Goal: Communication & Community: Share content

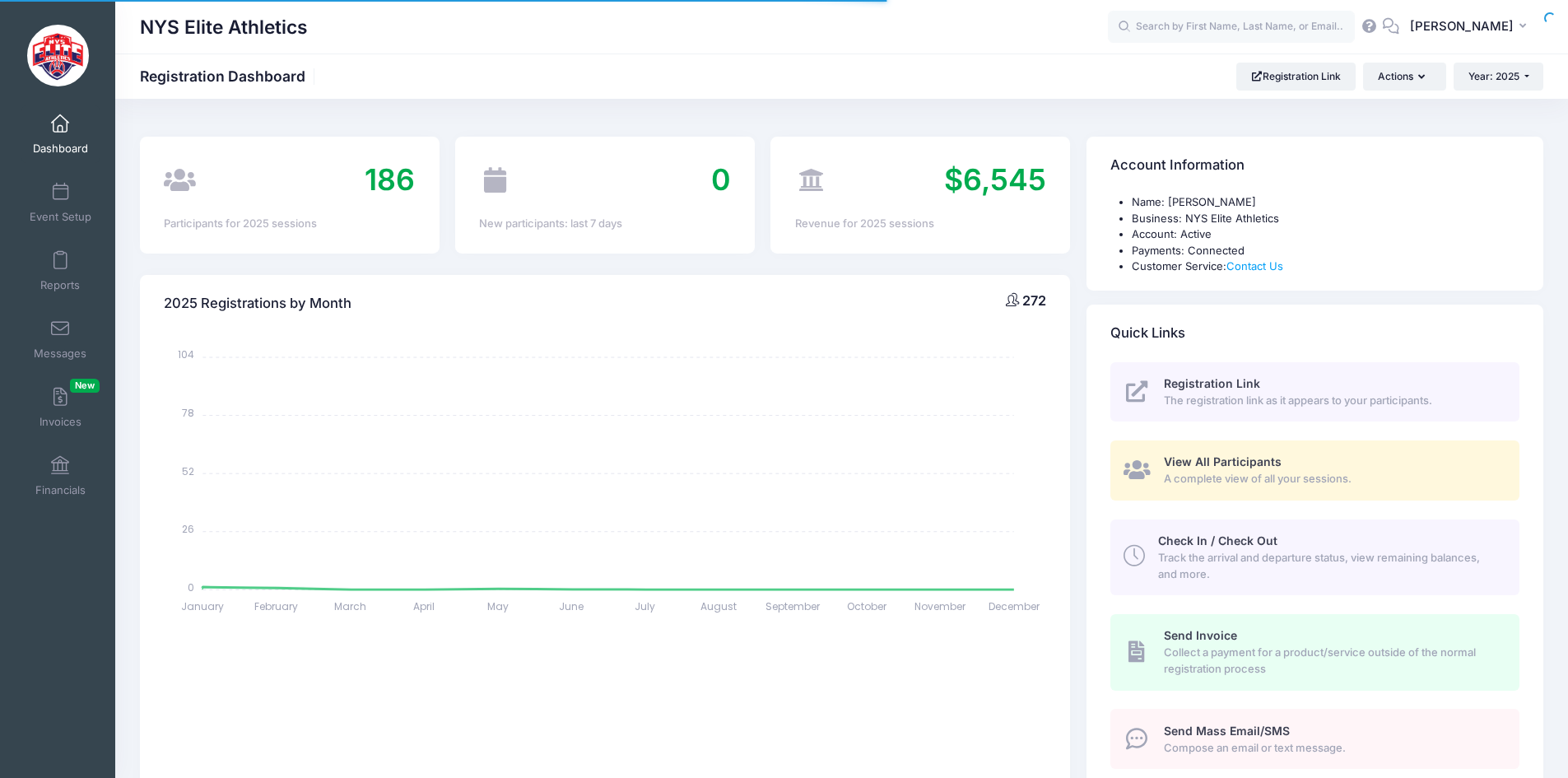
select select
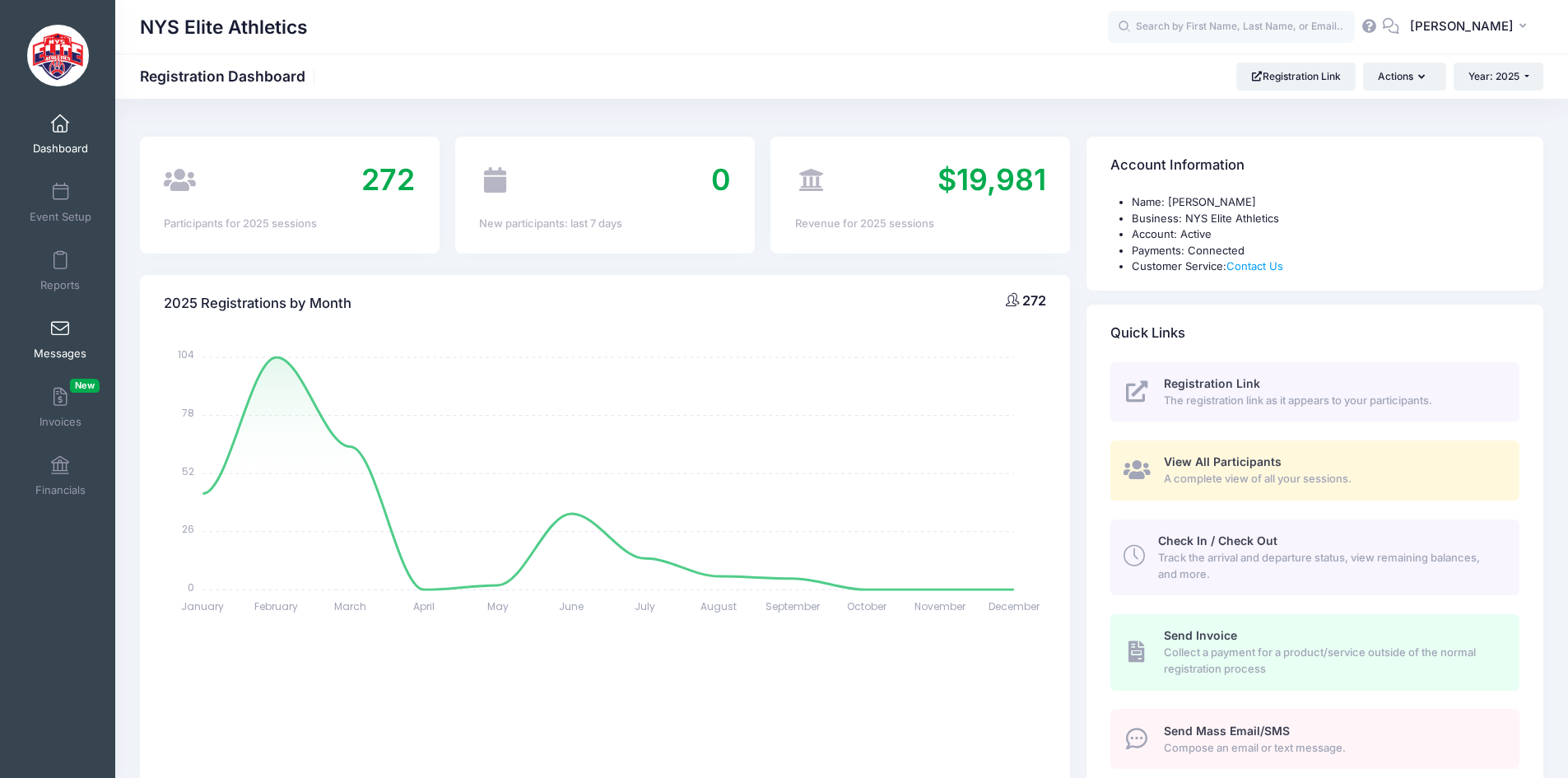
click at [60, 328] on span at bounding box center [60, 329] width 0 height 18
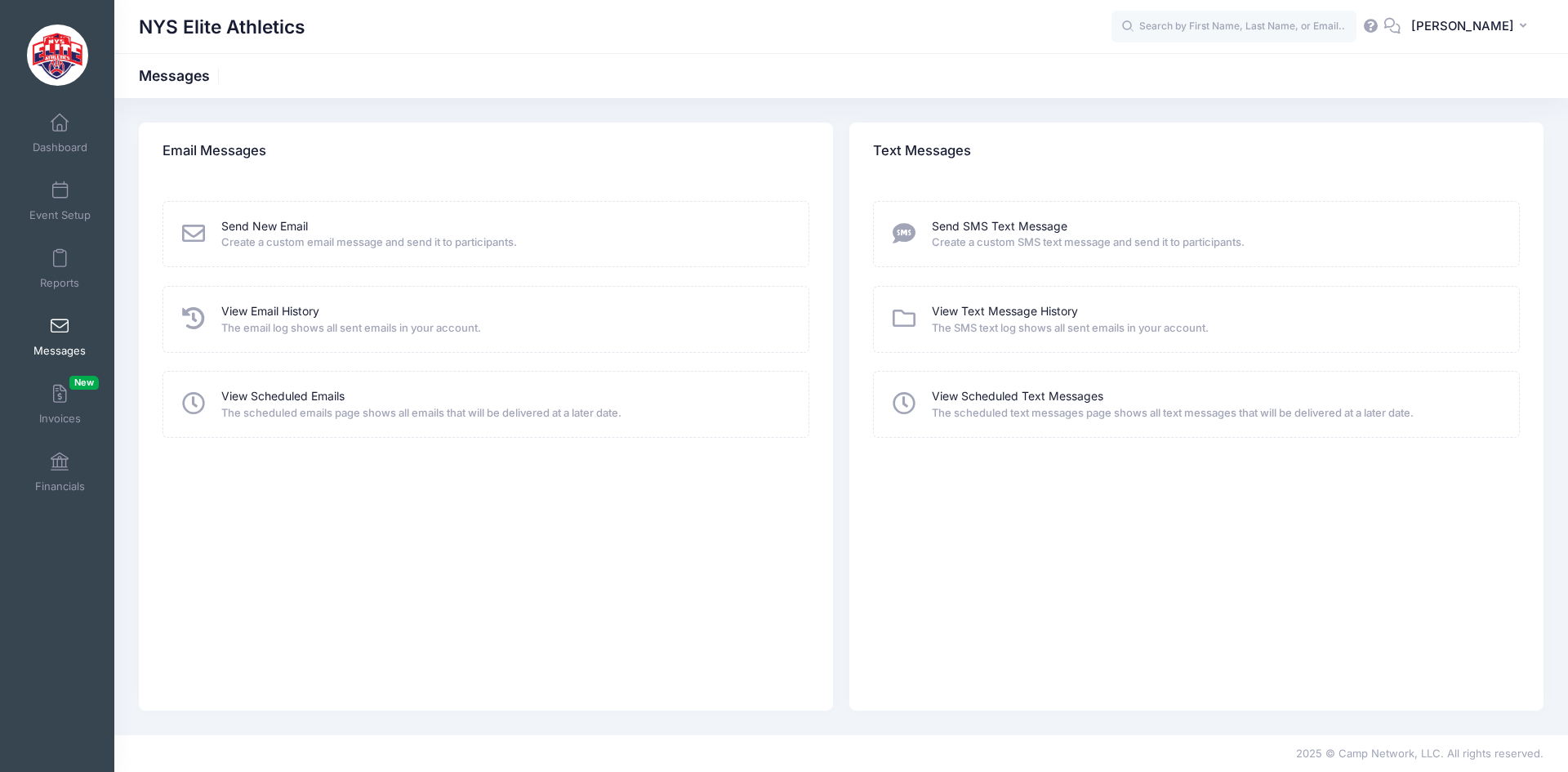
click at [259, 320] on span "The email log shows all sent emails in your account." at bounding box center [505, 328] width 566 height 17
click at [268, 301] on div "View Email History The email log shows all sent emails in your account." at bounding box center [485, 319] width 646 height 66
click at [273, 310] on link "View Email History" at bounding box center [270, 312] width 98 height 18
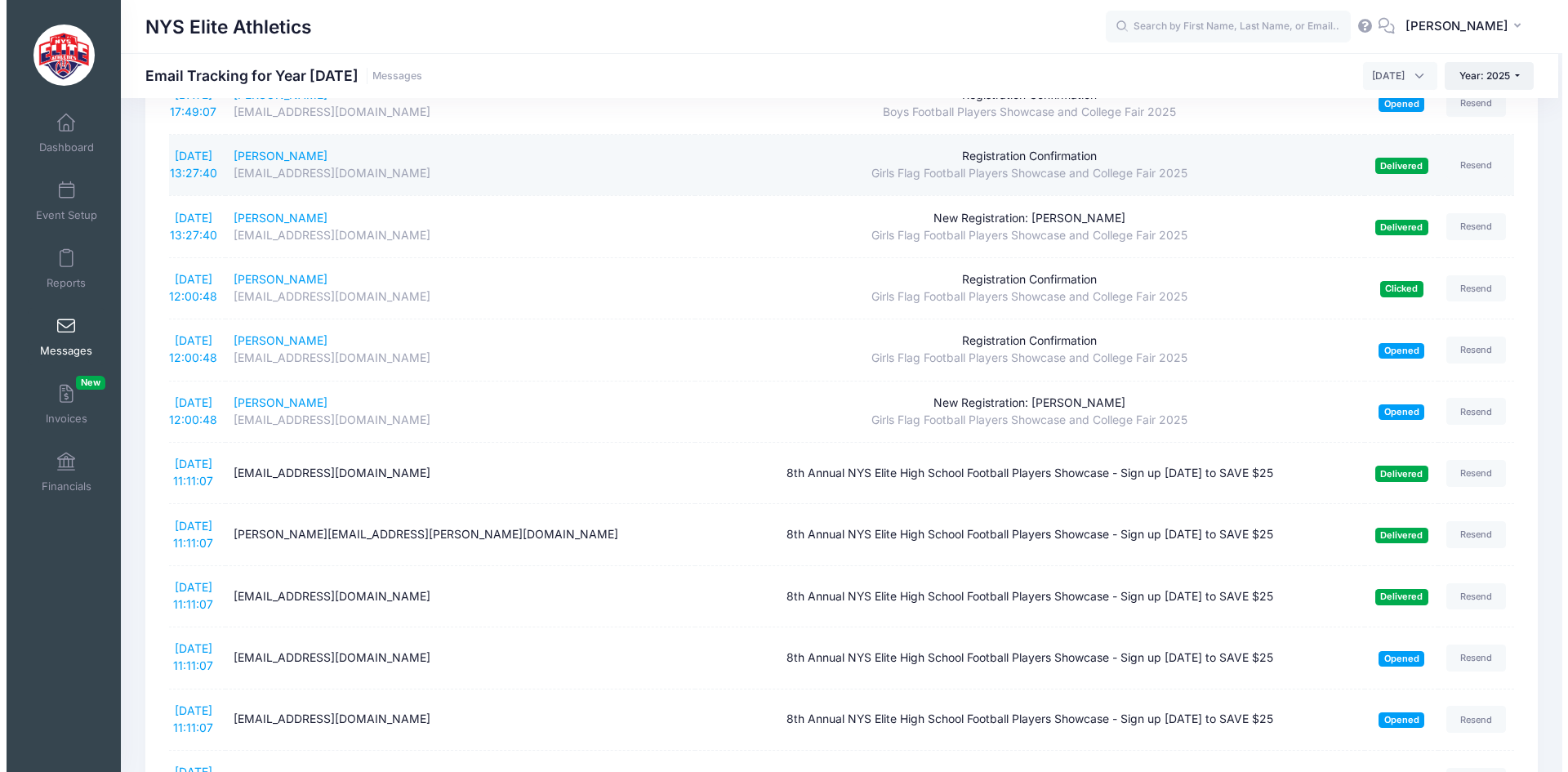
scroll to position [327, 0]
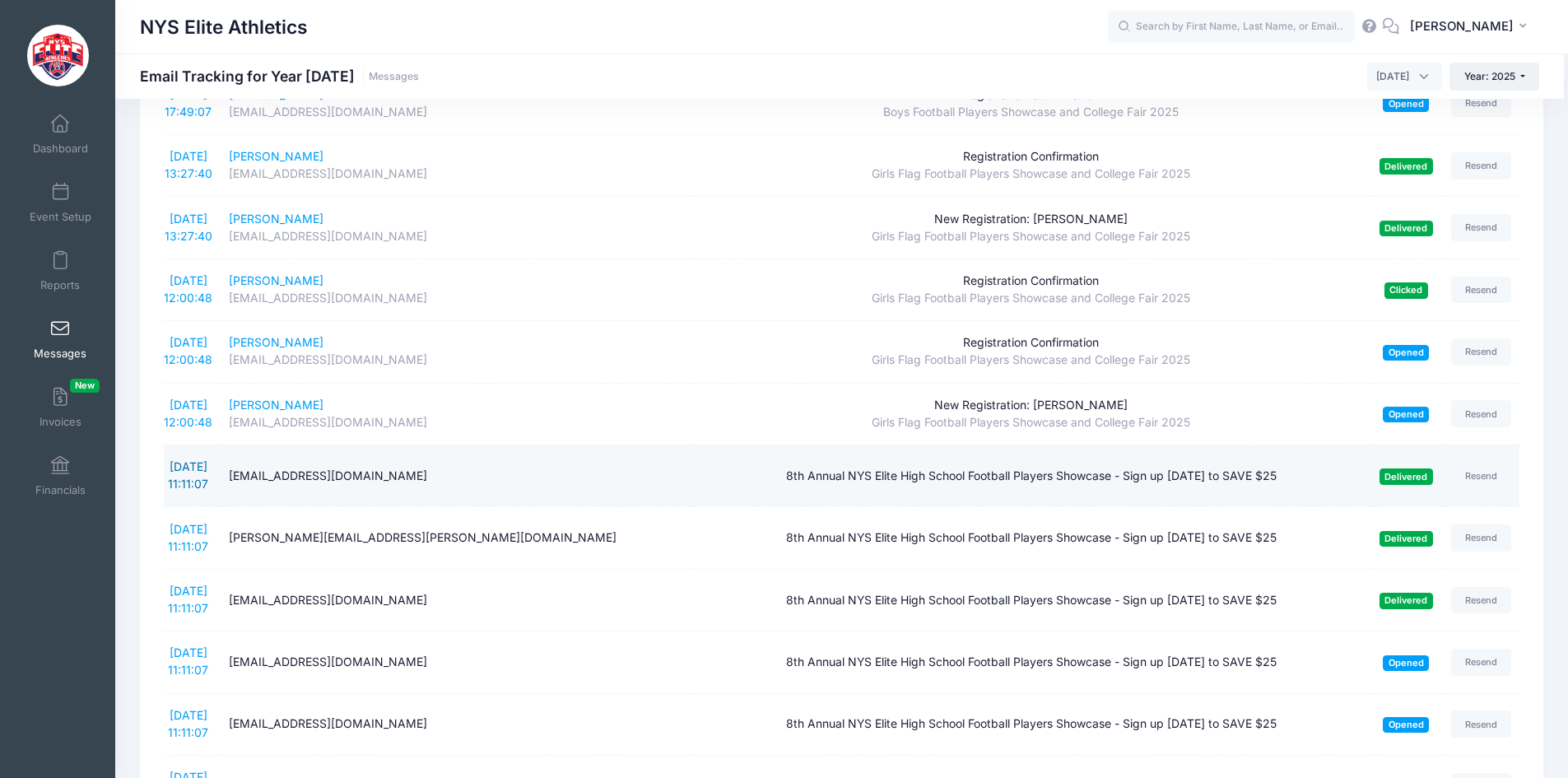
click at [203, 469] on link "9/14/2025 11:11:07" at bounding box center [187, 475] width 40 height 31
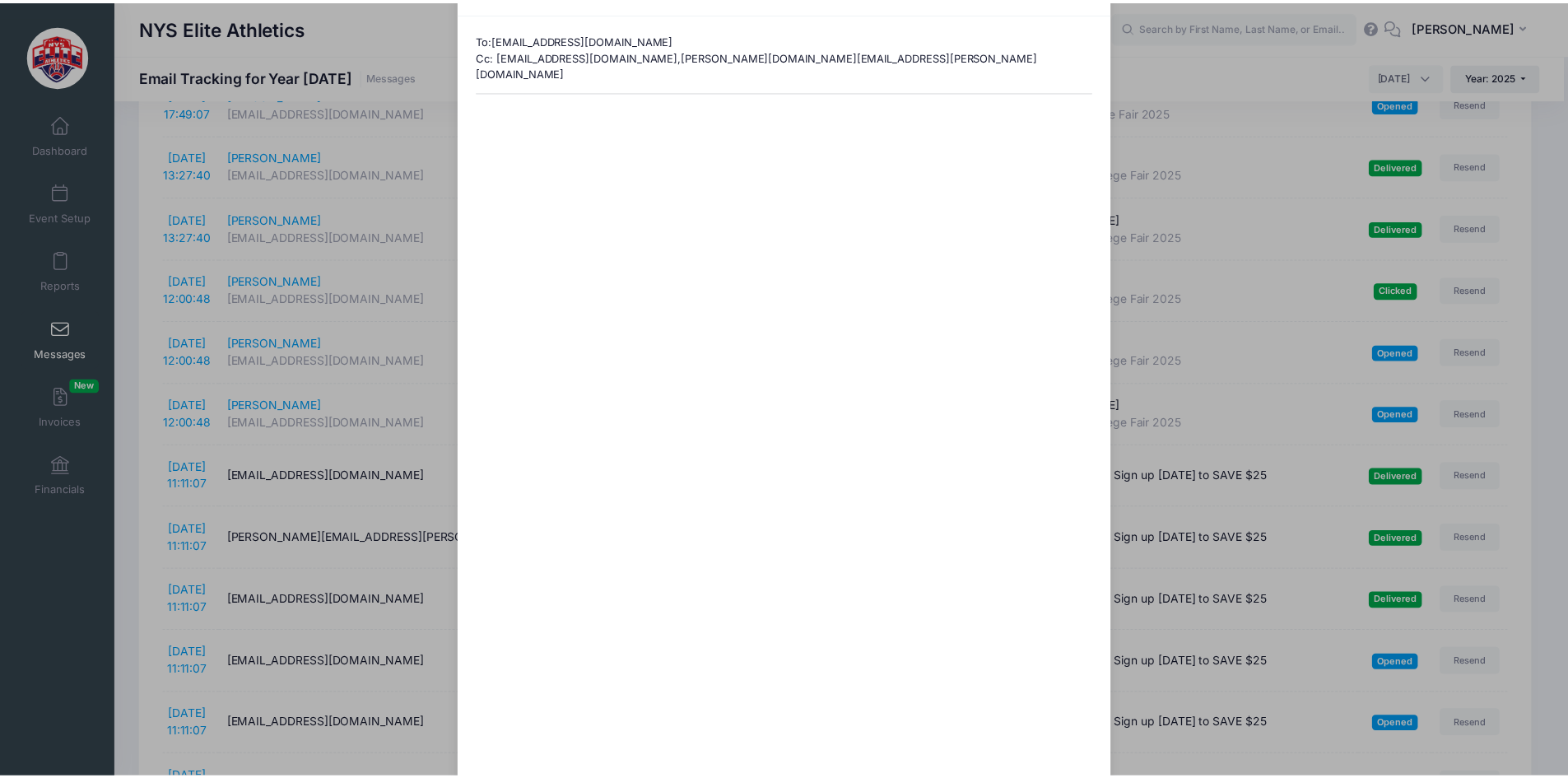
scroll to position [0, 0]
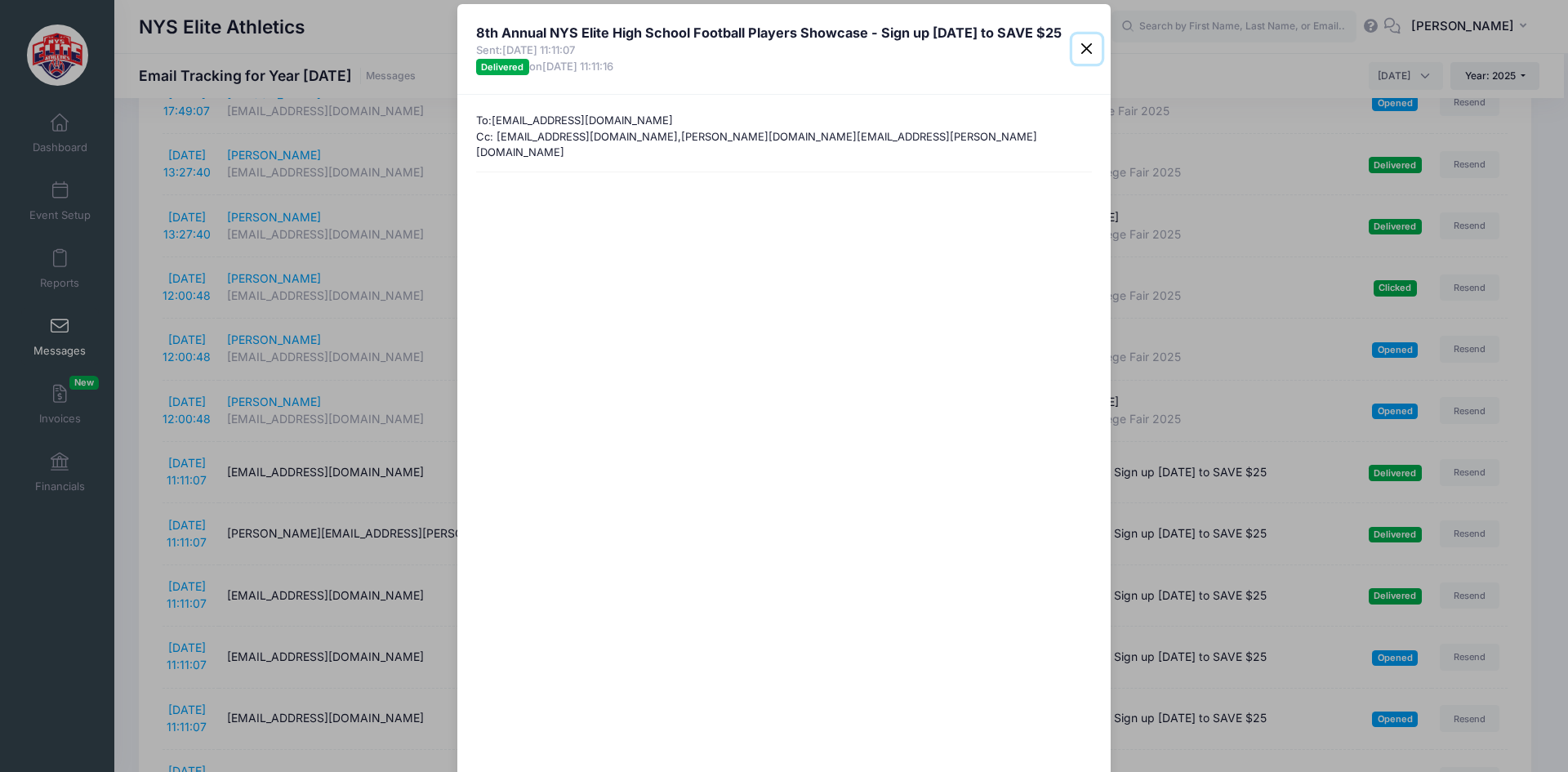
drag, startPoint x: 1078, startPoint y: 46, endPoint x: 1029, endPoint y: 61, distance: 51.2
click at [1074, 47] on button "Close" at bounding box center [1087, 49] width 29 height 29
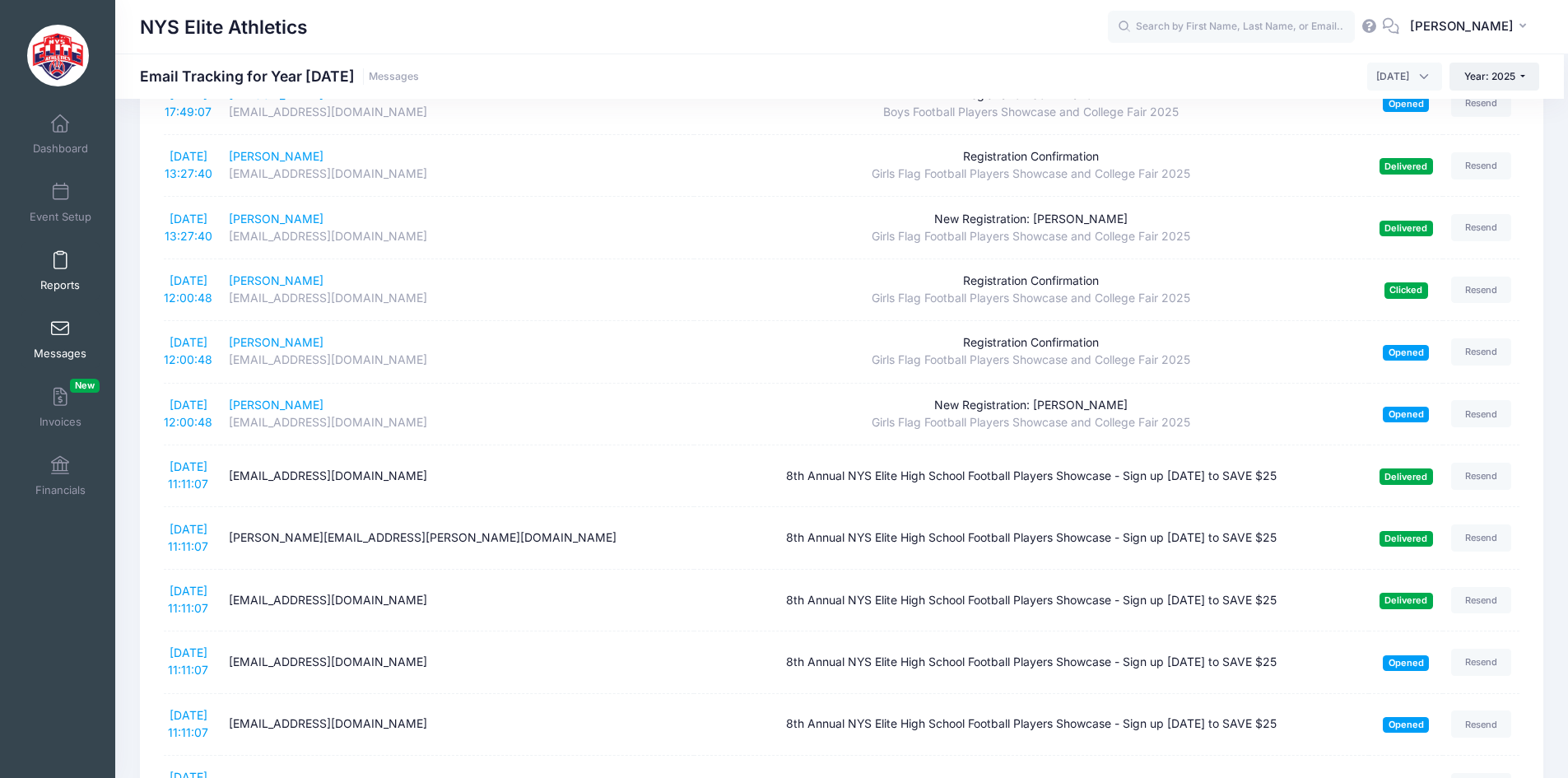
click at [53, 276] on link "Reports" at bounding box center [61, 270] width 78 height 58
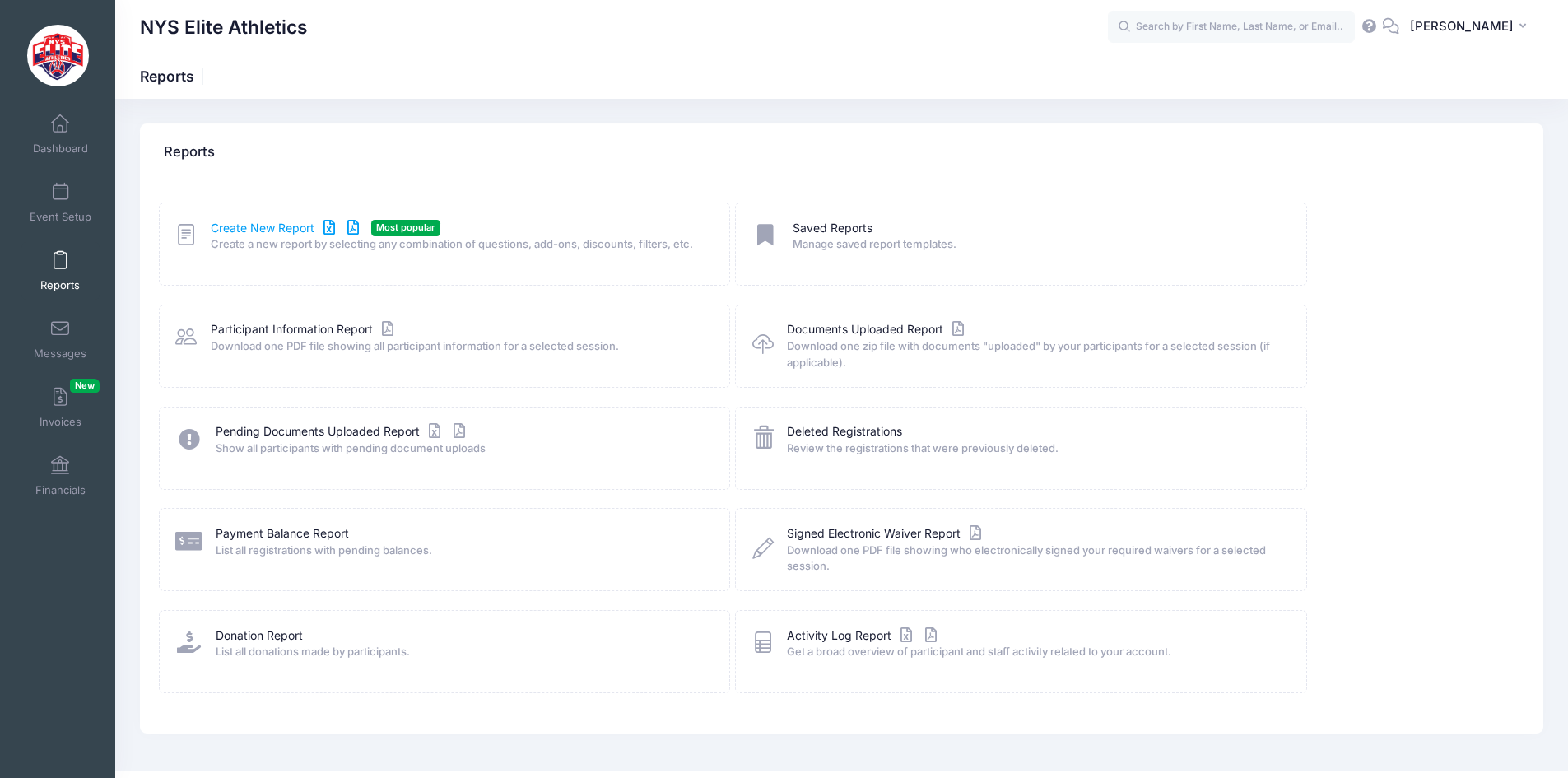
click at [225, 226] on link "Create New Report" at bounding box center [287, 228] width 153 height 18
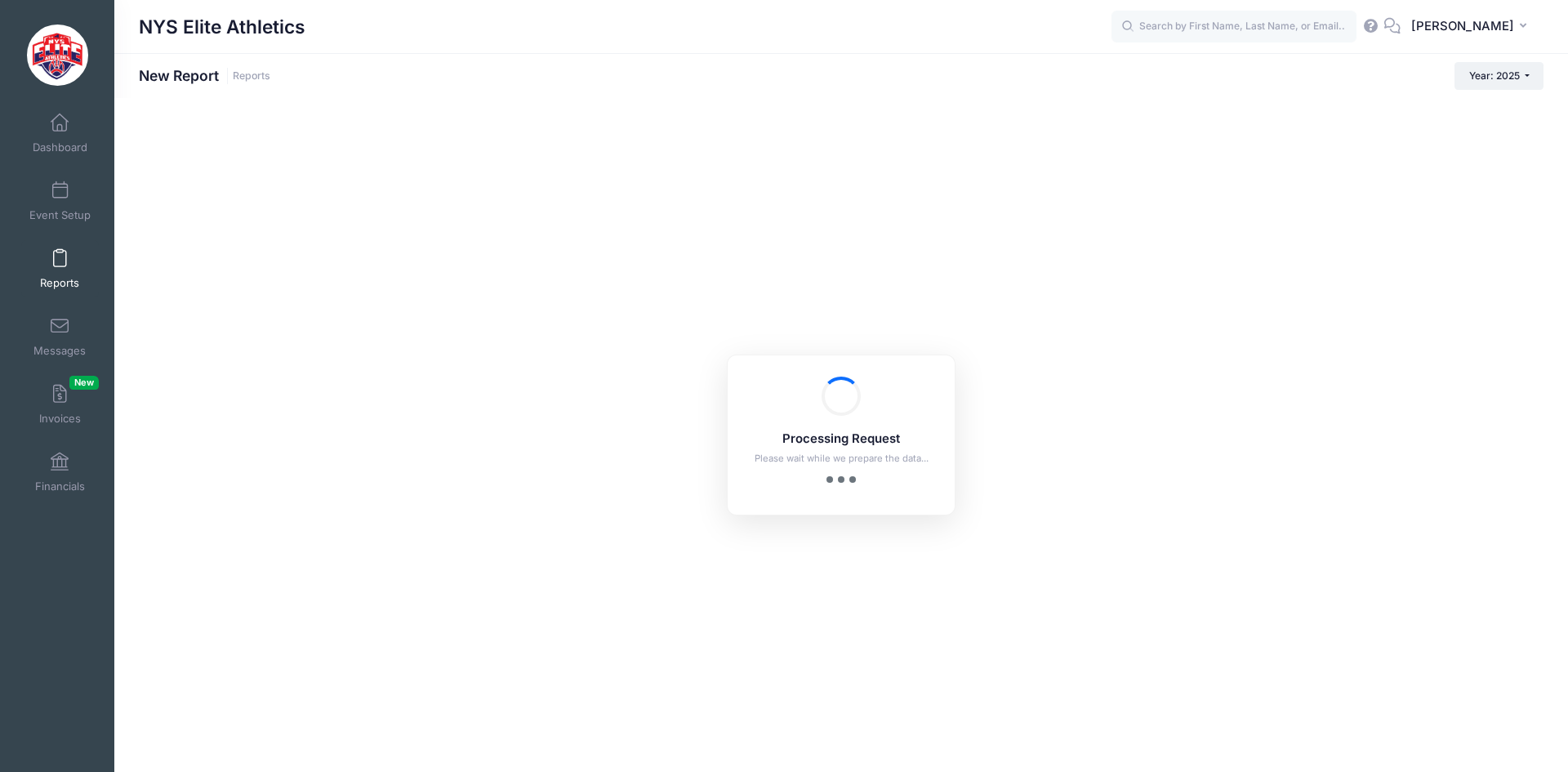
checkbox input "true"
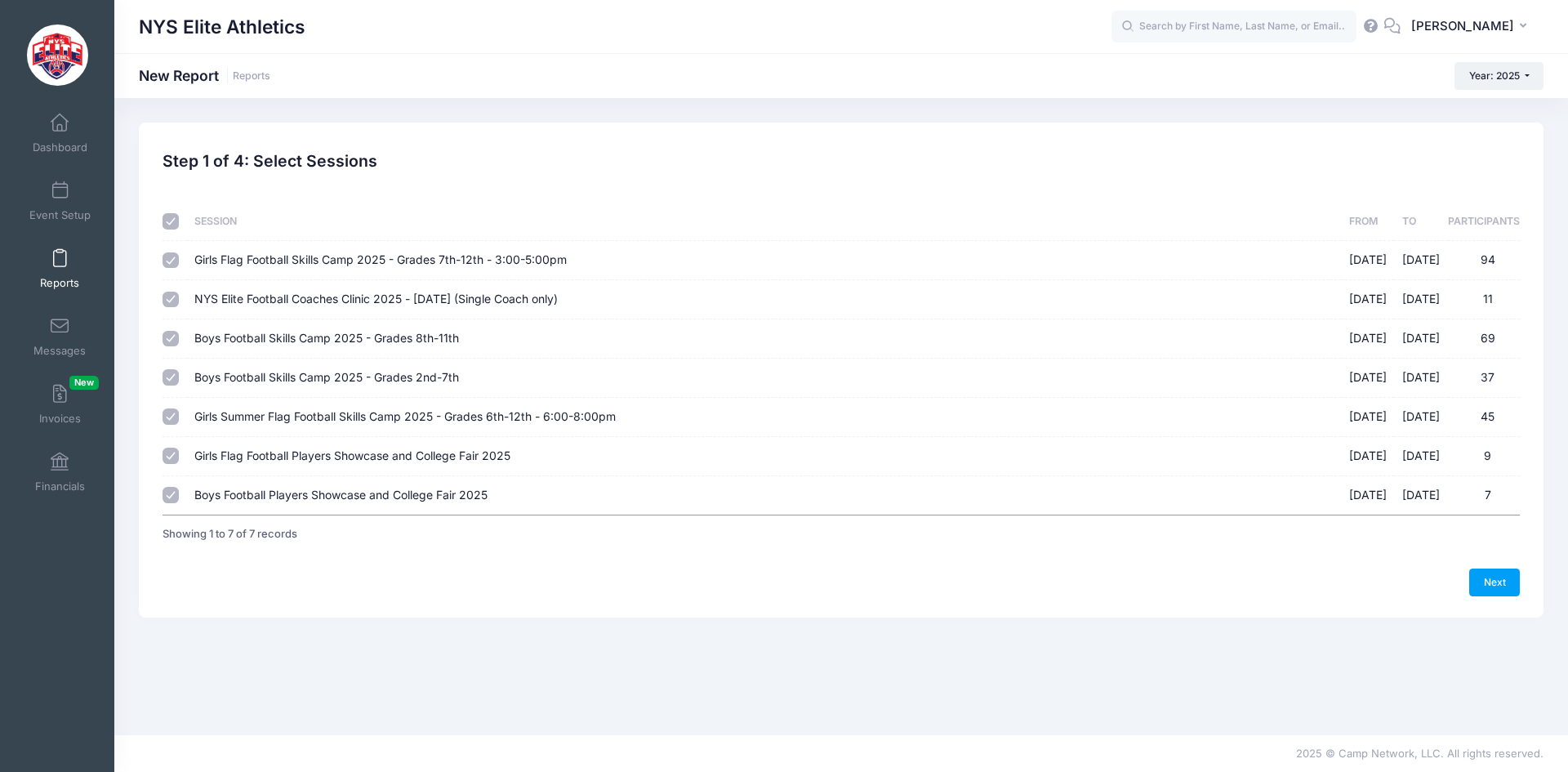
click at [173, 218] on input "checkbox" at bounding box center [170, 221] width 17 height 17
checkbox input "false"
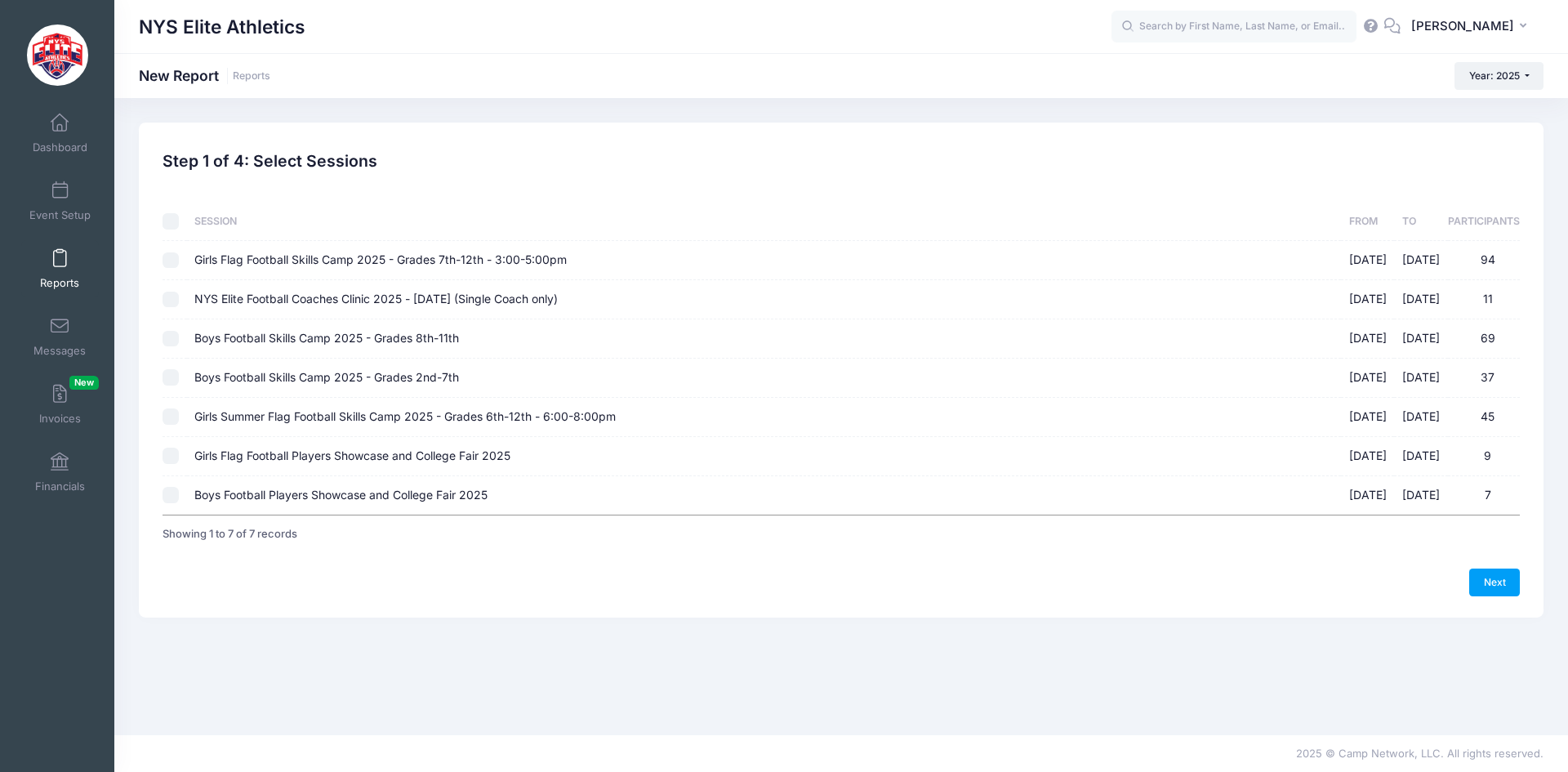
checkbox input "false"
click at [171, 337] on input "Boys Football Skills Camp 2025 - Grades 8th-11th 03/22/2025 - 03/22/2025 69" at bounding box center [170, 338] width 17 height 17
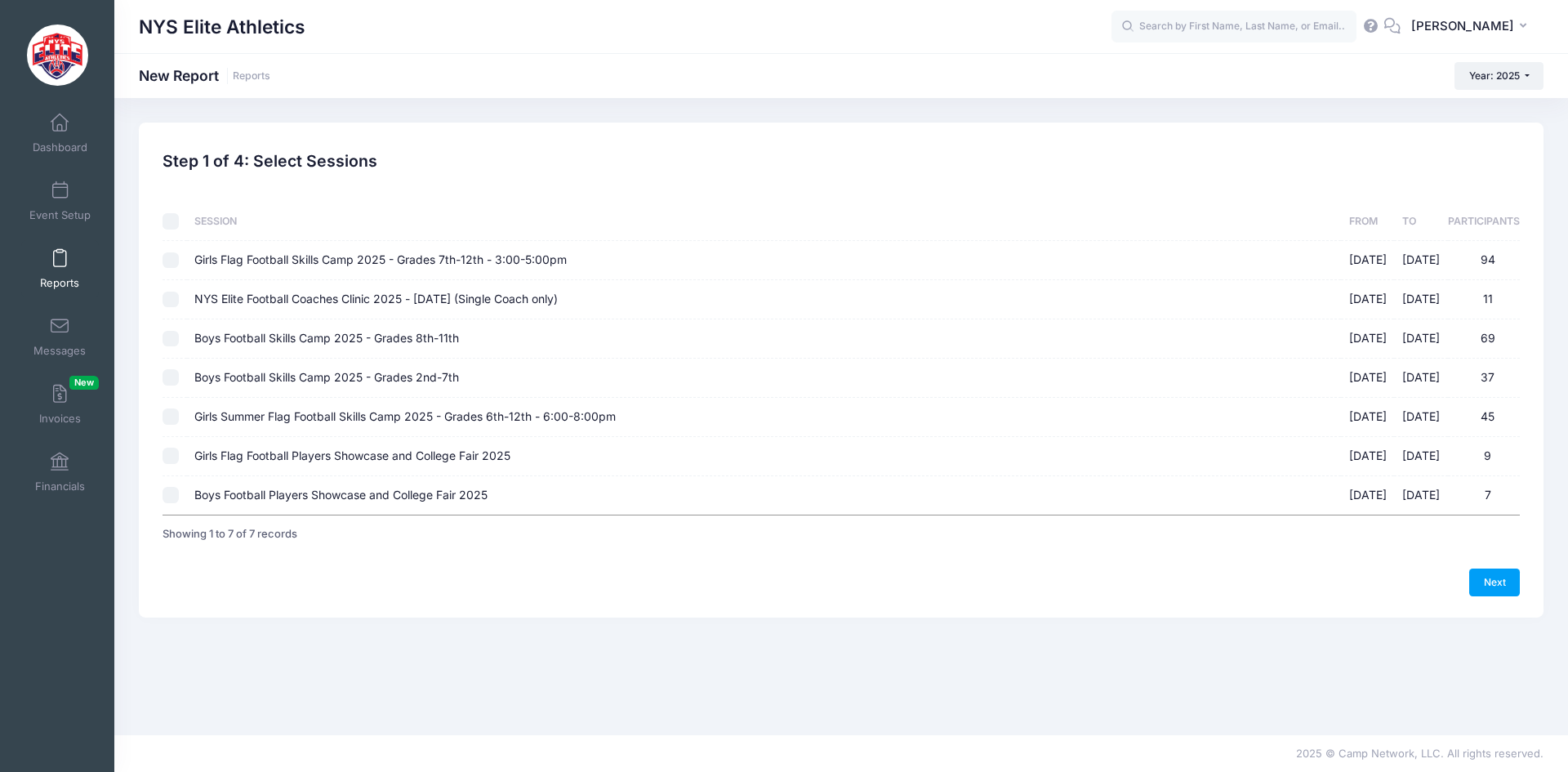
checkbox input "true"
click at [1493, 583] on link "Next" at bounding box center [1494, 582] width 51 height 28
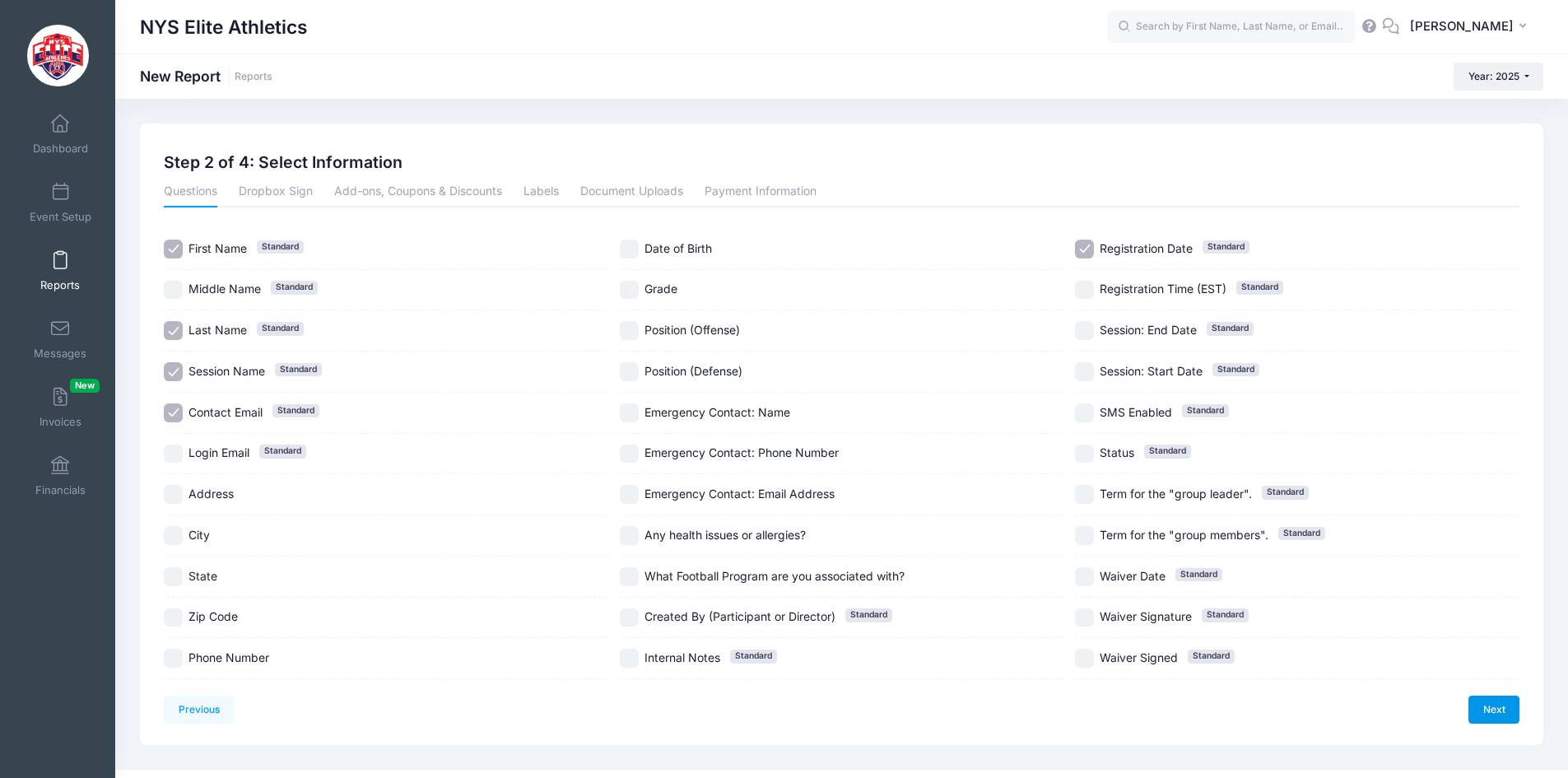
click at [1487, 710] on link "Next" at bounding box center [1494, 709] width 51 height 28
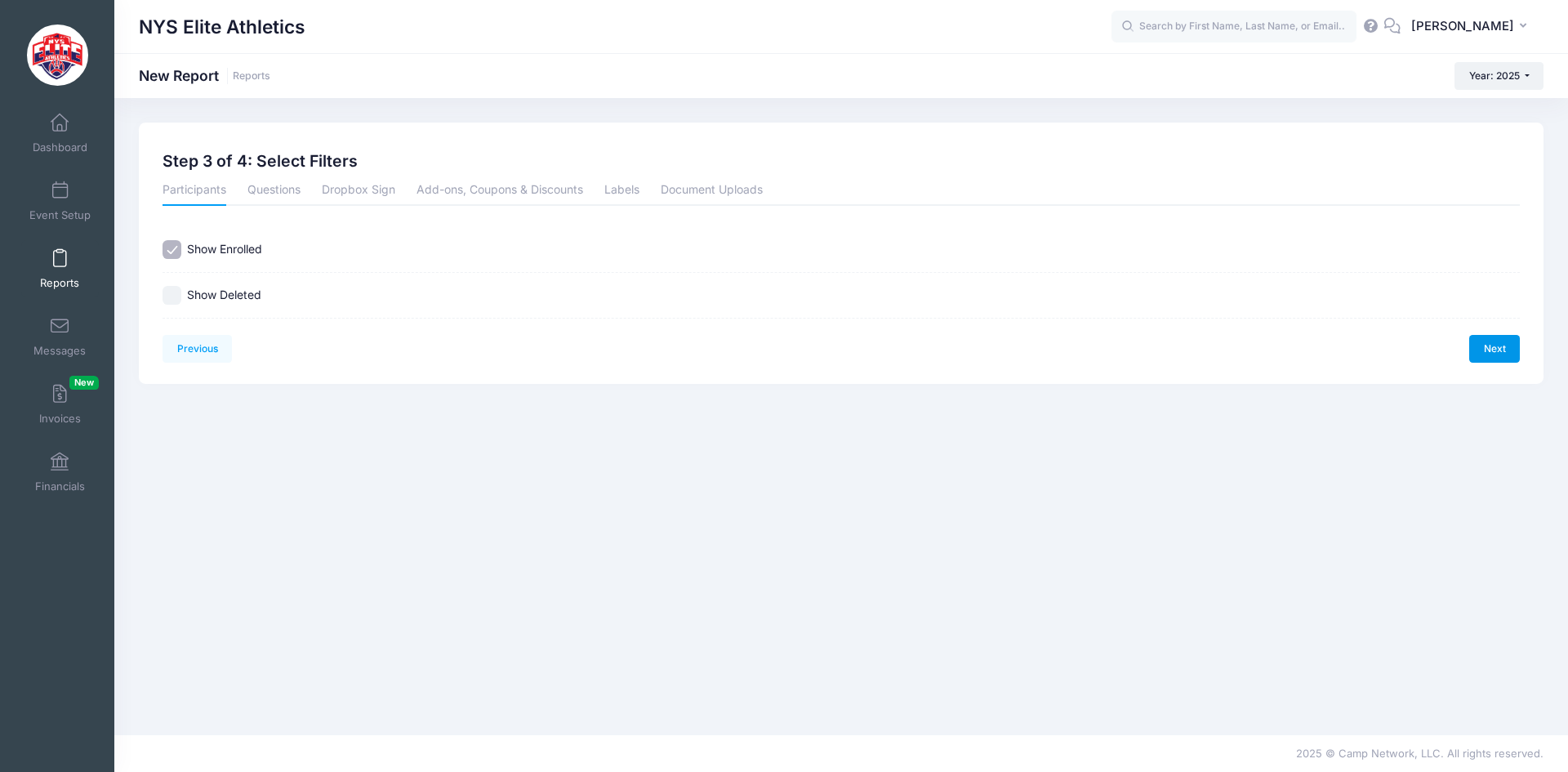
click at [1495, 350] on link "Next" at bounding box center [1494, 348] width 51 height 28
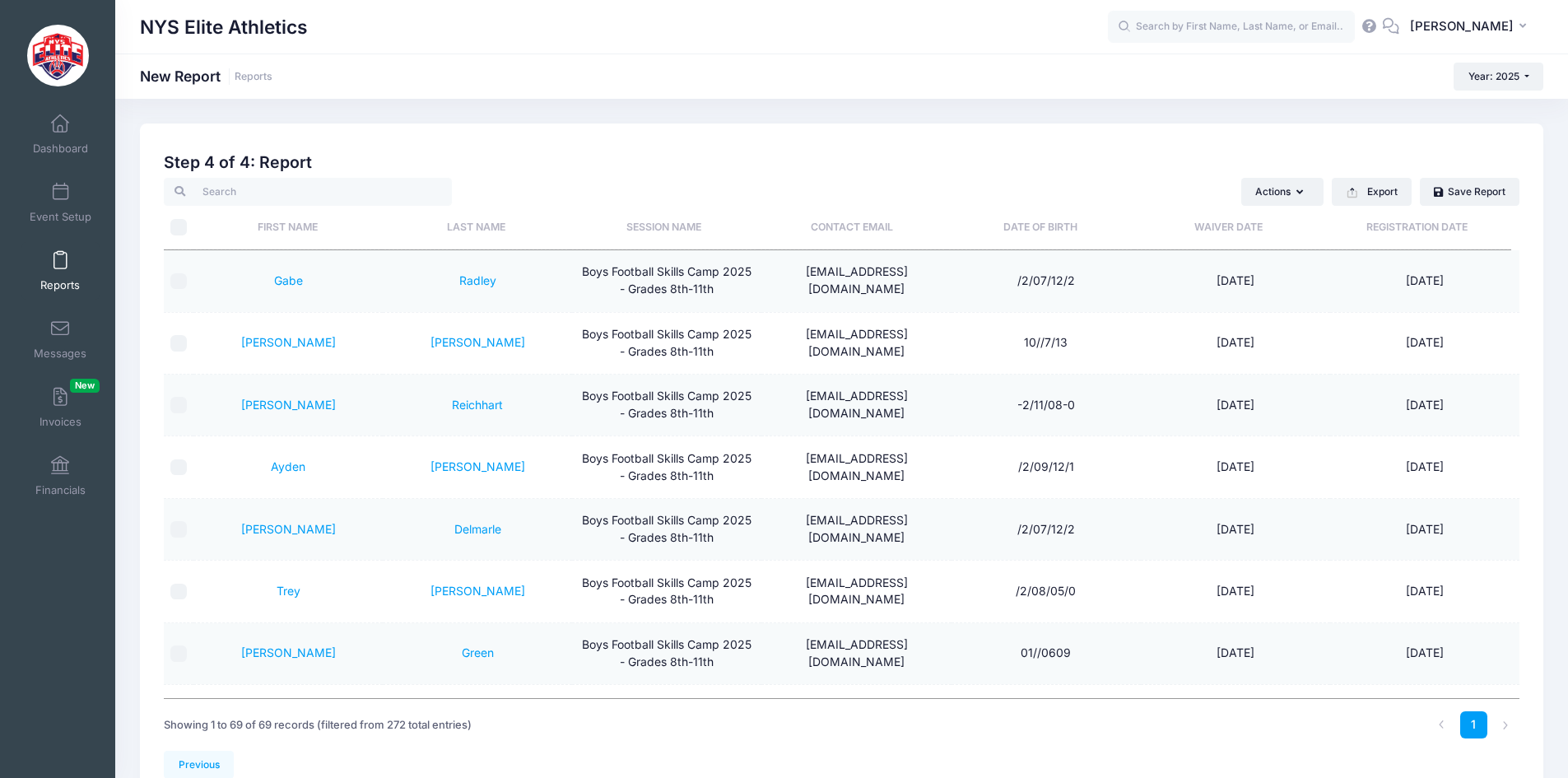
click at [176, 219] on input "\a \a" at bounding box center [178, 226] width 17 height 17
checkbox input "true"
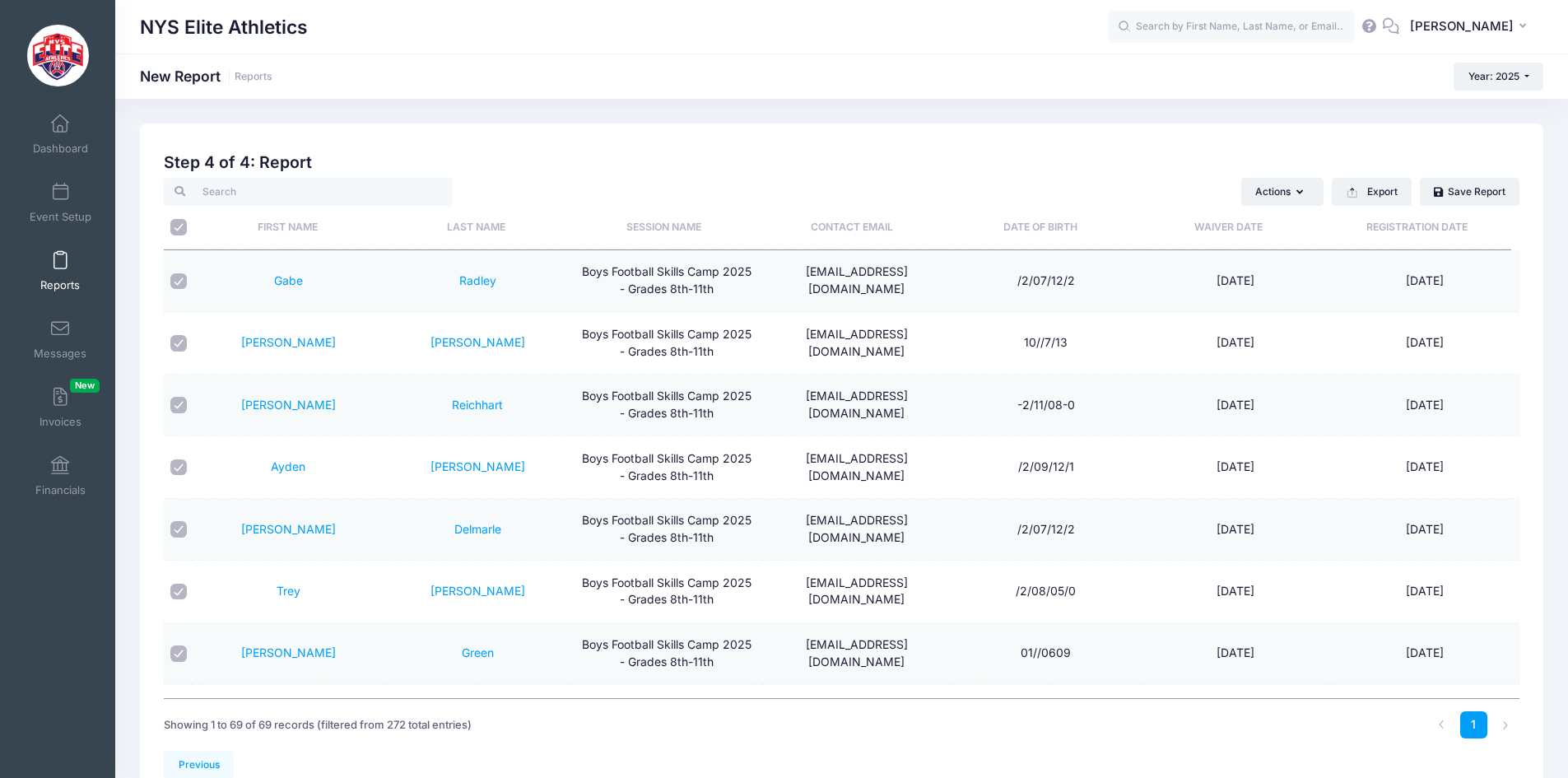
checkbox input "true"
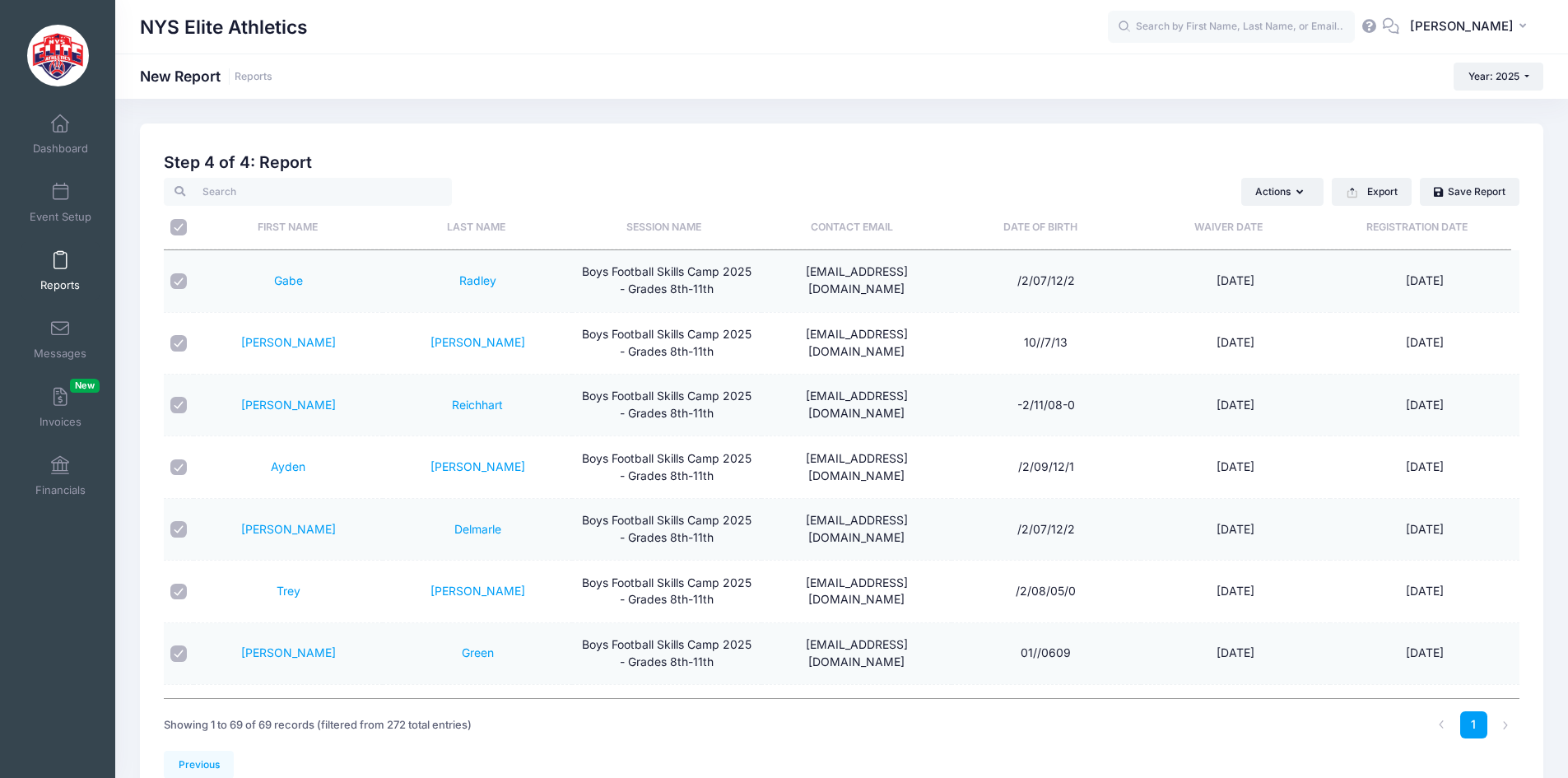
checkbox input "true"
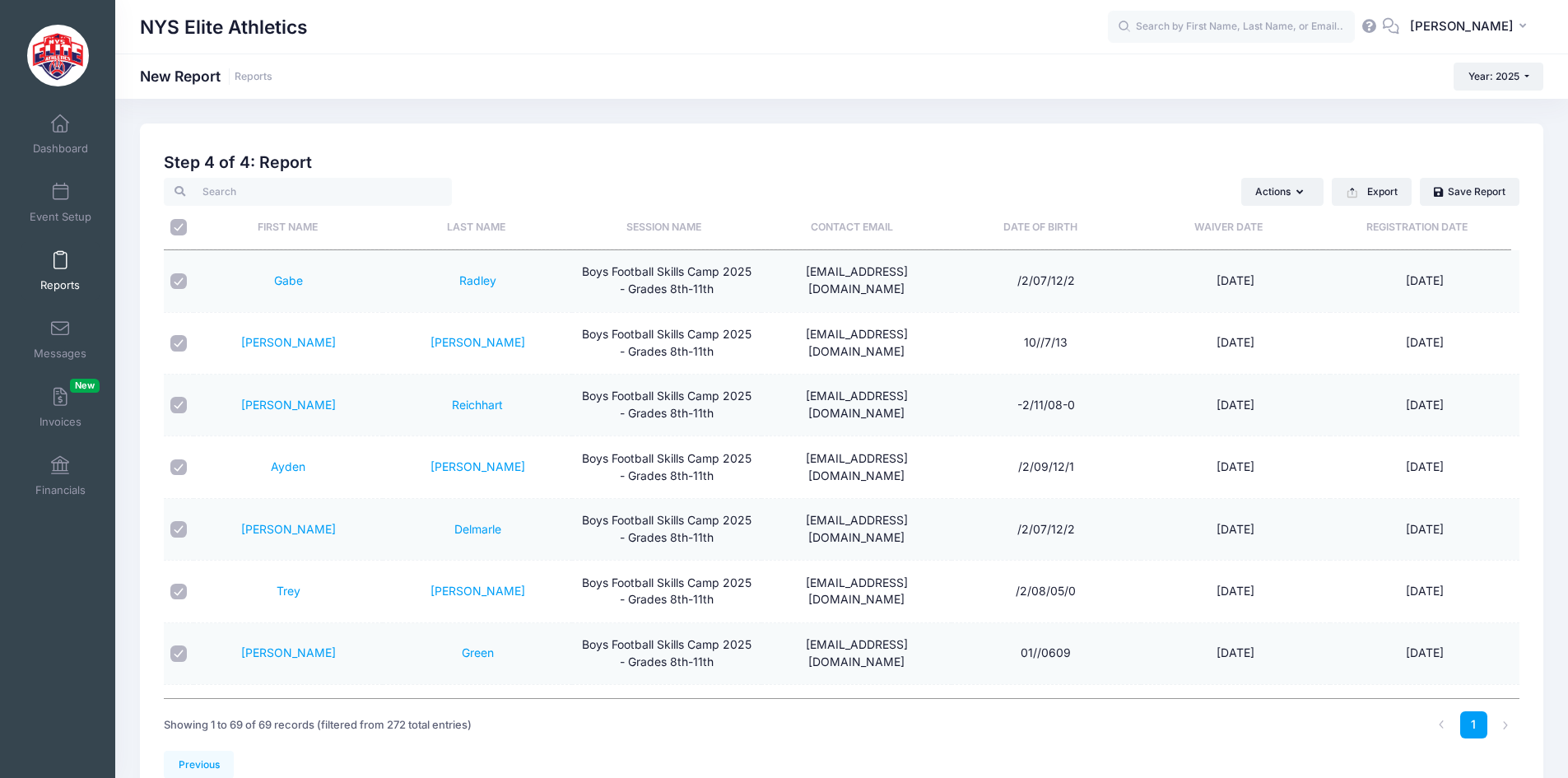
checkbox input "true"
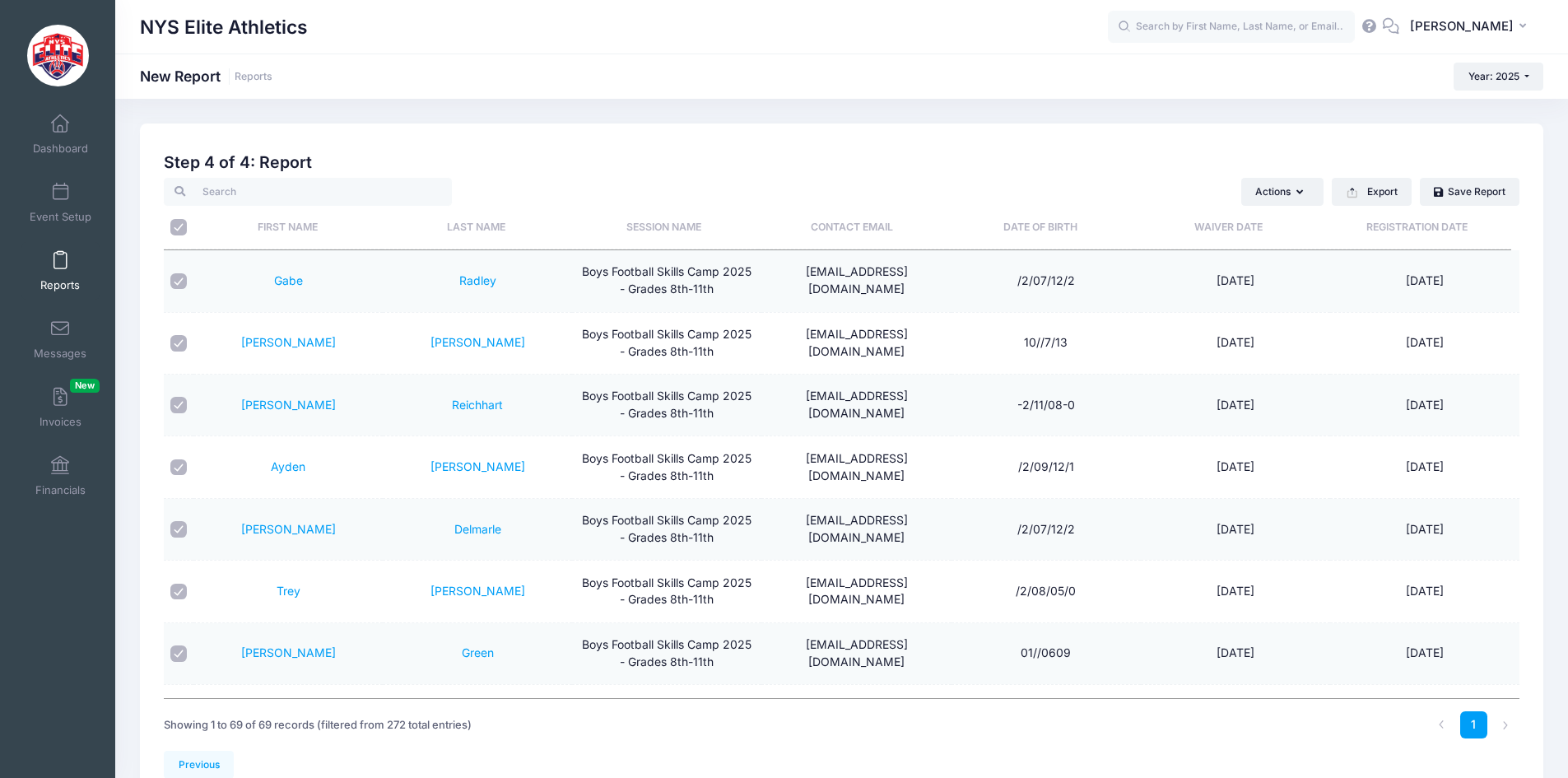
checkbox input "true"
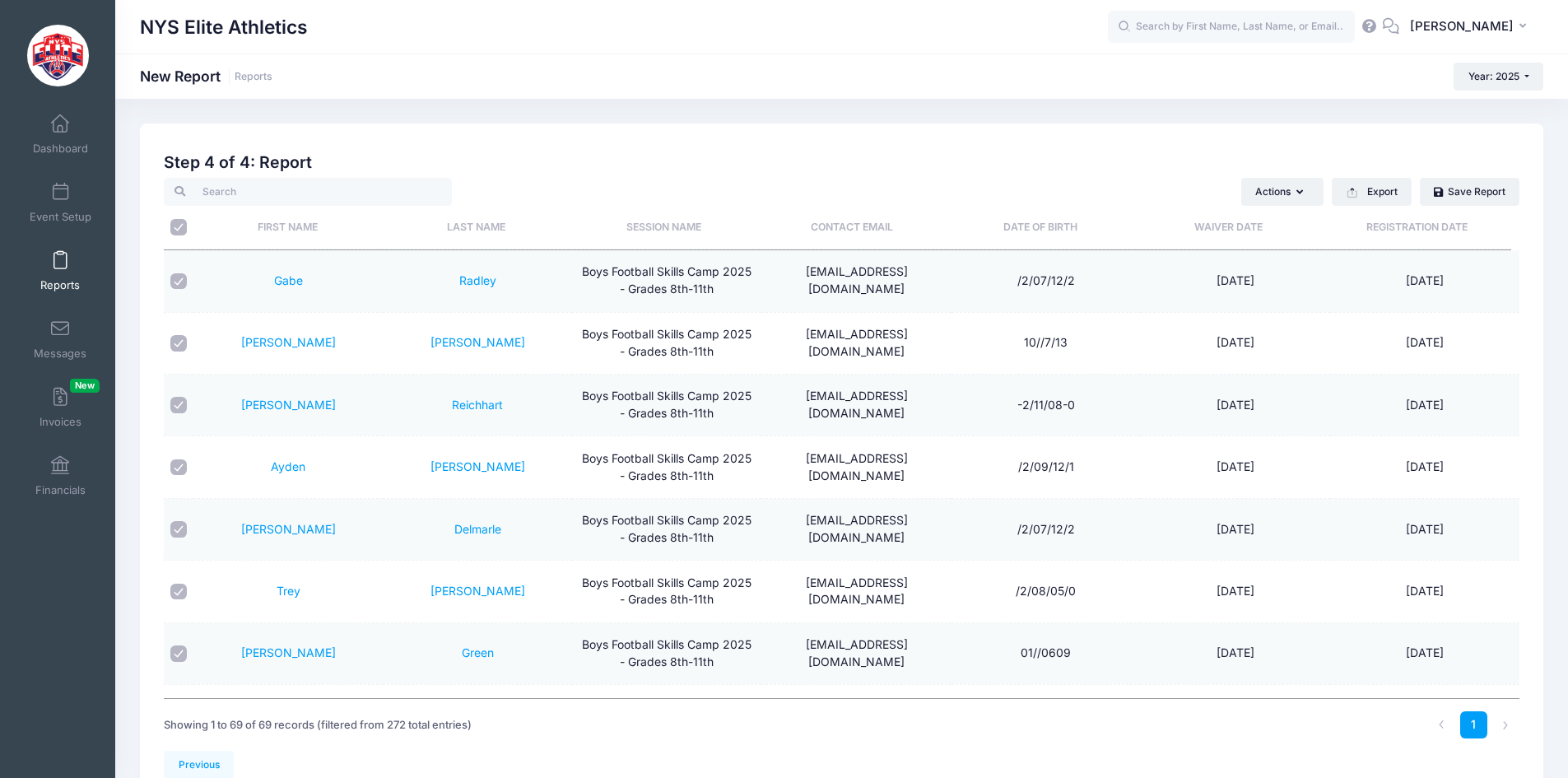
checkbox input "true"
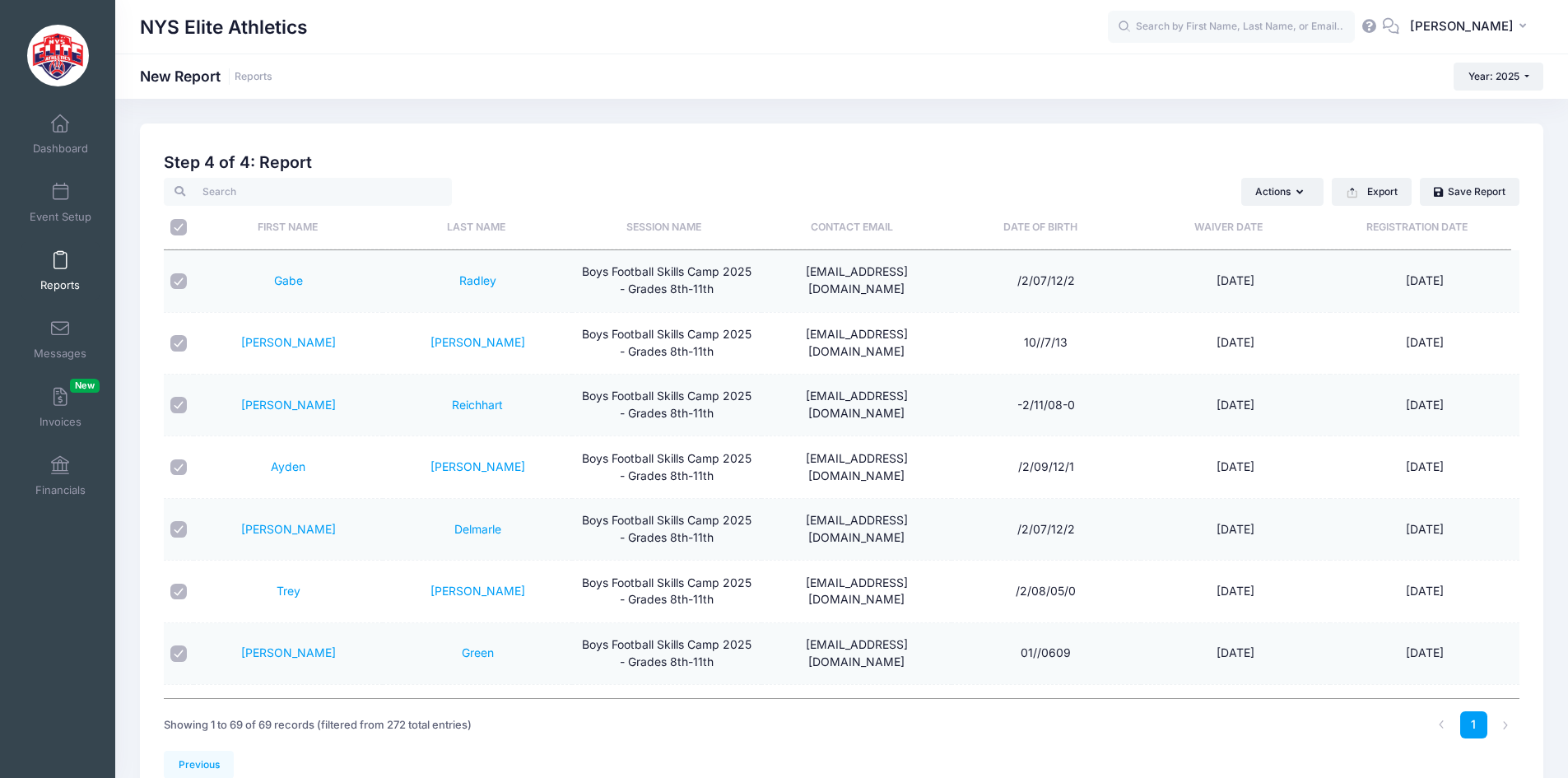
checkbox input "true"
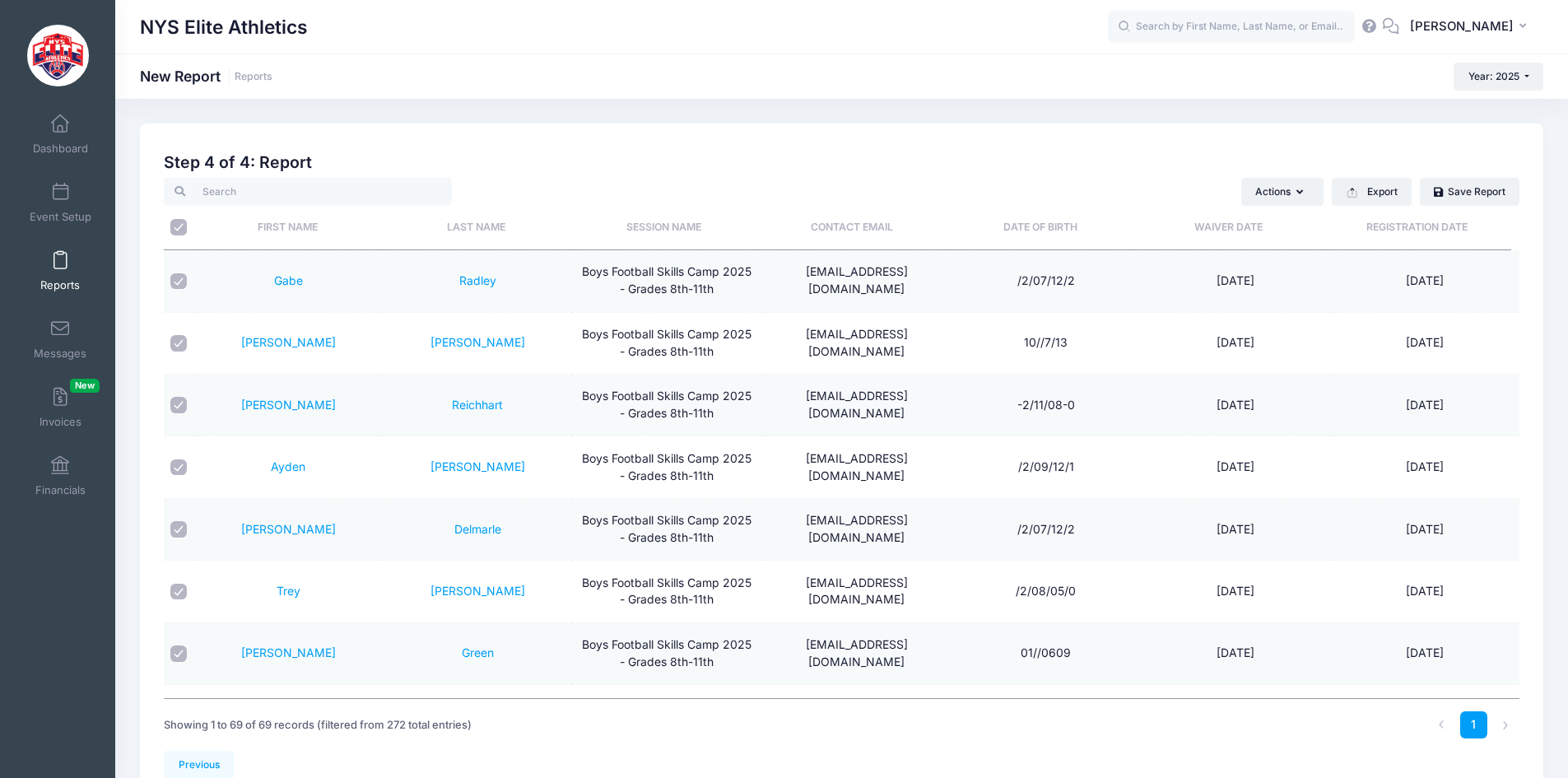
checkbox input "true"
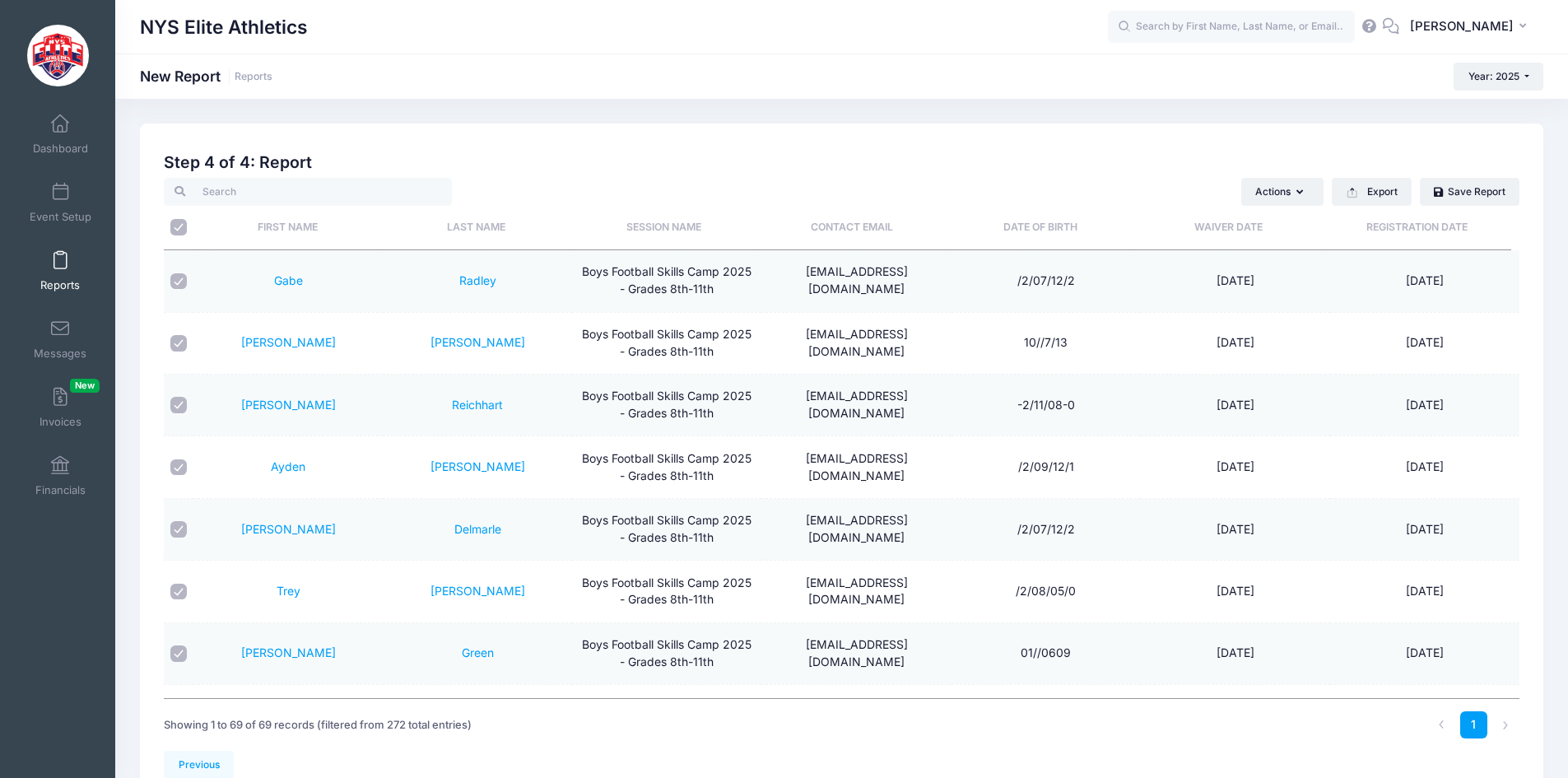
checkbox input "true"
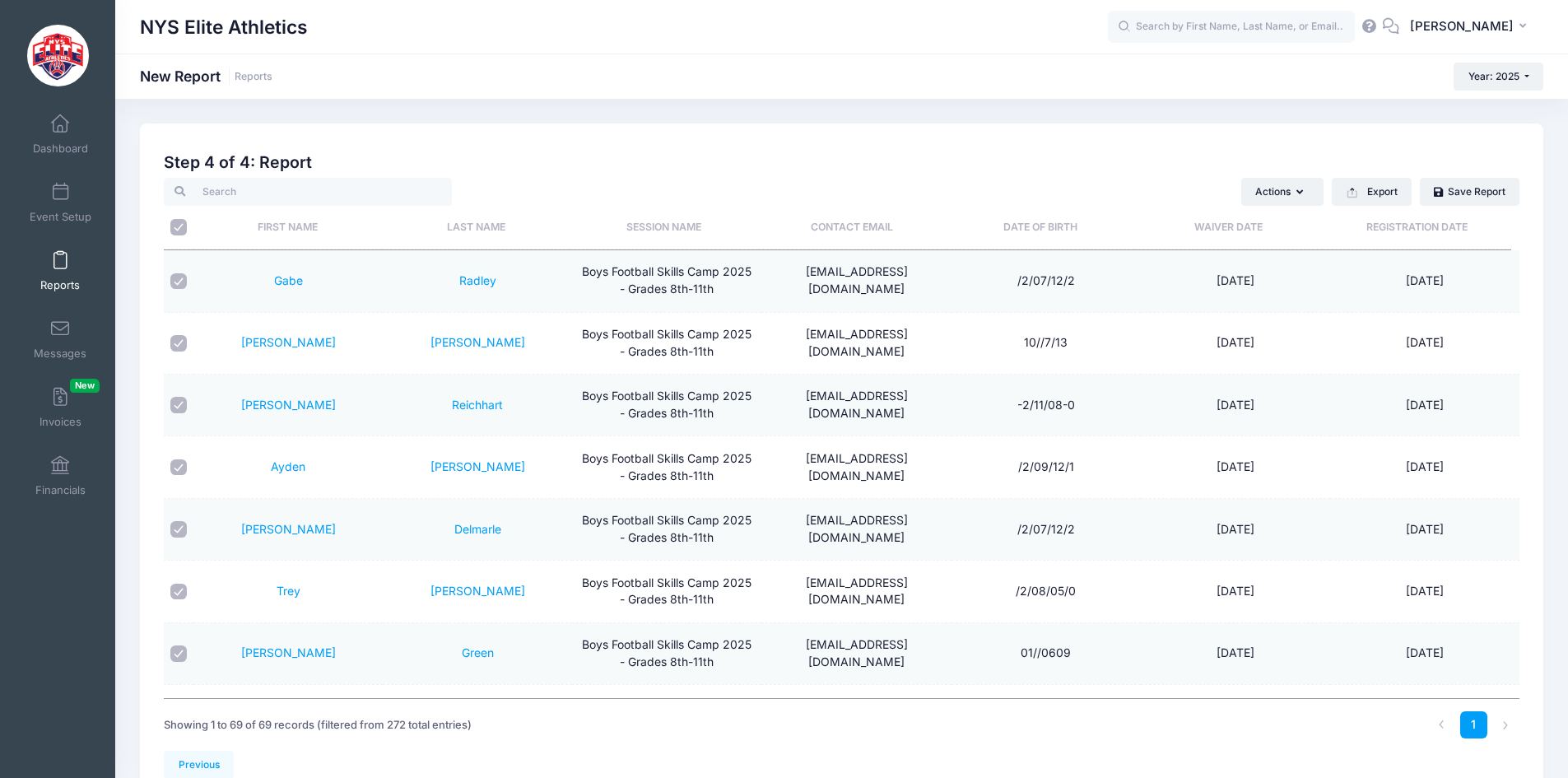
checkbox input "true"
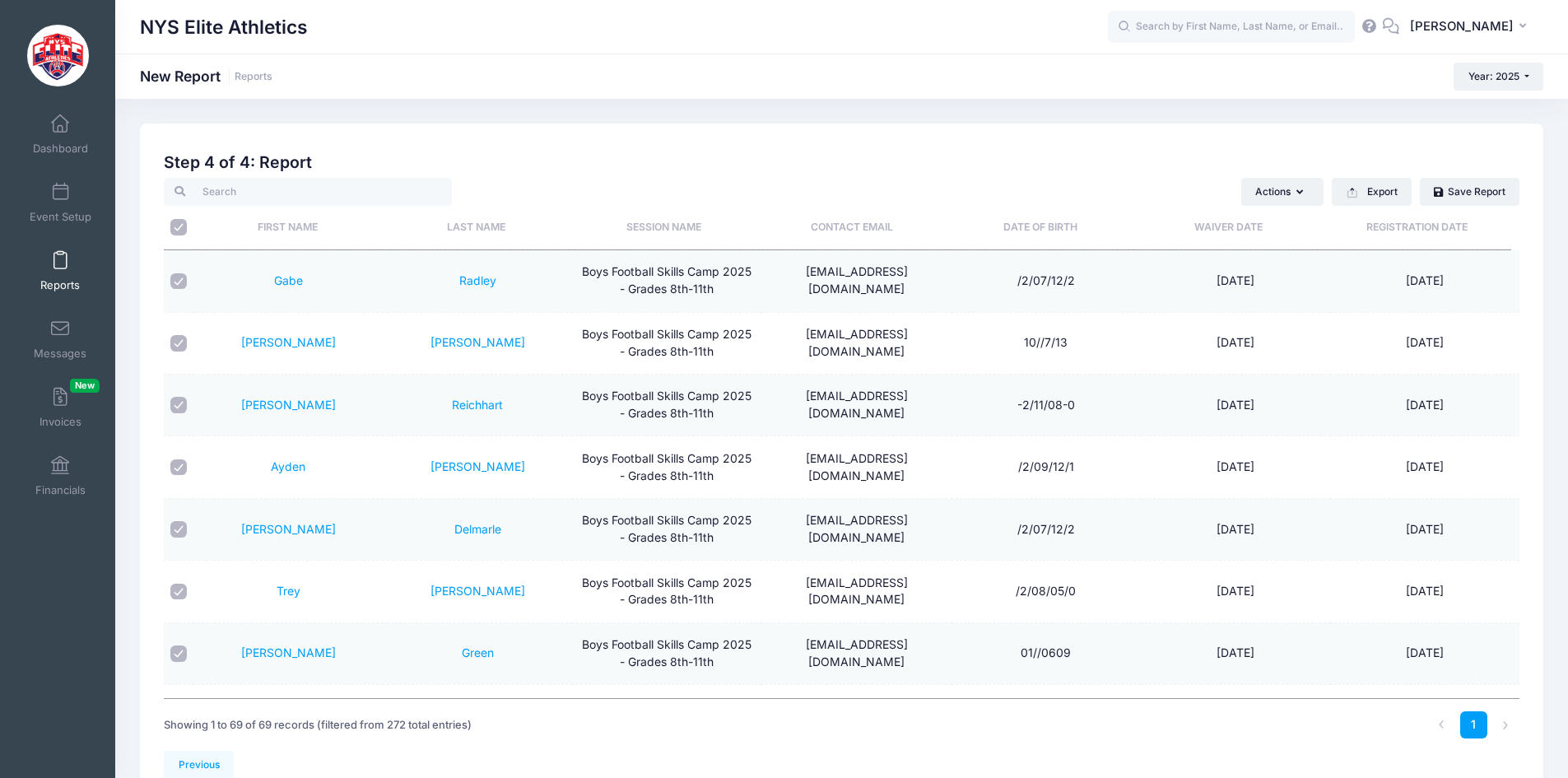
checkbox input "true"
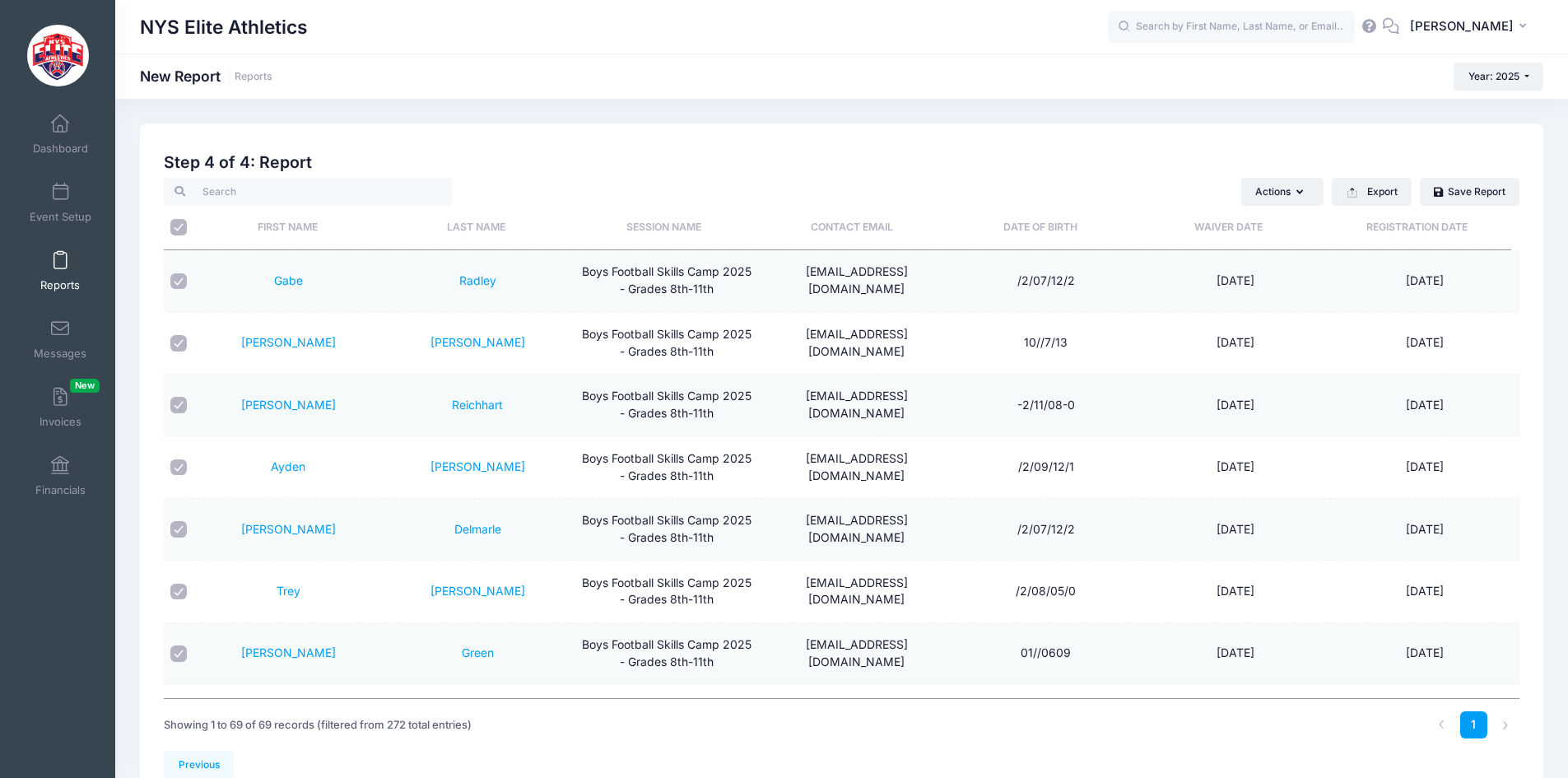
checkbox input "true"
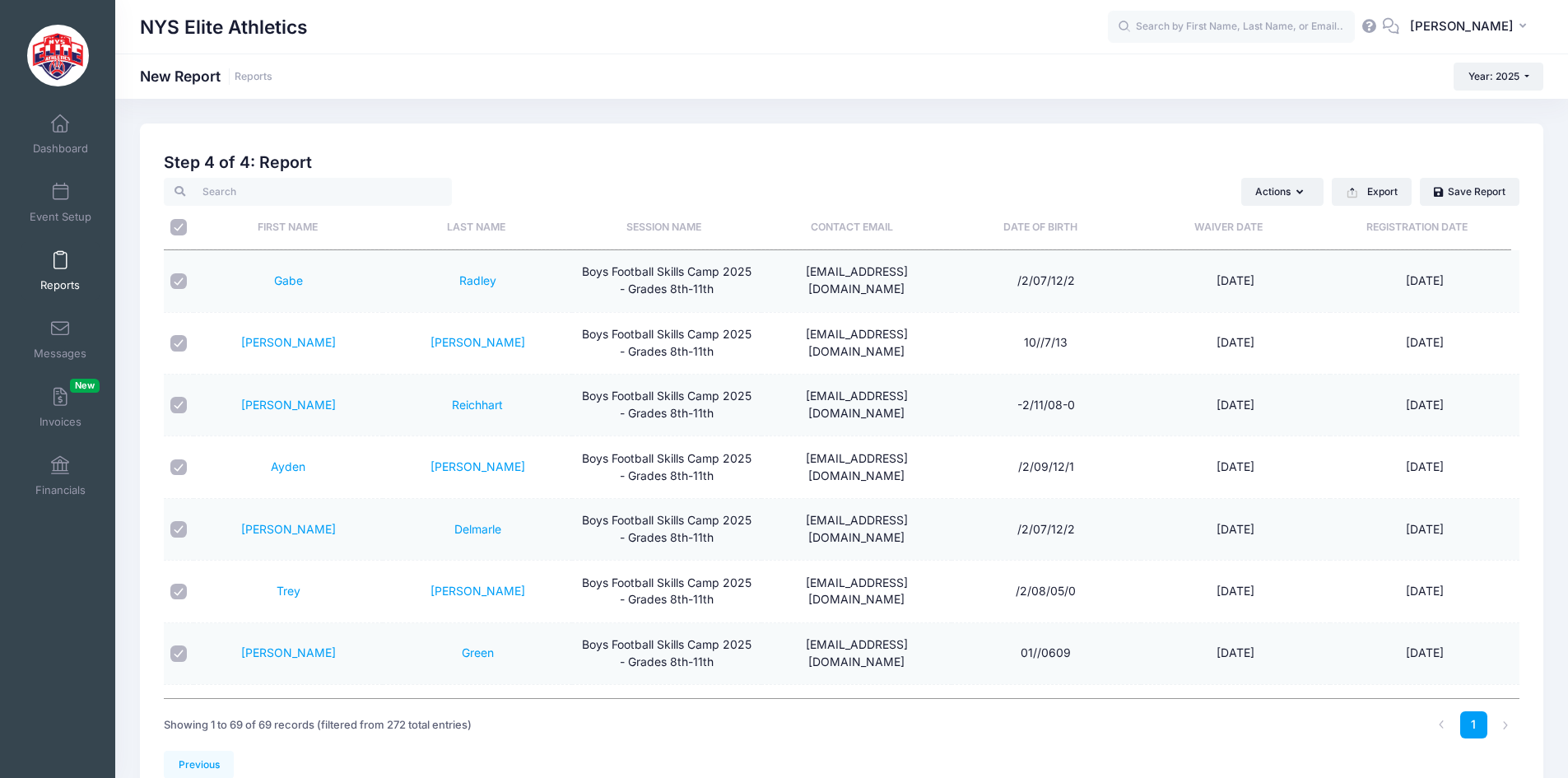
checkbox input "true"
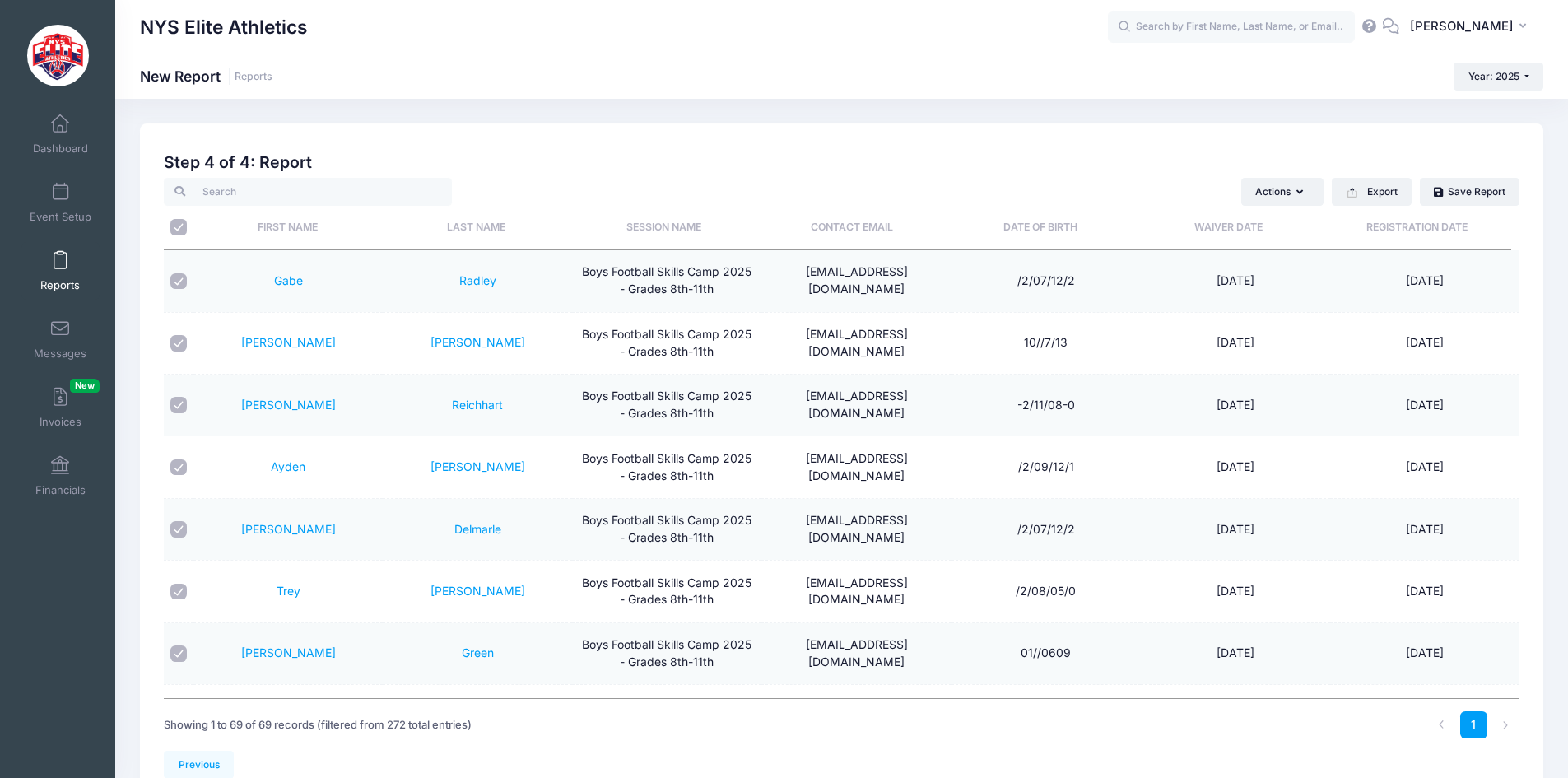
checkbox input "true"
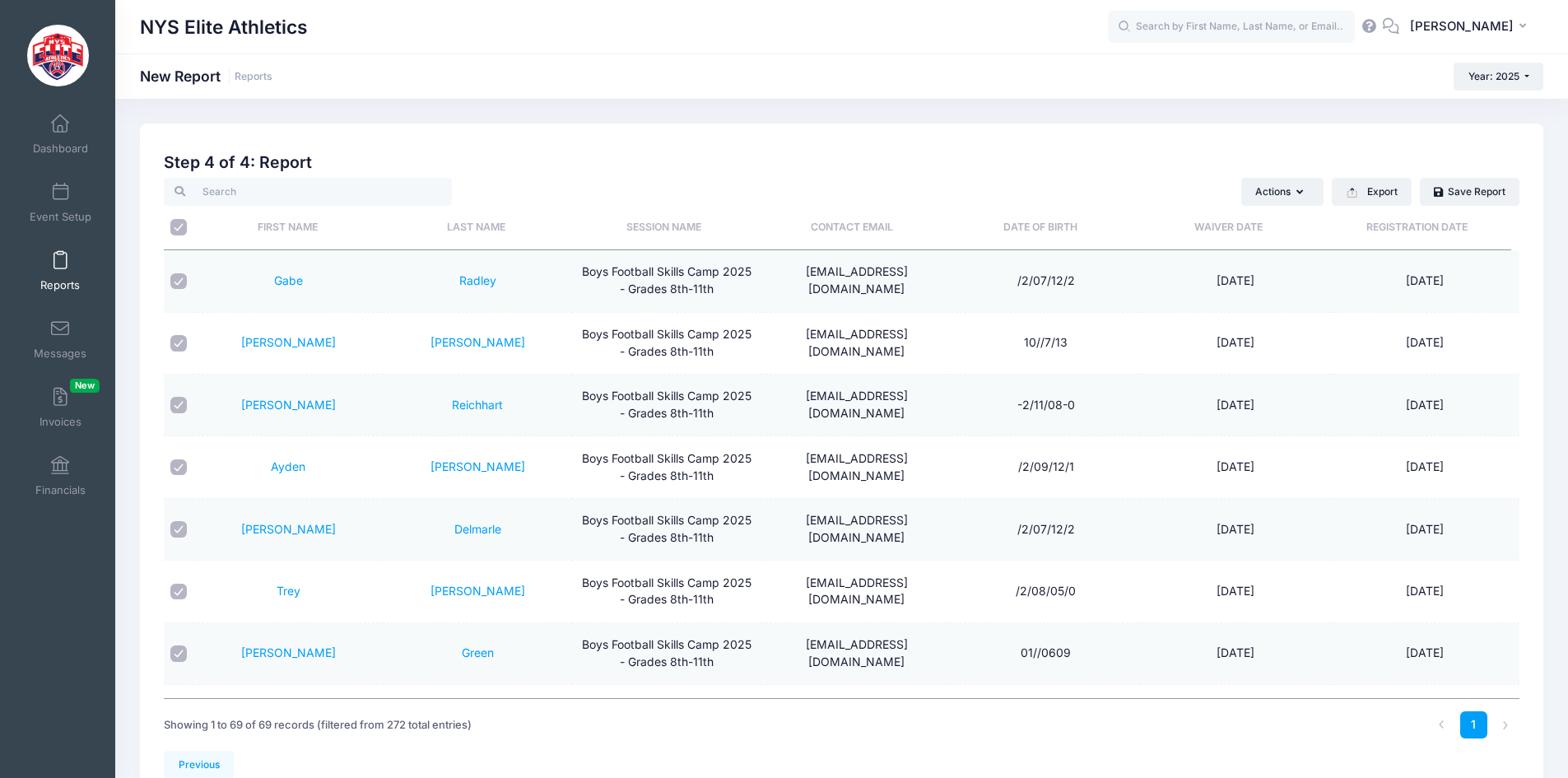
checkbox input "true"
click at [1313, 200] on button "Actions" at bounding box center [1283, 191] width 82 height 28
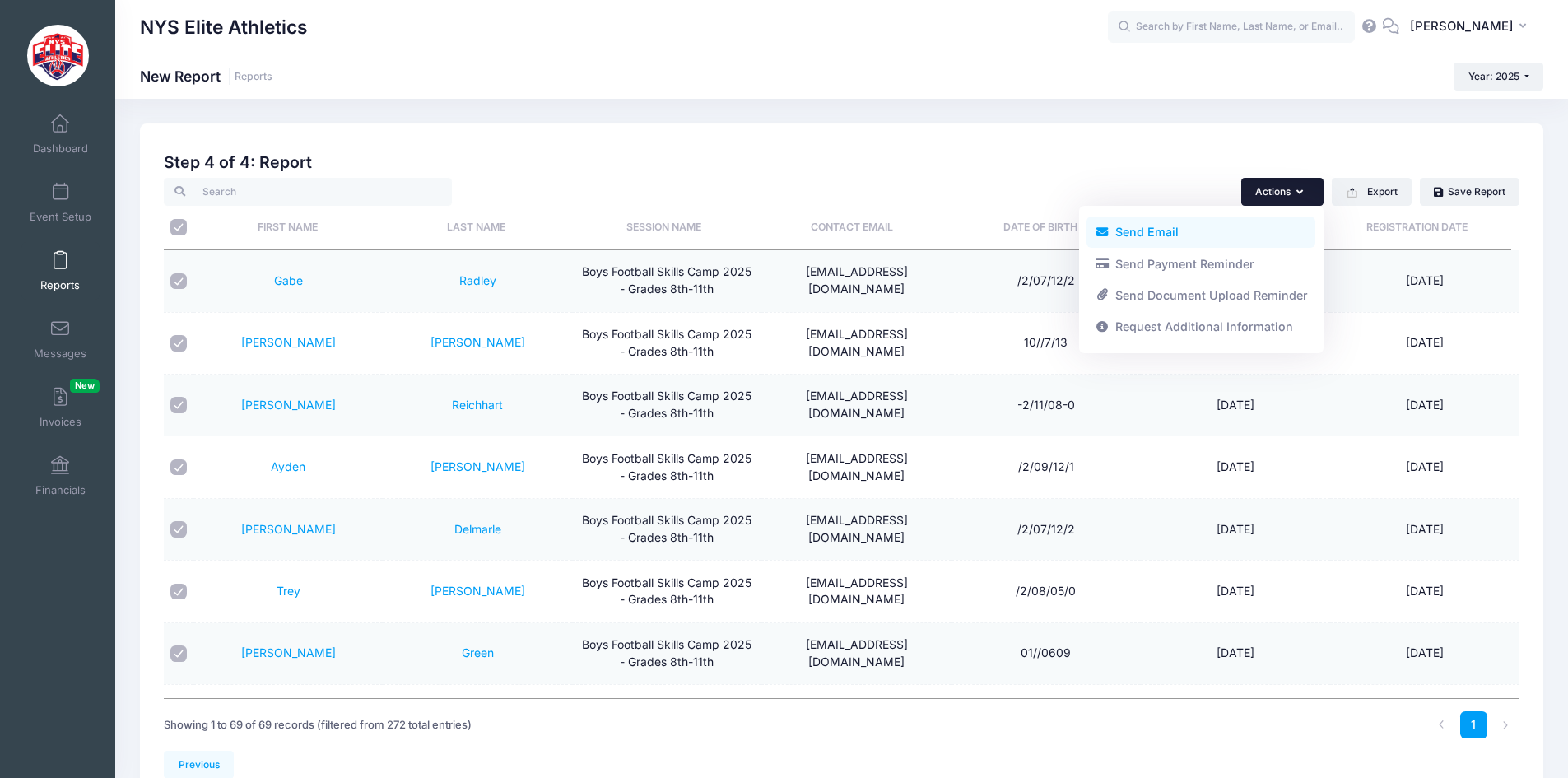
click at [1176, 235] on link "Send Email" at bounding box center [1201, 232] width 229 height 31
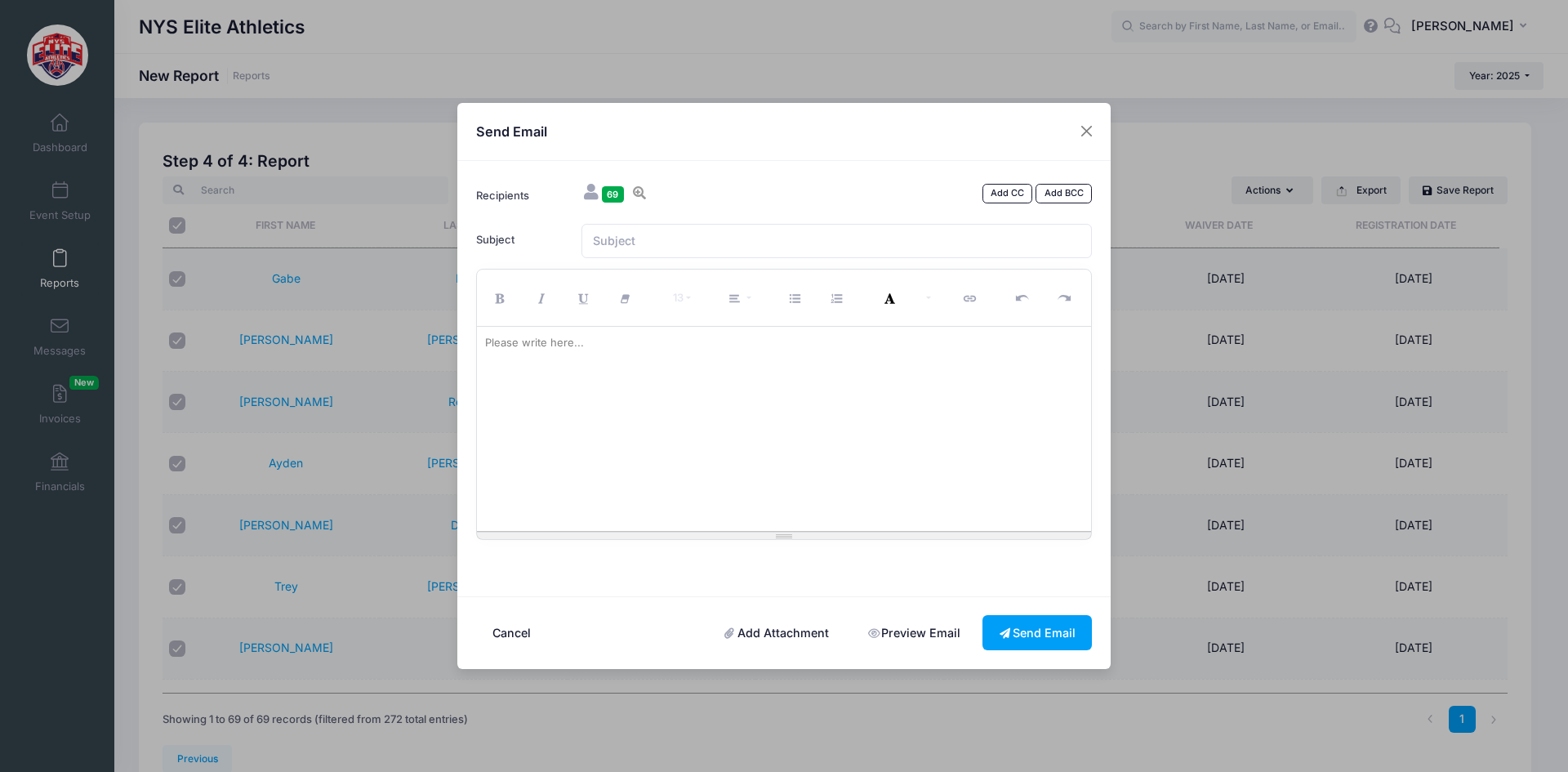
paste div
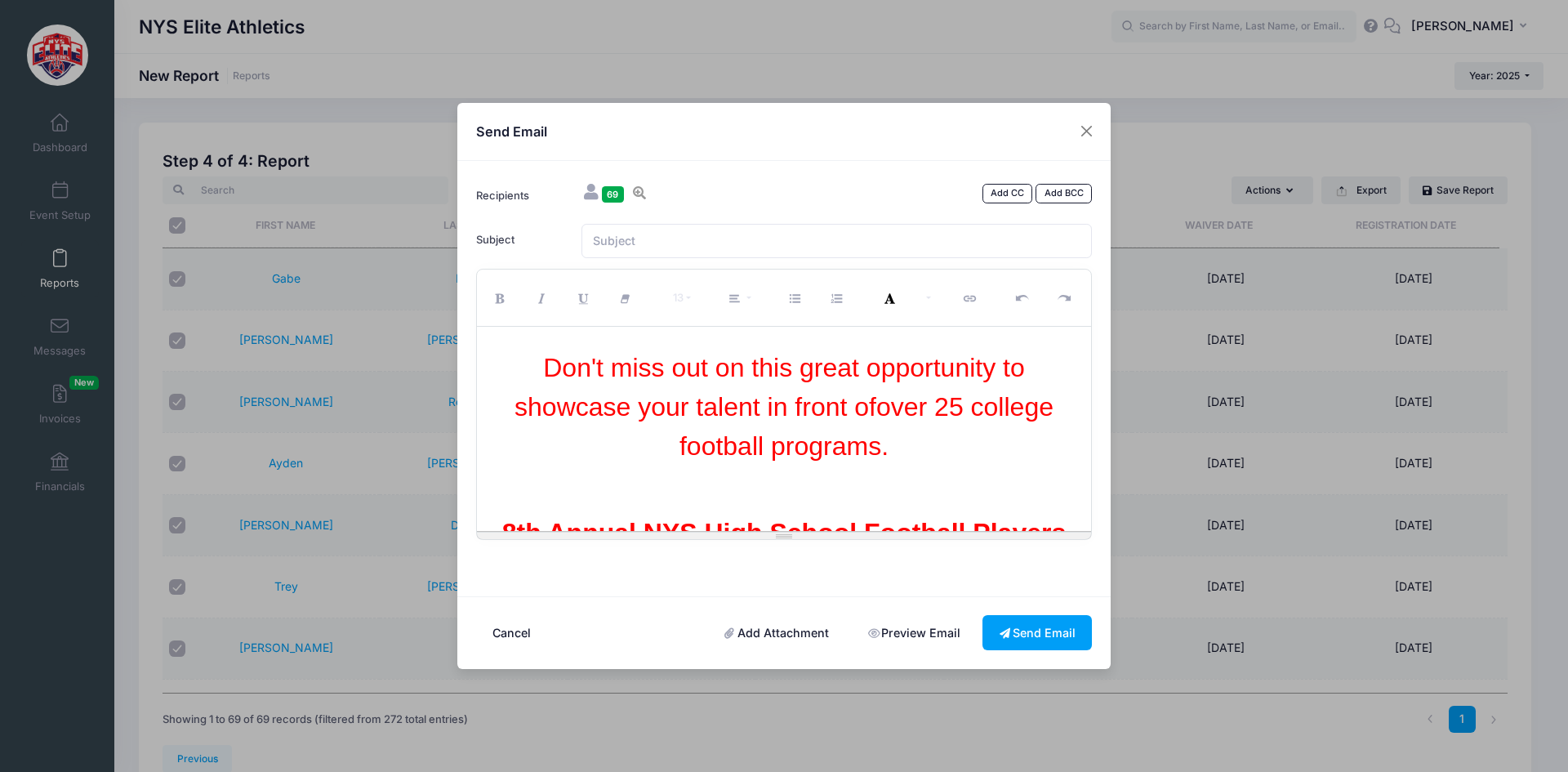
scroll to position [825, 0]
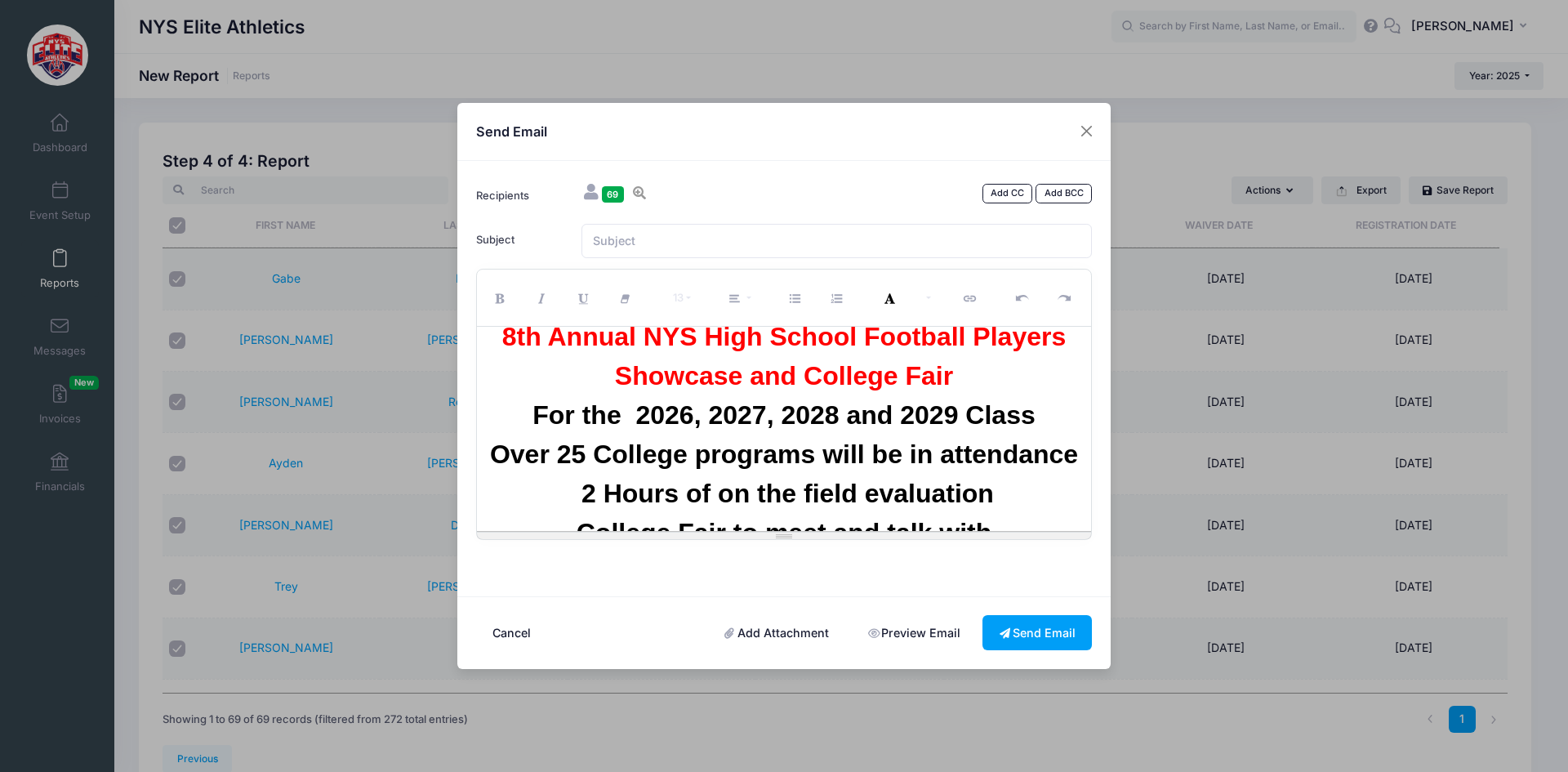
click at [976, 393] on div "Please write here... SAVE $25 on Early Registration 8th Annual NYS High School …" at bounding box center [784, 429] width 615 height 204
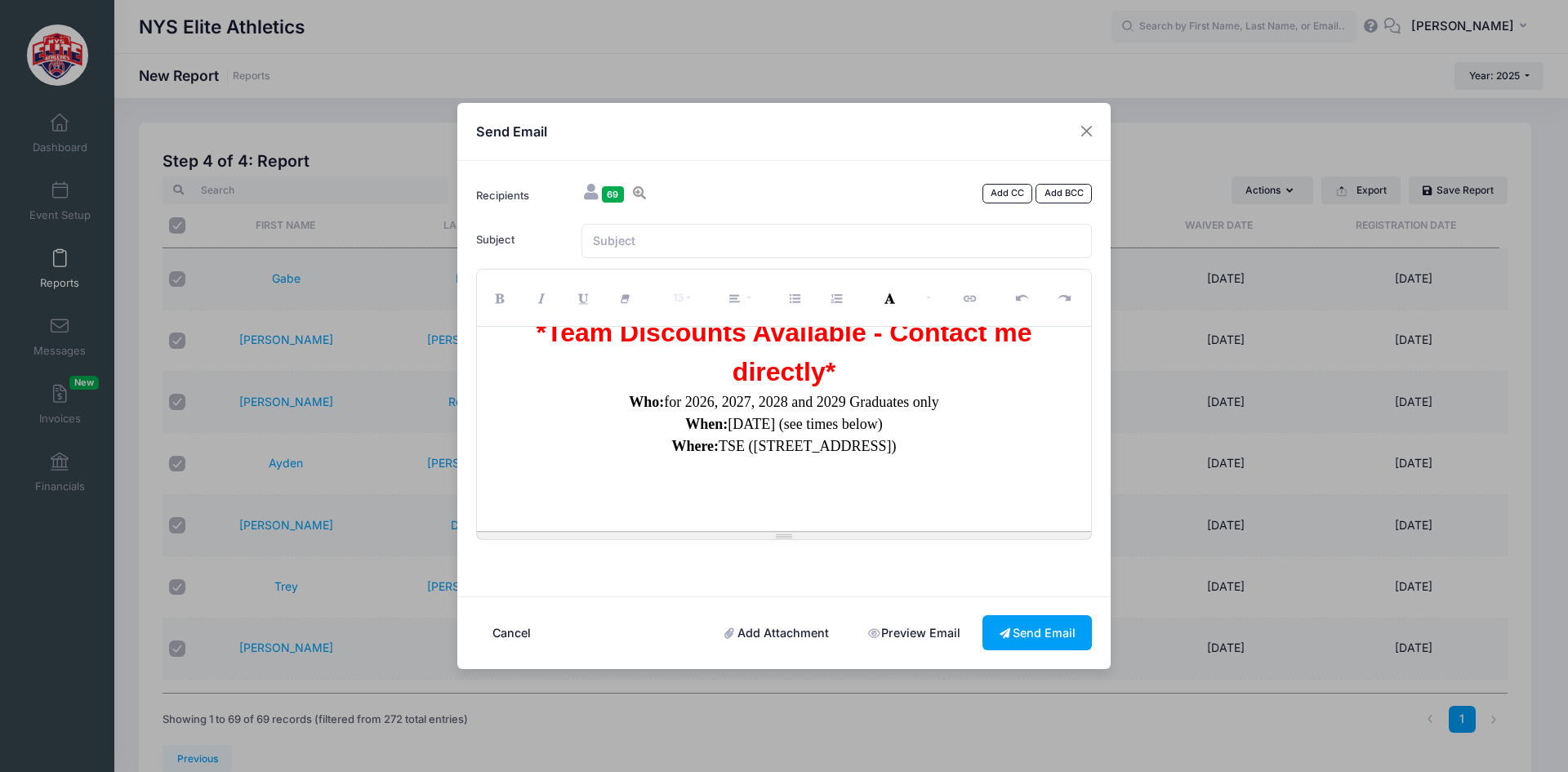
scroll to position [266, 0]
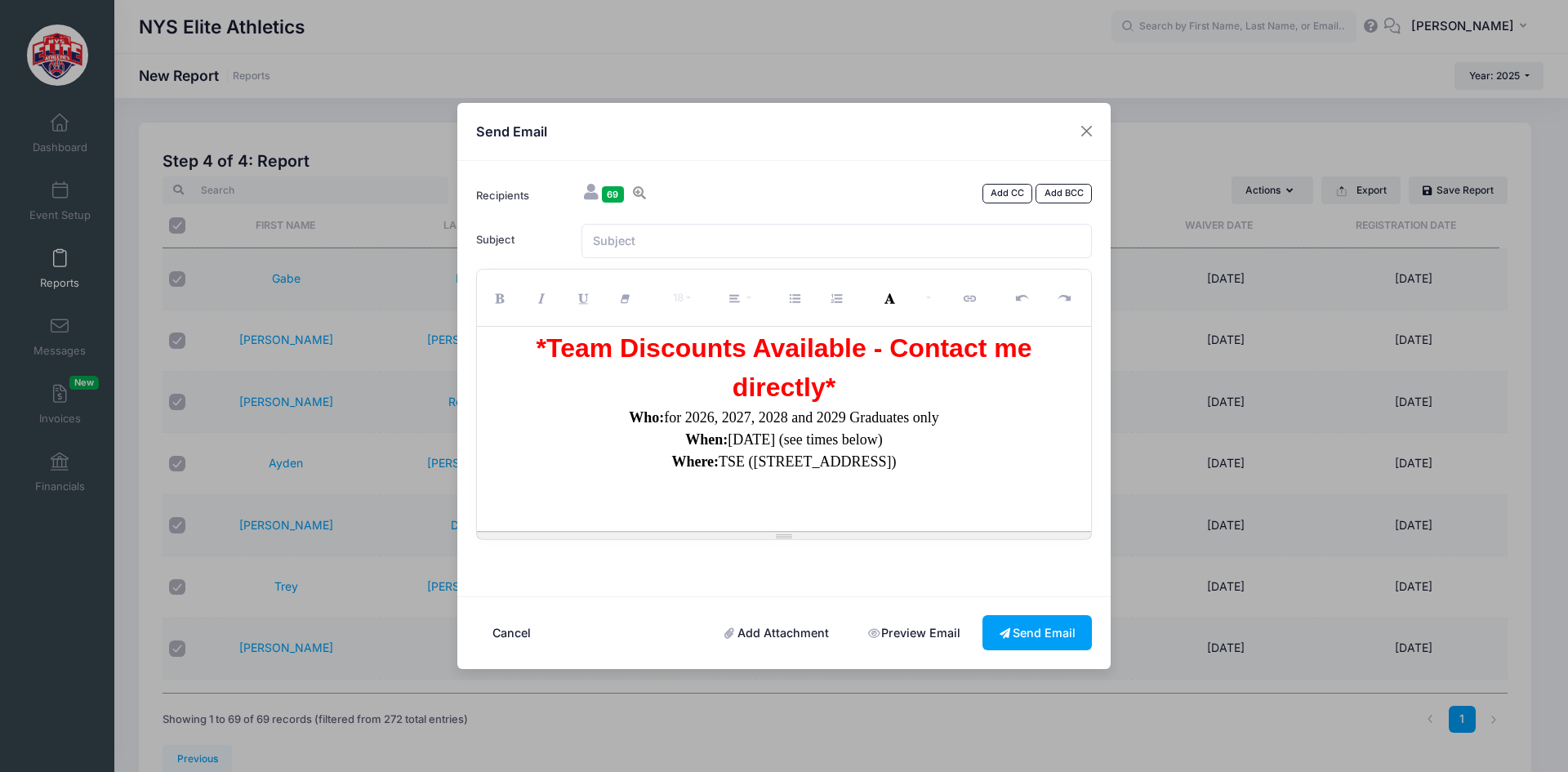
drag, startPoint x: 760, startPoint y: 463, endPoint x: 732, endPoint y: 489, distance: 38.2
click at [732, 489] on div at bounding box center [784, 497] width 599 height 17
click at [868, 388] on div "*Team Discounts Available - Contact me directly*" at bounding box center [784, 368] width 599 height 79
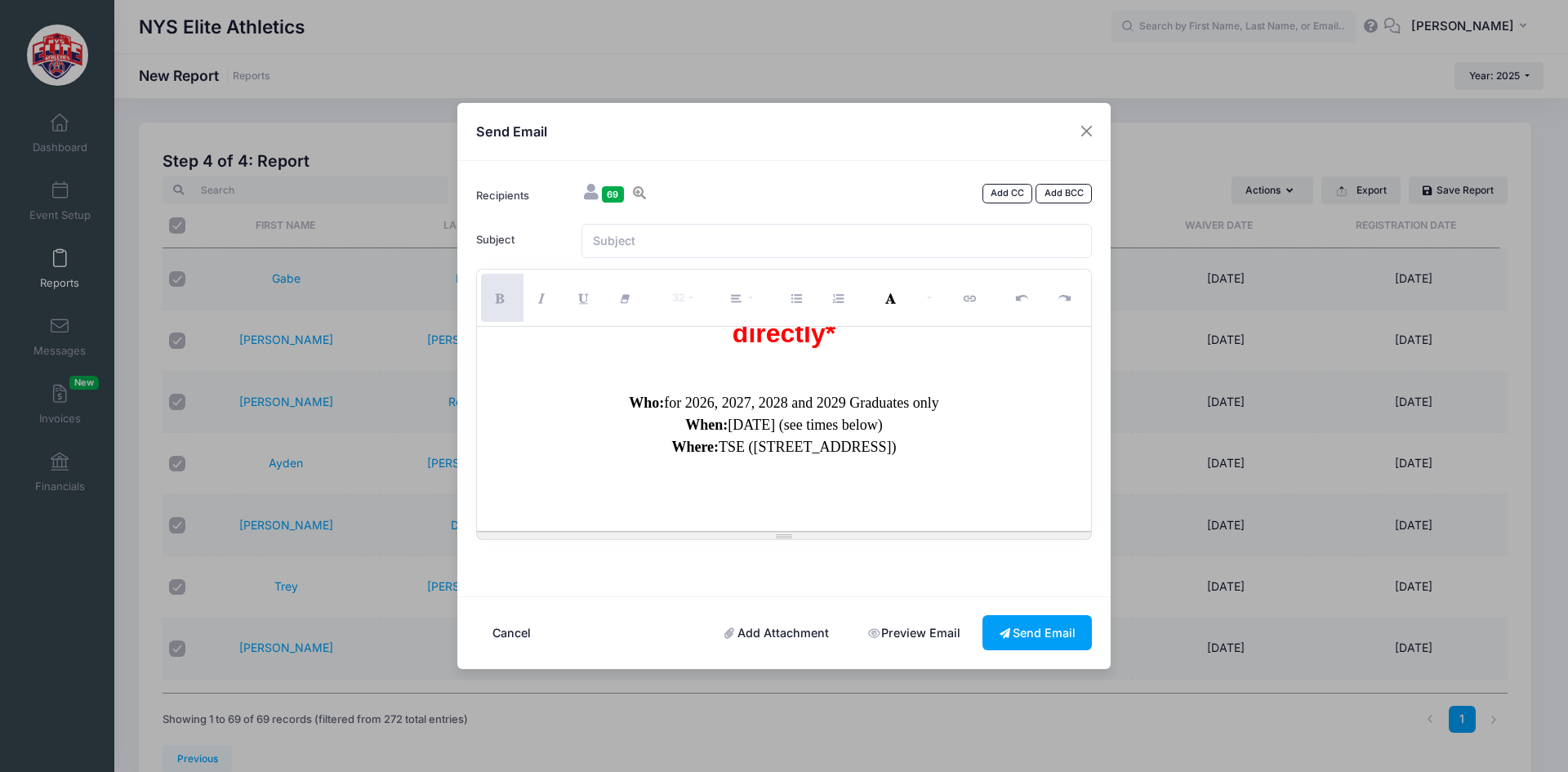
scroll to position [348, 0]
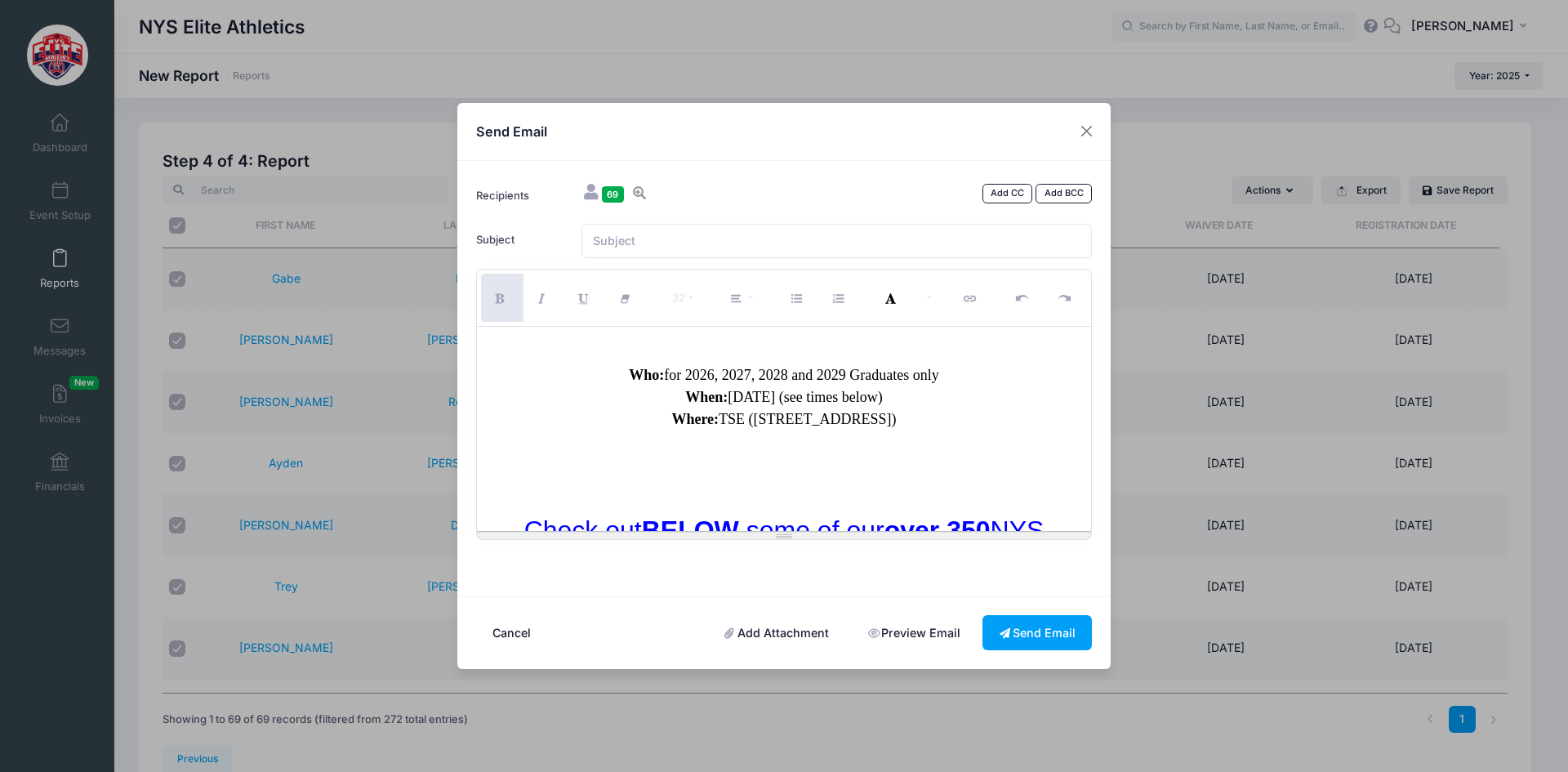
click at [819, 467] on div at bounding box center [784, 470] width 599 height 17
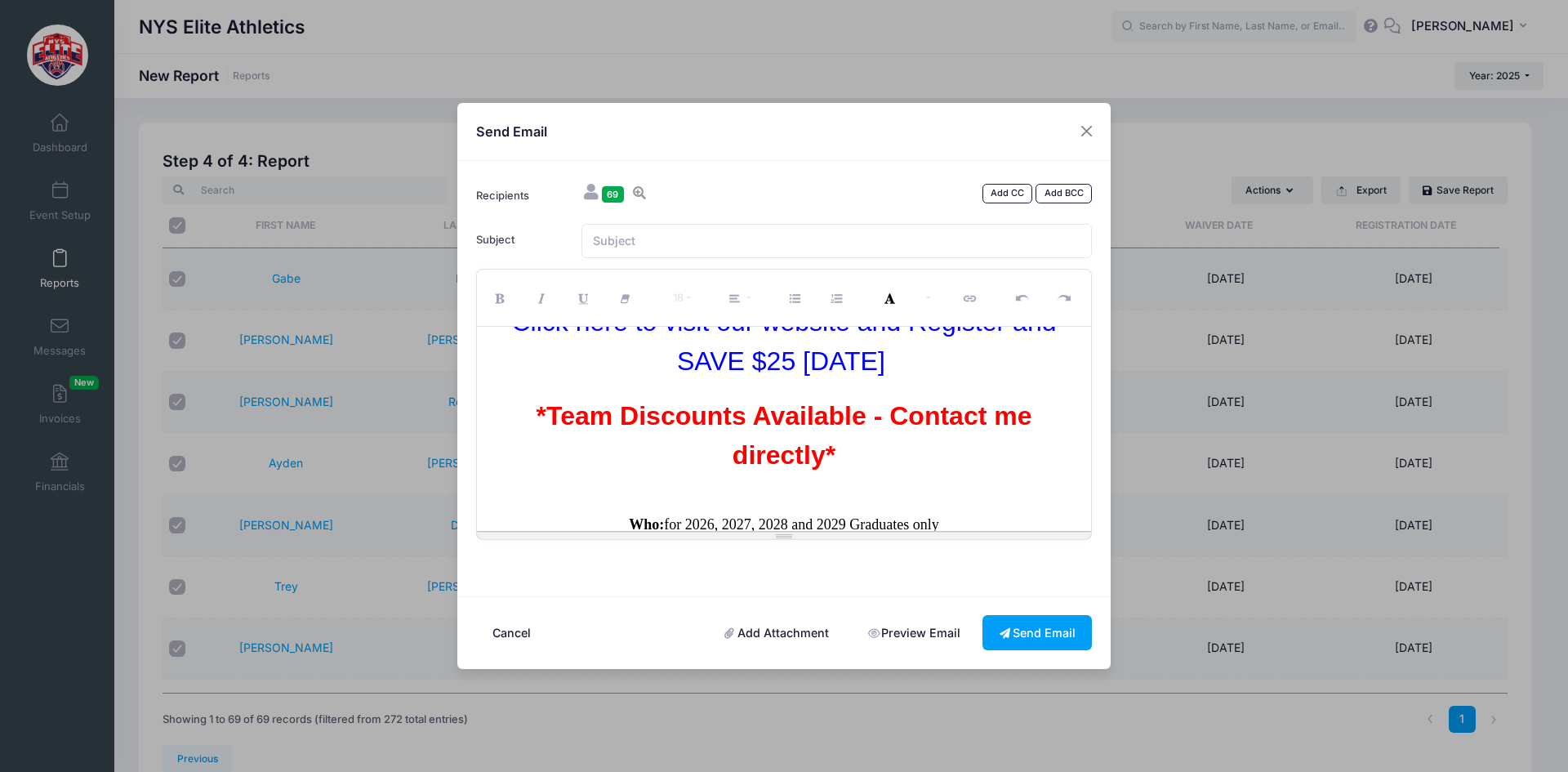
scroll to position [185, 0]
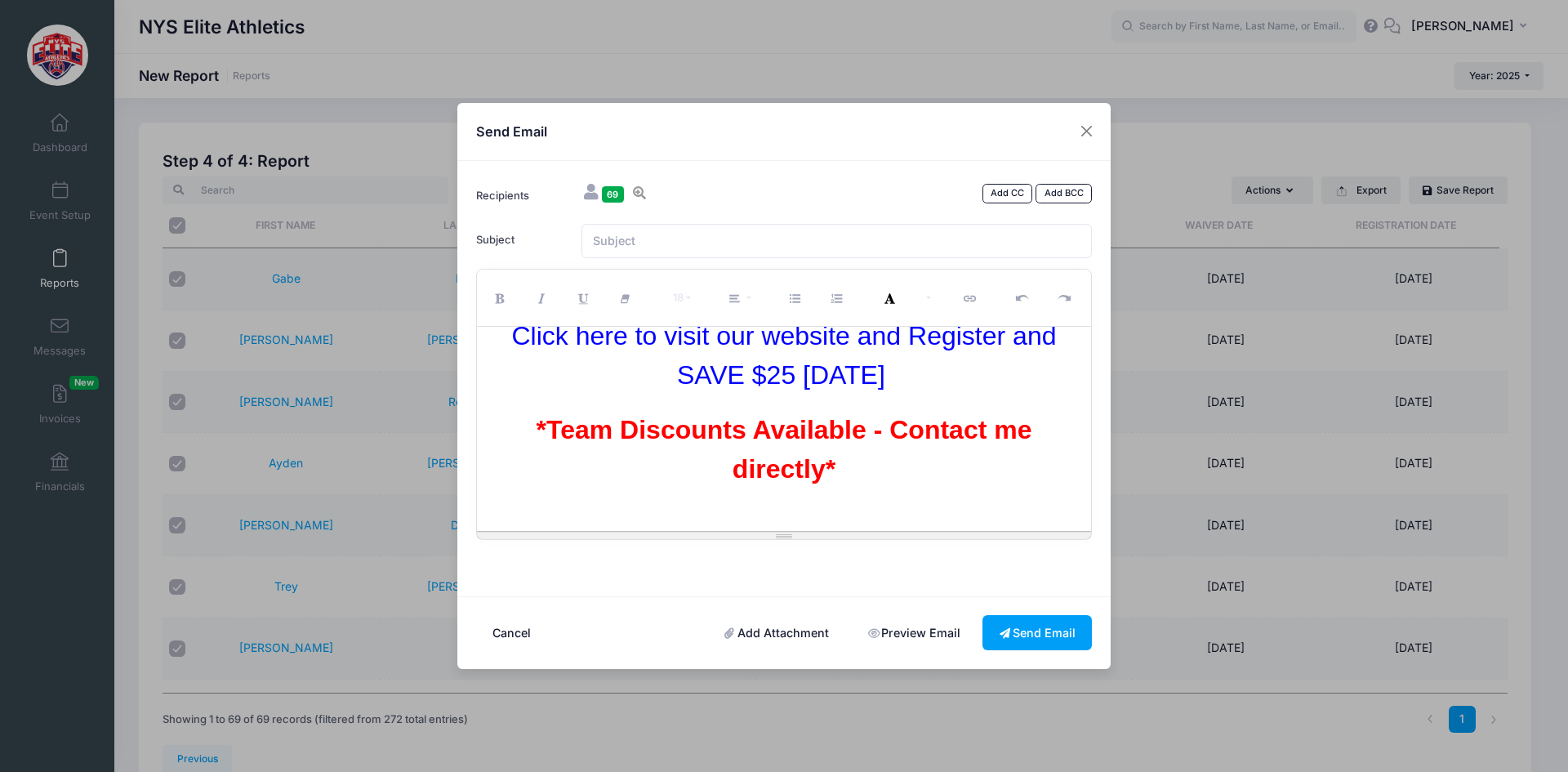
click at [813, 514] on div at bounding box center [784, 508] width 599 height 39
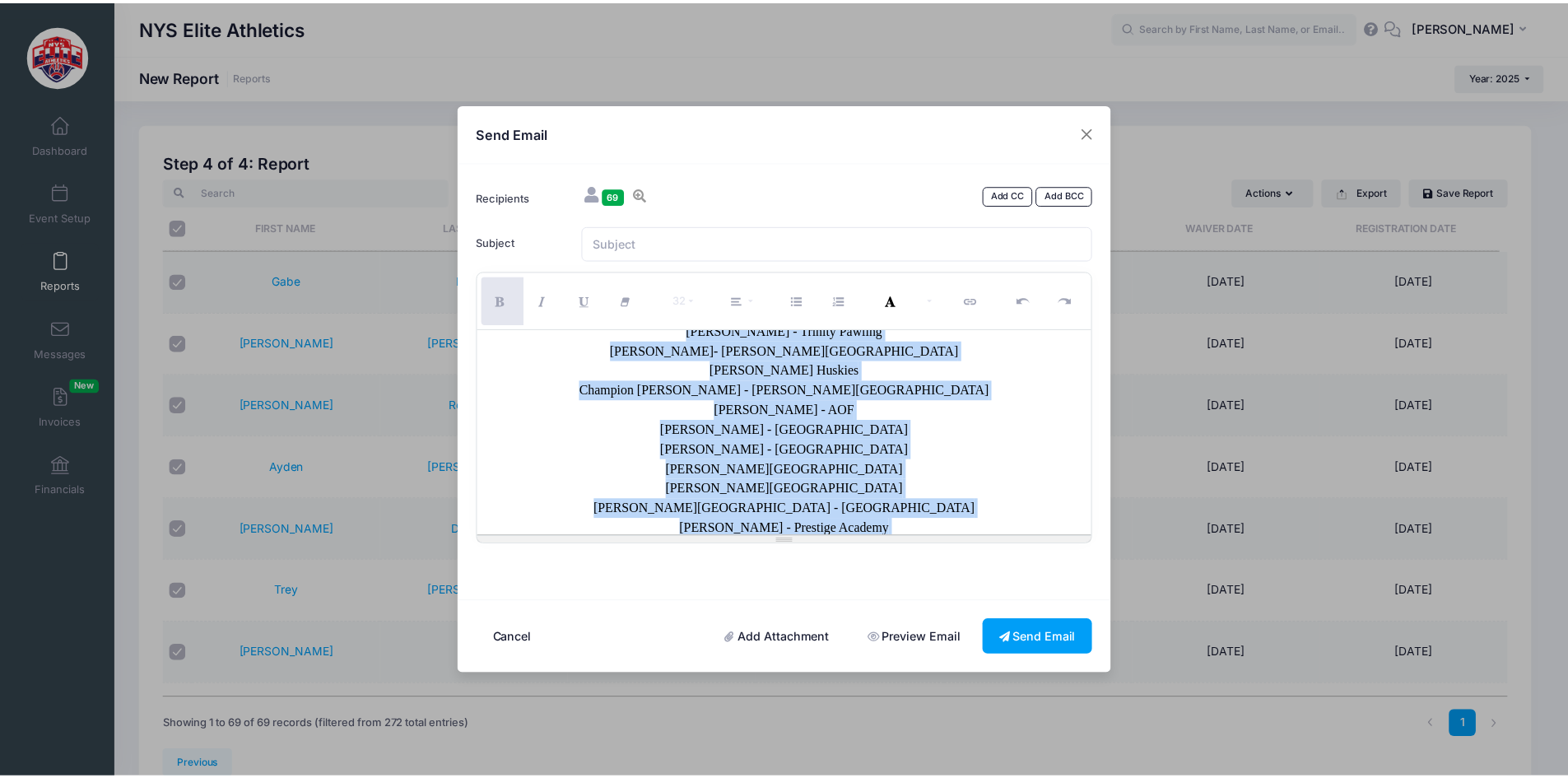
scroll to position [7872, 0]
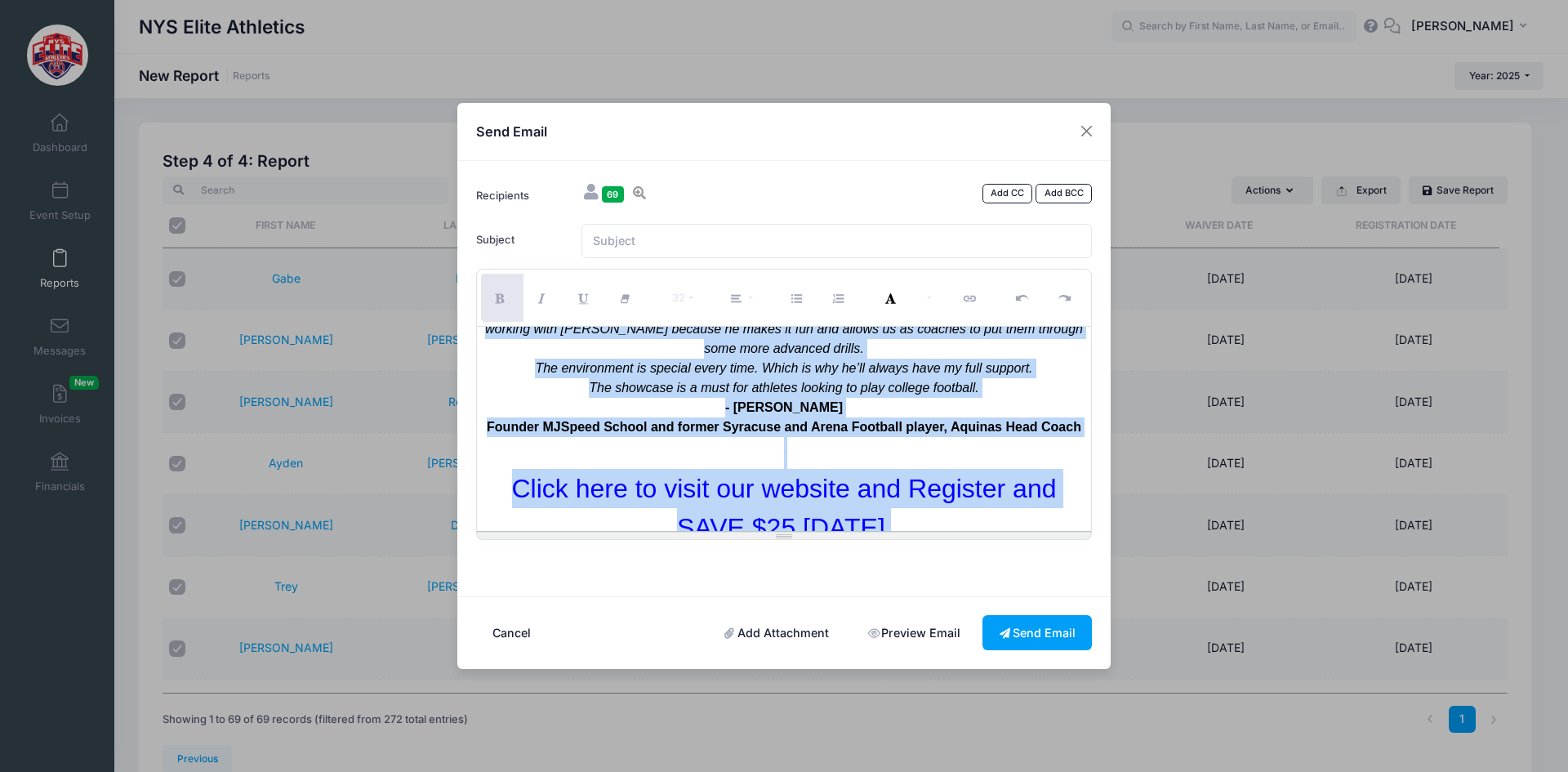
drag, startPoint x: 576, startPoint y: 344, endPoint x: 1024, endPoint y: 669, distance: 553.5
click at [1129, 715] on div "Send Email Recipients 69 Add CC Add BCC Radley, Gabe; Wagner, Ayden;" at bounding box center [784, 386] width 1568 height 772
copy div "SAVE $25 on Early Registration 8th Annual NYS High School Football Players Show…"
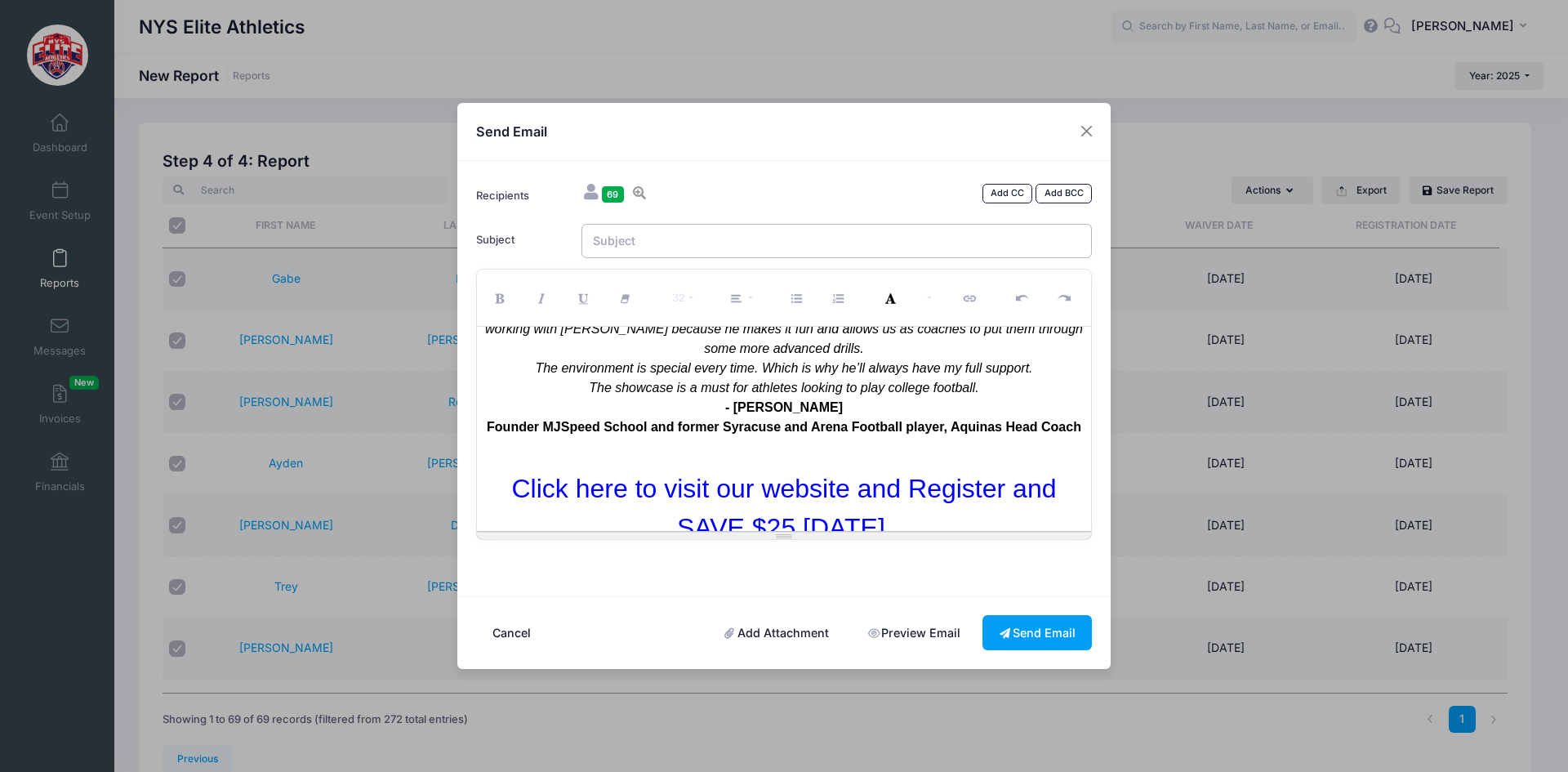
click at [804, 249] on input "Subject" at bounding box center [837, 241] width 511 height 35
type input "S"
type input "8th Annual NYS Elite High School Football Players Showcase - Sign up [DATE] to …"
click at [1043, 625] on button "Send Email" at bounding box center [1036, 633] width 110 height 35
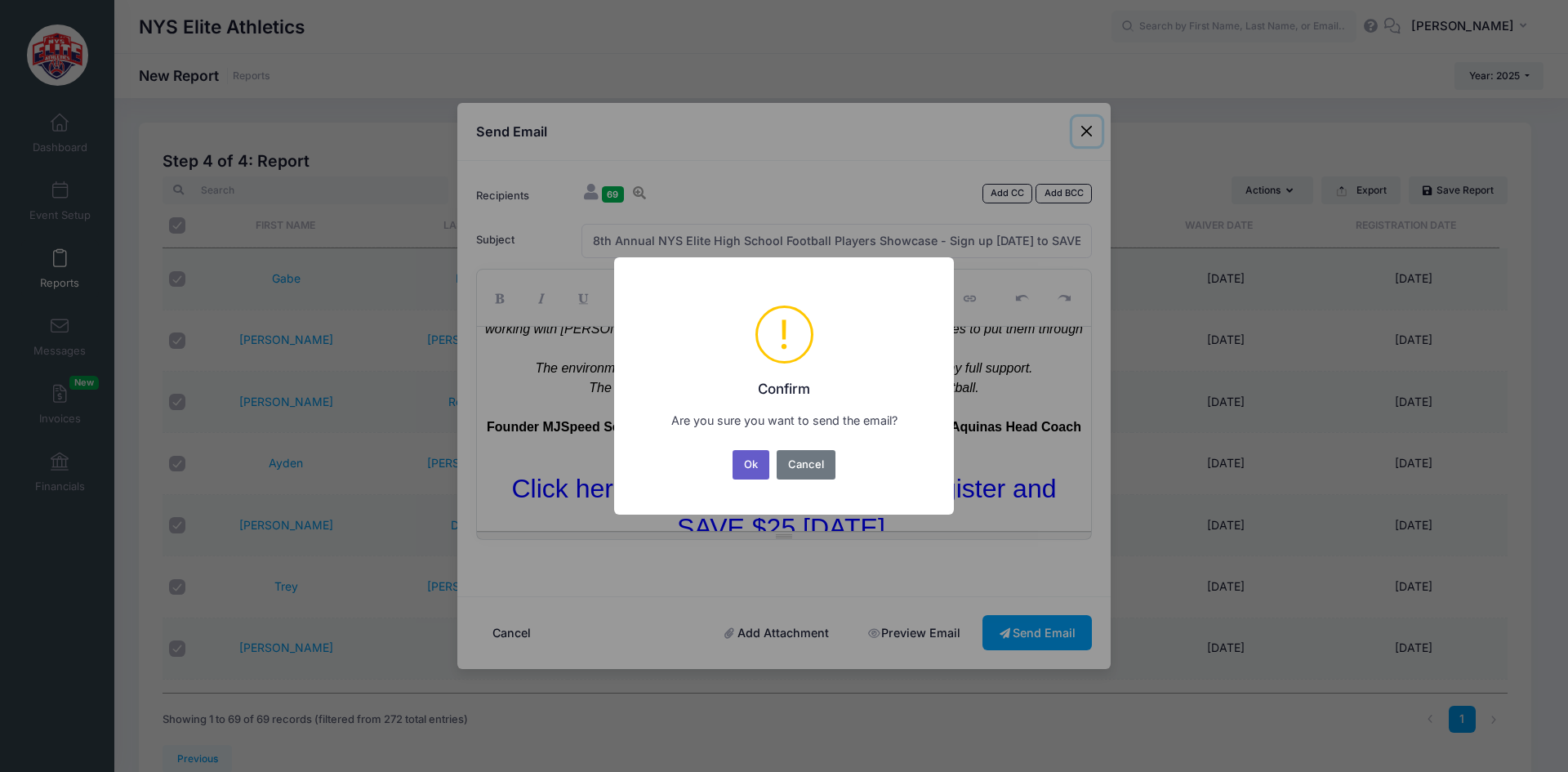
click at [751, 461] on button "Ok" at bounding box center [750, 465] width 38 height 29
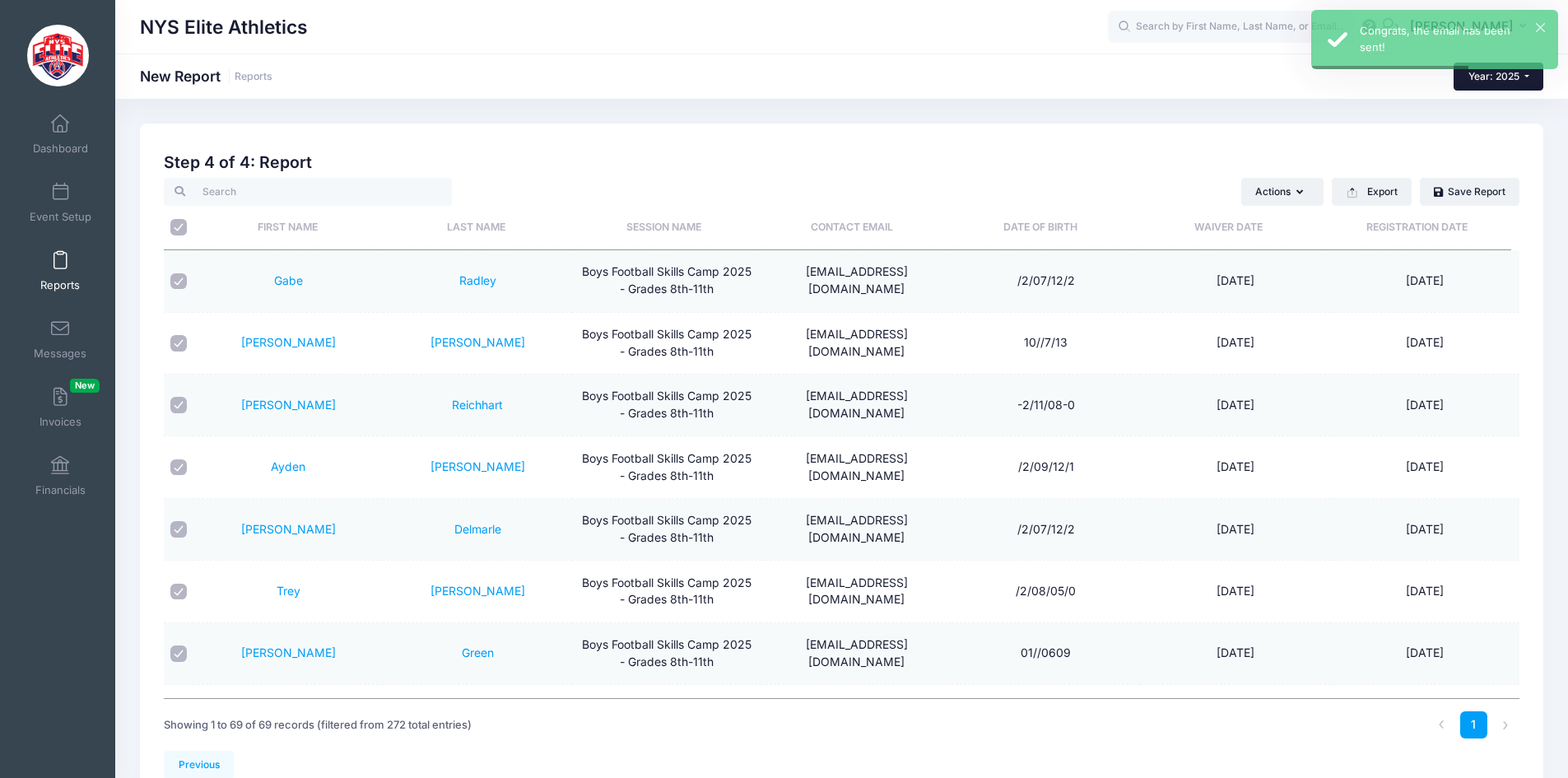
click at [1509, 74] on span "Year: 2025" at bounding box center [1494, 75] width 51 height 13
click at [1491, 136] on link "Year: 2024" at bounding box center [1506, 129] width 107 height 22
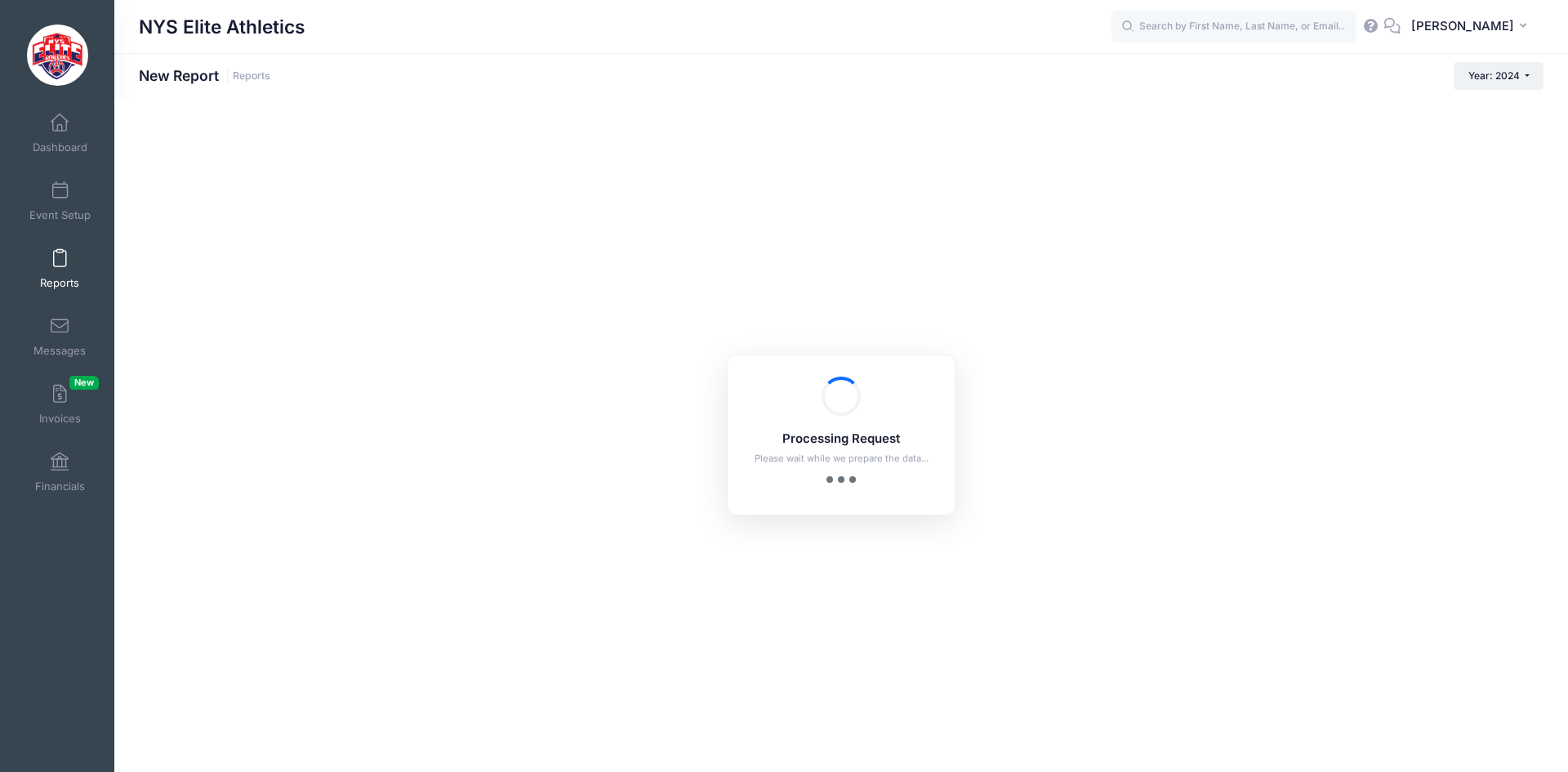
checkbox input "true"
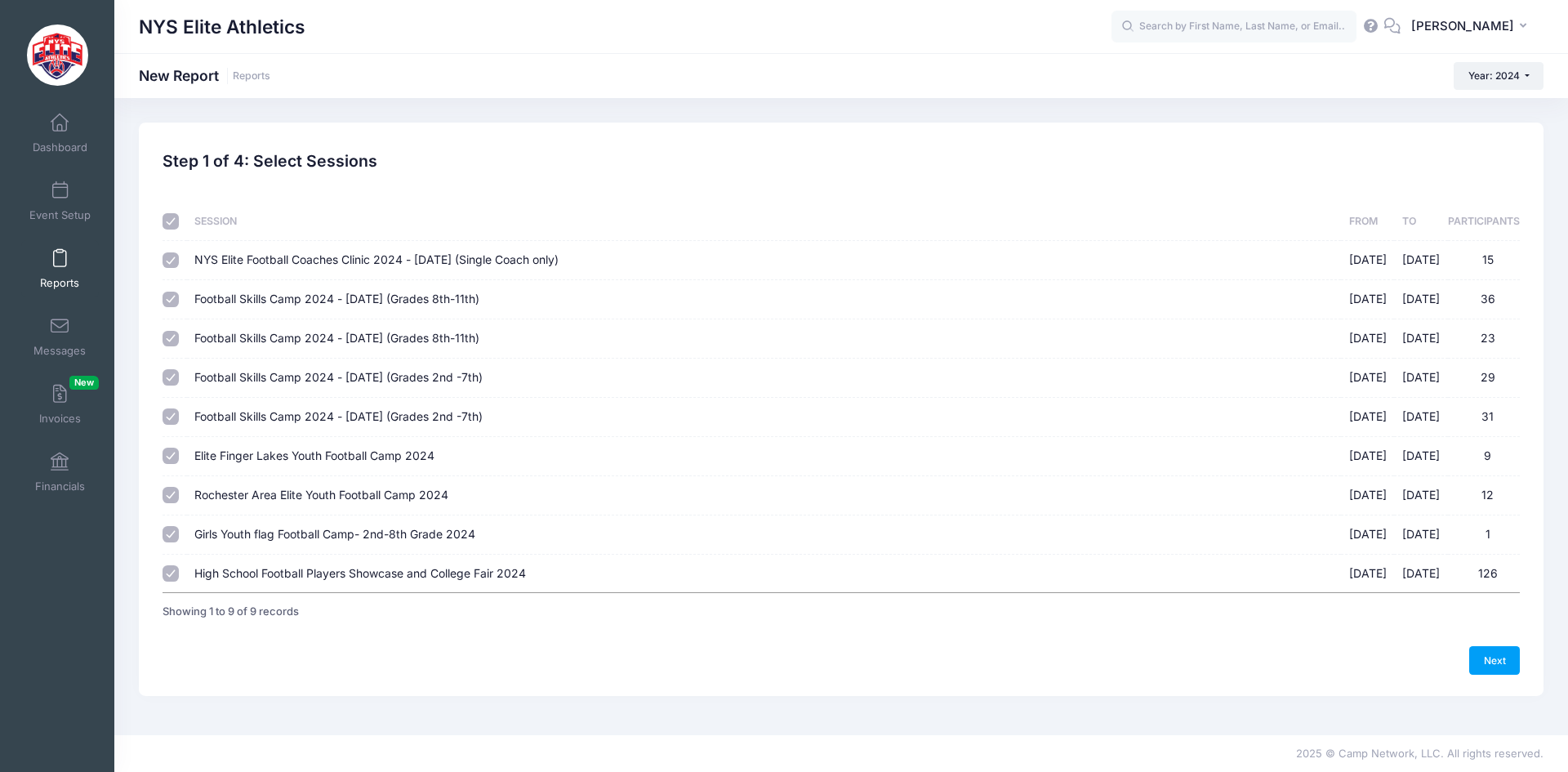
click at [171, 222] on input "checkbox" at bounding box center [170, 221] width 17 height 17
checkbox input "false"
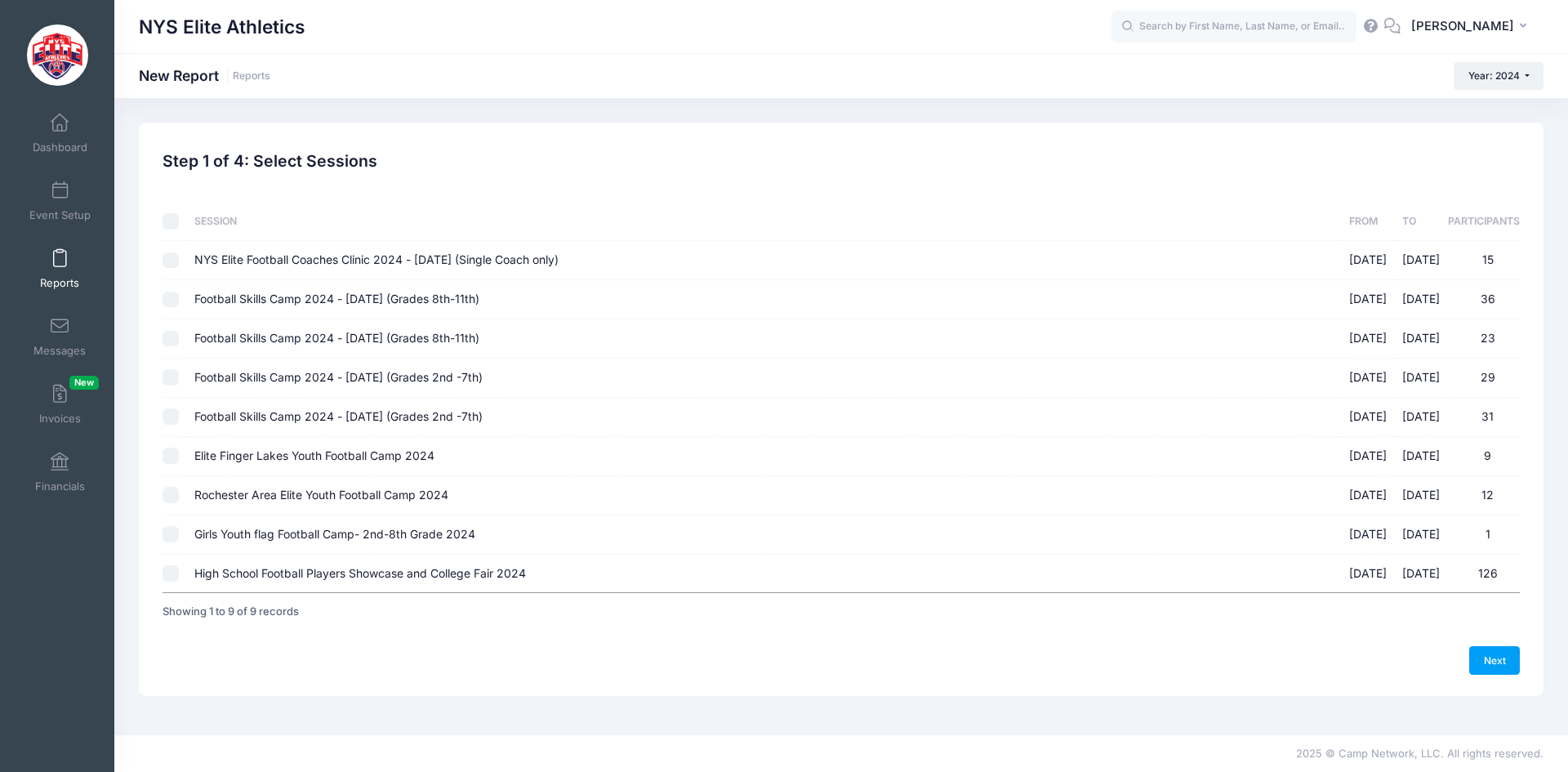
checkbox input "false"
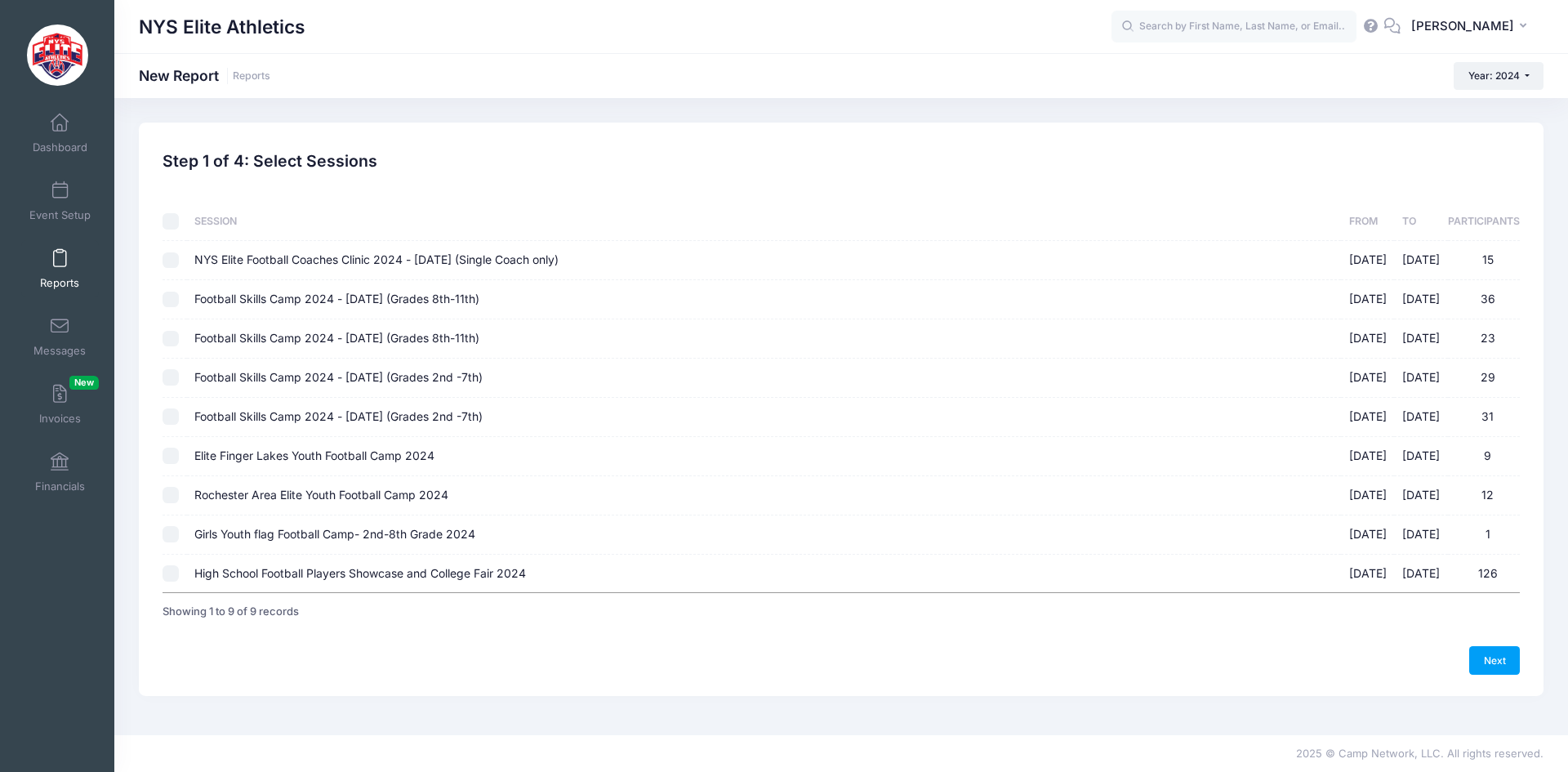
checkbox input "false"
click at [170, 300] on input "Football Skills Camp 2024 - March 17th (Grades 8th-11th) 03/17/2024 - 03/17/202…" at bounding box center [170, 299] width 17 height 17
checkbox input "true"
click at [176, 341] on input "Football Skills Camp 2024 - March 17th (Grades 8th-11th) 03/17/2024 - 03/18/202…" at bounding box center [170, 338] width 17 height 17
checkbox input "true"
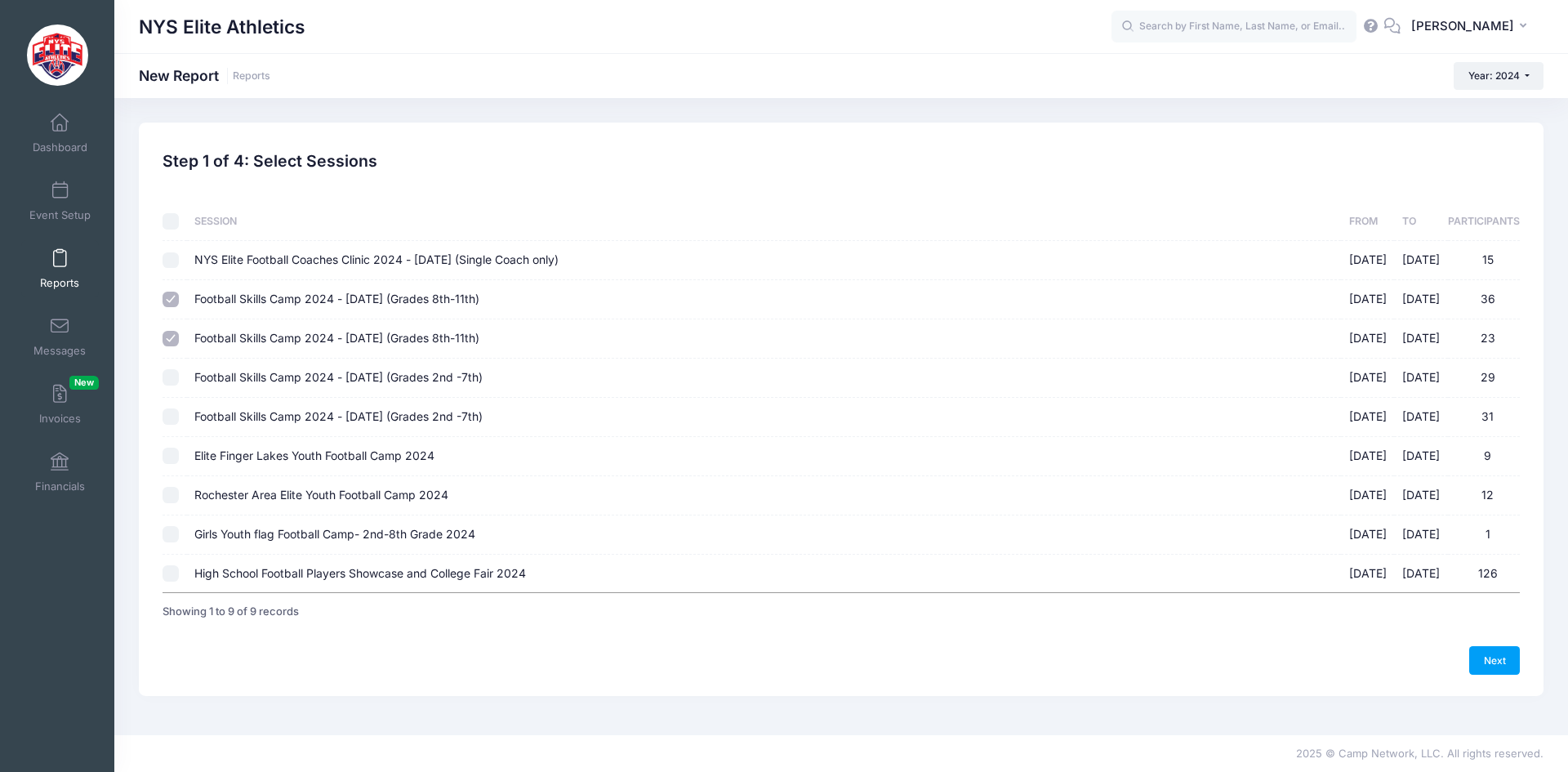
click at [176, 375] on input "Football Skills Camp 2024 - March 24th (Grades 2nd -7th) 03/23/2024 - 03/24/202…" at bounding box center [170, 377] width 17 height 17
checkbox input "true"
click at [168, 416] on input "Football Skills Camp 2024 - March 24th (Grades 2nd -7th) 03/24/2024 - 03/24/202…" at bounding box center [170, 416] width 17 height 17
checkbox input "true"
click at [168, 461] on input "Elite Finger Lakes Youth Football Camp 2024 07/08/2024 - 07/09/2024 9" at bounding box center [170, 455] width 17 height 17
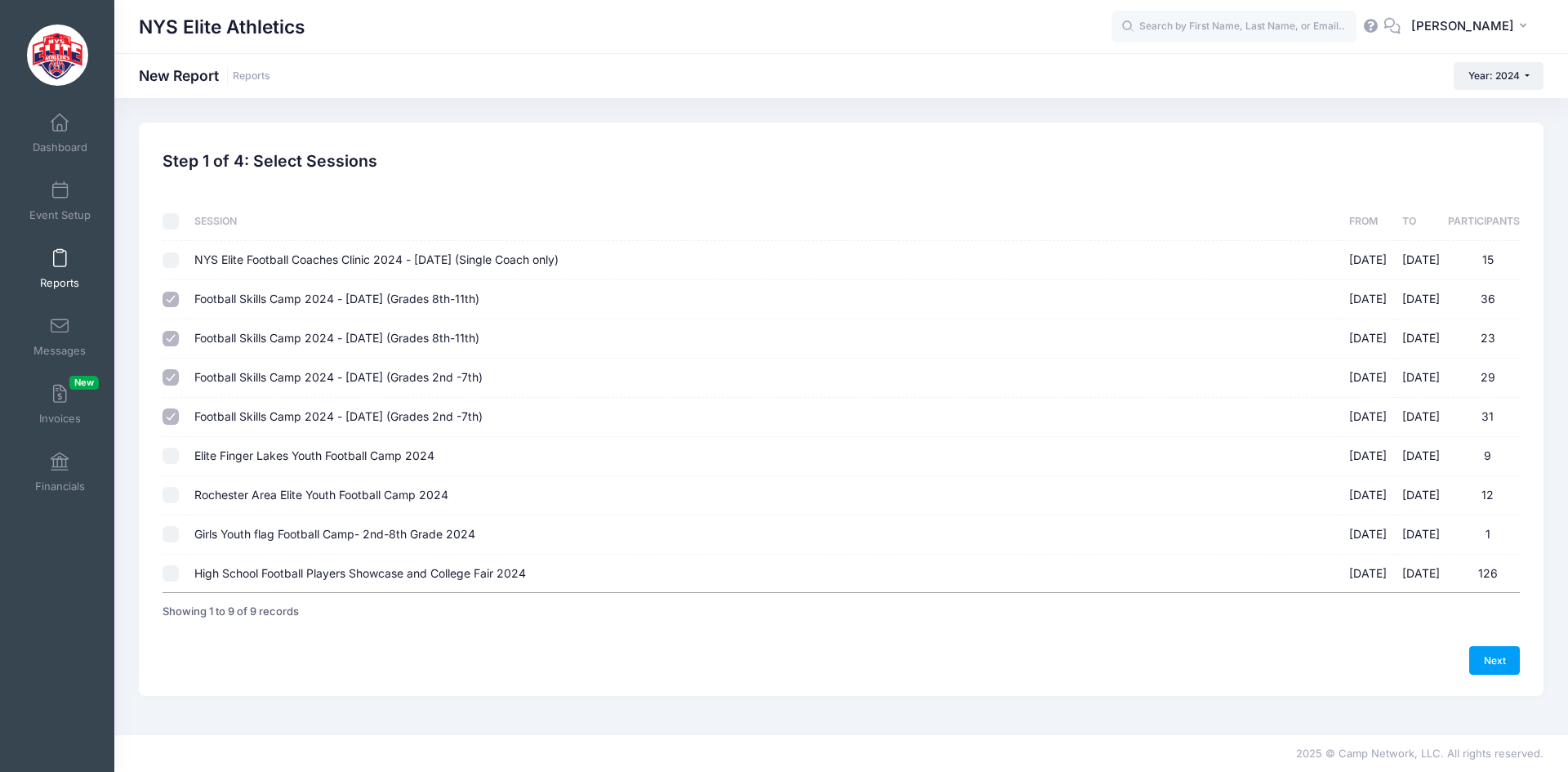
checkbox input "true"
click at [168, 500] on input "Rochester Area Elite Youth Football Camp 2024 07/10/2024 - 07/11/2024 12" at bounding box center [170, 495] width 17 height 17
checkbox input "true"
click at [1498, 661] on link "Next" at bounding box center [1494, 659] width 51 height 28
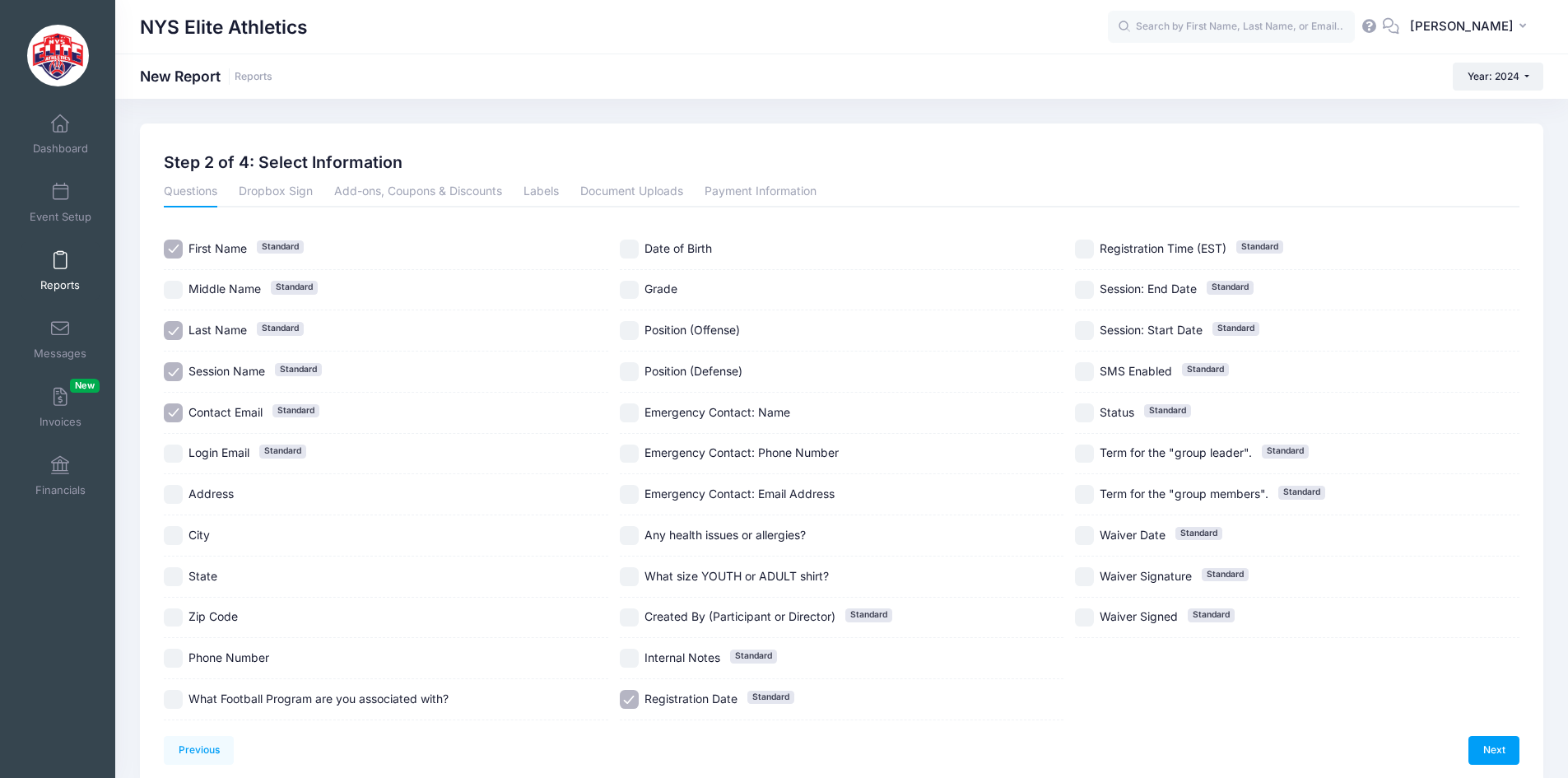
click at [208, 335] on span "Last Name" at bounding box center [218, 329] width 59 height 14
checkbox input "false"
click at [214, 371] on span "Session Name" at bounding box center [226, 370] width 76 height 14
checkbox input "false"
drag, startPoint x: 209, startPoint y: 413, endPoint x: 219, endPoint y: 387, distance: 27.9
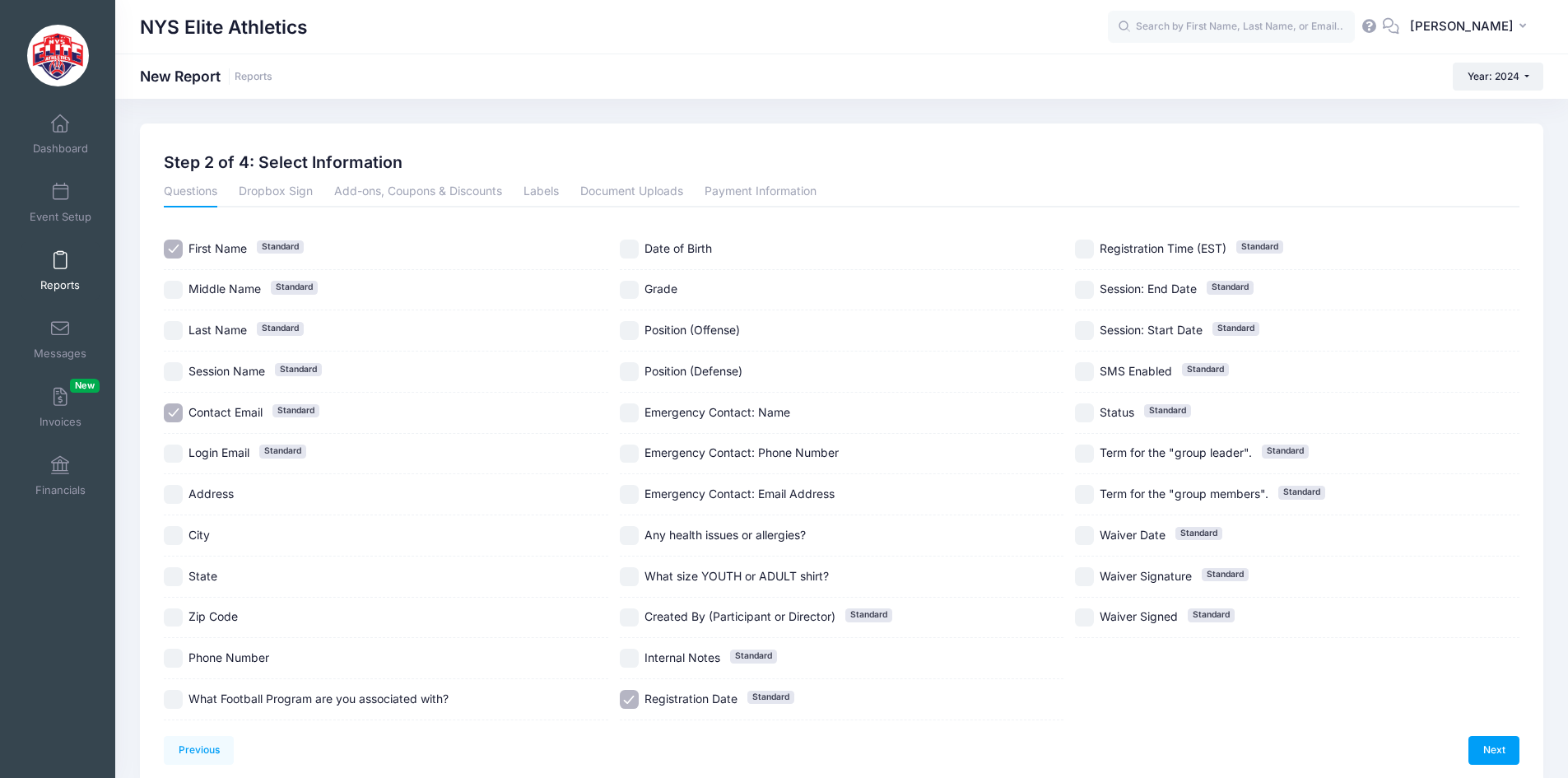
click at [209, 412] on span "Contact Email" at bounding box center [225, 412] width 74 height 14
checkbox input "false"
click at [236, 324] on span "Last Name" at bounding box center [218, 329] width 59 height 14
checkbox input "true"
click at [677, 285] on label "Grade" at bounding box center [843, 289] width 445 height 19
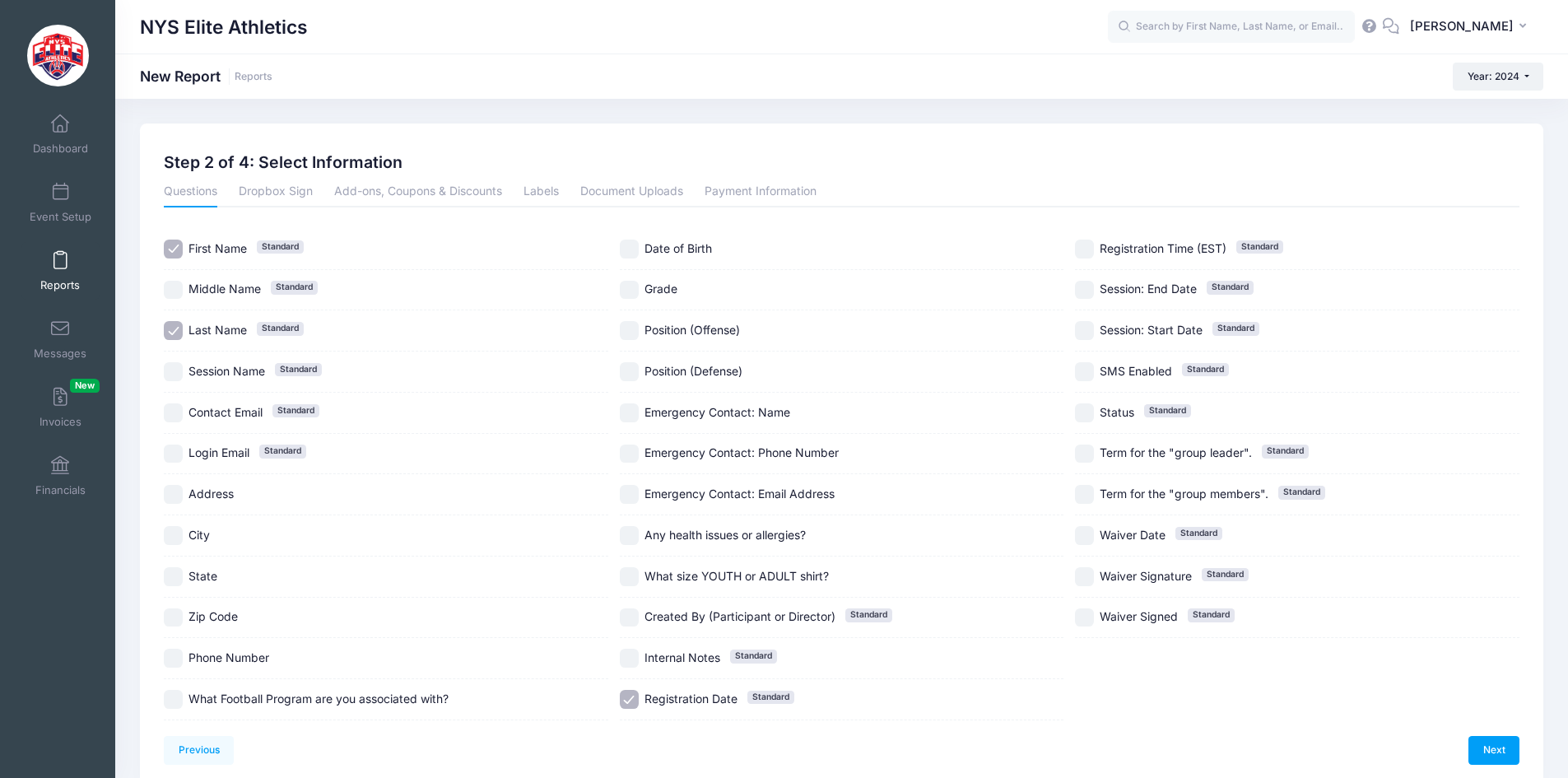
checkbox input "true"
click at [697, 683] on div "Registration Date Standard" at bounding box center [843, 700] width 445 height 41
checkbox input "false"
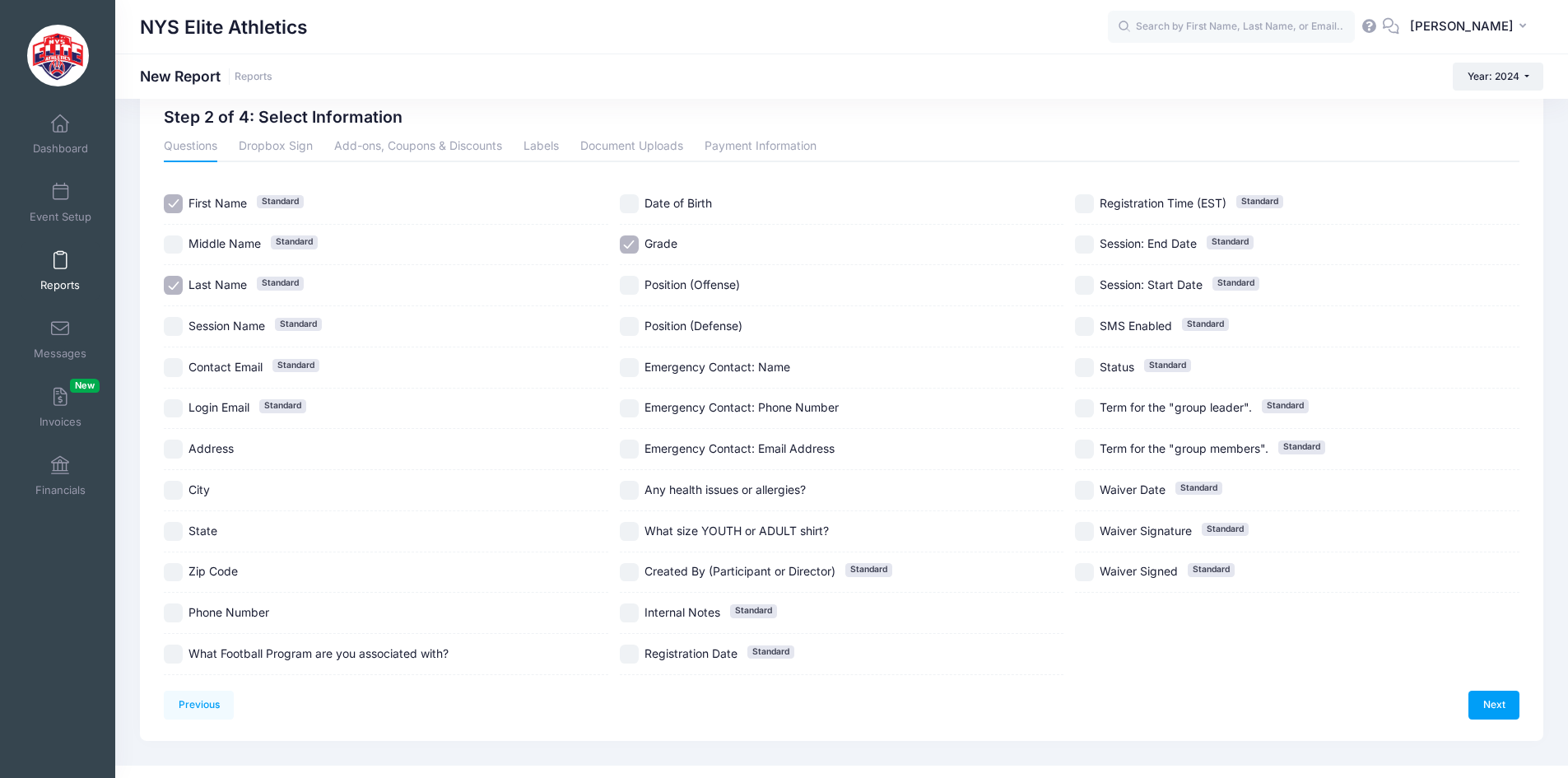
scroll to position [70, 0]
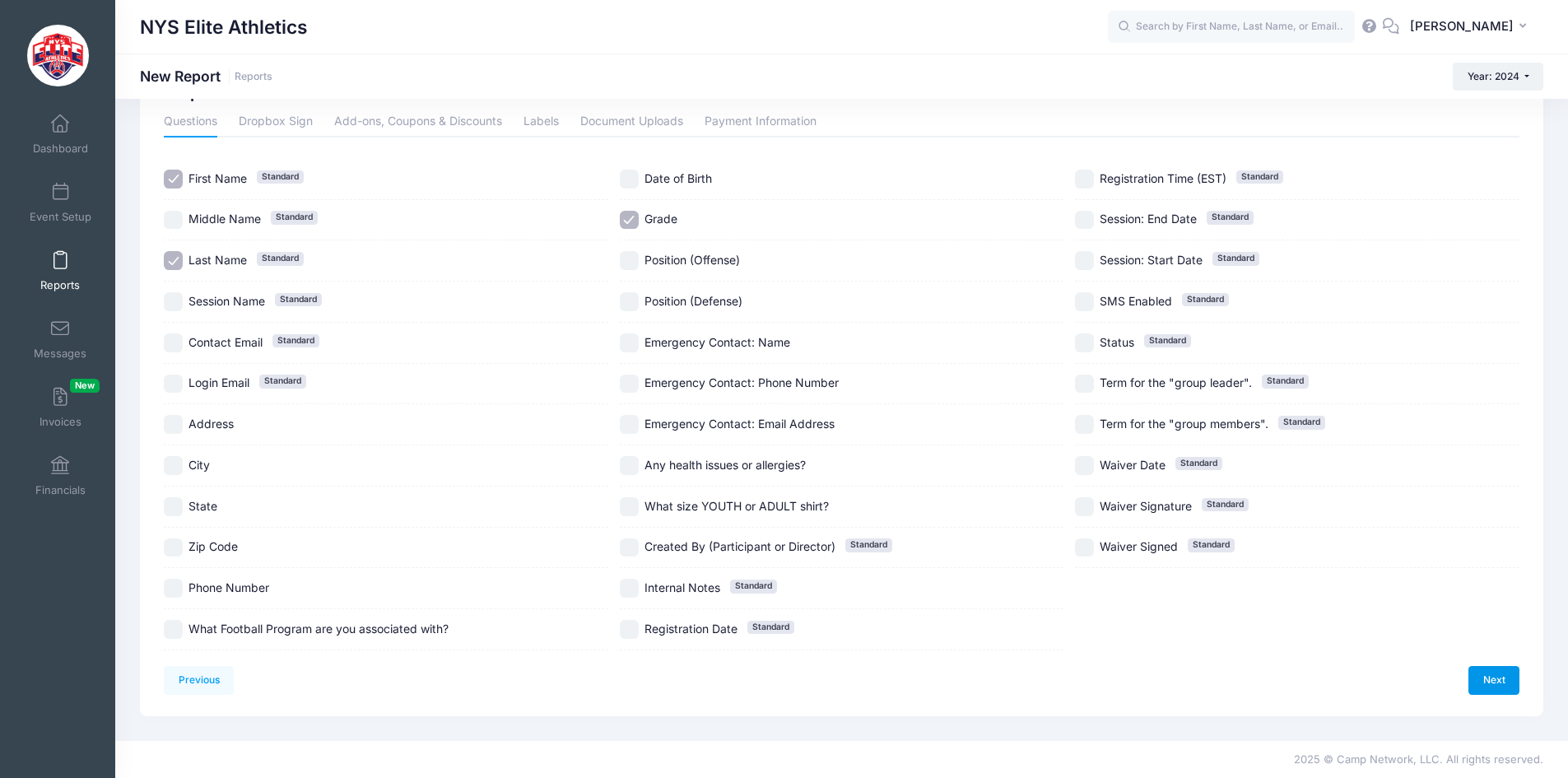
click at [1489, 683] on link "Next" at bounding box center [1494, 680] width 51 height 28
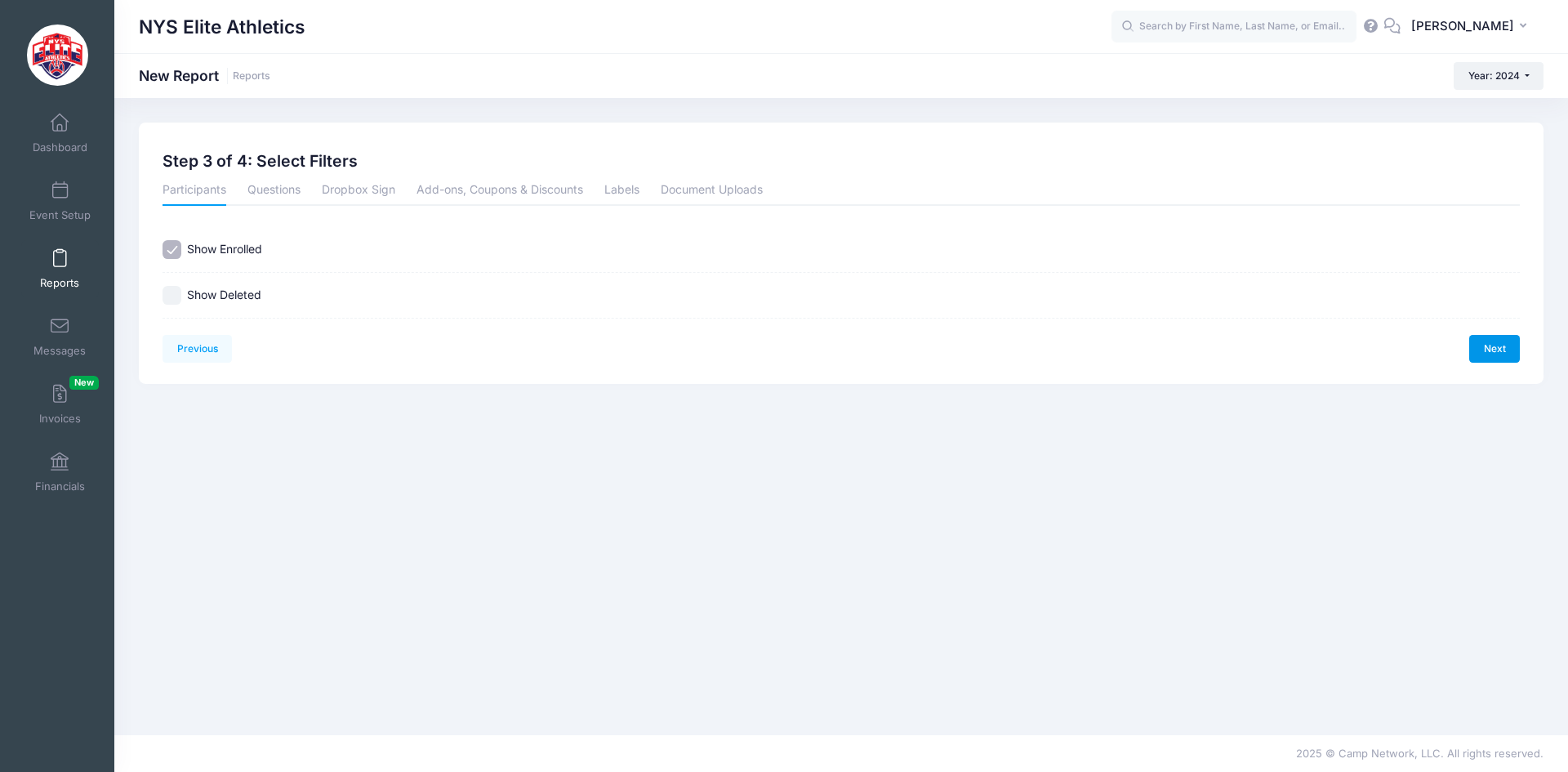
click at [1492, 348] on link "Next" at bounding box center [1494, 348] width 51 height 28
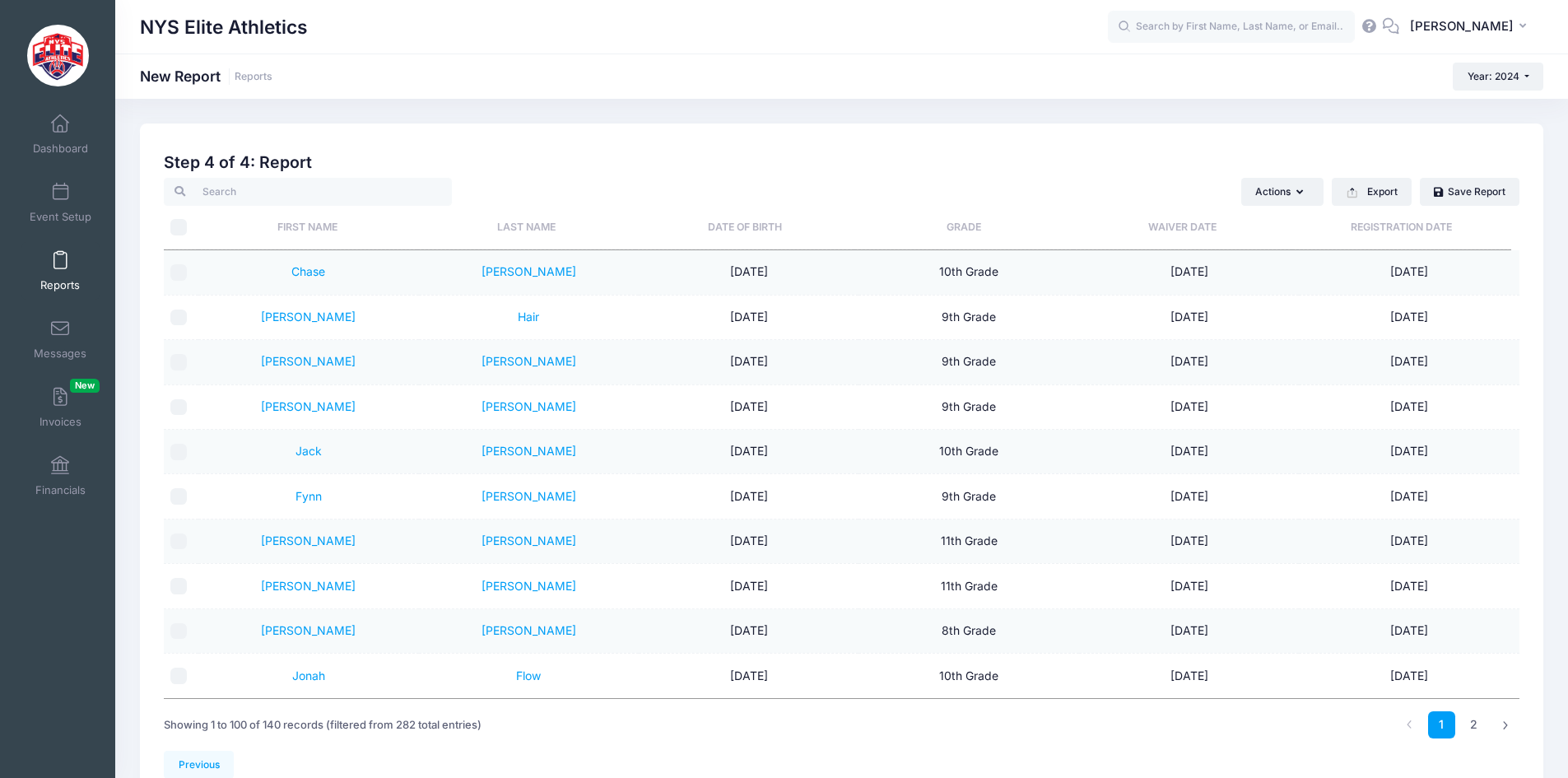
click at [981, 229] on th "Grade" at bounding box center [963, 227] width 219 height 44
click at [182, 223] on input "\a \a" at bounding box center [178, 226] width 17 height 17
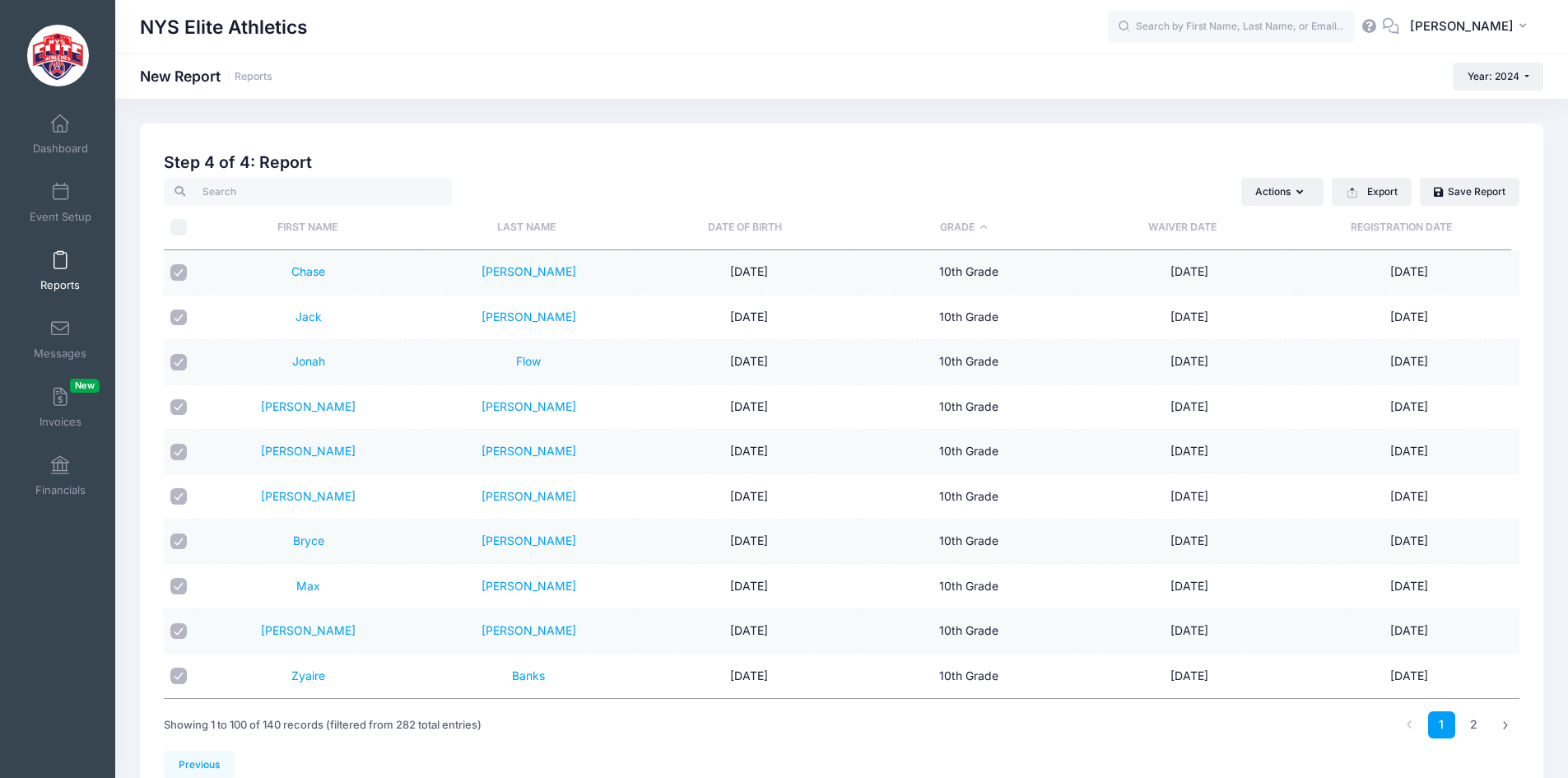
checkbox input "true"
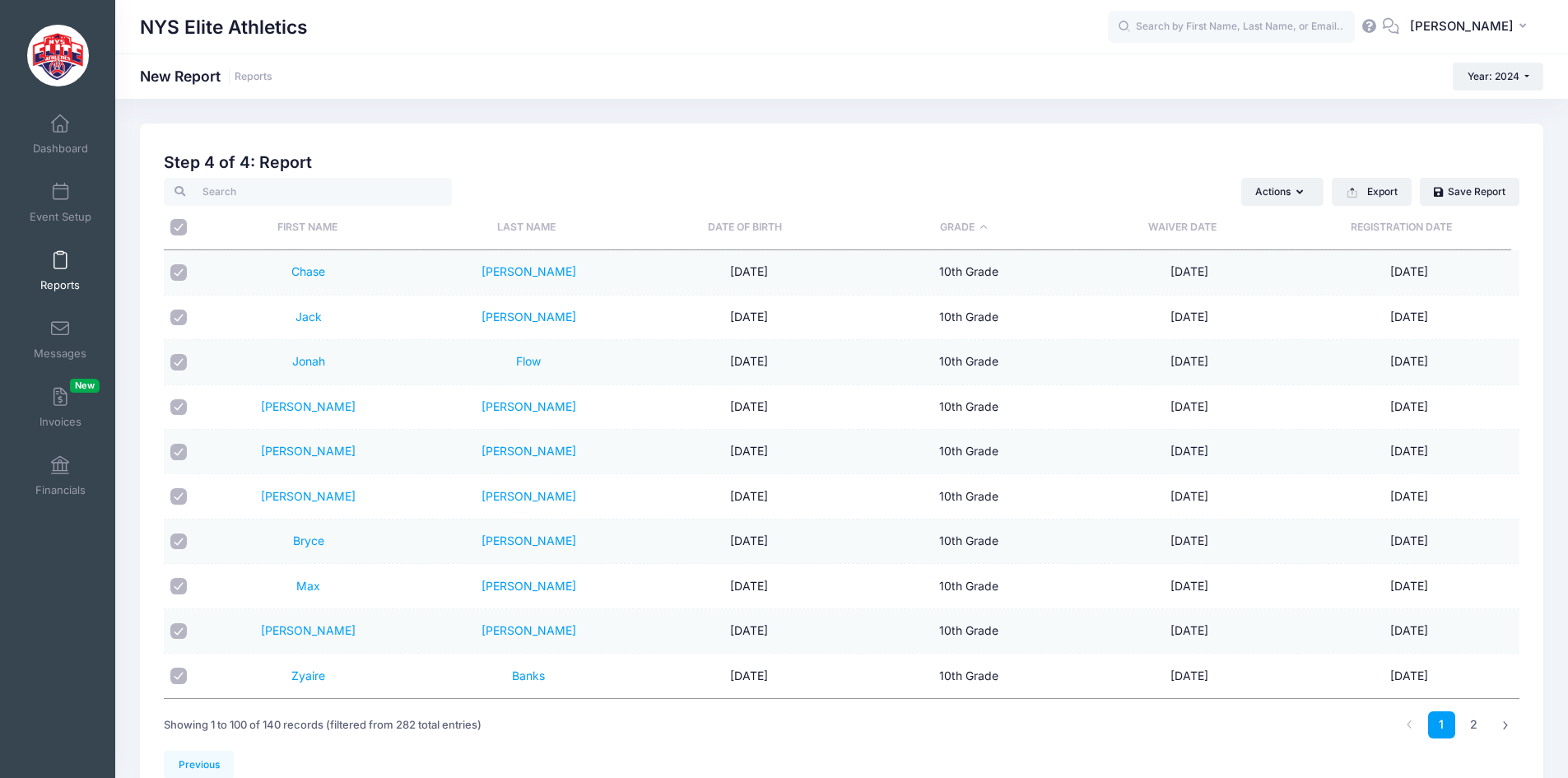
checkbox input "true"
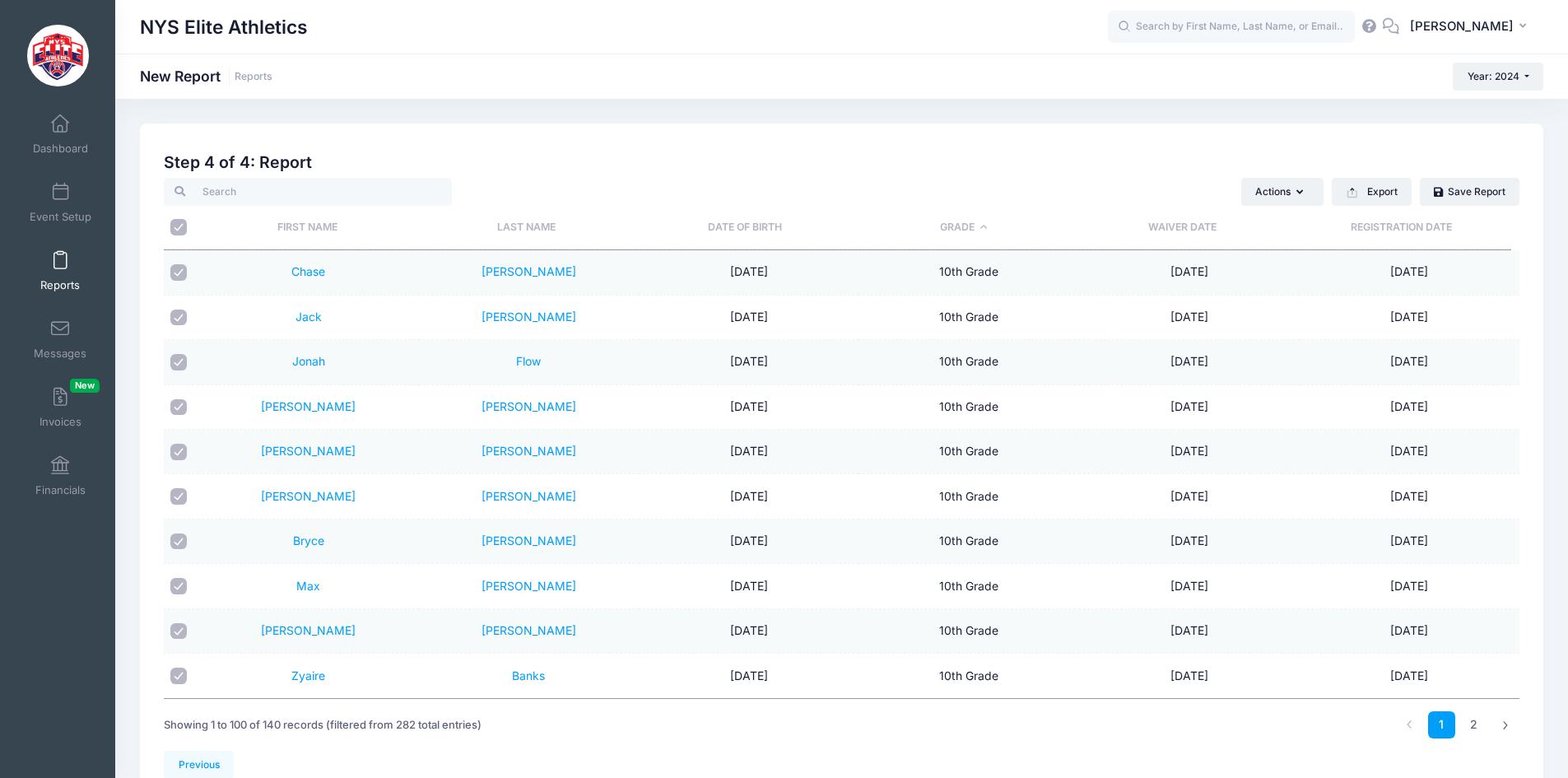
checkbox input "true"
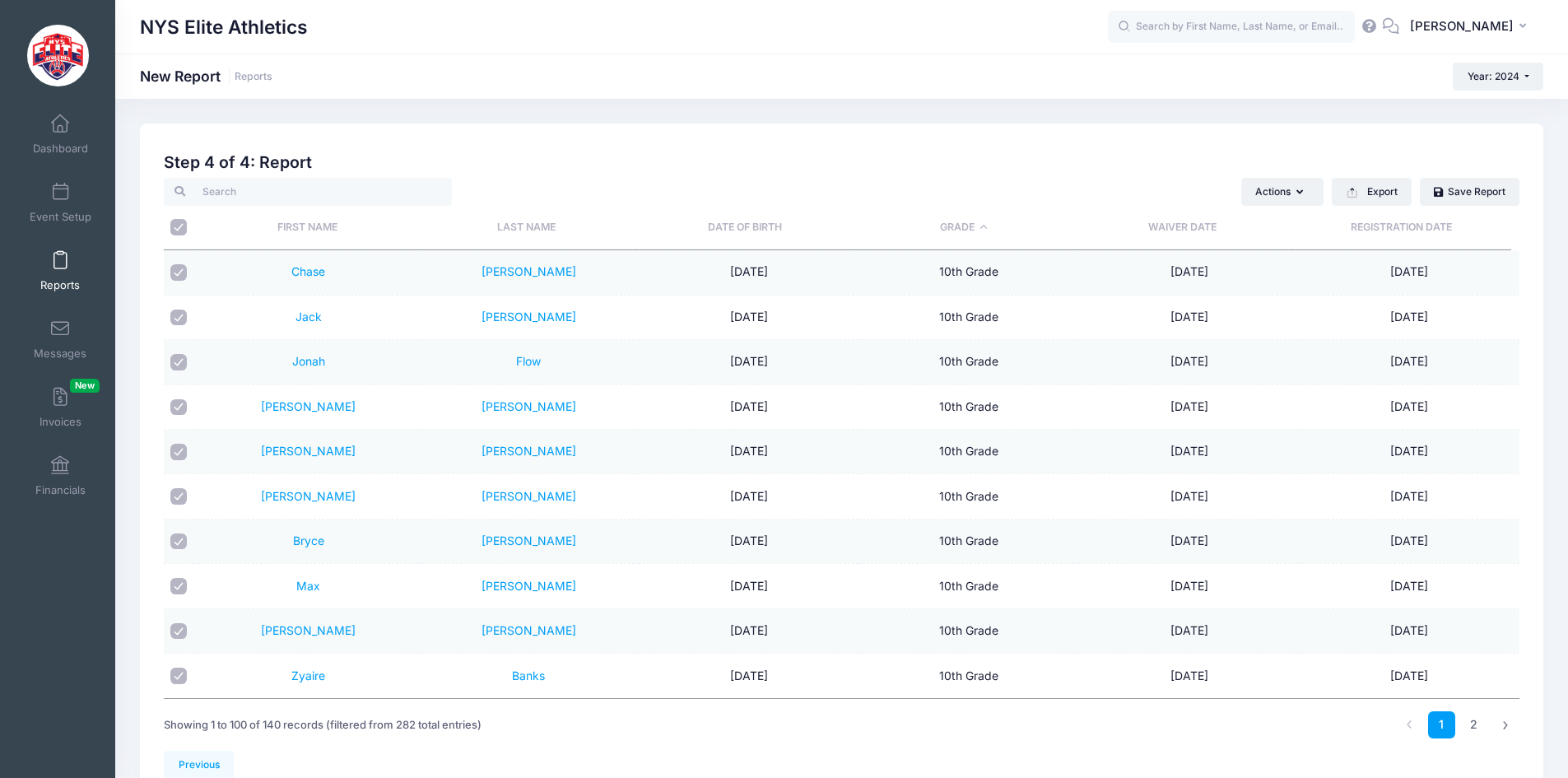
checkbox input "true"
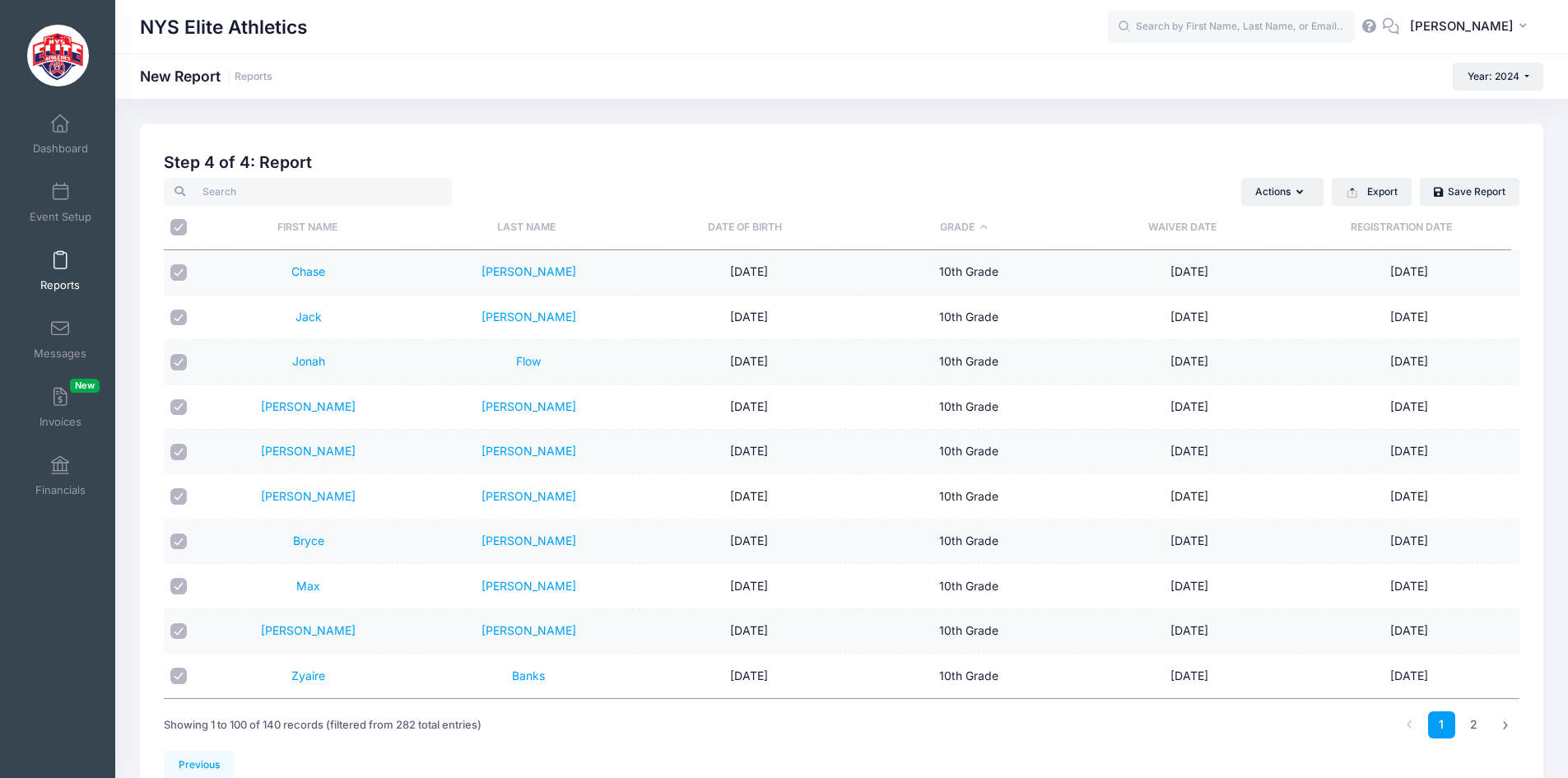
checkbox input "true"
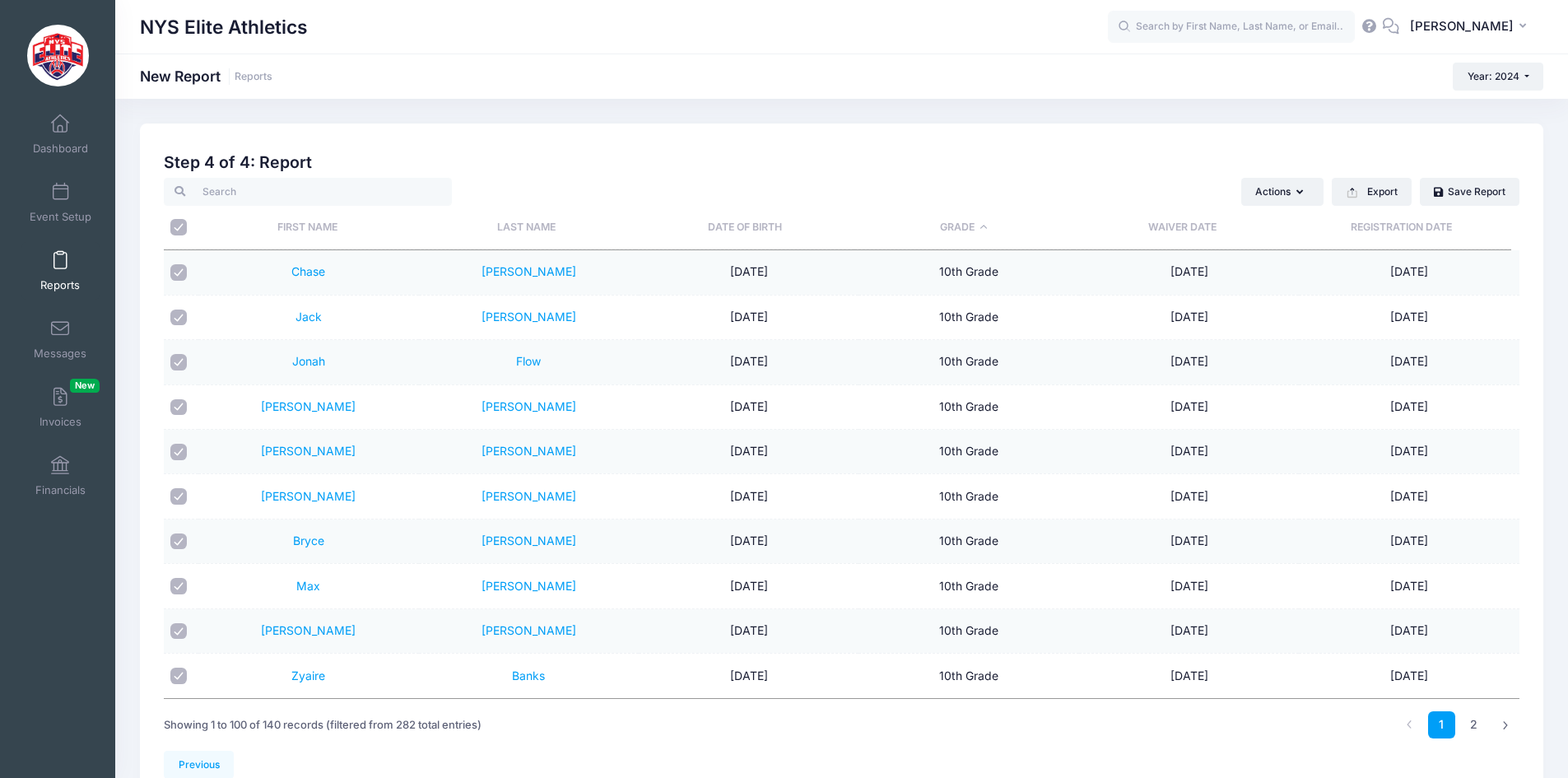
checkbox input "true"
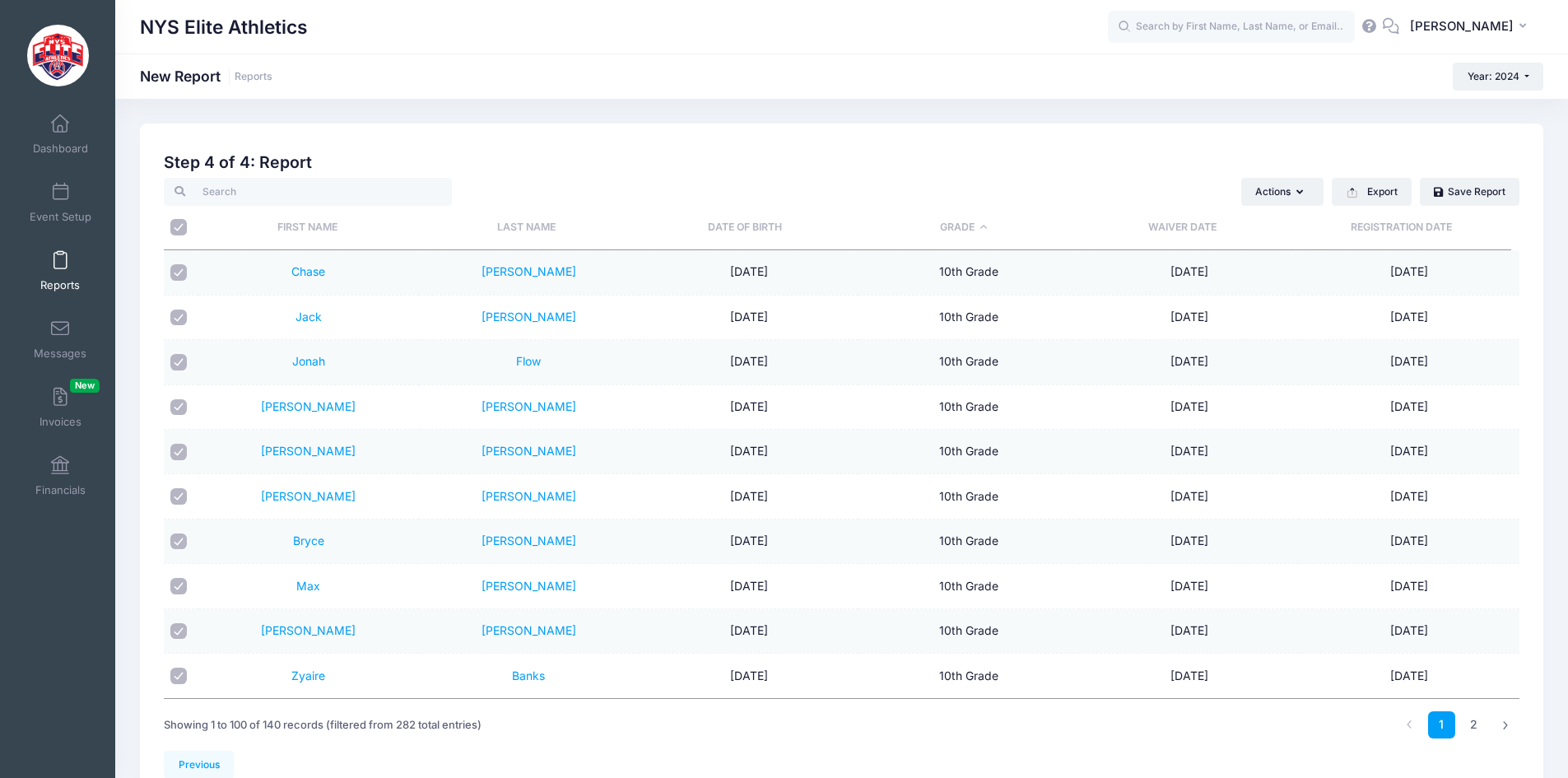
checkbox input "true"
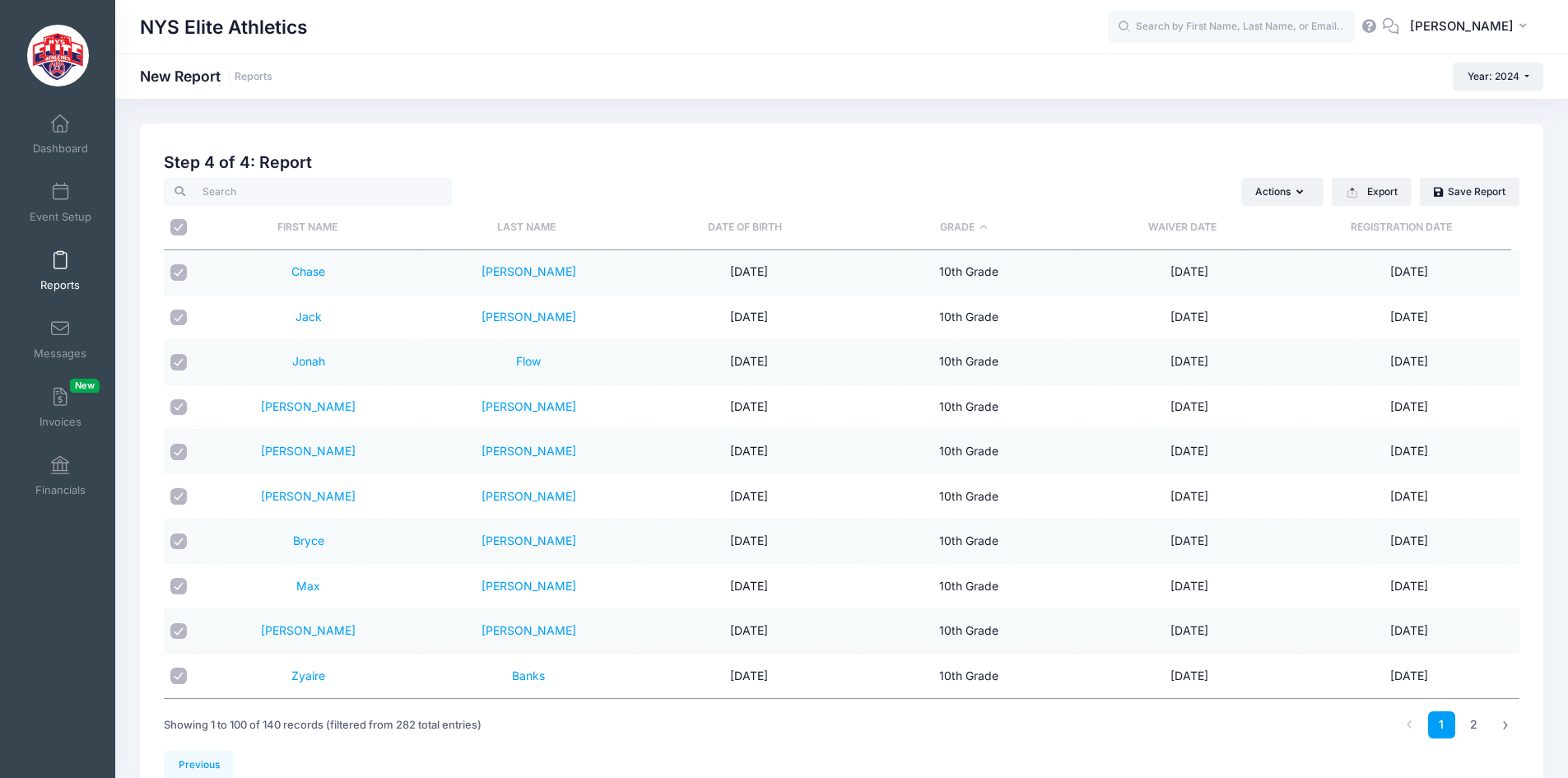
checkbox input "true"
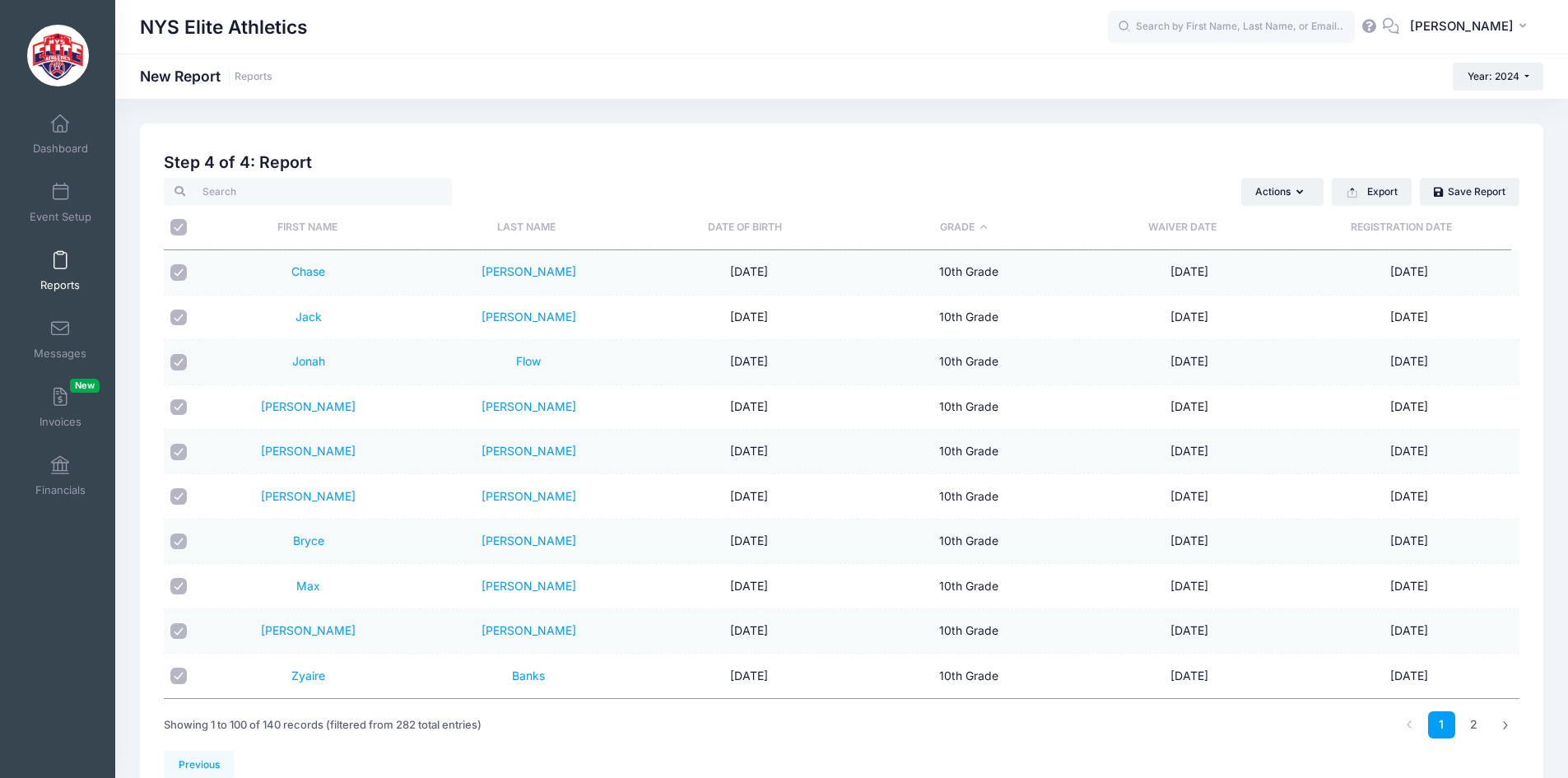
checkbox input "true"
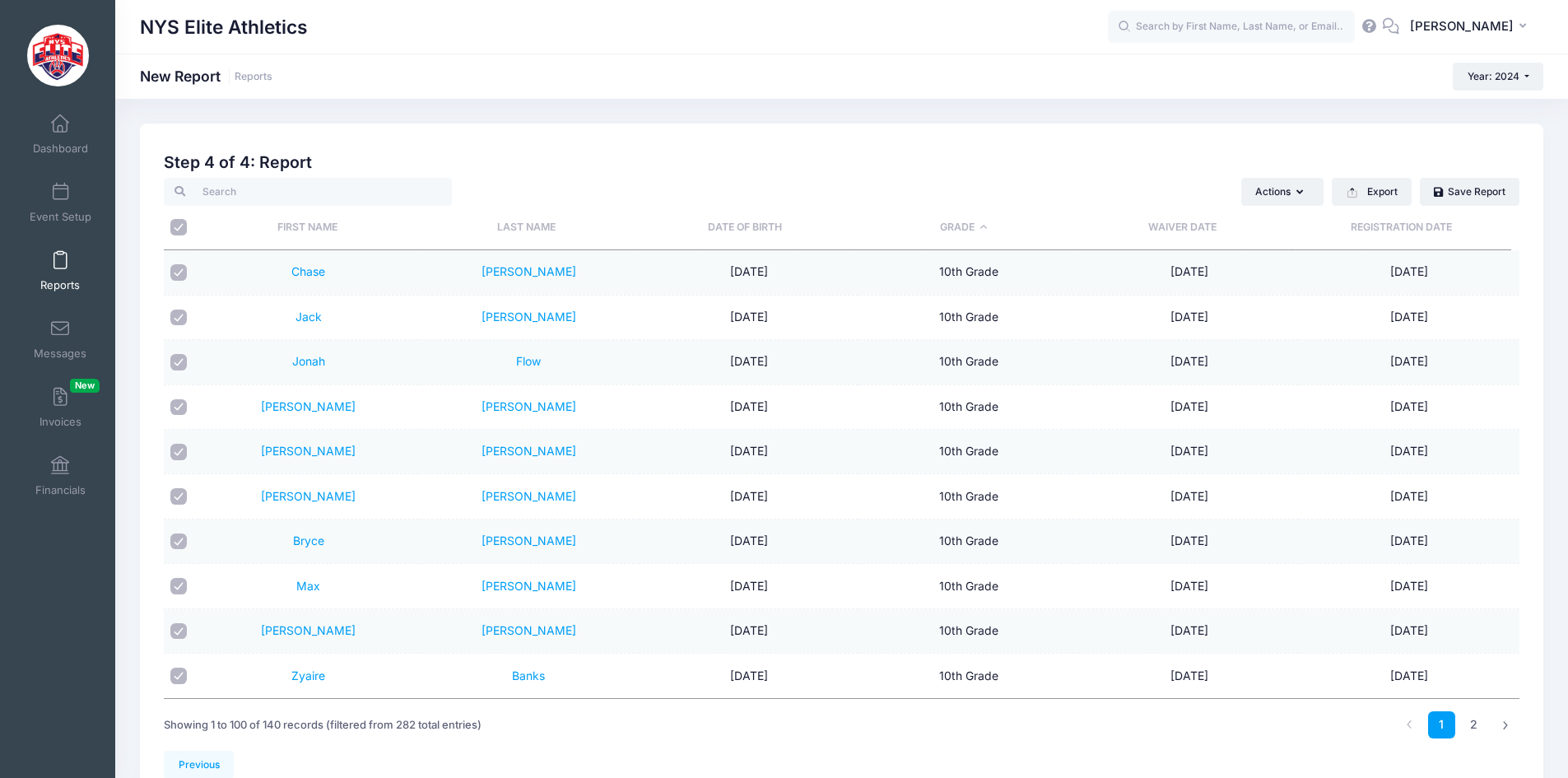
checkbox input "true"
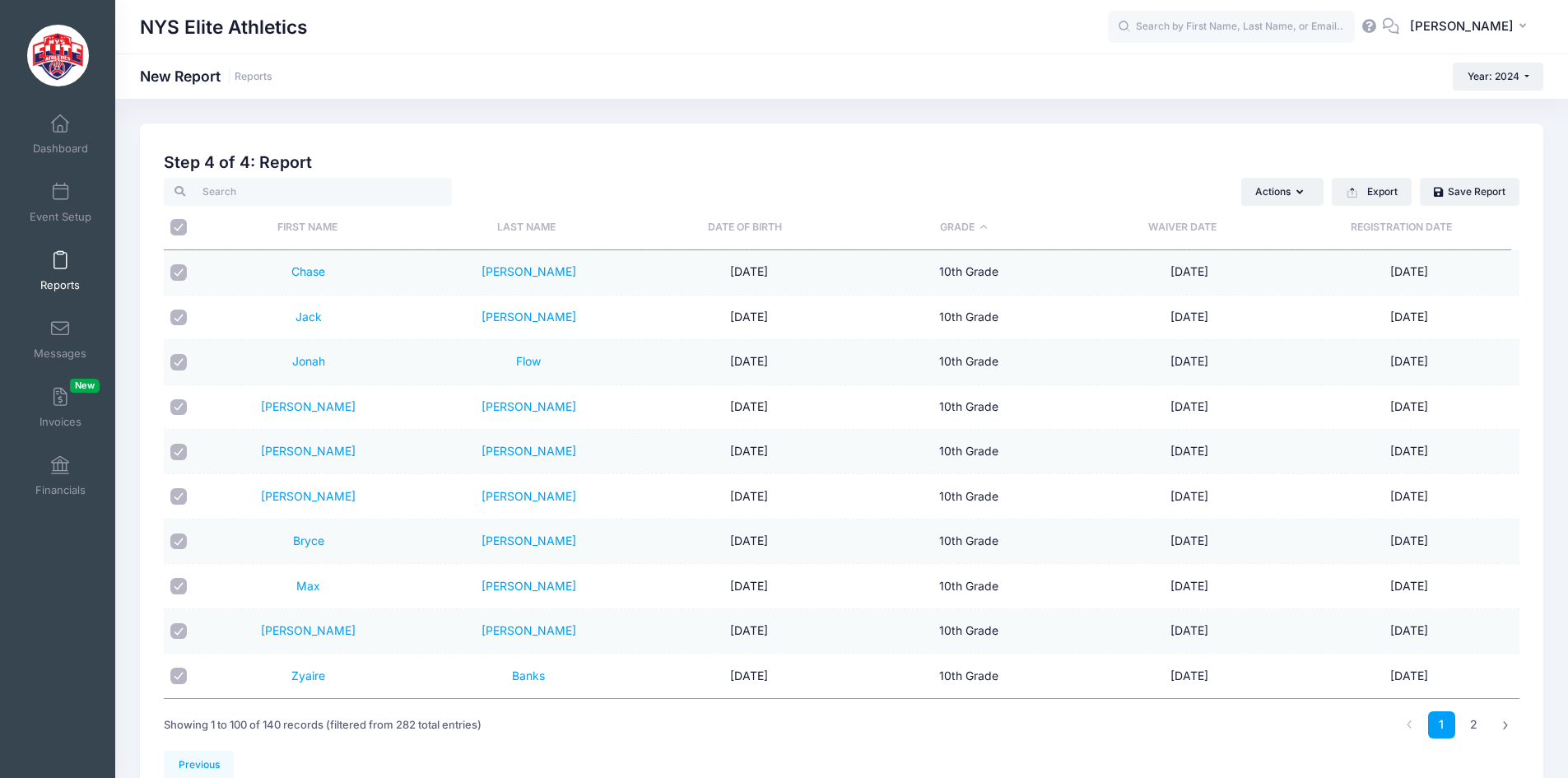
checkbox input "true"
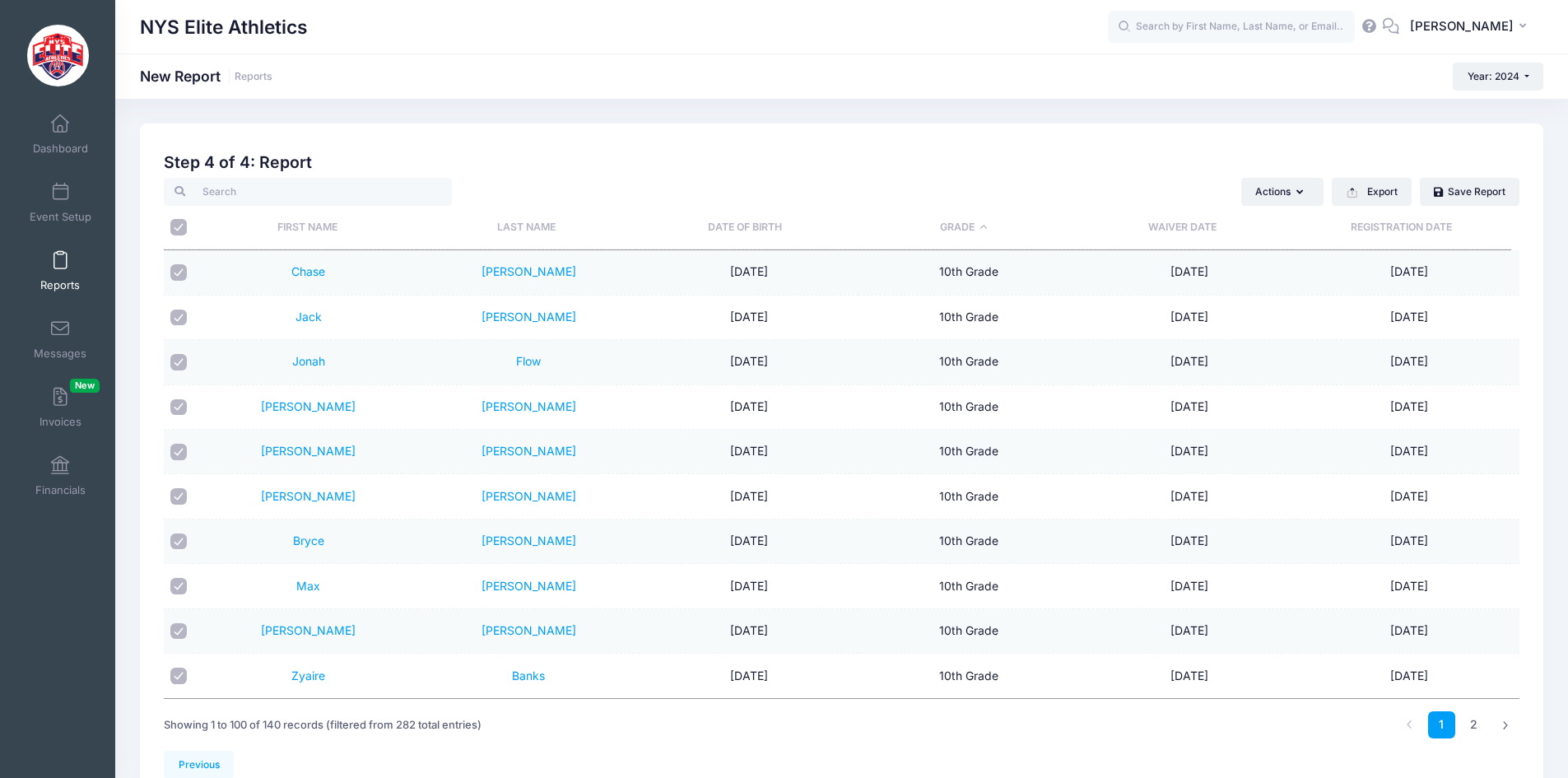
checkbox input "true"
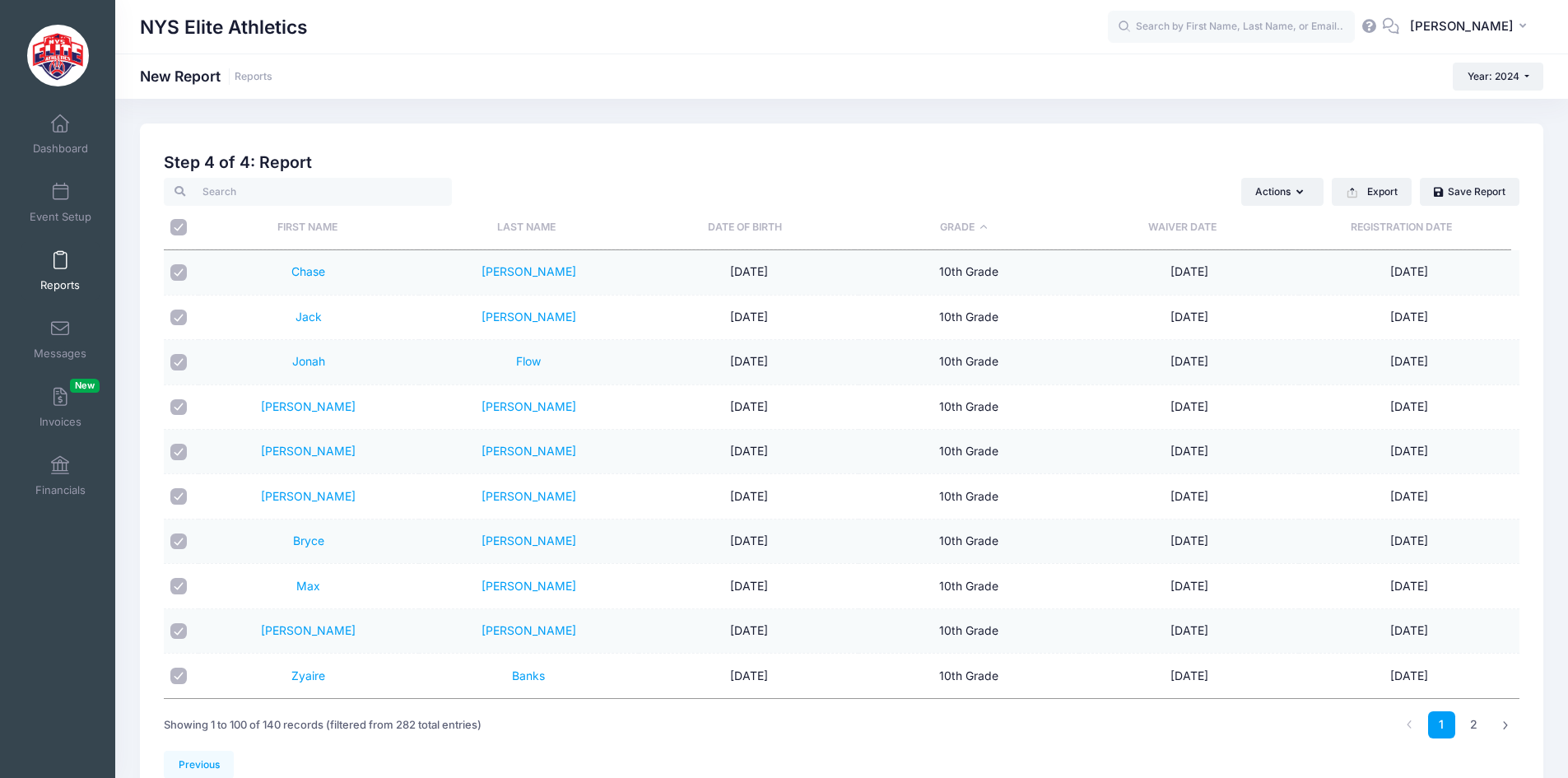
checkbox input "true"
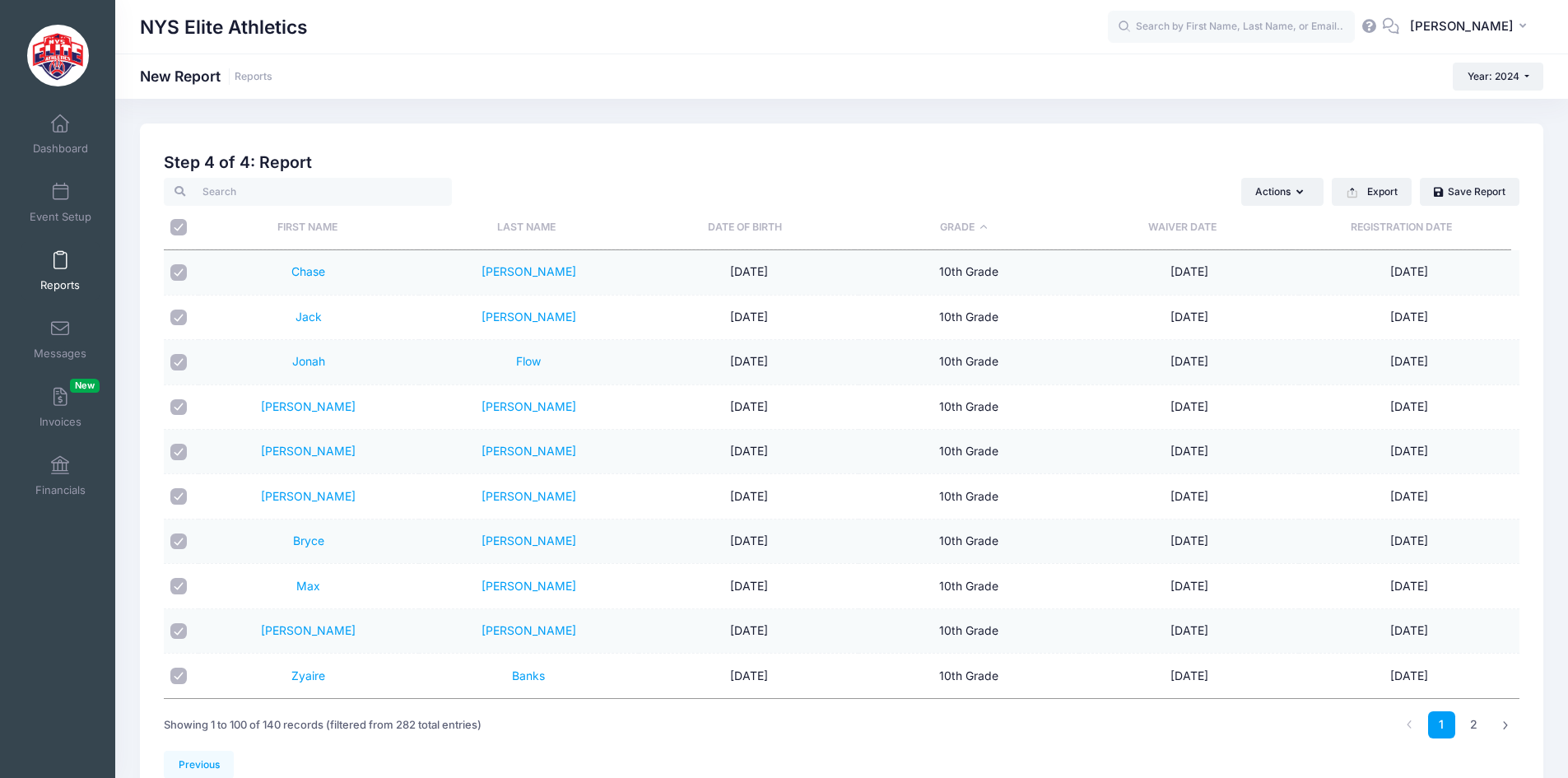
checkbox input "true"
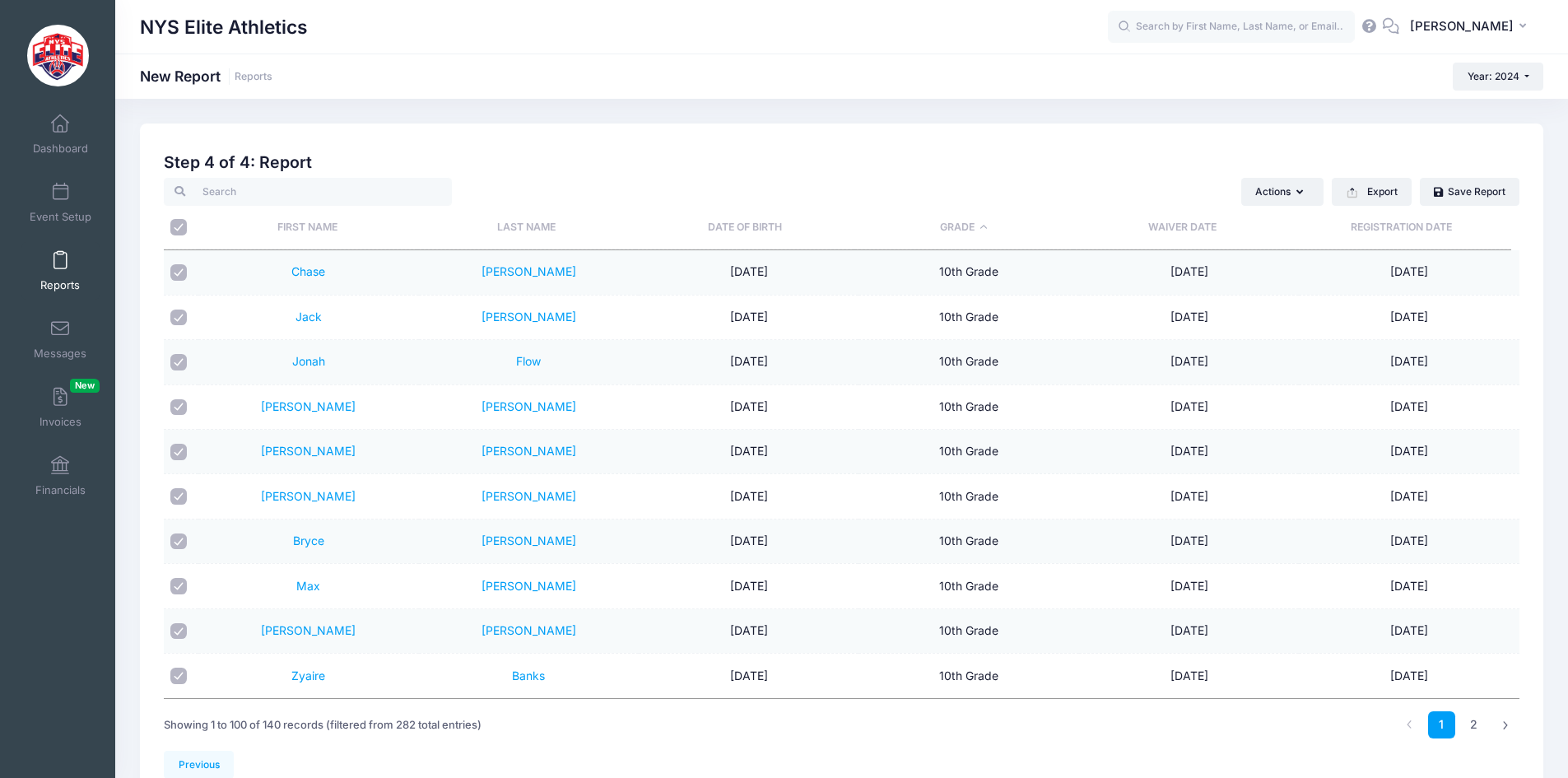
checkbox input "true"
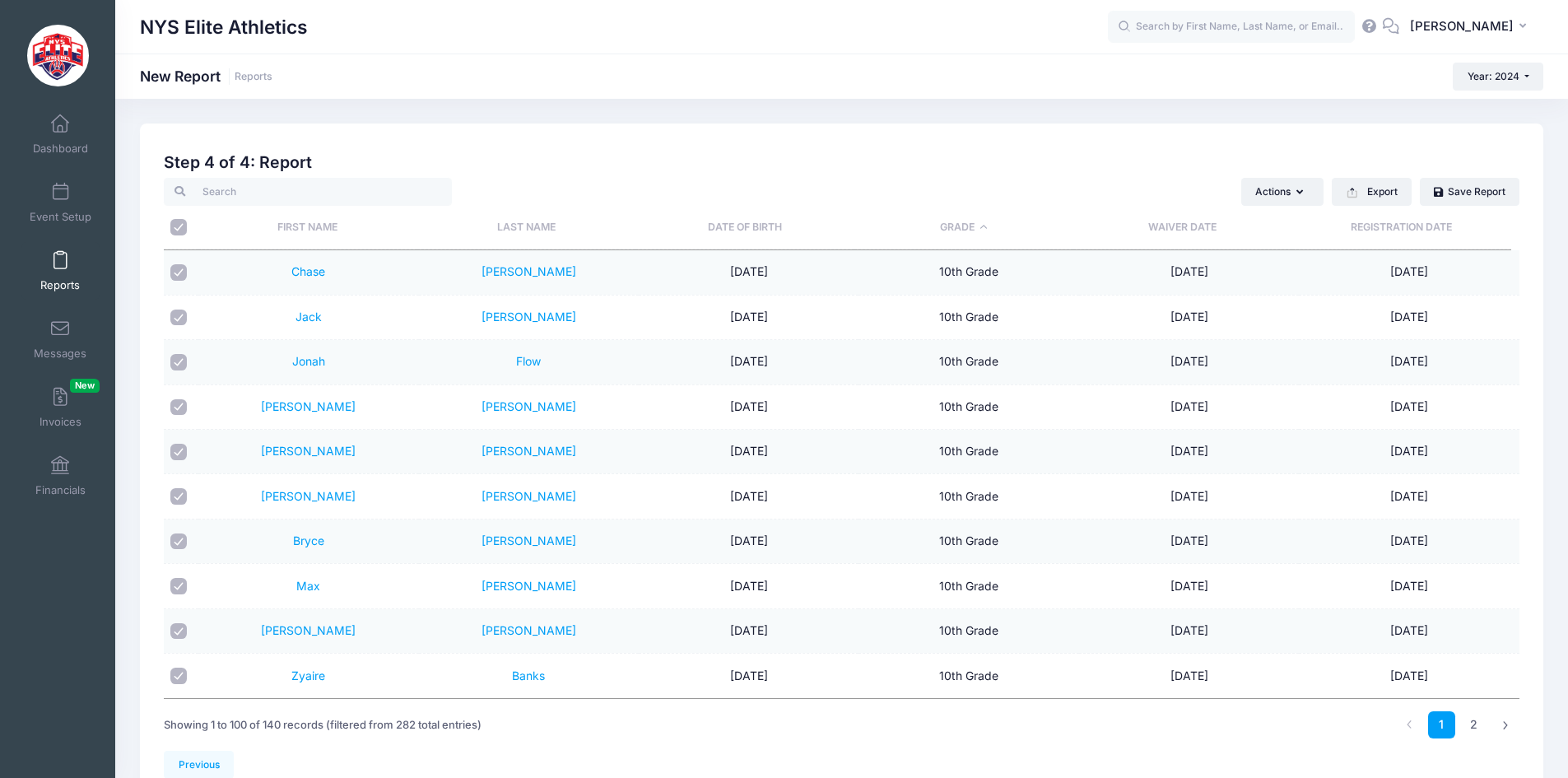
checkbox input "true"
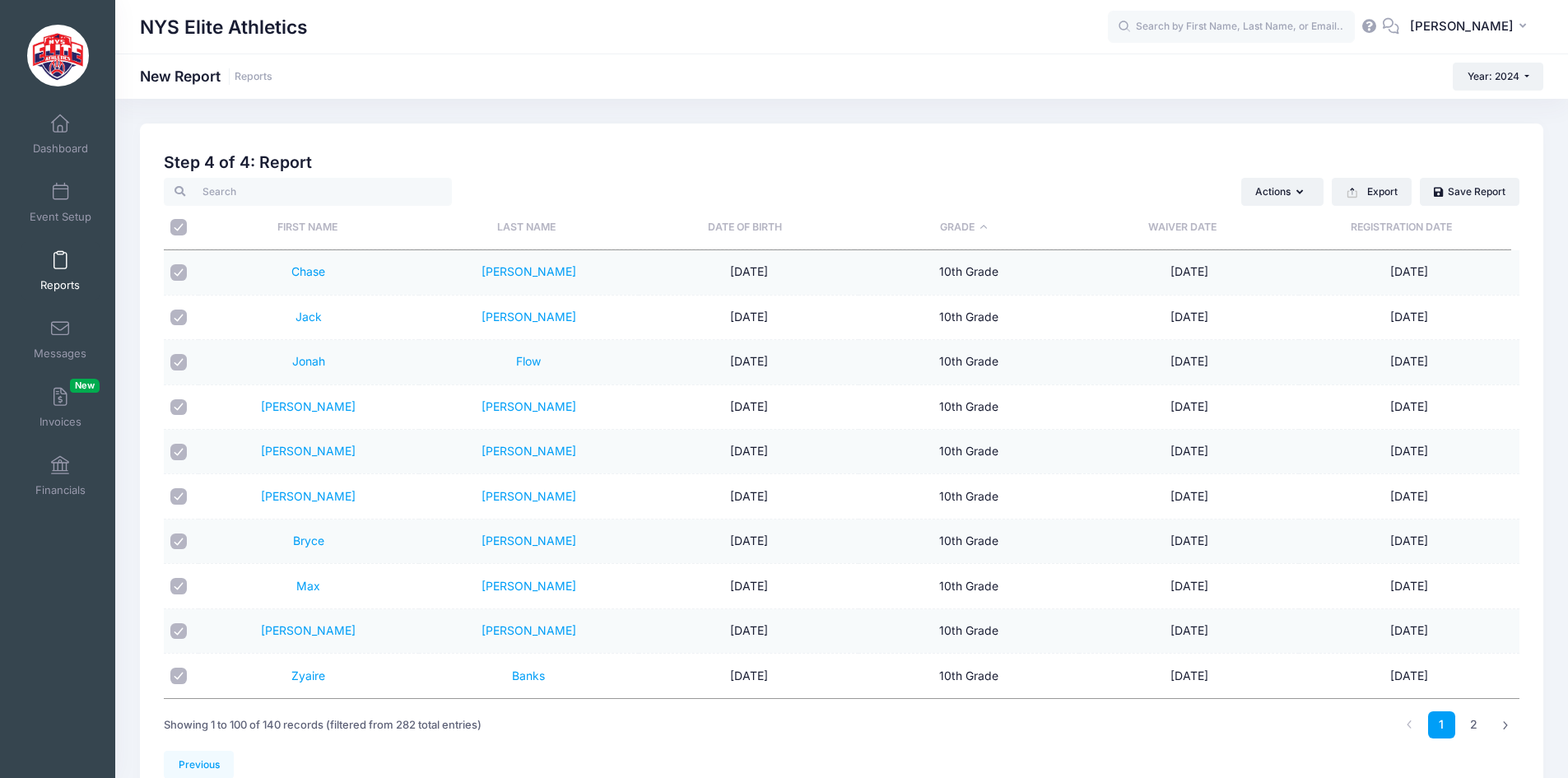
checkbox input "true"
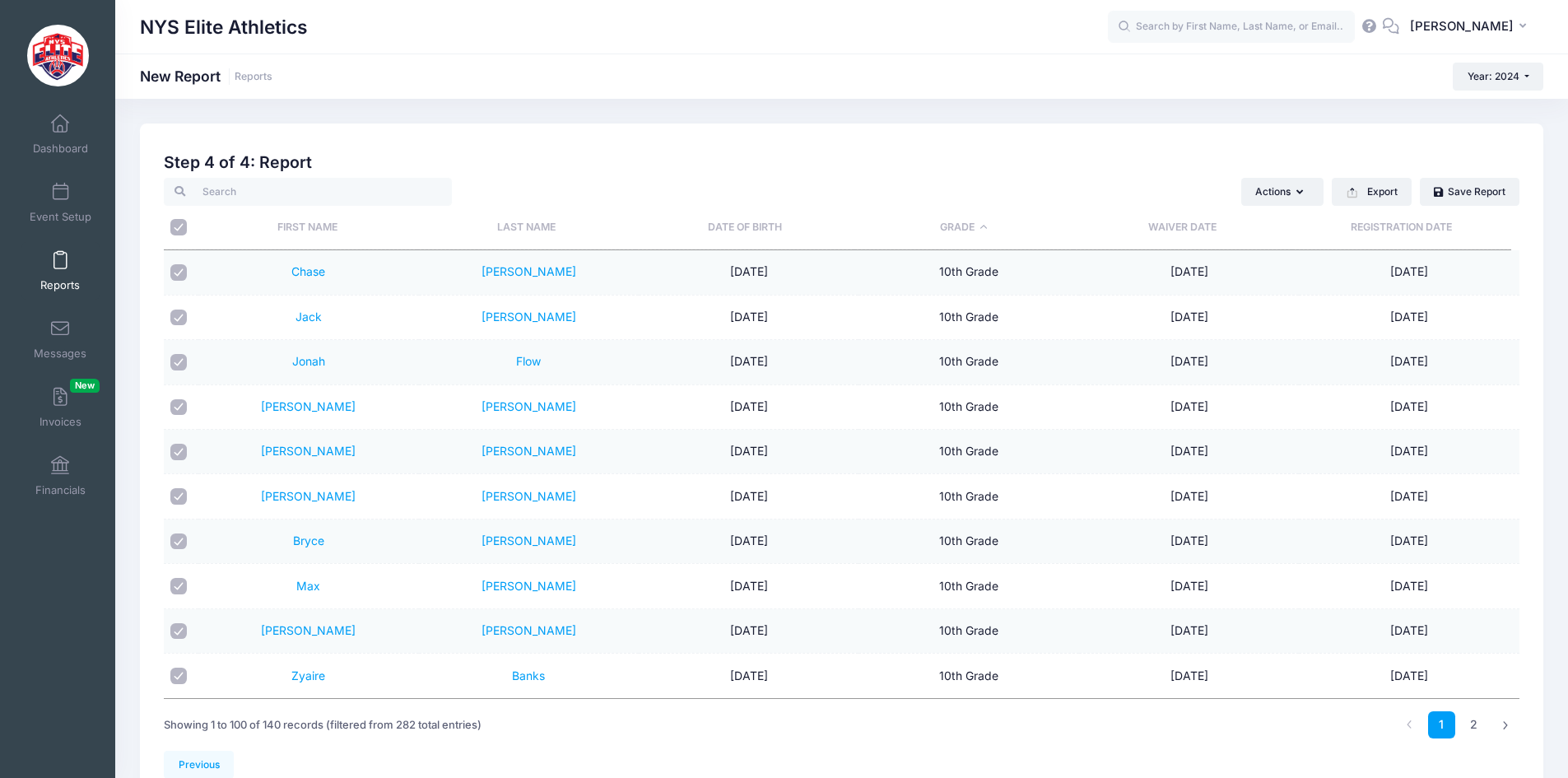
checkbox input "true"
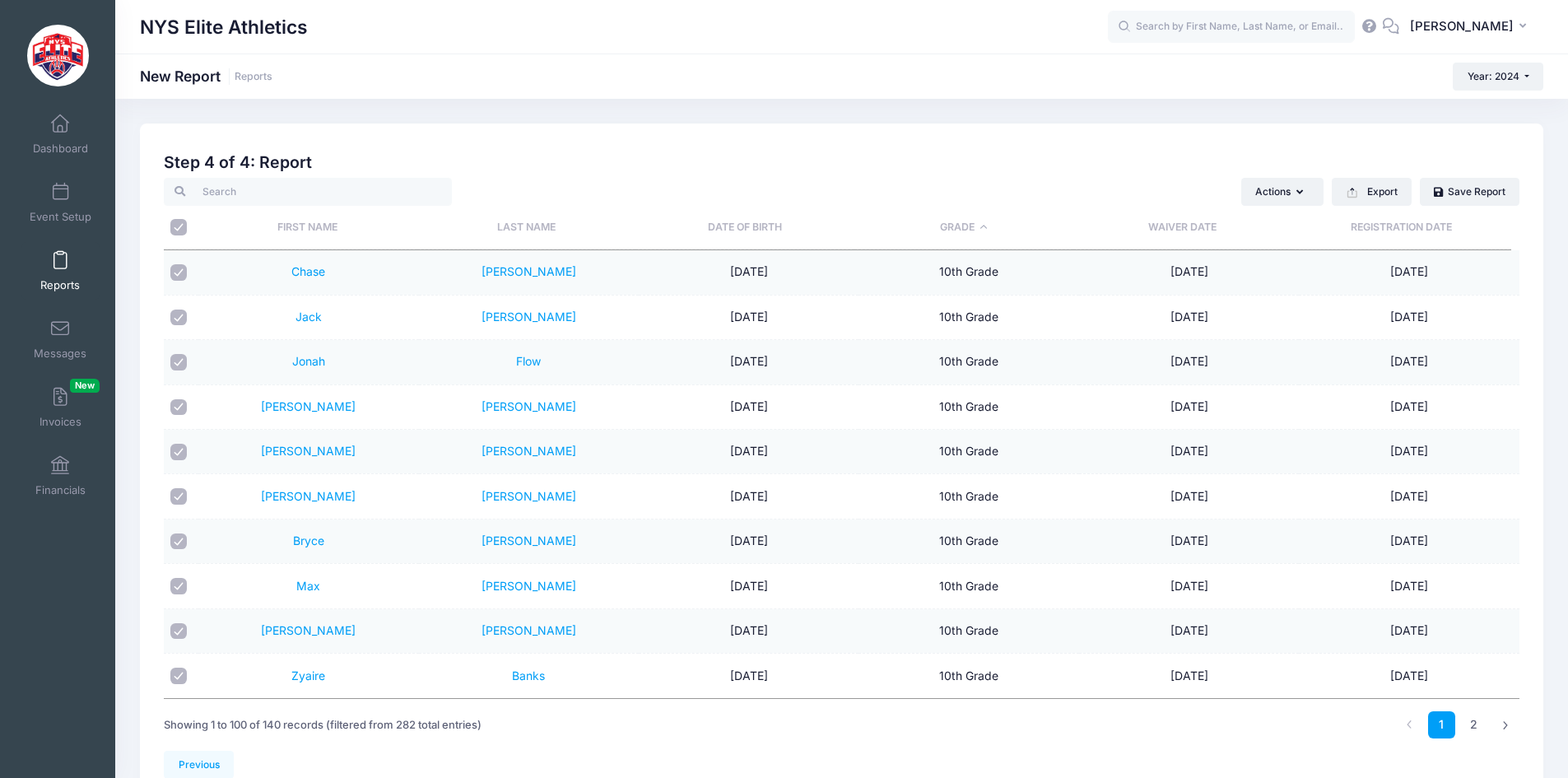
checkbox input "true"
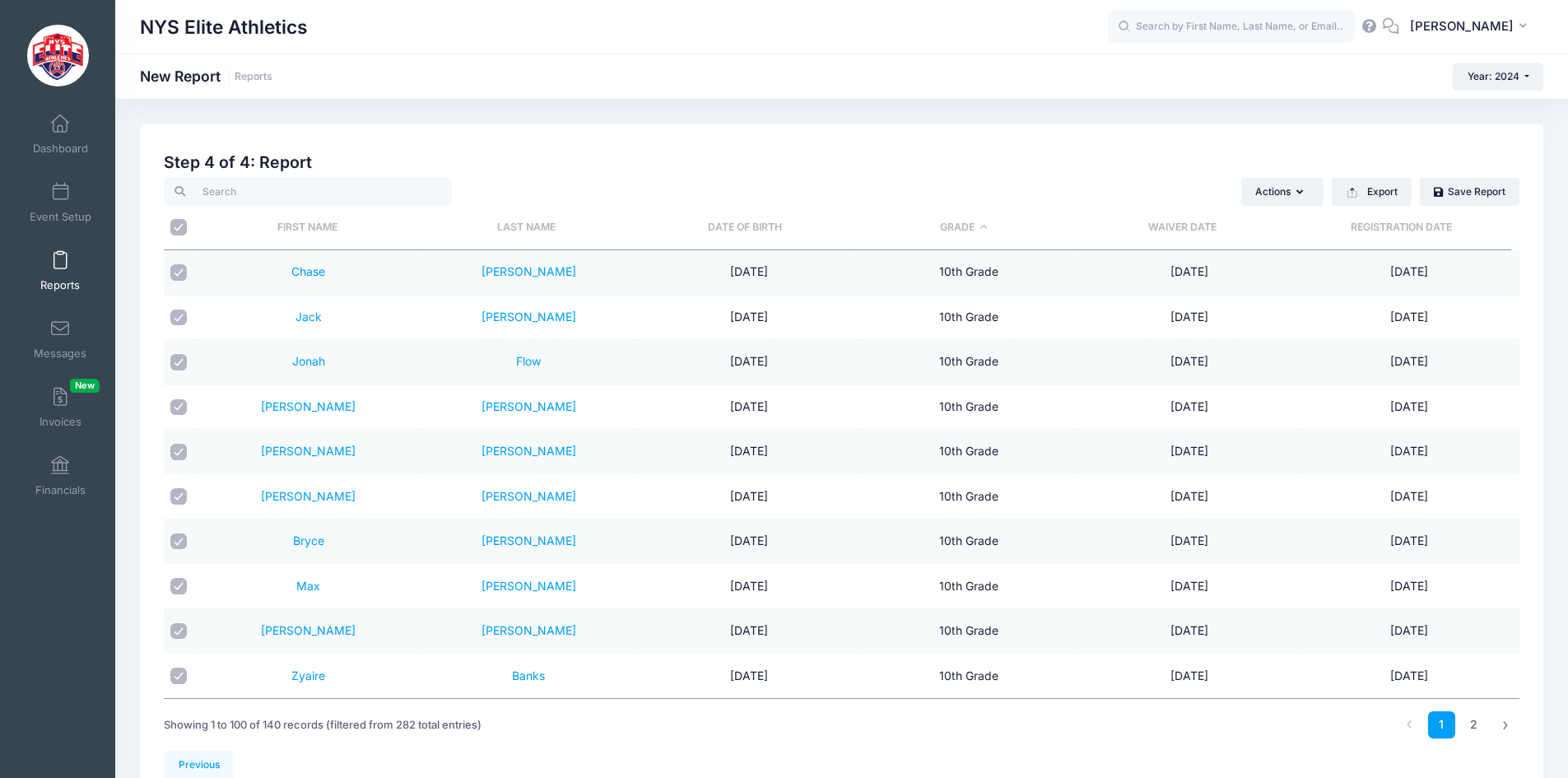
checkbox input "true"
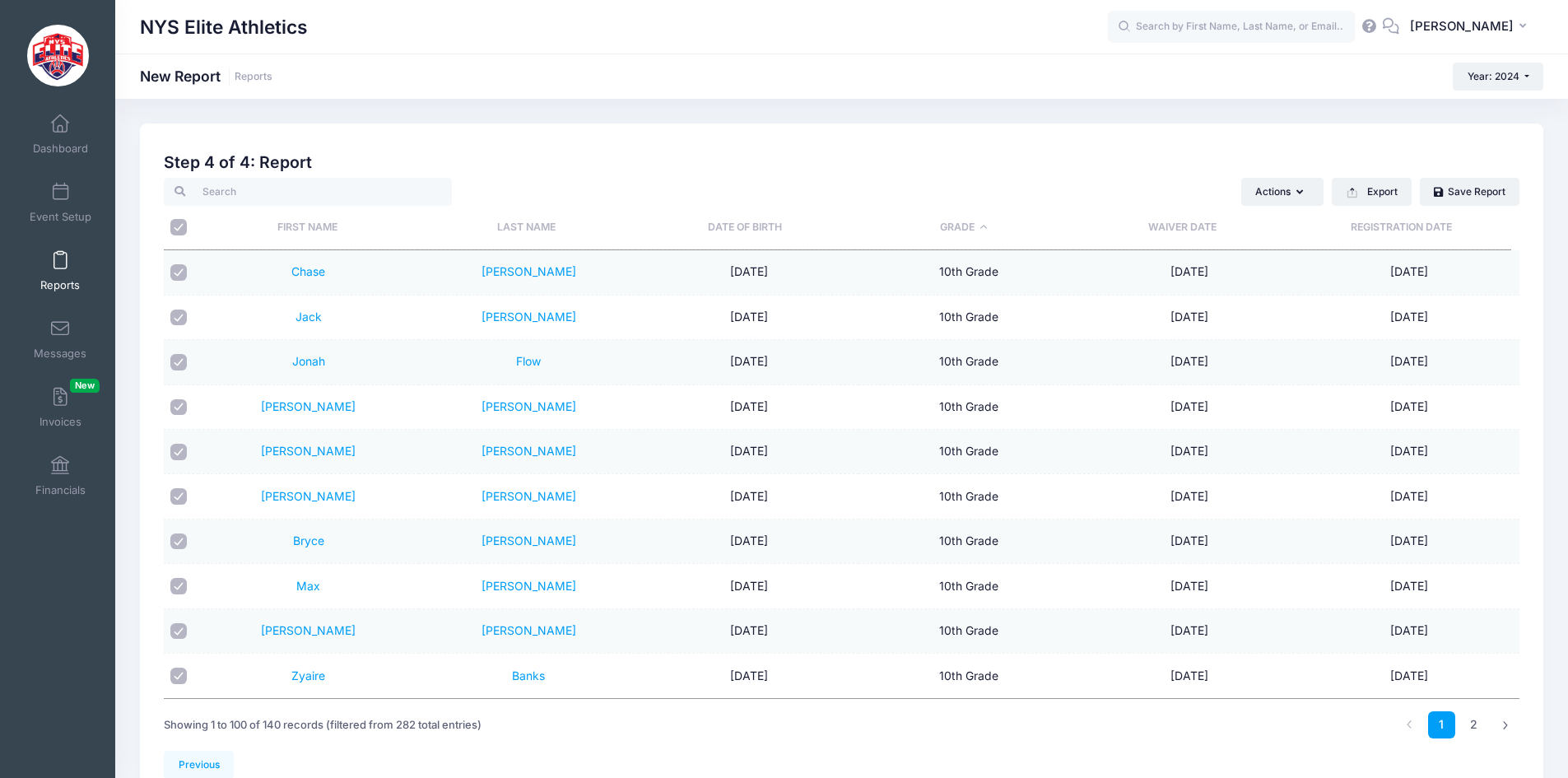
checkbox input "true"
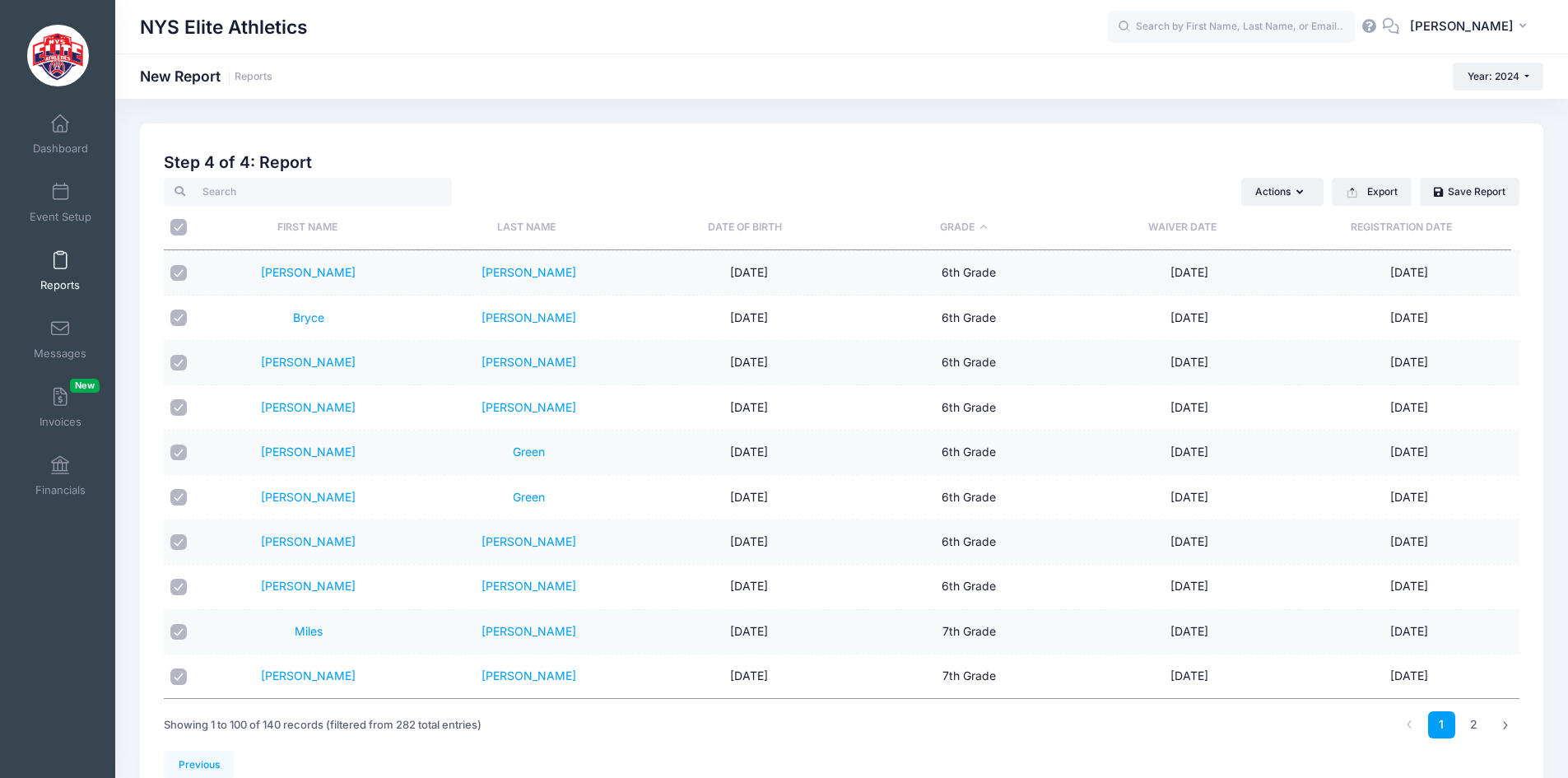
scroll to position [4034, 0]
drag, startPoint x: 177, startPoint y: 584, endPoint x: 182, endPoint y: 564, distance: 20.6
click at [177, 583] on input "checkbox" at bounding box center [178, 586] width 17 height 17
checkbox input "false"
drag, startPoint x: 181, startPoint y: 541, endPoint x: 182, endPoint y: 517, distance: 24.0
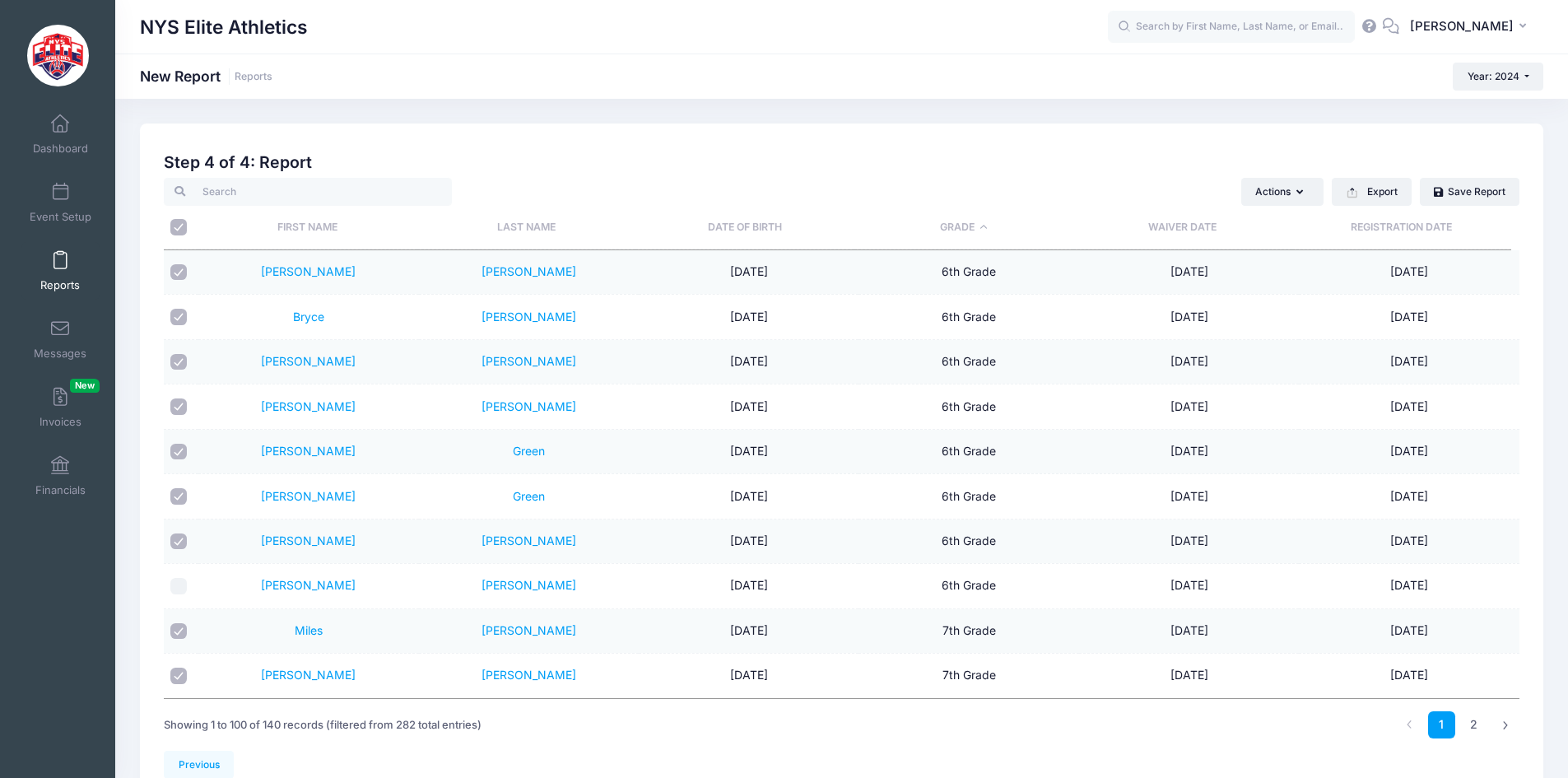
click at [181, 537] on input "checkbox" at bounding box center [178, 541] width 17 height 17
checkbox input "false"
click at [179, 490] on input "checkbox" at bounding box center [178, 496] width 17 height 17
checkbox input "false"
click at [178, 445] on input "checkbox" at bounding box center [178, 452] width 17 height 17
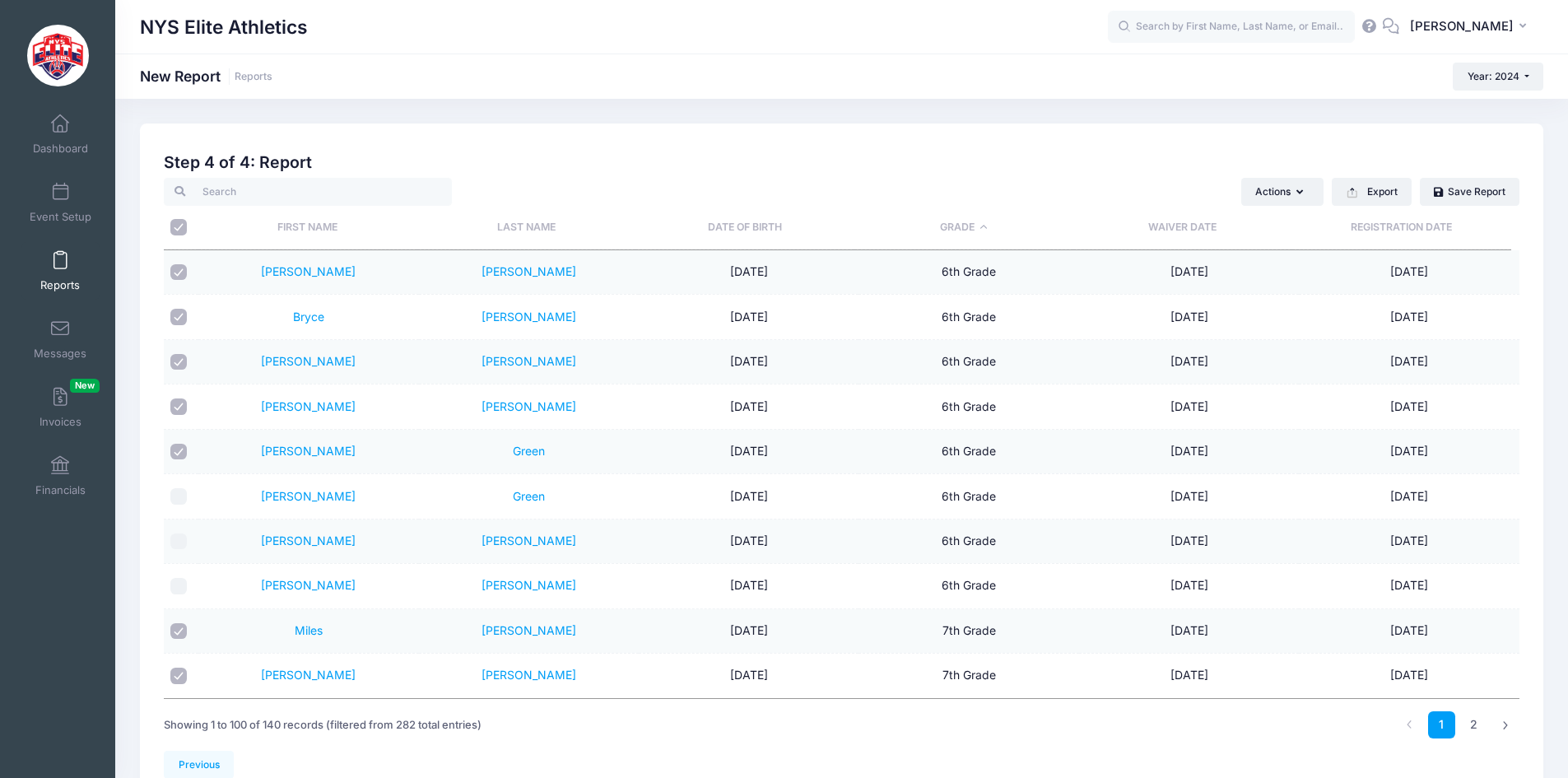
checkbox input "false"
drag, startPoint x: 178, startPoint y: 407, endPoint x: 178, endPoint y: 395, distance: 12.0
click at [178, 403] on input "checkbox" at bounding box center [178, 407] width 17 height 17
checkbox input "false"
click at [179, 353] on td at bounding box center [180, 362] width 34 height 44
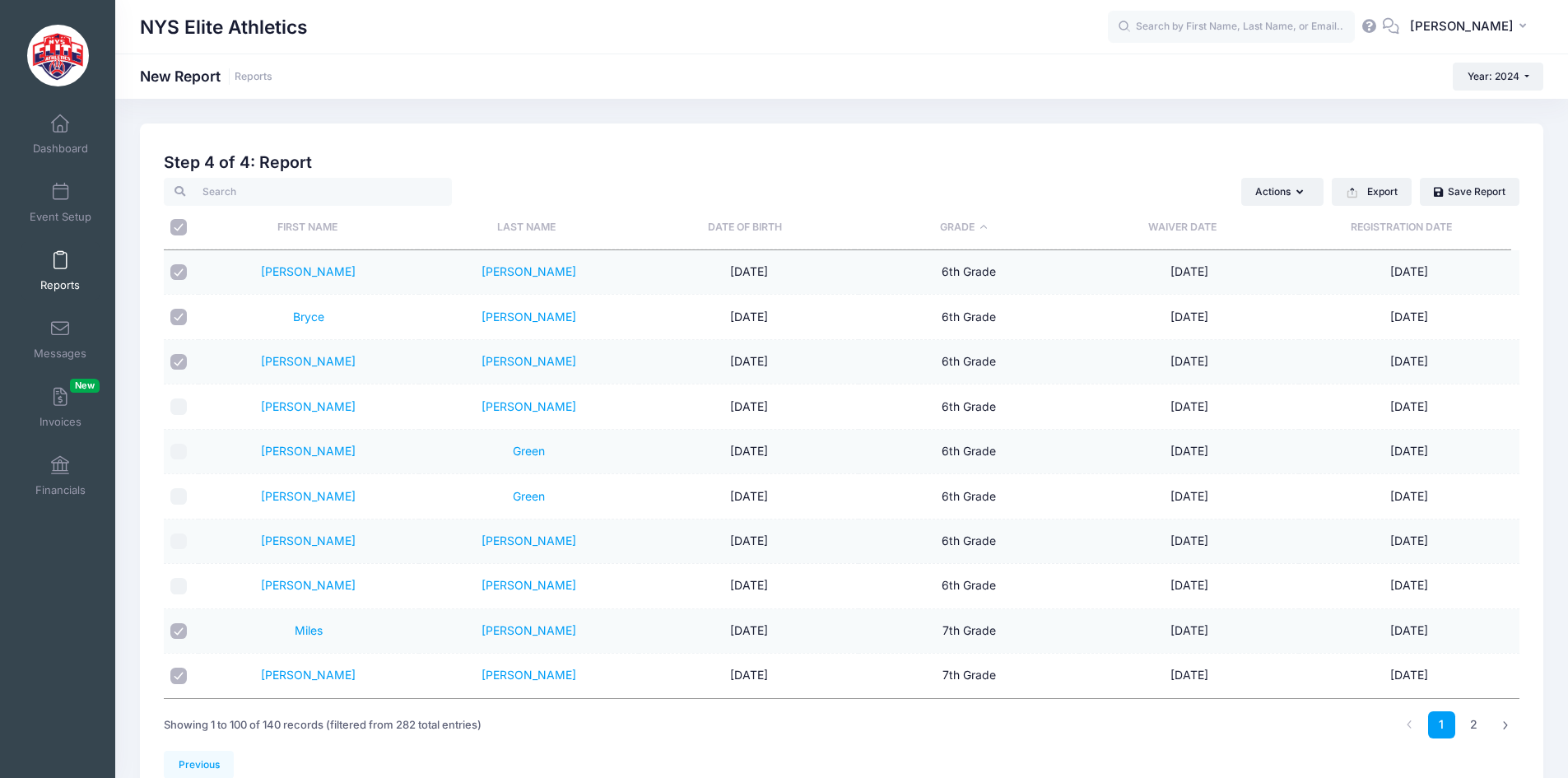
click at [181, 316] on input "checkbox" at bounding box center [178, 316] width 17 height 17
checkbox input "false"
click at [179, 357] on input "checkbox" at bounding box center [178, 362] width 17 height 17
checkbox input "false"
click at [177, 271] on input "checkbox" at bounding box center [178, 272] width 17 height 17
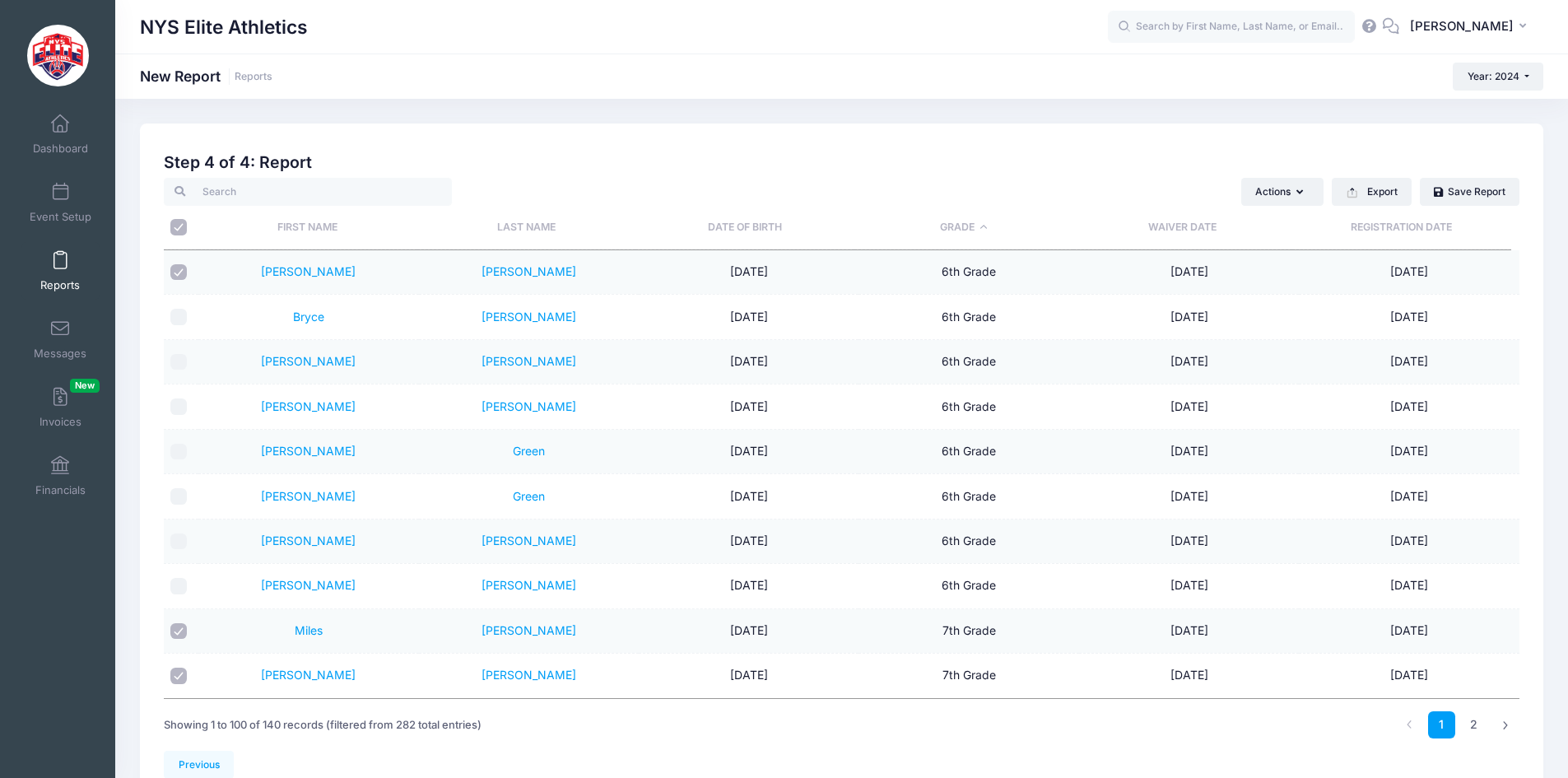
checkbox input "false"
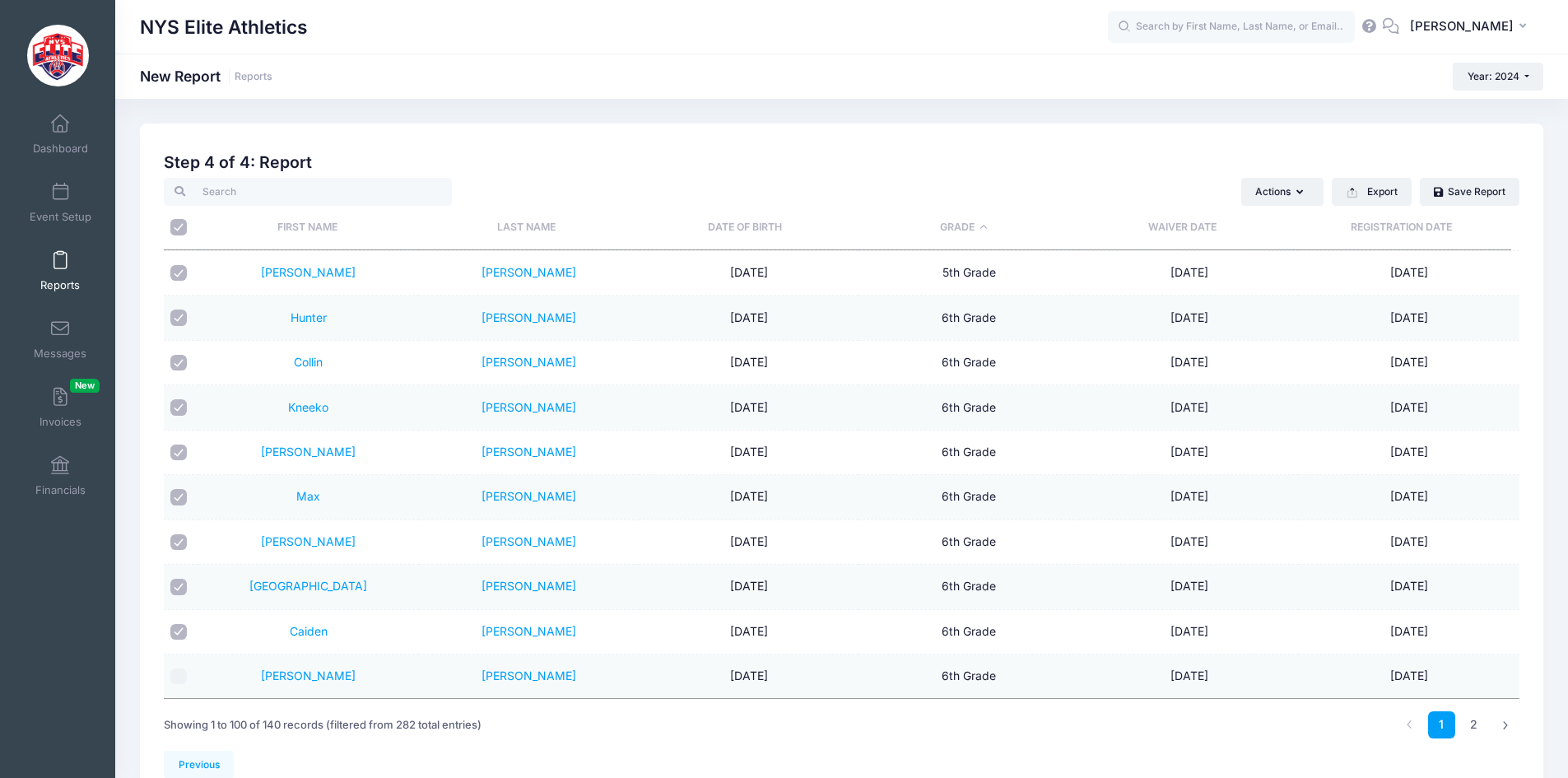
scroll to position [3623, 0]
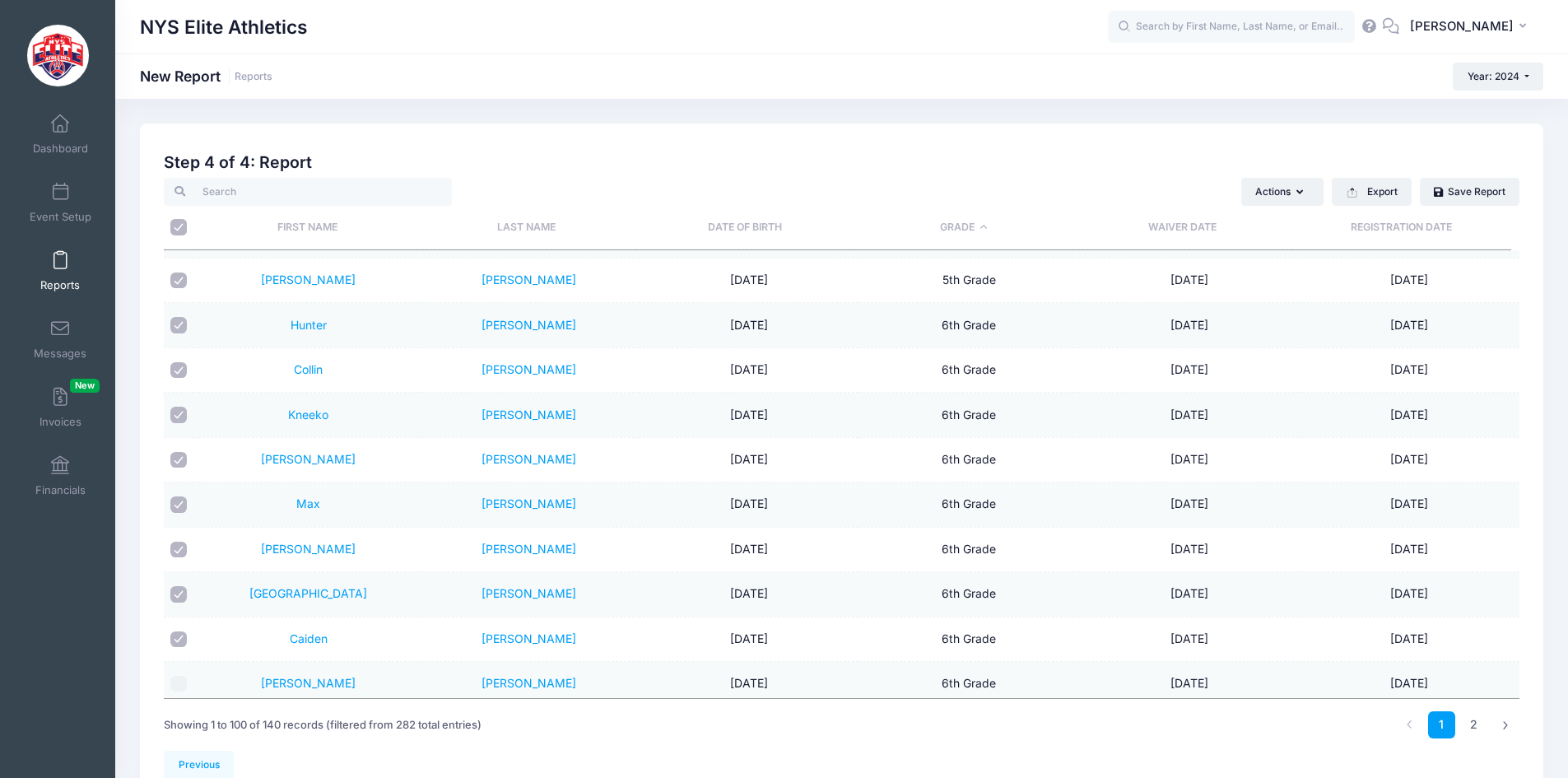
drag, startPoint x: 179, startPoint y: 636, endPoint x: 177, endPoint y: 609, distance: 27.1
click at [179, 635] on input "checkbox" at bounding box center [178, 639] width 17 height 17
checkbox input "false"
drag, startPoint x: 177, startPoint y: 599, endPoint x: 177, endPoint y: 579, distance: 20.0
click at [177, 597] on input "checkbox" at bounding box center [178, 594] width 17 height 17
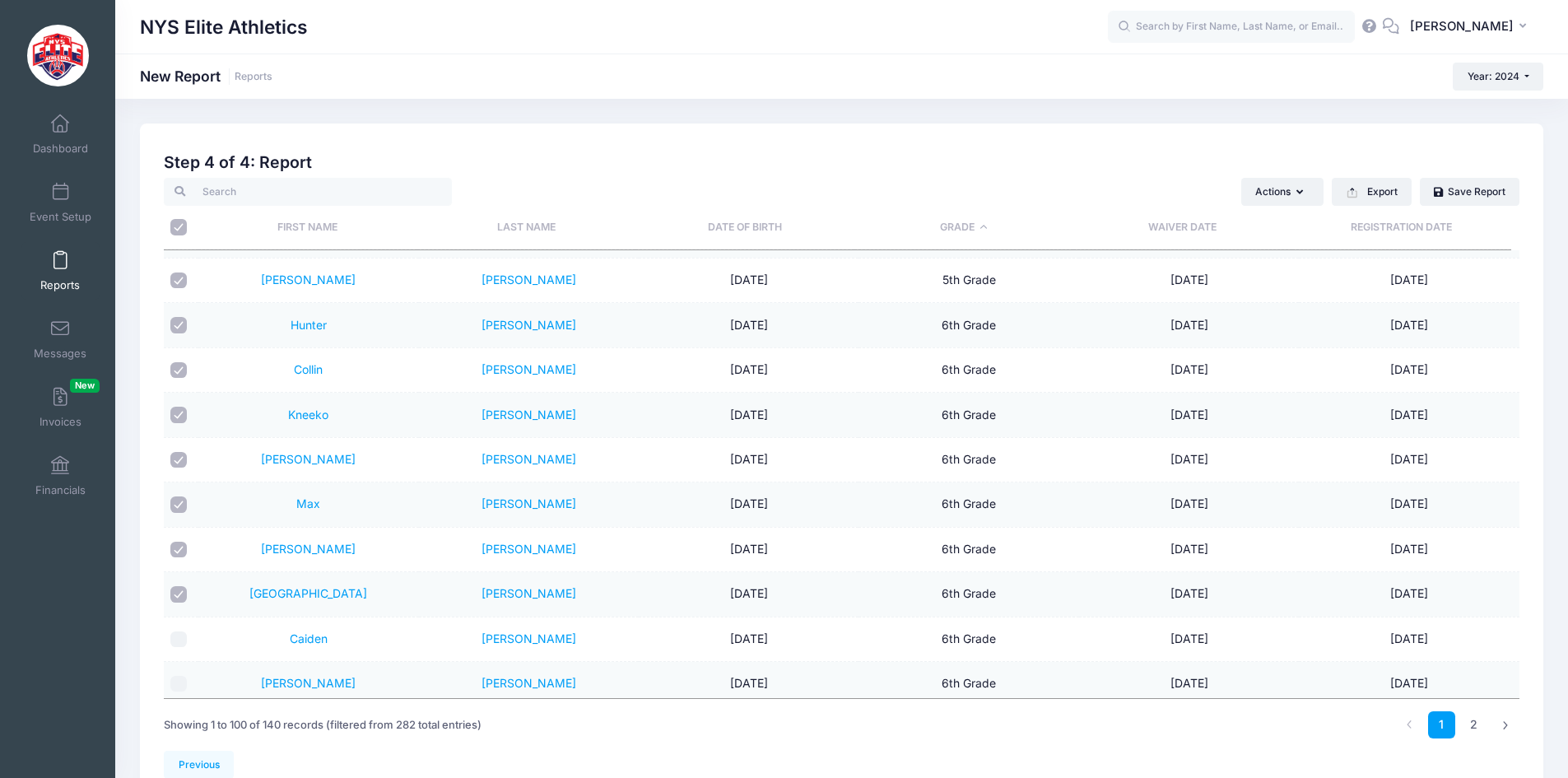
checkbox input "false"
click at [177, 548] on input "checkbox" at bounding box center [178, 550] width 17 height 17
checkbox input "false"
drag, startPoint x: 177, startPoint y: 502, endPoint x: 181, endPoint y: 480, distance: 22.4
click at [178, 496] on td at bounding box center [180, 504] width 34 height 44
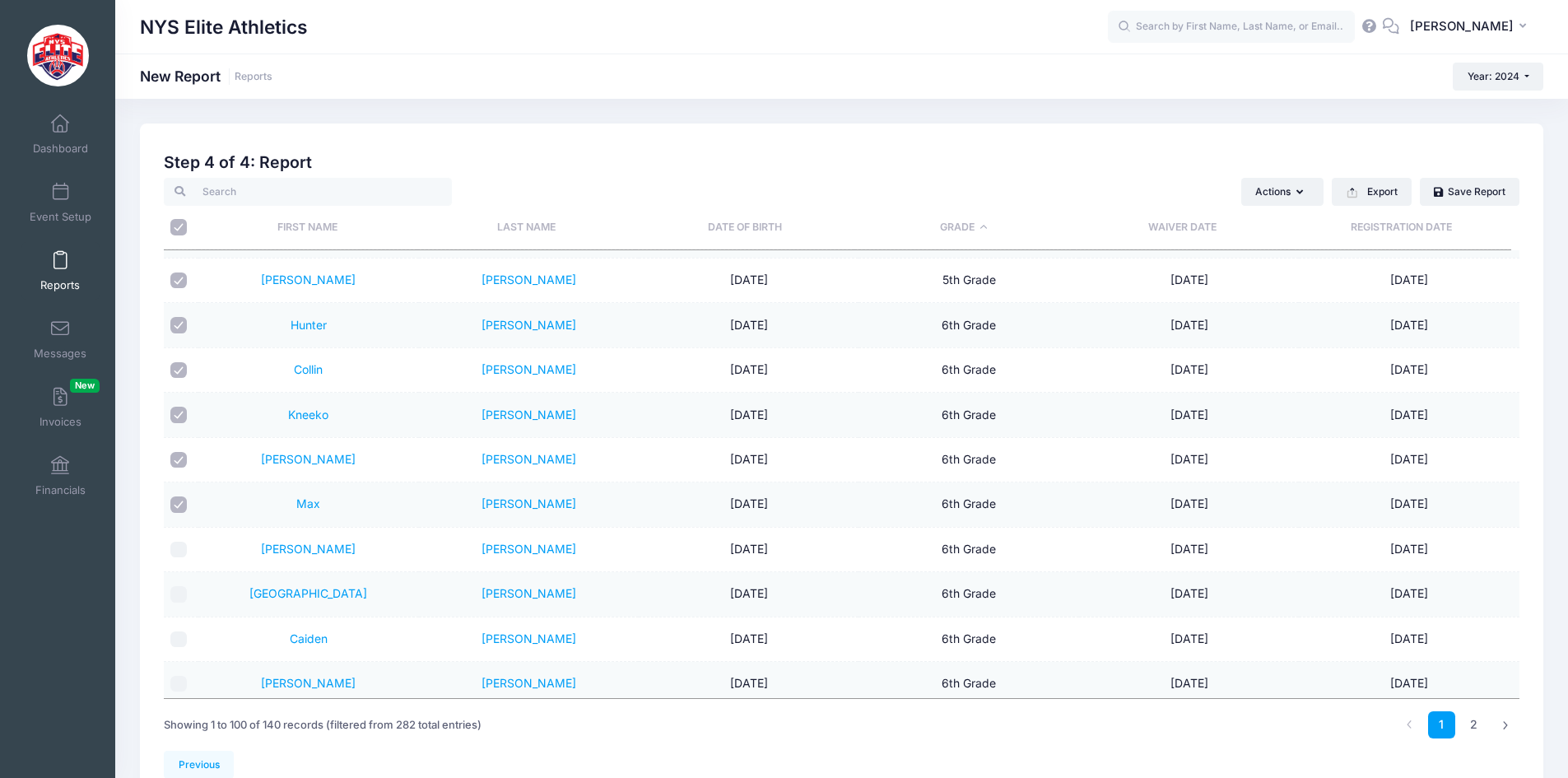
click at [182, 462] on input "checkbox" at bounding box center [178, 460] width 17 height 17
checkbox input "false"
drag, startPoint x: 185, startPoint y: 499, endPoint x: 162, endPoint y: 504, distance: 23.5
click at [182, 500] on input "checkbox" at bounding box center [178, 505] width 17 height 17
checkbox input "false"
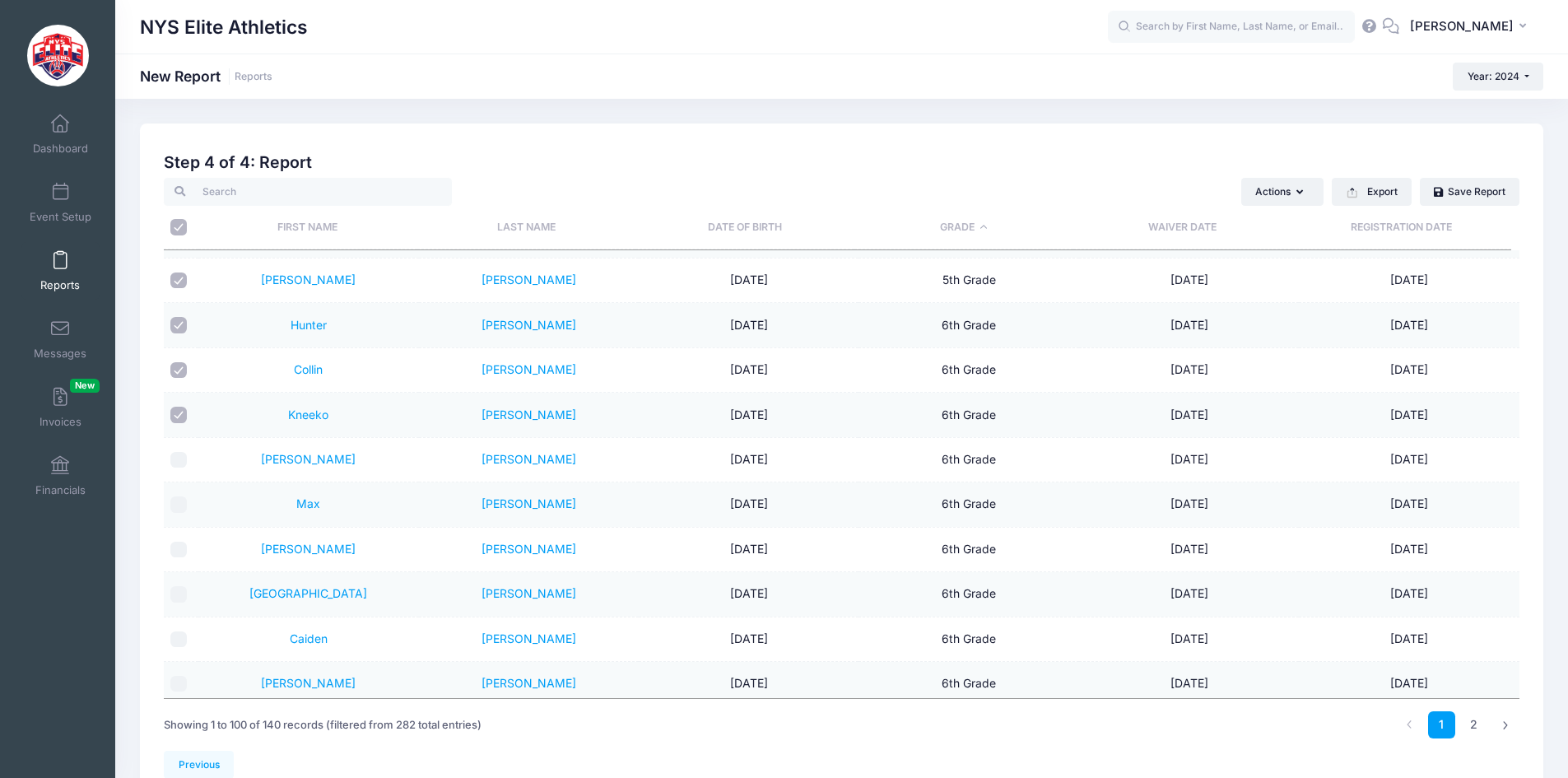
click at [181, 414] on input "checkbox" at bounding box center [178, 414] width 17 height 17
checkbox input "false"
click at [183, 365] on input "checkbox" at bounding box center [178, 370] width 17 height 17
checkbox input "false"
click at [181, 322] on input "checkbox" at bounding box center [178, 324] width 17 height 17
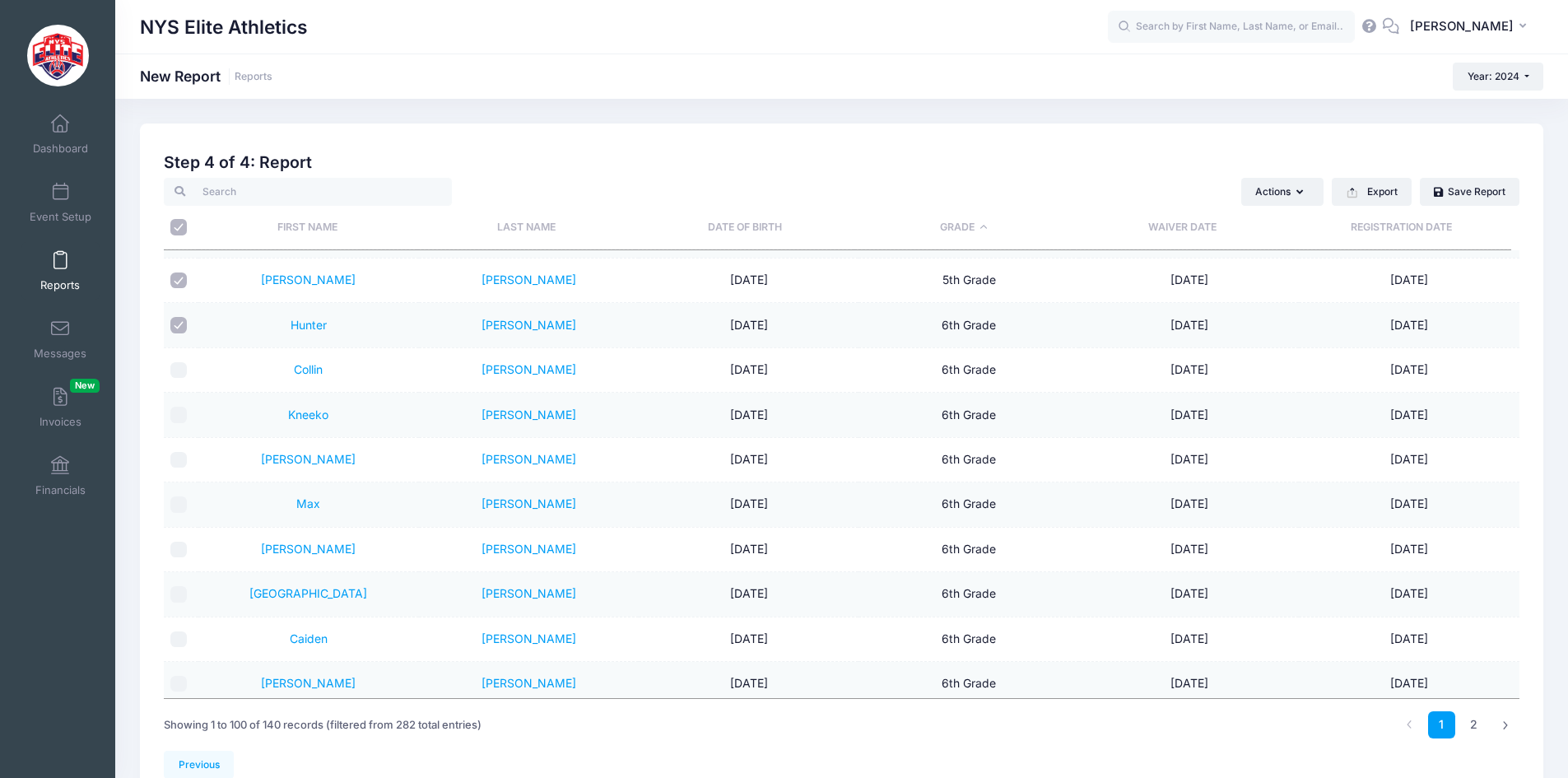
checkbox input "false"
click at [177, 284] on input "checkbox" at bounding box center [178, 280] width 17 height 17
checkbox input "false"
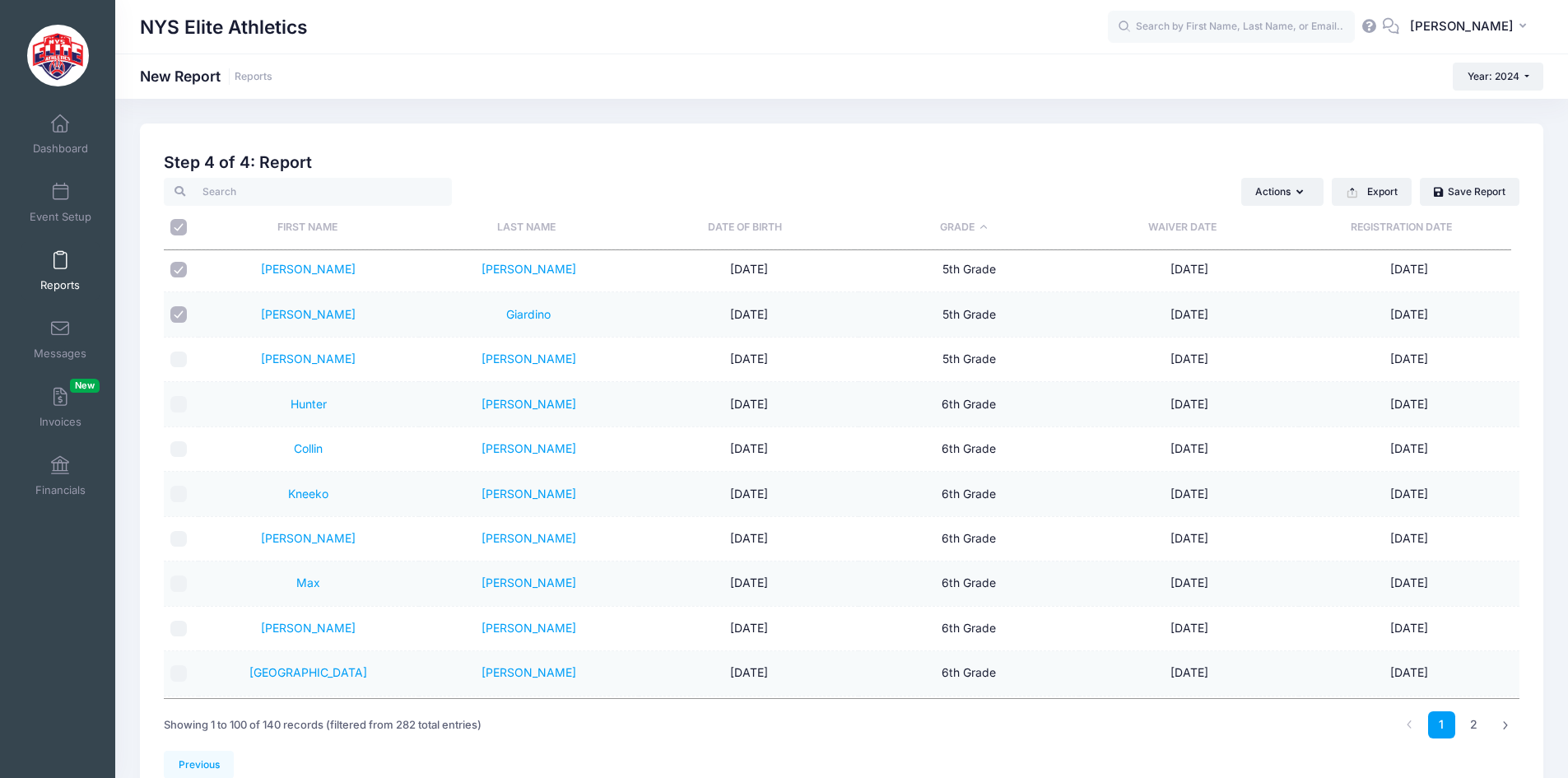
scroll to position [3293, 0]
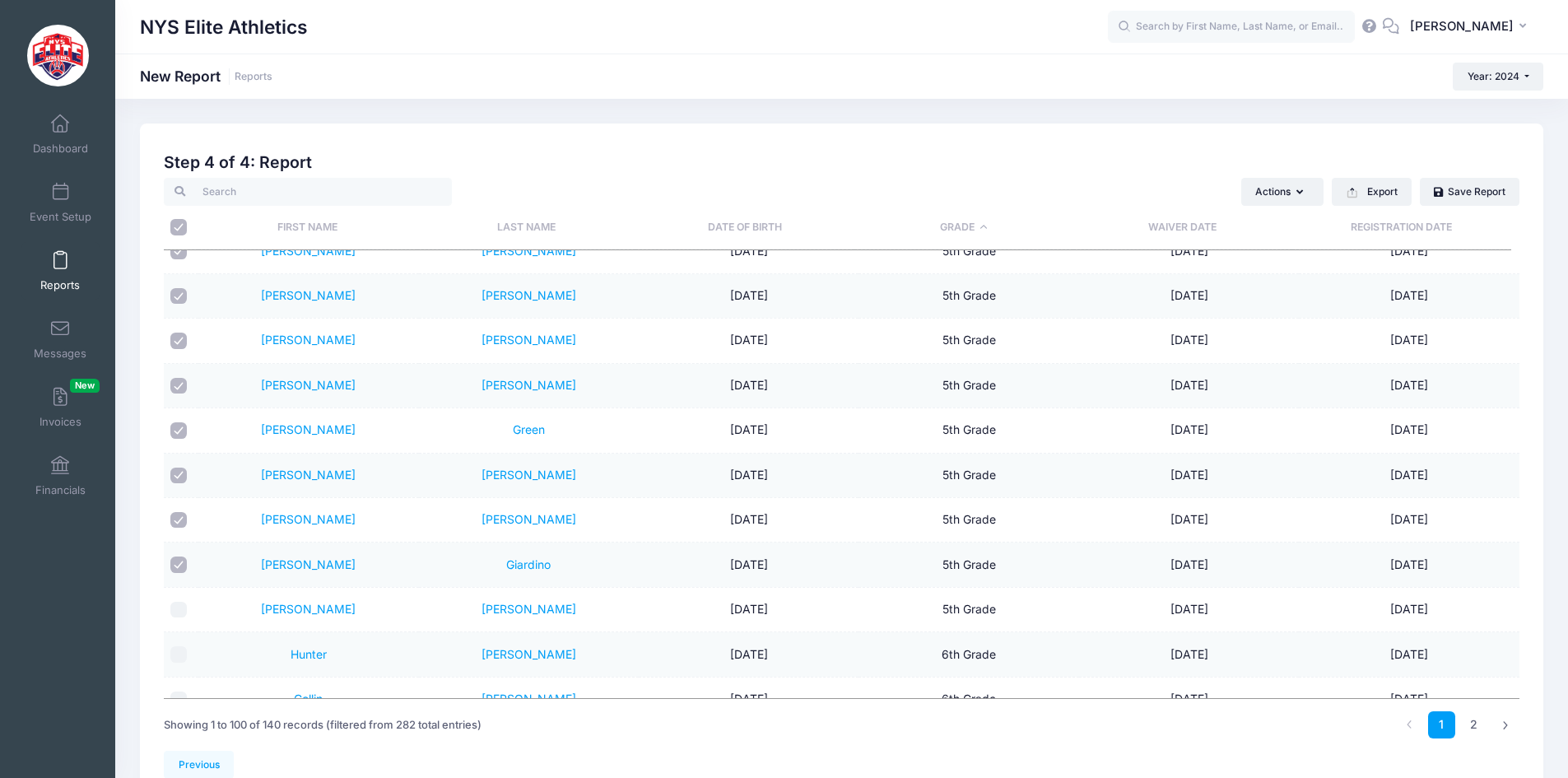
click at [173, 563] on input "checkbox" at bounding box center [178, 564] width 17 height 17
checkbox input "false"
click at [179, 517] on input "checkbox" at bounding box center [178, 519] width 17 height 17
checkbox input "false"
click at [177, 472] on input "checkbox" at bounding box center [178, 475] width 17 height 17
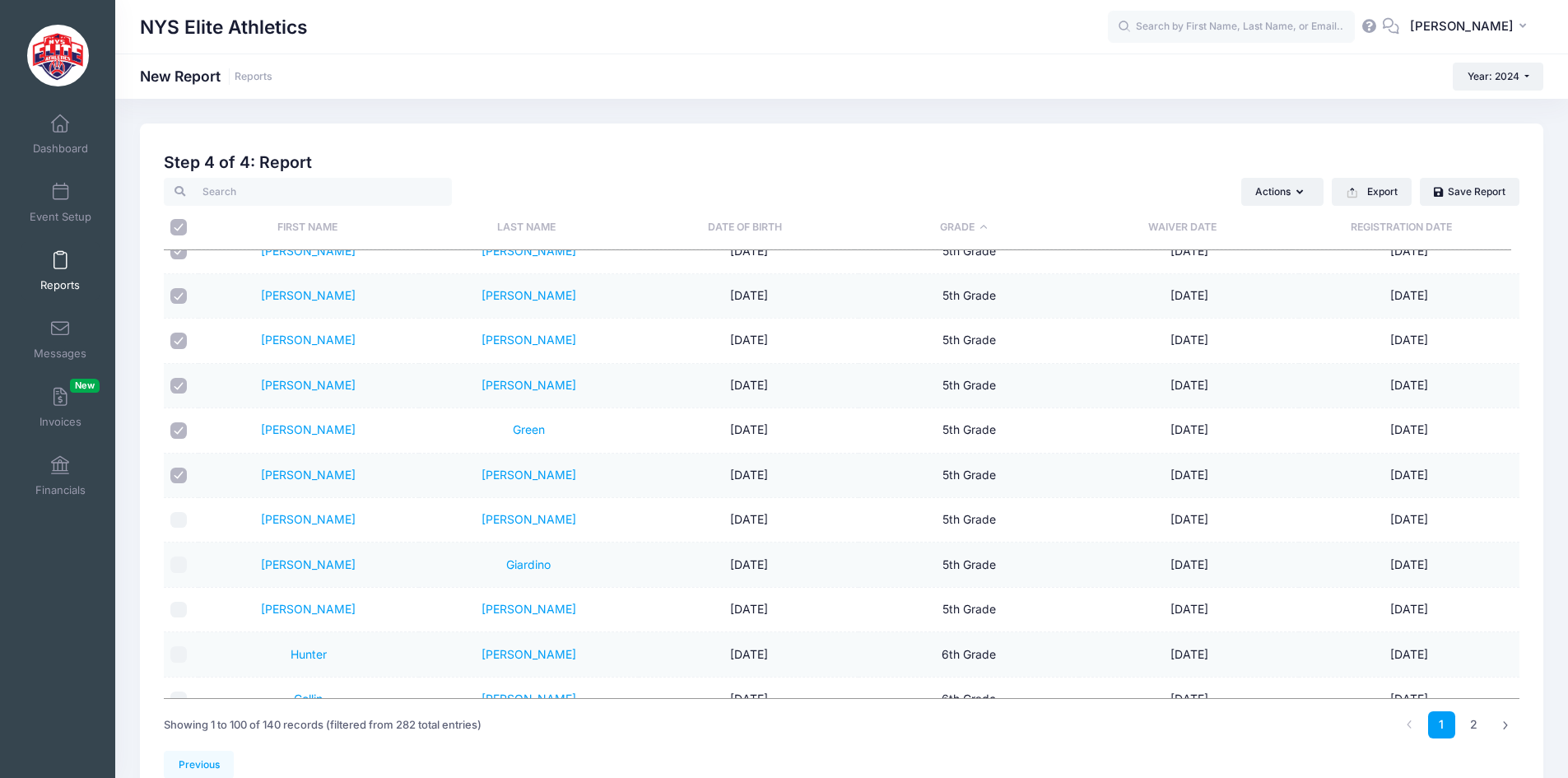
checkbox input "false"
click at [183, 424] on input "checkbox" at bounding box center [178, 430] width 17 height 17
checkbox input "false"
click at [173, 381] on input "checkbox" at bounding box center [178, 386] width 17 height 17
checkbox input "false"
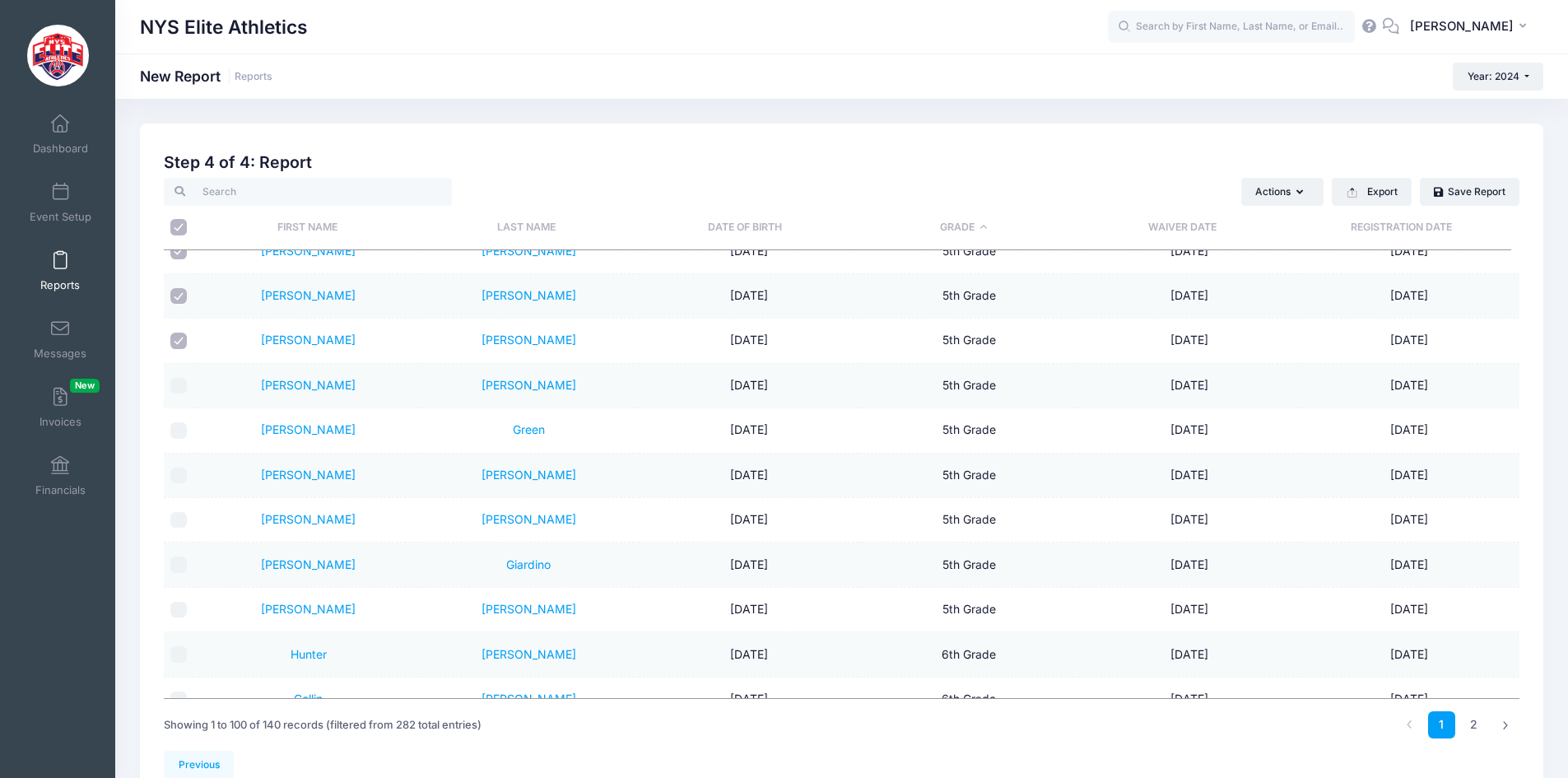
drag, startPoint x: 178, startPoint y: 337, endPoint x: 205, endPoint y: 364, distance: 38.2
click at [180, 338] on input "checkbox" at bounding box center [178, 340] width 17 height 17
checkbox input "false"
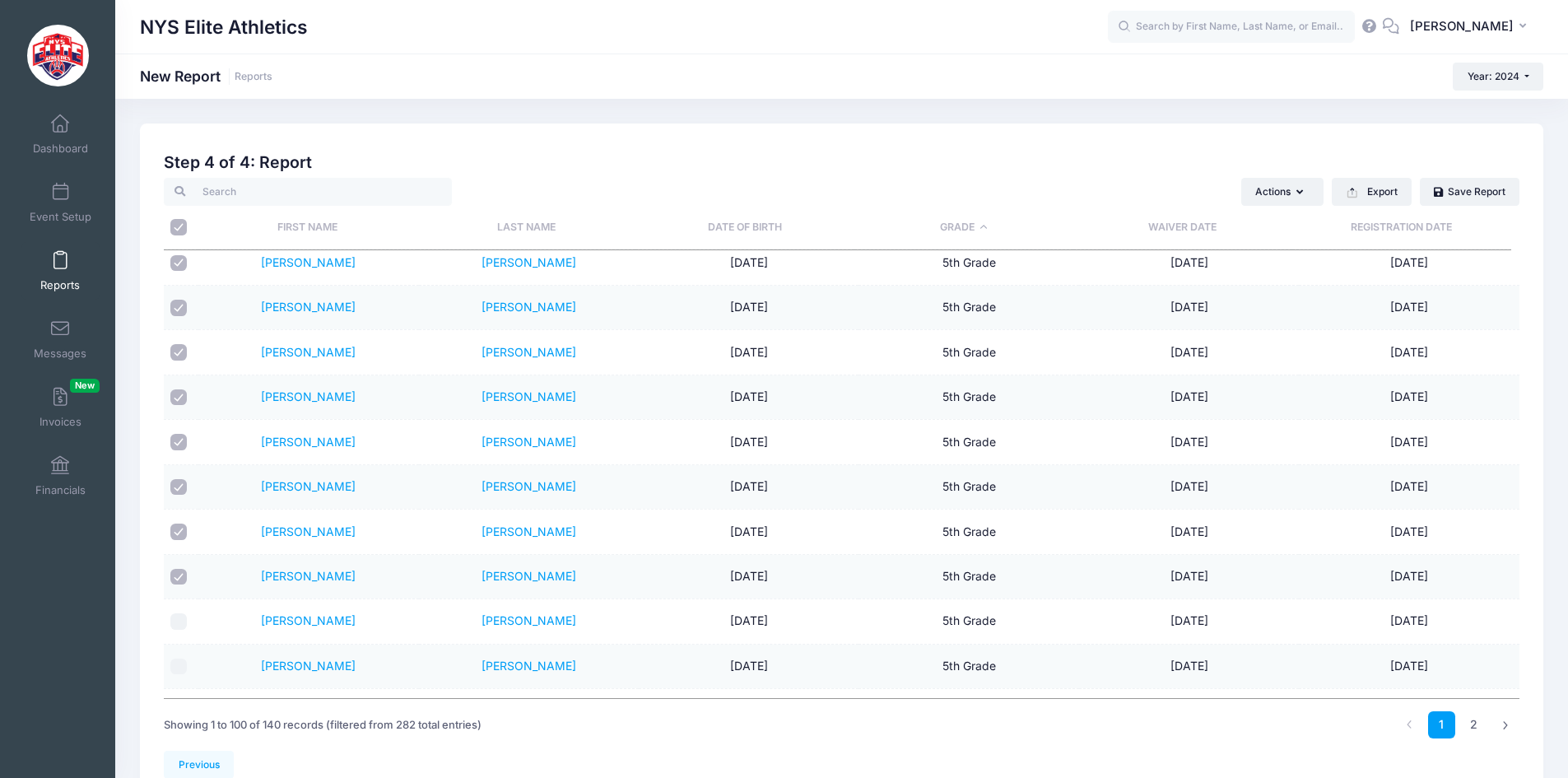
scroll to position [2964, 0]
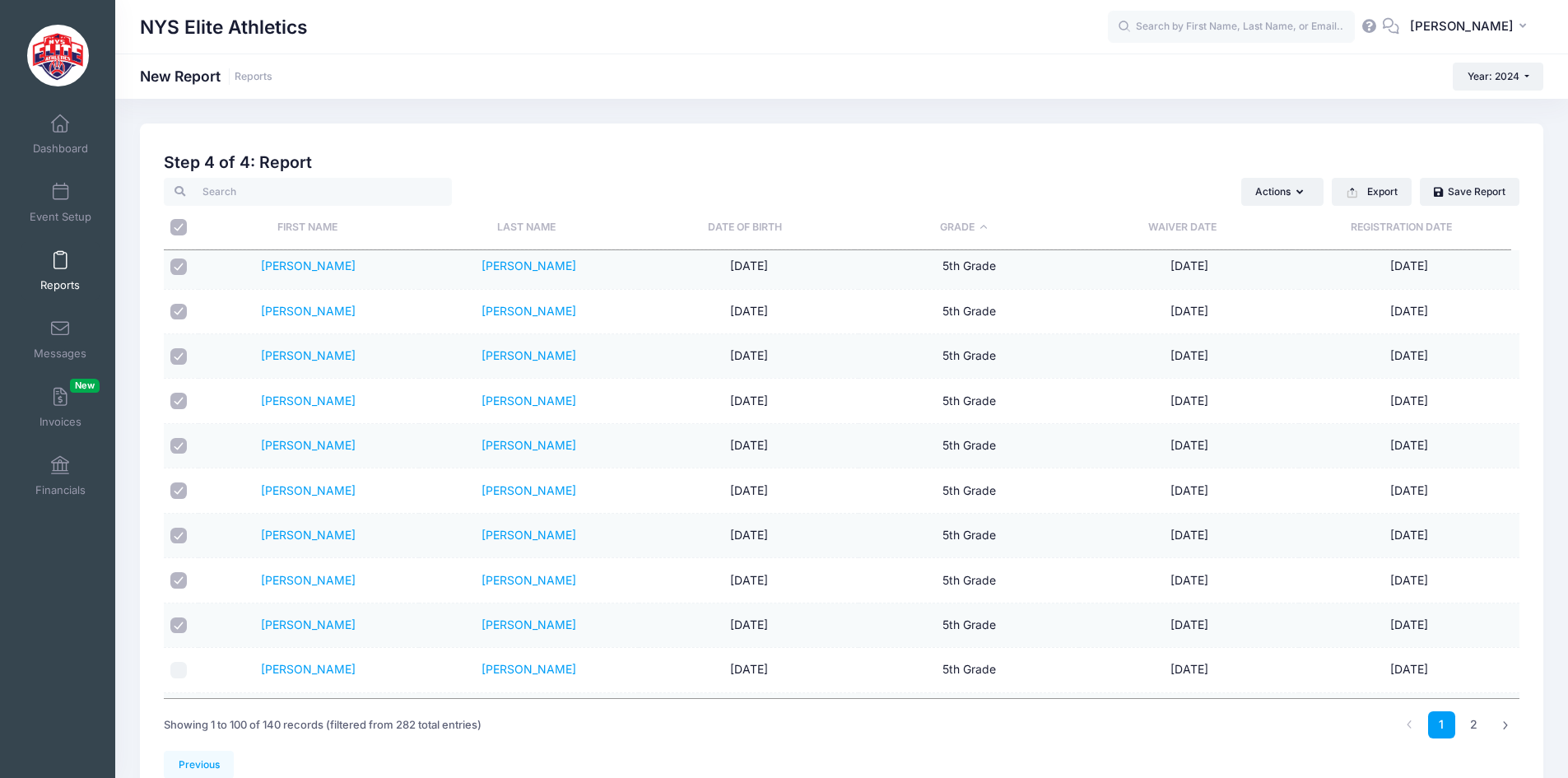
drag, startPoint x: 185, startPoint y: 625, endPoint x: 186, endPoint y: 609, distance: 16.0
click at [186, 620] on input "checkbox" at bounding box center [178, 625] width 17 height 17
checkbox input "false"
drag, startPoint x: 180, startPoint y: 578, endPoint x: 180, endPoint y: 556, distance: 22.0
click at [180, 573] on input "checkbox" at bounding box center [178, 580] width 17 height 17
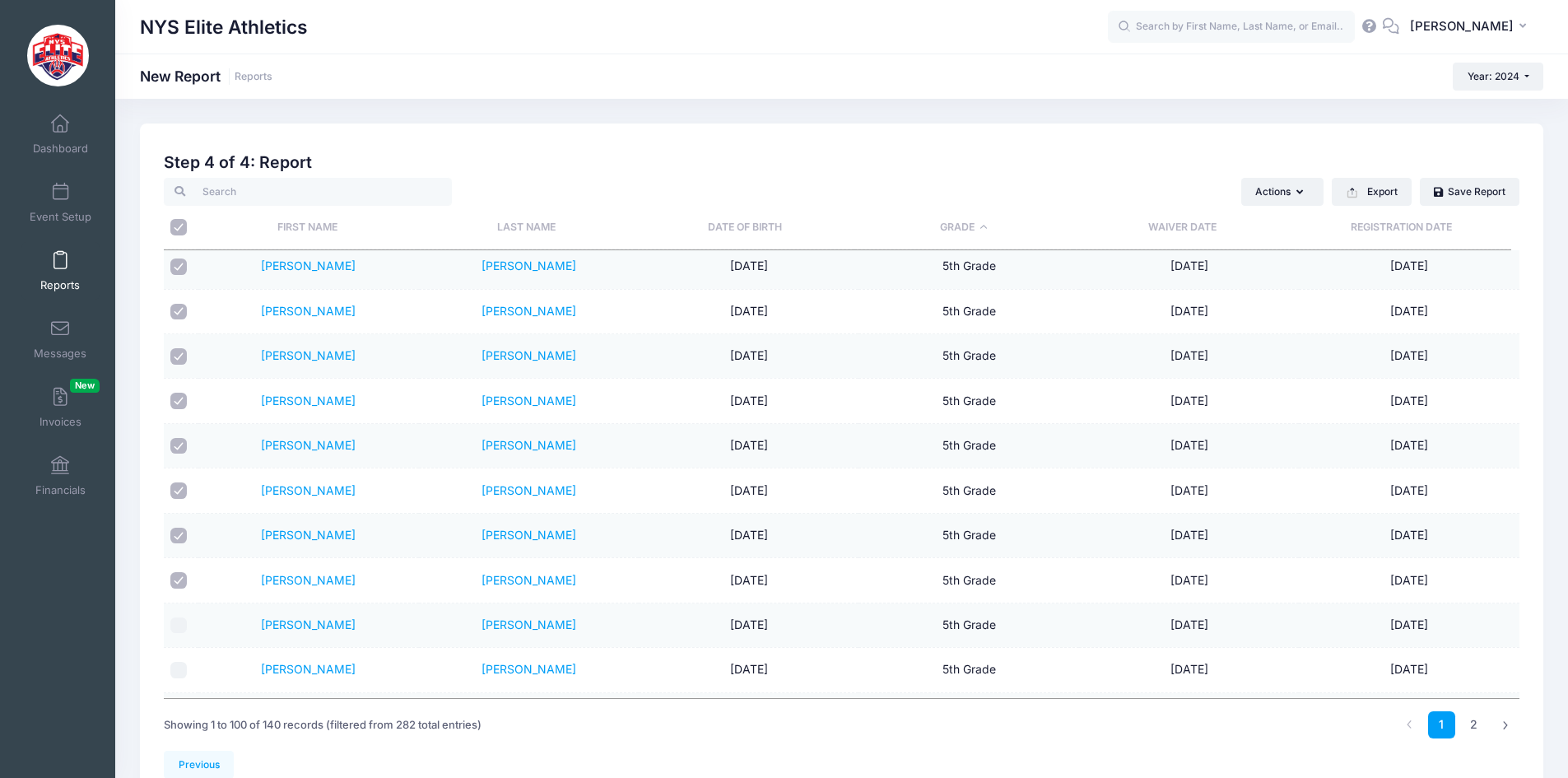
checkbox input "false"
drag, startPoint x: 178, startPoint y: 530, endPoint x: 178, endPoint y: 497, distance: 33.0
click at [178, 527] on input "checkbox" at bounding box center [178, 535] width 17 height 17
checkbox input "false"
drag, startPoint x: 177, startPoint y: 486, endPoint x: 177, endPoint y: 462, distance: 24.0
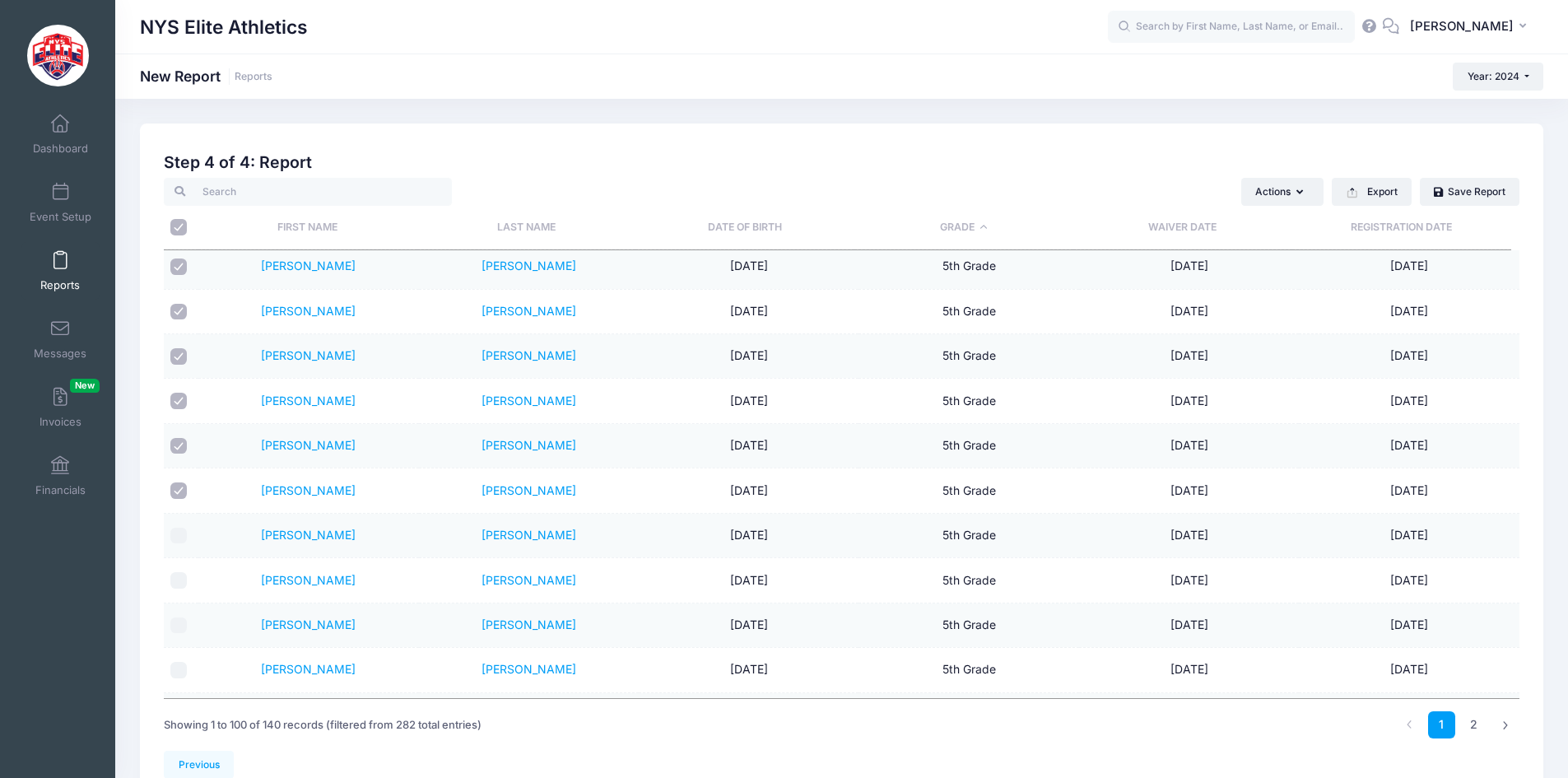
click at [177, 481] on td at bounding box center [180, 490] width 34 height 44
click at [177, 449] on input "checkbox" at bounding box center [178, 446] width 17 height 17
checkbox input "false"
click at [177, 489] on input "checkbox" at bounding box center [178, 490] width 17 height 17
checkbox input "false"
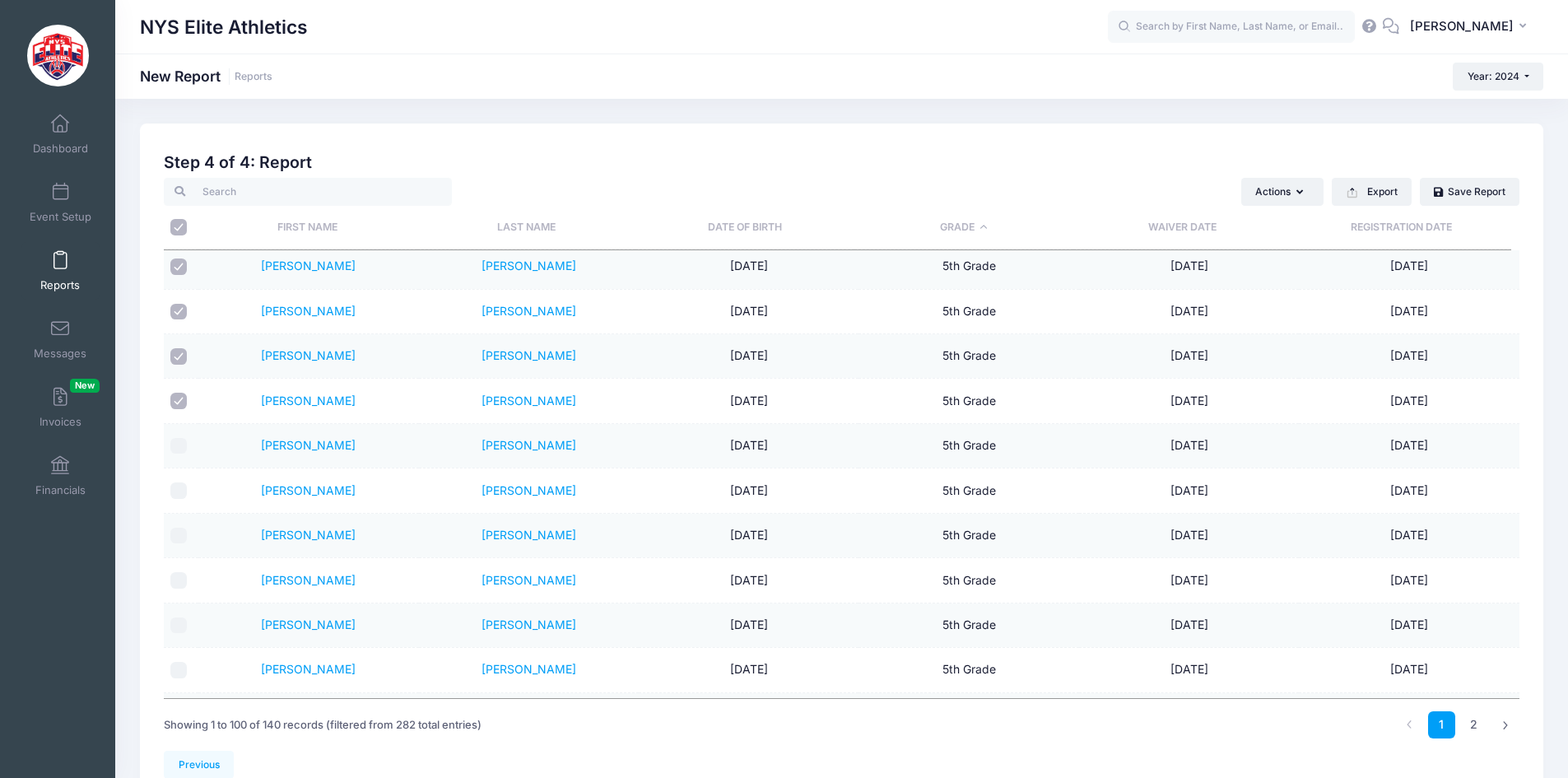
click at [181, 403] on input "checkbox" at bounding box center [178, 401] width 17 height 17
checkbox input "false"
click at [180, 354] on input "checkbox" at bounding box center [178, 356] width 17 height 17
checkbox input "false"
click at [177, 310] on input "checkbox" at bounding box center [178, 312] width 17 height 17
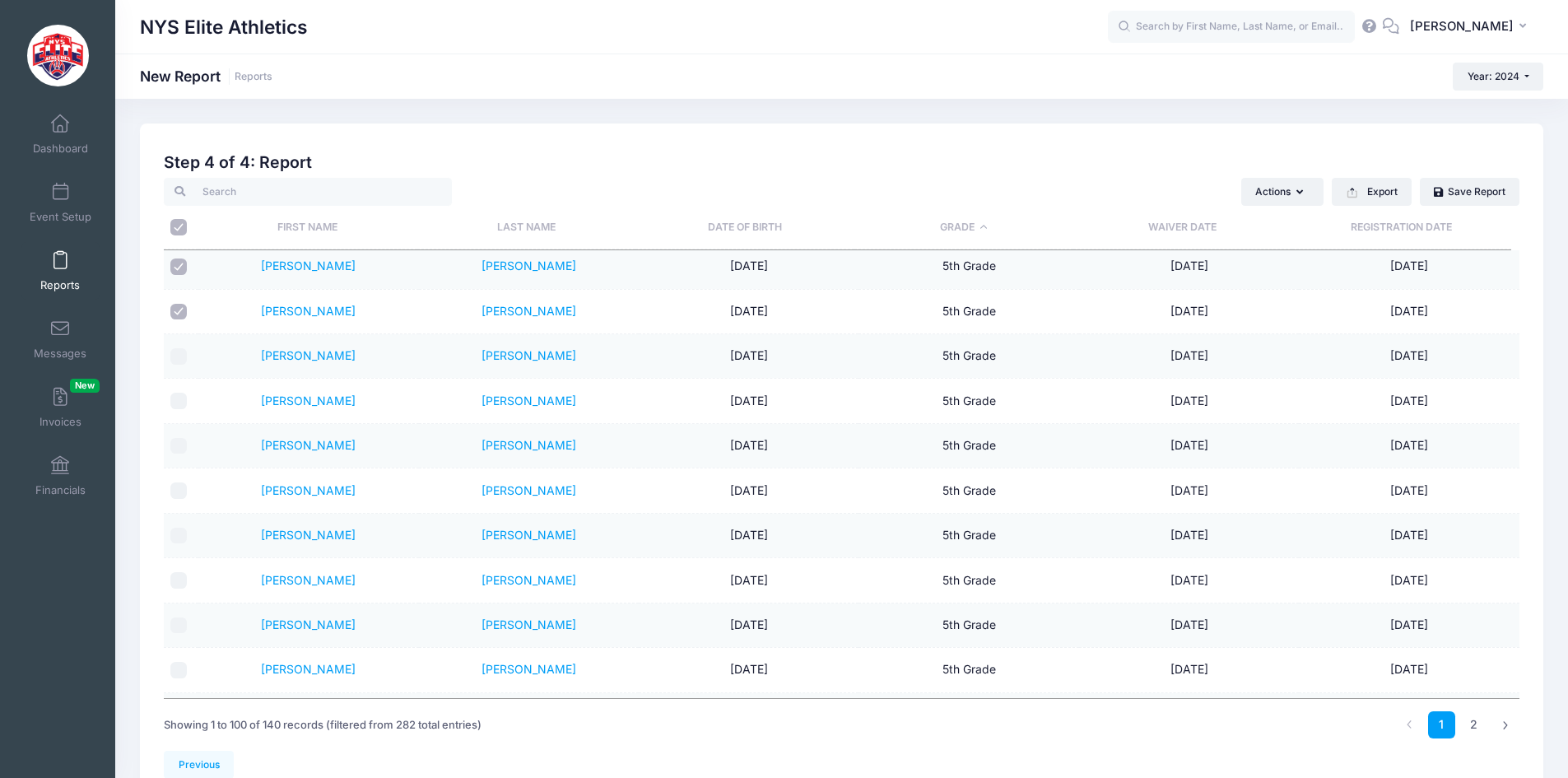
checkbox input "false"
click at [177, 259] on input "checkbox" at bounding box center [178, 267] width 17 height 17
checkbox input "false"
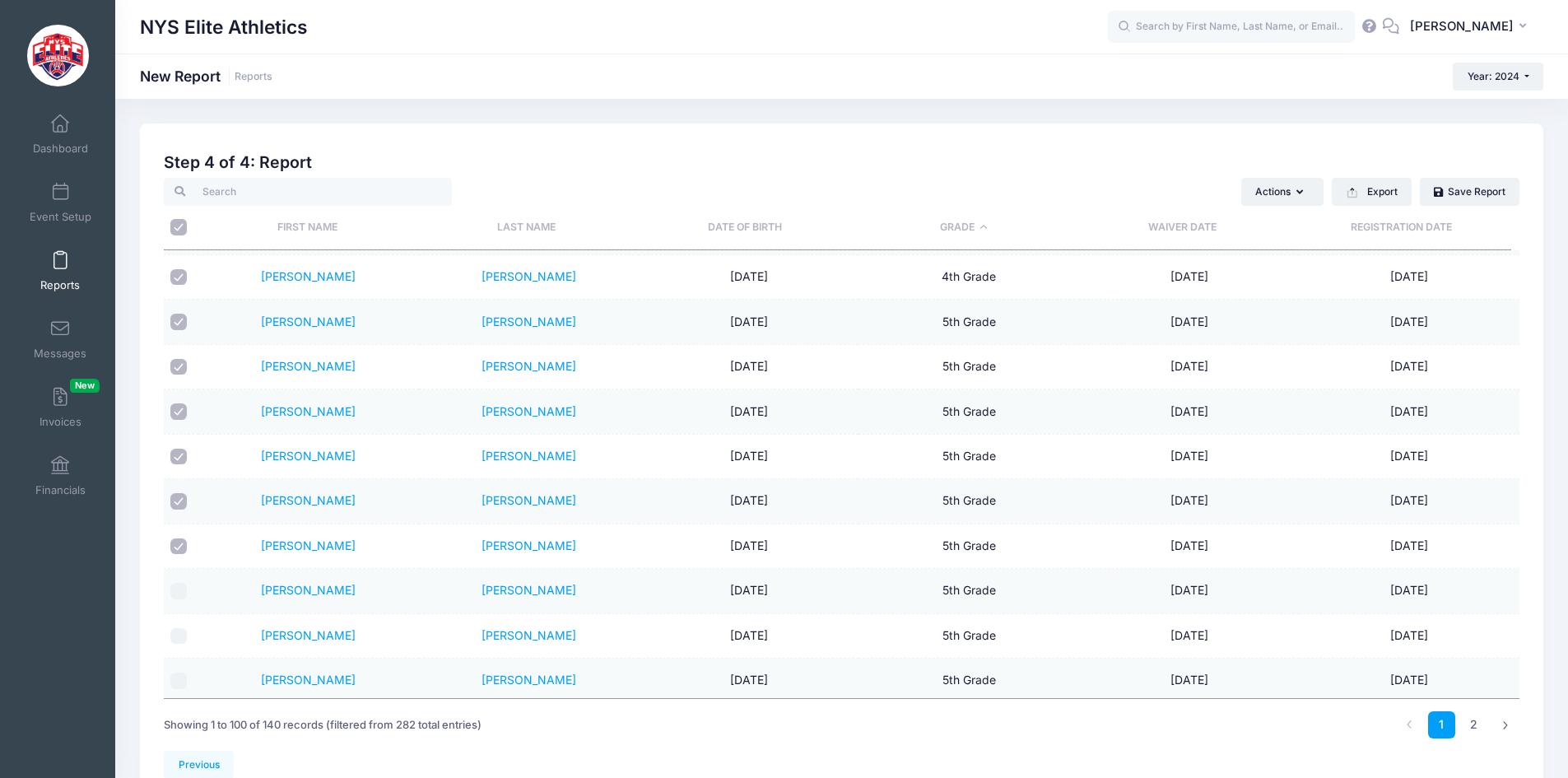
scroll to position [2635, 0]
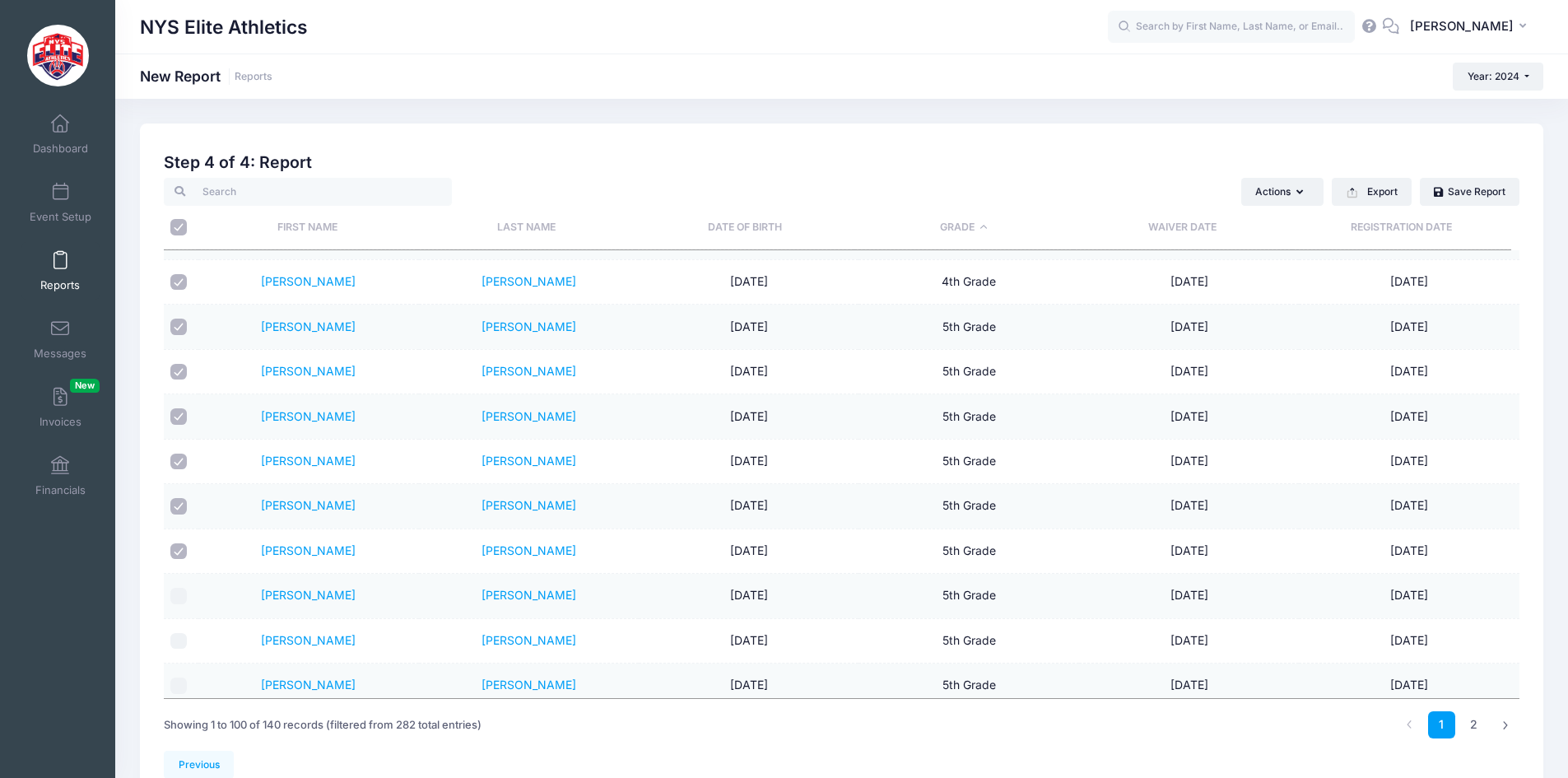
drag, startPoint x: 175, startPoint y: 547, endPoint x: 174, endPoint y: 530, distance: 17.0
click at [175, 543] on div at bounding box center [178, 551] width 17 height 17
click at [174, 507] on input "checkbox" at bounding box center [178, 506] width 17 height 17
checkbox input "false"
click at [175, 548] on input "checkbox" at bounding box center [178, 551] width 17 height 17
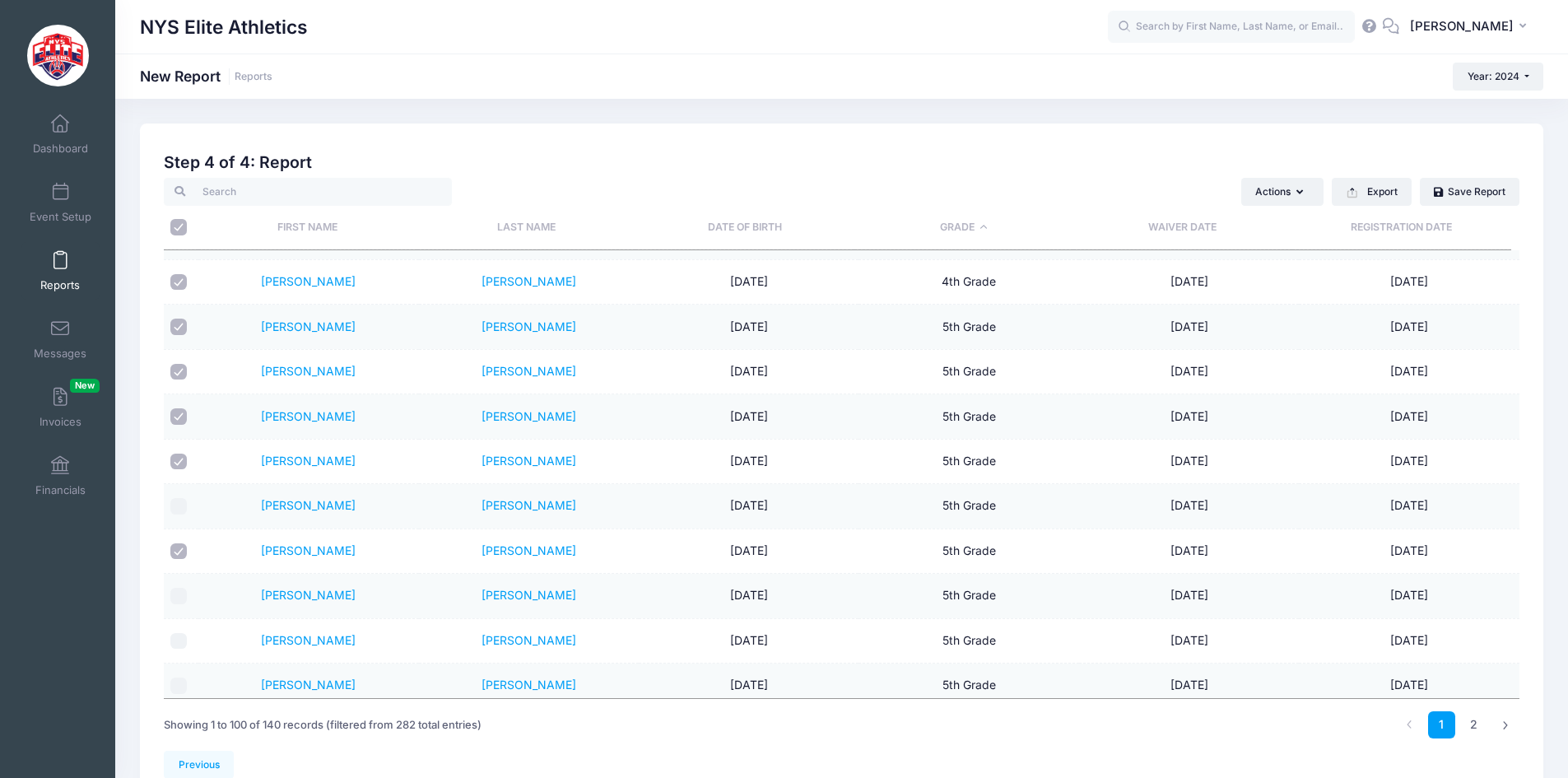
checkbox input "false"
click at [177, 415] on input "checkbox" at bounding box center [178, 416] width 17 height 17
checkbox input "false"
drag, startPoint x: 180, startPoint y: 461, endPoint x: 179, endPoint y: 448, distance: 13.0
click at [180, 460] on input "checkbox" at bounding box center [178, 462] width 17 height 17
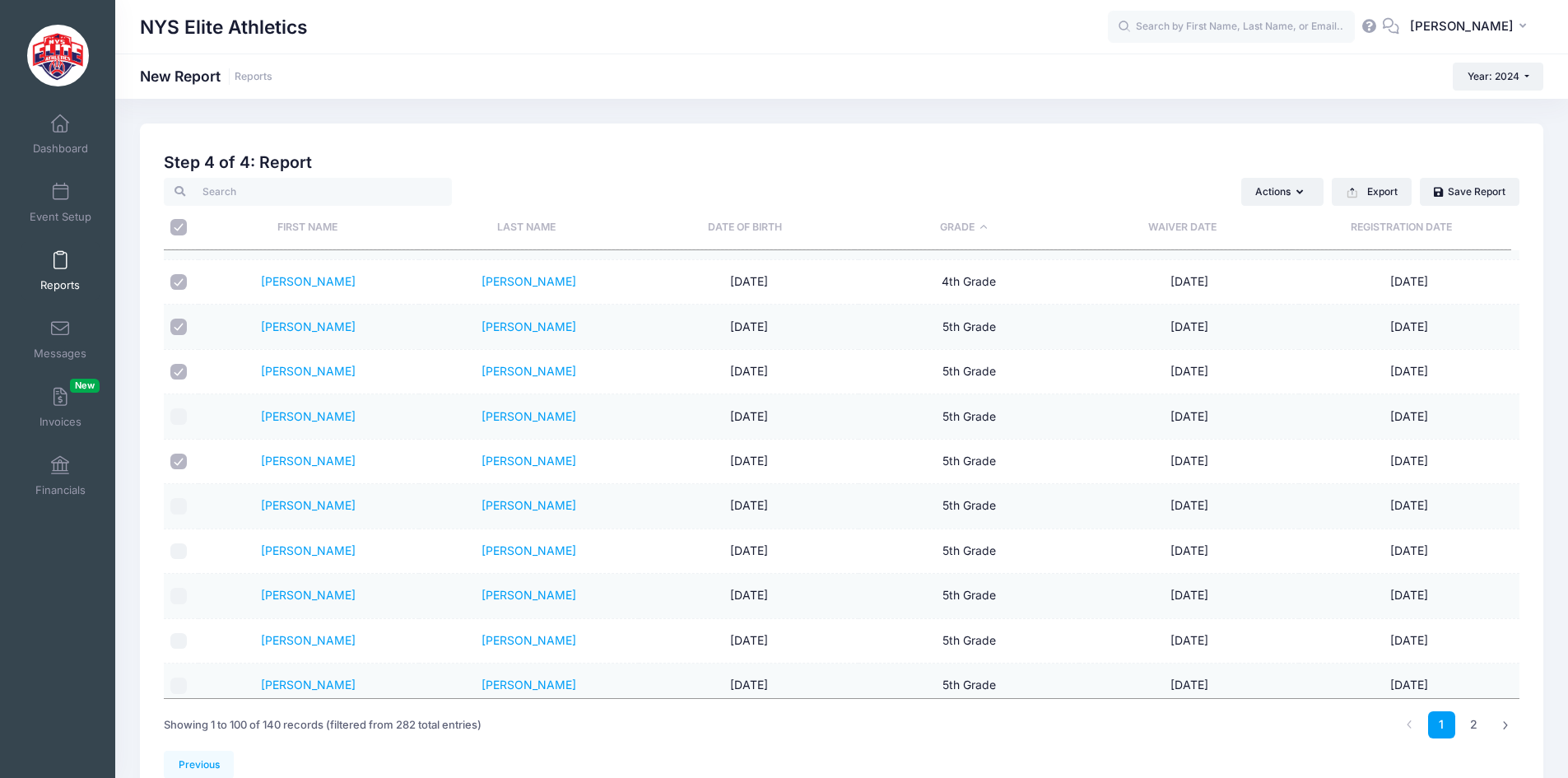
checkbox input "false"
click at [179, 372] on input "checkbox" at bounding box center [178, 371] width 17 height 17
checkbox input "false"
click at [178, 325] on input "checkbox" at bounding box center [178, 326] width 17 height 17
checkbox input "false"
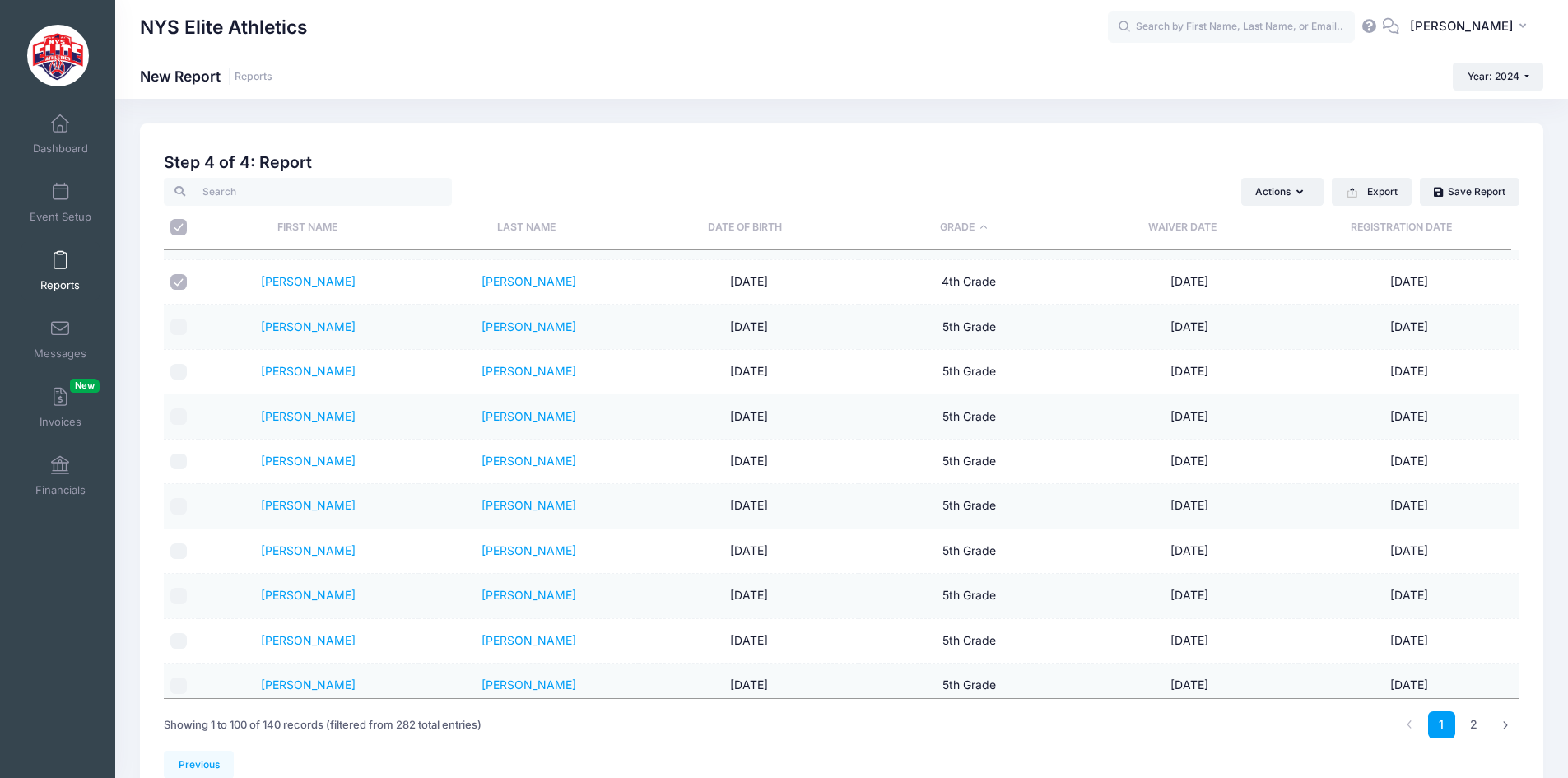
drag, startPoint x: 178, startPoint y: 281, endPoint x: 188, endPoint y: 285, distance: 10.8
click at [179, 280] on input "checkbox" at bounding box center [178, 282] width 17 height 17
checkbox input "false"
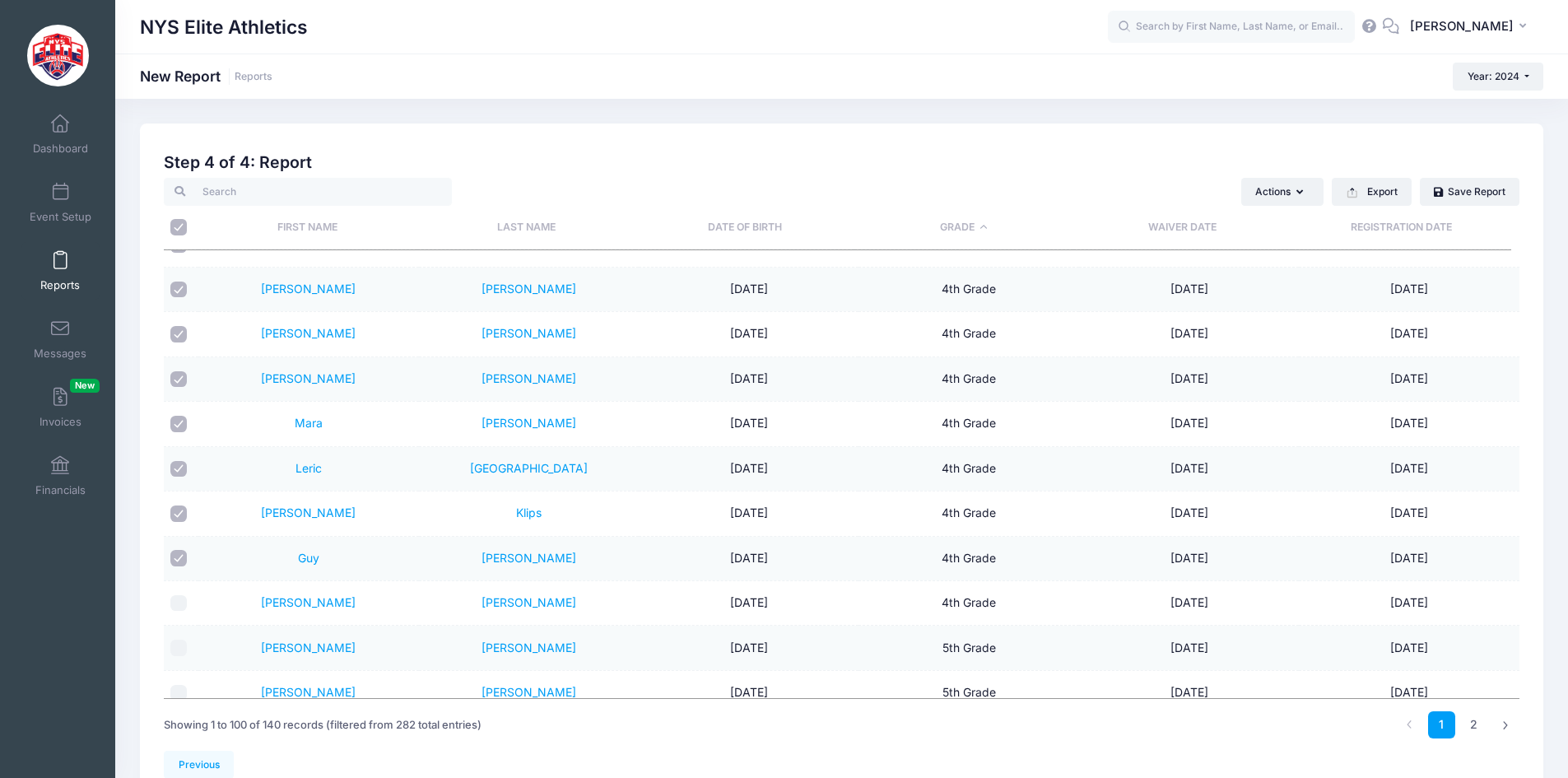
scroll to position [2306, 0]
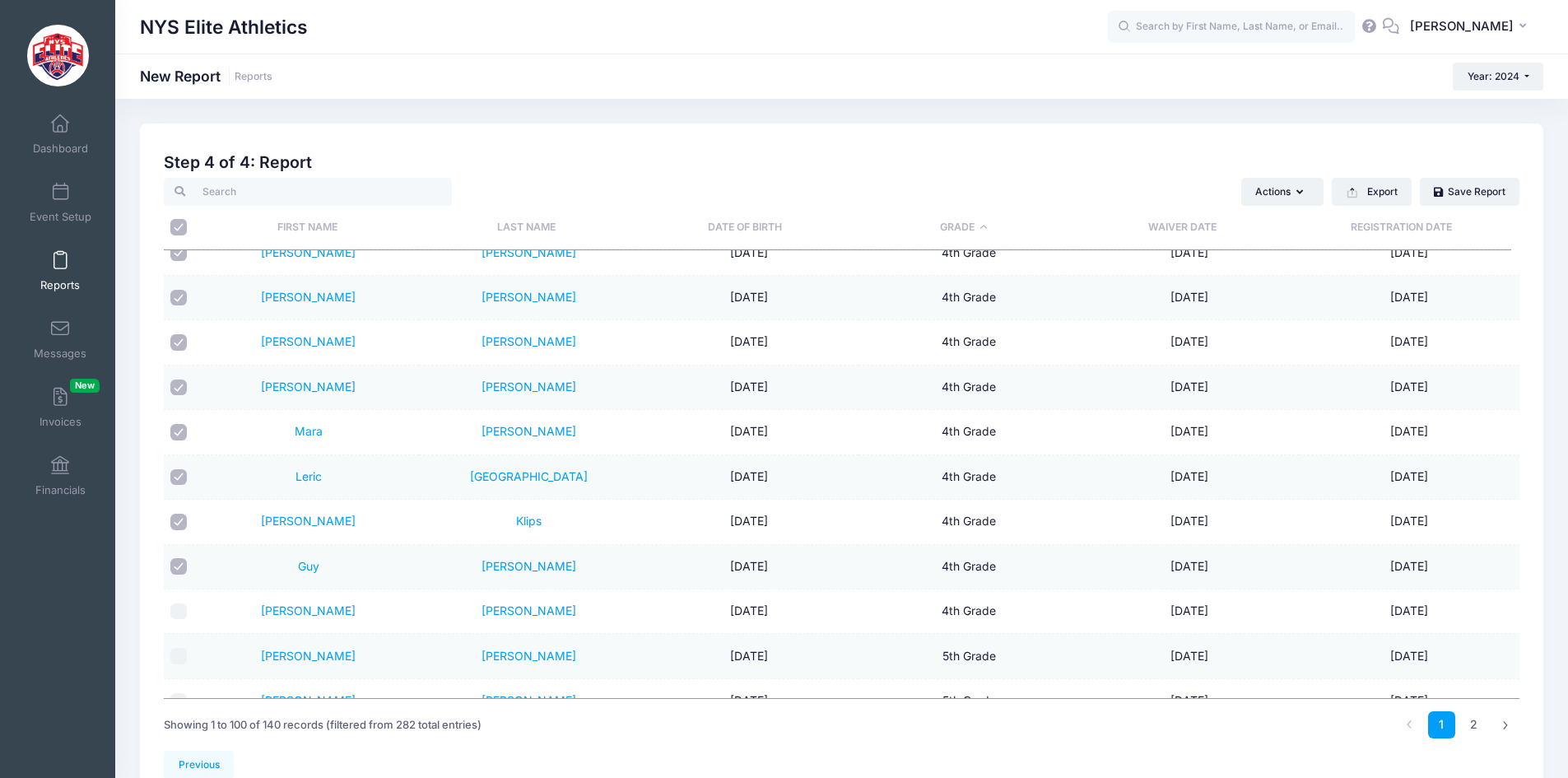
drag, startPoint x: 173, startPoint y: 563, endPoint x: 172, endPoint y: 532, distance: 31.0
click at [173, 560] on input "checkbox" at bounding box center [178, 566] width 17 height 17
checkbox input "false"
drag, startPoint x: 172, startPoint y: 522, endPoint x: 177, endPoint y: 503, distance: 19.6
click at [173, 520] on input "checkbox" at bounding box center [178, 521] width 17 height 17
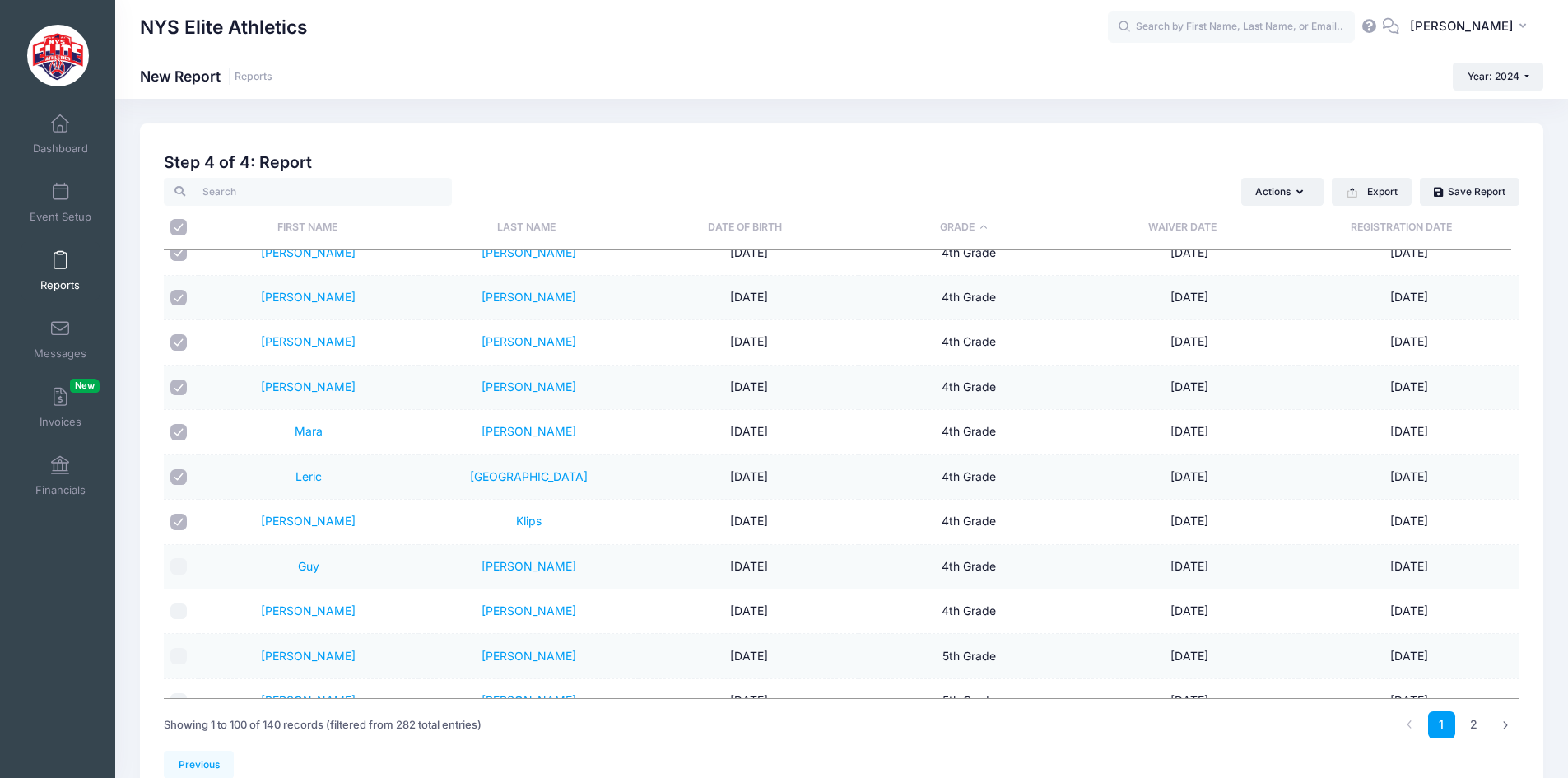
checkbox input "false"
click at [181, 476] on input "checkbox" at bounding box center [178, 477] width 17 height 17
checkbox input "false"
click at [180, 440] on input "checkbox" at bounding box center [178, 432] width 17 height 17
checkbox input "false"
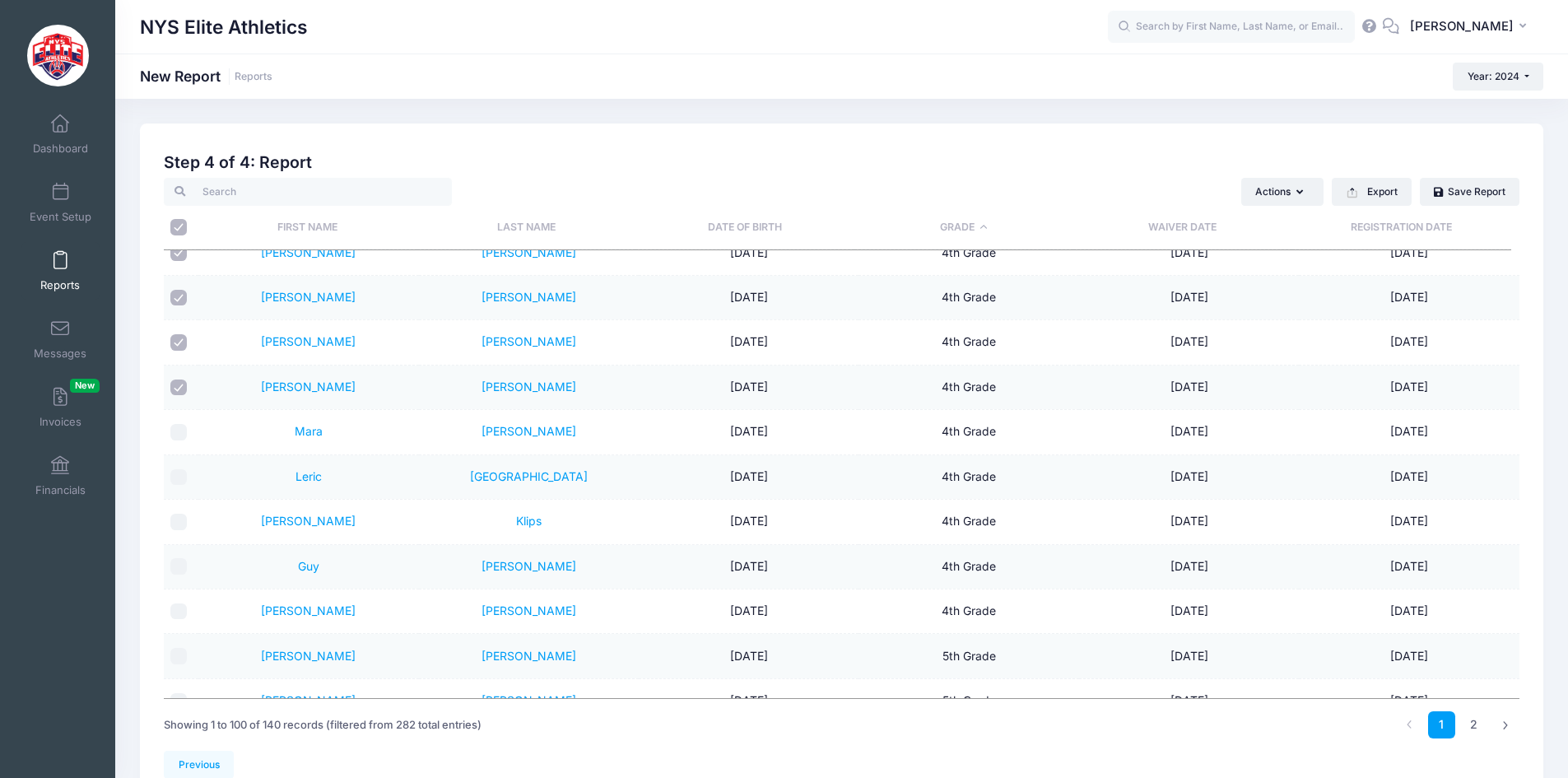
click at [183, 387] on input "checkbox" at bounding box center [178, 387] width 17 height 17
checkbox input "false"
click at [176, 342] on input "checkbox" at bounding box center [178, 342] width 17 height 17
checkbox input "false"
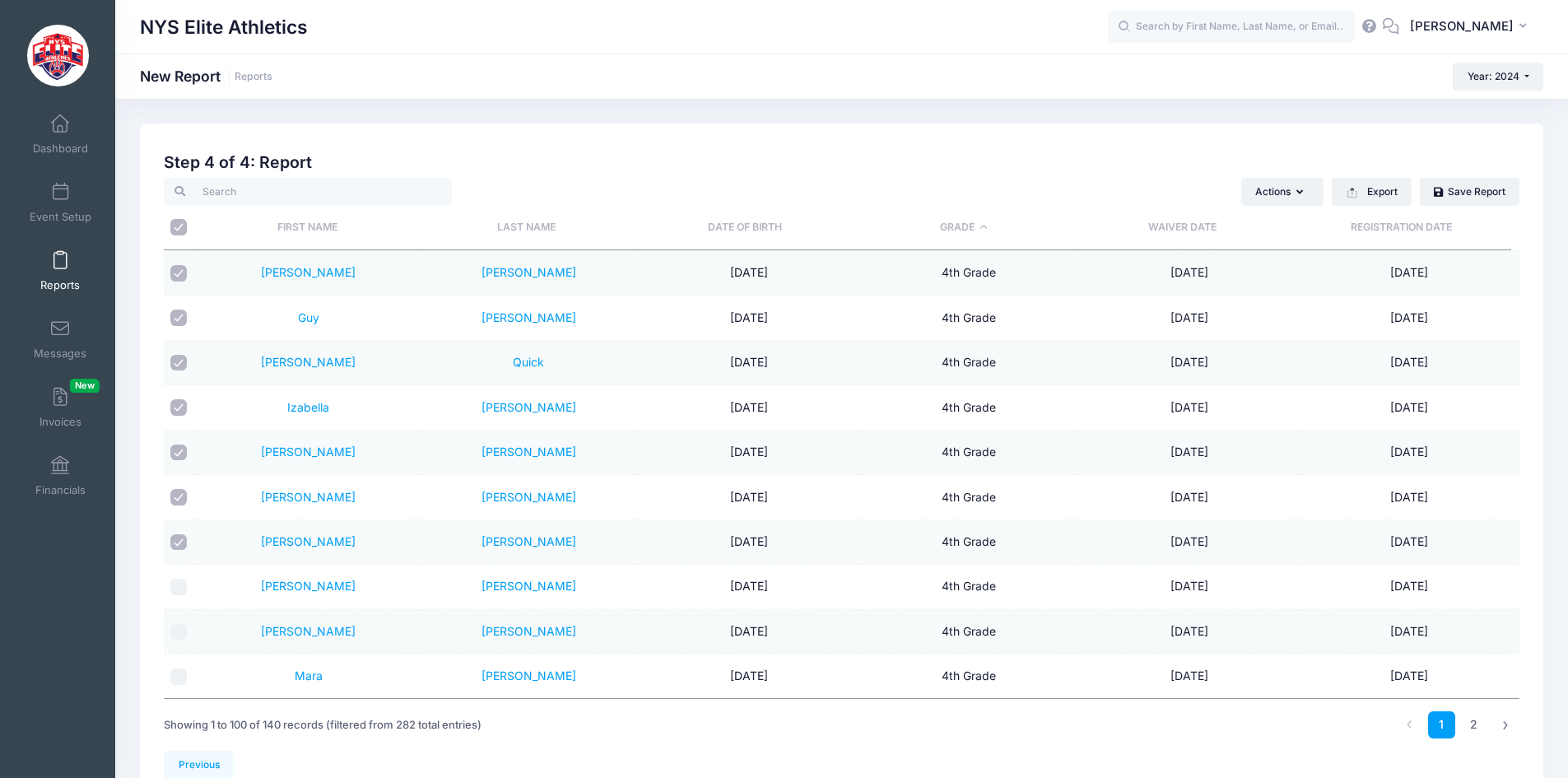
scroll to position [2059, 0]
drag, startPoint x: 182, startPoint y: 544, endPoint x: 175, endPoint y: 519, distance: 26.0
click at [179, 544] on input "checkbox" at bounding box center [178, 545] width 17 height 17
checkbox input "false"
drag, startPoint x: 177, startPoint y: 499, endPoint x: 178, endPoint y: 488, distance: 11.0
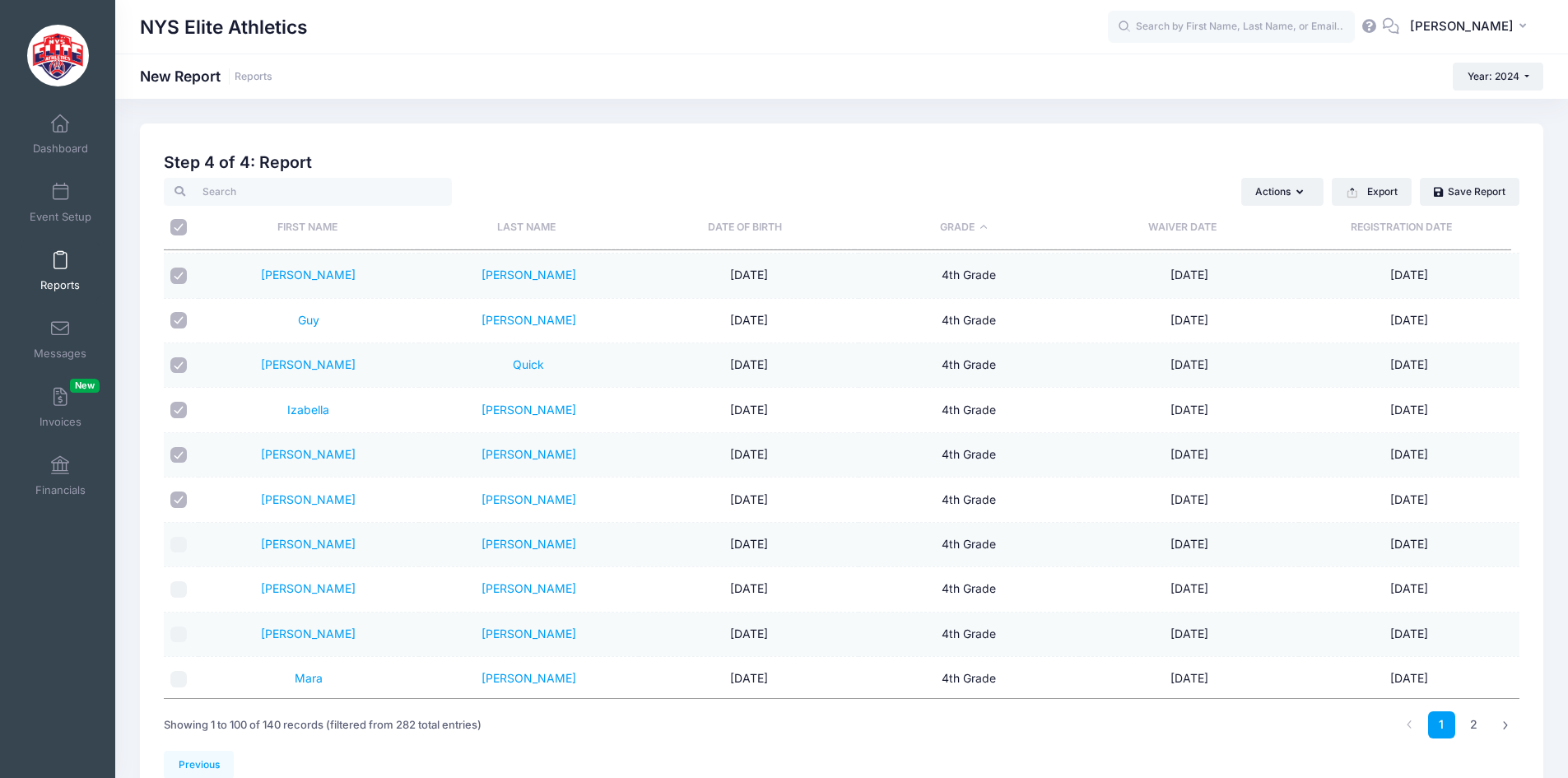
click at [177, 497] on input "checkbox" at bounding box center [178, 499] width 17 height 17
checkbox input "false"
click at [182, 452] on input "checkbox" at bounding box center [178, 455] width 17 height 17
checkbox input "false"
click at [186, 409] on input "checkbox" at bounding box center [178, 410] width 17 height 17
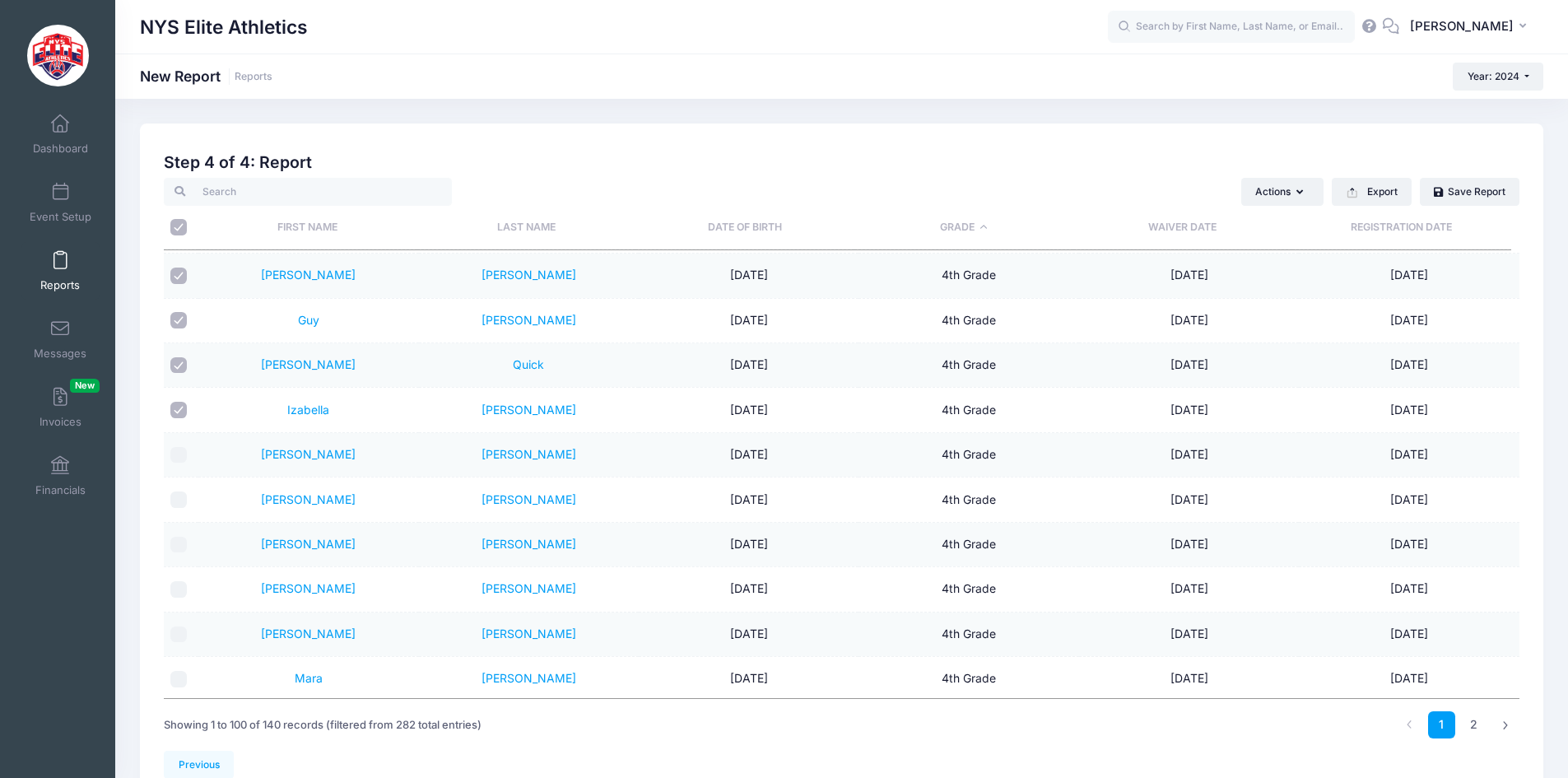
checkbox input "false"
click at [180, 373] on td at bounding box center [180, 365] width 34 height 44
drag, startPoint x: 180, startPoint y: 365, endPoint x: 162, endPoint y: 337, distance: 33.3
click at [162, 338] on div "Actions Send Email Send Payment Reminder Send Document Upload Reminder Request …" at bounding box center [842, 463] width 1371 height 573
click at [177, 359] on input "checkbox" at bounding box center [178, 365] width 17 height 17
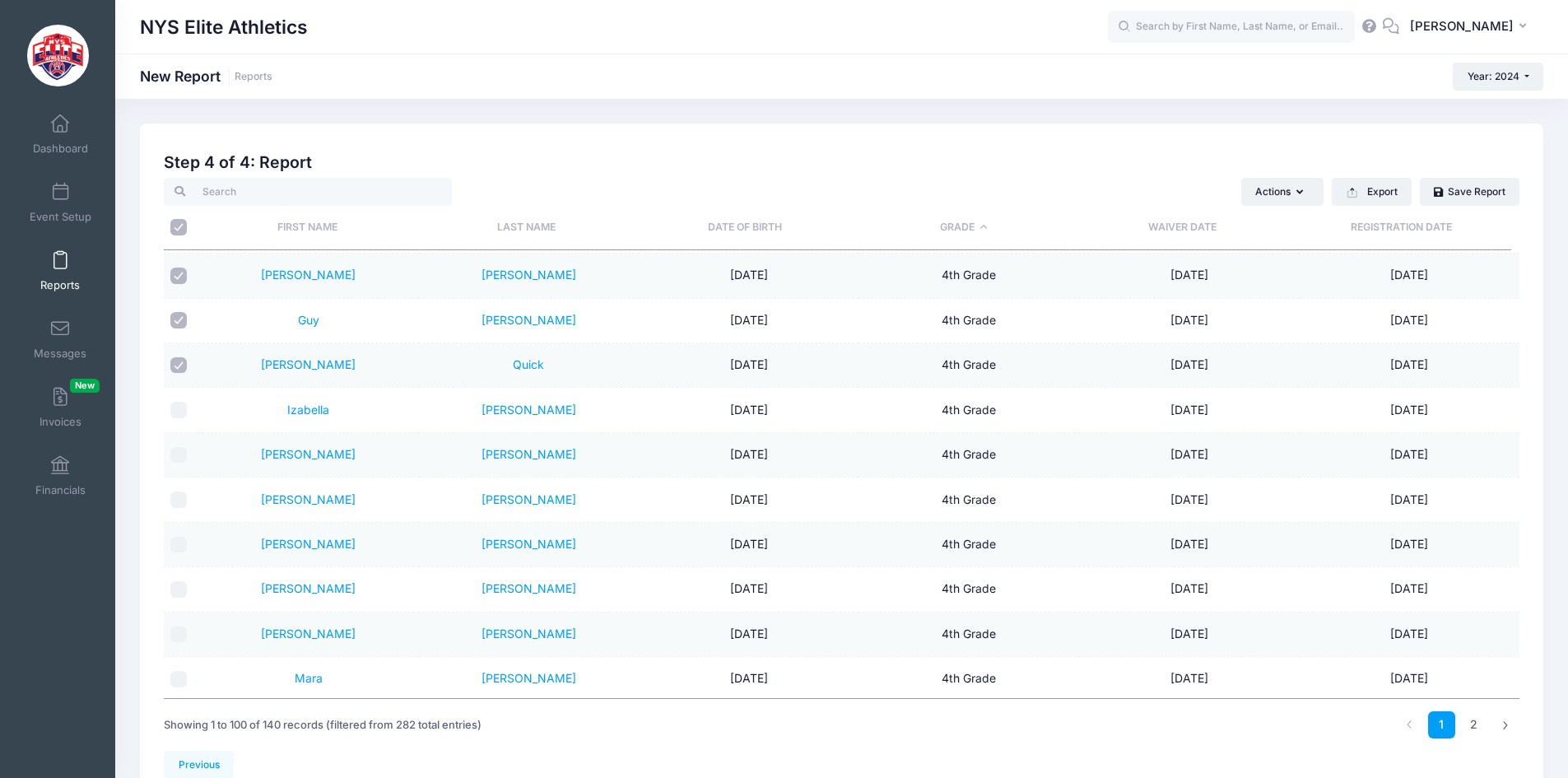
checkbox input "false"
click at [178, 324] on input "checkbox" at bounding box center [178, 319] width 17 height 17
checkbox input "false"
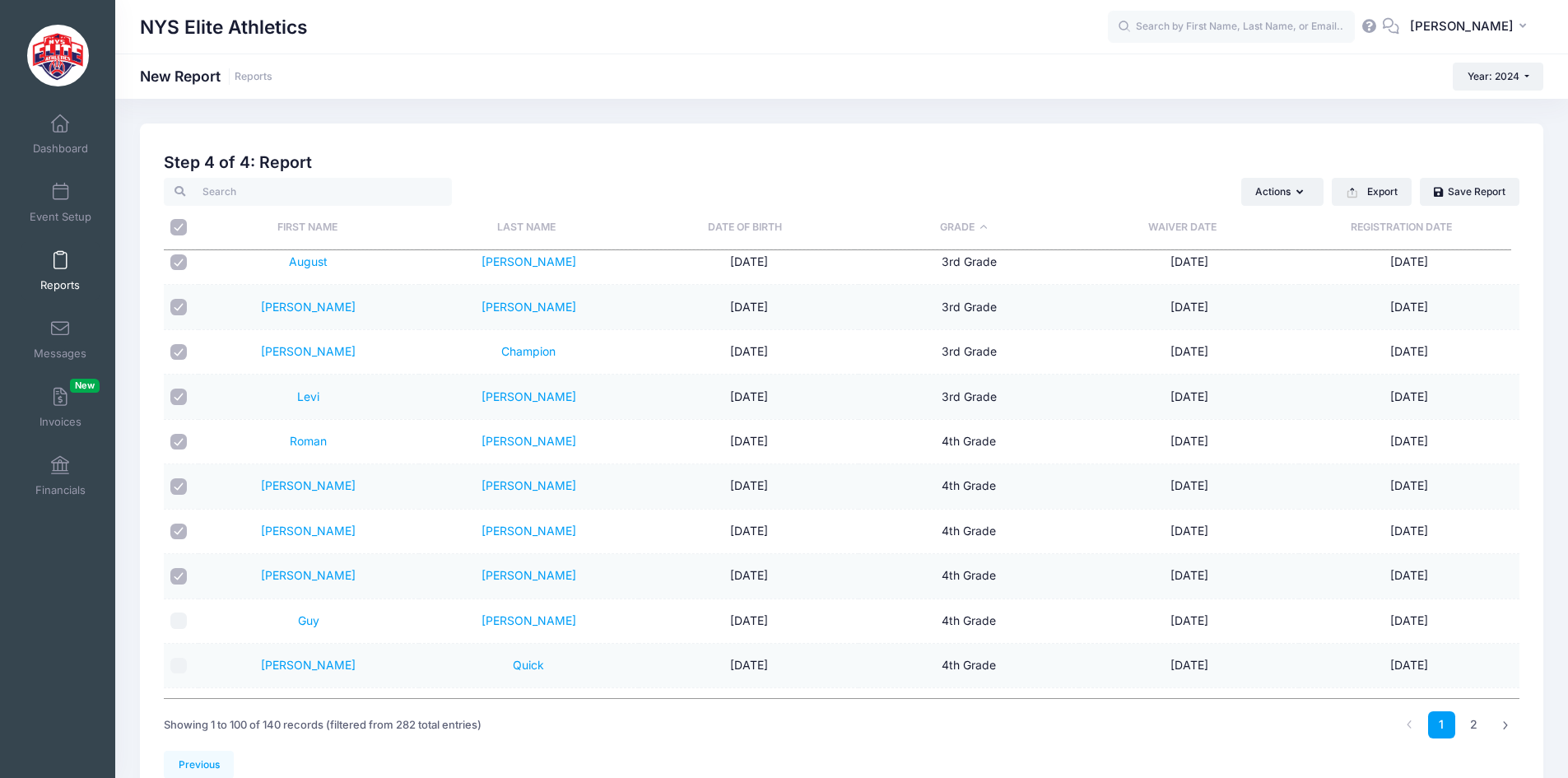
scroll to position [1729, 0]
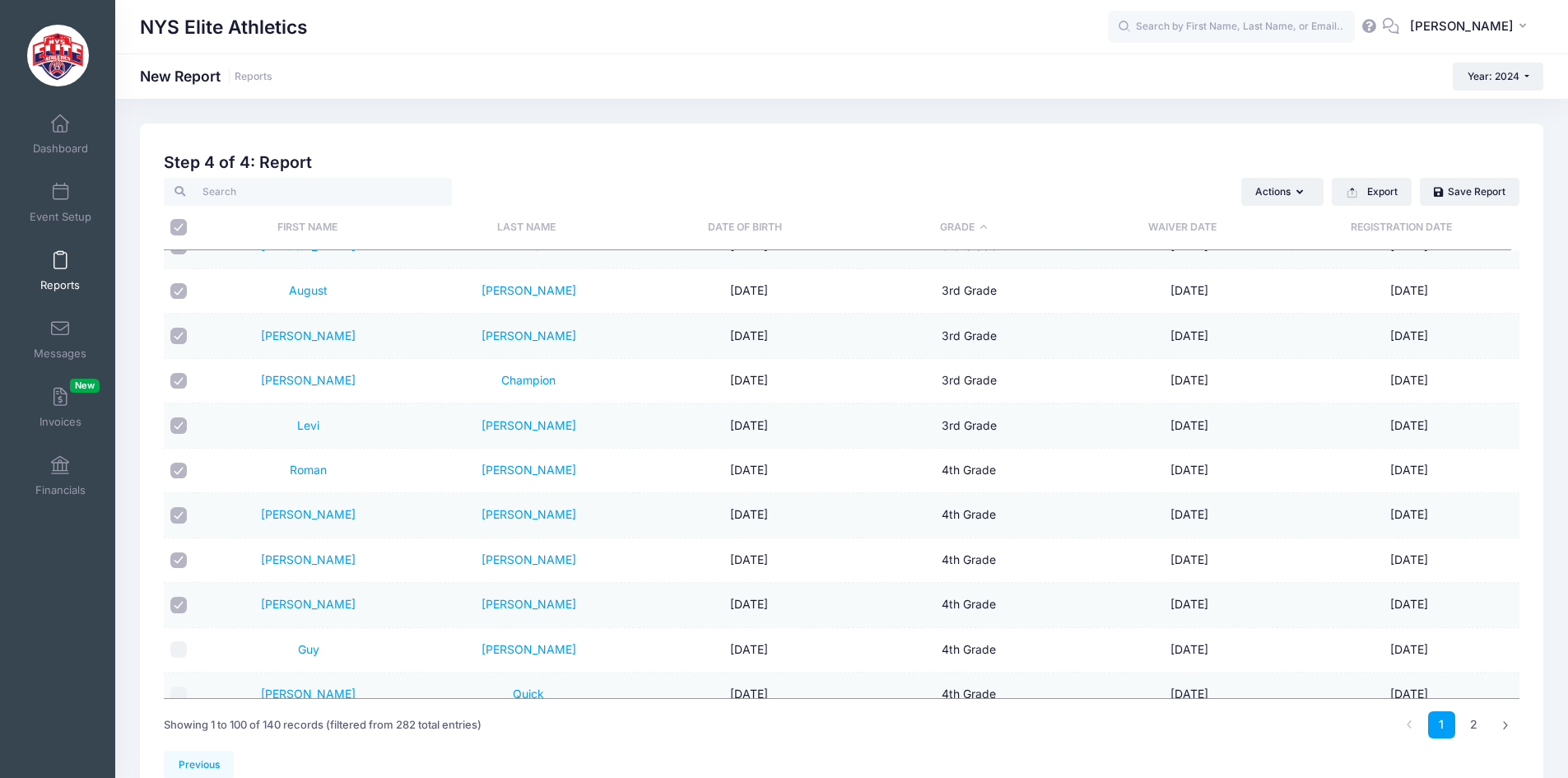
drag, startPoint x: 179, startPoint y: 604, endPoint x: 177, endPoint y: 573, distance: 31.1
click at [177, 603] on input "checkbox" at bounding box center [178, 605] width 17 height 17
checkbox input "false"
click at [178, 556] on input "checkbox" at bounding box center [178, 560] width 17 height 17
checkbox input "false"
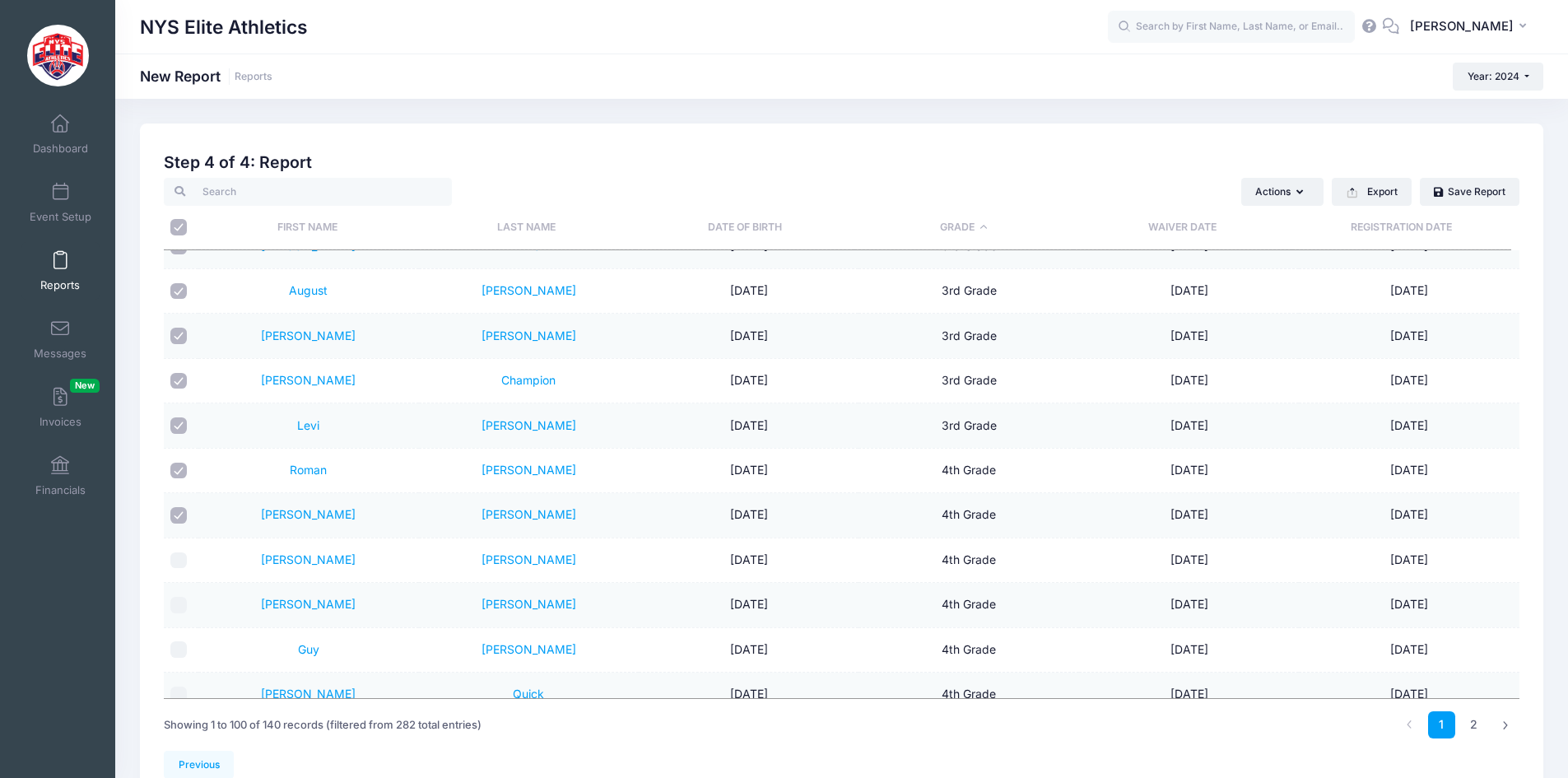
drag, startPoint x: 177, startPoint y: 511, endPoint x: 181, endPoint y: 489, distance: 22.4
click at [177, 511] on input "checkbox" at bounding box center [178, 514] width 17 height 17
checkbox input "false"
click at [179, 469] on input "checkbox" at bounding box center [178, 470] width 17 height 17
checkbox input "false"
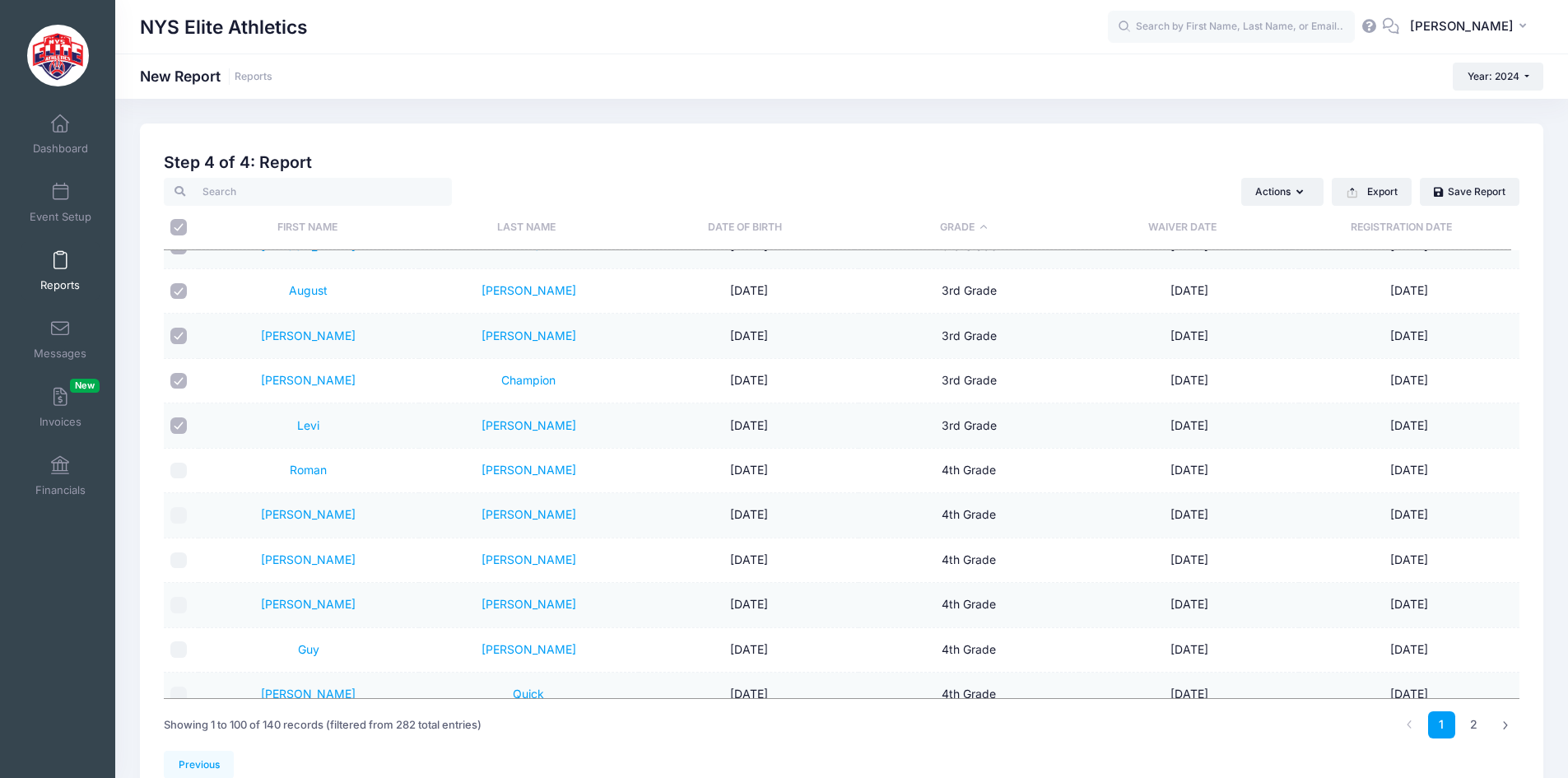
click at [179, 426] on input "checkbox" at bounding box center [178, 425] width 17 height 17
checkbox input "false"
click at [179, 383] on input "checkbox" at bounding box center [178, 381] width 17 height 17
checkbox input "false"
drag, startPoint x: 179, startPoint y: 332, endPoint x: 185, endPoint y: 301, distance: 31.6
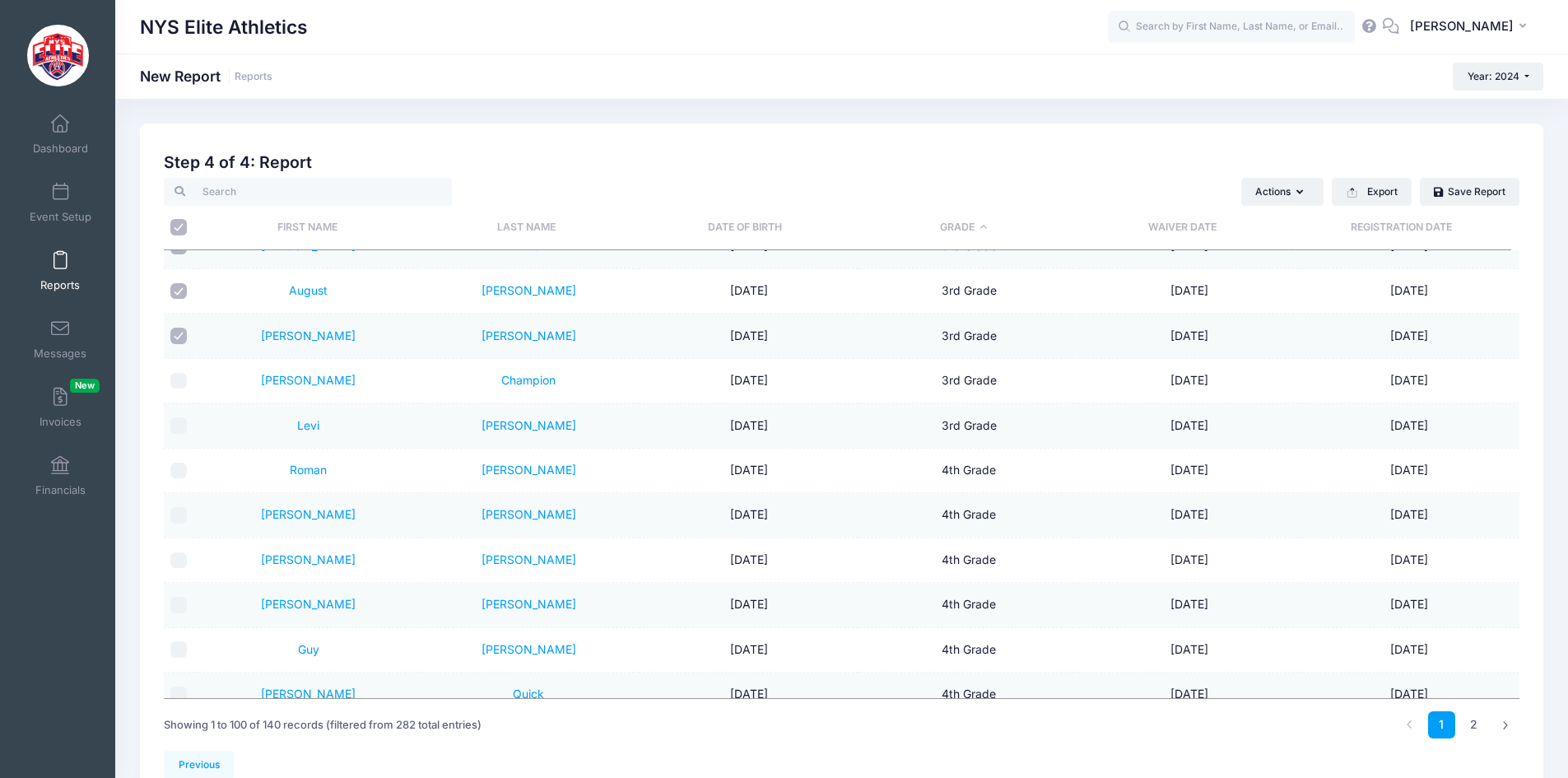
click at [180, 329] on input "checkbox" at bounding box center [178, 335] width 17 height 17
checkbox input "false"
click at [183, 289] on input "checkbox" at bounding box center [178, 291] width 17 height 17
checkbox input "false"
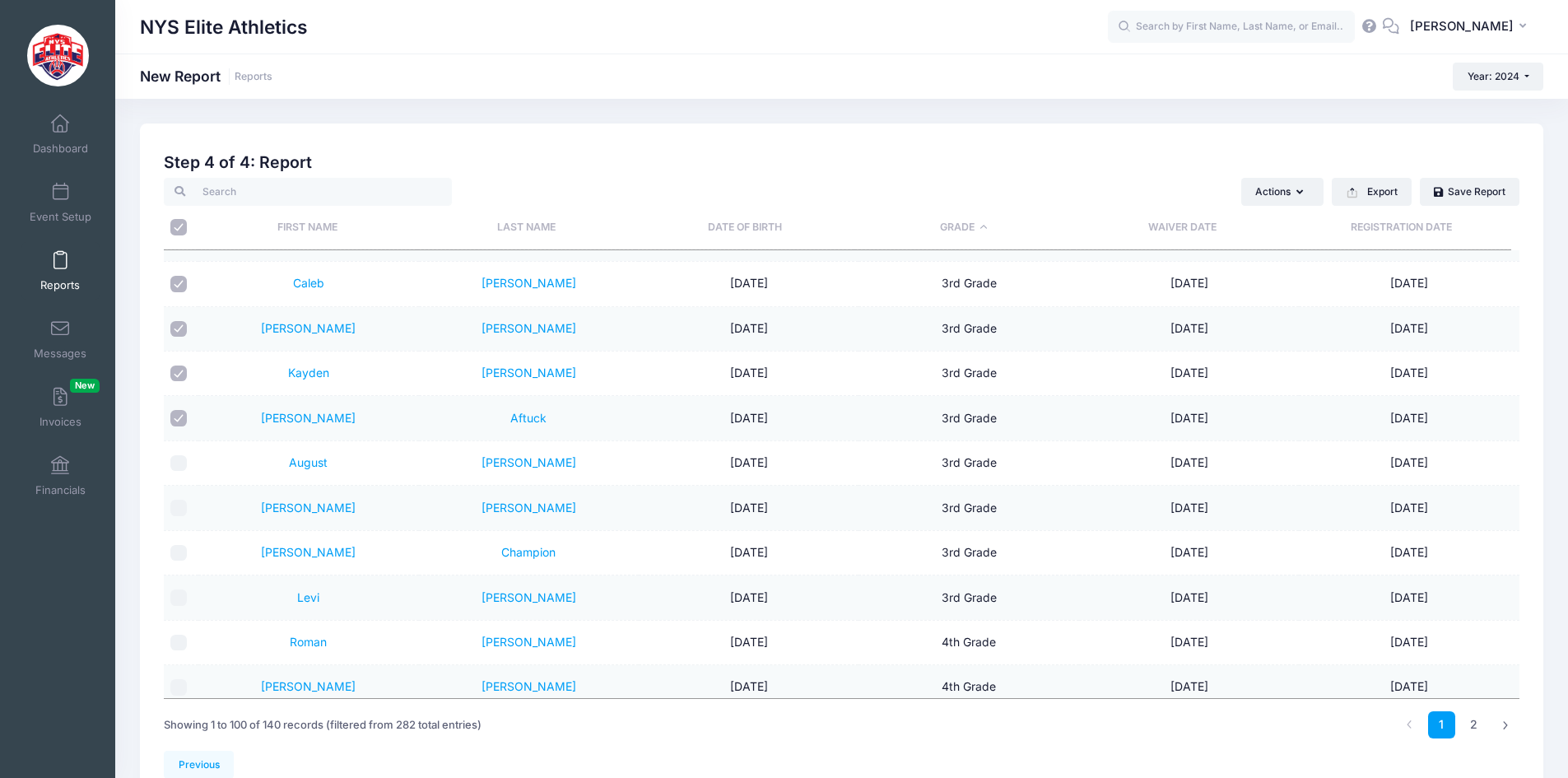
scroll to position [1483, 0]
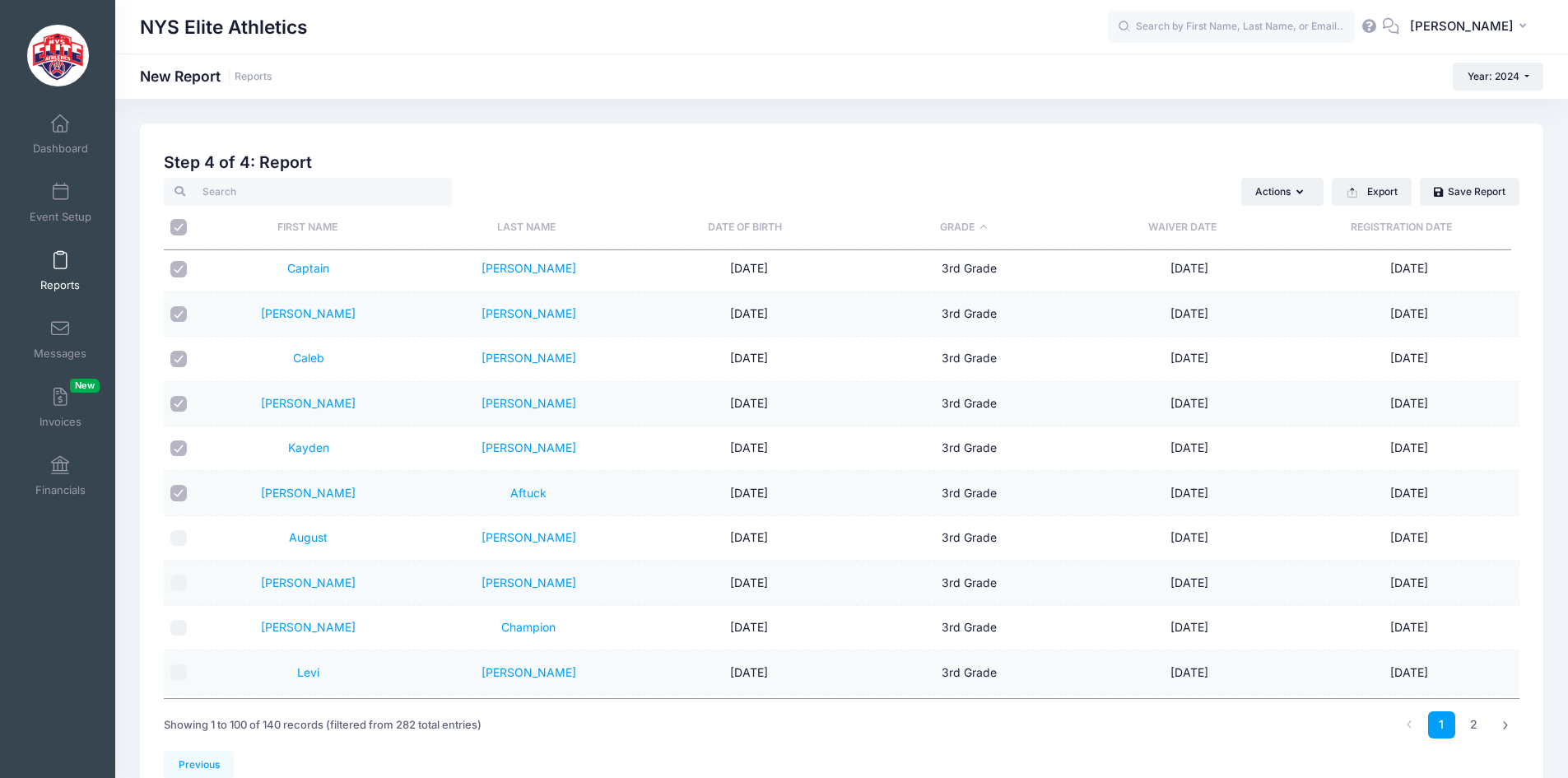
drag, startPoint x: 175, startPoint y: 491, endPoint x: 177, endPoint y: 477, distance: 14.1
click at [175, 488] on input "checkbox" at bounding box center [178, 493] width 17 height 17
checkbox input "false"
click at [184, 447] on input "checkbox" at bounding box center [178, 448] width 17 height 17
checkbox input "false"
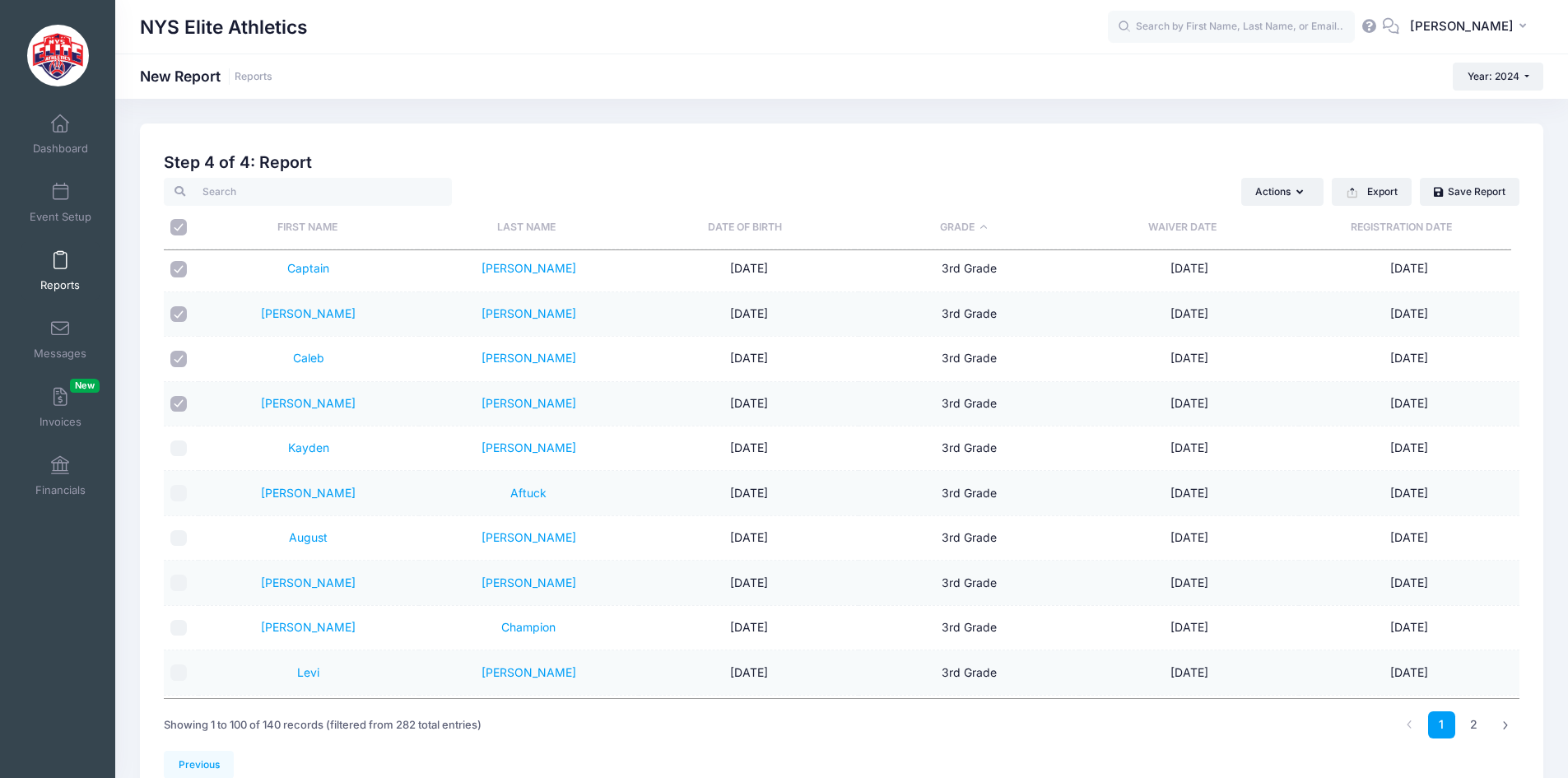
click at [178, 393] on td at bounding box center [180, 404] width 34 height 44
click at [179, 358] on input "checkbox" at bounding box center [178, 359] width 17 height 17
checkbox input "false"
click at [177, 404] on input "checkbox" at bounding box center [178, 404] width 17 height 17
checkbox input "false"
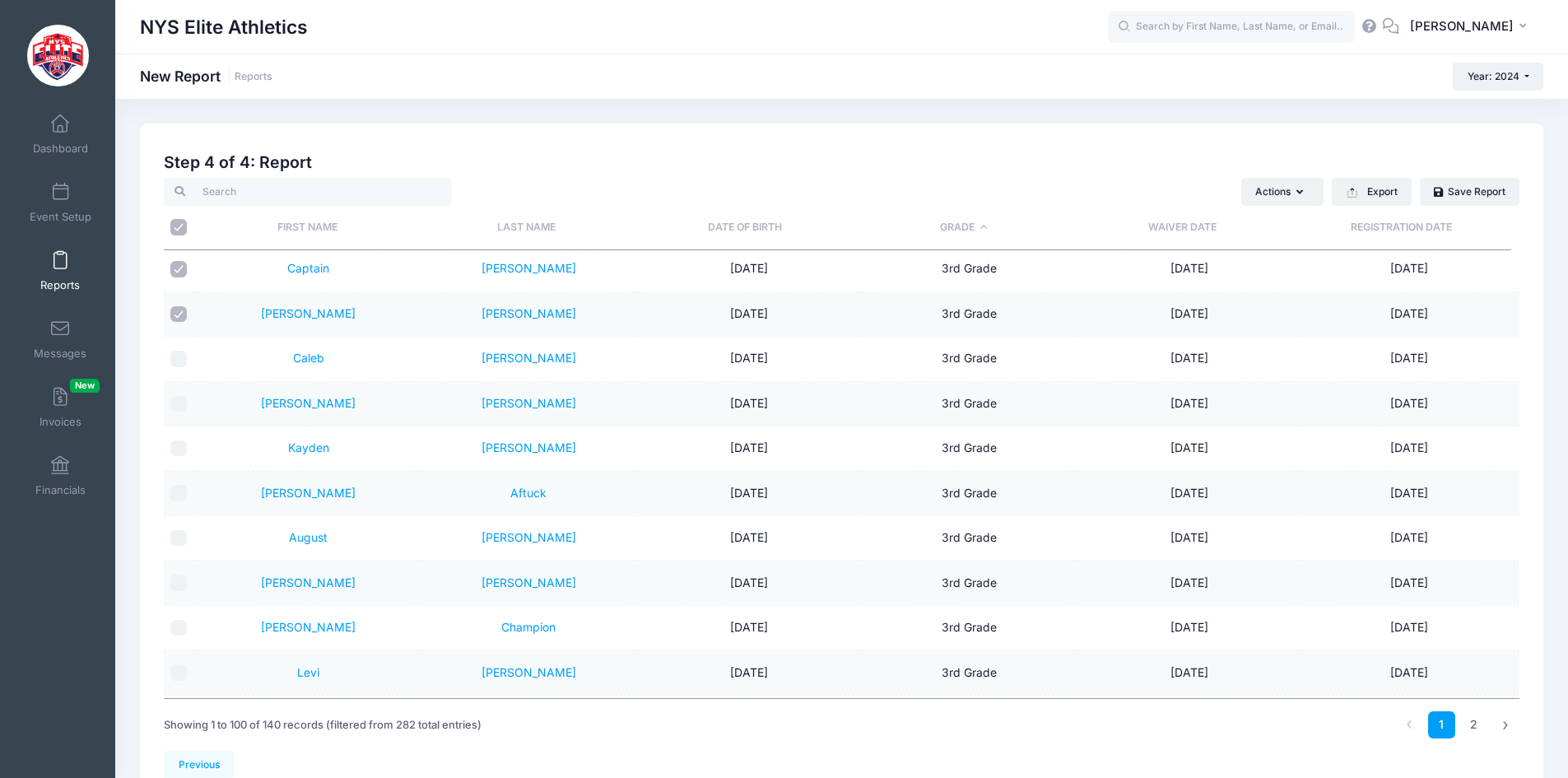
click at [180, 316] on input "checkbox" at bounding box center [178, 314] width 17 height 17
checkbox input "false"
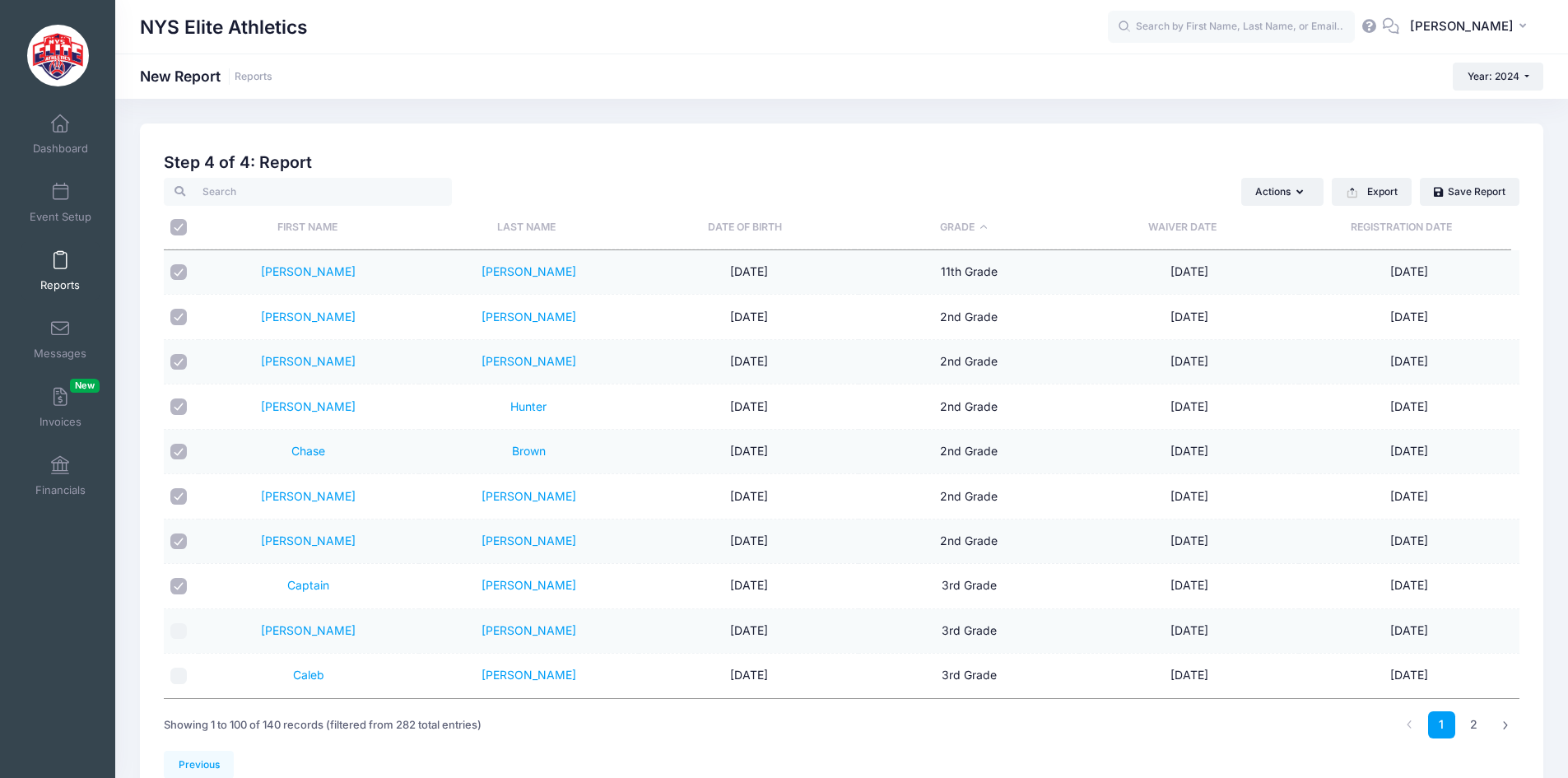
scroll to position [1153, 0]
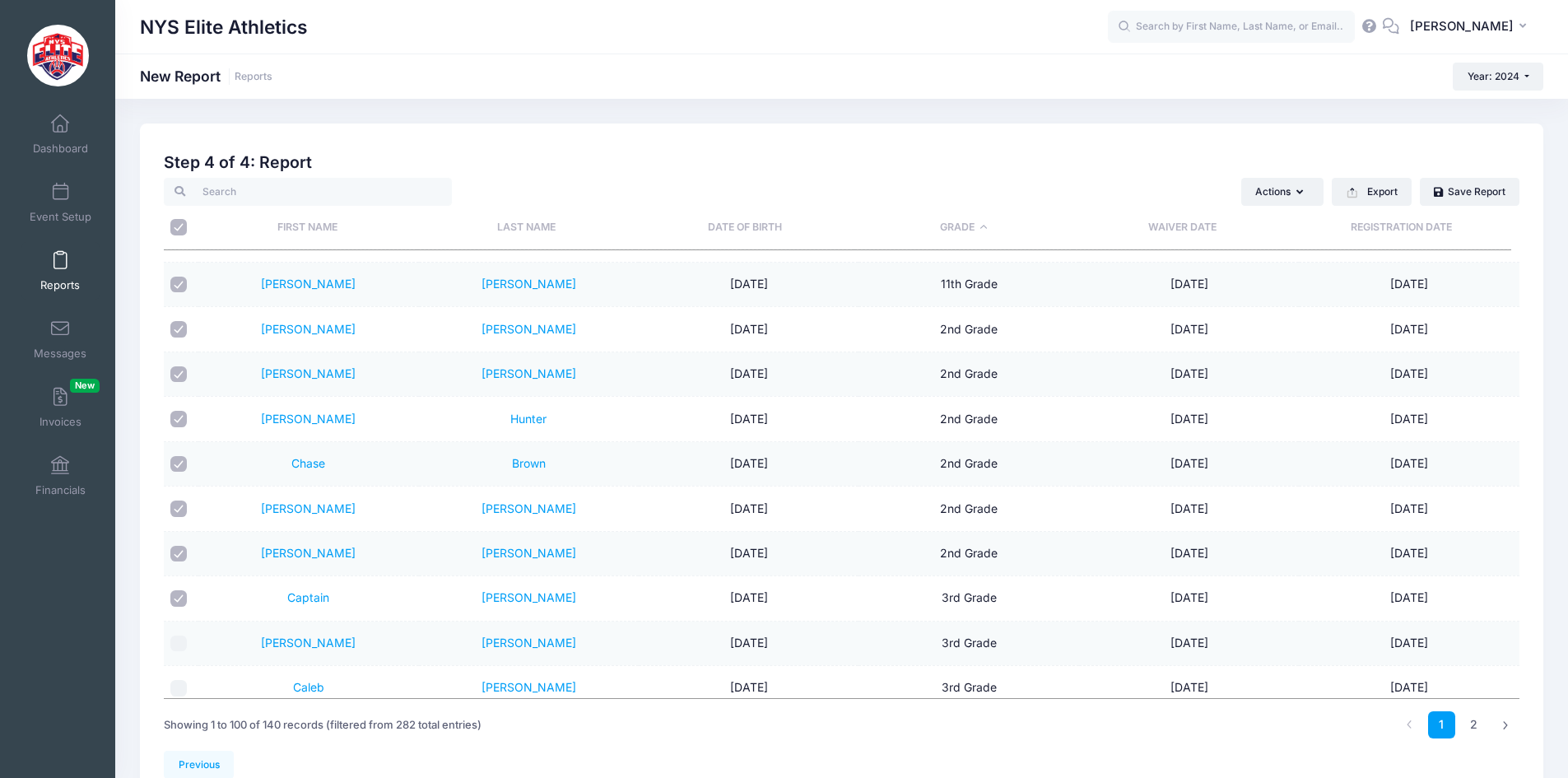
drag, startPoint x: 175, startPoint y: 599, endPoint x: 177, endPoint y: 575, distance: 24.1
click at [175, 596] on input "checkbox" at bounding box center [178, 598] width 17 height 17
checkbox input "false"
click at [179, 548] on input "checkbox" at bounding box center [178, 554] width 17 height 17
checkbox input "false"
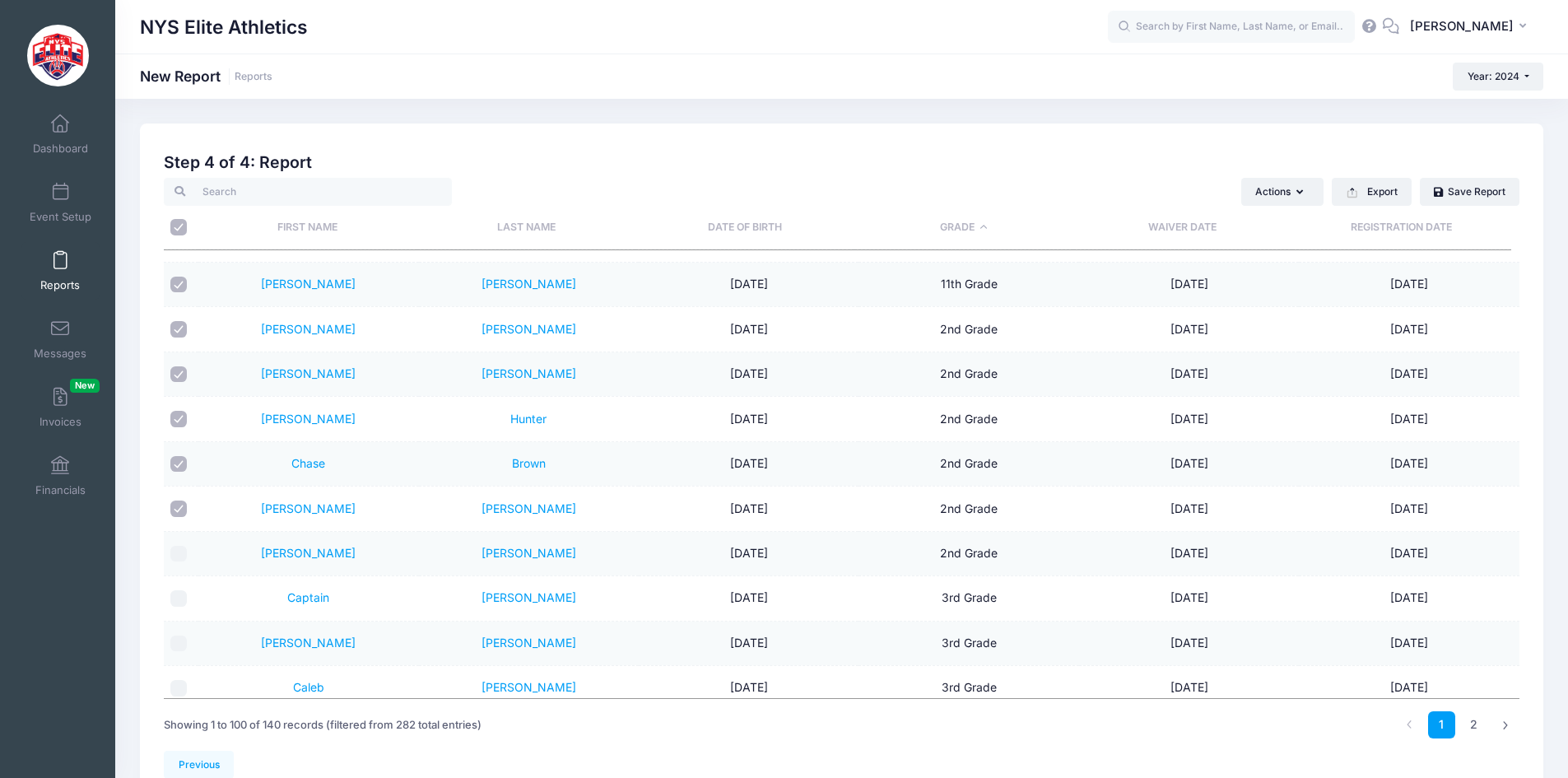
drag, startPoint x: 180, startPoint y: 506, endPoint x: 180, endPoint y: 476, distance: 30.0
click at [180, 504] on input "checkbox" at bounding box center [178, 509] width 17 height 17
checkbox input "false"
click at [180, 464] on input "checkbox" at bounding box center [178, 463] width 17 height 17
checkbox input "false"
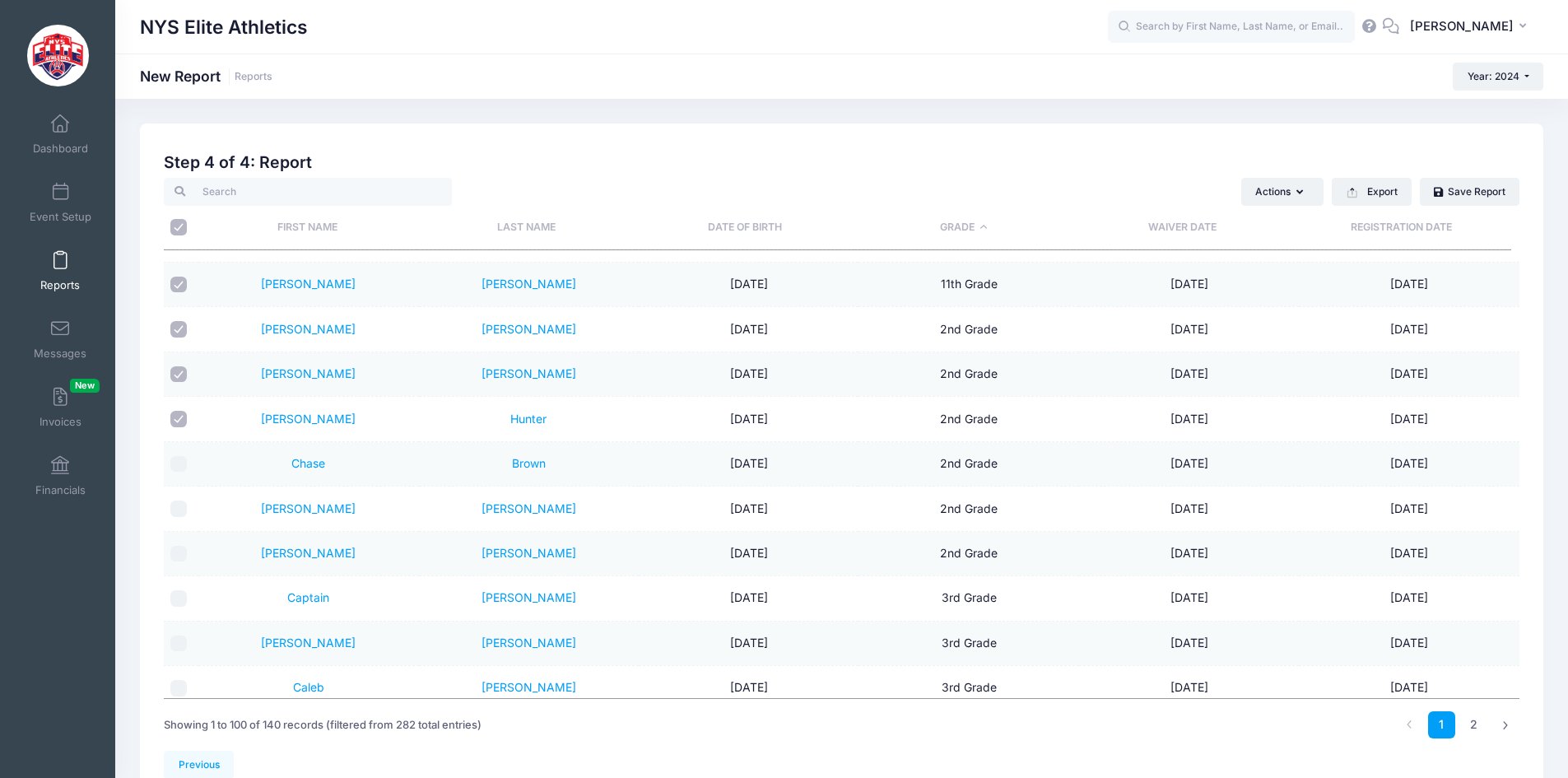
click at [178, 421] on input "checkbox" at bounding box center [178, 418] width 17 height 17
checkbox input "false"
click at [177, 375] on input "checkbox" at bounding box center [178, 374] width 17 height 17
checkbox input "false"
drag, startPoint x: 177, startPoint y: 329, endPoint x: 177, endPoint y: 301, distance: 28.0
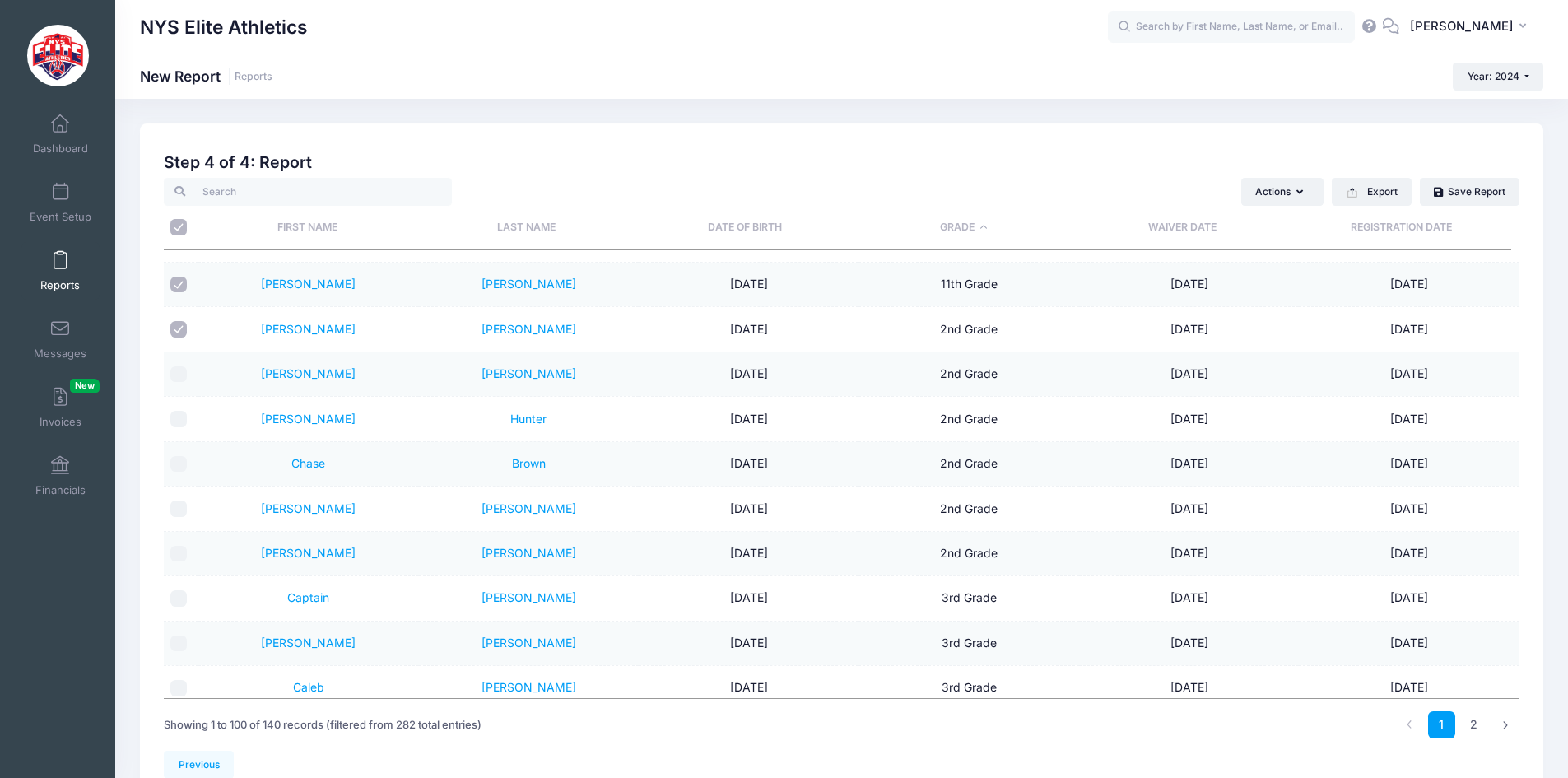
click at [177, 327] on input "checkbox" at bounding box center [178, 329] width 17 height 17
checkbox input "false"
click at [177, 280] on input "checkbox" at bounding box center [178, 284] width 17 height 17
checkbox input "false"
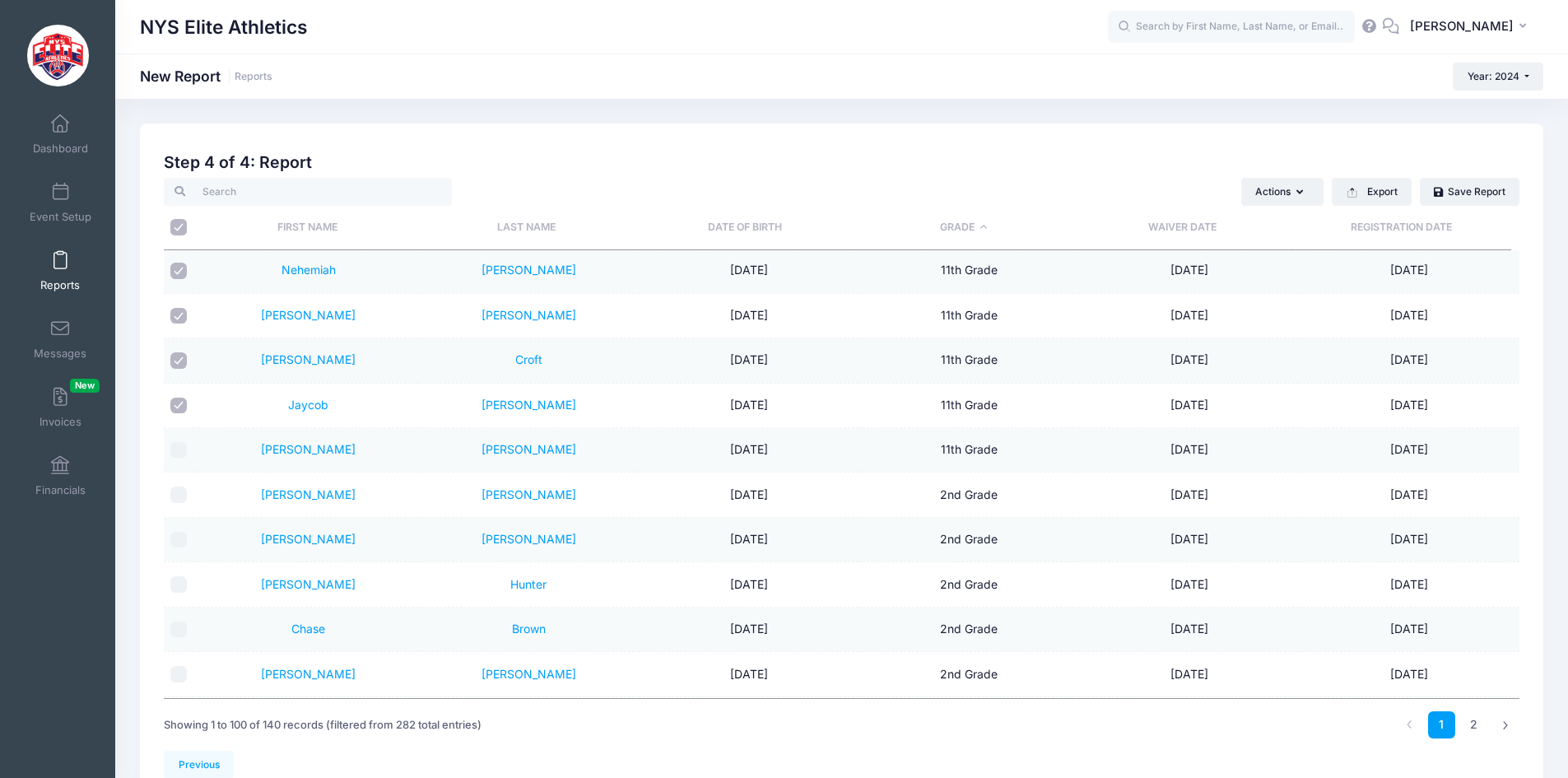
scroll to position [906, 0]
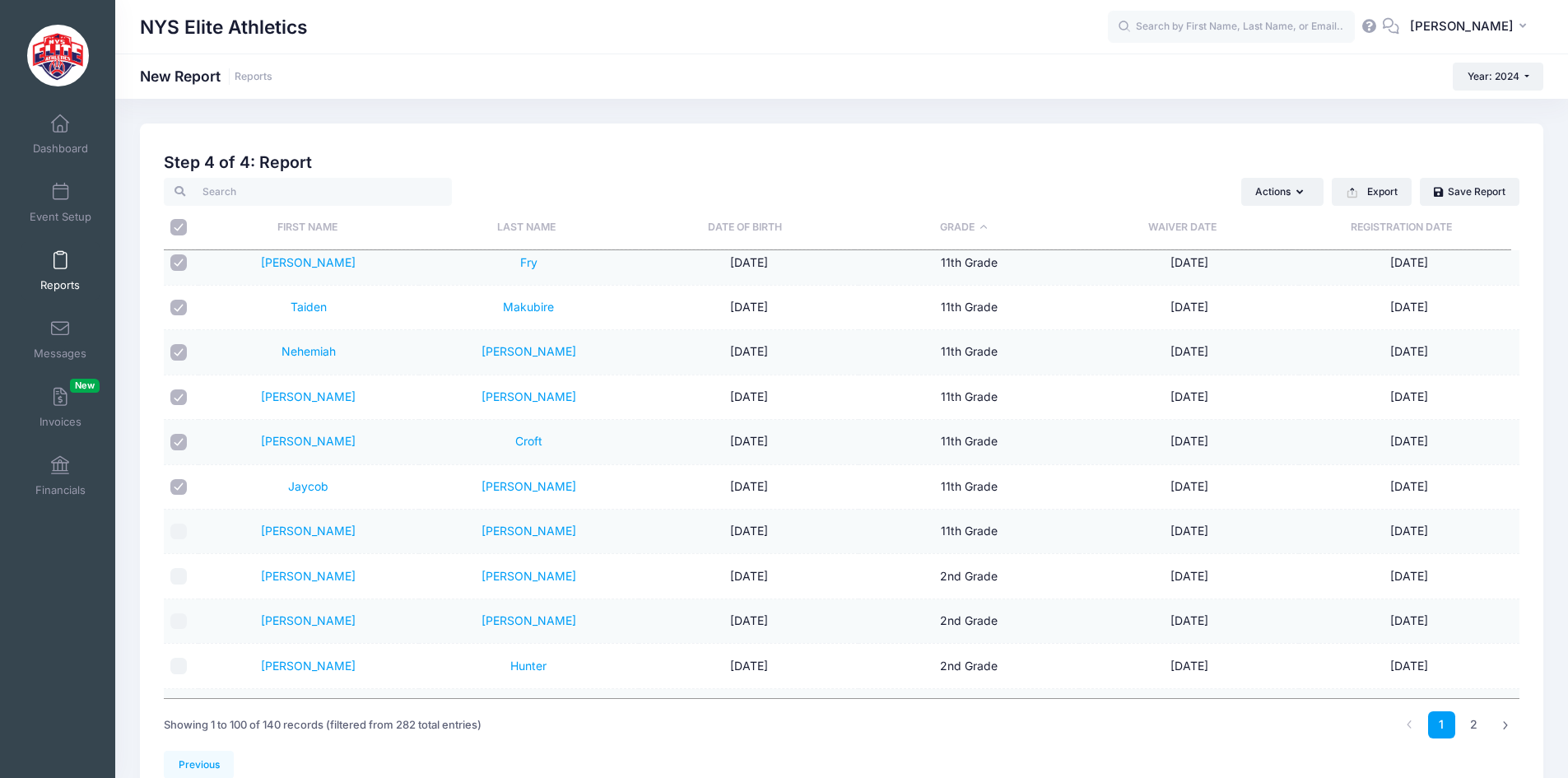
drag, startPoint x: 181, startPoint y: 496, endPoint x: 180, endPoint y: 487, distance: 9.1
click at [181, 488] on td at bounding box center [180, 487] width 34 height 44
drag, startPoint x: 176, startPoint y: 479, endPoint x: 182, endPoint y: 445, distance: 34.5
click at [176, 471] on td at bounding box center [180, 487] width 34 height 44
drag, startPoint x: 182, startPoint y: 441, endPoint x: 182, endPoint y: 423, distance: 18.0
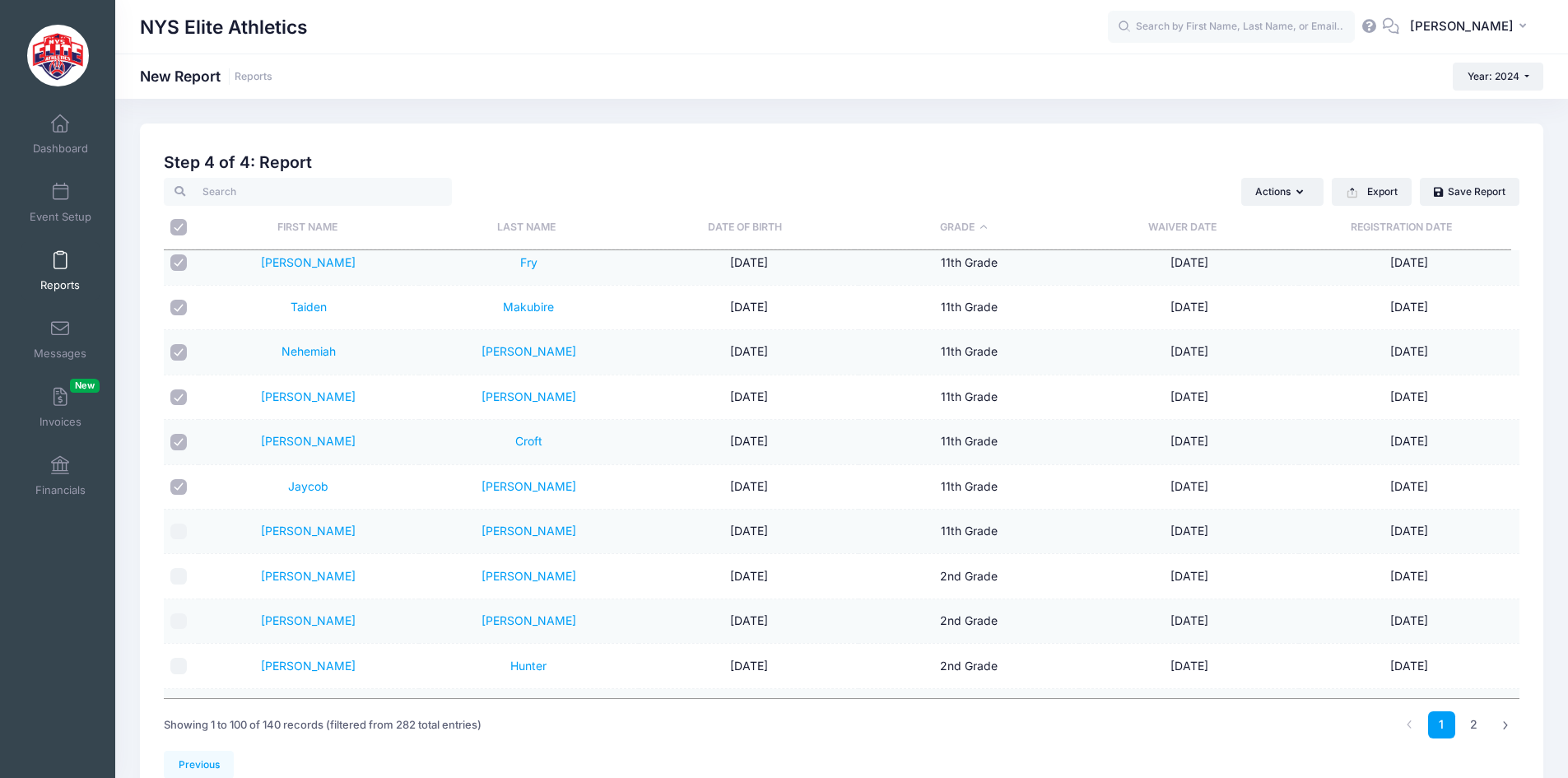
click at [182, 440] on input "checkbox" at bounding box center [178, 442] width 17 height 17
checkbox input "false"
click at [178, 486] on input "checkbox" at bounding box center [178, 487] width 17 height 17
checkbox input "false"
click at [181, 392] on input "checkbox" at bounding box center [178, 397] width 17 height 17
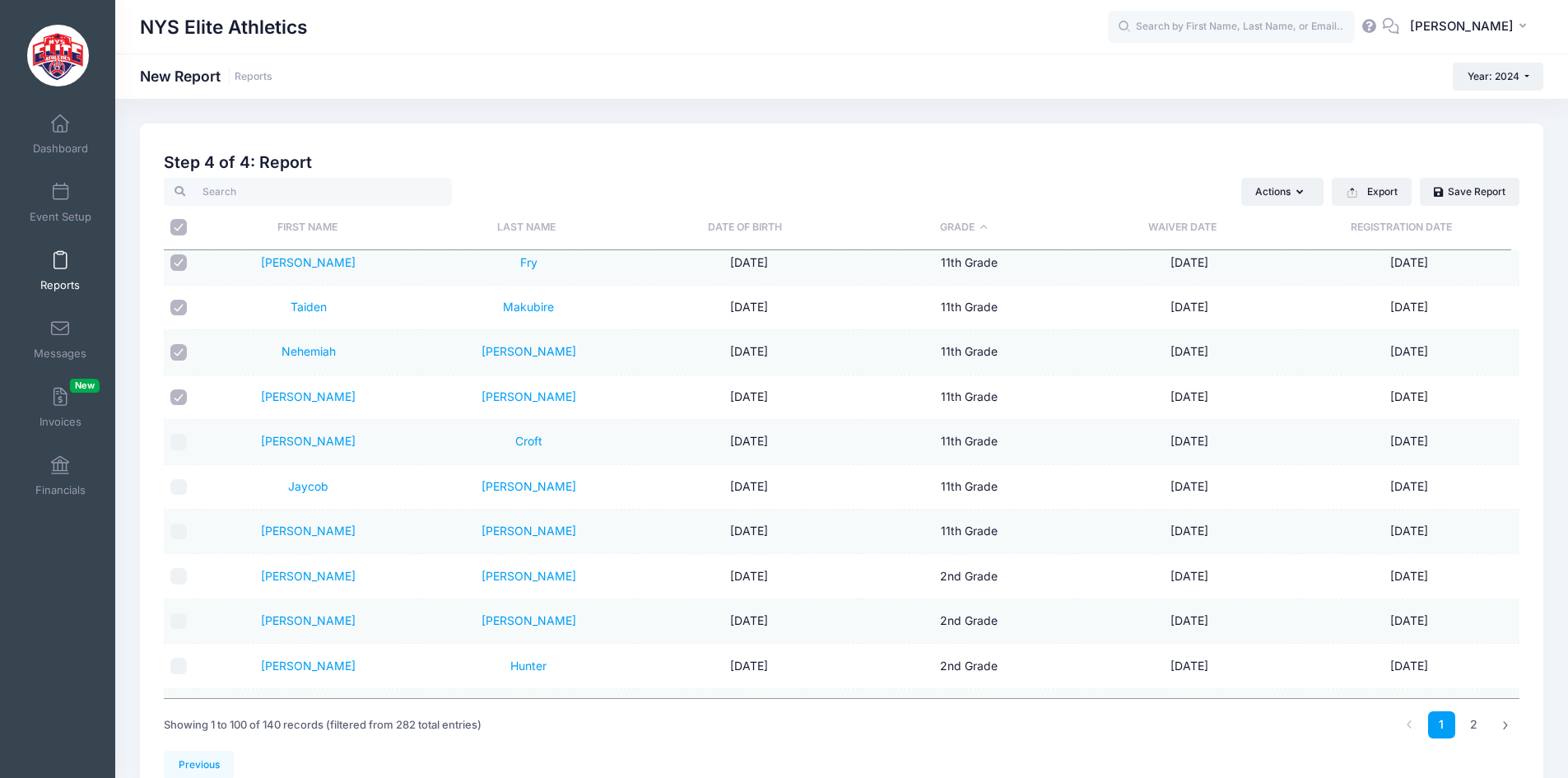
checkbox input "false"
click at [182, 347] on input "checkbox" at bounding box center [178, 352] width 17 height 17
checkbox input "false"
click at [181, 305] on input "checkbox" at bounding box center [178, 308] width 17 height 17
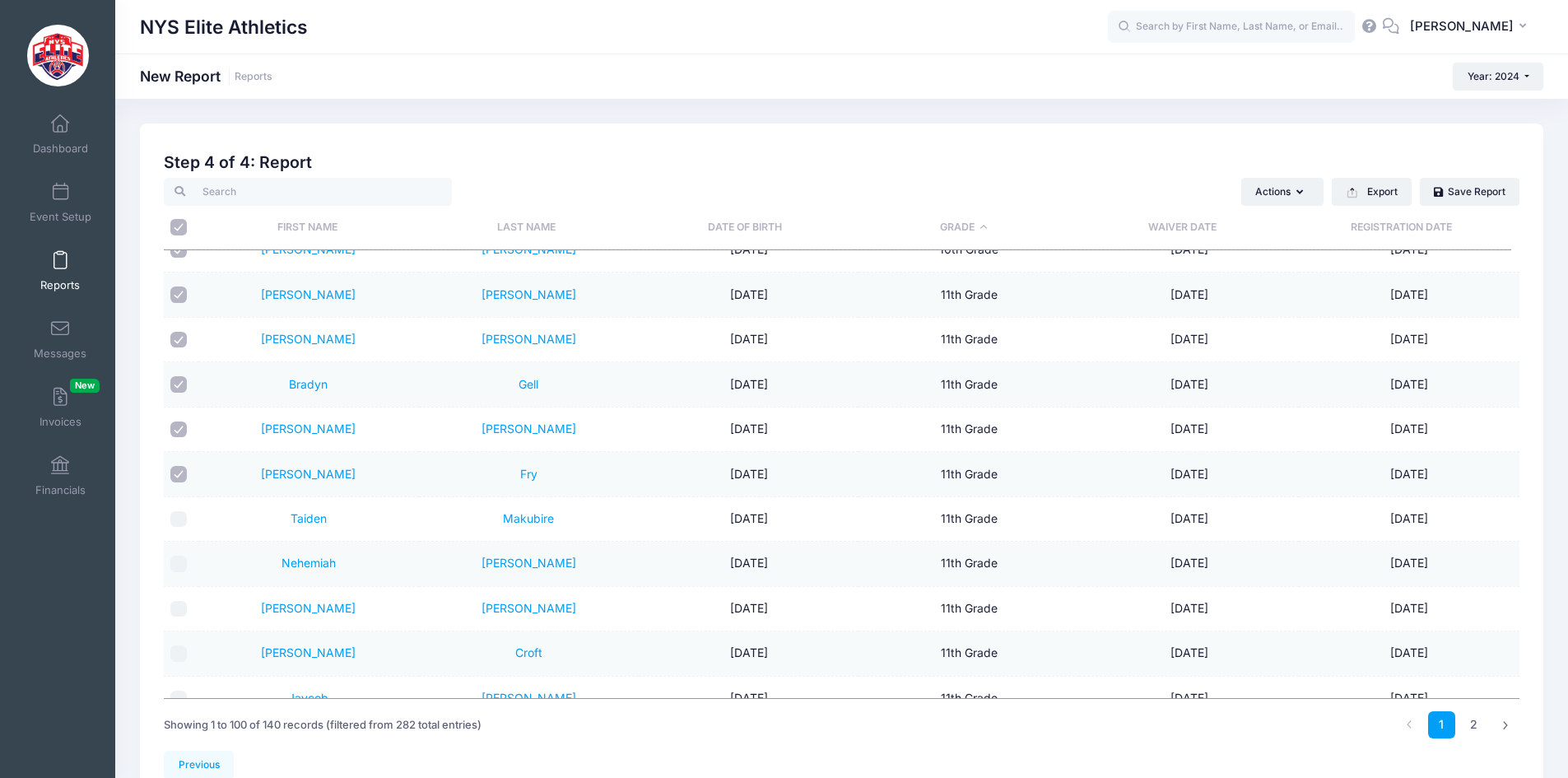
scroll to position [659, 0]
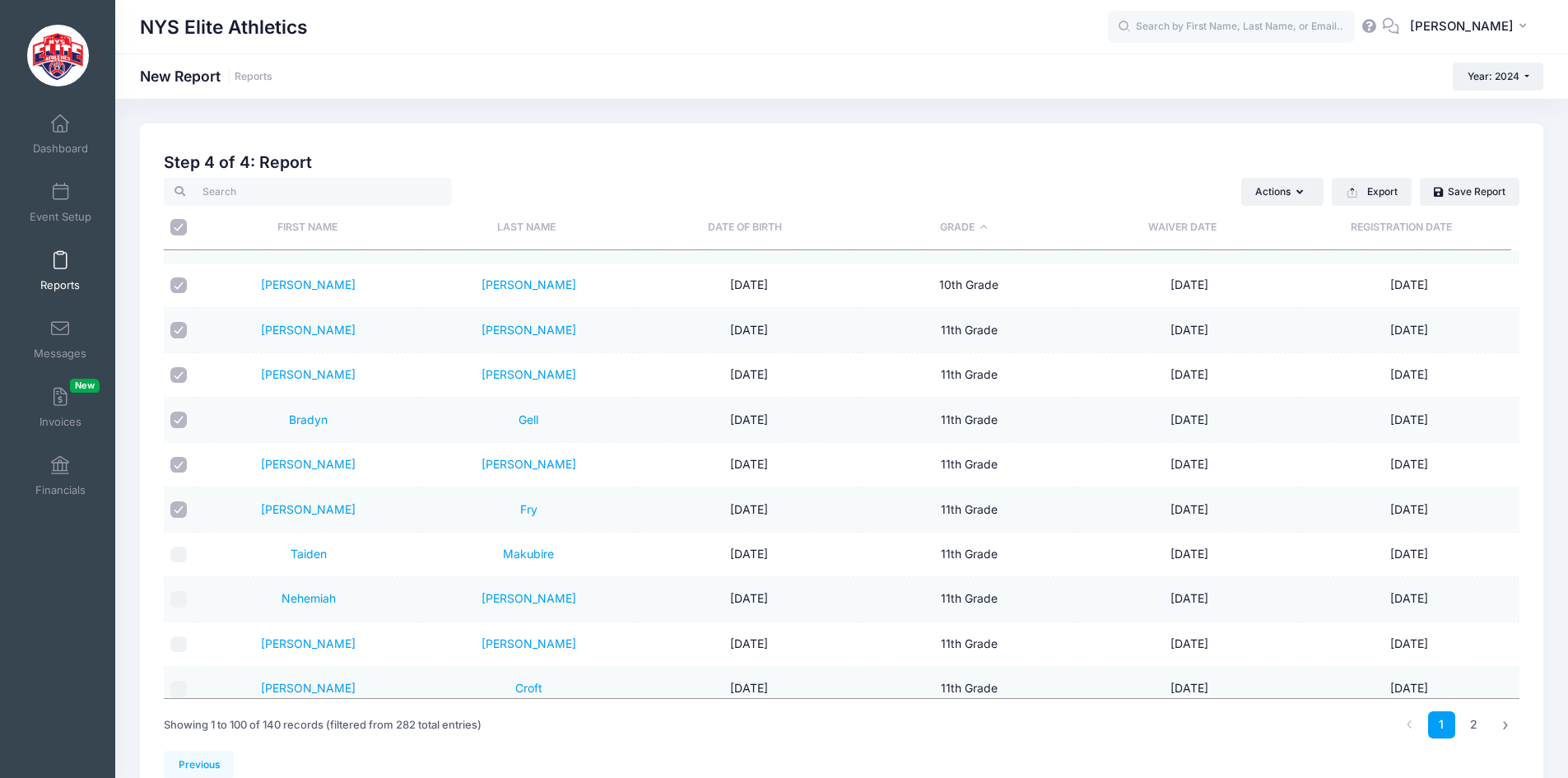
click at [183, 509] on input "checkbox" at bounding box center [178, 510] width 17 height 17
click at [182, 461] on input "checkbox" at bounding box center [178, 464] width 17 height 17
click at [183, 421] on input "checkbox" at bounding box center [178, 419] width 17 height 17
click at [183, 378] on input "checkbox" at bounding box center [178, 375] width 17 height 17
click at [184, 327] on input "checkbox" at bounding box center [178, 329] width 17 height 17
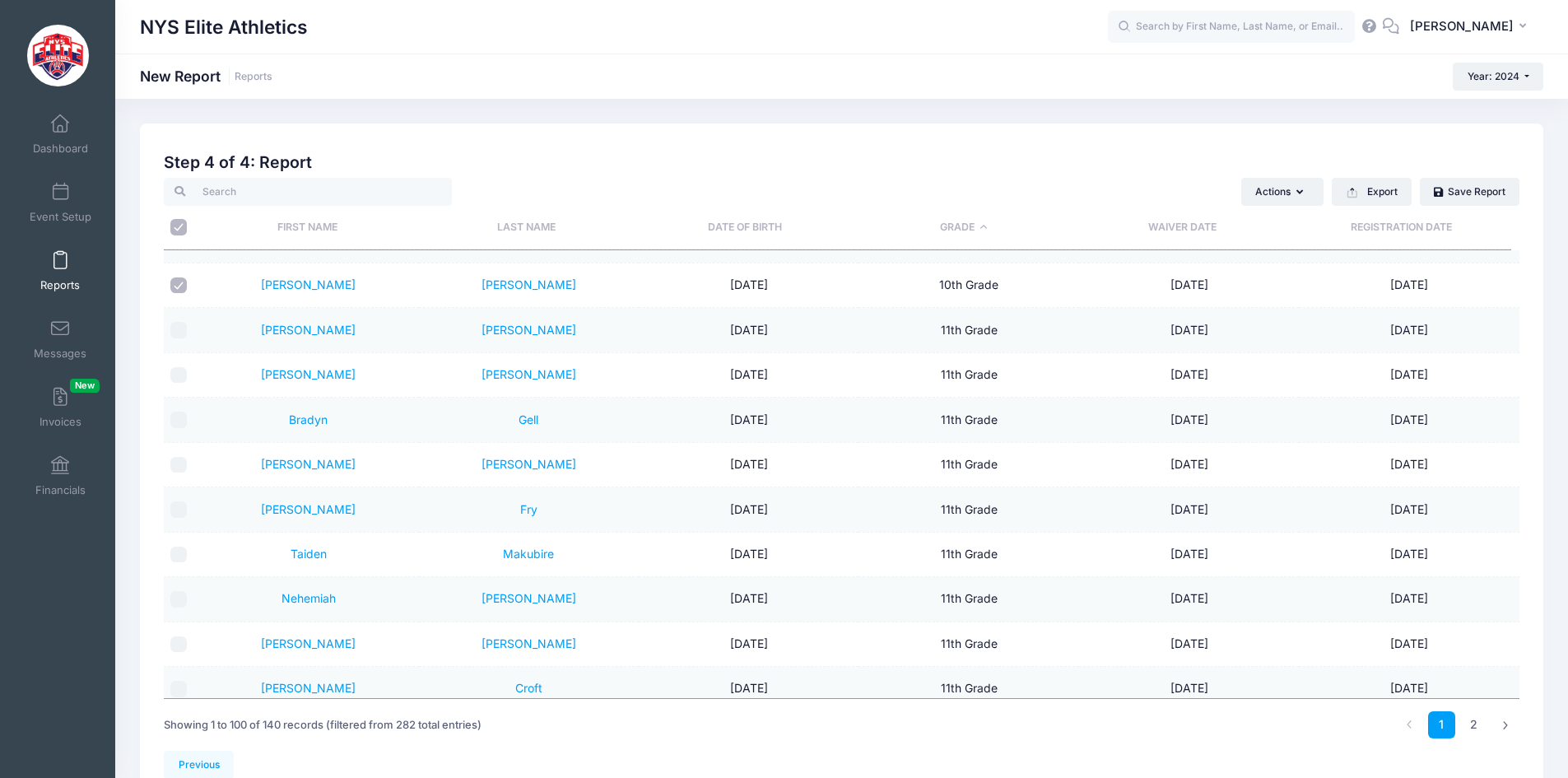
click at [181, 290] on input "checkbox" at bounding box center [178, 285] width 17 height 17
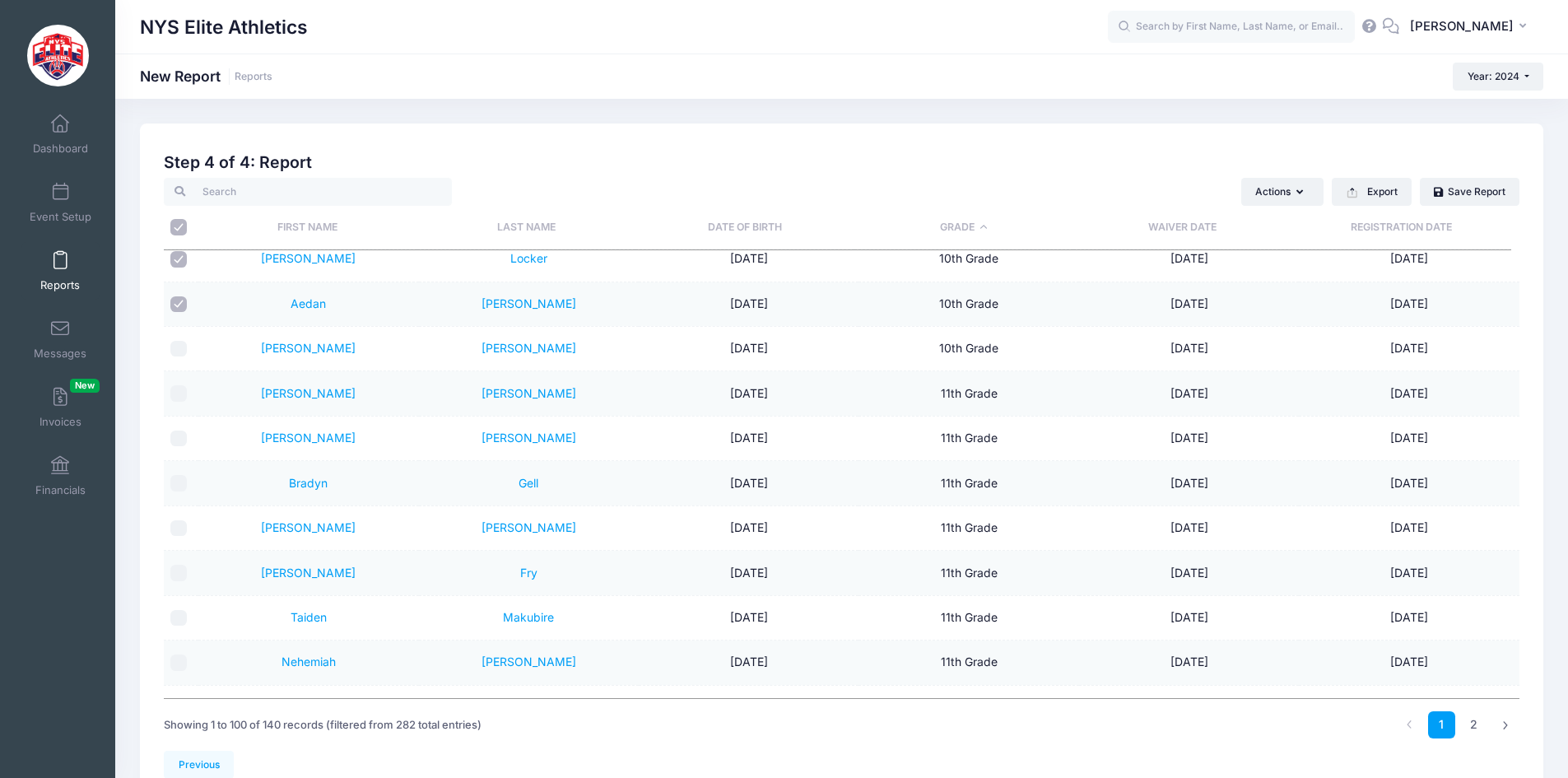
scroll to position [495, 0]
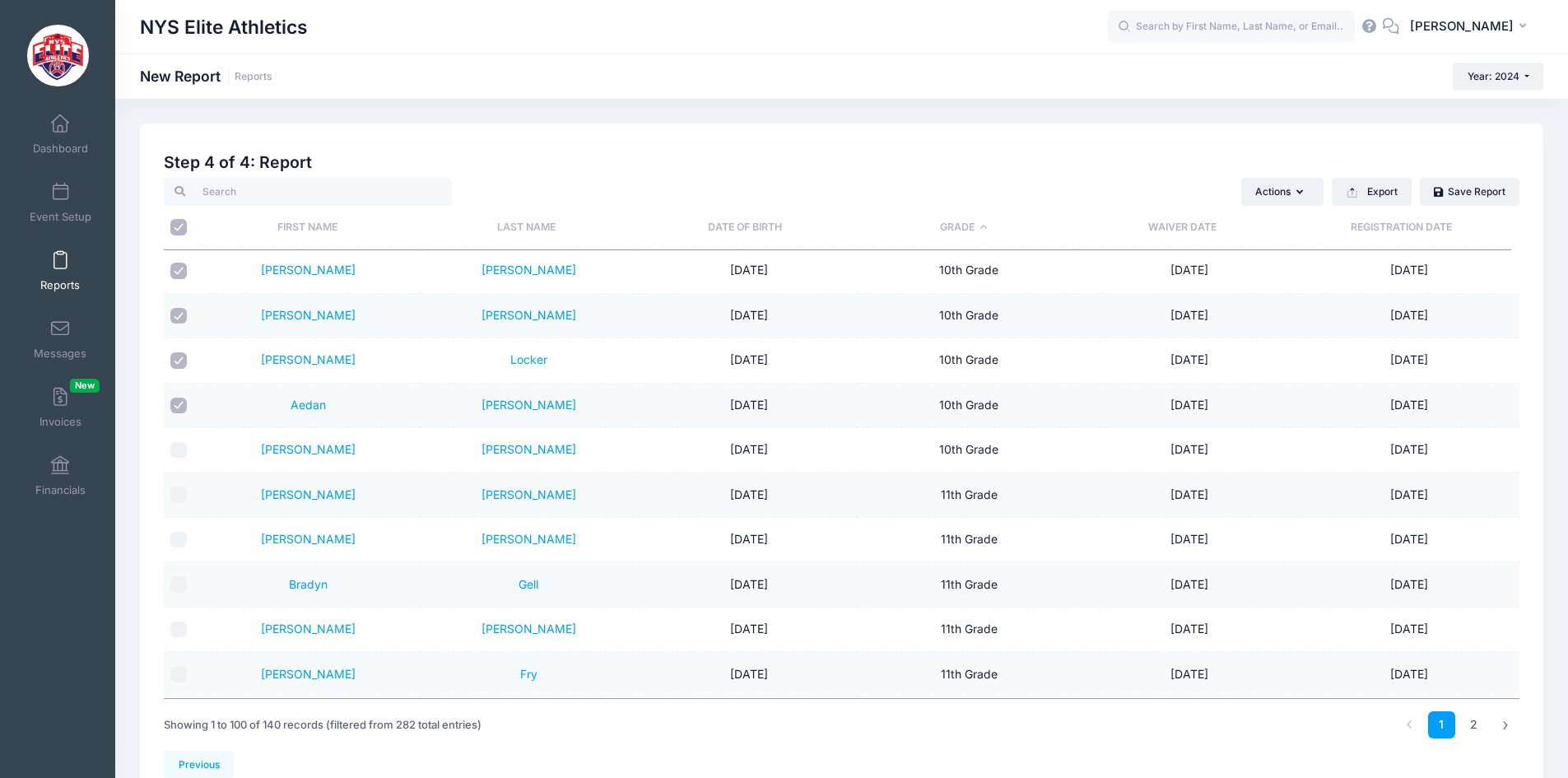
click at [175, 446] on input "checkbox" at bounding box center [178, 450] width 17 height 17
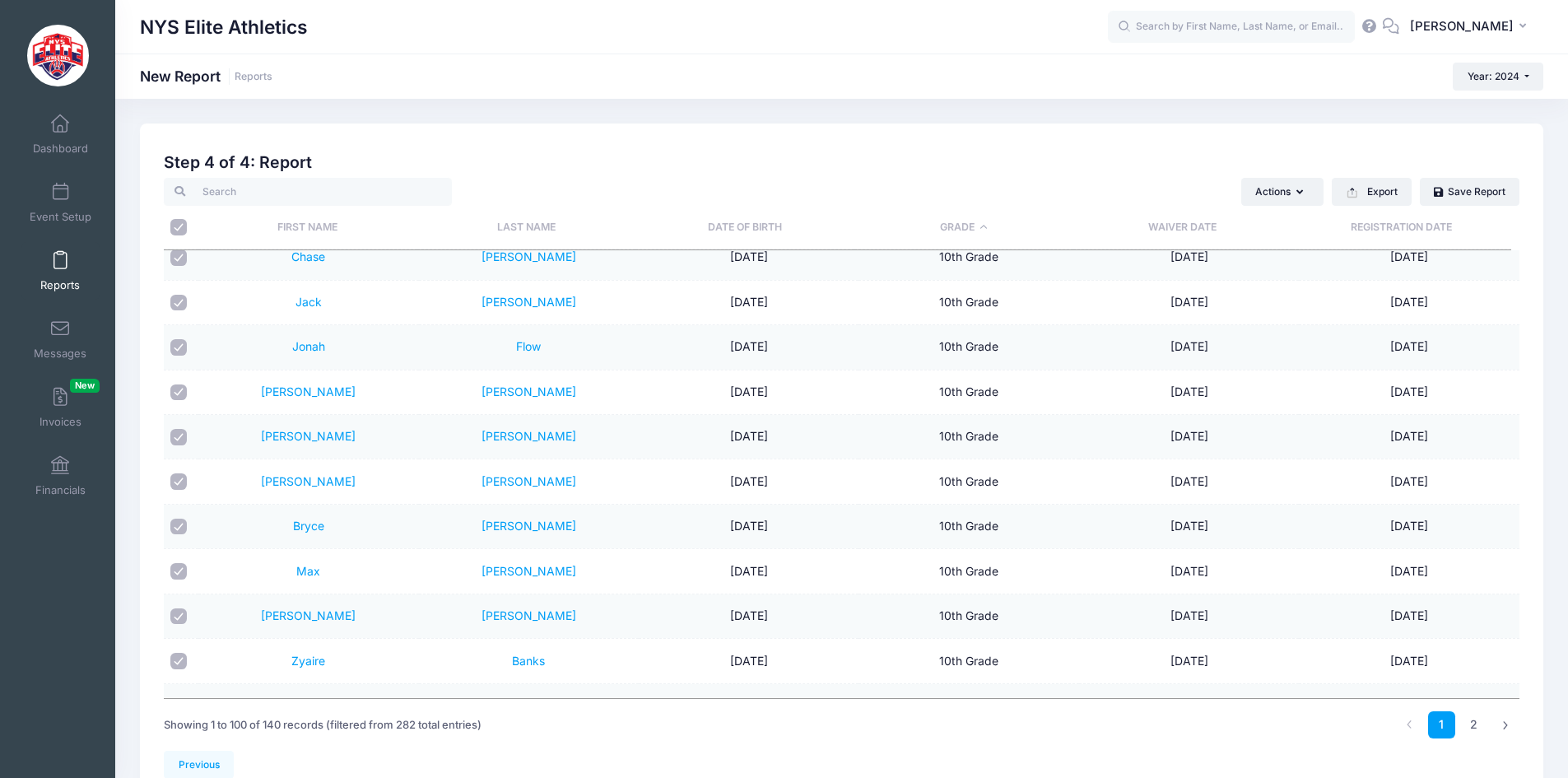
scroll to position [0, 0]
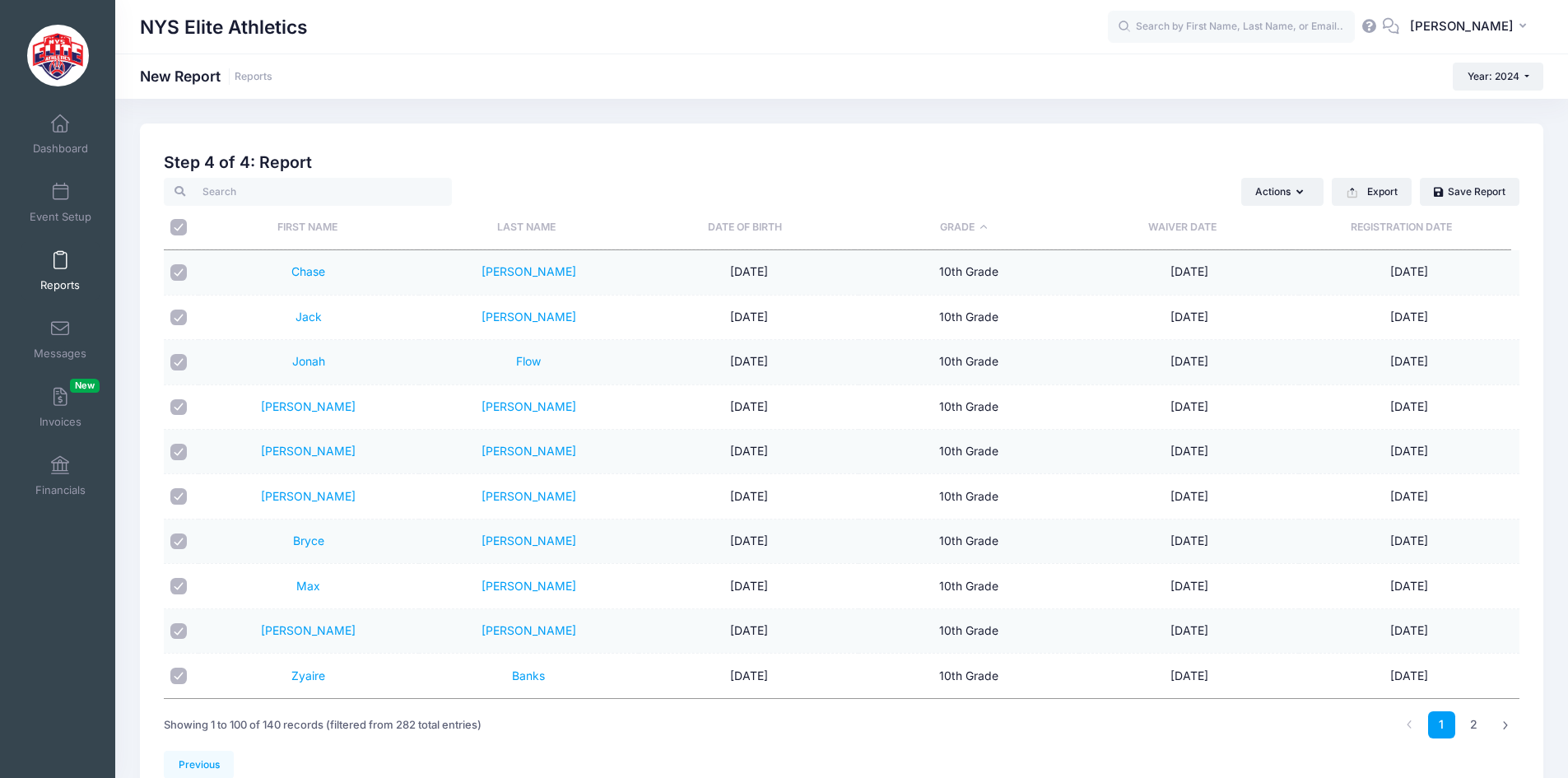
click at [180, 267] on input "checkbox" at bounding box center [178, 272] width 17 height 17
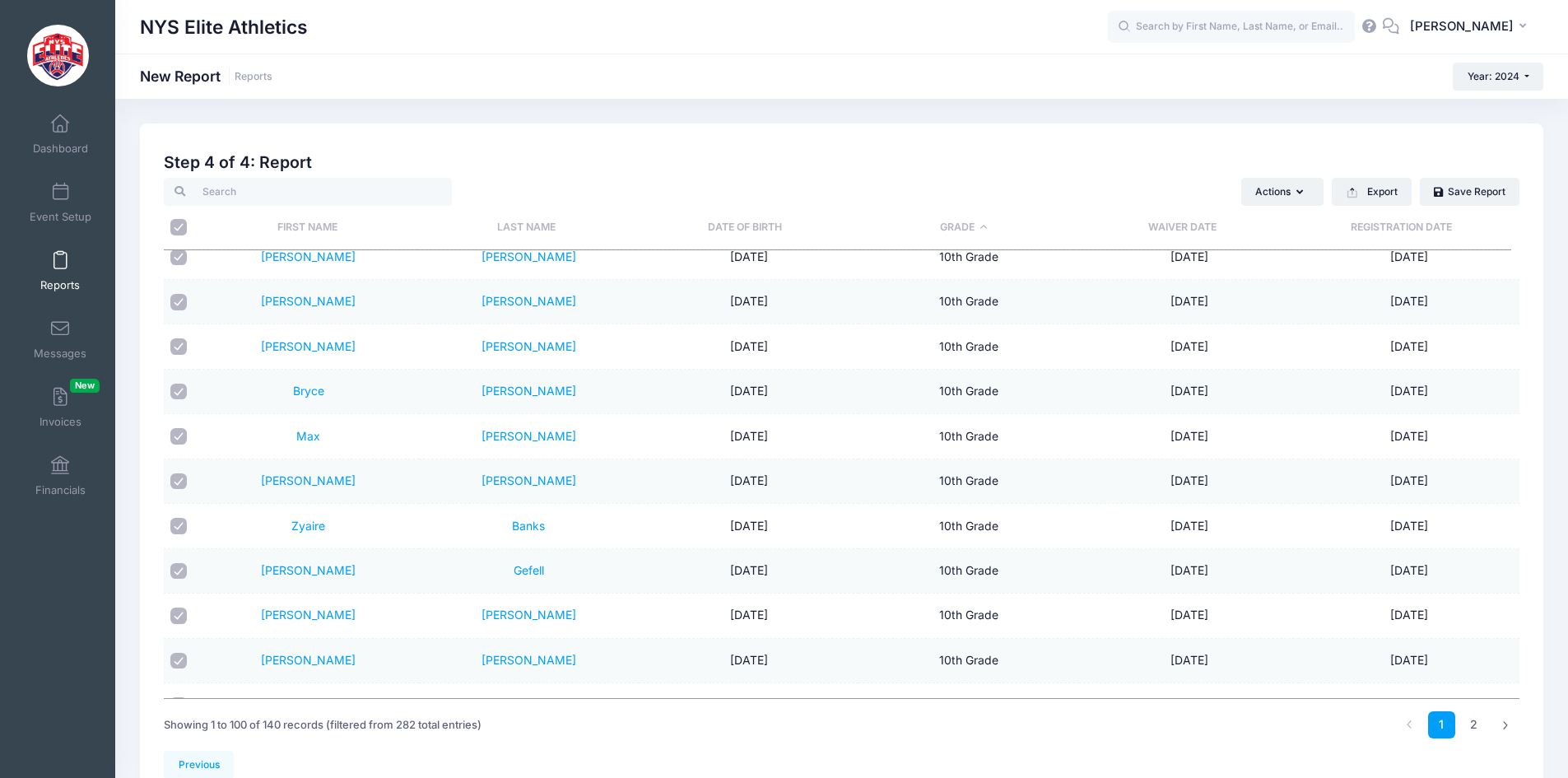
scroll to position [494, 0]
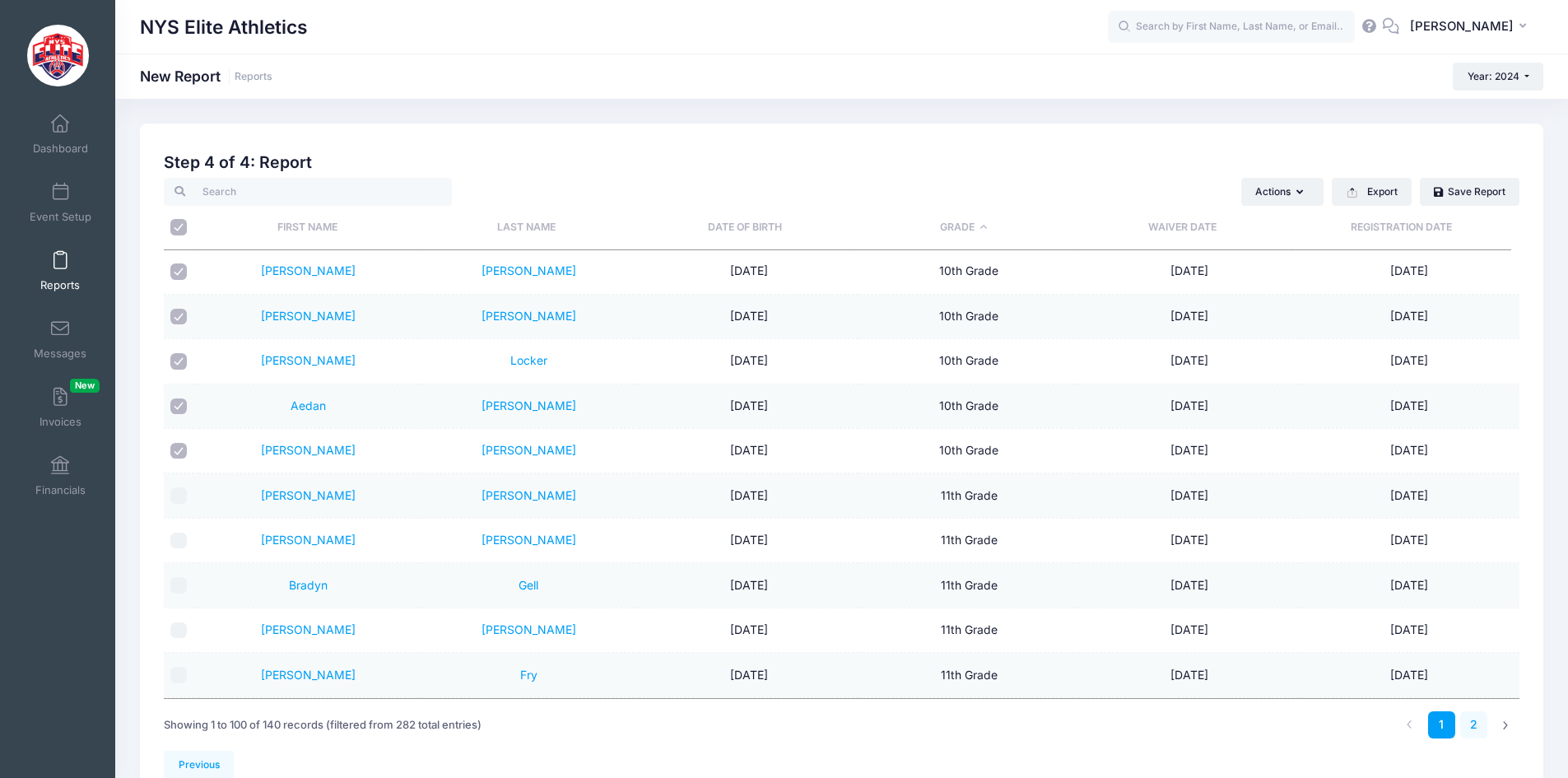
click at [1479, 722] on link "2" at bounding box center [1474, 725] width 27 height 27
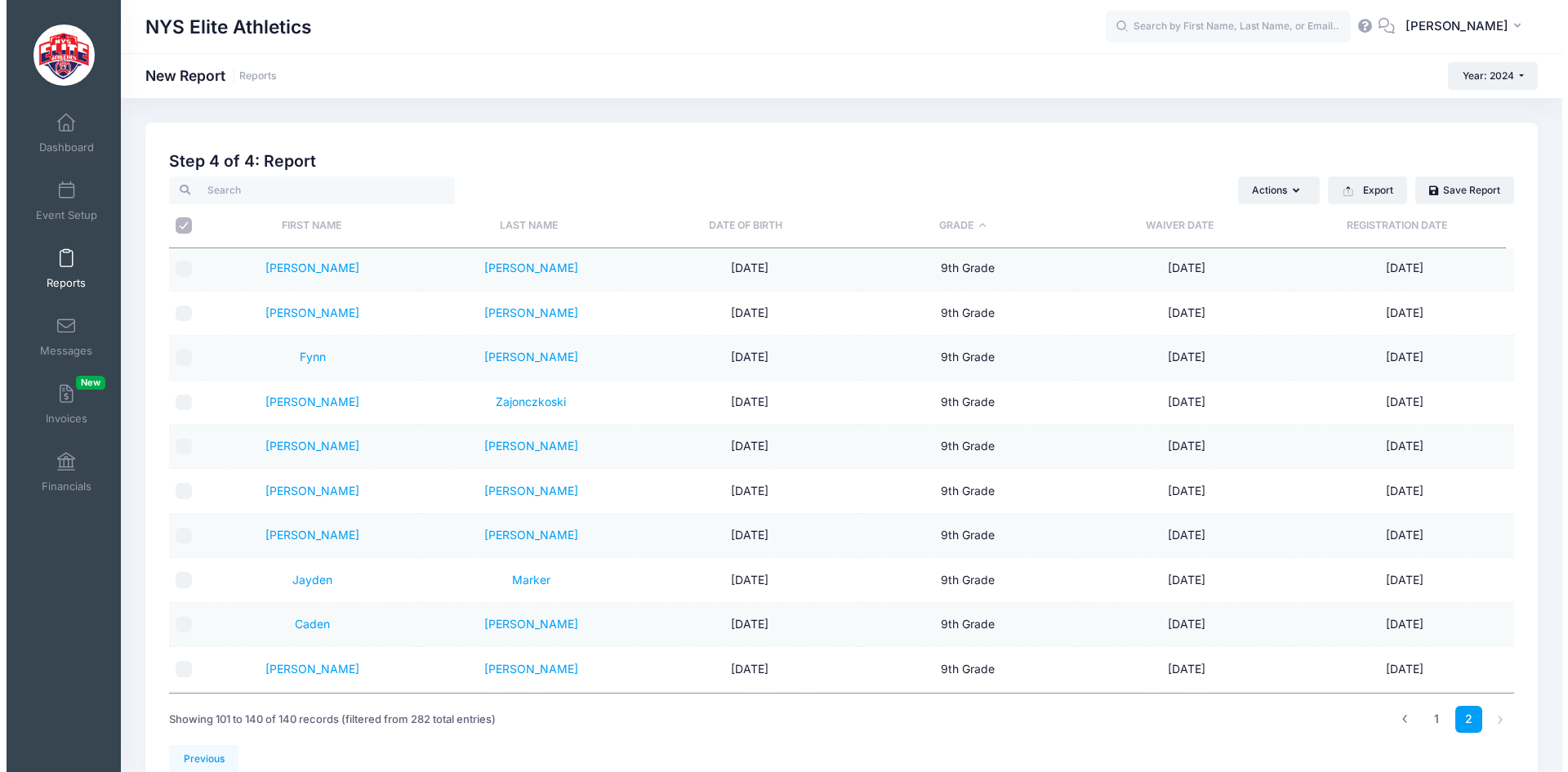
scroll to position [1335, 0]
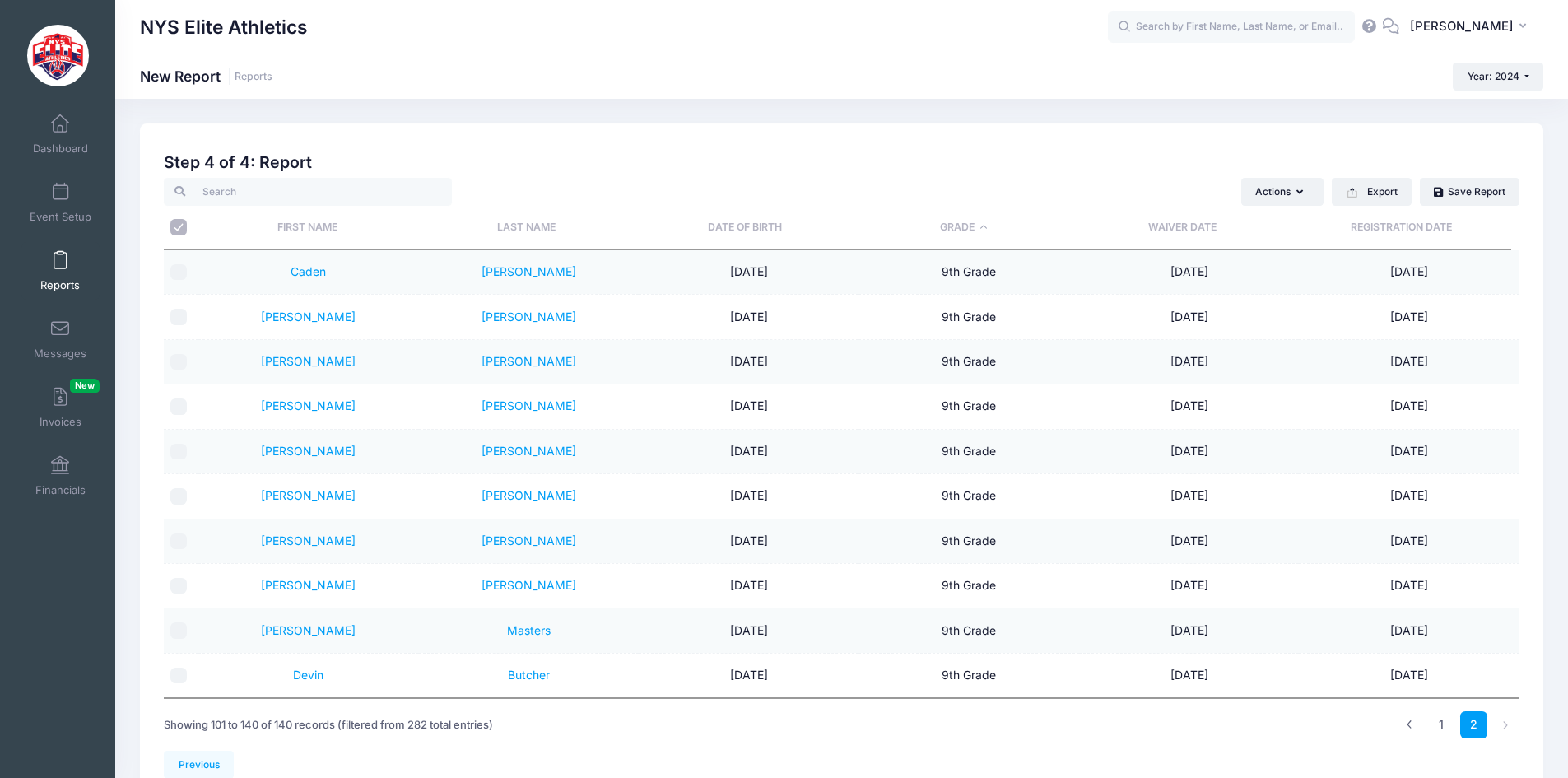
click at [176, 228] on input "\a \a" at bounding box center [178, 226] width 17 height 17
click at [1310, 191] on button "Actions" at bounding box center [1283, 191] width 82 height 28
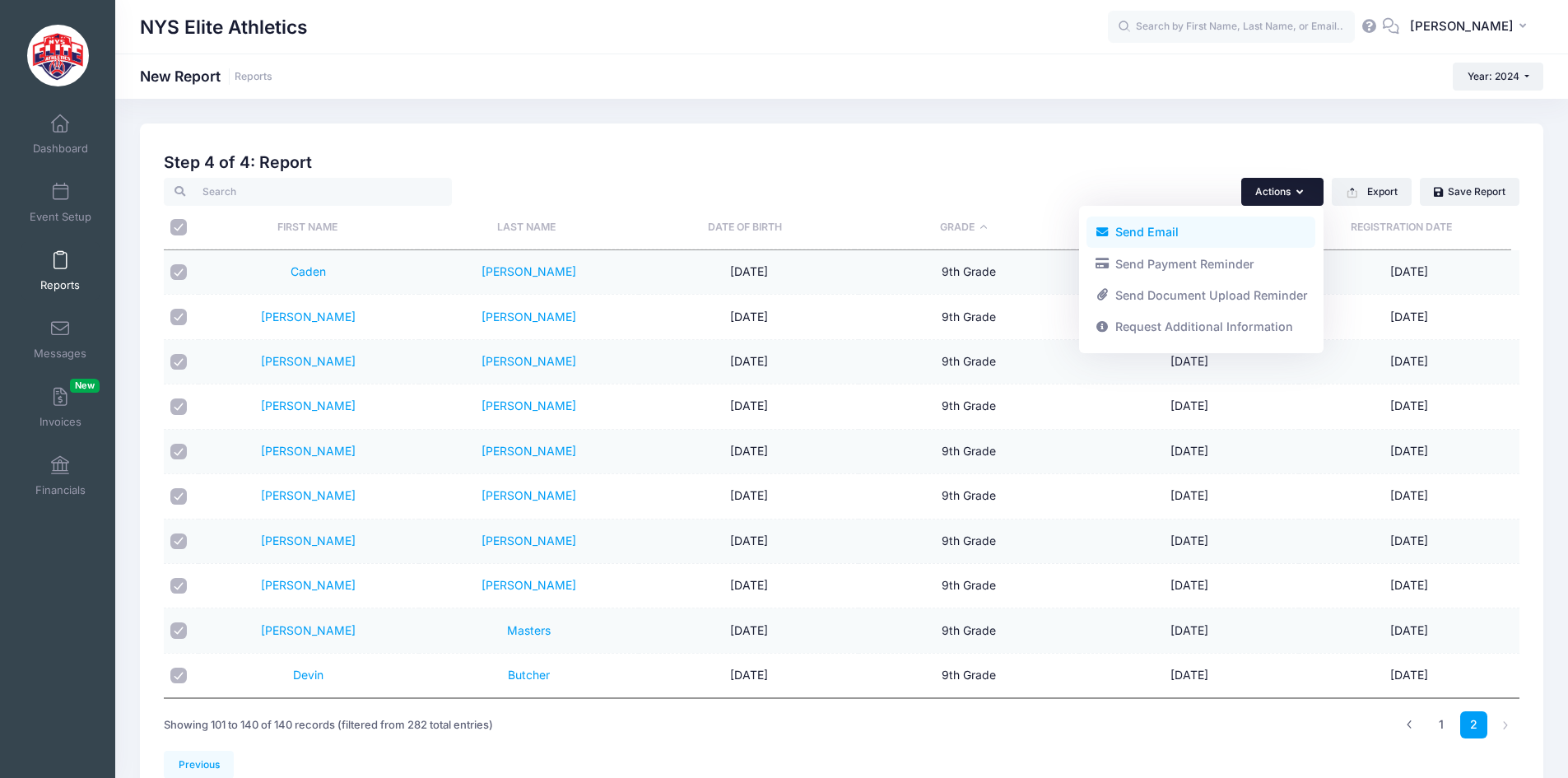
click at [1168, 233] on link "Send Email" at bounding box center [1201, 232] width 229 height 31
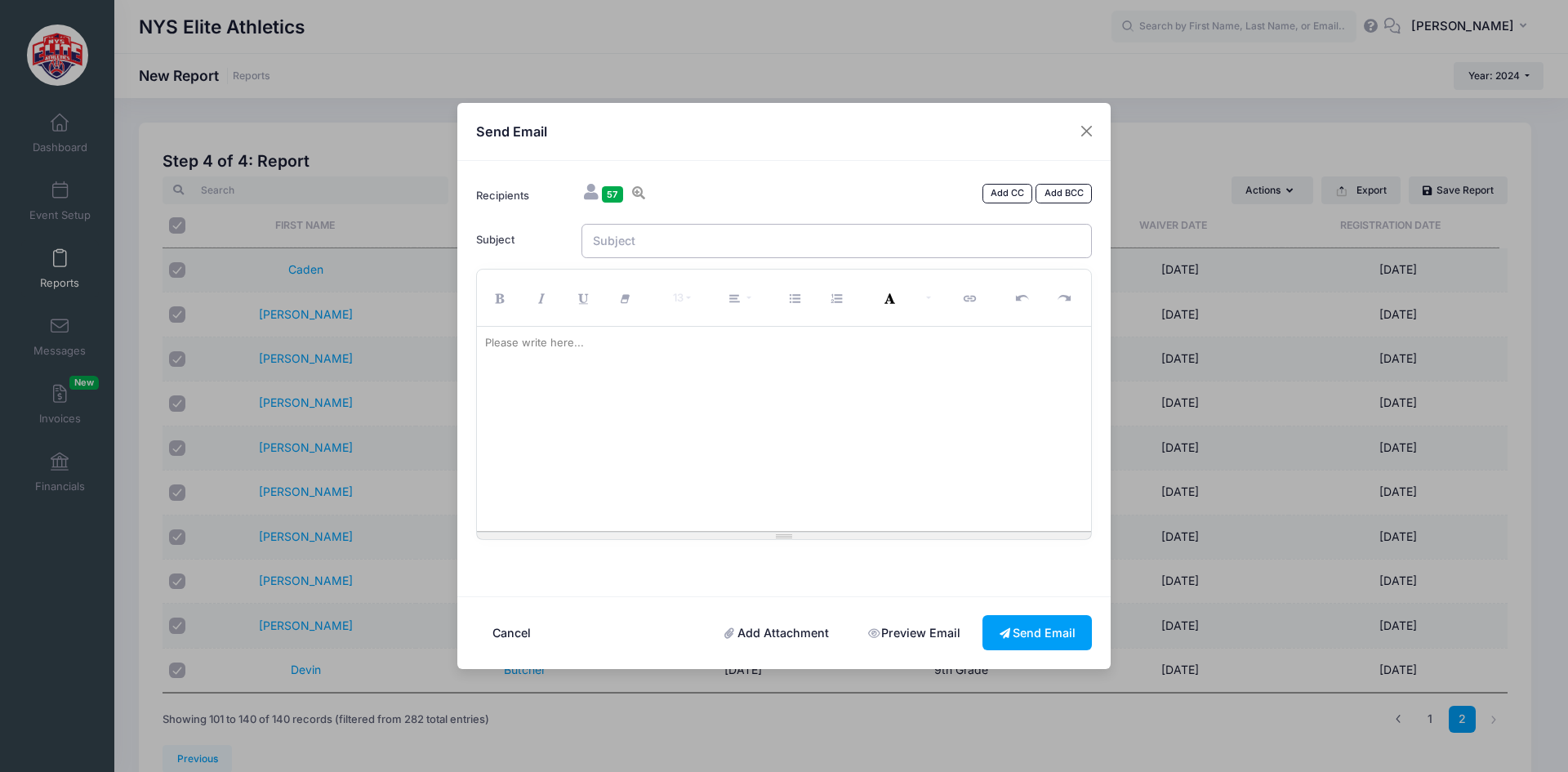
click at [778, 247] on input "Subject" at bounding box center [837, 241] width 511 height 35
click at [719, 348] on p at bounding box center [784, 342] width 599 height 17
paste div
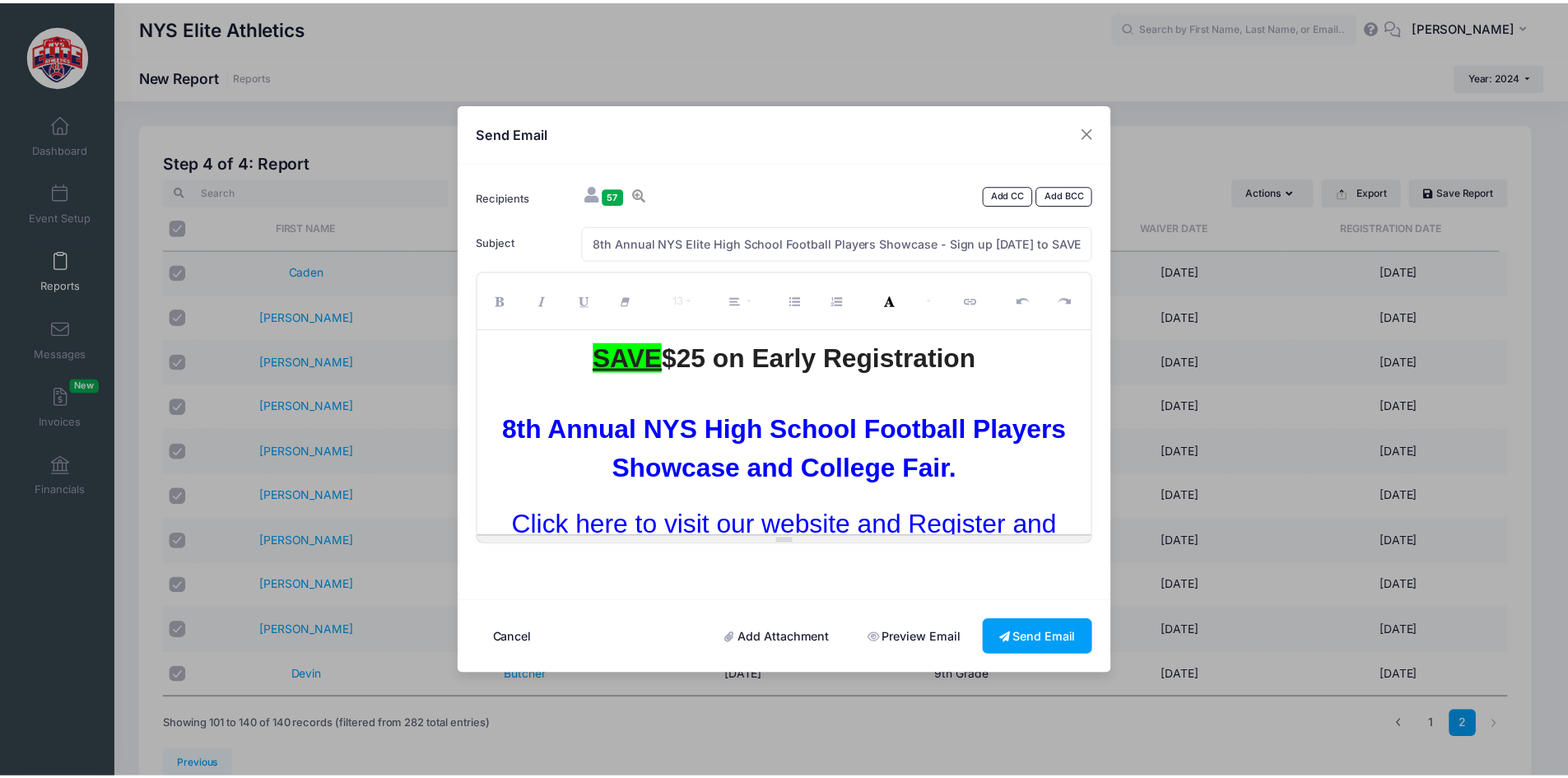
scroll to position [7856, 0]
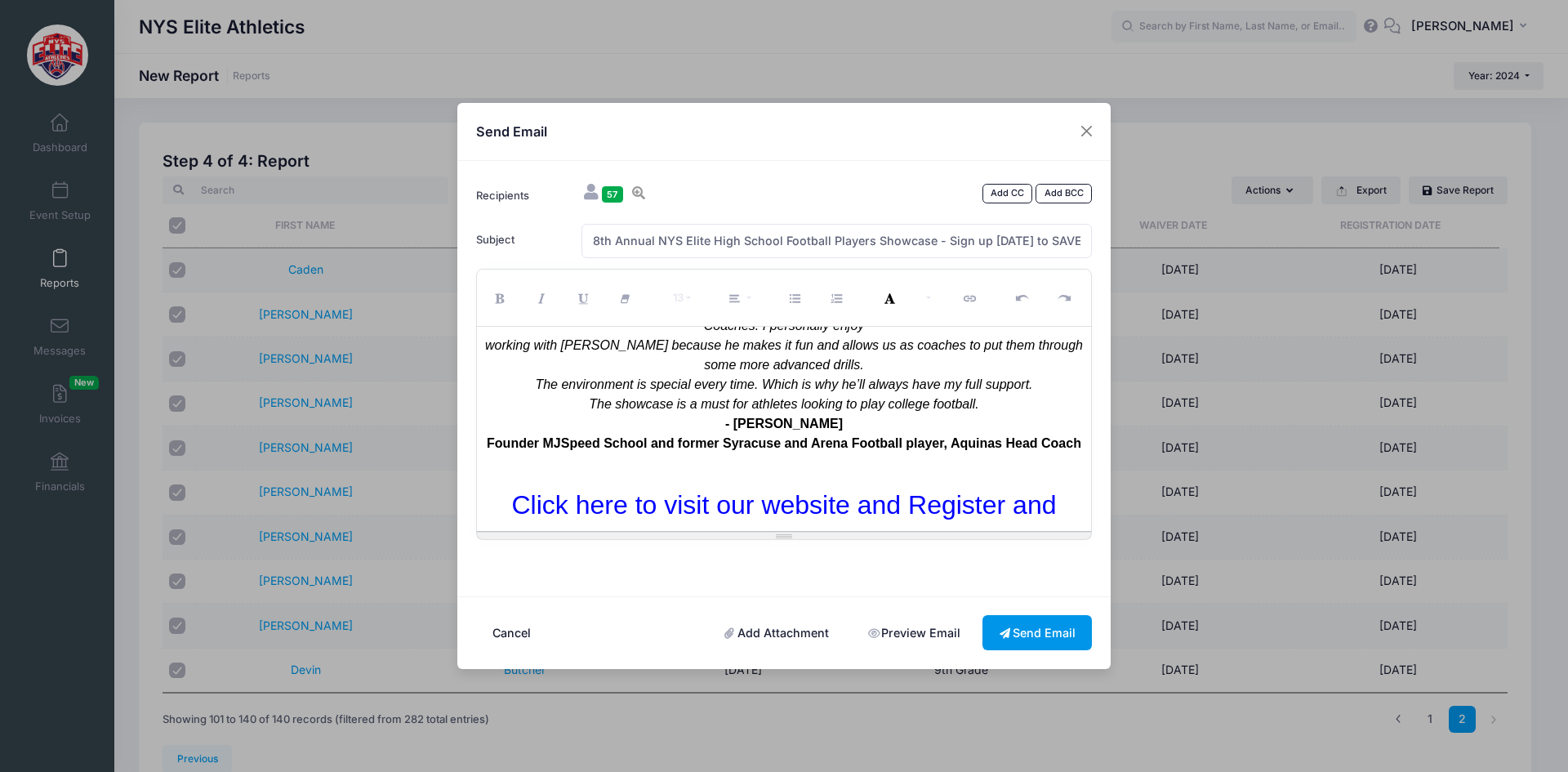
click at [1008, 635] on button "Send Email" at bounding box center [1036, 633] width 110 height 35
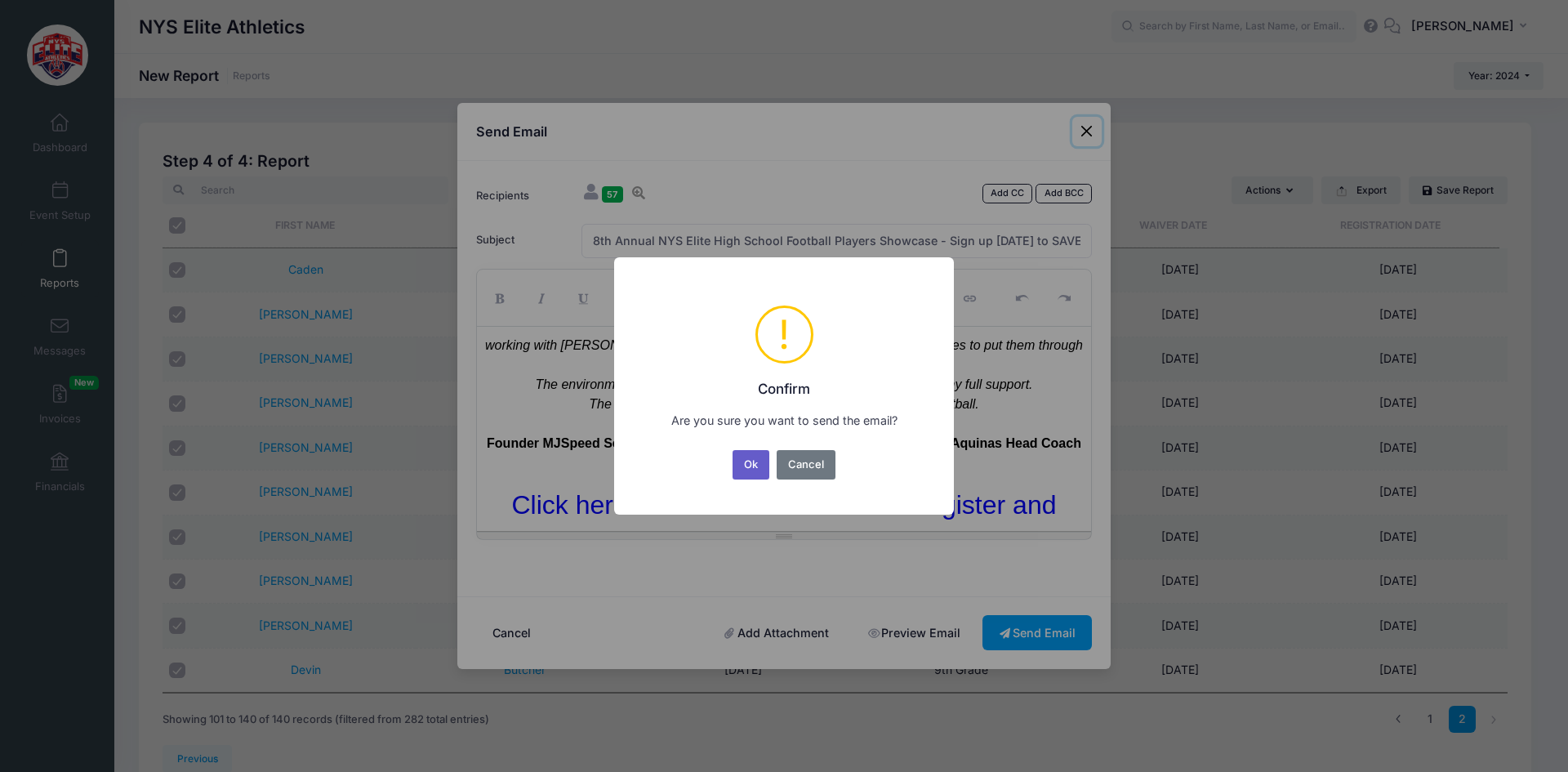
click at [759, 463] on button "Ok" at bounding box center [750, 465] width 38 height 29
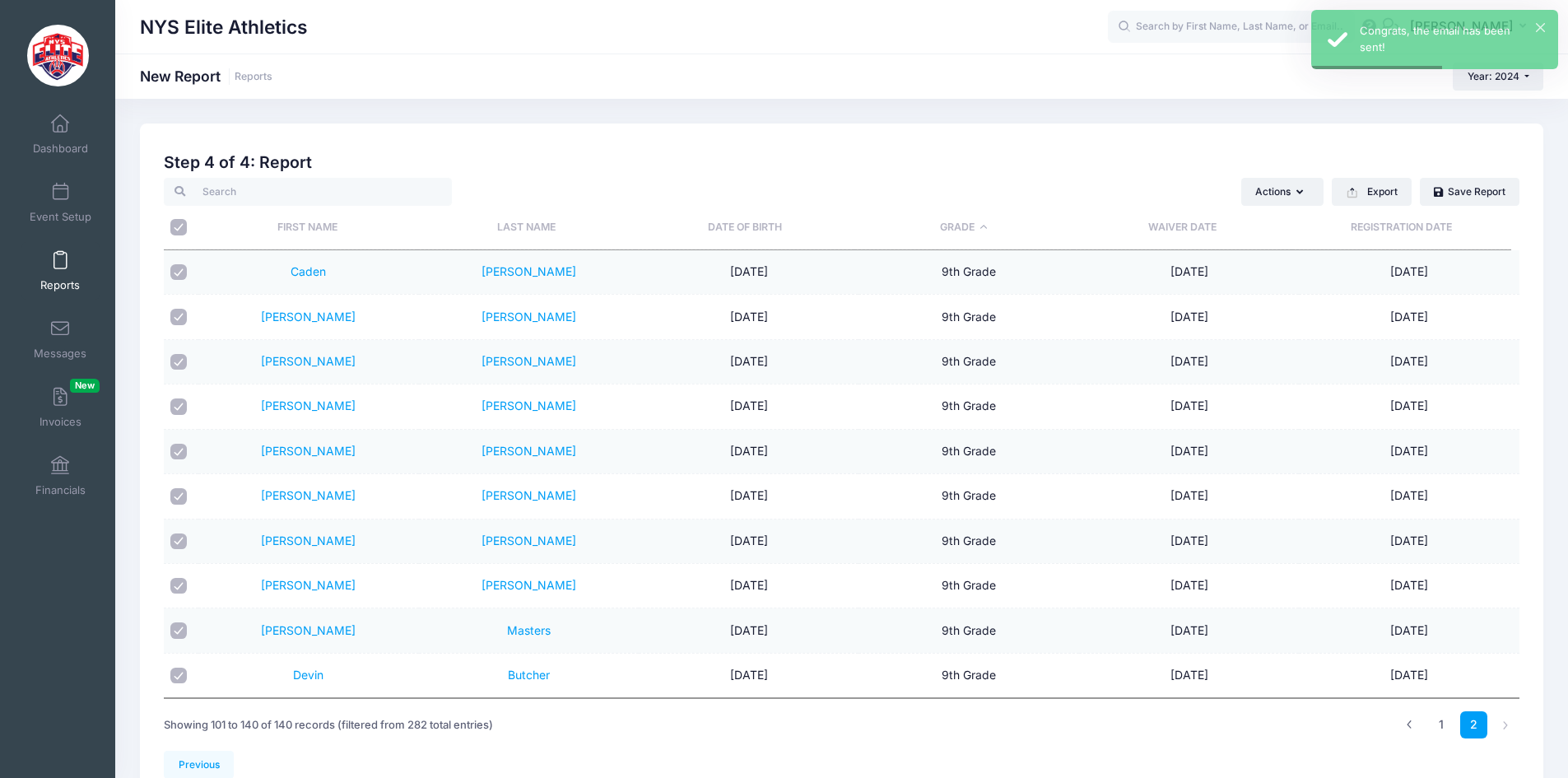
click at [60, 258] on span at bounding box center [60, 261] width 0 height 18
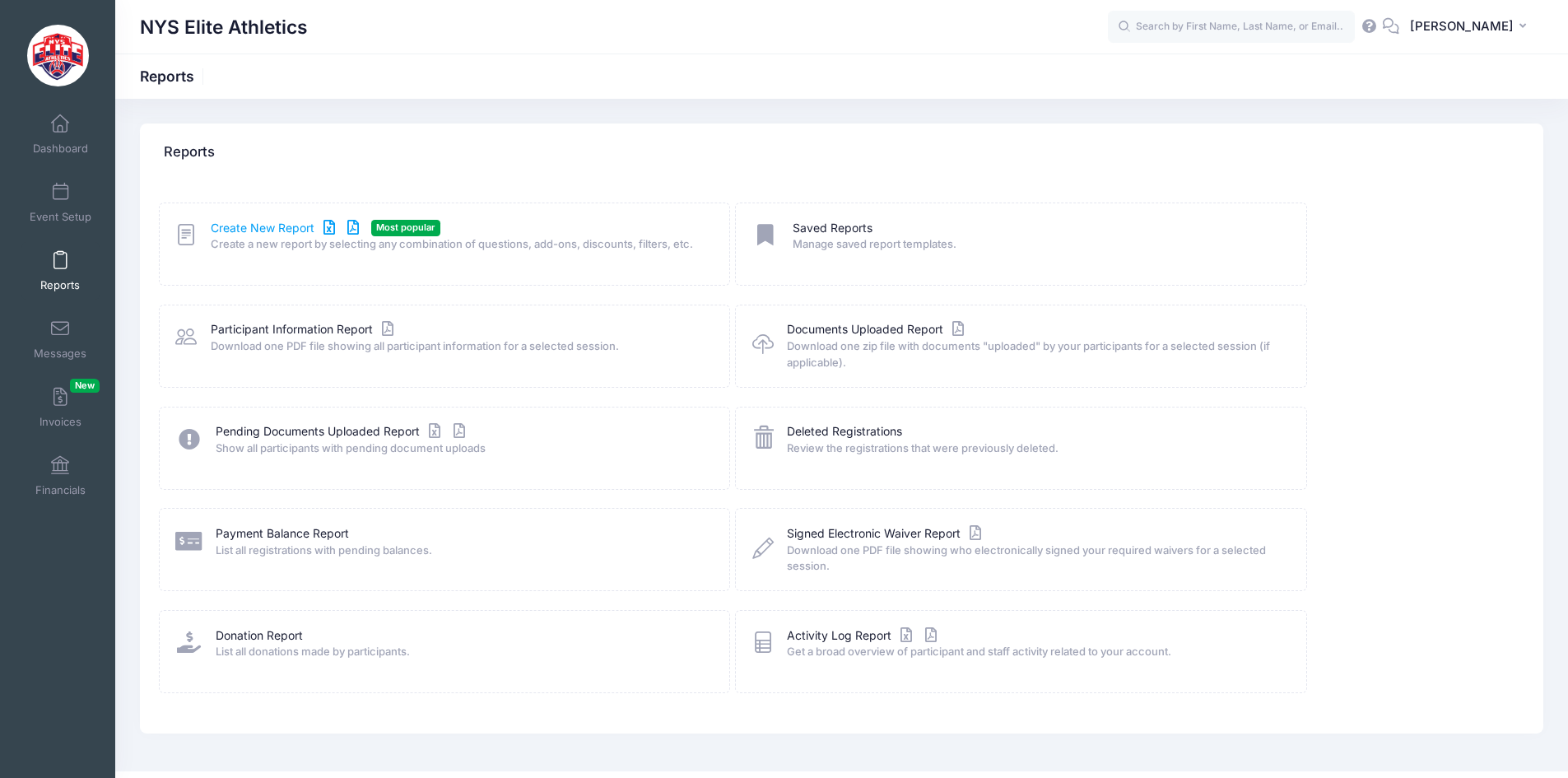
click at [269, 224] on link "Create New Report" at bounding box center [287, 228] width 153 height 18
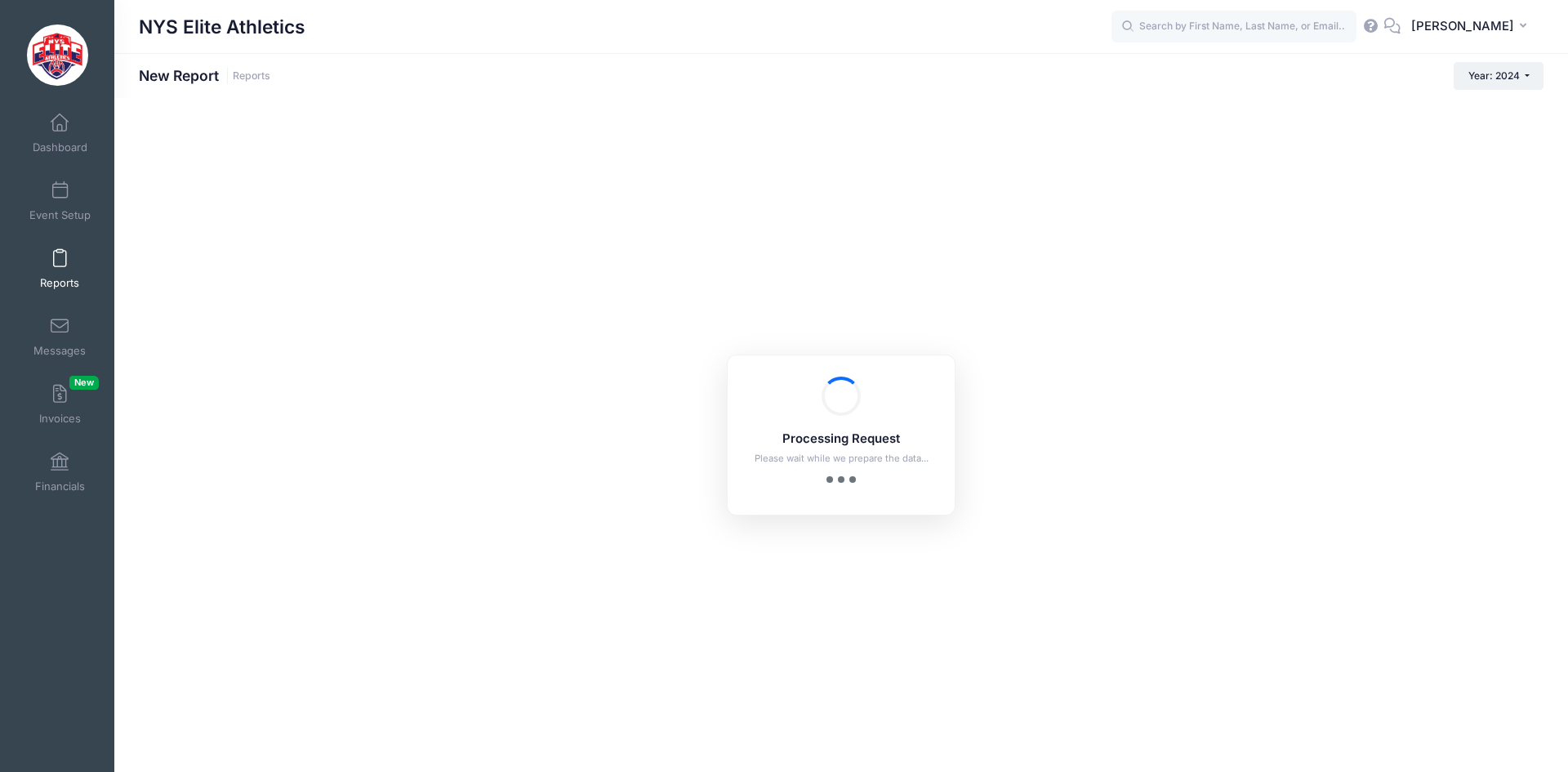
checkbox input "true"
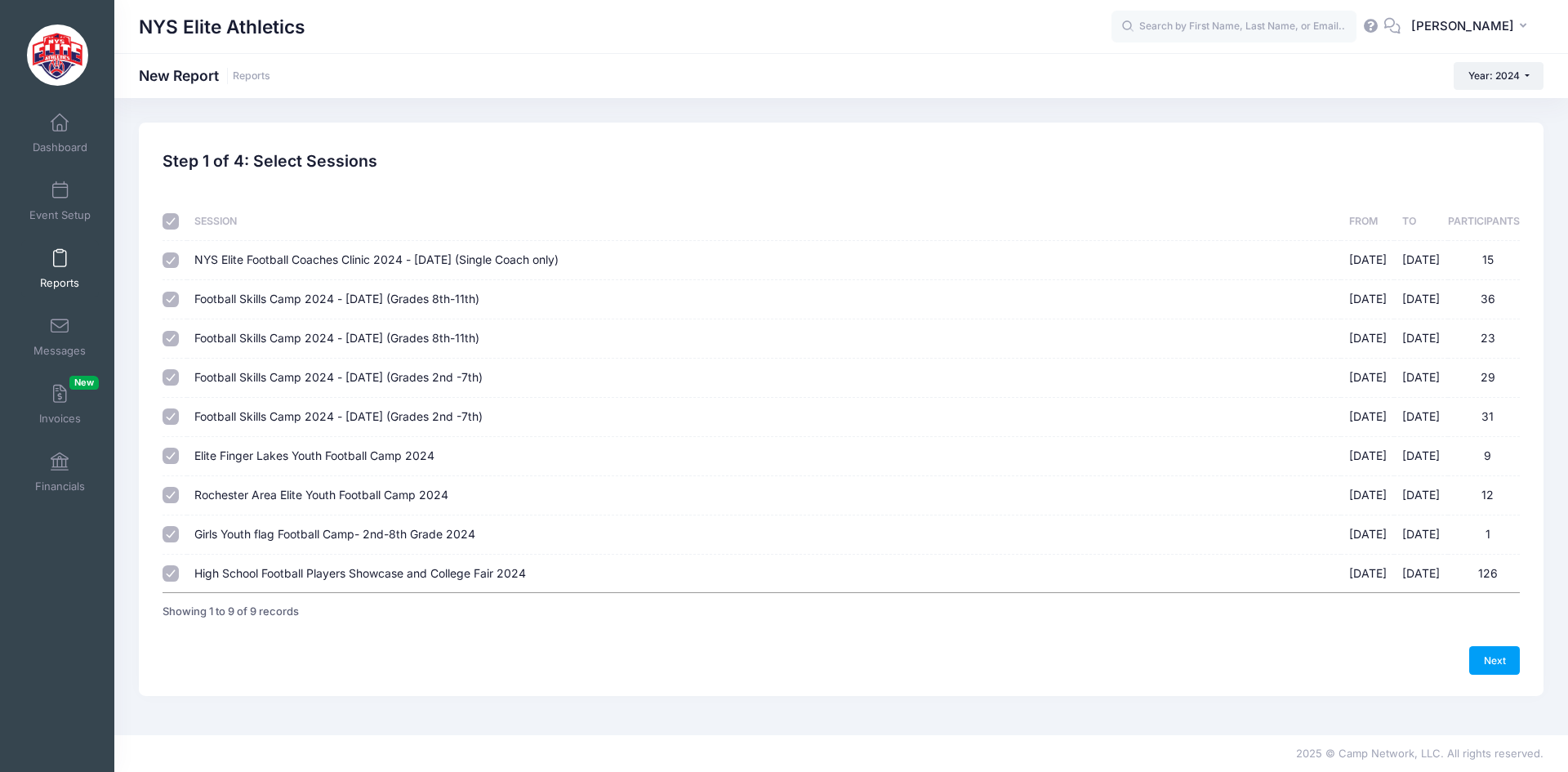
click at [173, 222] on input "checkbox" at bounding box center [170, 221] width 17 height 17
checkbox input "false"
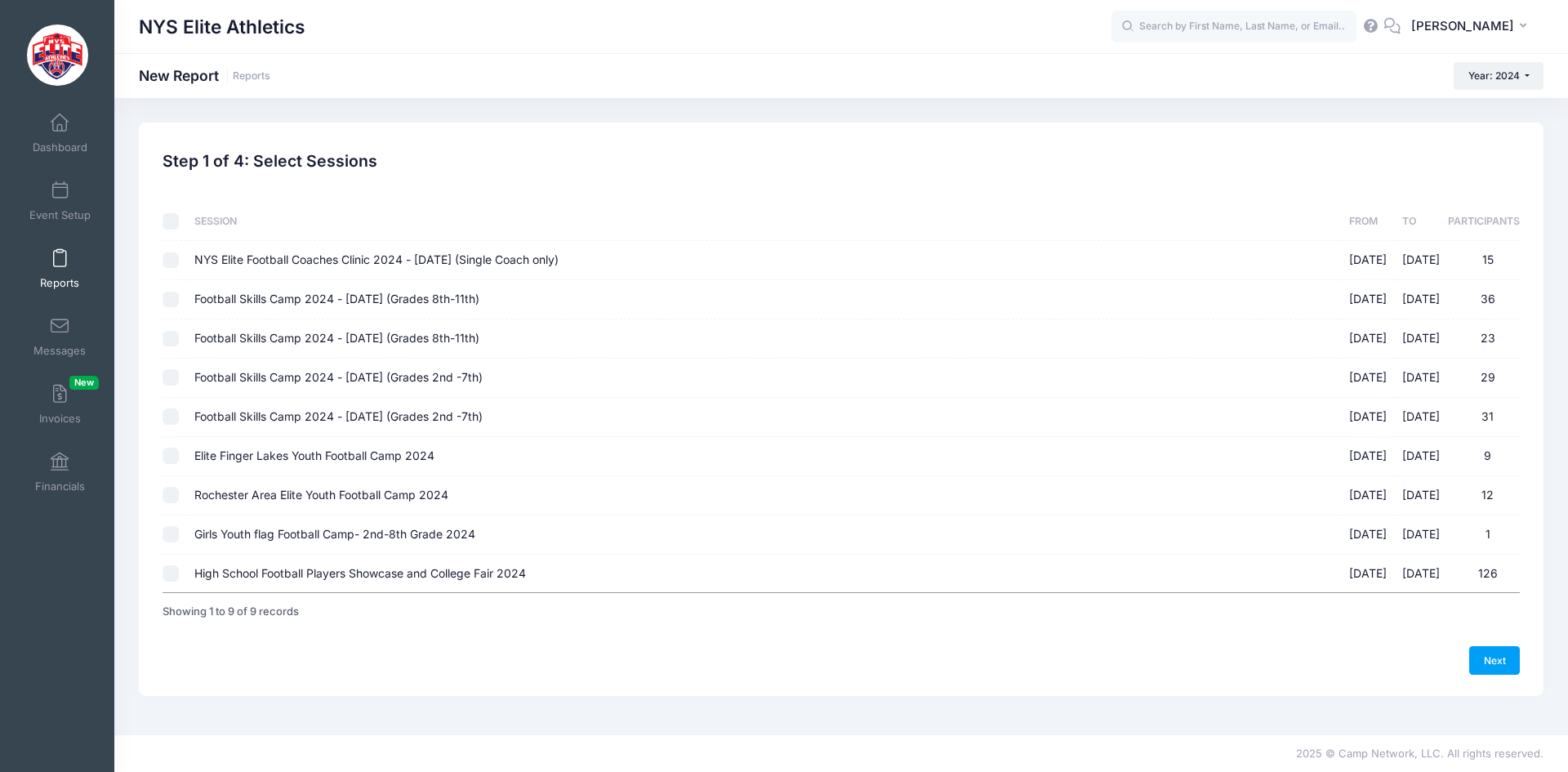
checkbox input "false"
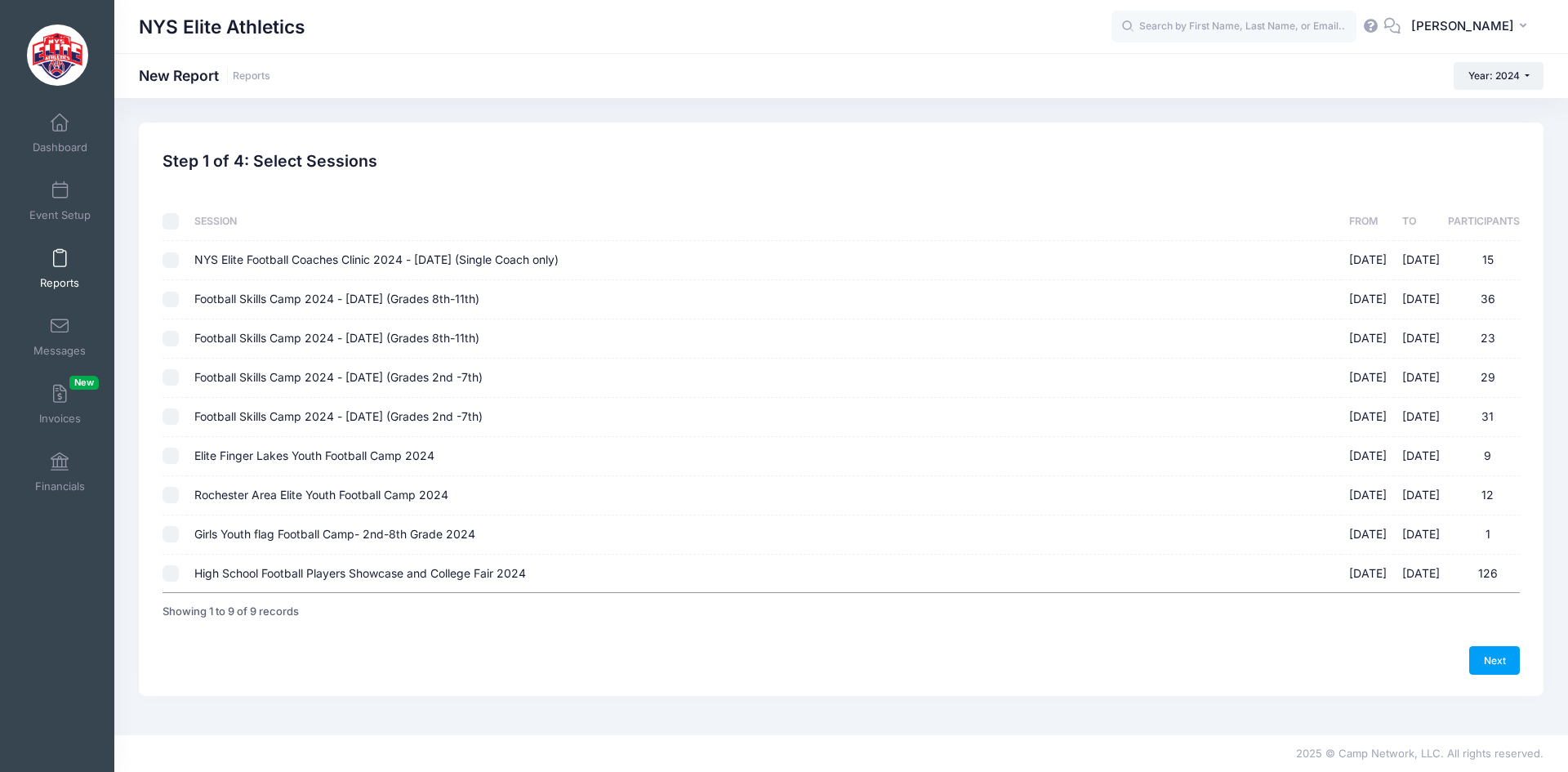
click at [168, 573] on input "High School Football Players Showcase and College Fair 2024 [DATE] - [DATE] 126" at bounding box center [170, 573] width 17 height 17
checkbox input "true"
click at [1494, 661] on link "Next" at bounding box center [1494, 659] width 51 height 28
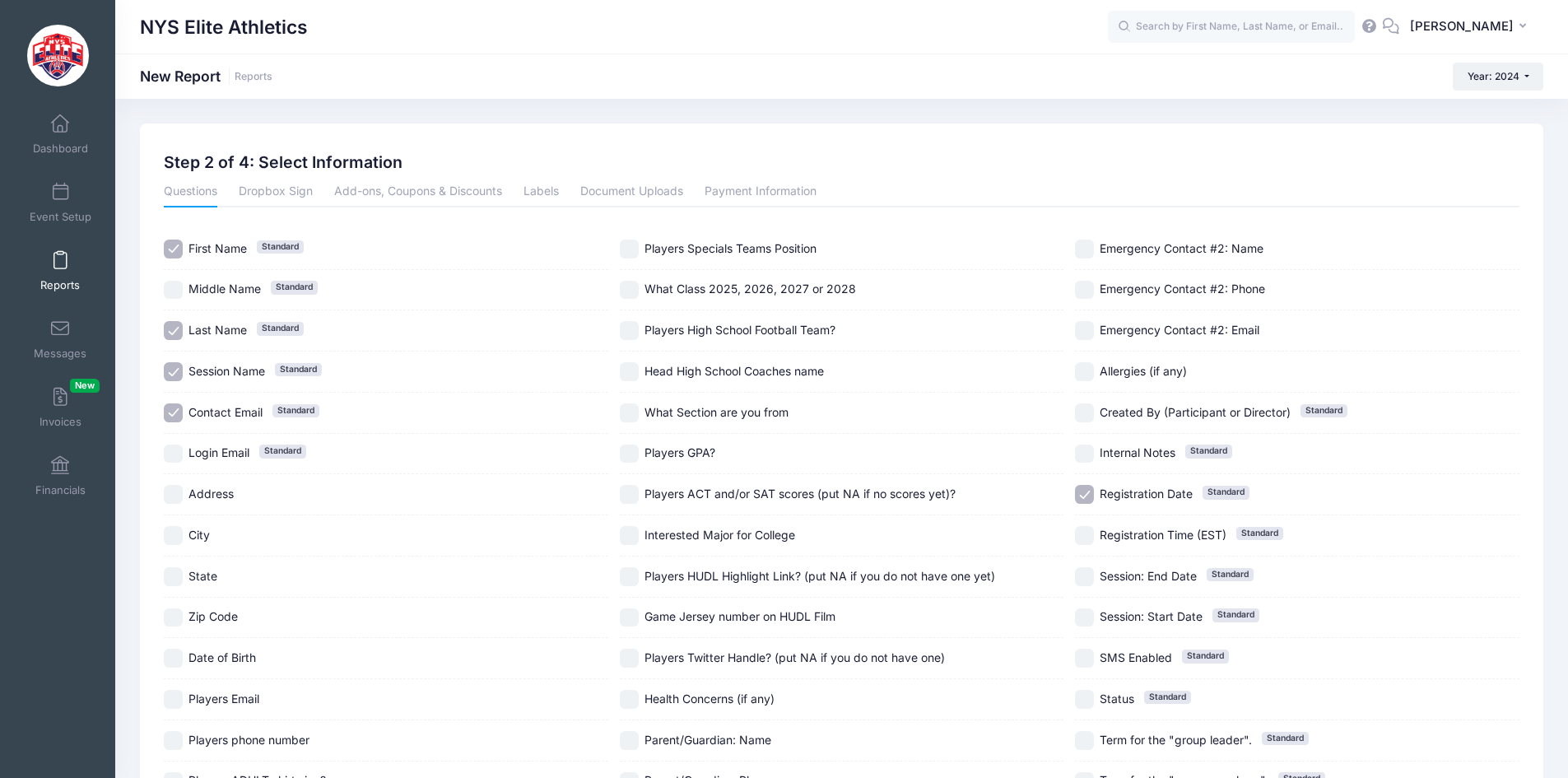
click at [228, 370] on span "Session Name" at bounding box center [226, 370] width 76 height 14
checkbox input "false"
drag, startPoint x: 239, startPoint y: 412, endPoint x: 388, endPoint y: 414, distance: 149.0
click at [240, 413] on span "Contact Email" at bounding box center [225, 412] width 74 height 14
checkbox input "false"
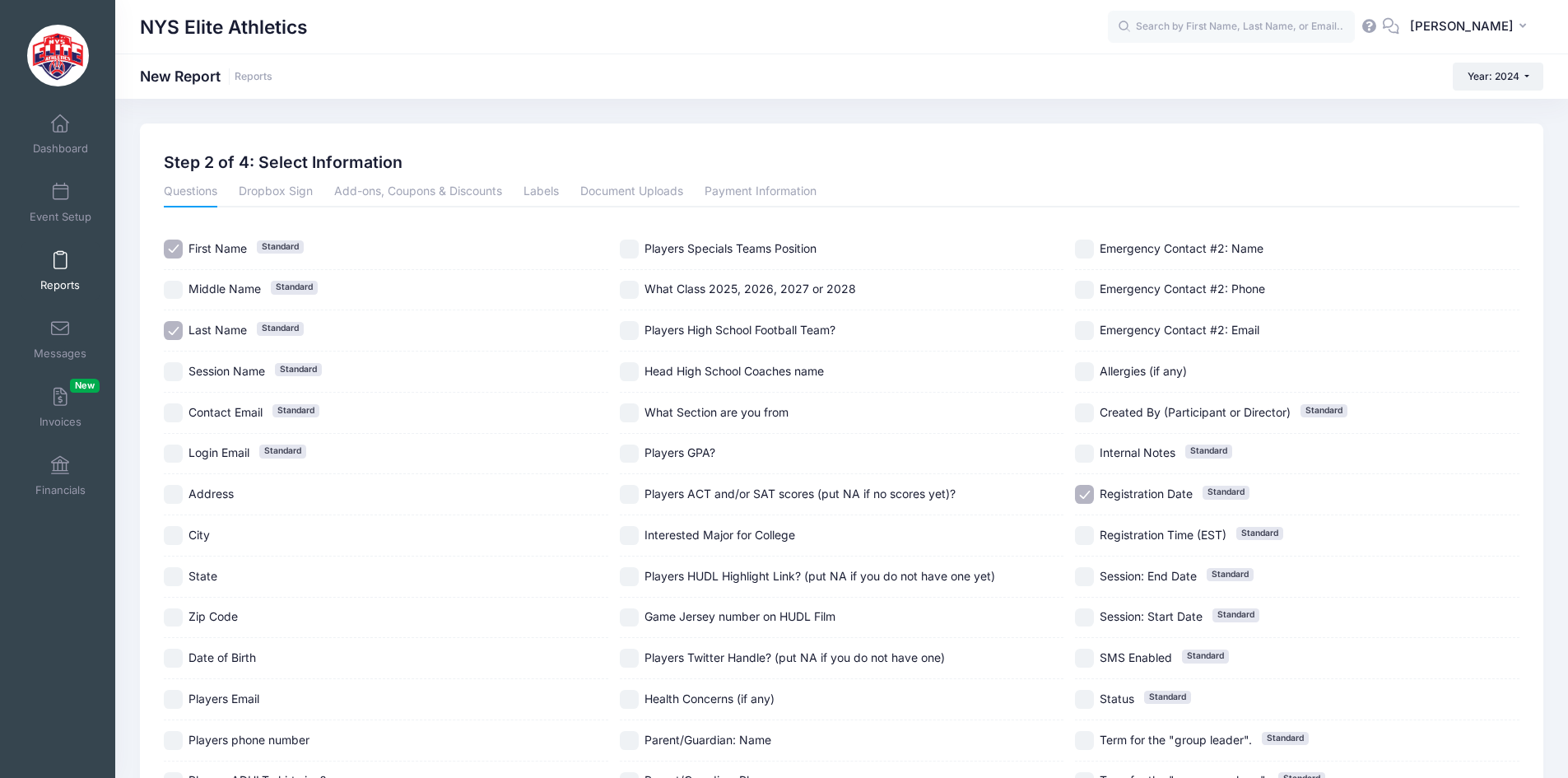
click at [825, 290] on span "What Class 2025, 2026, 2027 or 2028" at bounding box center [751, 288] width 212 height 14
checkbox input "true"
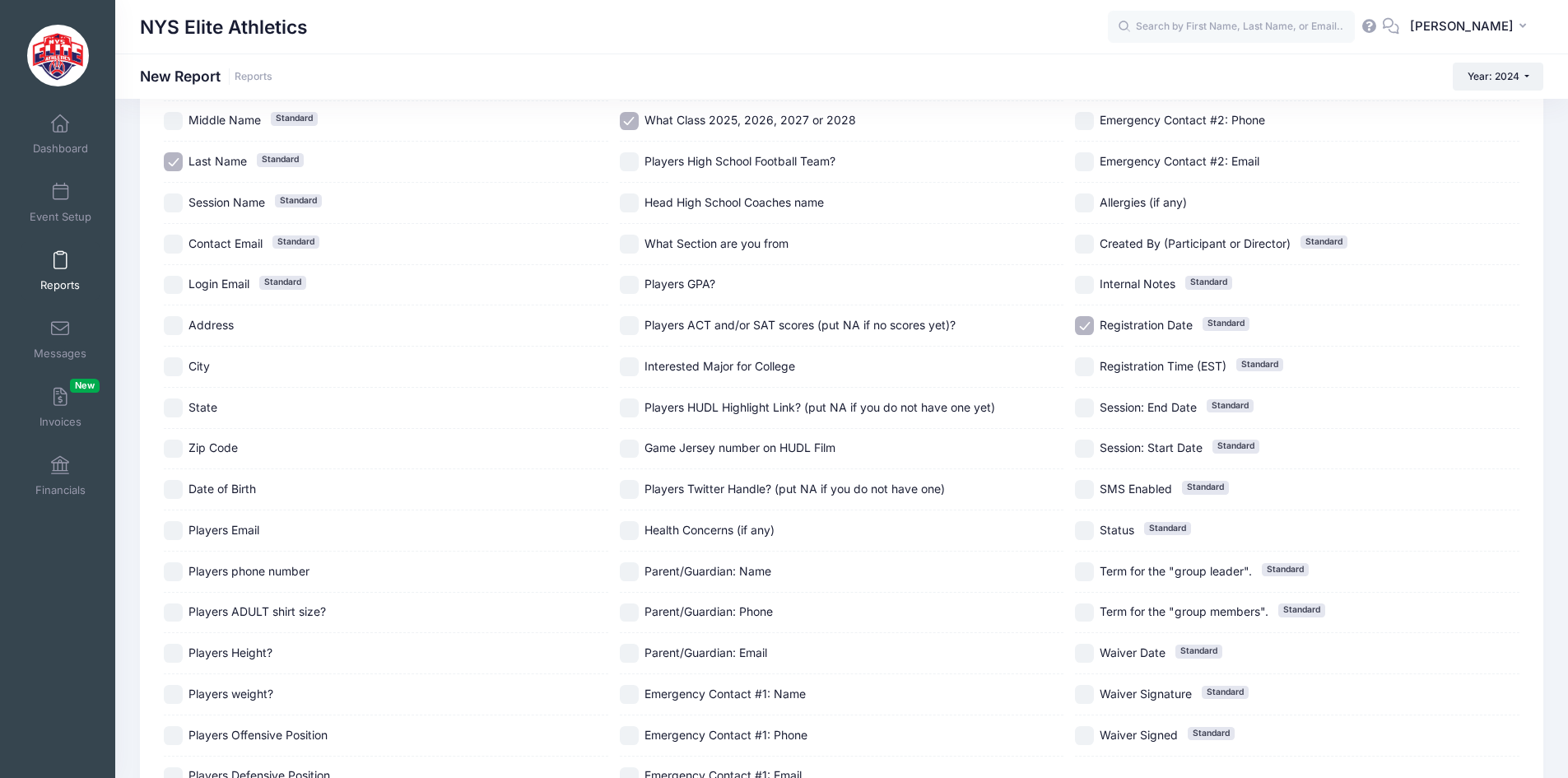
scroll to position [316, 0]
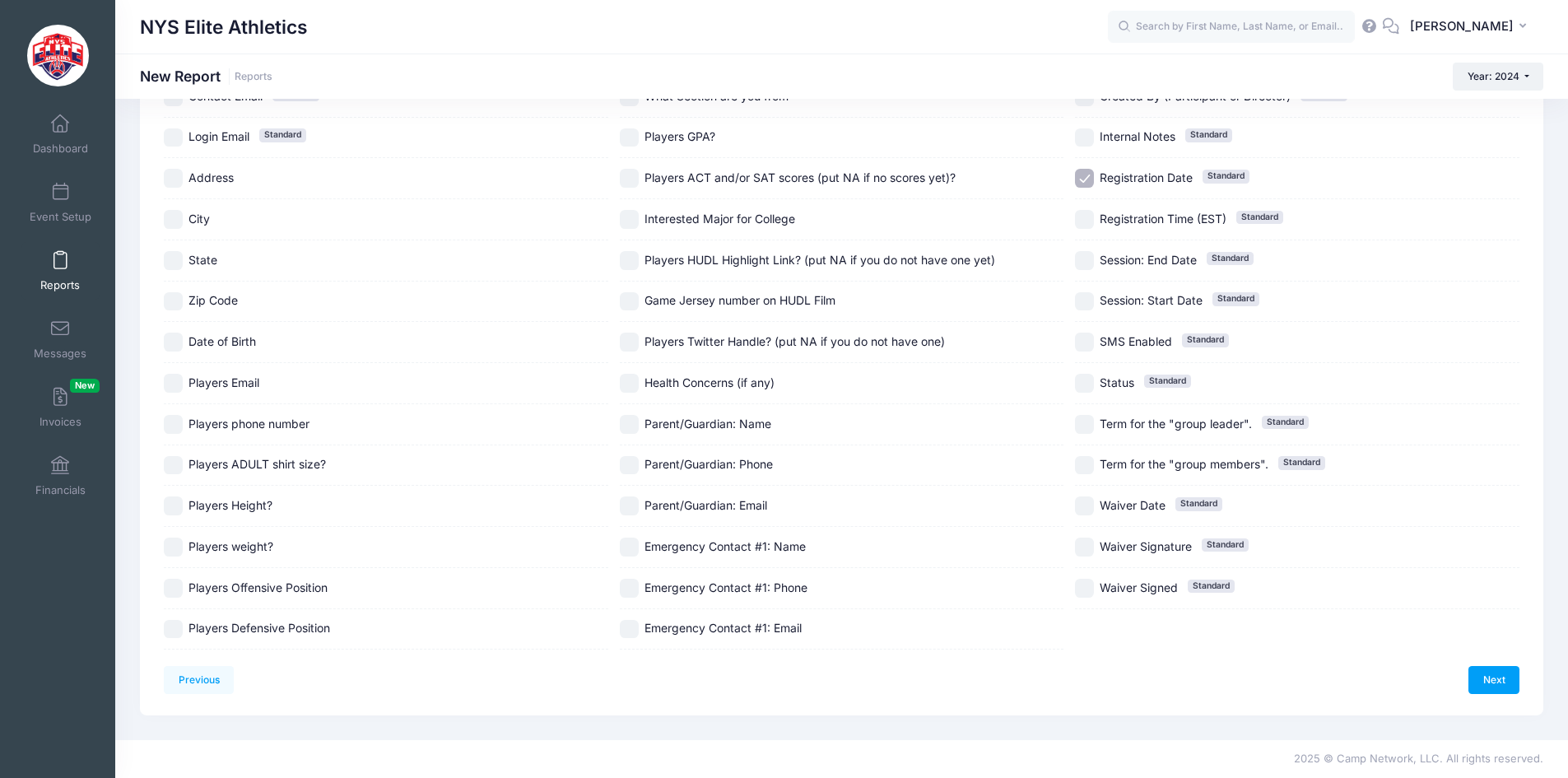
click at [1165, 169] on label "Registration Date Standard" at bounding box center [1298, 177] width 445 height 19
checkbox input "false"
click at [1496, 673] on link "Next" at bounding box center [1494, 680] width 51 height 28
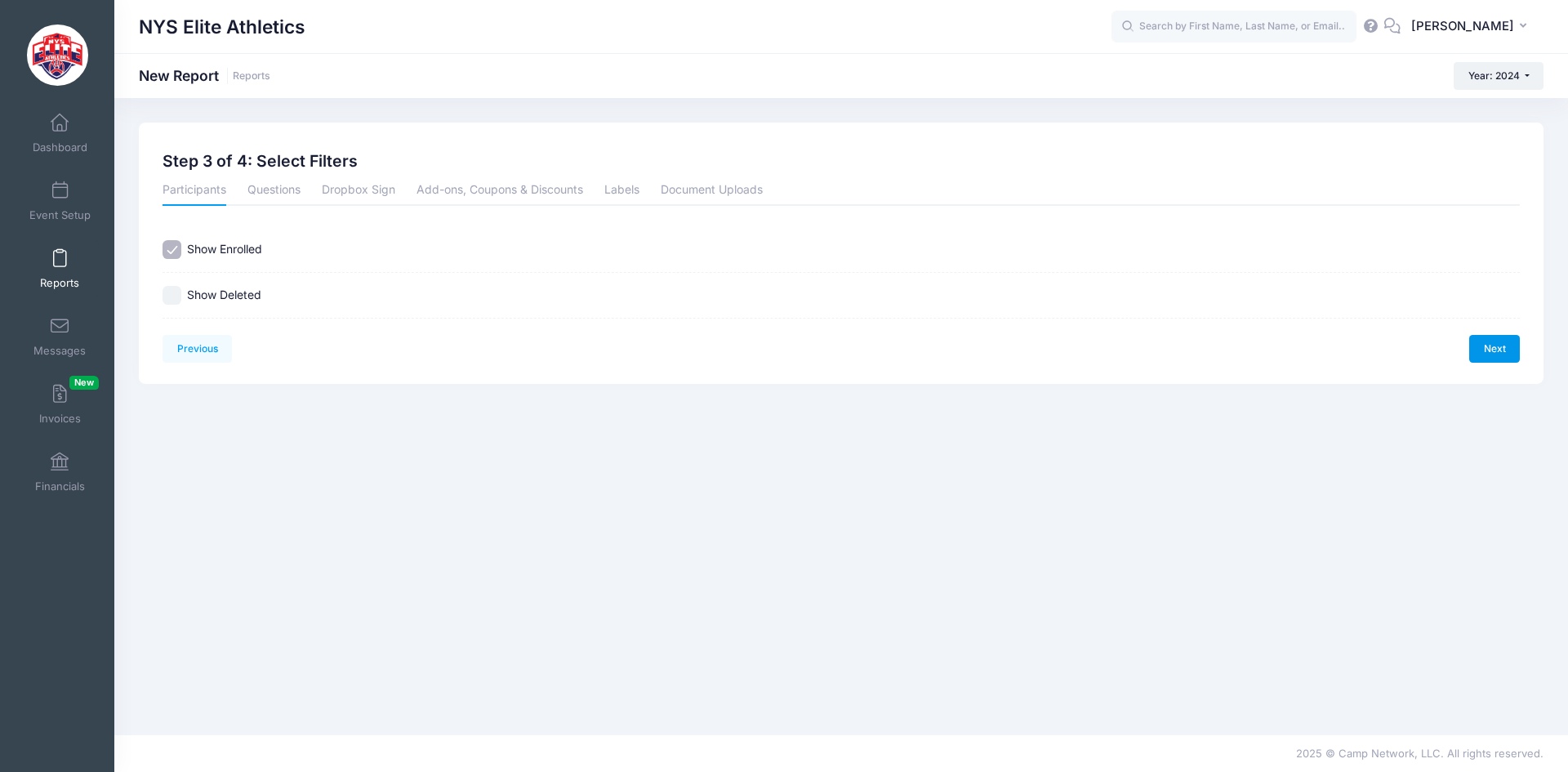
click at [1496, 350] on link "Next" at bounding box center [1494, 348] width 51 height 28
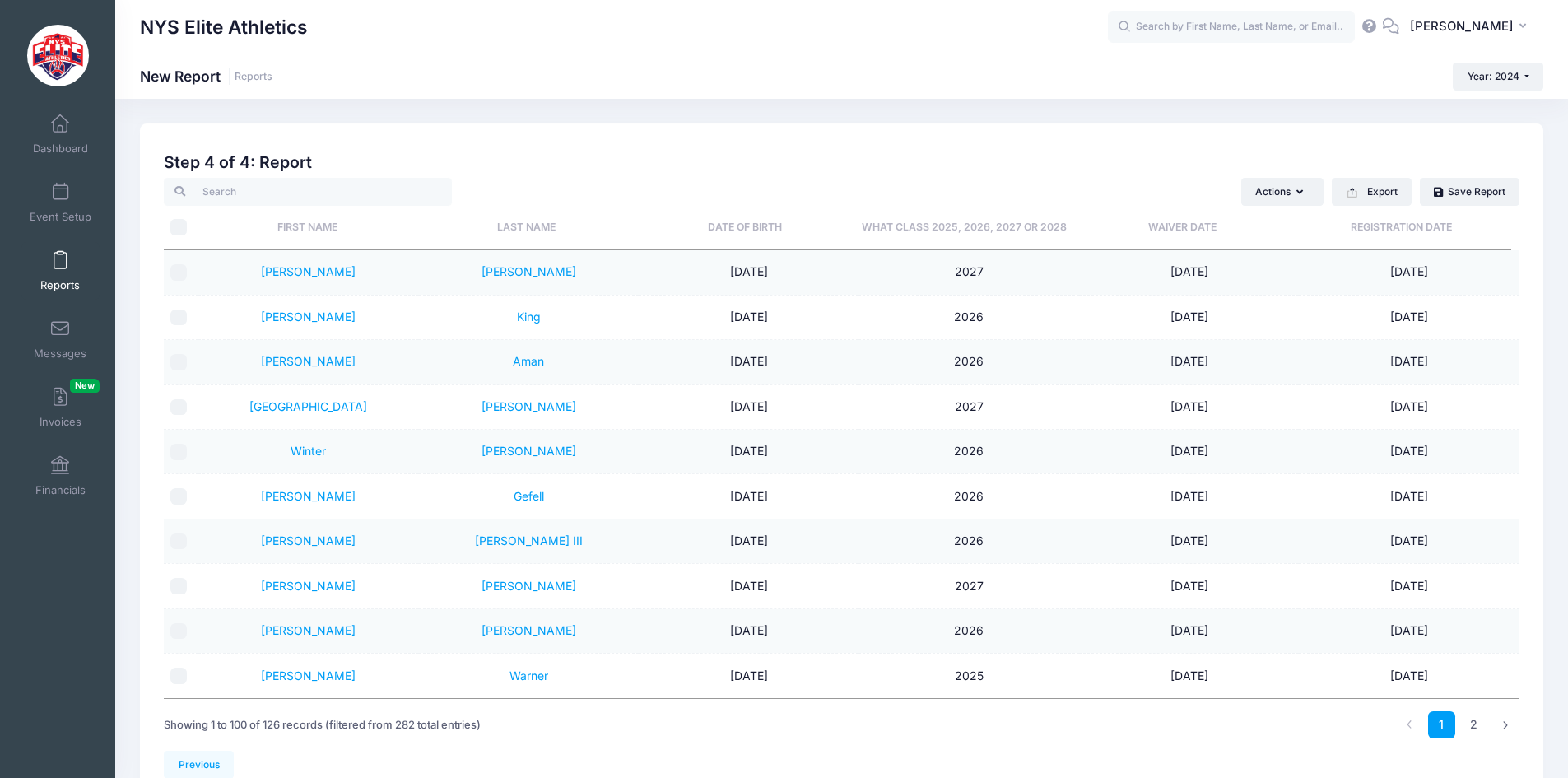
click at [977, 229] on th "What Class 2025, 2026, 2027 or 2028" at bounding box center [963, 227] width 219 height 44
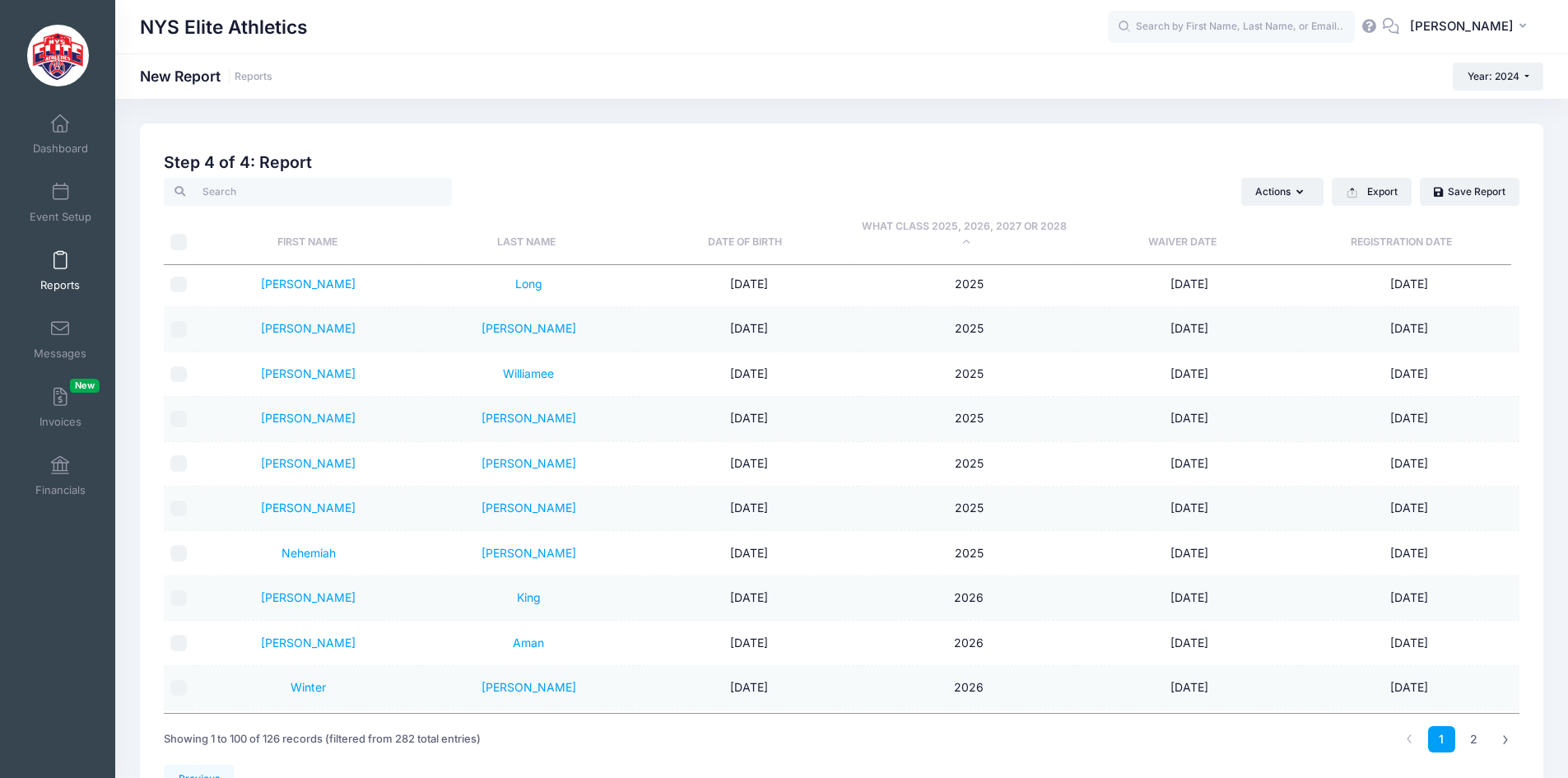
scroll to position [1646, 0]
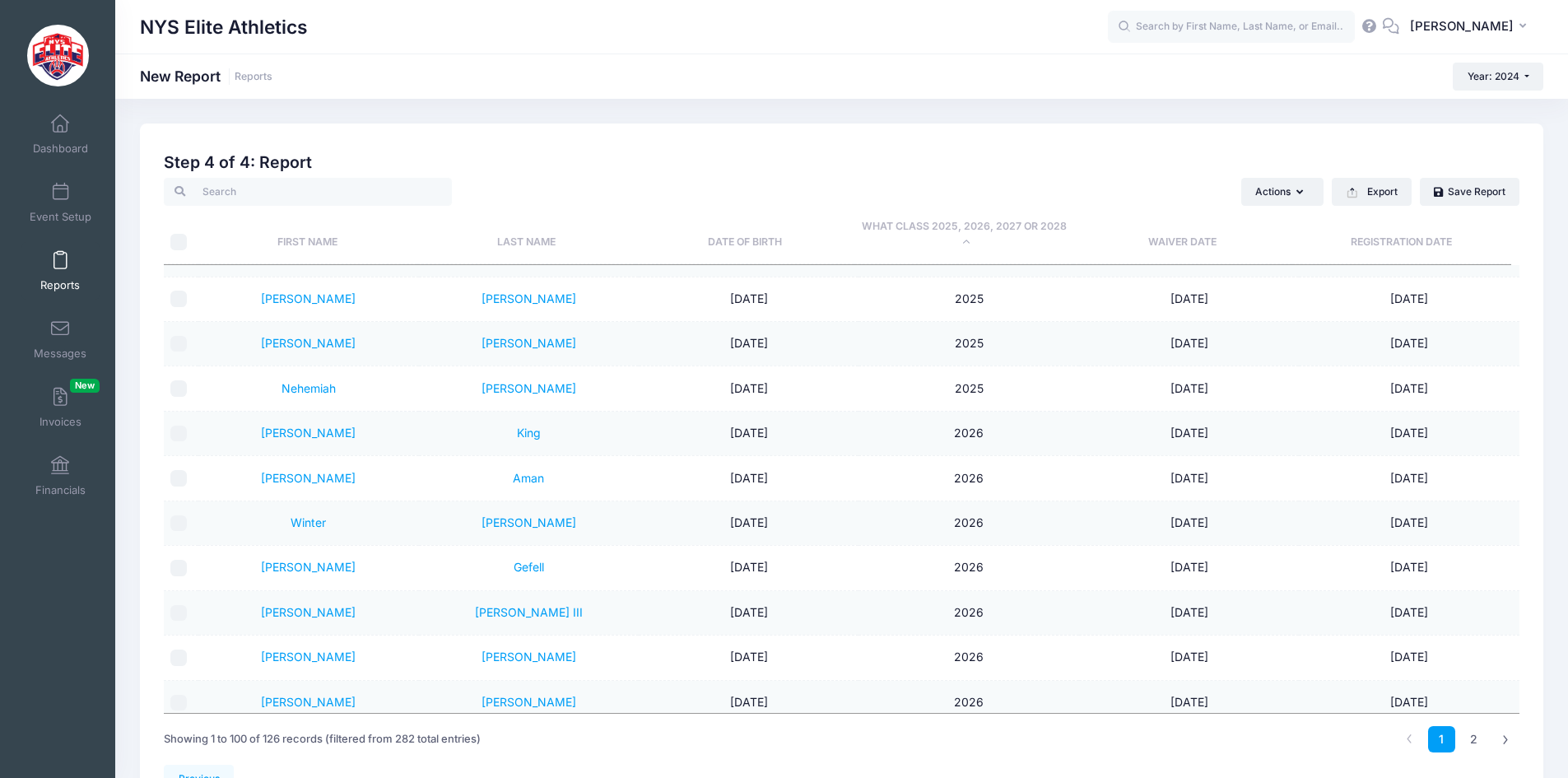
click at [173, 239] on input "\a \a" at bounding box center [178, 242] width 17 height 17
checkbox input "true"
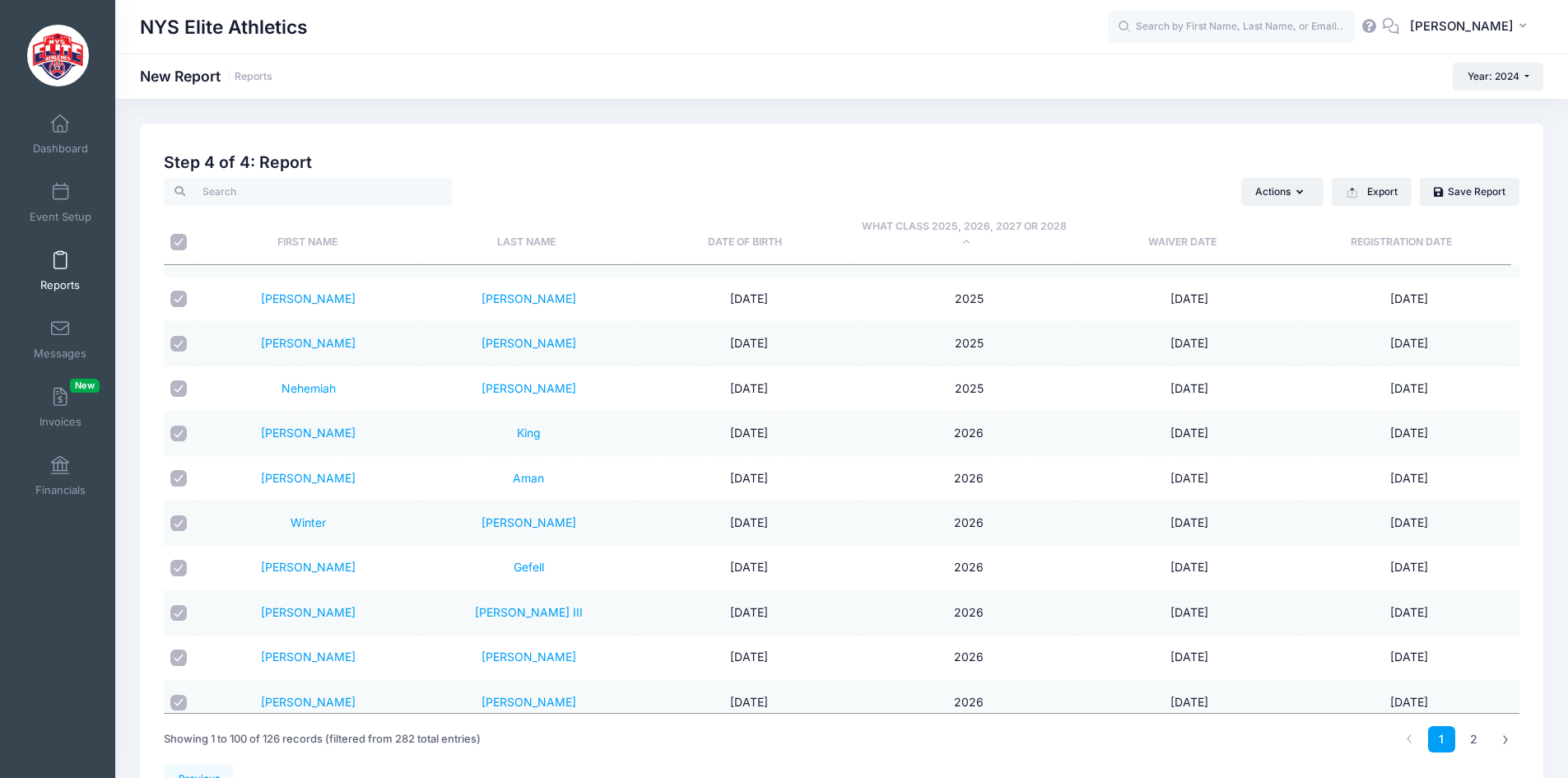
checkbox input "true"
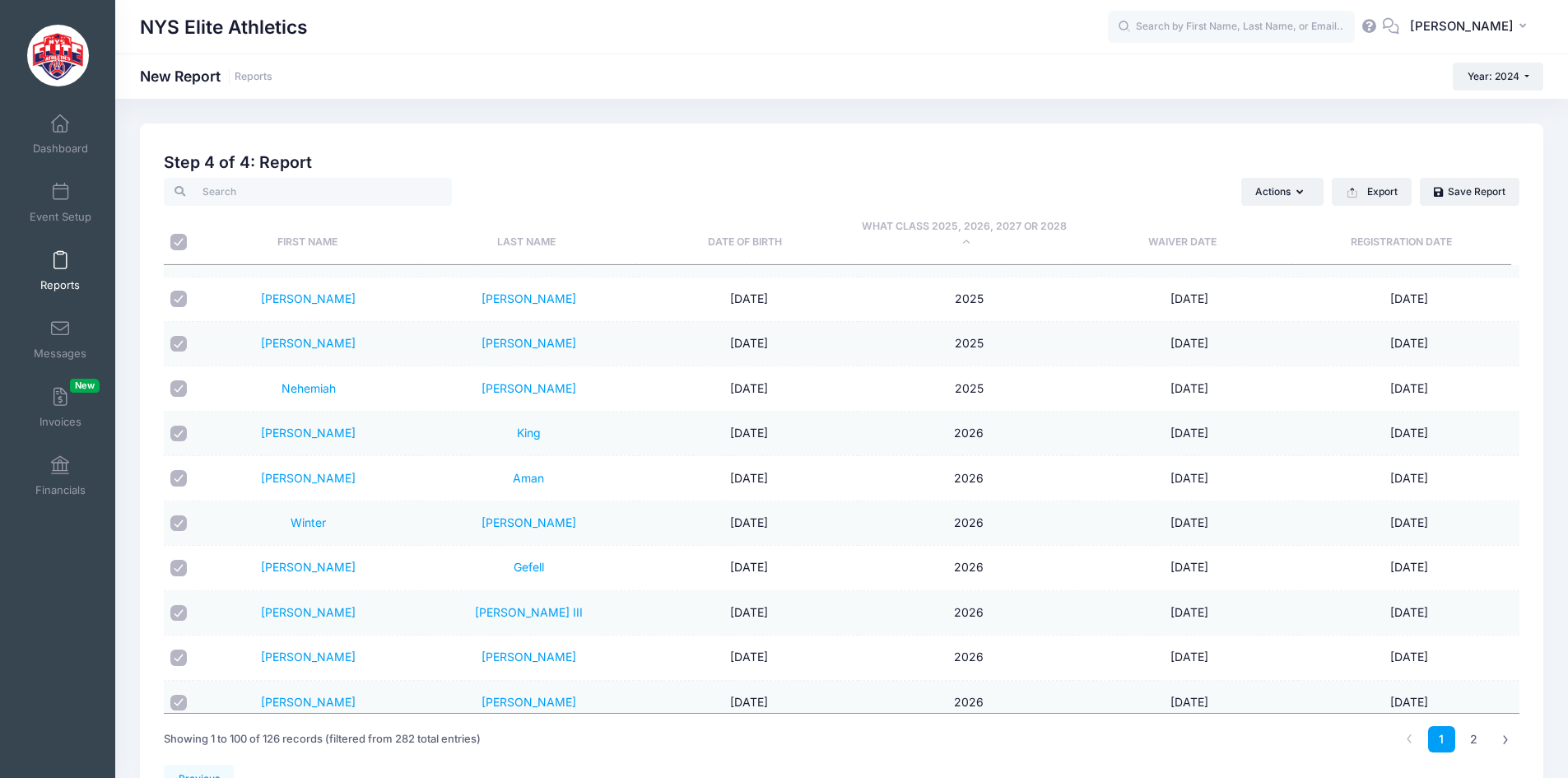
checkbox input "true"
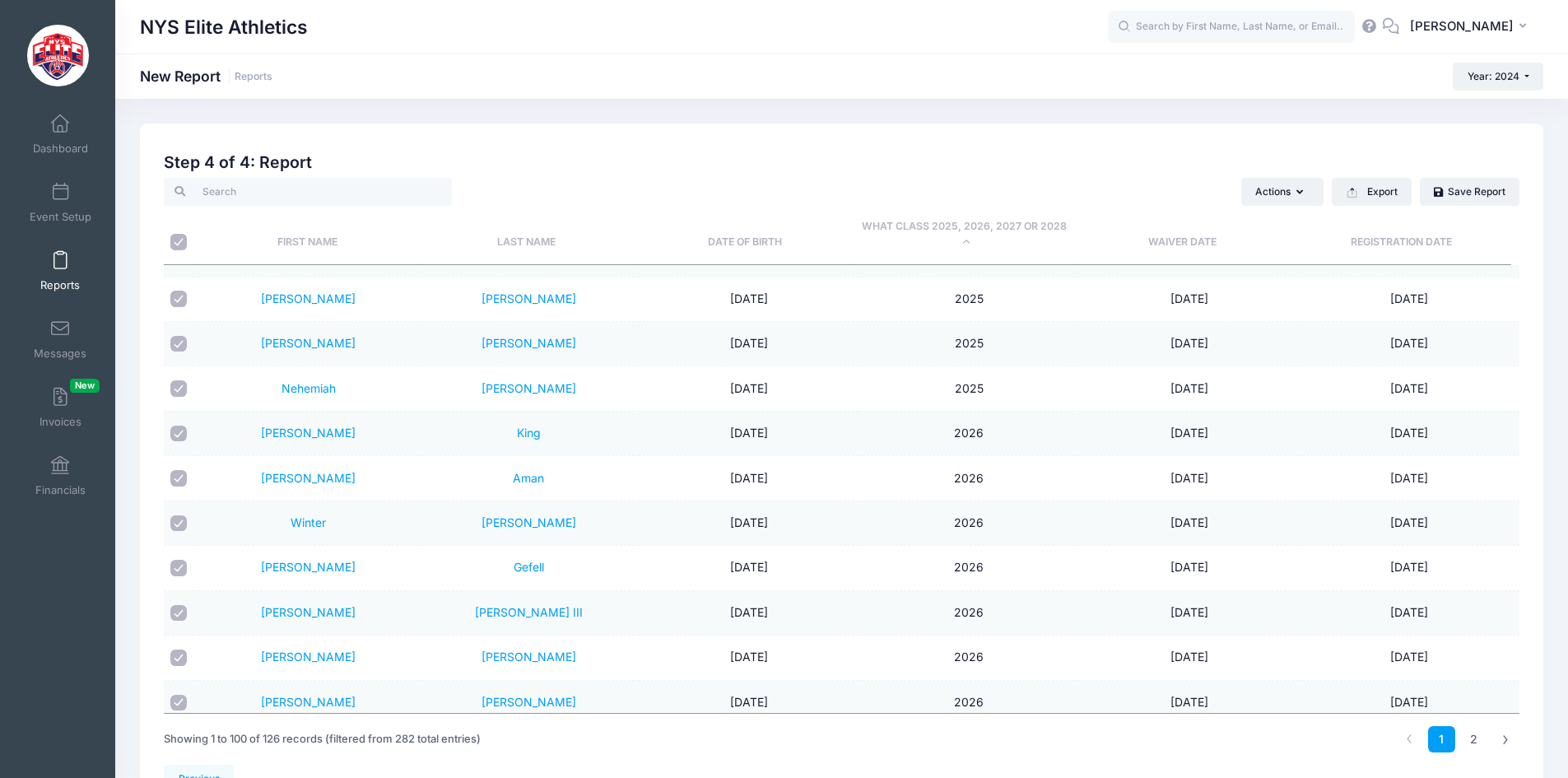
checkbox input "true"
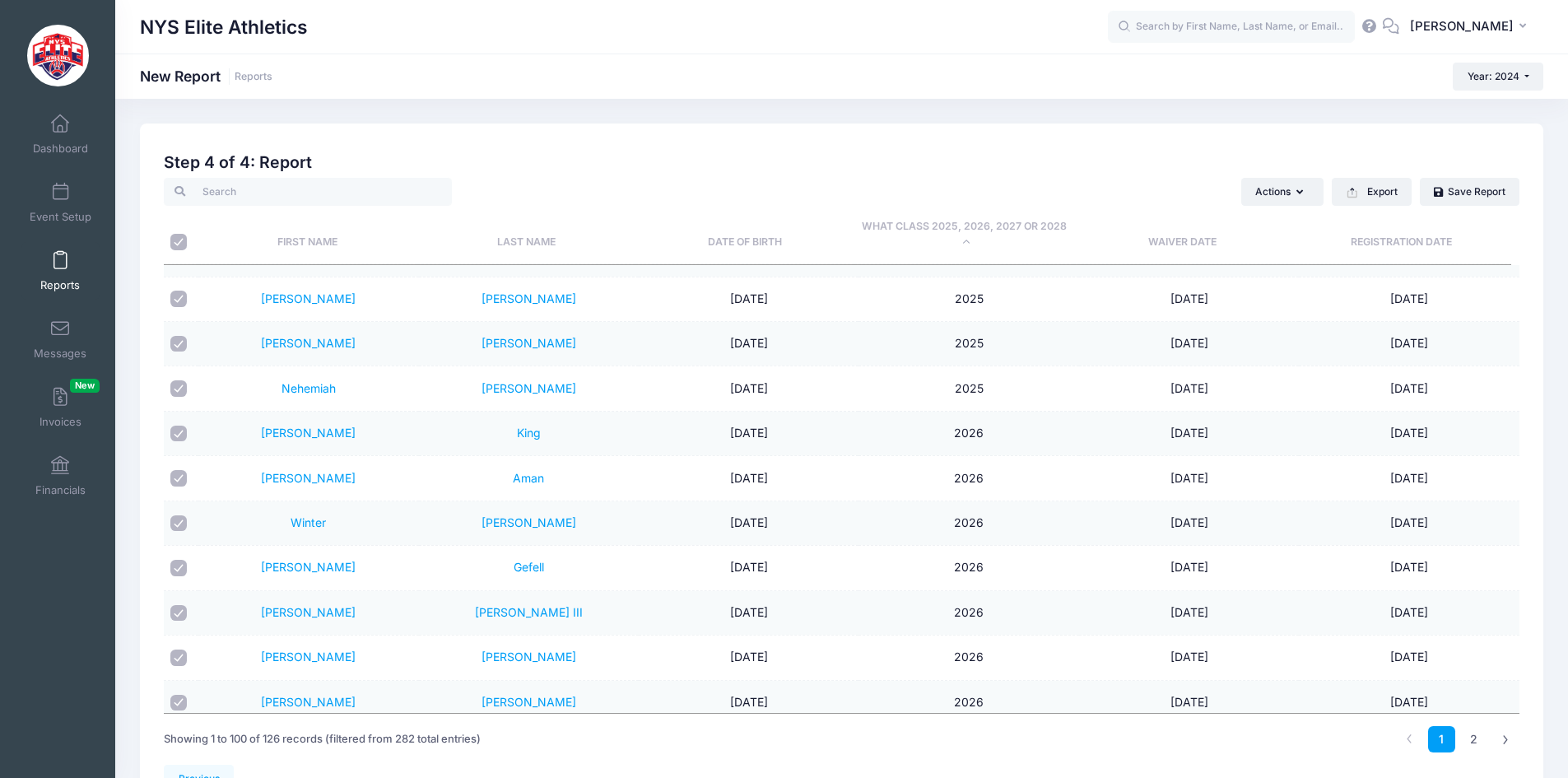
checkbox input "true"
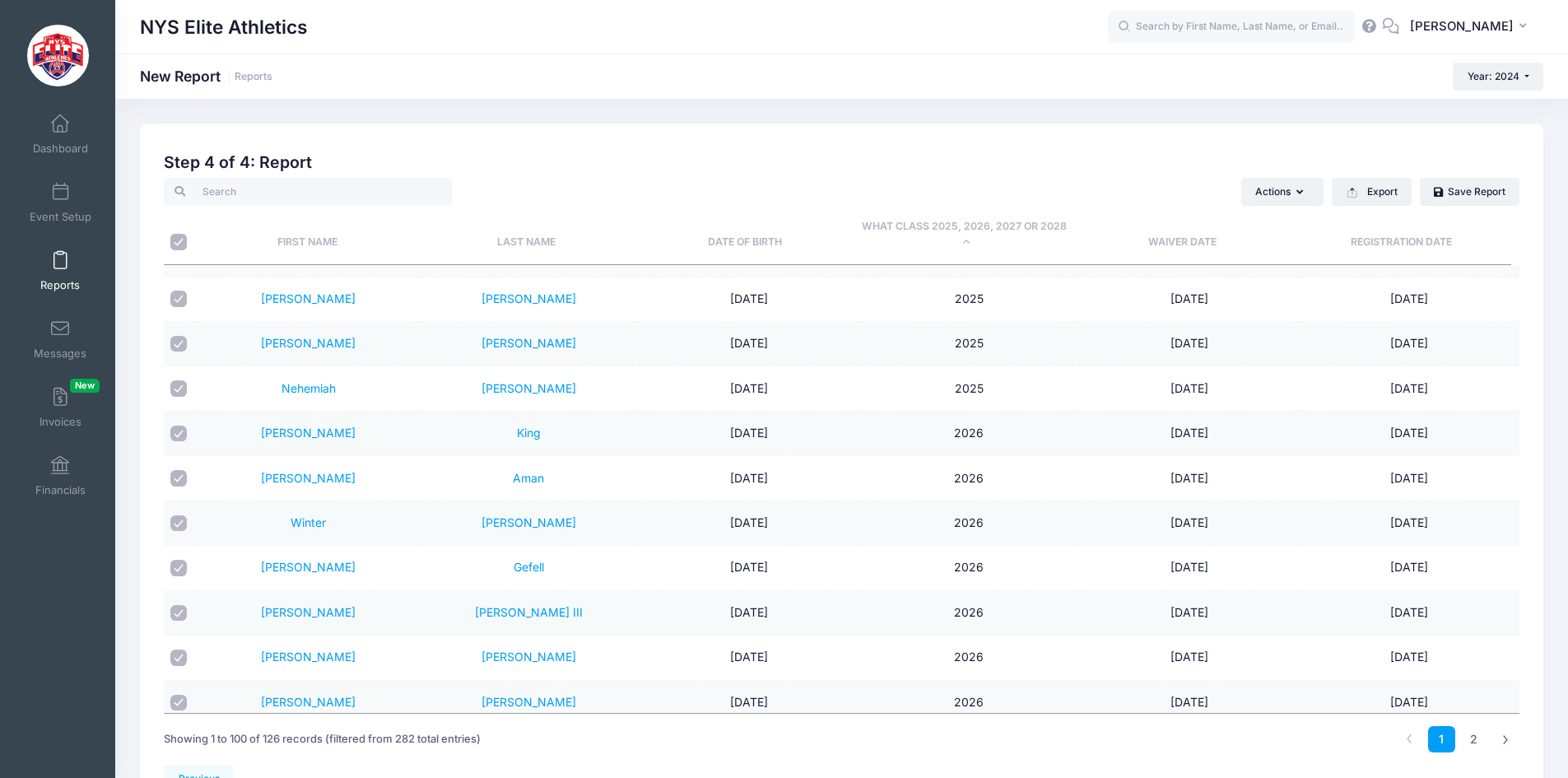
checkbox input "true"
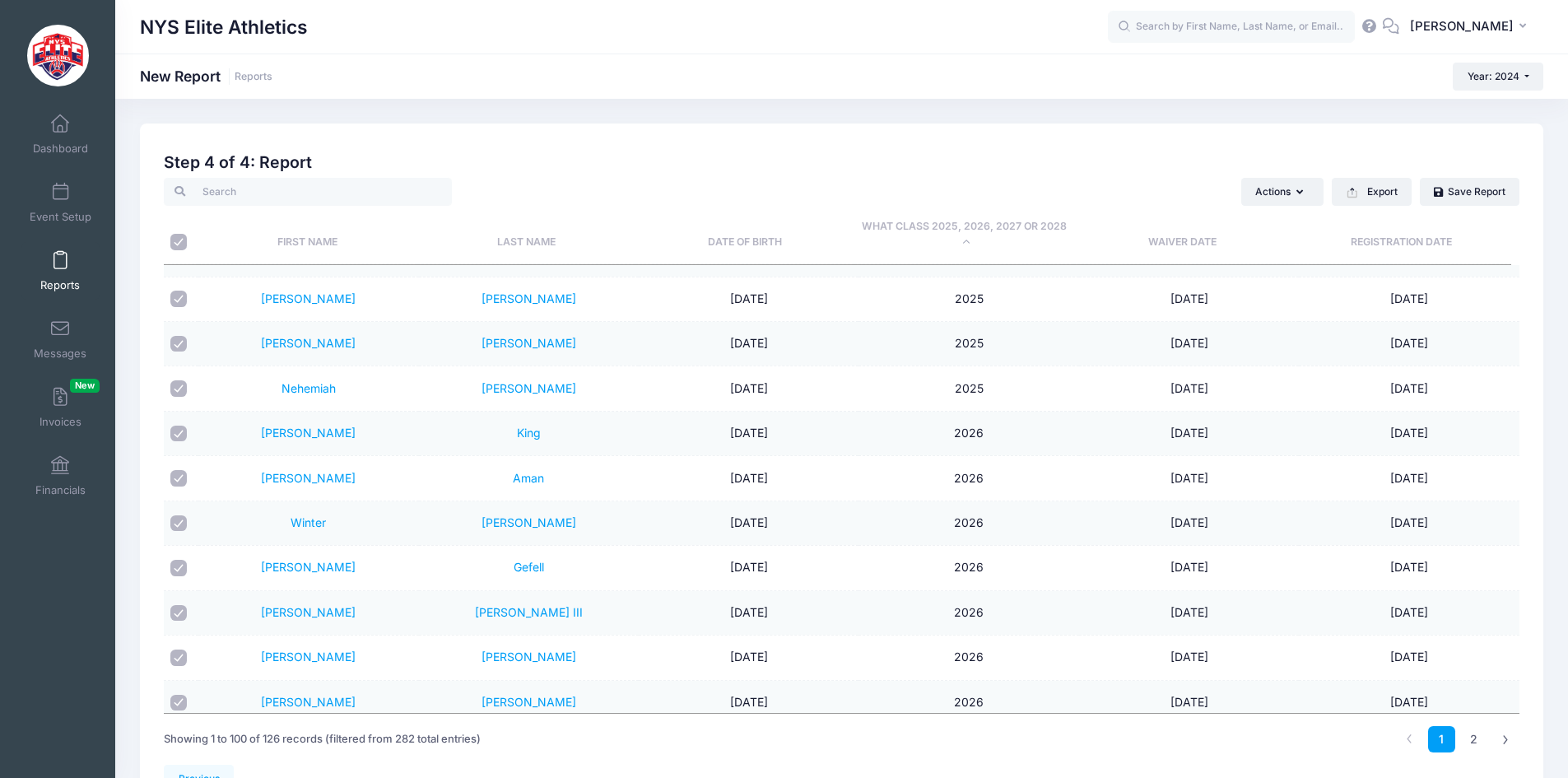
checkbox input "true"
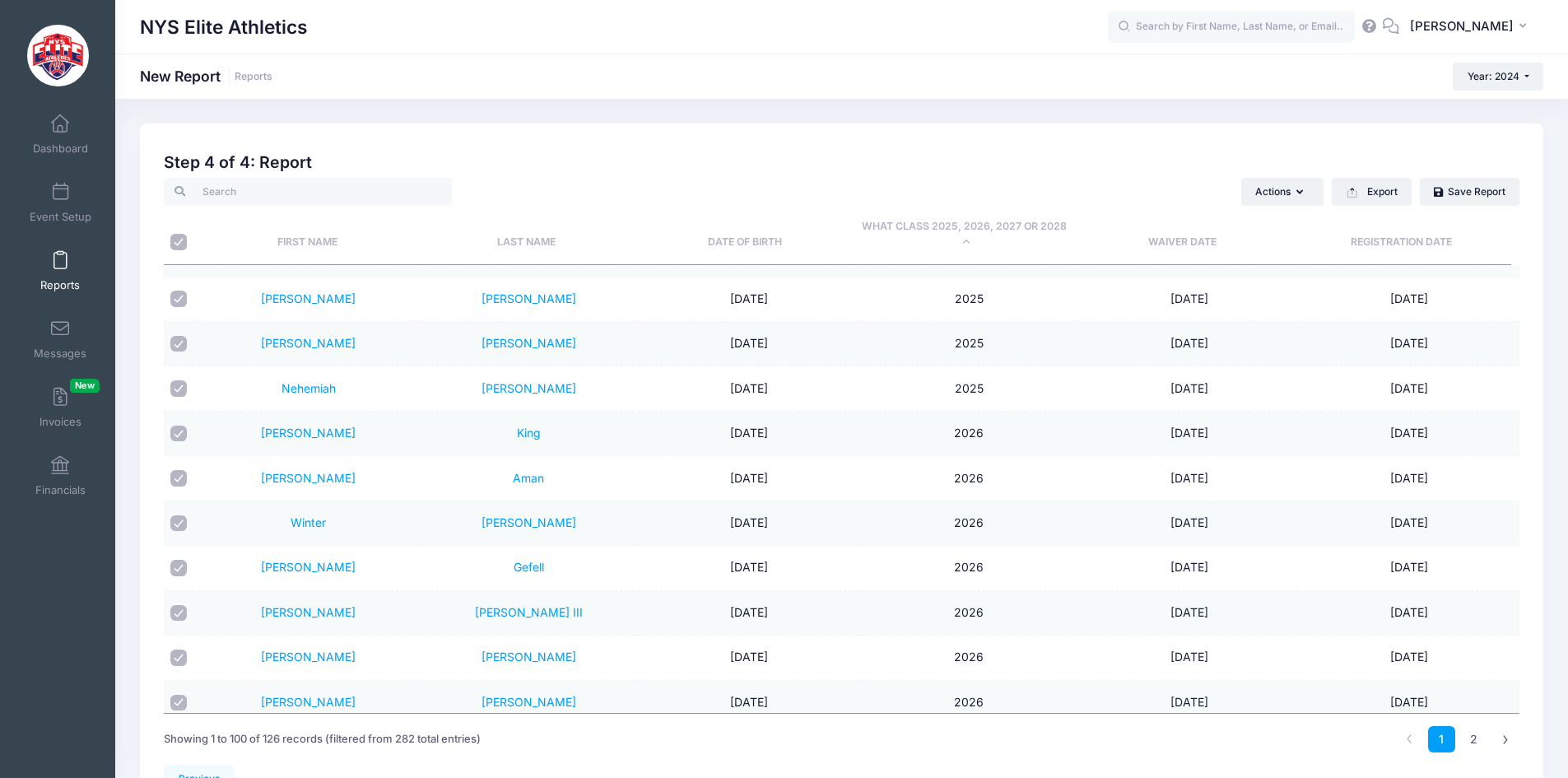
checkbox input "true"
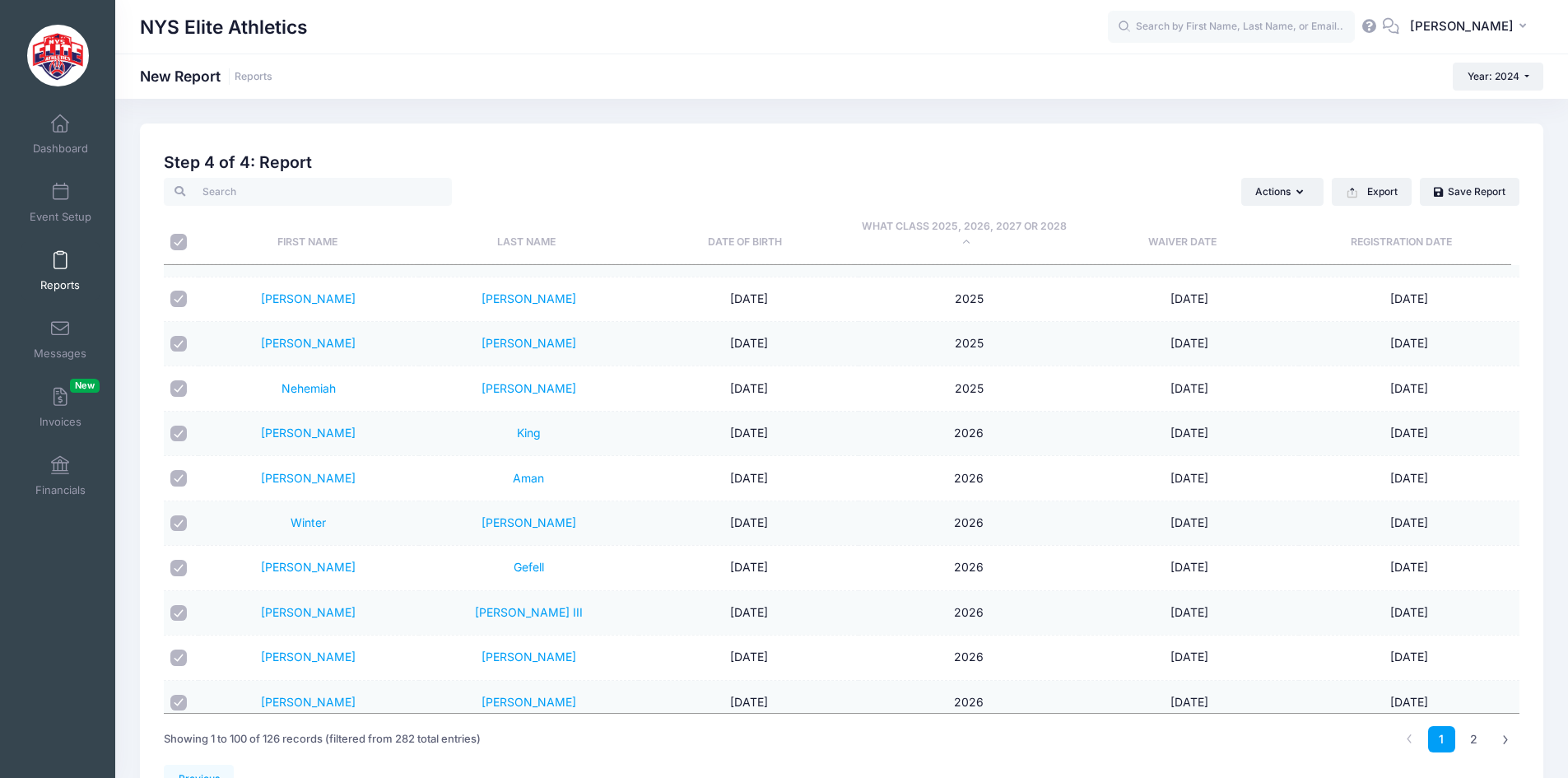
checkbox input "true"
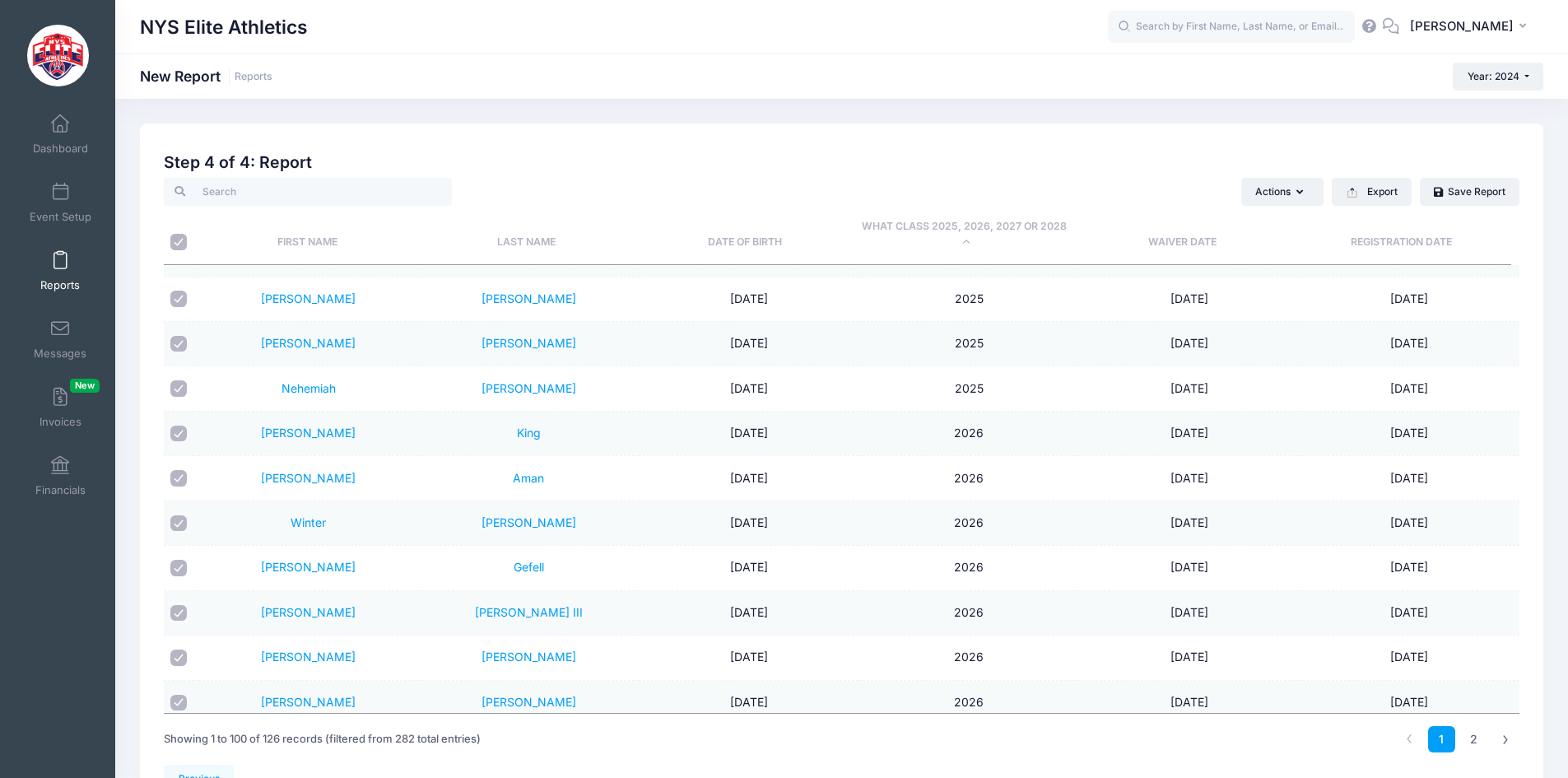
checkbox input "true"
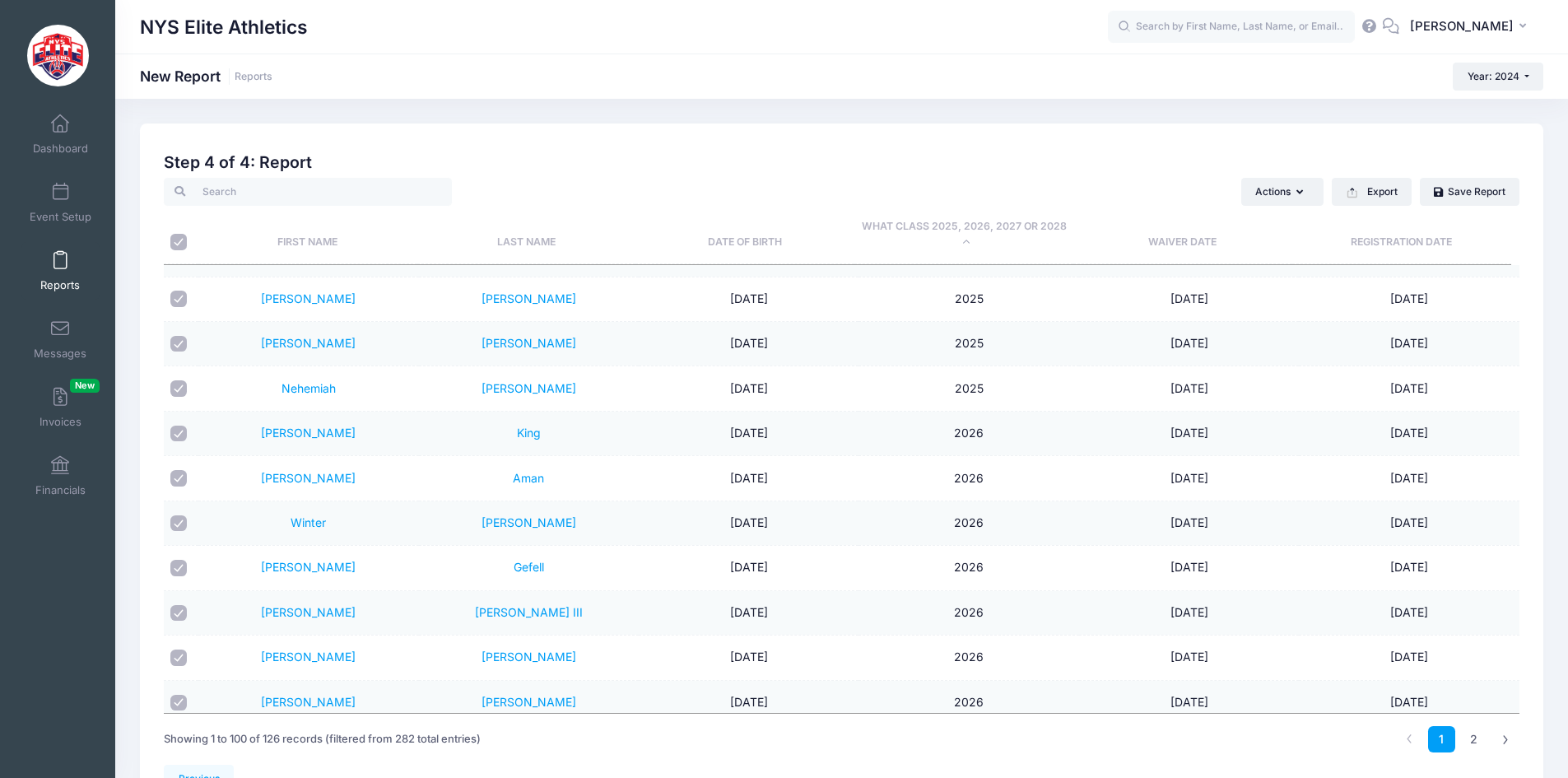
checkbox input "true"
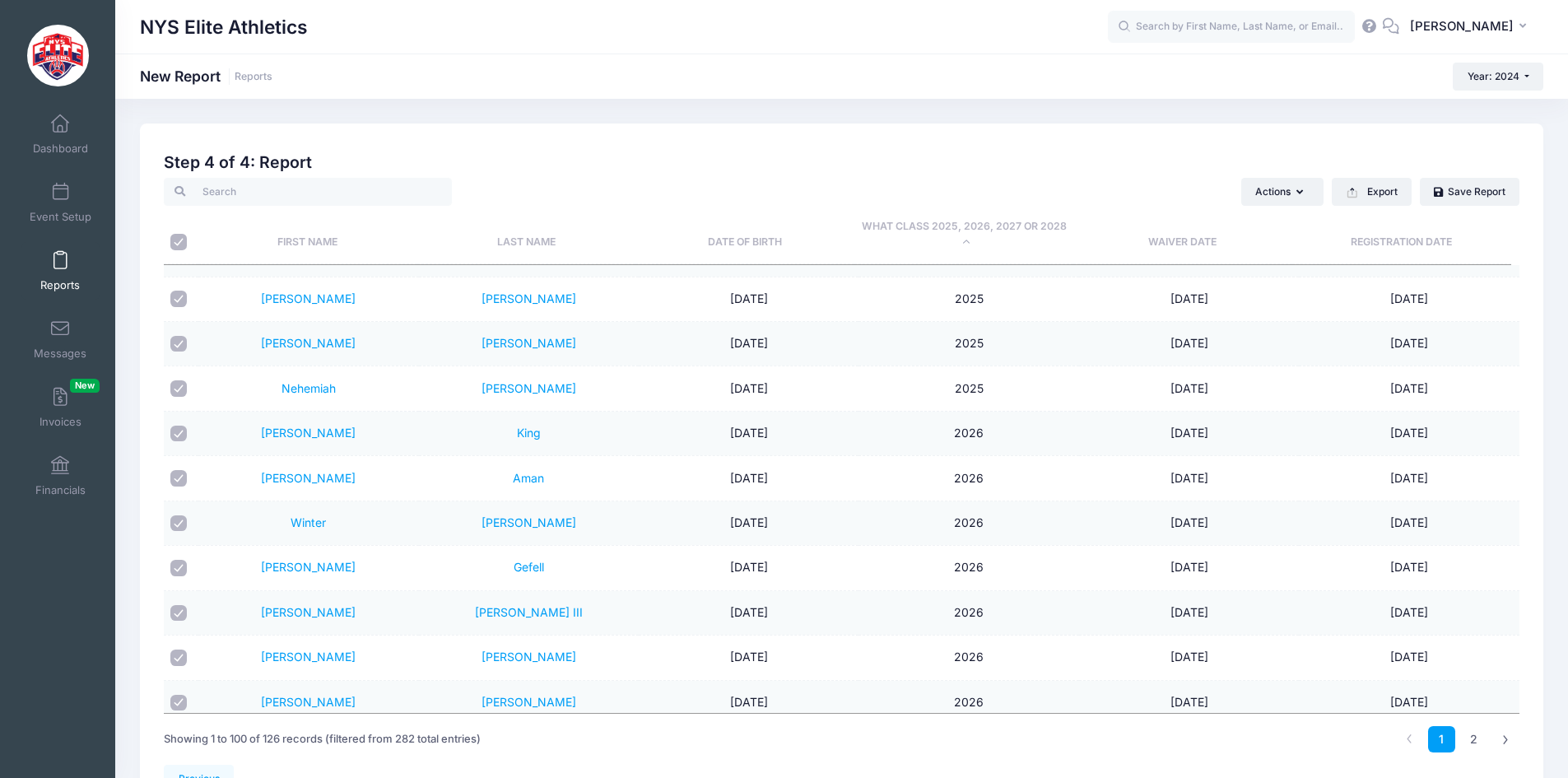
checkbox input "true"
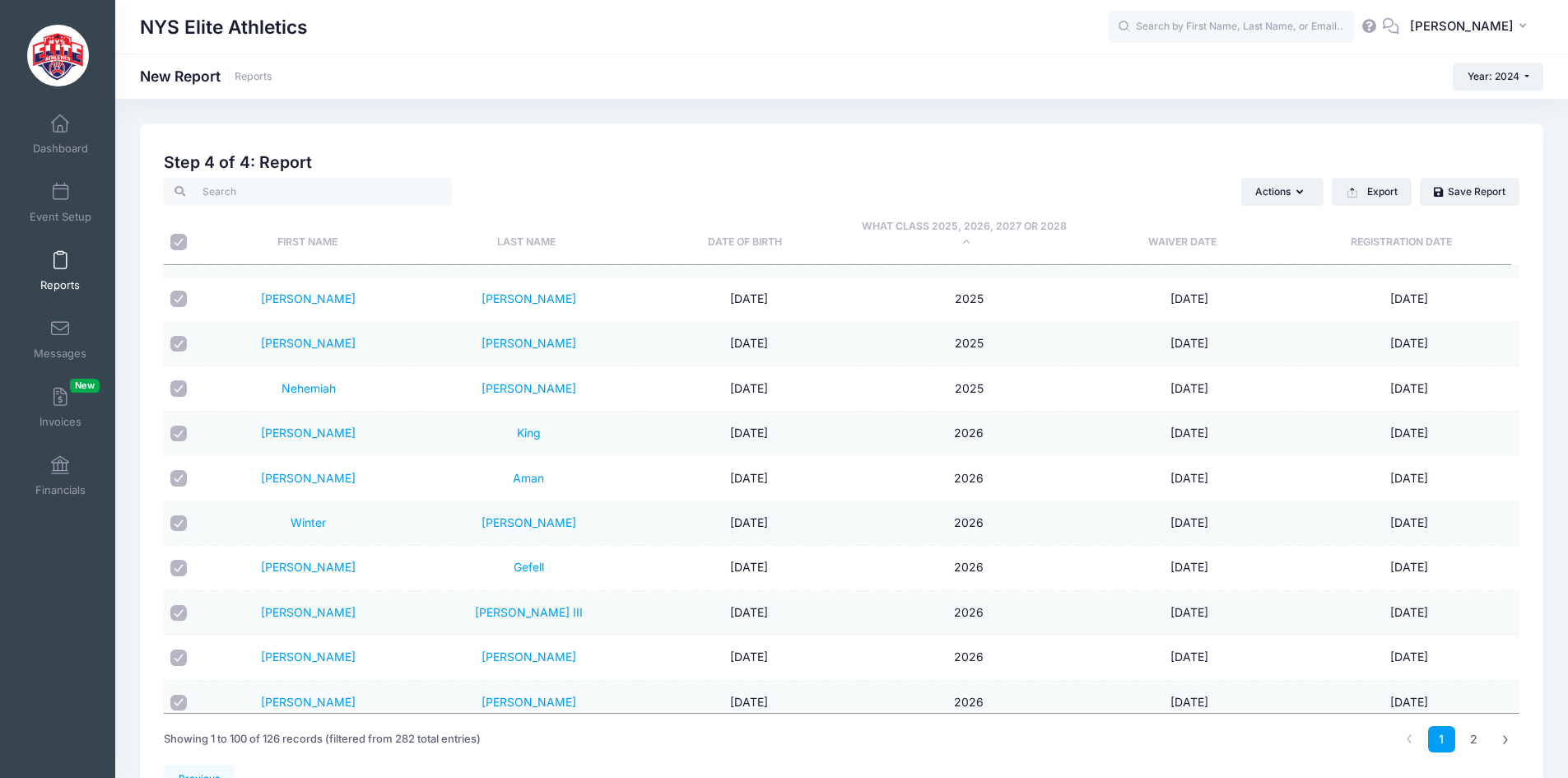
checkbox input "true"
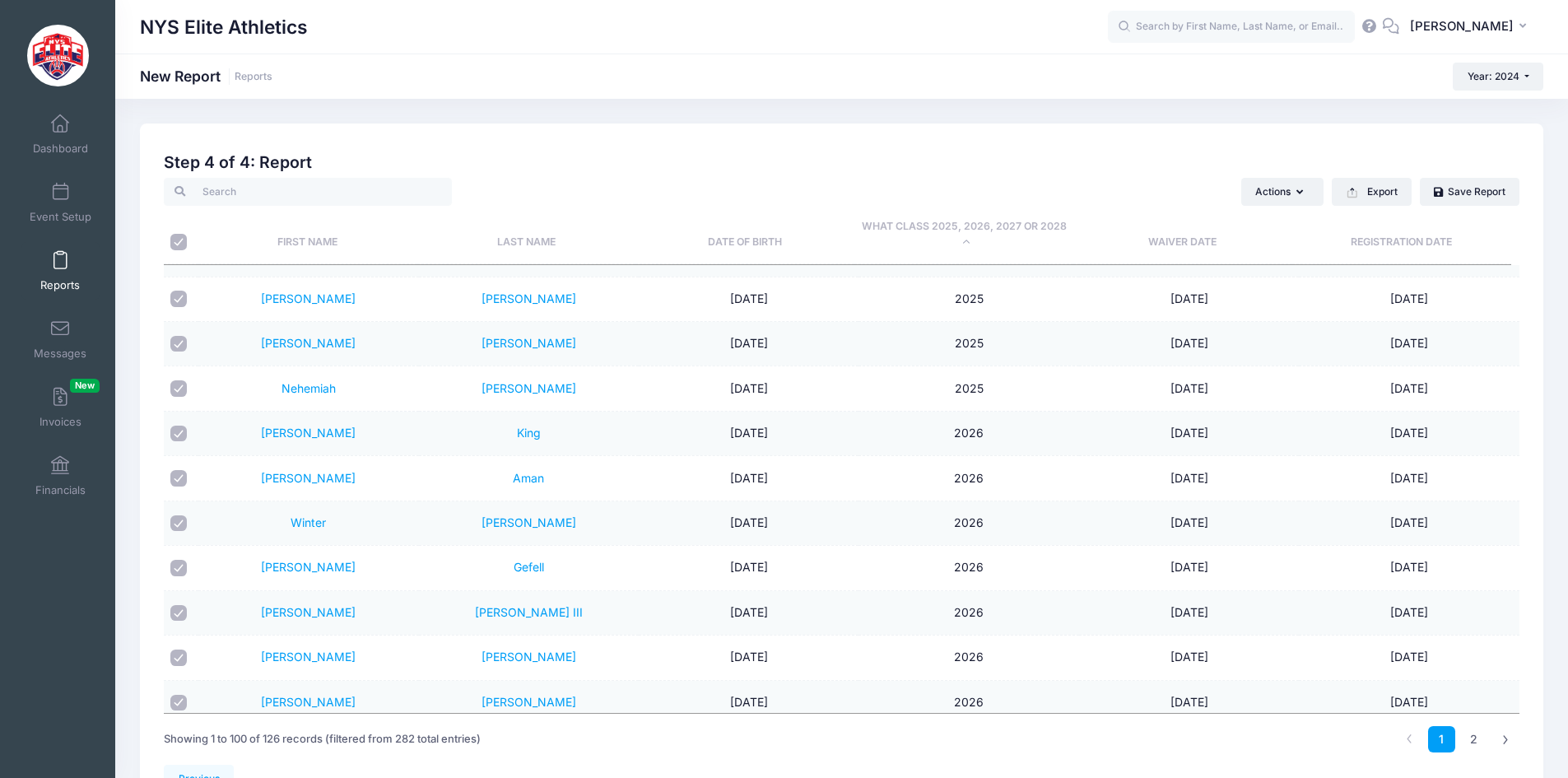
checkbox input "true"
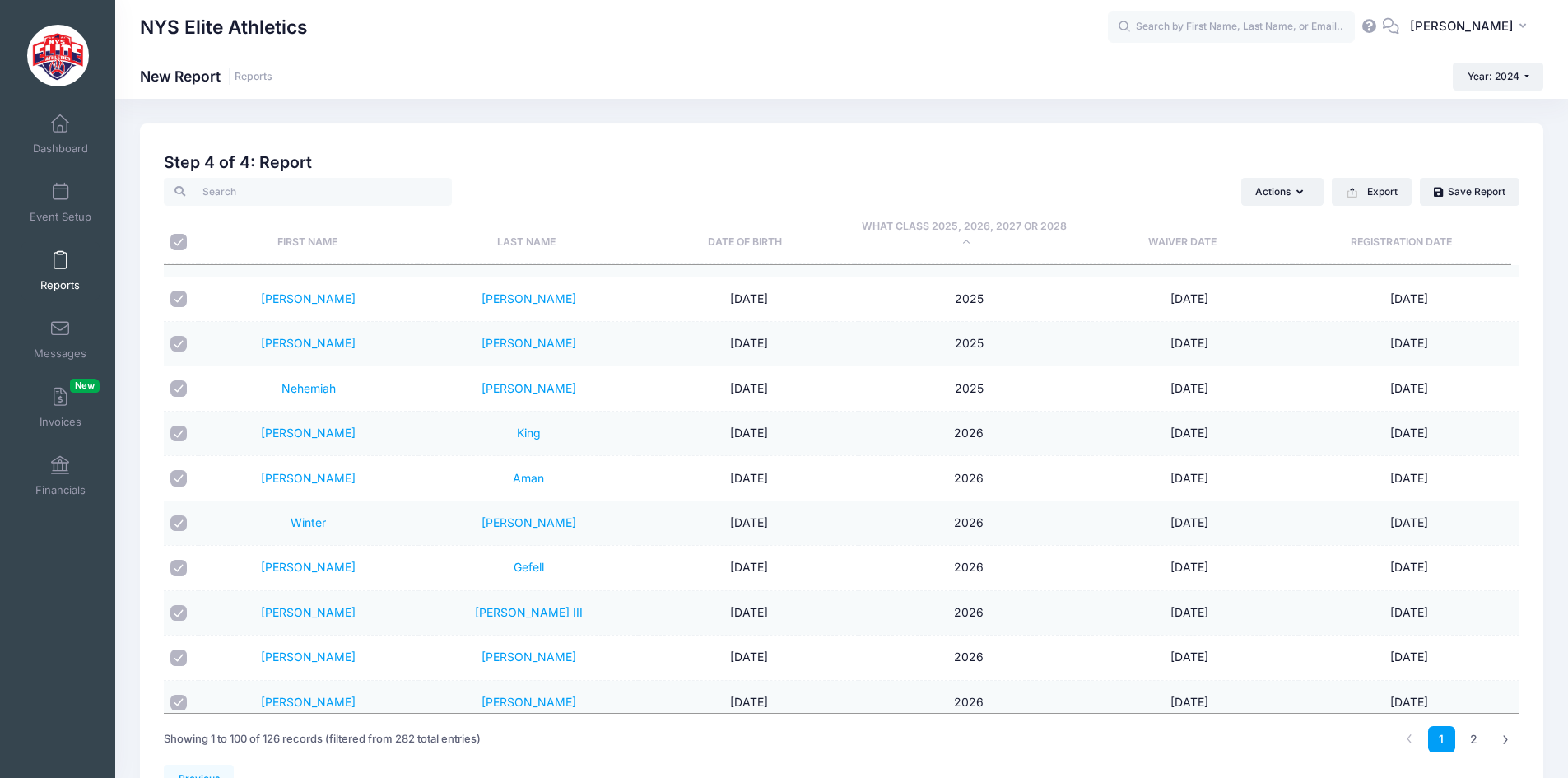
checkbox input "true"
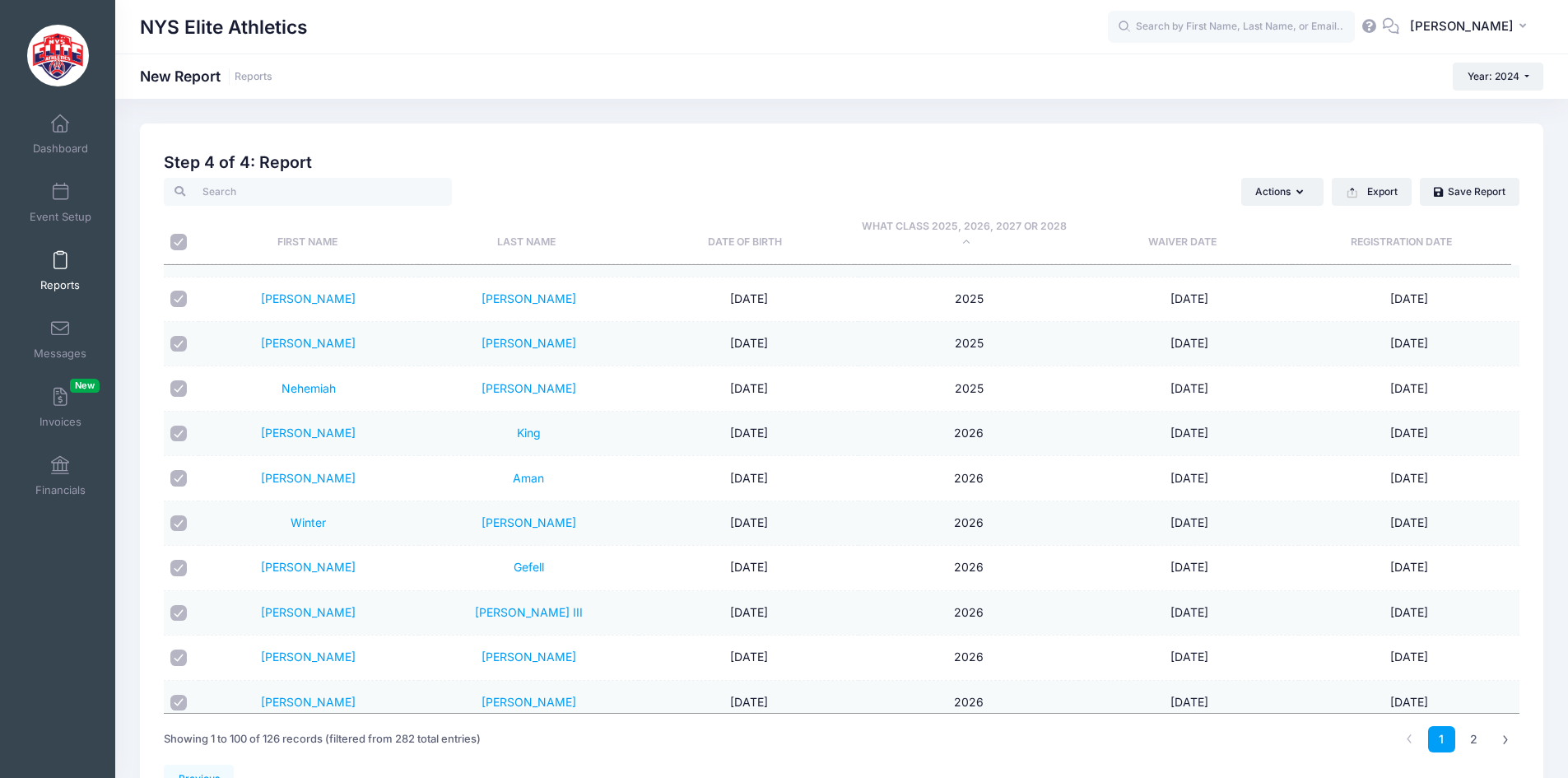
checkbox input "true"
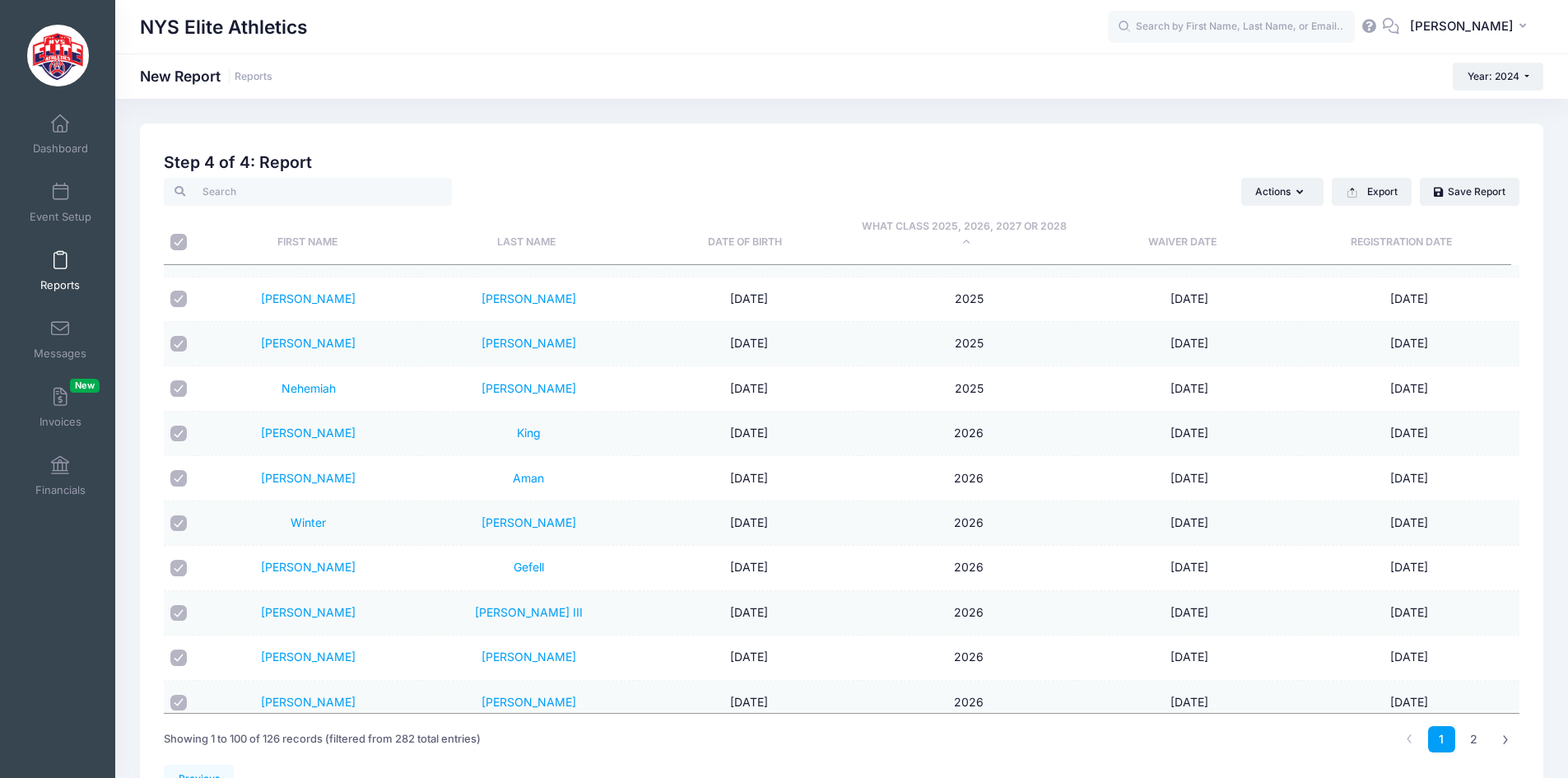
checkbox input "true"
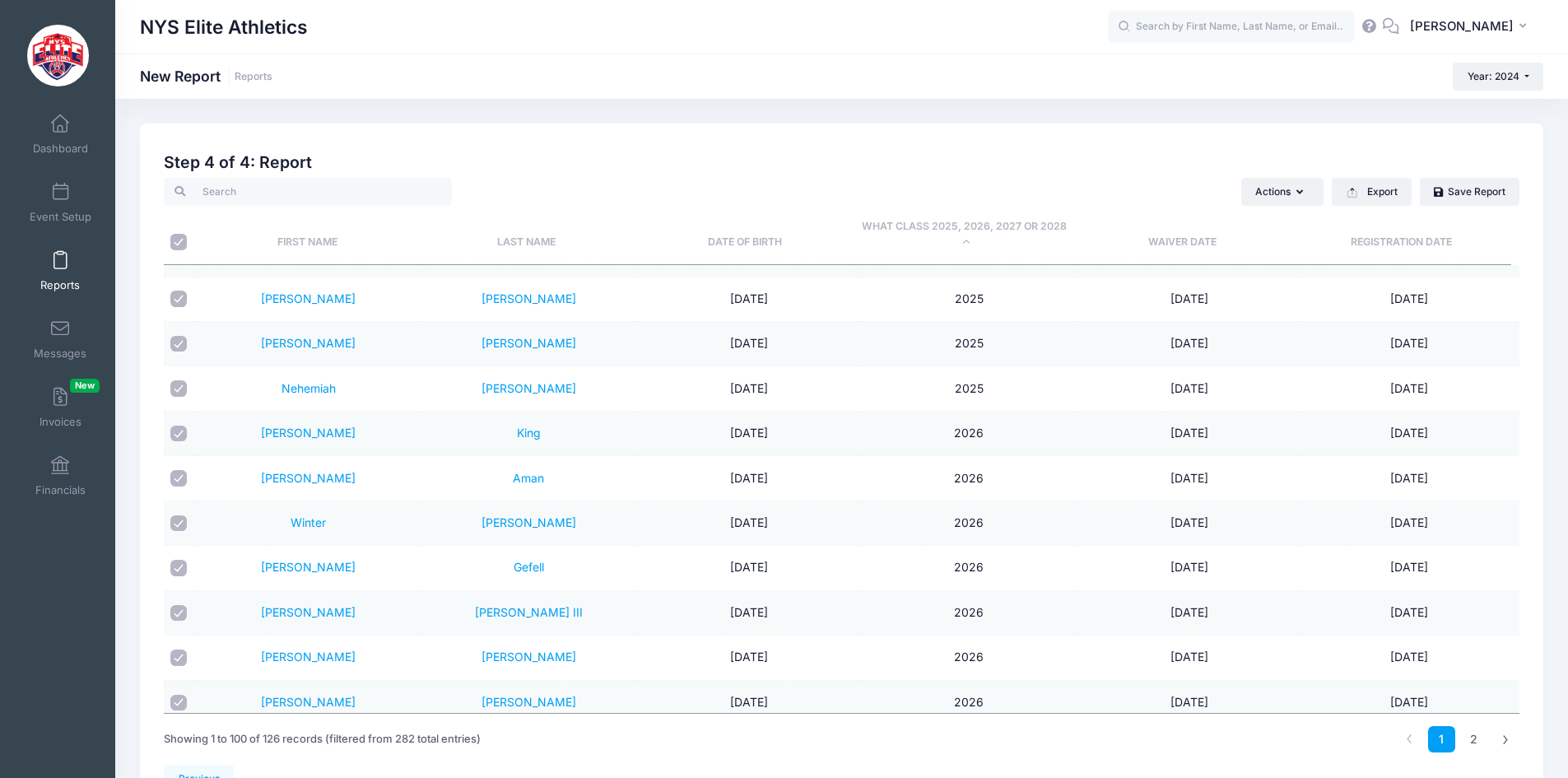
checkbox input "true"
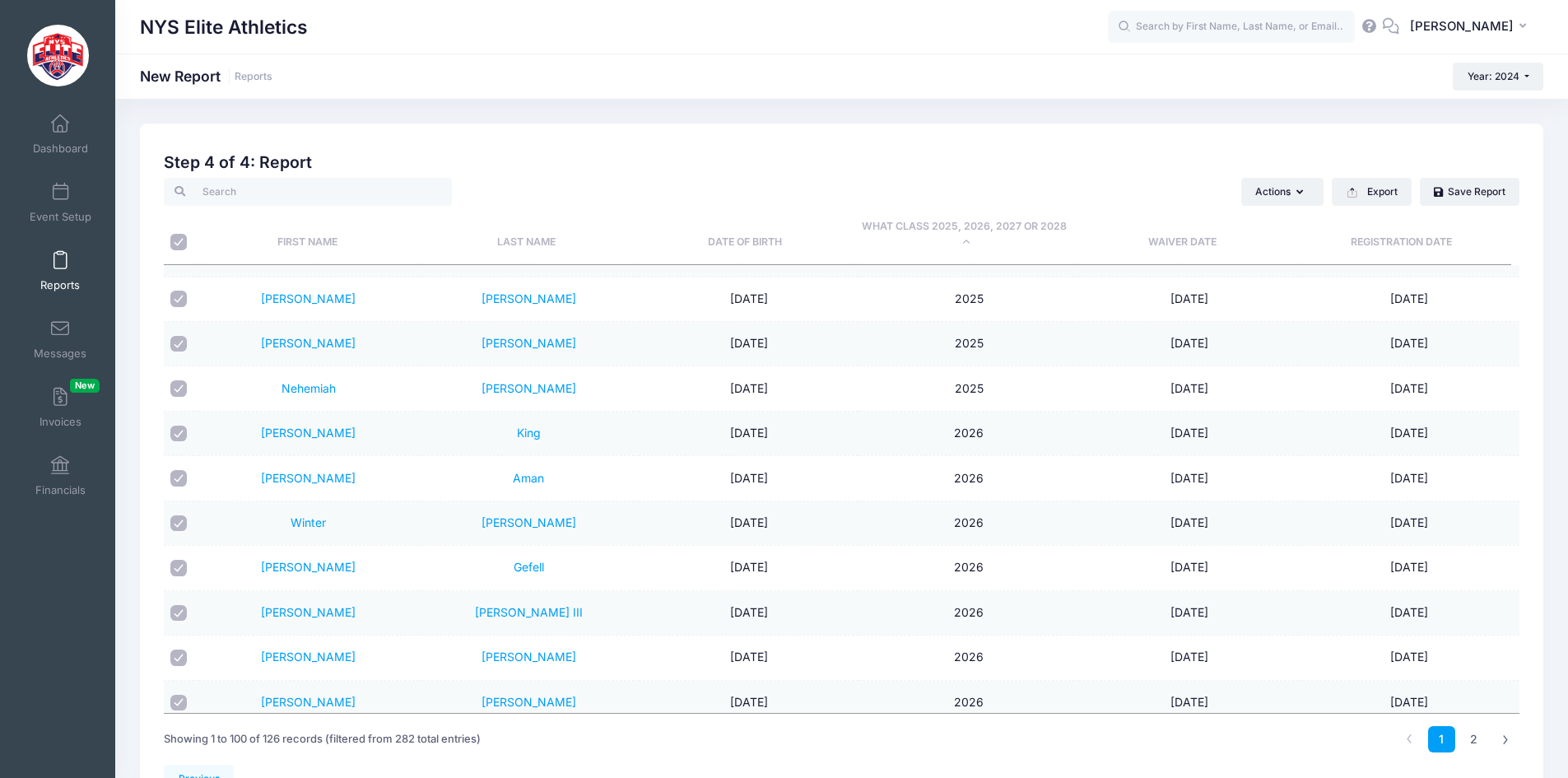
checkbox input "true"
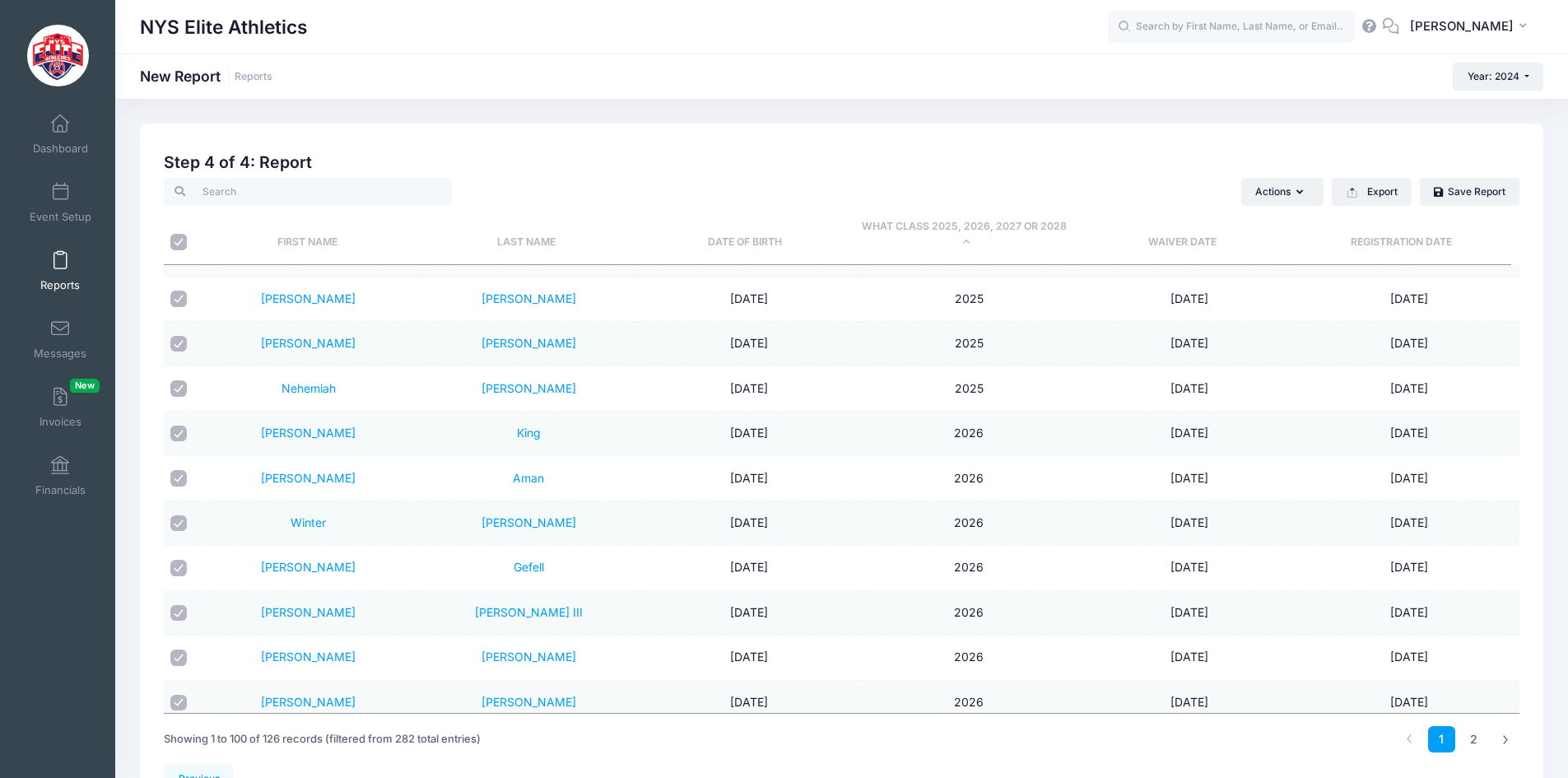
checkbox input "true"
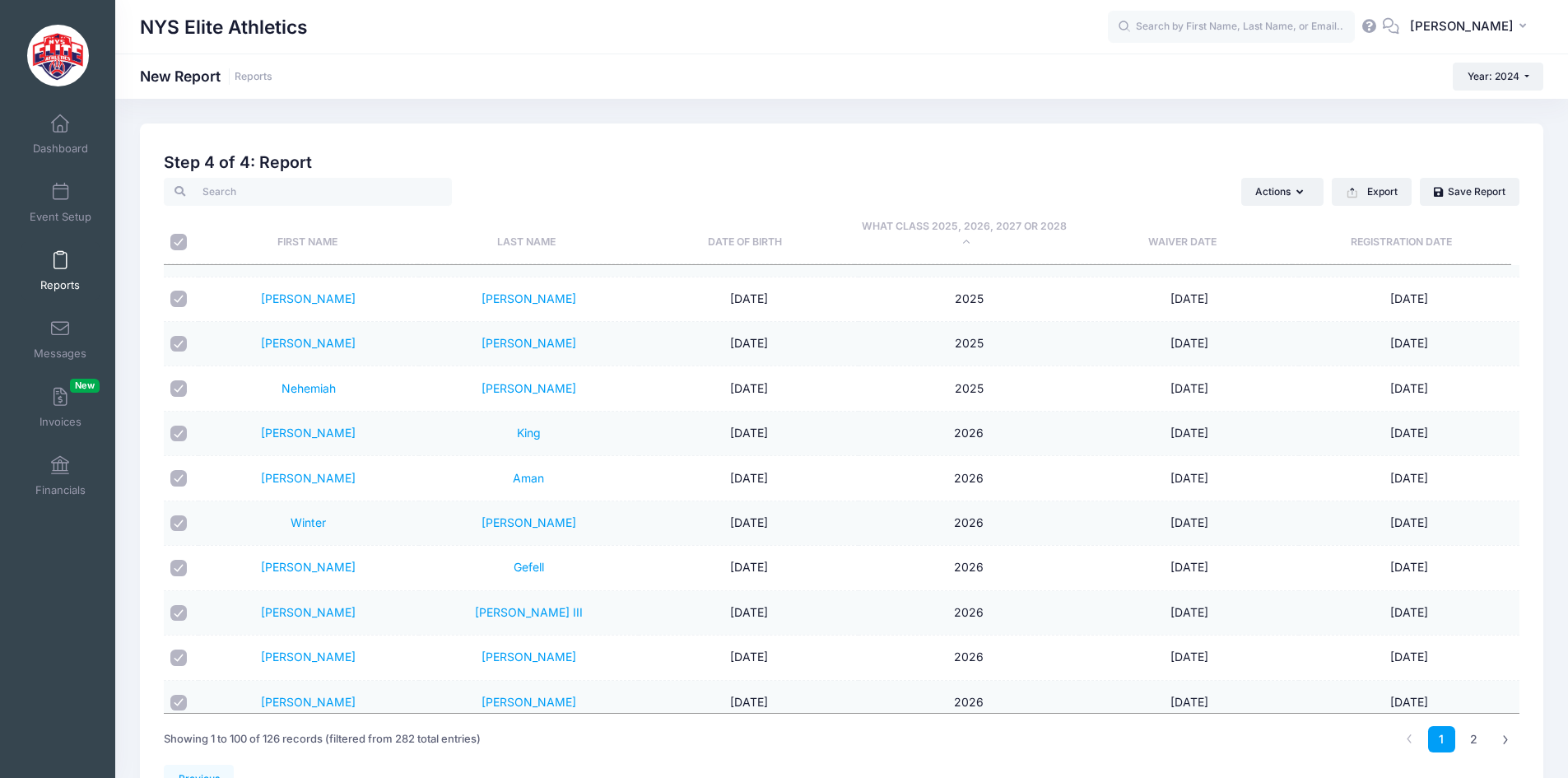
checkbox input "true"
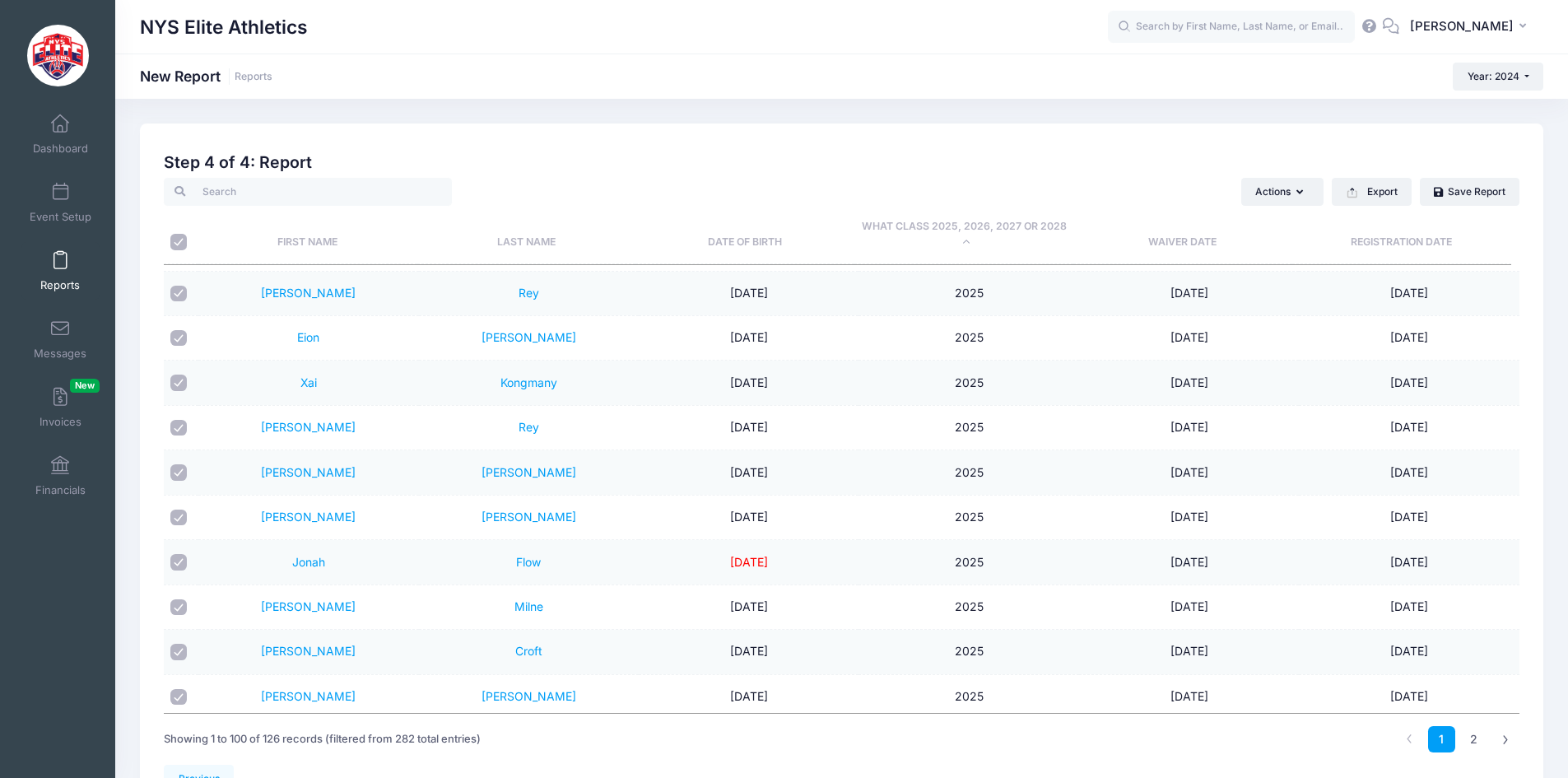
scroll to position [0, 0]
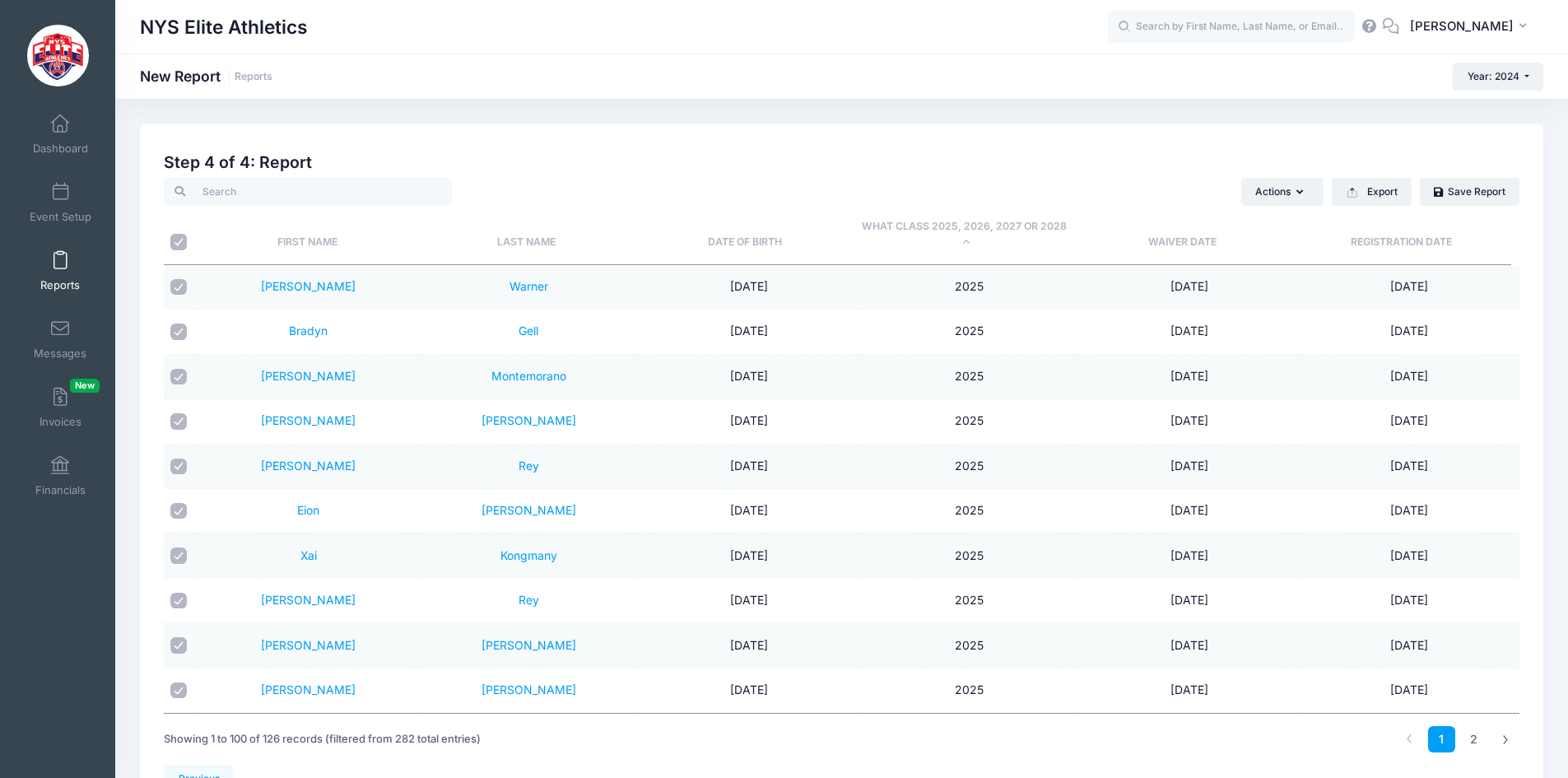
click at [177, 283] on input "checkbox" at bounding box center [178, 287] width 17 height 17
checkbox input "false"
drag, startPoint x: 182, startPoint y: 336, endPoint x: 178, endPoint y: 344, distance: 8.9
click at [182, 336] on input "checkbox" at bounding box center [178, 331] width 17 height 17
checkbox input "false"
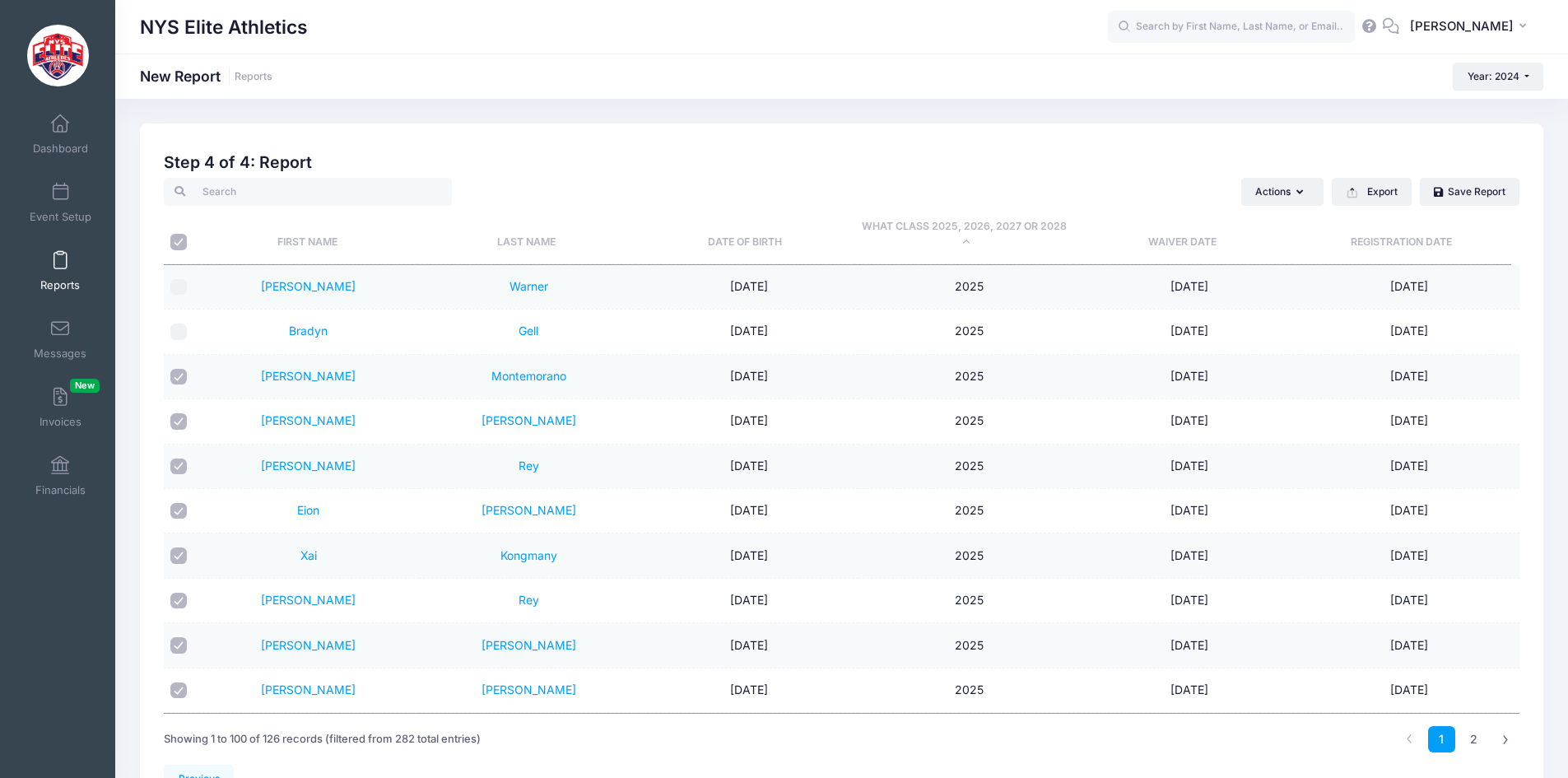
click at [175, 369] on input "checkbox" at bounding box center [178, 376] width 17 height 17
checkbox input "false"
click at [169, 425] on td at bounding box center [180, 420] width 34 height 44
click at [178, 427] on input "checkbox" at bounding box center [178, 421] width 17 height 17
checkbox input "false"
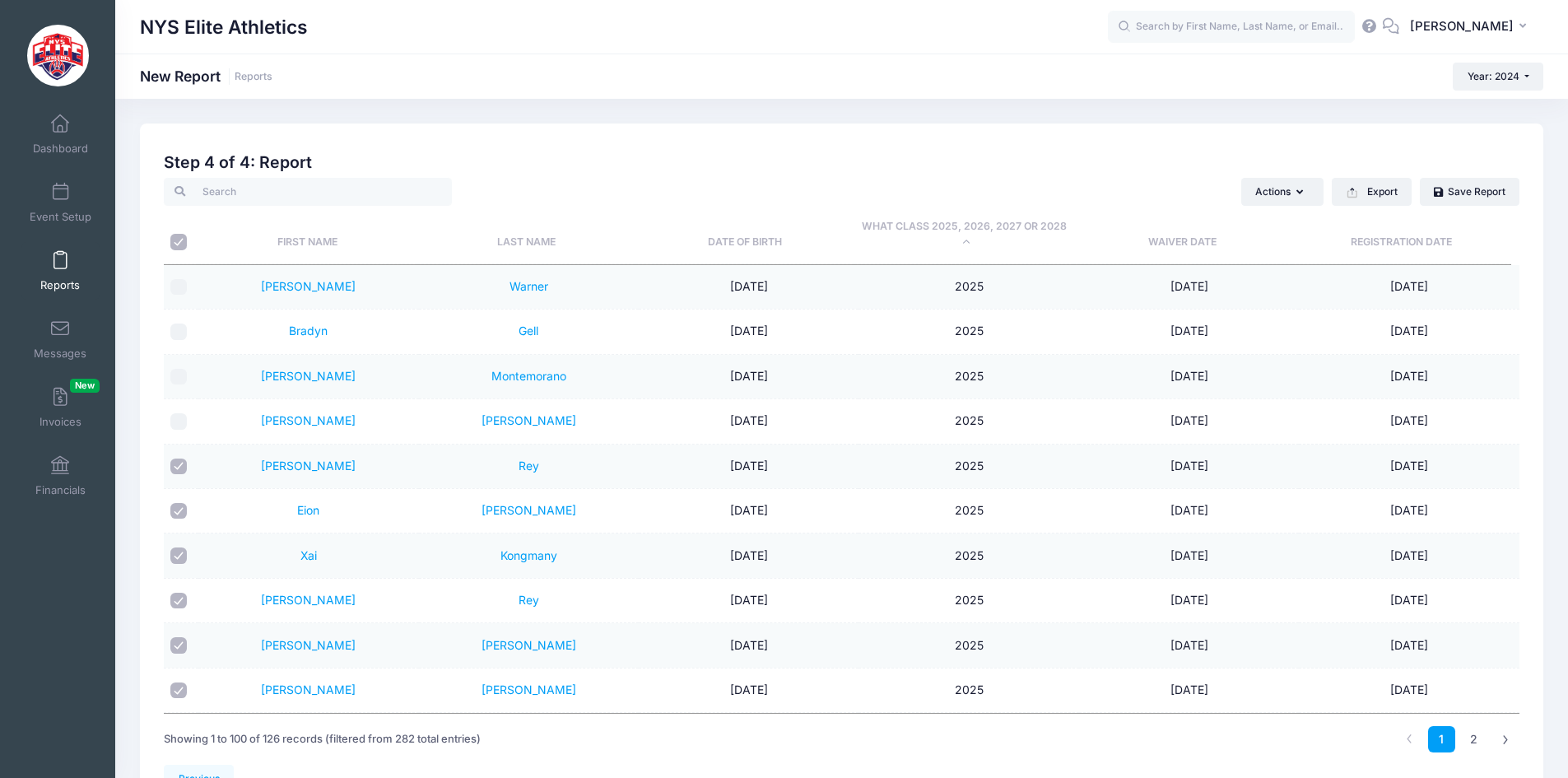
click at [178, 469] on input "checkbox" at bounding box center [178, 466] width 17 height 17
checkbox input "false"
click at [176, 517] on input "checkbox" at bounding box center [178, 511] width 17 height 17
checkbox input "false"
drag, startPoint x: 178, startPoint y: 557, endPoint x: 177, endPoint y: 568, distance: 11.0
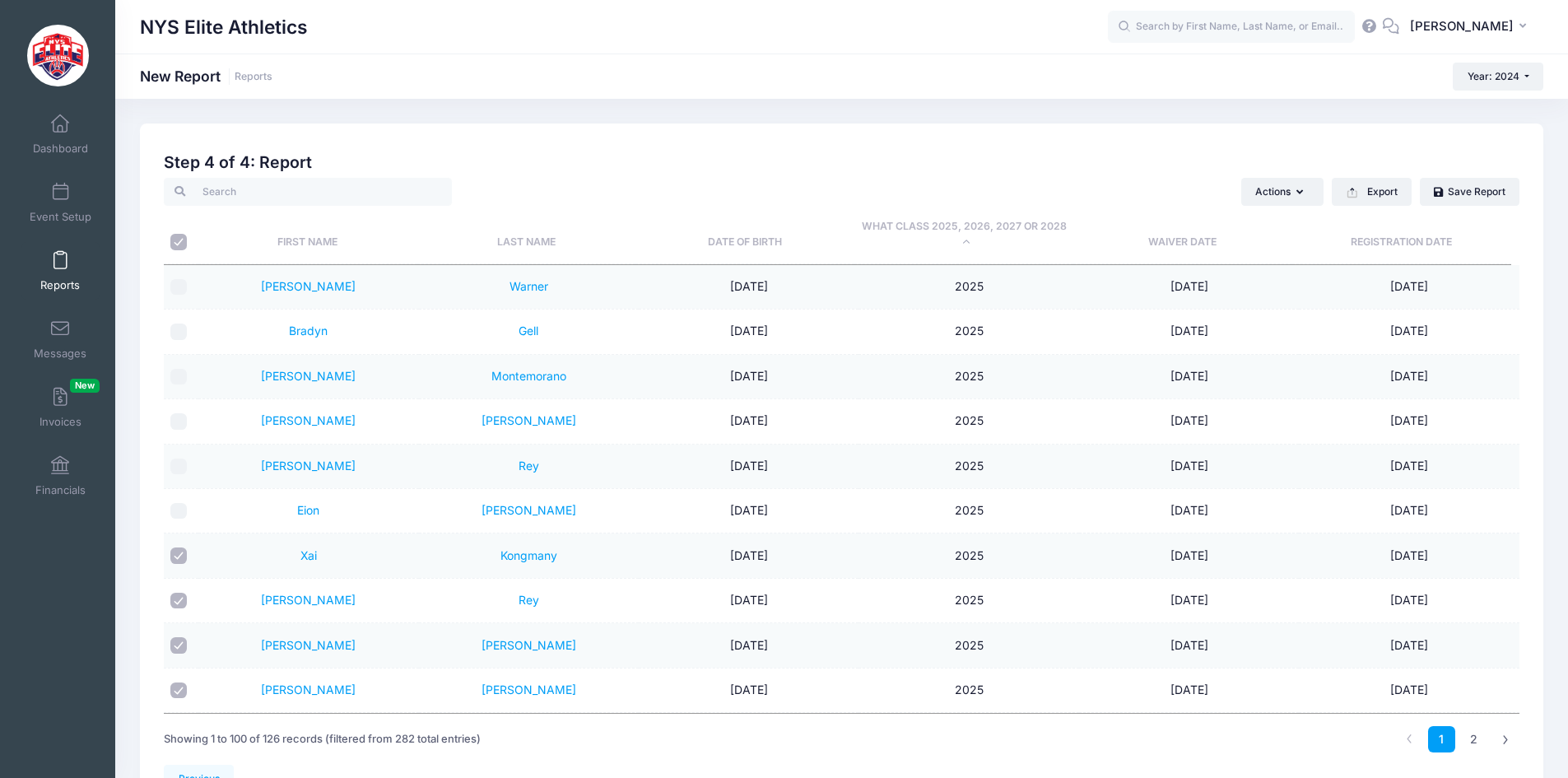
click at [177, 558] on input "checkbox" at bounding box center [178, 556] width 17 height 17
checkbox input "false"
click at [176, 602] on input "checkbox" at bounding box center [178, 601] width 17 height 17
checkbox input "false"
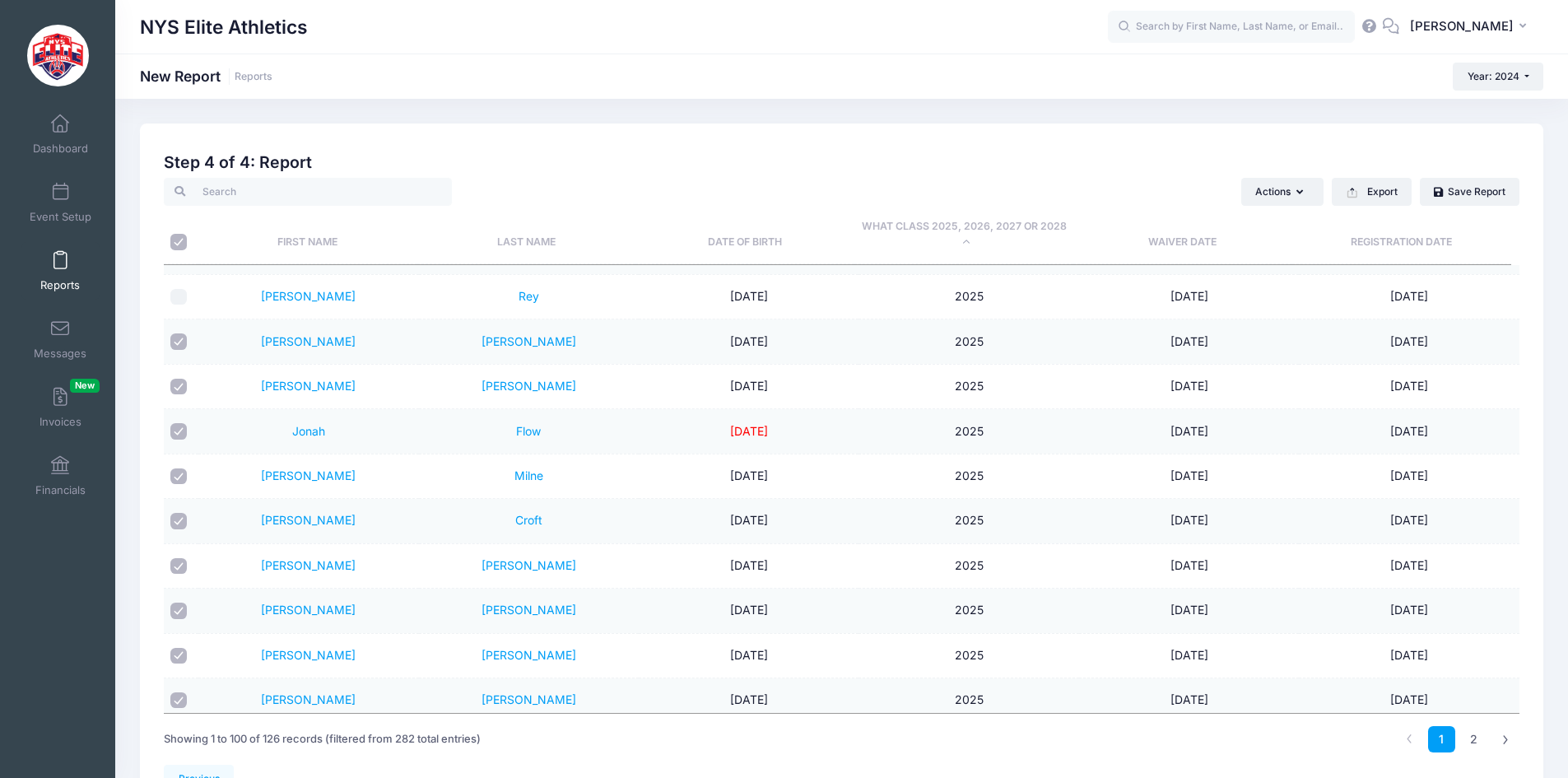
scroll to position [329, 0]
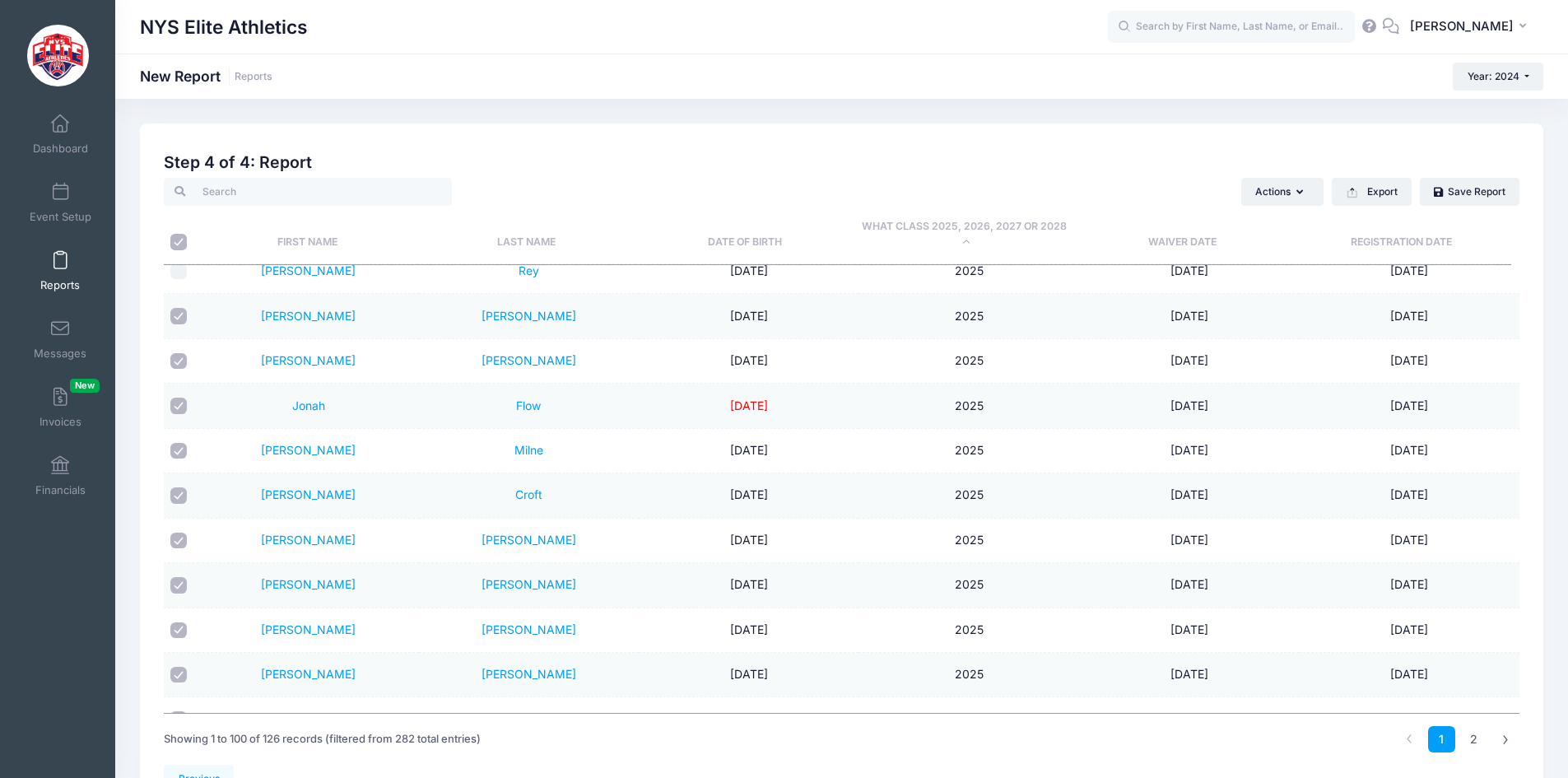
click at [183, 312] on input "checkbox" at bounding box center [178, 316] width 17 height 17
checkbox input "false"
drag, startPoint x: 186, startPoint y: 364, endPoint x: 186, endPoint y: 385, distance: 21.0
click at [186, 365] on input "checkbox" at bounding box center [178, 361] width 17 height 17
checkbox input "false"
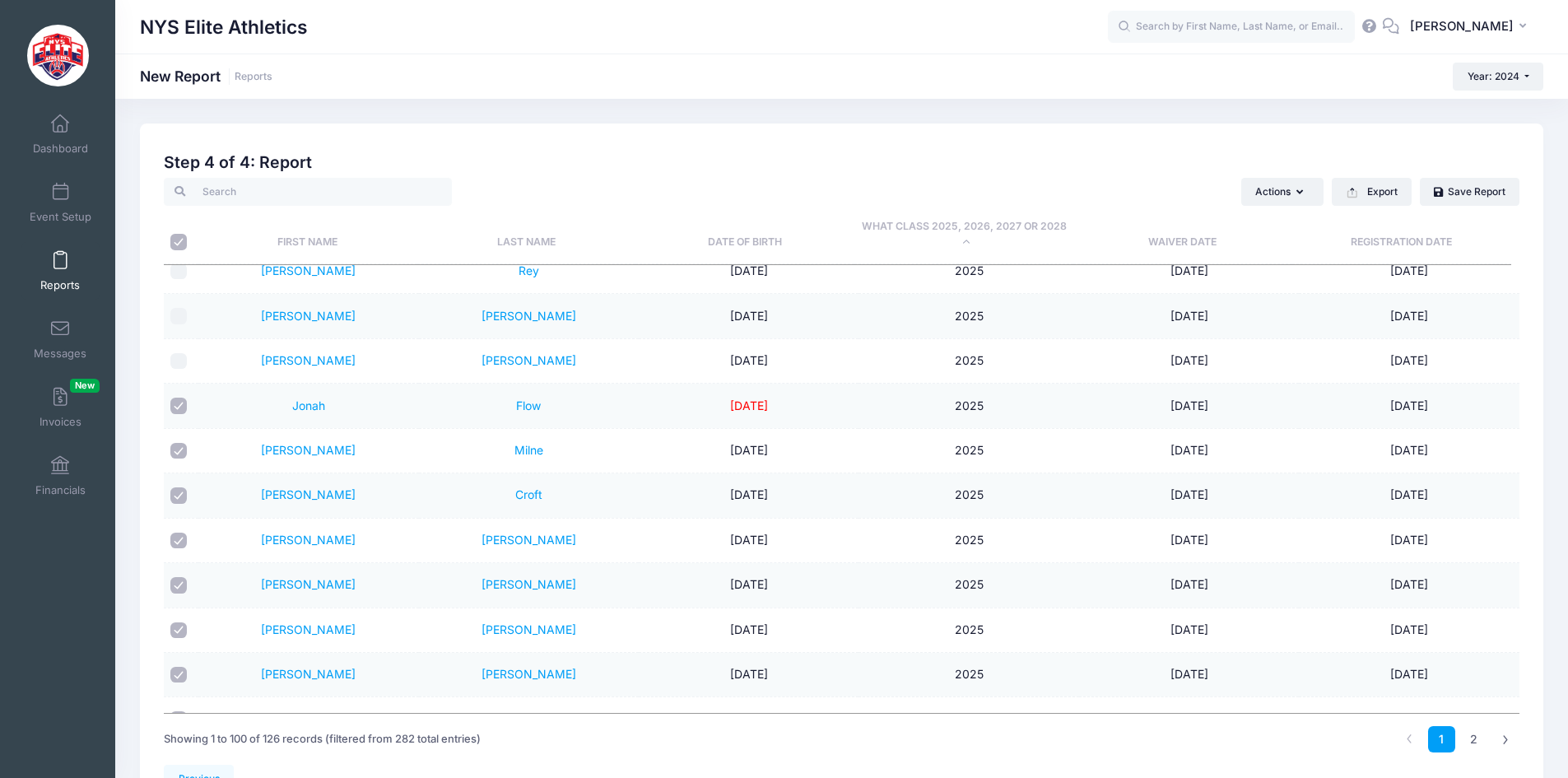
click at [184, 405] on input "checkbox" at bounding box center [178, 406] width 17 height 17
checkbox input "false"
drag, startPoint x: 179, startPoint y: 455, endPoint x: 179, endPoint y: 481, distance: 26.0
click at [179, 456] on input "checkbox" at bounding box center [178, 451] width 17 height 17
checkbox input "false"
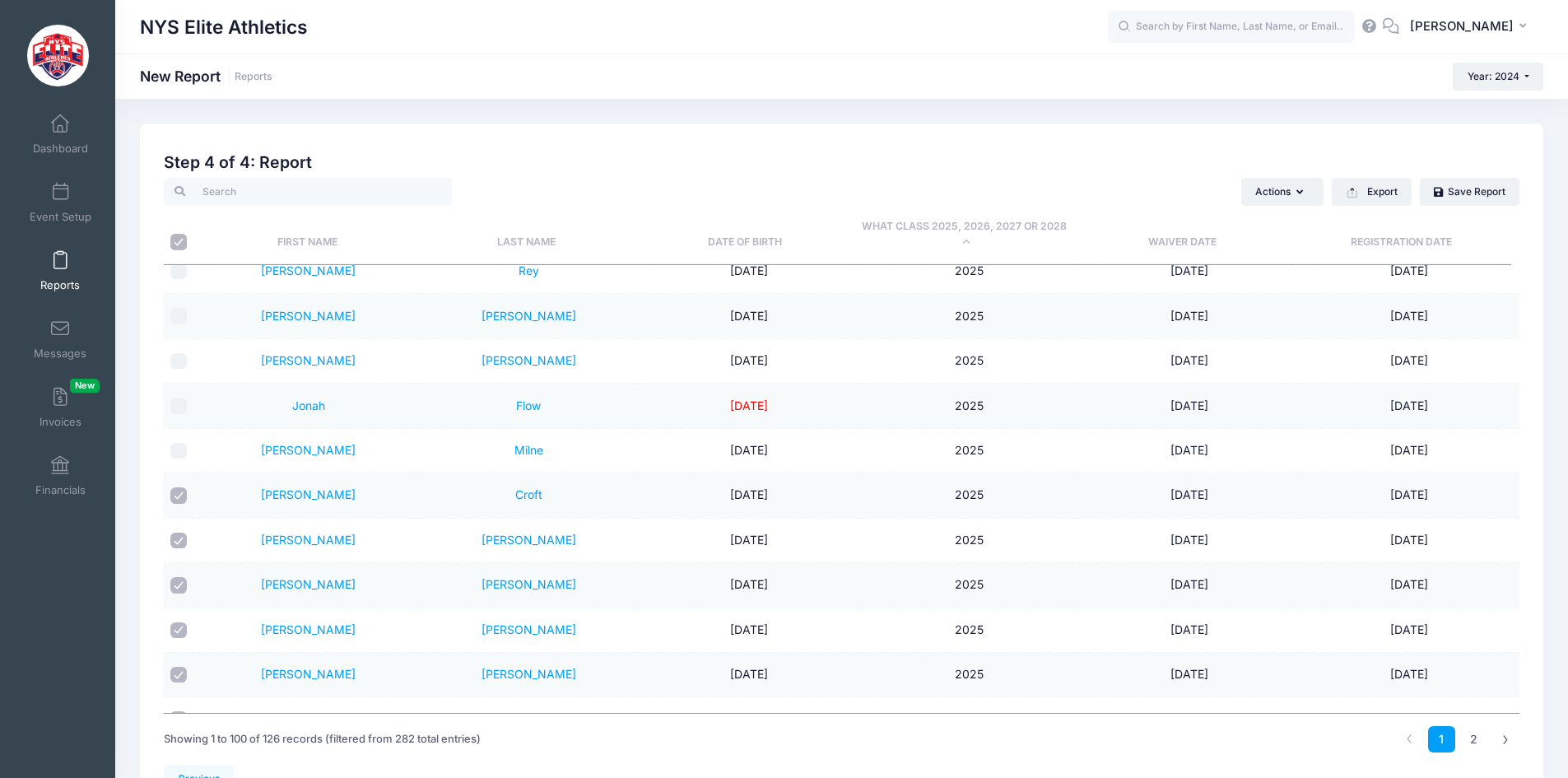
click at [177, 503] on input "checkbox" at bounding box center [178, 495] width 17 height 17
checkbox input "false"
click at [177, 545] on input "checkbox" at bounding box center [178, 540] width 17 height 17
checkbox input "false"
click at [177, 586] on input "checkbox" at bounding box center [178, 585] width 17 height 17
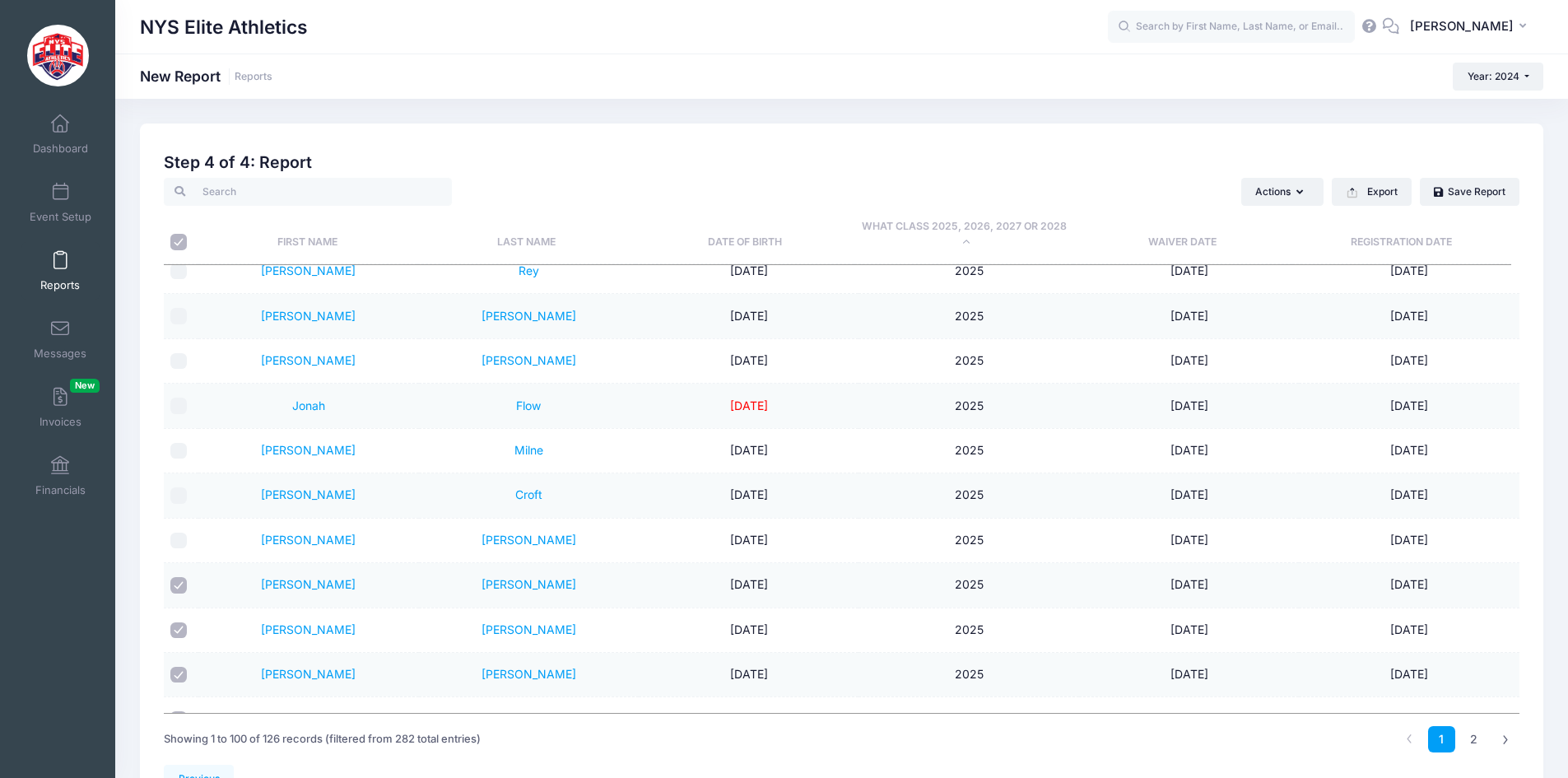
checkbox input "false"
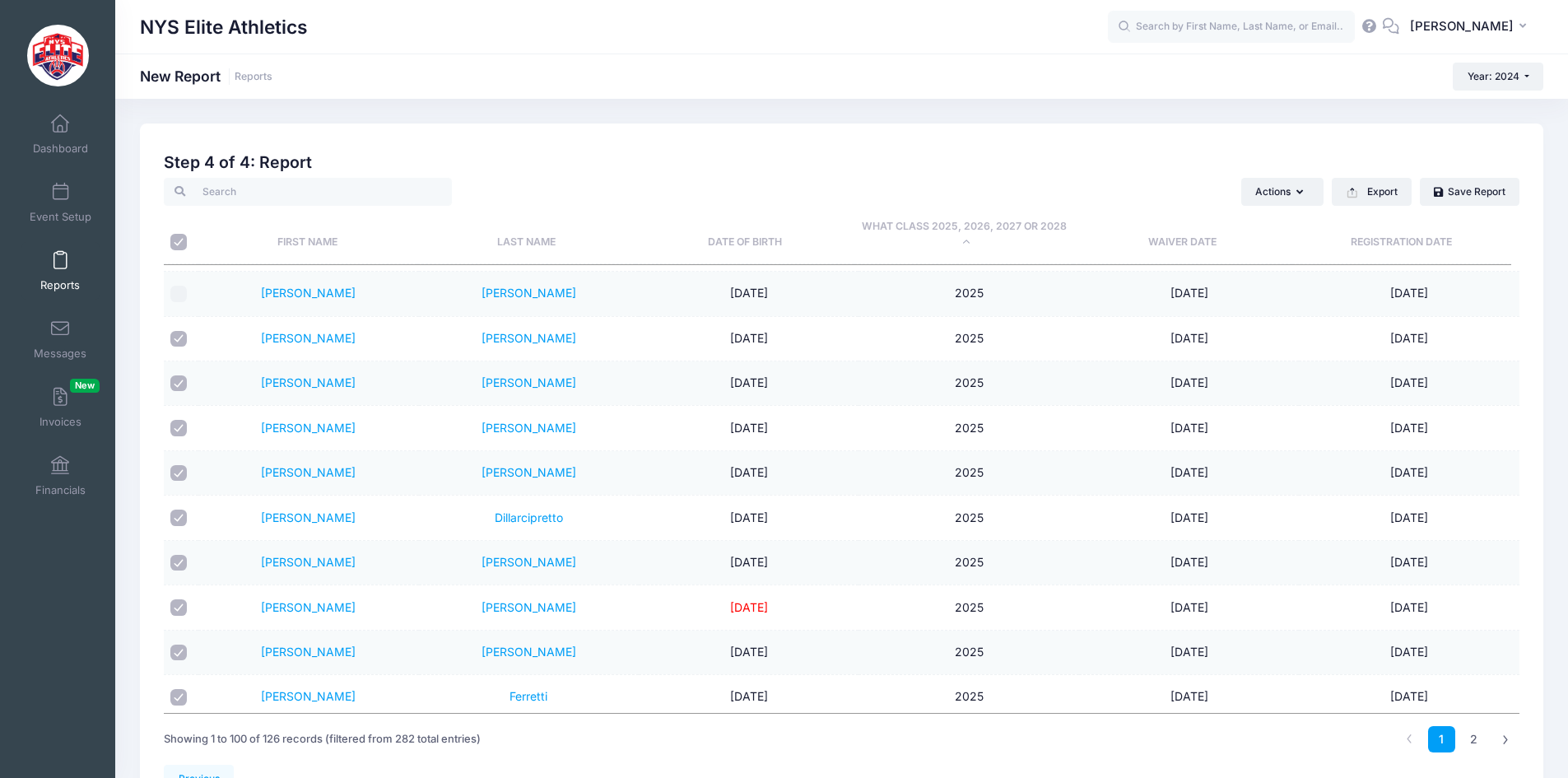
scroll to position [658, 0]
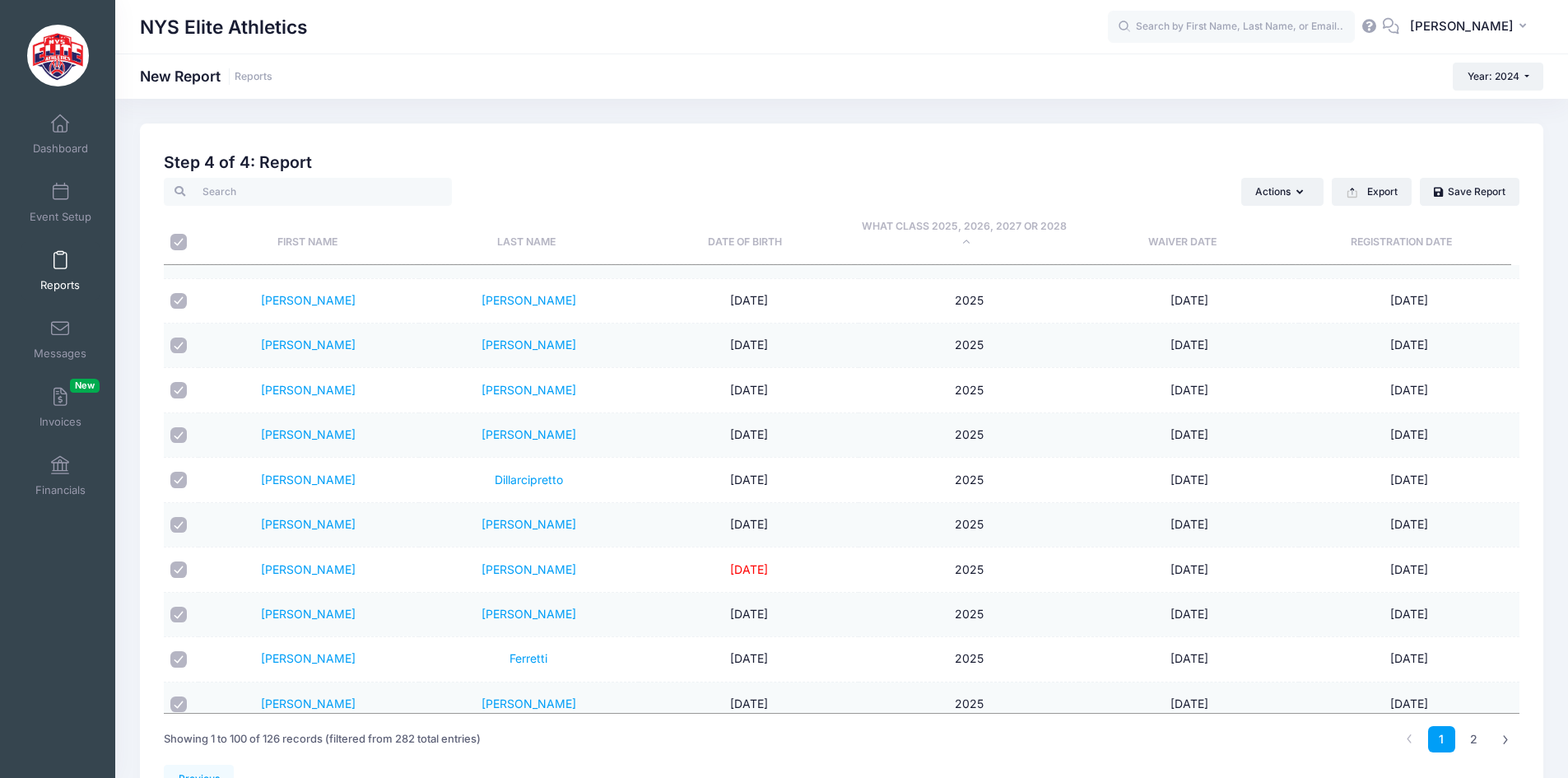
click at [183, 298] on input "checkbox" at bounding box center [178, 301] width 17 height 17
checkbox input "false"
drag, startPoint x: 181, startPoint y: 343, endPoint x: 185, endPoint y: 401, distance: 58.1
click at [181, 344] on input "checkbox" at bounding box center [178, 345] width 17 height 17
checkbox input "false"
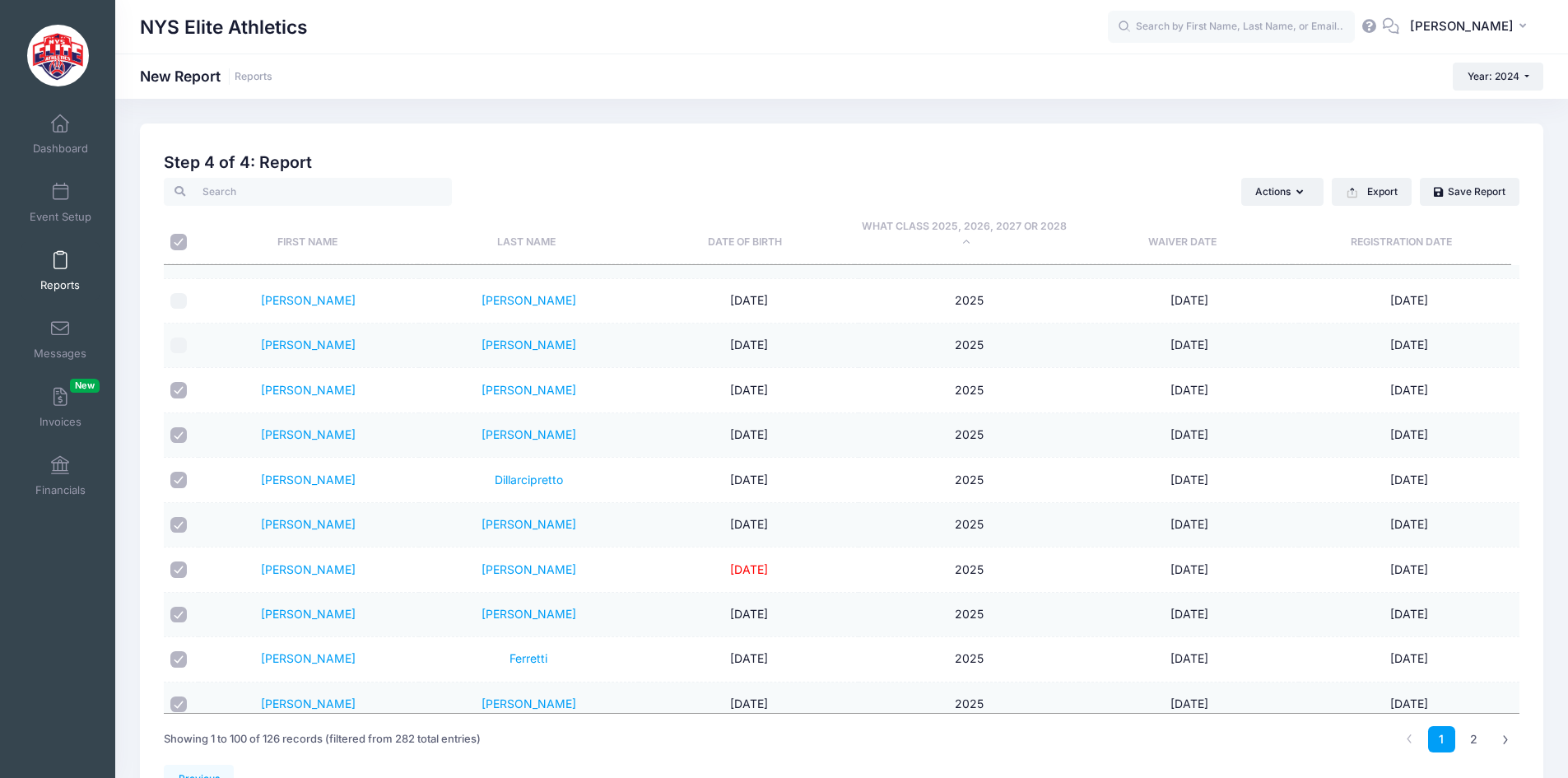
drag, startPoint x: 179, startPoint y: 393, endPoint x: 179, endPoint y: 407, distance: 14.0
click at [179, 399] on td at bounding box center [180, 389] width 34 height 44
click at [179, 436] on input "checkbox" at bounding box center [178, 435] width 17 height 17
checkbox input "false"
click at [178, 392] on input "checkbox" at bounding box center [178, 390] width 17 height 17
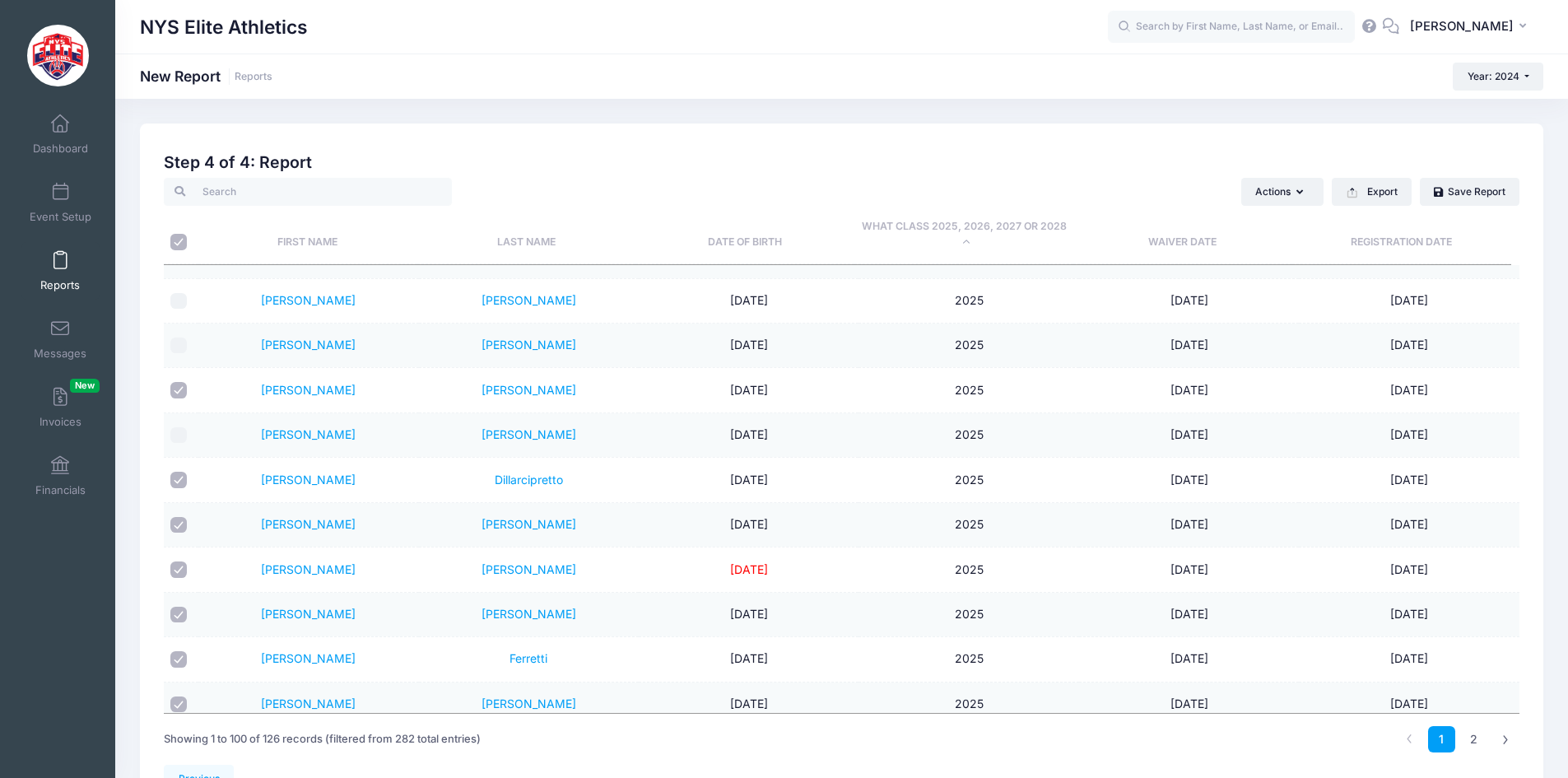
checkbox input "false"
click at [181, 477] on input "checkbox" at bounding box center [178, 479] width 17 height 17
checkbox input "false"
click at [175, 523] on input "checkbox" at bounding box center [178, 525] width 17 height 17
checkbox input "false"
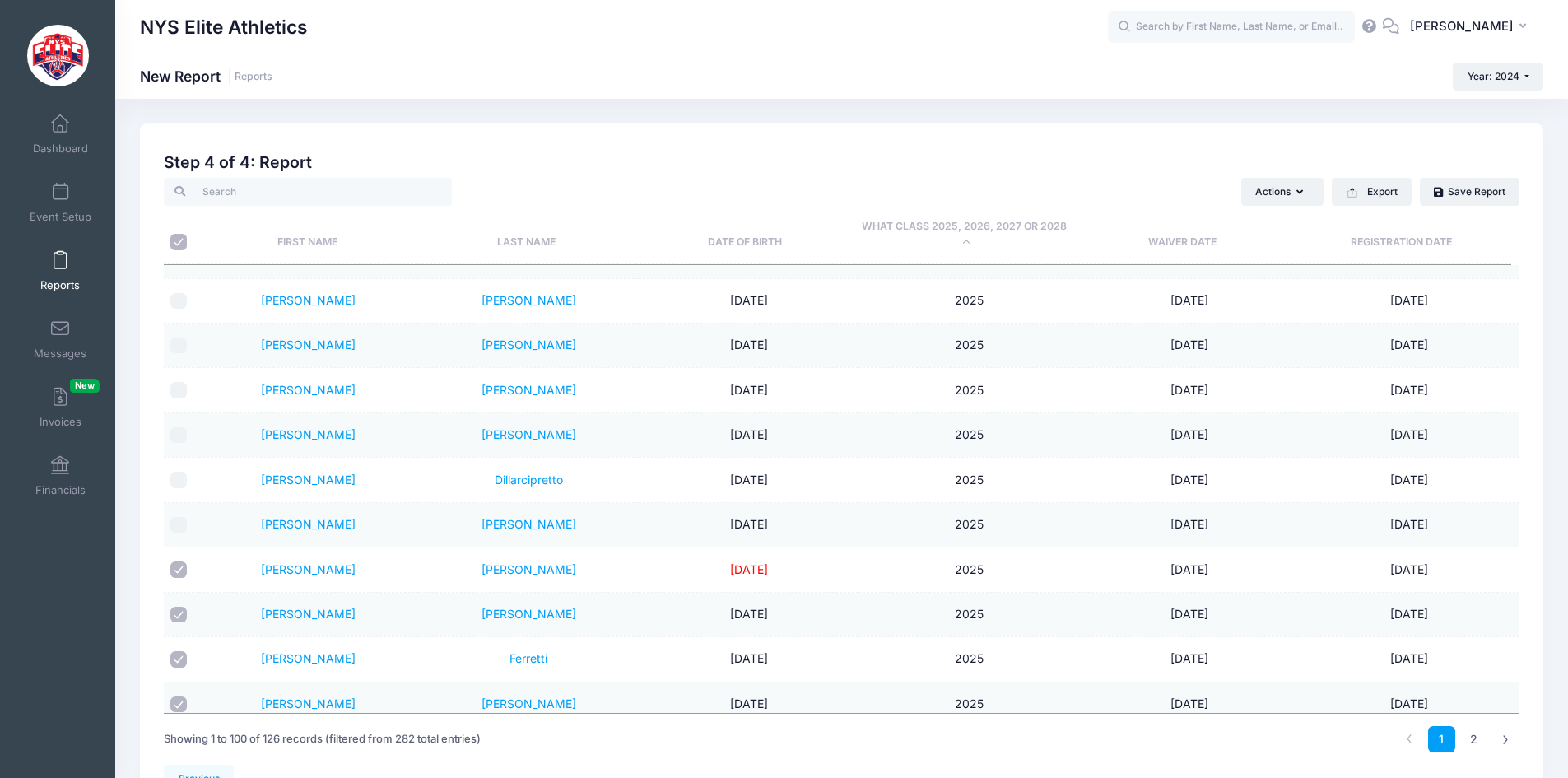
click at [178, 568] on input "checkbox" at bounding box center [178, 569] width 17 height 17
checkbox input "false"
click at [178, 612] on input "checkbox" at bounding box center [178, 614] width 17 height 17
checkbox input "false"
click at [177, 660] on input "checkbox" at bounding box center [178, 658] width 17 height 17
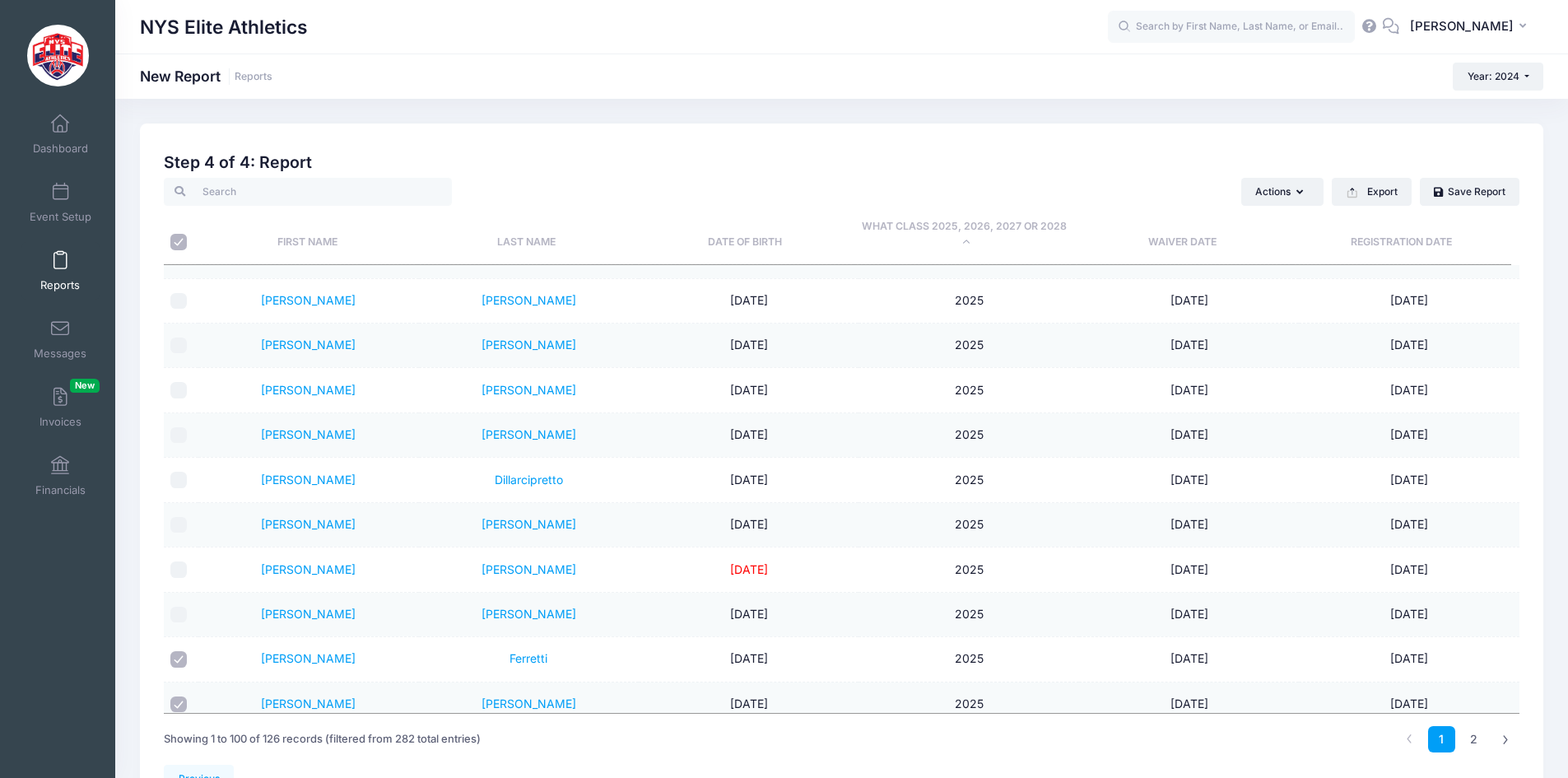
checkbox input "false"
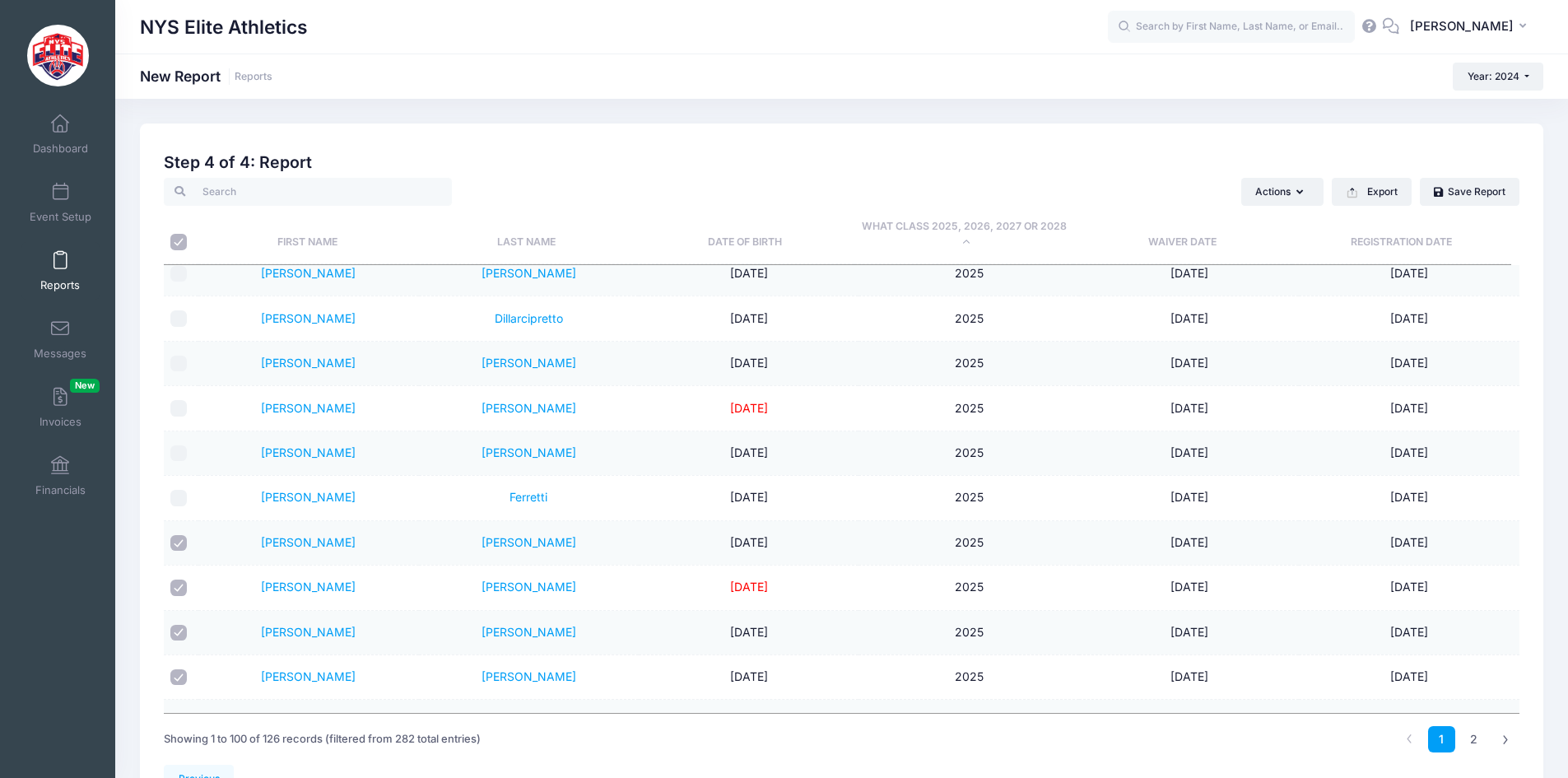
scroll to position [905, 0]
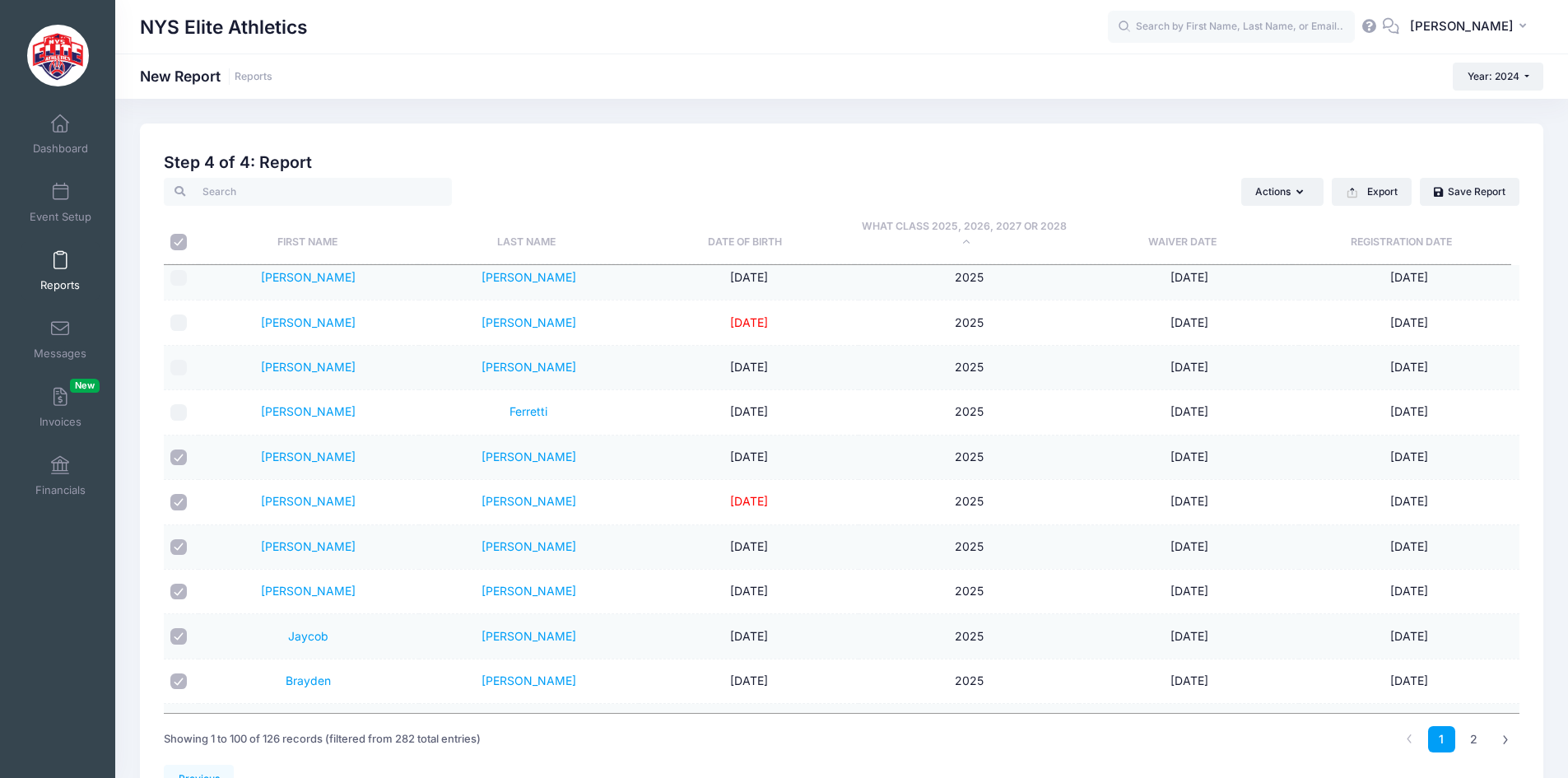
click at [182, 460] on input "checkbox" at bounding box center [178, 458] width 17 height 17
checkbox input "false"
click at [185, 503] on input "checkbox" at bounding box center [178, 502] width 17 height 17
checkbox input "false"
click at [182, 548] on input "checkbox" at bounding box center [178, 547] width 17 height 17
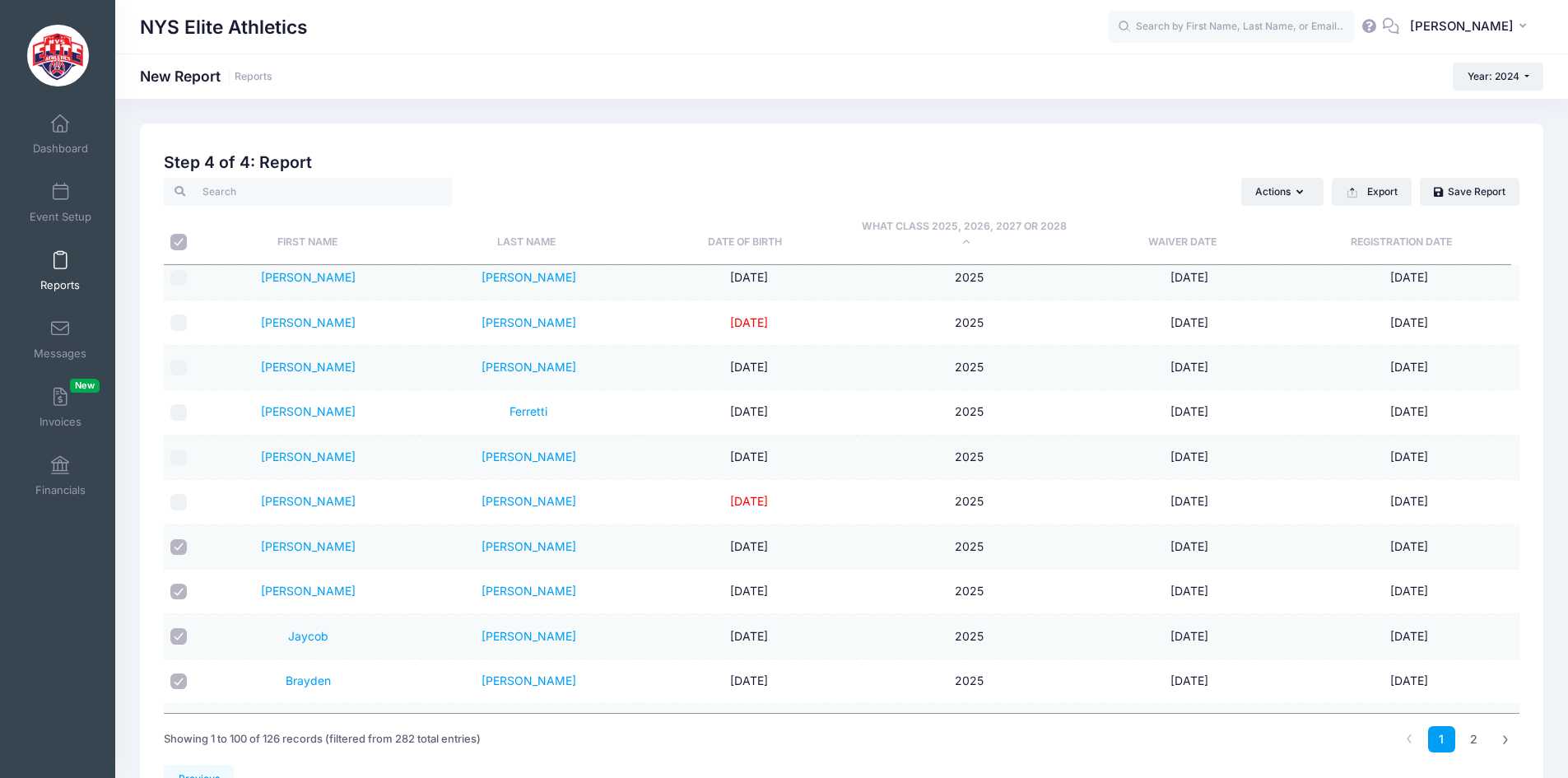
checkbox input "false"
click at [181, 590] on input "checkbox" at bounding box center [178, 592] width 17 height 17
checkbox input "false"
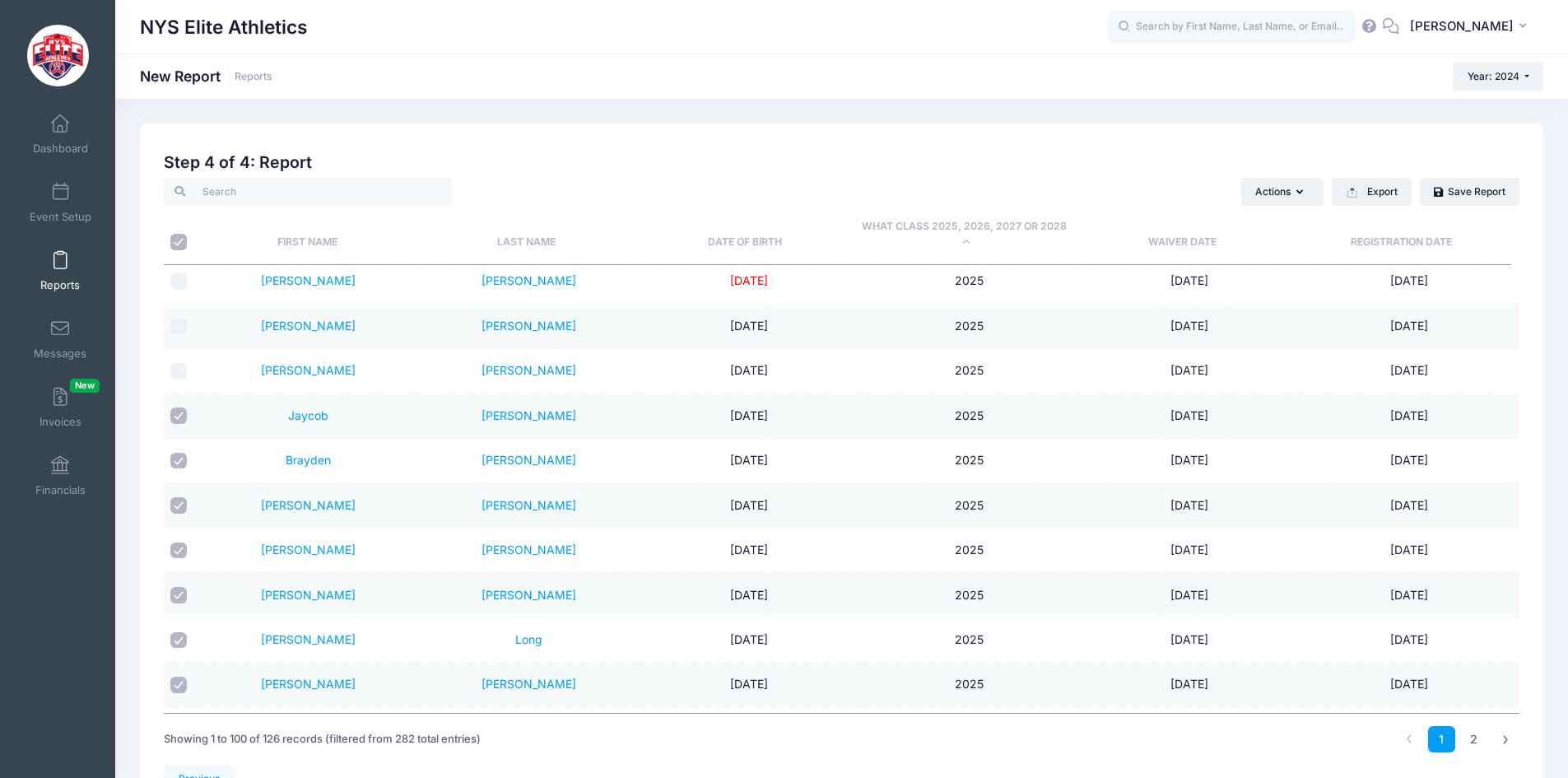
scroll to position [1152, 0]
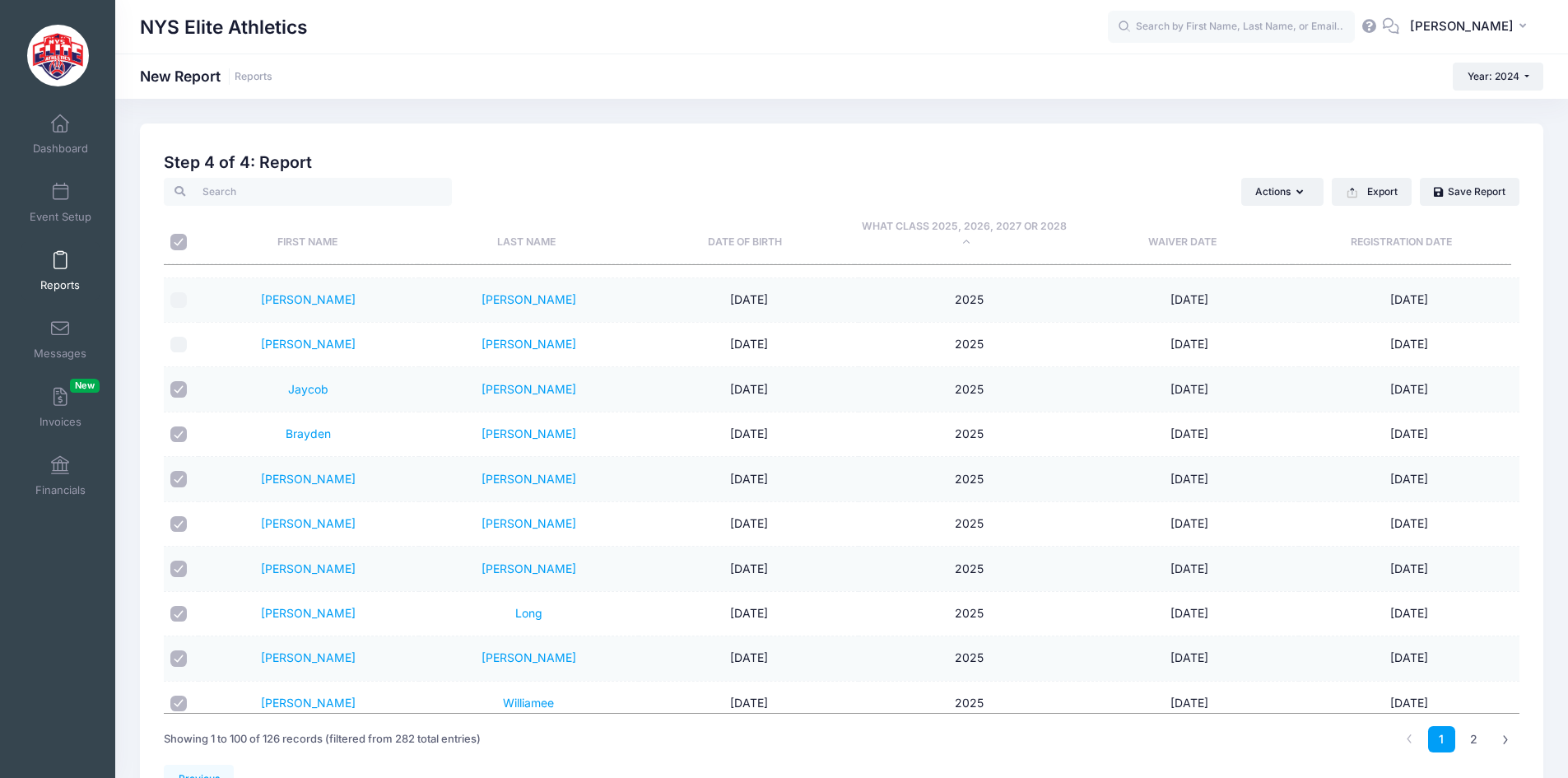
click at [176, 388] on input "checkbox" at bounding box center [178, 389] width 17 height 17
checkbox input "false"
drag, startPoint x: 183, startPoint y: 434, endPoint x: 182, endPoint y: 464, distance: 30.0
click at [182, 435] on input "checkbox" at bounding box center [178, 434] width 17 height 17
checkbox input "false"
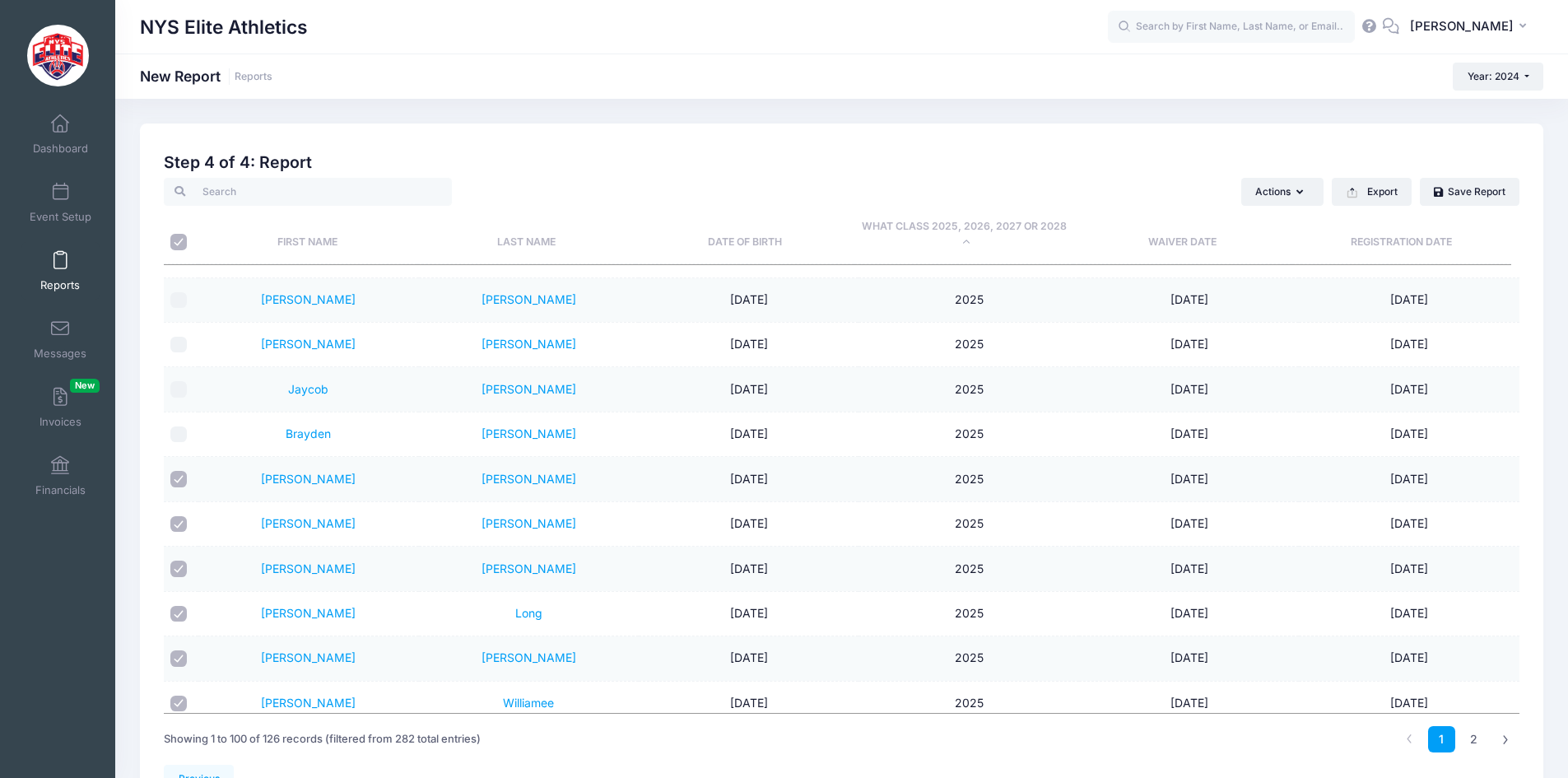
click at [179, 481] on input "checkbox" at bounding box center [178, 478] width 17 height 17
checkbox input "false"
click at [179, 518] on input "checkbox" at bounding box center [178, 524] width 17 height 17
checkbox input "false"
click at [174, 563] on input "checkbox" at bounding box center [178, 568] width 17 height 17
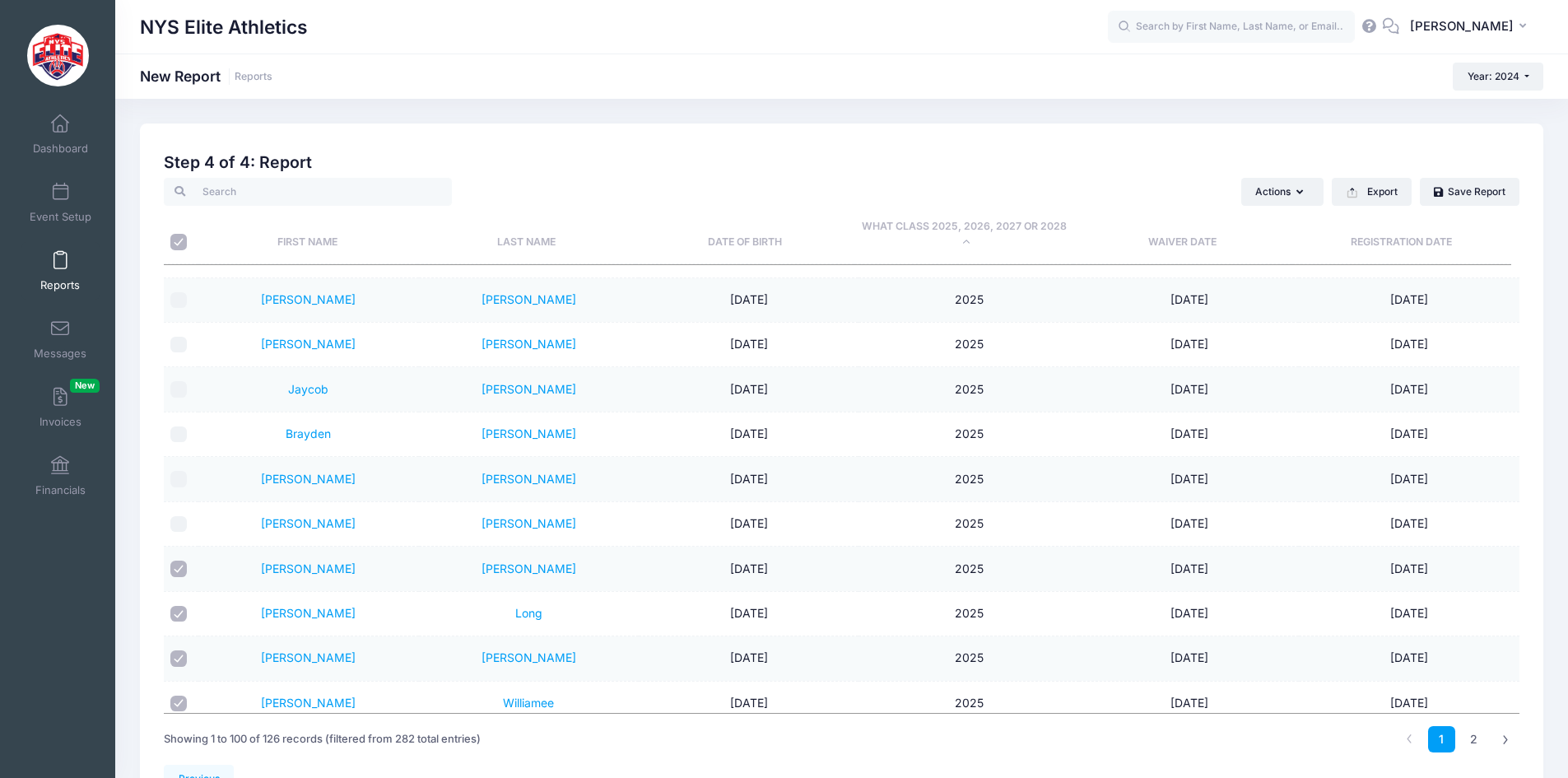
checkbox input "false"
click at [173, 610] on input "checkbox" at bounding box center [178, 613] width 17 height 17
checkbox input "false"
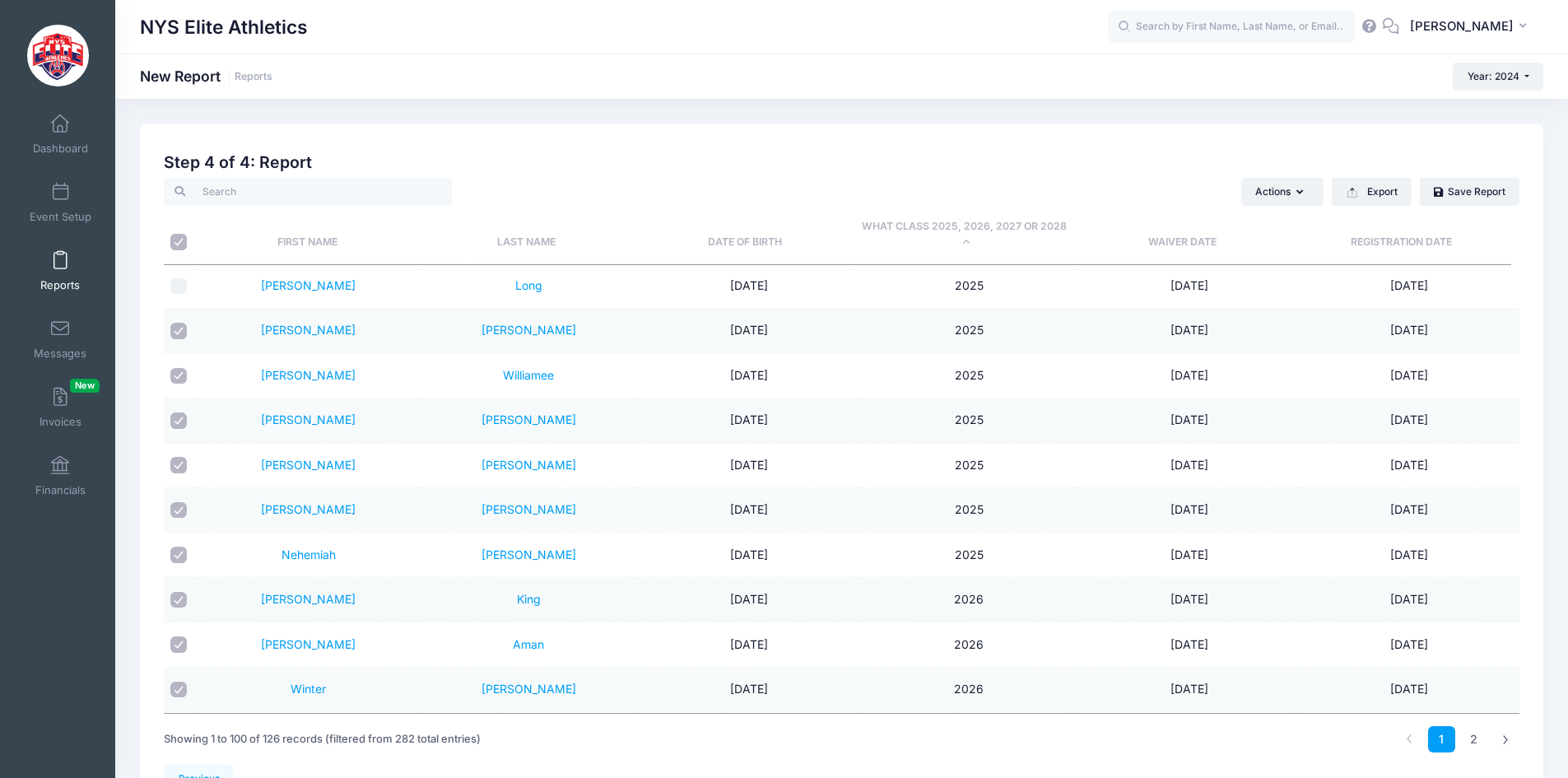
scroll to position [1482, 0]
click at [177, 328] on input "checkbox" at bounding box center [178, 329] width 17 height 17
checkbox input "false"
drag, startPoint x: 186, startPoint y: 547, endPoint x: 182, endPoint y: 539, distance: 8.9
click at [185, 547] on input "checkbox" at bounding box center [178, 553] width 17 height 17
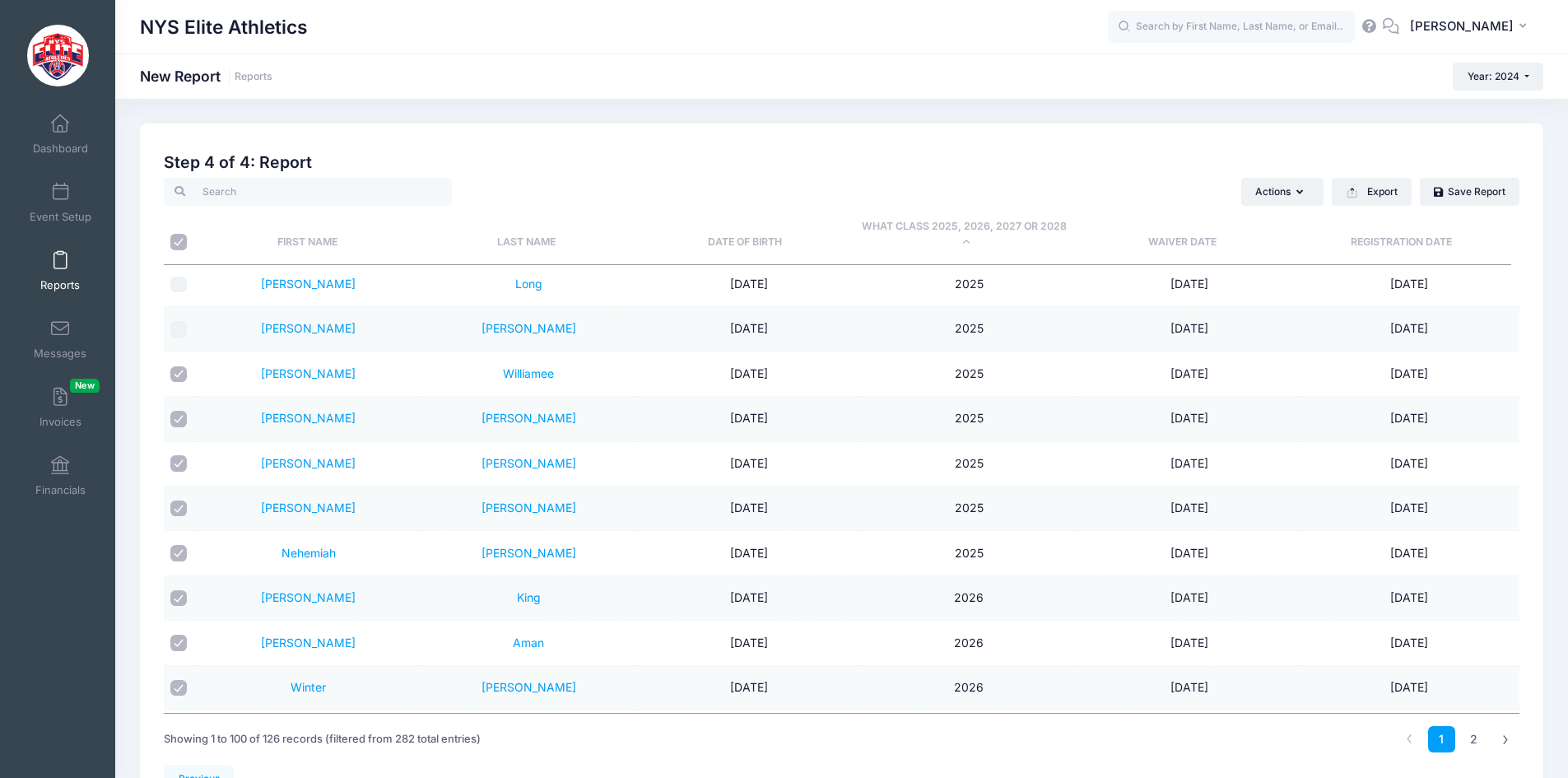
checkbox input "false"
click at [182, 501] on div at bounding box center [178, 509] width 17 height 17
click at [182, 461] on input "checkbox" at bounding box center [178, 463] width 17 height 17
checkbox input "false"
click at [183, 507] on input "checkbox" at bounding box center [178, 509] width 17 height 17
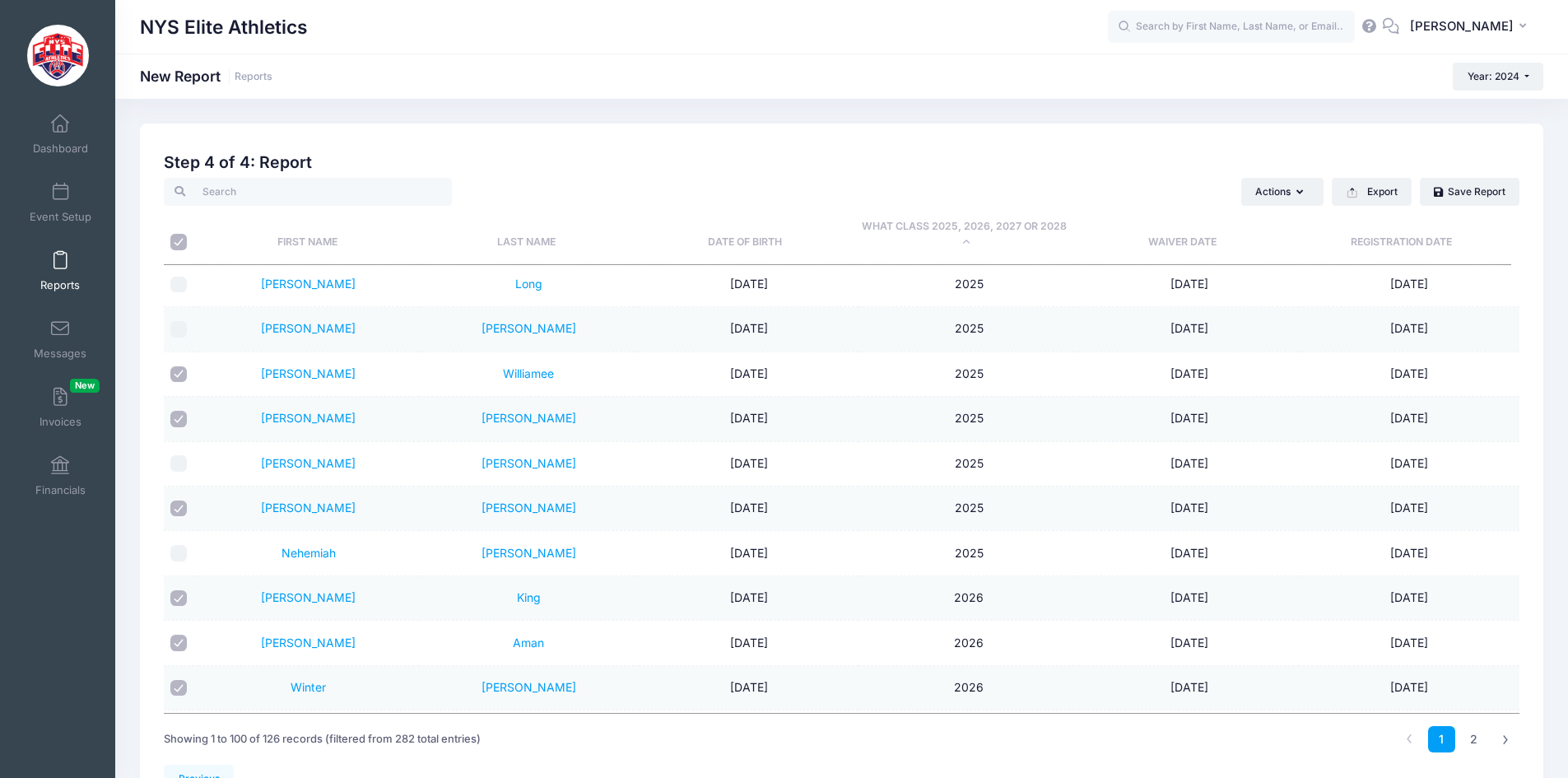
checkbox input "false"
click at [183, 414] on input "checkbox" at bounding box center [178, 418] width 17 height 17
checkbox input "false"
click at [180, 373] on input "checkbox" at bounding box center [178, 374] width 17 height 17
checkbox input "false"
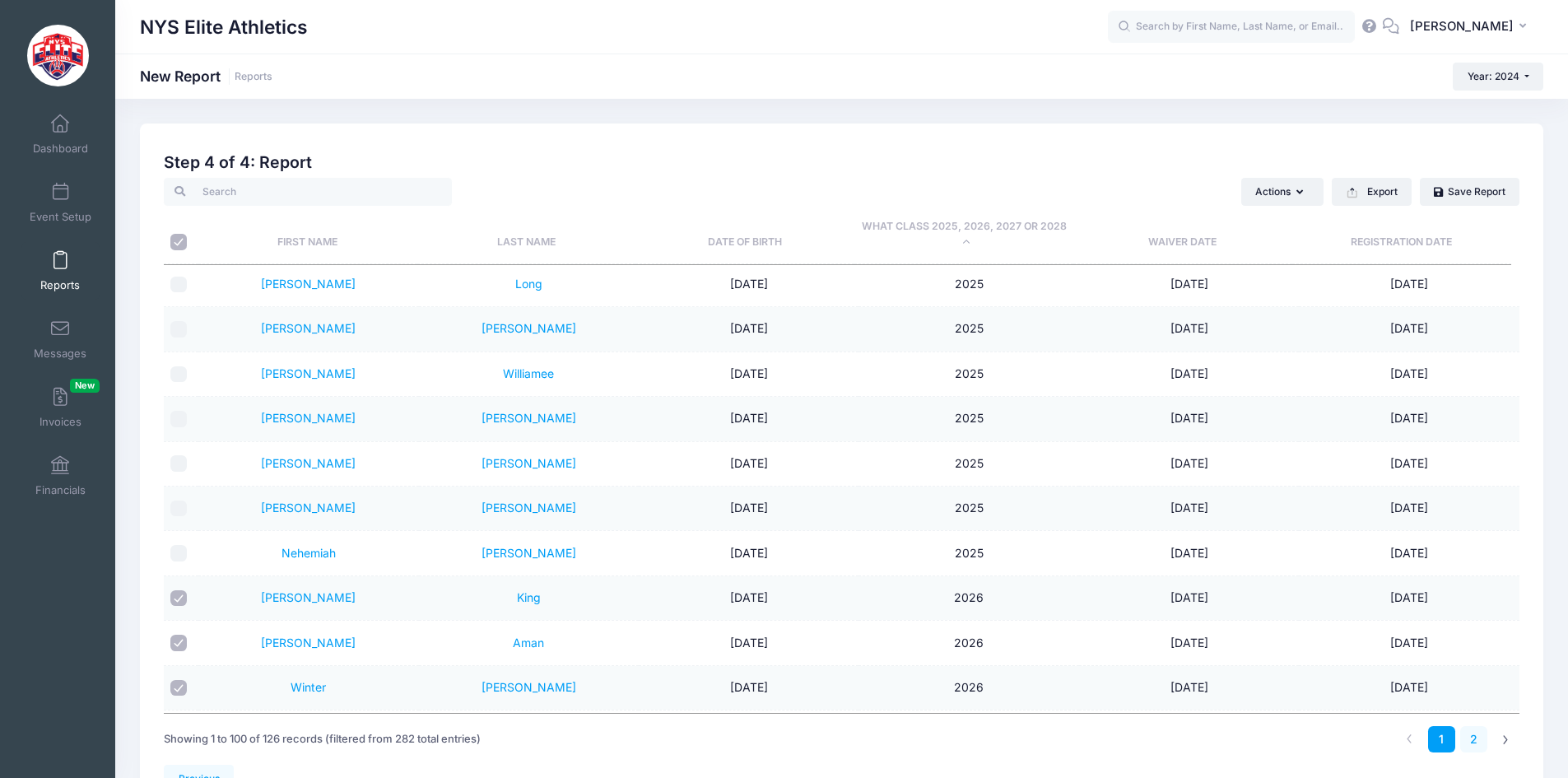
click at [1475, 739] on link "2" at bounding box center [1474, 740] width 27 height 27
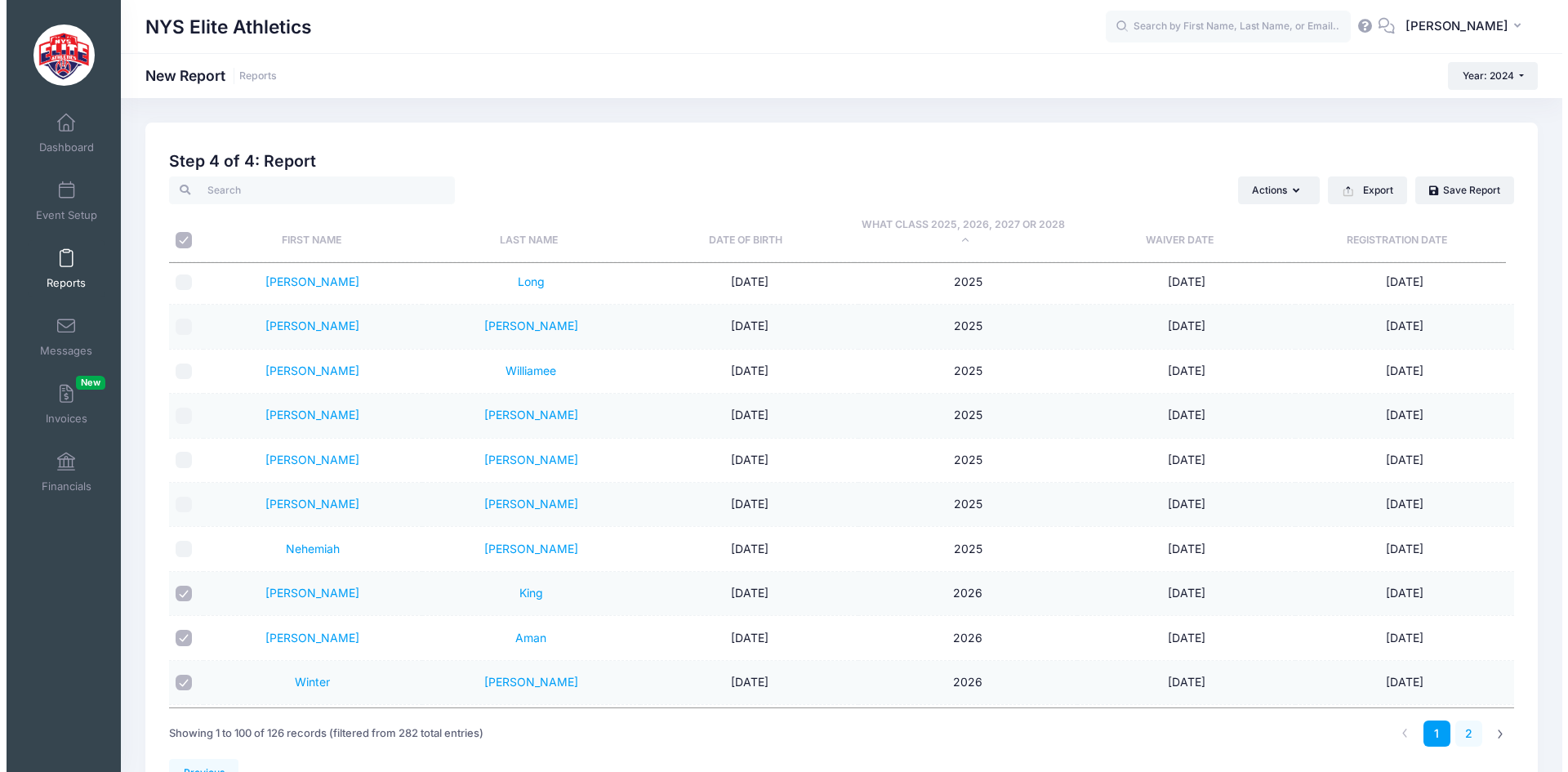
scroll to position [712, 0]
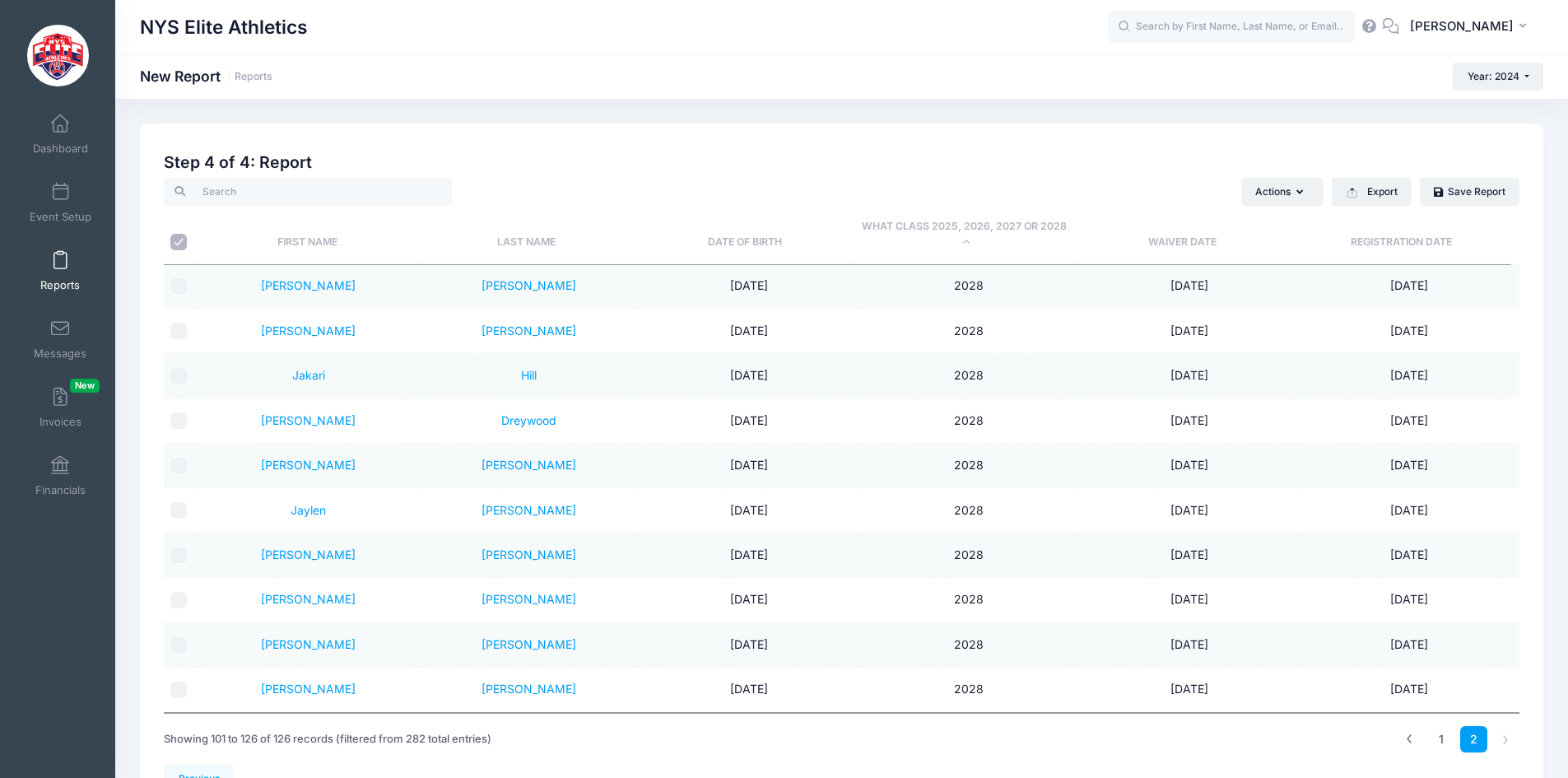
click at [185, 248] on input "\a \a" at bounding box center [178, 242] width 17 height 17
click at [179, 244] on input "\a \a" at bounding box center [178, 242] width 17 height 17
checkbox input "true"
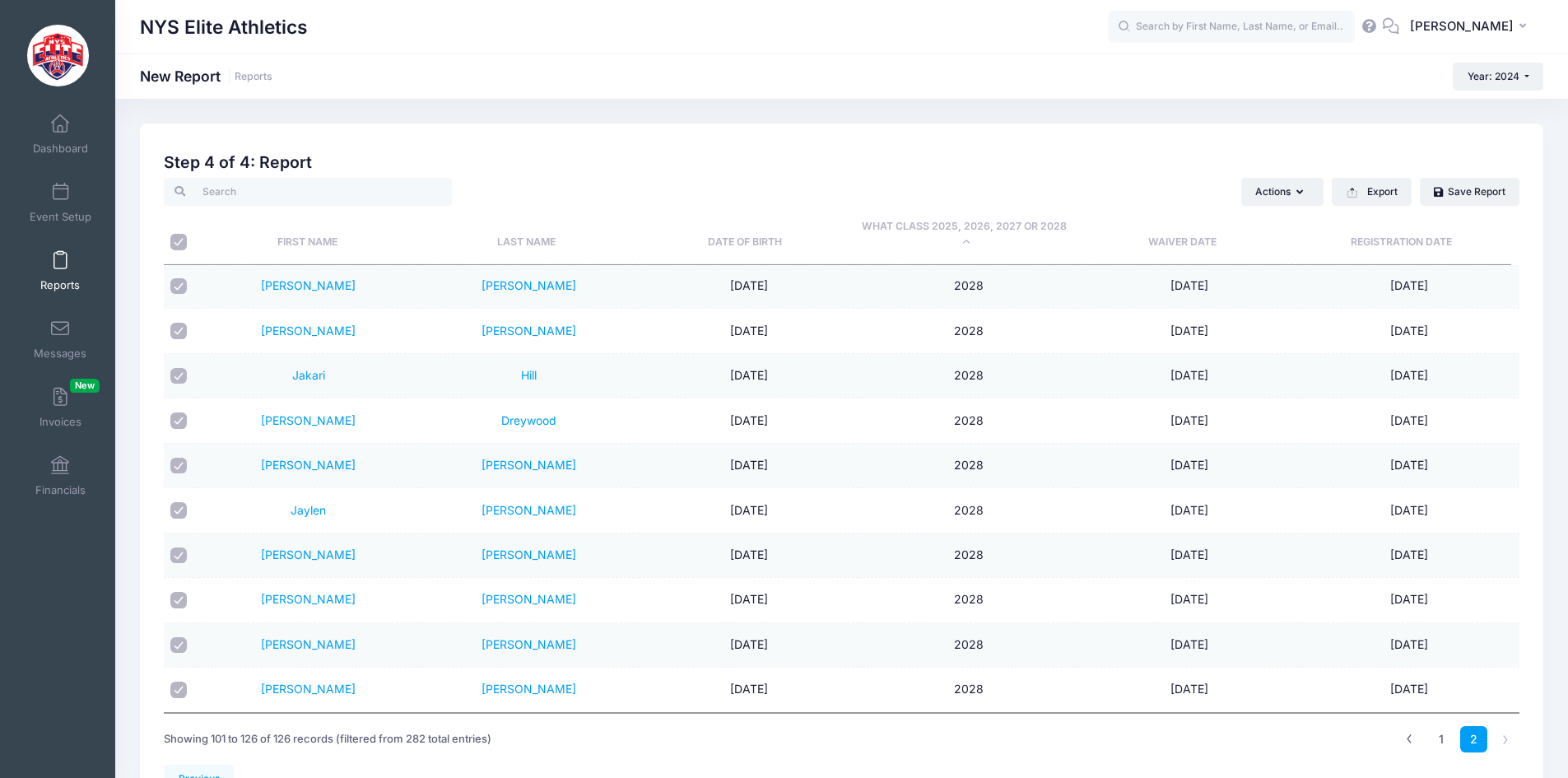
checkbox input "true"
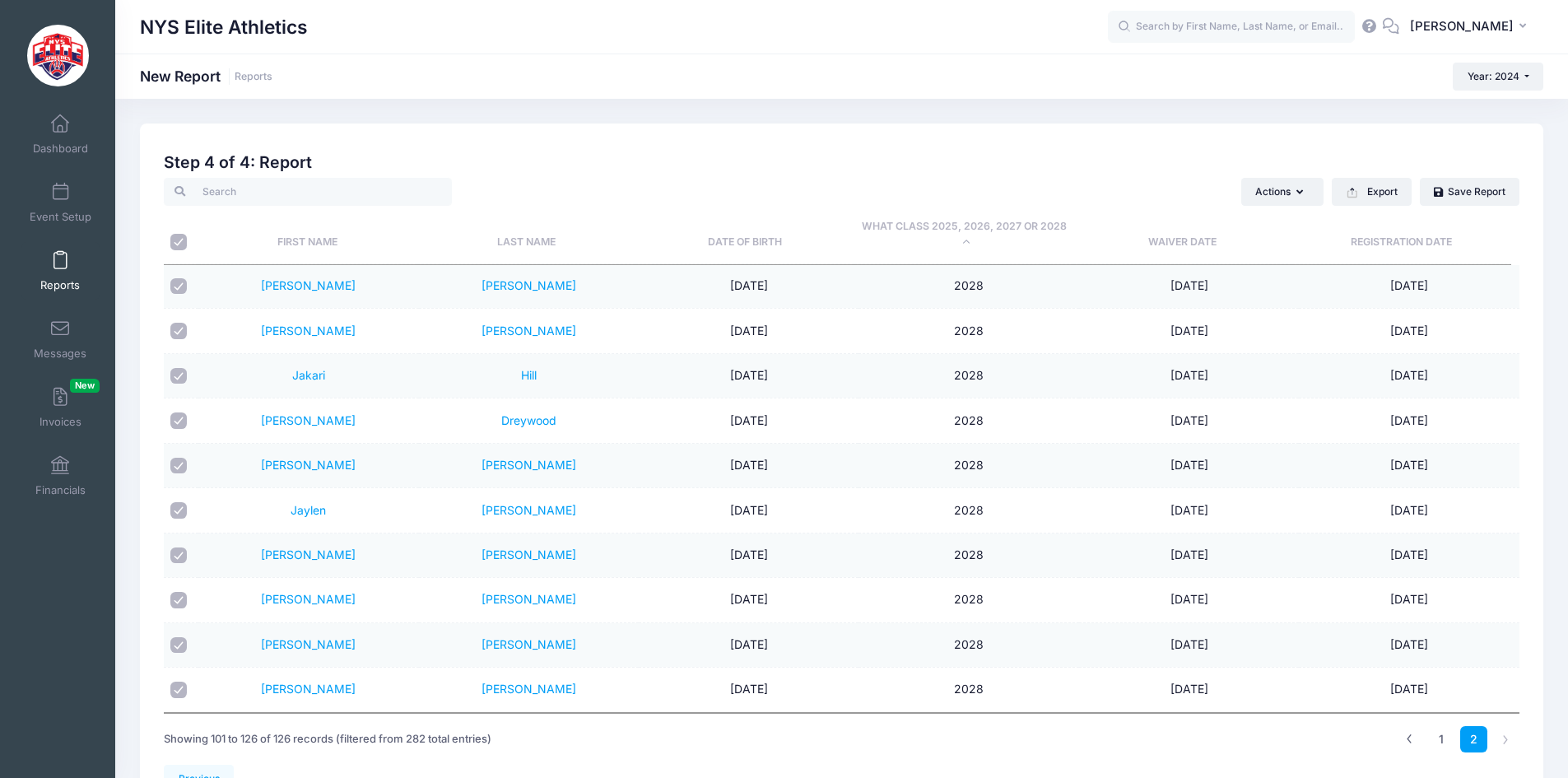
checkbox input "true"
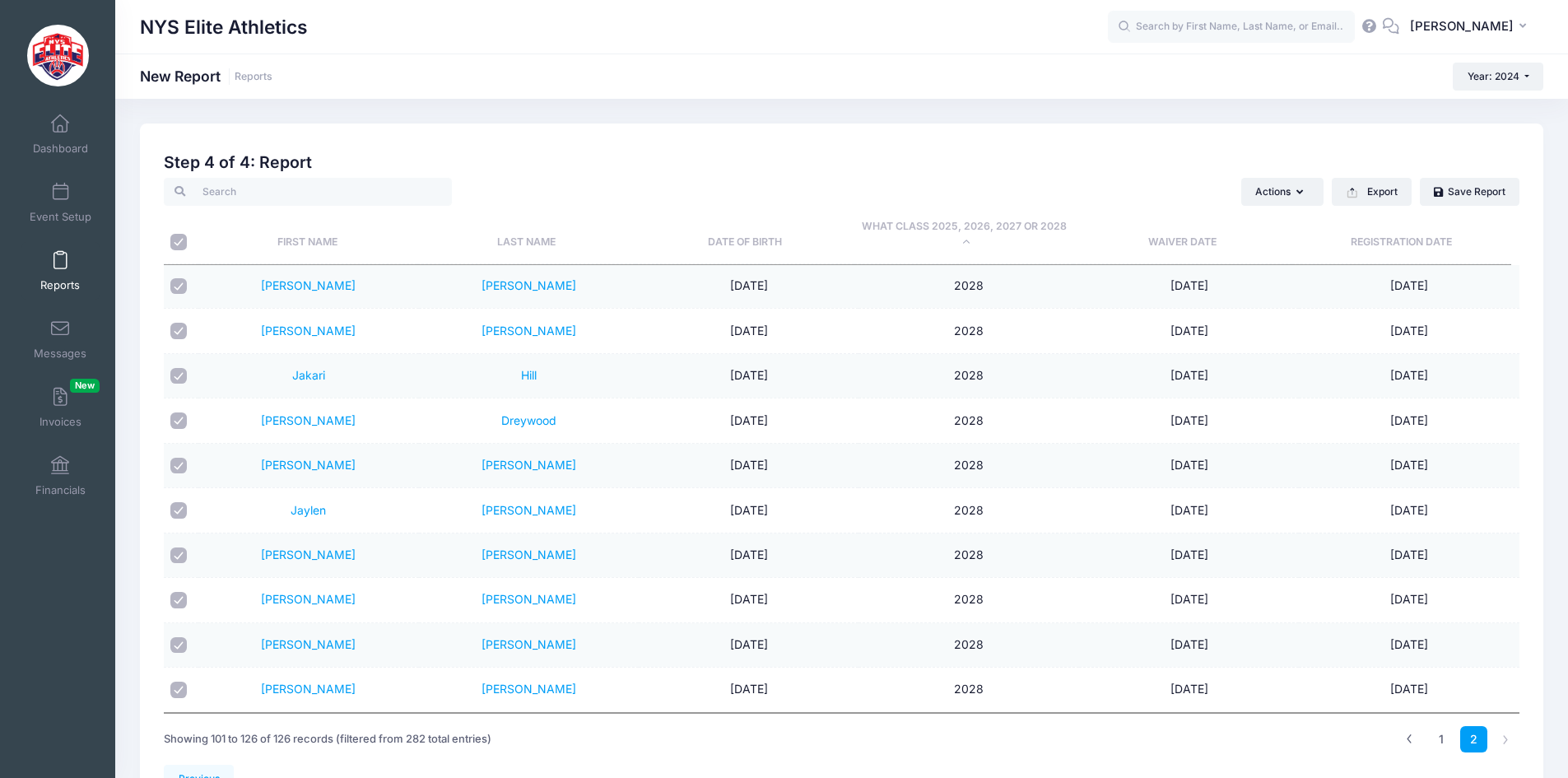
checkbox input "true"
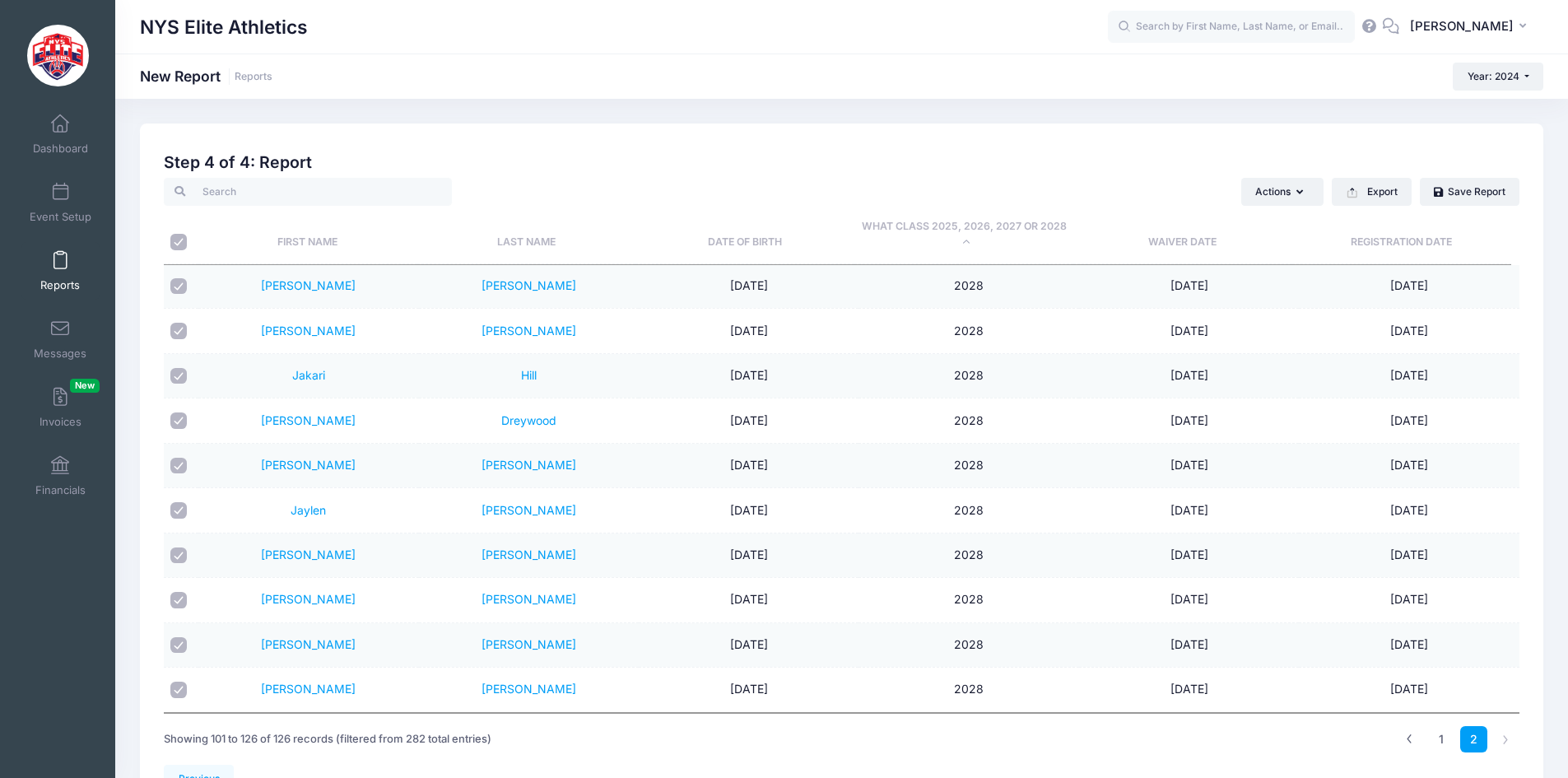
checkbox input "true"
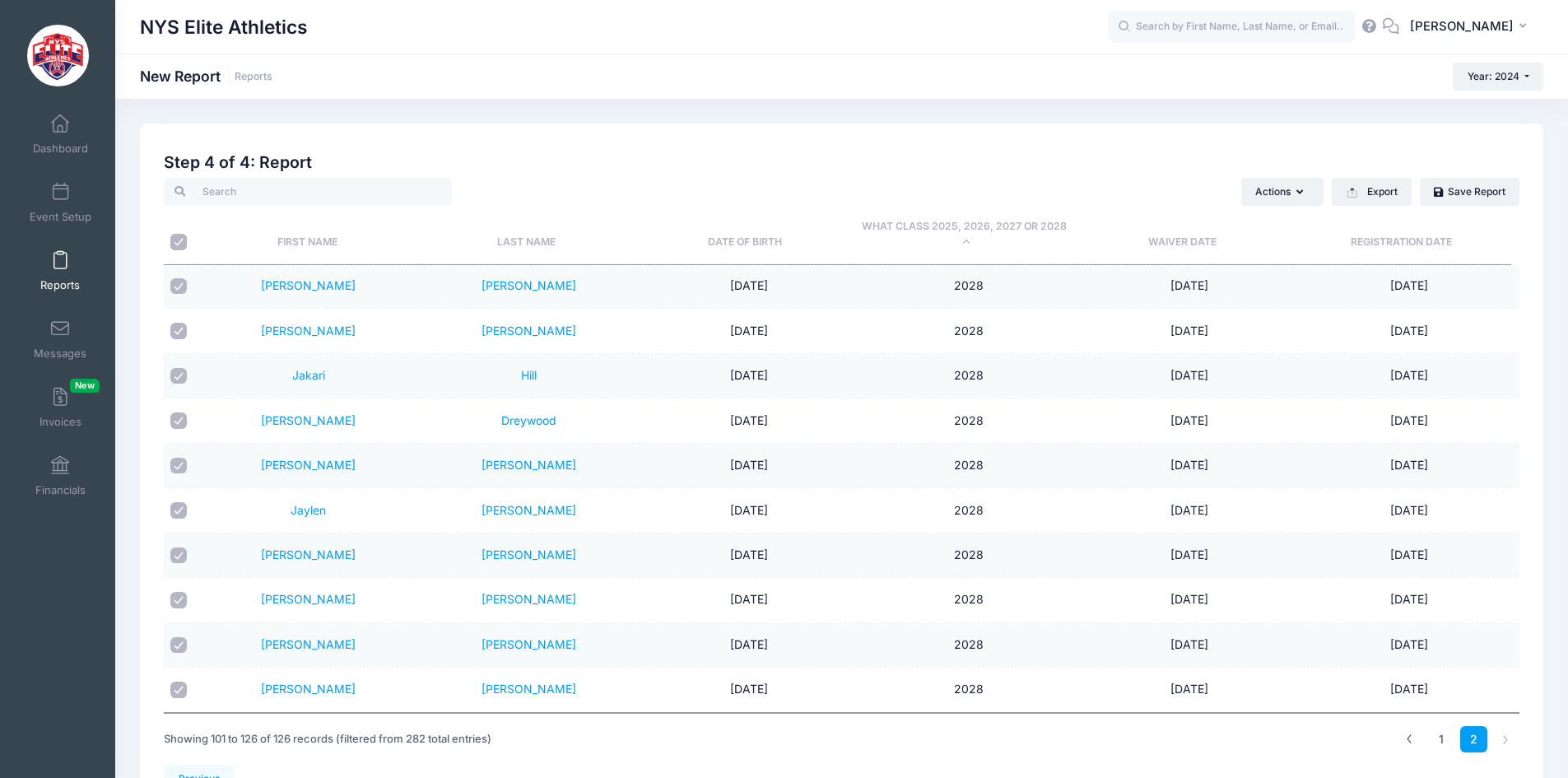
checkbox input "true"
click at [1298, 193] on icon "button" at bounding box center [1302, 193] width 13 height 0
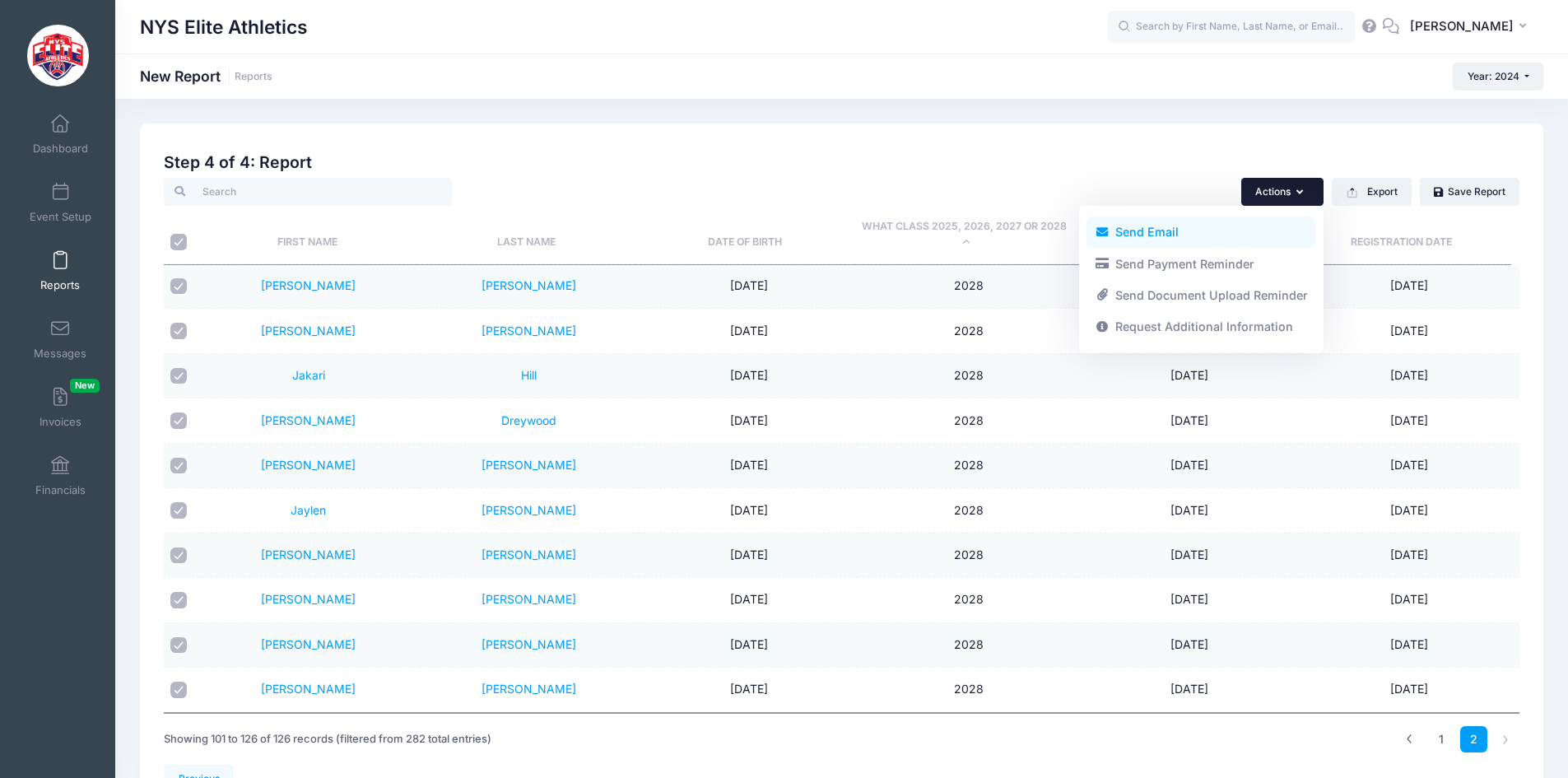
click at [1180, 235] on link "Send Email" at bounding box center [1201, 232] width 229 height 31
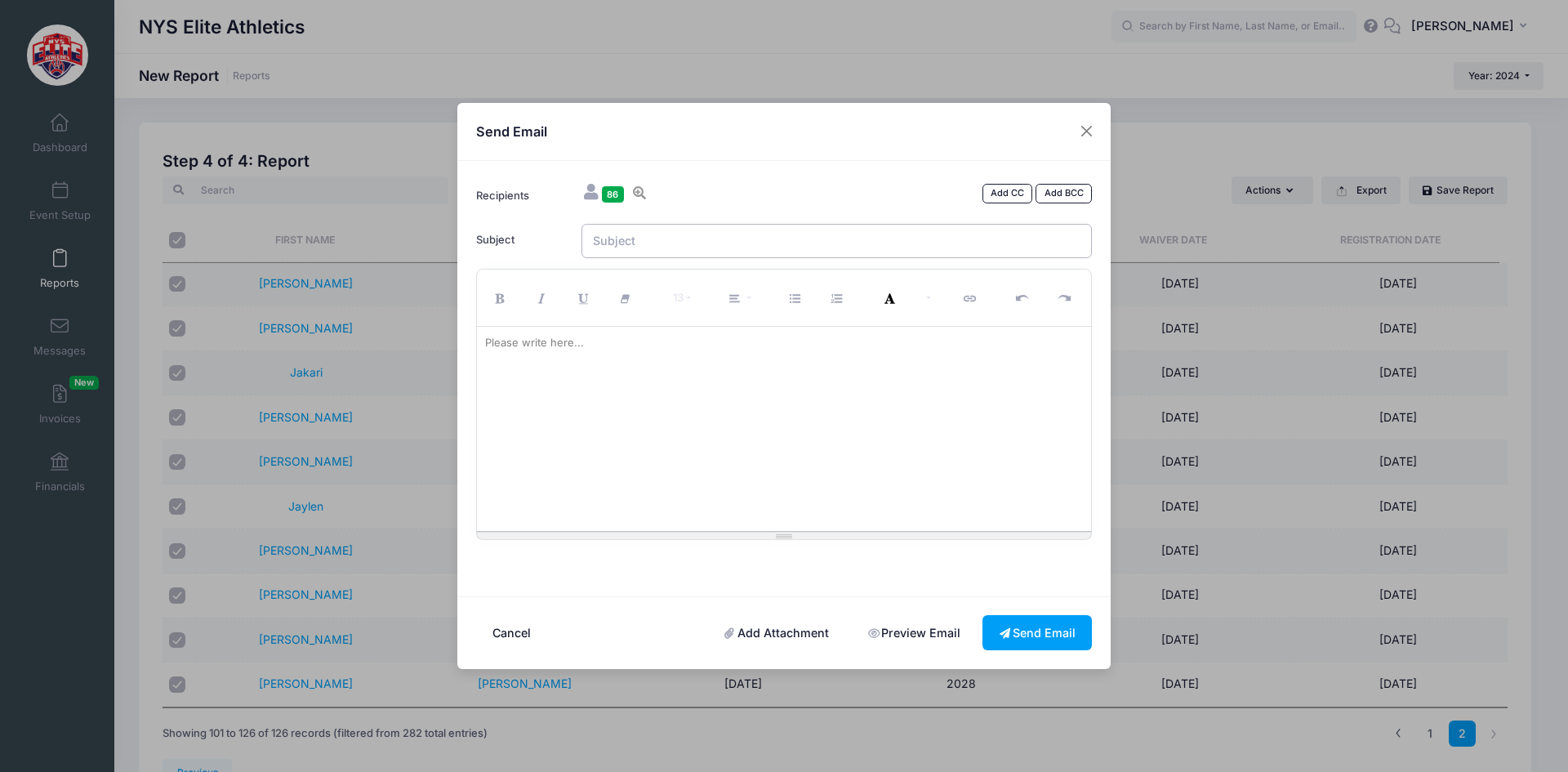
click at [756, 245] on input "Subject" at bounding box center [837, 241] width 511 height 35
type input "8th Annual NYS Elite High School Football Players Showcase - Sign up TODAY to S…"
paste div
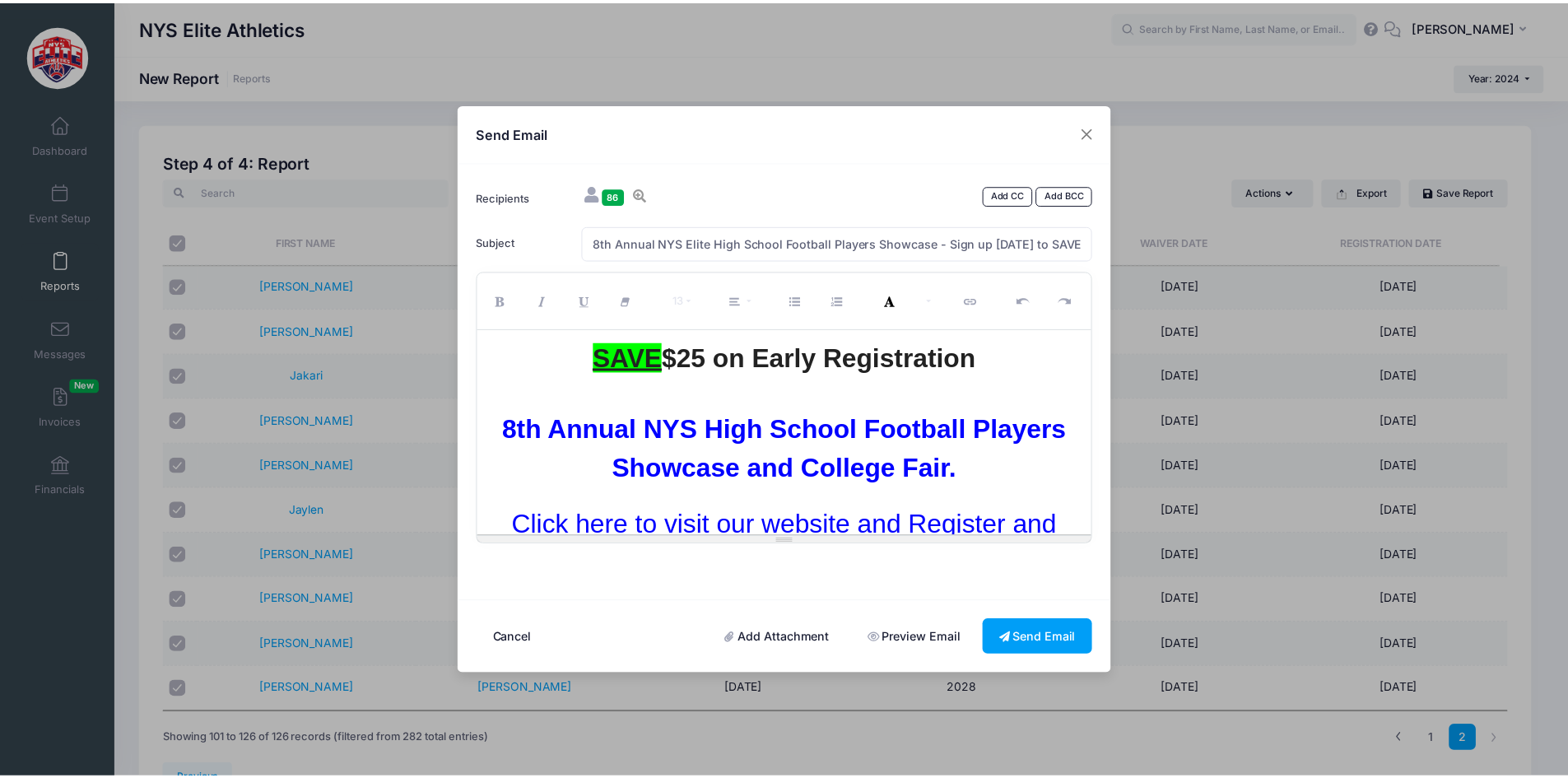
scroll to position [7856, 0]
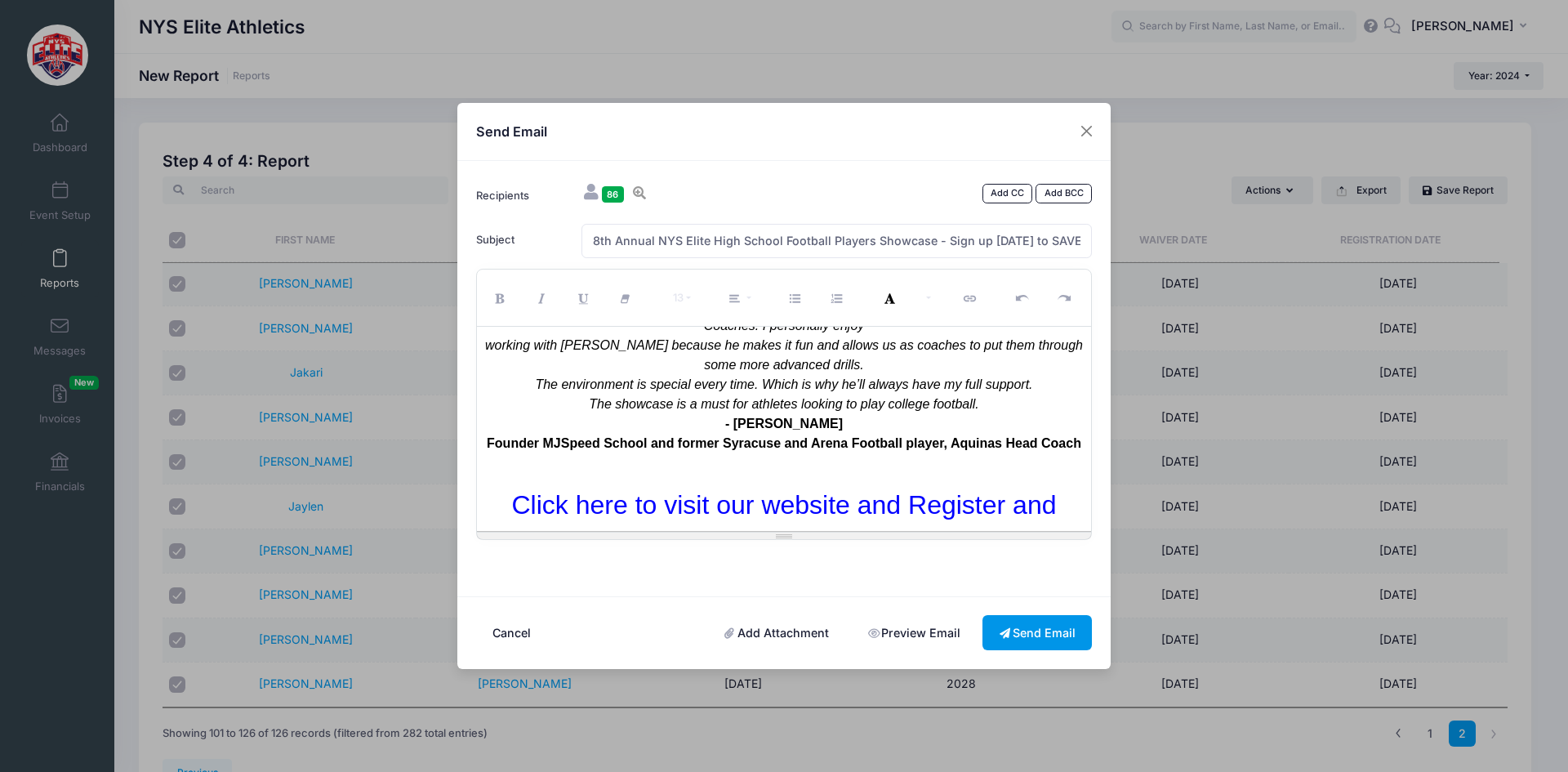
click at [1047, 625] on button "Send Email" at bounding box center [1036, 633] width 110 height 35
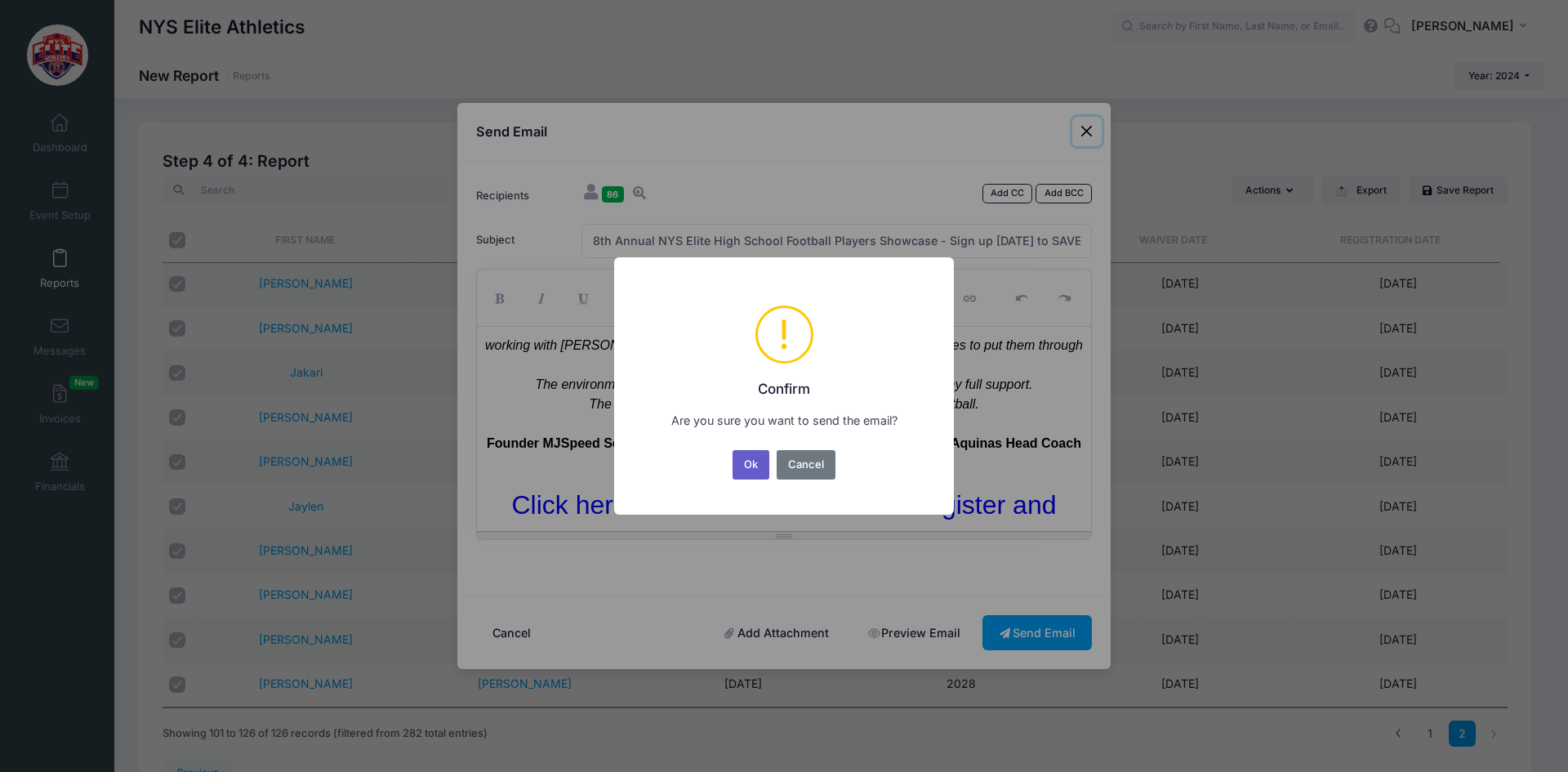
click at [743, 462] on button "Ok" at bounding box center [750, 465] width 38 height 29
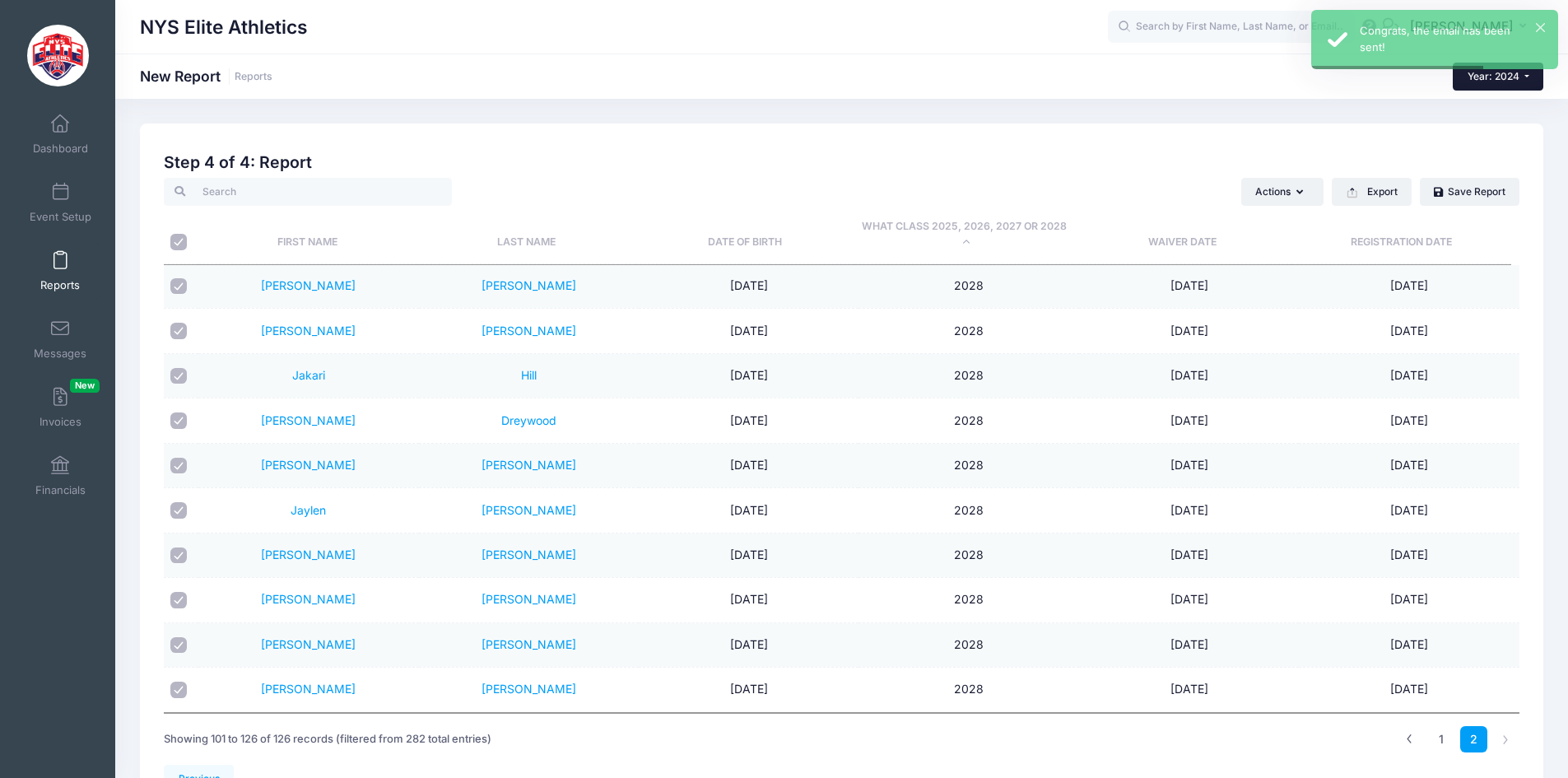
click at [1541, 75] on button "Year: 2024" at bounding box center [1498, 76] width 90 height 28
click at [1505, 148] on link "Year: 2023" at bounding box center [1506, 151] width 107 height 22
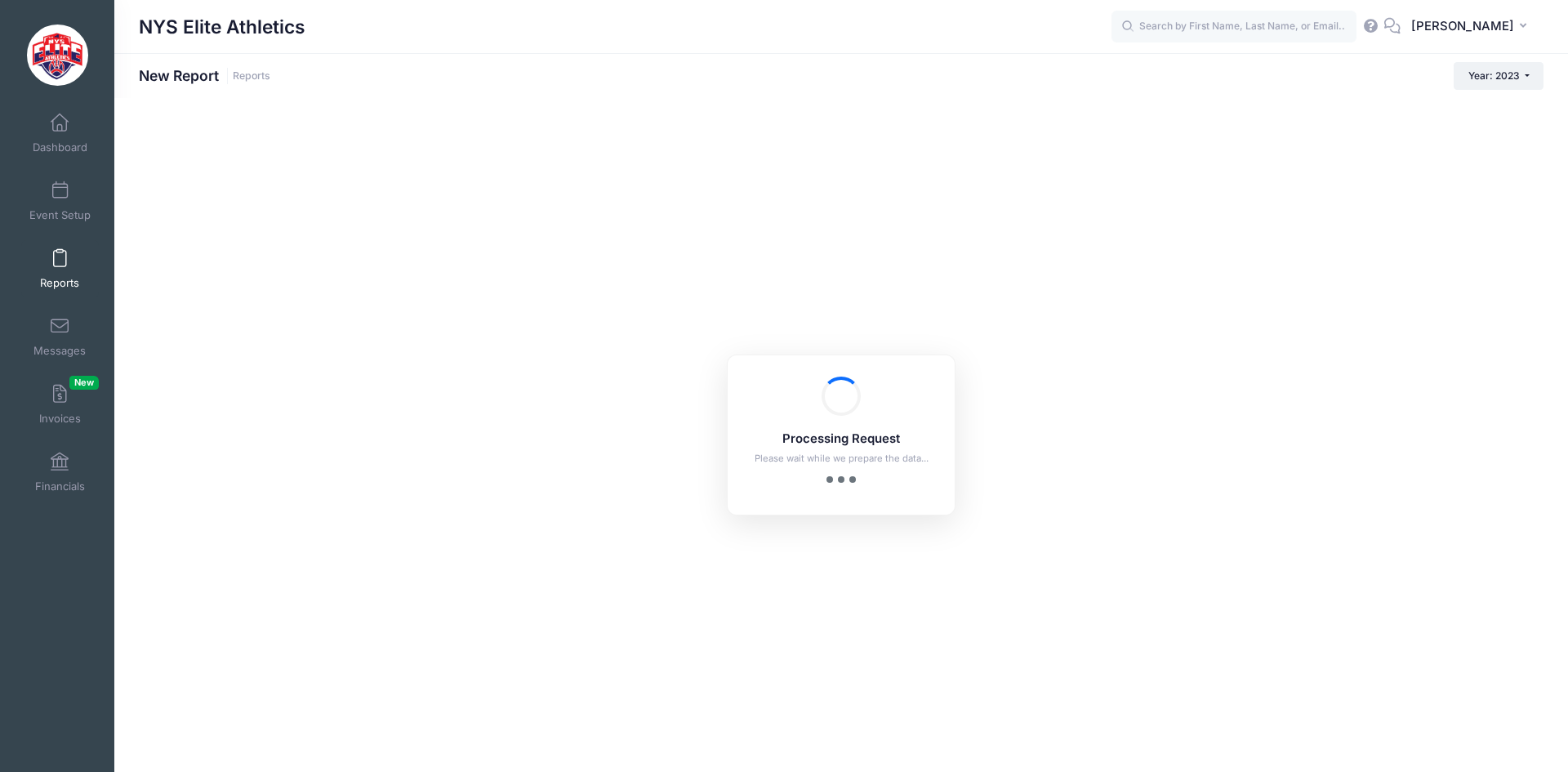
checkbox input "true"
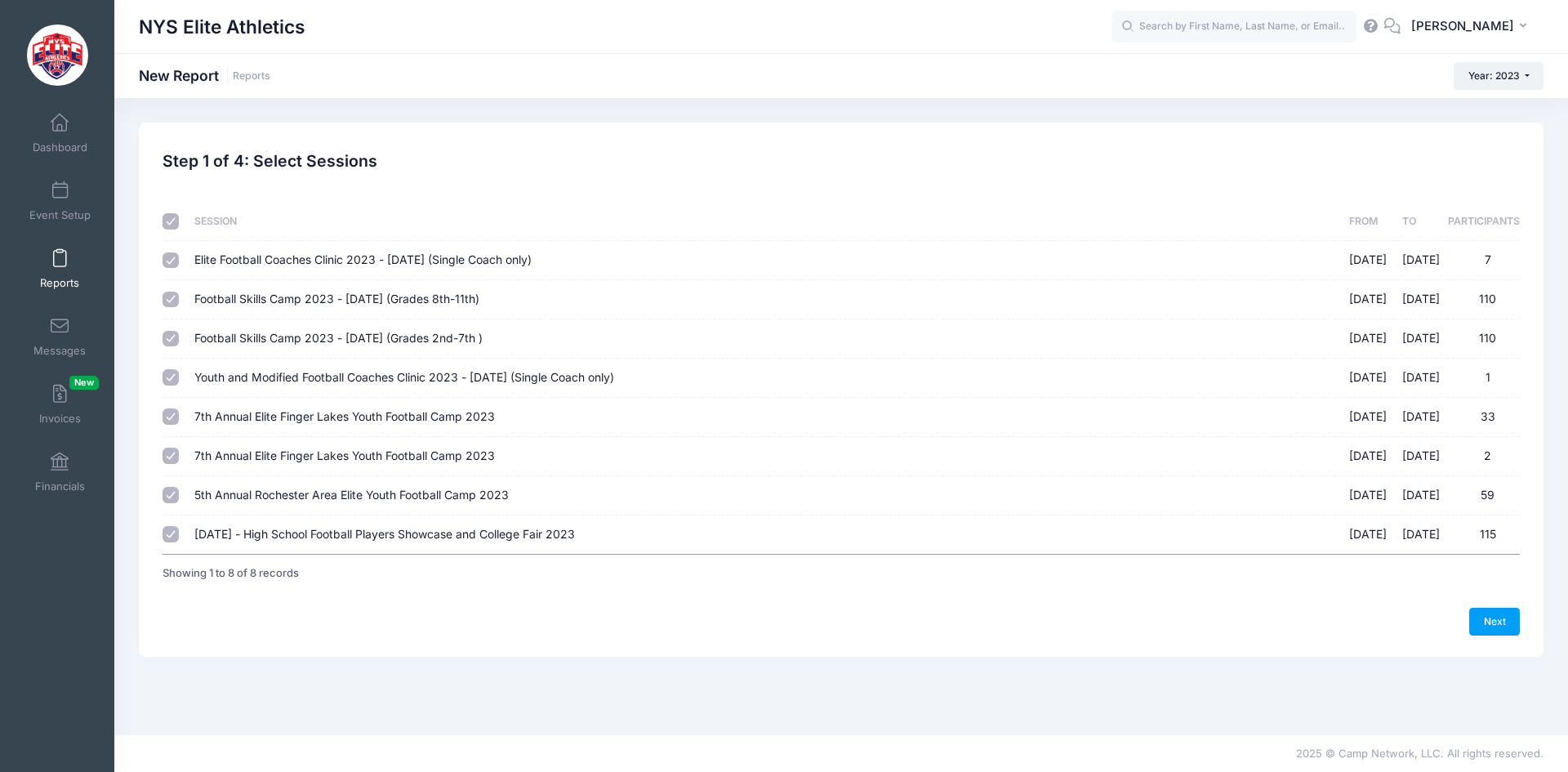
click at [170, 218] on input "checkbox" at bounding box center [170, 221] width 17 height 17
checkbox input "false"
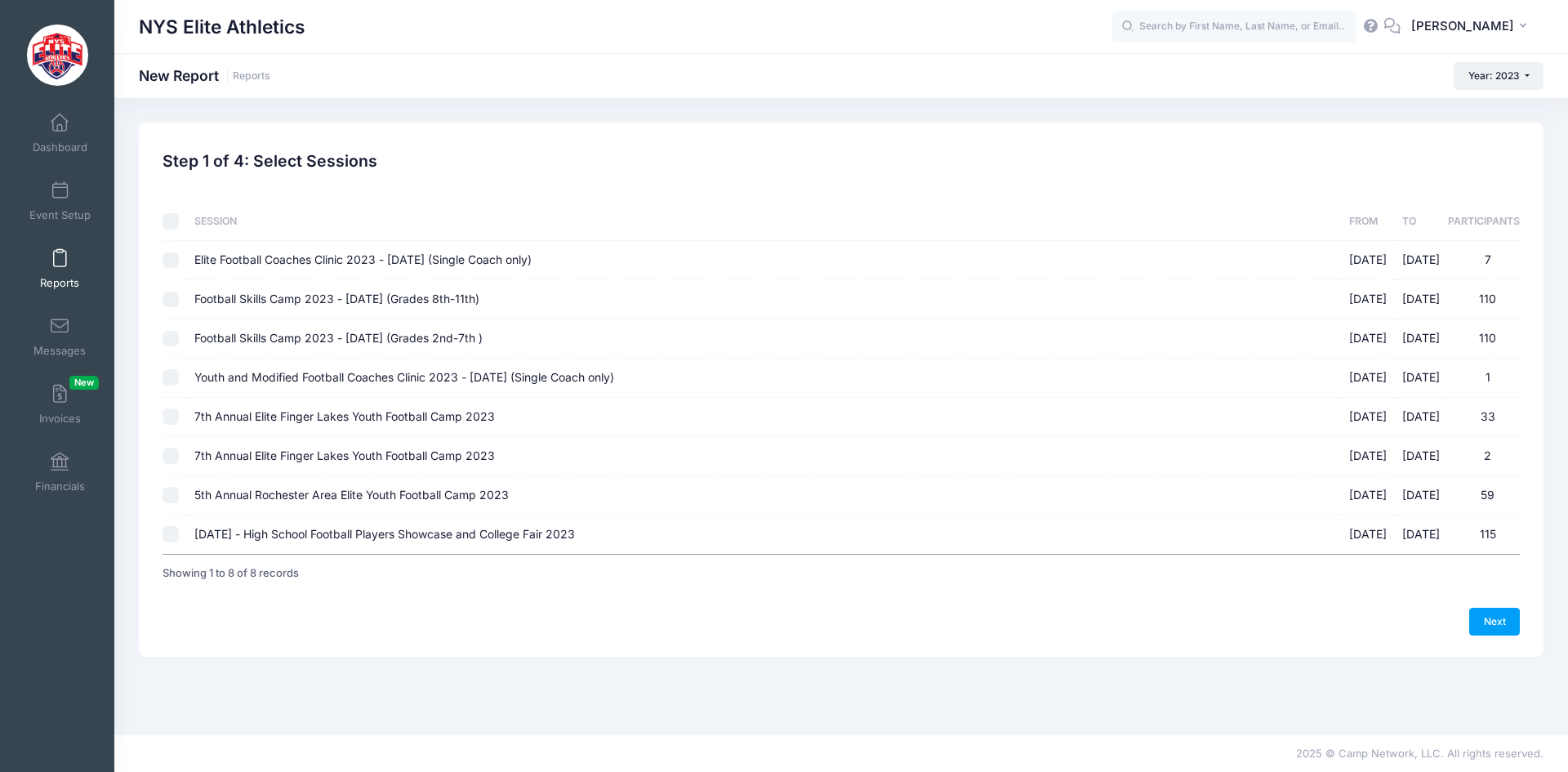
checkbox input "false"
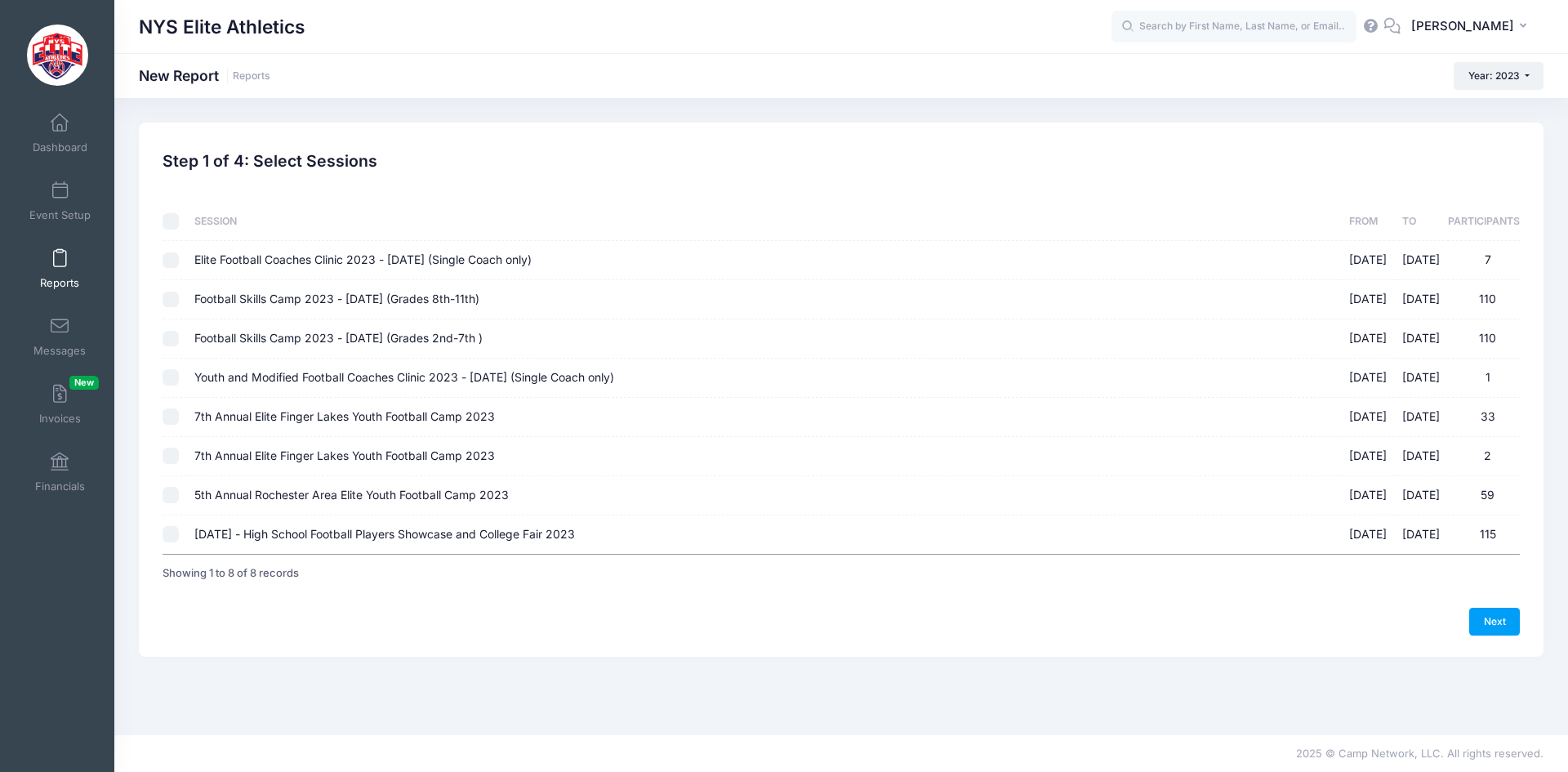
click at [176, 304] on input "Football Skills Camp 2023 - March 19th (Grades 8th-11th) 03/19/2023 - 03/20/202…" at bounding box center [170, 299] width 17 height 17
checkbox input "true"
click at [174, 337] on input "Football Skills Camp 2023 - March 26th (Grades 2nd-7th ) 03/26/2023 - 03/27/202…" at bounding box center [170, 338] width 17 height 17
checkbox input "true"
click at [176, 412] on input "7th Annual Elite Finger Lakes Youth Football Camp 2023 07/10/2023 - 07/11/2023 …" at bounding box center [170, 416] width 17 height 17
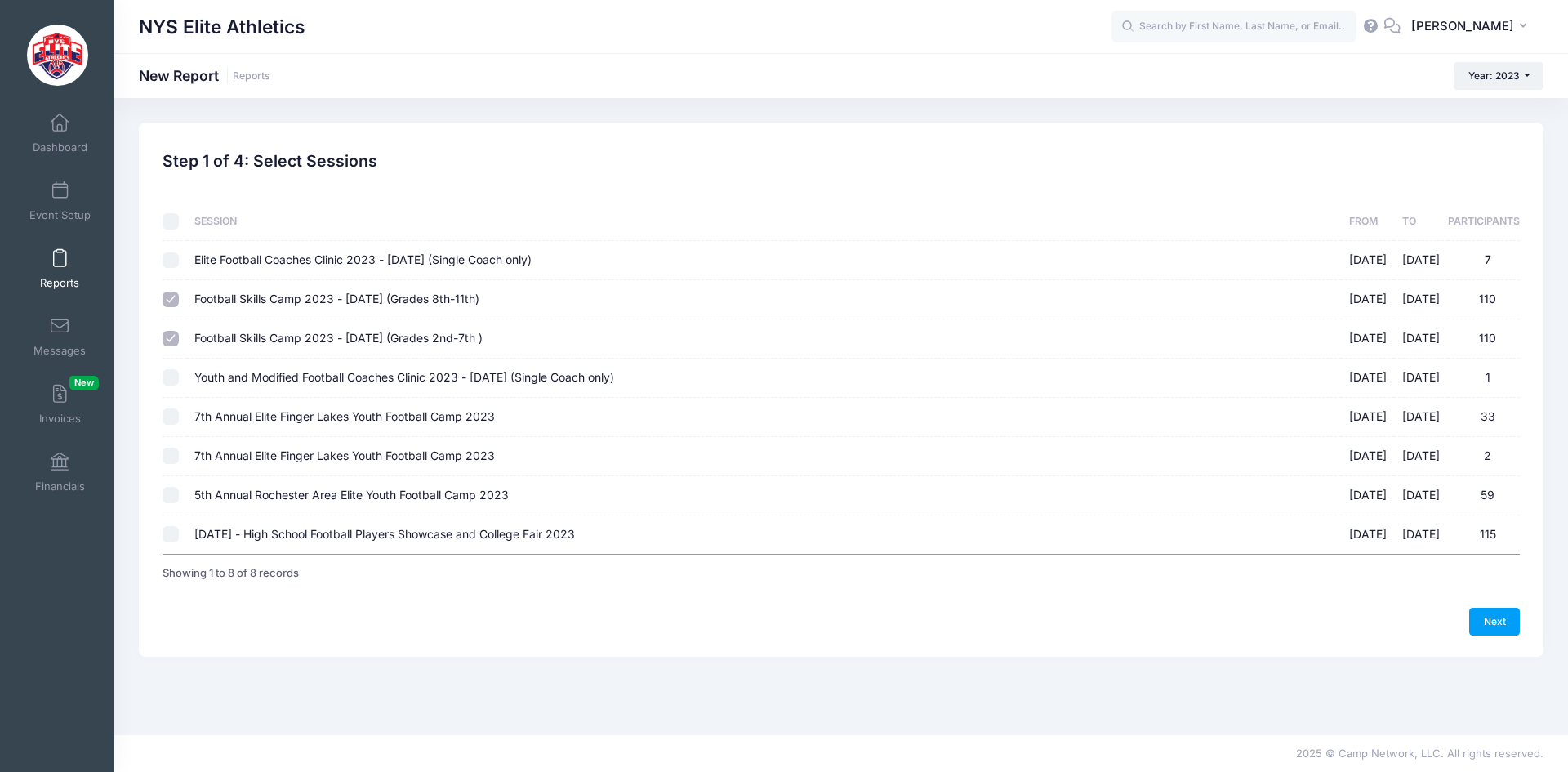
checkbox input "true"
click at [166, 457] on input "7th Annual Elite Finger Lakes Youth Football Camp 2023 07/11/2023 - 07/12/2023 2" at bounding box center [170, 455] width 17 height 17
checkbox input "true"
click at [166, 492] on input "5th Annual Rochester Area Elite Youth Football Camp 2023 07/12/2023 - 07/13/202…" at bounding box center [170, 495] width 17 height 17
checkbox input "true"
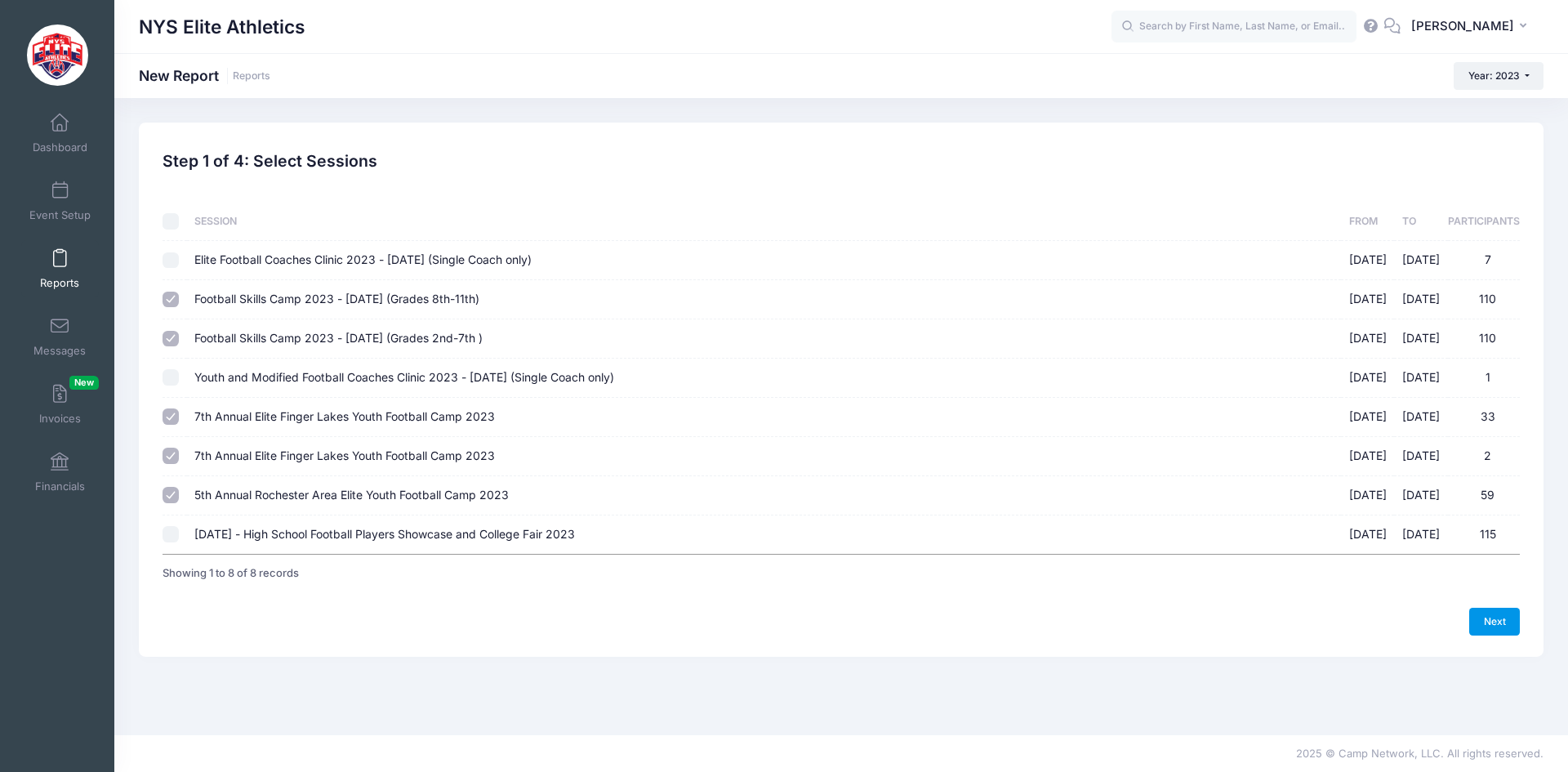
click at [1496, 624] on link "Next" at bounding box center [1494, 621] width 51 height 28
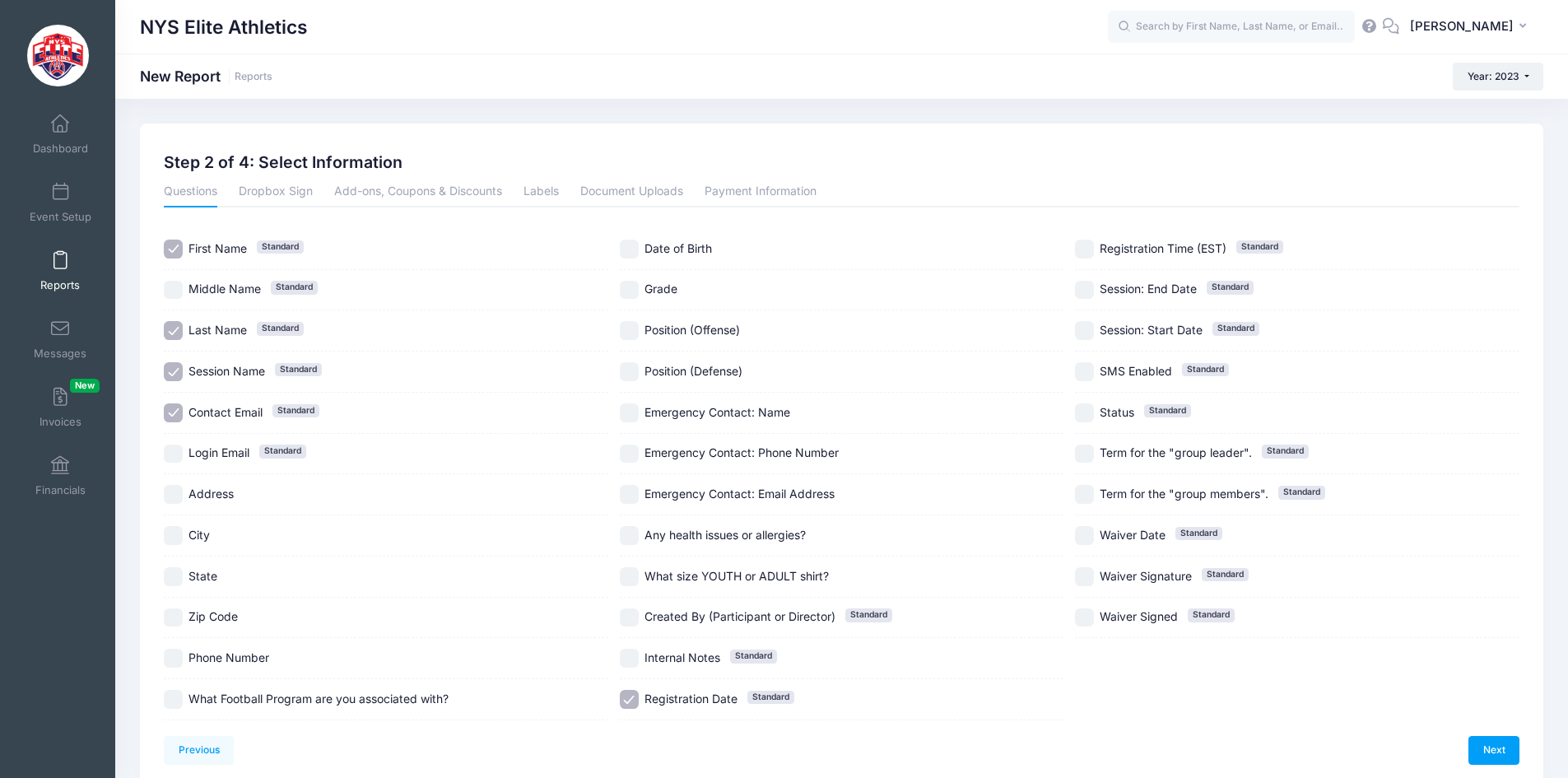
drag, startPoint x: 636, startPoint y: 291, endPoint x: 543, endPoint y: 307, distance: 94.4
click at [635, 291] on input "Grade" at bounding box center [629, 289] width 19 height 19
checkbox input "true"
click at [228, 370] on span "Session Name" at bounding box center [226, 370] width 76 height 14
checkbox input "false"
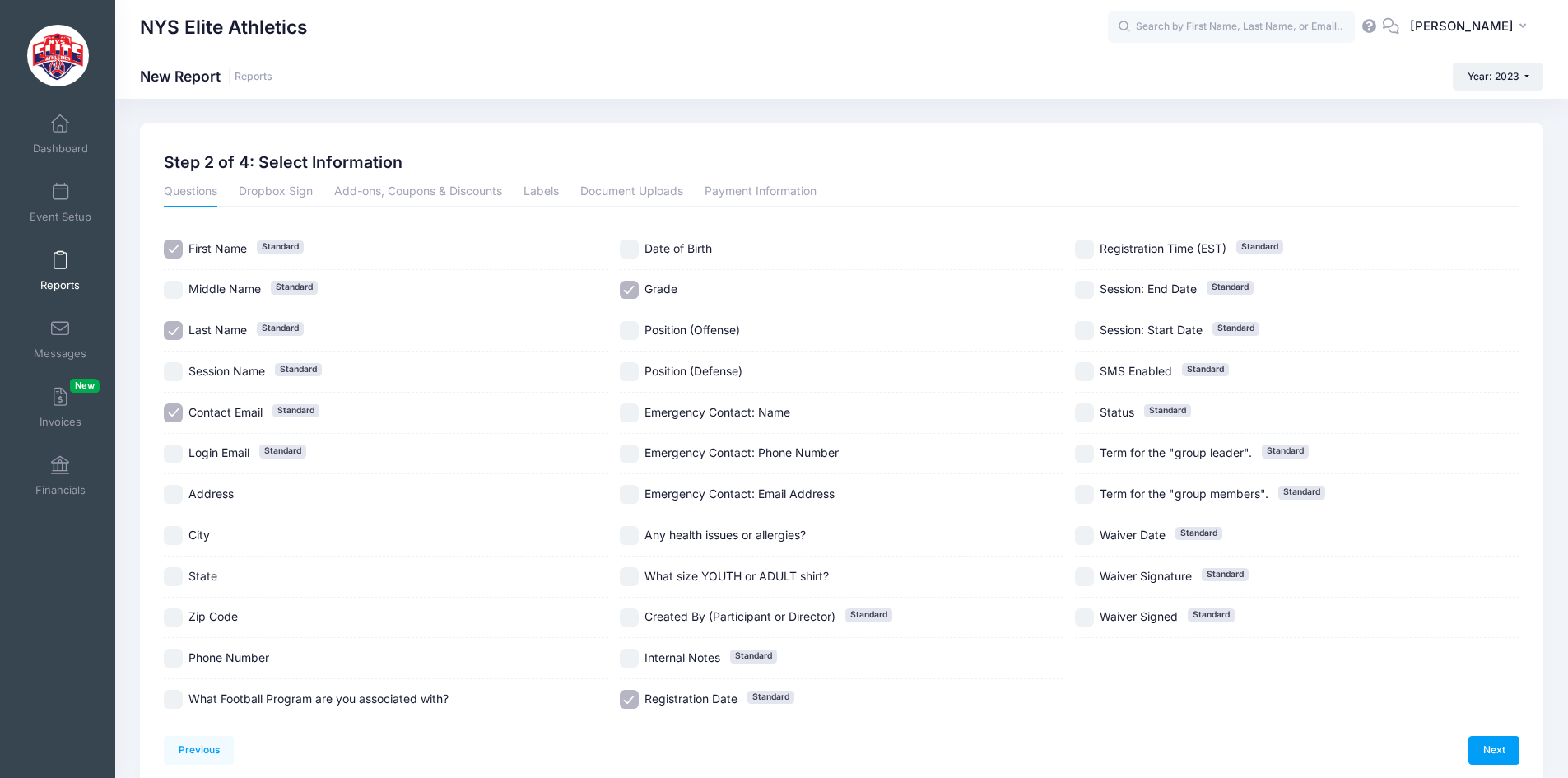
drag, startPoint x: 236, startPoint y: 418, endPoint x: 307, endPoint y: 416, distance: 71.0
click at [238, 418] on span "Contact Email" at bounding box center [225, 412] width 74 height 14
checkbox input "false"
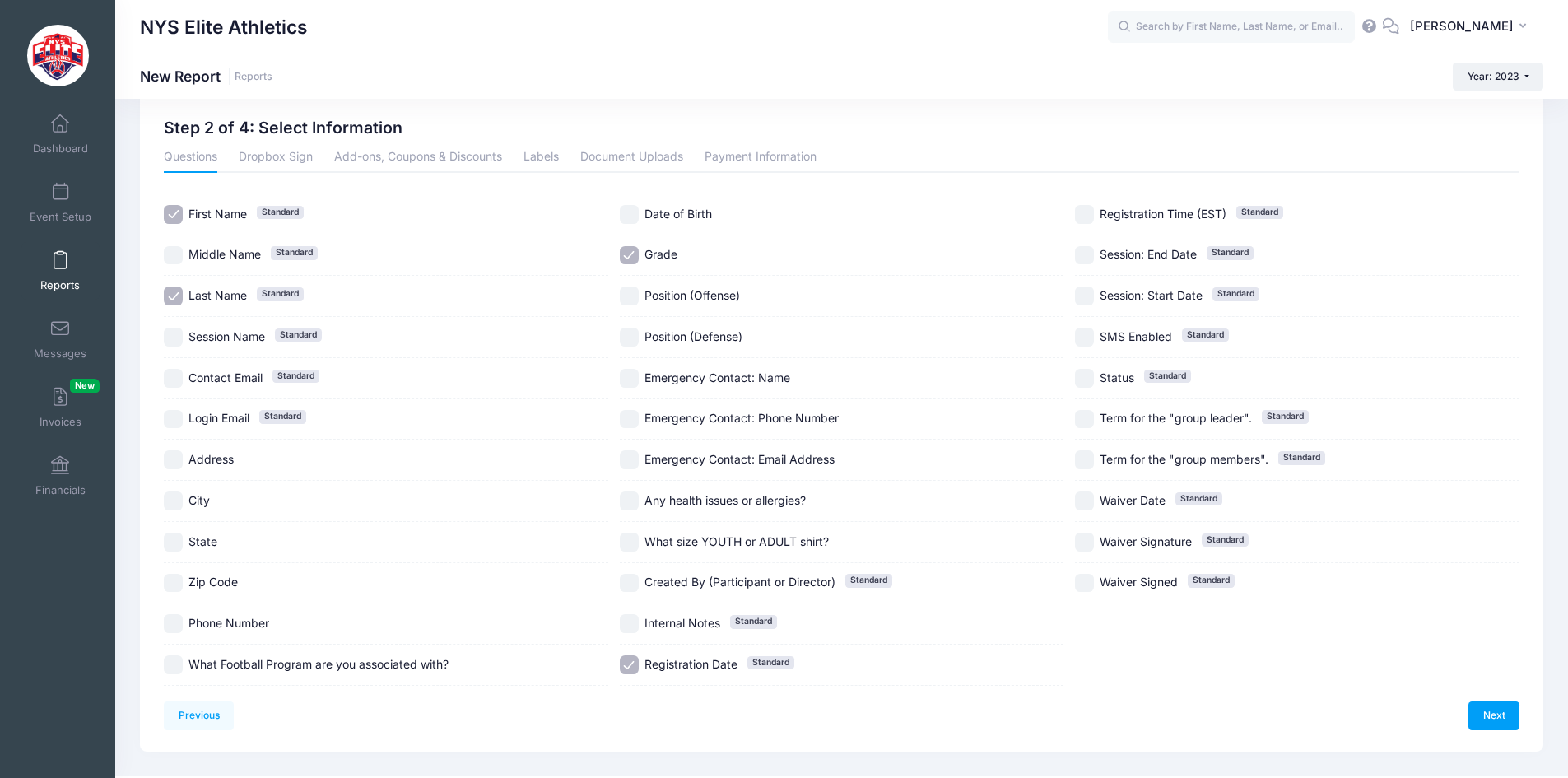
scroll to position [70, 0]
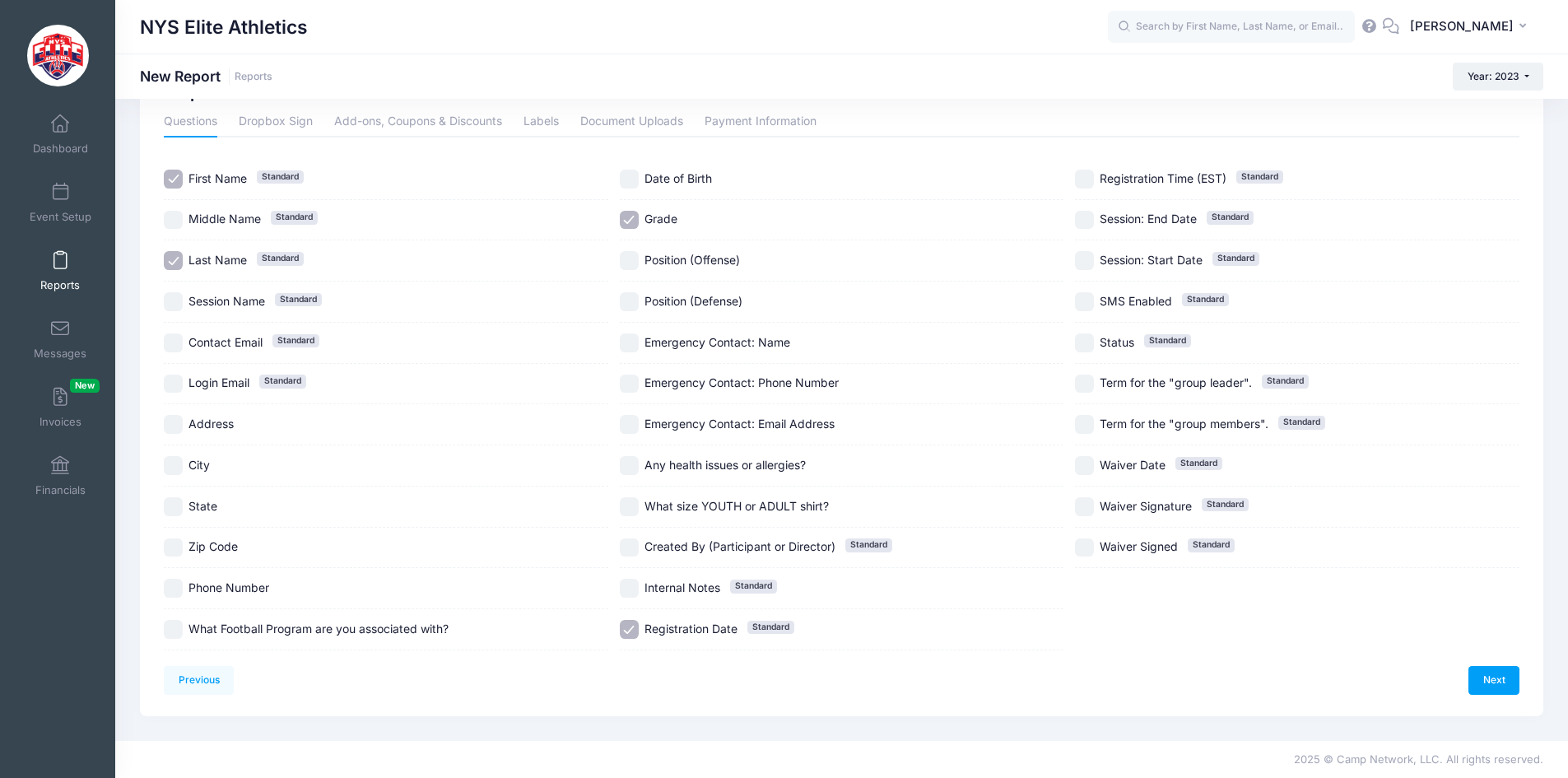
click at [682, 625] on span "Registration Date" at bounding box center [691, 628] width 93 height 14
checkbox input "false"
click at [1505, 688] on link "Next" at bounding box center [1494, 680] width 51 height 28
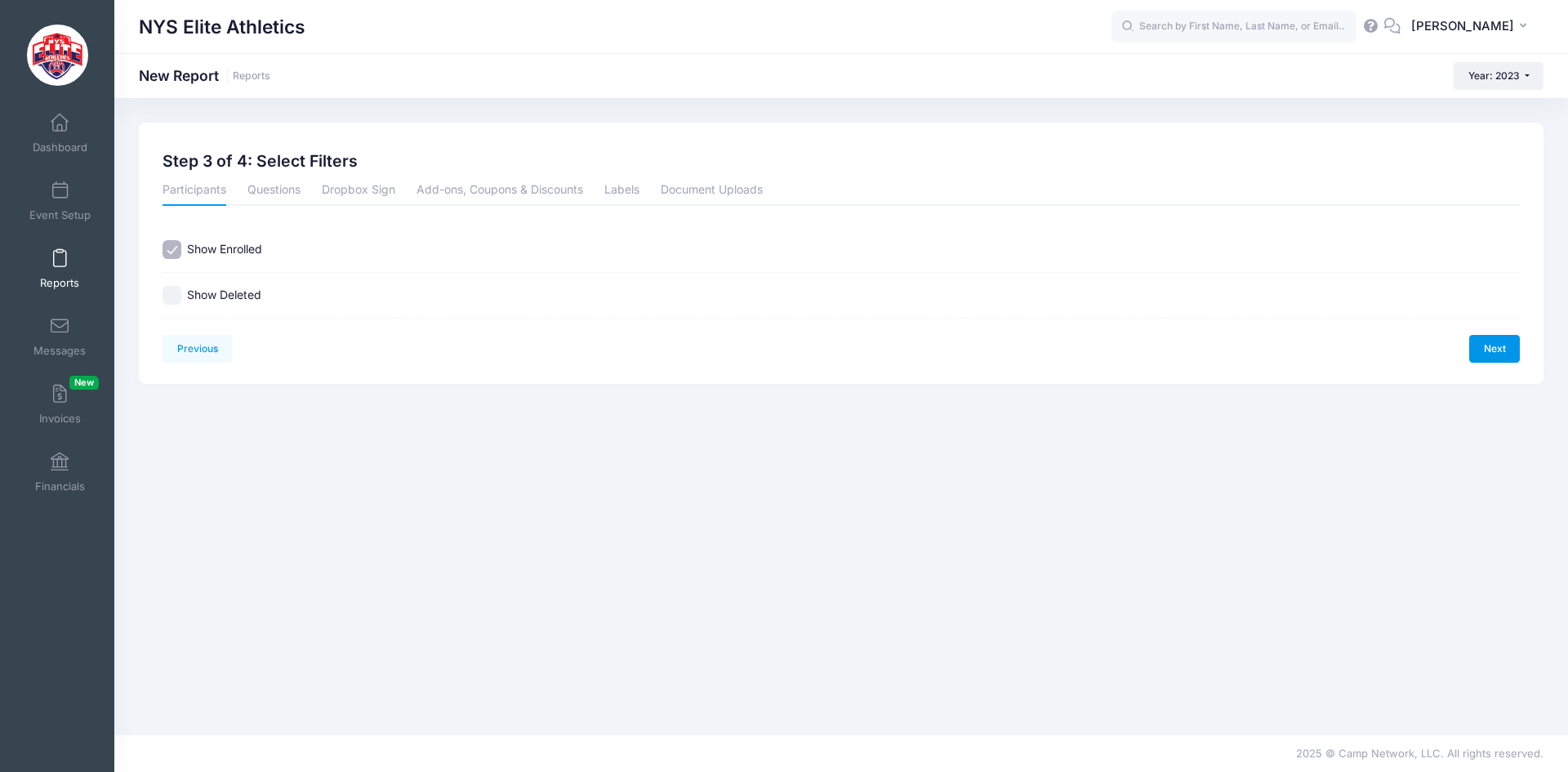
click at [1503, 345] on link "Next" at bounding box center [1494, 348] width 51 height 28
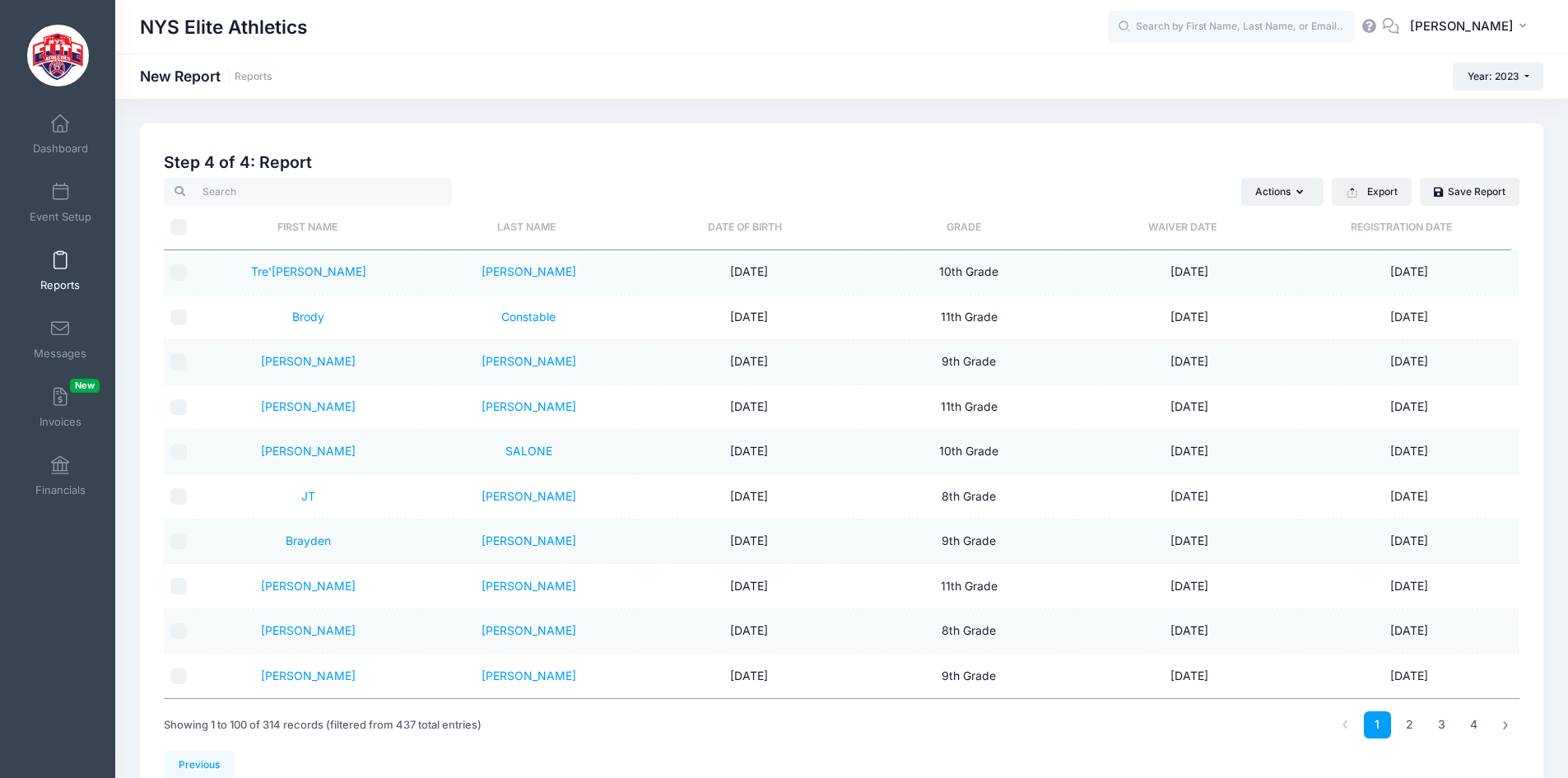
click at [959, 221] on th "Grade" at bounding box center [963, 227] width 219 height 44
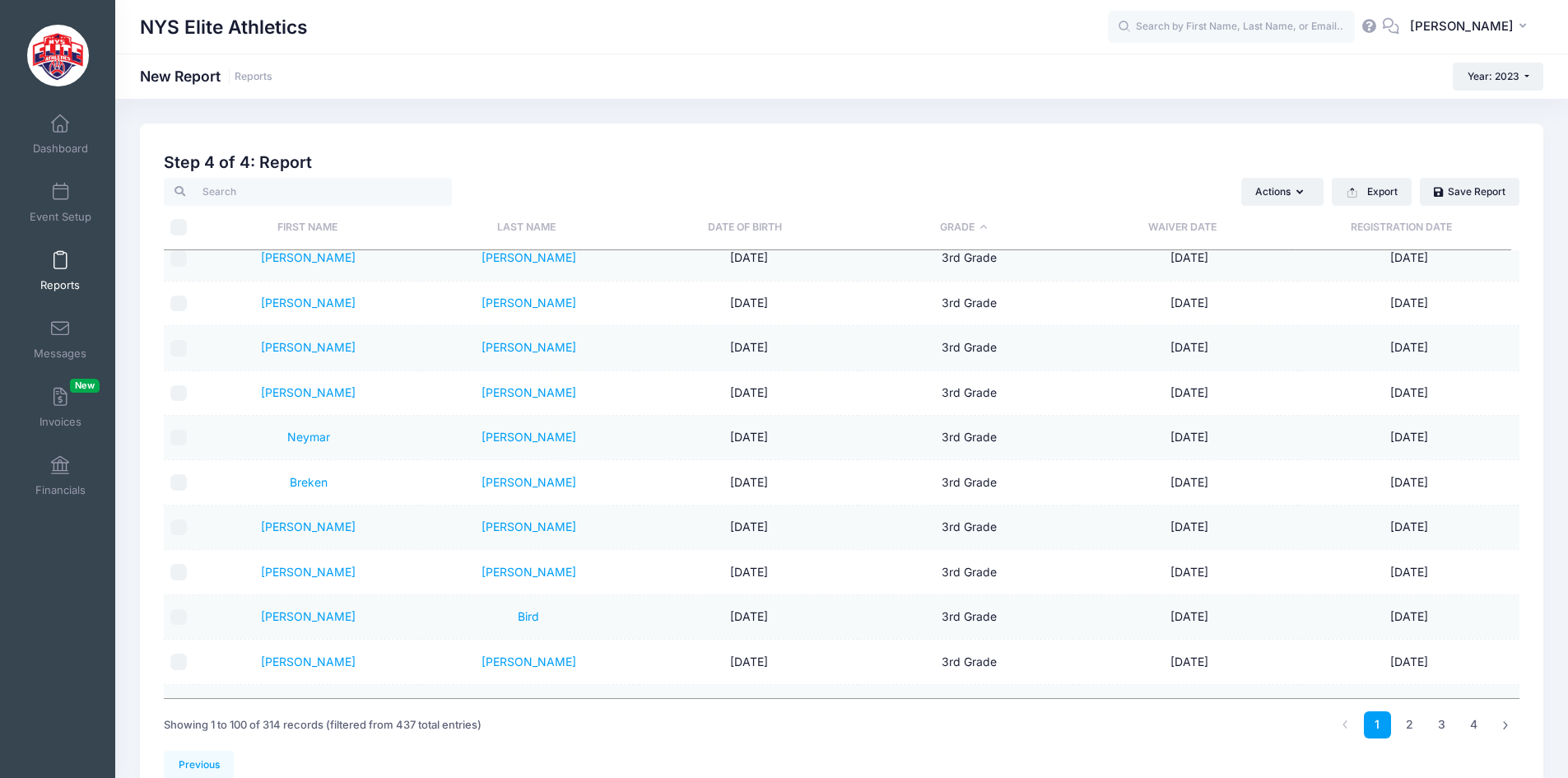
scroll to position [4034, 0]
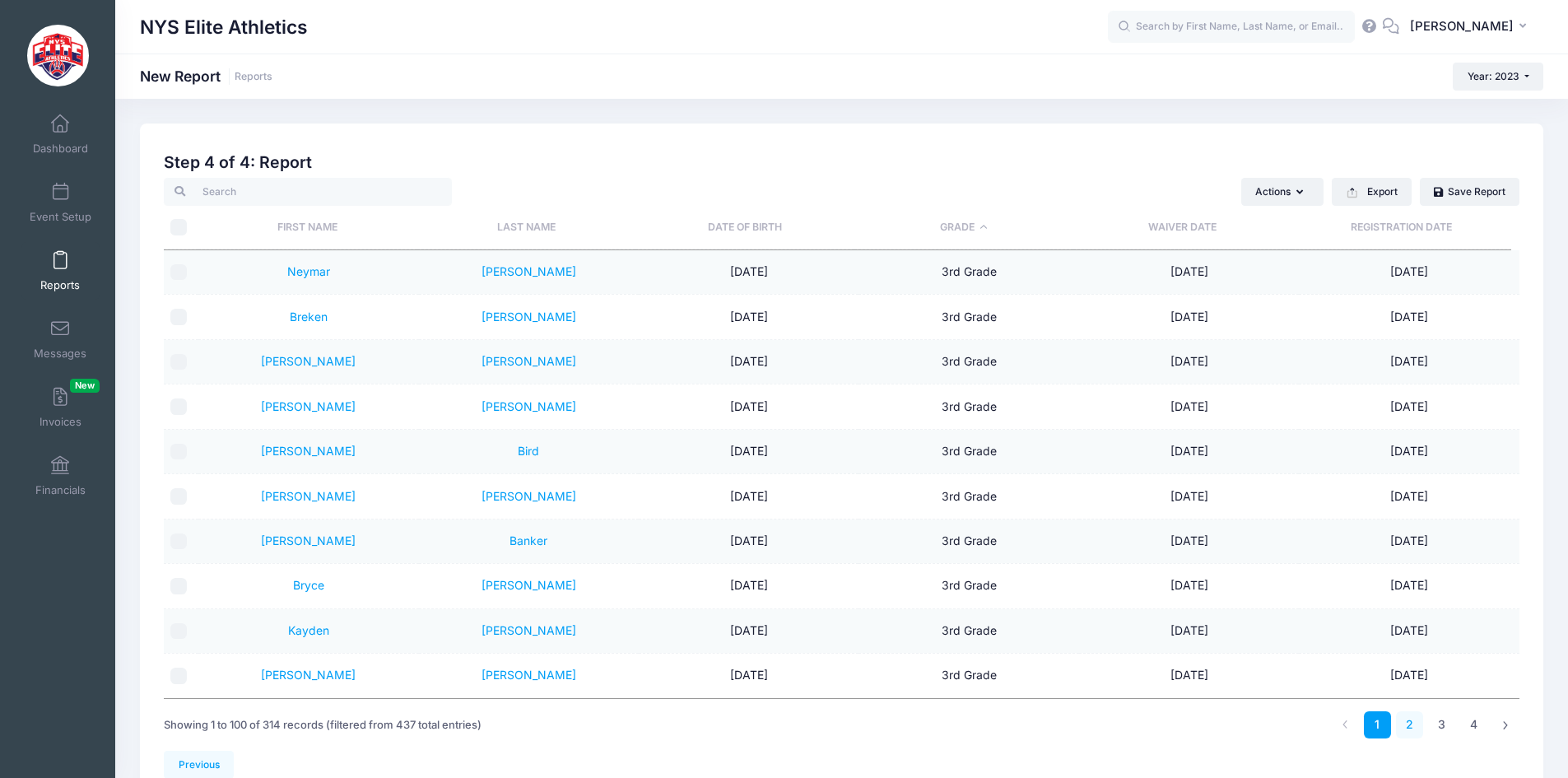
click at [1411, 722] on link "2" at bounding box center [1410, 725] width 27 height 27
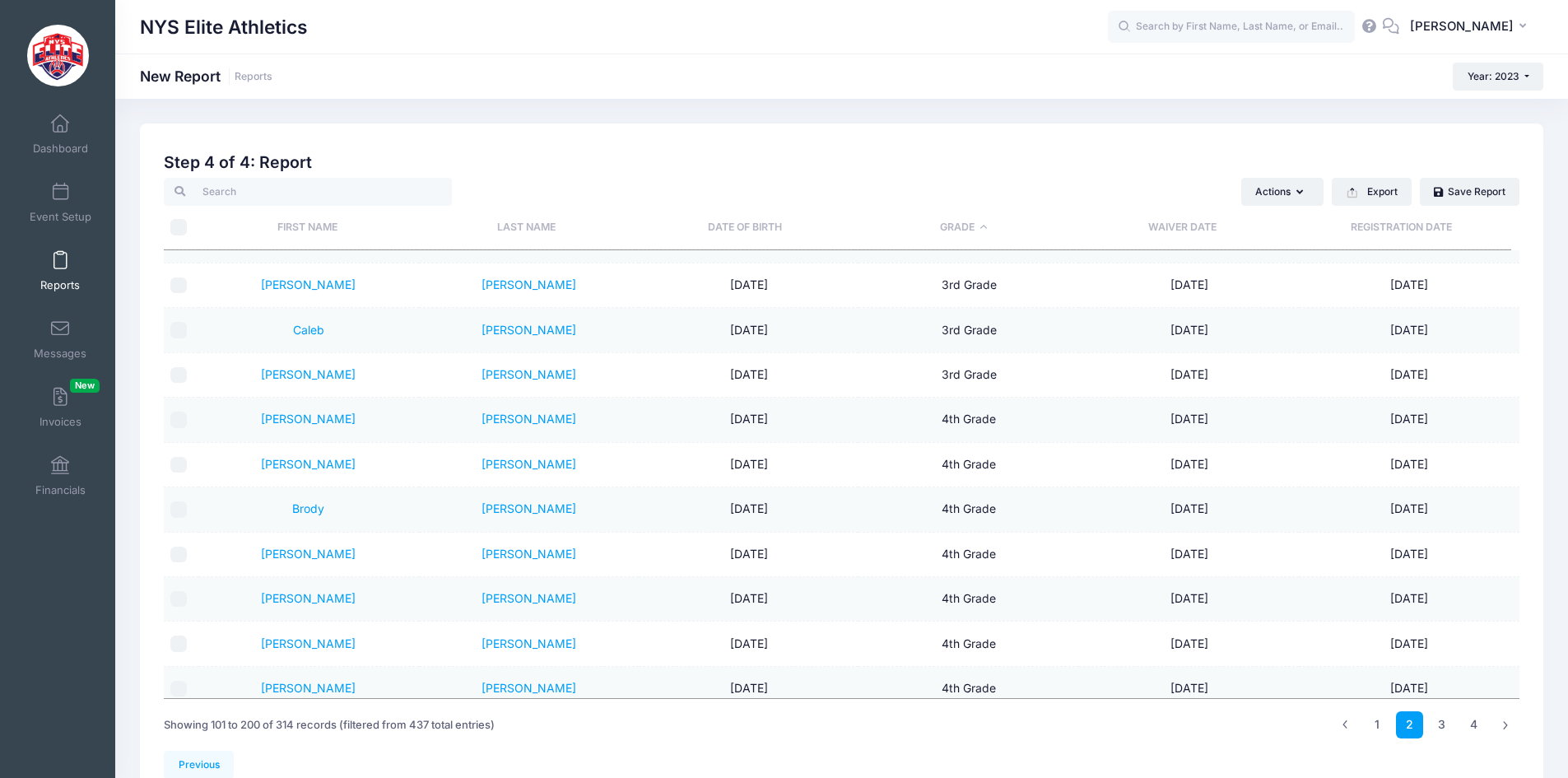
scroll to position [578, 0]
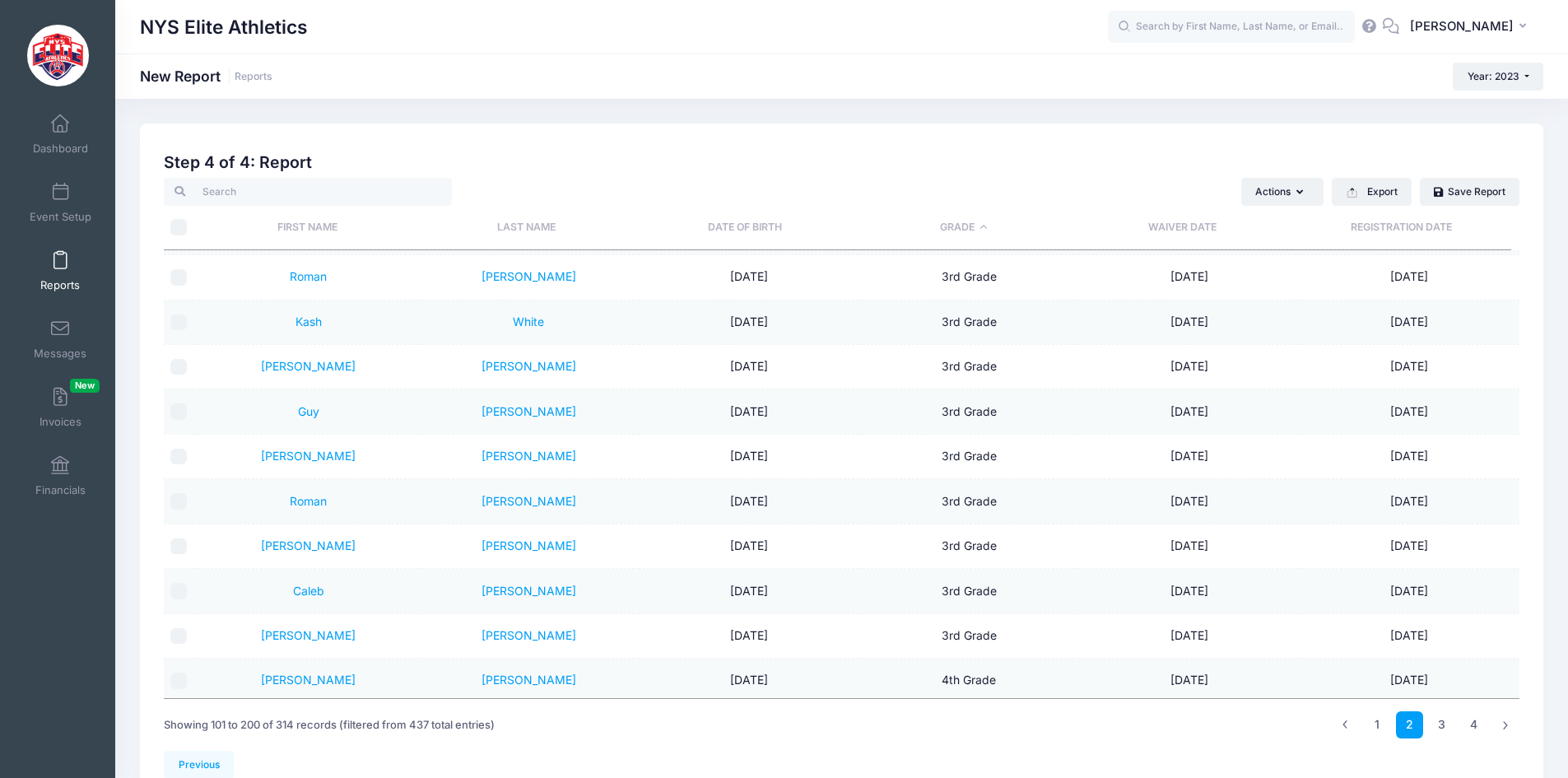
click at [178, 225] on input "\a \a" at bounding box center [178, 226] width 17 height 17
checkbox input "true"
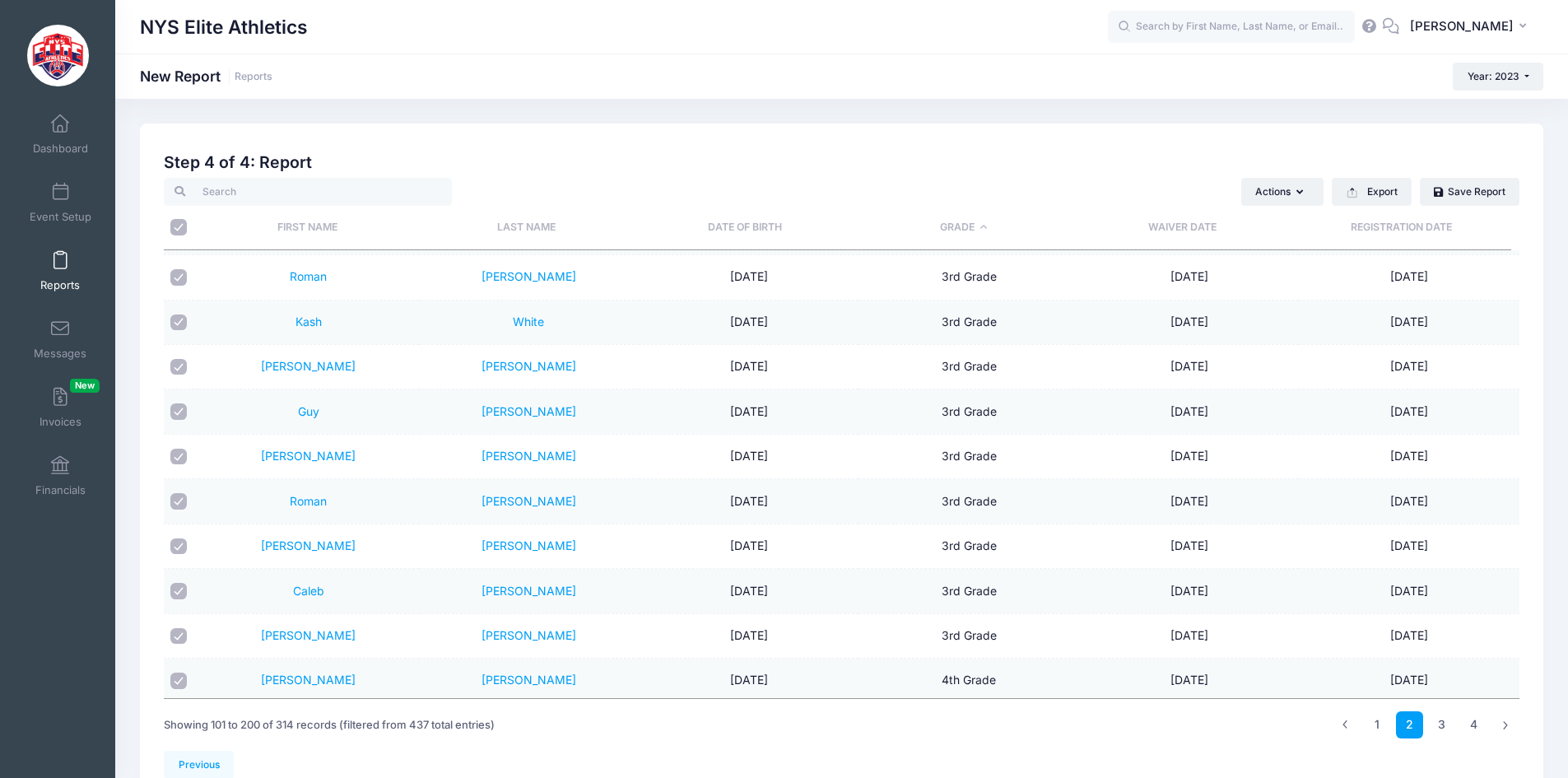
checkbox input "true"
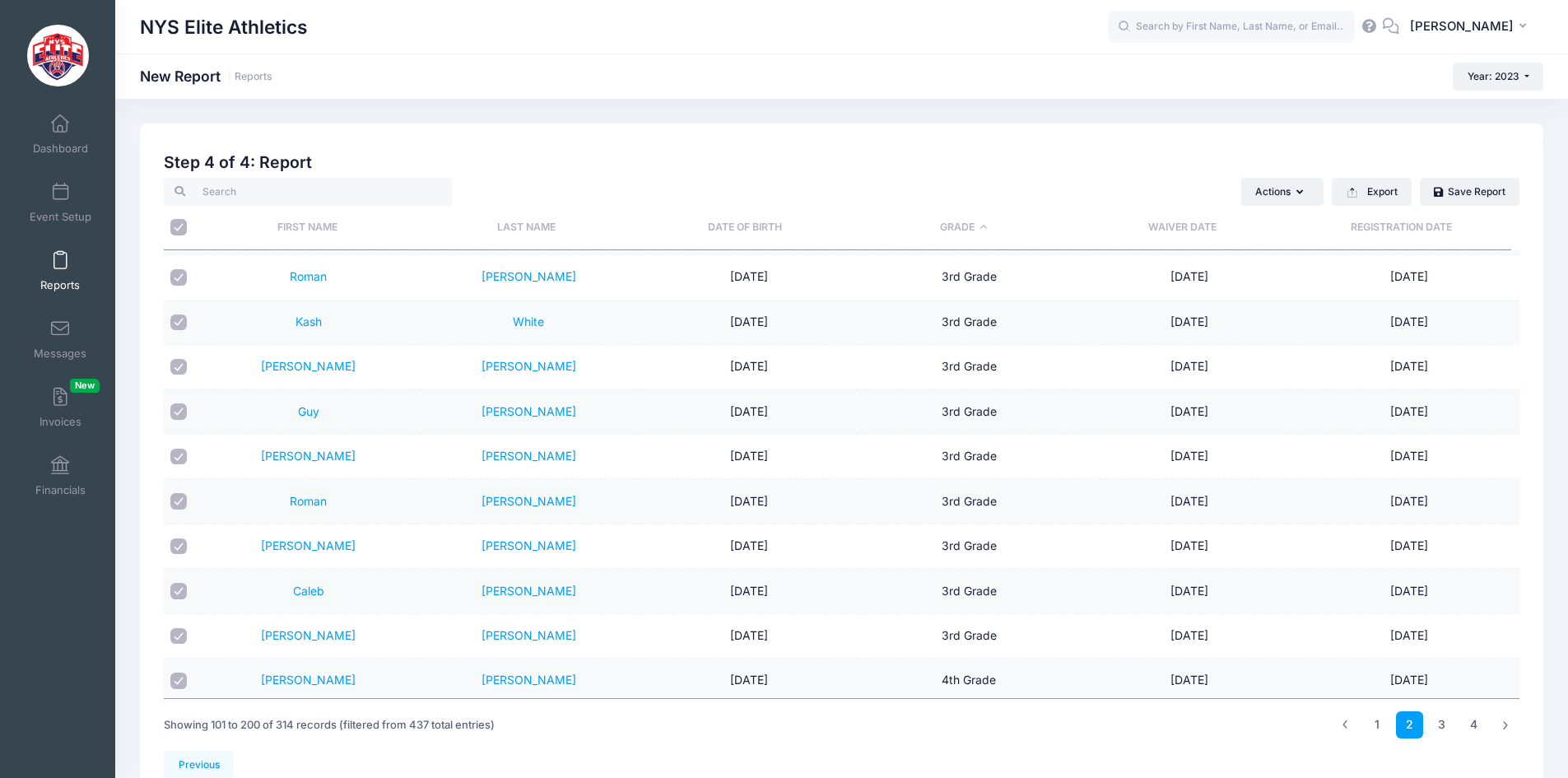
checkbox input "true"
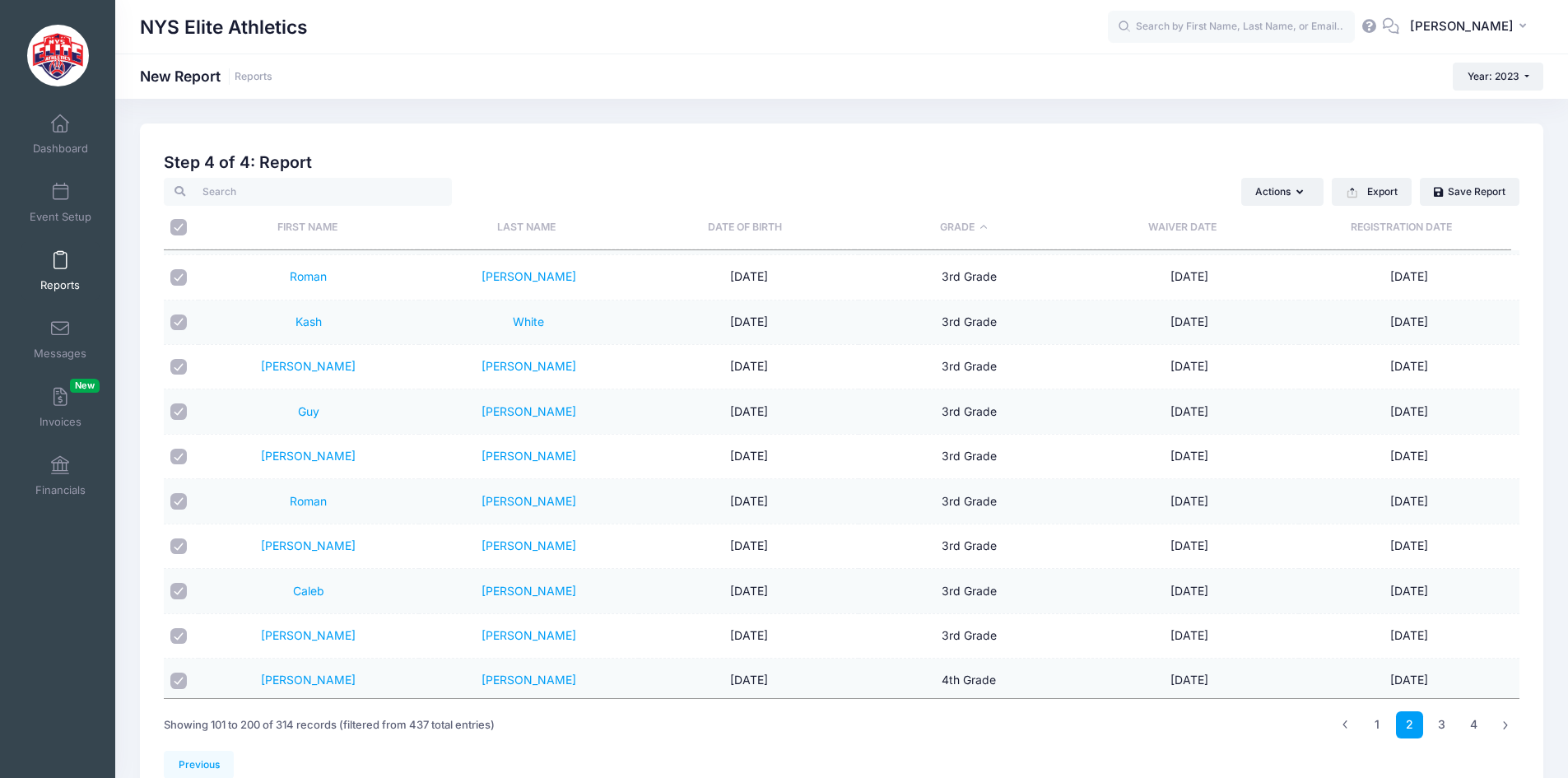
checkbox input "true"
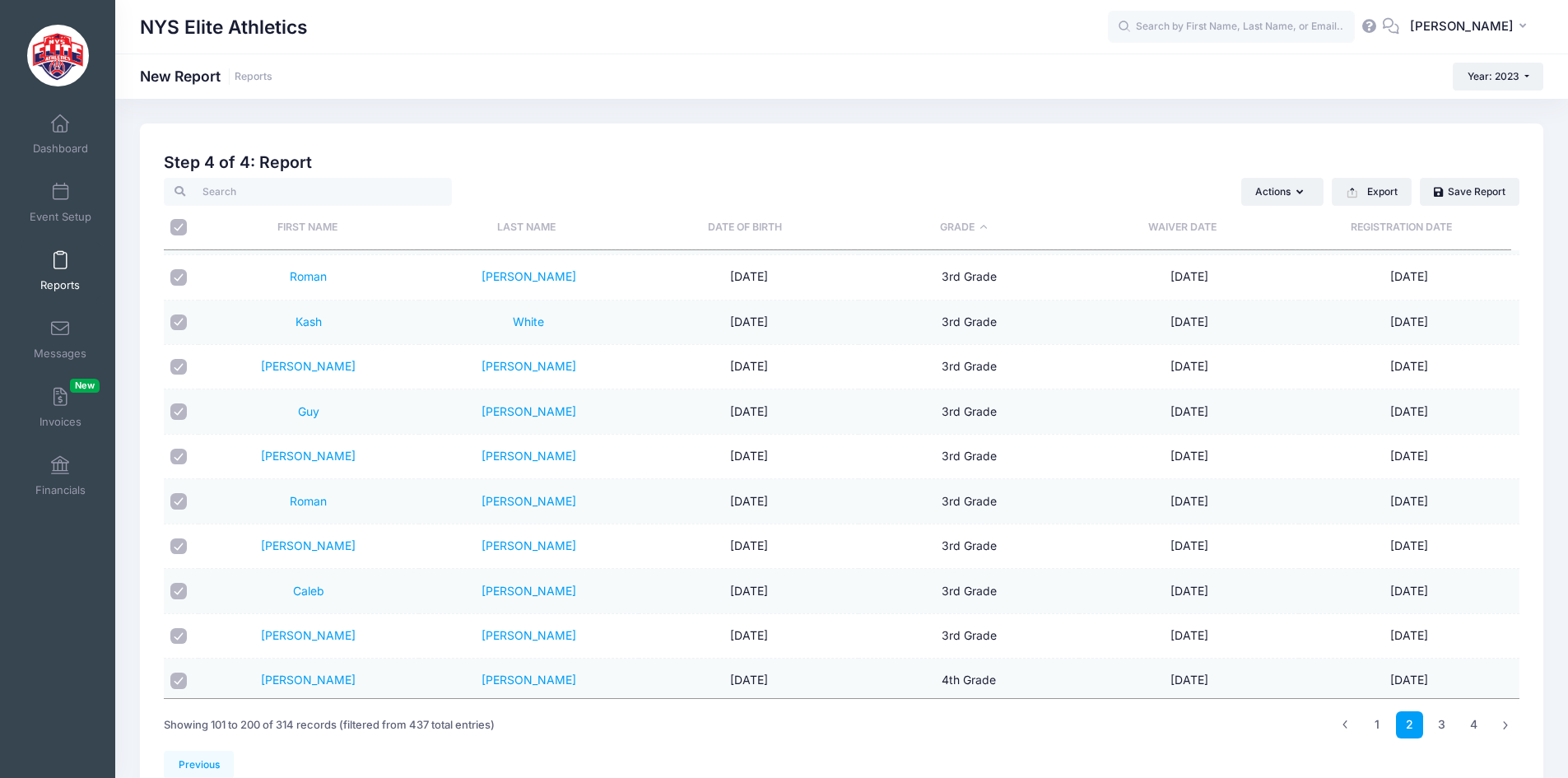
checkbox input "true"
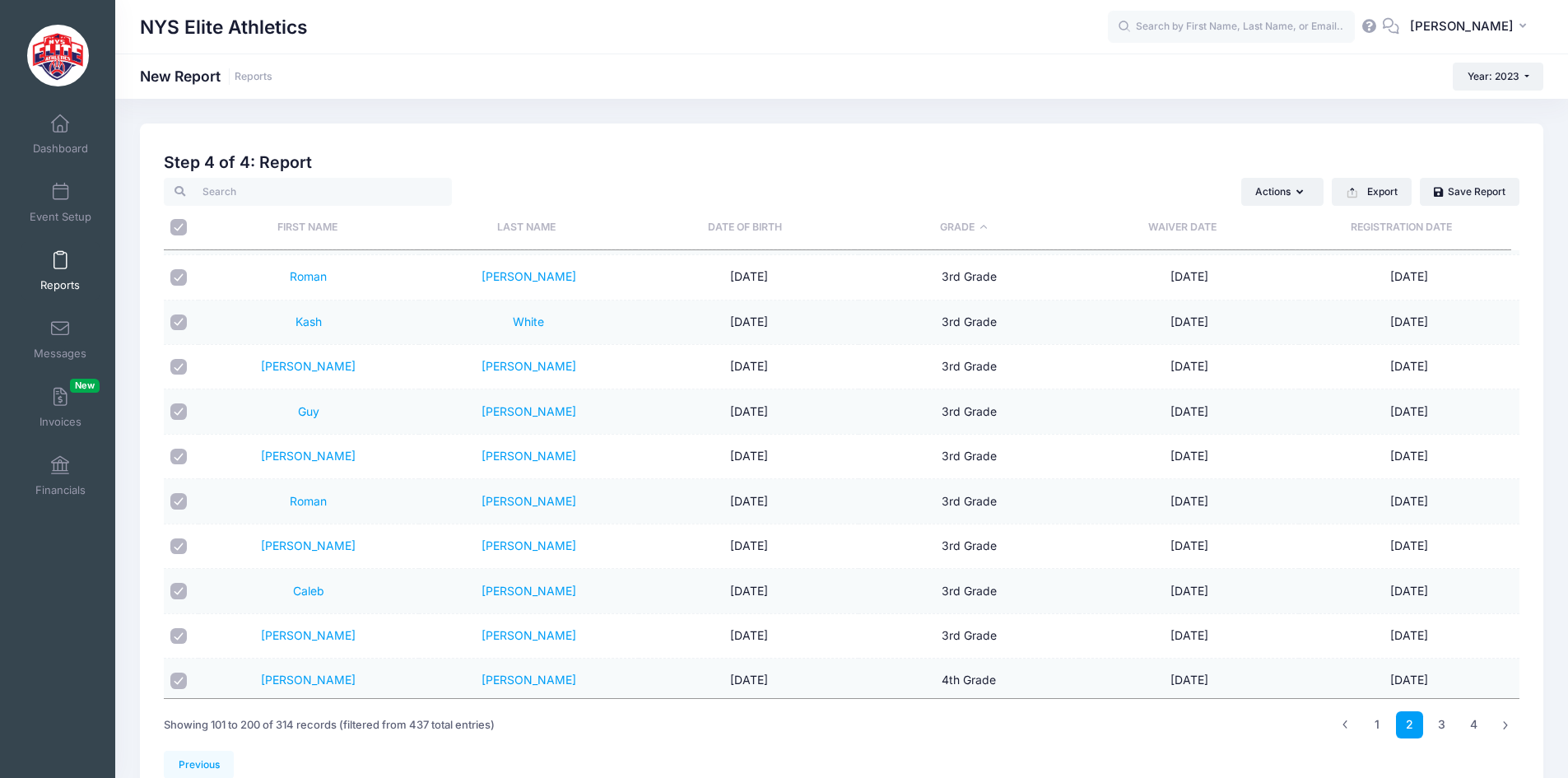
checkbox input "true"
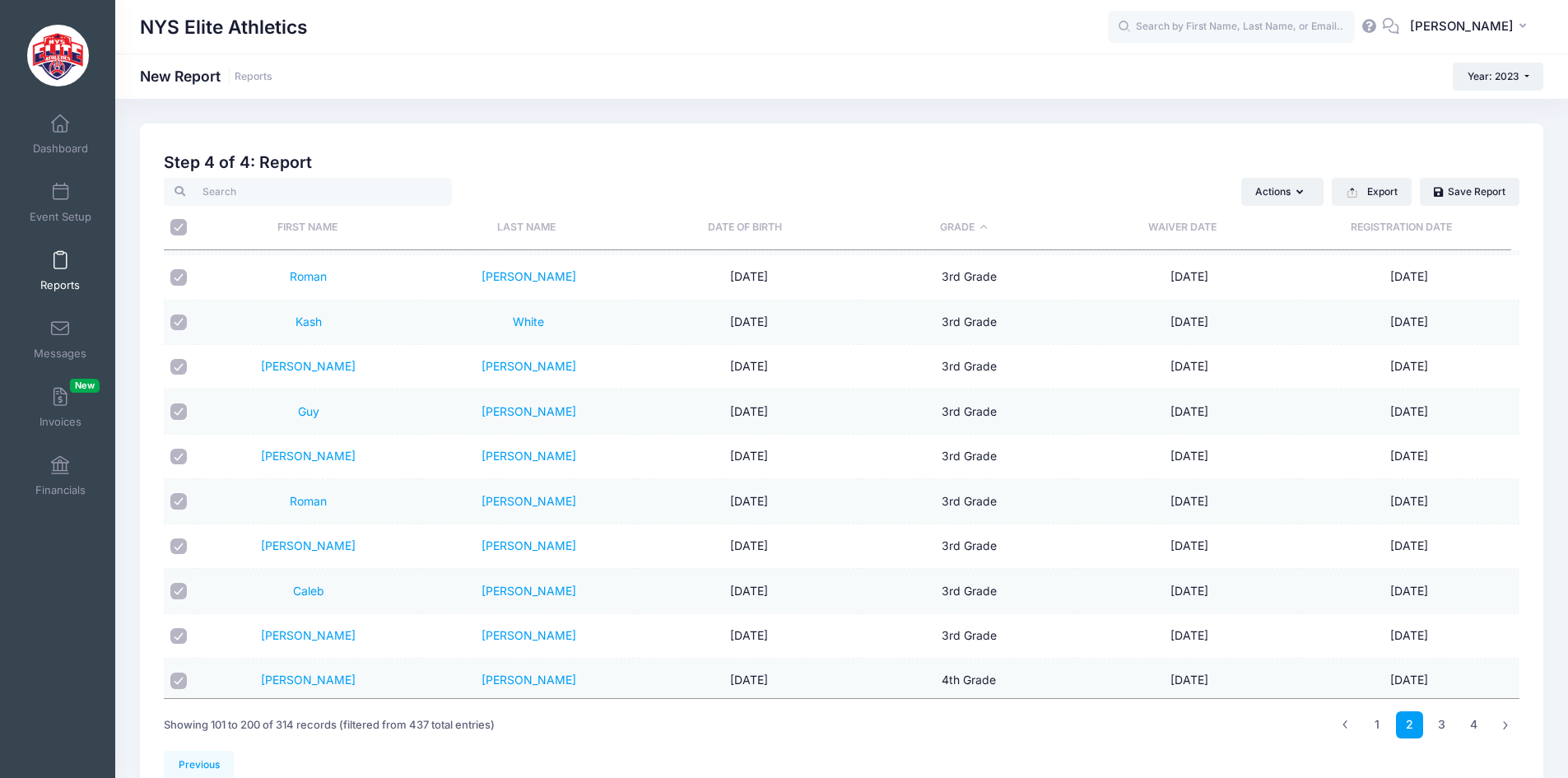
checkbox input "true"
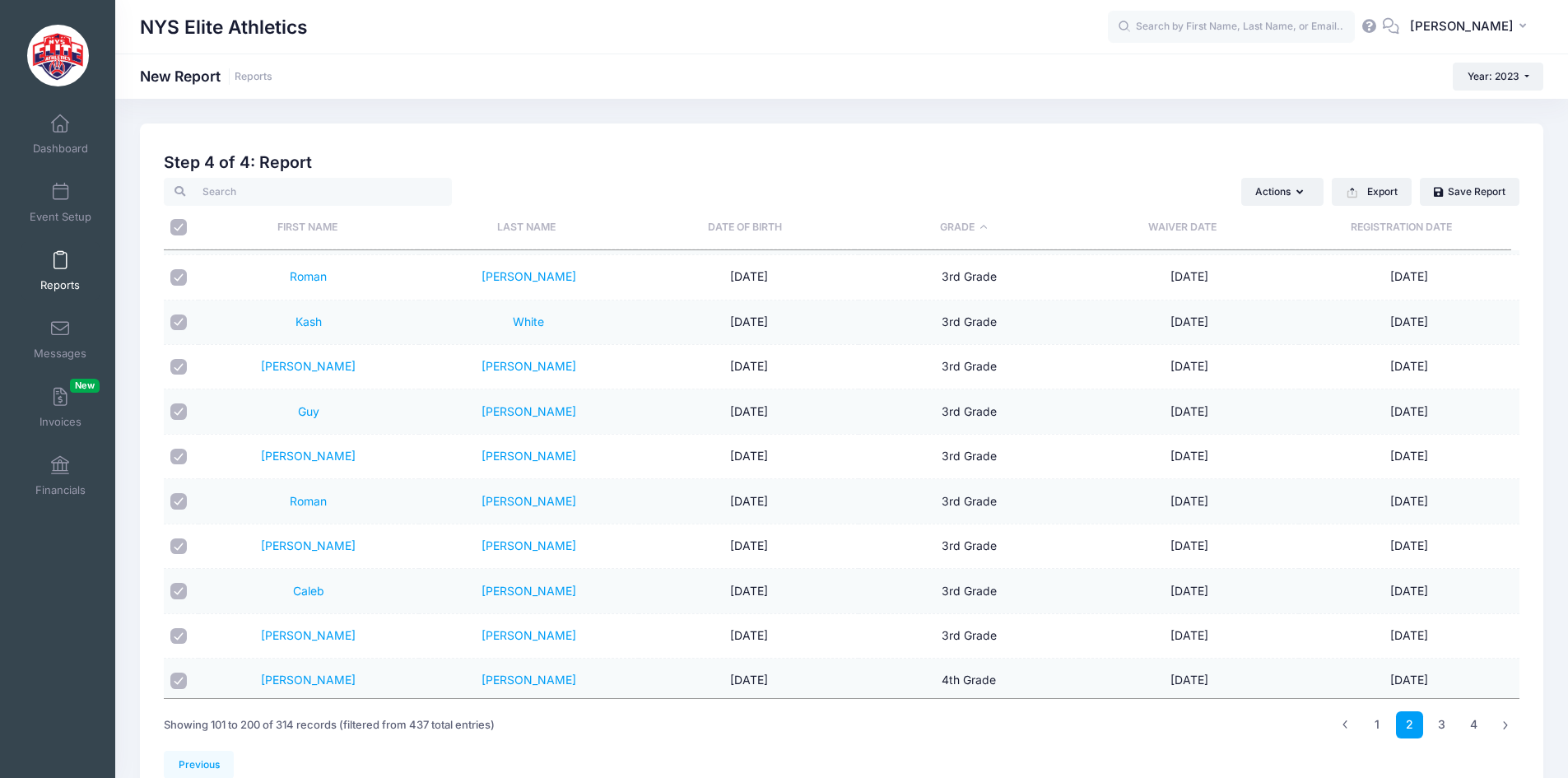
checkbox input "true"
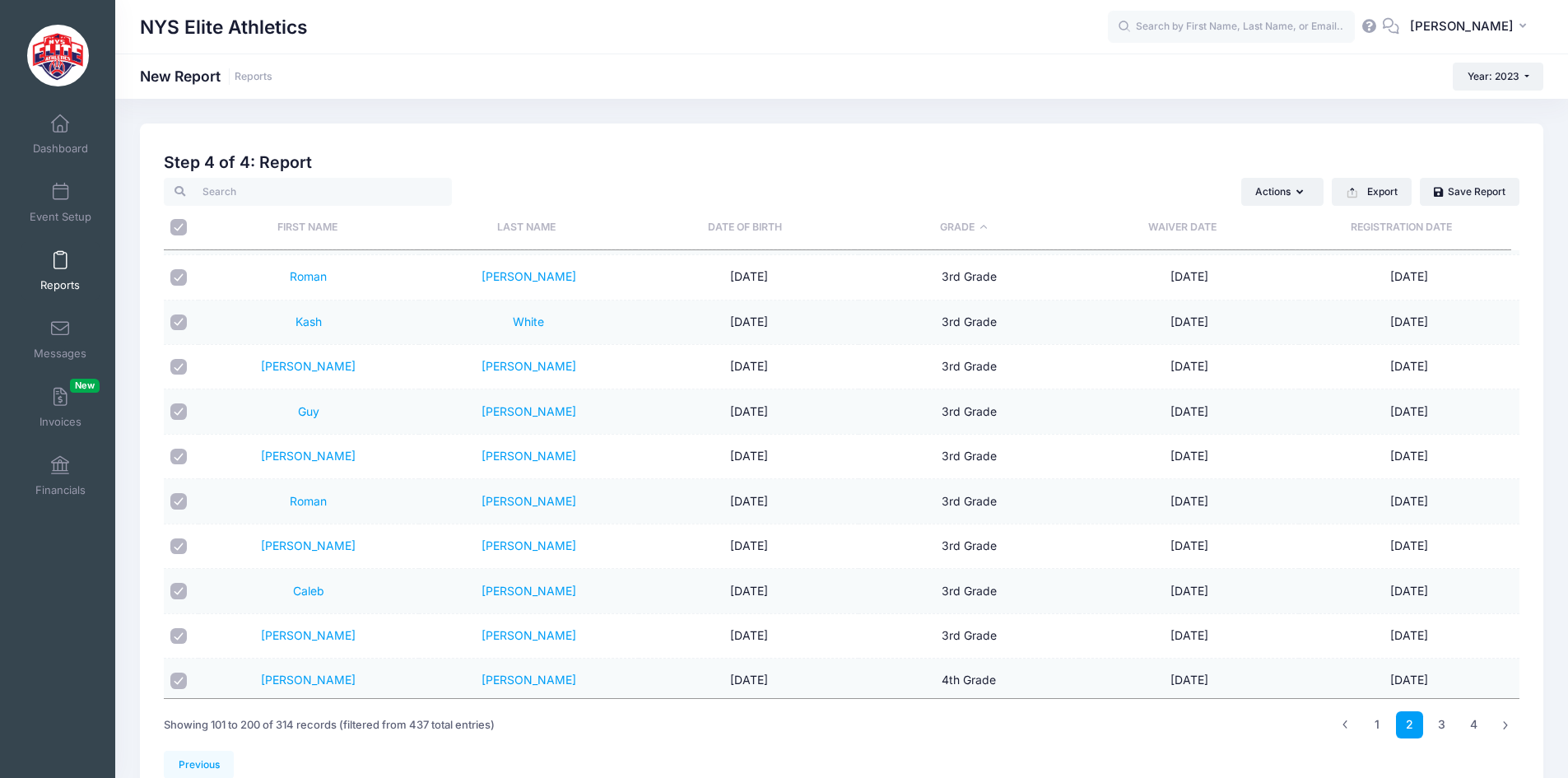
checkbox input "true"
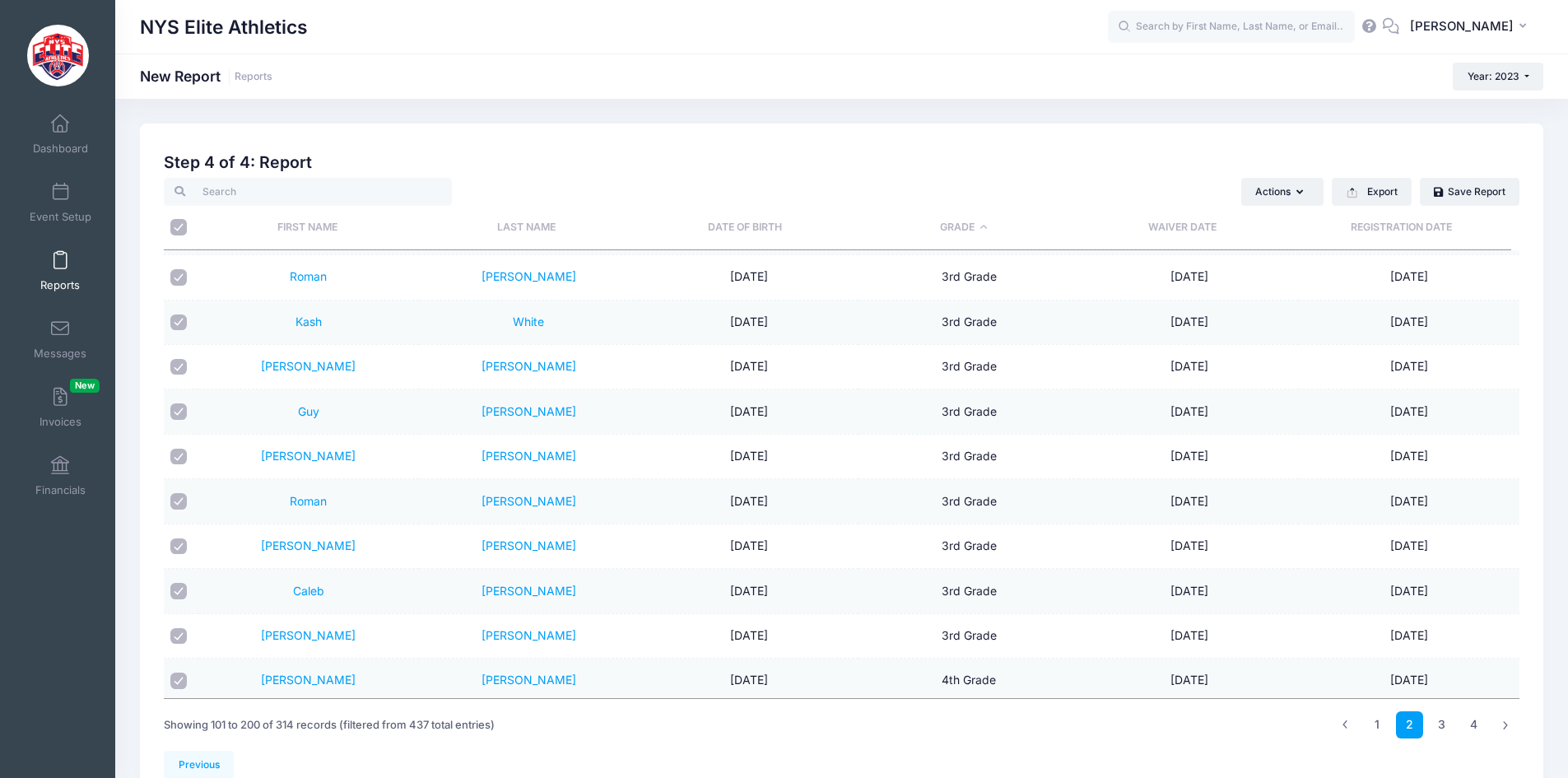
checkbox input "true"
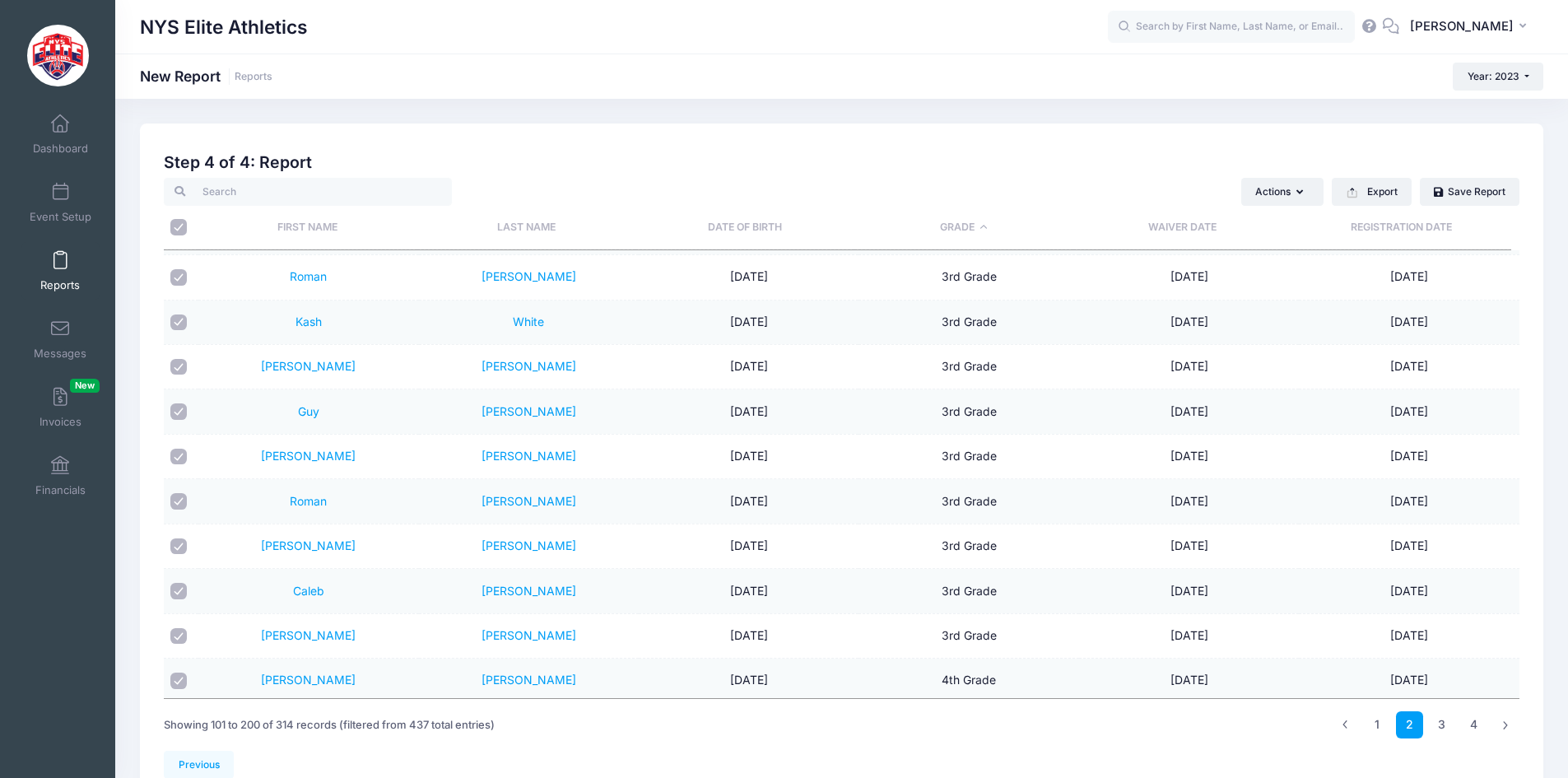
checkbox input "true"
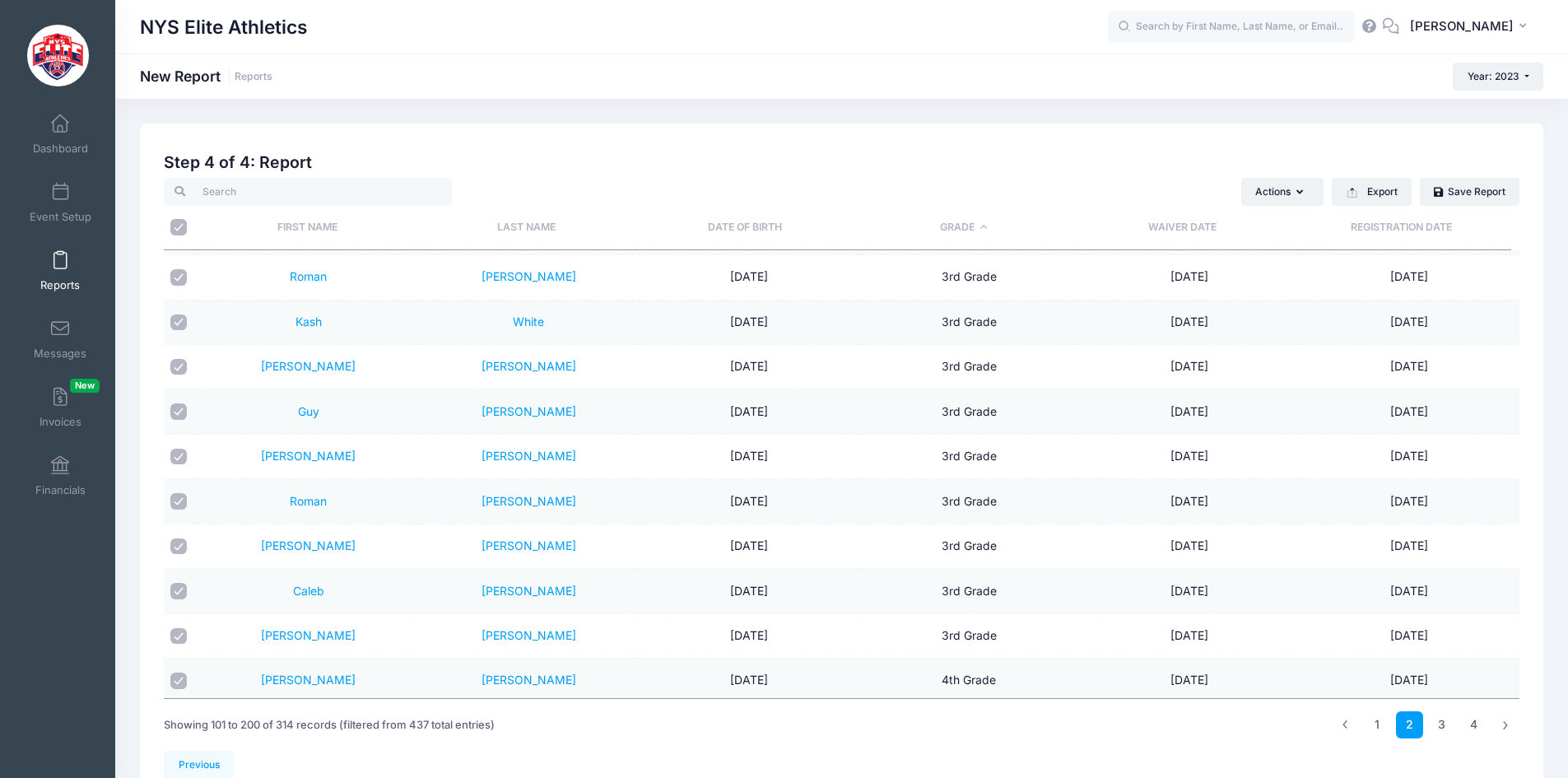
checkbox input "true"
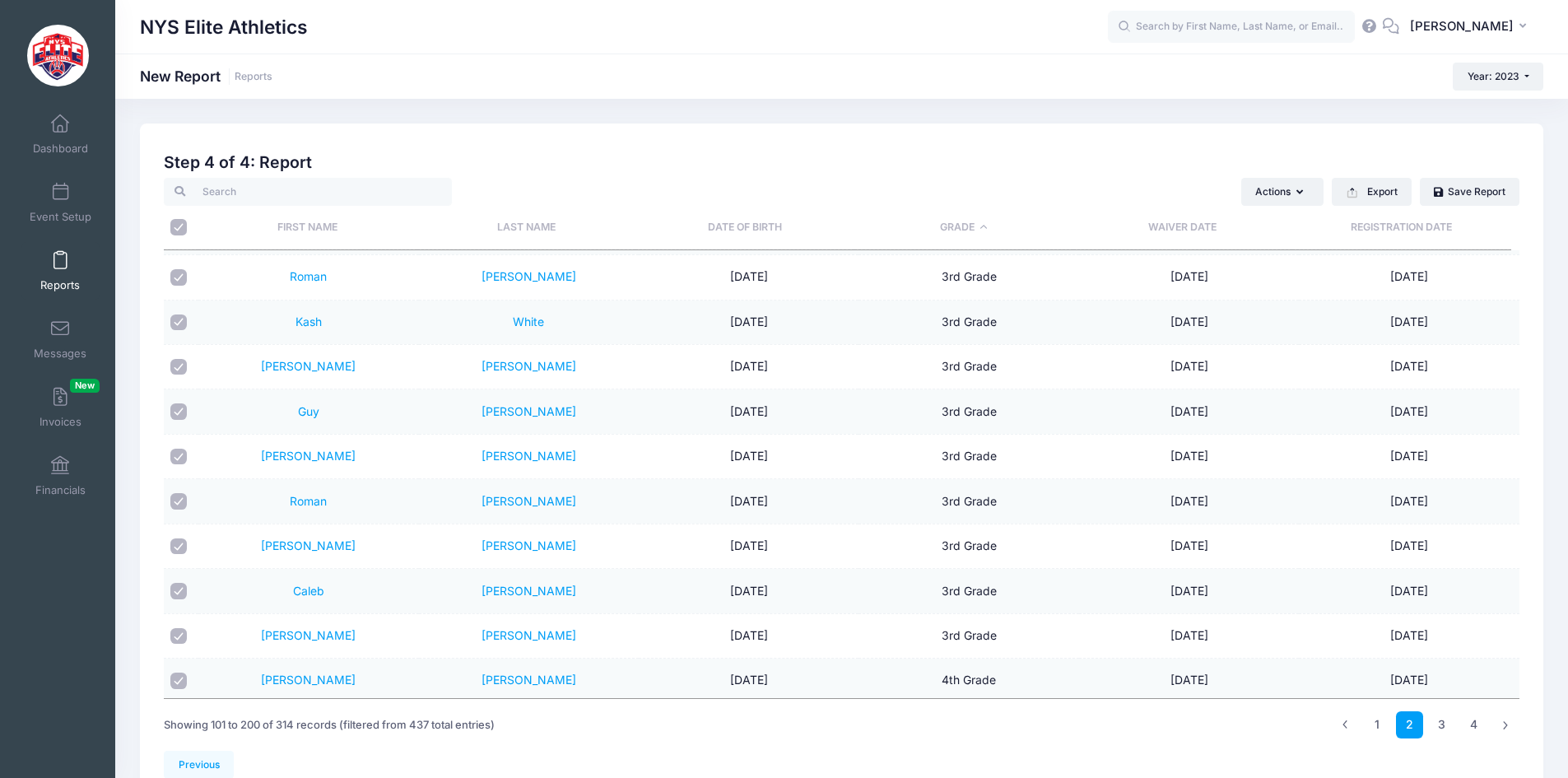
checkbox input "true"
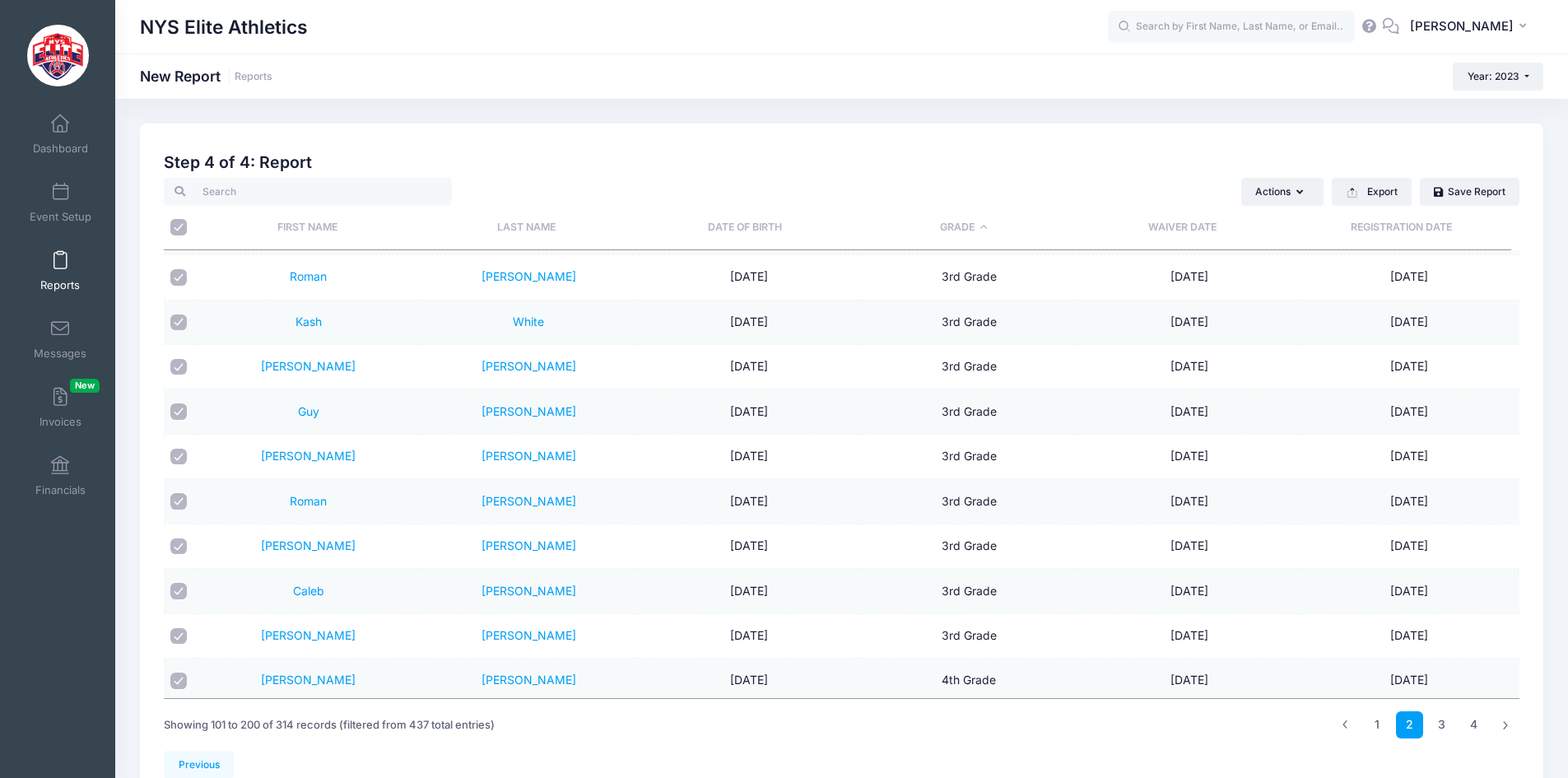
checkbox input "true"
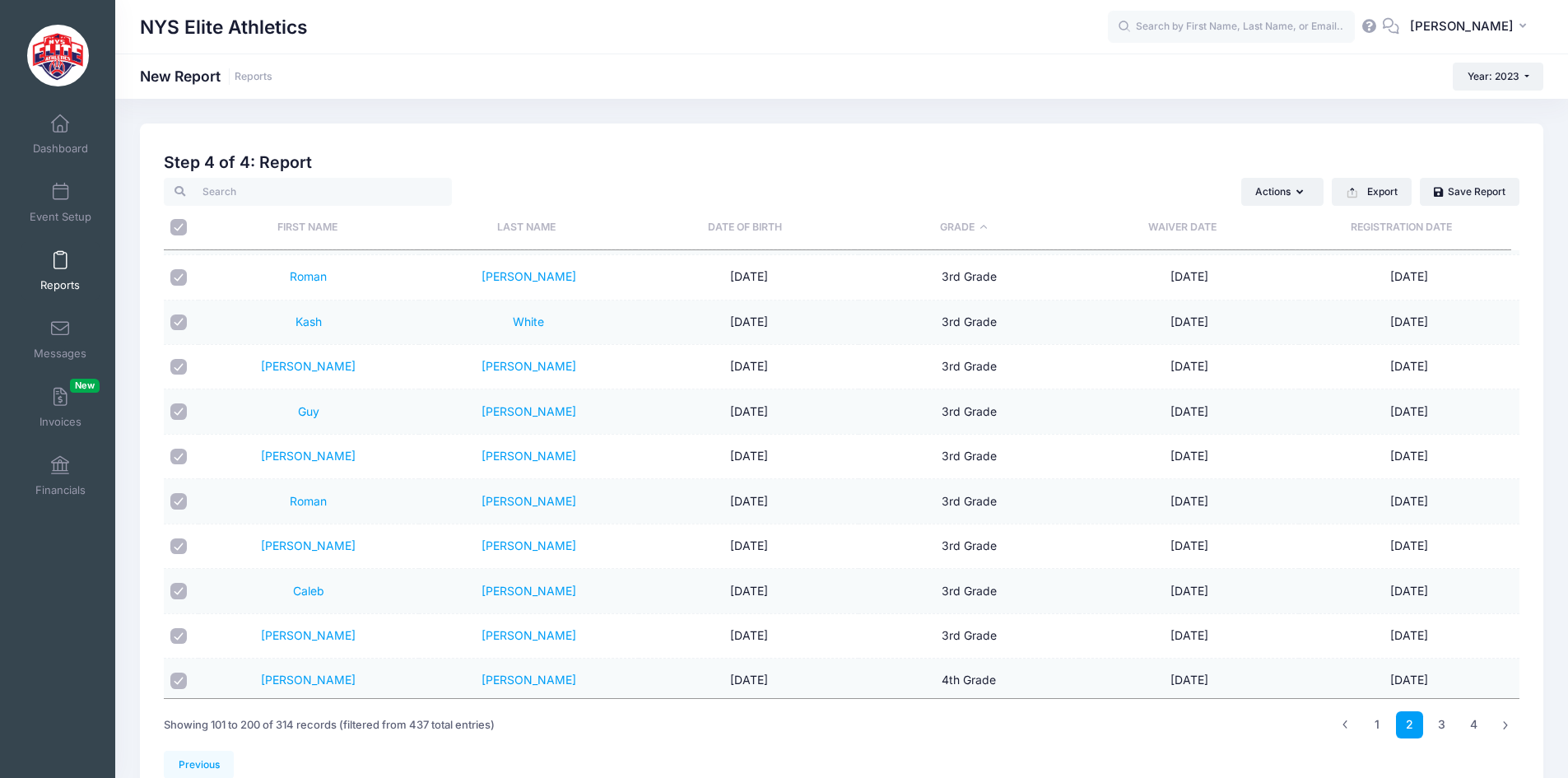
checkbox input "true"
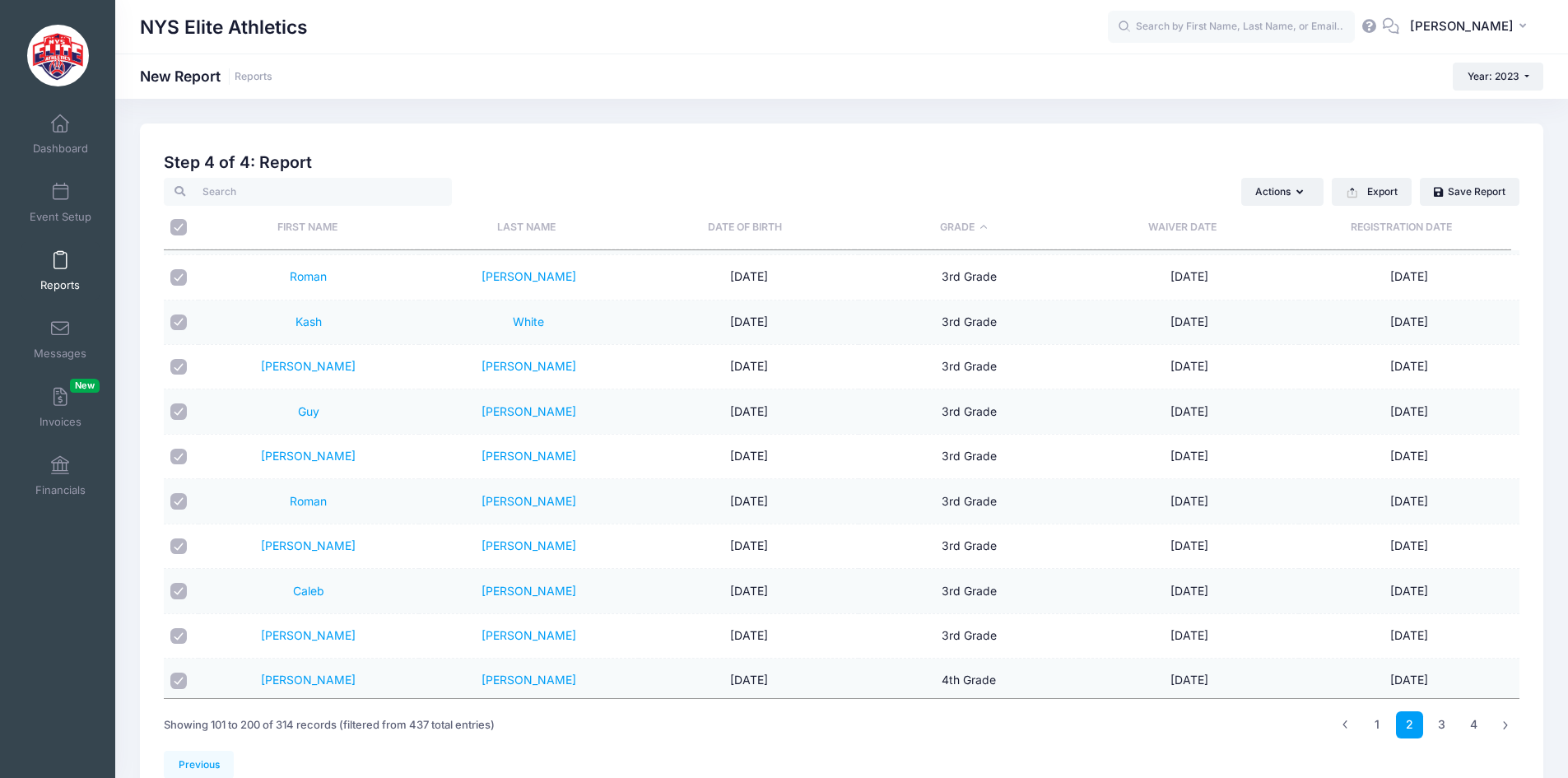
checkbox input "true"
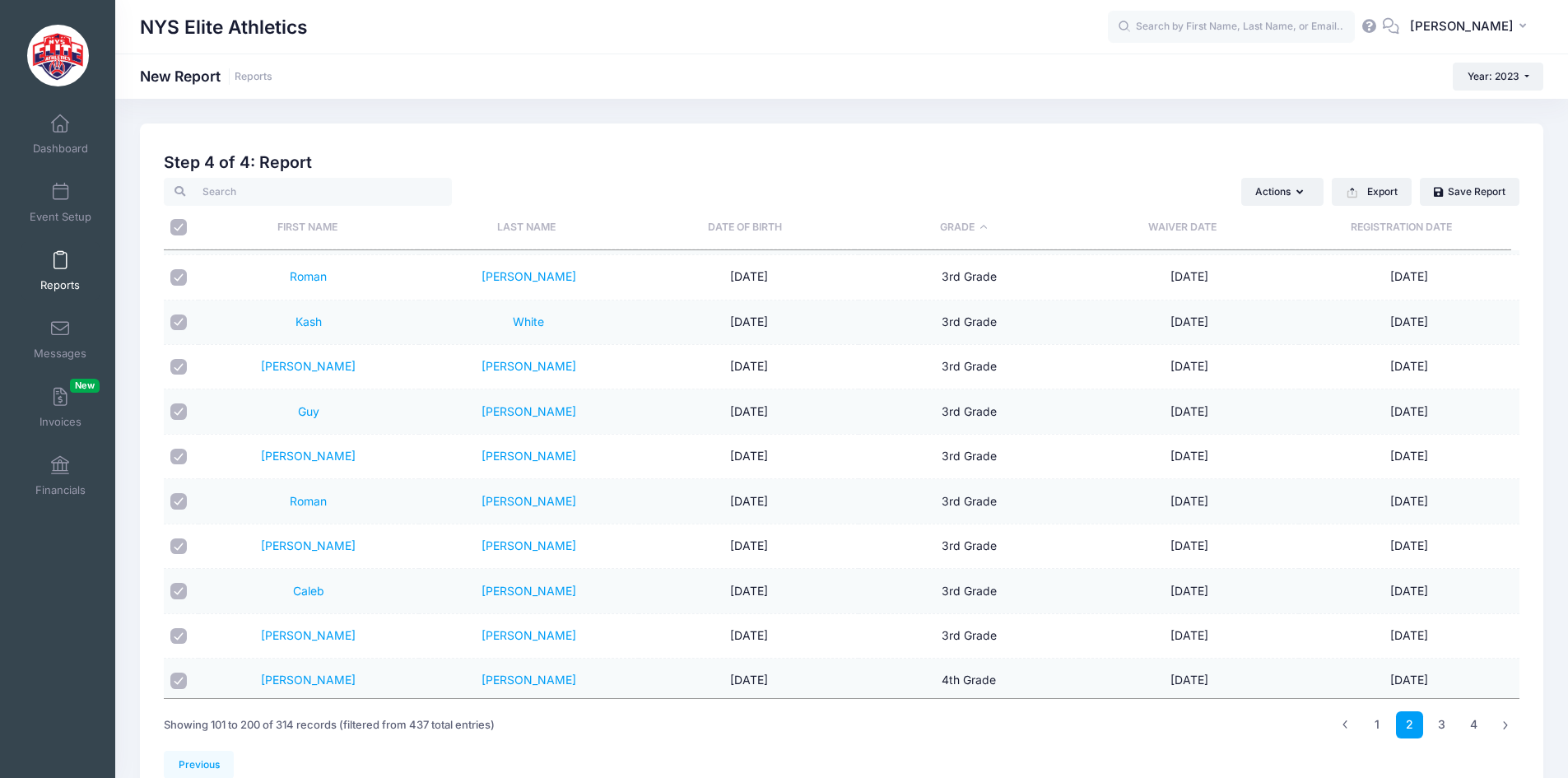
checkbox input "true"
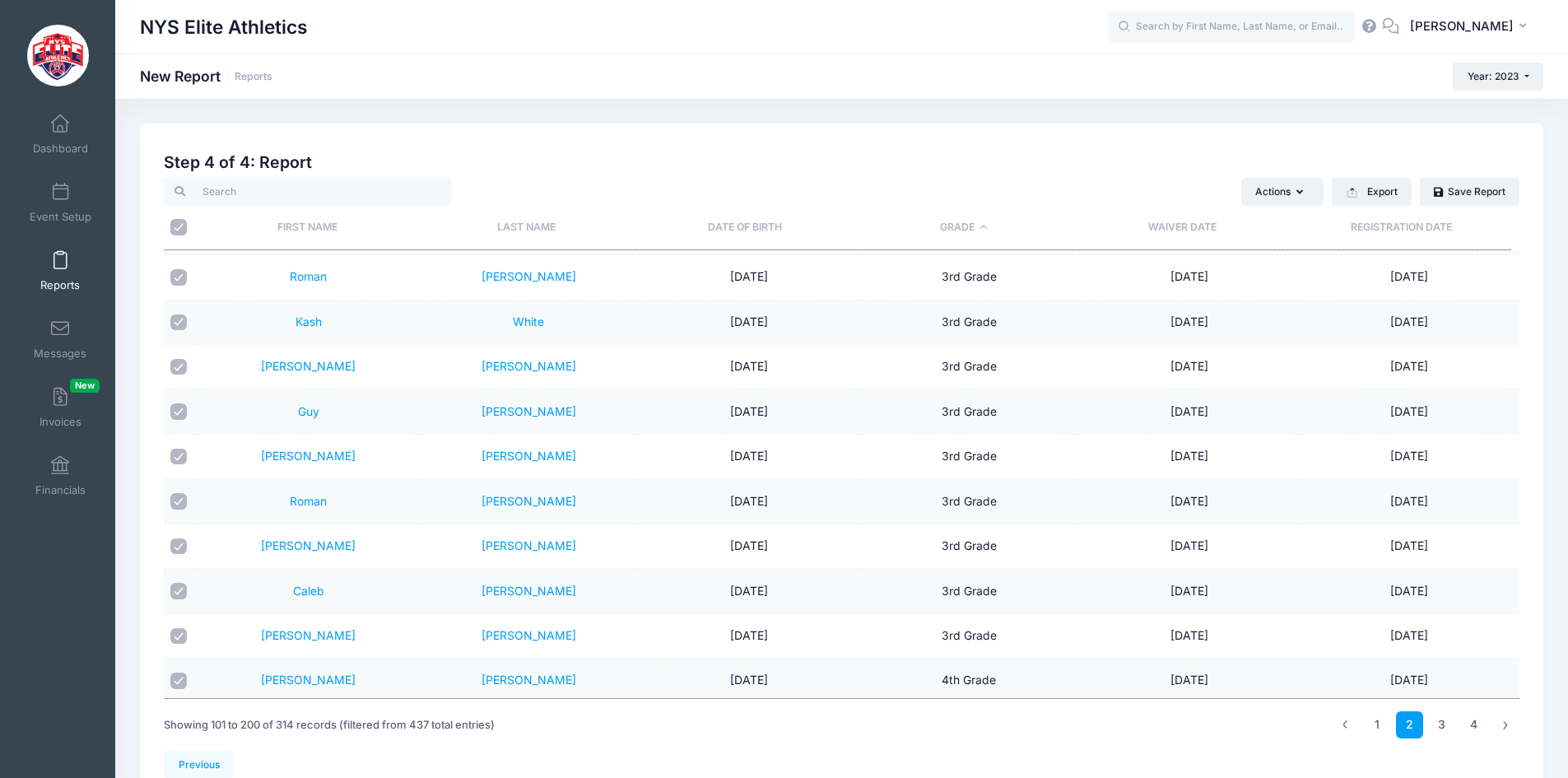
checkbox input "true"
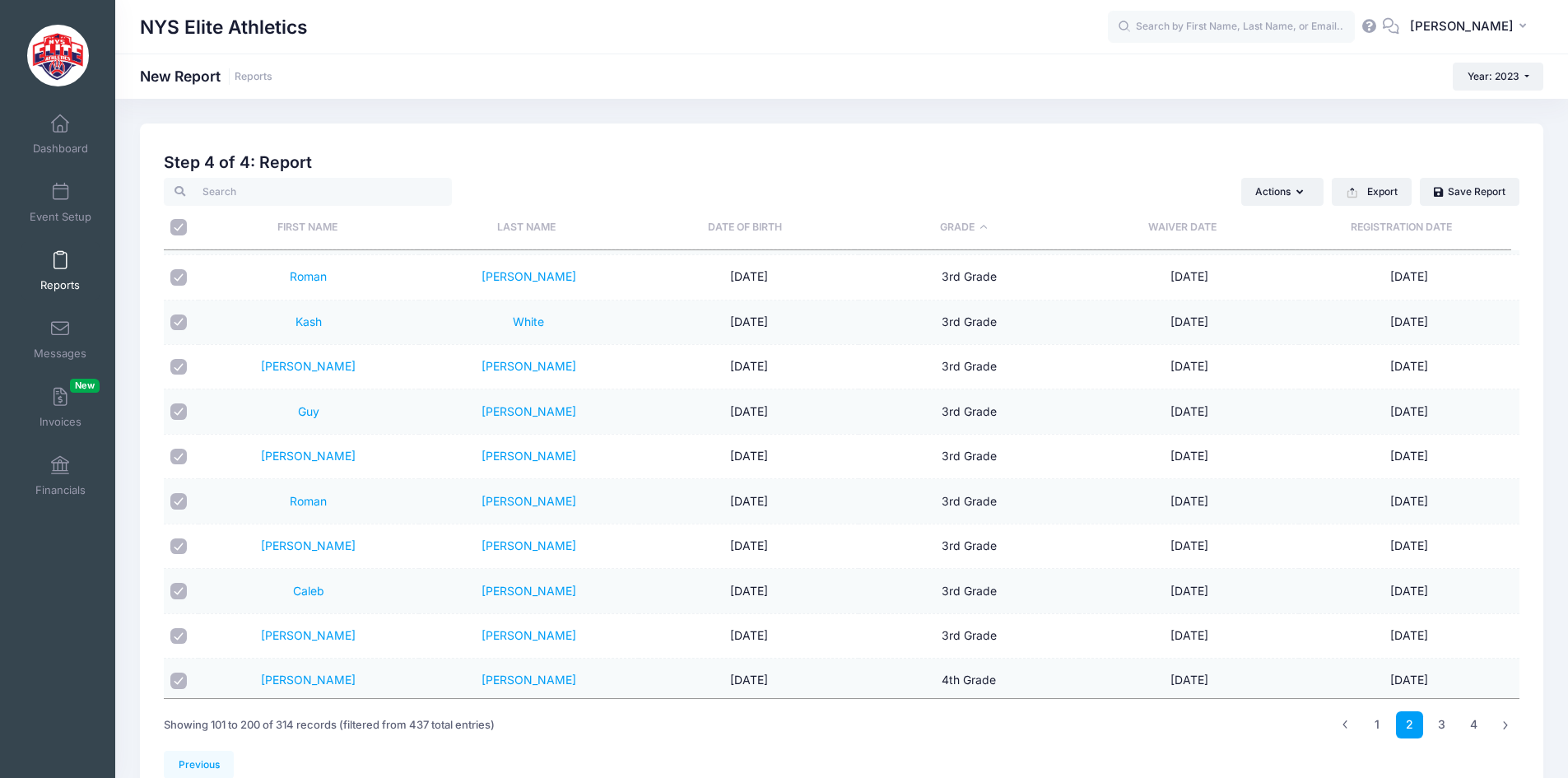
checkbox input "true"
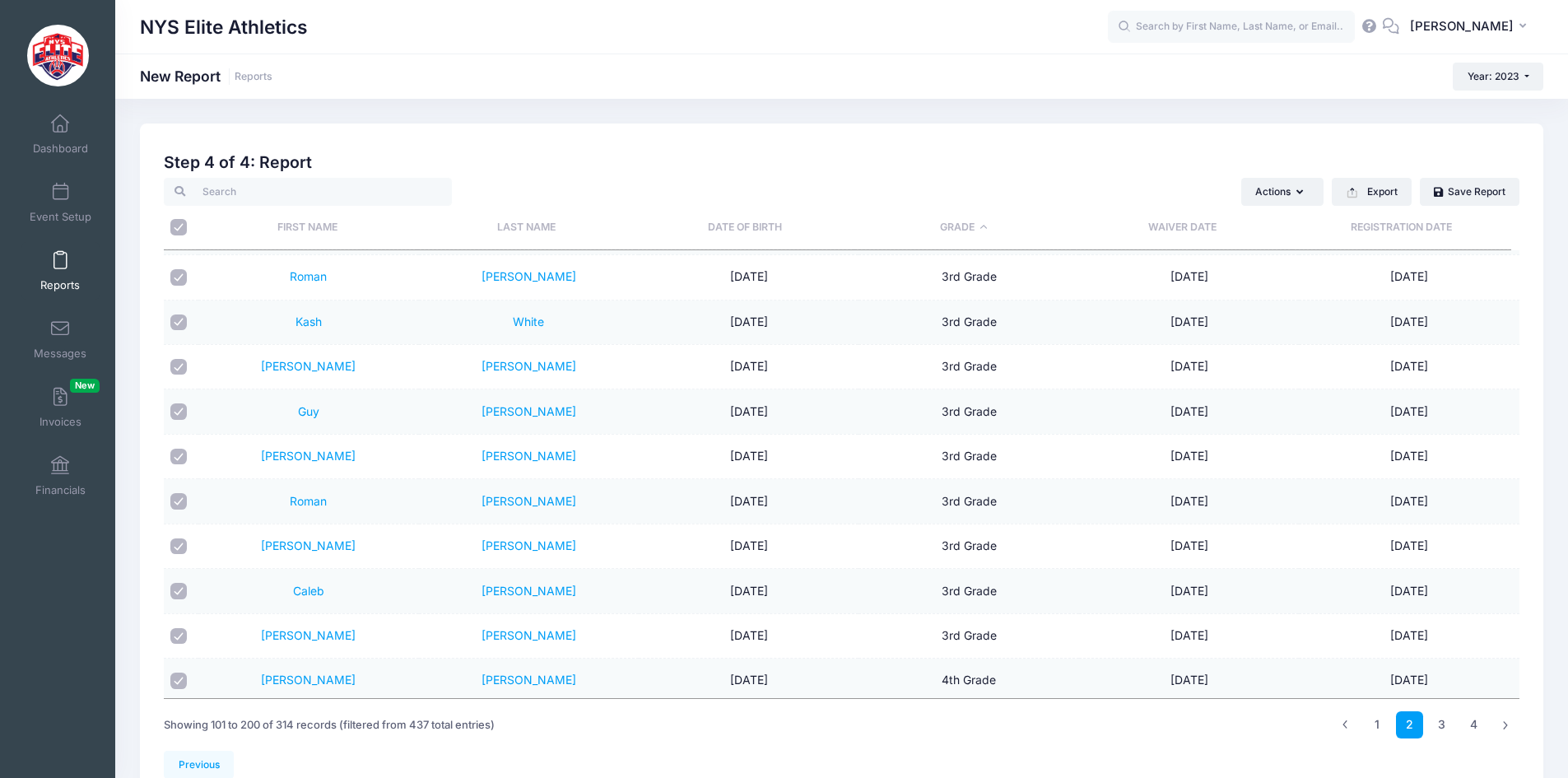
checkbox input "true"
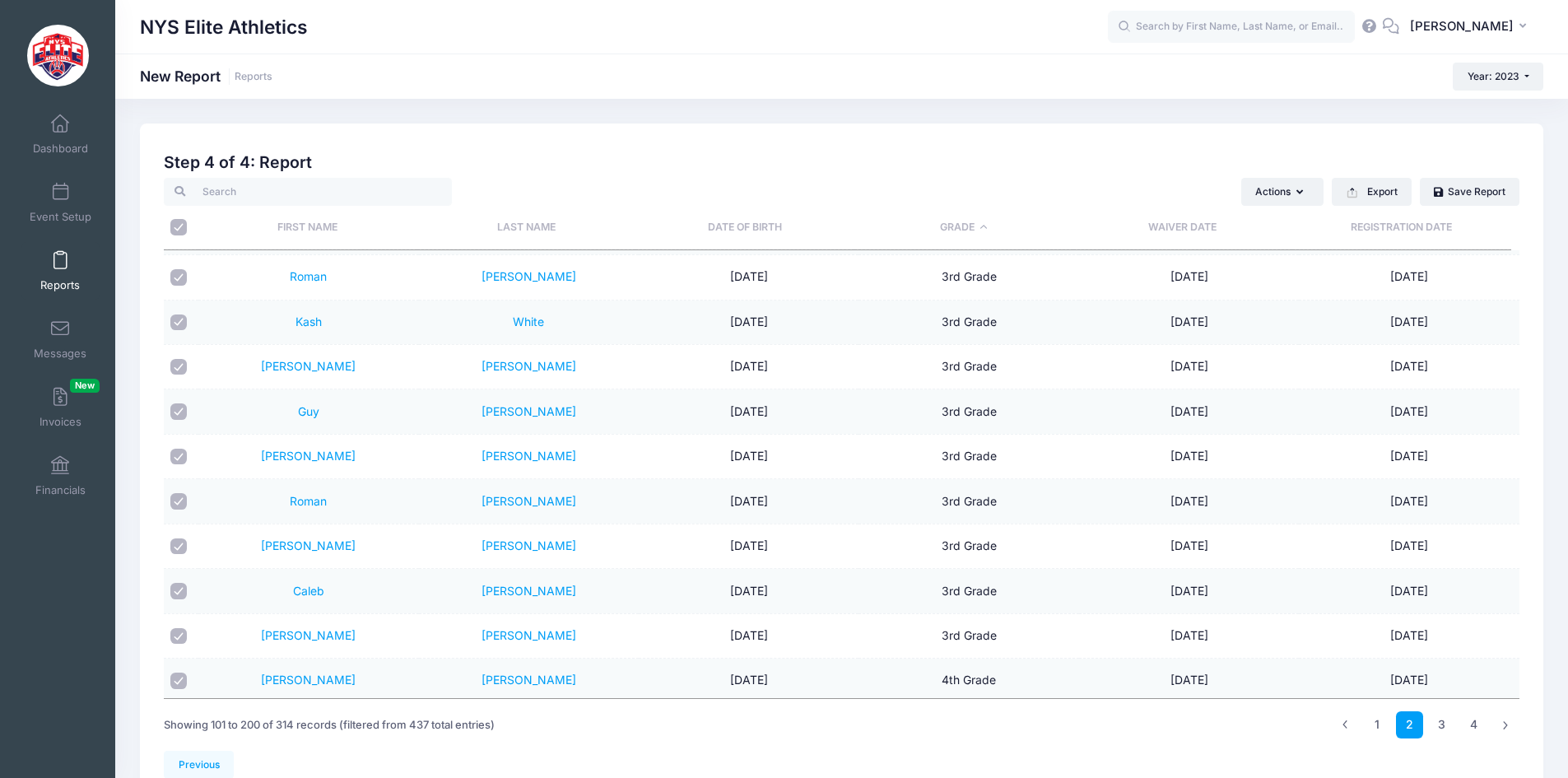
checkbox input "true"
drag, startPoint x: 175, startPoint y: 273, endPoint x: 183, endPoint y: 289, distance: 17.9
click at [176, 273] on input "checkbox" at bounding box center [178, 277] width 17 height 17
checkbox input "false"
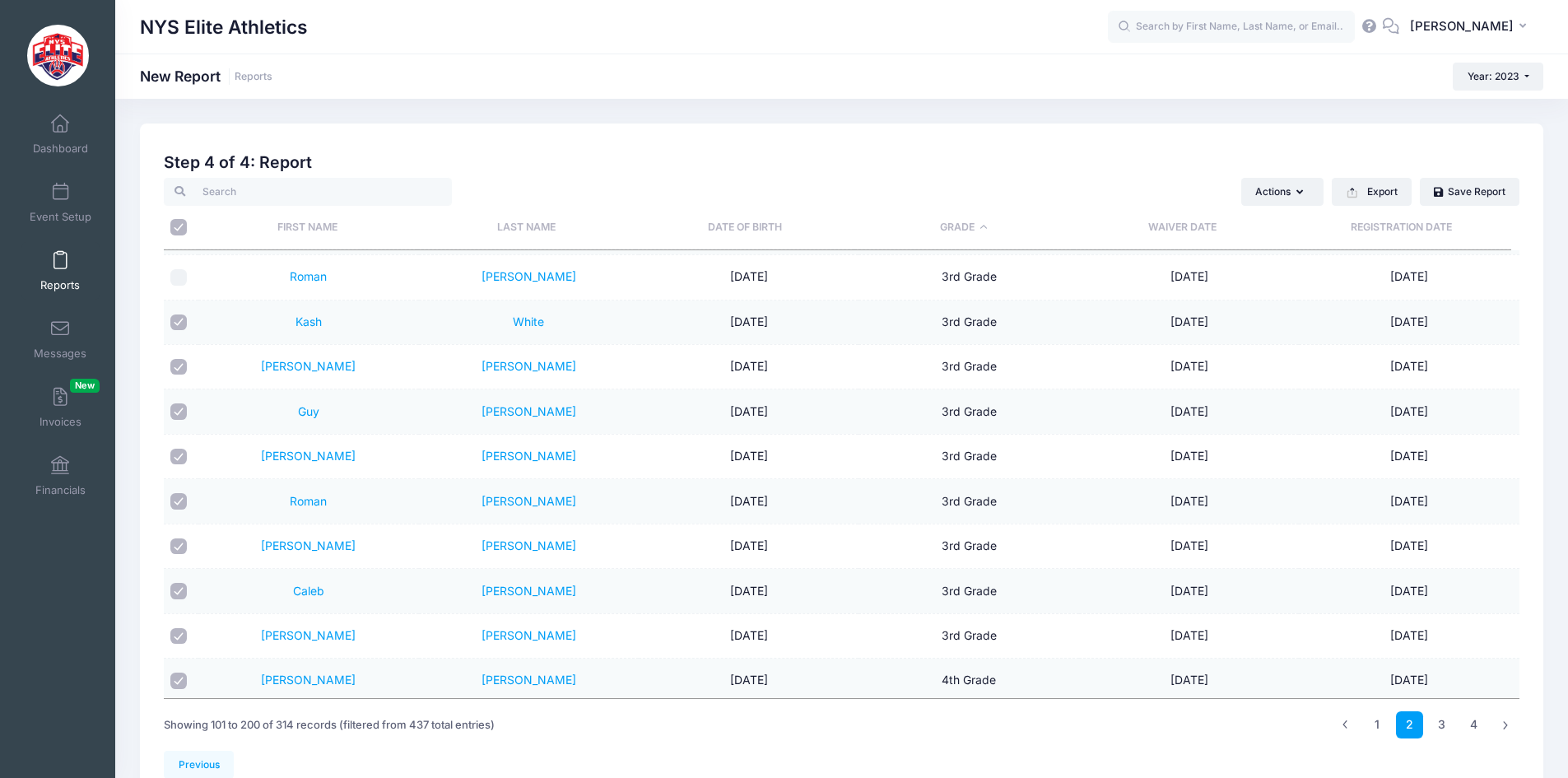
click at [184, 322] on input "checkbox" at bounding box center [178, 322] width 17 height 17
checkbox input "false"
click at [180, 373] on input "checkbox" at bounding box center [178, 366] width 17 height 17
checkbox input "false"
click at [176, 414] on input "checkbox" at bounding box center [178, 412] width 17 height 17
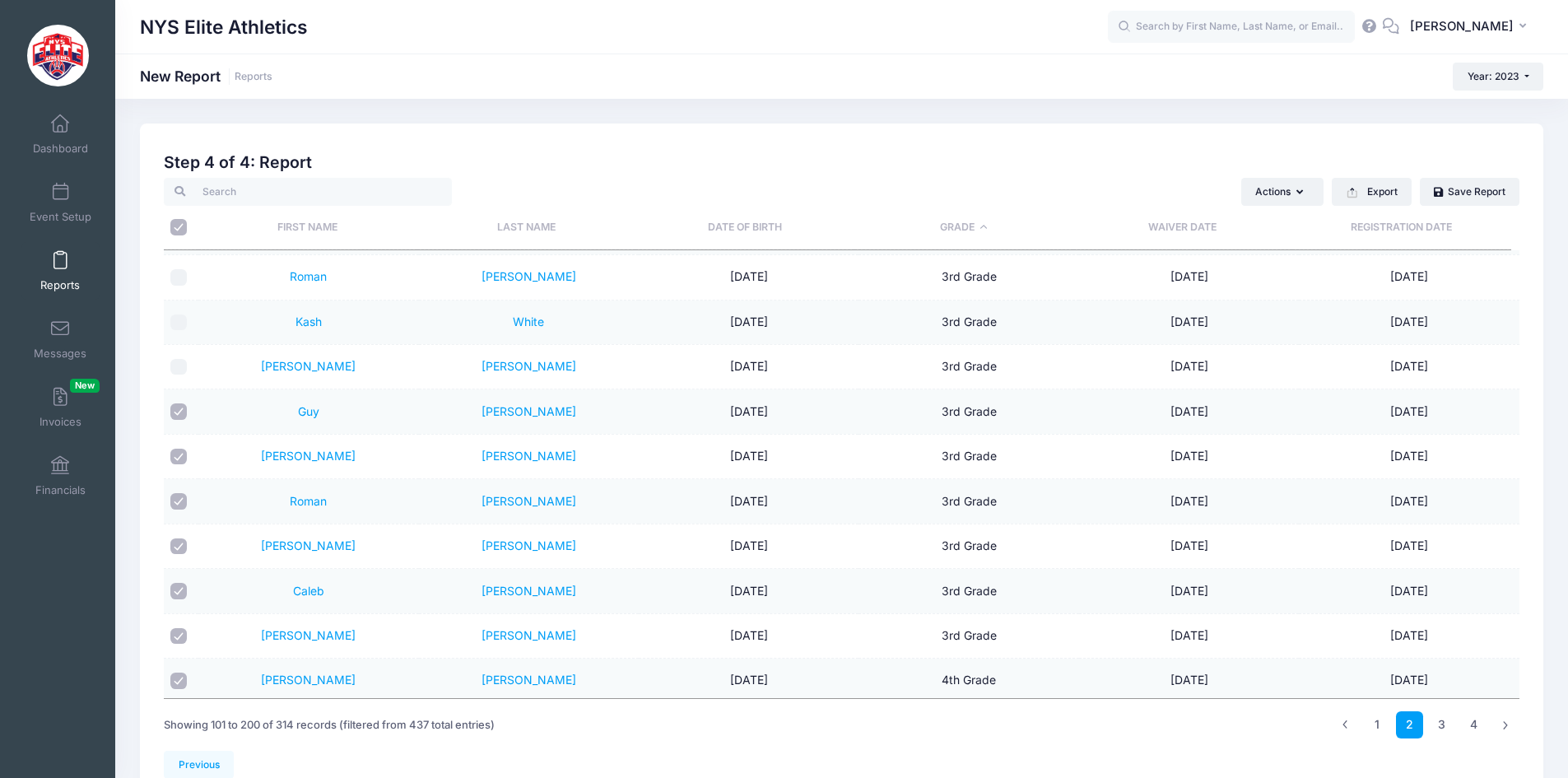
checkbox input "false"
click at [173, 464] on td at bounding box center [180, 457] width 34 height 44
click at [175, 457] on input "checkbox" at bounding box center [178, 457] width 17 height 17
checkbox input "false"
click at [179, 505] on input "checkbox" at bounding box center [178, 501] width 17 height 17
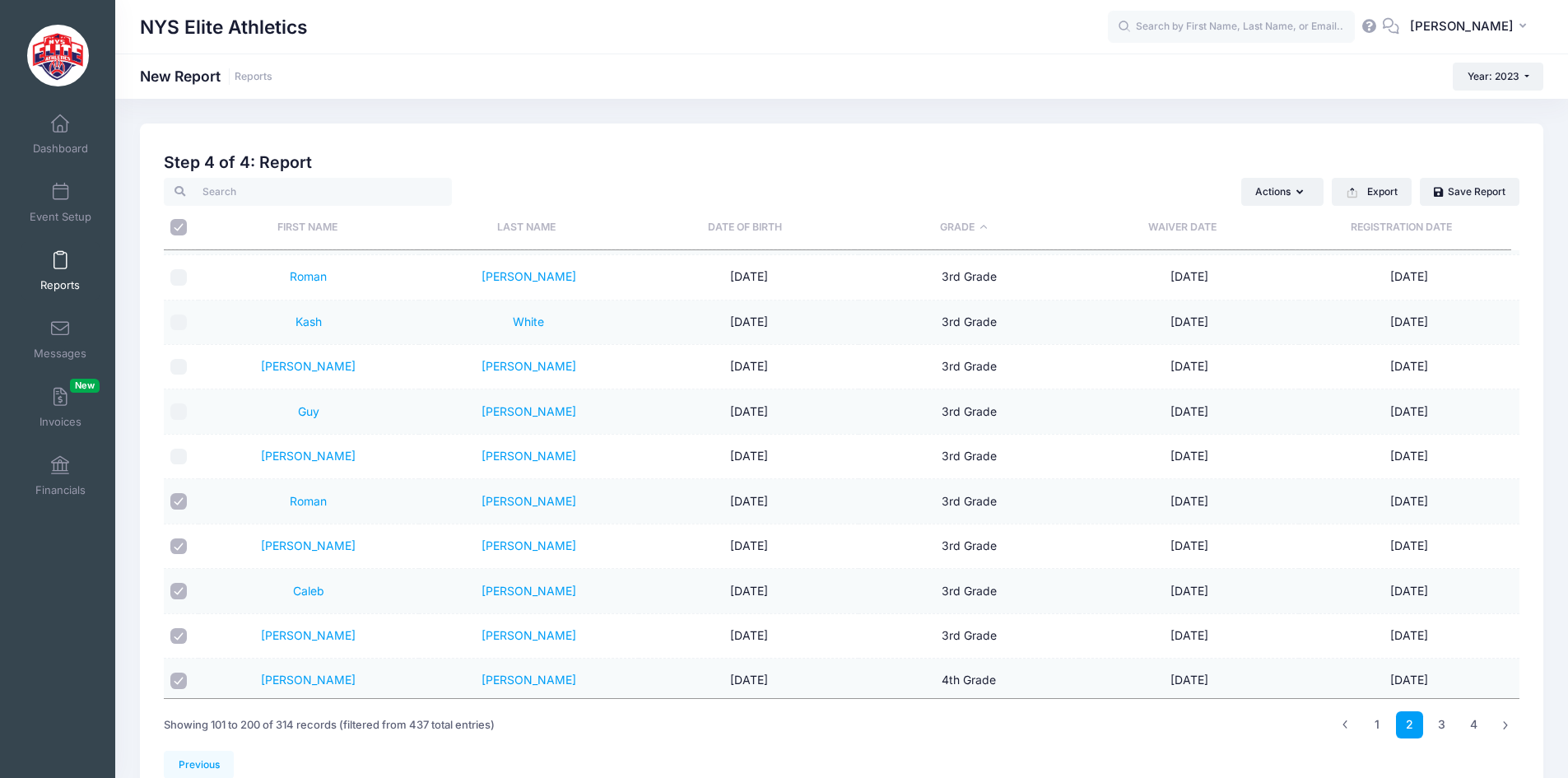
checkbox input "false"
click at [180, 545] on input "checkbox" at bounding box center [178, 546] width 17 height 17
checkbox input "false"
click at [178, 591] on input "checkbox" at bounding box center [178, 591] width 17 height 17
checkbox input "false"
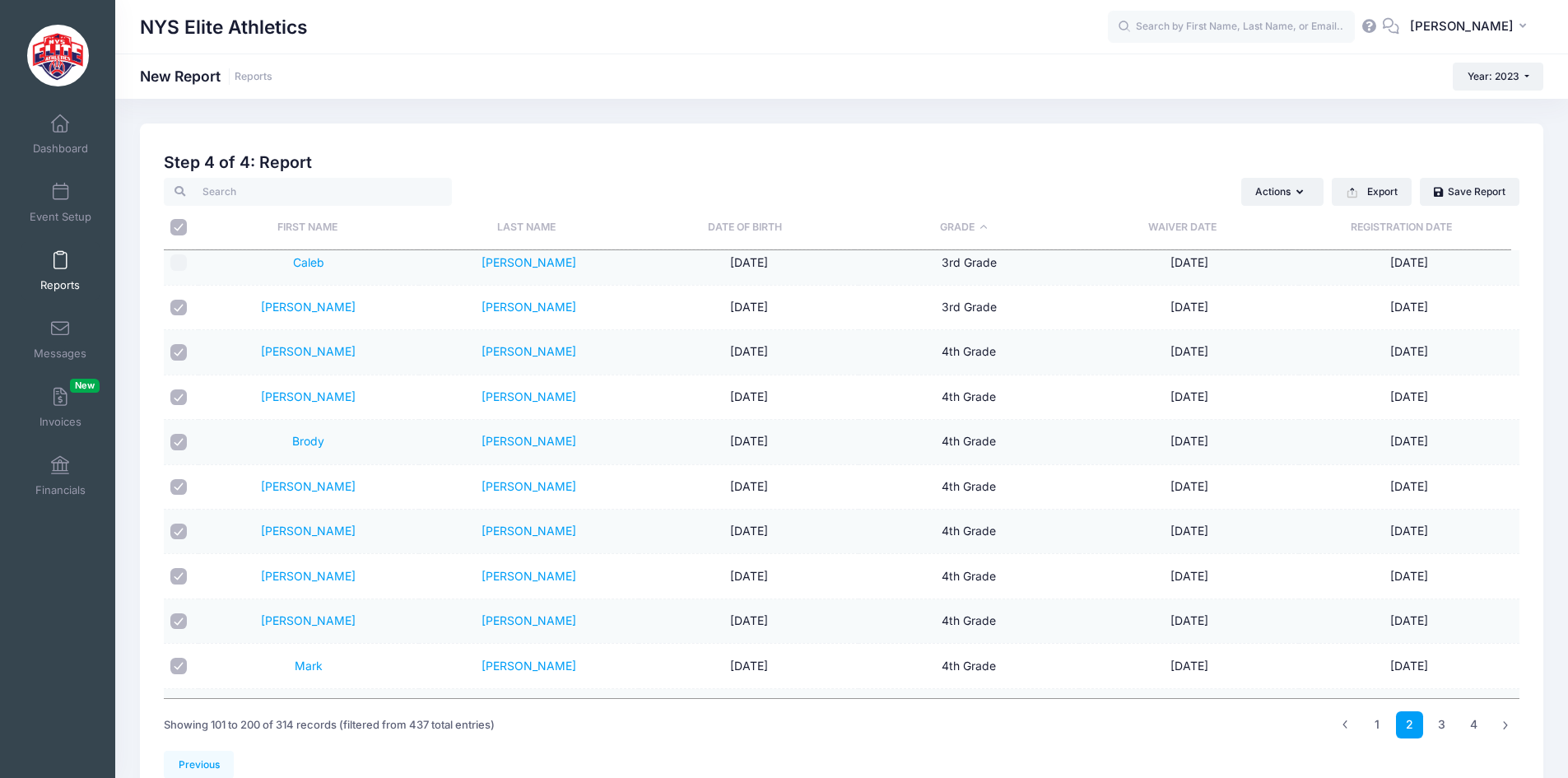
scroll to position [907, 0]
click at [180, 308] on input "checkbox" at bounding box center [178, 307] width 17 height 17
checkbox input "false"
click at [181, 356] on input "checkbox" at bounding box center [178, 351] width 17 height 17
checkbox input "false"
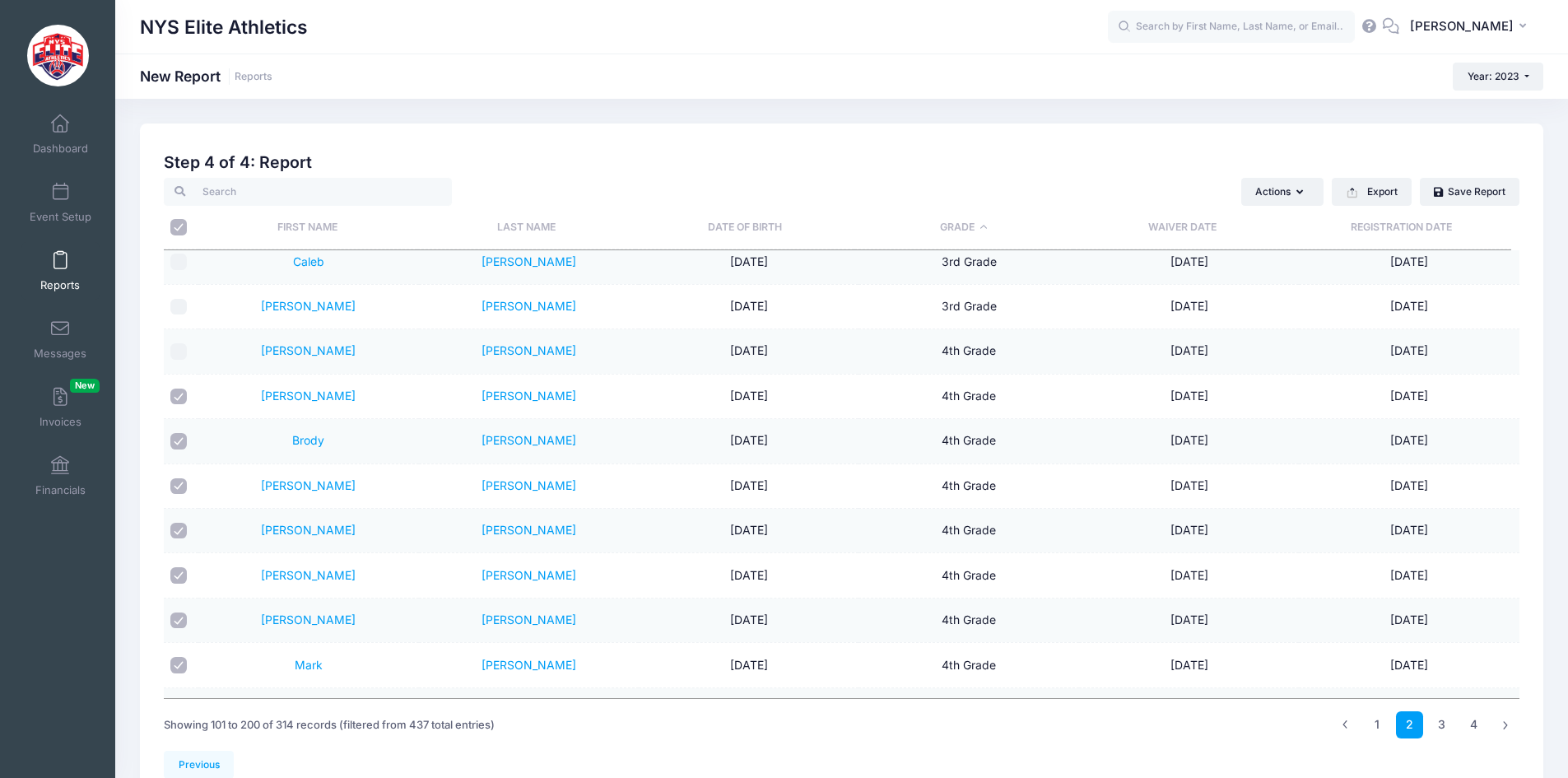
click at [181, 394] on input "checkbox" at bounding box center [178, 396] width 17 height 17
checkbox input "false"
click at [176, 441] on input "checkbox" at bounding box center [178, 441] width 17 height 17
checkbox input "false"
click at [177, 487] on input "checkbox" at bounding box center [178, 486] width 17 height 17
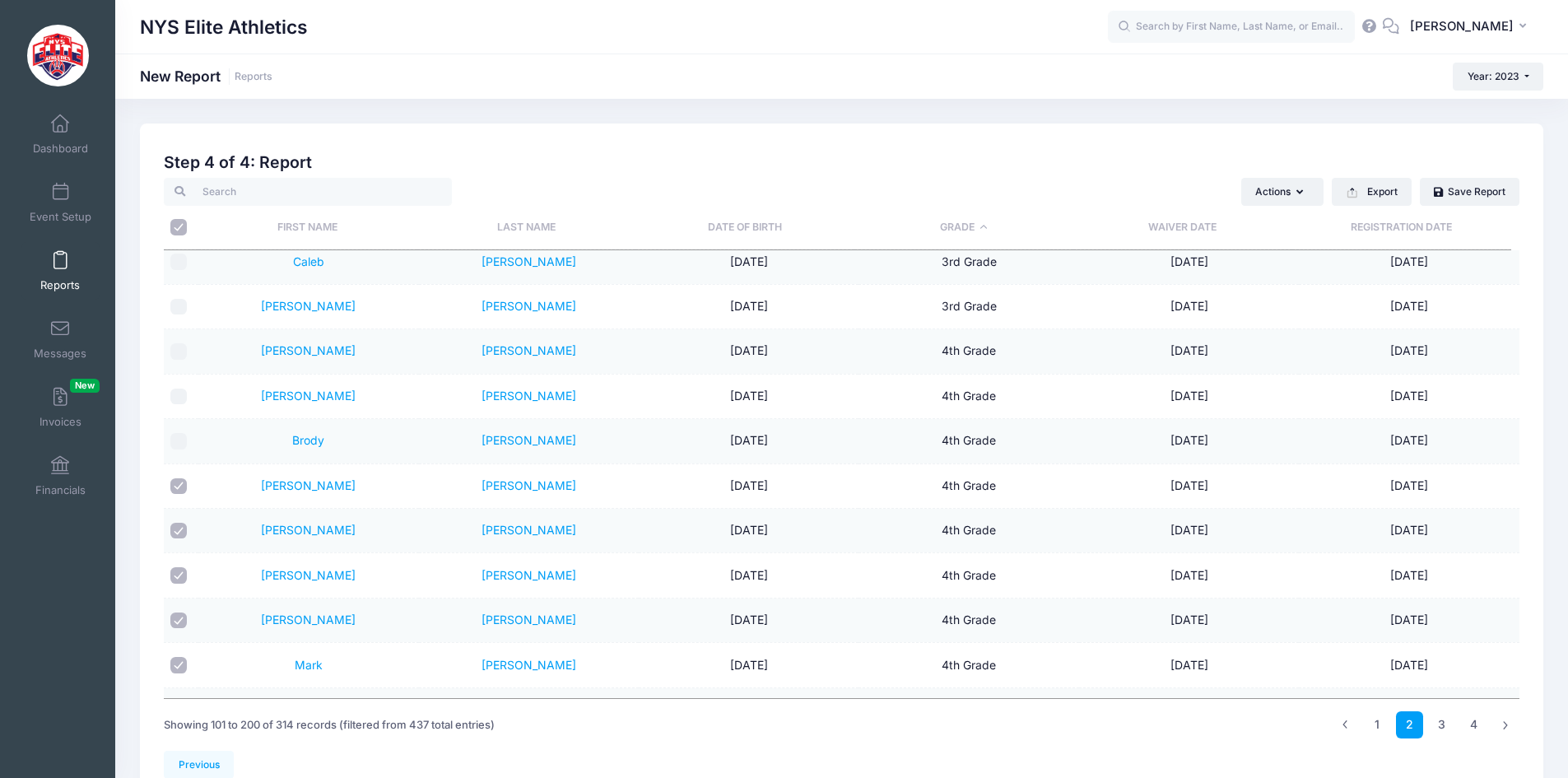
checkbox input "false"
click at [177, 529] on input "checkbox" at bounding box center [178, 530] width 17 height 17
checkbox input "false"
click at [176, 579] on input "checkbox" at bounding box center [178, 575] width 17 height 17
checkbox input "false"
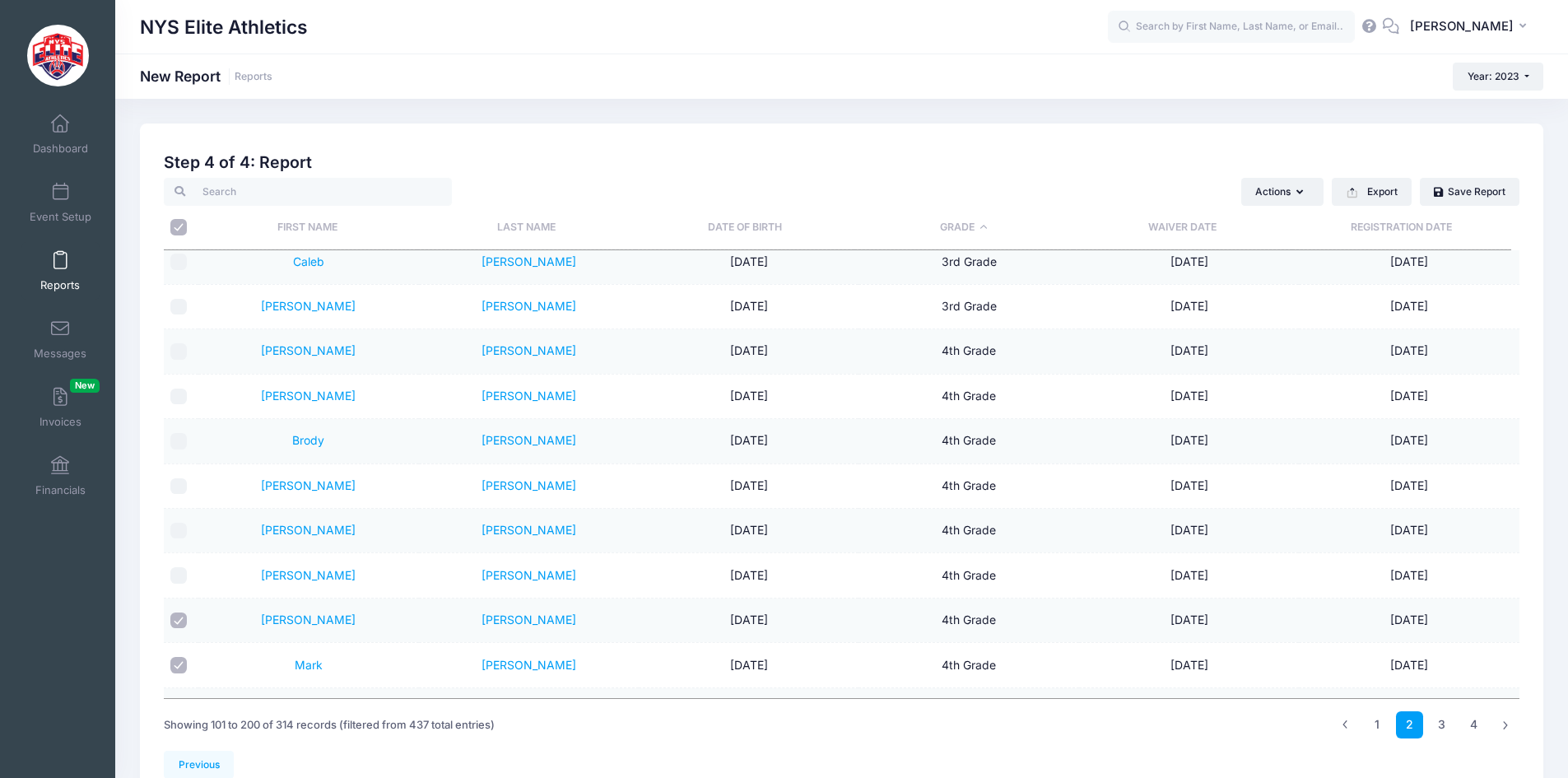
click at [176, 621] on input "checkbox" at bounding box center [178, 620] width 17 height 17
checkbox input "false"
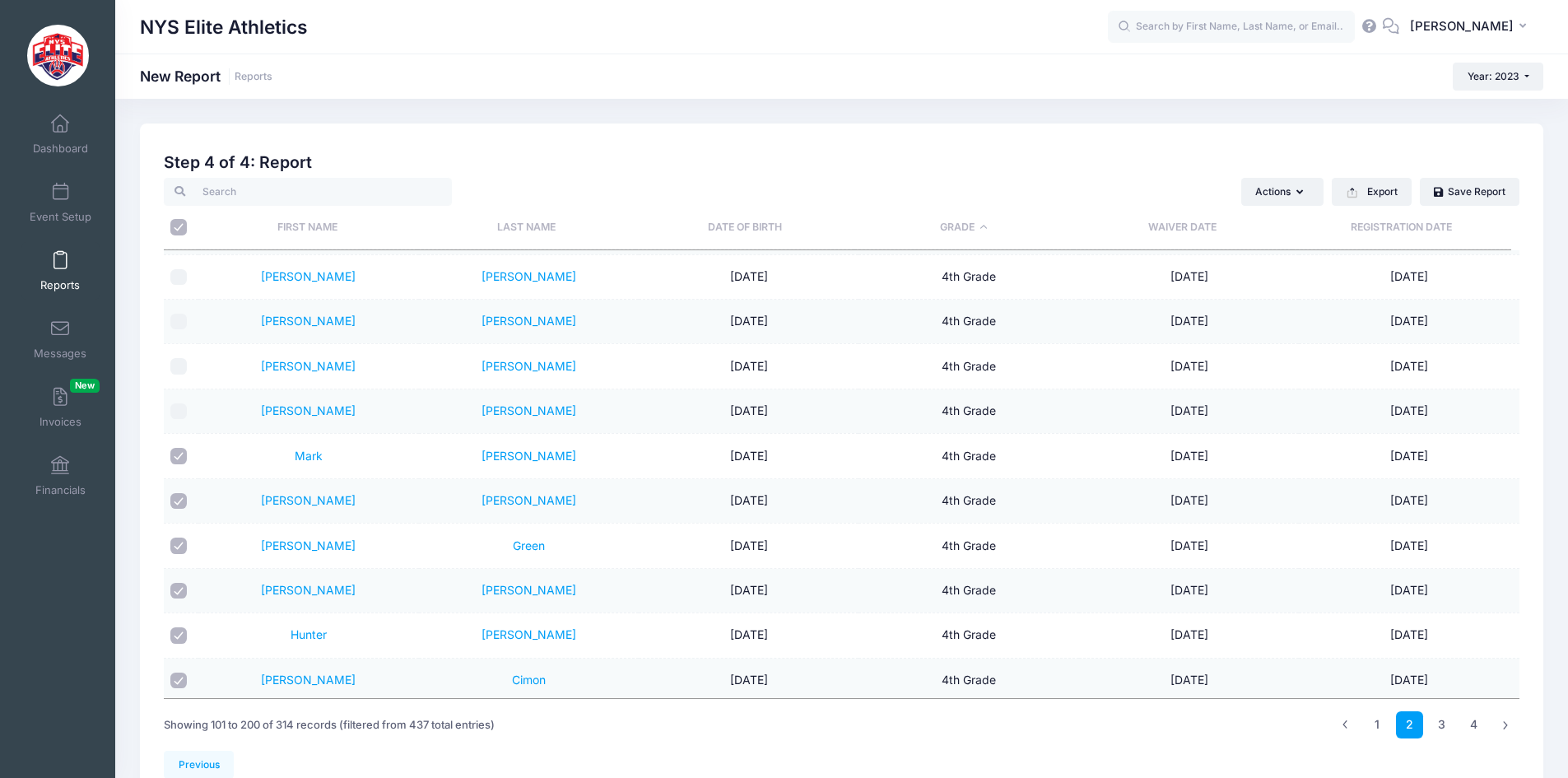
scroll to position [1154, 0]
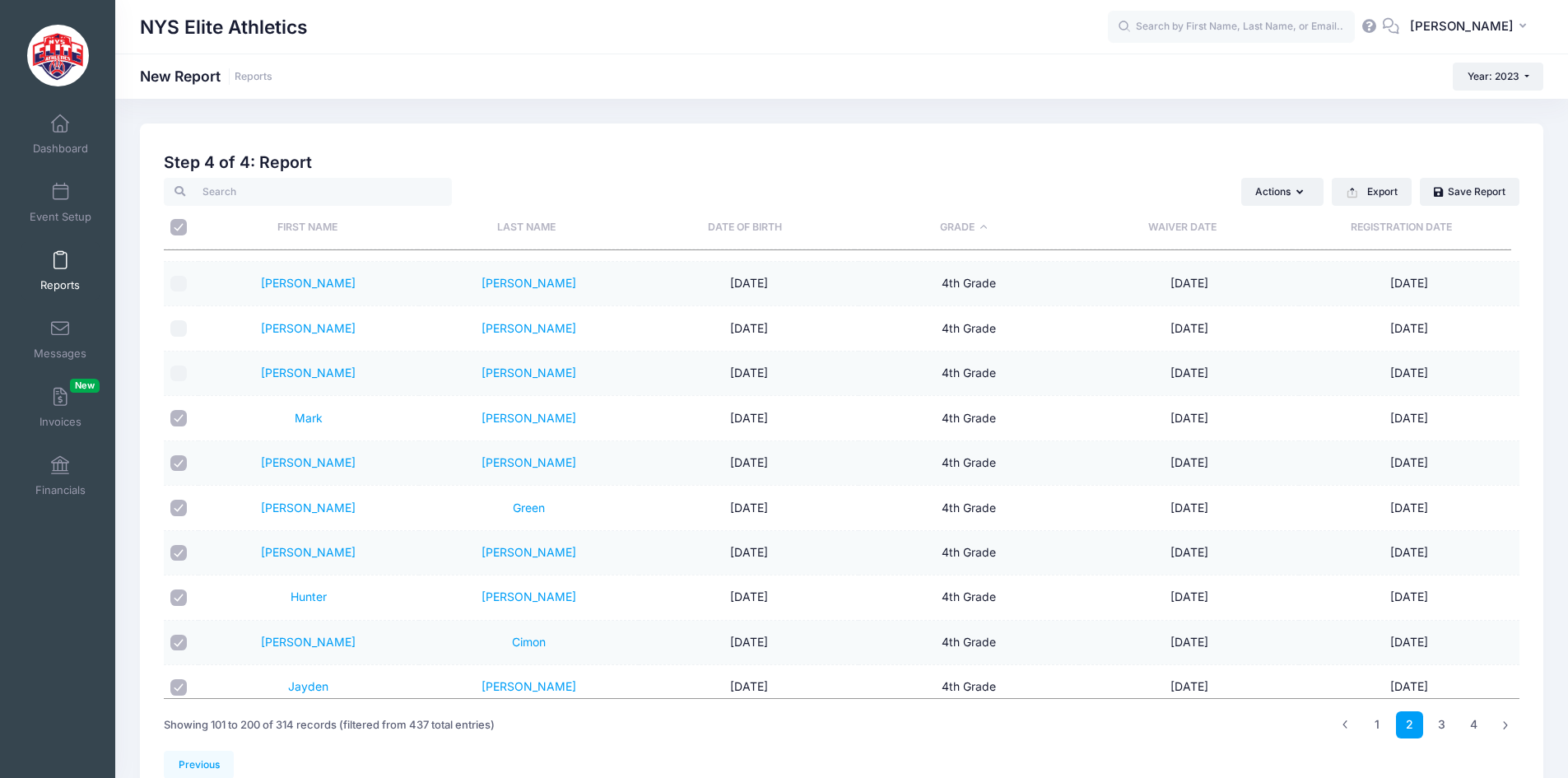
click at [177, 419] on input "checkbox" at bounding box center [178, 417] width 17 height 17
checkbox input "false"
click at [178, 462] on input "checkbox" at bounding box center [178, 463] width 17 height 17
checkbox input "false"
click at [182, 505] on input "checkbox" at bounding box center [178, 508] width 17 height 17
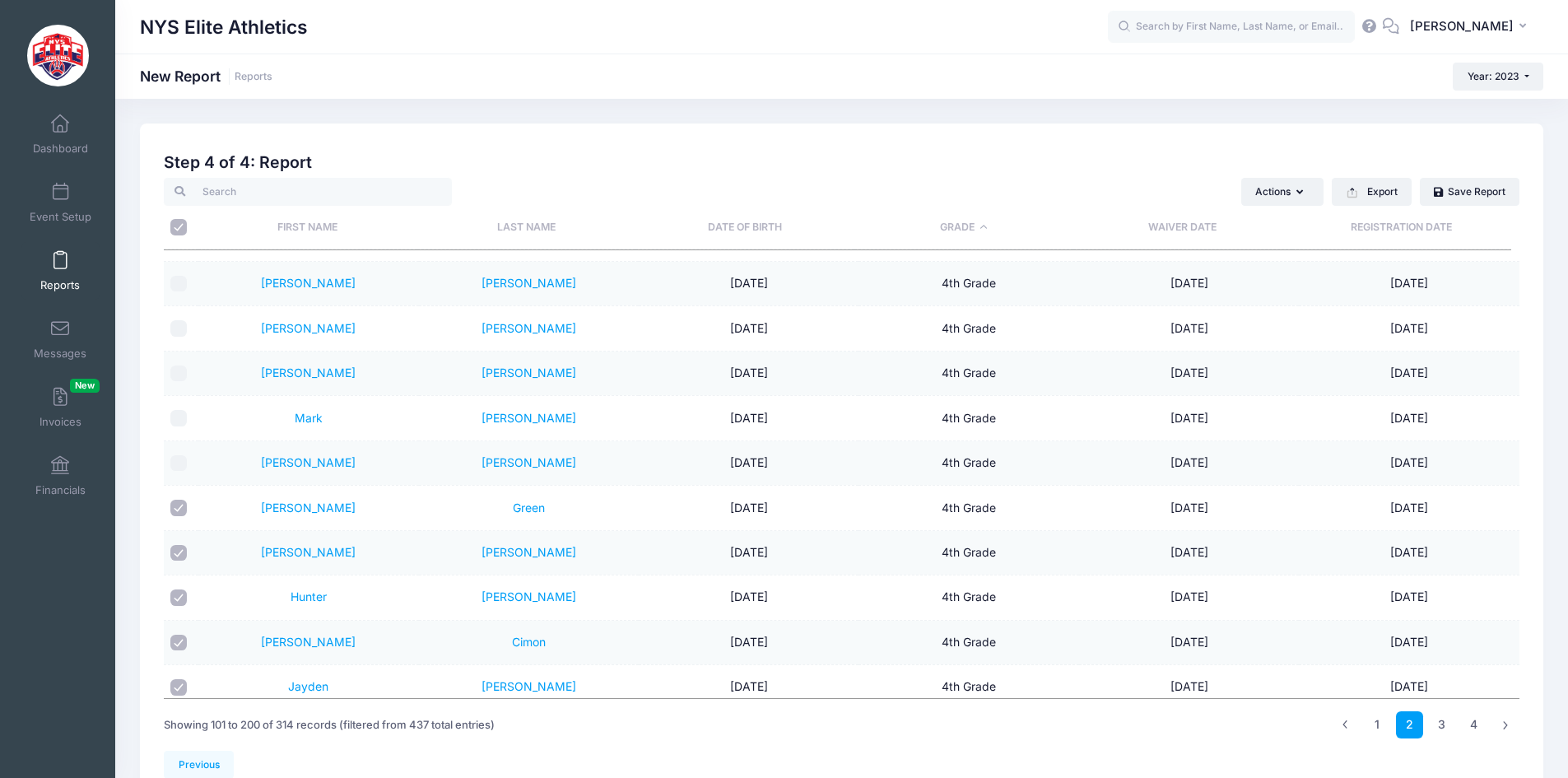
checkbox input "false"
click at [177, 553] on input "checkbox" at bounding box center [178, 553] width 17 height 17
checkbox input "false"
click at [180, 596] on input "checkbox" at bounding box center [178, 597] width 17 height 17
checkbox input "false"
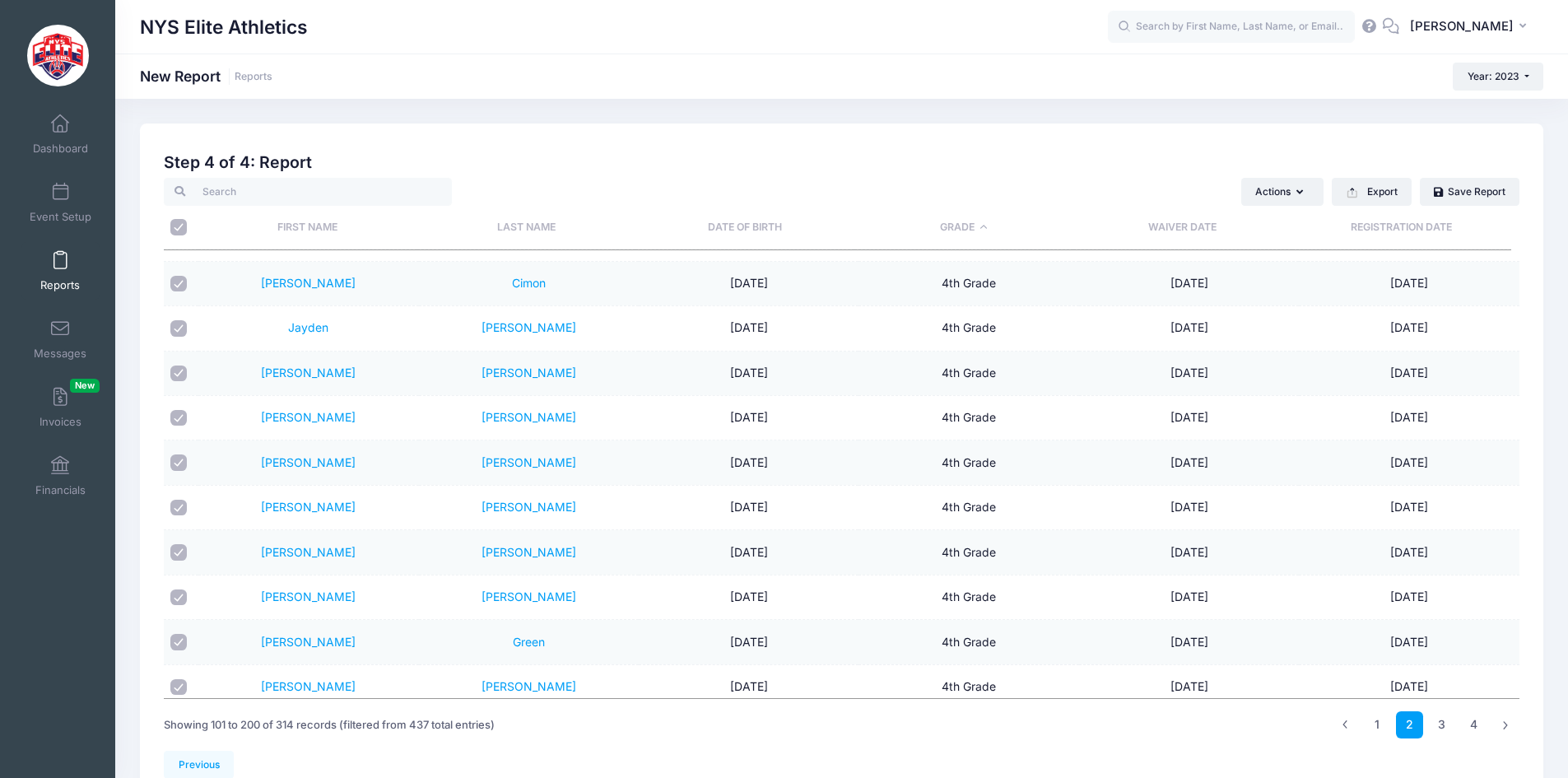
scroll to position [1483, 0]
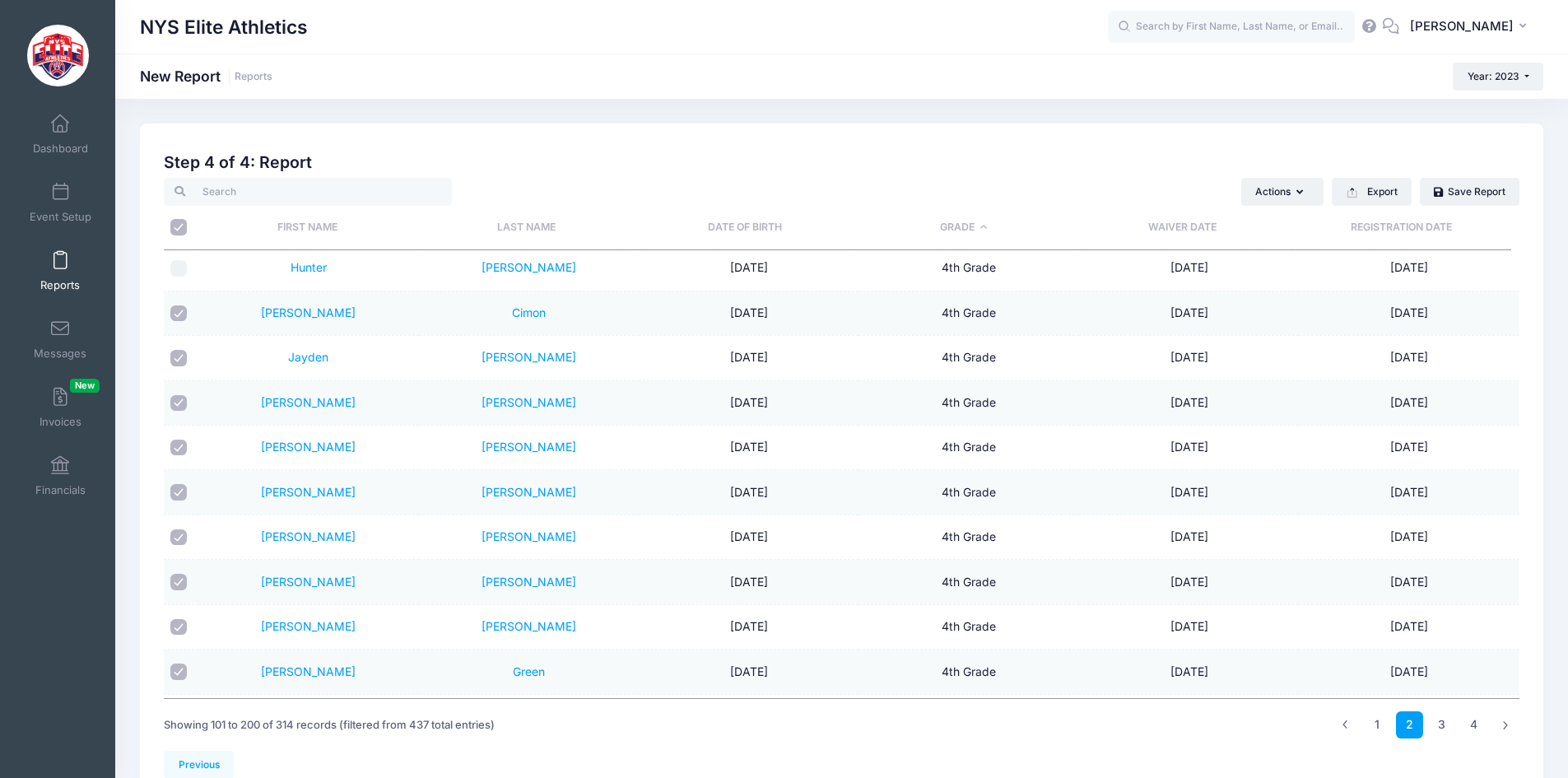
drag, startPoint x: 184, startPoint y: 314, endPoint x: 184, endPoint y: 336, distance: 22.0
click at [184, 314] on input "checkbox" at bounding box center [178, 314] width 17 height 17
checkbox input "false"
drag, startPoint x: 180, startPoint y: 353, endPoint x: 182, endPoint y: 384, distance: 31.1
click at [180, 356] on input "checkbox" at bounding box center [178, 358] width 17 height 17
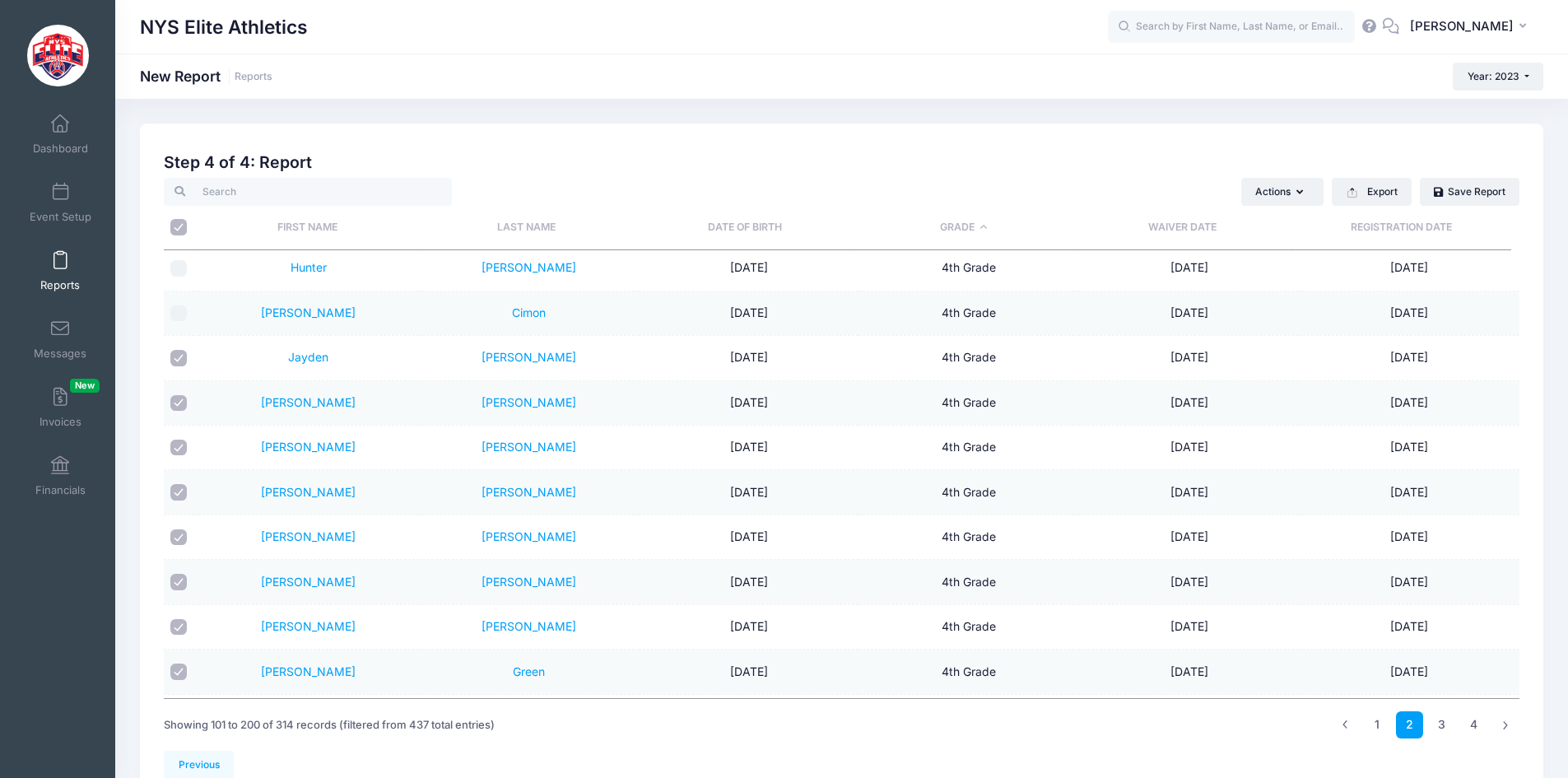
checkbox input "false"
click at [177, 409] on input "checkbox" at bounding box center [178, 403] width 17 height 17
checkbox input "false"
click at [180, 447] on input "checkbox" at bounding box center [178, 448] width 17 height 17
checkbox input "false"
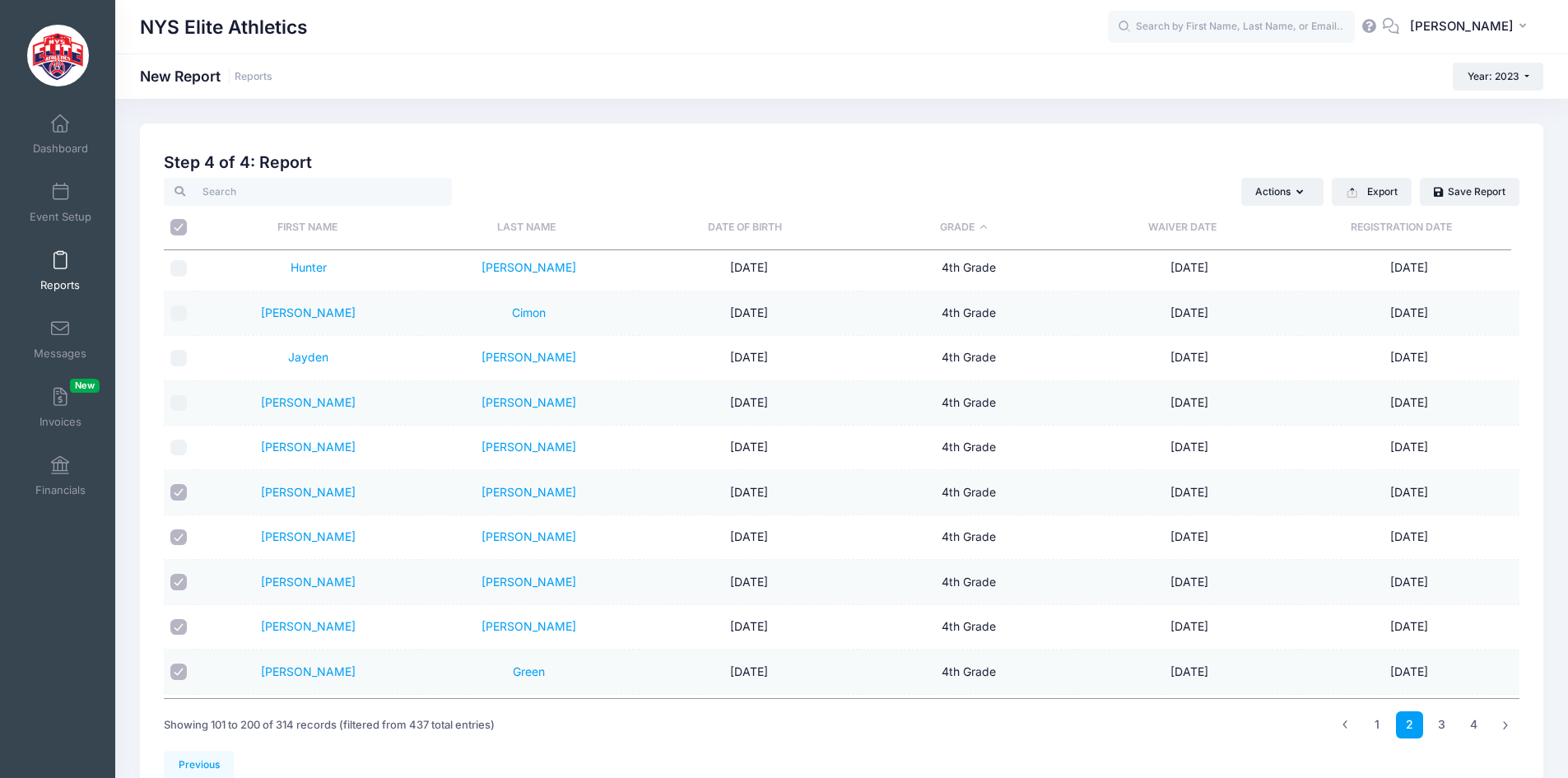
click at [174, 493] on input "checkbox" at bounding box center [178, 492] width 17 height 17
checkbox input "false"
click at [179, 530] on input "checkbox" at bounding box center [178, 537] width 17 height 17
checkbox input "false"
click at [176, 576] on input "checkbox" at bounding box center [178, 581] width 17 height 17
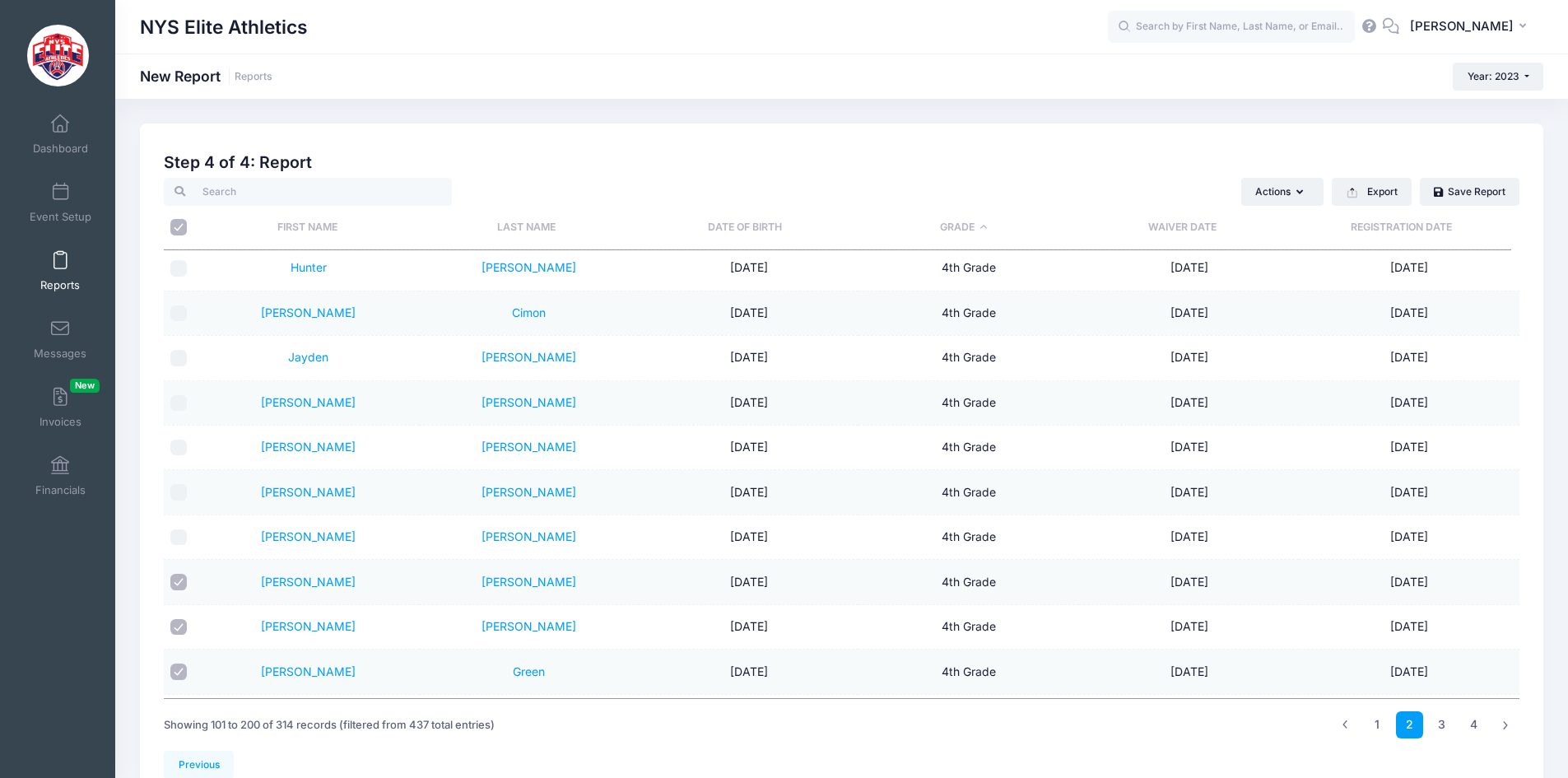
checkbox input "false"
click at [175, 625] on input "checkbox" at bounding box center [178, 627] width 17 height 17
checkbox input "false"
drag, startPoint x: 177, startPoint y: 666, endPoint x: 214, endPoint y: 530, distance: 140.9
click at [178, 663] on input "checkbox" at bounding box center [178, 671] width 17 height 17
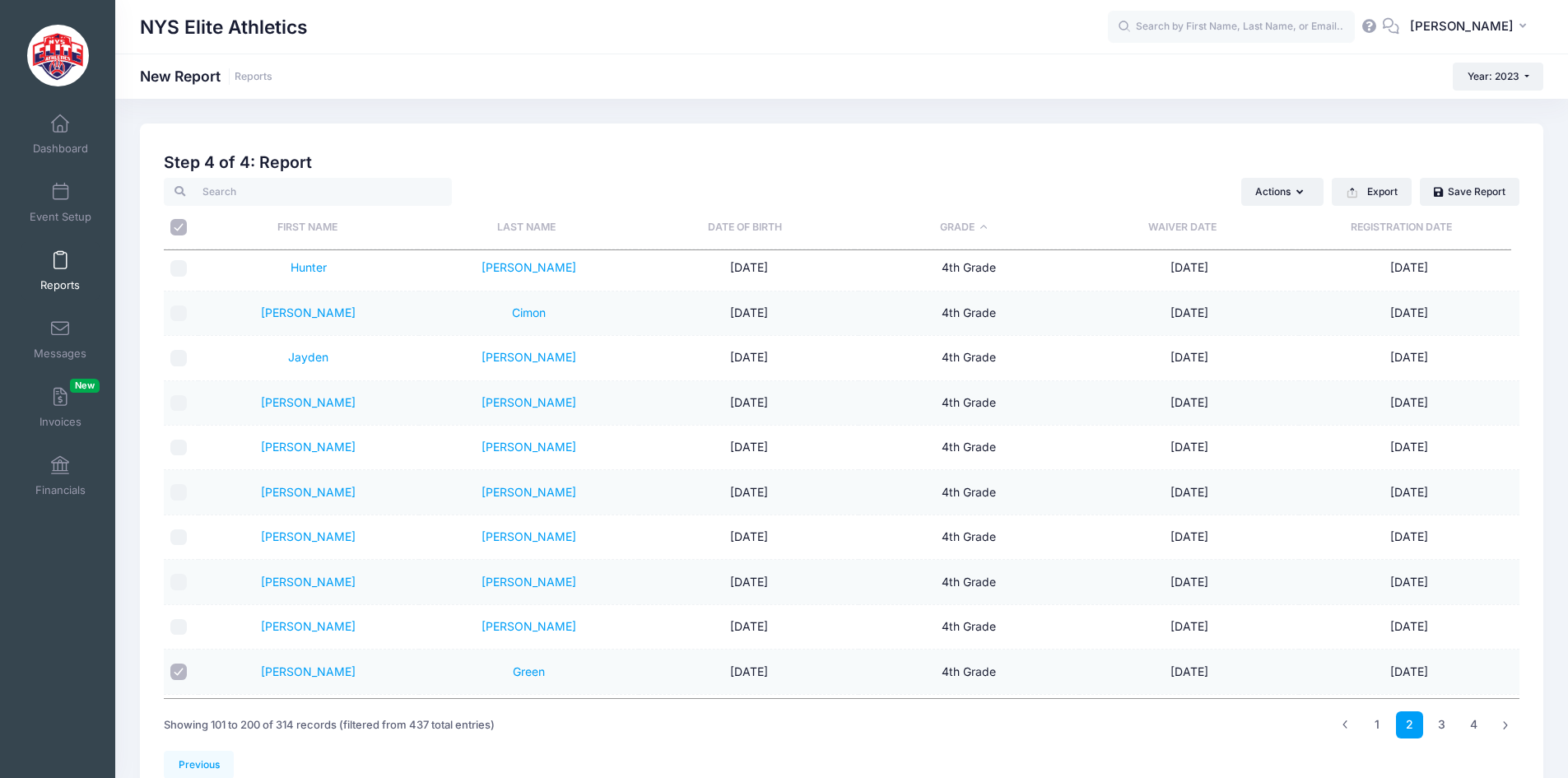
checkbox input "false"
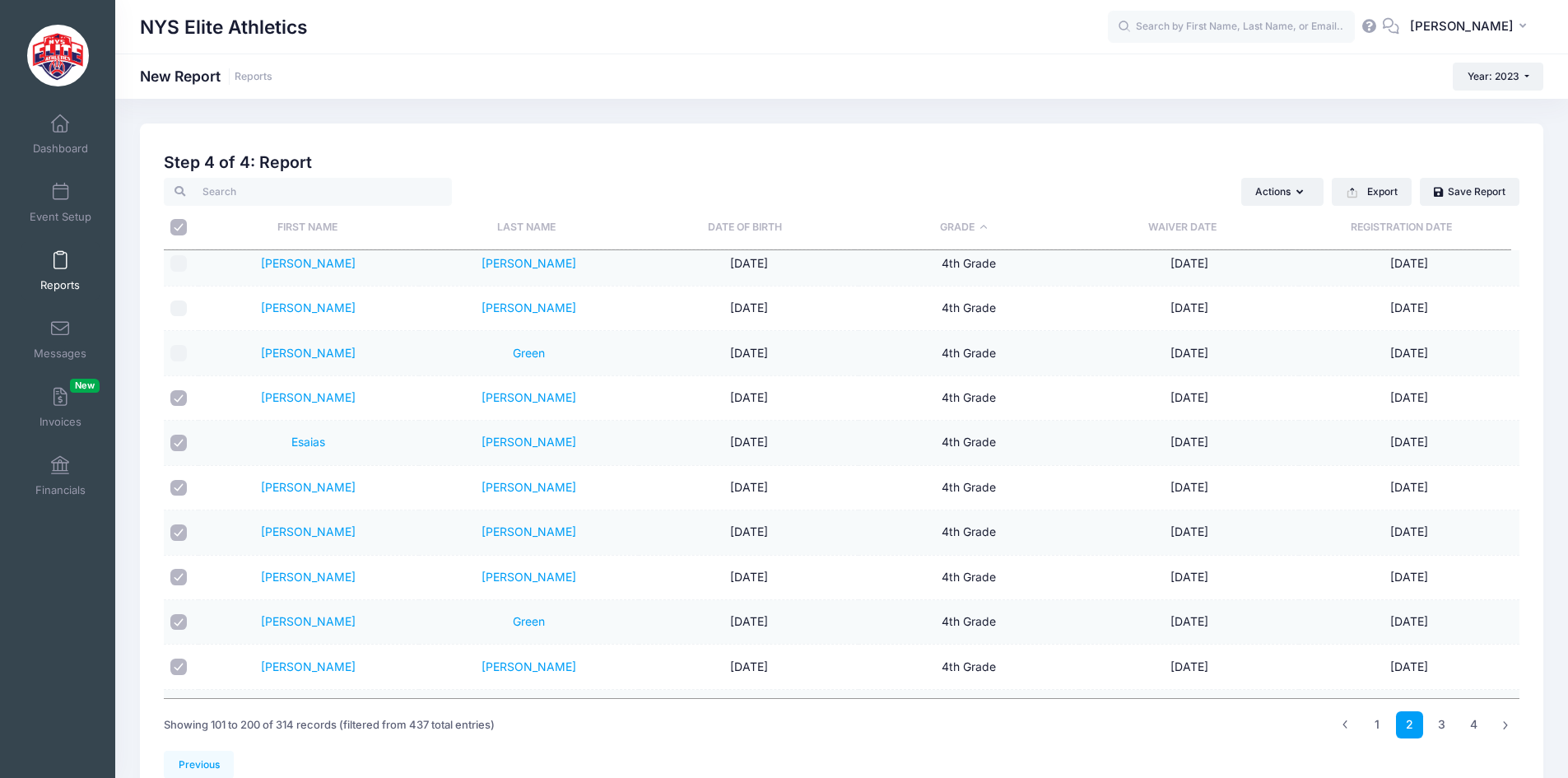
scroll to position [1813, 0]
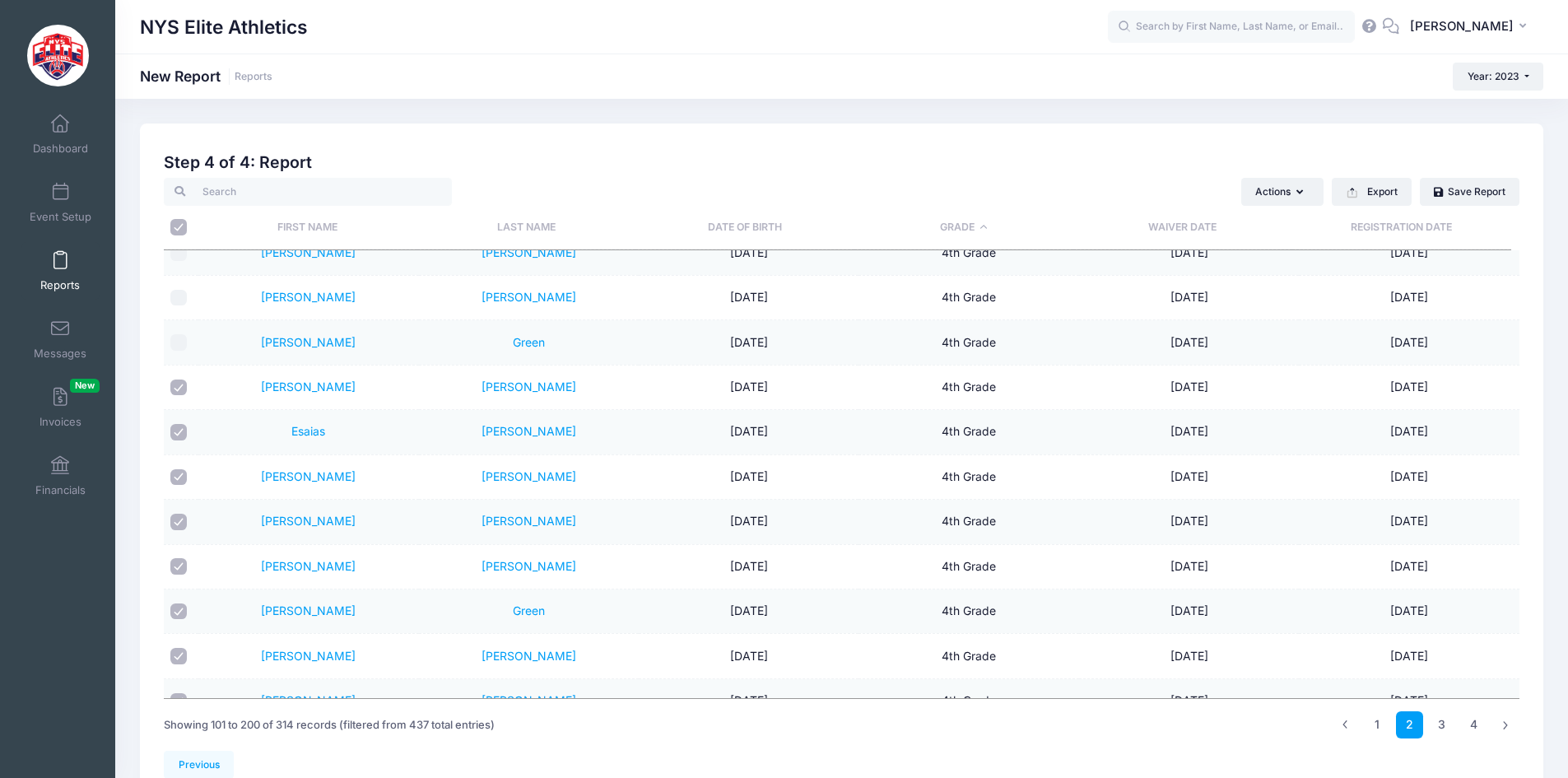
click at [182, 391] on input "checkbox" at bounding box center [178, 387] width 17 height 17
checkbox input "false"
click at [179, 432] on input "checkbox" at bounding box center [178, 432] width 17 height 17
checkbox input "false"
click at [177, 481] on input "checkbox" at bounding box center [178, 477] width 17 height 17
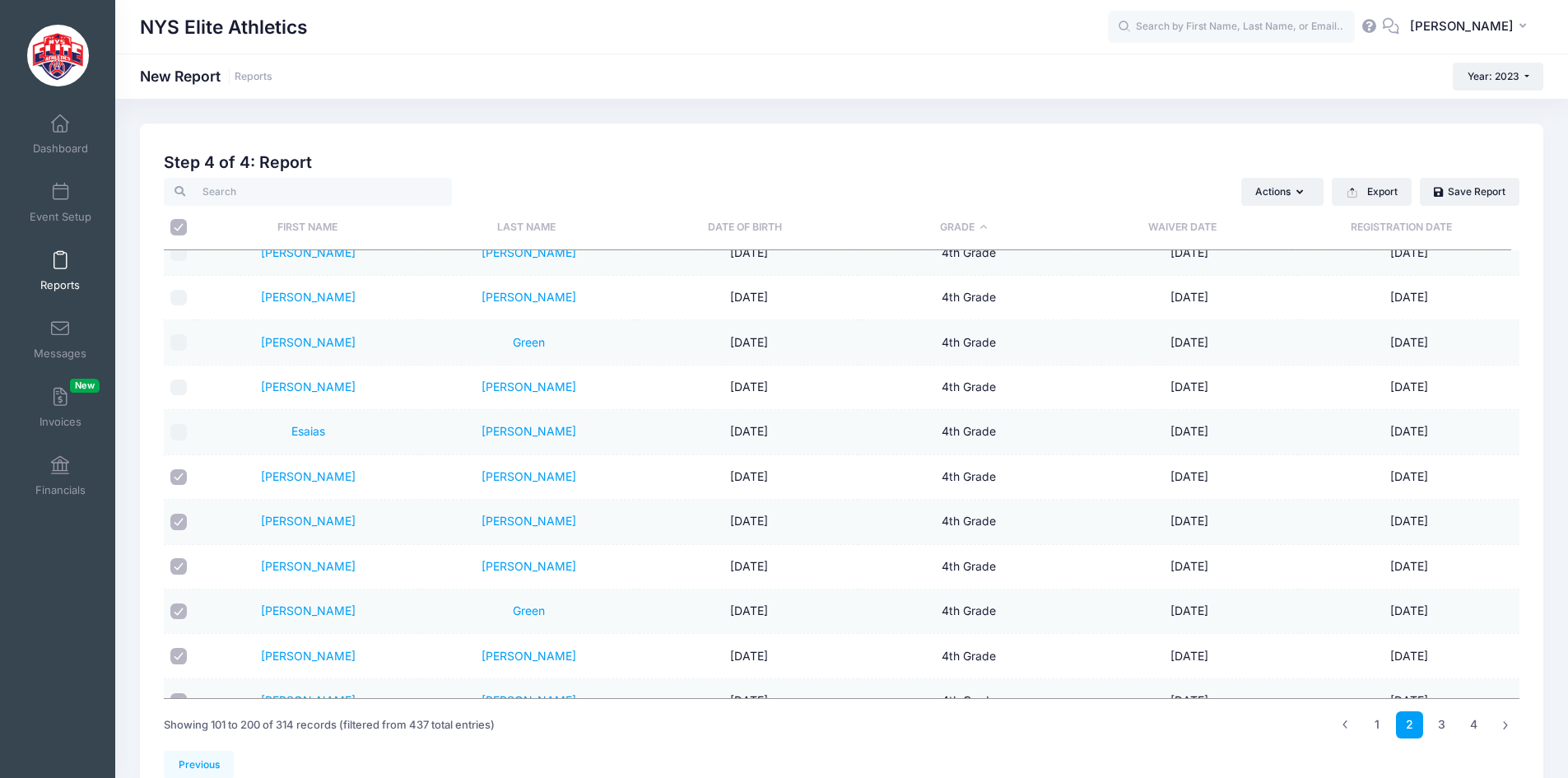
checkbox input "false"
click at [177, 511] on td at bounding box center [180, 521] width 34 height 44
click at [178, 519] on input "checkbox" at bounding box center [178, 521] width 17 height 17
checkbox input "false"
click at [178, 559] on input "checkbox" at bounding box center [178, 566] width 17 height 17
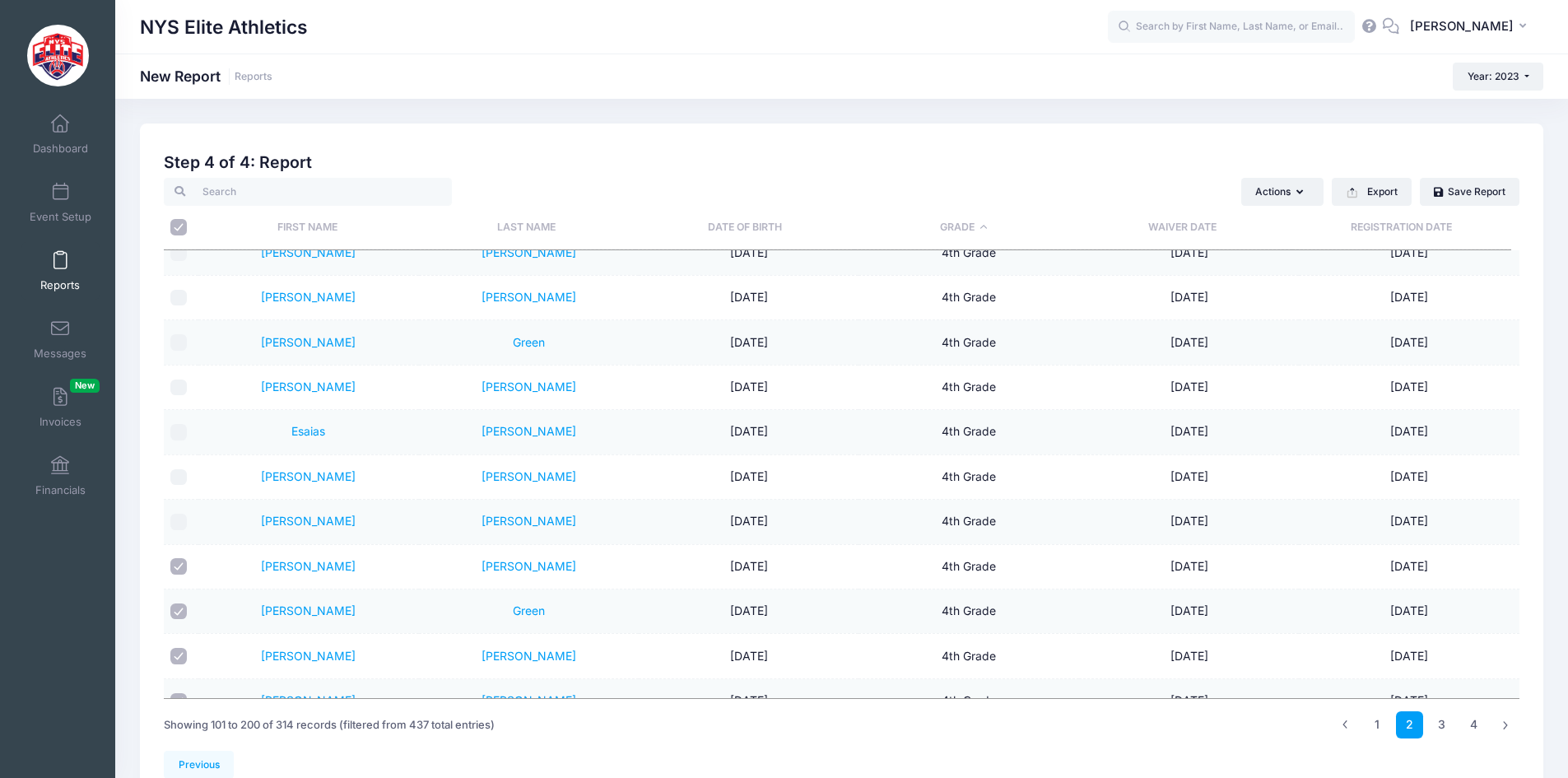
checkbox input "false"
click at [178, 604] on input "checkbox" at bounding box center [178, 611] width 17 height 17
checkbox input "false"
click at [177, 651] on input "checkbox" at bounding box center [178, 656] width 17 height 17
checkbox input "false"
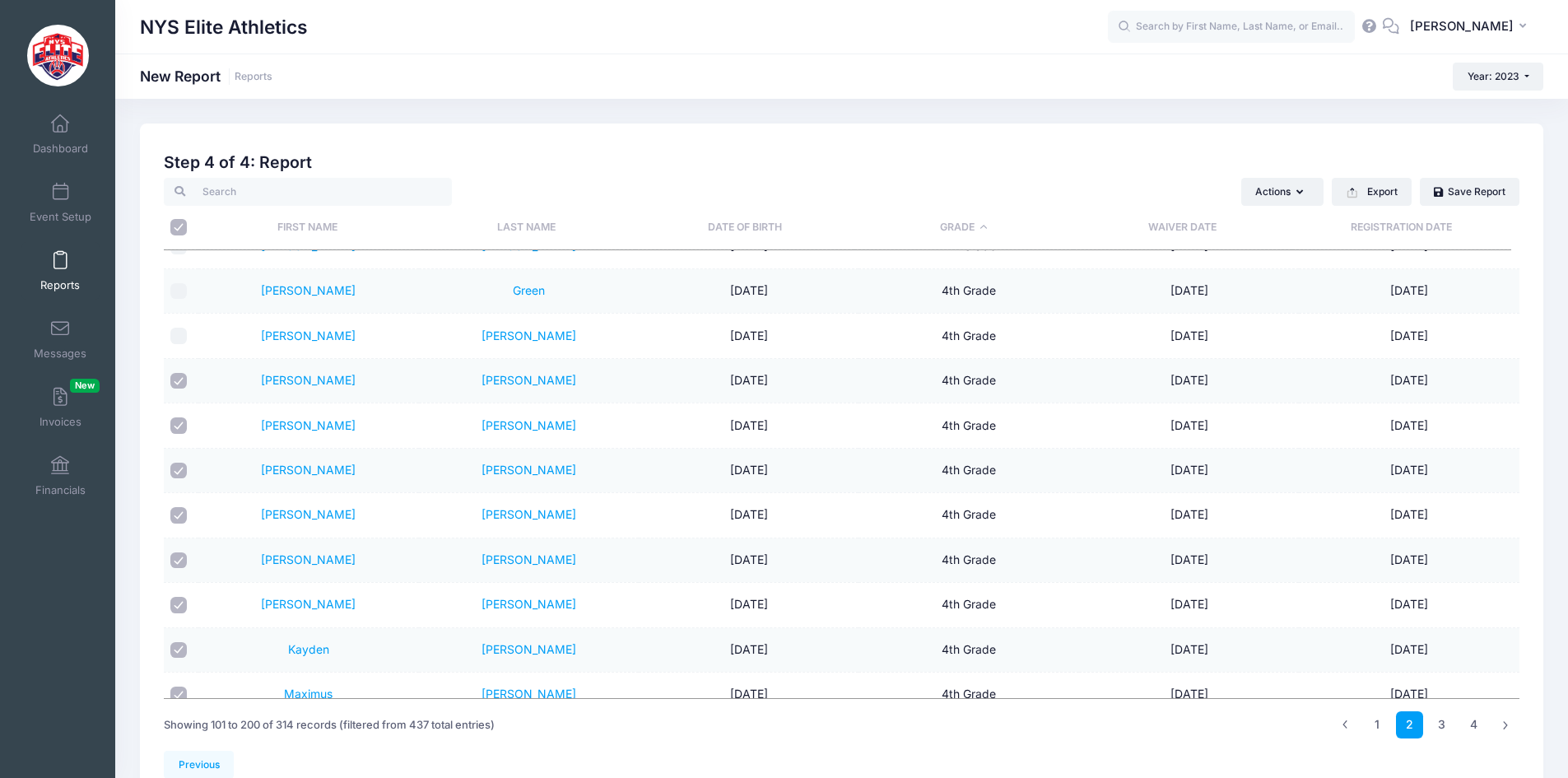
scroll to position [2142, 0]
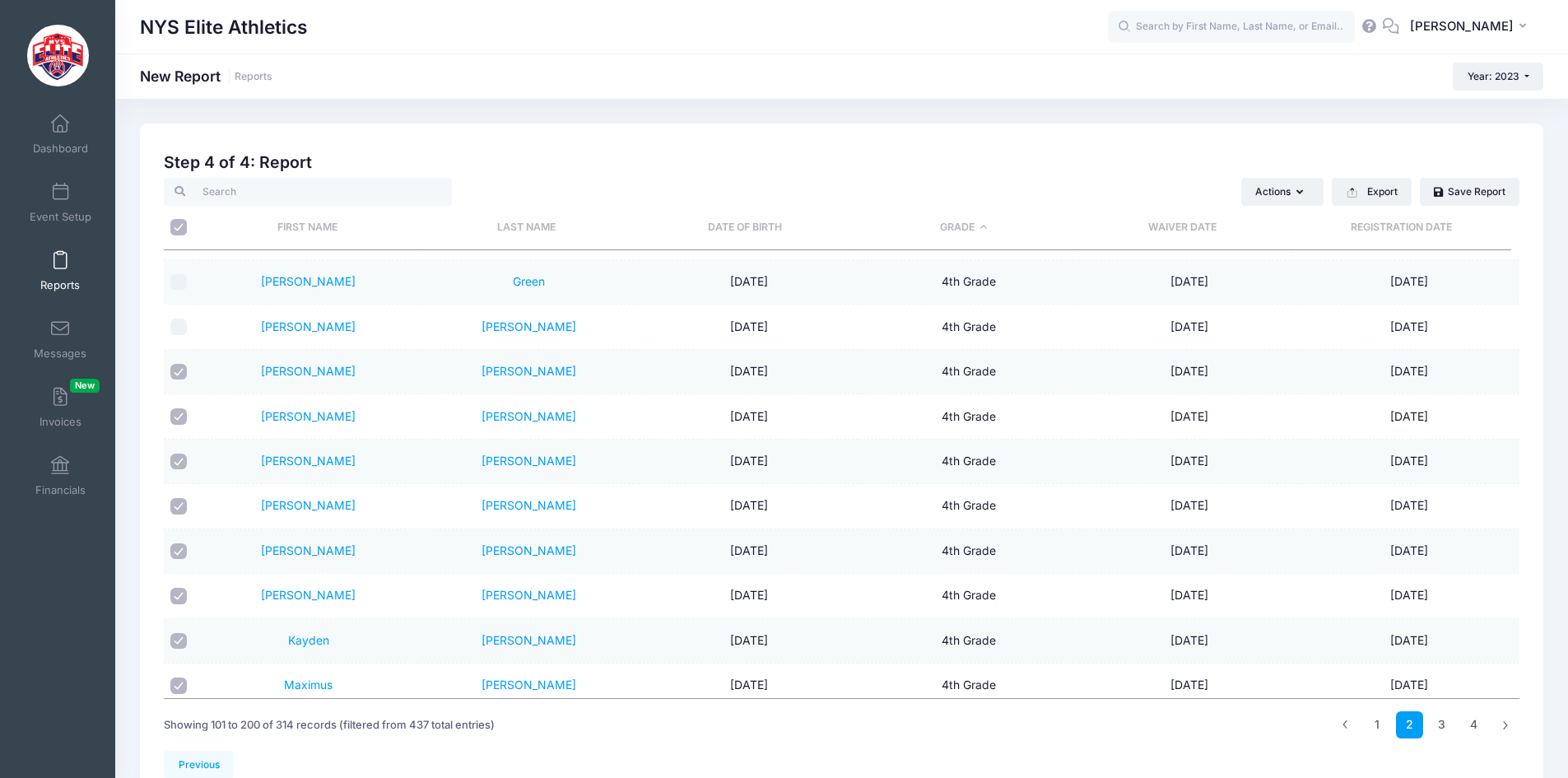
drag, startPoint x: 181, startPoint y: 375, endPoint x: 182, endPoint y: 409, distance: 34.0
click at [181, 379] on div at bounding box center [178, 371] width 17 height 17
click at [182, 416] on input "checkbox" at bounding box center [178, 416] width 17 height 17
checkbox input "false"
drag, startPoint x: 182, startPoint y: 372, endPoint x: 185, endPoint y: 419, distance: 47.1
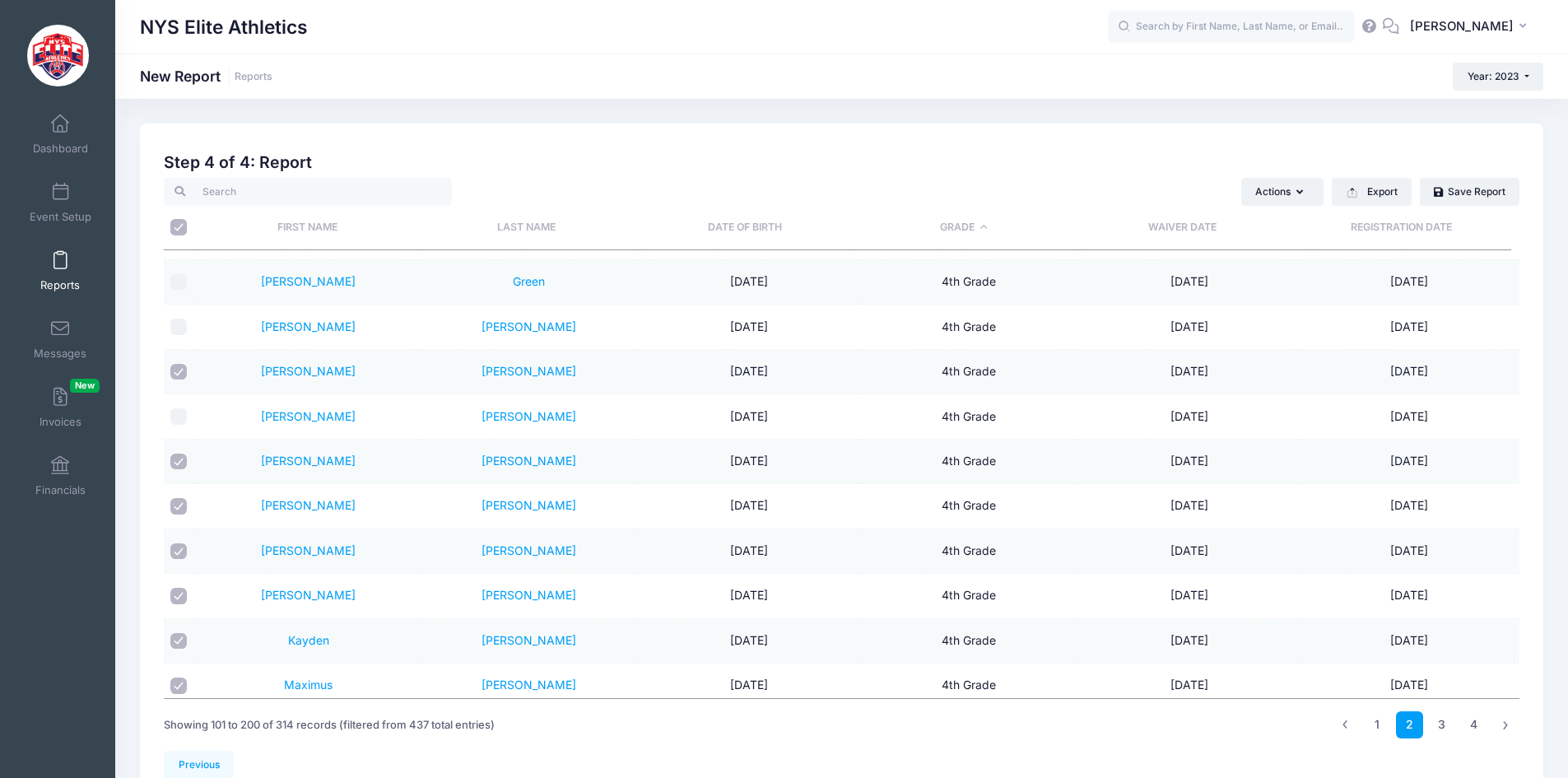
click at [183, 375] on input "checkbox" at bounding box center [178, 371] width 17 height 17
checkbox input "false"
click at [181, 464] on input "checkbox" at bounding box center [178, 462] width 17 height 17
checkbox input "false"
drag, startPoint x: 175, startPoint y: 509, endPoint x: 177, endPoint y: 524, distance: 15.1
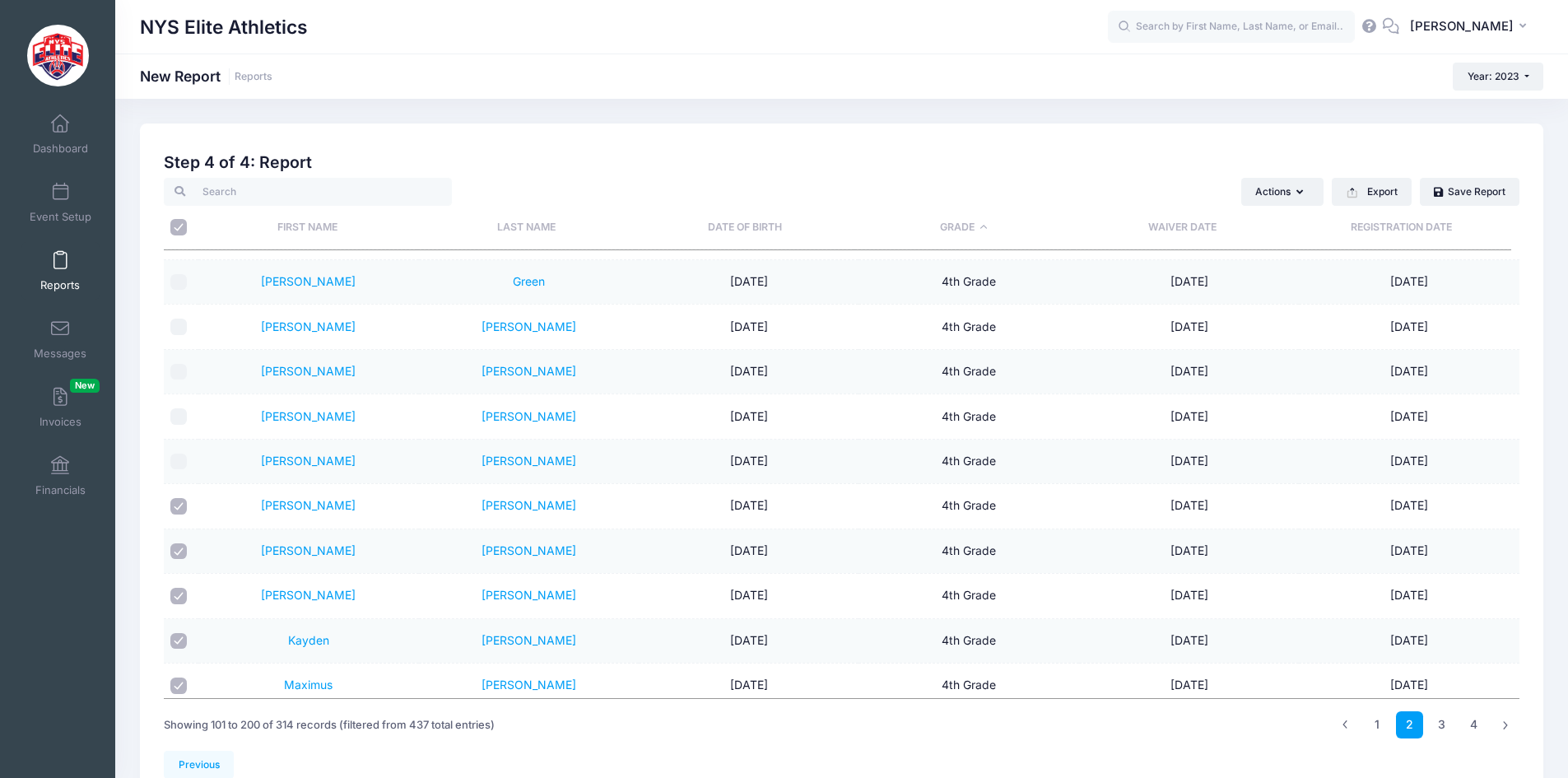
click at [175, 510] on input "checkbox" at bounding box center [178, 506] width 17 height 17
checkbox input "false"
click at [181, 549] on input "checkbox" at bounding box center [178, 551] width 17 height 17
checkbox input "false"
click at [176, 593] on input "checkbox" at bounding box center [178, 596] width 17 height 17
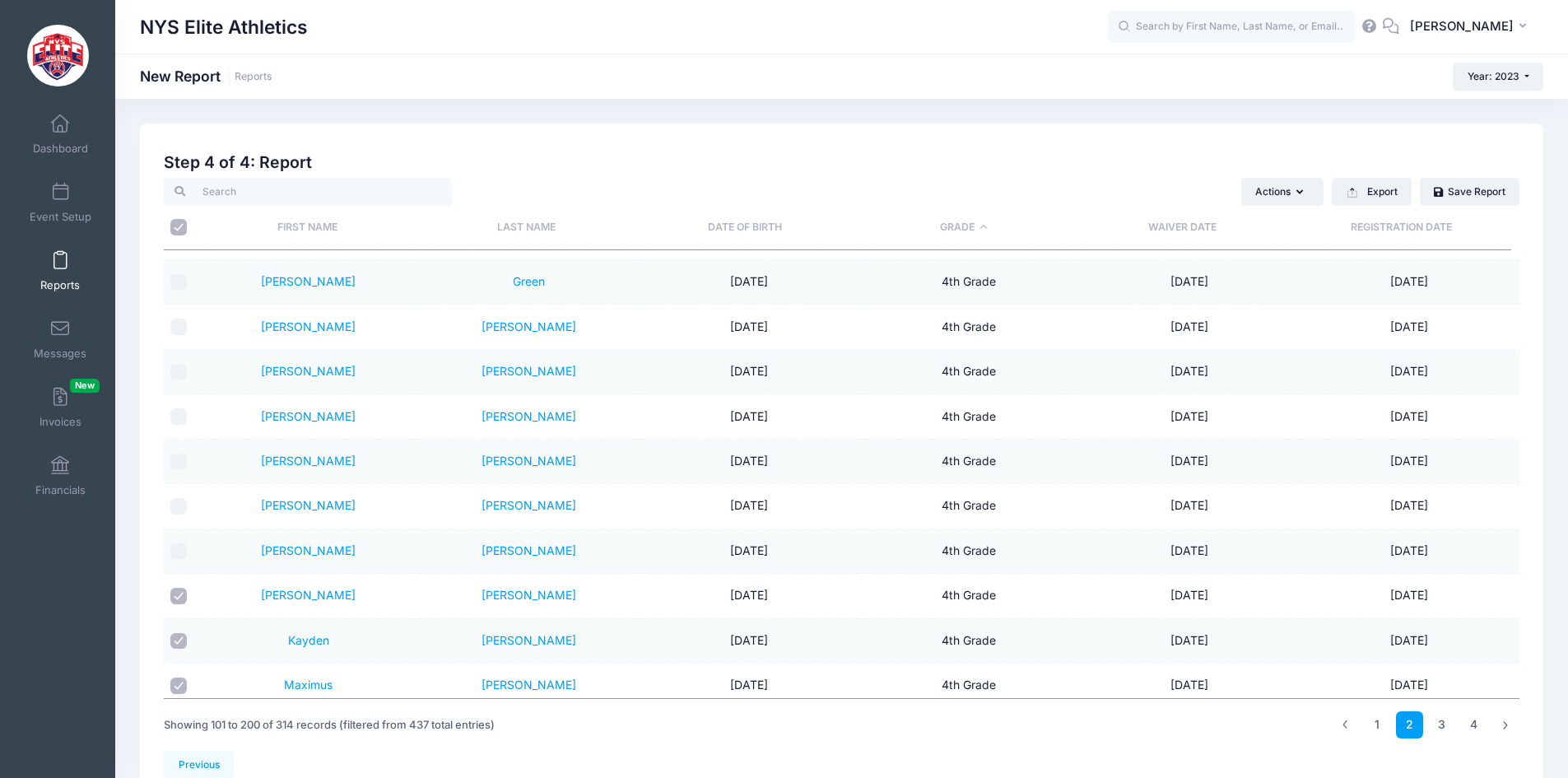
checkbox input "false"
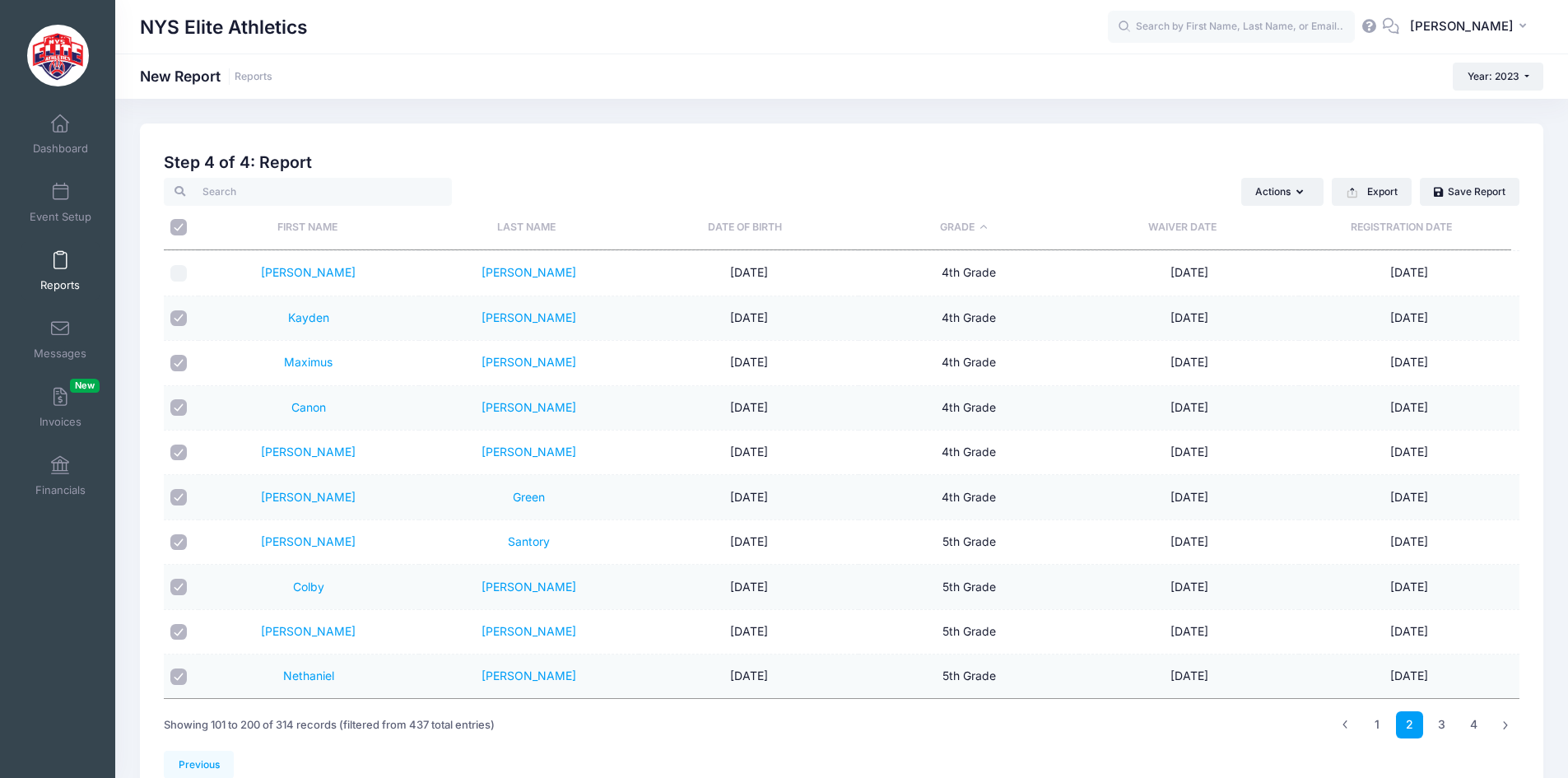
scroll to position [2471, 0]
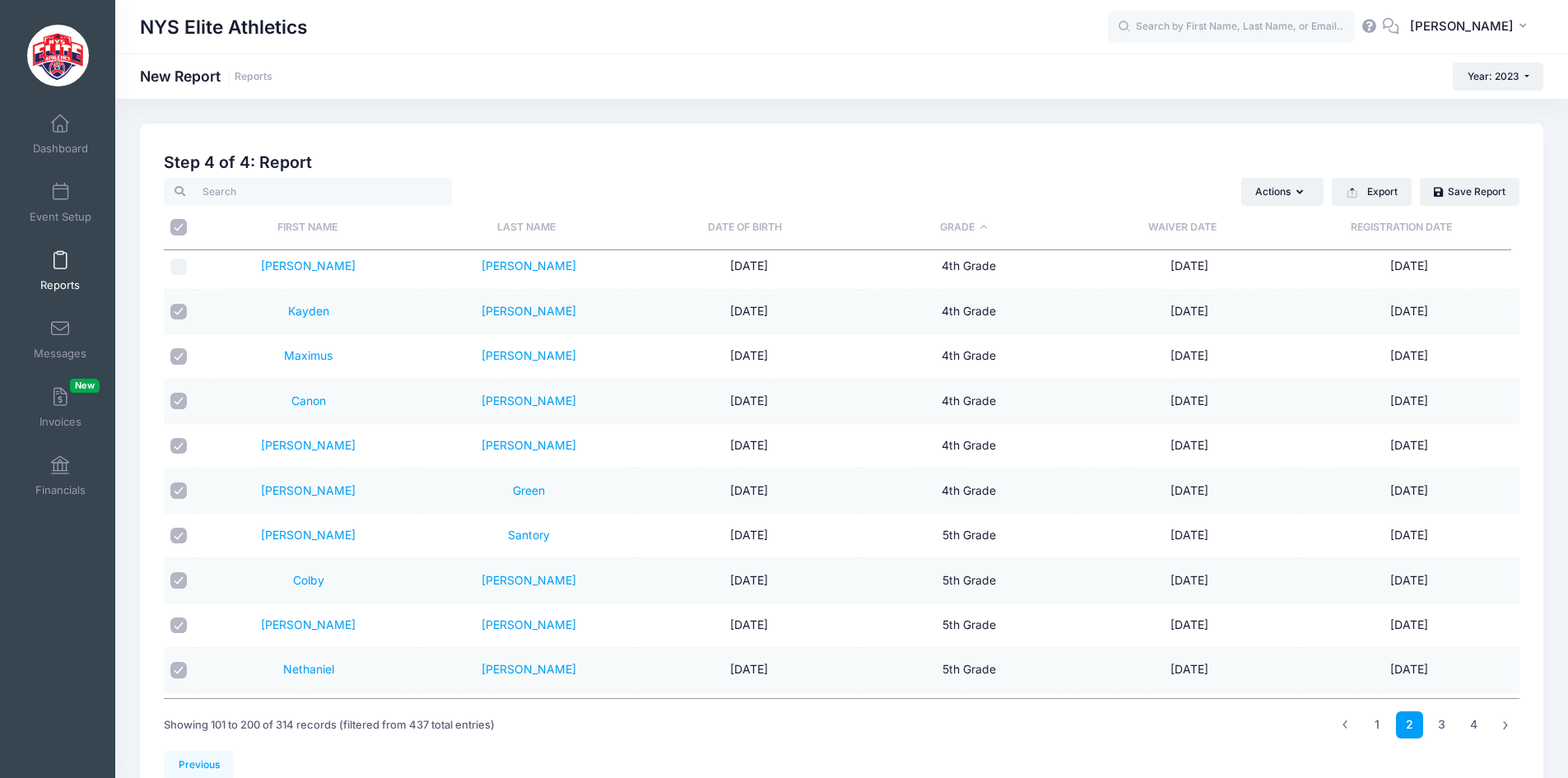
drag, startPoint x: 176, startPoint y: 317, endPoint x: 182, endPoint y: 331, distance: 15.2
click at [177, 317] on input "checkbox" at bounding box center [178, 312] width 17 height 17
checkbox input "false"
click at [183, 353] on input "checkbox" at bounding box center [178, 356] width 17 height 17
checkbox input "false"
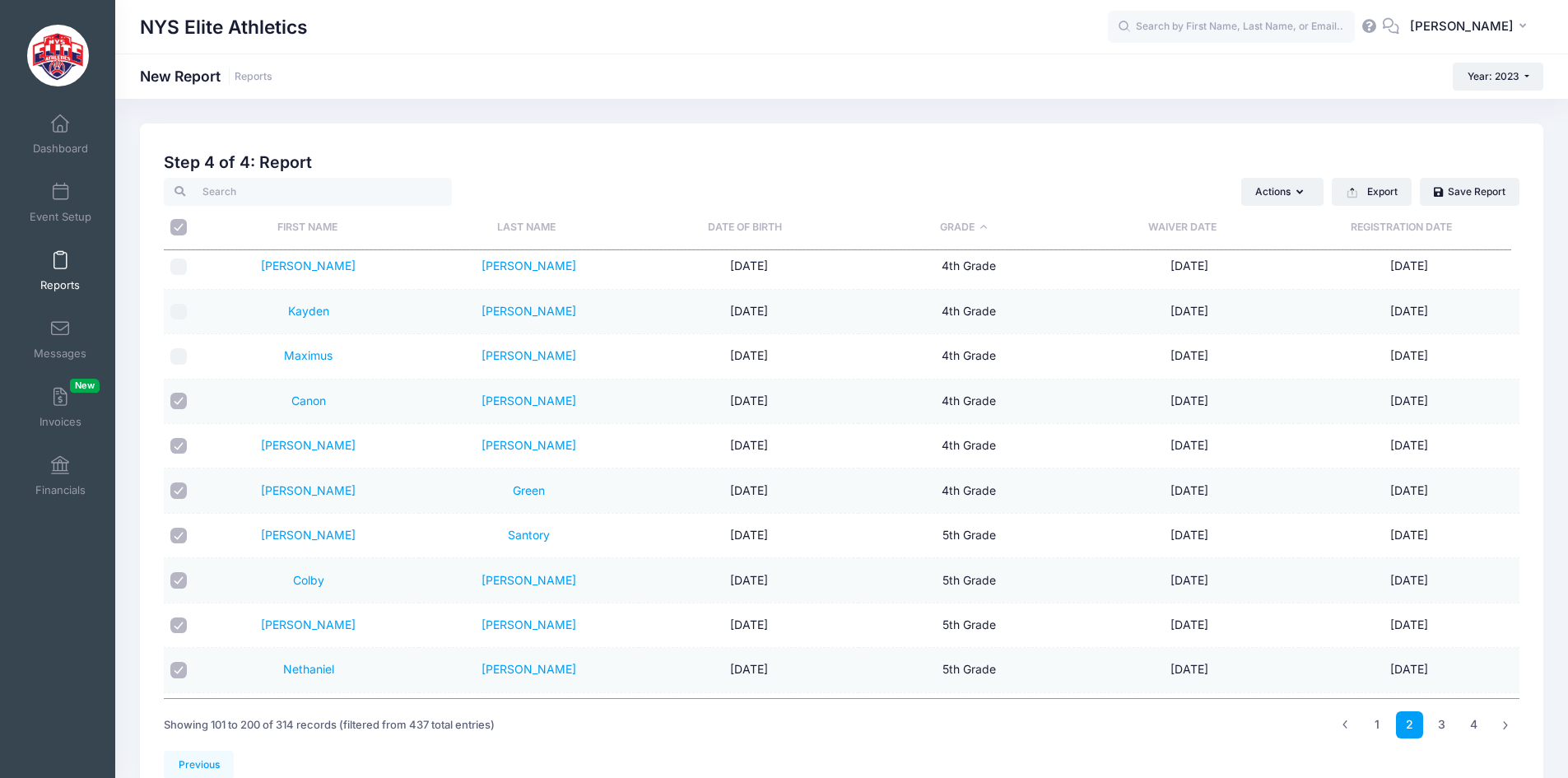
click at [177, 402] on input "checkbox" at bounding box center [178, 401] width 17 height 17
checkbox input "false"
drag, startPoint x: 180, startPoint y: 445, endPoint x: 180, endPoint y: 468, distance: 23.0
click at [180, 445] on input "checkbox" at bounding box center [178, 446] width 17 height 17
checkbox input "false"
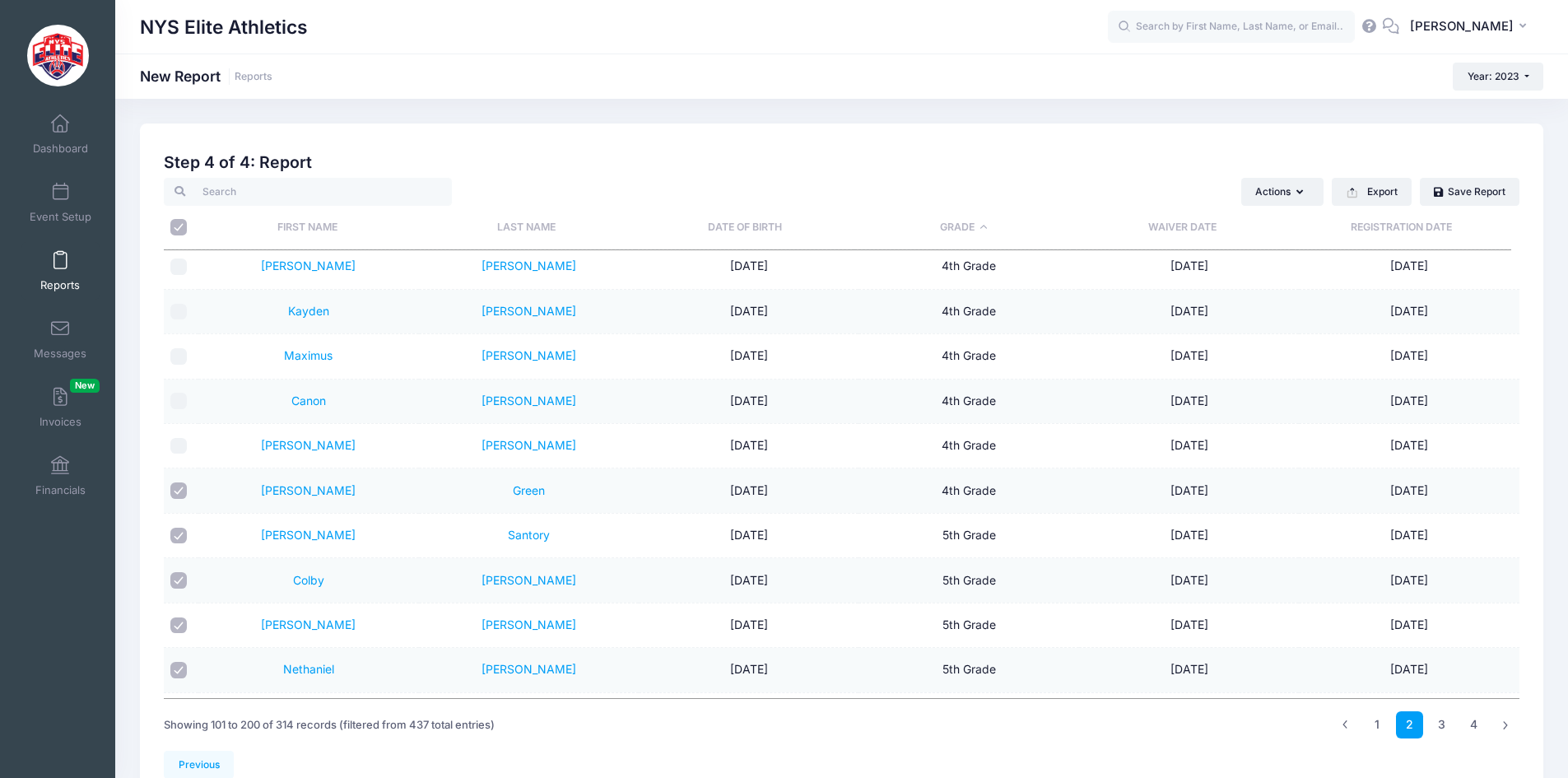
click at [177, 494] on input "checkbox" at bounding box center [178, 490] width 17 height 17
checkbox input "false"
click at [177, 539] on input "checkbox" at bounding box center [178, 535] width 17 height 17
checkbox input "false"
drag, startPoint x: 175, startPoint y: 576, endPoint x: 184, endPoint y: 565, distance: 14.2
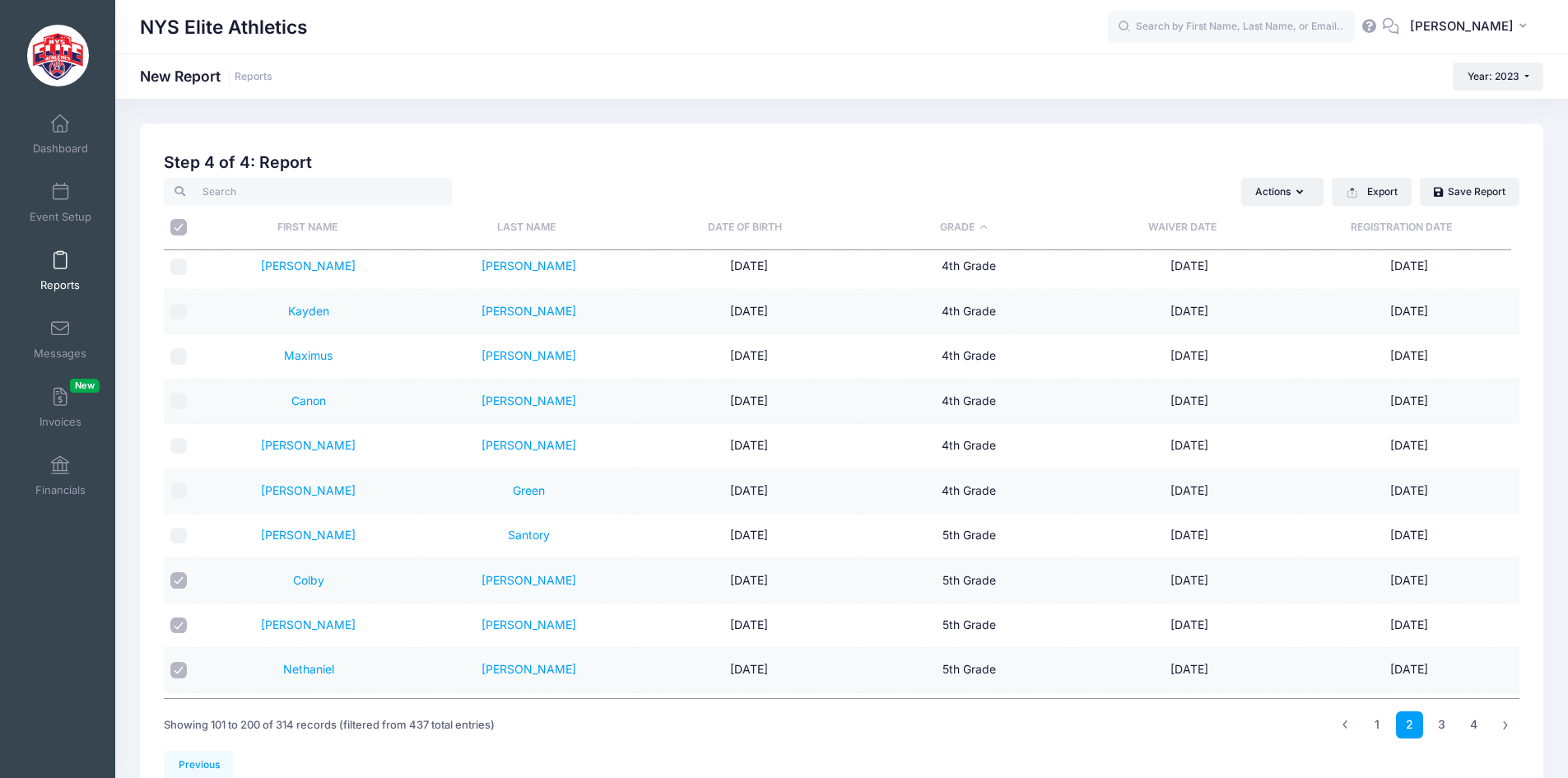
click at [177, 574] on input "checkbox" at bounding box center [178, 580] width 17 height 17
checkbox input "false"
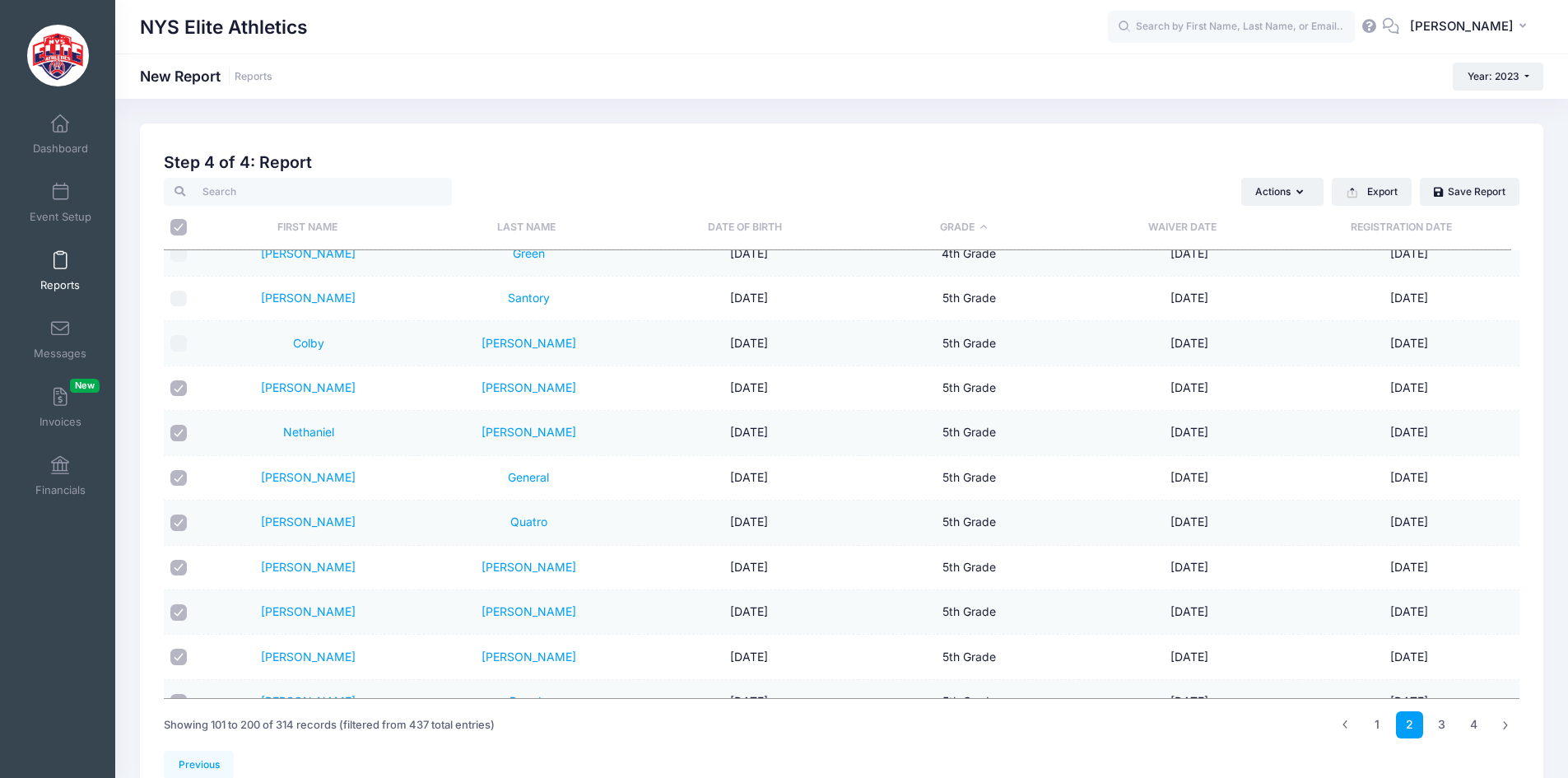
scroll to position [2718, 0]
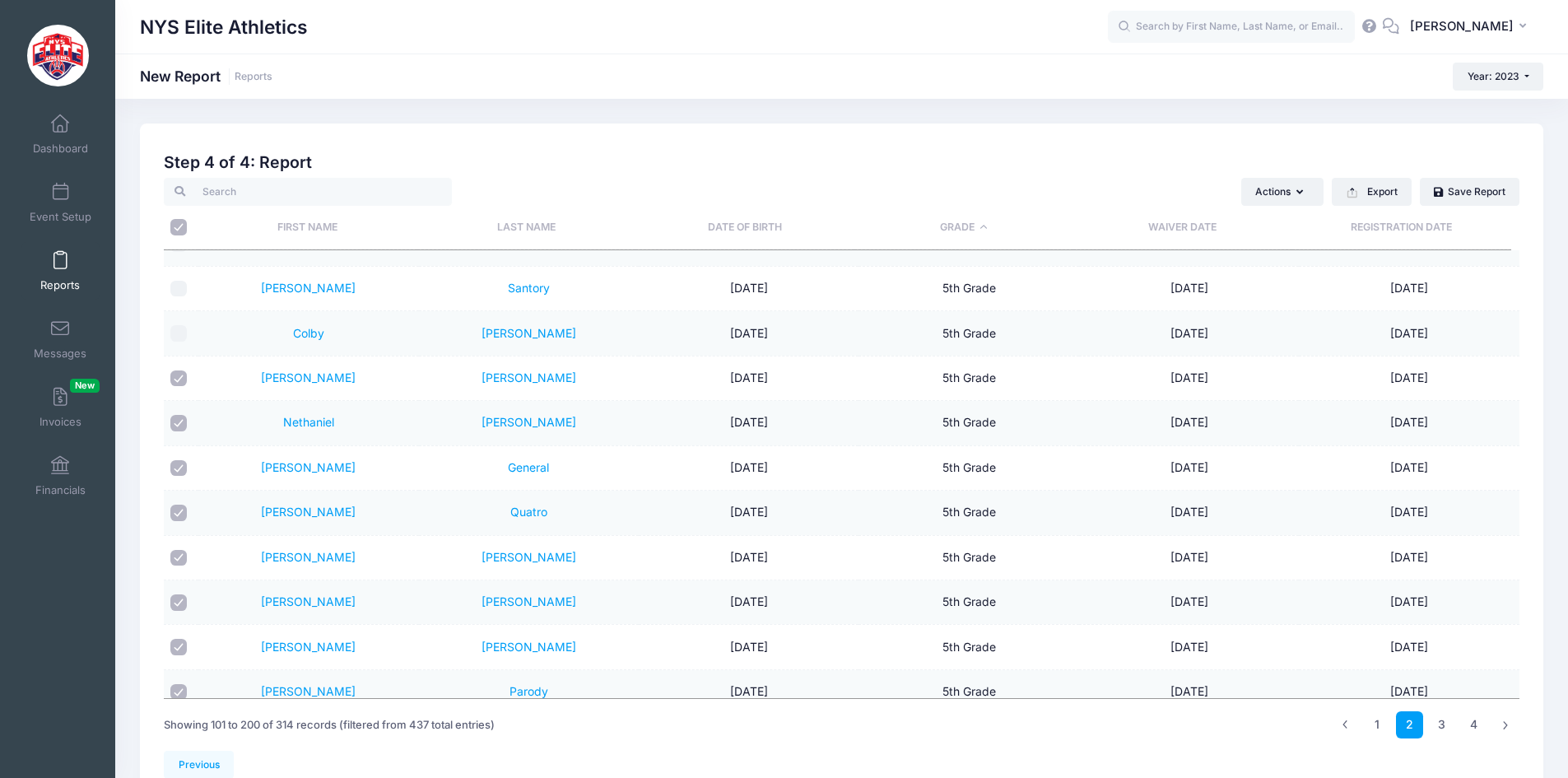
click at [179, 377] on input "checkbox" at bounding box center [178, 378] width 17 height 17
checkbox input "false"
click at [178, 423] on input "checkbox" at bounding box center [178, 422] width 17 height 17
checkbox input "false"
drag, startPoint x: 180, startPoint y: 468, endPoint x: 178, endPoint y: 485, distance: 17.1
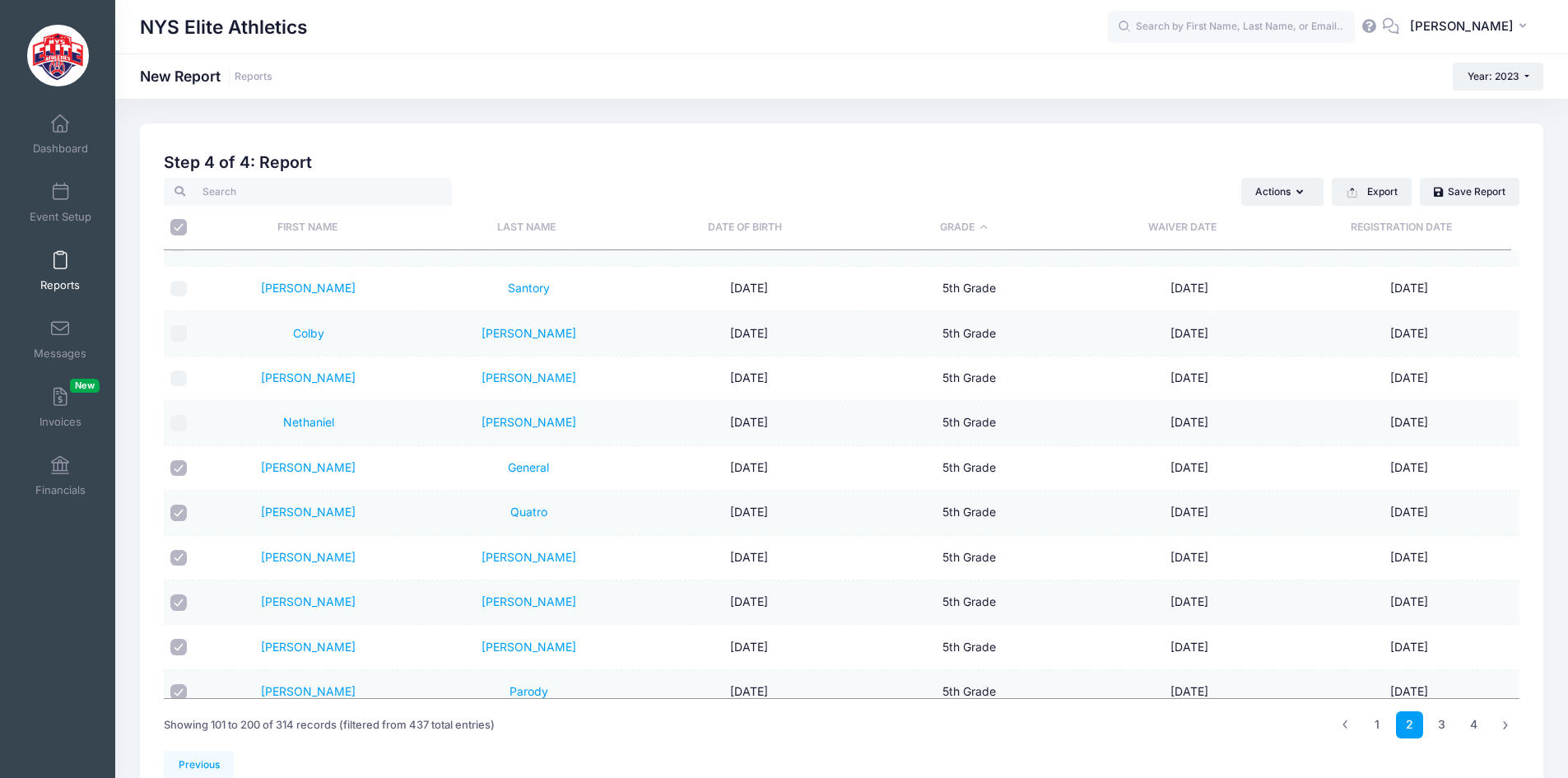
click at [179, 469] on input "checkbox" at bounding box center [178, 468] width 17 height 17
checkbox input "false"
click at [178, 511] on input "checkbox" at bounding box center [178, 512] width 17 height 17
checkbox input "false"
click at [183, 559] on input "checkbox" at bounding box center [178, 558] width 17 height 17
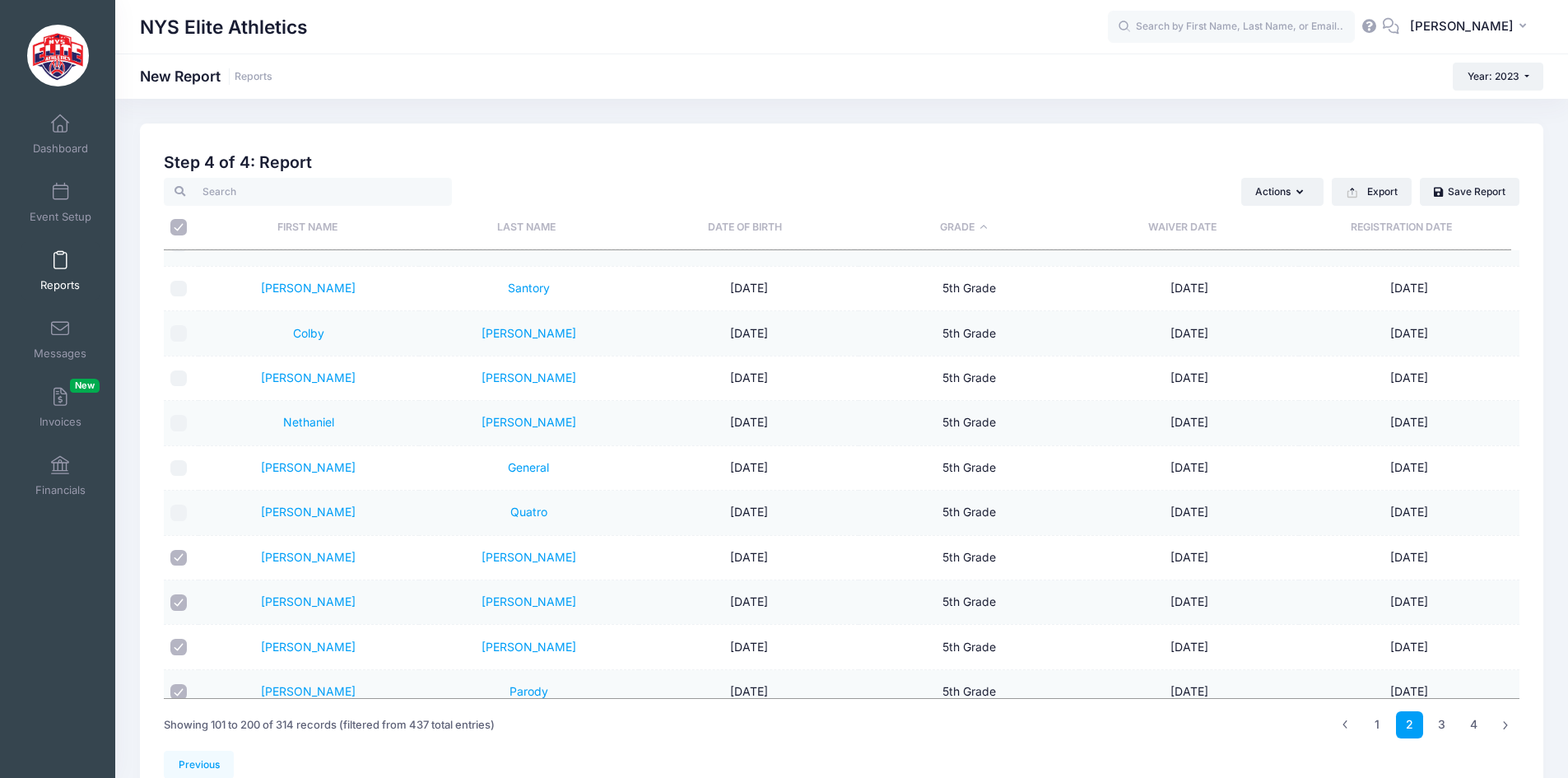
checkbox input "false"
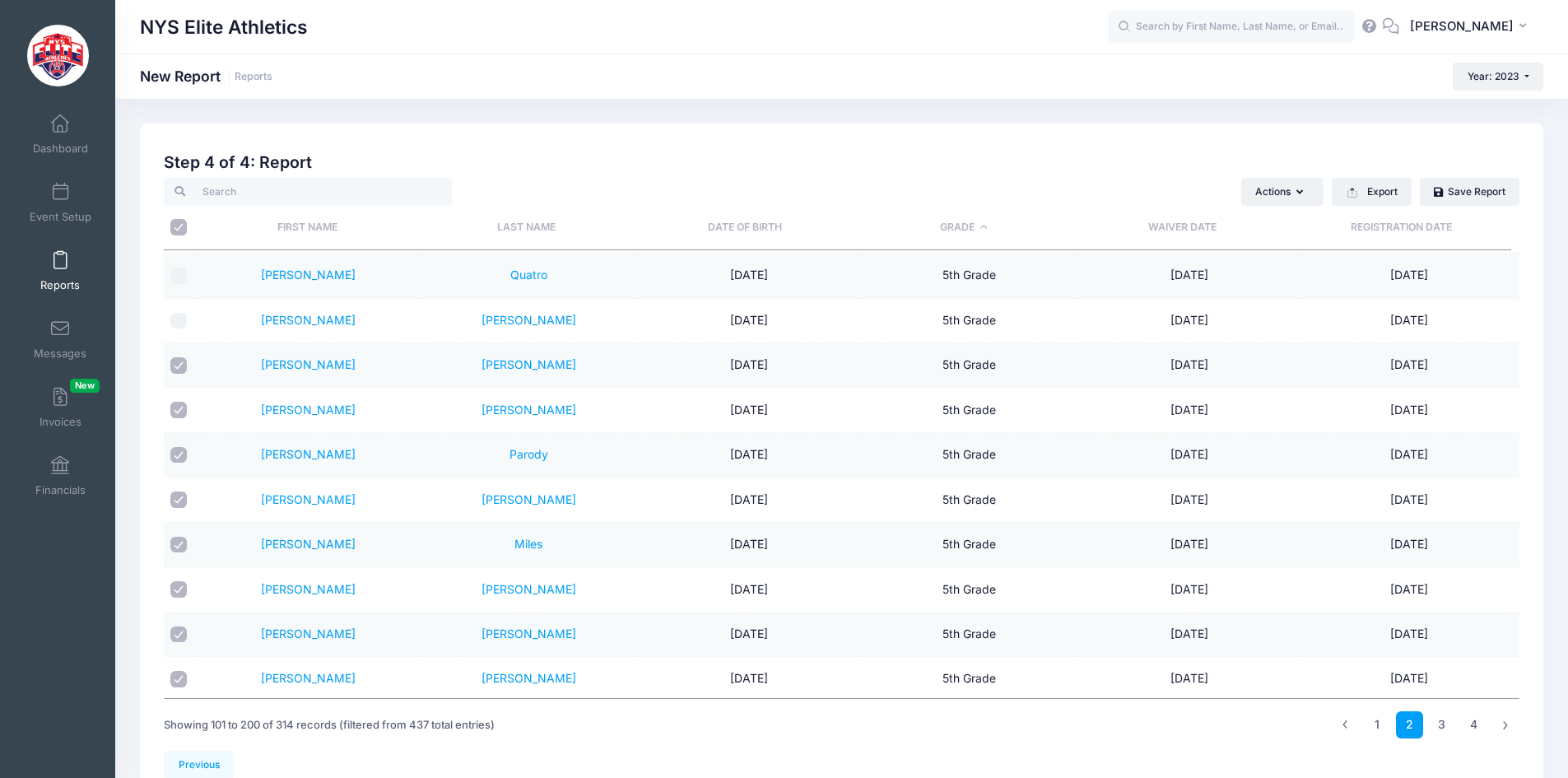
scroll to position [2965, 0]
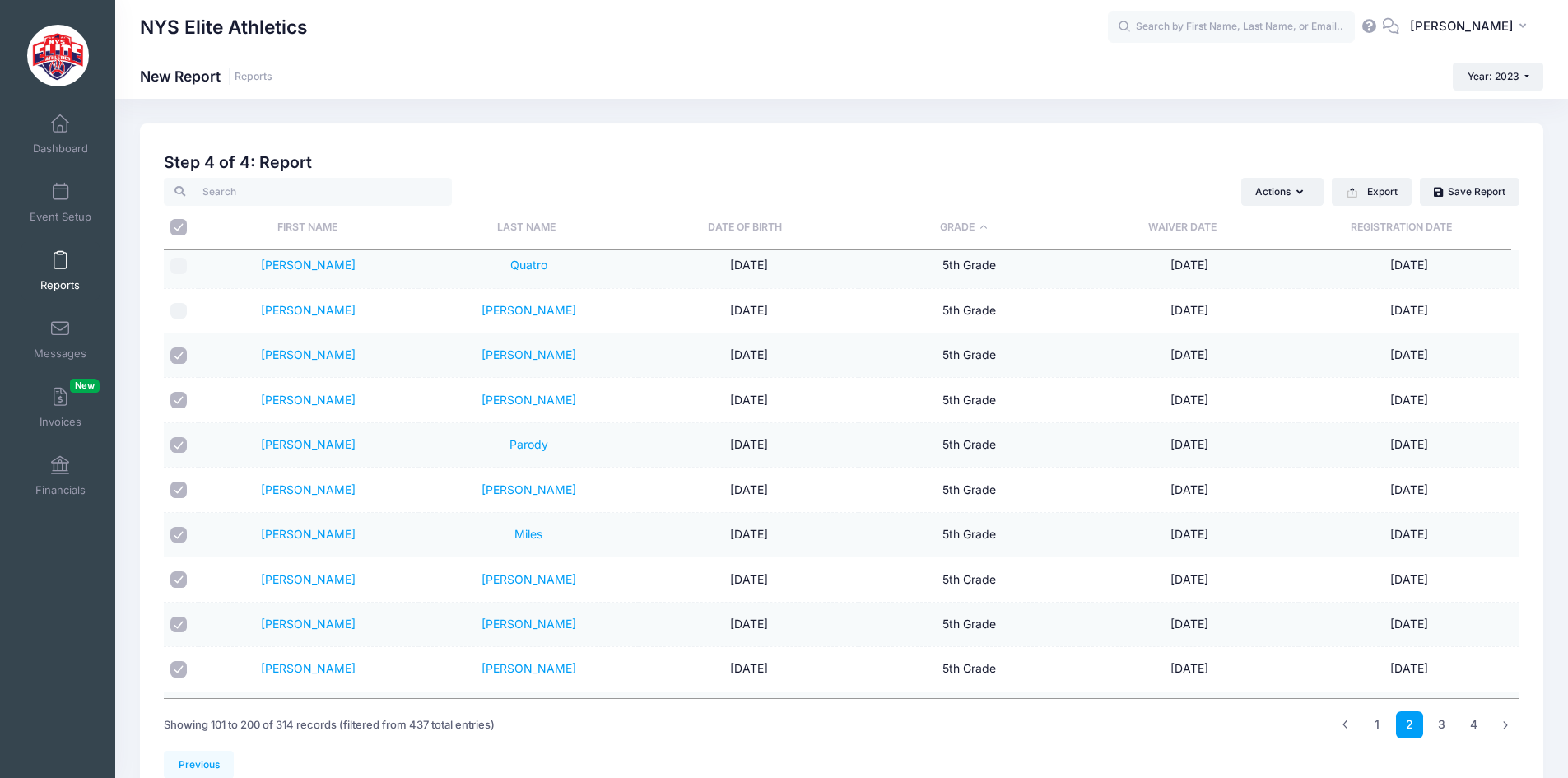
click at [177, 351] on input "checkbox" at bounding box center [178, 355] width 17 height 17
checkbox input "false"
click at [180, 413] on td at bounding box center [180, 400] width 34 height 44
drag, startPoint x: 177, startPoint y: 438, endPoint x: 177, endPoint y: 406, distance: 32.0
click at [177, 423] on td at bounding box center [180, 445] width 34 height 44
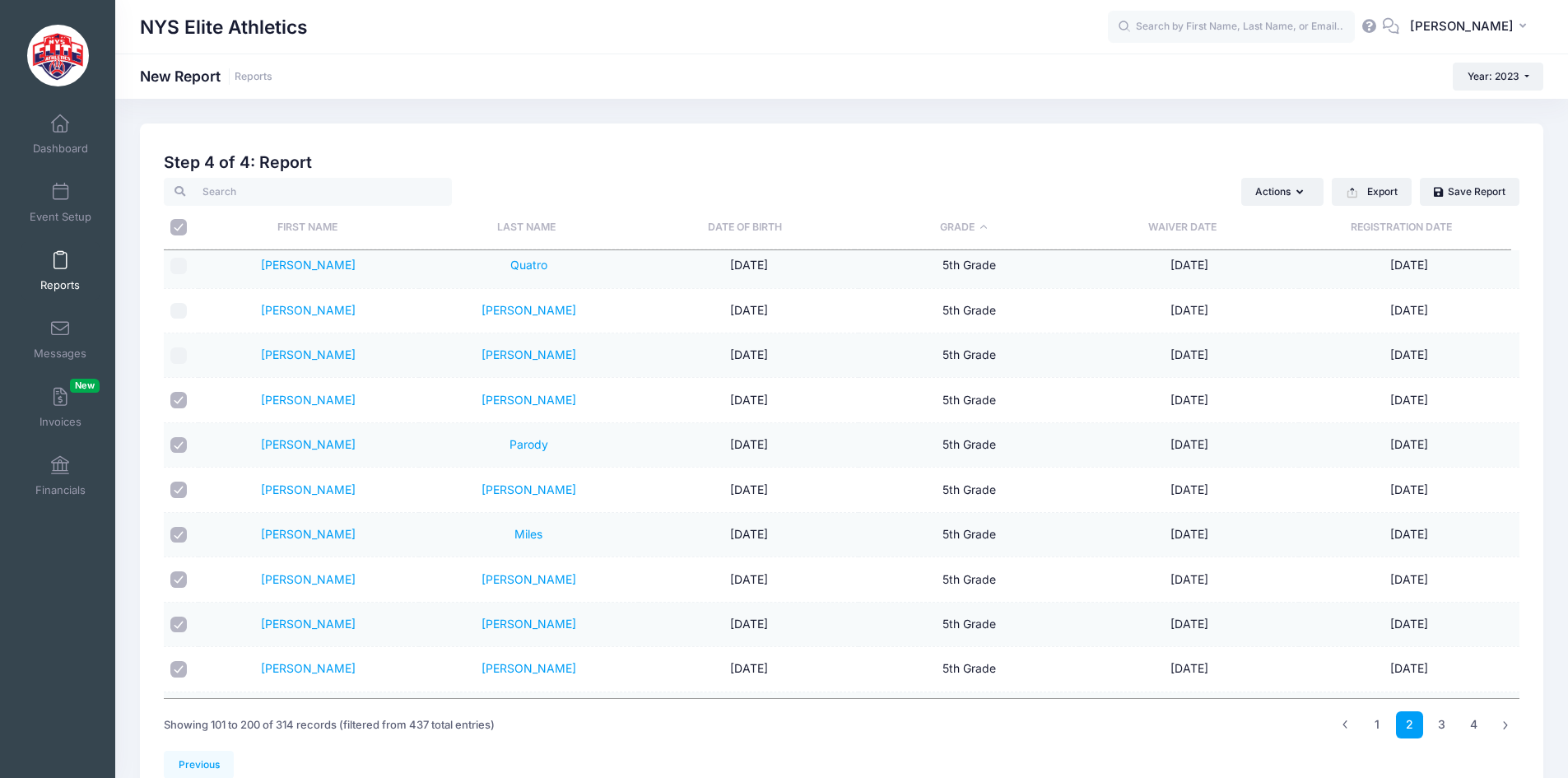
click at [177, 405] on input "checkbox" at bounding box center [178, 400] width 17 height 17
checkbox input "false"
click at [182, 438] on input "checkbox" at bounding box center [178, 445] width 17 height 17
checkbox input "false"
click at [179, 493] on input "checkbox" at bounding box center [178, 489] width 17 height 17
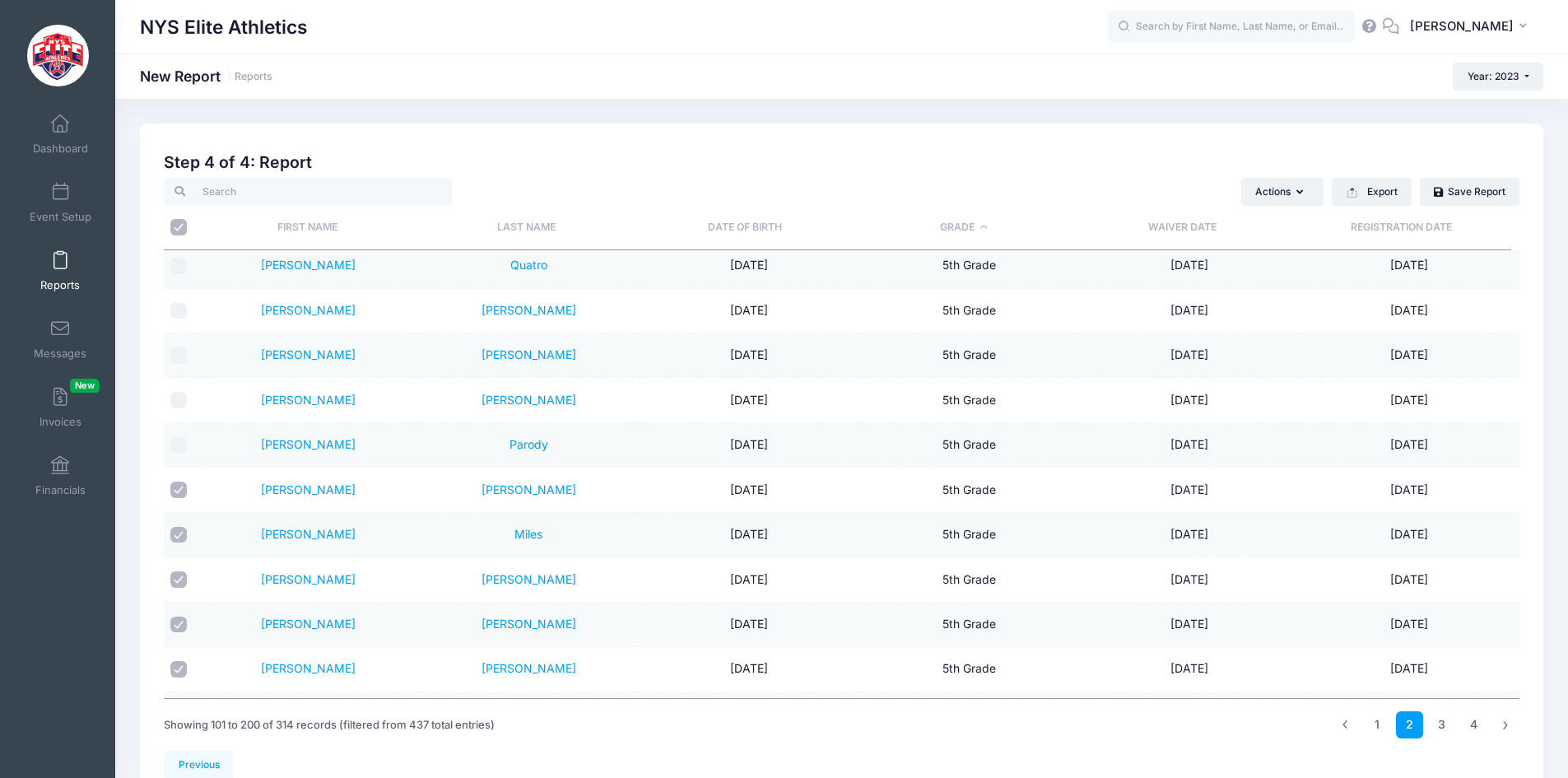
checkbox input "false"
click at [180, 525] on td at bounding box center [180, 534] width 34 height 44
click at [180, 532] on input "checkbox" at bounding box center [178, 535] width 17 height 17
checkbox input "false"
click at [172, 583] on input "checkbox" at bounding box center [178, 579] width 17 height 17
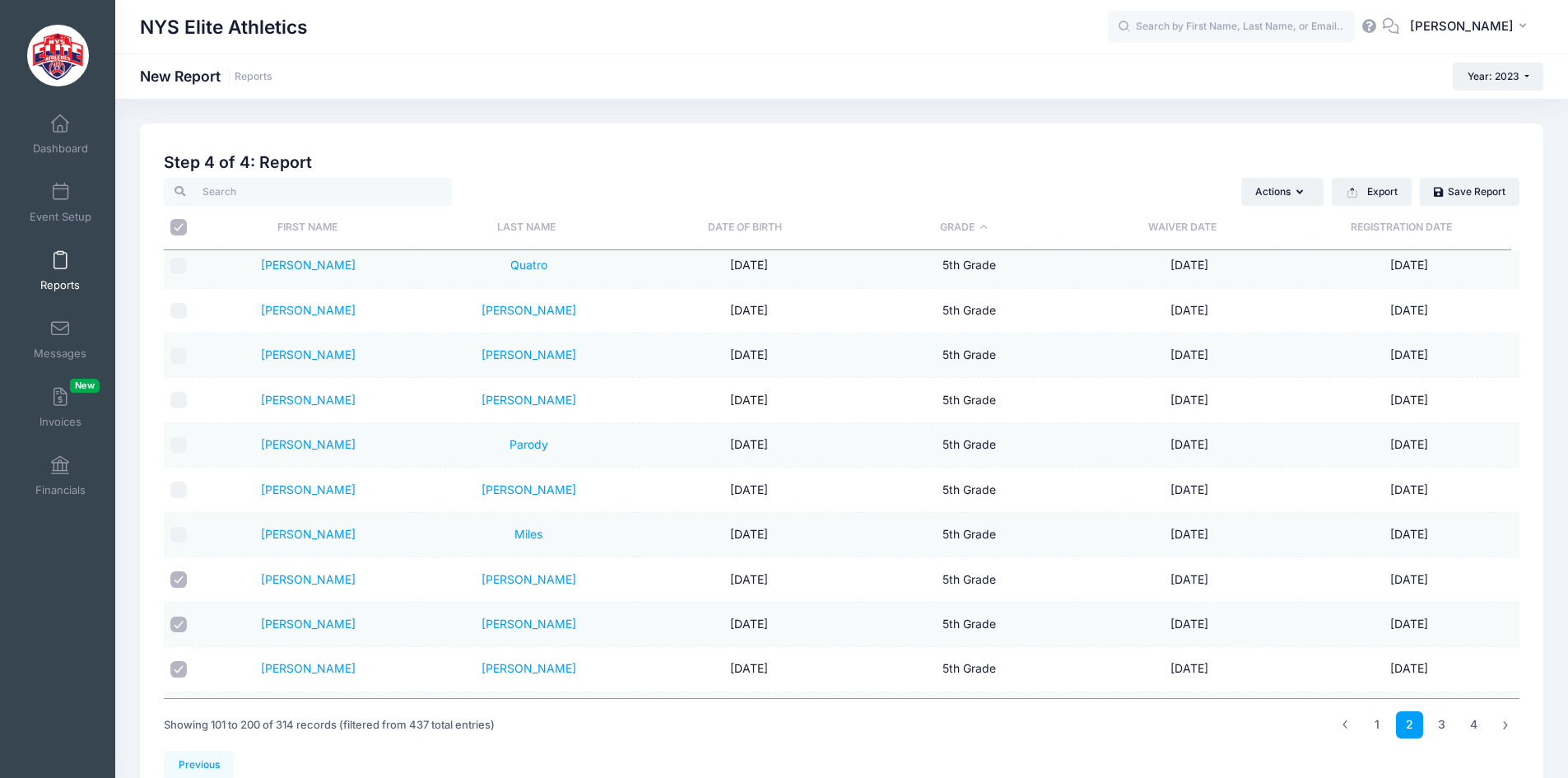
checkbox input "false"
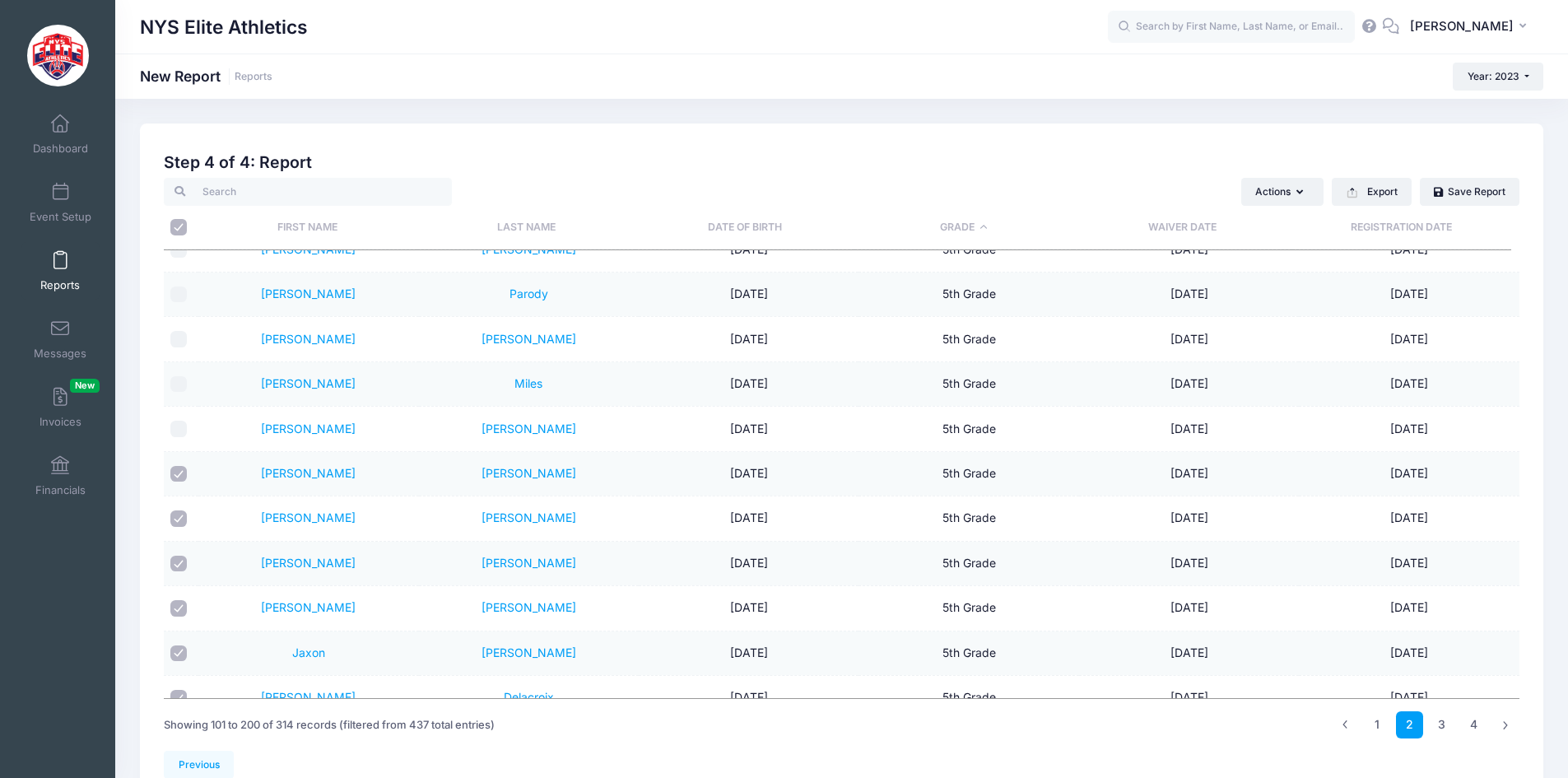
scroll to position [3130, 0]
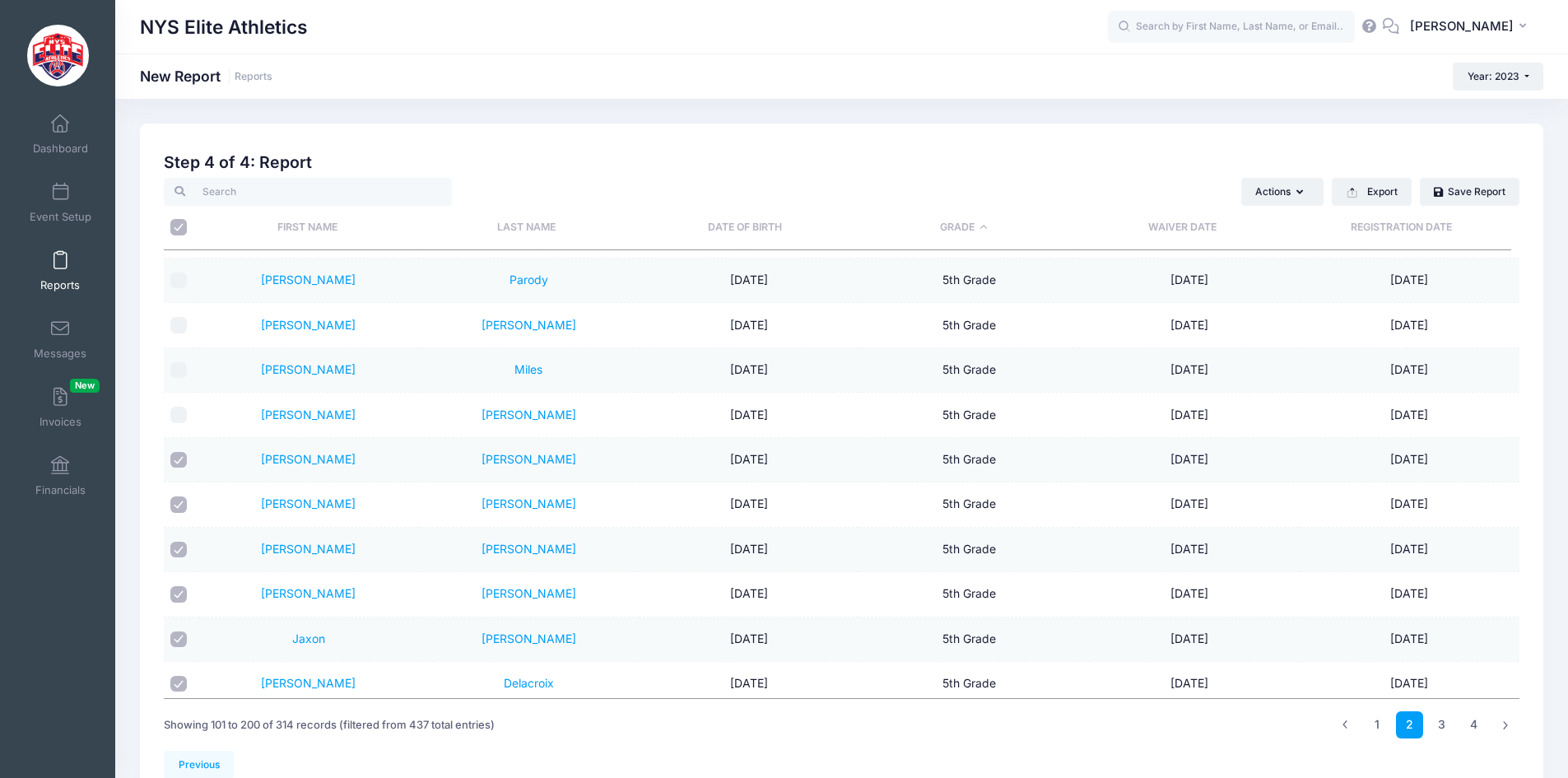
click at [183, 458] on input "checkbox" at bounding box center [178, 460] width 17 height 17
checkbox input "false"
click at [184, 507] on input "checkbox" at bounding box center [178, 505] width 17 height 17
checkbox input "false"
click at [183, 544] on input "checkbox" at bounding box center [178, 550] width 17 height 17
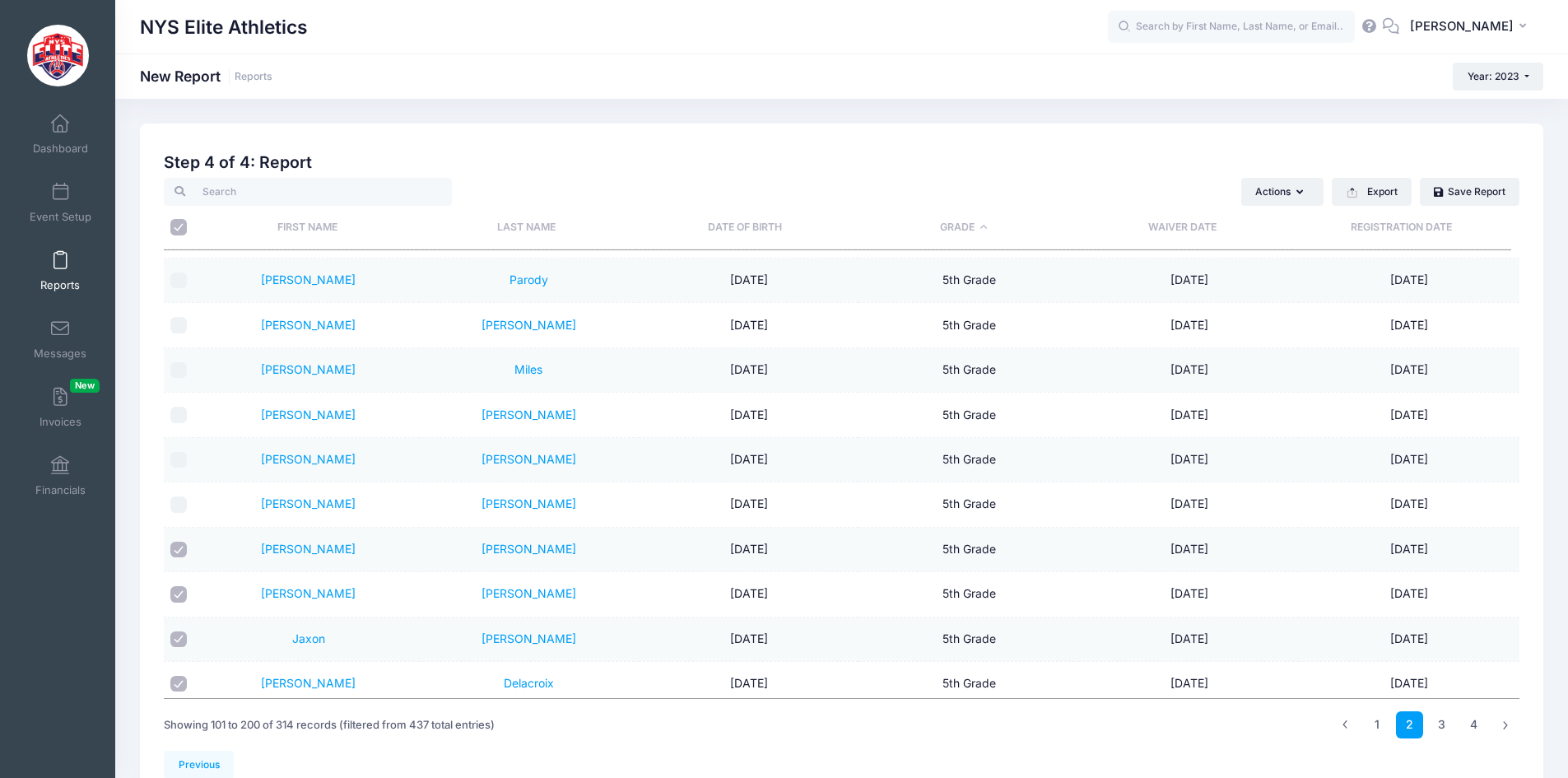
checkbox input "false"
drag, startPoint x: 179, startPoint y: 592, endPoint x: 203, endPoint y: 565, distance: 36.1
click at [180, 591] on input "checkbox" at bounding box center [178, 594] width 17 height 17
checkbox input "false"
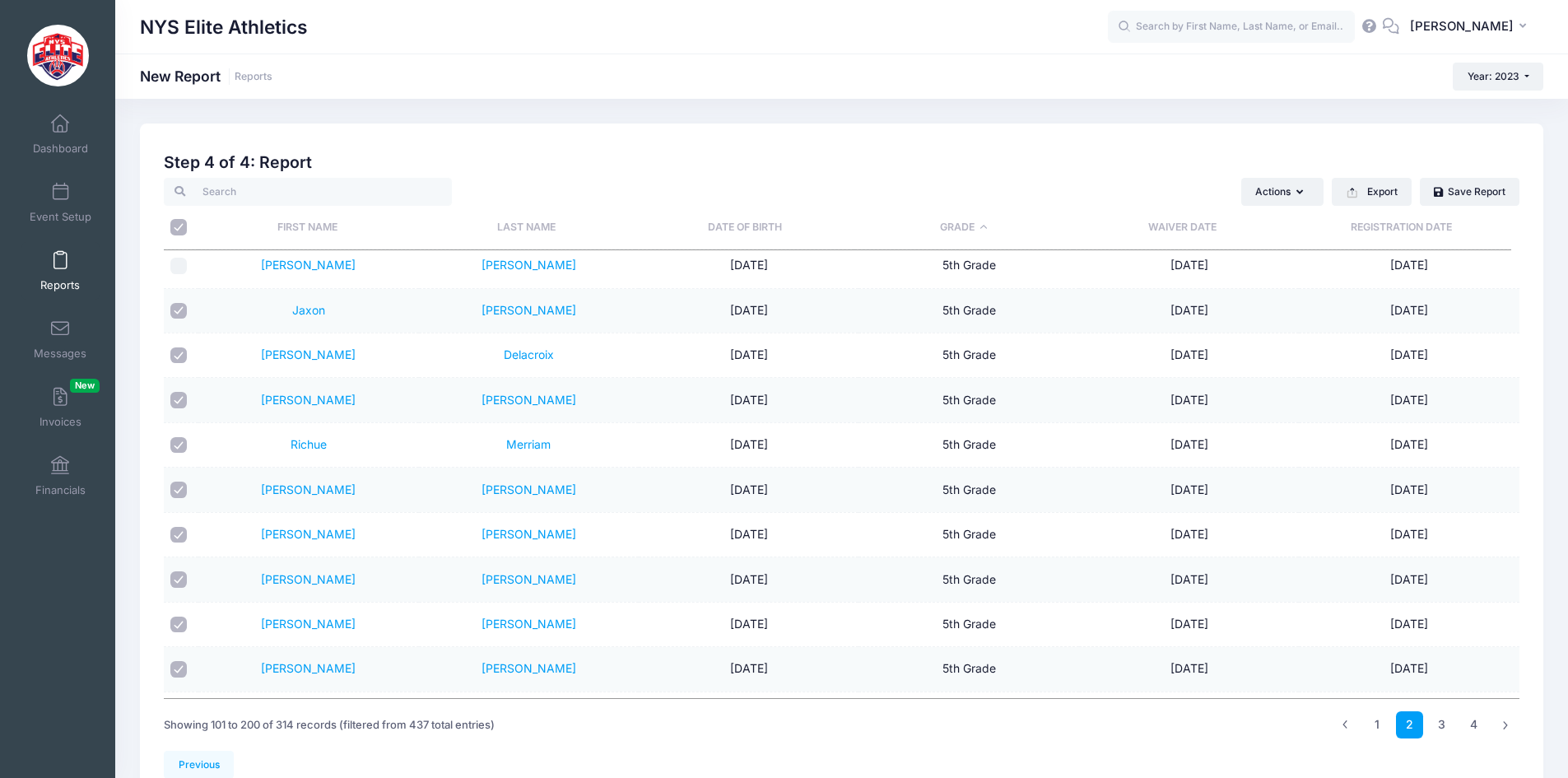
scroll to position [3459, 0]
drag, startPoint x: 176, startPoint y: 308, endPoint x: 177, endPoint y: 316, distance: 8.1
click at [176, 314] on input "checkbox" at bounding box center [178, 310] width 17 height 17
checkbox input "false"
drag, startPoint x: 179, startPoint y: 356, endPoint x: 182, endPoint y: 412, distance: 56.1
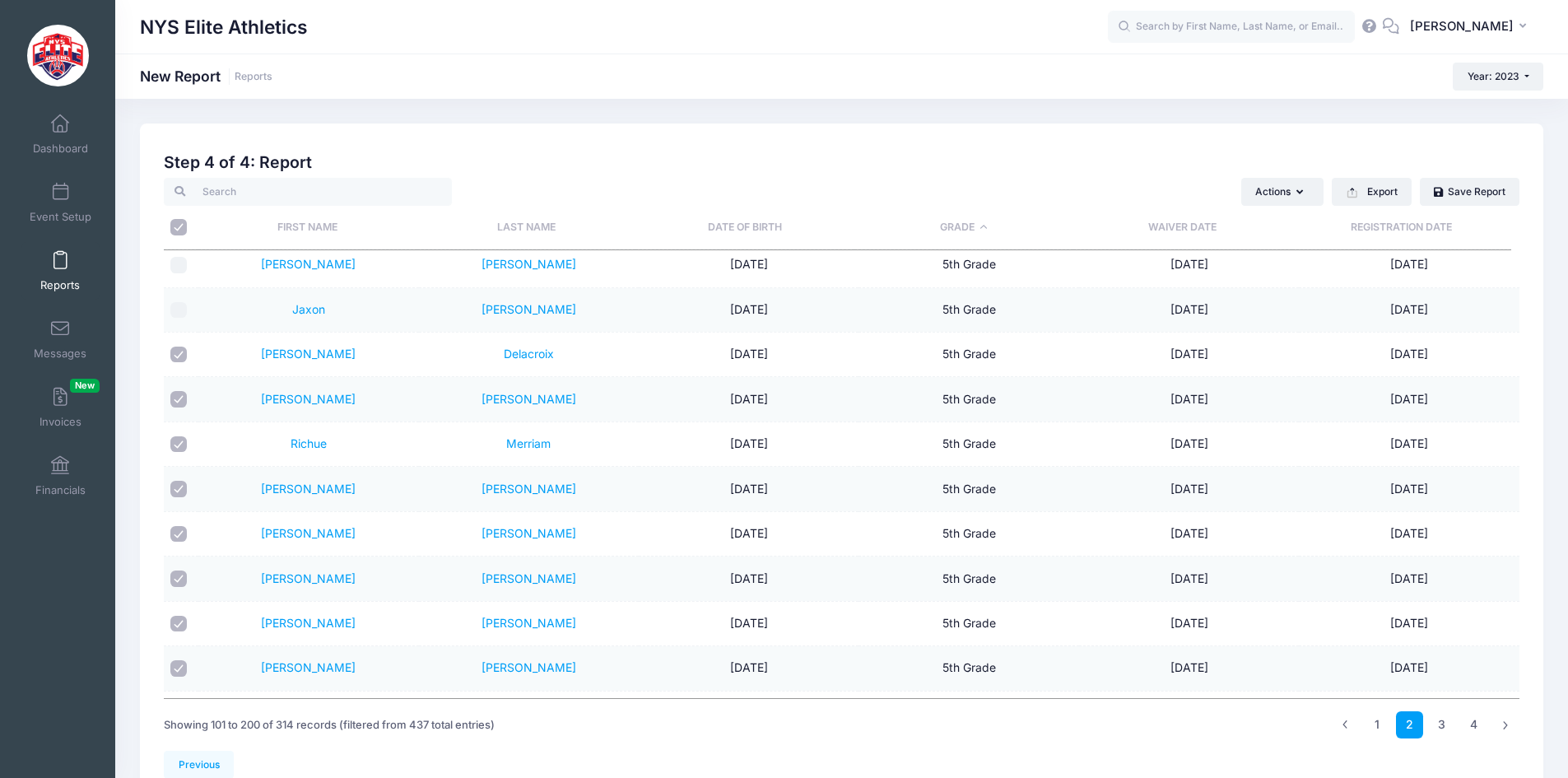
click at [179, 358] on input "checkbox" at bounding box center [178, 355] width 17 height 17
checkbox input "false"
click at [182, 402] on input "checkbox" at bounding box center [178, 399] width 17 height 17
checkbox input "false"
click at [182, 443] on input "checkbox" at bounding box center [178, 444] width 17 height 17
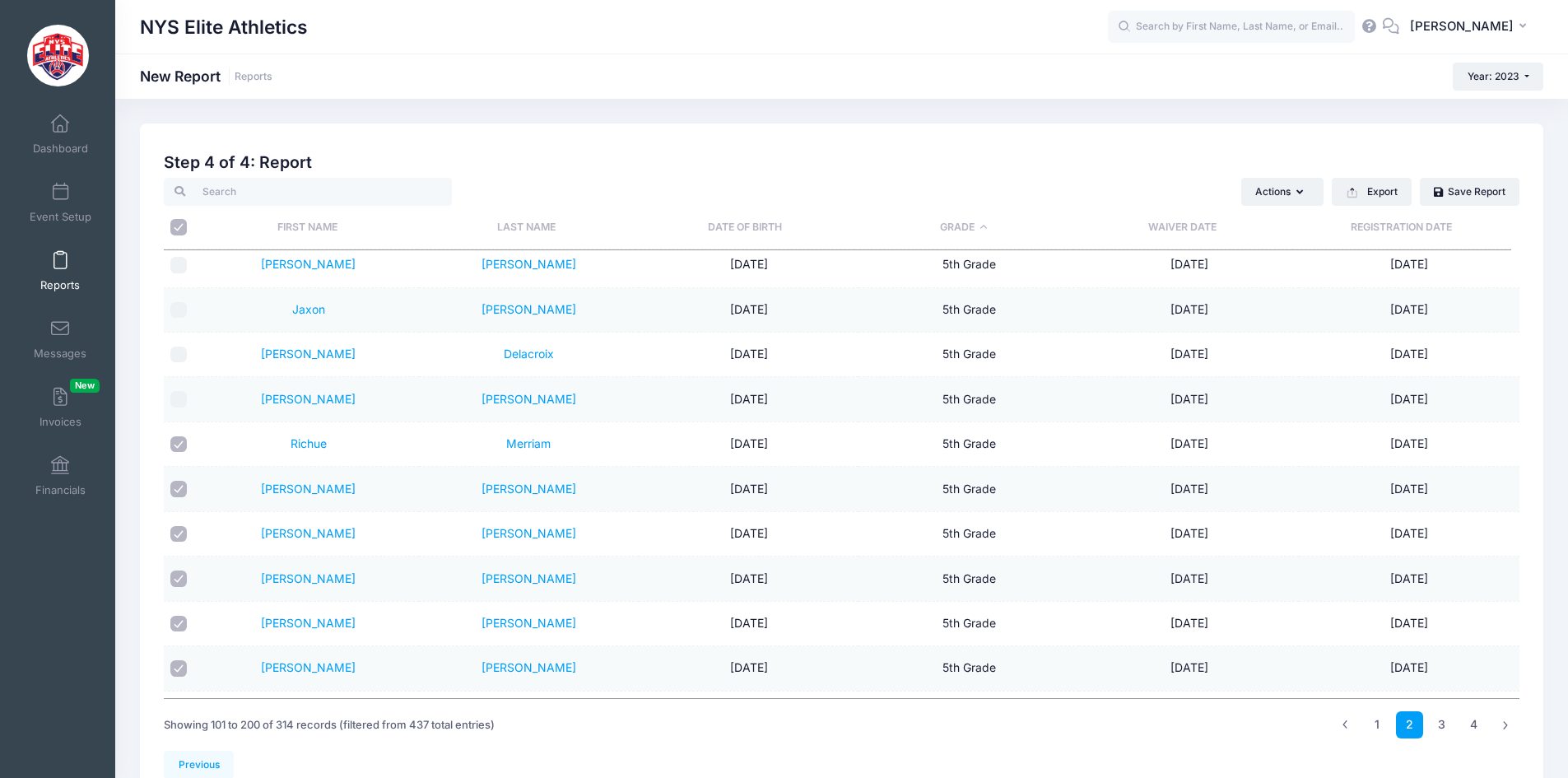
checkbox input "false"
click at [186, 490] on input "checkbox" at bounding box center [178, 489] width 17 height 17
checkbox input "false"
drag, startPoint x: 173, startPoint y: 538, endPoint x: 172, endPoint y: 559, distance: 21.0
click at [172, 538] on input "checkbox" at bounding box center [178, 534] width 17 height 17
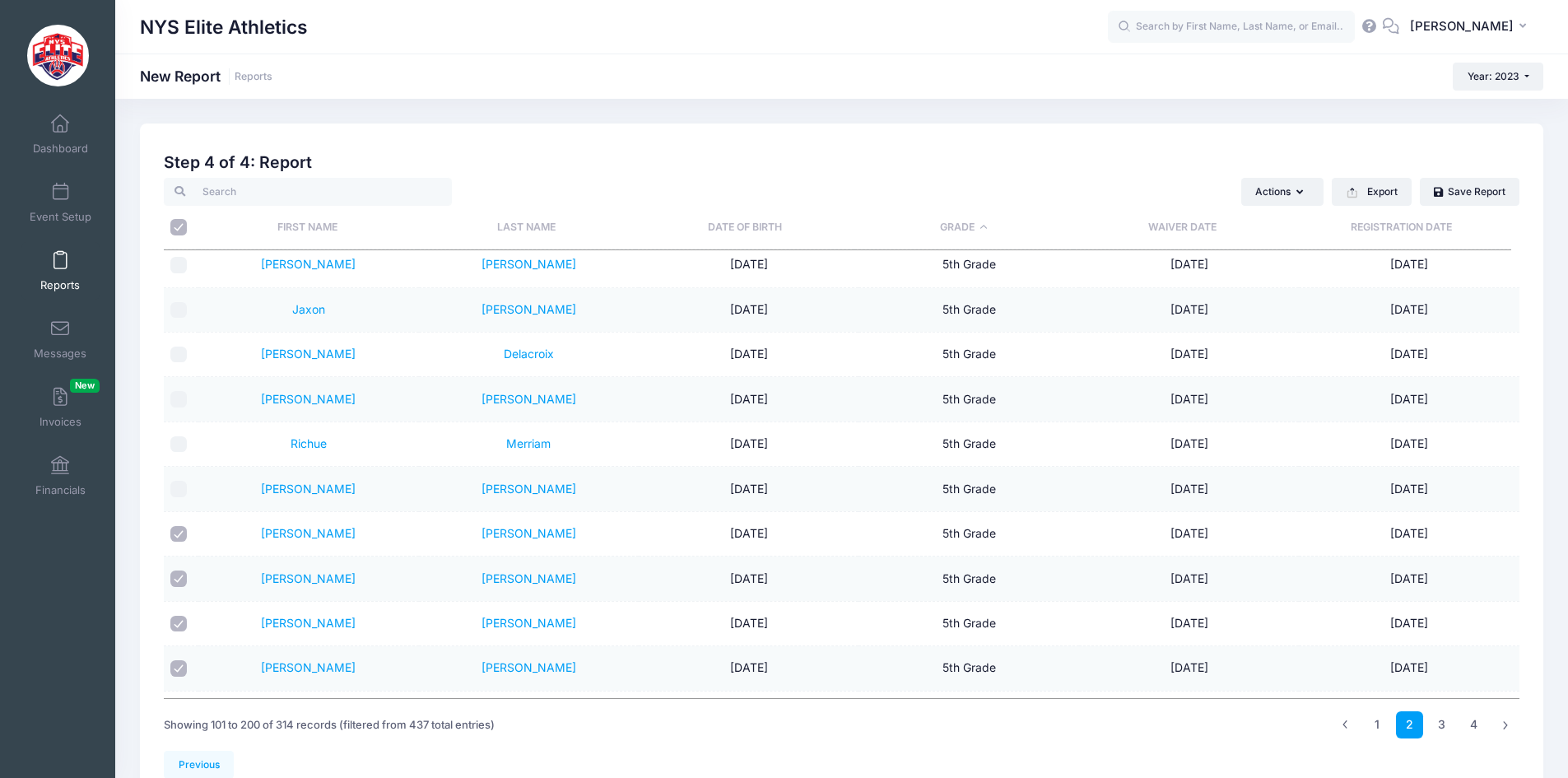
checkbox input "false"
click at [174, 579] on input "checkbox" at bounding box center [178, 578] width 17 height 17
checkbox input "false"
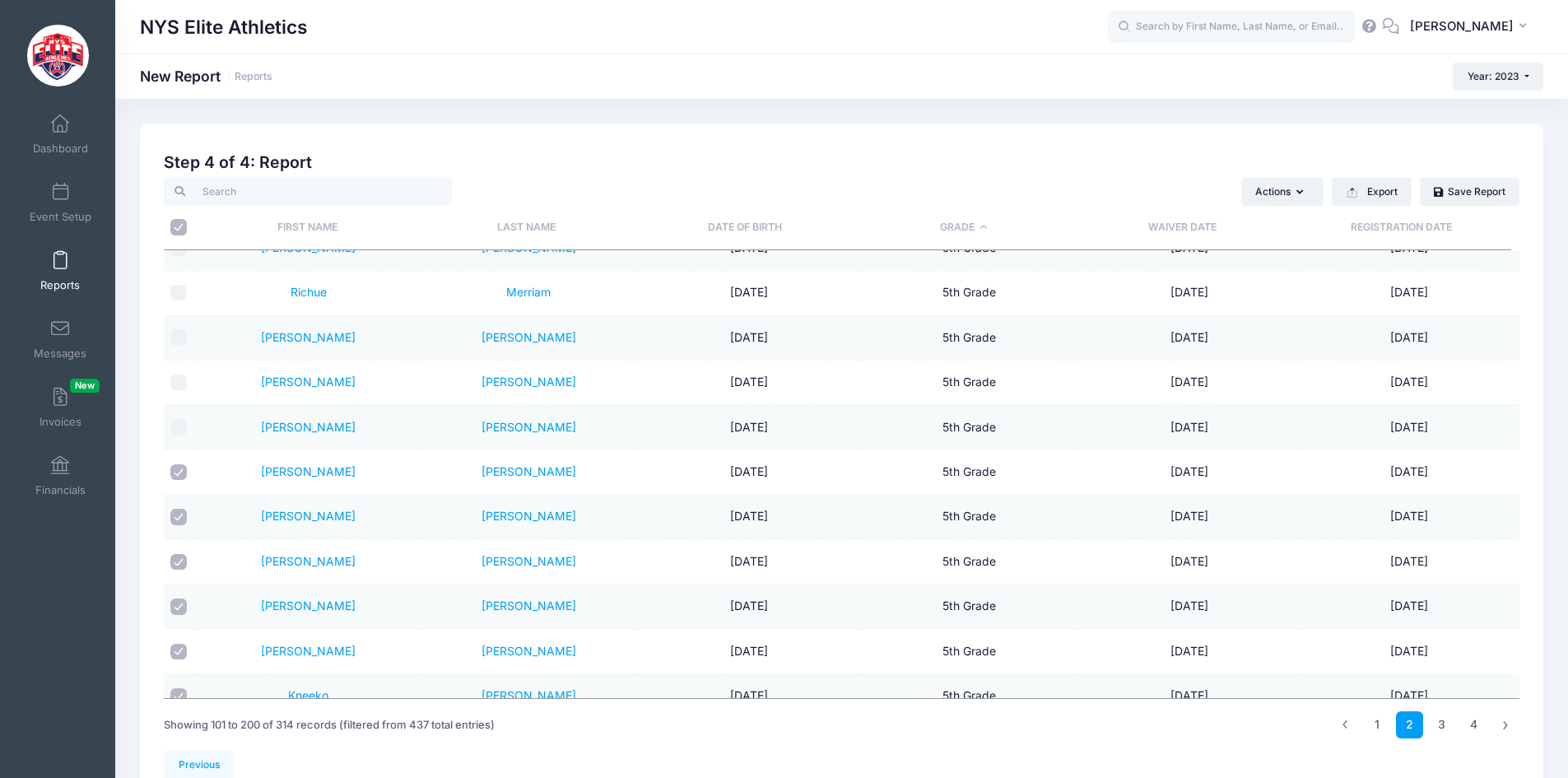
scroll to position [3623, 0]
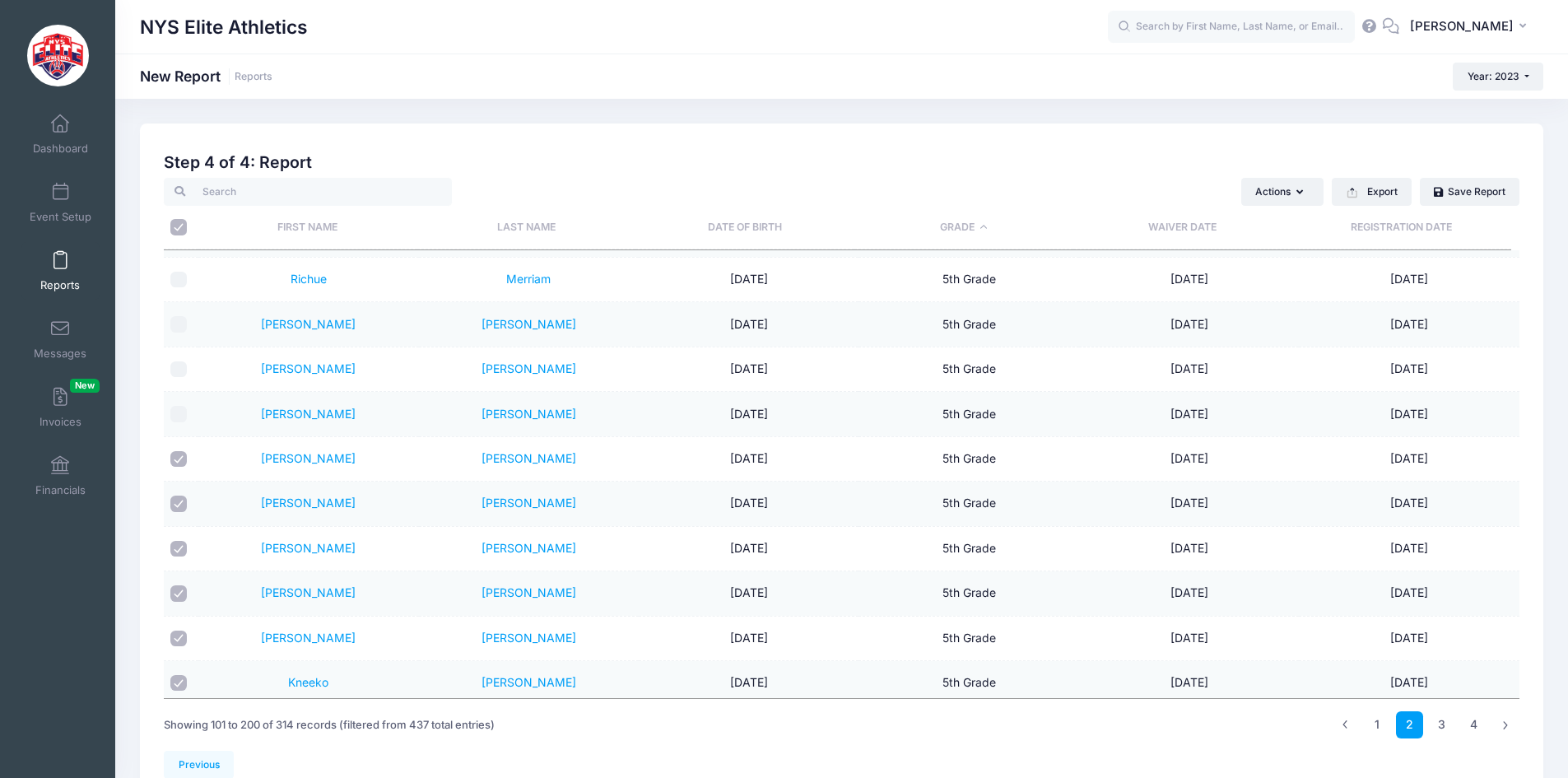
drag, startPoint x: 173, startPoint y: 461, endPoint x: 181, endPoint y: 483, distance: 23.4
click at [174, 461] on input "checkbox" at bounding box center [178, 459] width 17 height 17
checkbox input "false"
click at [181, 502] on input "checkbox" at bounding box center [178, 504] width 17 height 17
checkbox input "false"
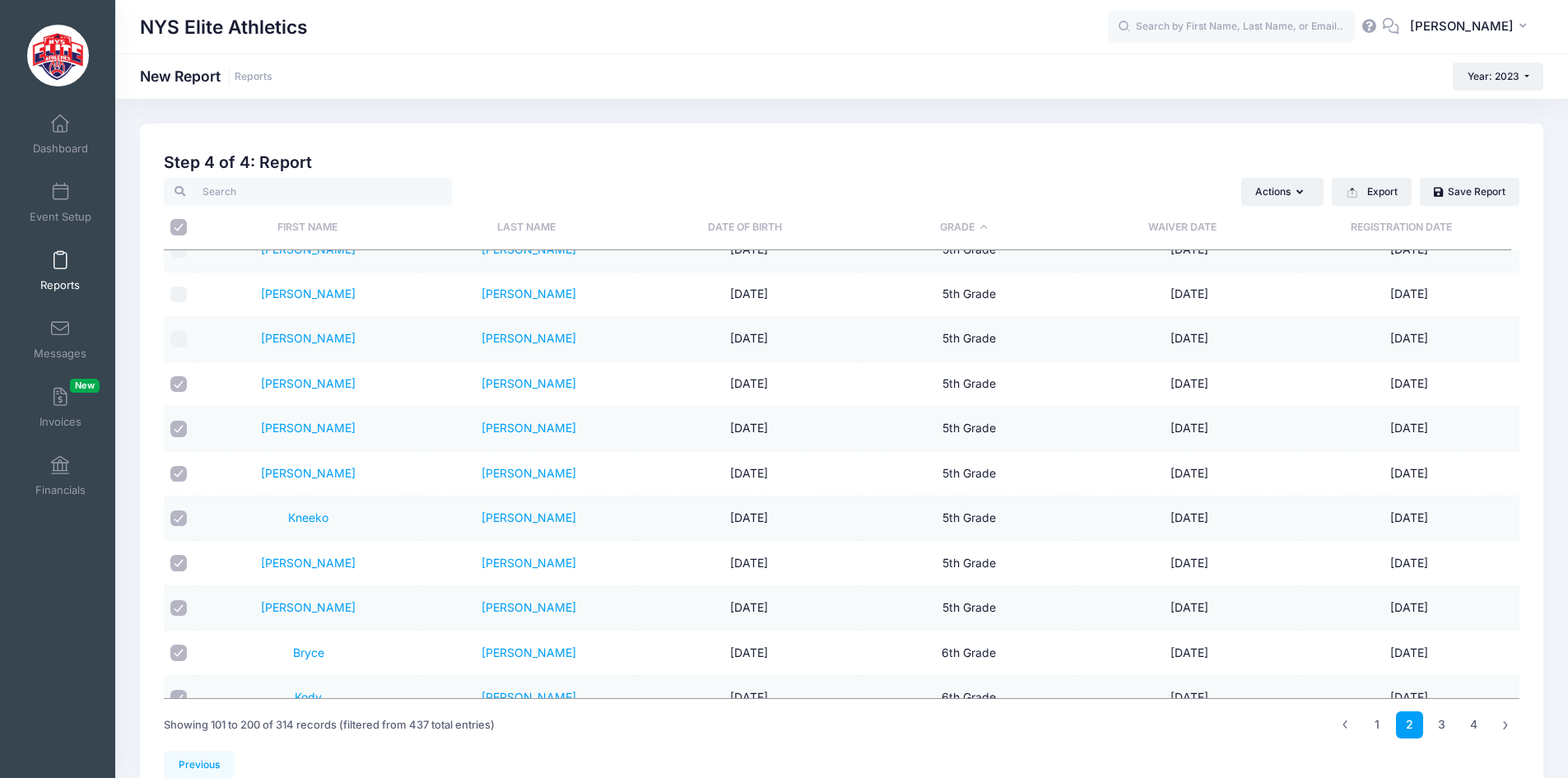
scroll to position [3870, 0]
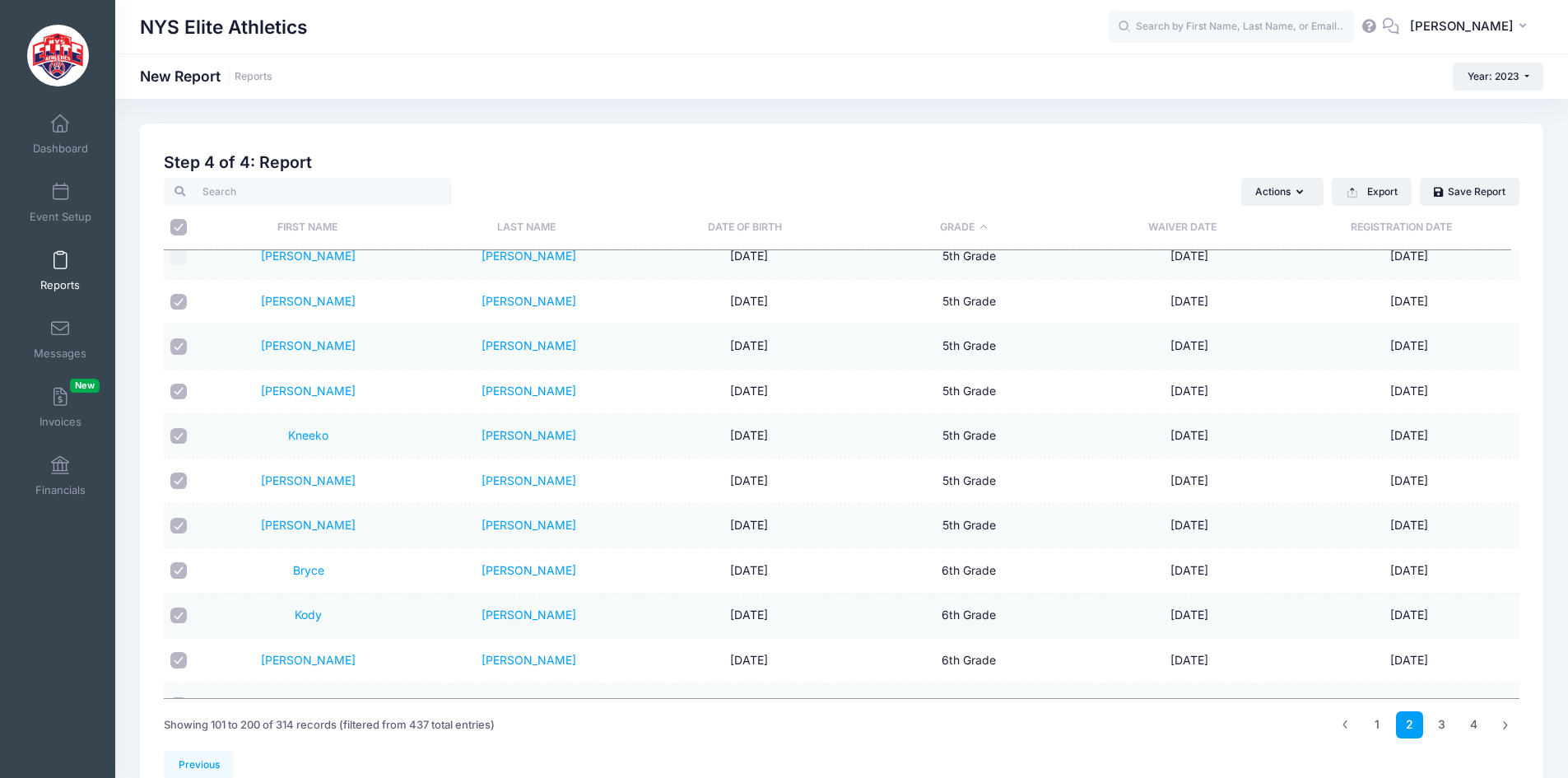
click at [181, 525] on input "checkbox" at bounding box center [178, 525] width 17 height 17
checkbox input "false"
drag, startPoint x: 178, startPoint y: 482, endPoint x: 185, endPoint y: 457, distance: 26.0
click at [181, 470] on td at bounding box center [180, 480] width 34 height 44
click at [182, 435] on input "checkbox" at bounding box center [178, 436] width 17 height 17
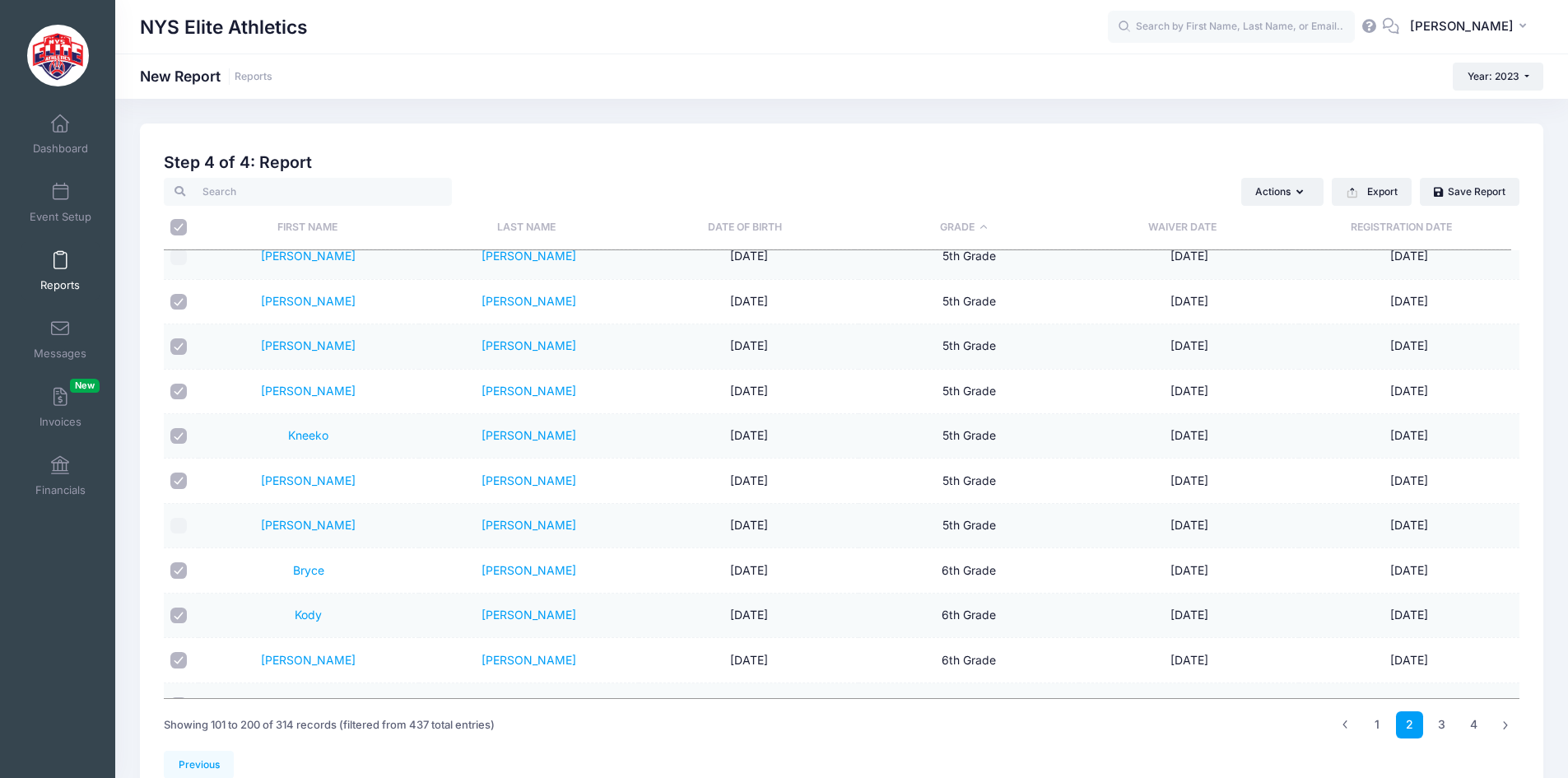
checkbox input "false"
drag, startPoint x: 185, startPoint y: 388, endPoint x: 182, endPoint y: 364, distance: 24.2
click at [185, 385] on input "checkbox" at bounding box center [178, 391] width 17 height 17
checkbox input "false"
click at [180, 337] on td at bounding box center [180, 346] width 34 height 44
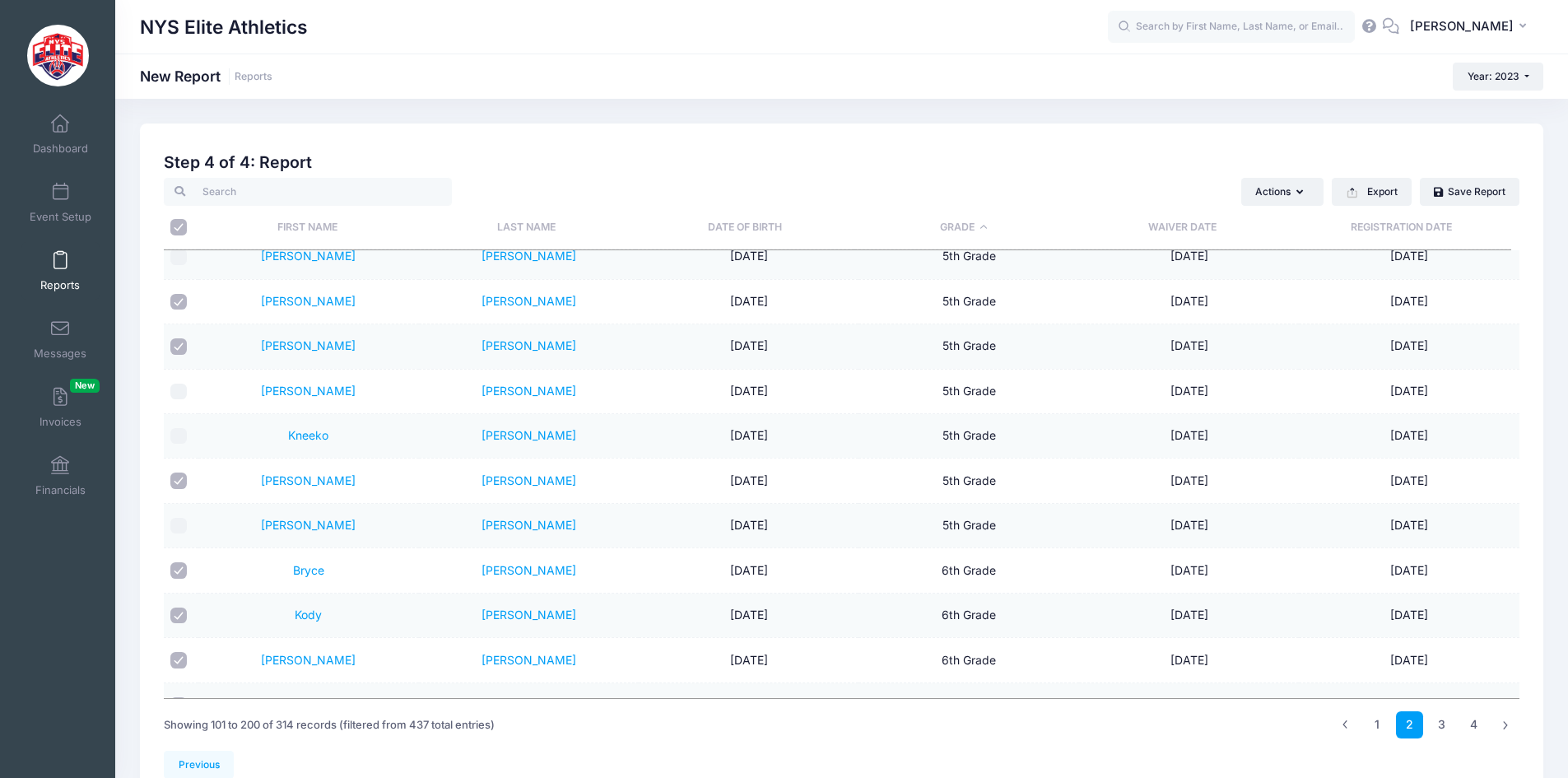
click at [182, 306] on input "checkbox" at bounding box center [178, 302] width 17 height 17
checkbox input "false"
drag, startPoint x: 176, startPoint y: 350, endPoint x: 177, endPoint y: 365, distance: 15.0
click at [176, 351] on input "checkbox" at bounding box center [178, 346] width 17 height 17
checkbox input "false"
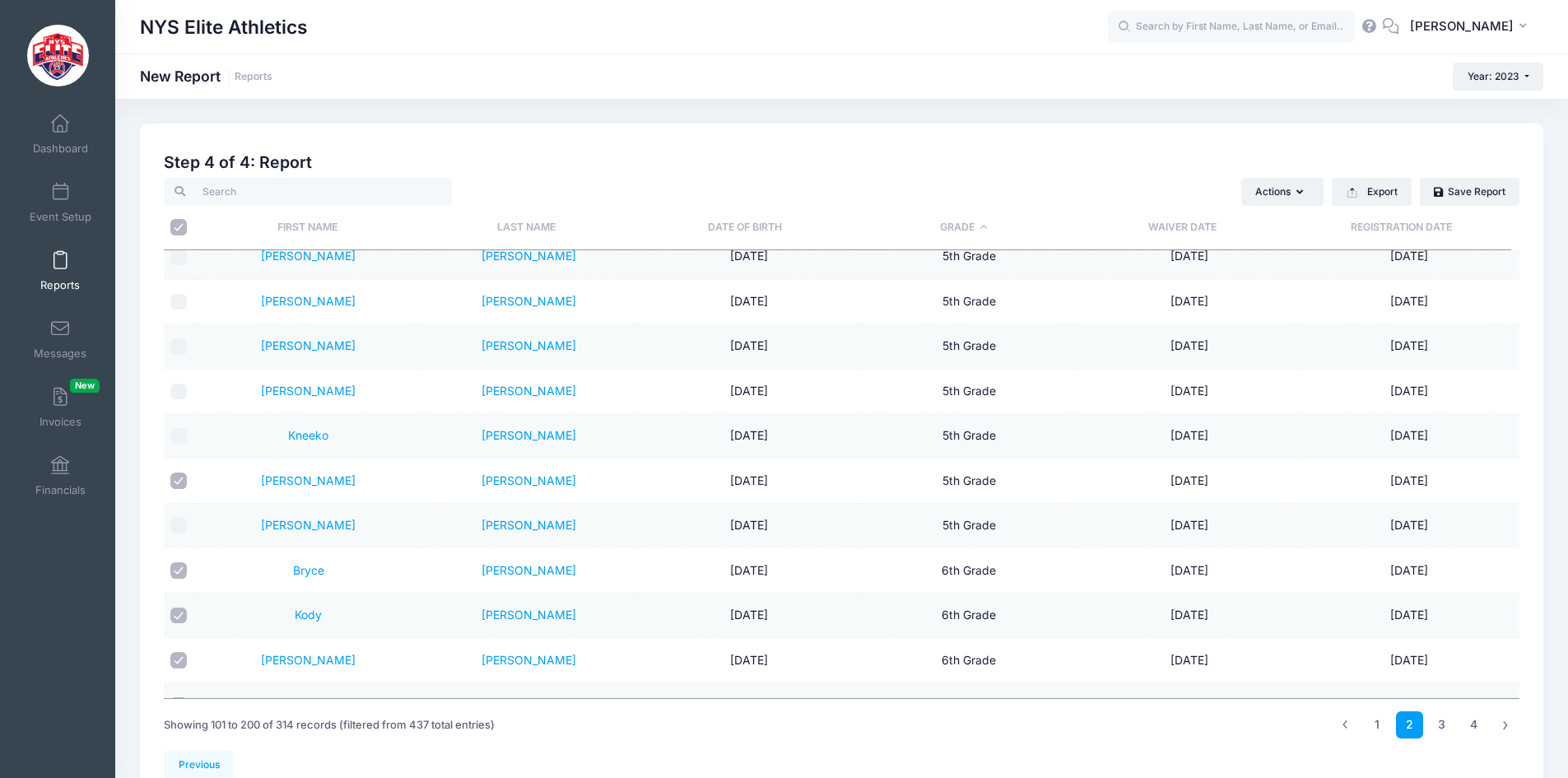
click at [174, 481] on input "checkbox" at bounding box center [178, 480] width 17 height 17
checkbox input "false"
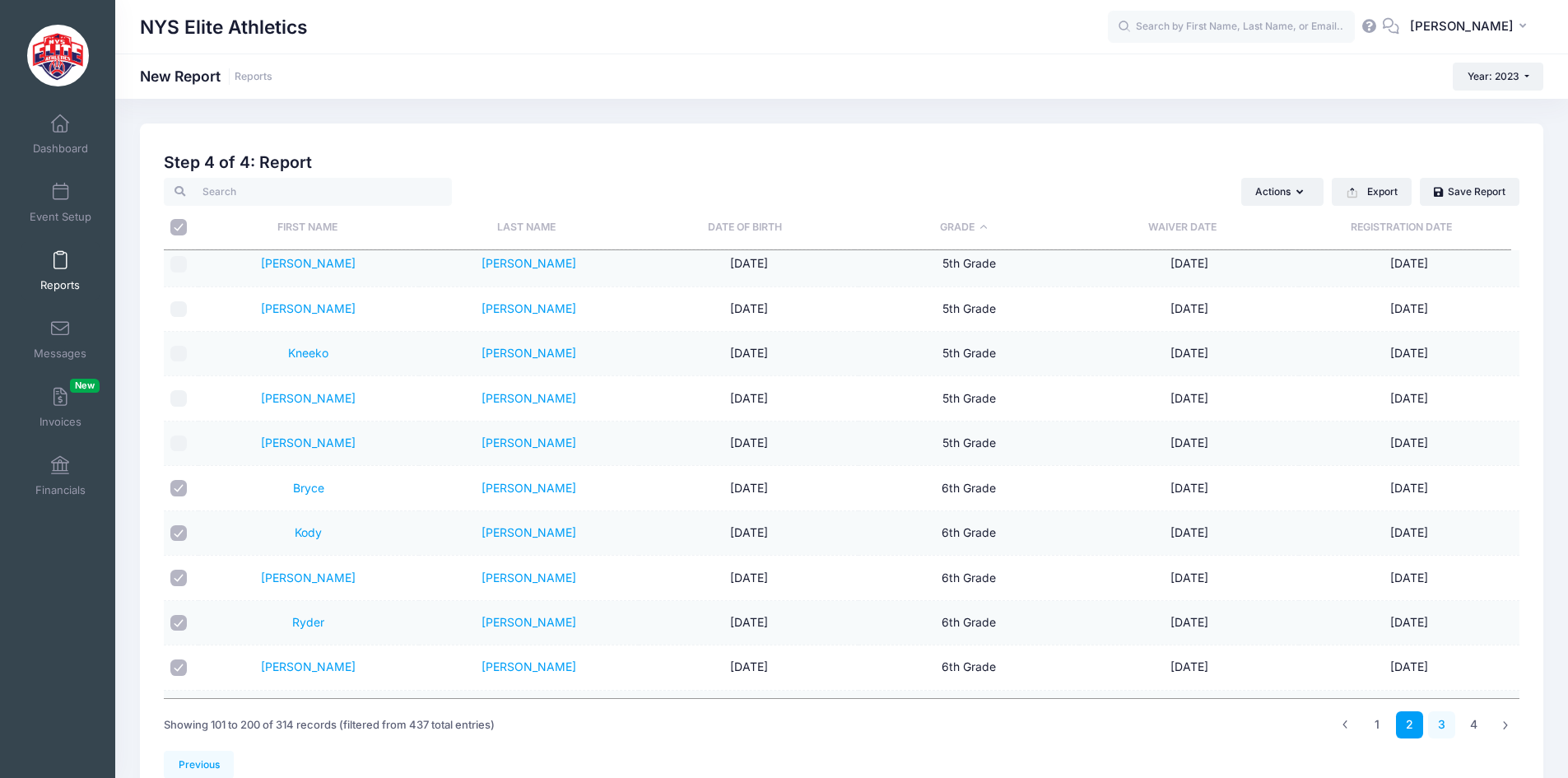
click at [1435, 728] on link "3" at bounding box center [1442, 725] width 27 height 27
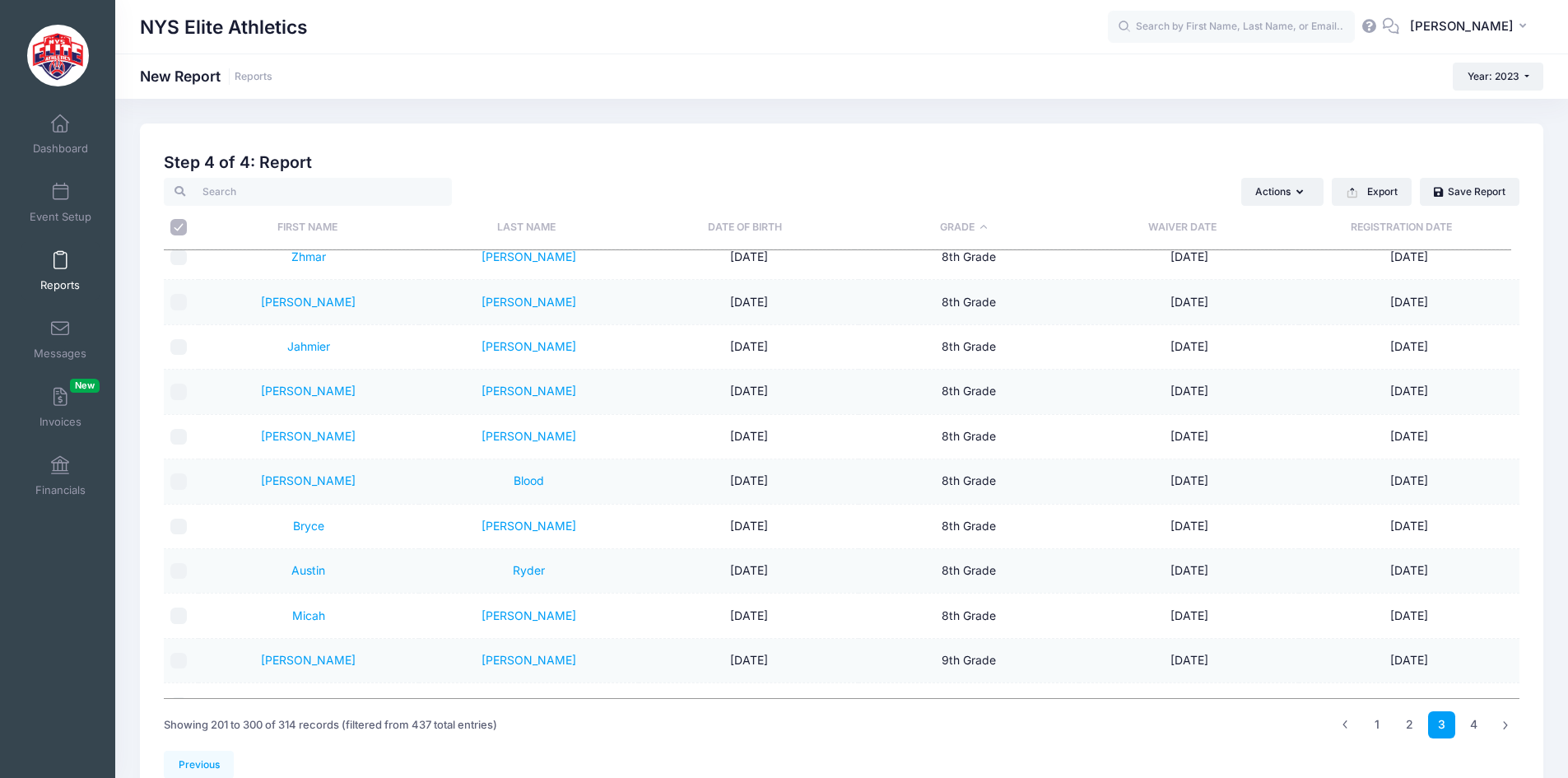
scroll to position [3706, 0]
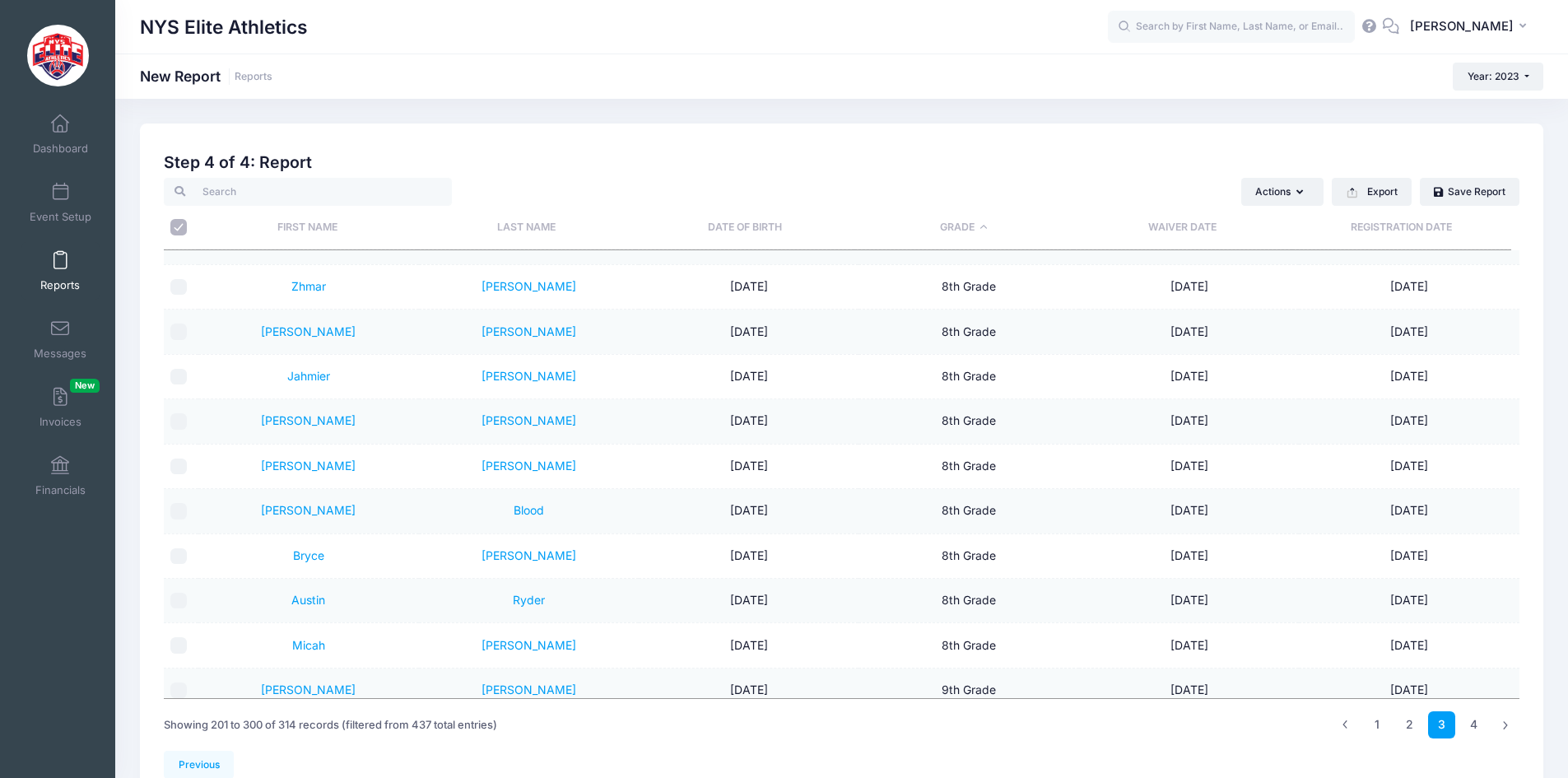
click at [186, 226] on input "\a \a" at bounding box center [178, 226] width 17 height 17
click at [182, 225] on input "\a \a" at bounding box center [178, 226] width 17 height 17
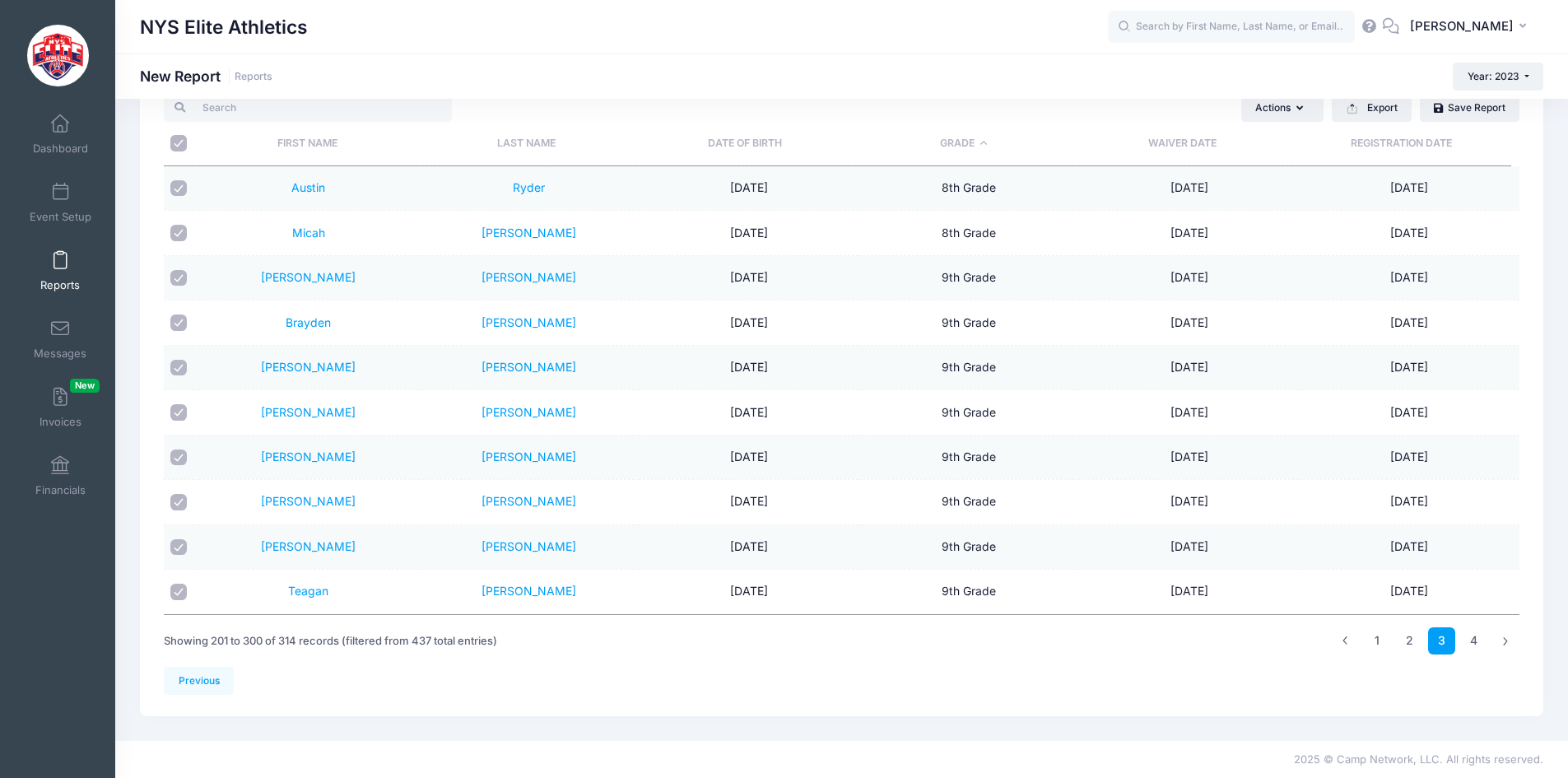
scroll to position [85, 0]
click at [1476, 639] on link "4" at bounding box center [1474, 640] width 27 height 27
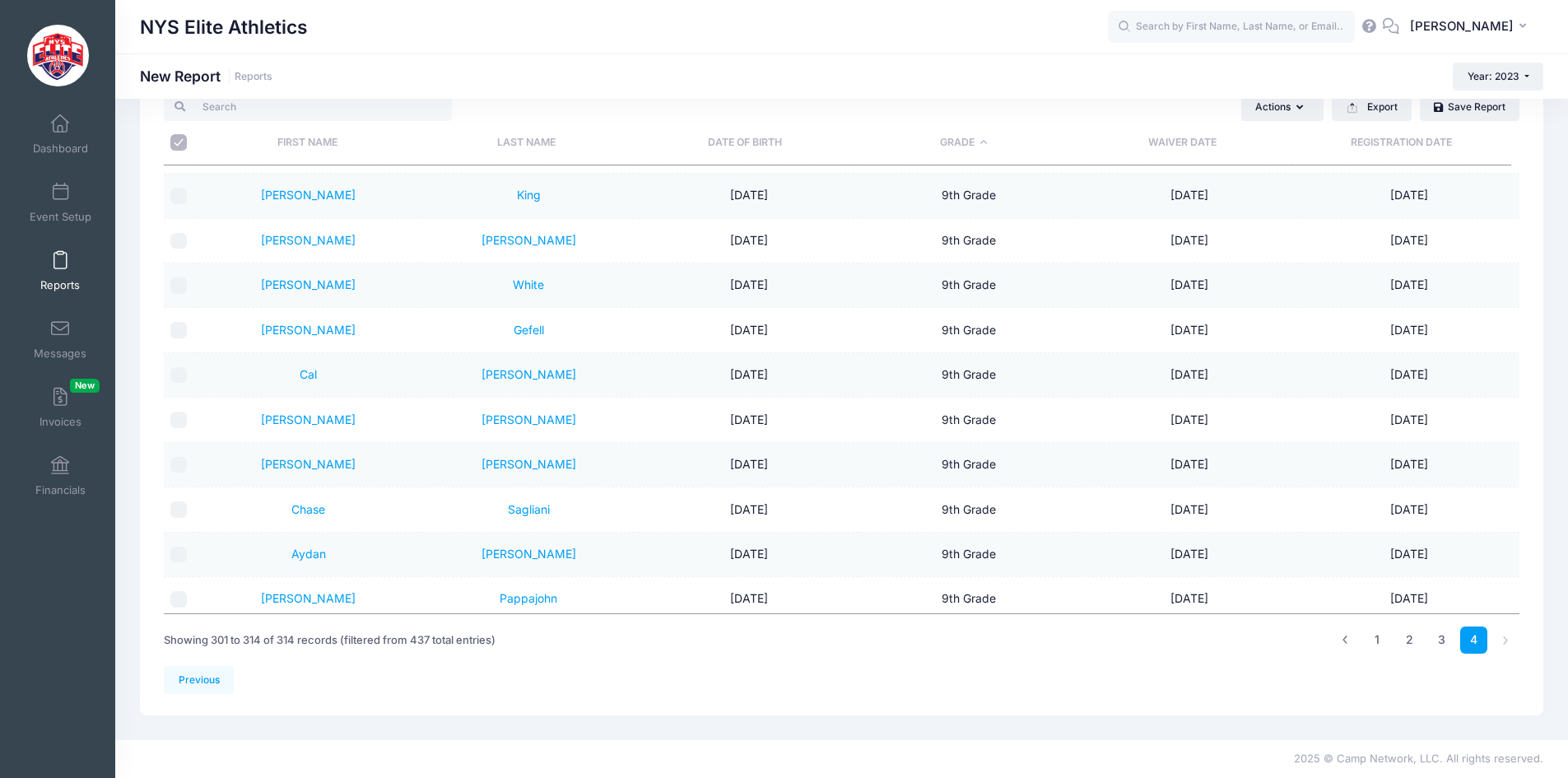
scroll to position [0, 0]
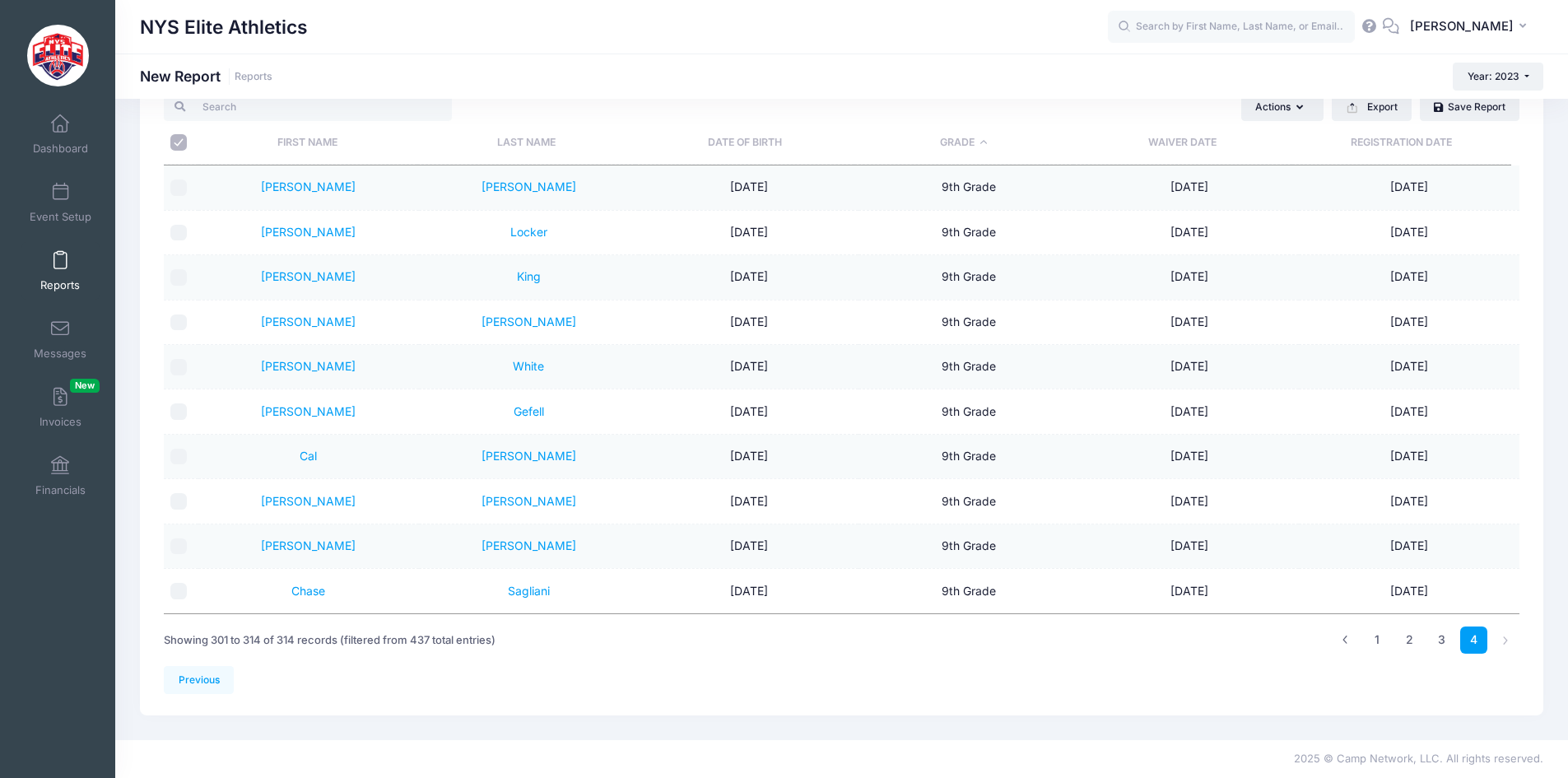
click at [182, 141] on input "\a \a" at bounding box center [178, 142] width 17 height 17
click at [1446, 638] on link "3" at bounding box center [1442, 640] width 27 height 27
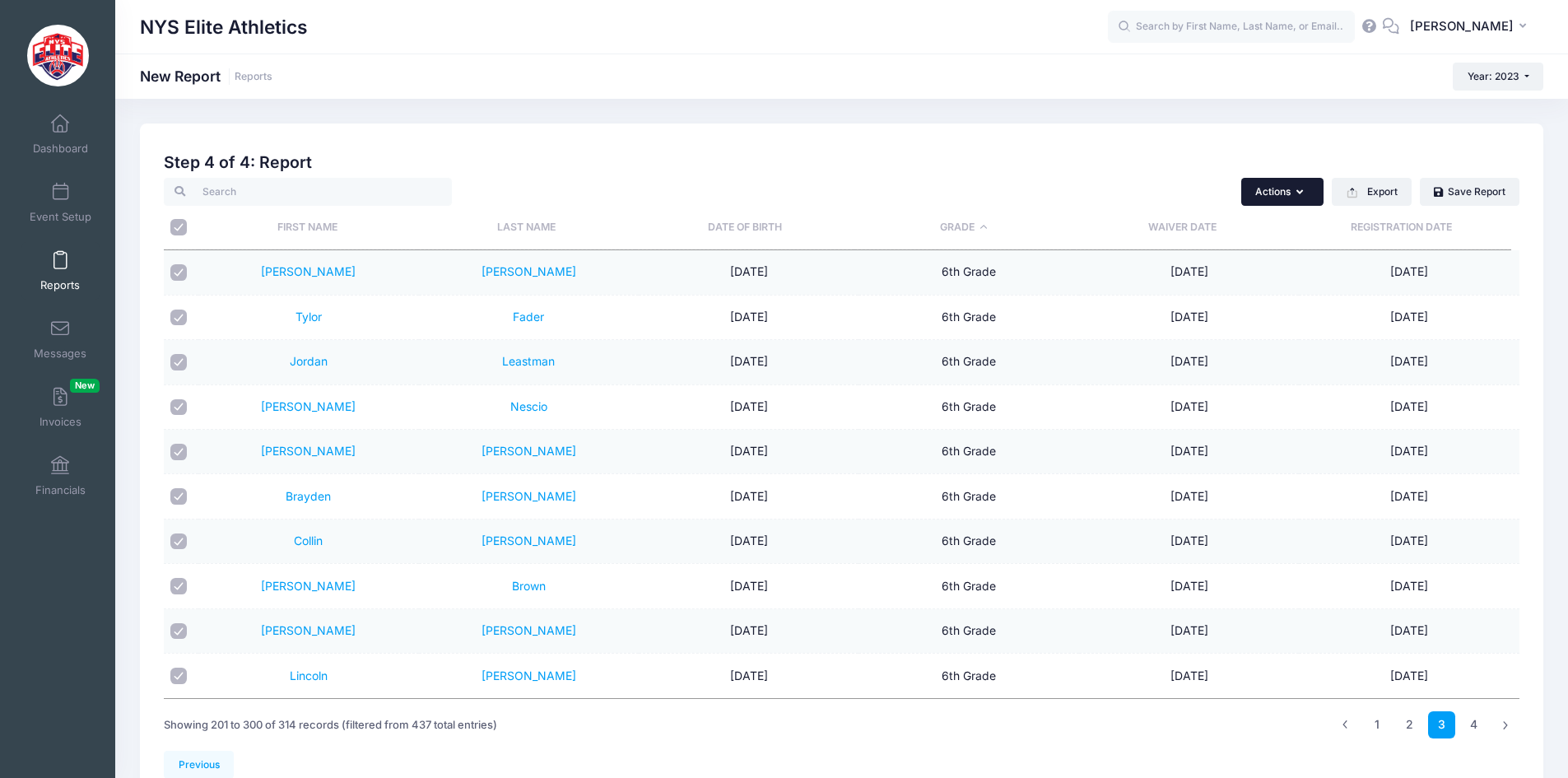
click at [1305, 198] on button "Actions" at bounding box center [1283, 191] width 82 height 28
click at [1189, 231] on link "Send Email" at bounding box center [1201, 232] width 229 height 31
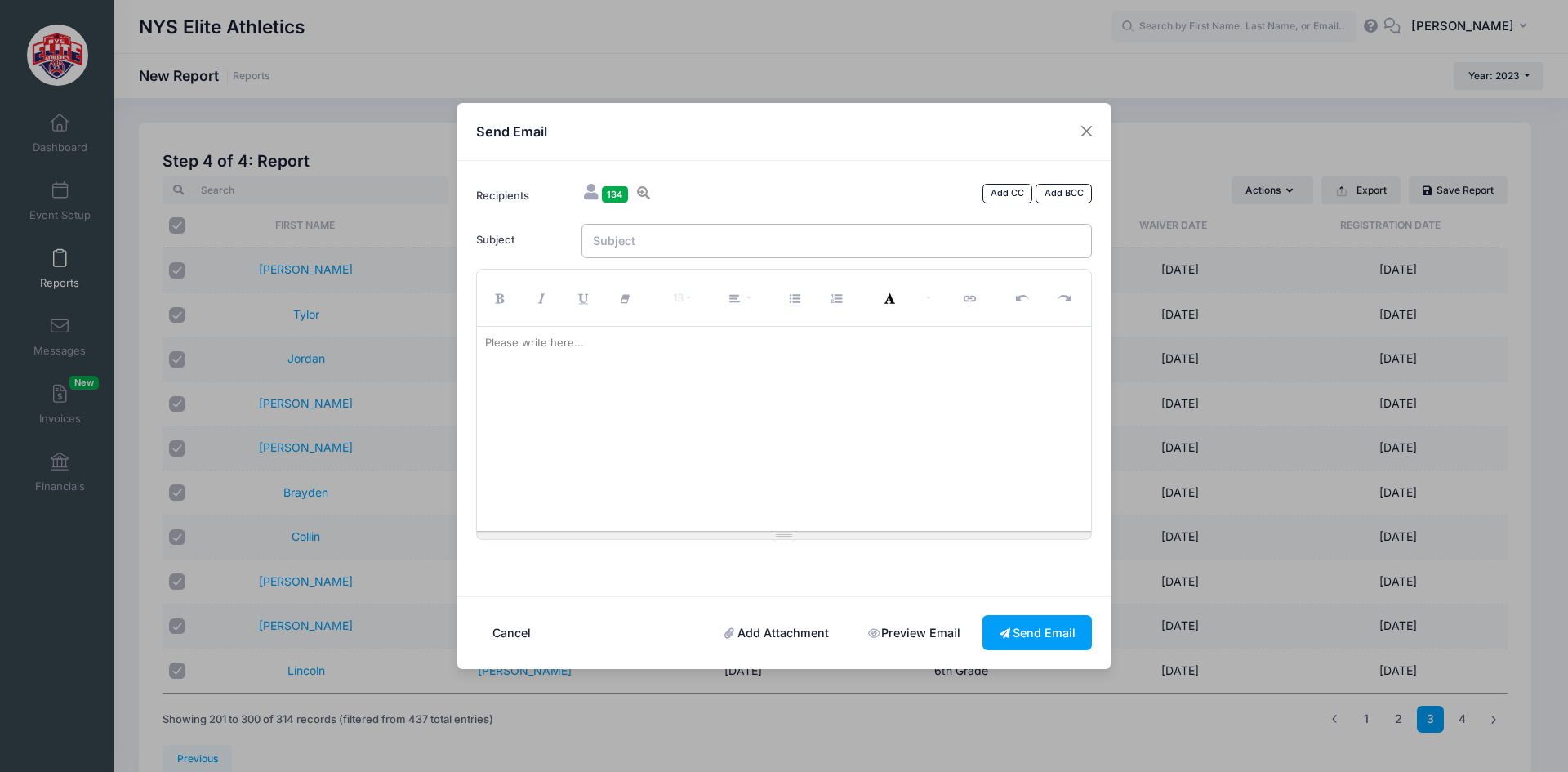
click at [895, 239] on input "Subject" at bounding box center [837, 241] width 511 height 35
paste div
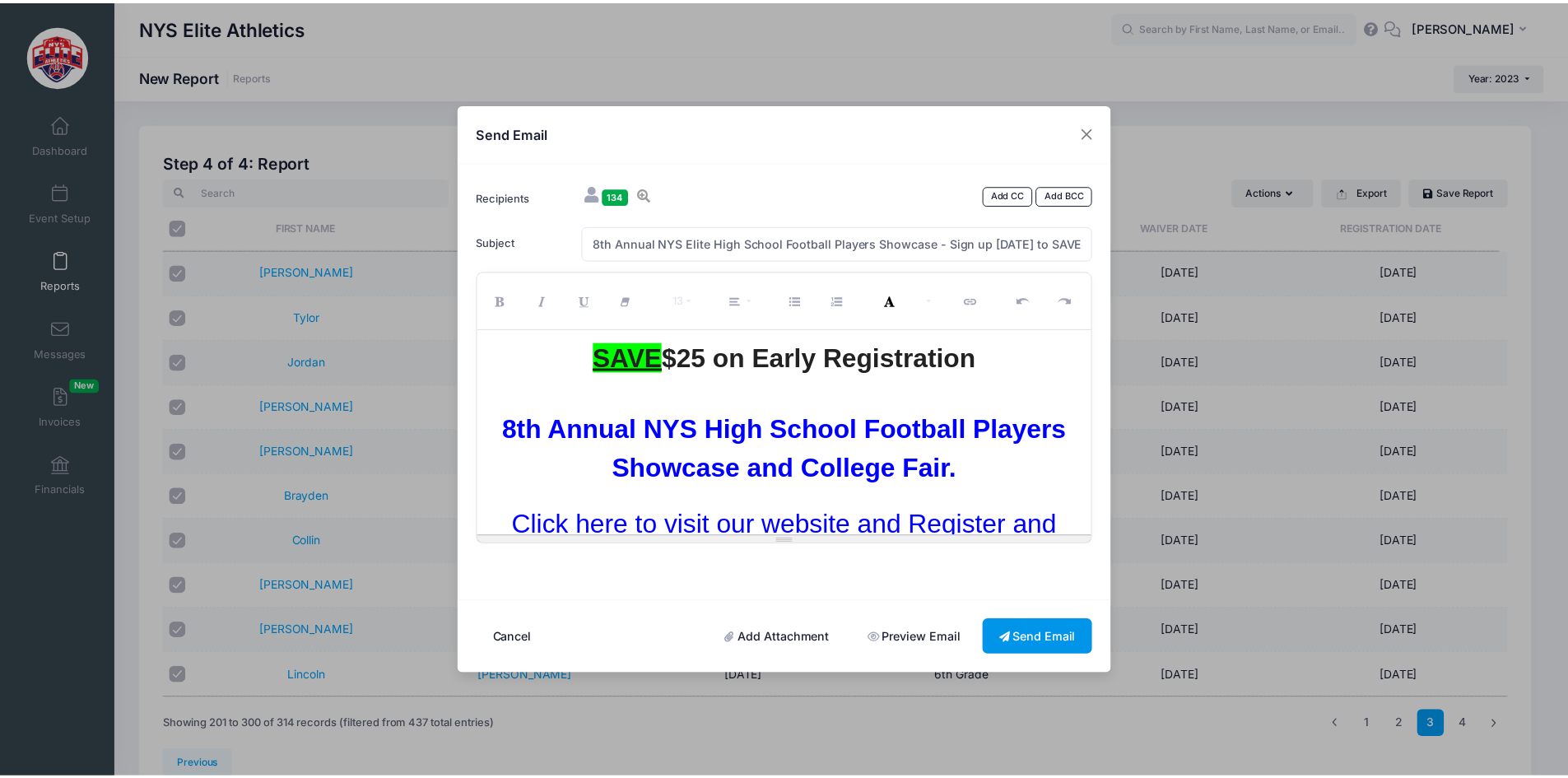
scroll to position [7856, 0]
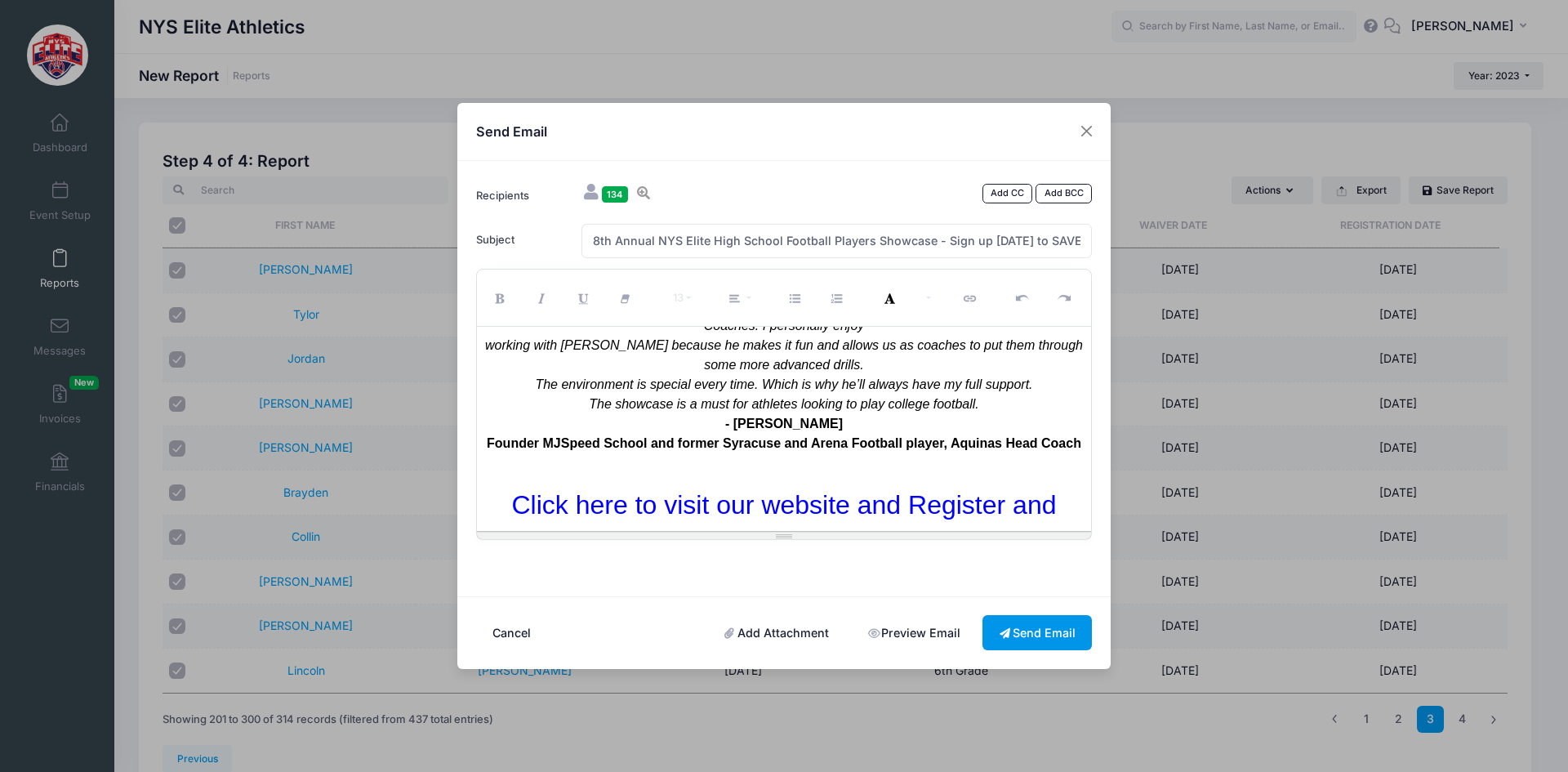
click at [1063, 641] on button "Send Email" at bounding box center [1036, 633] width 110 height 35
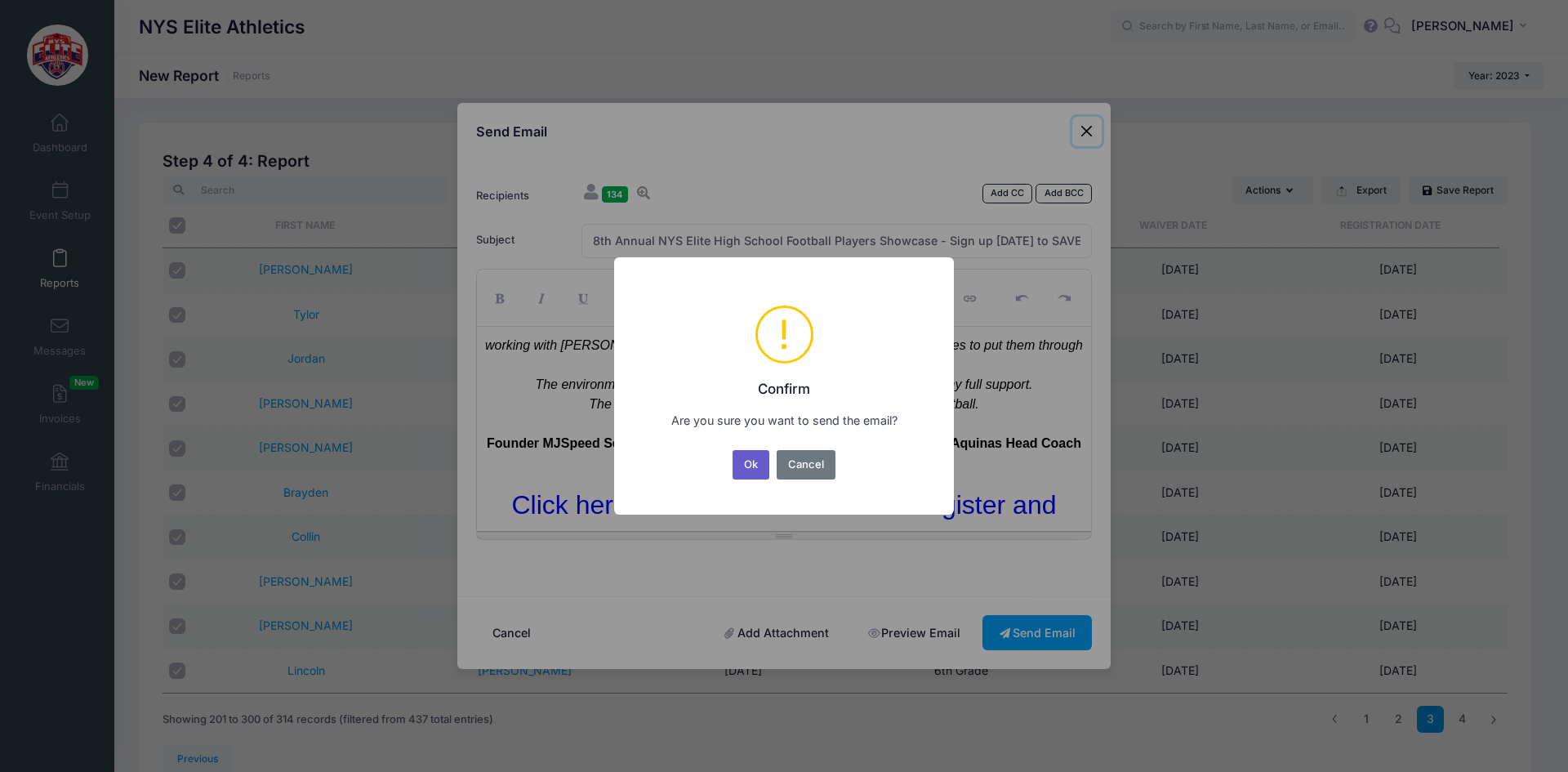
click at [758, 464] on button "Ok" at bounding box center [750, 465] width 38 height 29
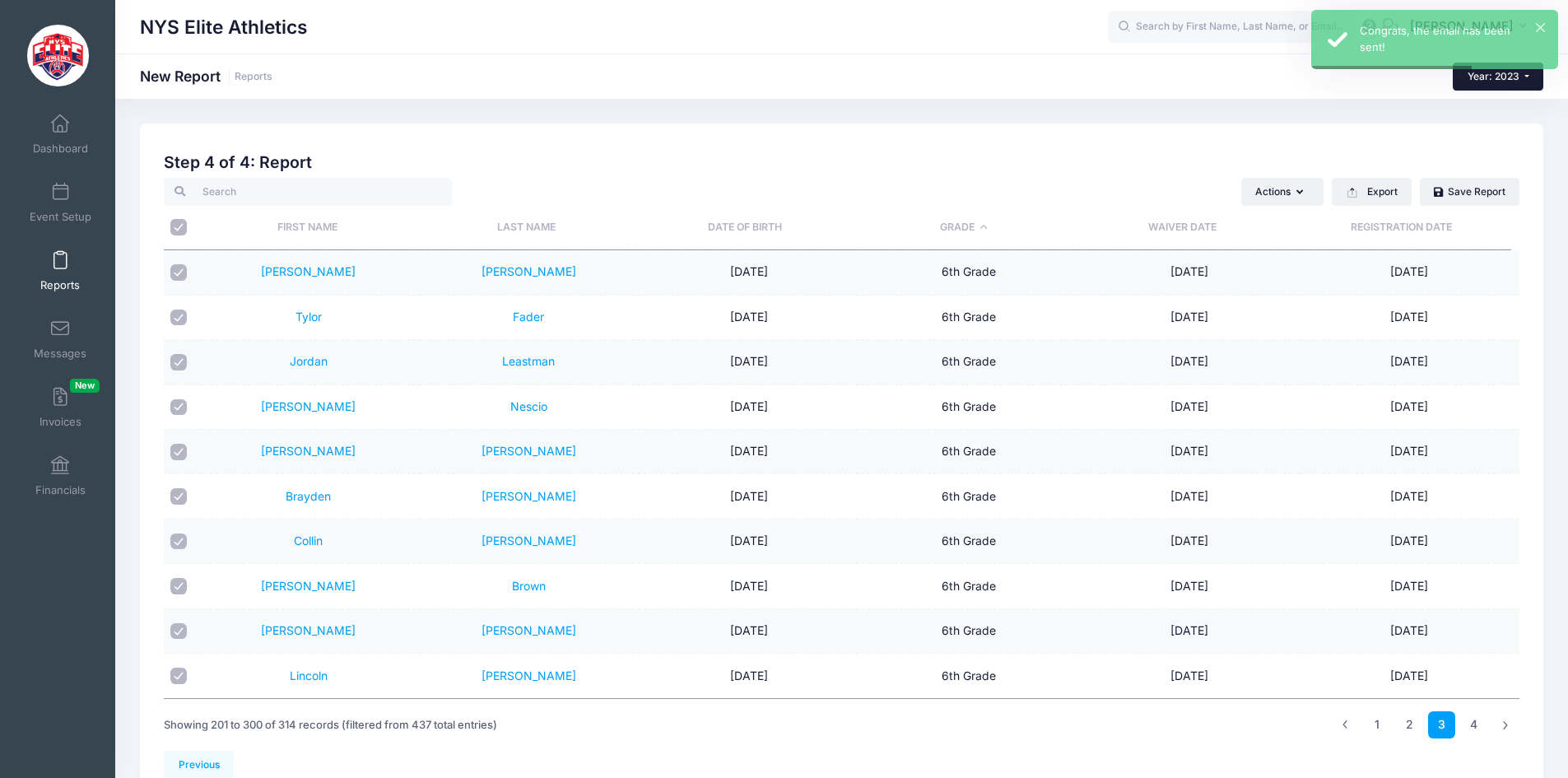
click at [1504, 79] on span "Year: 2023" at bounding box center [1494, 75] width 52 height 13
click at [1491, 168] on link "Year: 2022" at bounding box center [1506, 172] width 107 height 22
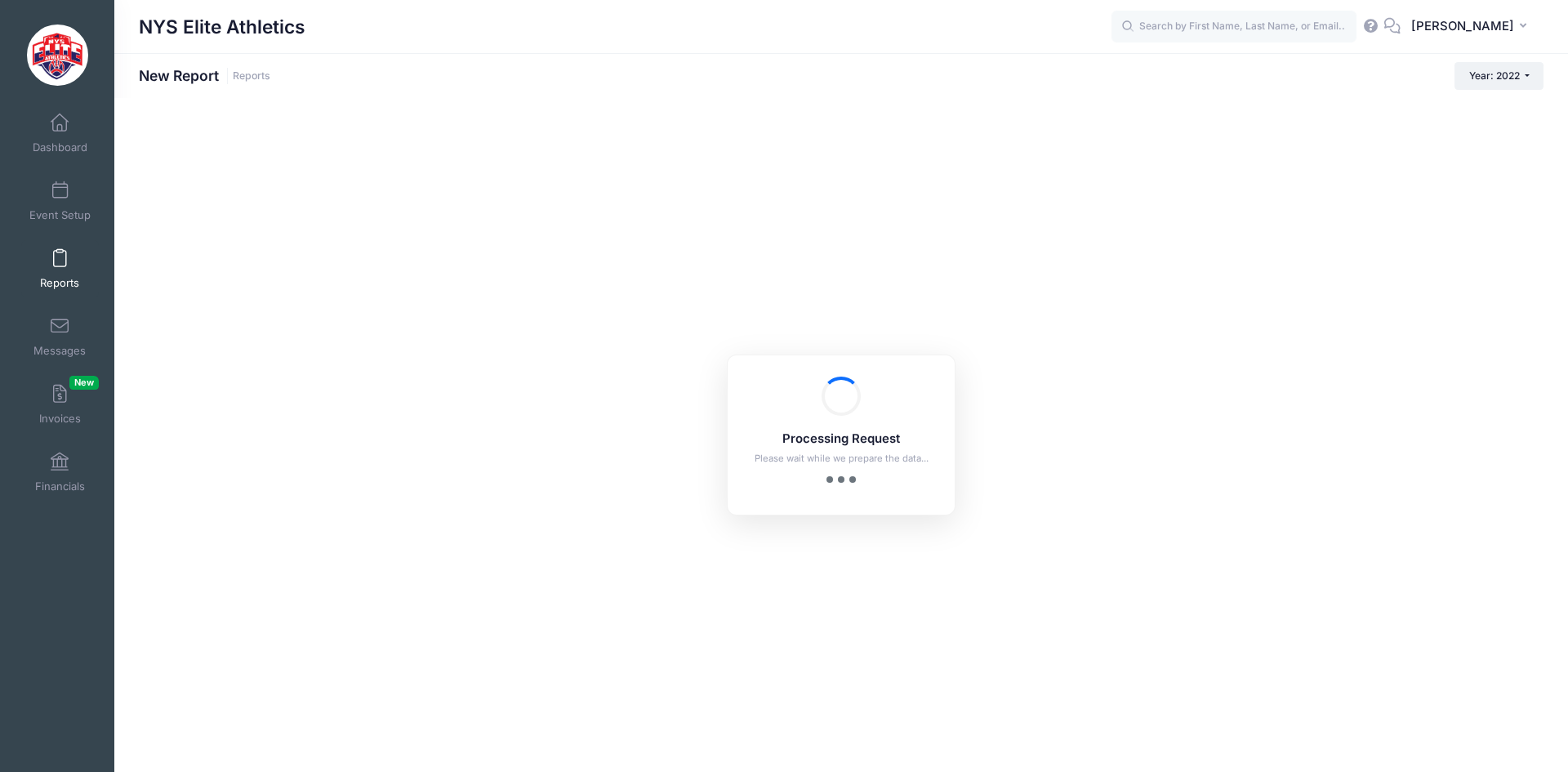
checkbox input "true"
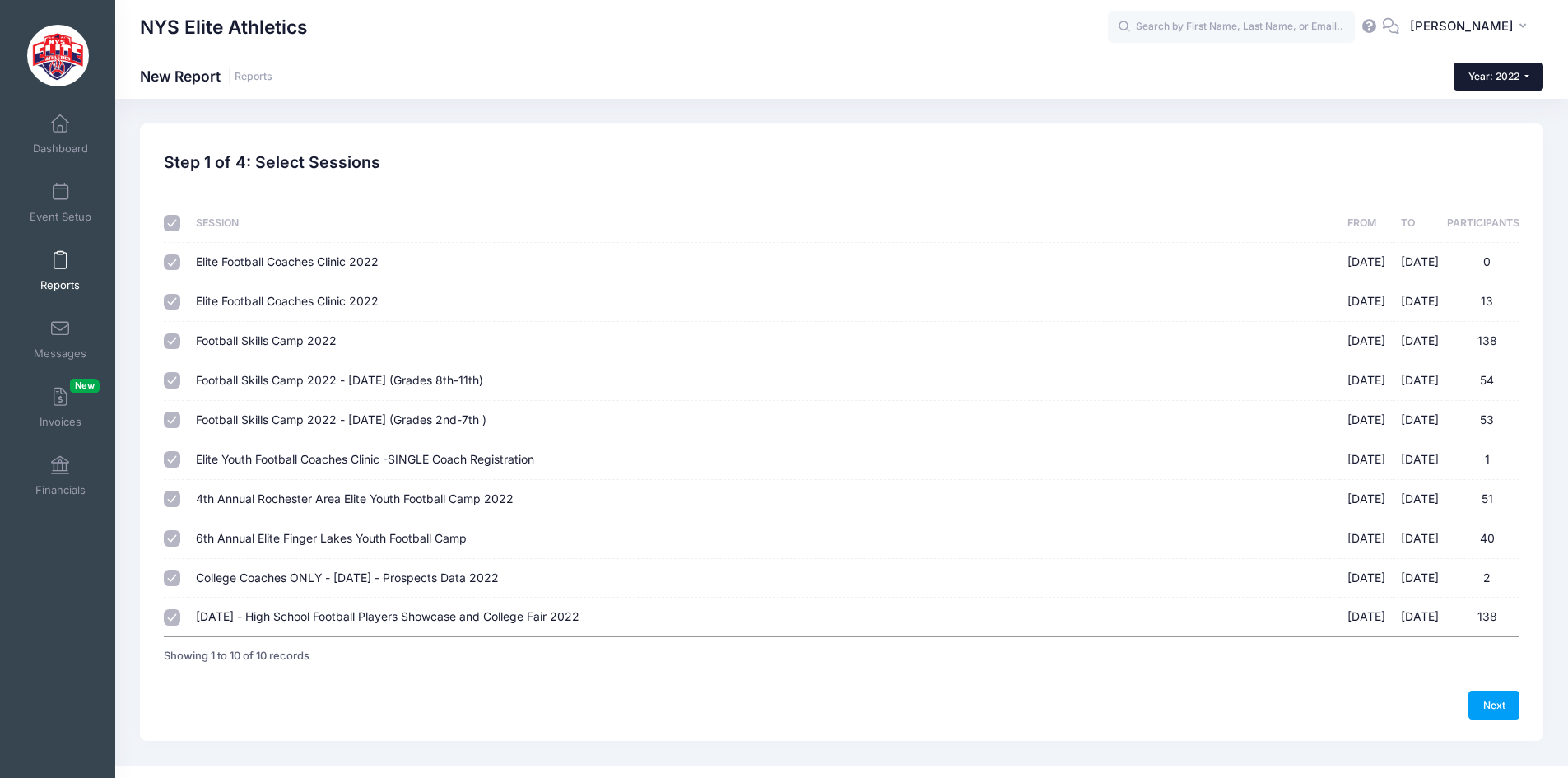
click at [1523, 78] on button "Year: 2022" at bounding box center [1498, 76] width 90 height 28
click at [1499, 156] on link "Year: 2023" at bounding box center [1506, 151] width 107 height 22
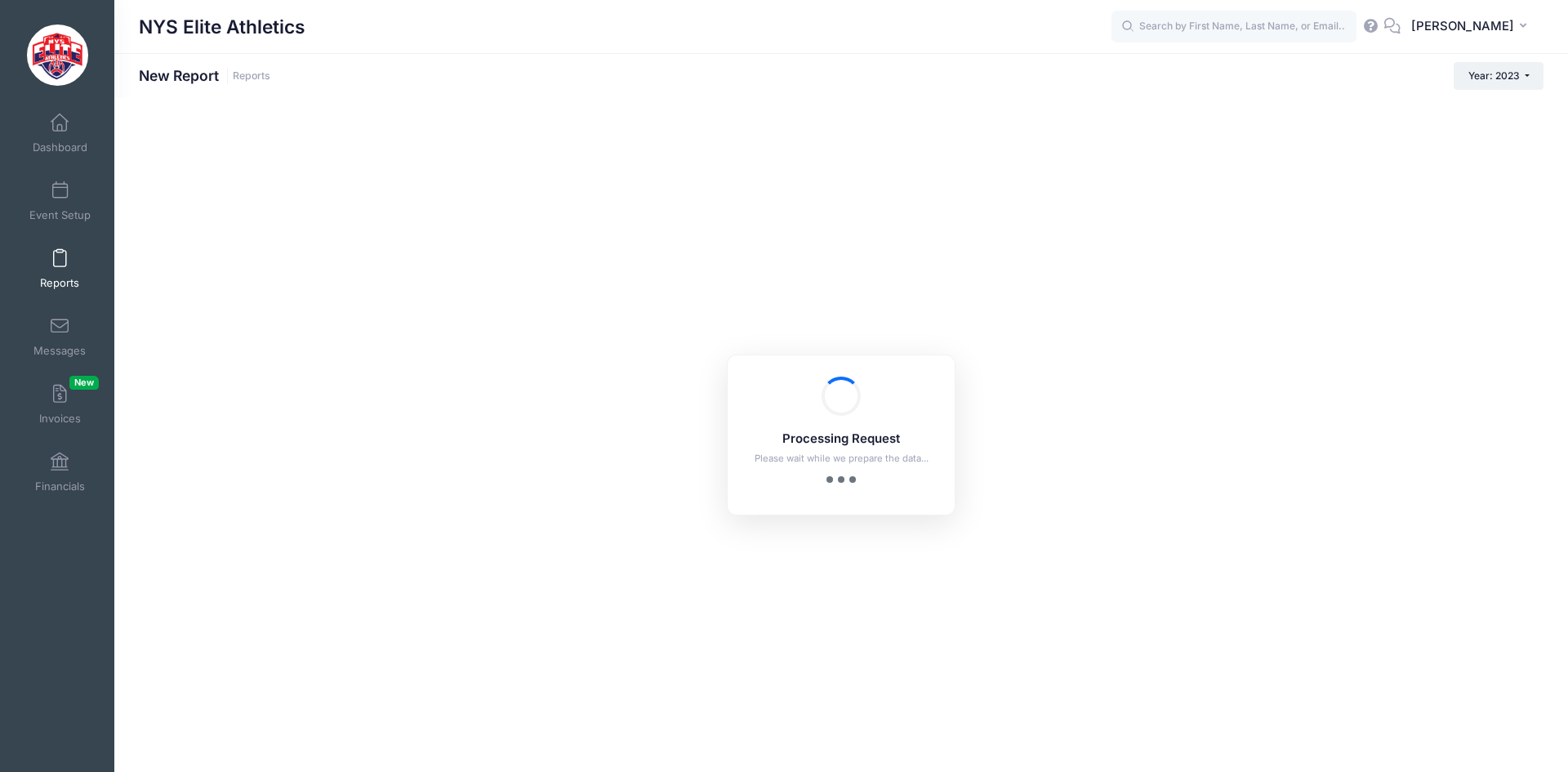
checkbox input "true"
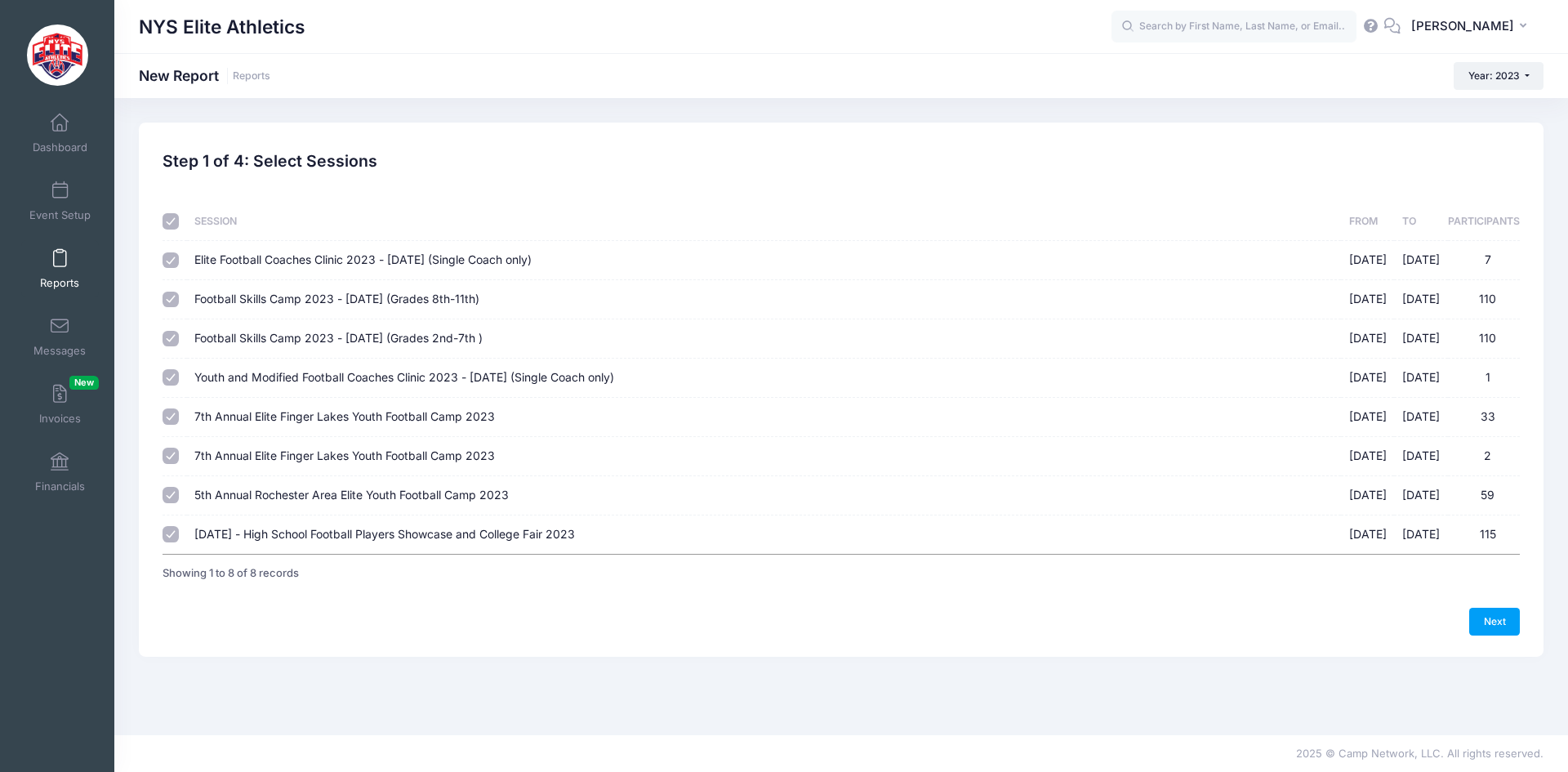
click at [174, 222] on input "checkbox" at bounding box center [170, 221] width 17 height 17
checkbox input "false"
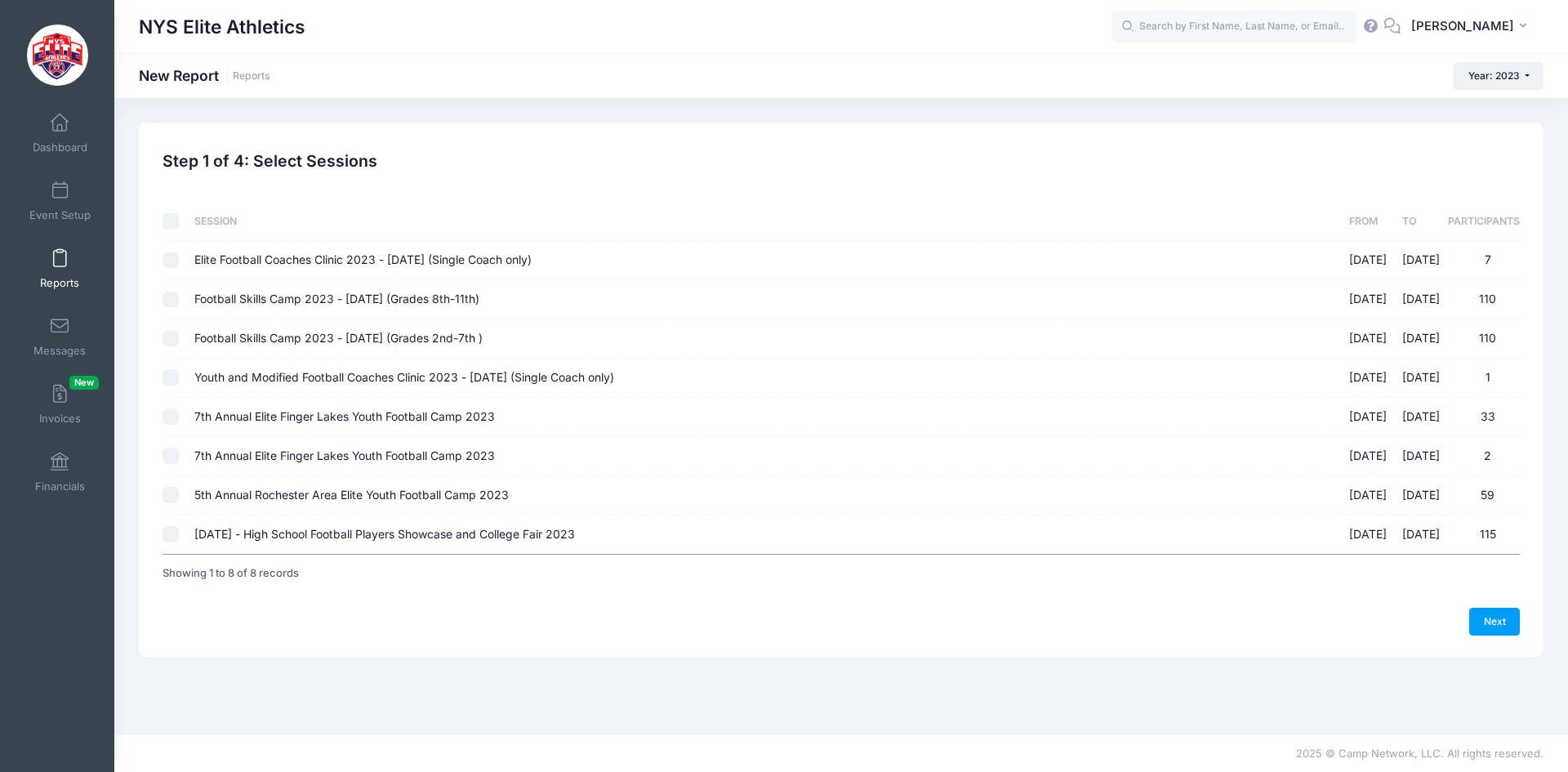
checkbox input "false"
click at [178, 533] on input "November 26th - High School Football Players Showcase and College Fair 2023 11/…" at bounding box center [170, 534] width 17 height 17
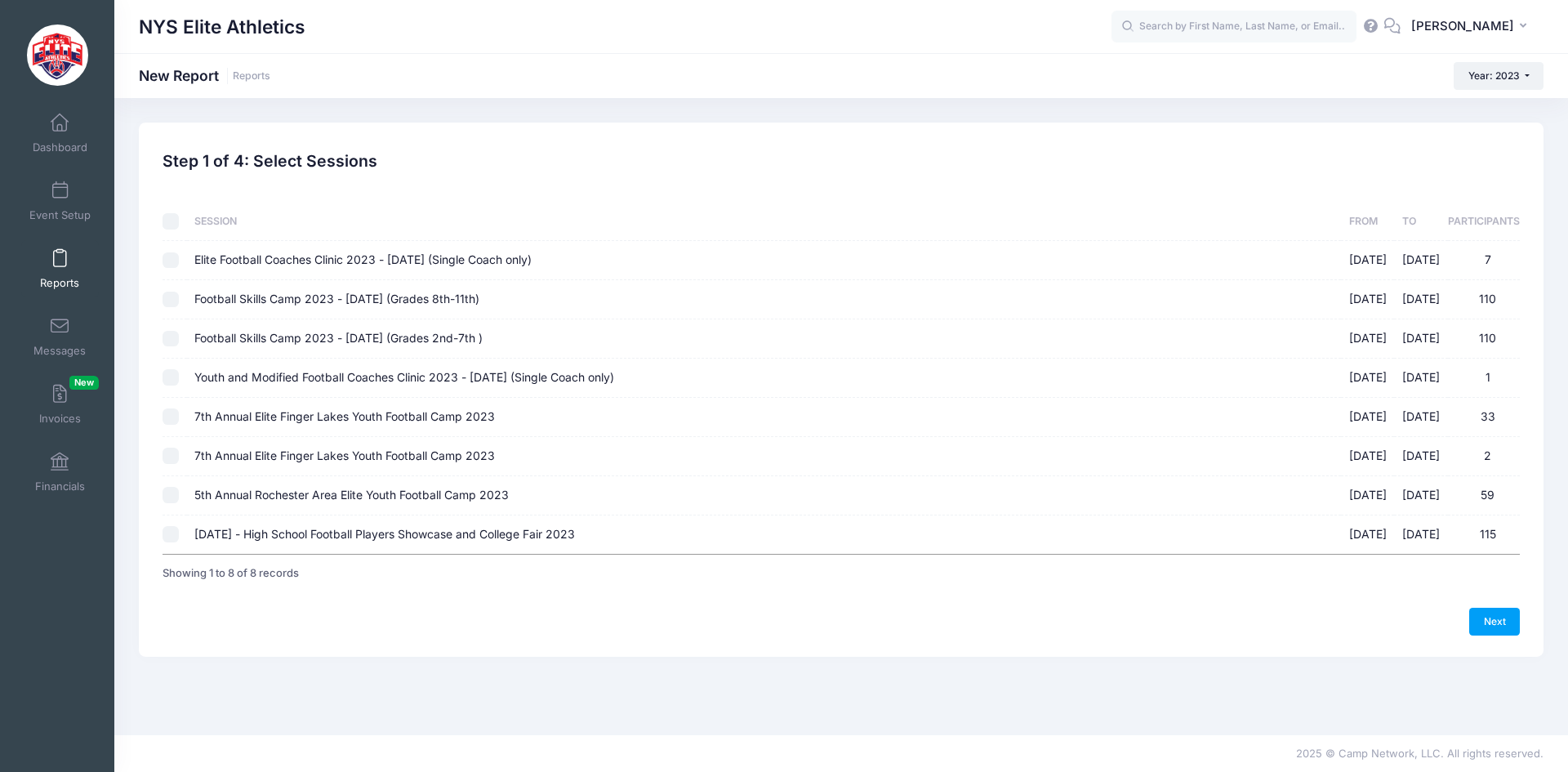
checkbox input "true"
click at [1481, 618] on link "Next" at bounding box center [1494, 621] width 51 height 28
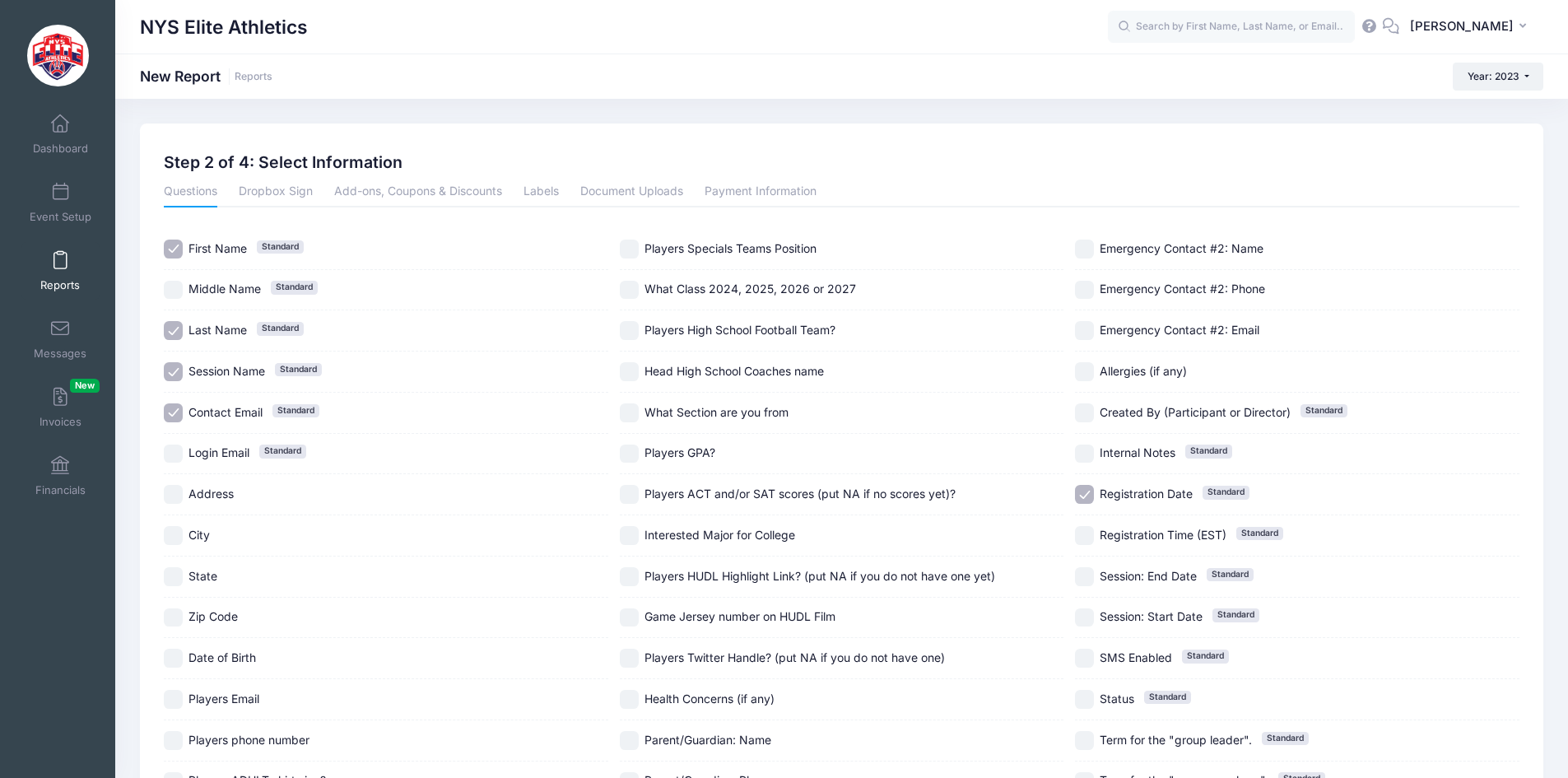
click at [637, 292] on input "What Class 2024, 2025, 2026 or 2027" at bounding box center [629, 289] width 19 height 19
checkbox input "true"
click at [218, 245] on span "First Name" at bounding box center [218, 248] width 59 height 14
click at [217, 249] on span "First Name" at bounding box center [218, 248] width 59 height 14
checkbox input "true"
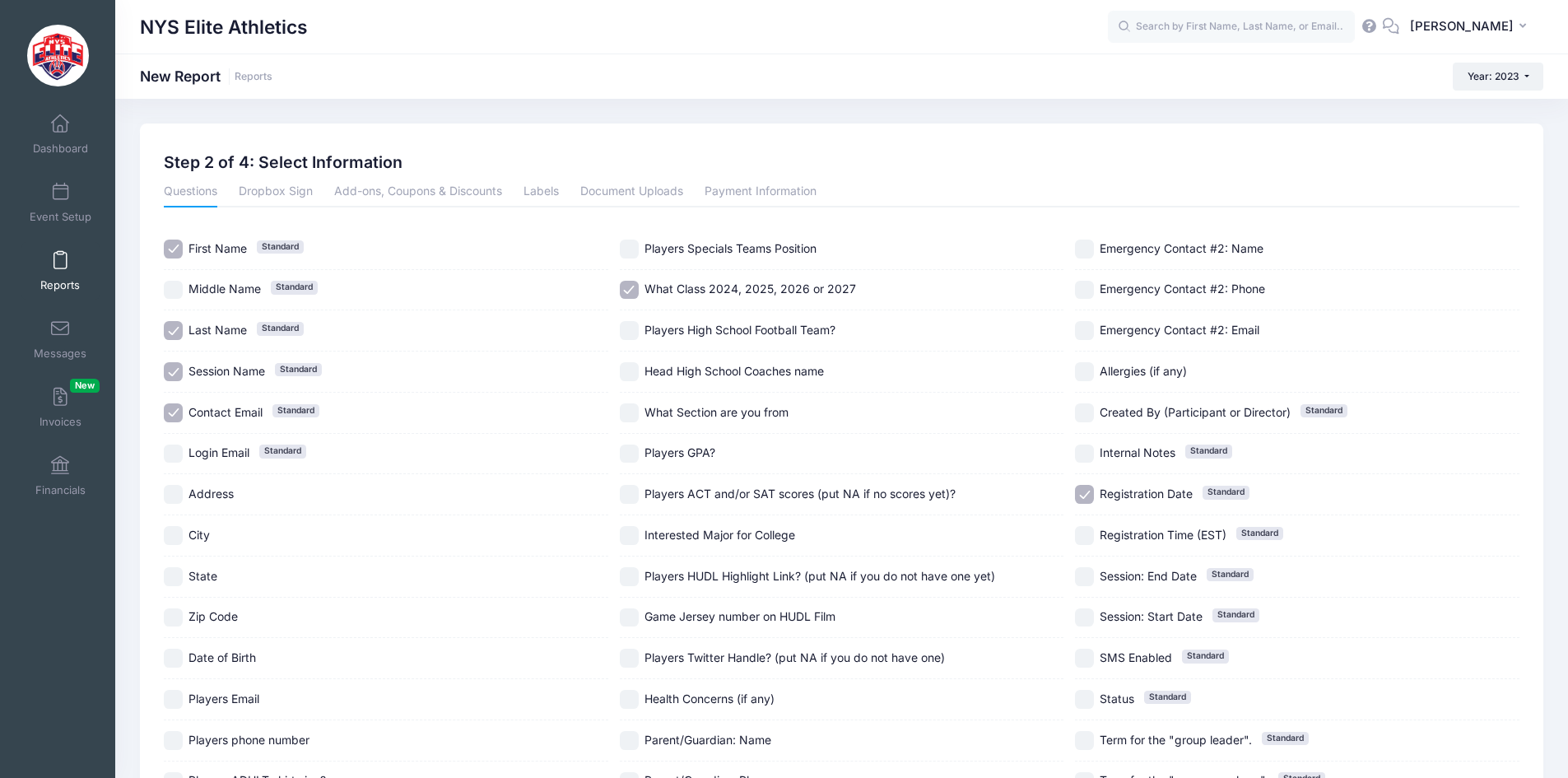
click at [221, 372] on span "Session Name" at bounding box center [226, 370] width 76 height 14
checkbox input "false"
click at [226, 410] on span "Contact Email" at bounding box center [225, 412] width 74 height 14
checkbox input "false"
click at [1134, 498] on span "Registration Date" at bounding box center [1146, 493] width 93 height 14
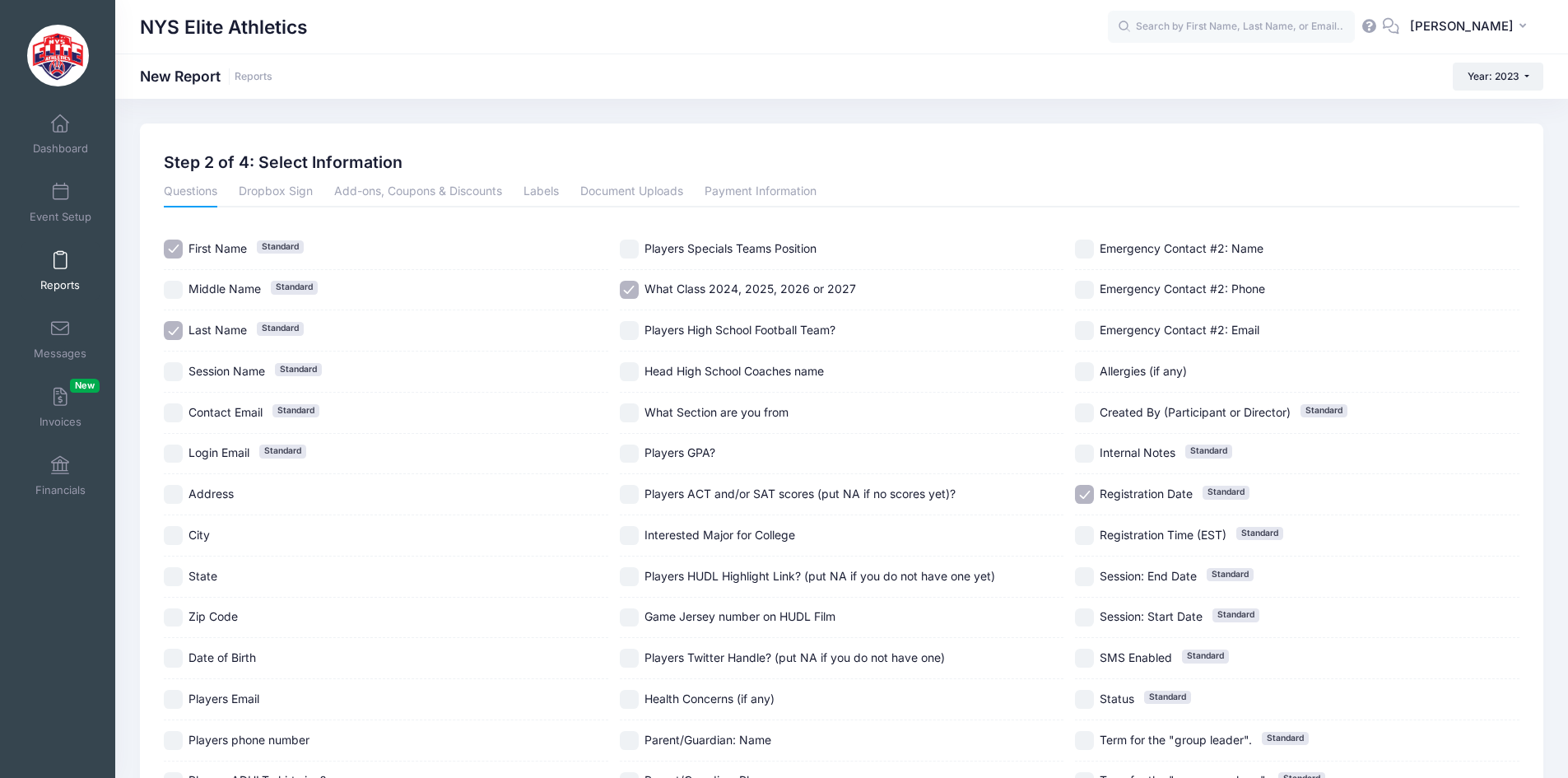
checkbox input "false"
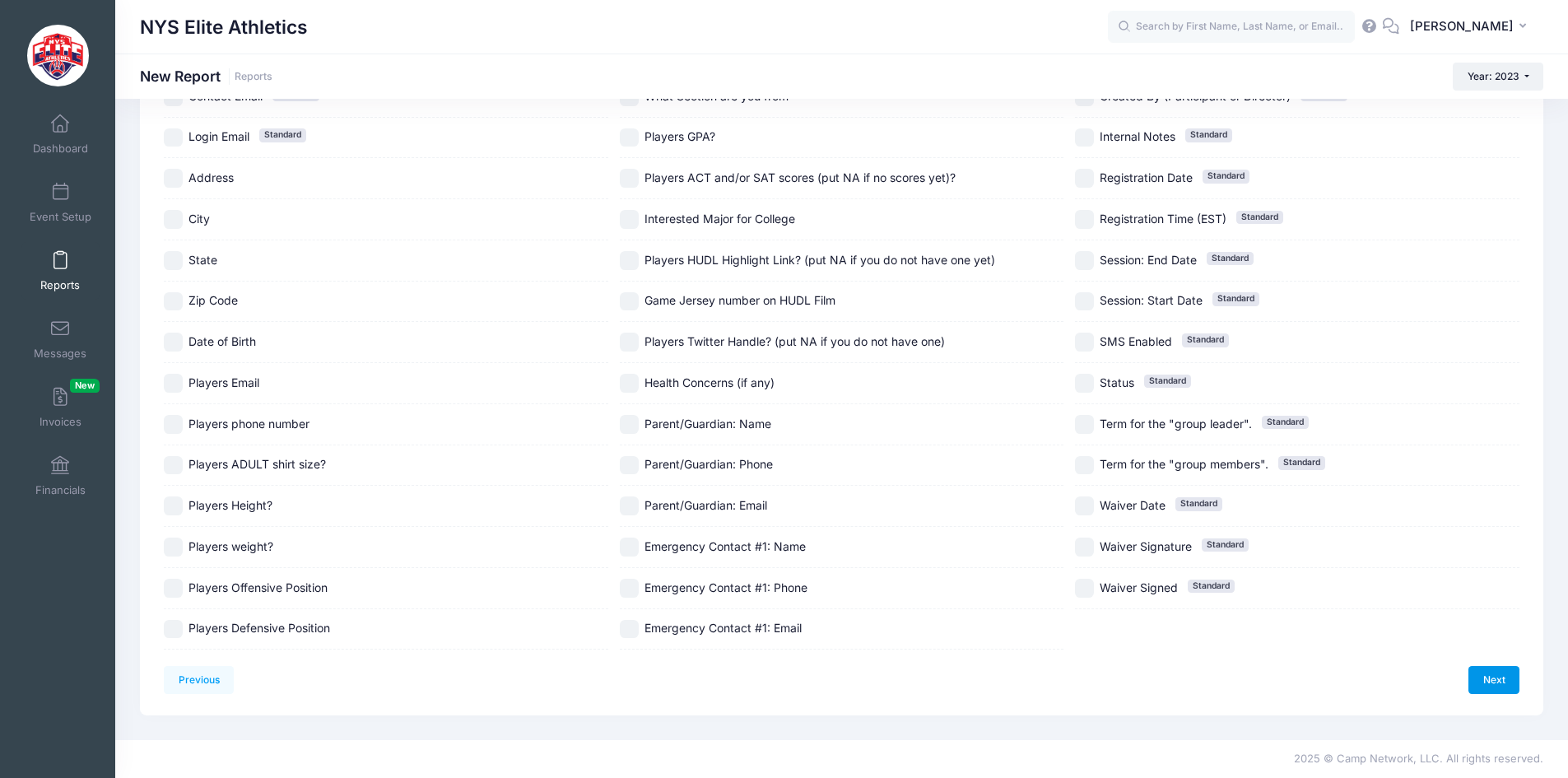
click at [1495, 693] on link "Next" at bounding box center [1494, 680] width 51 height 28
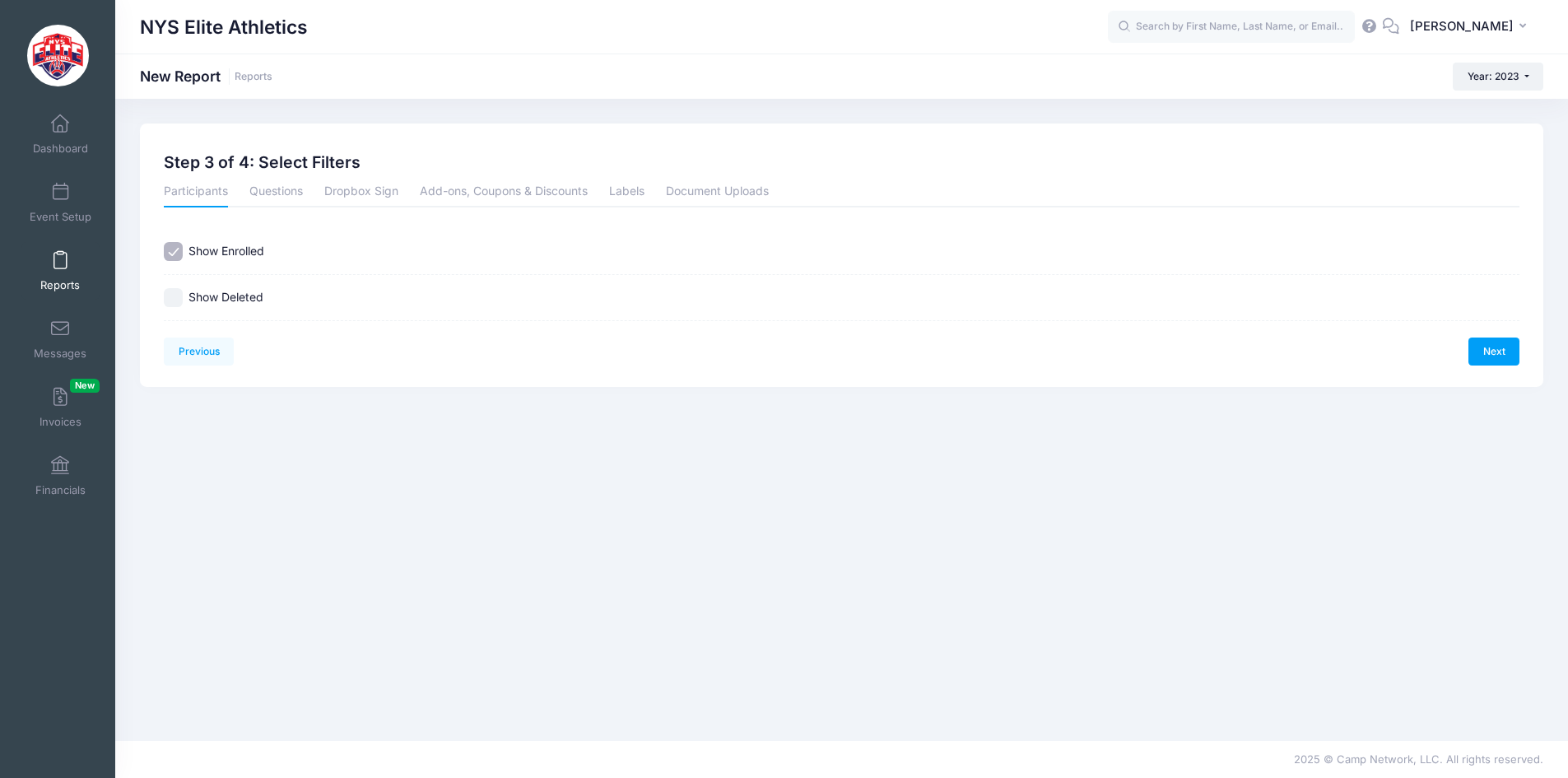
scroll to position [0, 0]
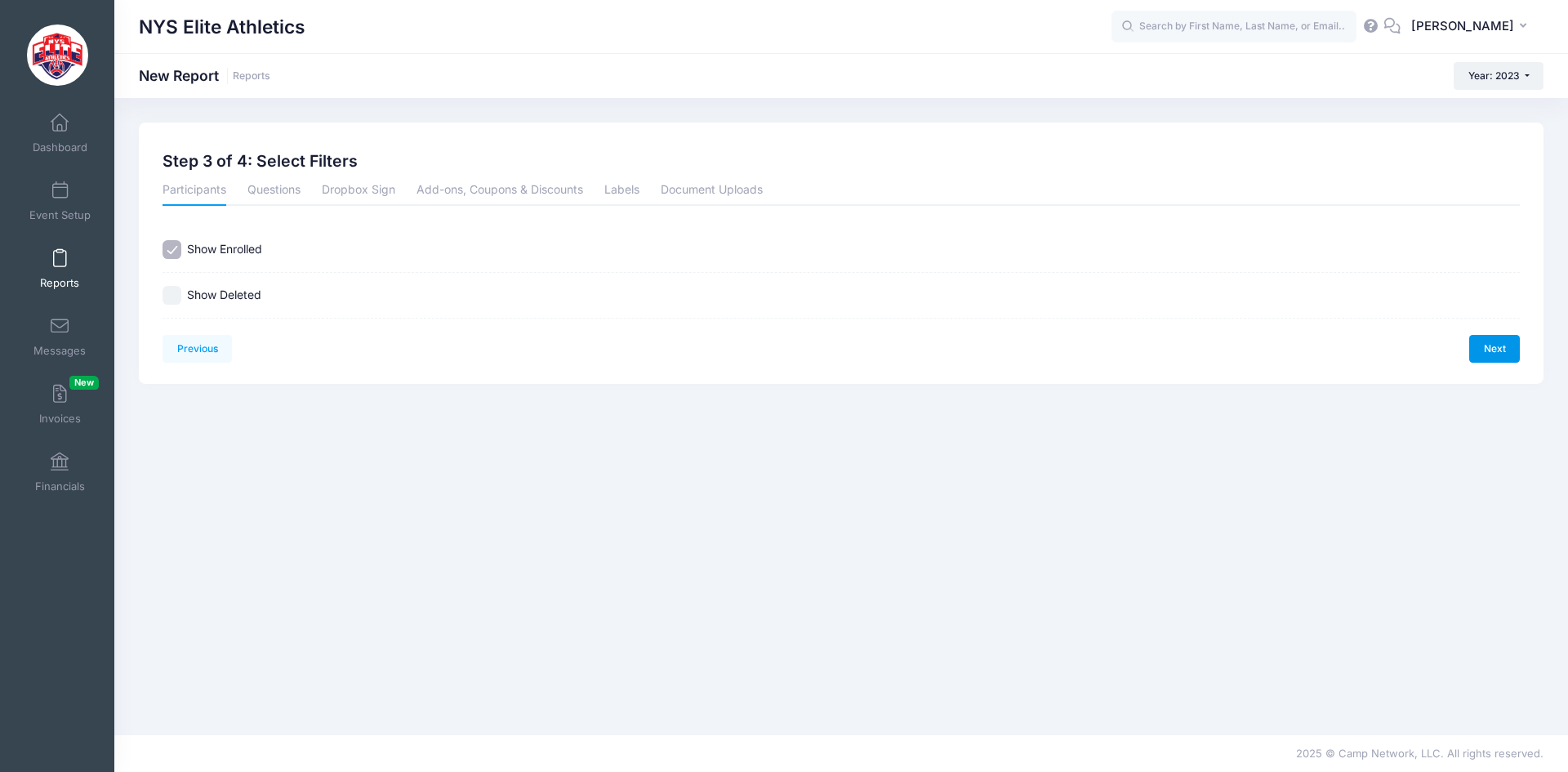
click at [1507, 345] on link "Next" at bounding box center [1494, 348] width 51 height 28
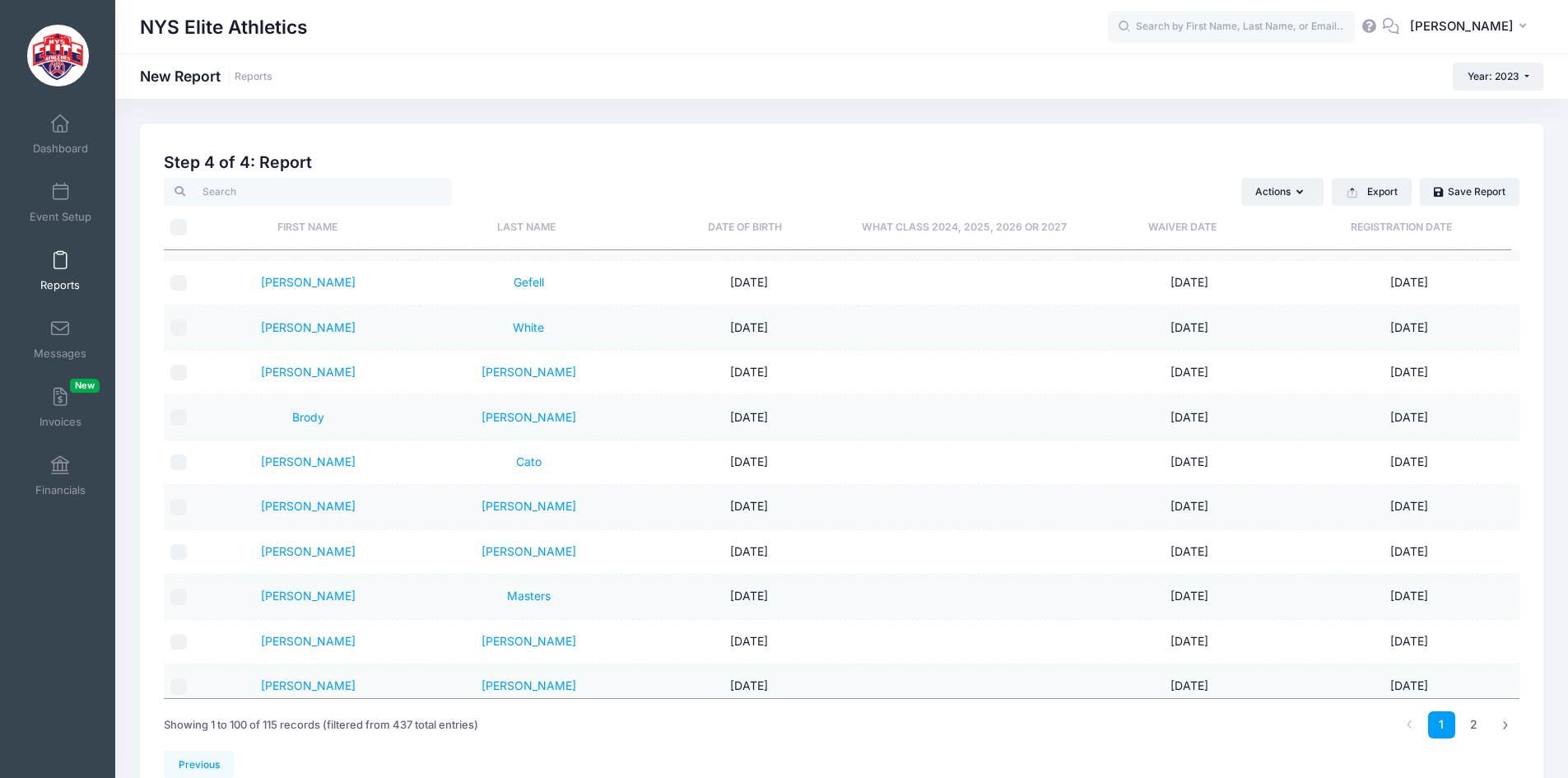
scroll to position [3210, 0]
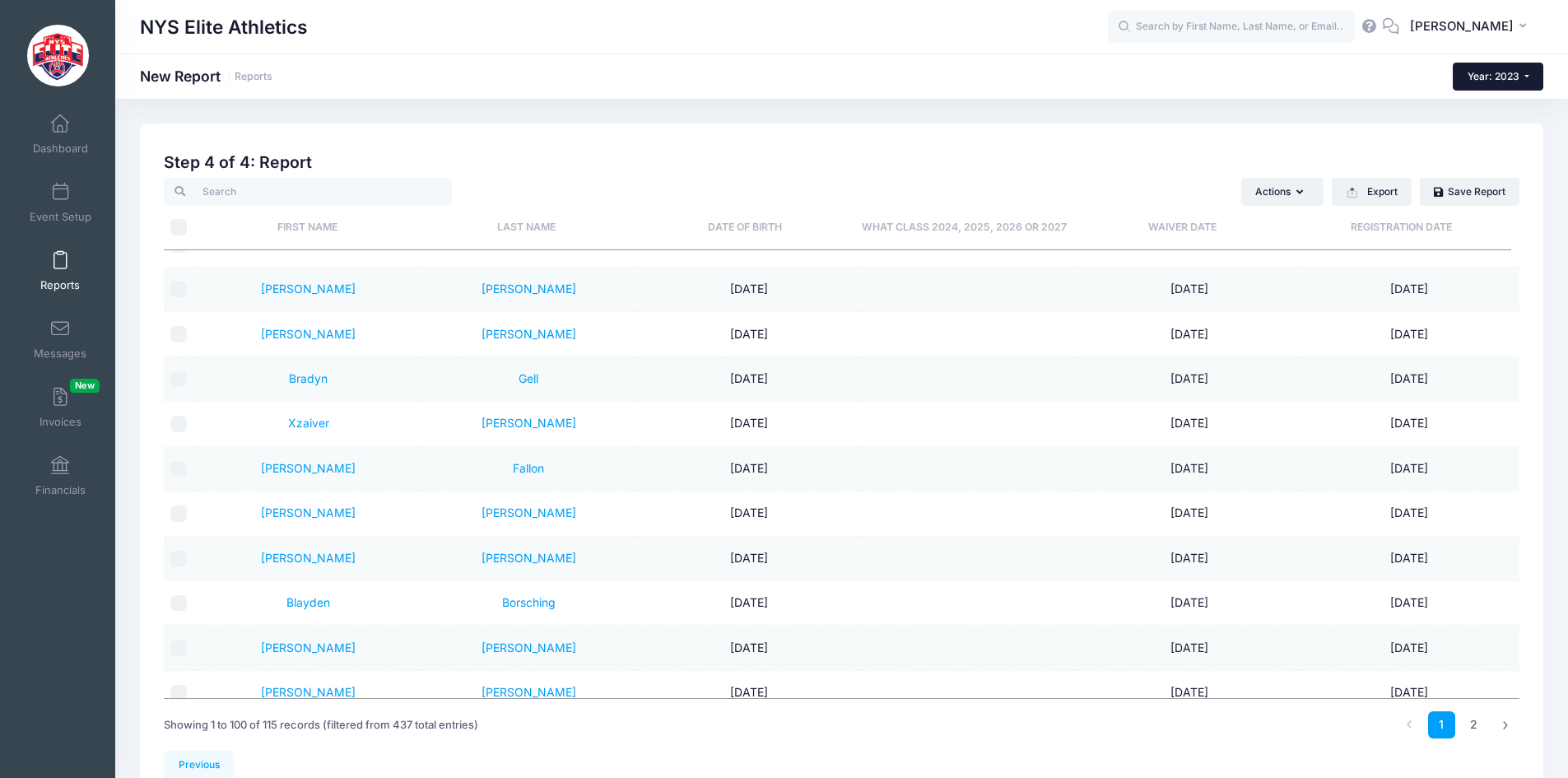
click at [1516, 70] on span "Year: 2023" at bounding box center [1494, 75] width 52 height 13
click at [1485, 172] on link "Year: 2022" at bounding box center [1506, 172] width 107 height 22
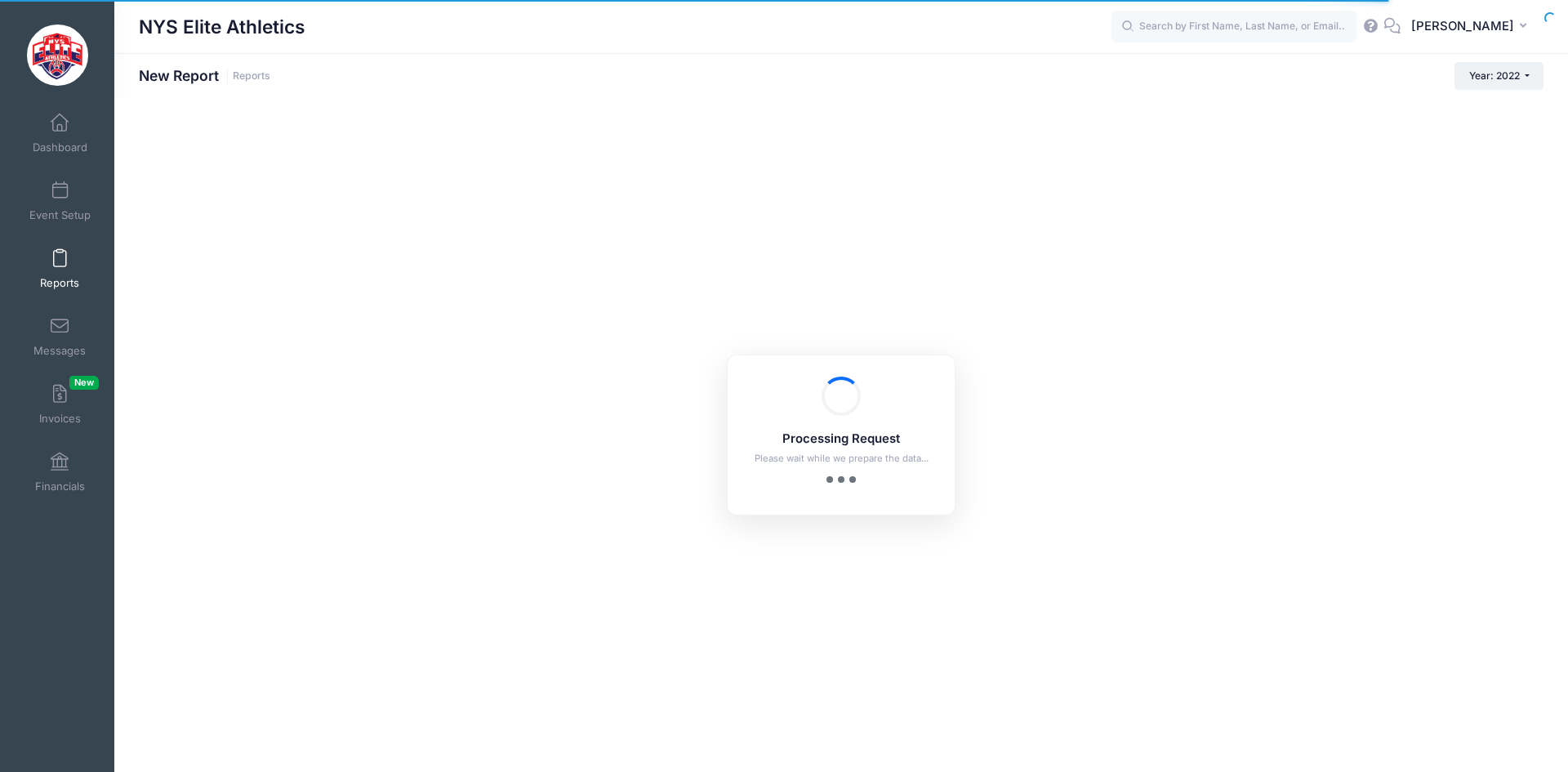
checkbox input "true"
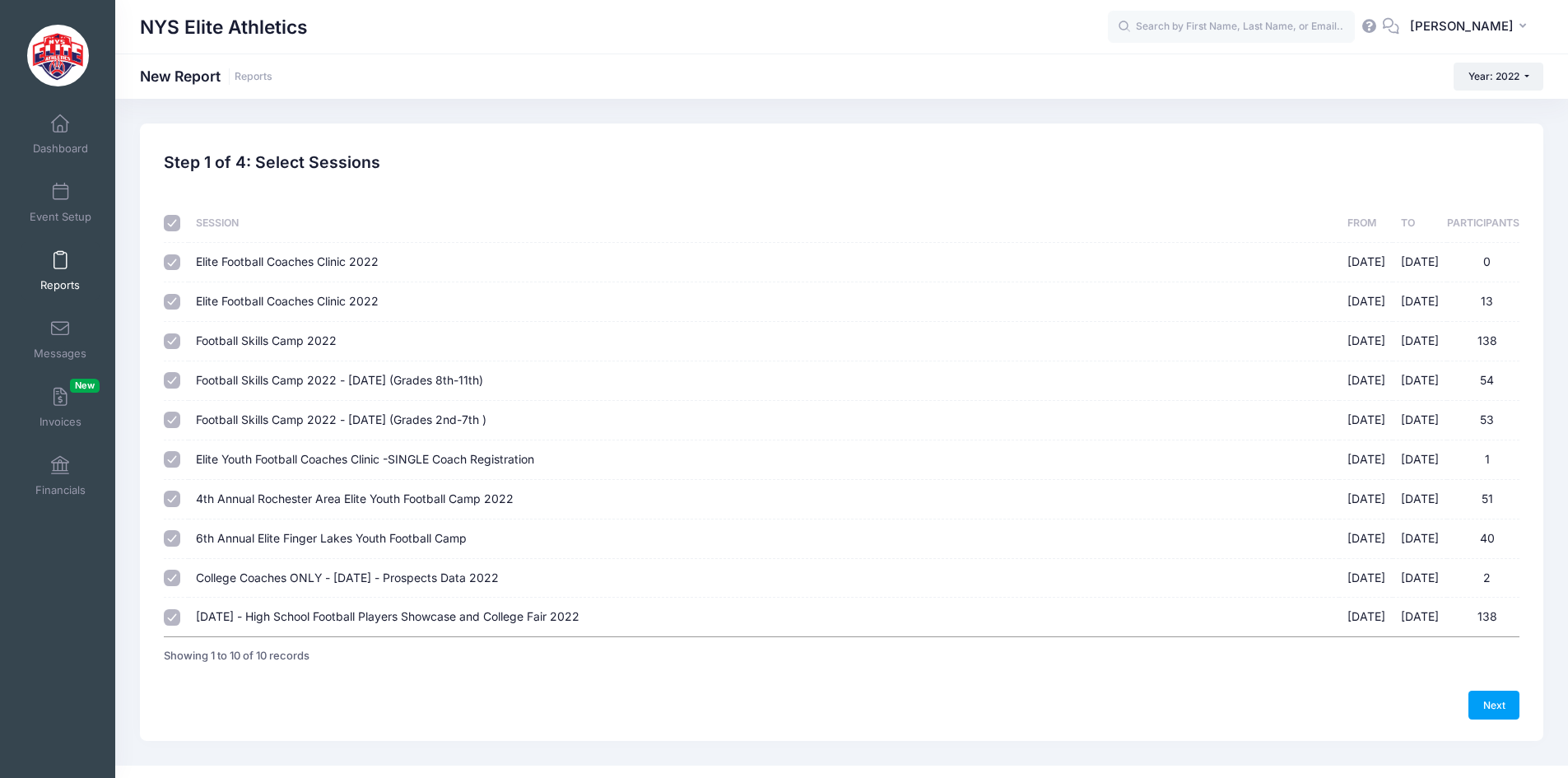
click at [177, 225] on input "checkbox" at bounding box center [172, 222] width 17 height 17
checkbox input "false"
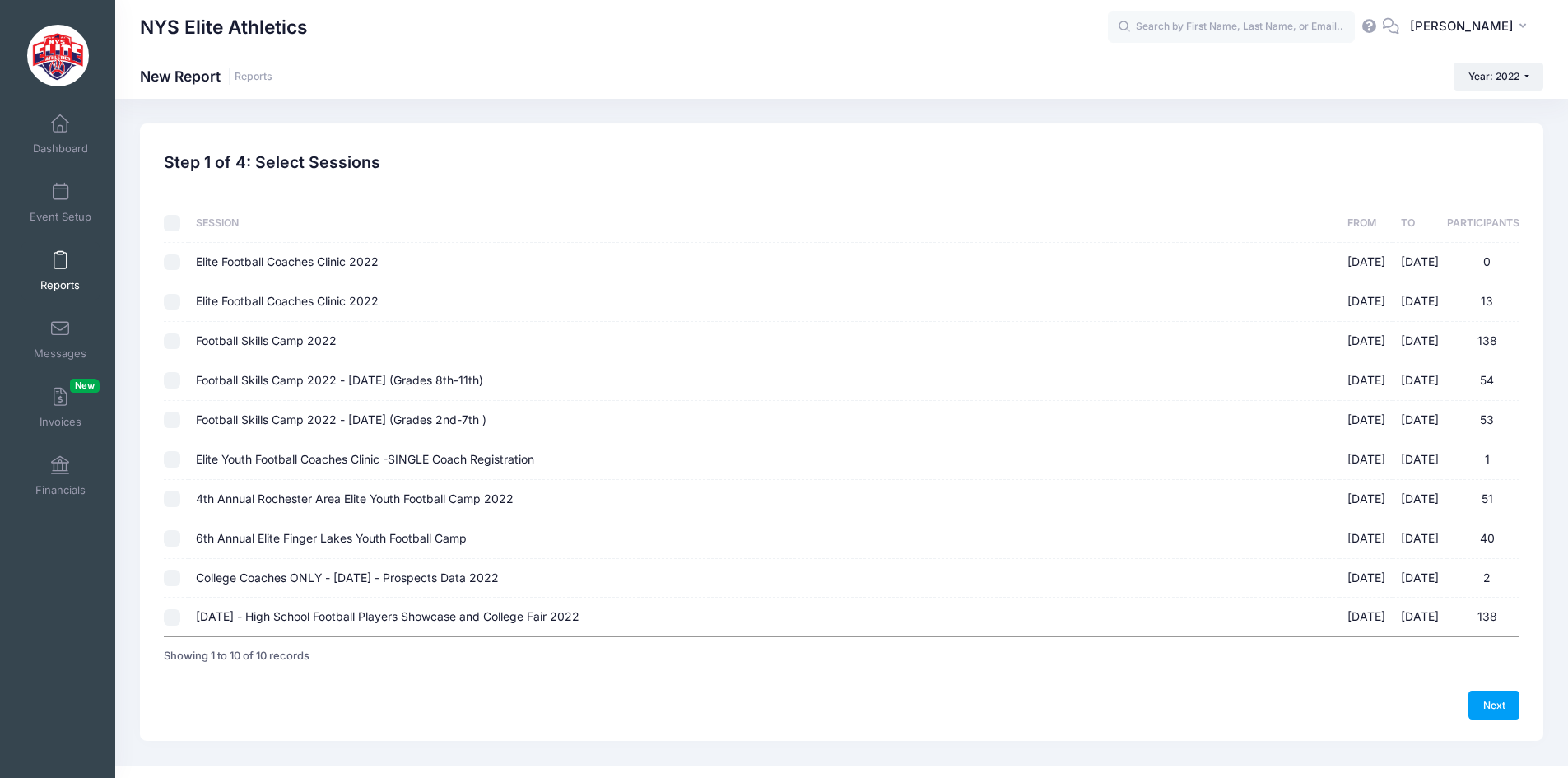
checkbox input "false"
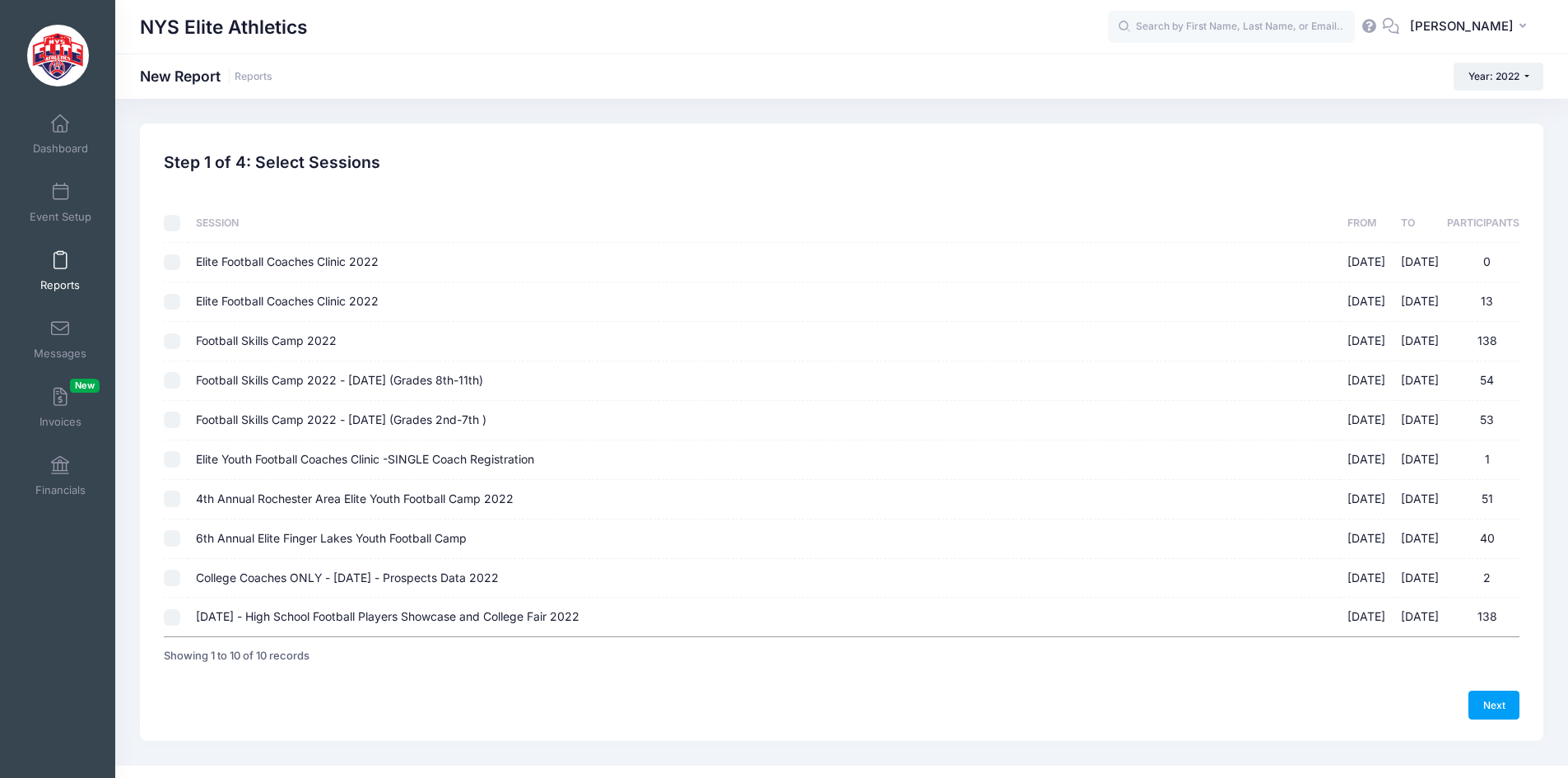
checkbox input "false"
click at [174, 347] on input "Football Skills Camp 2022 [DATE] - [DATE] 138" at bounding box center [172, 341] width 17 height 17
checkbox input "true"
drag, startPoint x: 172, startPoint y: 381, endPoint x: 171, endPoint y: 398, distance: 17.0
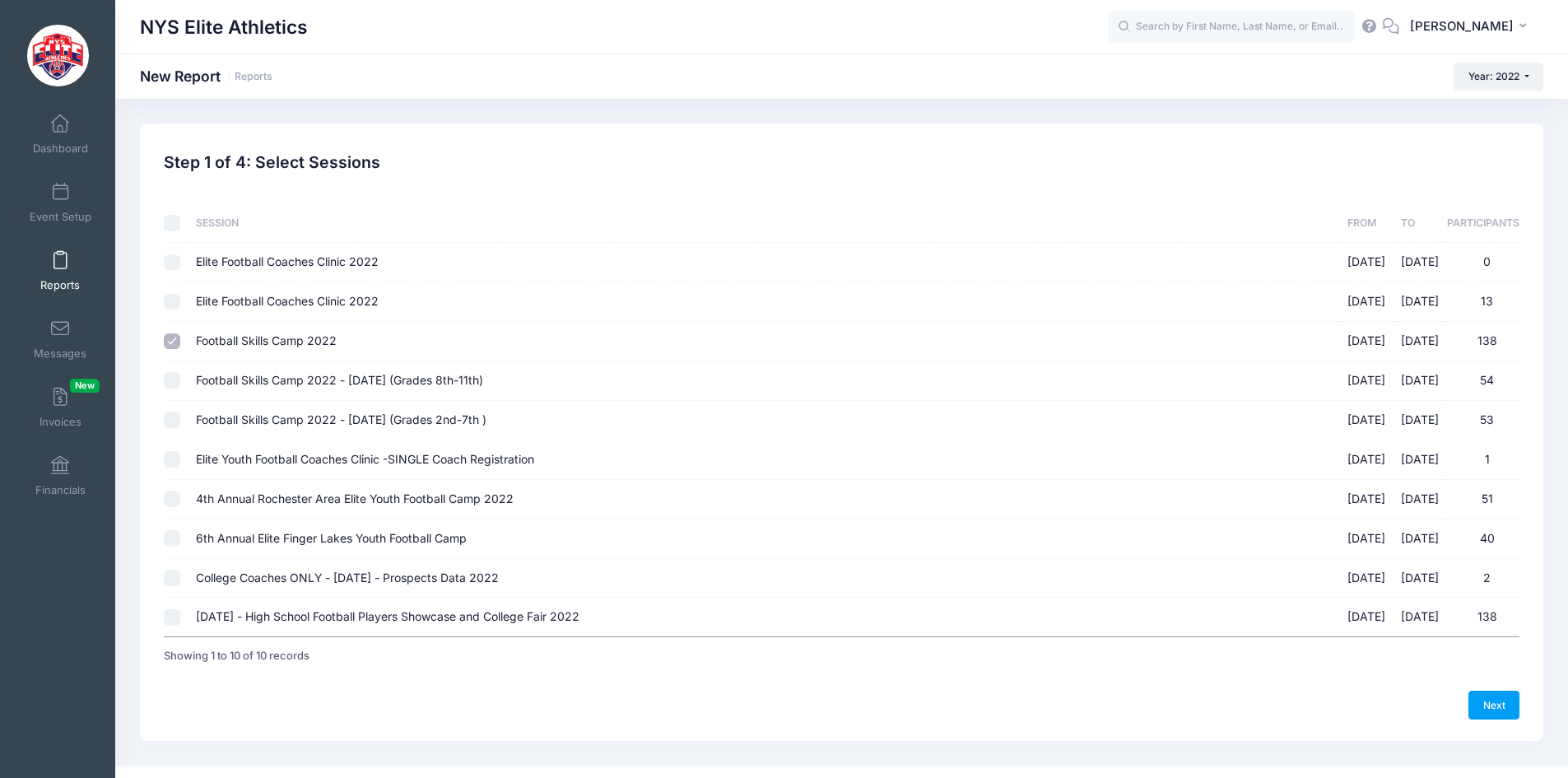
click at [172, 381] on input "Football Skills Camp 2022 - [DATE] (Grades 8th-11th) [DATE] - [DATE] 54" at bounding box center [172, 380] width 17 height 17
checkbox input "true"
click at [169, 424] on input "Football Skills Camp 2022 - [DATE] (Grades 2nd-7th ) [DATE] - [DATE] 53" at bounding box center [172, 419] width 17 height 17
checkbox input "true"
click at [169, 462] on input "Elite Youth Football Coaches Clinic -SINGLE Coach Registration [DATE] - [DATE] 1" at bounding box center [172, 459] width 17 height 17
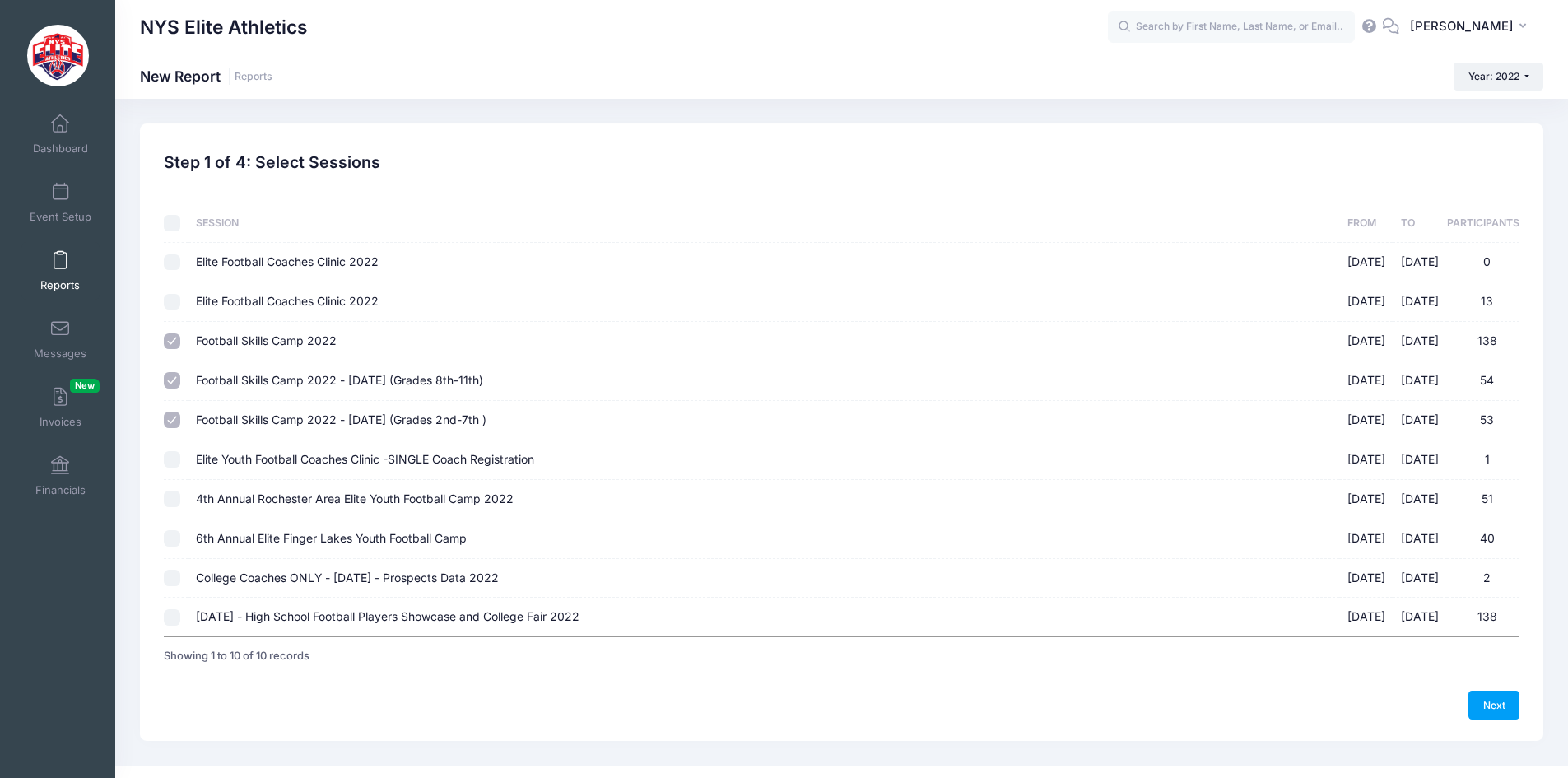
checkbox input "true"
click at [172, 492] on input "4th Annual Rochester Area Elite Youth Football Camp 2022 [DATE] - [DATE] 51" at bounding box center [172, 499] width 17 height 17
checkbox input "true"
drag, startPoint x: 175, startPoint y: 539, endPoint x: 193, endPoint y: 540, distance: 18.0
click at [176, 540] on input "6th Annual Elite Finger Lakes Youth Football Camp [DATE] - [DATE] 40" at bounding box center [172, 538] width 17 height 17
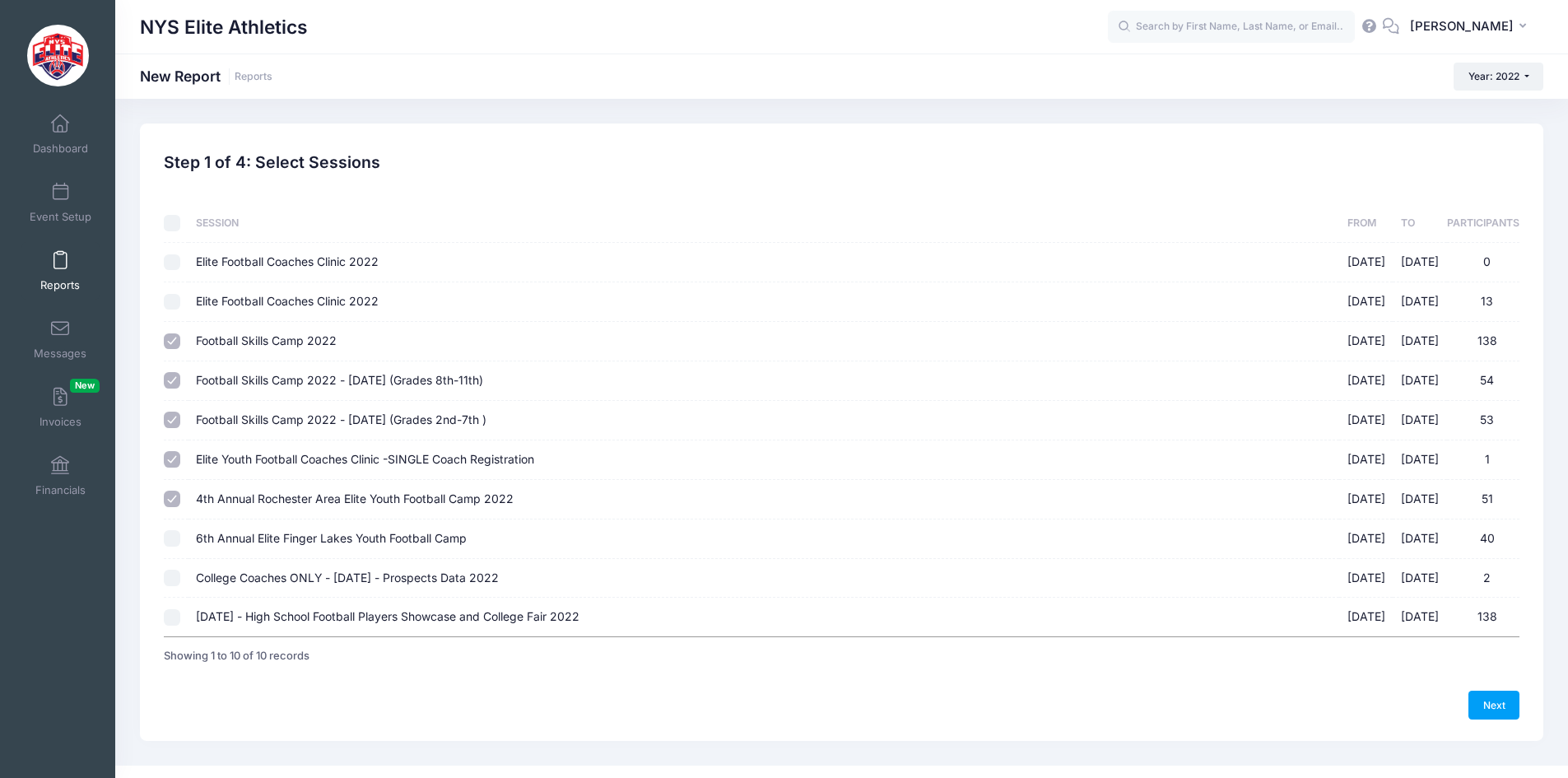
checkbox input "true"
click at [1488, 705] on link "Next" at bounding box center [1494, 705] width 51 height 28
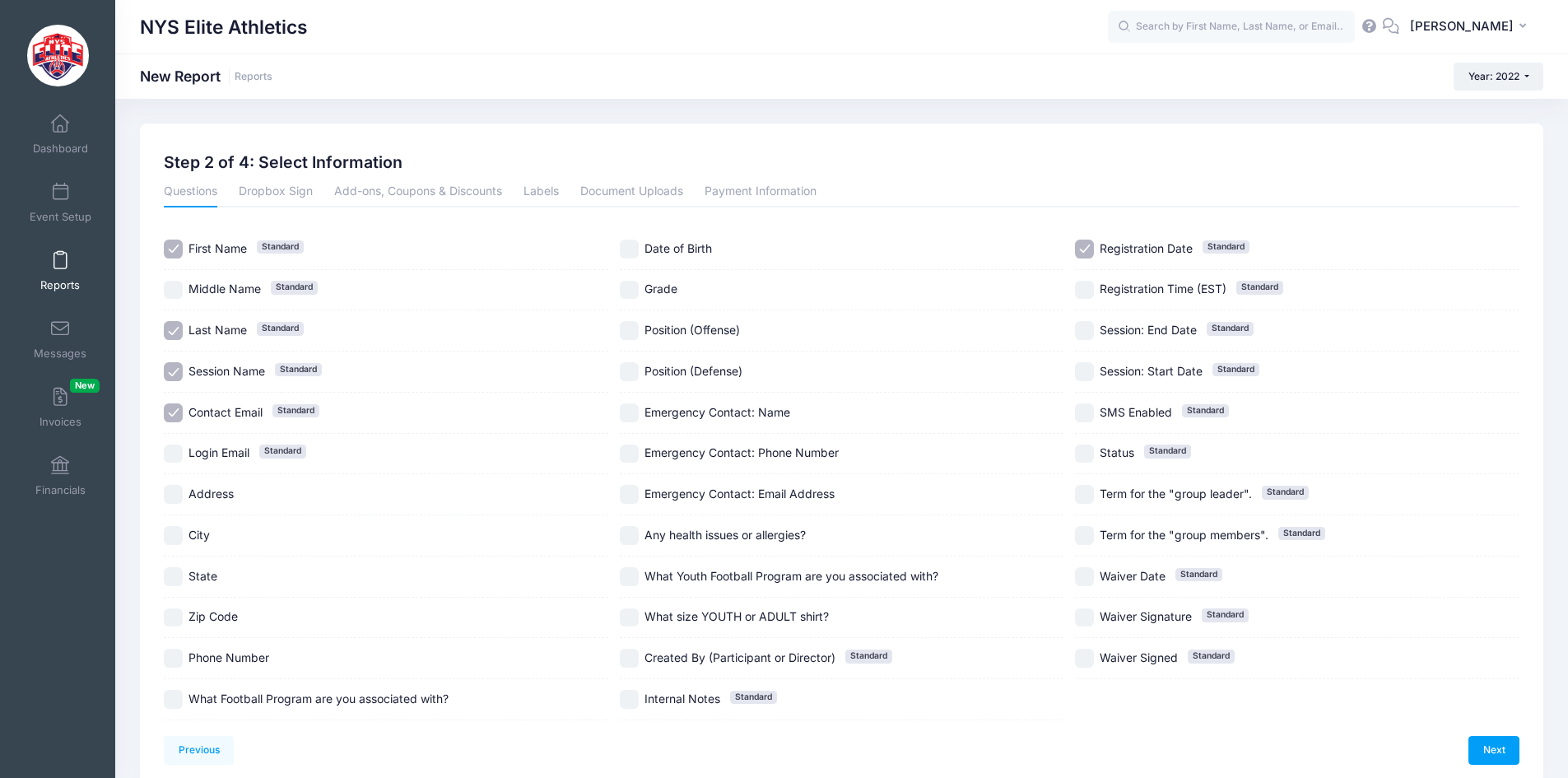
click at [261, 362] on div "Session Name Standard" at bounding box center [386, 372] width 445 height 41
checkbox input "false"
click at [257, 401] on div "Contact Email Standard" at bounding box center [386, 413] width 445 height 41
checkbox input "false"
drag, startPoint x: 663, startPoint y: 290, endPoint x: 671, endPoint y: 289, distance: 8.1
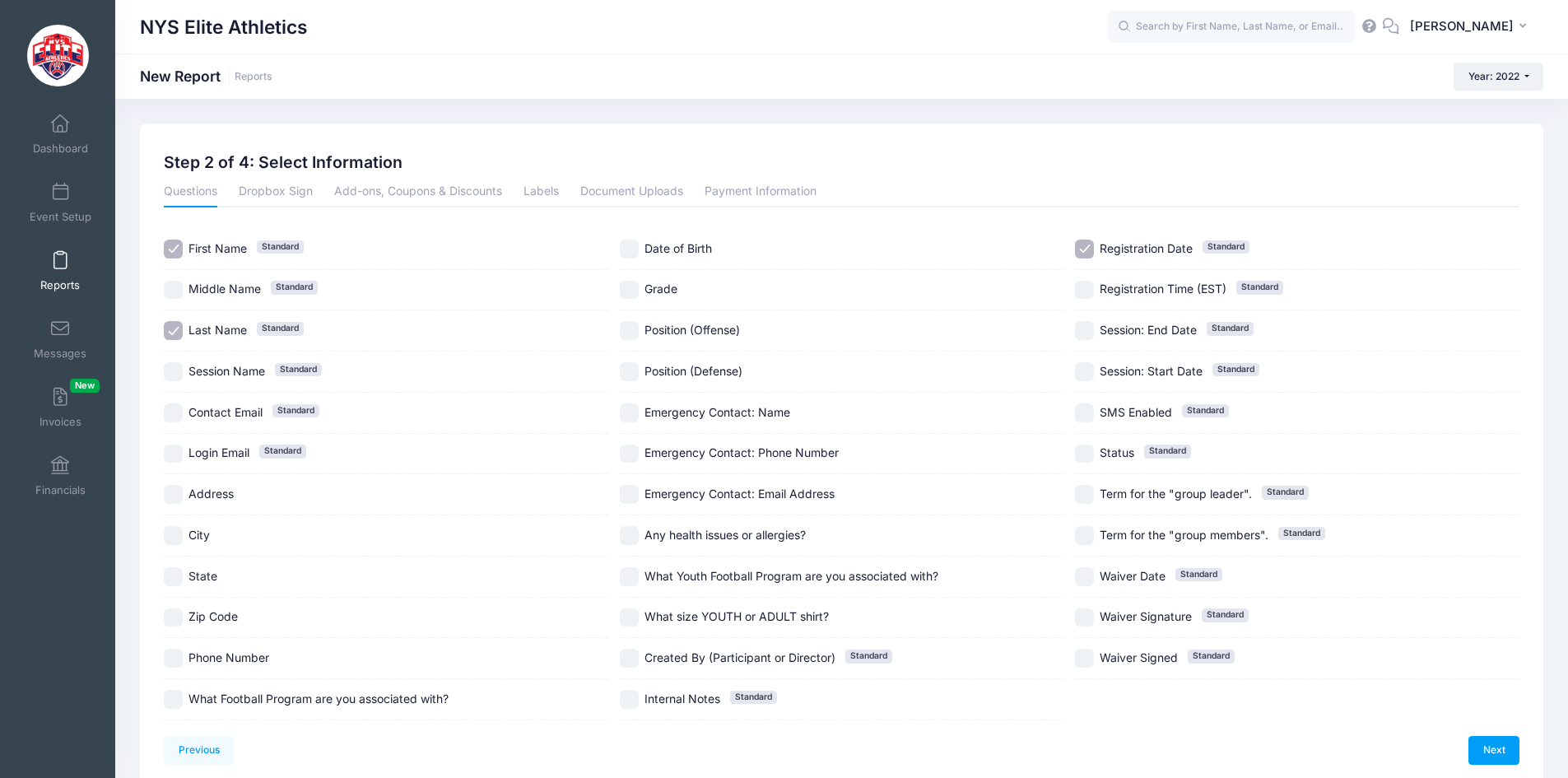
click at [663, 289] on span "Grade" at bounding box center [662, 288] width 33 height 14
checkbox input "true"
click at [1116, 238] on div "Registration Date Standard" at bounding box center [1298, 250] width 445 height 41
checkbox input "false"
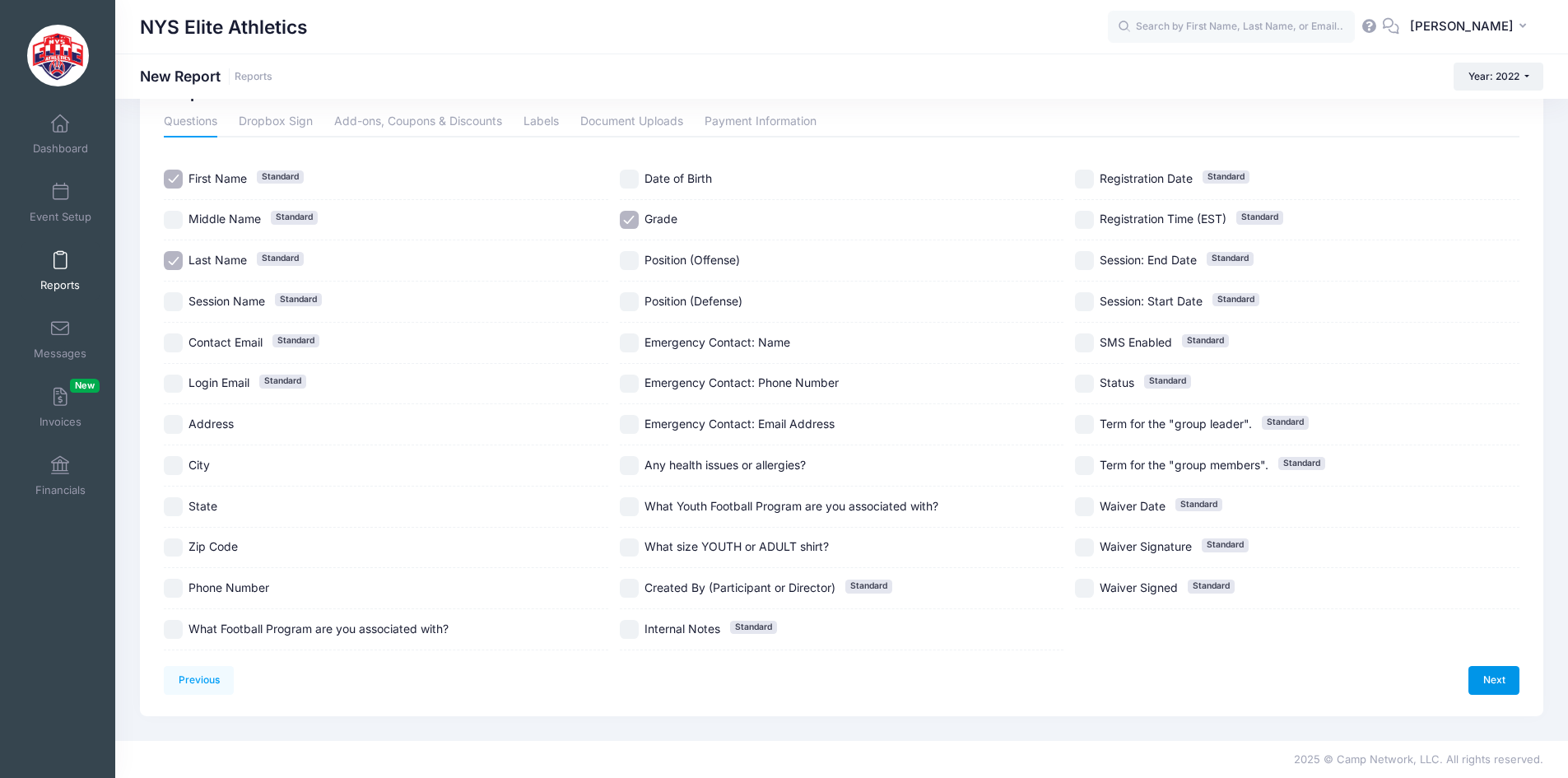
click at [1490, 674] on link "Next" at bounding box center [1494, 680] width 51 height 28
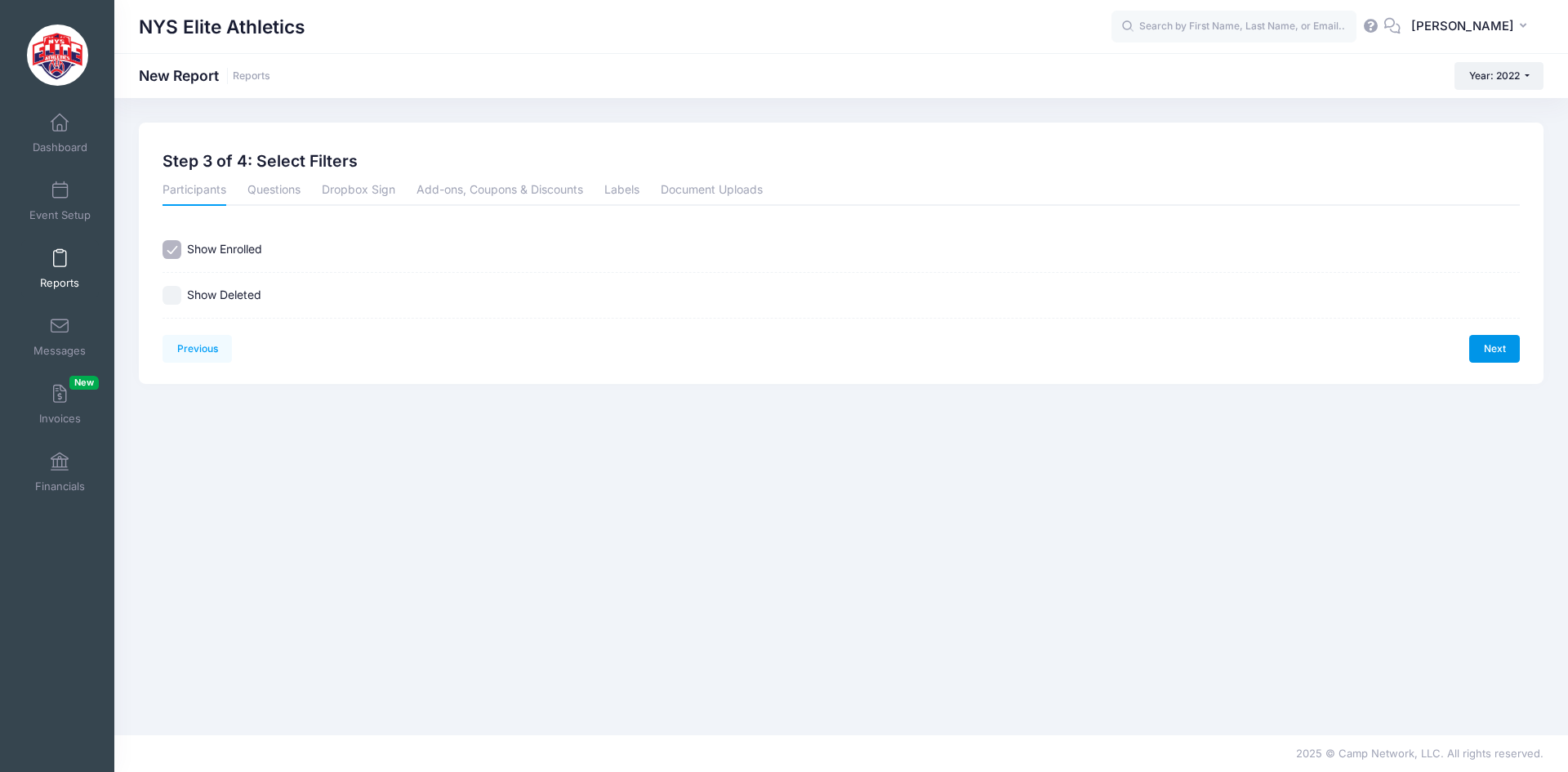
click at [1496, 342] on link "Next" at bounding box center [1494, 348] width 51 height 28
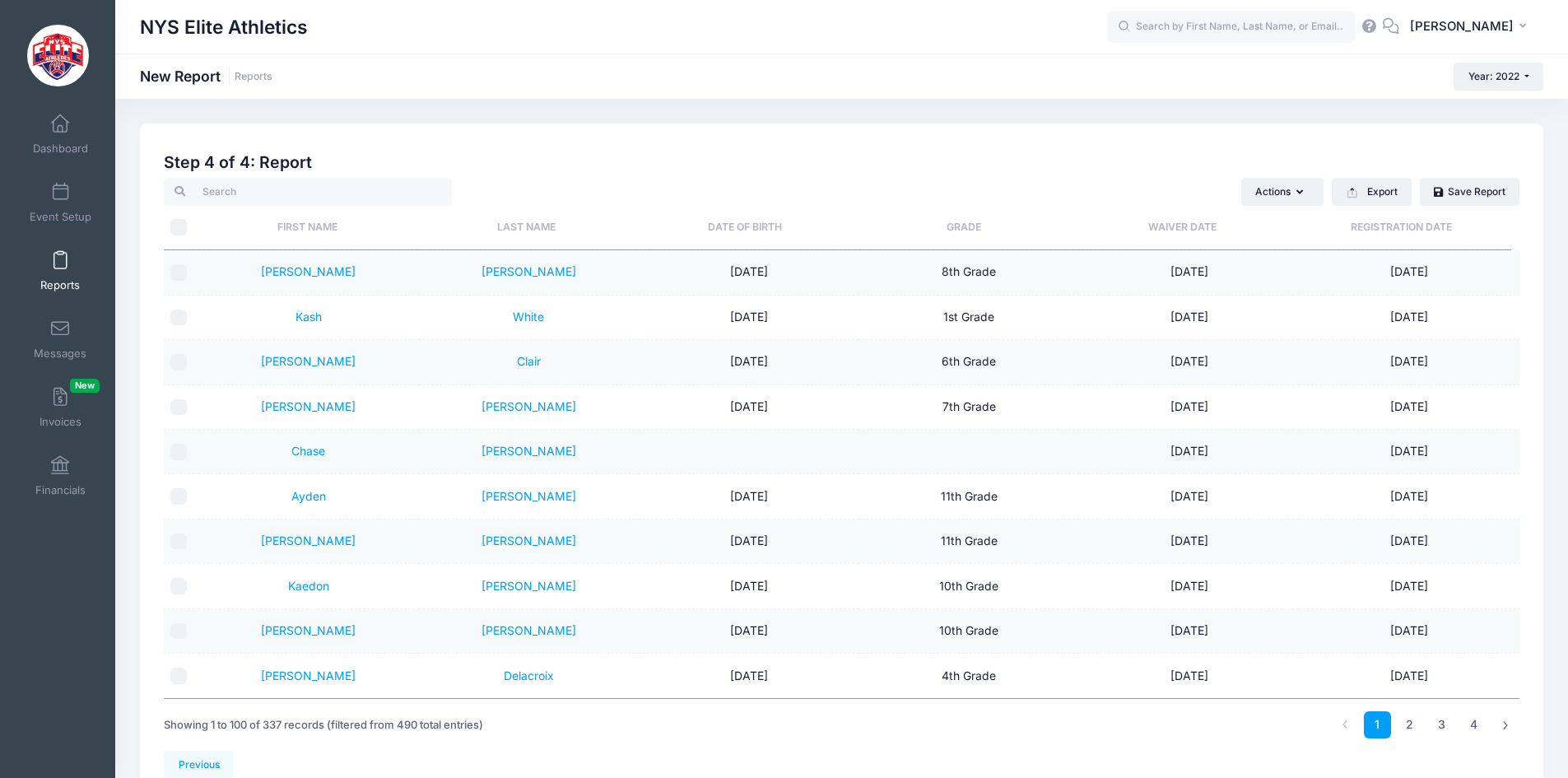
click at [973, 235] on th "Grade" at bounding box center [963, 227] width 219 height 44
click at [1415, 717] on link "2" at bounding box center [1410, 725] width 27 height 27
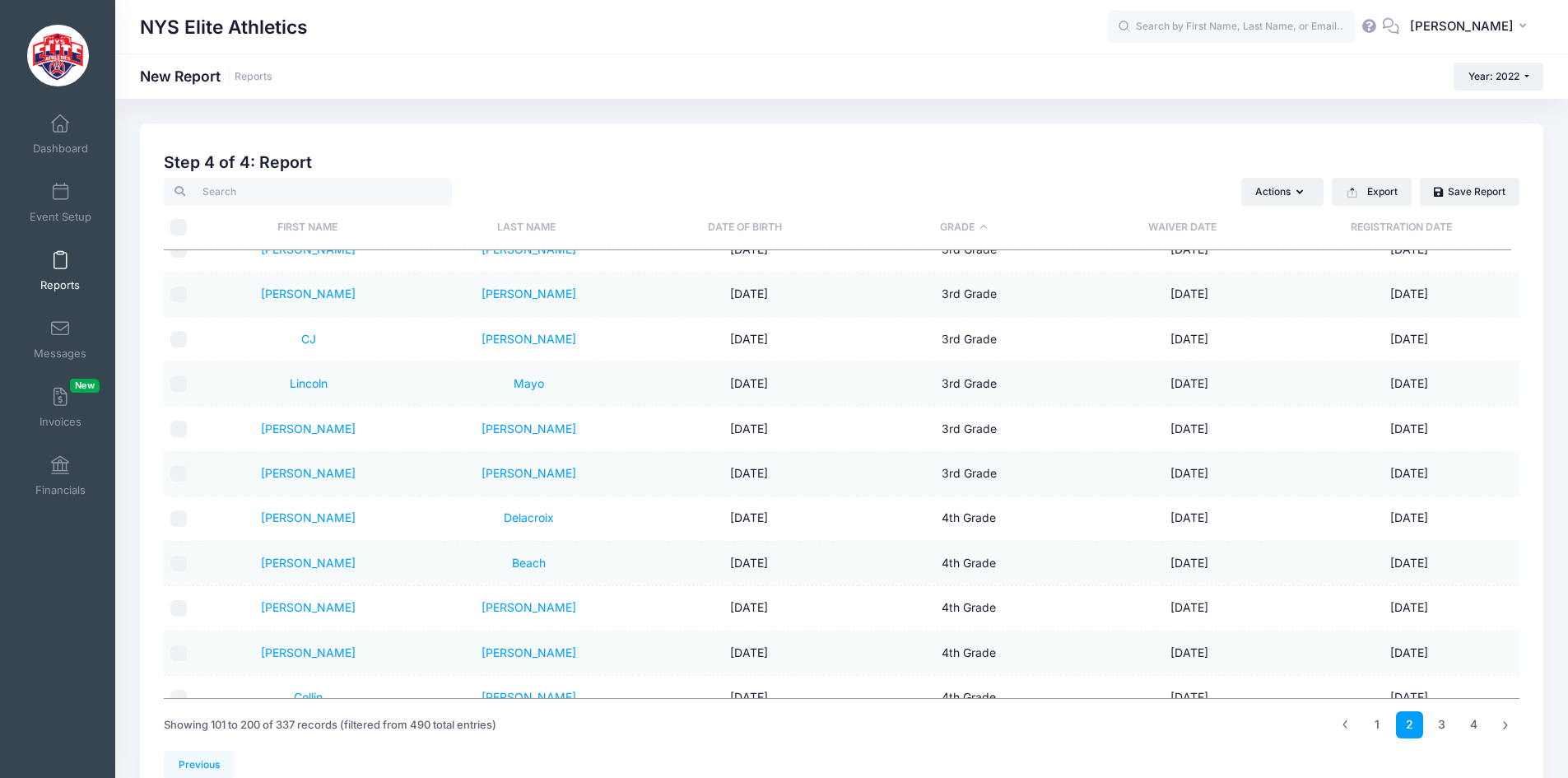
scroll to position [0, 0]
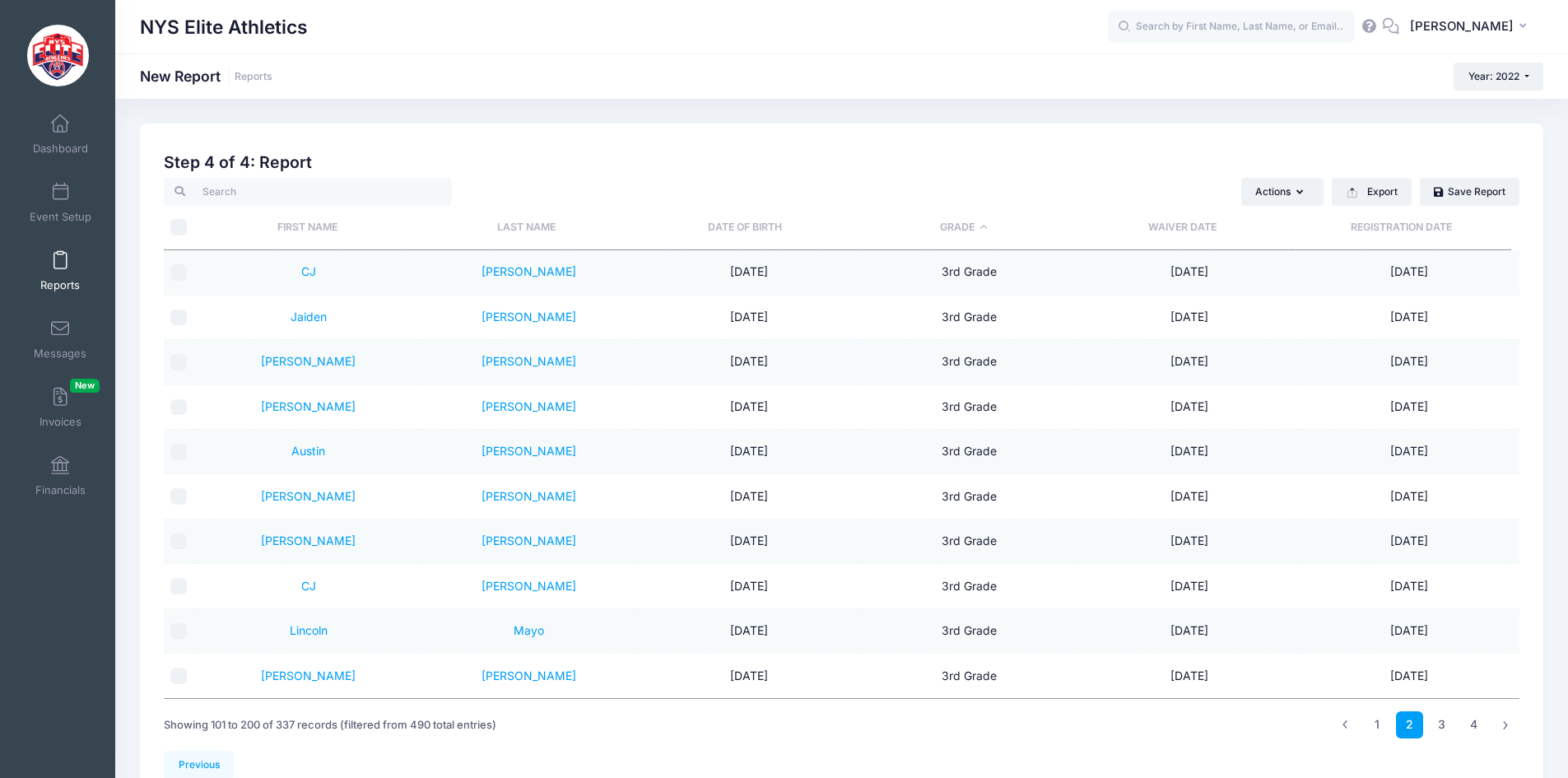
click at [184, 229] on input "\a \a" at bounding box center [178, 226] width 17 height 17
checkbox input "true"
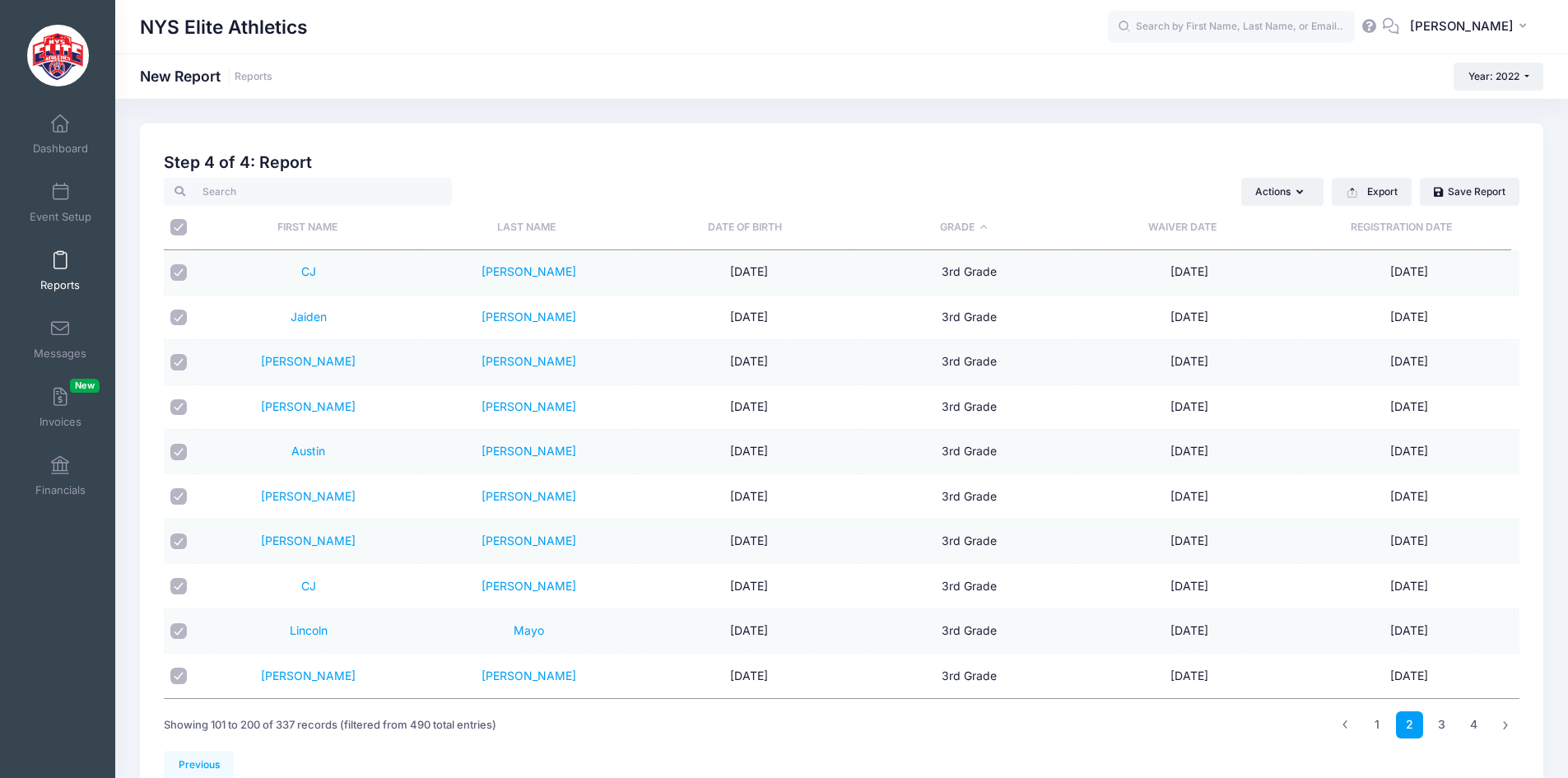
checkbox input "true"
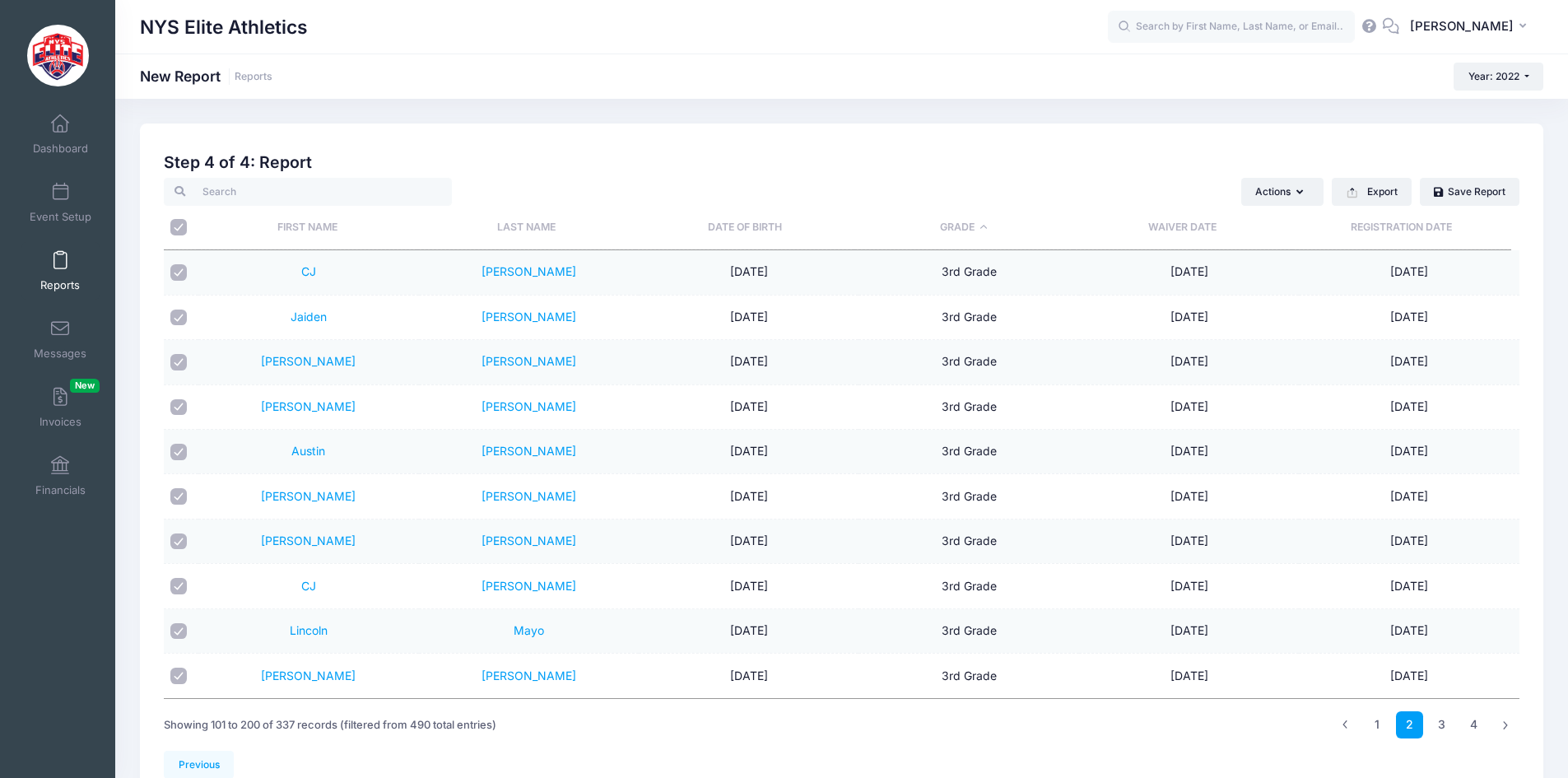
checkbox input "true"
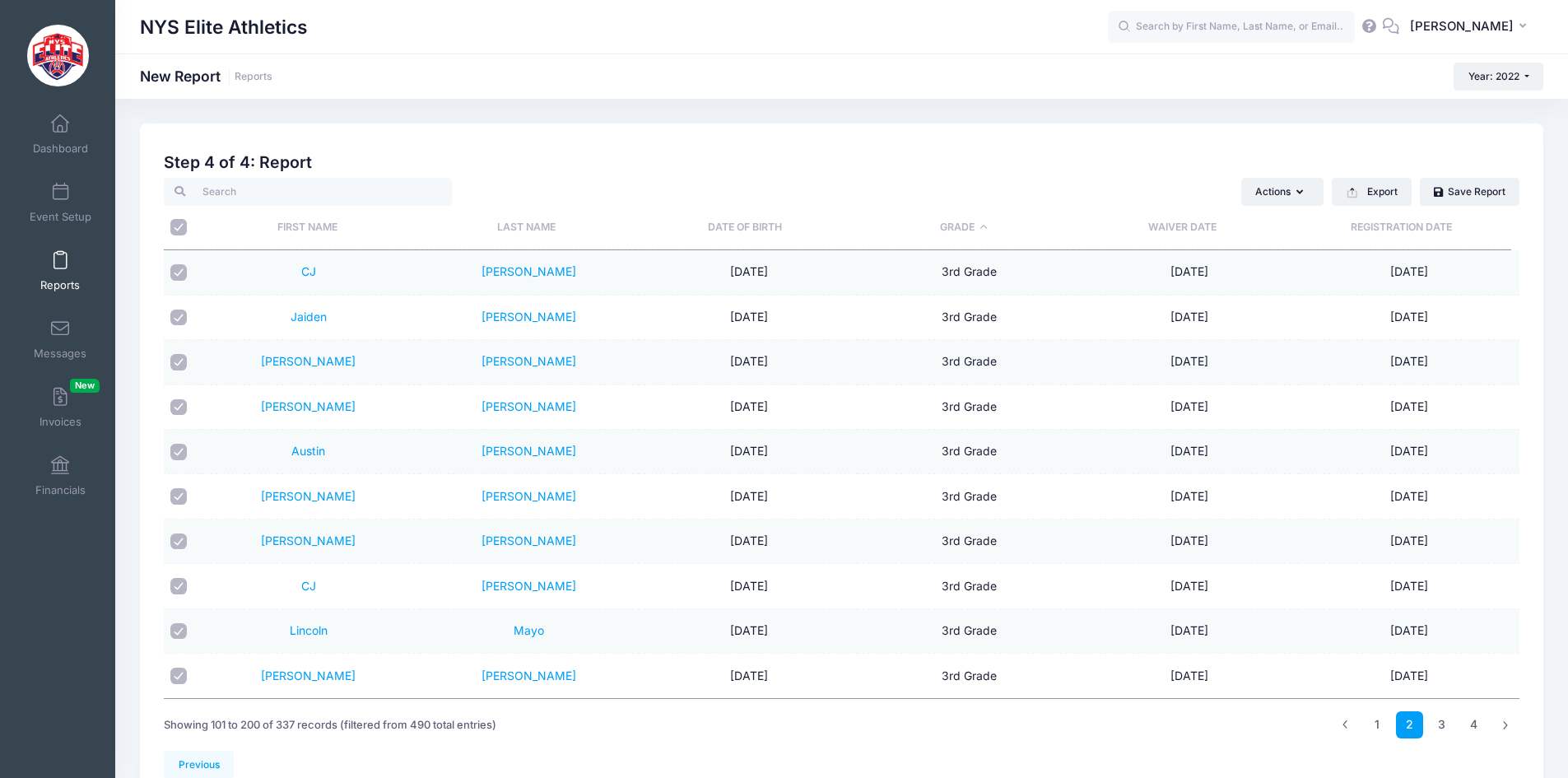
checkbox input "true"
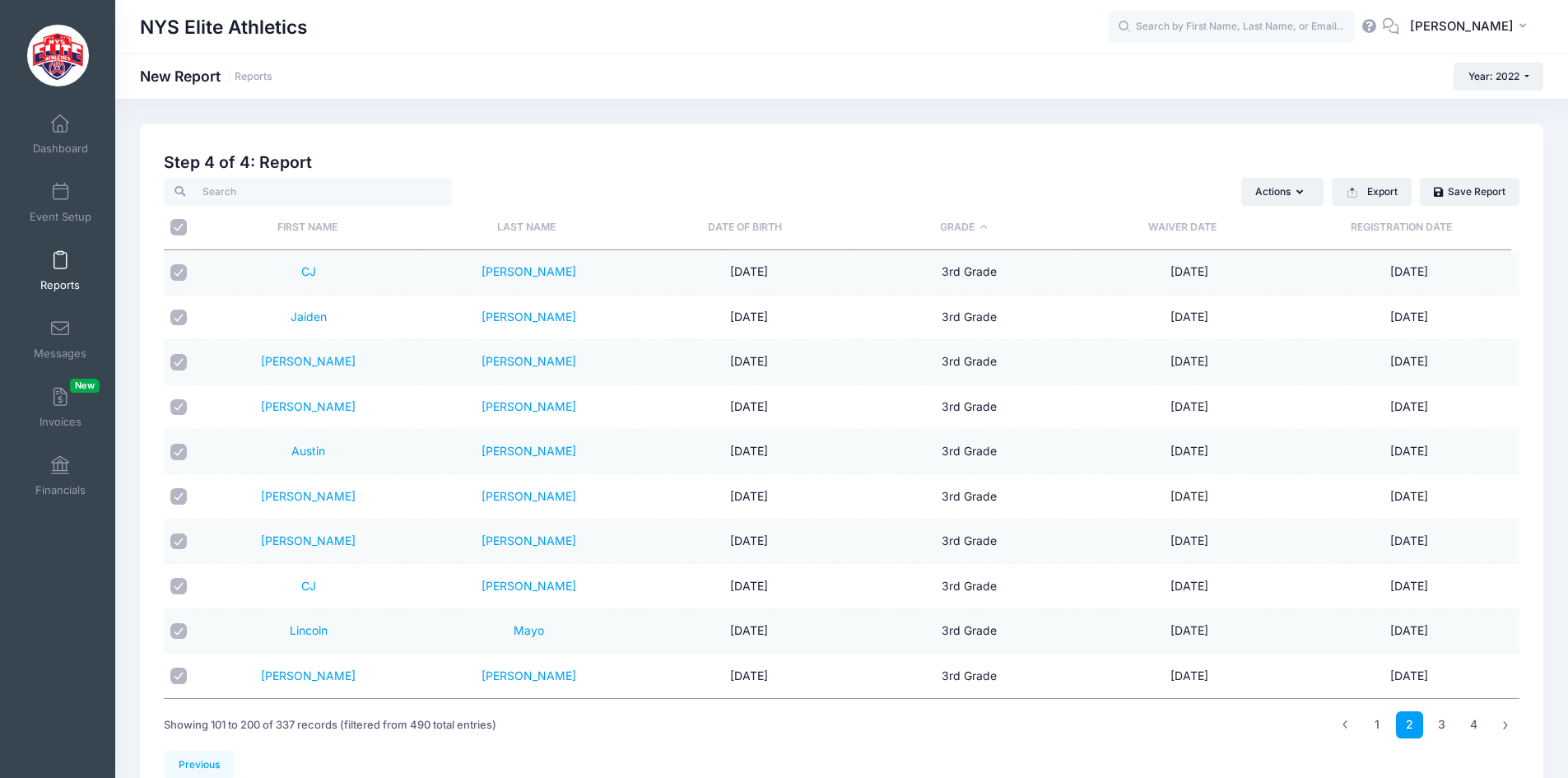
checkbox input "true"
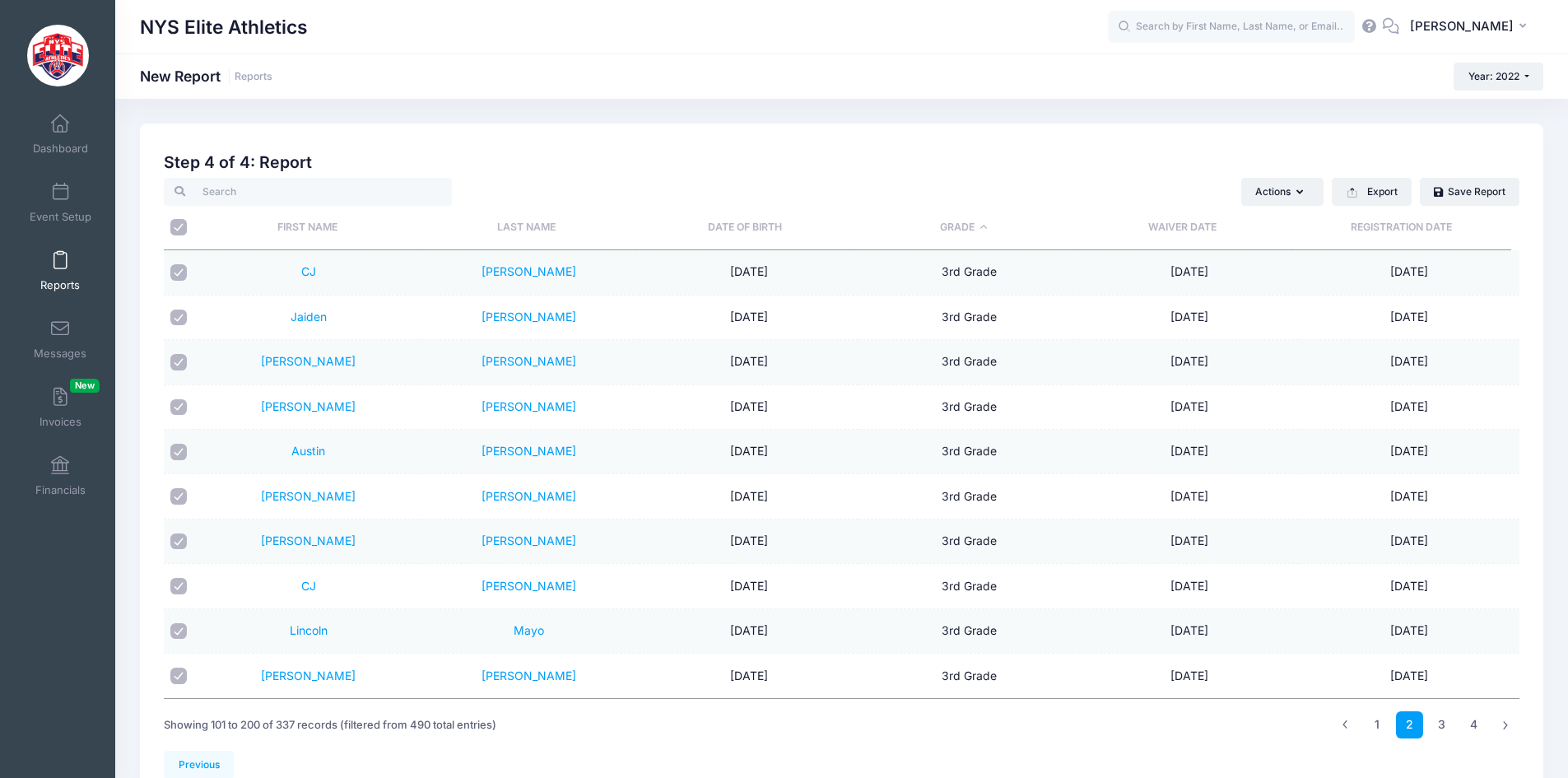
checkbox input "true"
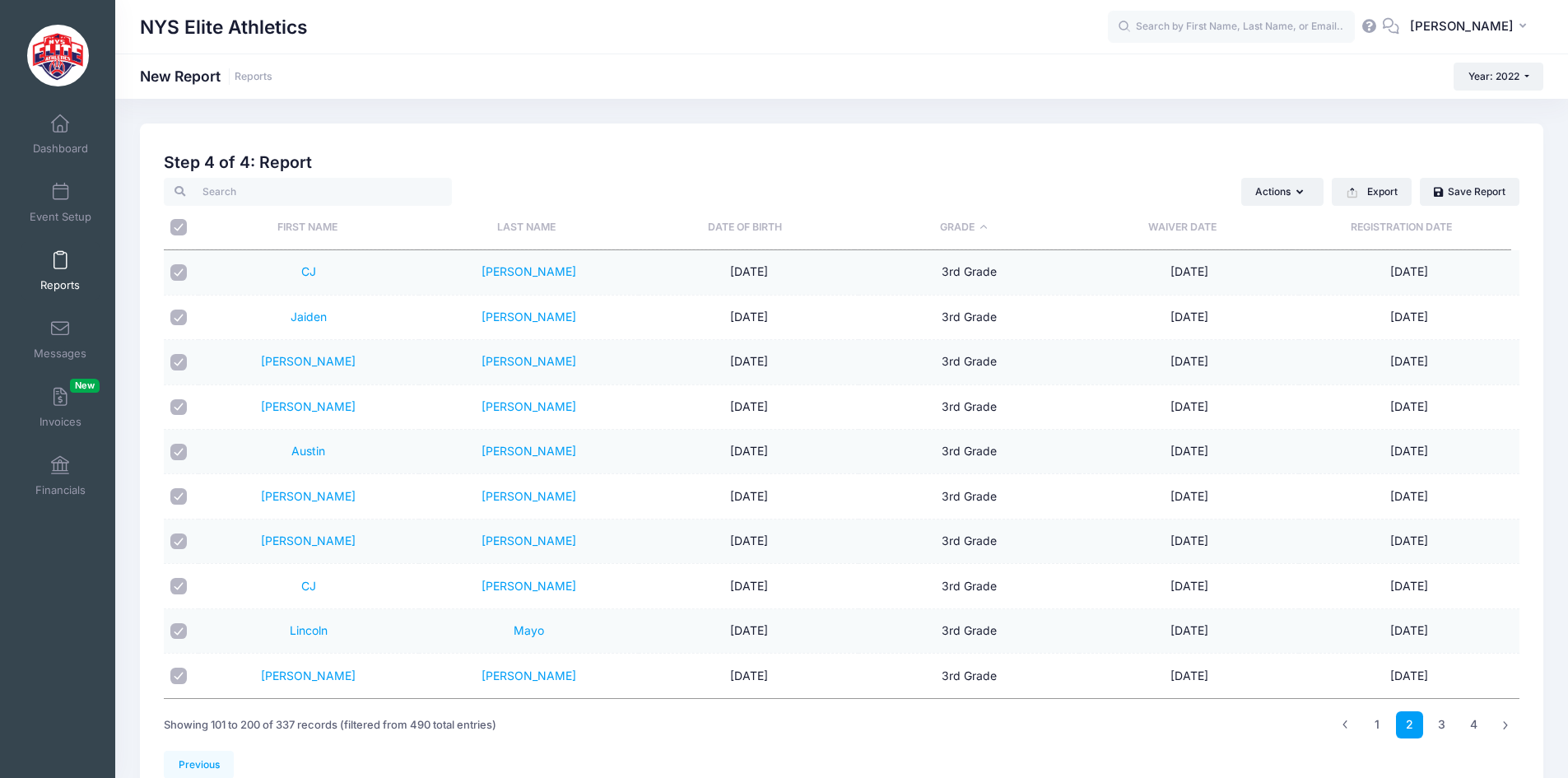
checkbox input "true"
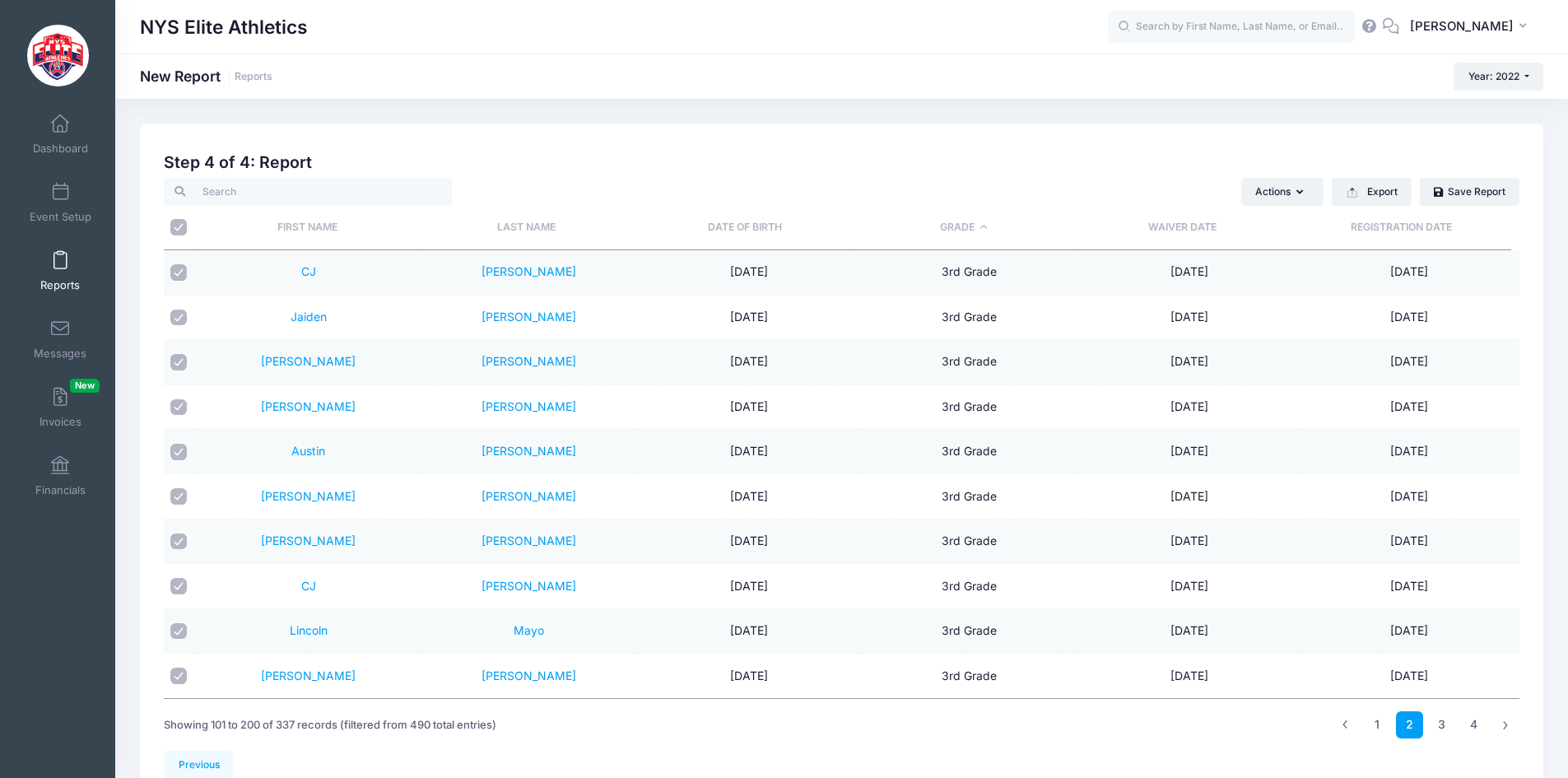
checkbox input "true"
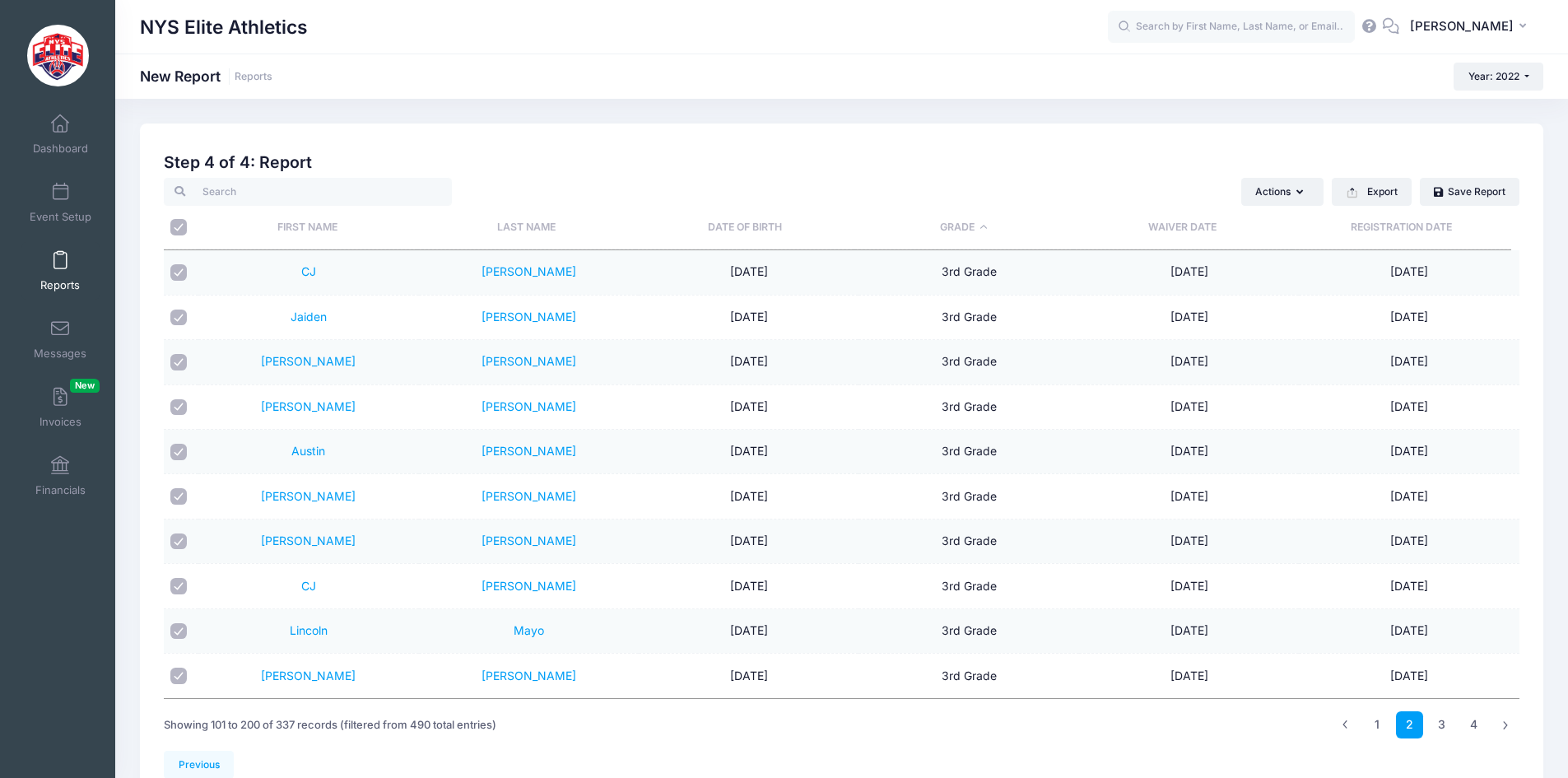
checkbox input "true"
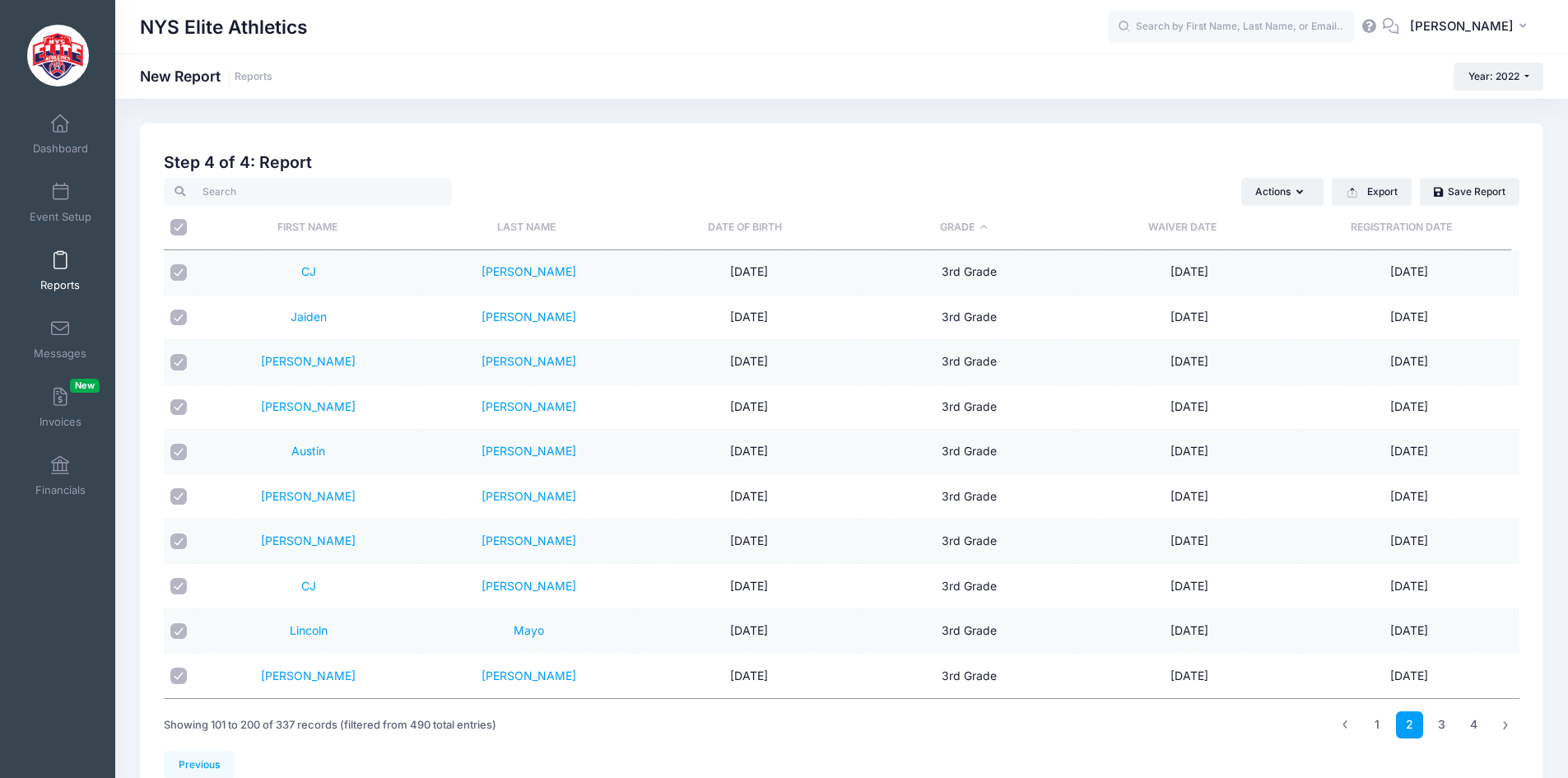
checkbox input "true"
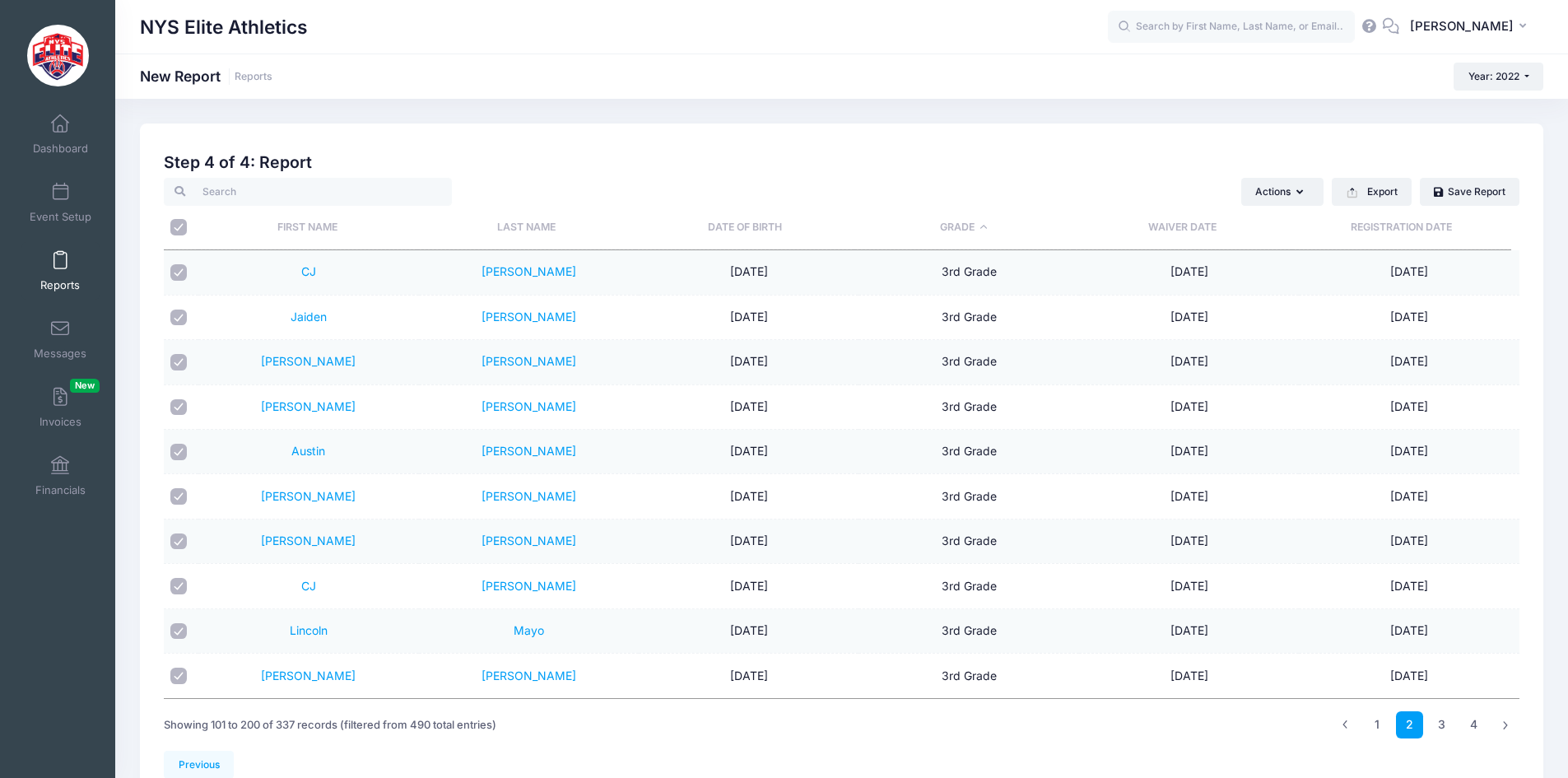
checkbox input "true"
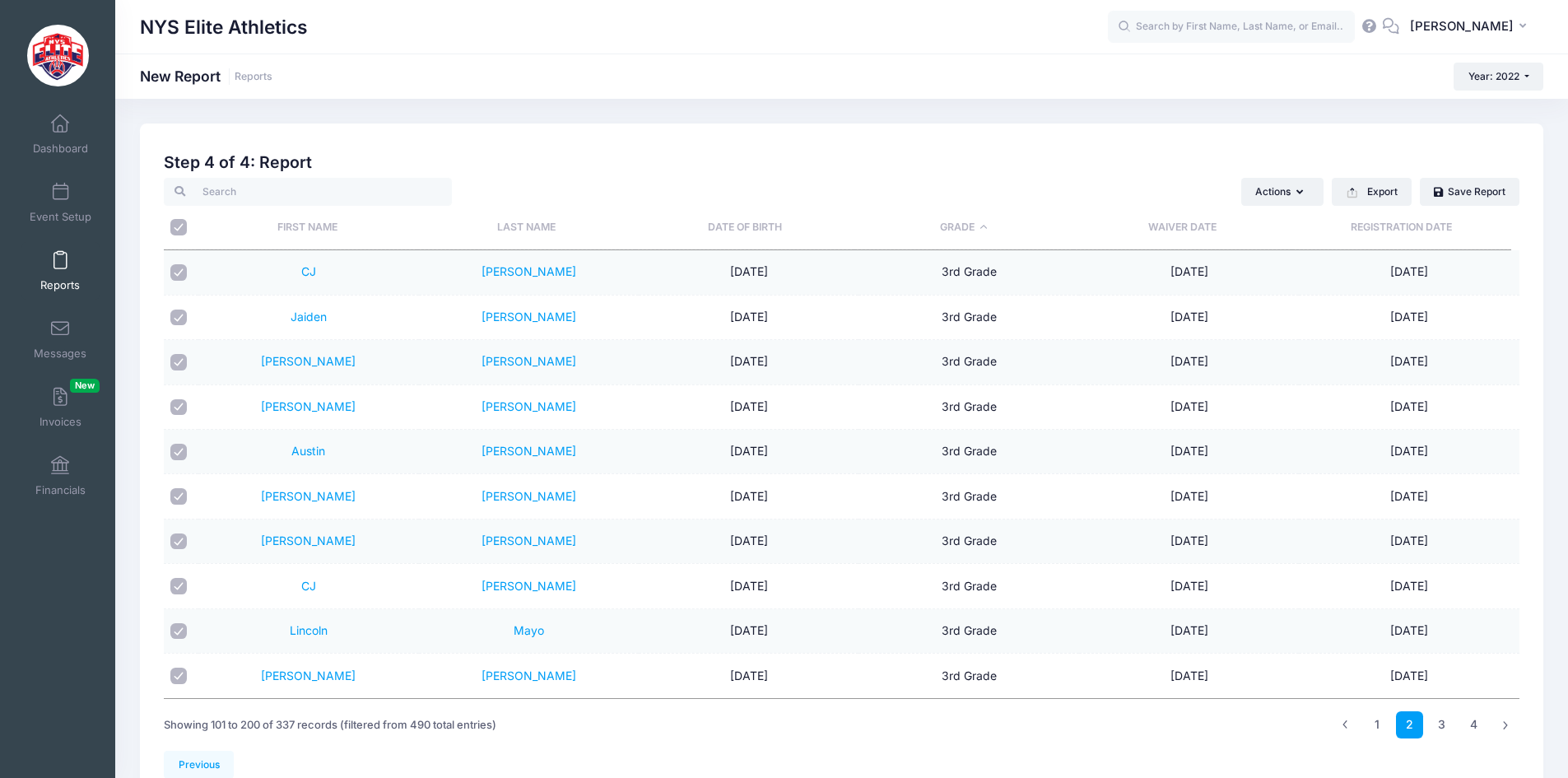
checkbox input "true"
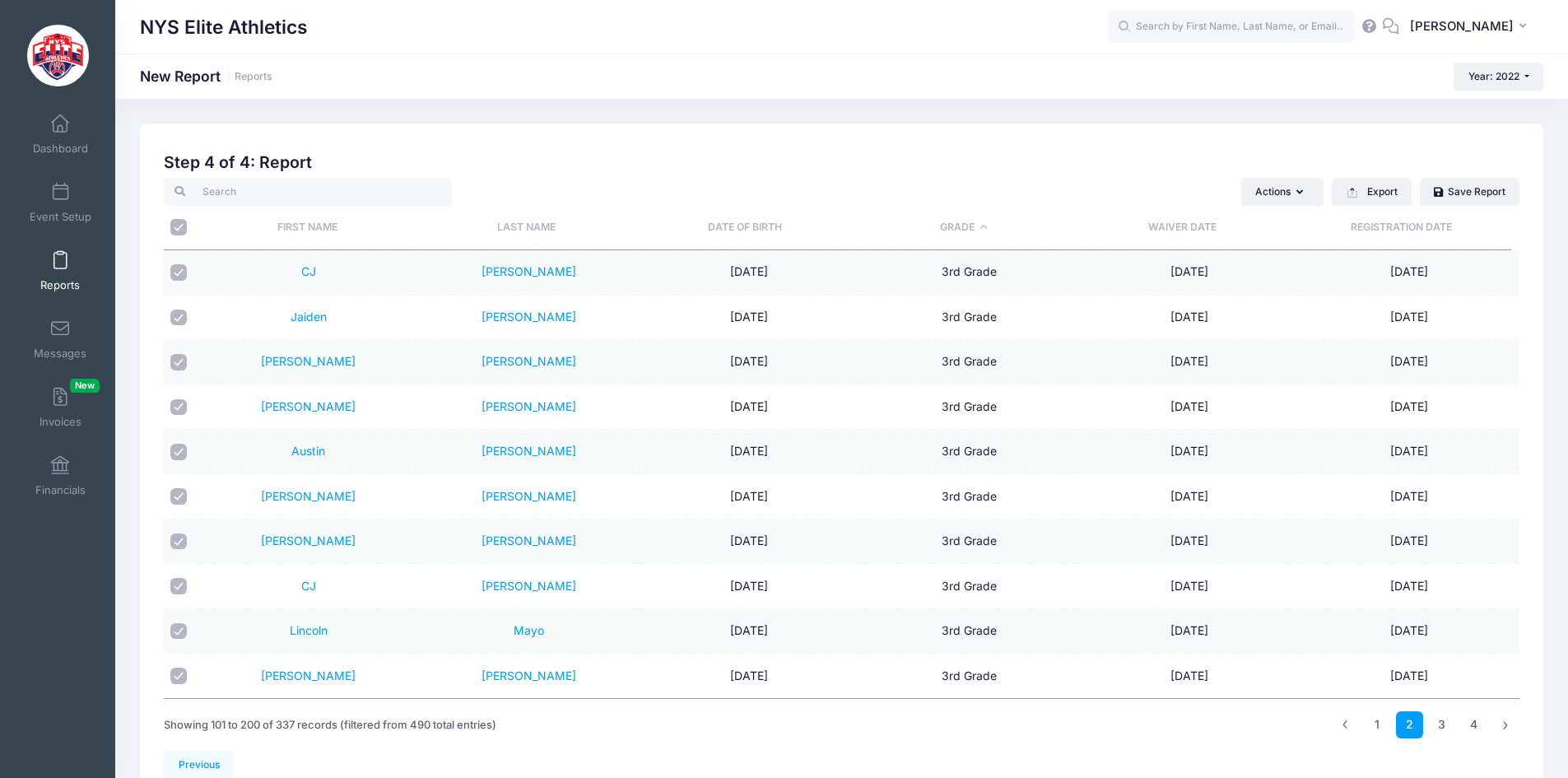
checkbox input "true"
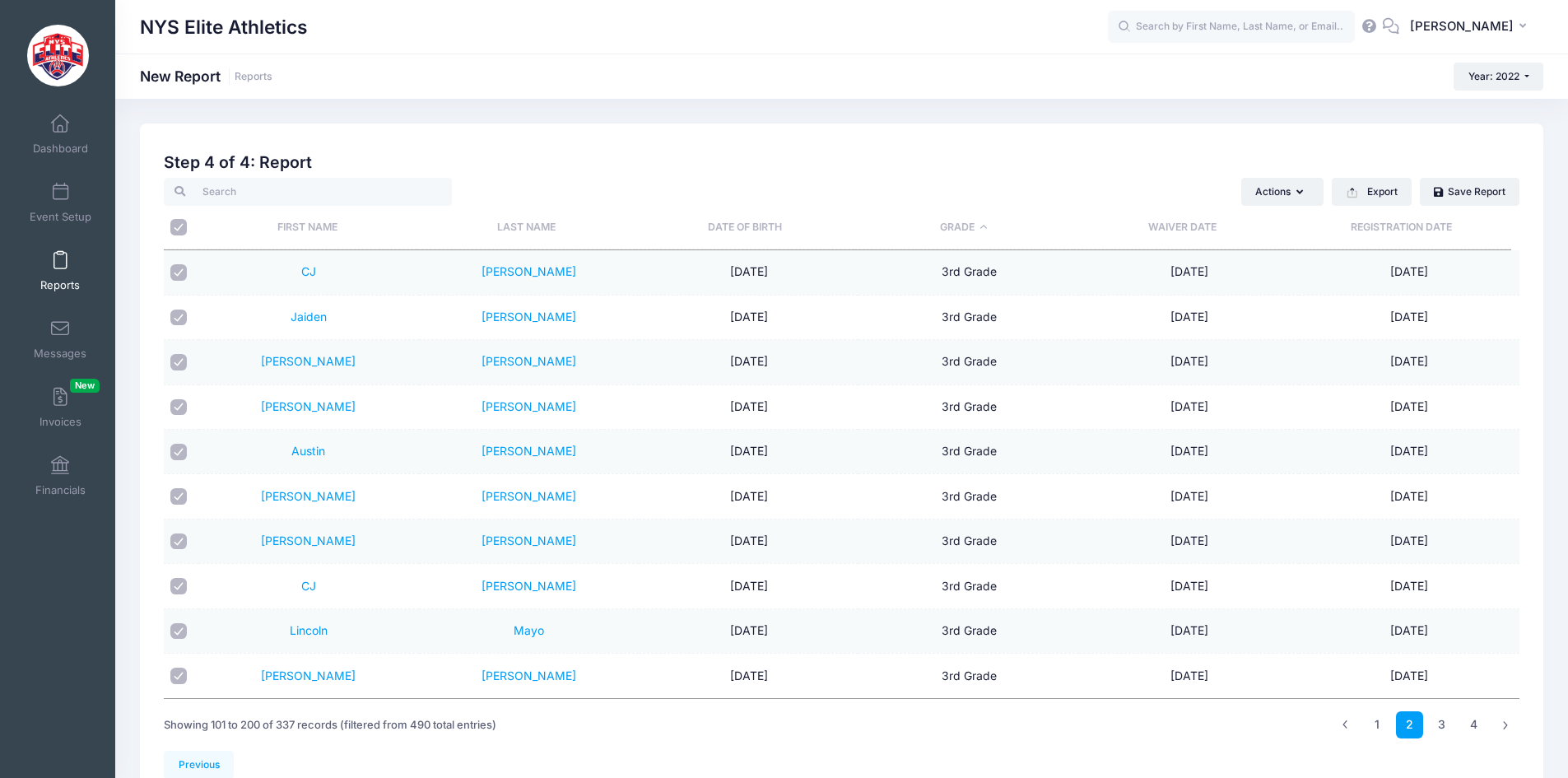
checkbox input "true"
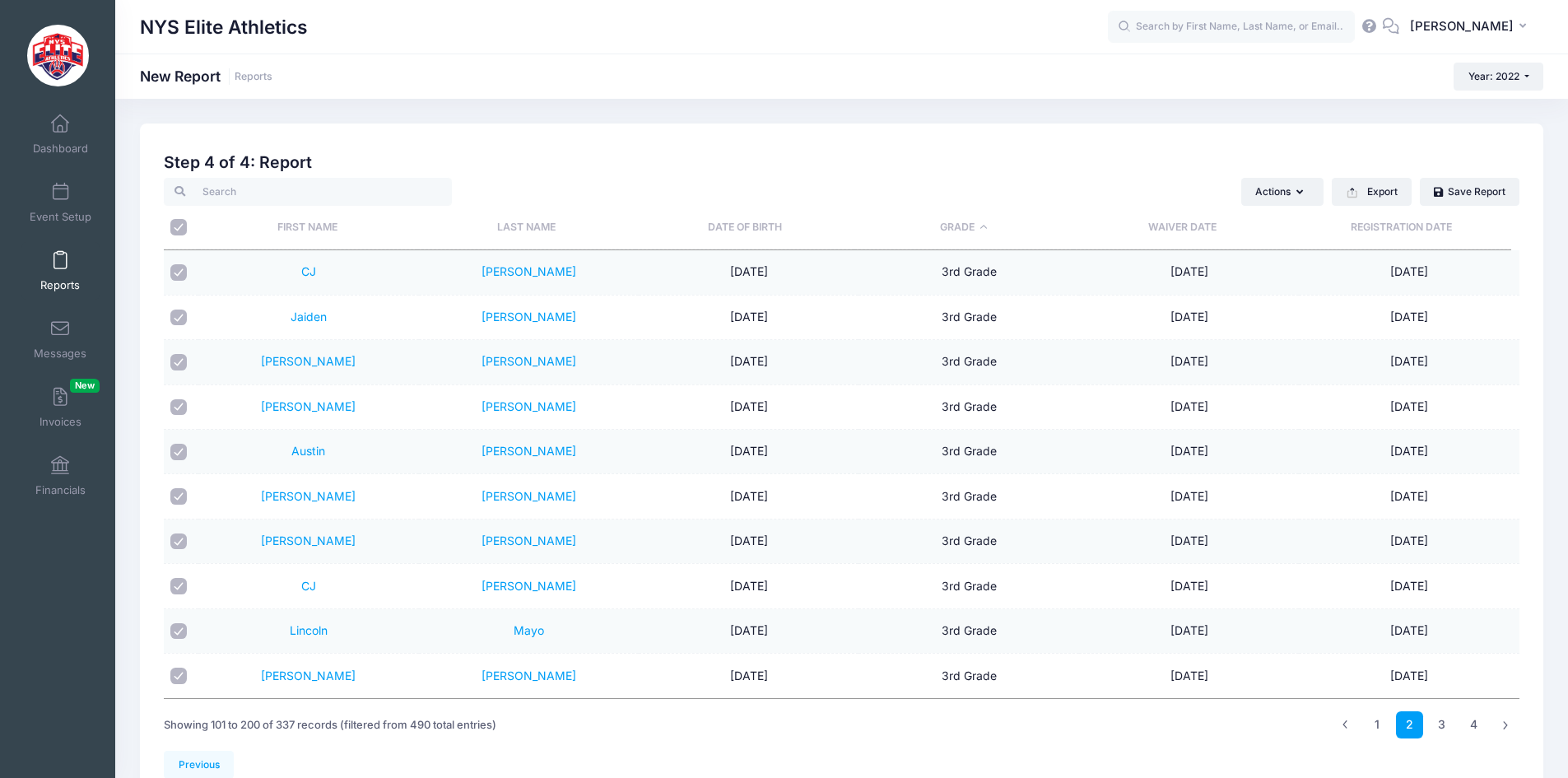
checkbox input "true"
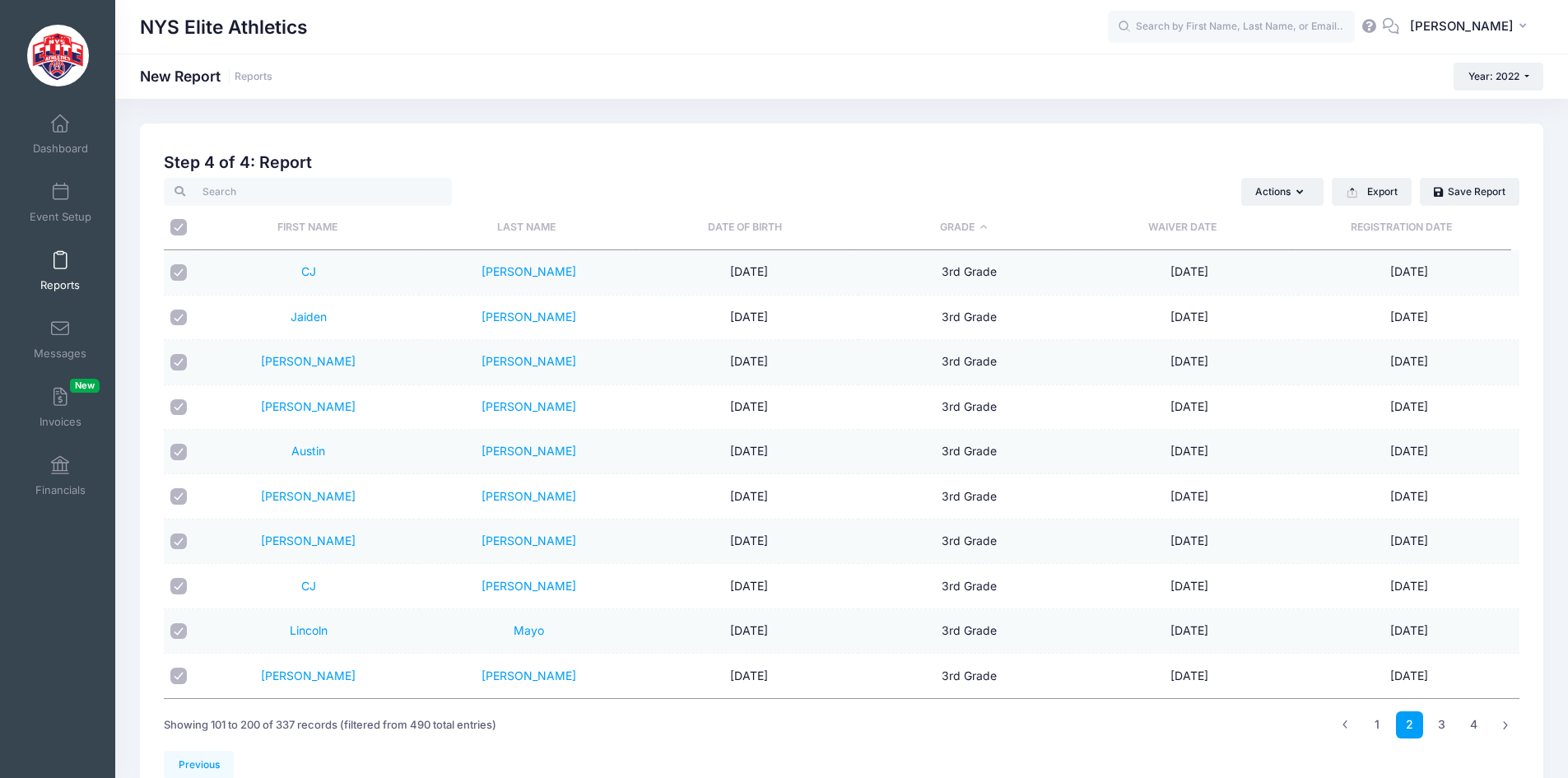
checkbox input "true"
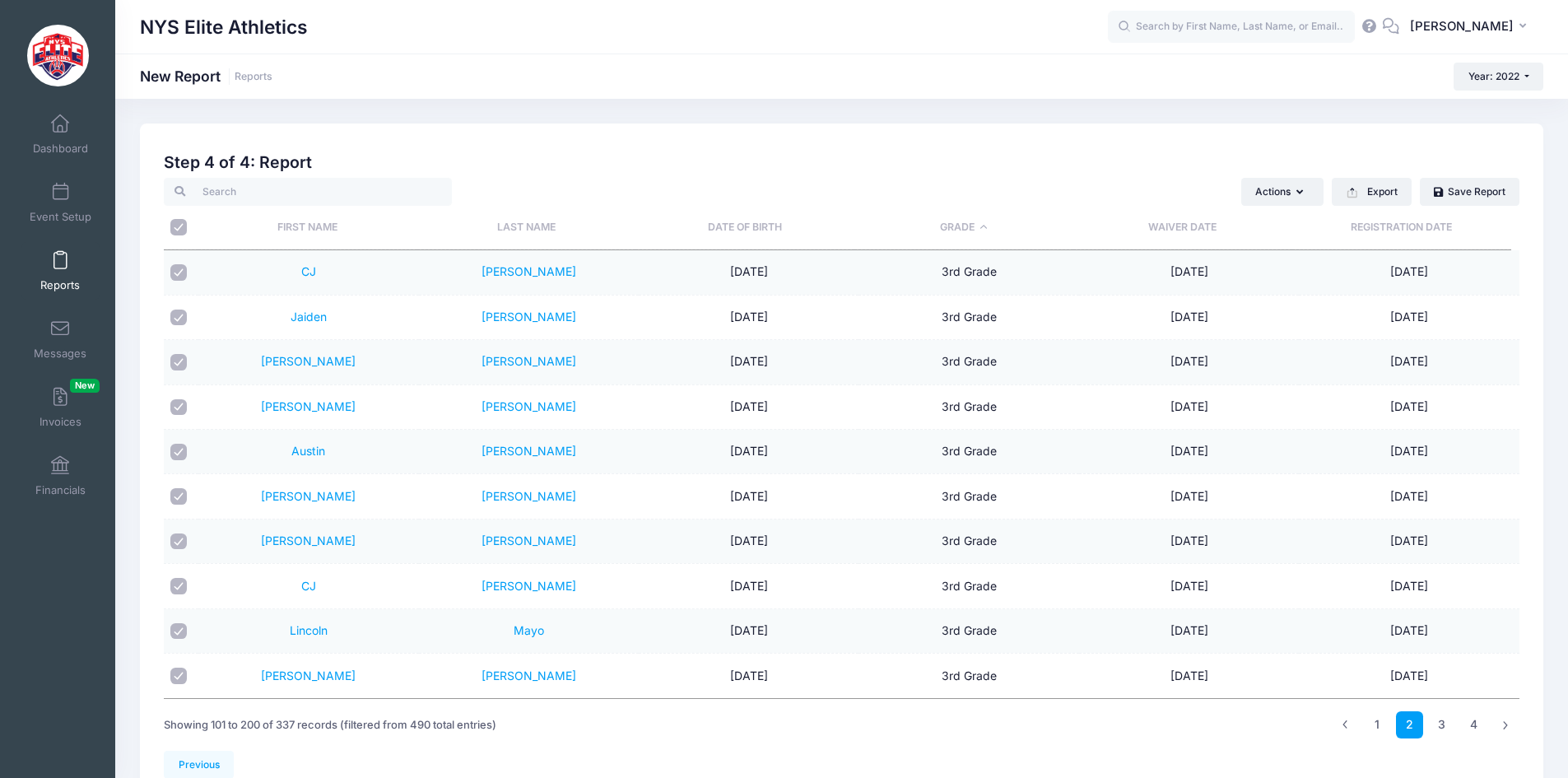
checkbox input "true"
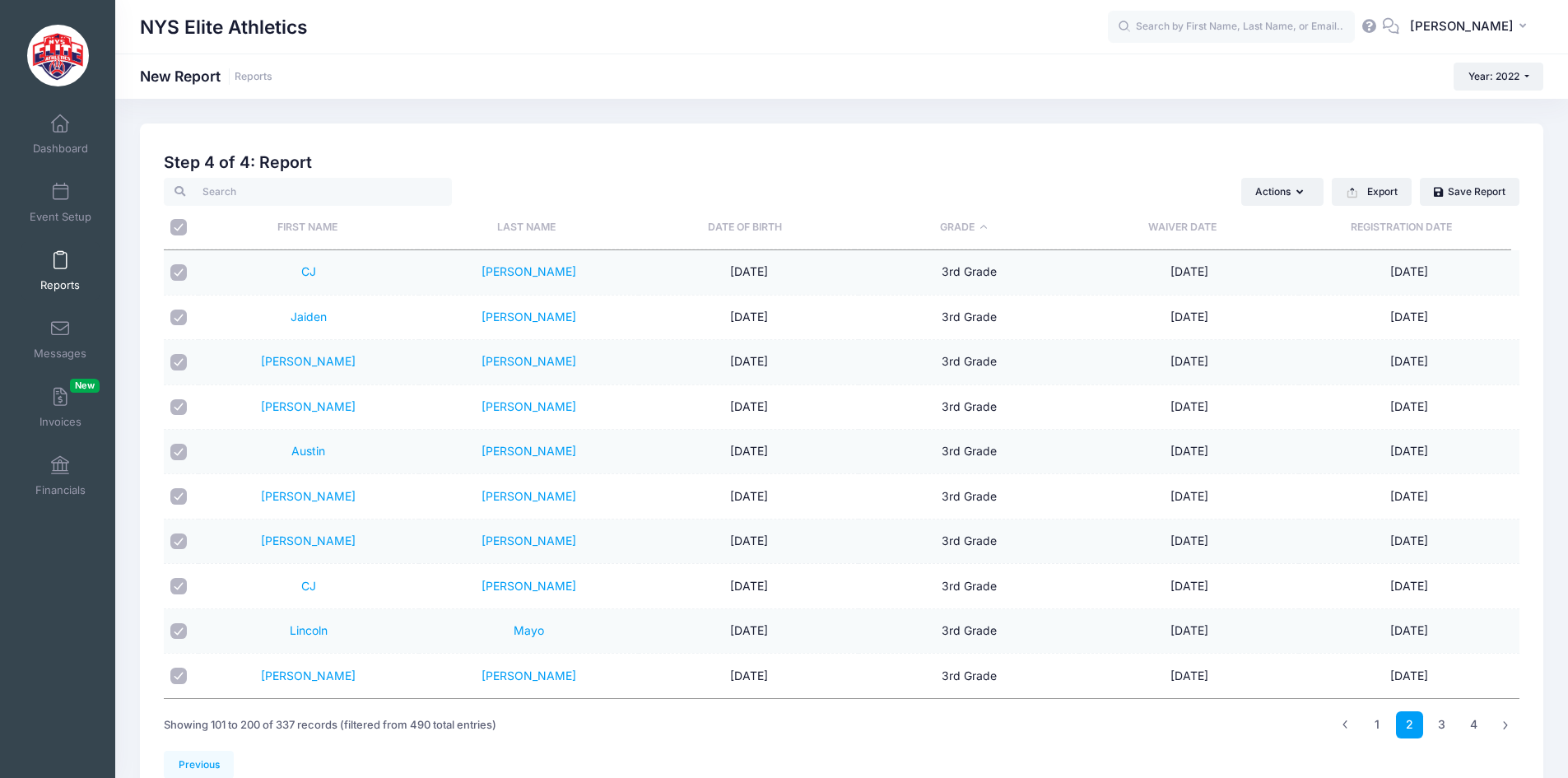
checkbox input "true"
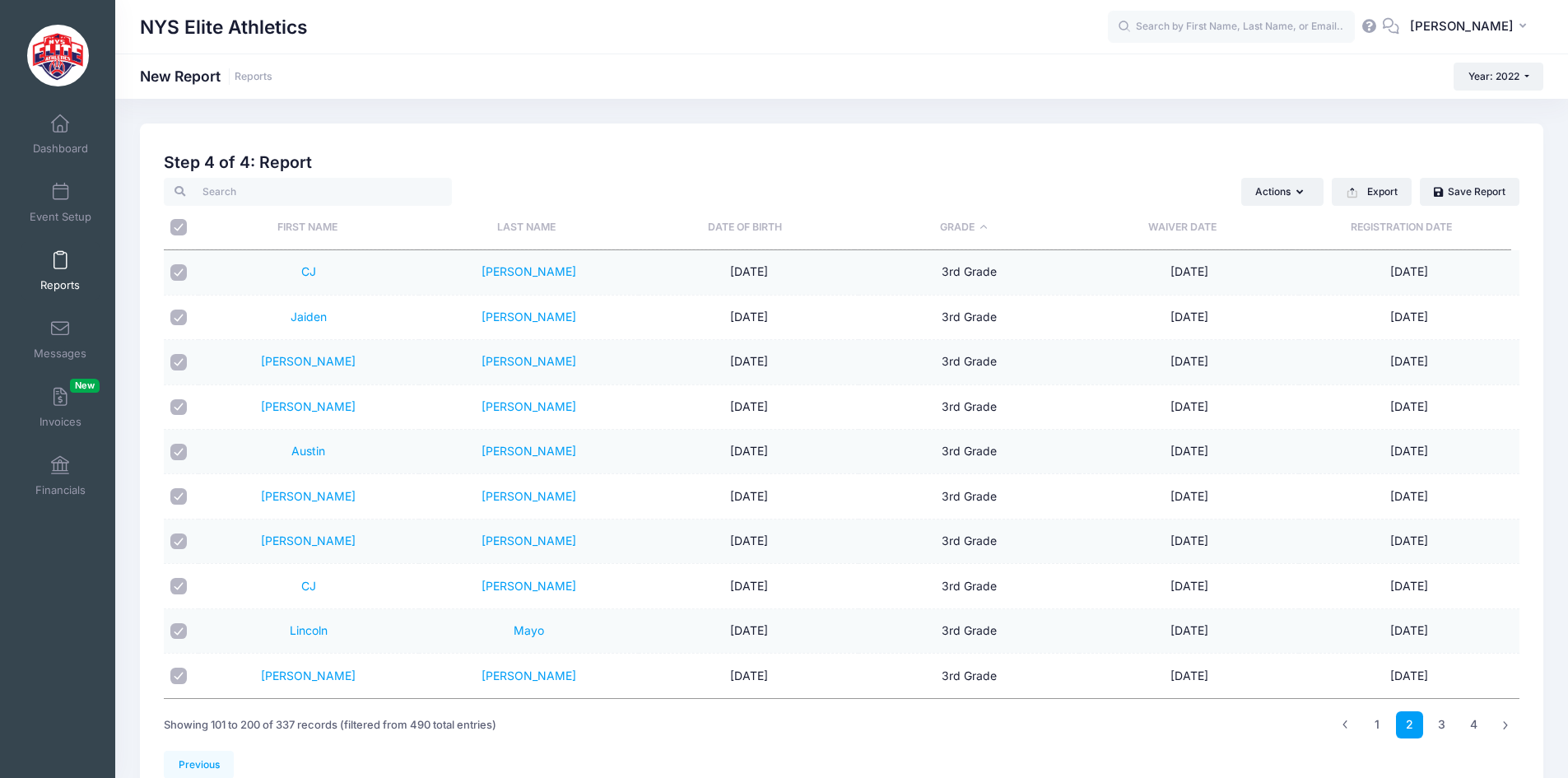
checkbox input "true"
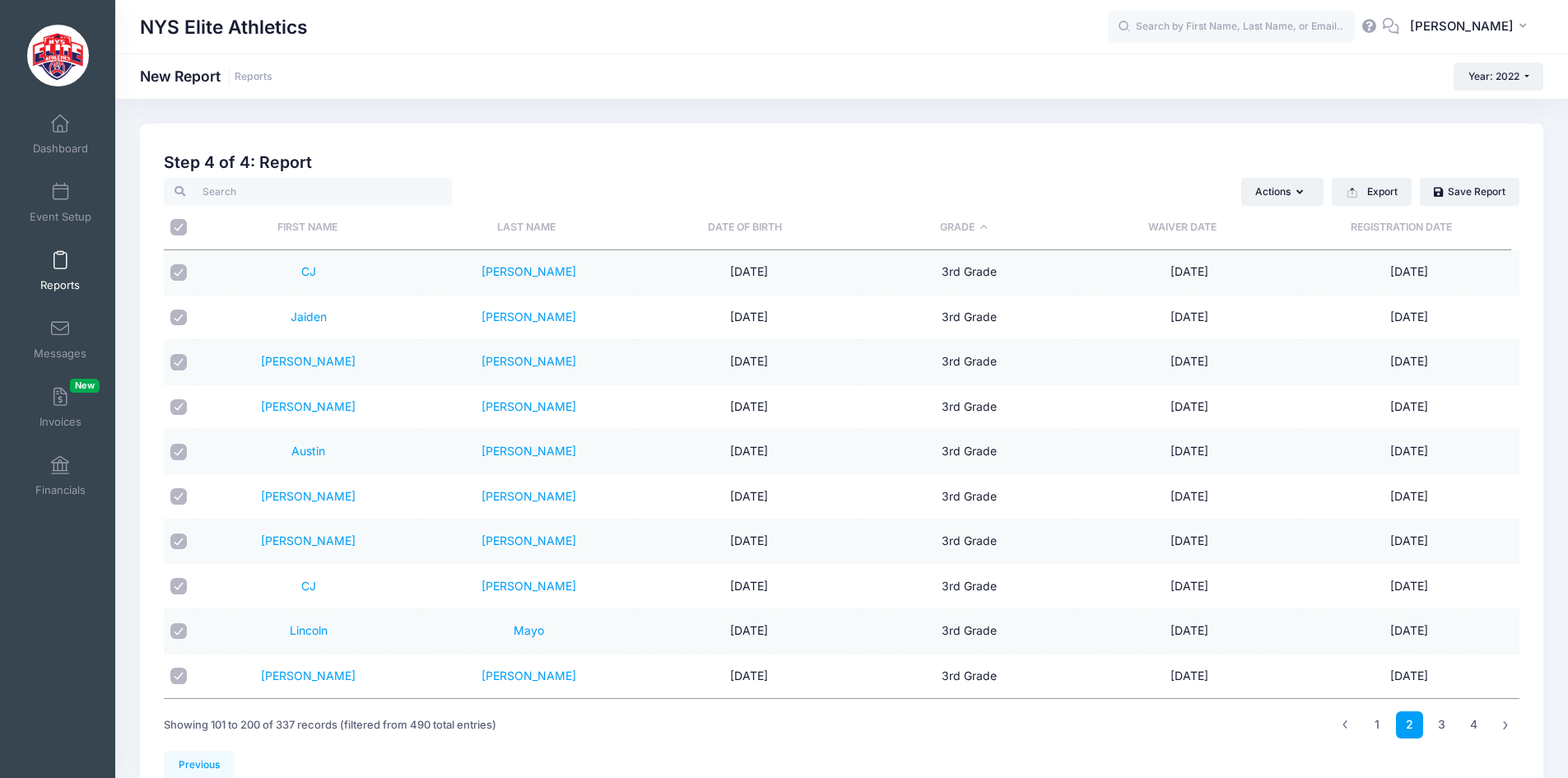
checkbox input "true"
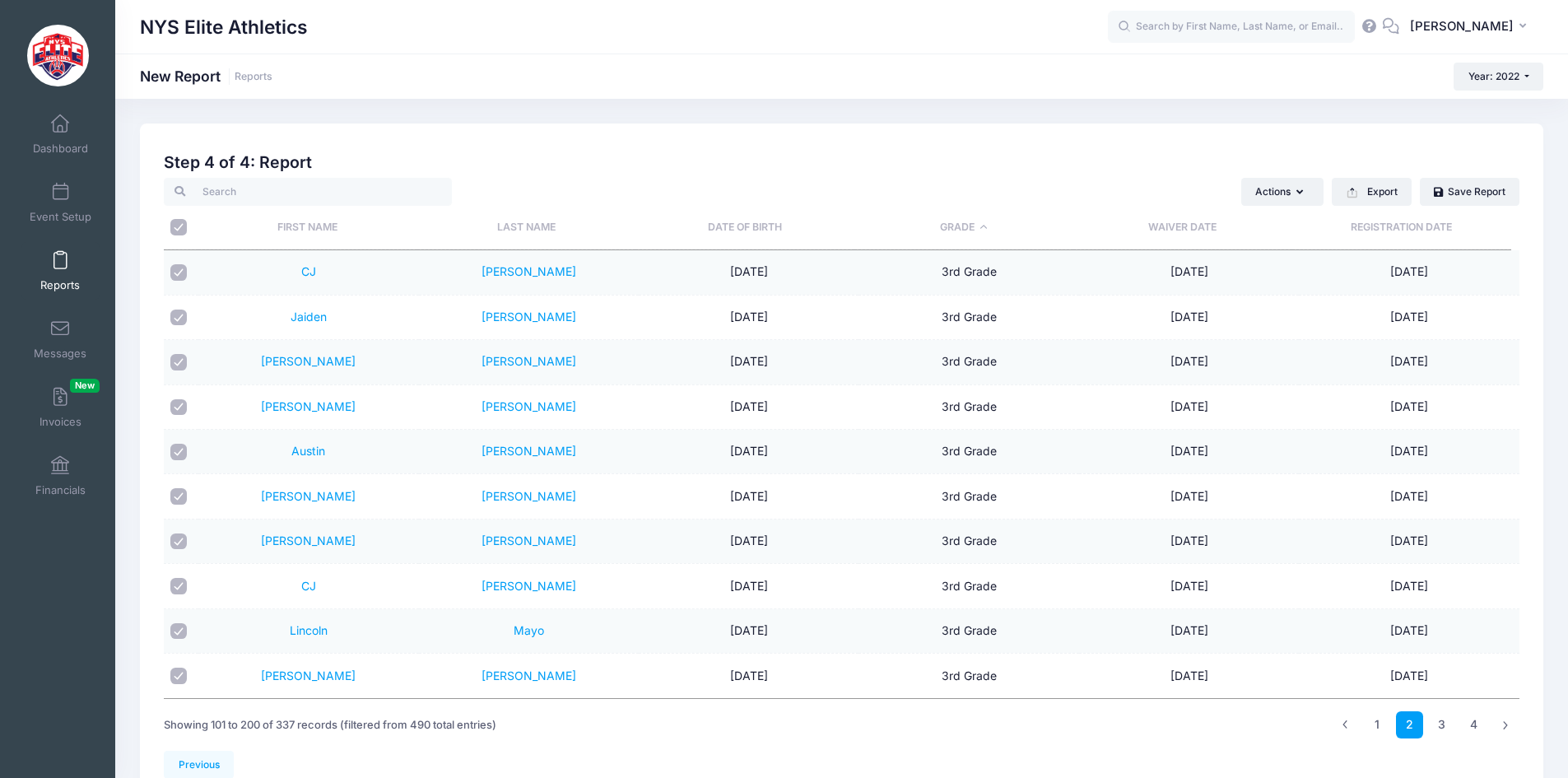
checkbox input "true"
click at [183, 277] on input "checkbox" at bounding box center [178, 272] width 17 height 17
checkbox input "false"
click at [176, 310] on input "checkbox" at bounding box center [178, 317] width 17 height 17
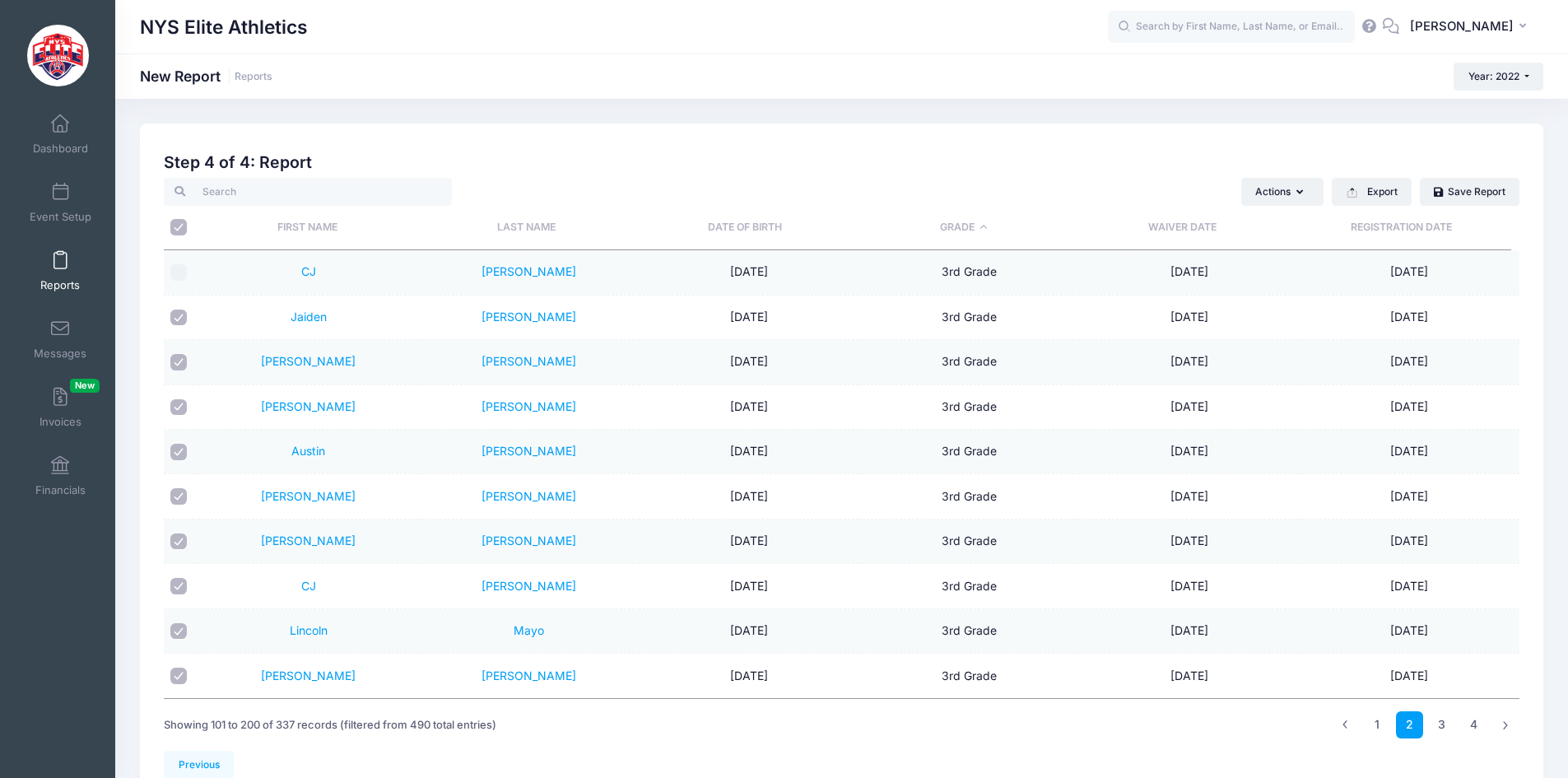
checkbox input "false"
click at [178, 358] on input "checkbox" at bounding box center [178, 362] width 17 height 17
checkbox input "false"
click at [174, 411] on input "checkbox" at bounding box center [178, 407] width 17 height 17
checkbox input "false"
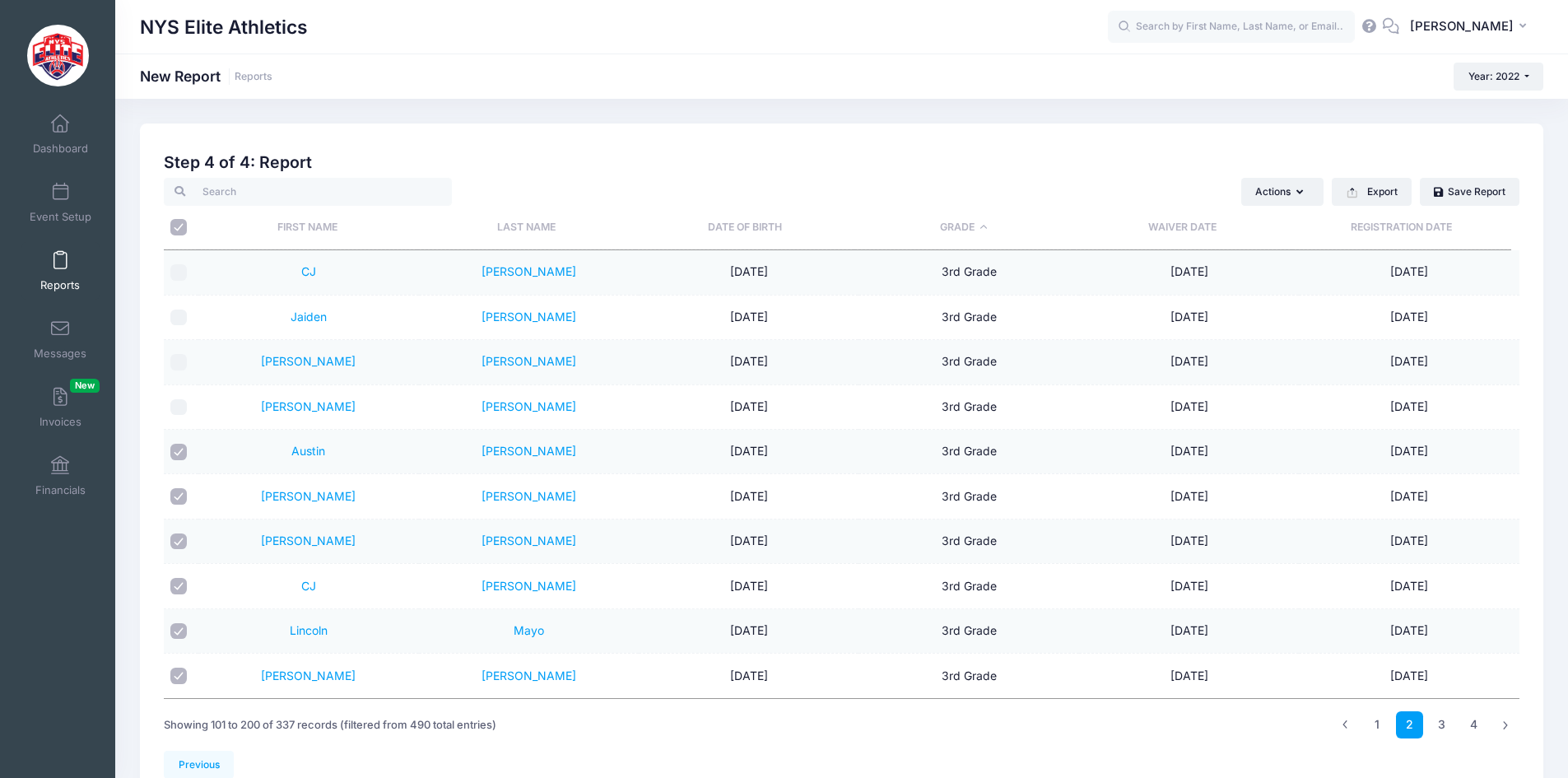
drag, startPoint x: 182, startPoint y: 452, endPoint x: 178, endPoint y: 476, distance: 24.3
click at [182, 451] on input "checkbox" at bounding box center [178, 452] width 17 height 17
checkbox input "false"
click at [177, 492] on input "checkbox" at bounding box center [178, 496] width 17 height 17
checkbox input "false"
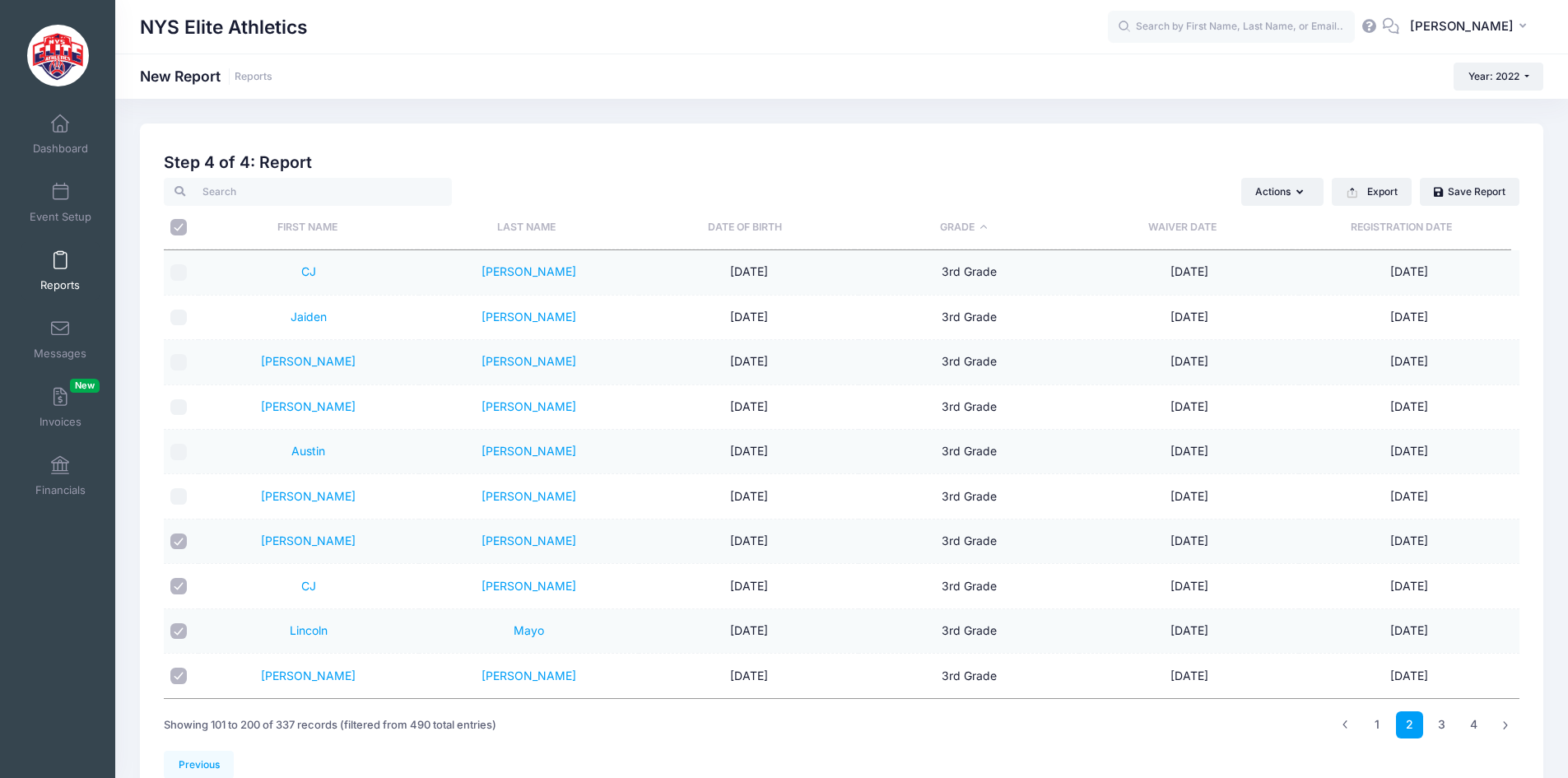
click at [175, 545] on input "checkbox" at bounding box center [178, 541] width 17 height 17
checkbox input "false"
drag, startPoint x: 181, startPoint y: 587, endPoint x: 188, endPoint y: 574, distance: 14.8
click at [182, 587] on input "checkbox" at bounding box center [178, 586] width 17 height 17
checkbox input "false"
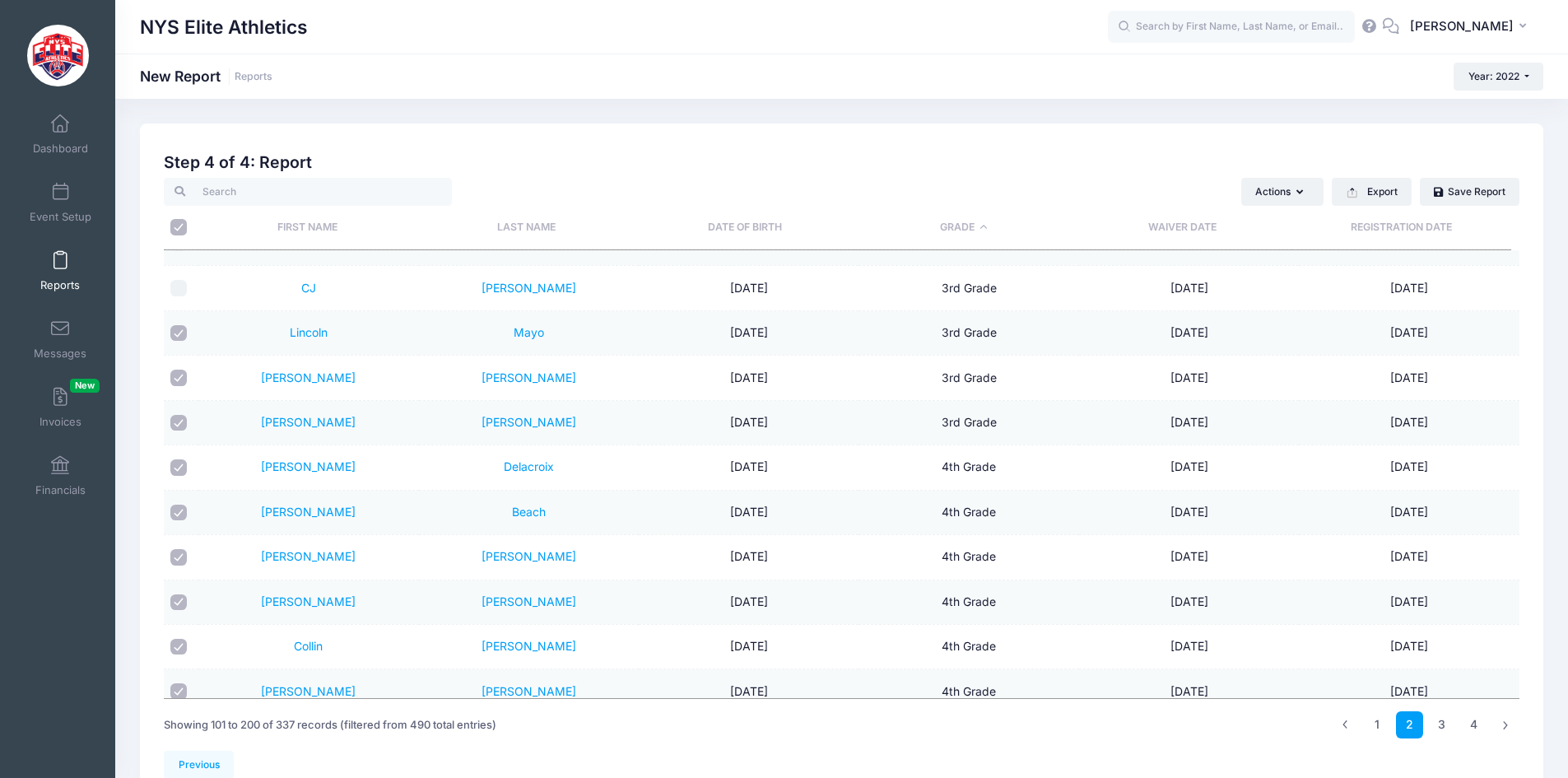
scroll to position [329, 0]
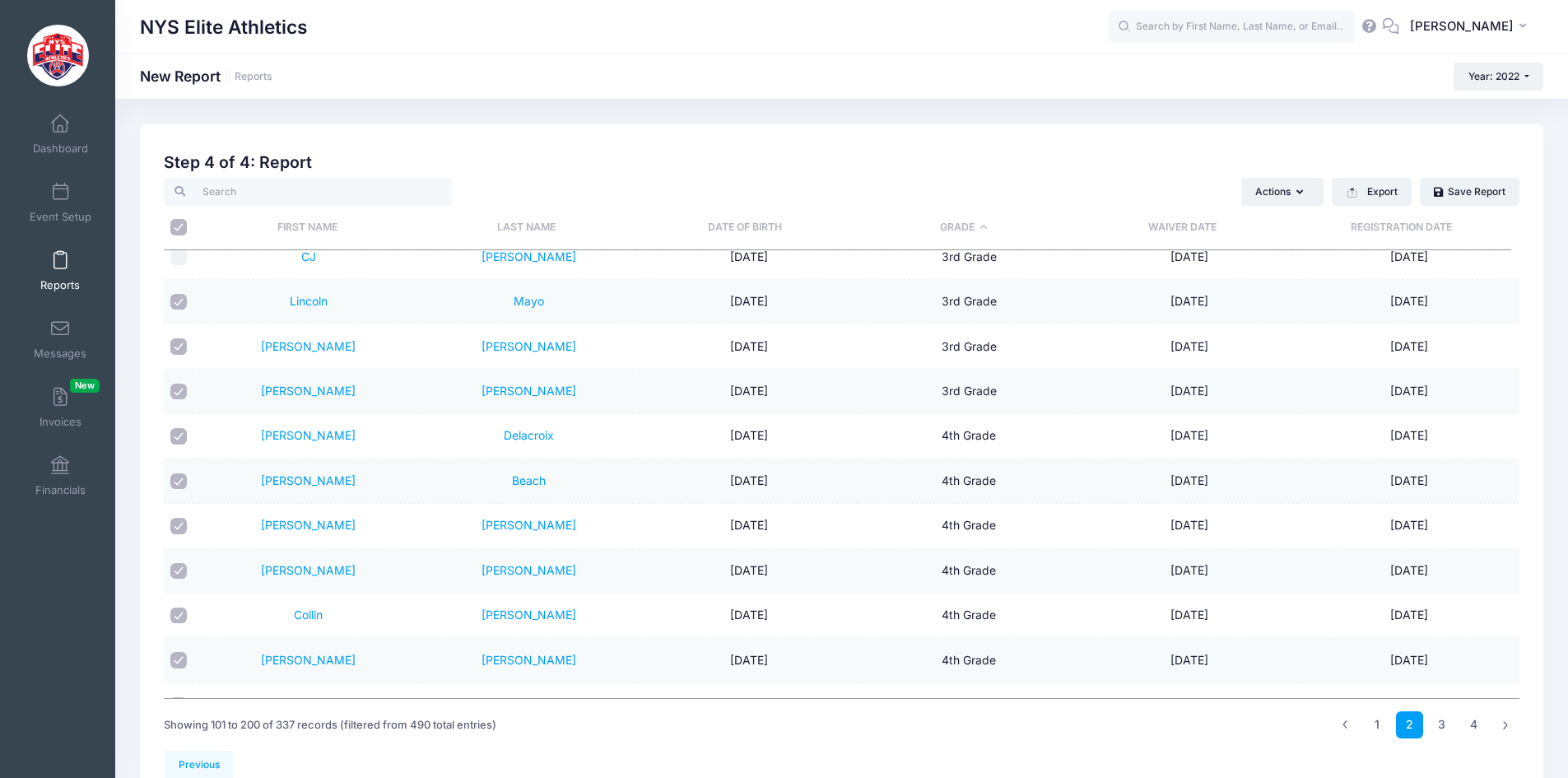
drag, startPoint x: 172, startPoint y: 297, endPoint x: 178, endPoint y: 306, distance: 10.8
click at [174, 299] on input "checkbox" at bounding box center [178, 302] width 17 height 17
checkbox input "false"
drag, startPoint x: 179, startPoint y: 345, endPoint x: 179, endPoint y: 361, distance: 16.0
click at [179, 346] on input "checkbox" at bounding box center [178, 346] width 17 height 17
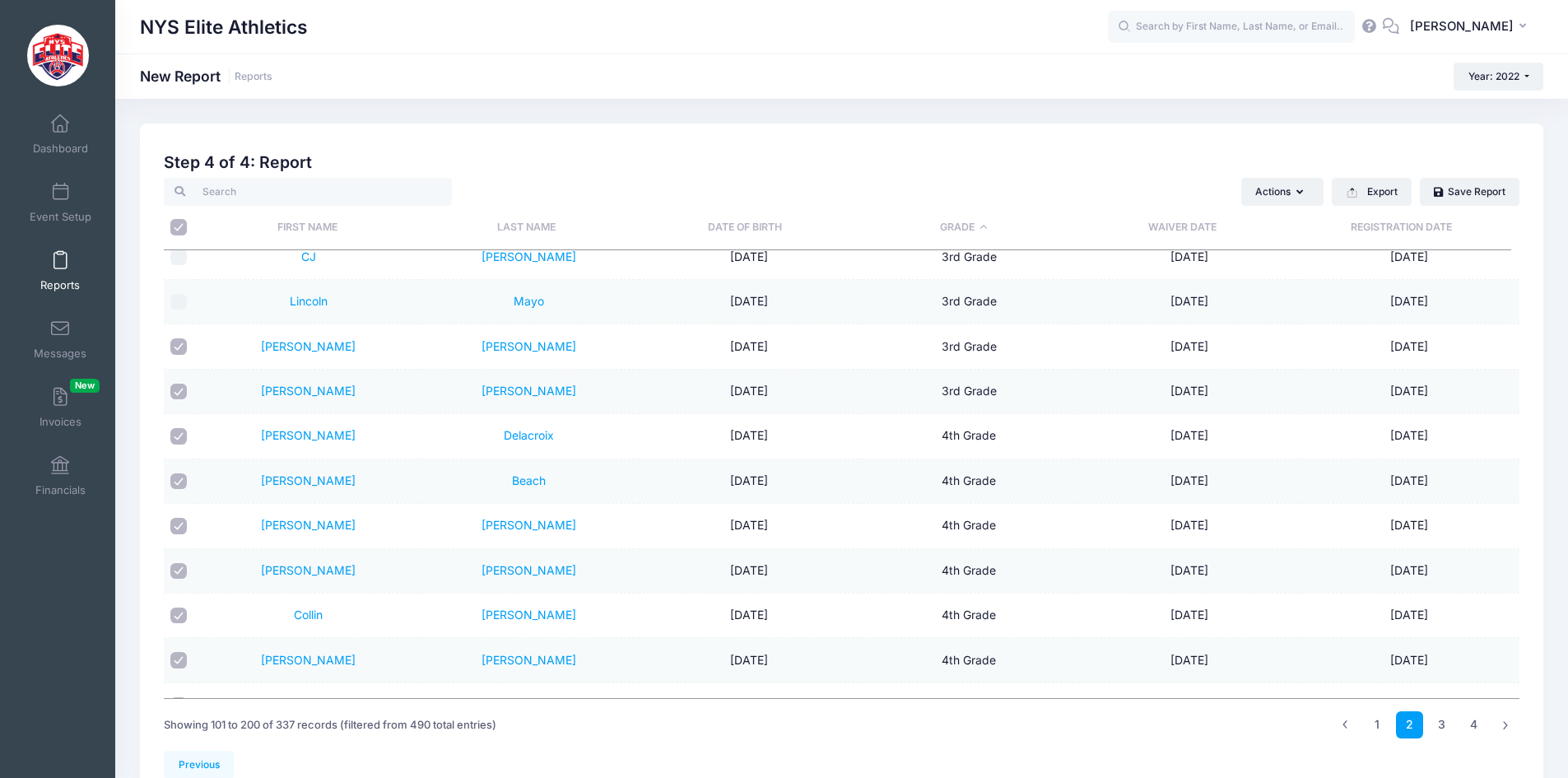
checkbox input "false"
click at [182, 393] on input "checkbox" at bounding box center [178, 391] width 17 height 17
checkbox input "false"
click at [180, 433] on input "checkbox" at bounding box center [178, 436] width 17 height 17
checkbox input "false"
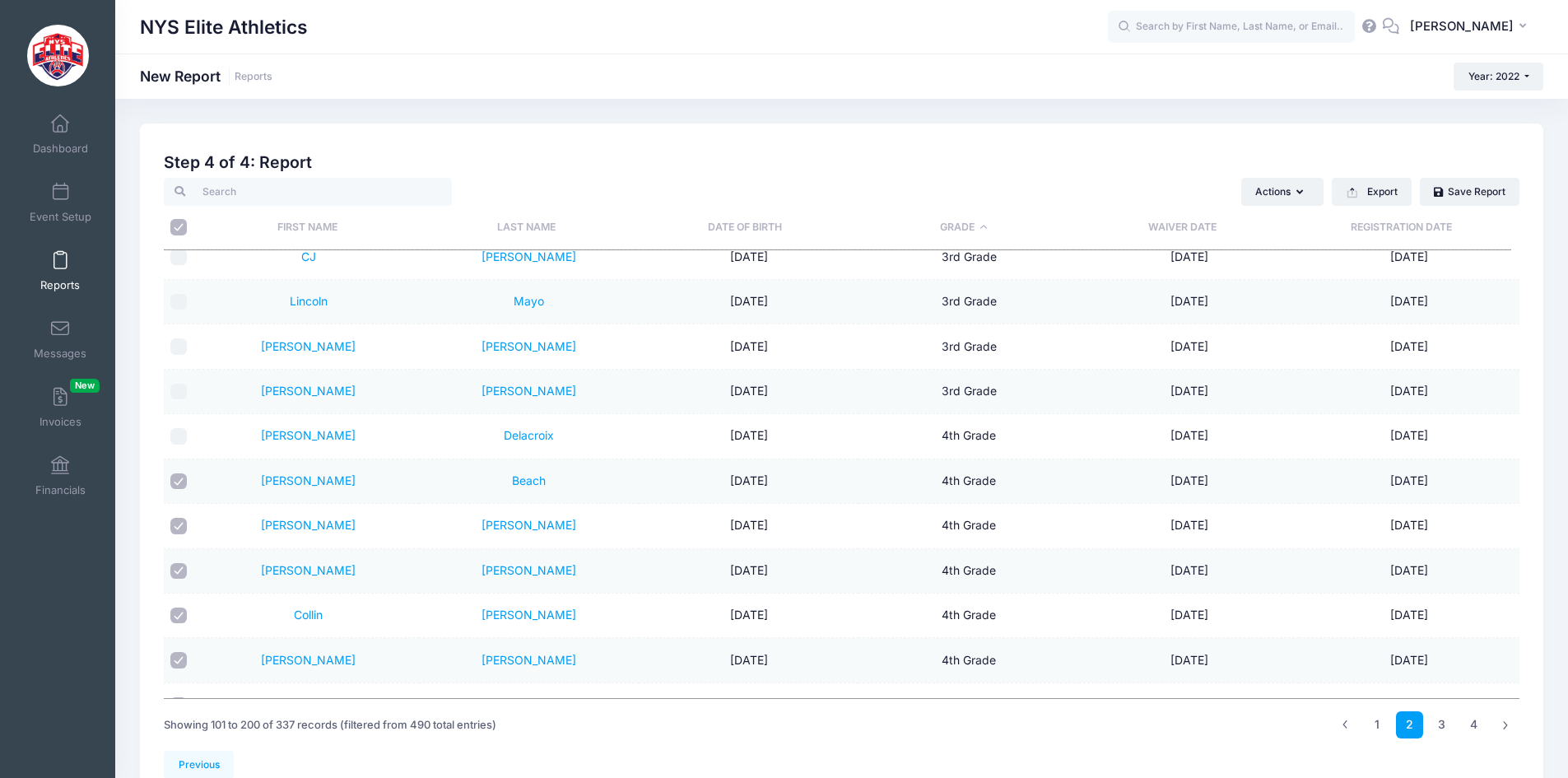
drag, startPoint x: 182, startPoint y: 479, endPoint x: 176, endPoint y: 516, distance: 37.5
click at [181, 480] on input "checkbox" at bounding box center [178, 481] width 17 height 17
checkbox input "false"
click at [176, 527] on input "checkbox" at bounding box center [178, 525] width 17 height 17
checkbox input "false"
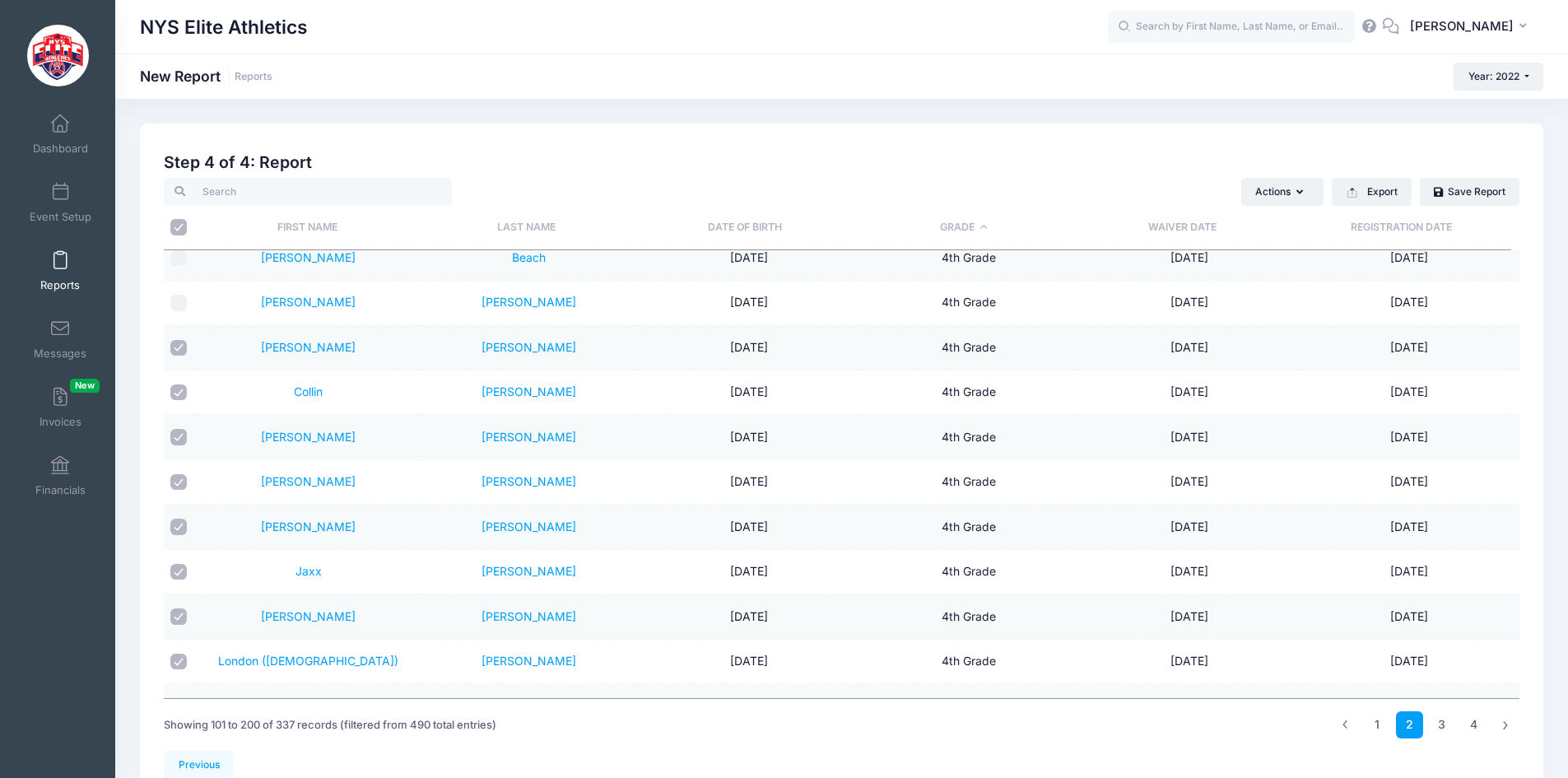
scroll to position [576, 0]
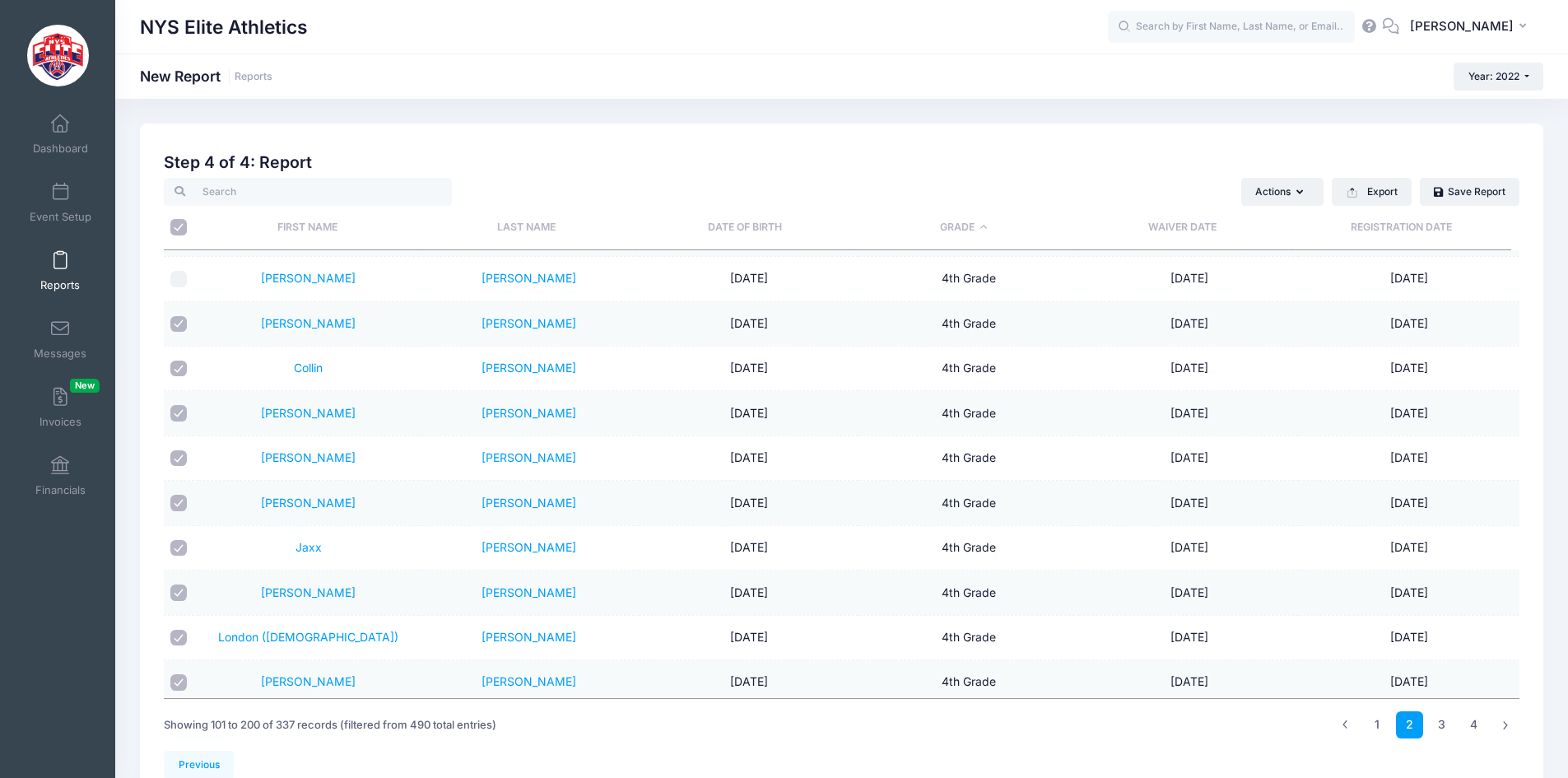
click at [178, 323] on input "checkbox" at bounding box center [178, 324] width 17 height 17
checkbox input "false"
drag, startPoint x: 181, startPoint y: 369, endPoint x: 183, endPoint y: 380, distance: 11.2
click at [181, 370] on input "checkbox" at bounding box center [178, 368] width 17 height 17
checkbox input "false"
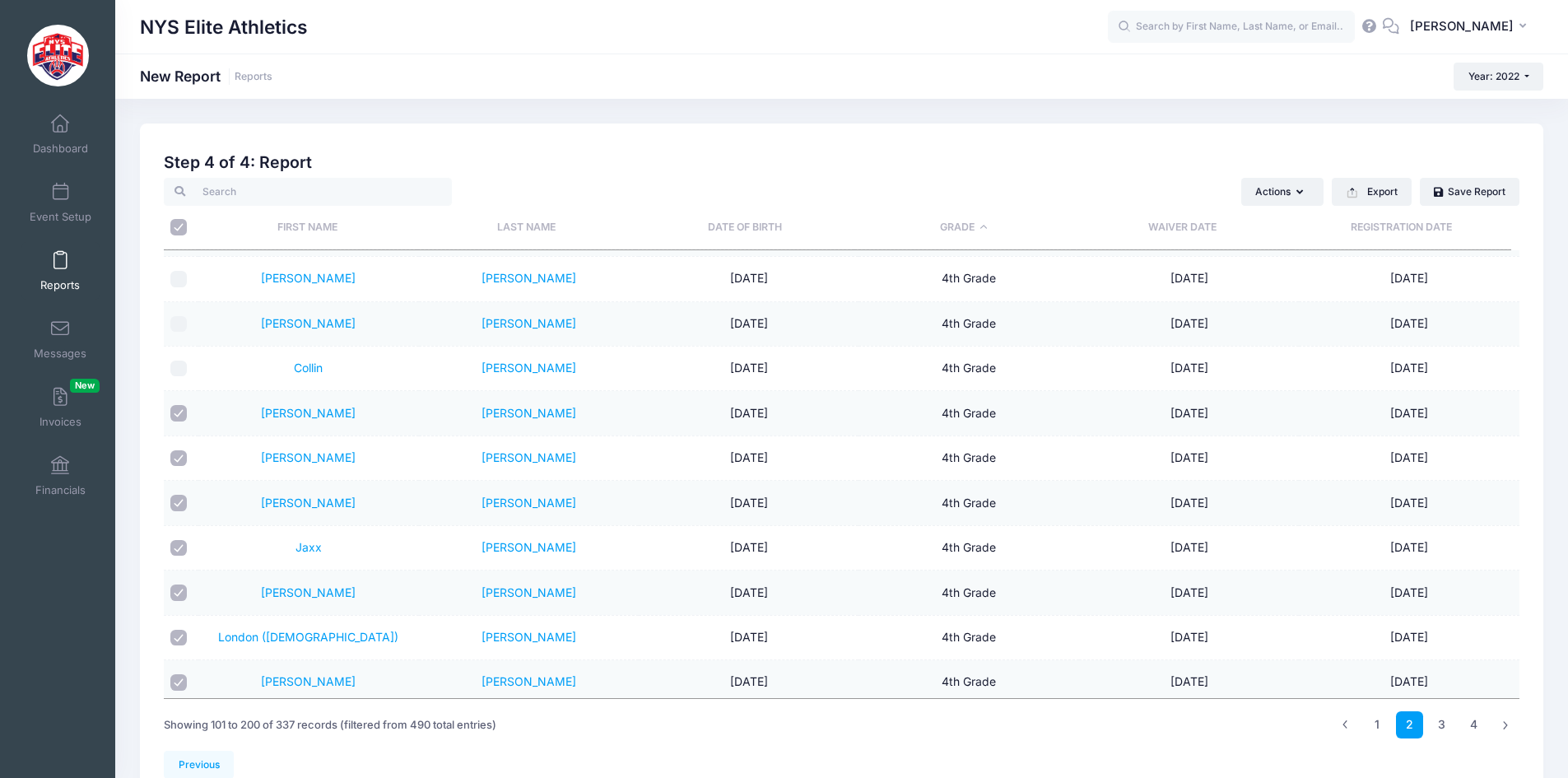
click at [180, 416] on input "checkbox" at bounding box center [178, 413] width 17 height 17
checkbox input "false"
click at [175, 462] on input "checkbox" at bounding box center [178, 458] width 17 height 17
checkbox input "false"
click at [181, 498] on input "checkbox" at bounding box center [178, 503] width 17 height 17
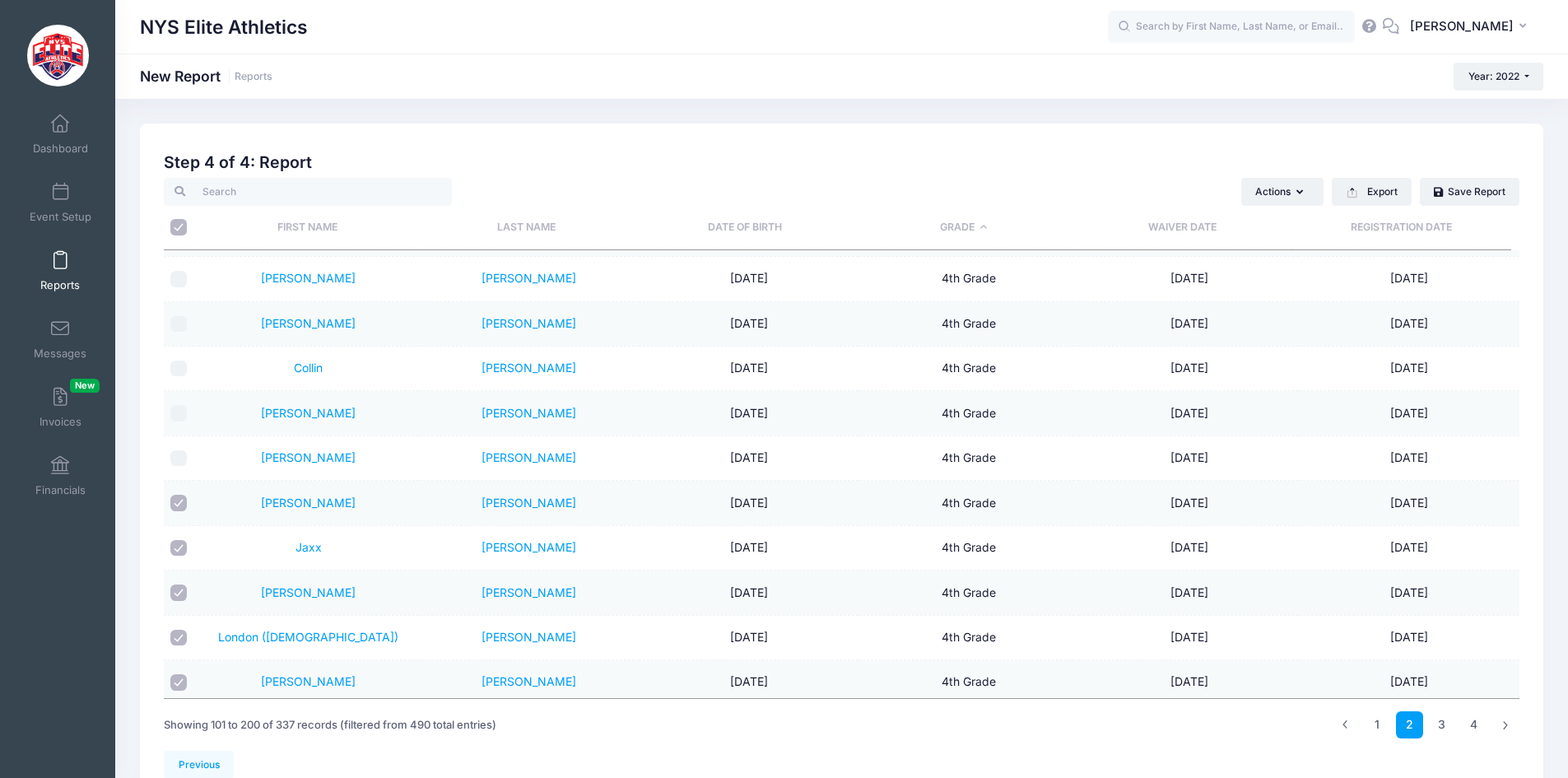
checkbox input "false"
click at [176, 548] on input "checkbox" at bounding box center [178, 548] width 17 height 17
checkbox input "false"
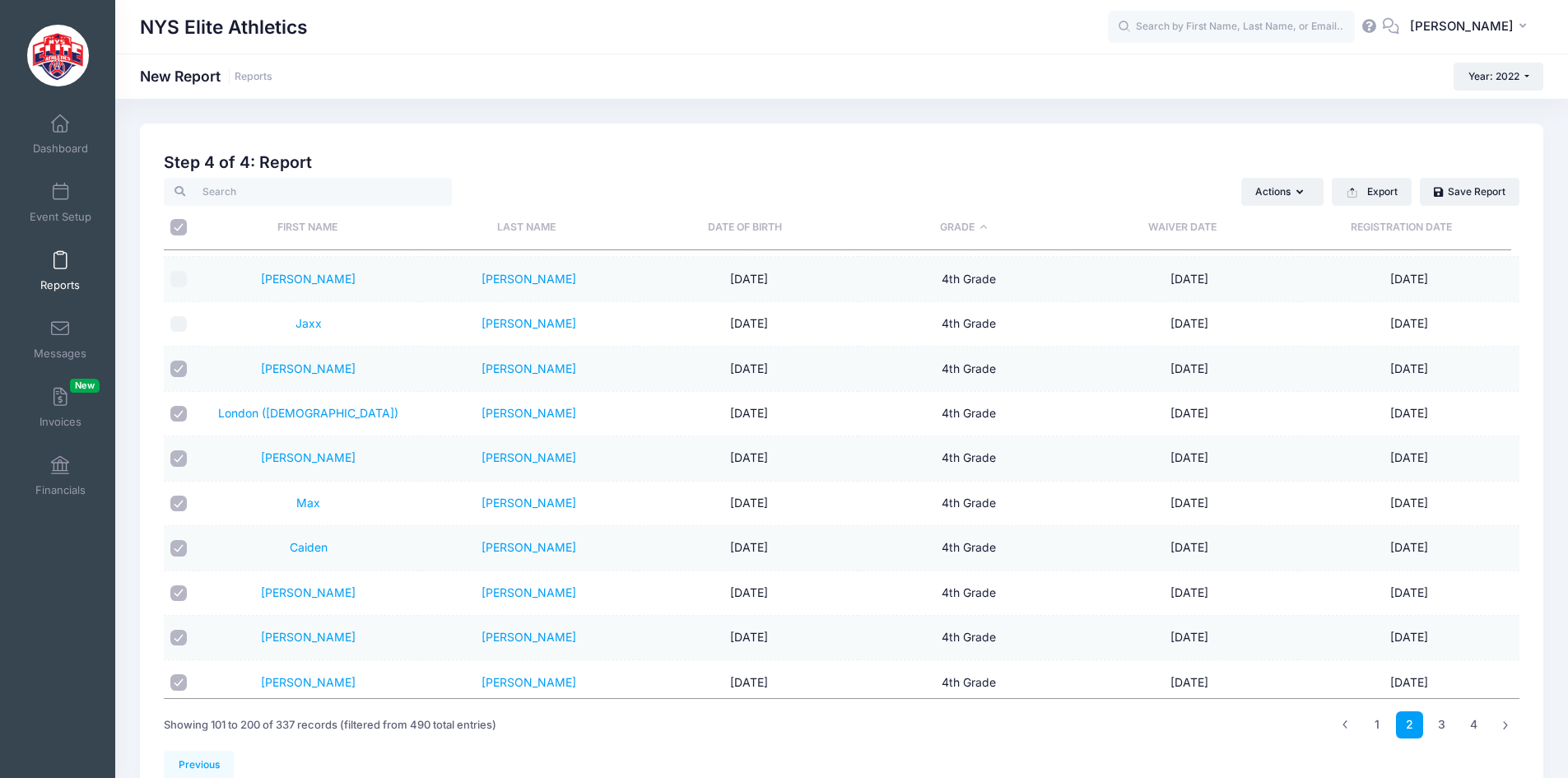
scroll to position [823, 0]
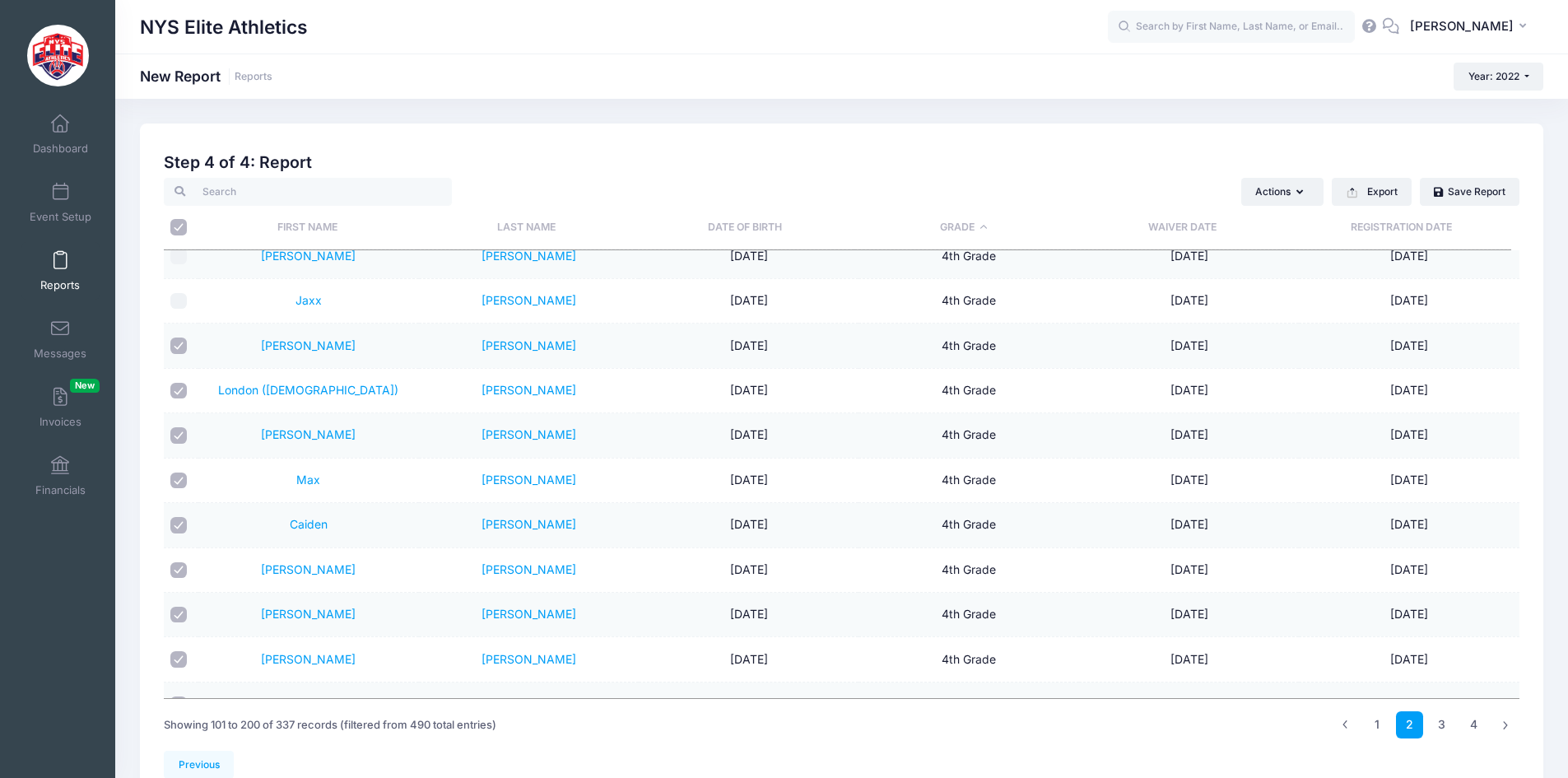
click at [183, 346] on input "checkbox" at bounding box center [178, 345] width 17 height 17
checkbox input "false"
click at [182, 392] on input "checkbox" at bounding box center [178, 391] width 17 height 17
checkbox input "false"
click at [182, 435] on input "checkbox" at bounding box center [178, 435] width 17 height 17
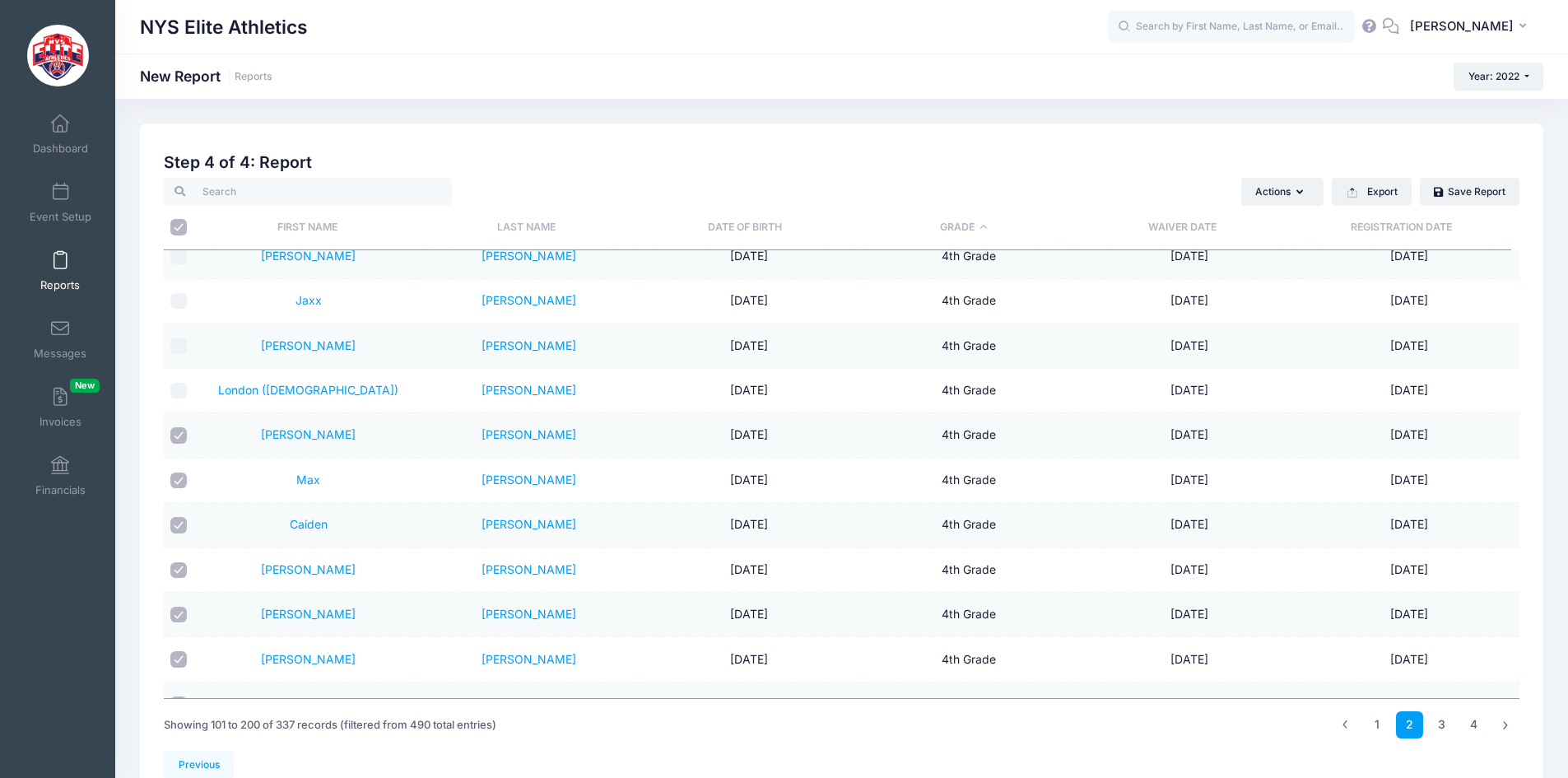
checkbox input "false"
drag, startPoint x: 173, startPoint y: 482, endPoint x: 176, endPoint y: 497, distance: 15.3
click at [173, 483] on input "checkbox" at bounding box center [178, 480] width 17 height 17
checkbox input "false"
click at [178, 527] on input "checkbox" at bounding box center [178, 525] width 17 height 17
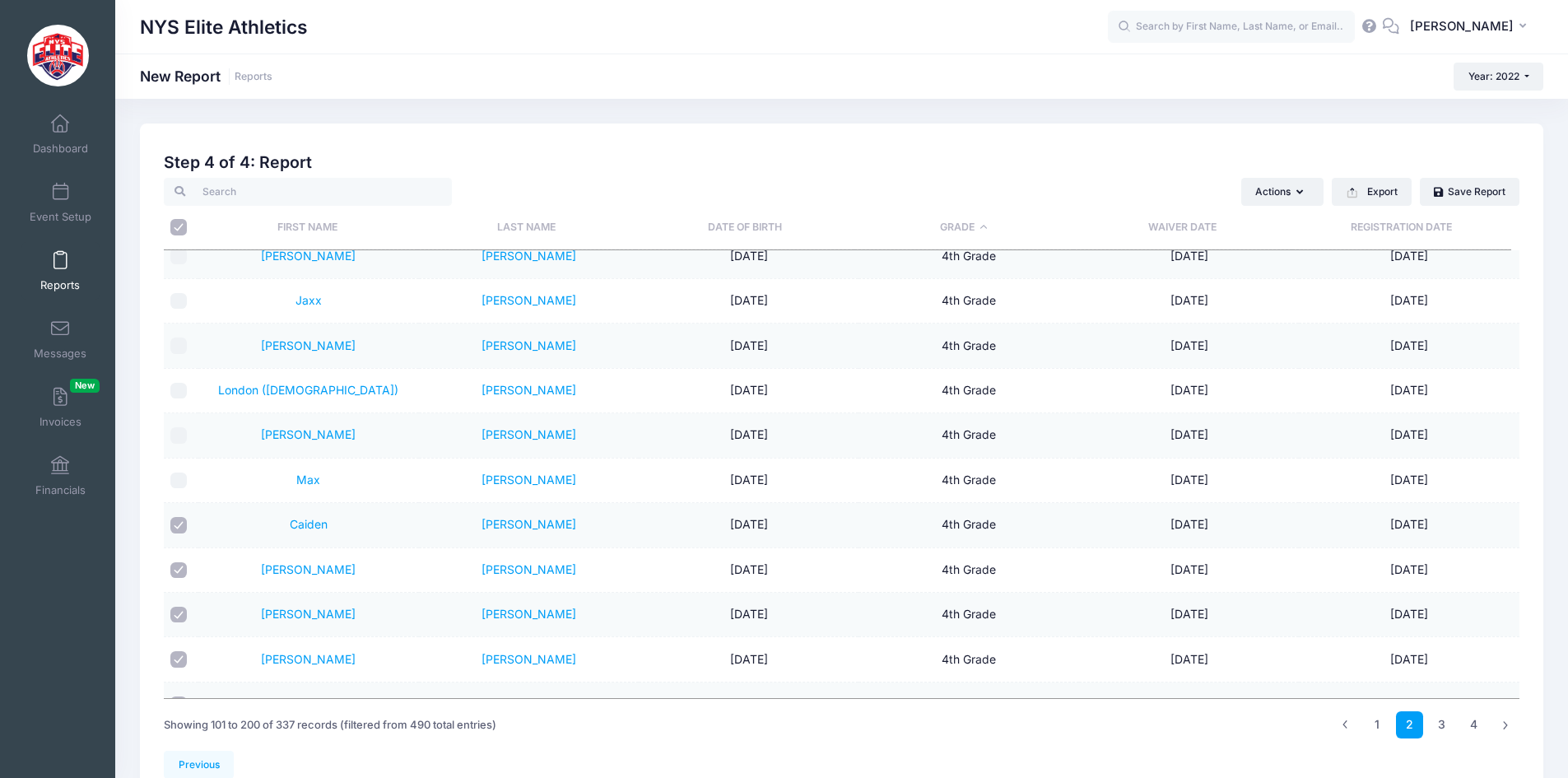
checkbox input "false"
drag, startPoint x: 179, startPoint y: 572, endPoint x: 189, endPoint y: 559, distance: 16.4
click at [182, 569] on input "checkbox" at bounding box center [178, 570] width 17 height 17
checkbox input "false"
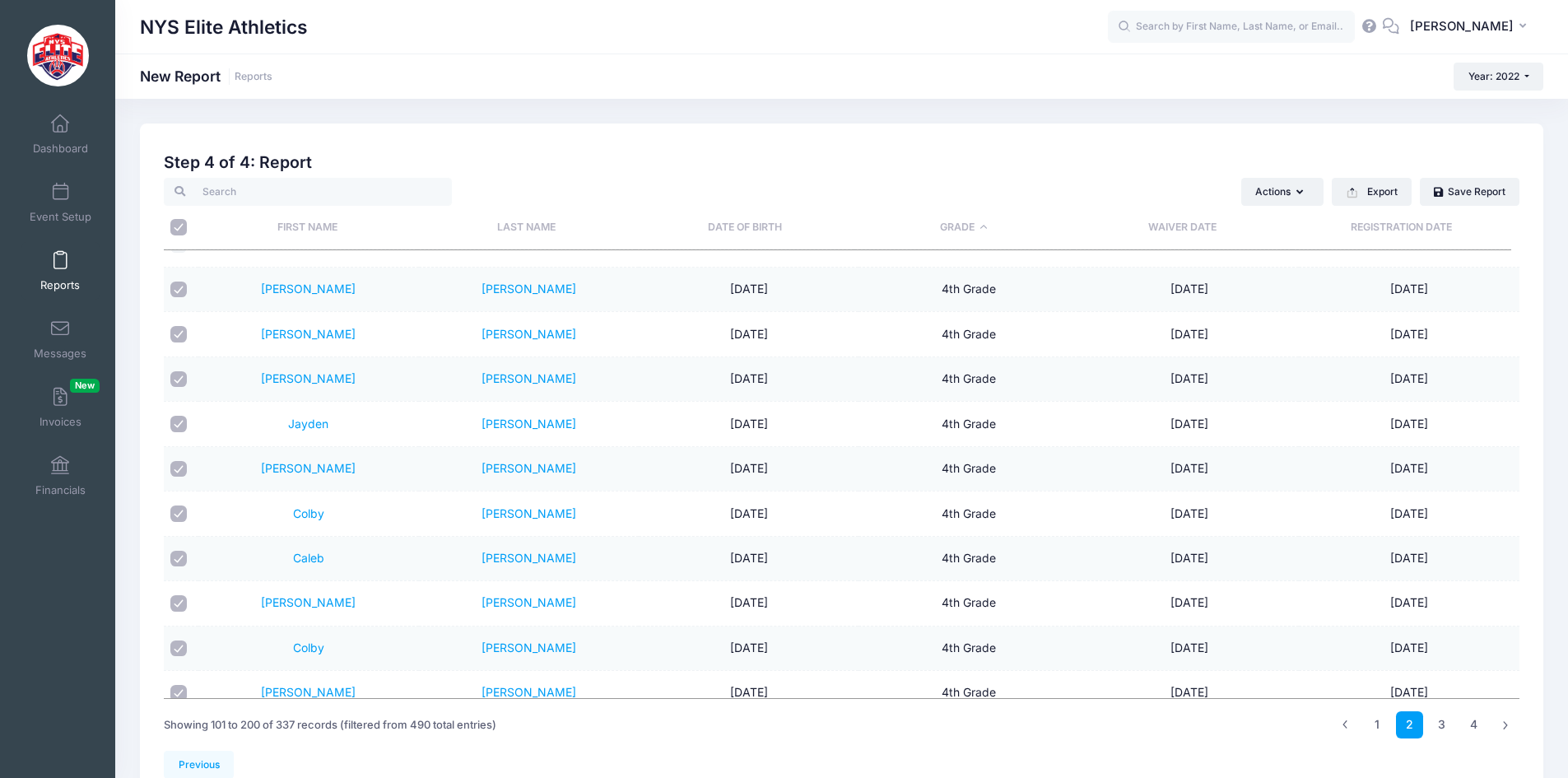
scroll to position [1152, 0]
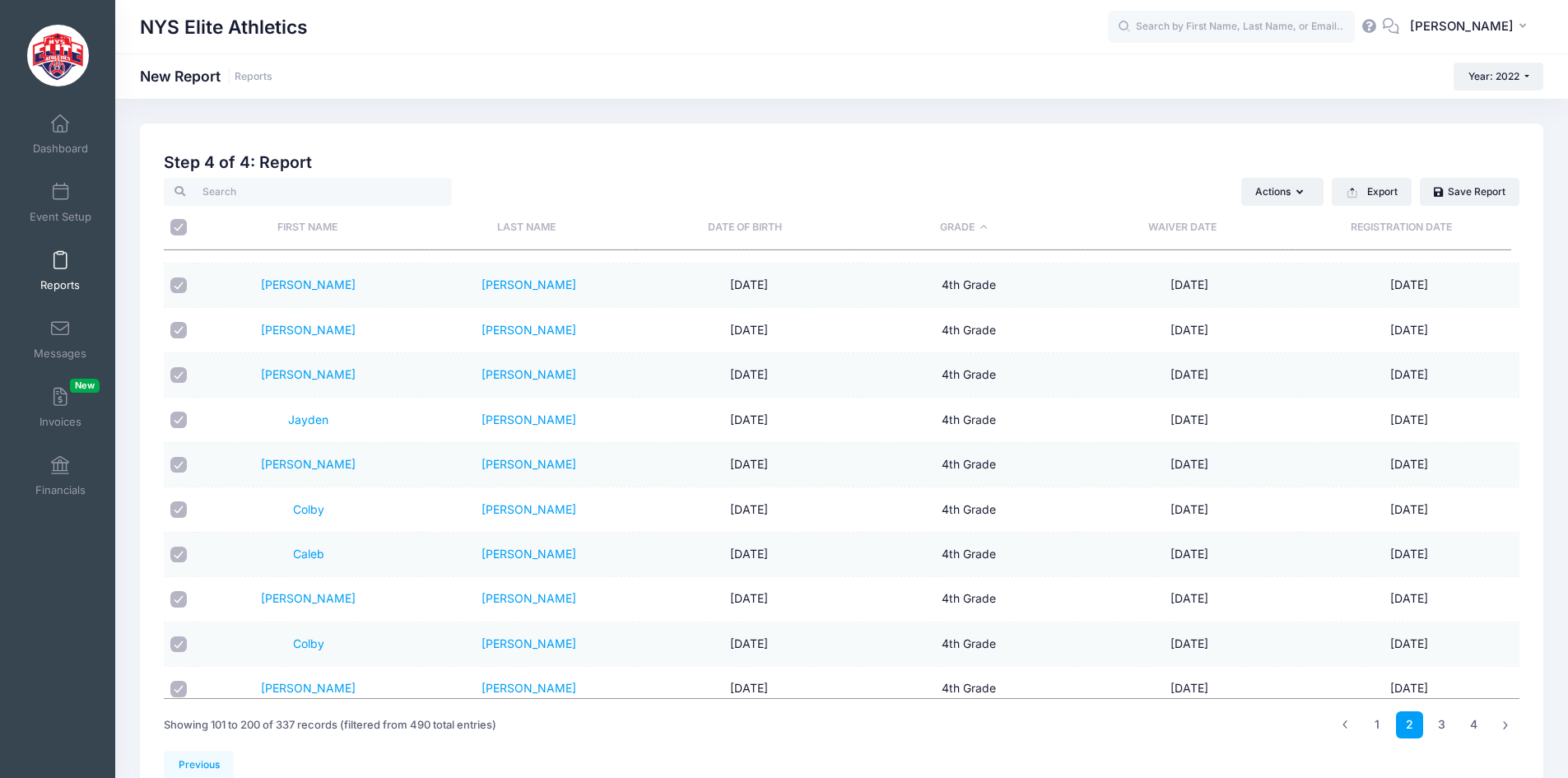
click at [181, 285] on input "checkbox" at bounding box center [178, 285] width 17 height 17
checkbox input "false"
click at [180, 329] on input "checkbox" at bounding box center [178, 329] width 17 height 17
checkbox input "false"
click at [176, 374] on input "checkbox" at bounding box center [178, 375] width 17 height 17
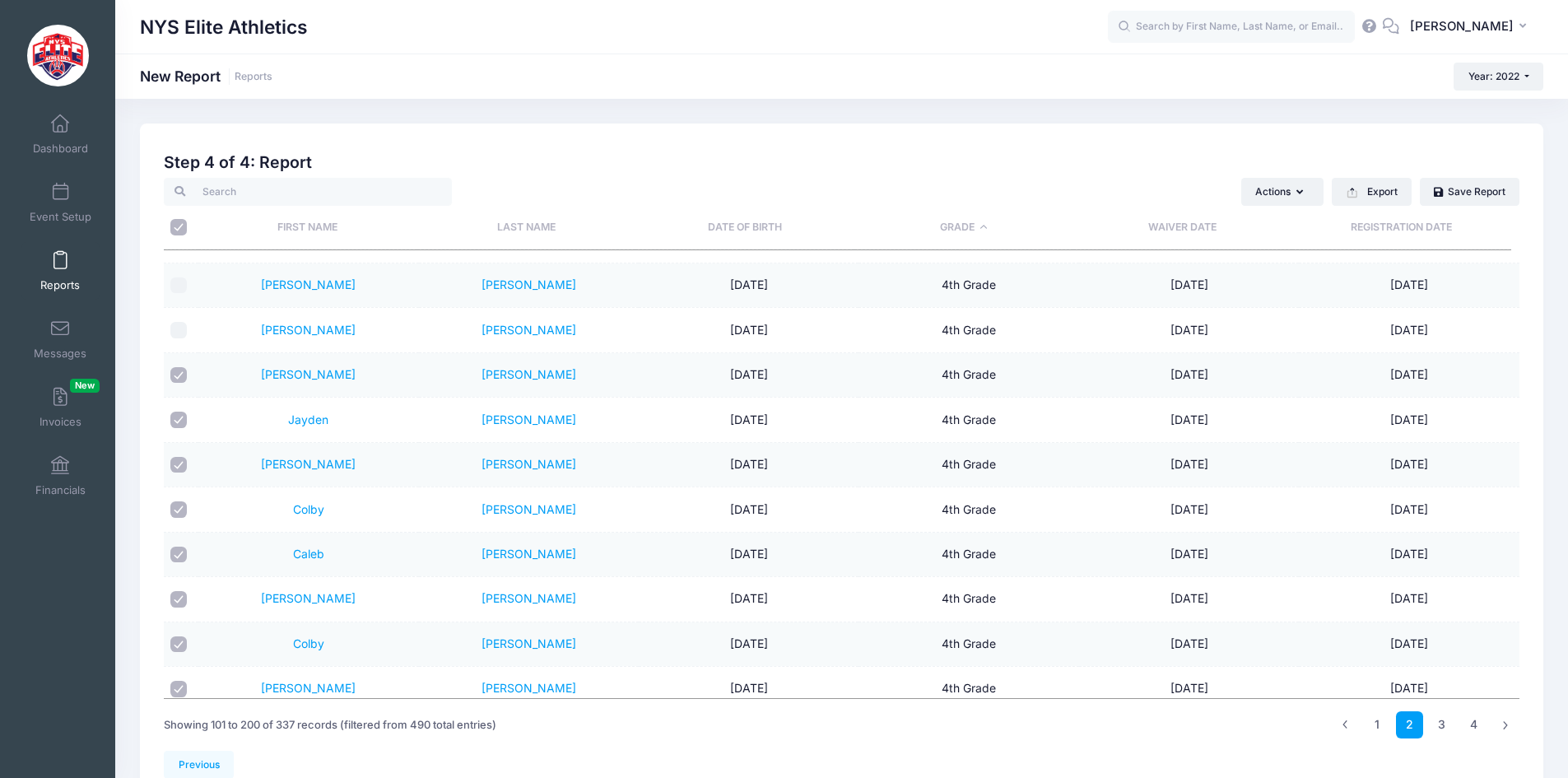
checkbox input "false"
click at [179, 416] on input "checkbox" at bounding box center [178, 419] width 17 height 17
checkbox input "false"
click at [173, 461] on input "checkbox" at bounding box center [178, 464] width 17 height 17
checkbox input "false"
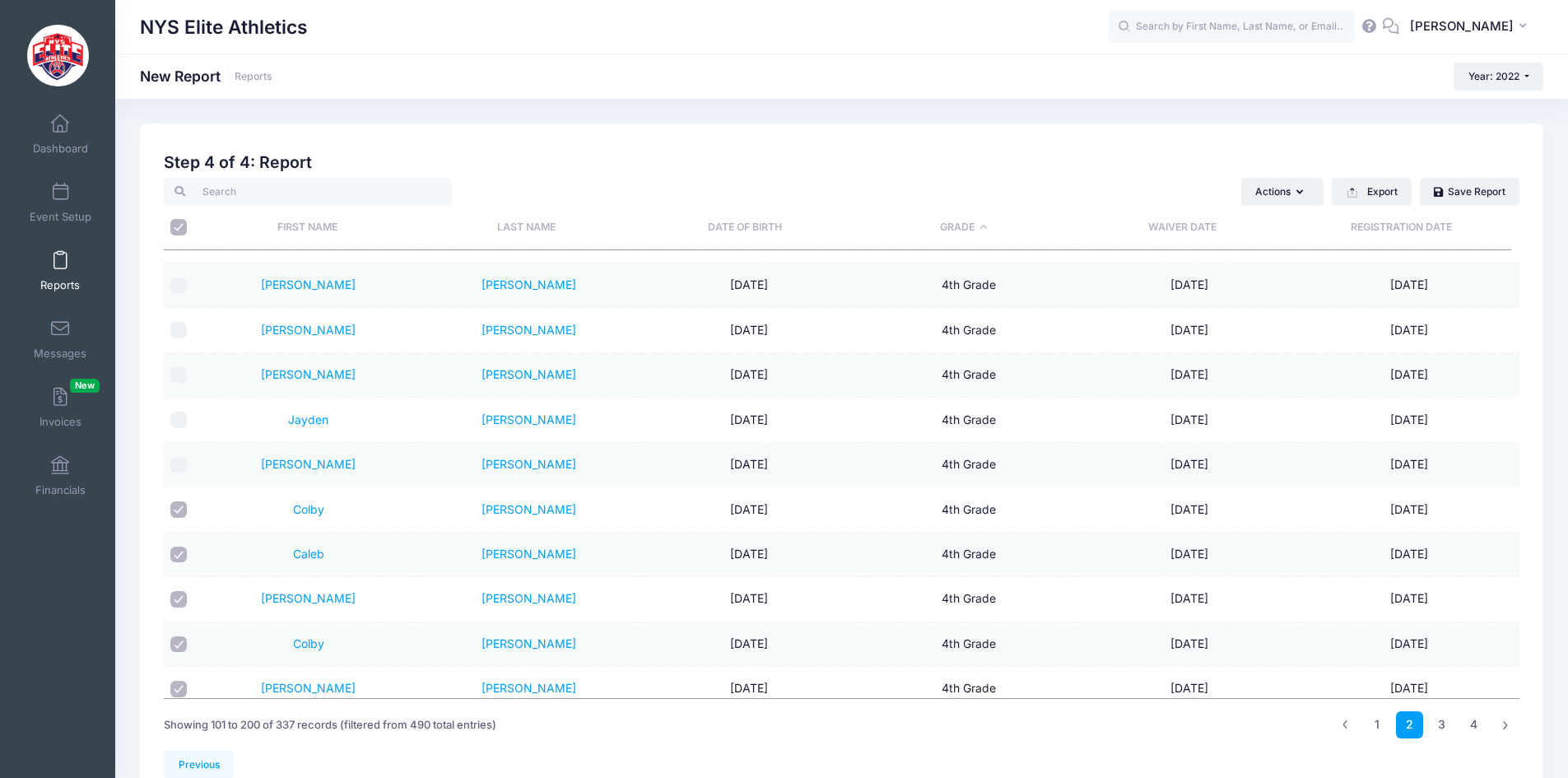
drag, startPoint x: 174, startPoint y: 511, endPoint x: 187, endPoint y: 494, distance: 21.4
click at [174, 511] on input "checkbox" at bounding box center [178, 510] width 17 height 17
checkbox input "false"
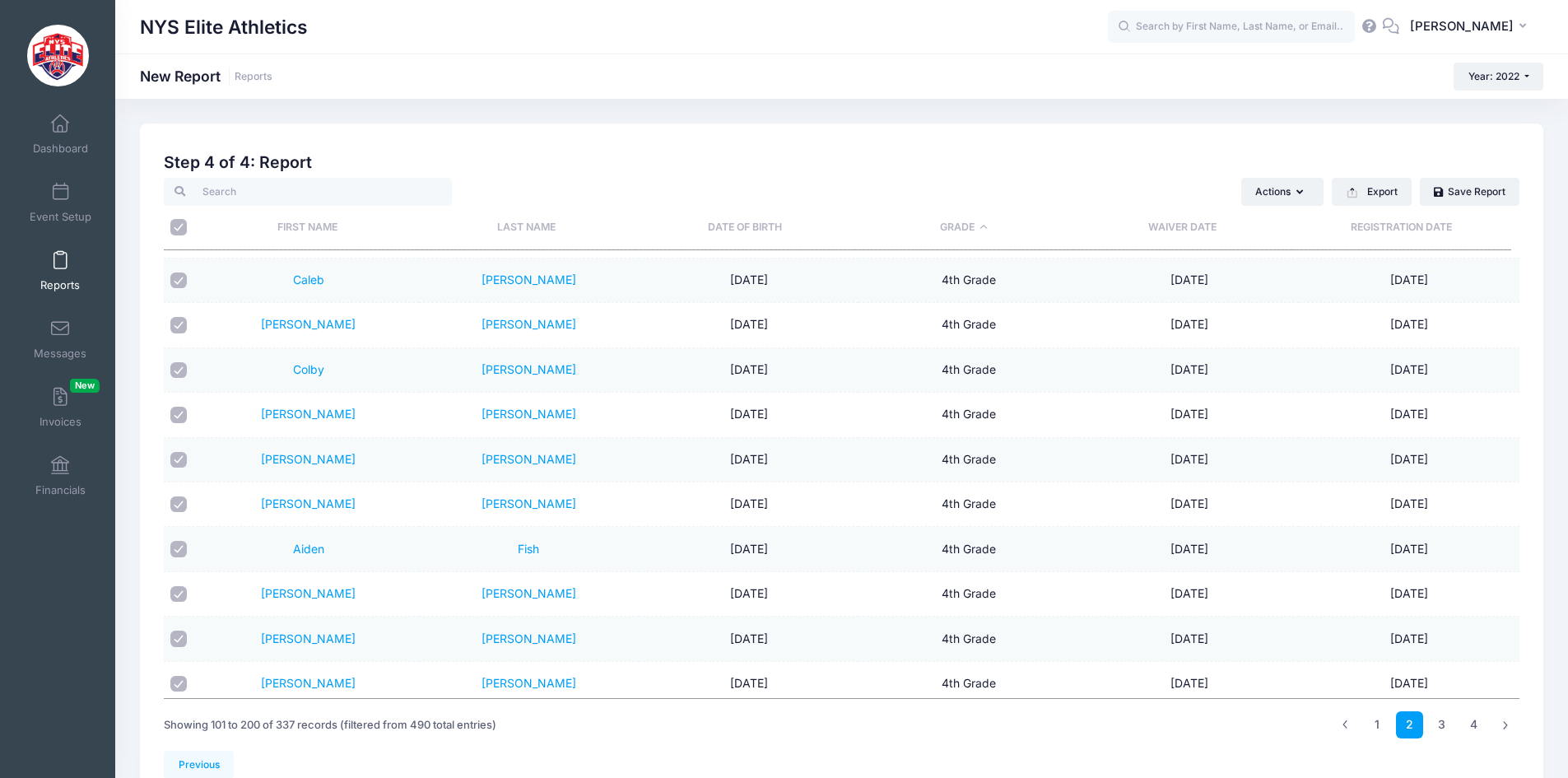
scroll to position [1399, 0]
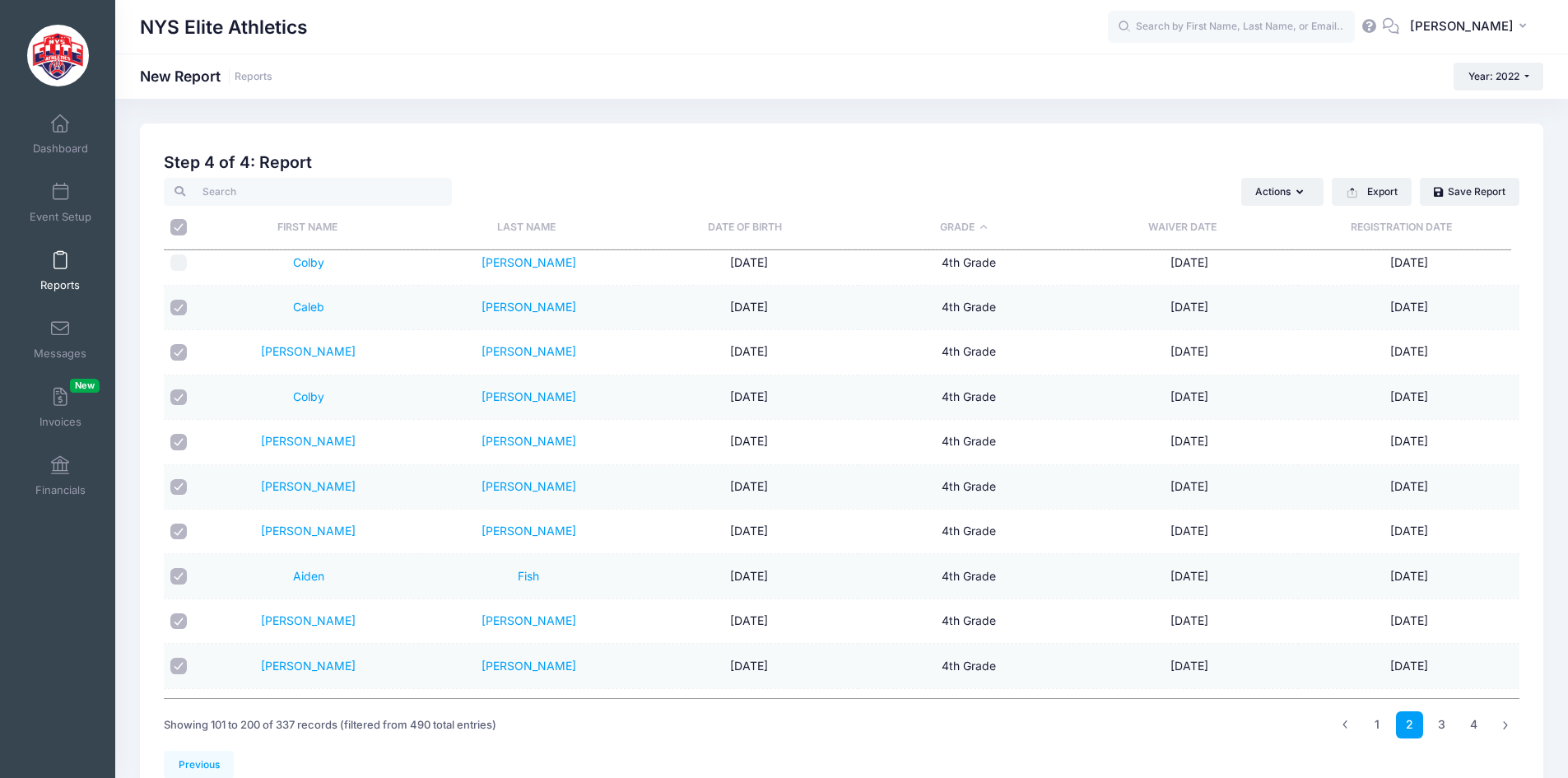
click at [188, 327] on td at bounding box center [180, 307] width 34 height 44
click at [173, 297] on td at bounding box center [180, 307] width 34 height 44
click at [179, 310] on input "checkbox" at bounding box center [178, 308] width 17 height 17
checkbox input "false"
drag, startPoint x: 184, startPoint y: 353, endPoint x: 185, endPoint y: 378, distance: 25.0
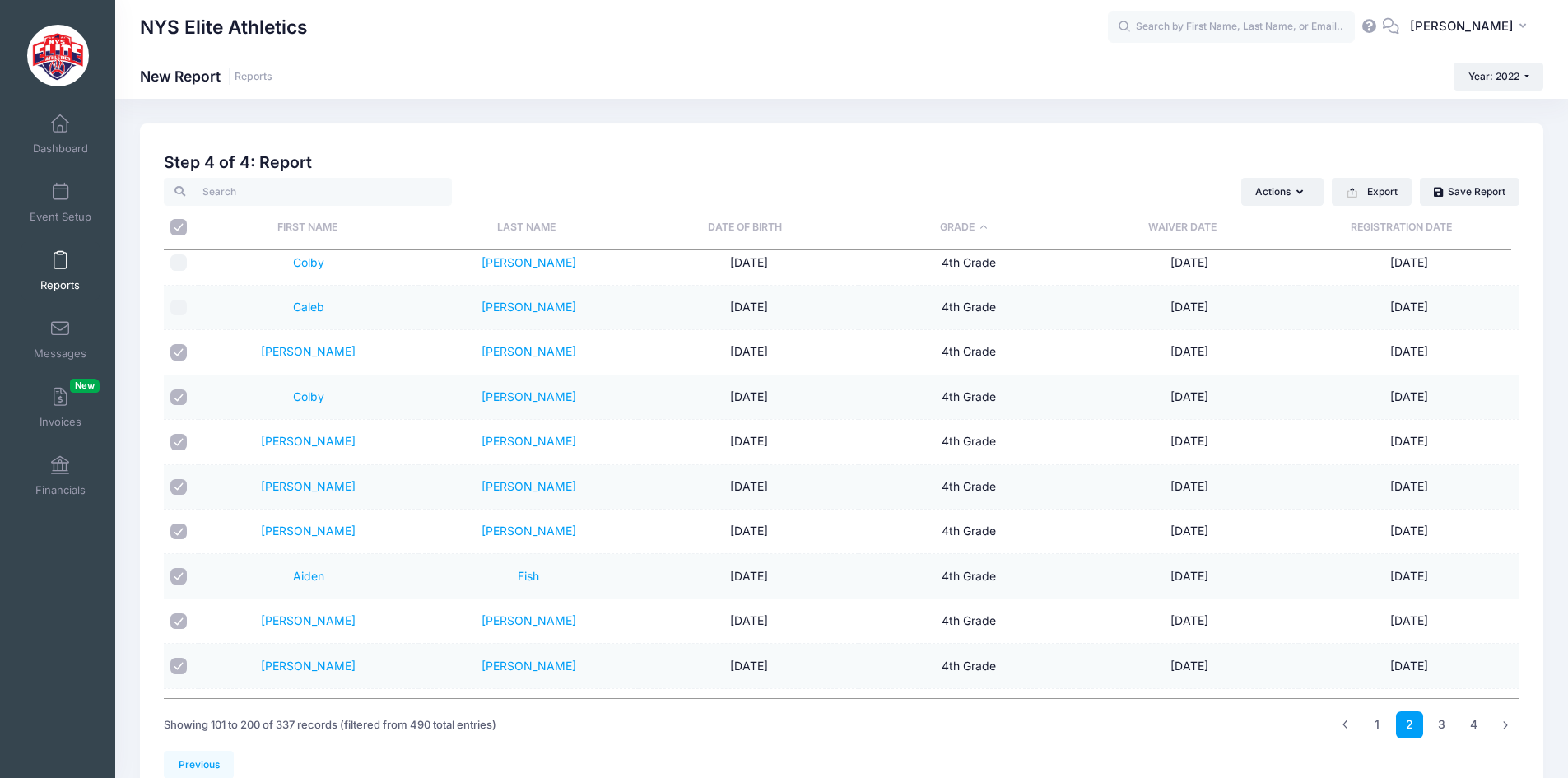
click at [184, 355] on input "checkbox" at bounding box center [178, 352] width 17 height 17
checkbox input "false"
click at [178, 394] on input "checkbox" at bounding box center [178, 397] width 17 height 17
checkbox input "false"
drag, startPoint x: 181, startPoint y: 441, endPoint x: 180, endPoint y: 461, distance: 20.0
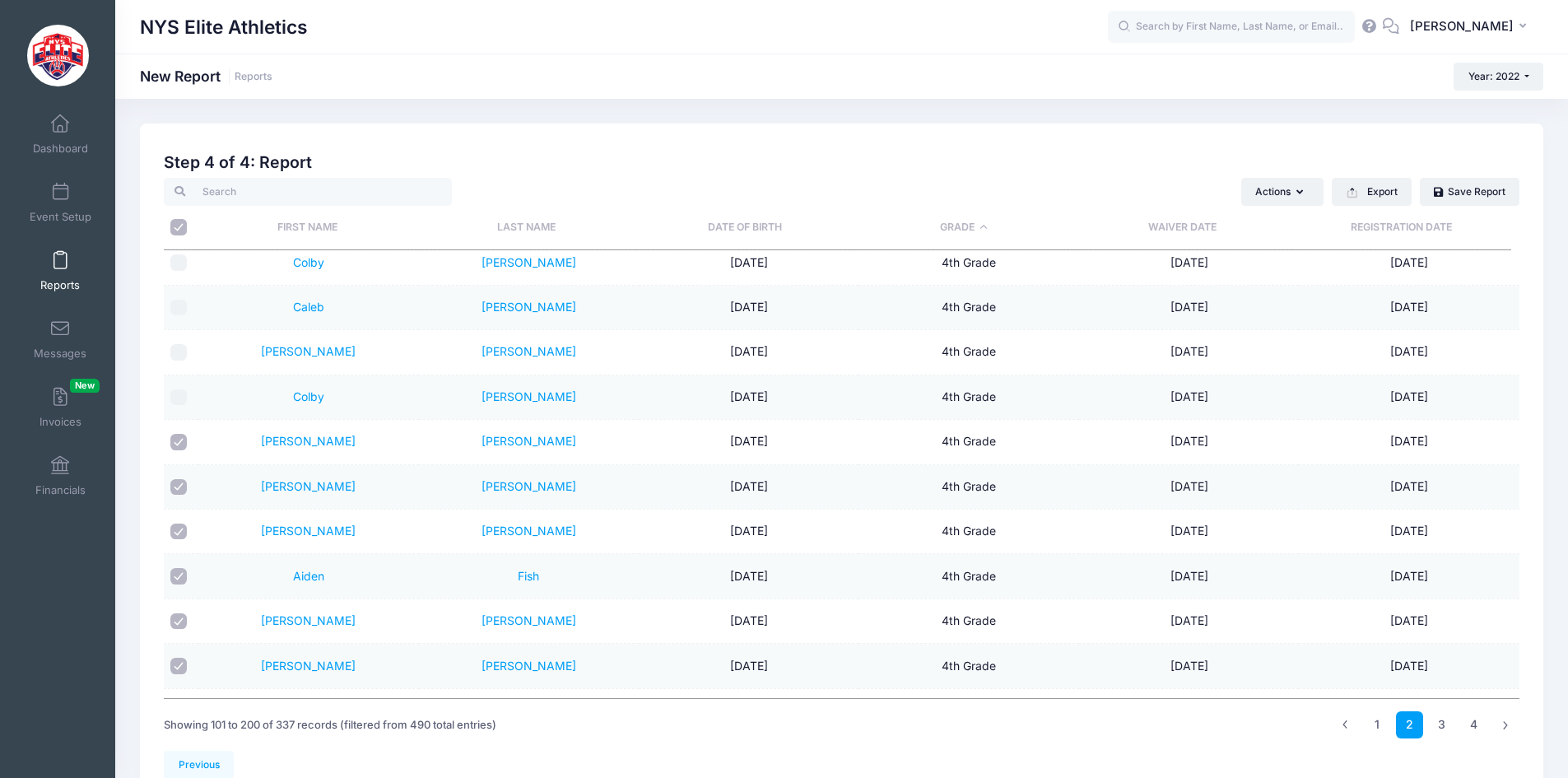
click at [181, 442] on input "checkbox" at bounding box center [178, 442] width 17 height 17
checkbox input "false"
click at [179, 481] on input "checkbox" at bounding box center [178, 487] width 17 height 17
checkbox input "false"
click at [173, 524] on input "checkbox" at bounding box center [178, 531] width 17 height 17
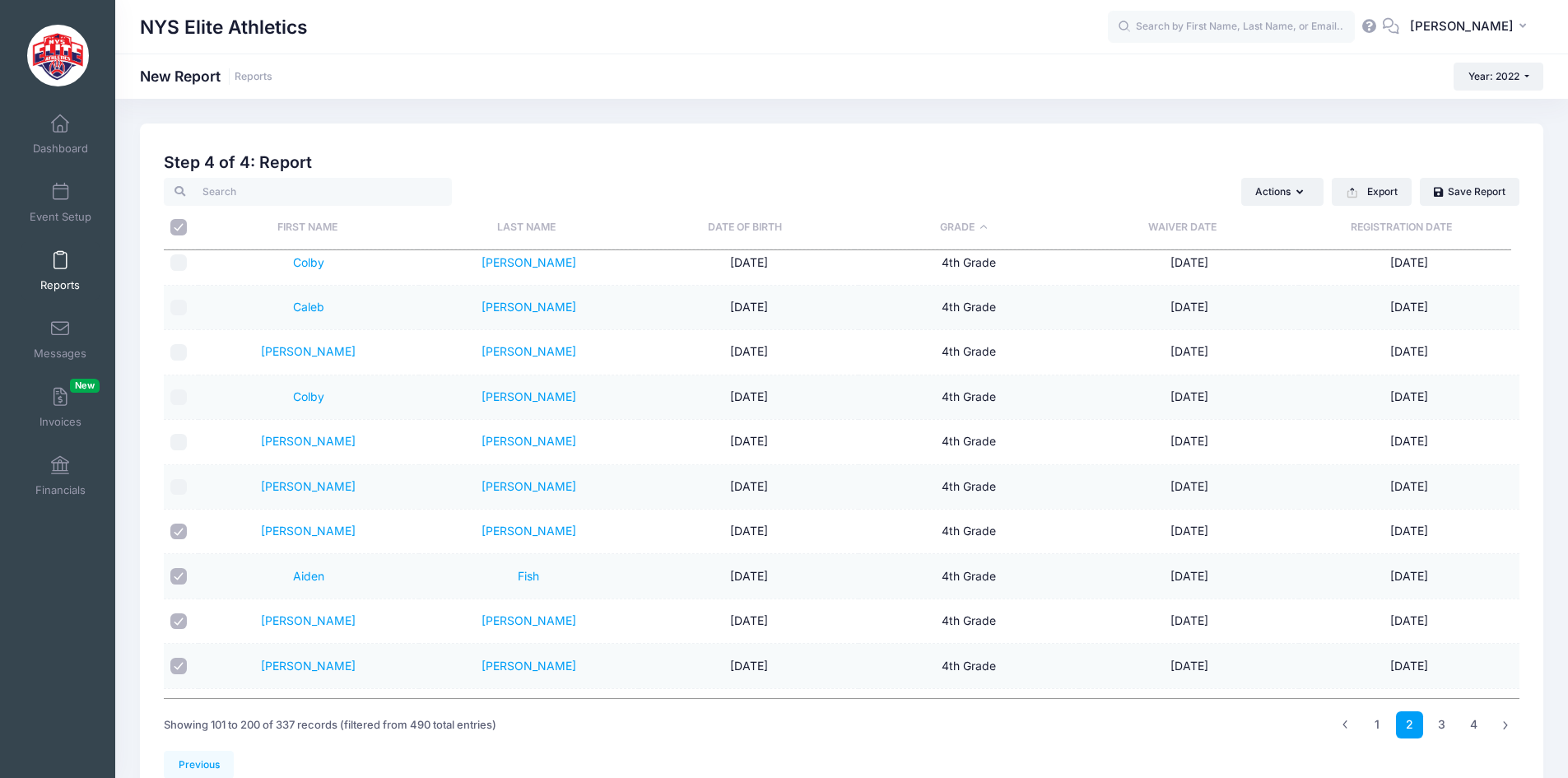
checkbox input "false"
drag, startPoint x: 173, startPoint y: 575, endPoint x: 198, endPoint y: 538, distance: 44.7
click at [177, 574] on input "checkbox" at bounding box center [178, 576] width 17 height 17
checkbox input "false"
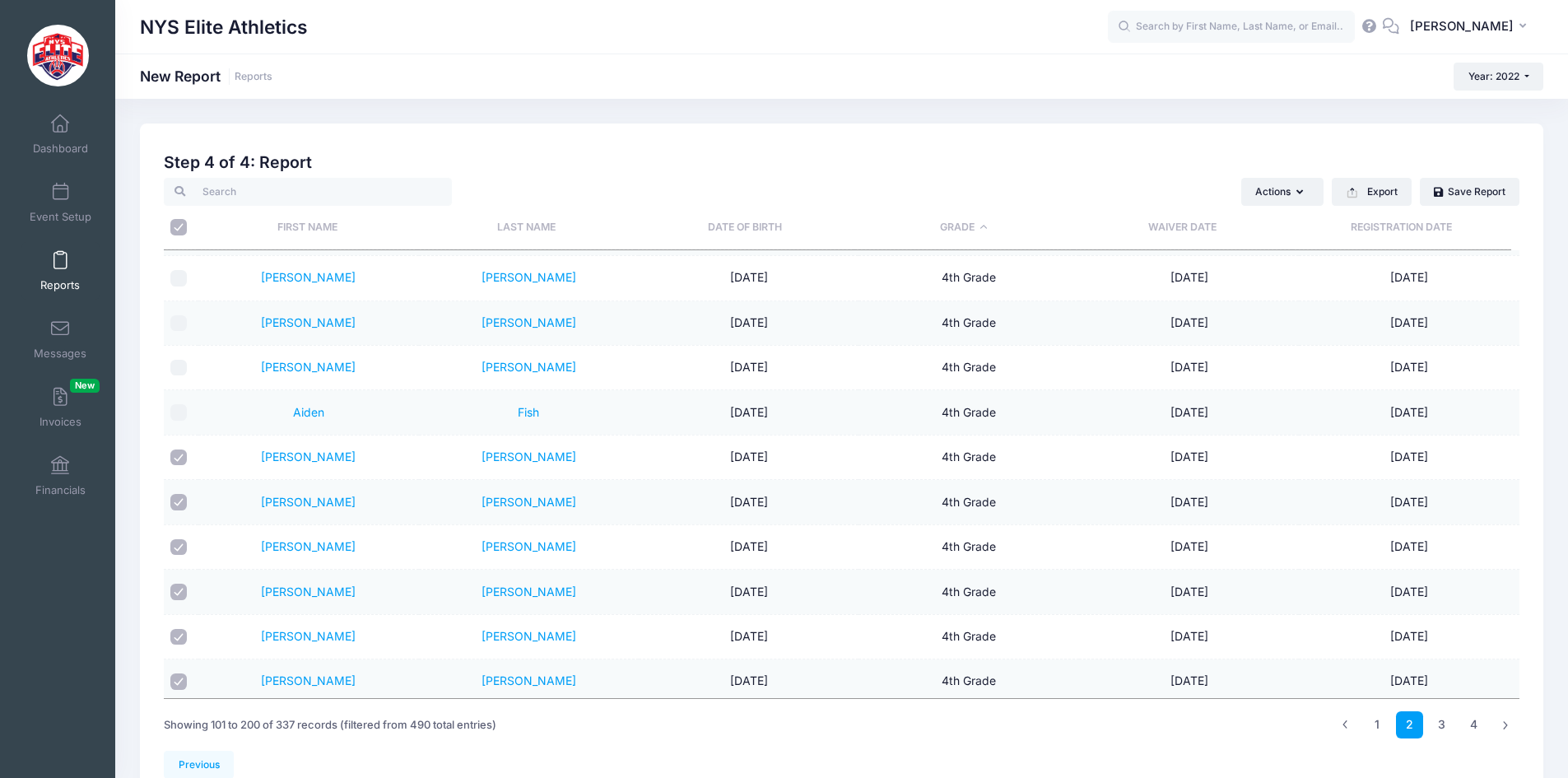
scroll to position [1646, 0]
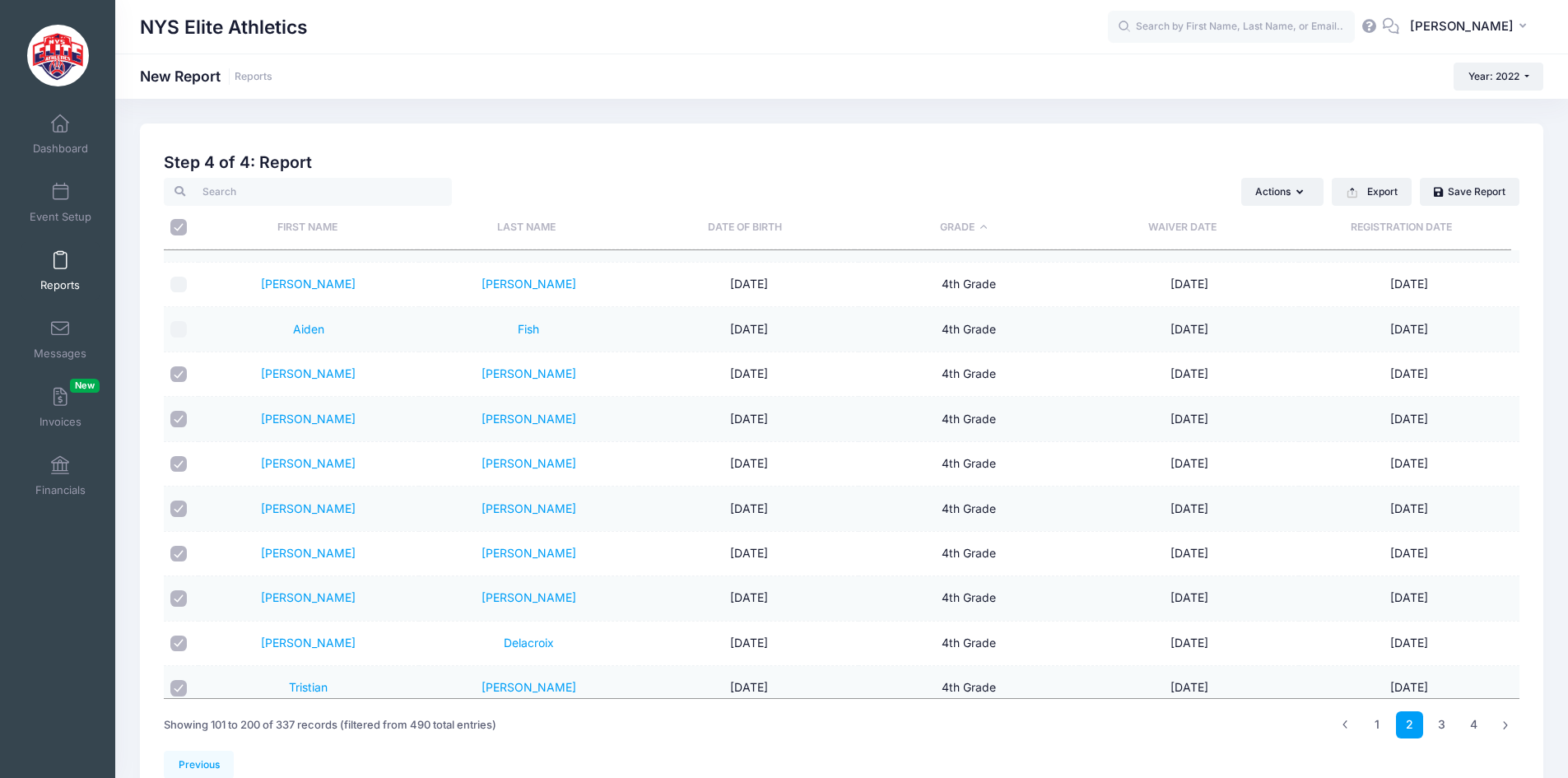
click at [177, 377] on input "checkbox" at bounding box center [178, 374] width 17 height 17
checkbox input "false"
click at [179, 413] on input "checkbox" at bounding box center [178, 418] width 17 height 17
checkbox input "false"
click at [180, 456] on input "checkbox" at bounding box center [178, 463] width 17 height 17
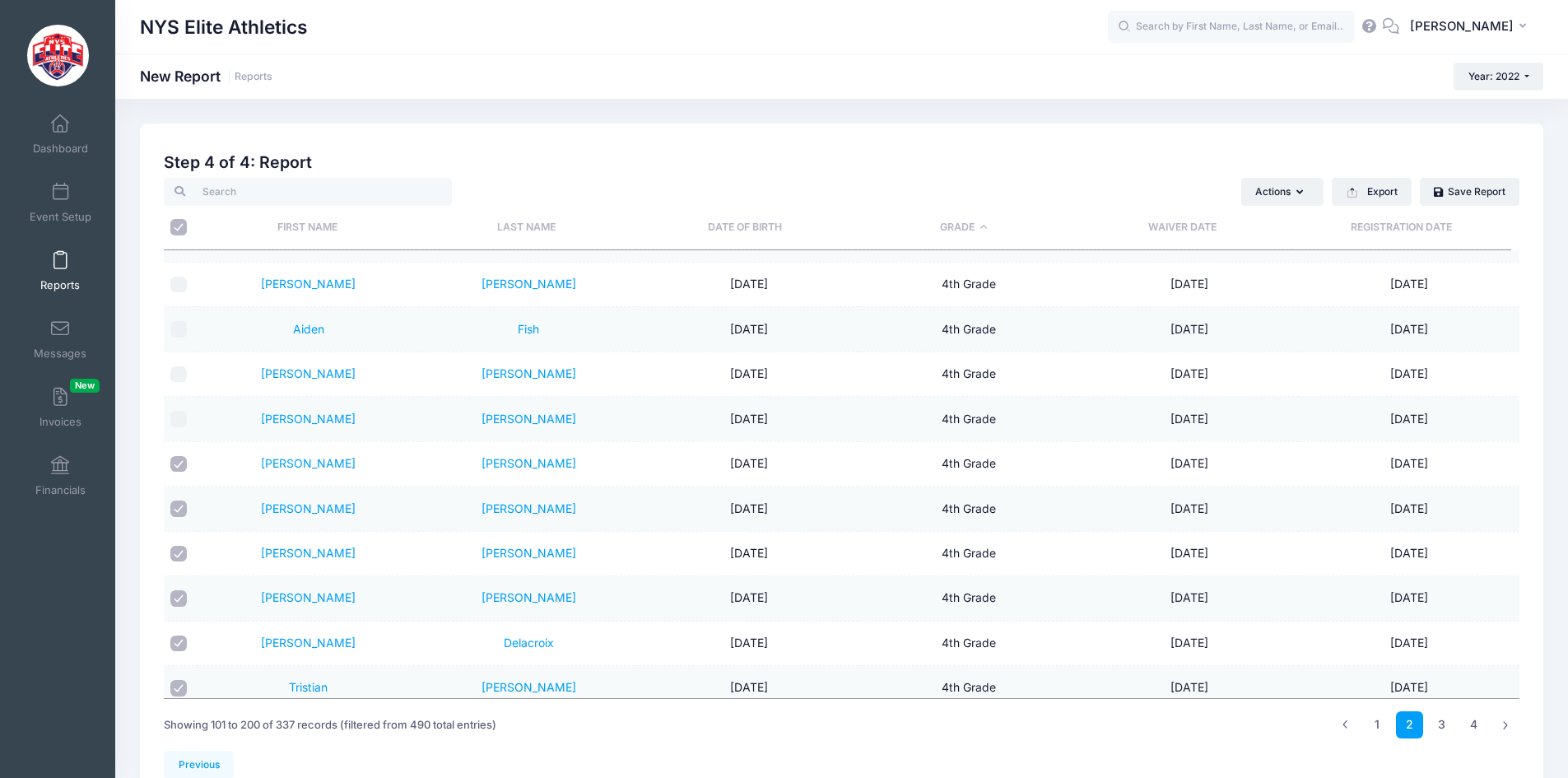
checkbox input "false"
click at [178, 509] on input "checkbox" at bounding box center [178, 509] width 17 height 17
checkbox input "false"
drag, startPoint x: 174, startPoint y: 555, endPoint x: 173, endPoint y: 570, distance: 15.0
click at [173, 556] on input "checkbox" at bounding box center [178, 554] width 17 height 17
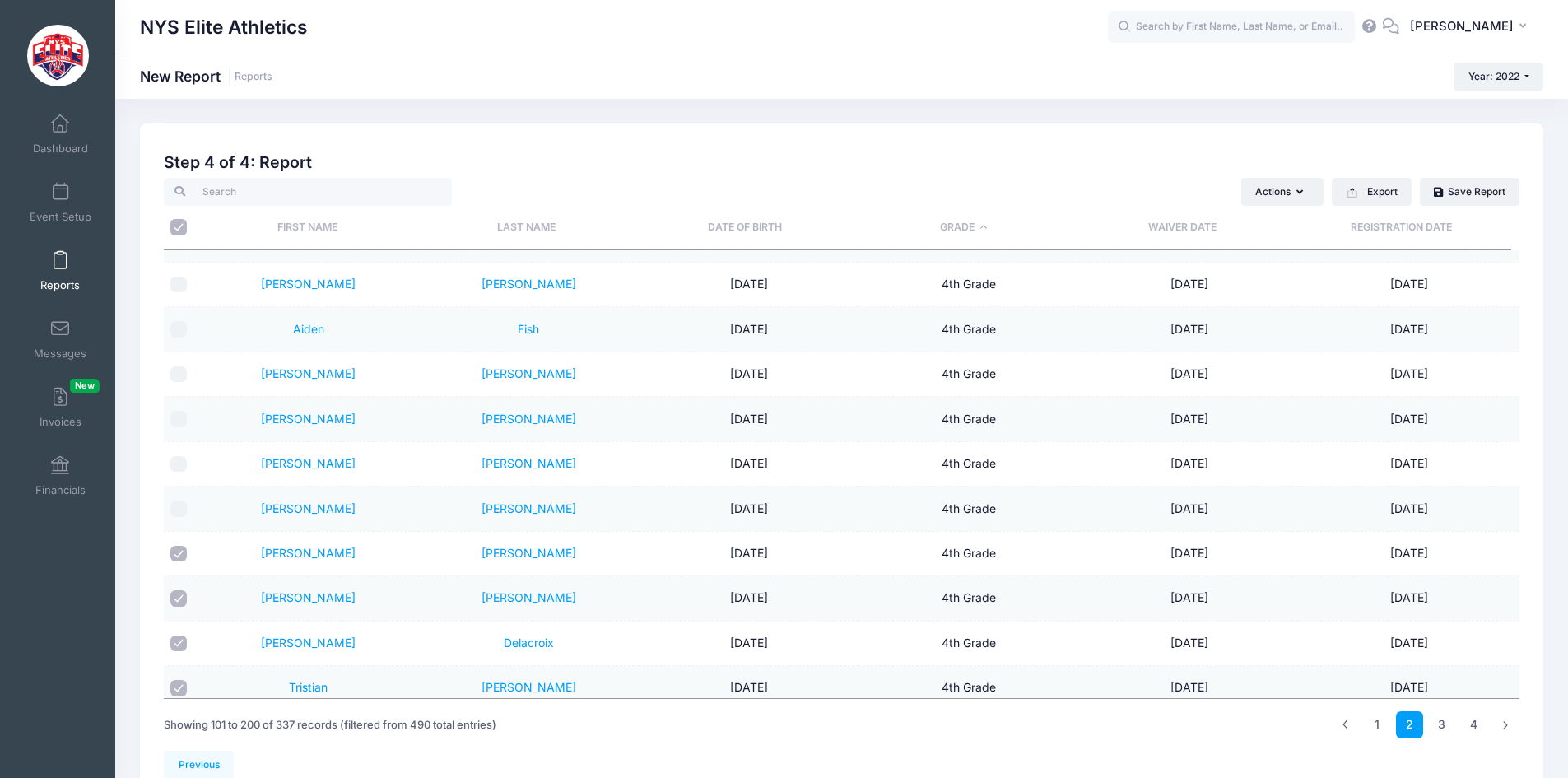
checkbox input "false"
click at [181, 591] on input "checkbox" at bounding box center [178, 598] width 17 height 17
checkbox input "false"
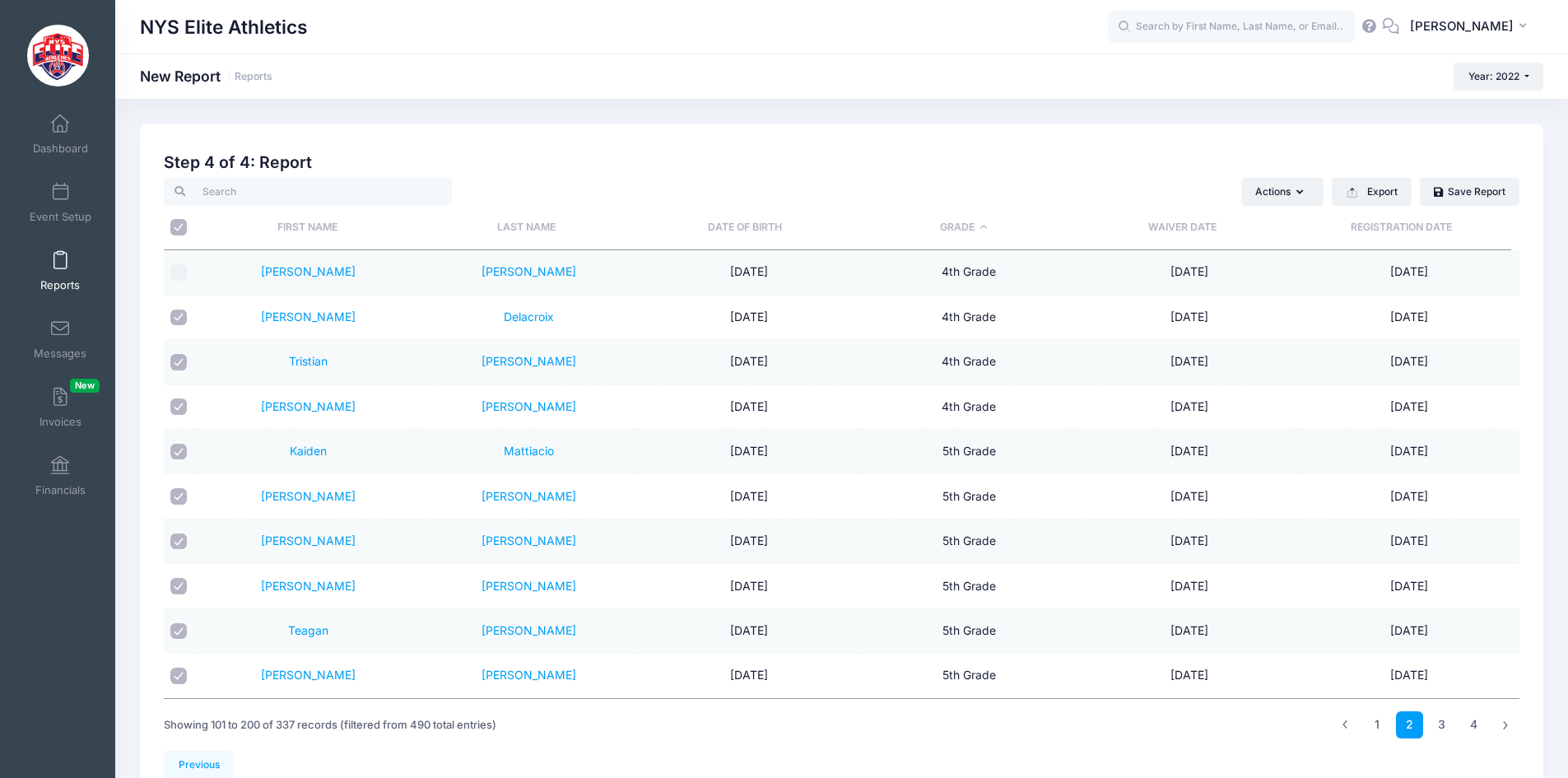
scroll to position [1975, 0]
click at [177, 404] on input "checkbox" at bounding box center [178, 403] width 17 height 17
checkbox input "false"
click at [186, 351] on div at bounding box center [178, 359] width 17 height 17
click at [178, 363] on input "checkbox" at bounding box center [178, 359] width 17 height 17
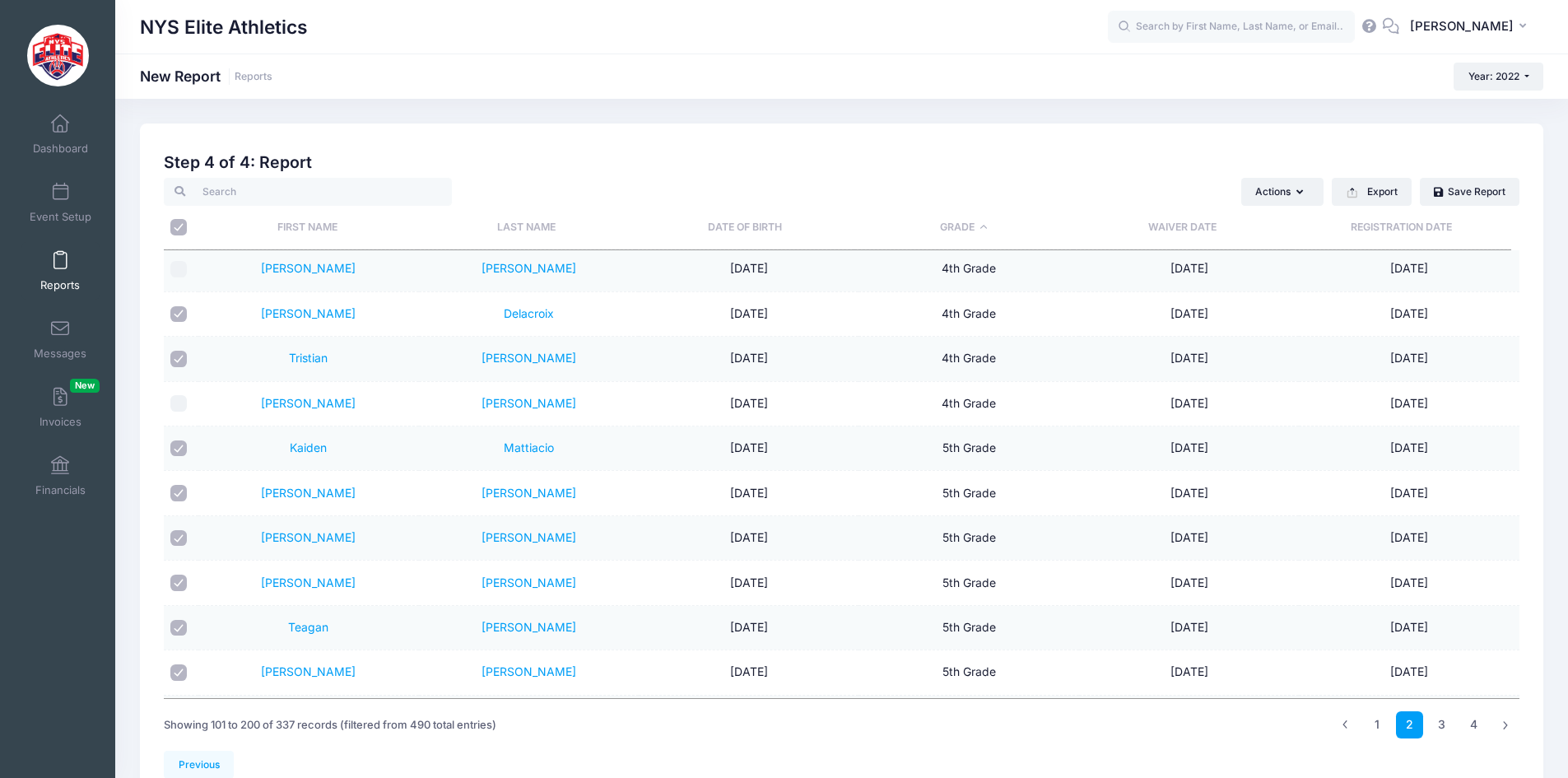
checkbox input "false"
click at [184, 308] on input "checkbox" at bounding box center [178, 314] width 17 height 17
checkbox input "false"
click at [1440, 718] on link "3" at bounding box center [1442, 725] width 27 height 27
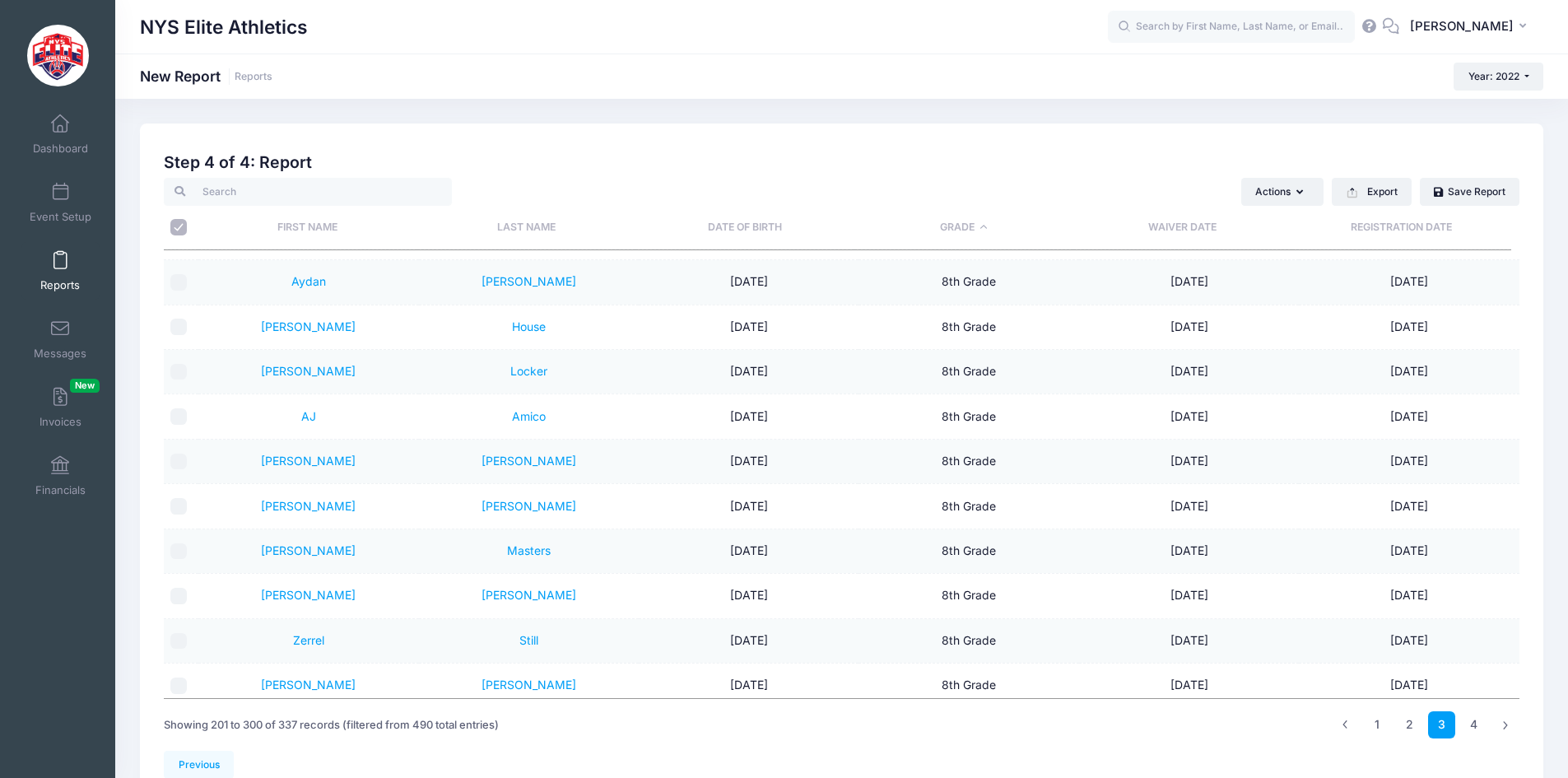
scroll to position [4068, 0]
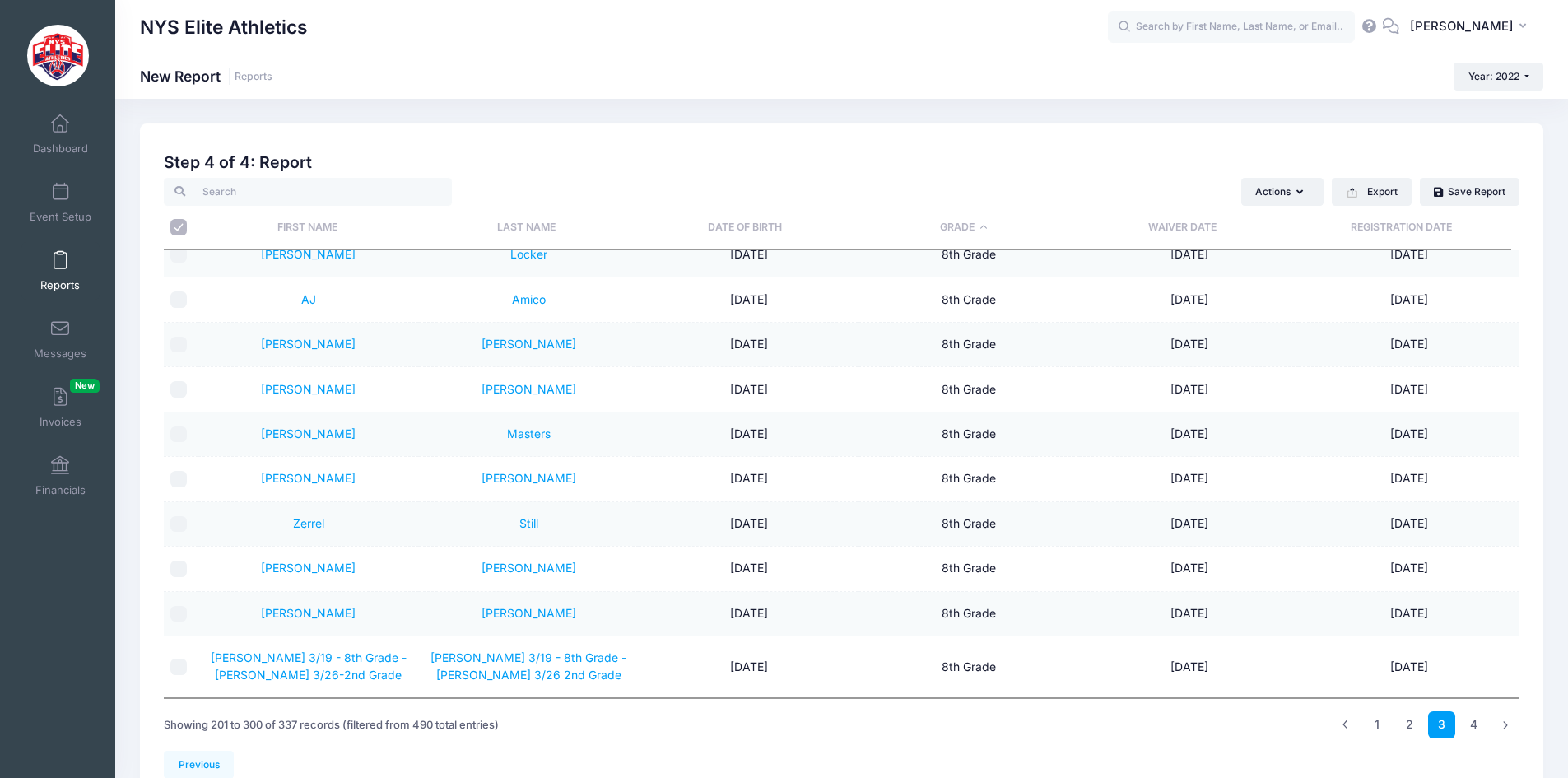
click at [181, 223] on input "\a \a" at bounding box center [178, 226] width 17 height 17
click at [179, 223] on input "\a \a" at bounding box center [178, 226] width 17 height 17
checkbox input "true"
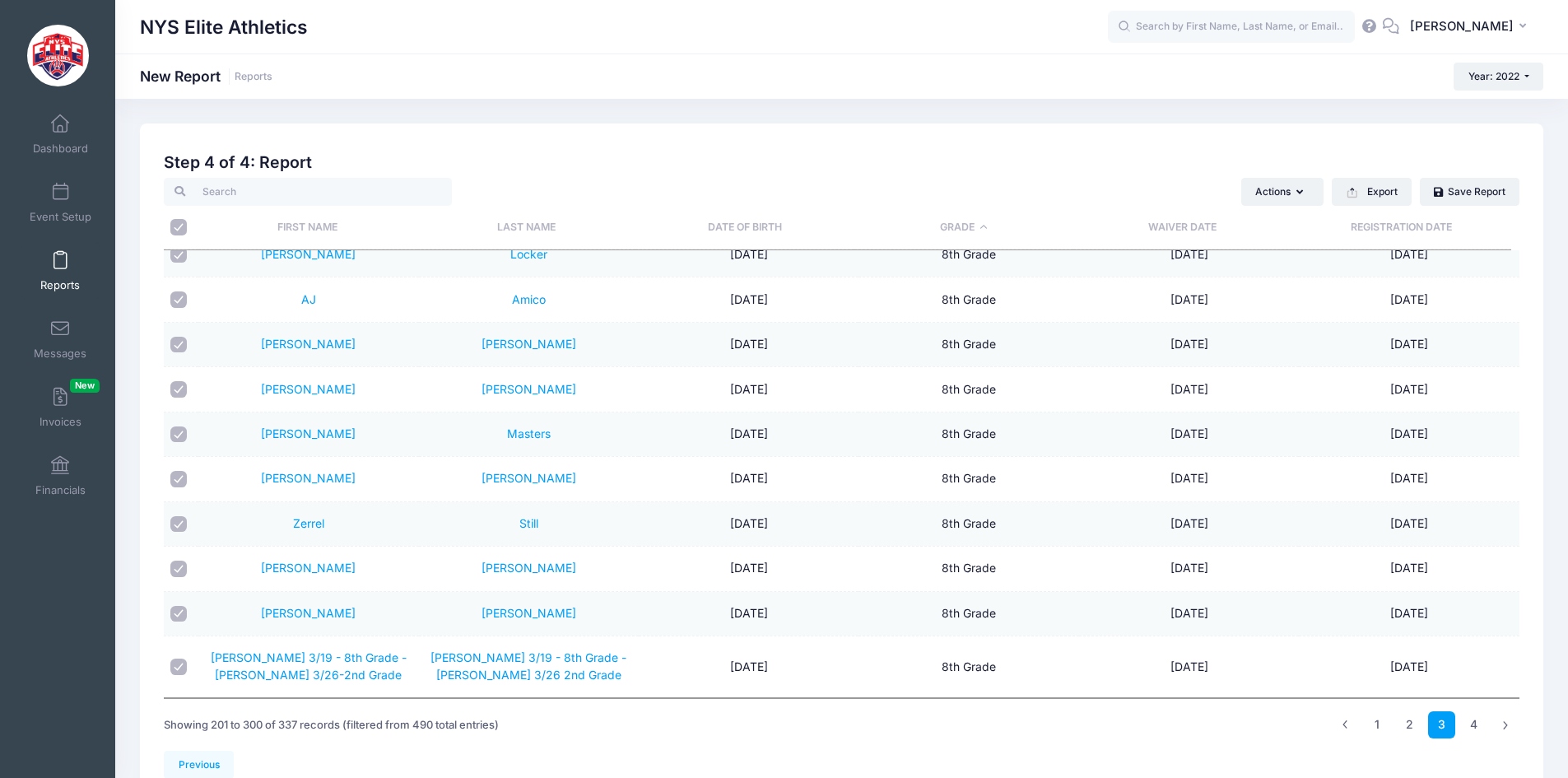
checkbox input "true"
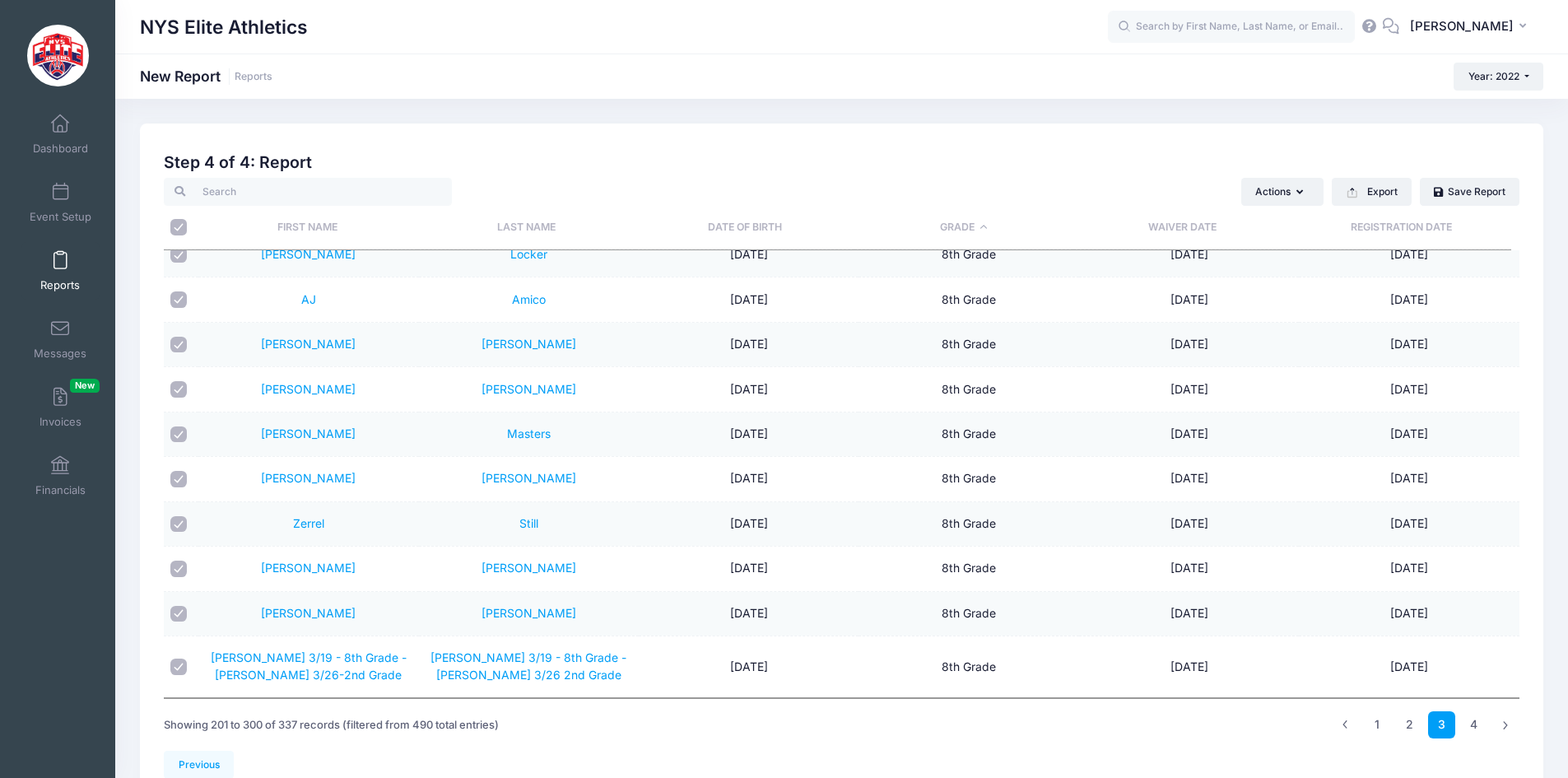
checkbox input "true"
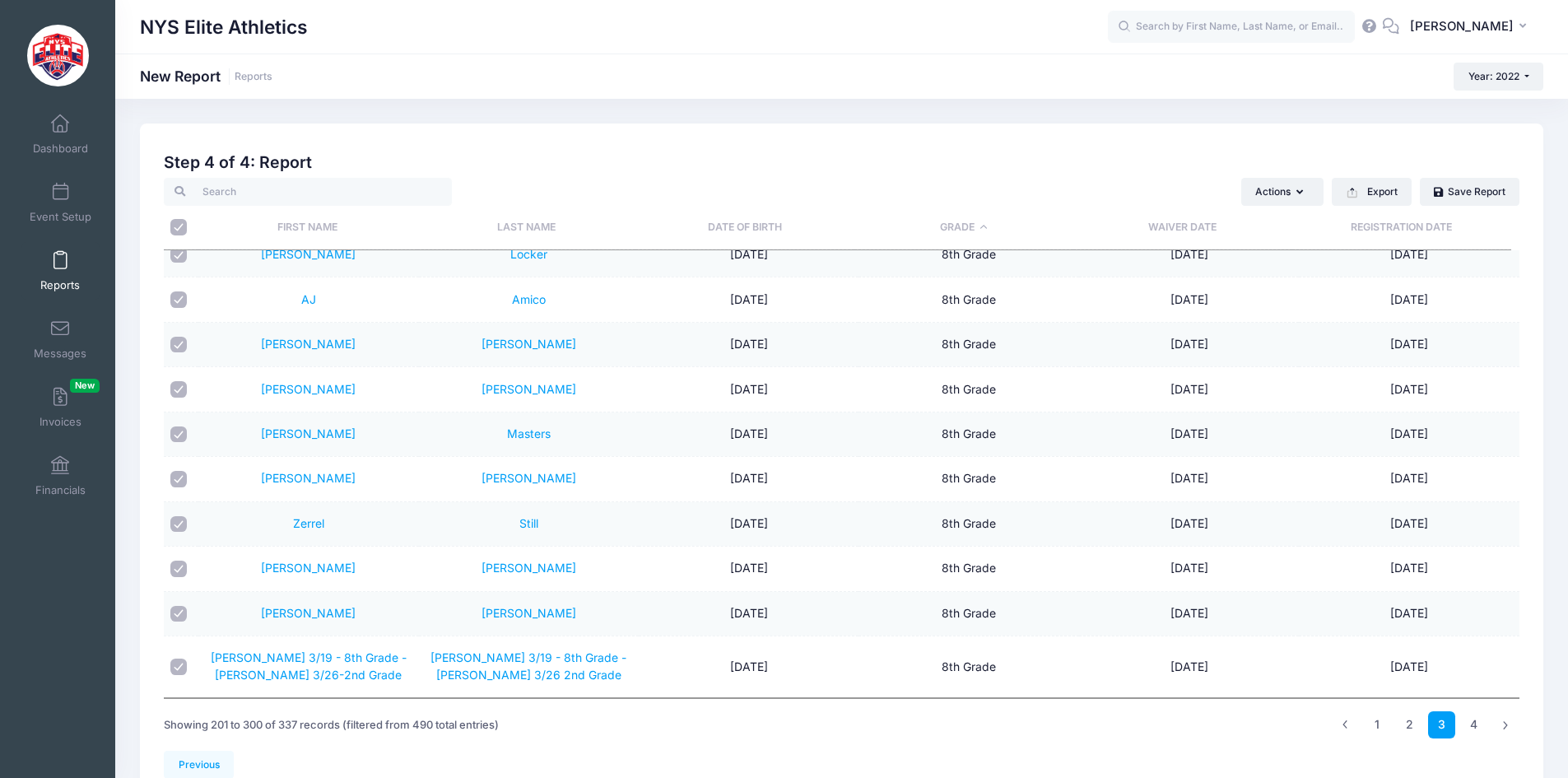
checkbox input "true"
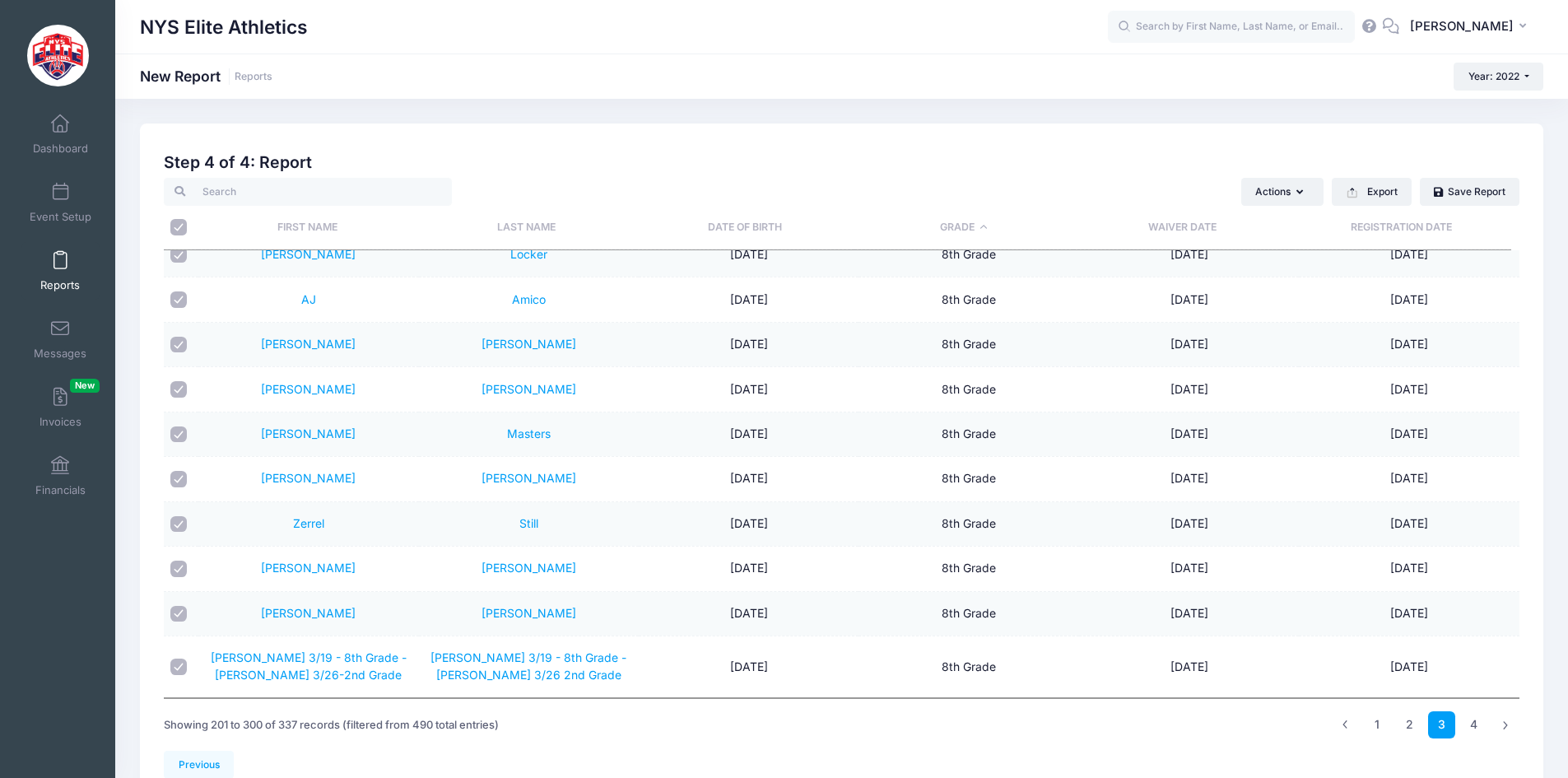
checkbox input "true"
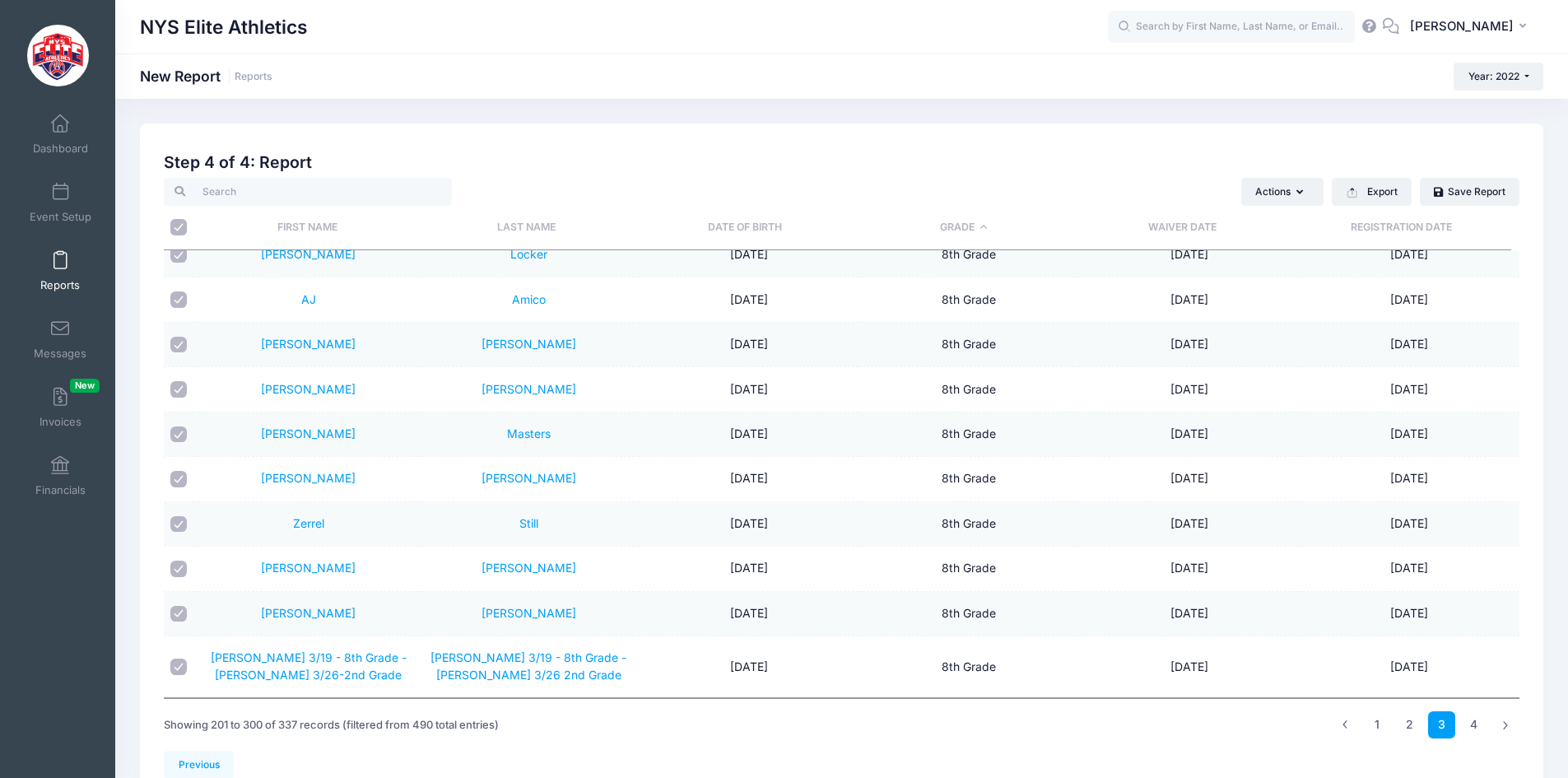
checkbox input "true"
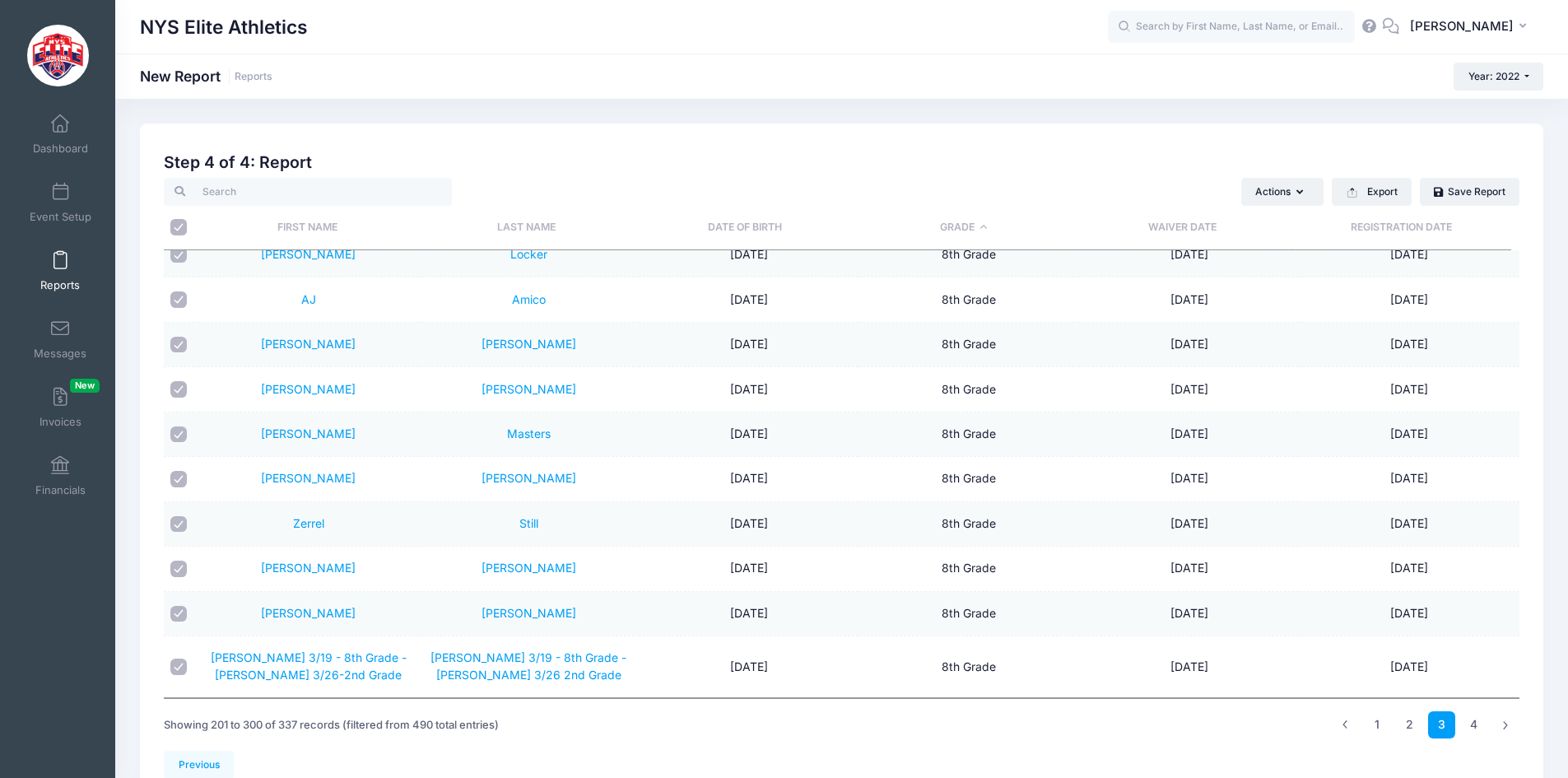
checkbox input "true"
drag, startPoint x: 182, startPoint y: 667, endPoint x: 227, endPoint y: 656, distance: 46.3
click at [182, 666] on input "checkbox" at bounding box center [178, 666] width 17 height 17
click at [1474, 727] on link "4" at bounding box center [1474, 725] width 27 height 27
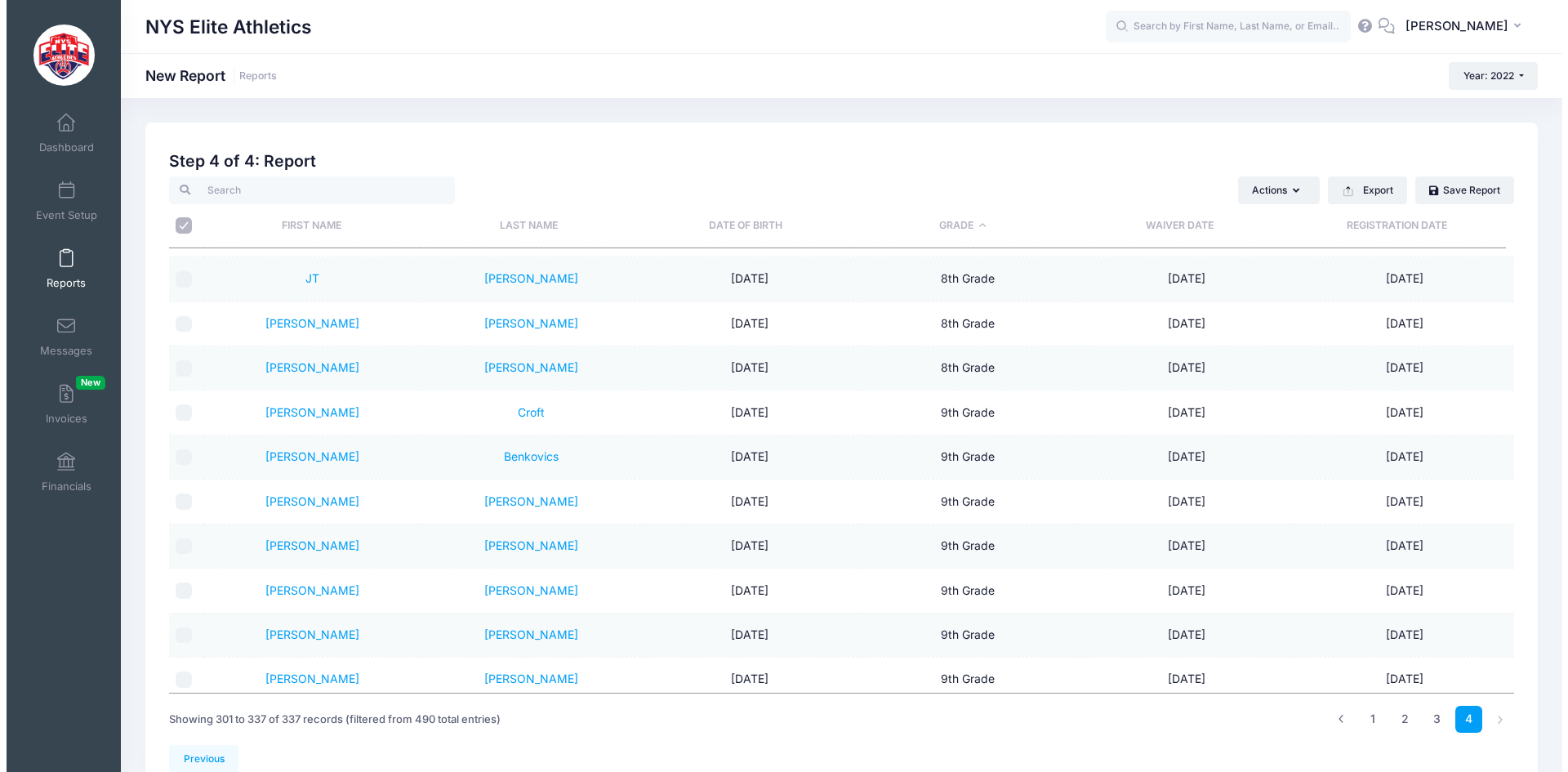
scroll to position [0, 0]
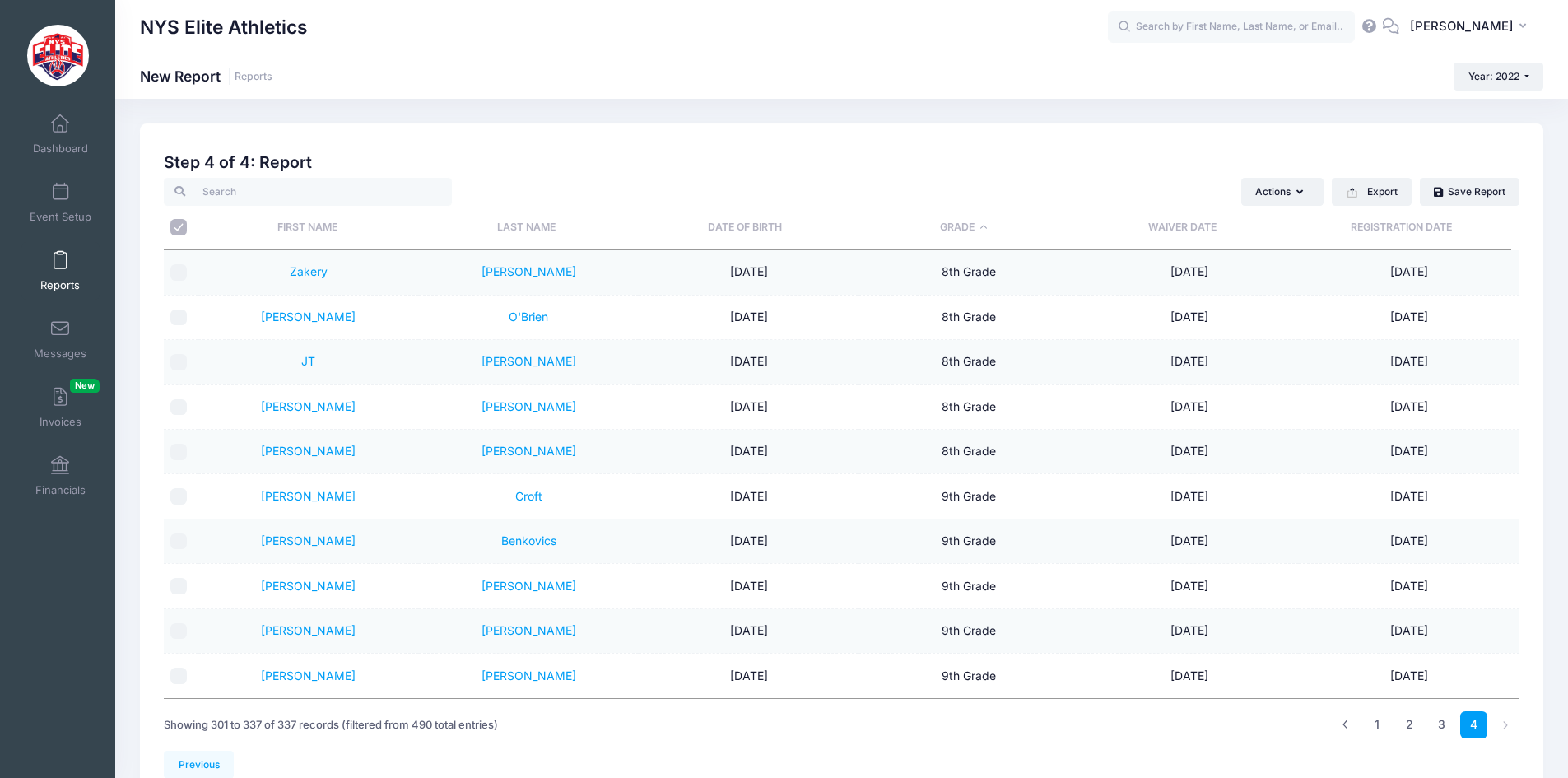
drag, startPoint x: 179, startPoint y: 409, endPoint x: 180, endPoint y: 398, distance: 11.0
click at [180, 407] on input "checkbox" at bounding box center [178, 407] width 17 height 17
drag, startPoint x: 182, startPoint y: 316, endPoint x: 182, endPoint y: 297, distance: 19.0
click at [182, 315] on input "checkbox" at bounding box center [178, 317] width 17 height 17
click at [182, 269] on input "checkbox" at bounding box center [178, 272] width 17 height 17
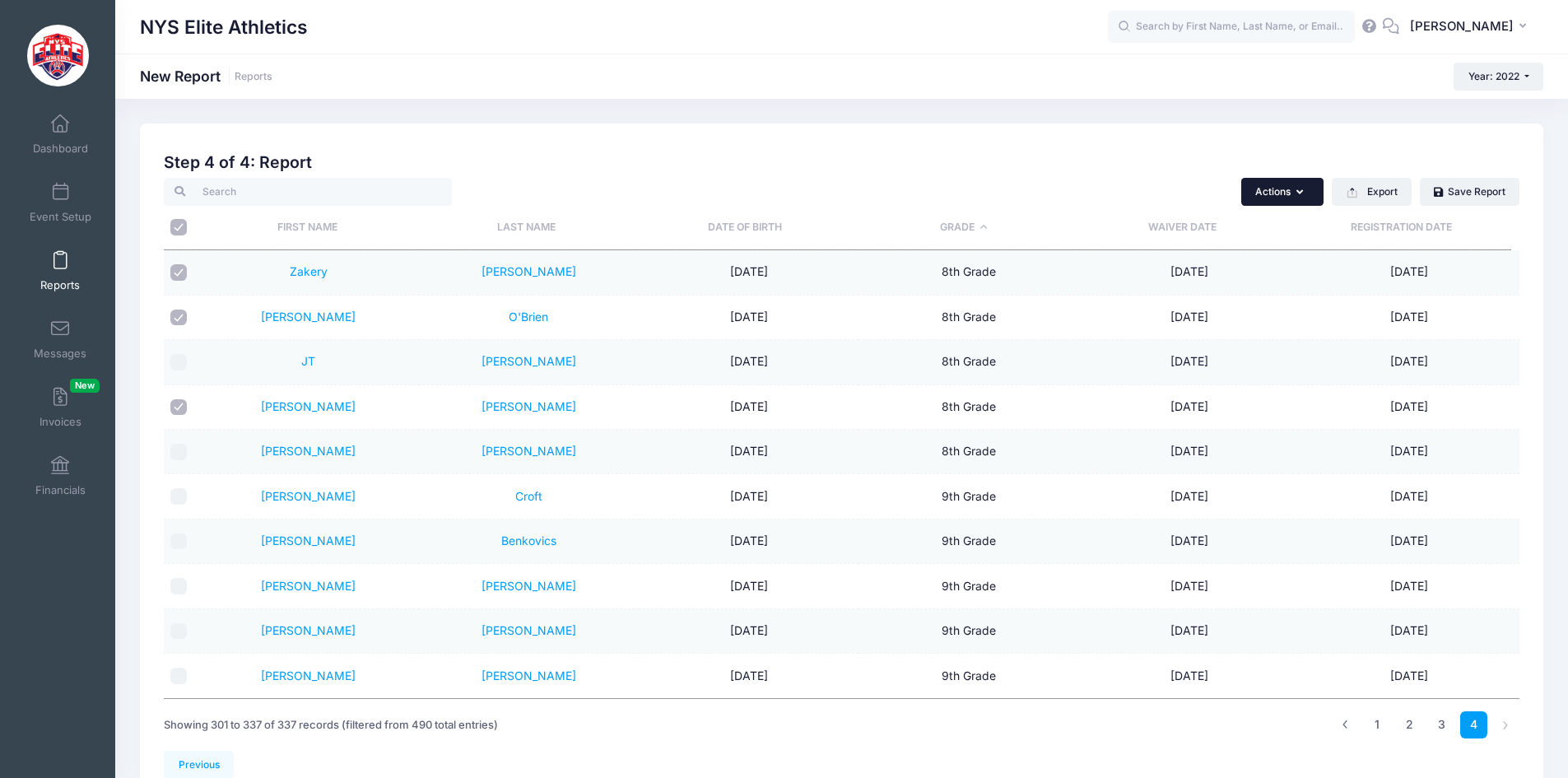
click at [1293, 179] on button "Actions" at bounding box center [1283, 191] width 82 height 28
click at [1177, 232] on link "Send Email" at bounding box center [1201, 232] width 229 height 31
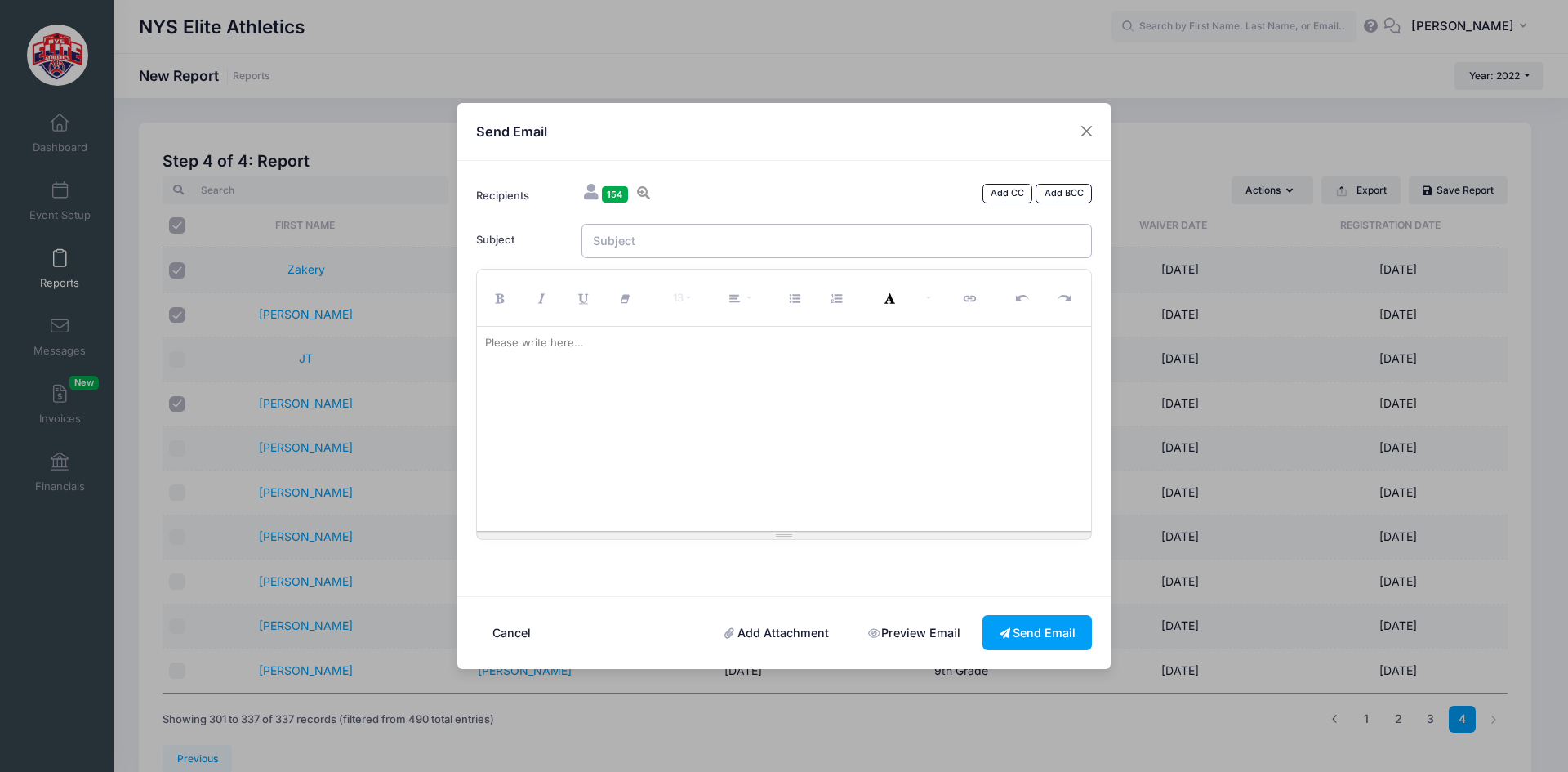
click at [702, 241] on input "Subject" at bounding box center [837, 241] width 511 height 35
click at [791, 368] on div at bounding box center [784, 429] width 615 height 204
paste div
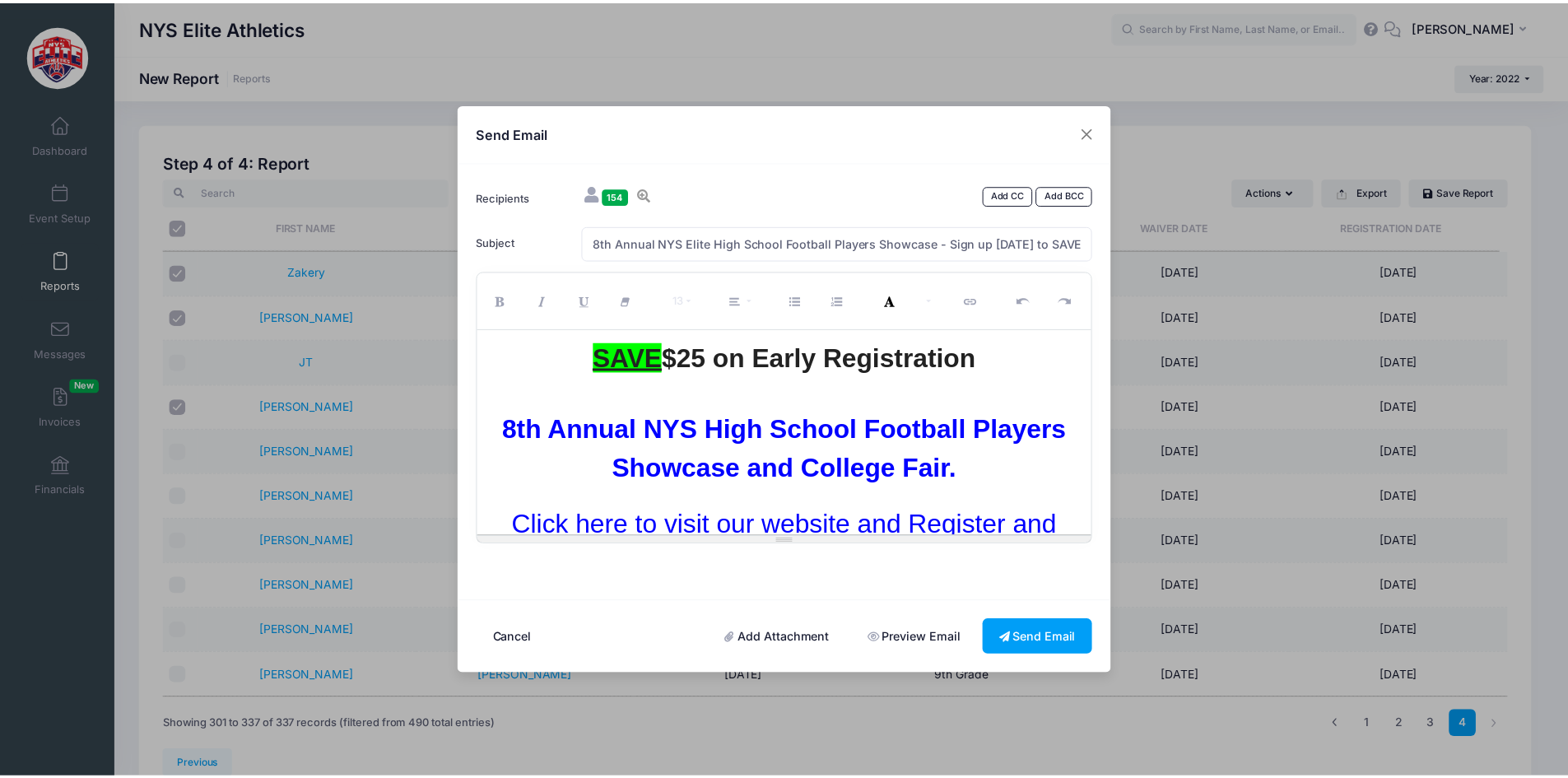
scroll to position [7856, 0]
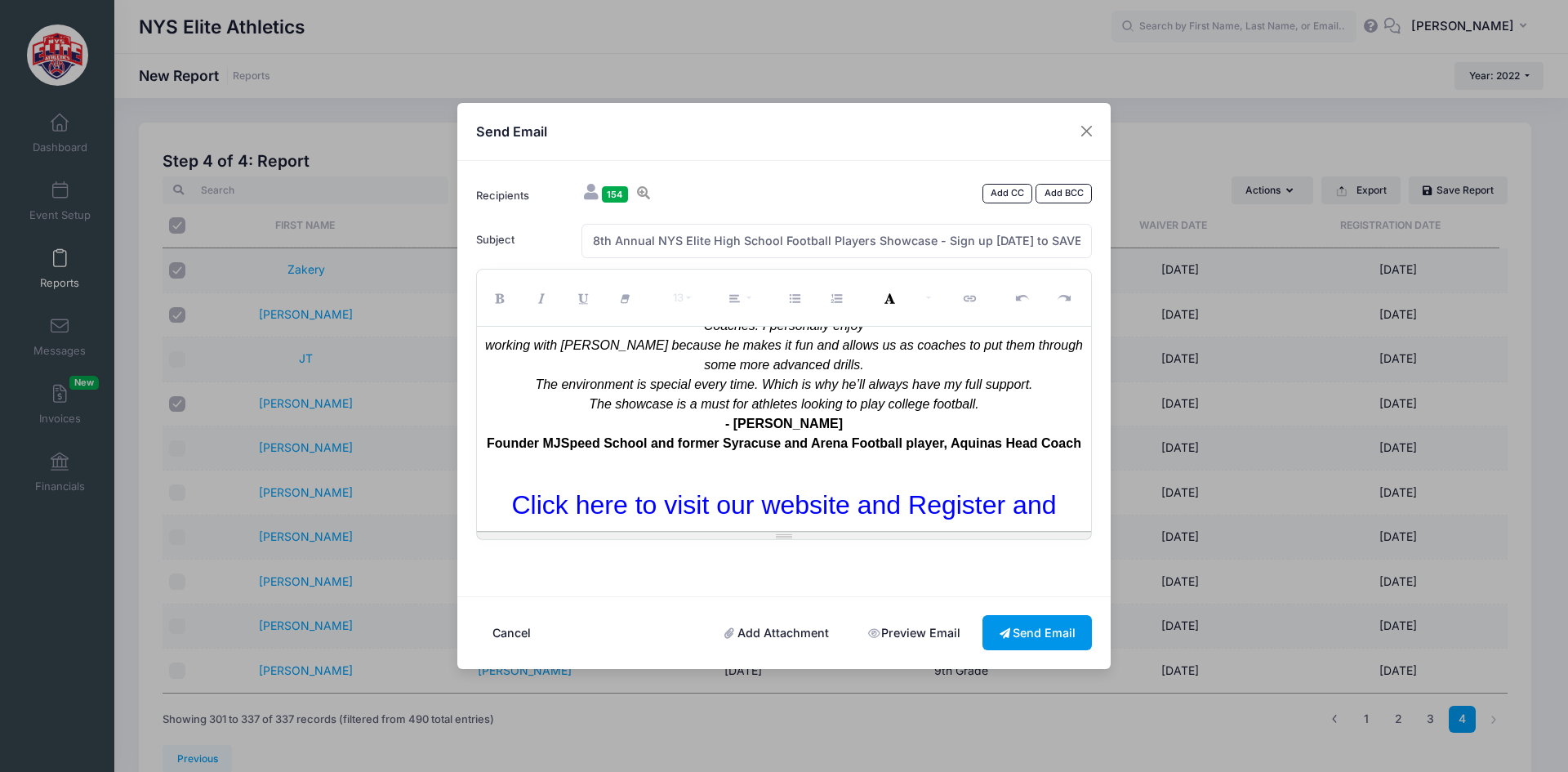
click at [1053, 635] on button "Send Email" at bounding box center [1036, 633] width 110 height 35
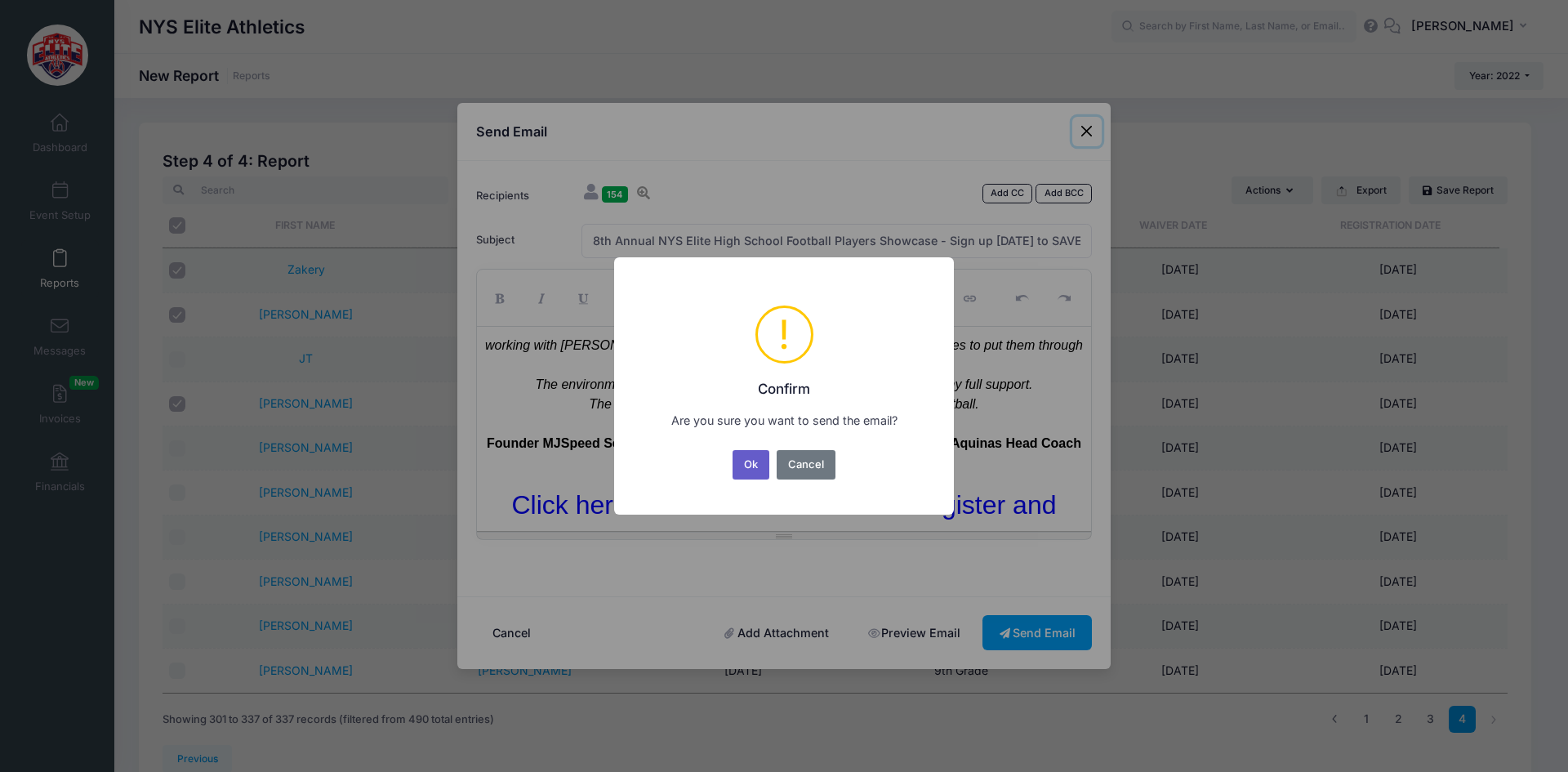
click at [751, 464] on button "Ok" at bounding box center [750, 465] width 38 height 29
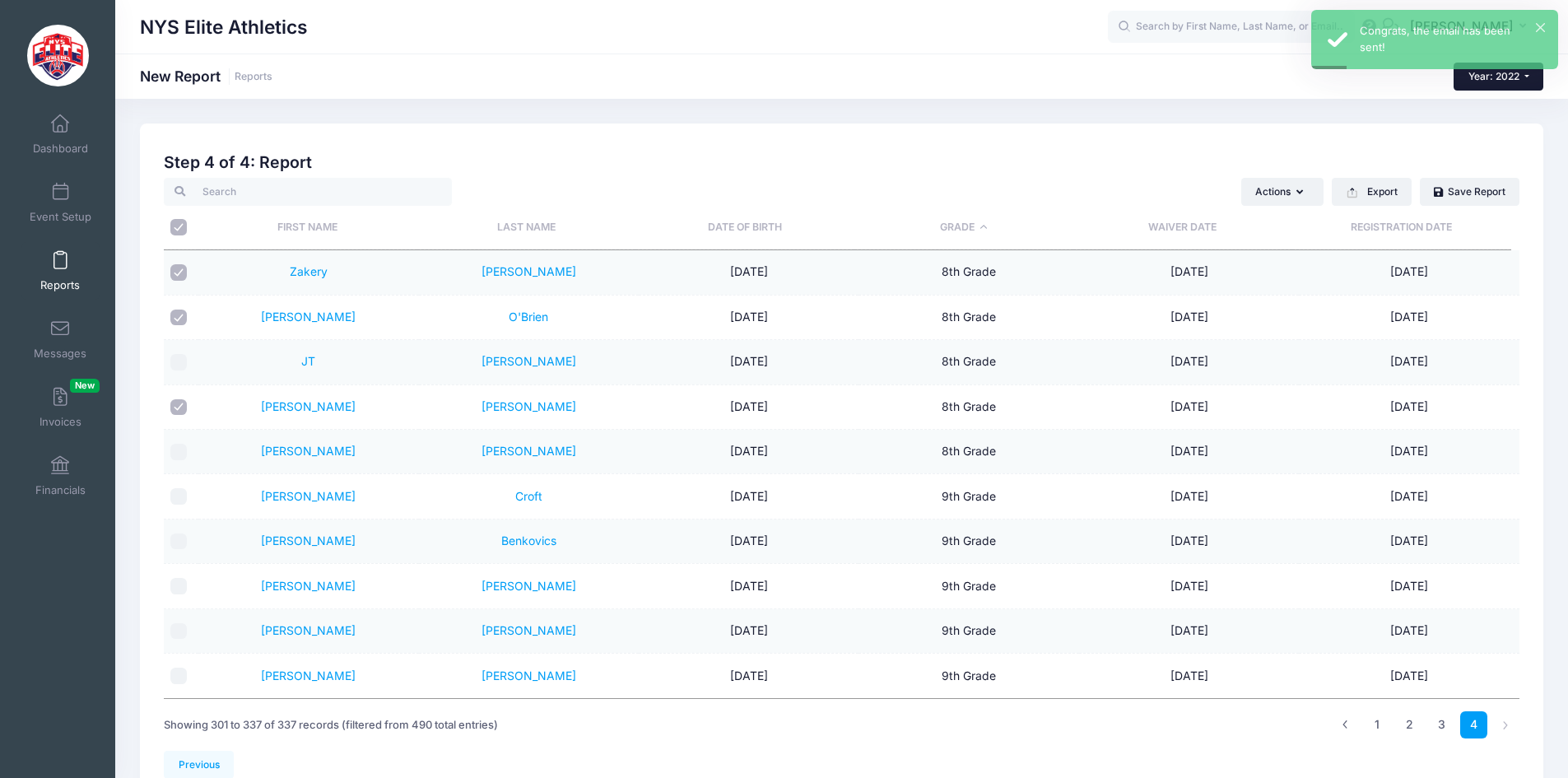
click at [1535, 82] on button "Year: 2022" at bounding box center [1498, 76] width 90 height 28
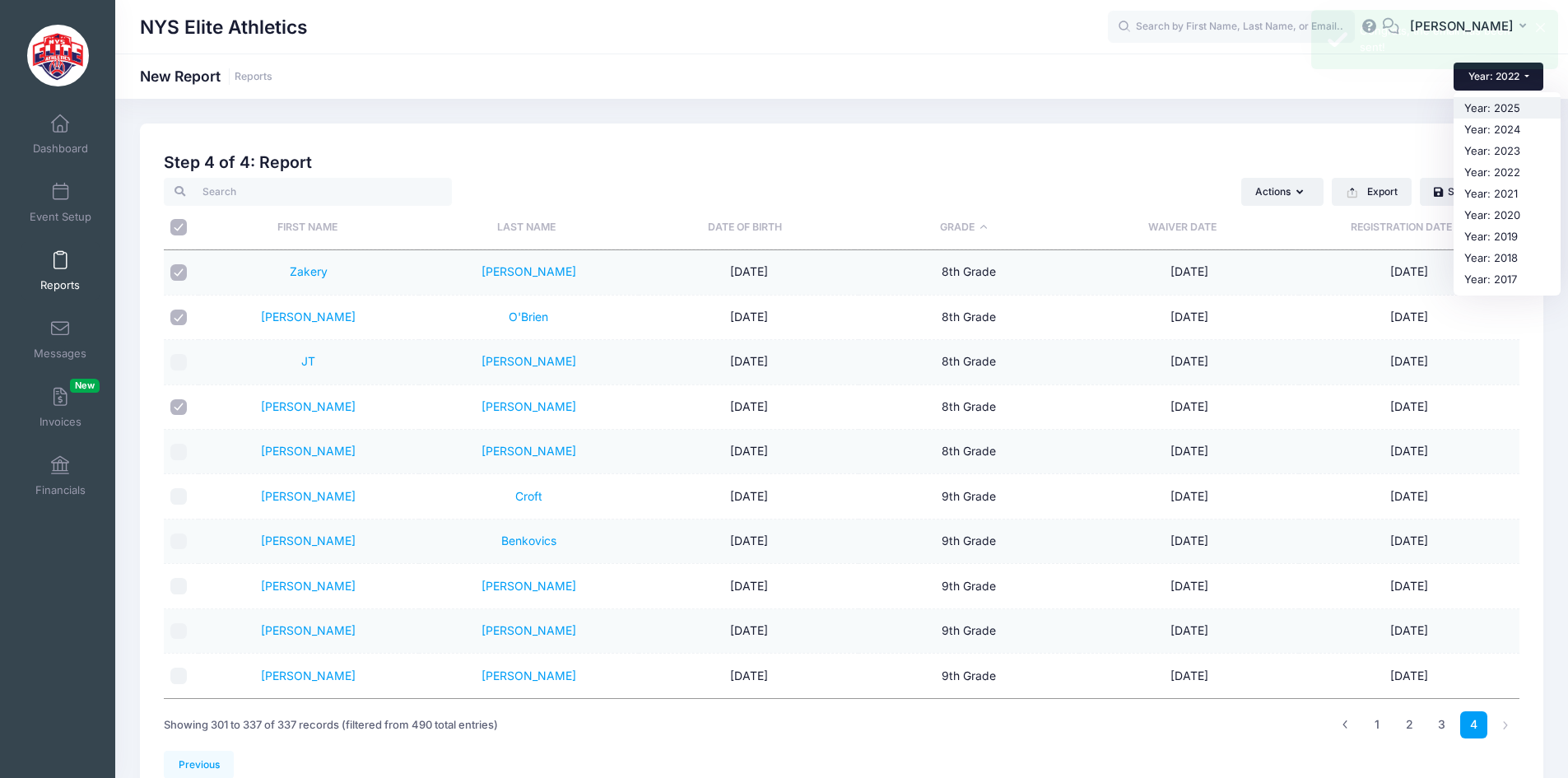
click at [1495, 111] on link "Year: 2025" at bounding box center [1506, 108] width 107 height 22
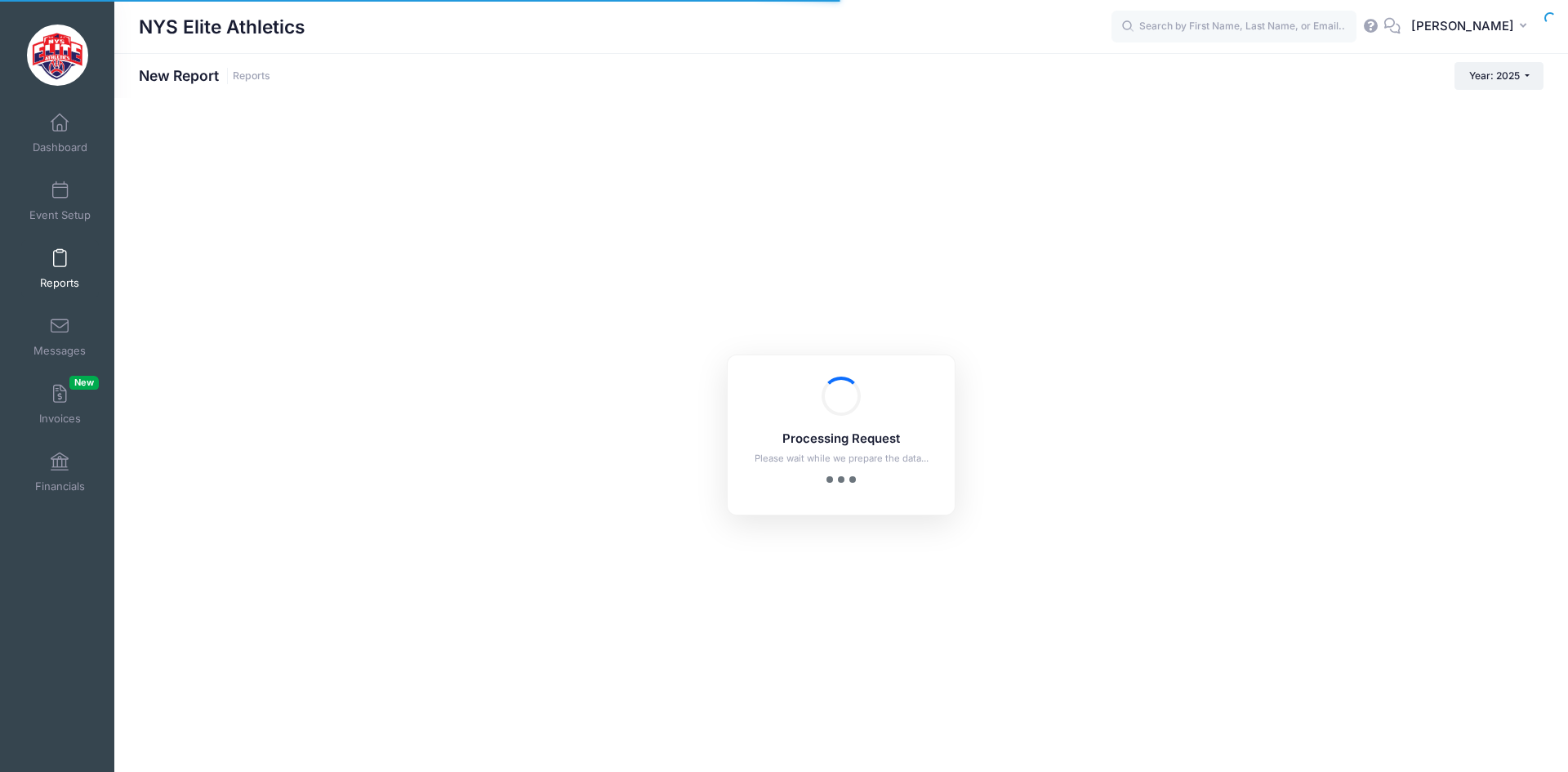
checkbox input "true"
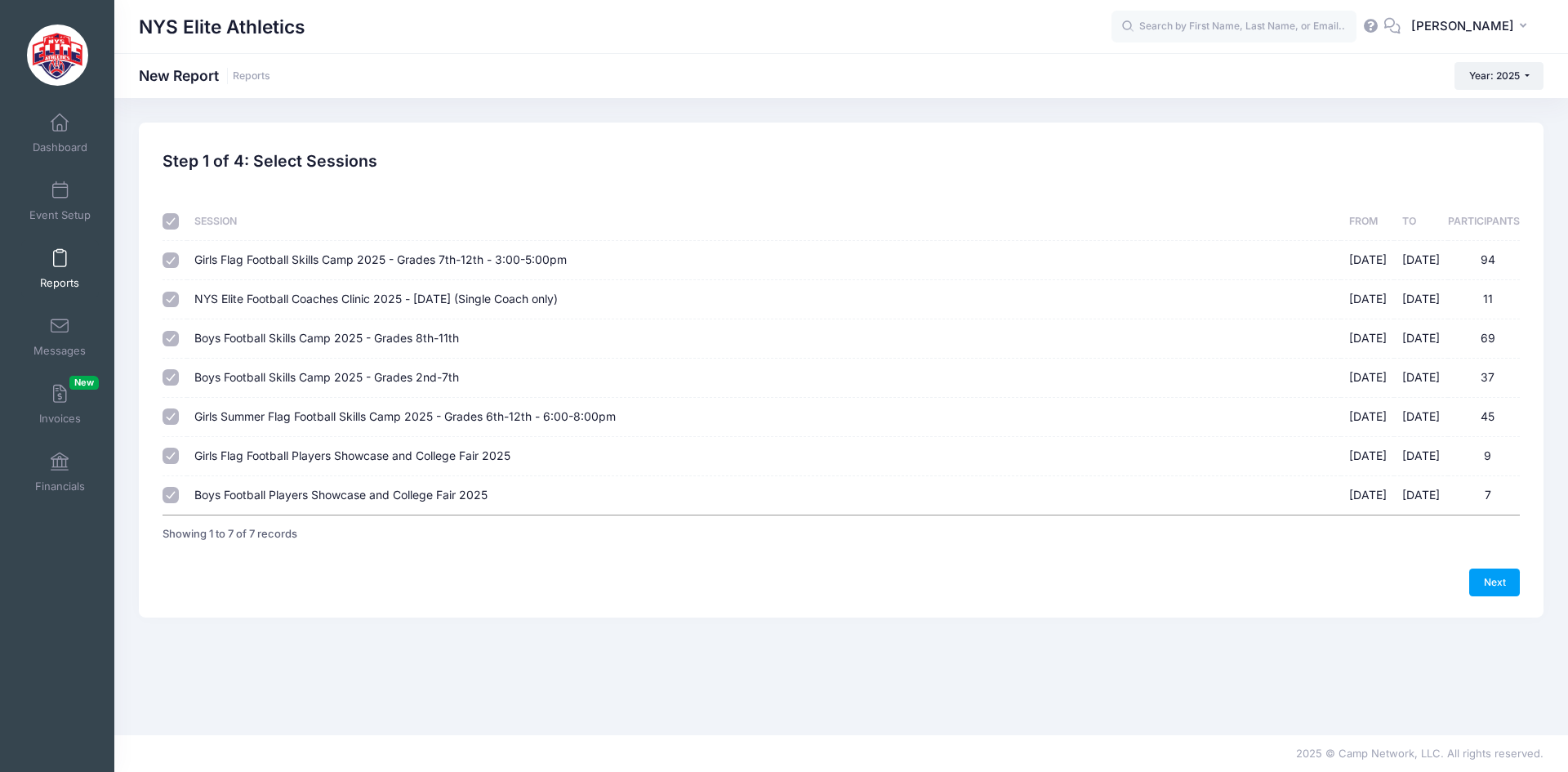
click at [170, 223] on input "checkbox" at bounding box center [170, 221] width 17 height 17
checkbox input "false"
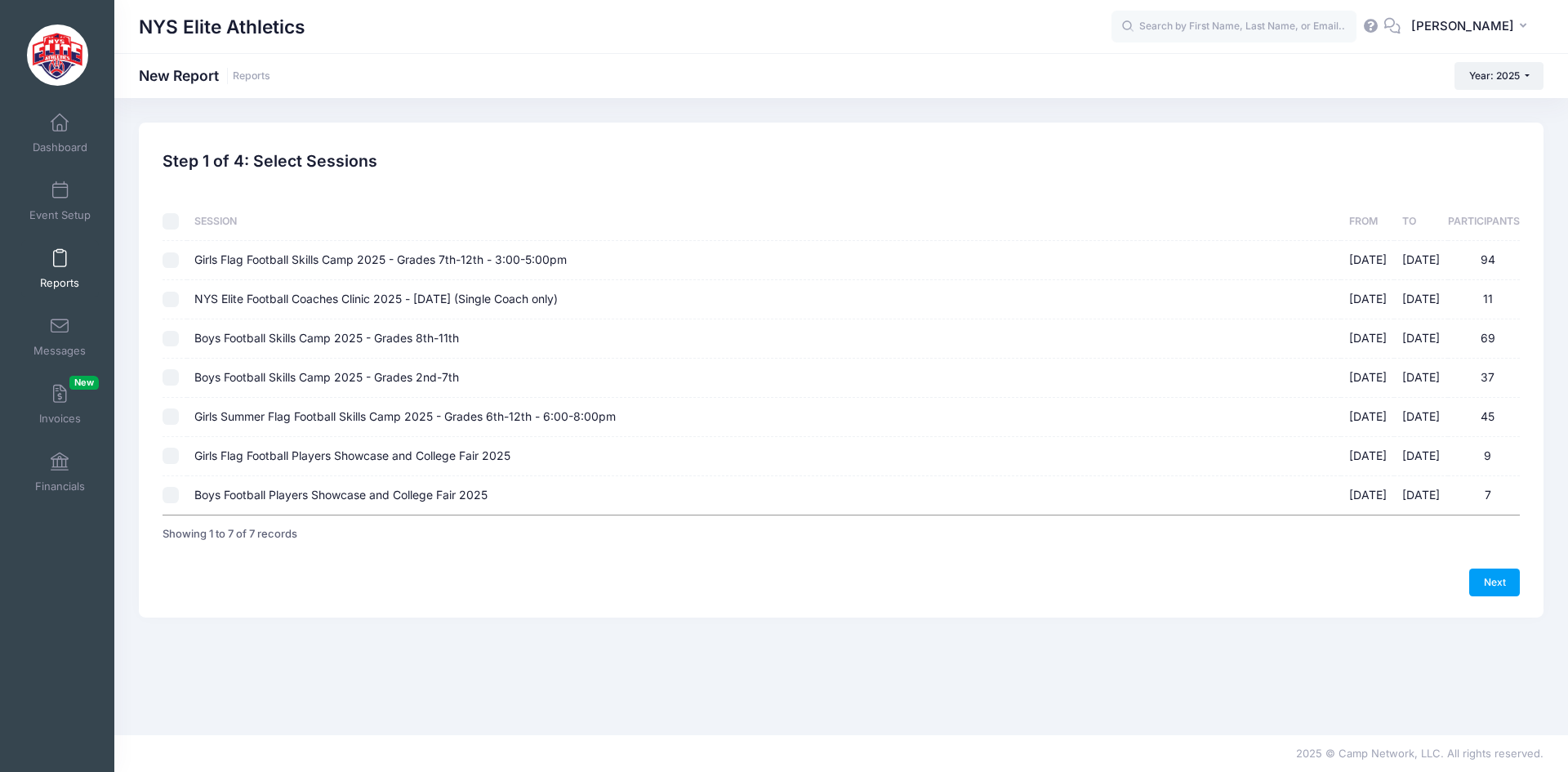
checkbox input "false"
click at [171, 258] on input "Girls Flag Football Skills Camp 2025 - Grades 7th-12th - 3:00-5:00pm [DATE] - […" at bounding box center [170, 261] width 17 height 17
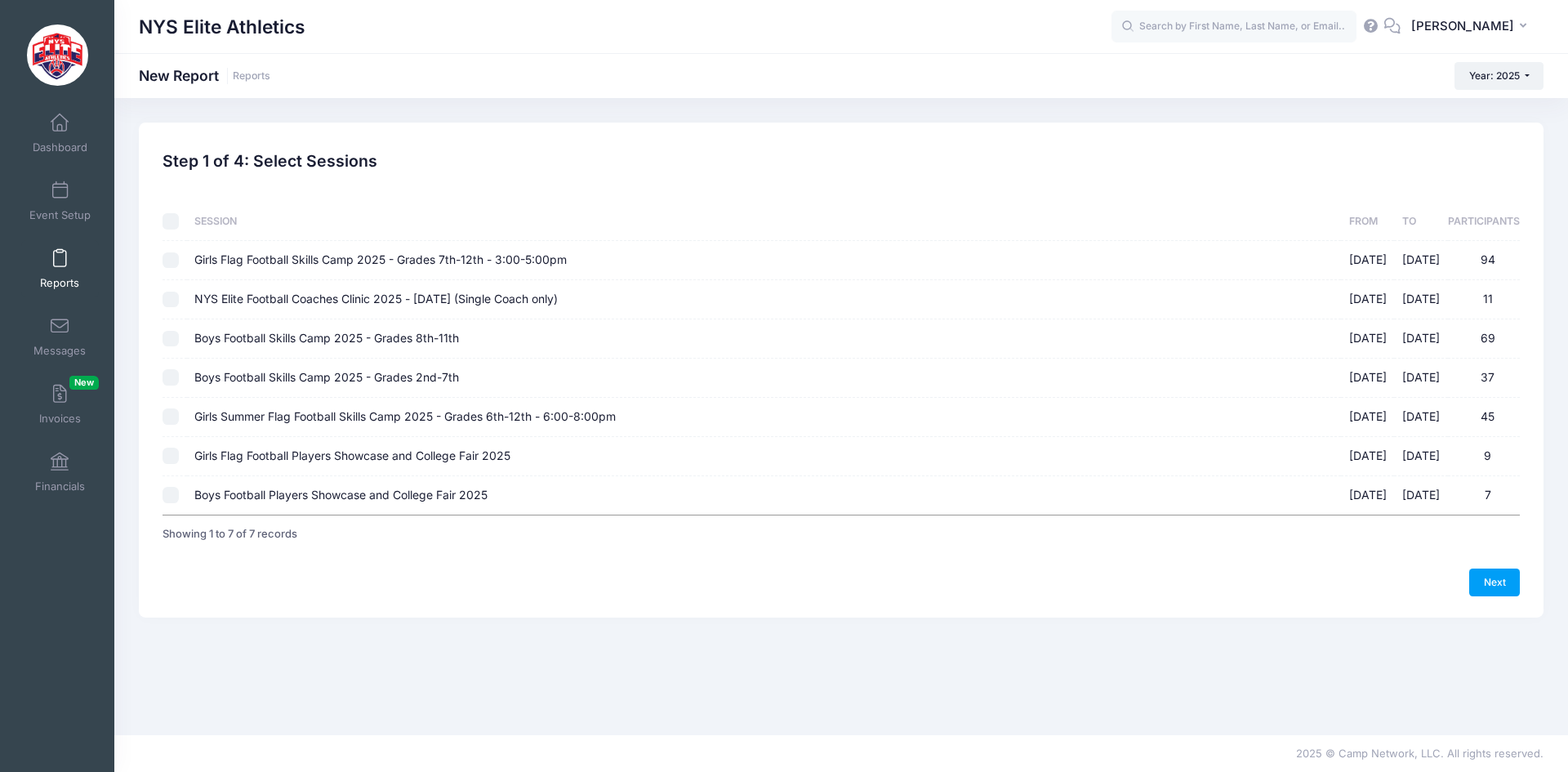
checkbox input "true"
drag, startPoint x: 169, startPoint y: 416, endPoint x: 171, endPoint y: 427, distance: 11.2
click at [170, 417] on input "Girls Summer Flag Football Skills Camp 2025 - Grades 6th-12th - 6:00-8:00pm [DA…" at bounding box center [170, 416] width 17 height 17
checkbox input "true"
click at [1491, 581] on link "Next" at bounding box center [1494, 582] width 51 height 28
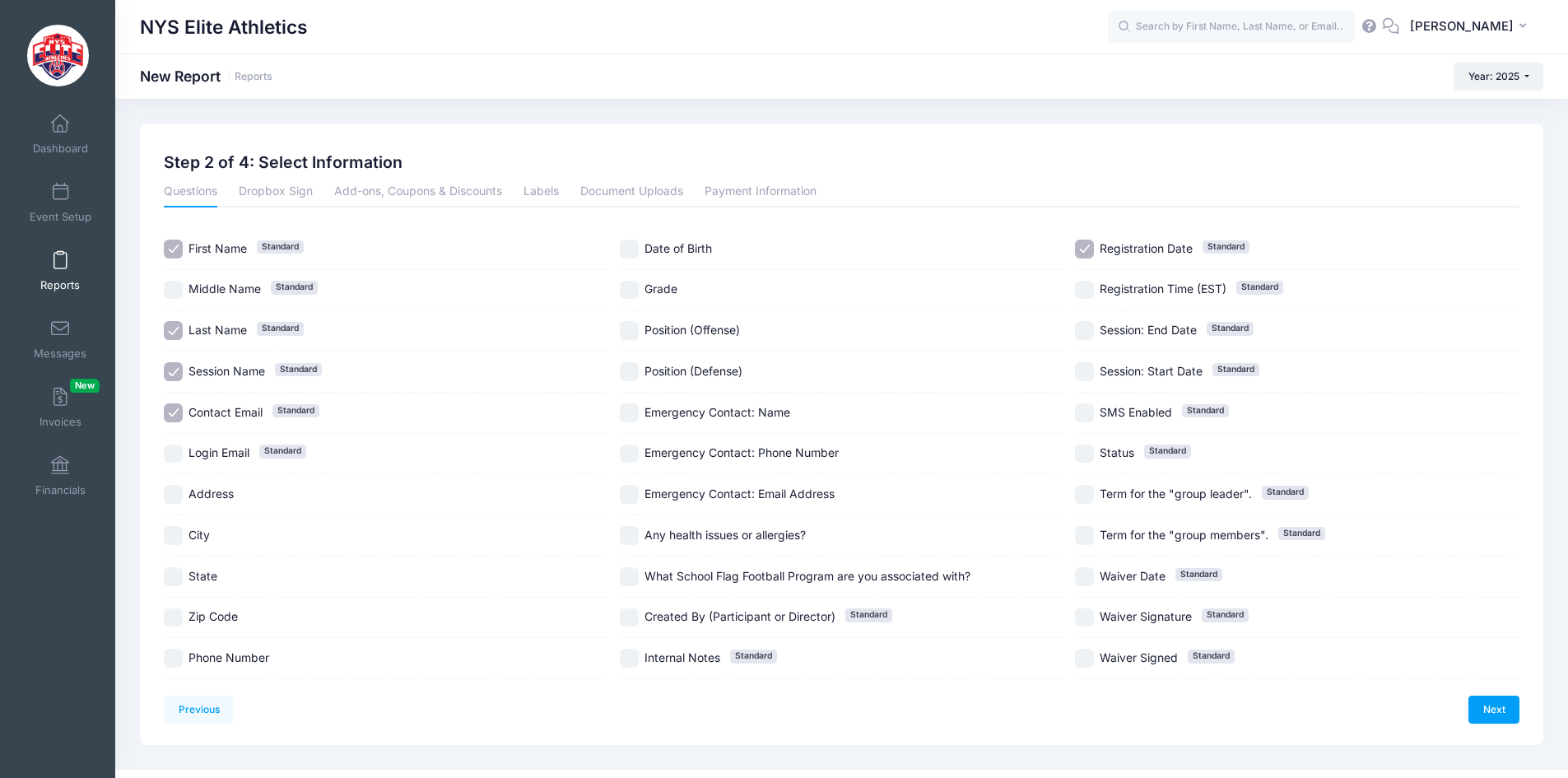
click at [220, 367] on span "Session Name" at bounding box center [226, 370] width 76 height 14
checkbox input "false"
click at [234, 412] on span "Contact Email" at bounding box center [225, 412] width 74 height 14
checkbox input "false"
click at [1124, 255] on span "Registration Date Standard" at bounding box center [1146, 249] width 93 height 18
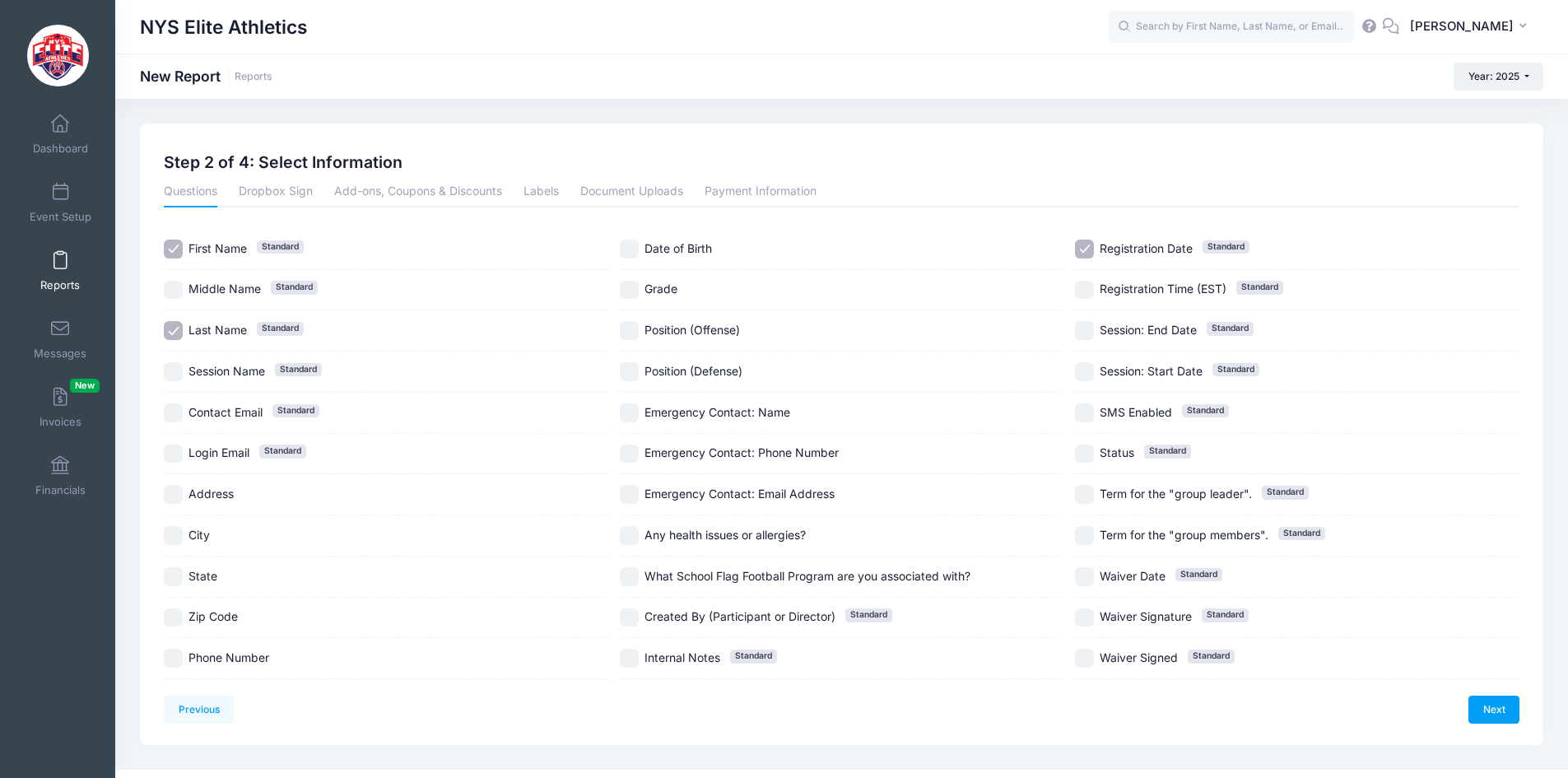
checkbox input "false"
drag, startPoint x: 660, startPoint y: 289, endPoint x: 698, endPoint y: 301, distance: 39.8
click at [660, 290] on span "Grade" at bounding box center [662, 288] width 33 height 14
checkbox input "true"
click at [1480, 701] on link "Next" at bounding box center [1494, 709] width 51 height 28
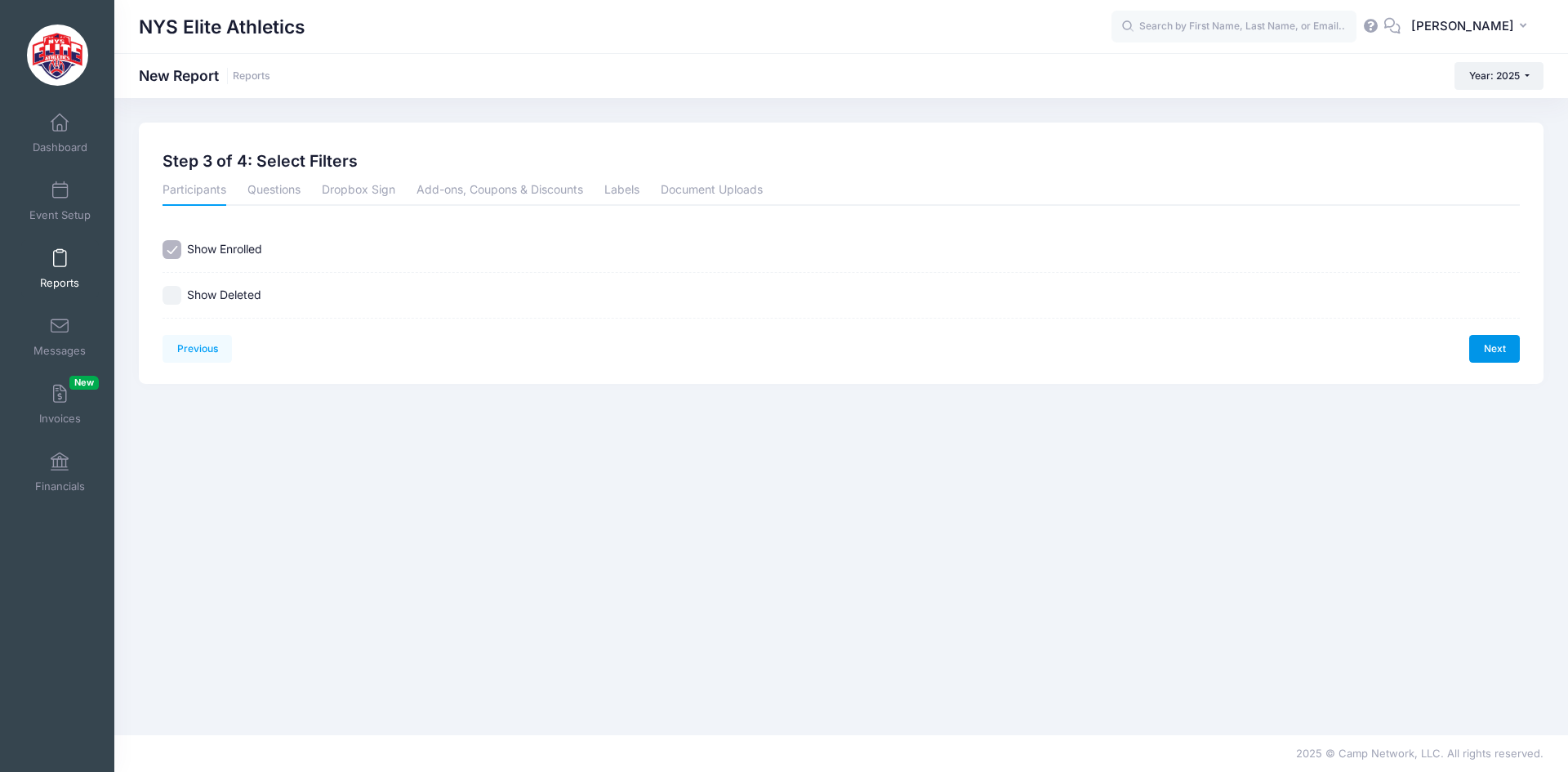
click at [1503, 346] on link "Next" at bounding box center [1494, 348] width 51 height 28
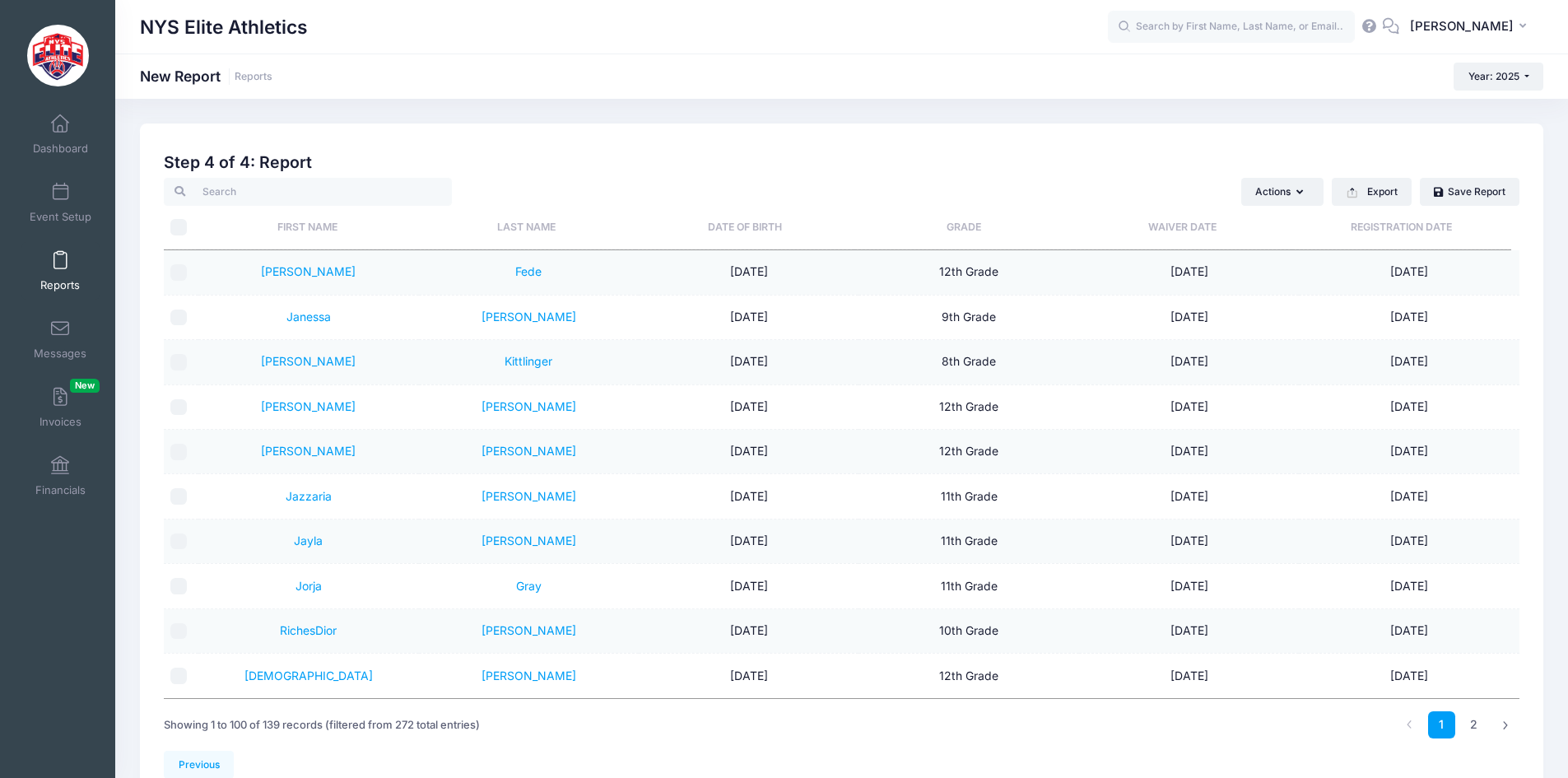
click at [959, 224] on th "Grade" at bounding box center [963, 227] width 219 height 44
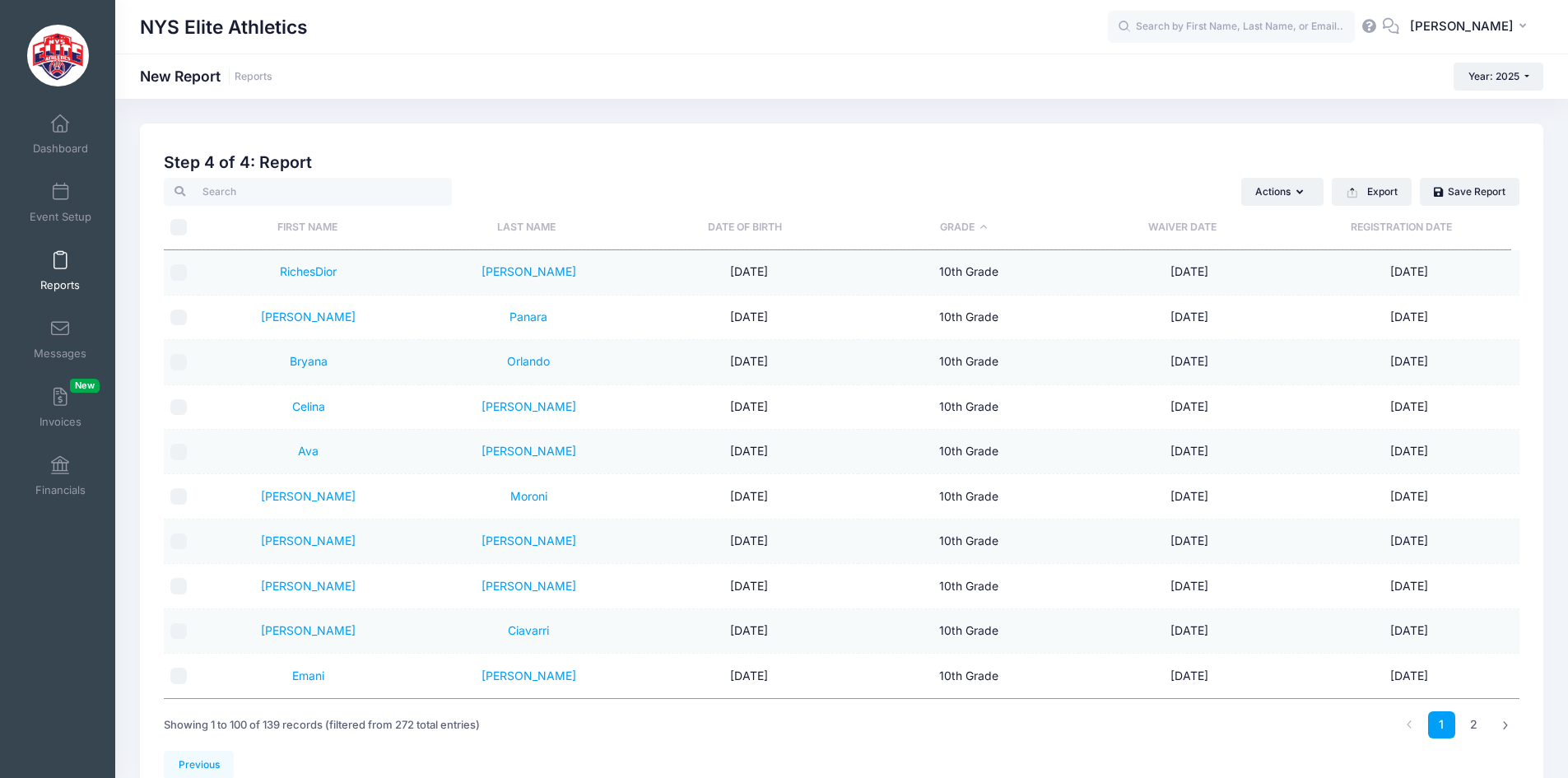
click at [172, 223] on input "\a \a" at bounding box center [178, 226] width 17 height 17
checkbox input "true"
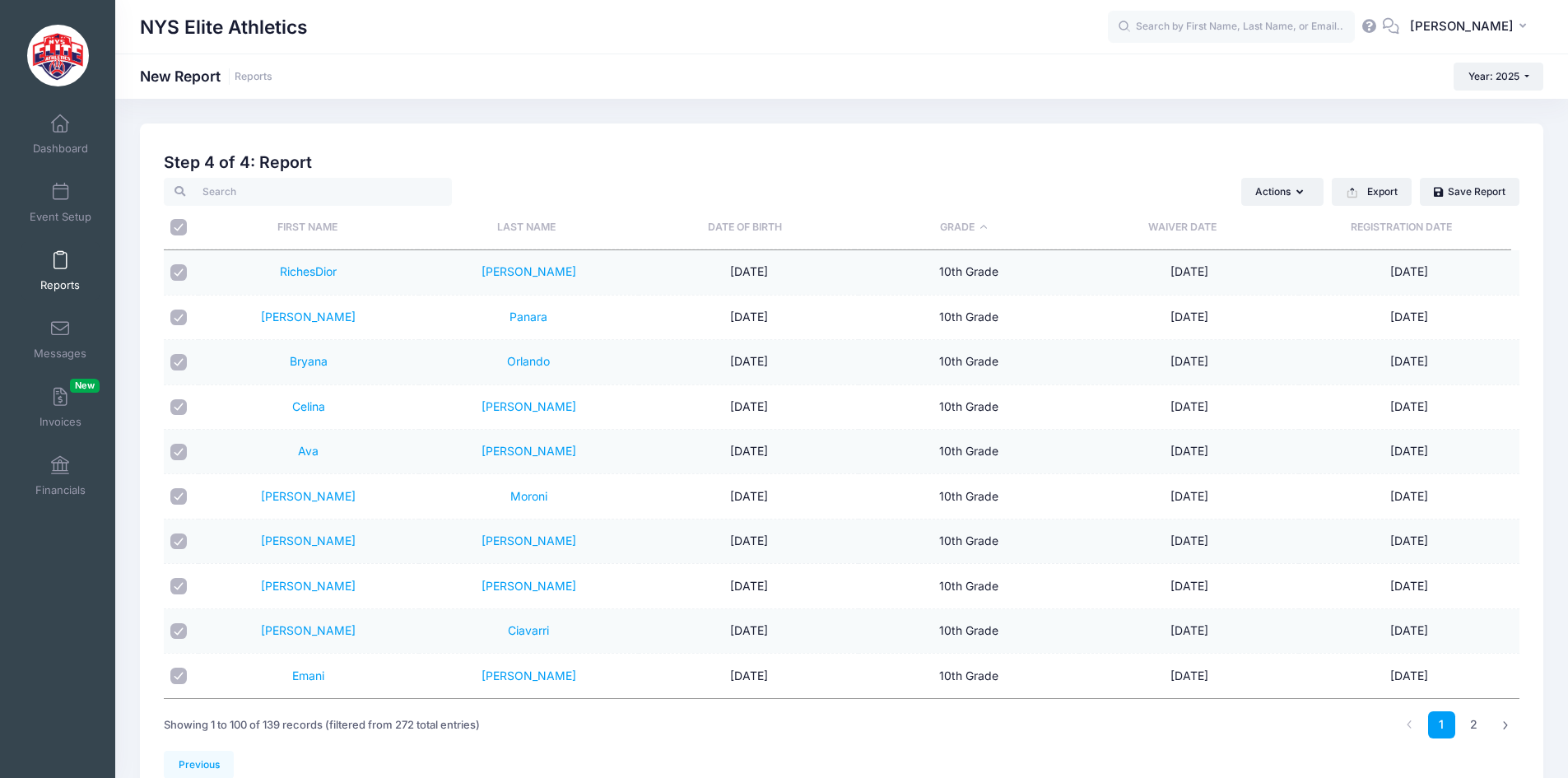
checkbox input "true"
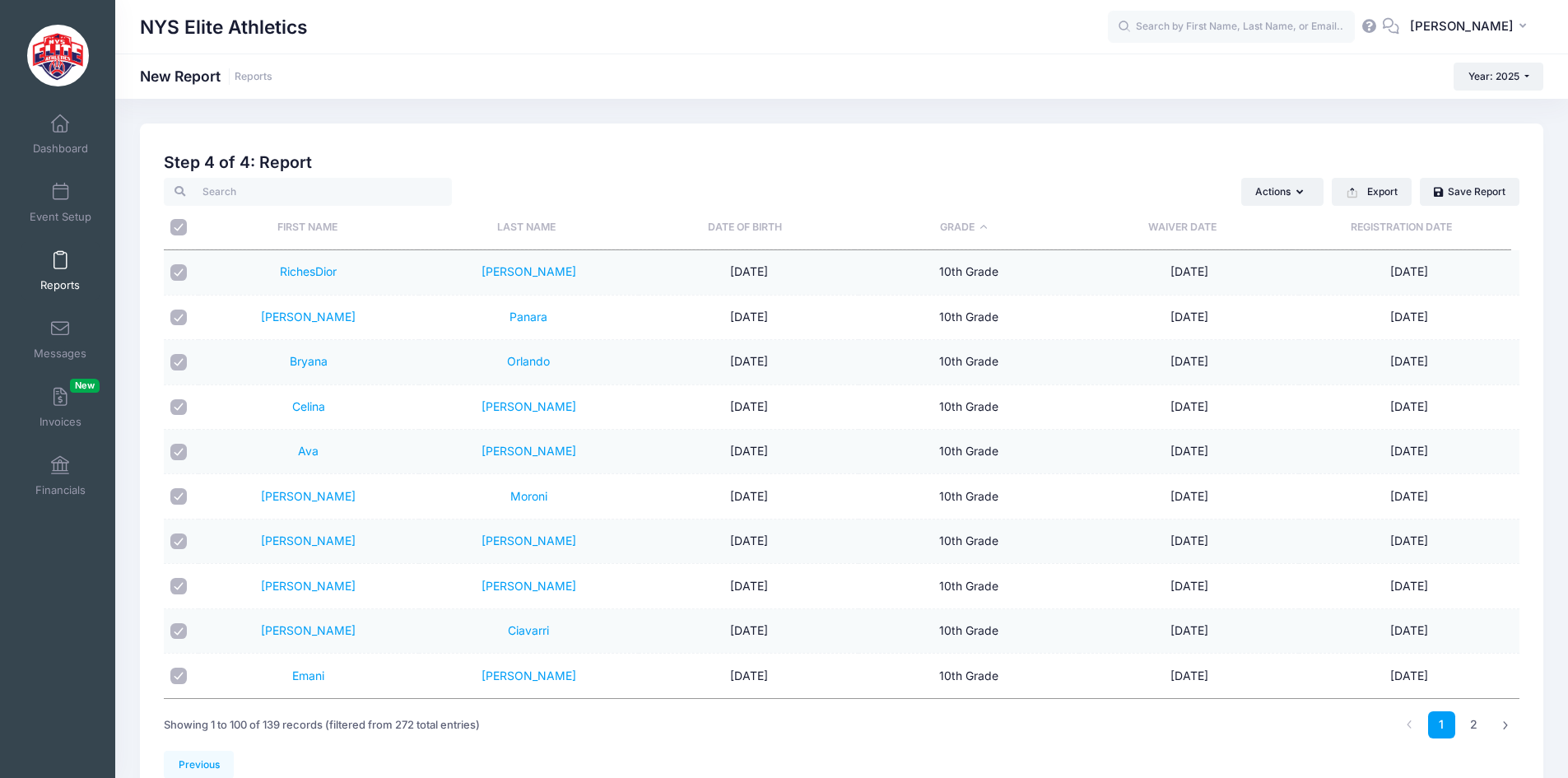
checkbox input "true"
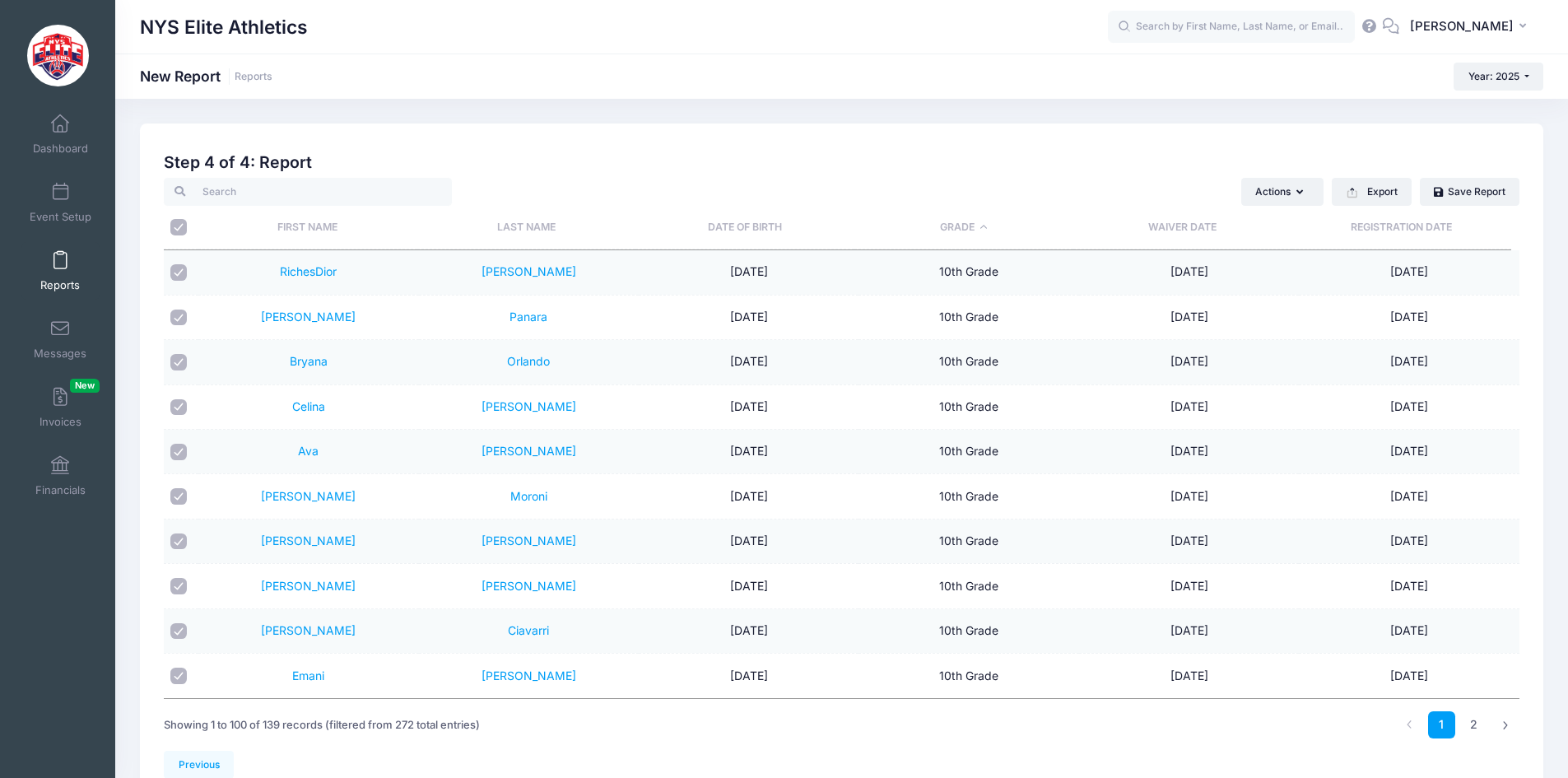
checkbox input "true"
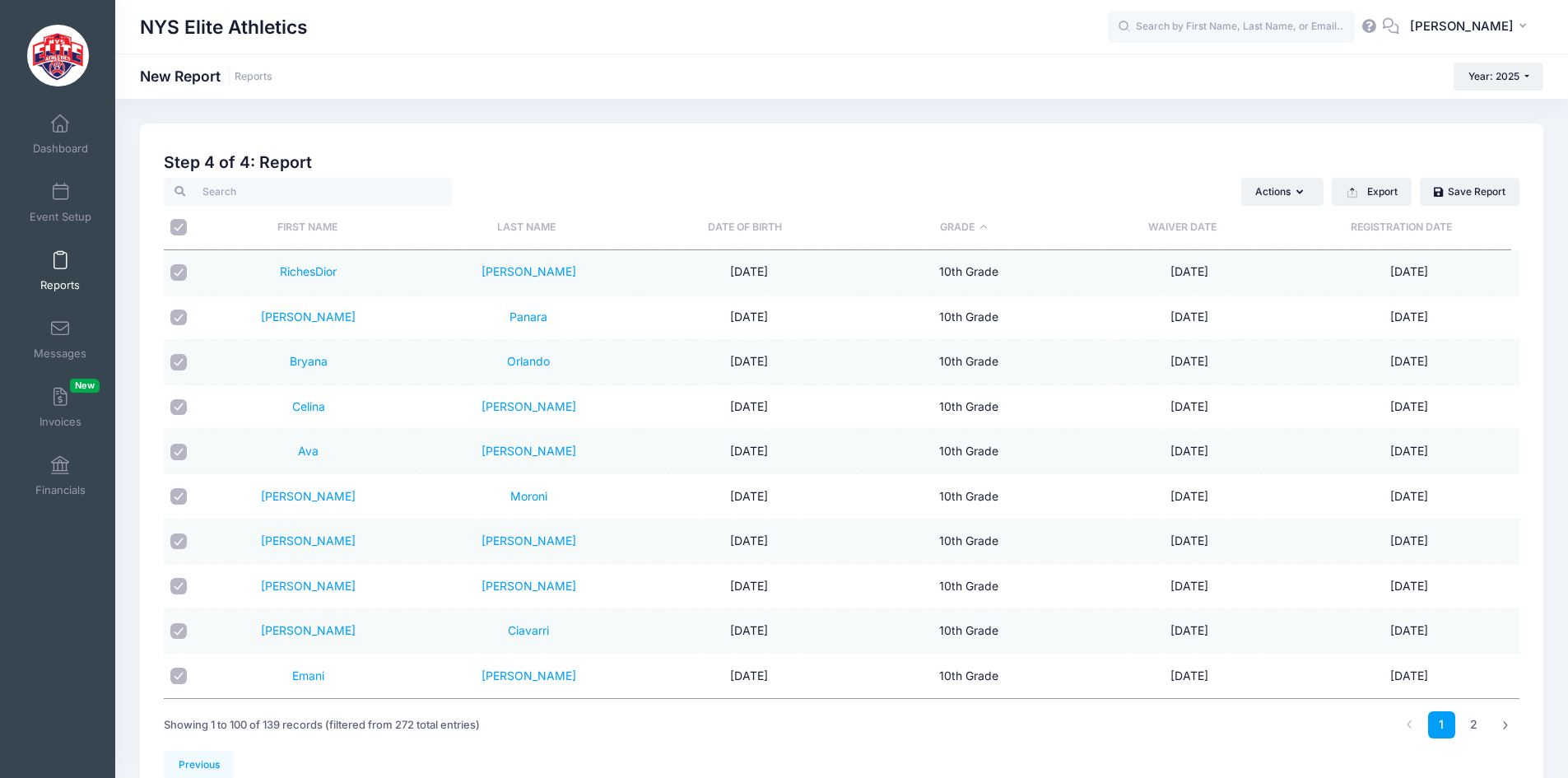
checkbox input "true"
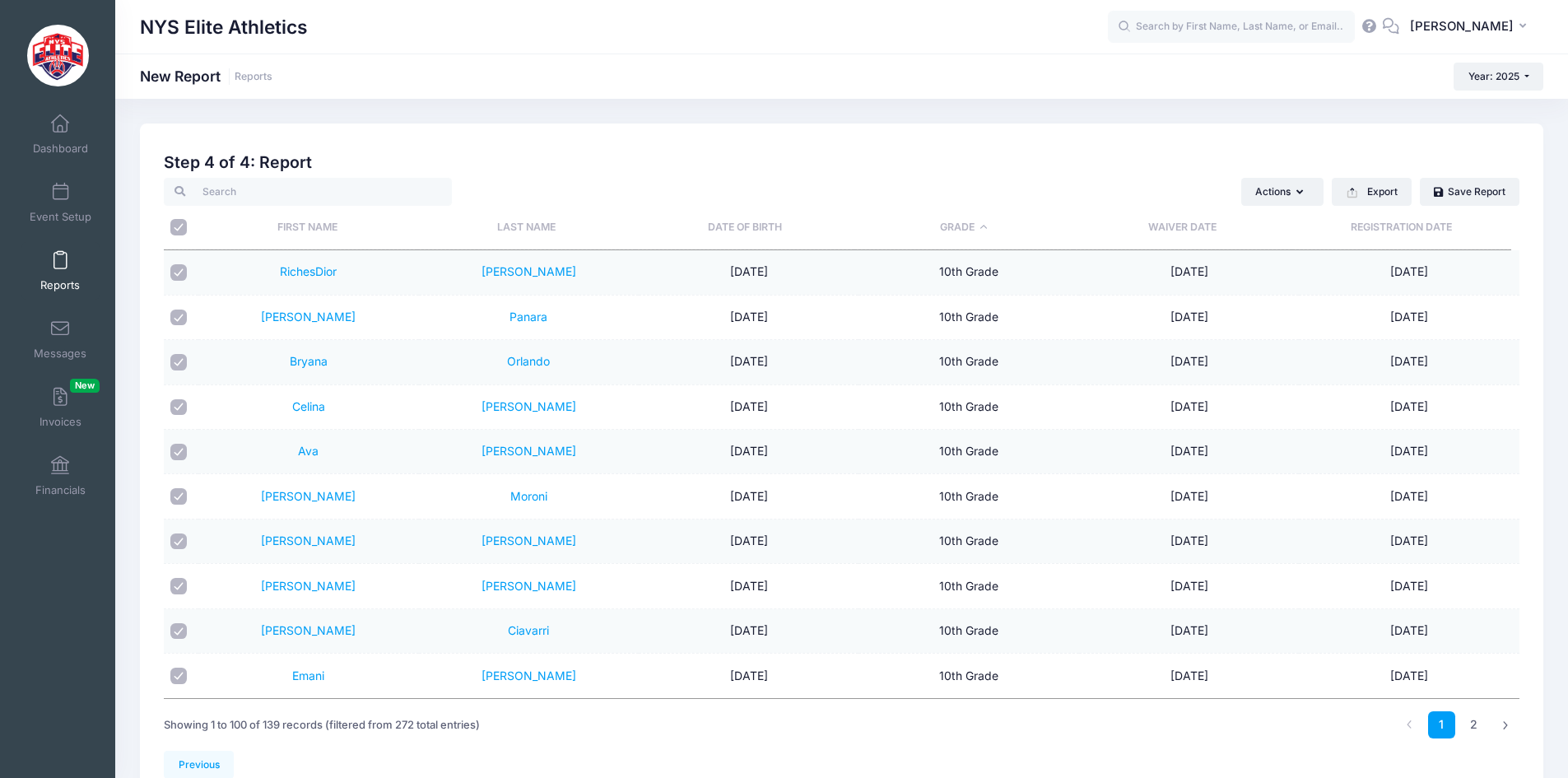
checkbox input "true"
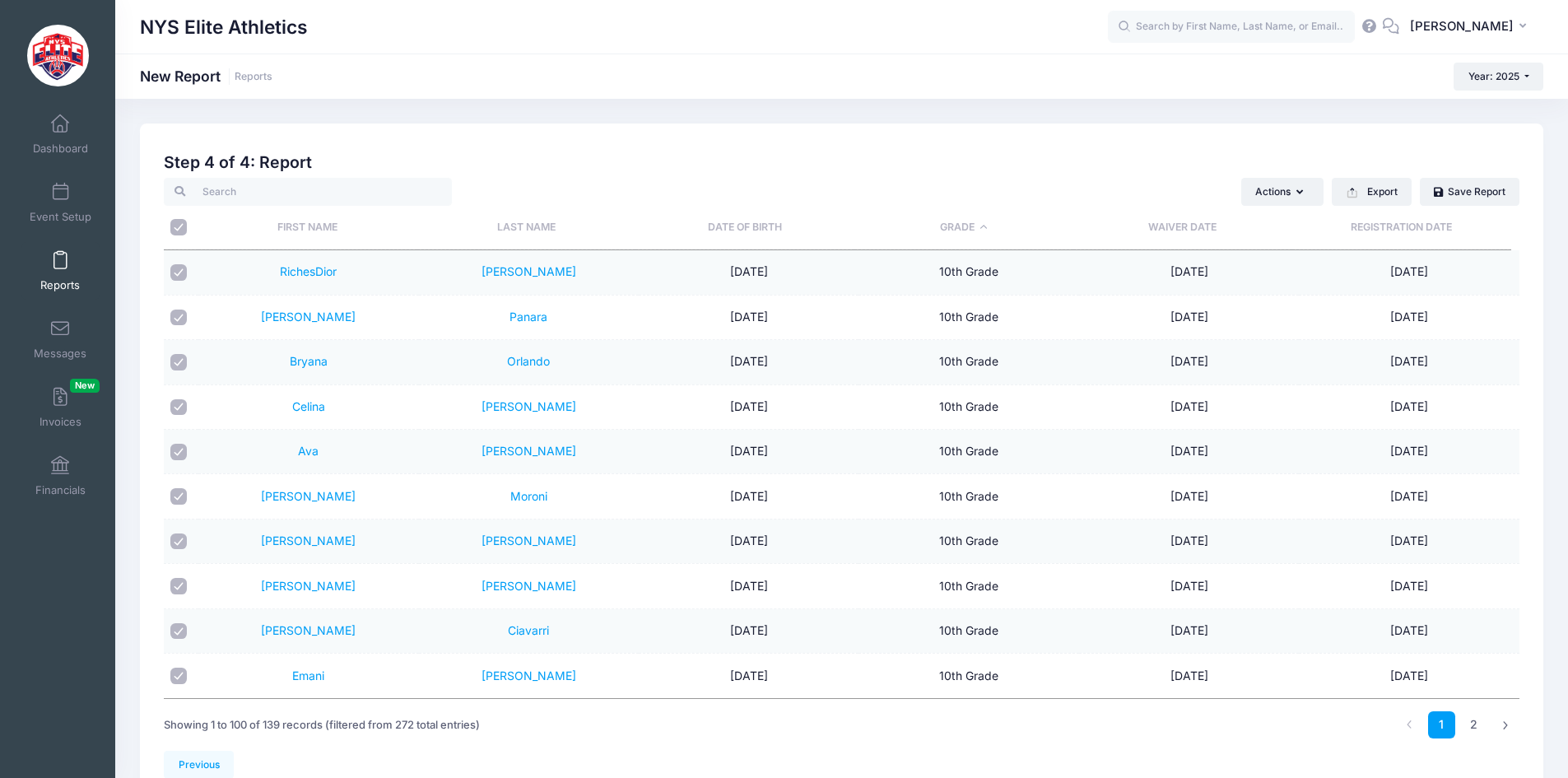
checkbox input "true"
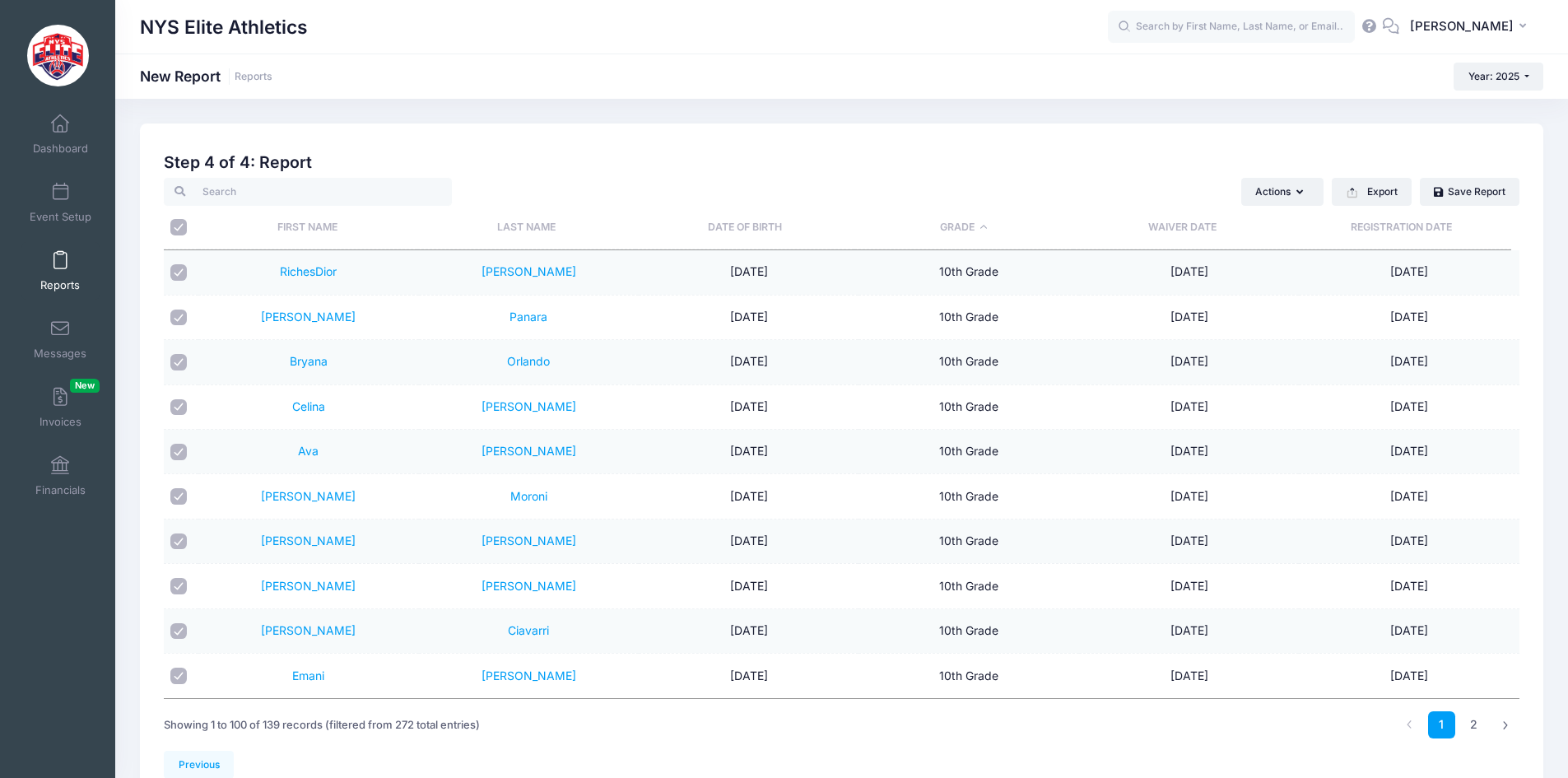
checkbox input "true"
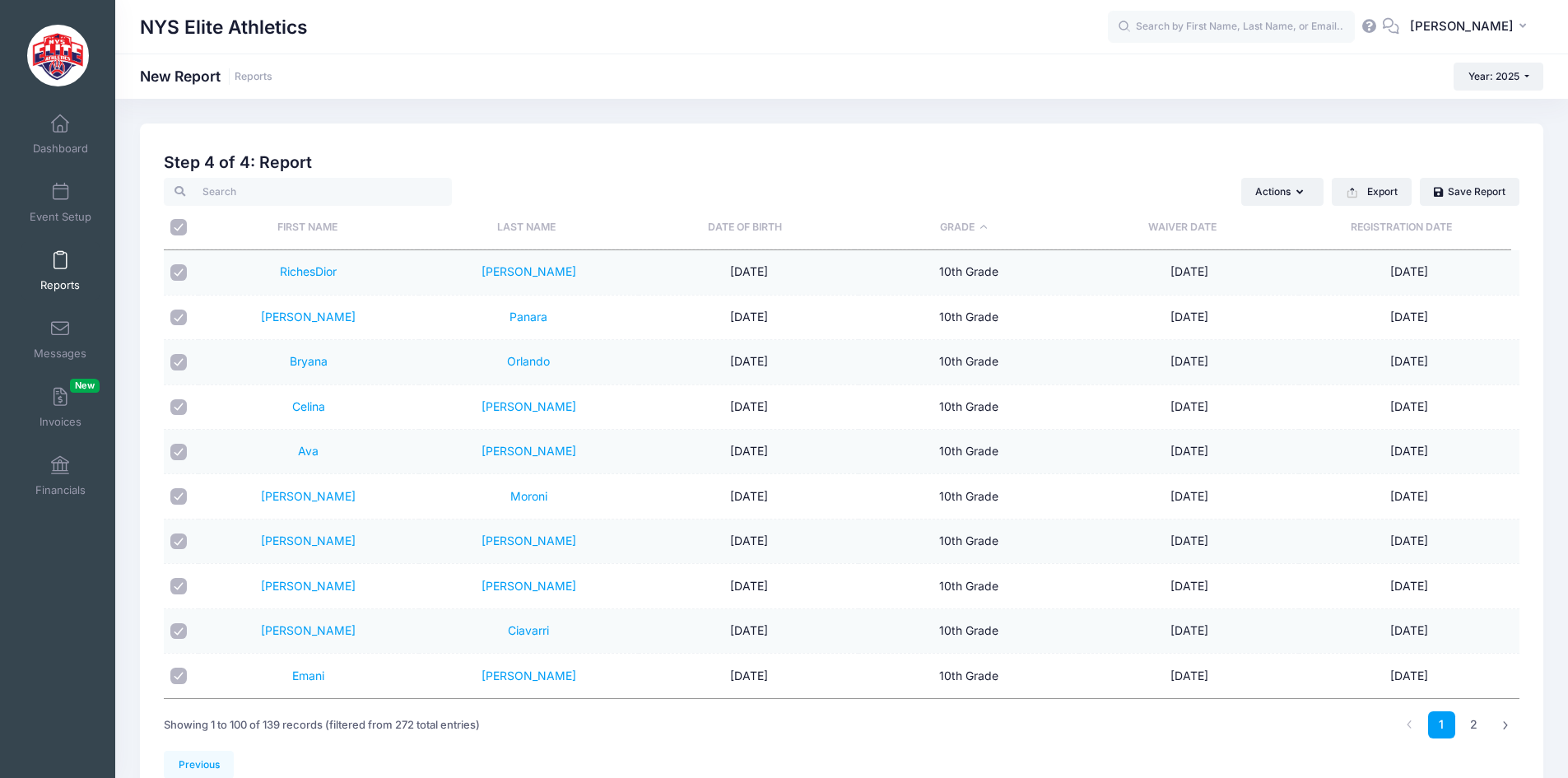
checkbox input "true"
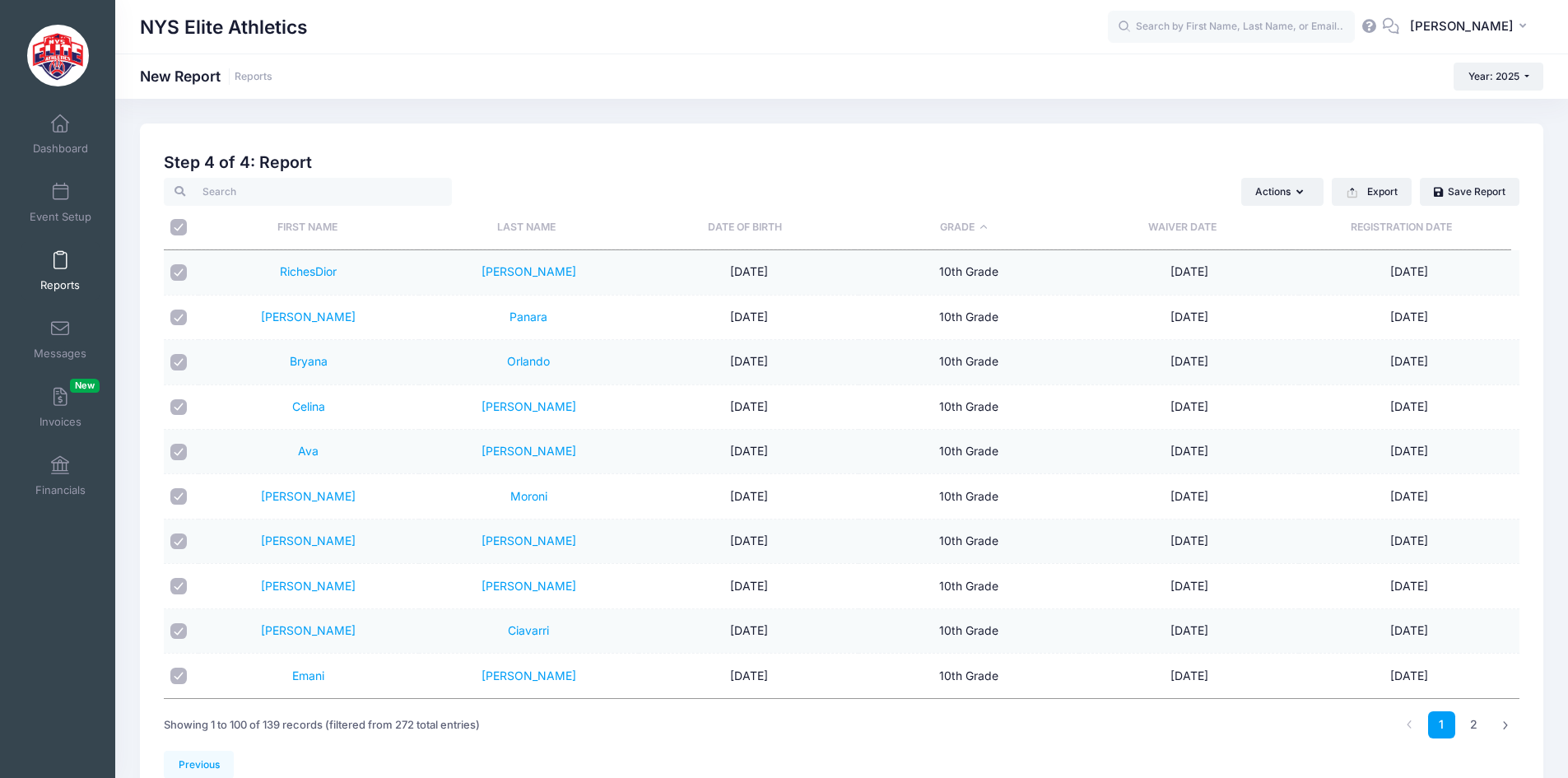
checkbox input "true"
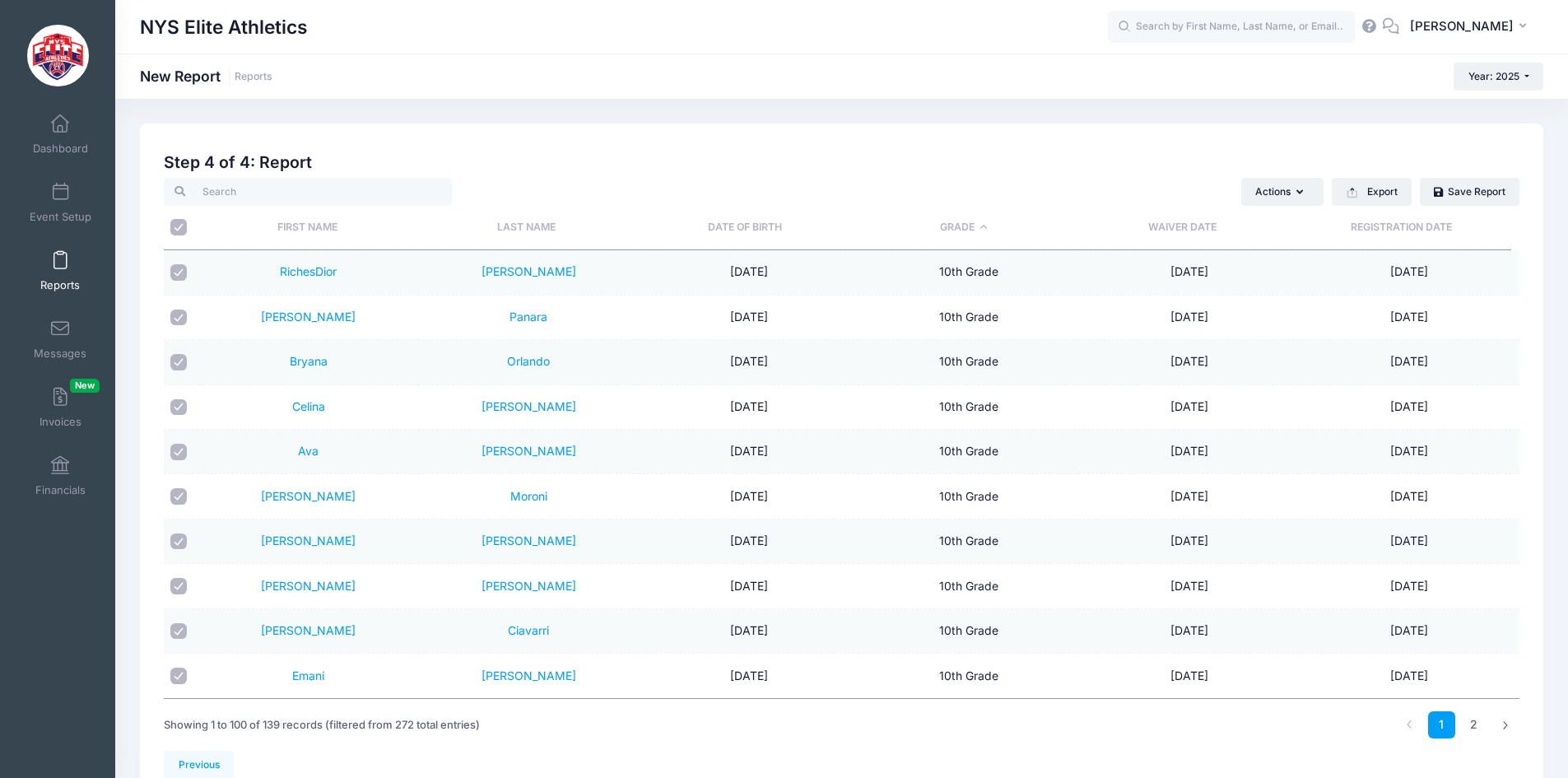
checkbox input "true"
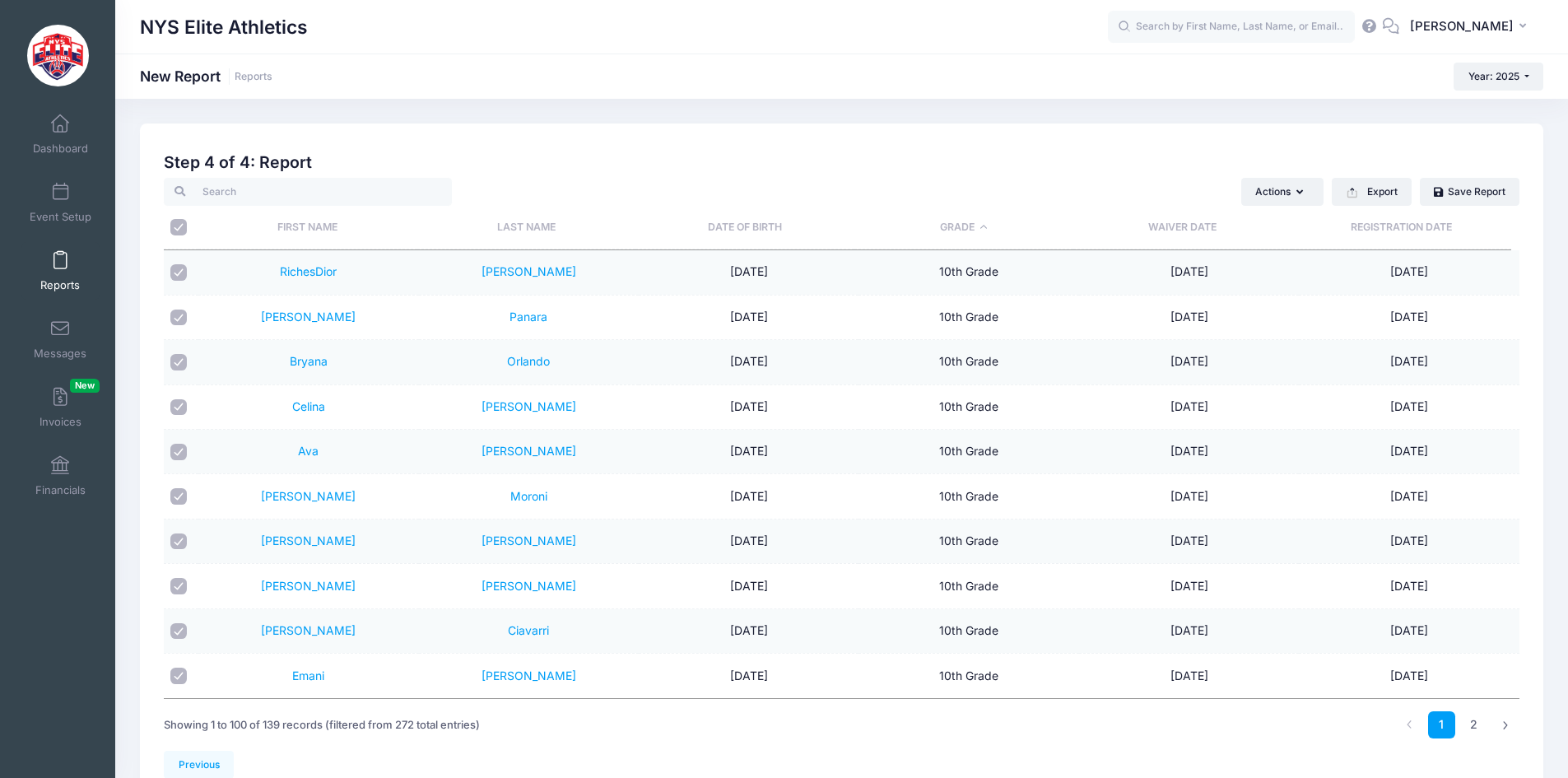
checkbox input "true"
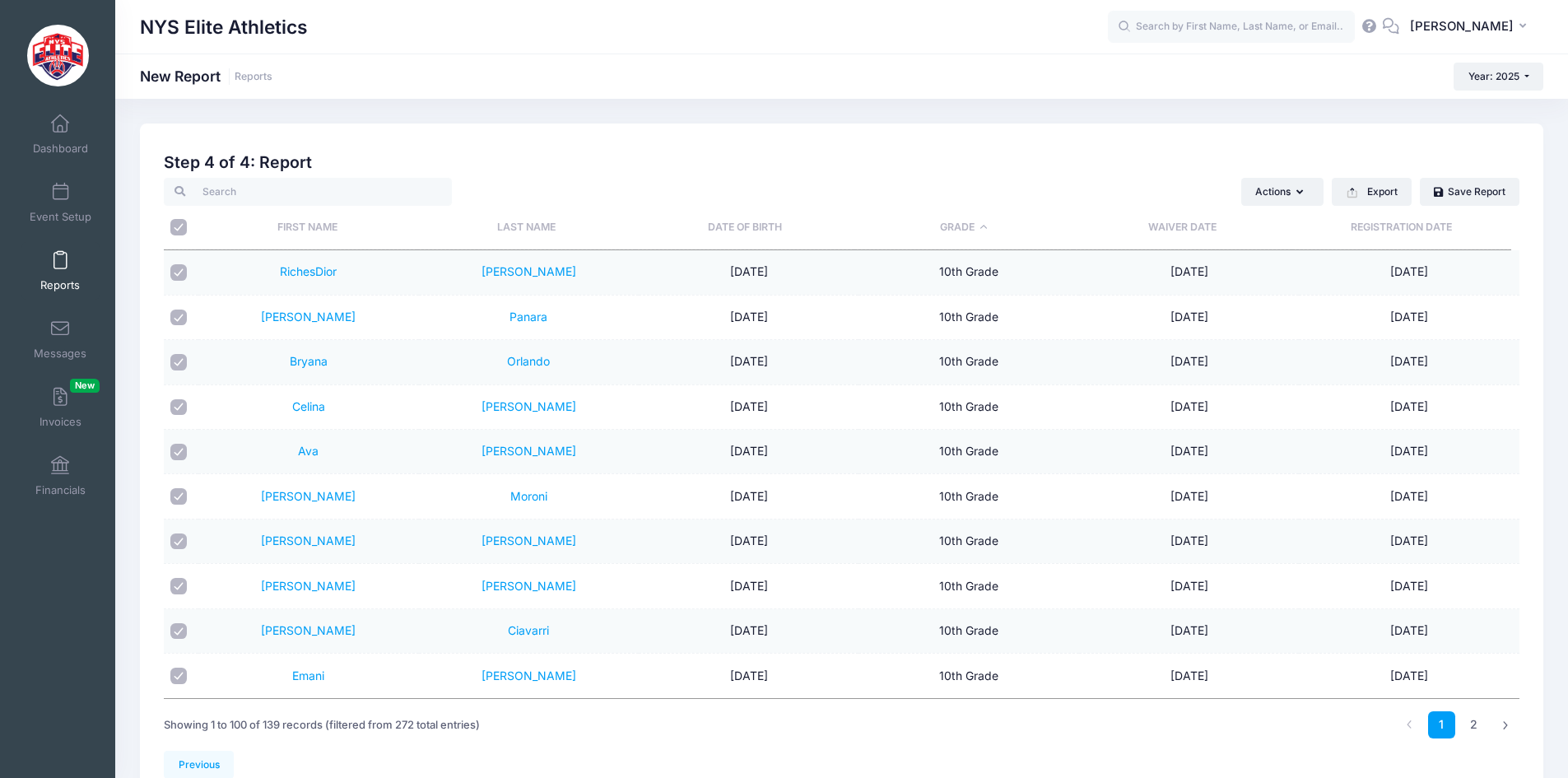
checkbox input "true"
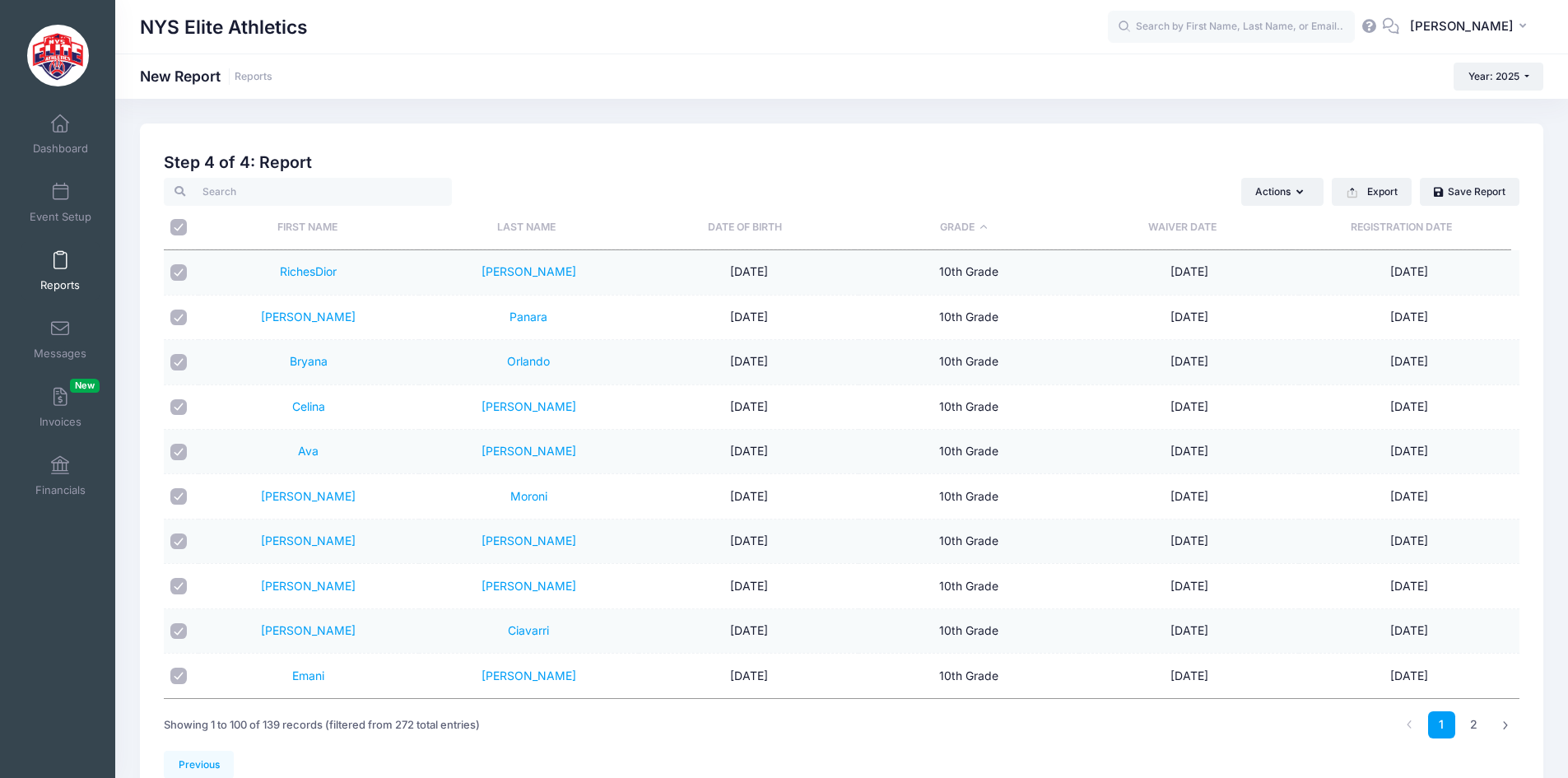
checkbox input "true"
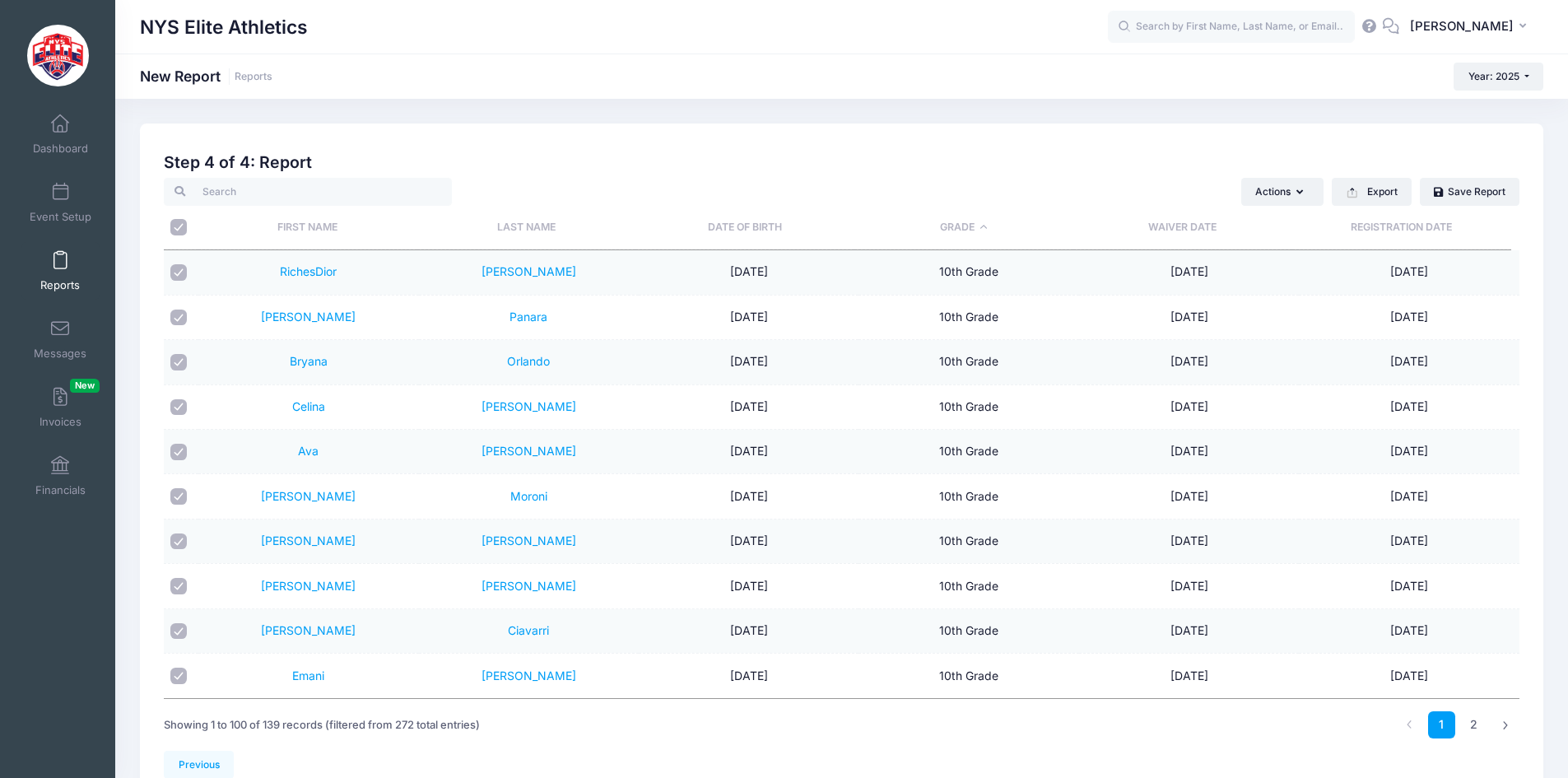
checkbox input "true"
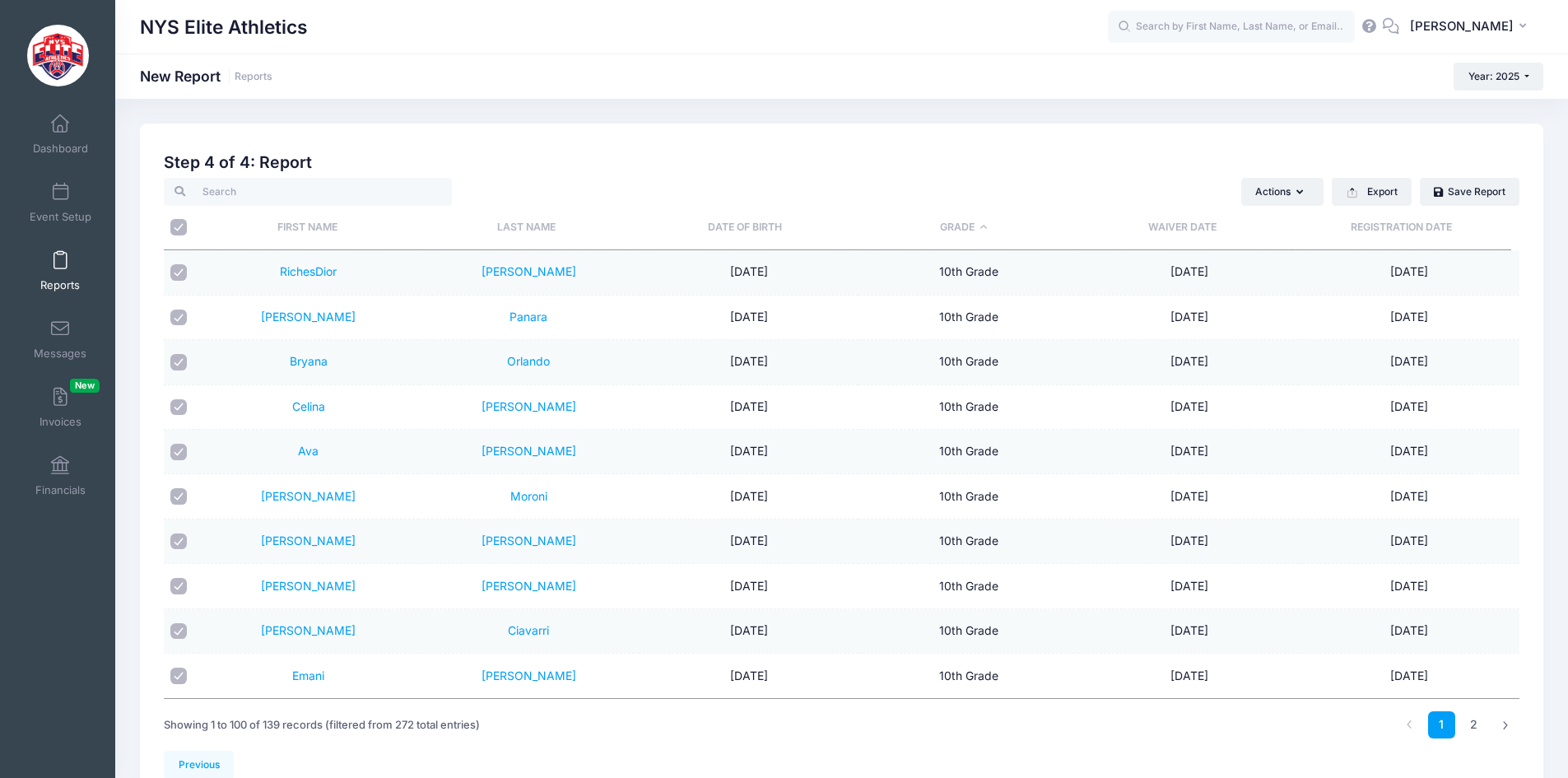
checkbox input "true"
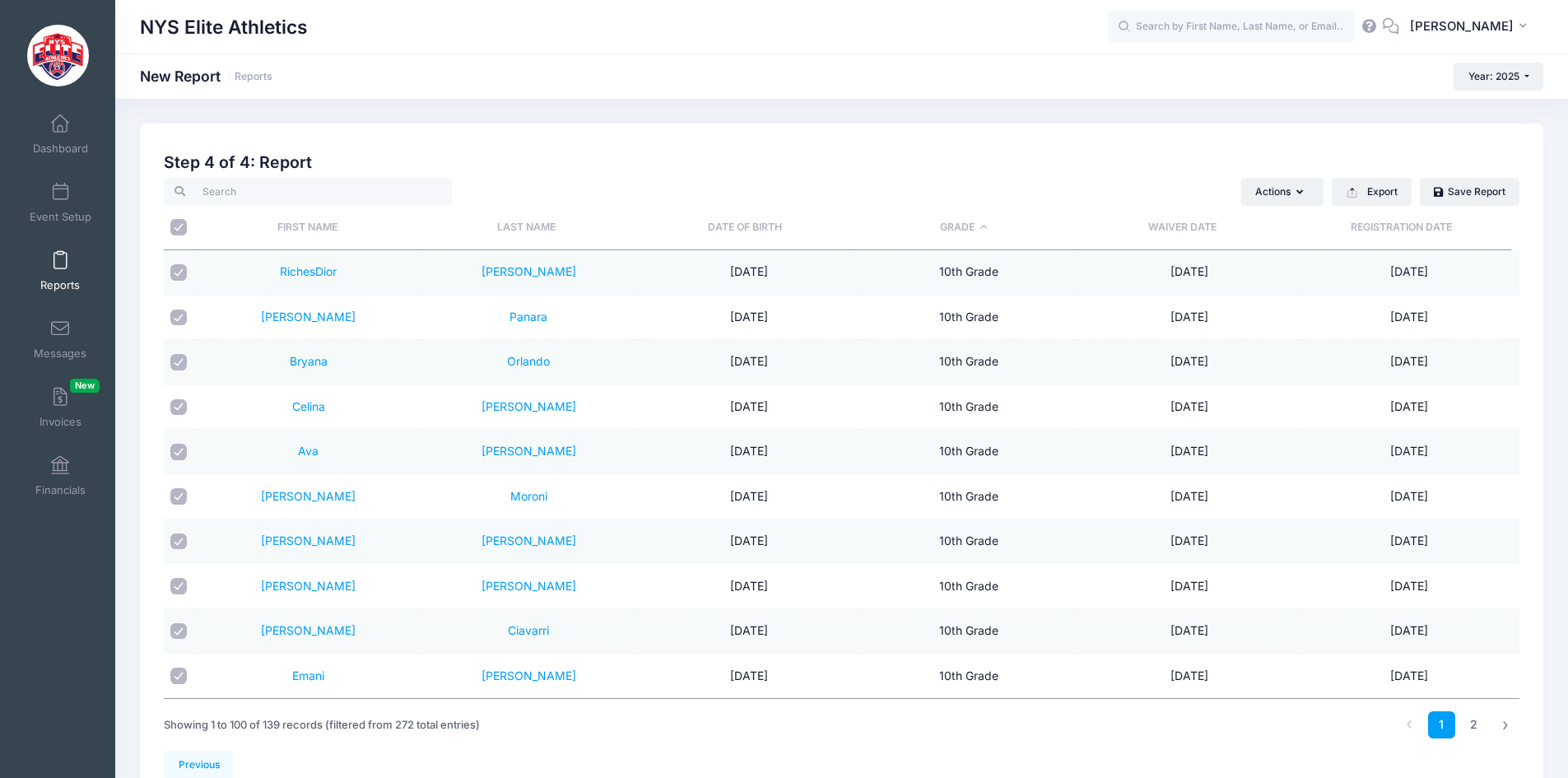
checkbox input "true"
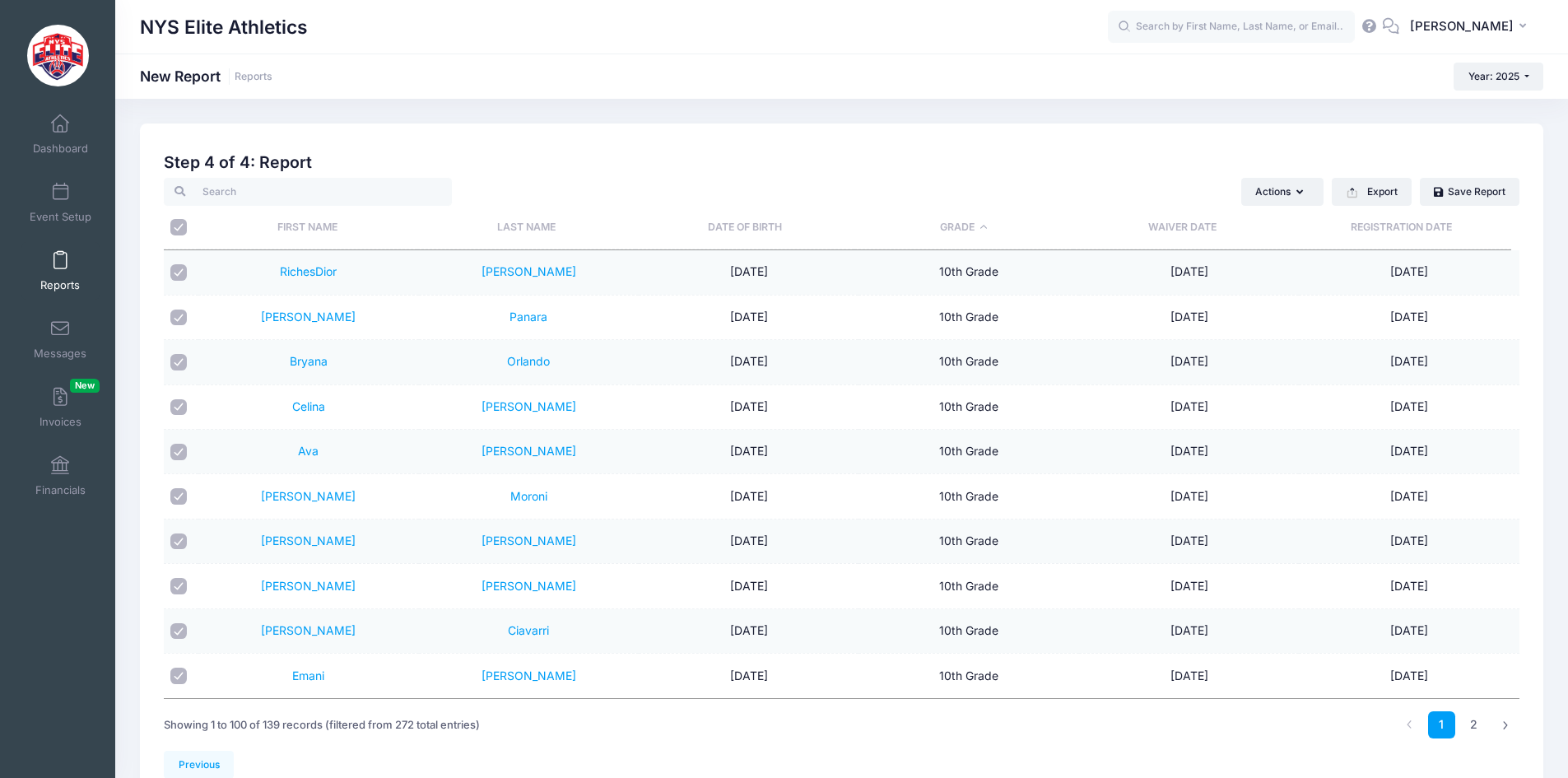
checkbox input "true"
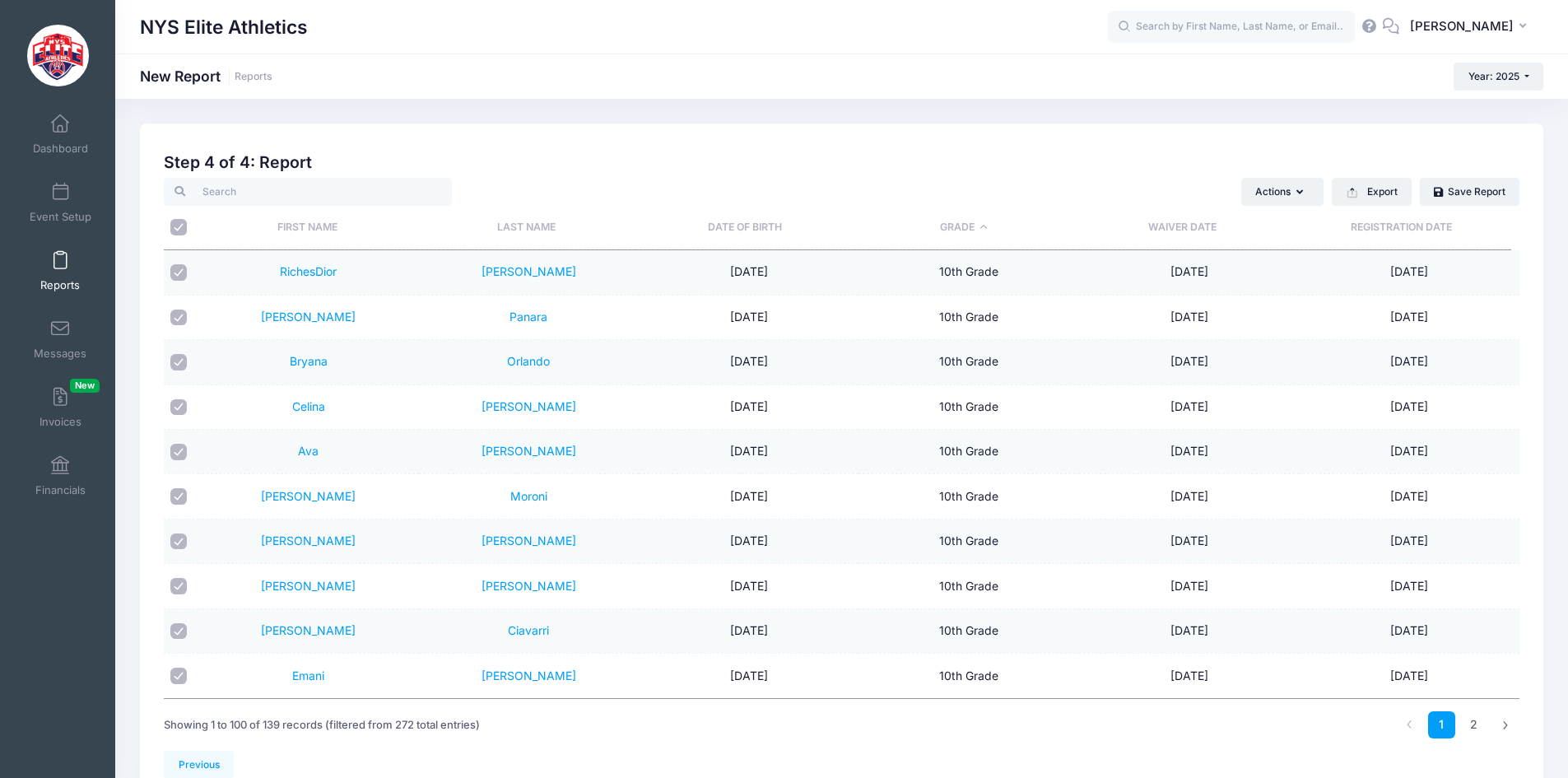
checkbox input "true"
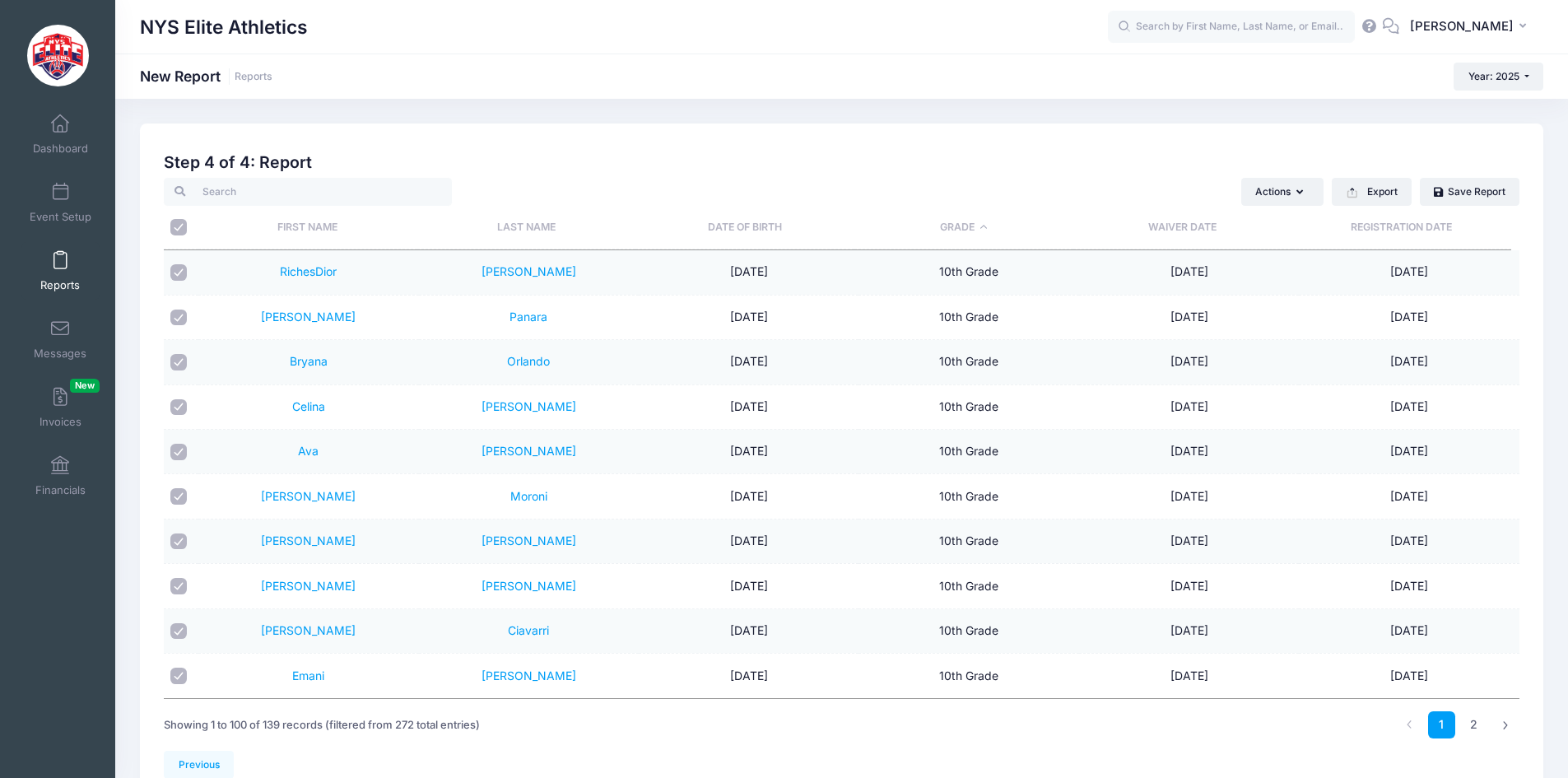
checkbox input "true"
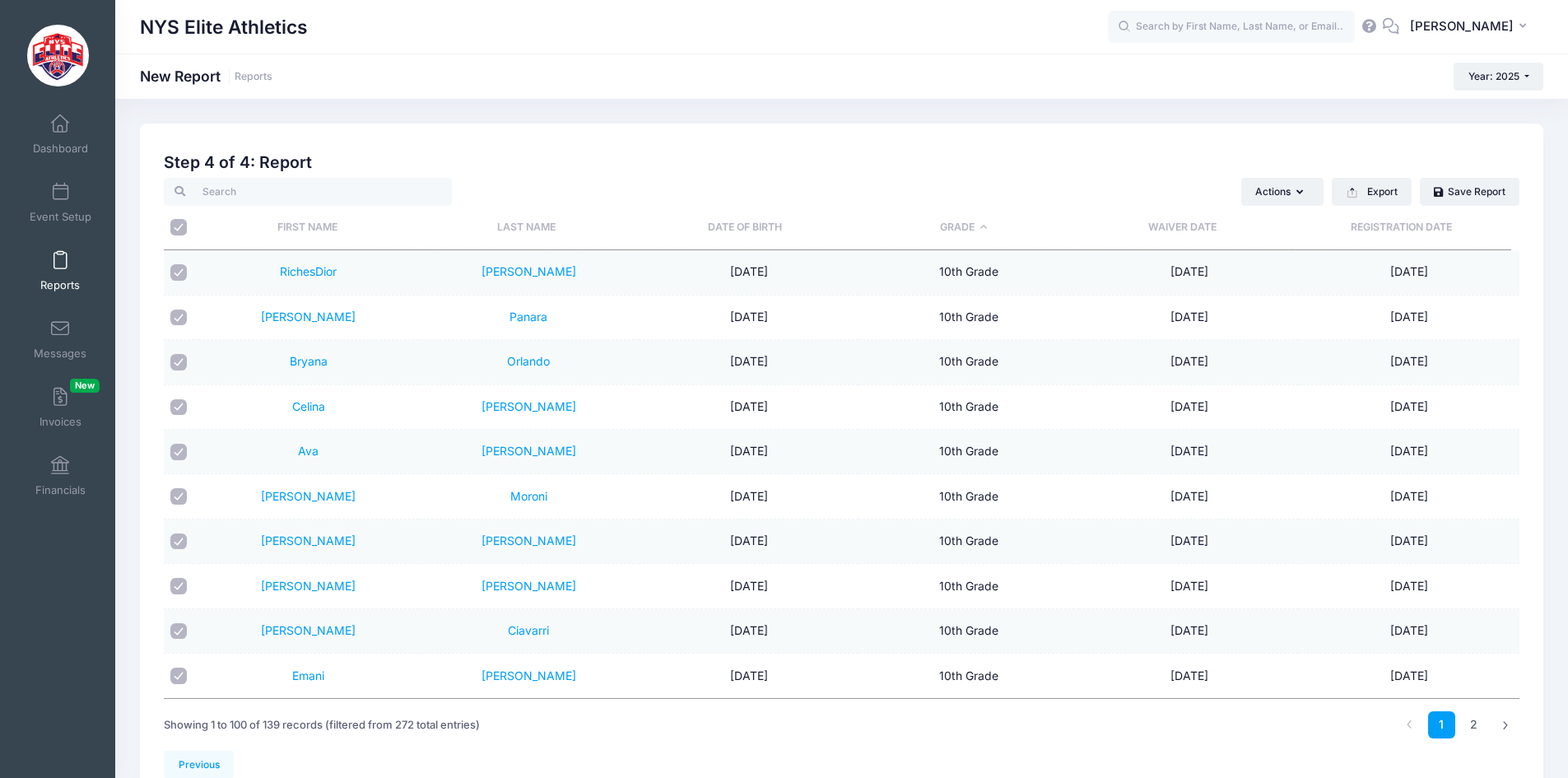
checkbox input "true"
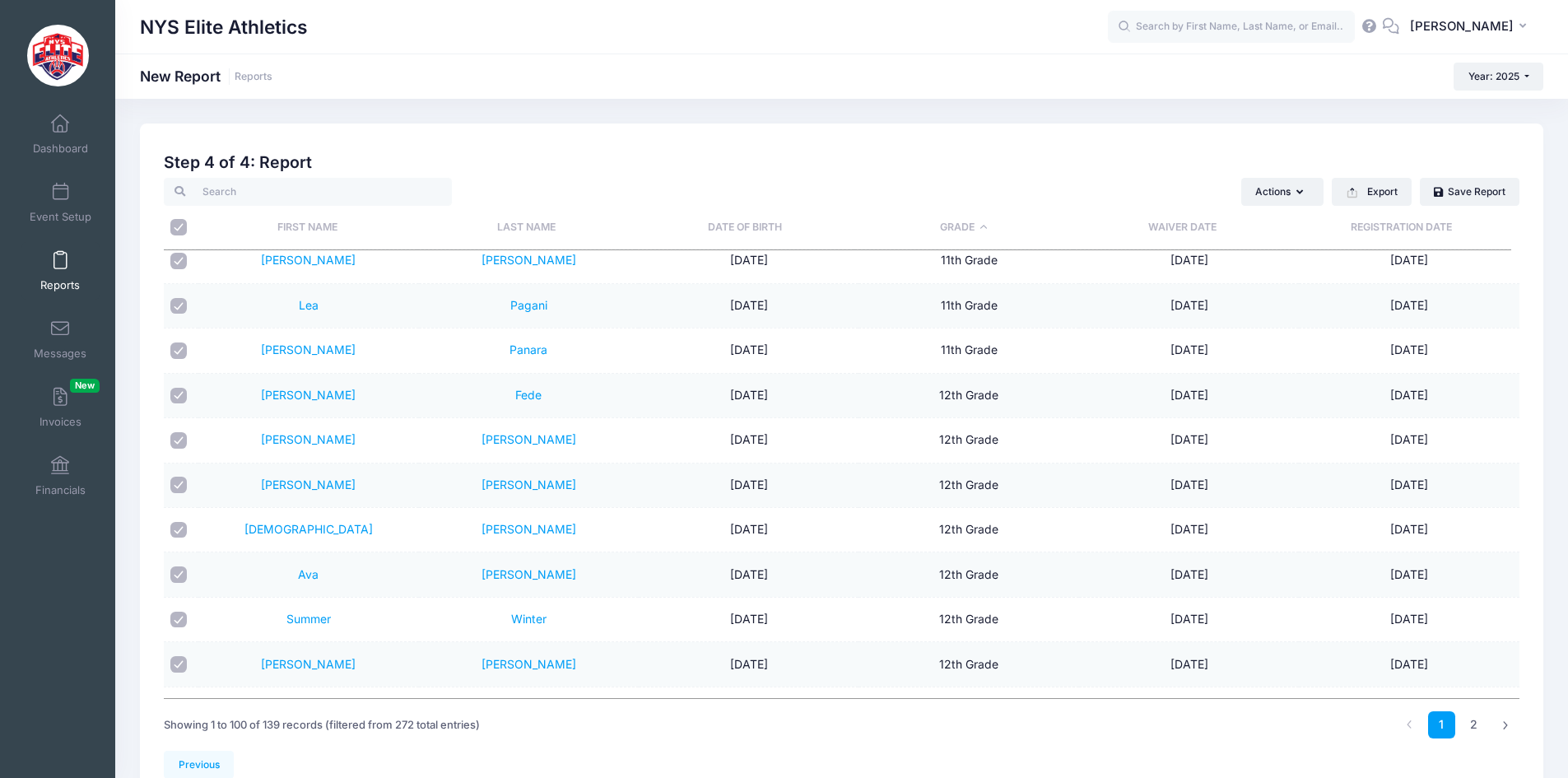
scroll to position [2469, 0]
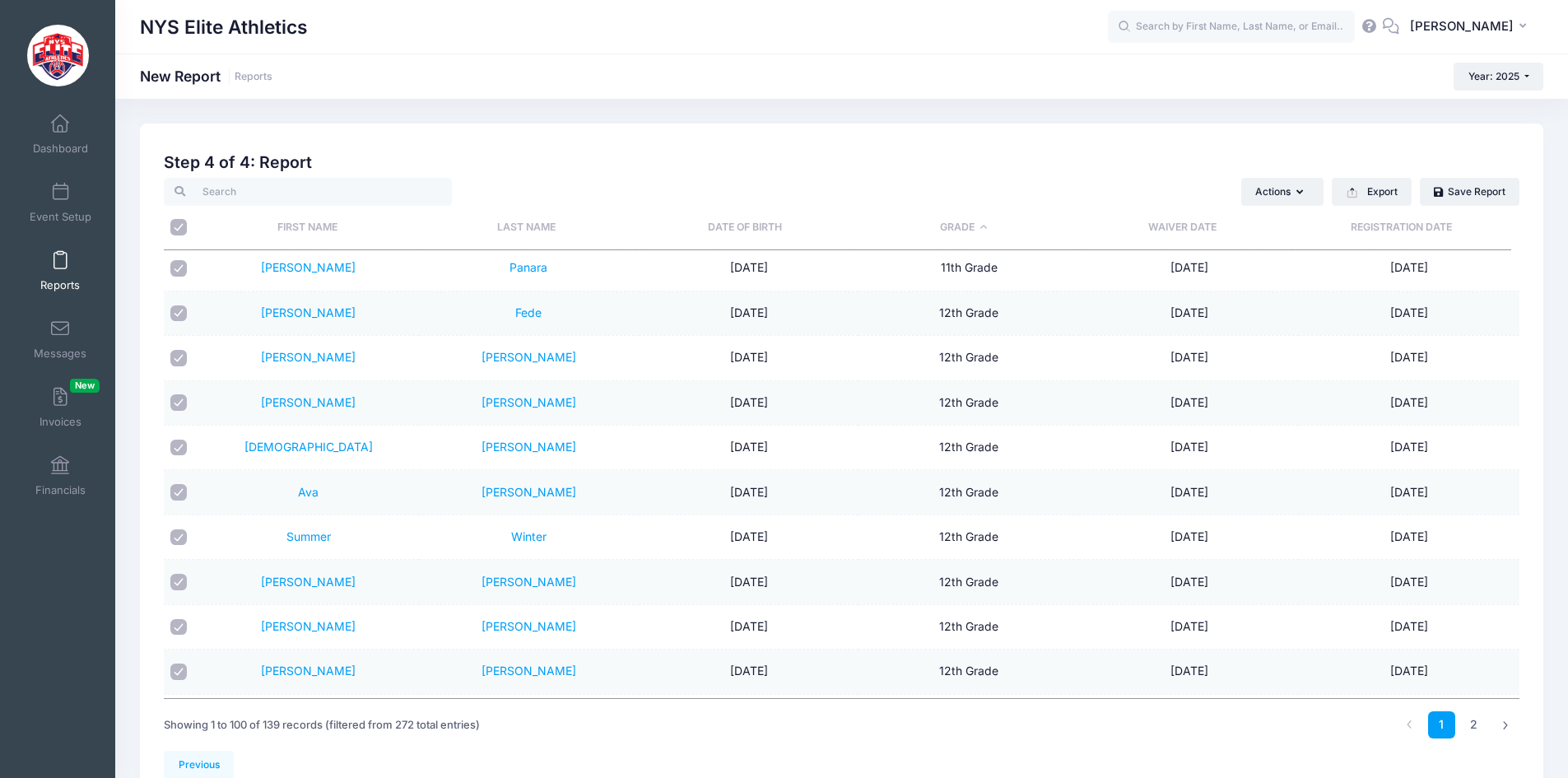
click at [175, 316] on input "checkbox" at bounding box center [178, 314] width 17 height 17
checkbox input "false"
click at [172, 367] on td at bounding box center [180, 358] width 34 height 44
drag, startPoint x: 176, startPoint y: 358, endPoint x: 181, endPoint y: 382, distance: 24.5
click at [177, 358] on input "checkbox" at bounding box center [178, 358] width 17 height 17
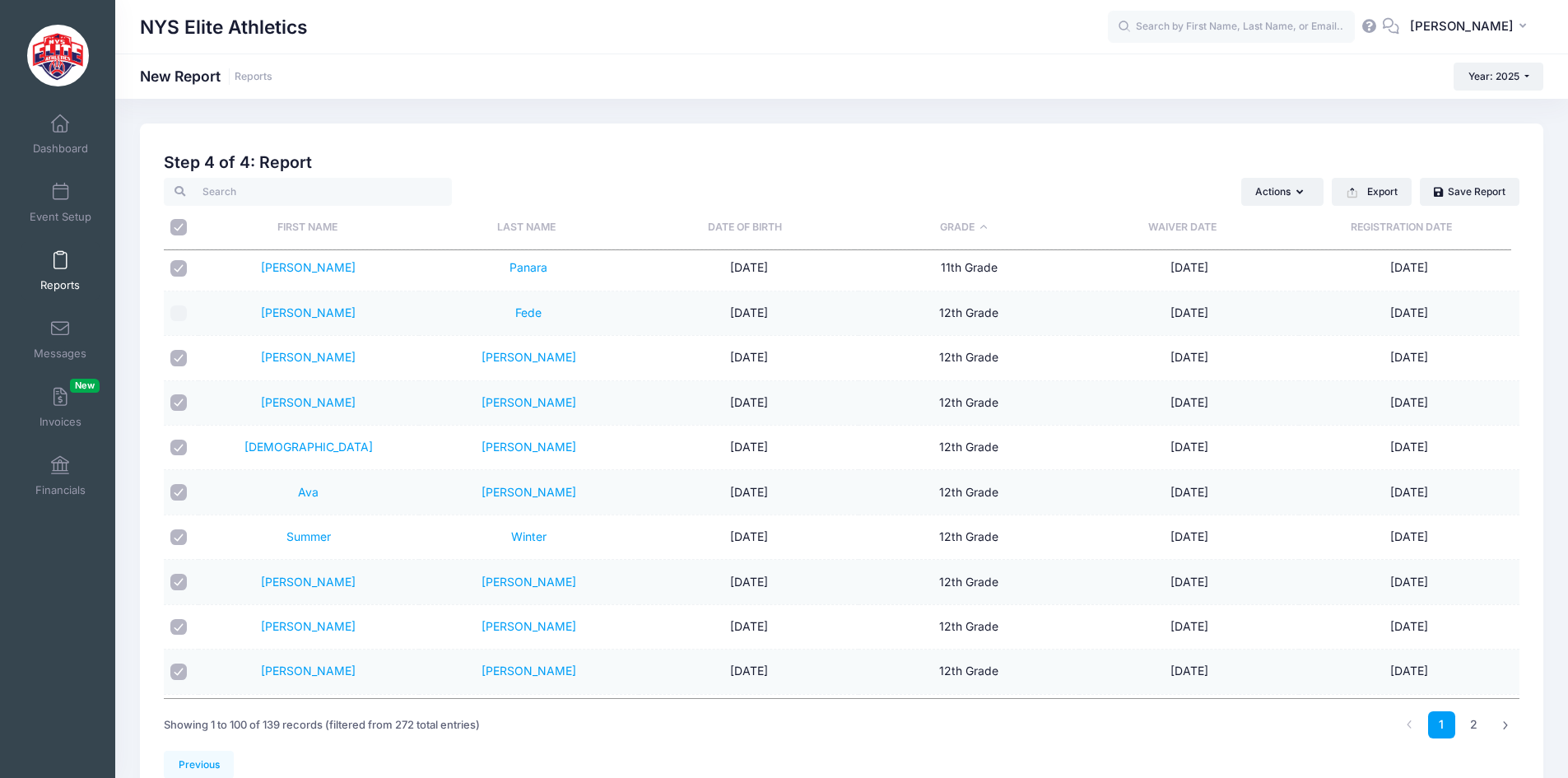
checkbox input "false"
drag, startPoint x: 181, startPoint y: 401, endPoint x: 182, endPoint y: 435, distance: 34.0
click at [181, 403] on input "checkbox" at bounding box center [178, 402] width 17 height 17
checkbox input "false"
drag, startPoint x: 182, startPoint y: 445, endPoint x: 182, endPoint y: 478, distance: 33.0
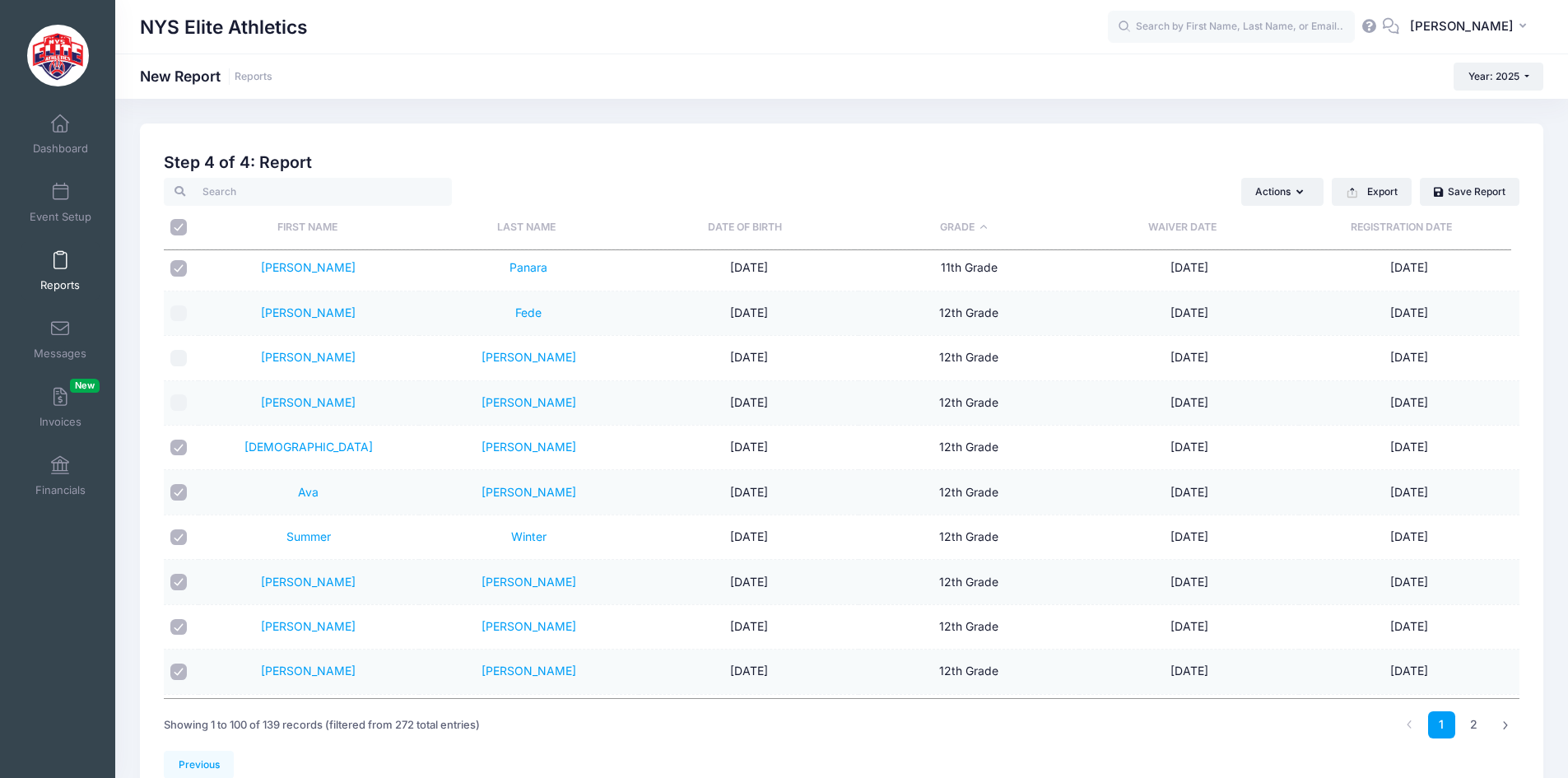
click at [182, 449] on input "checkbox" at bounding box center [178, 448] width 17 height 17
checkbox input "false"
click at [182, 487] on input "checkbox" at bounding box center [178, 492] width 17 height 17
checkbox input "false"
click at [180, 538] on input "checkbox" at bounding box center [178, 537] width 17 height 17
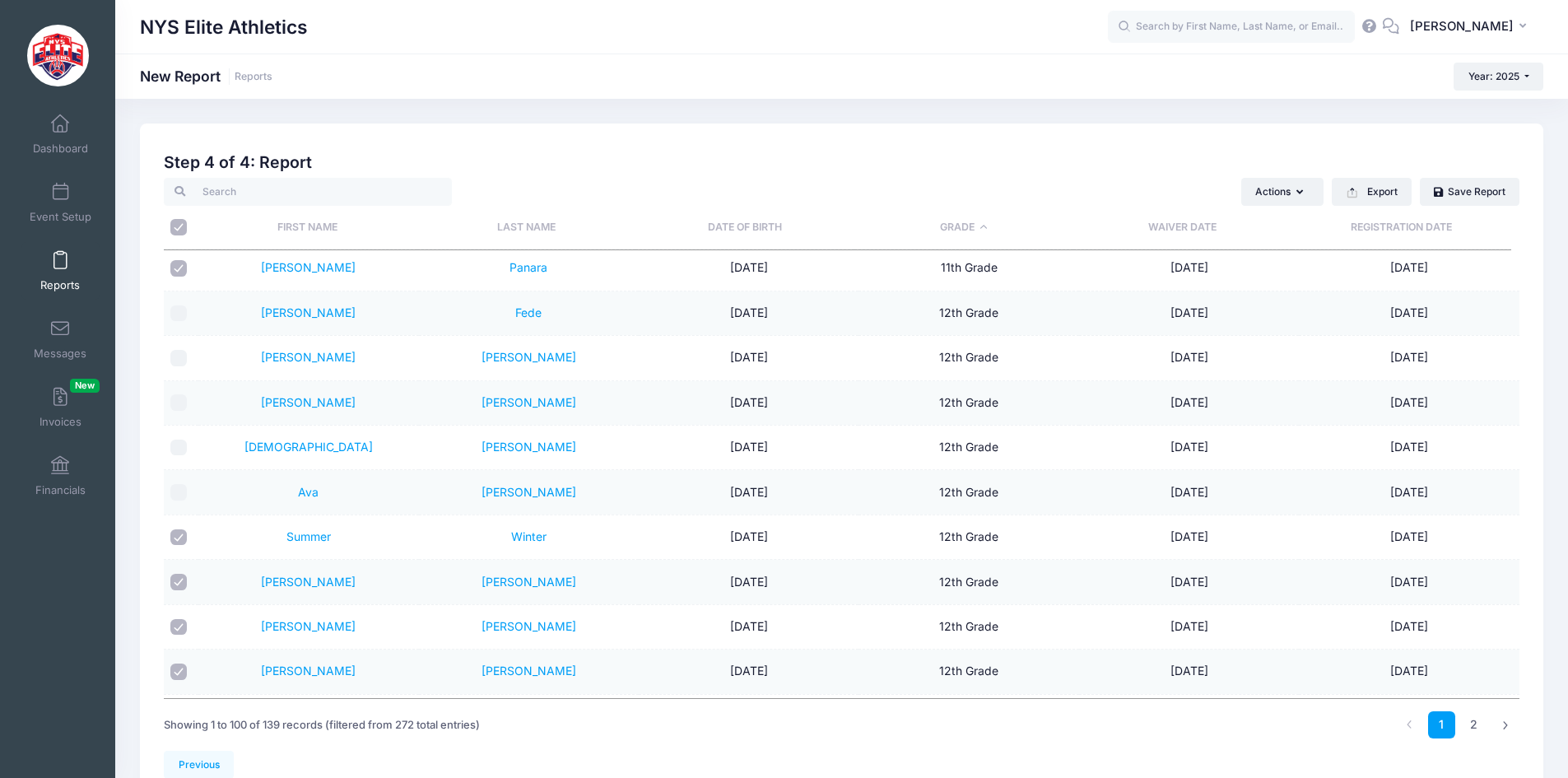
checkbox input "false"
click at [180, 583] on input "checkbox" at bounding box center [178, 581] width 17 height 17
checkbox input "false"
drag, startPoint x: 172, startPoint y: 624, endPoint x: 177, endPoint y: 616, distance: 9.4
click at [174, 621] on input "checkbox" at bounding box center [178, 627] width 17 height 17
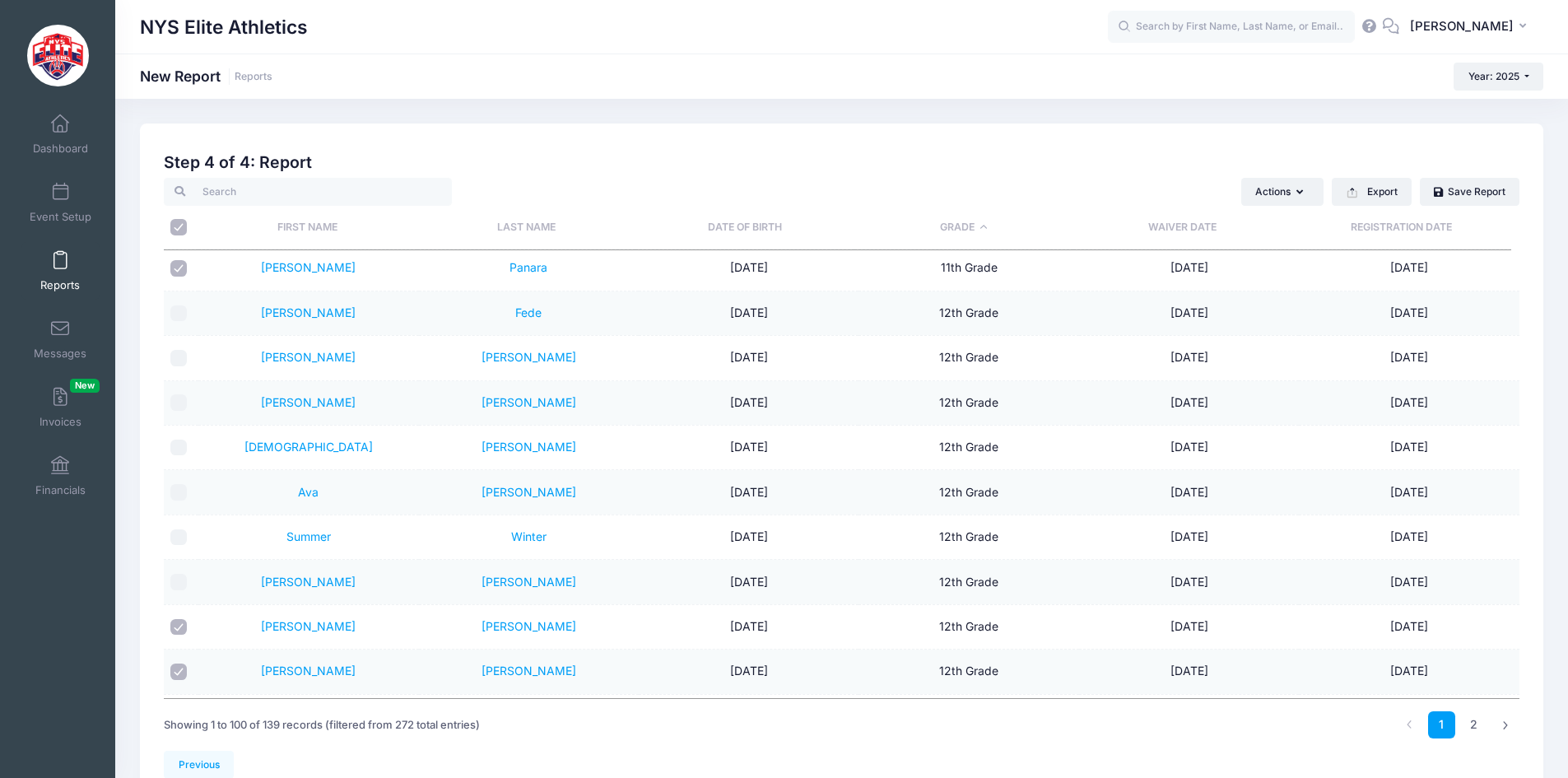
checkbox input "false"
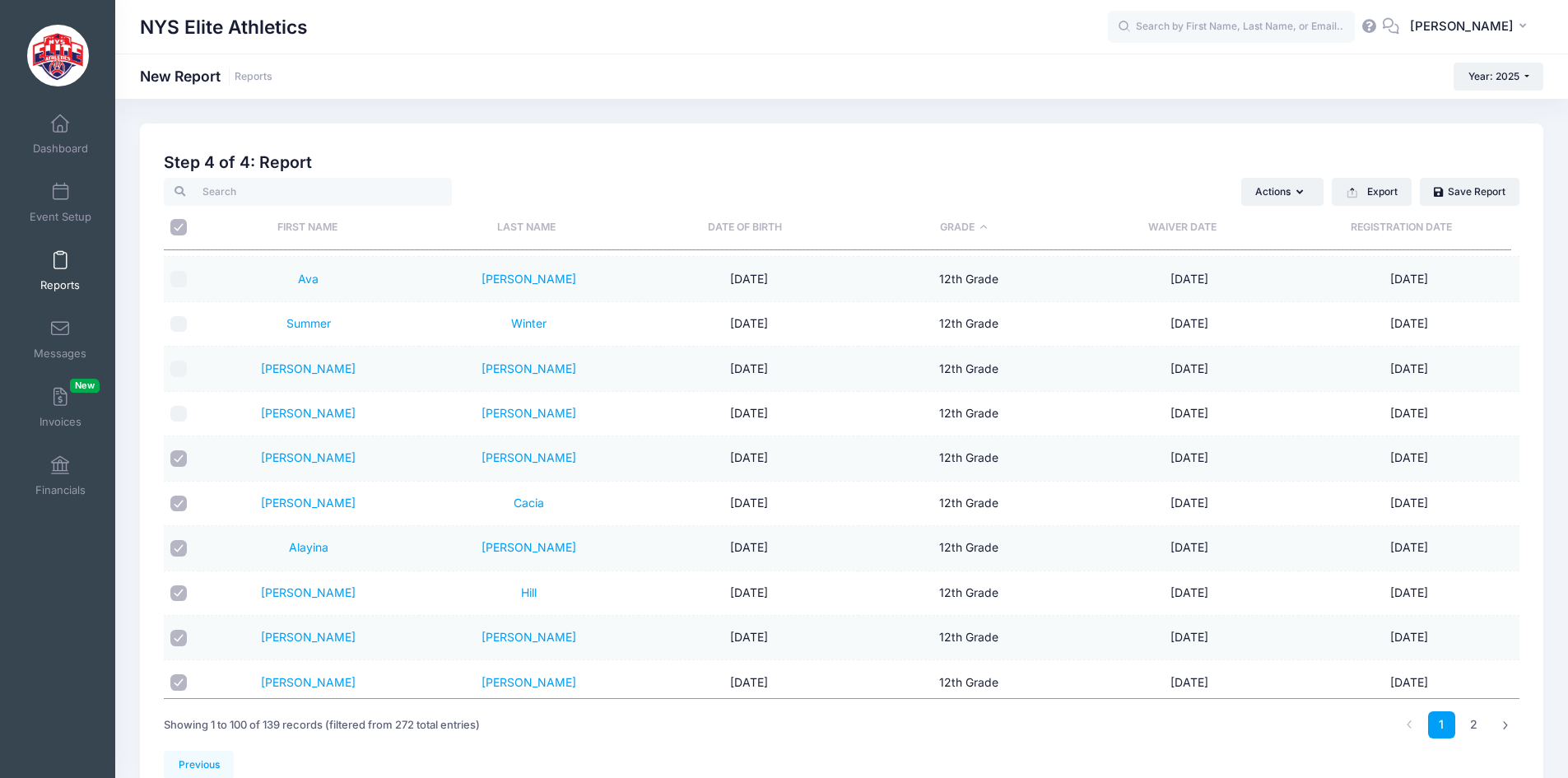
scroll to position [2716, 0]
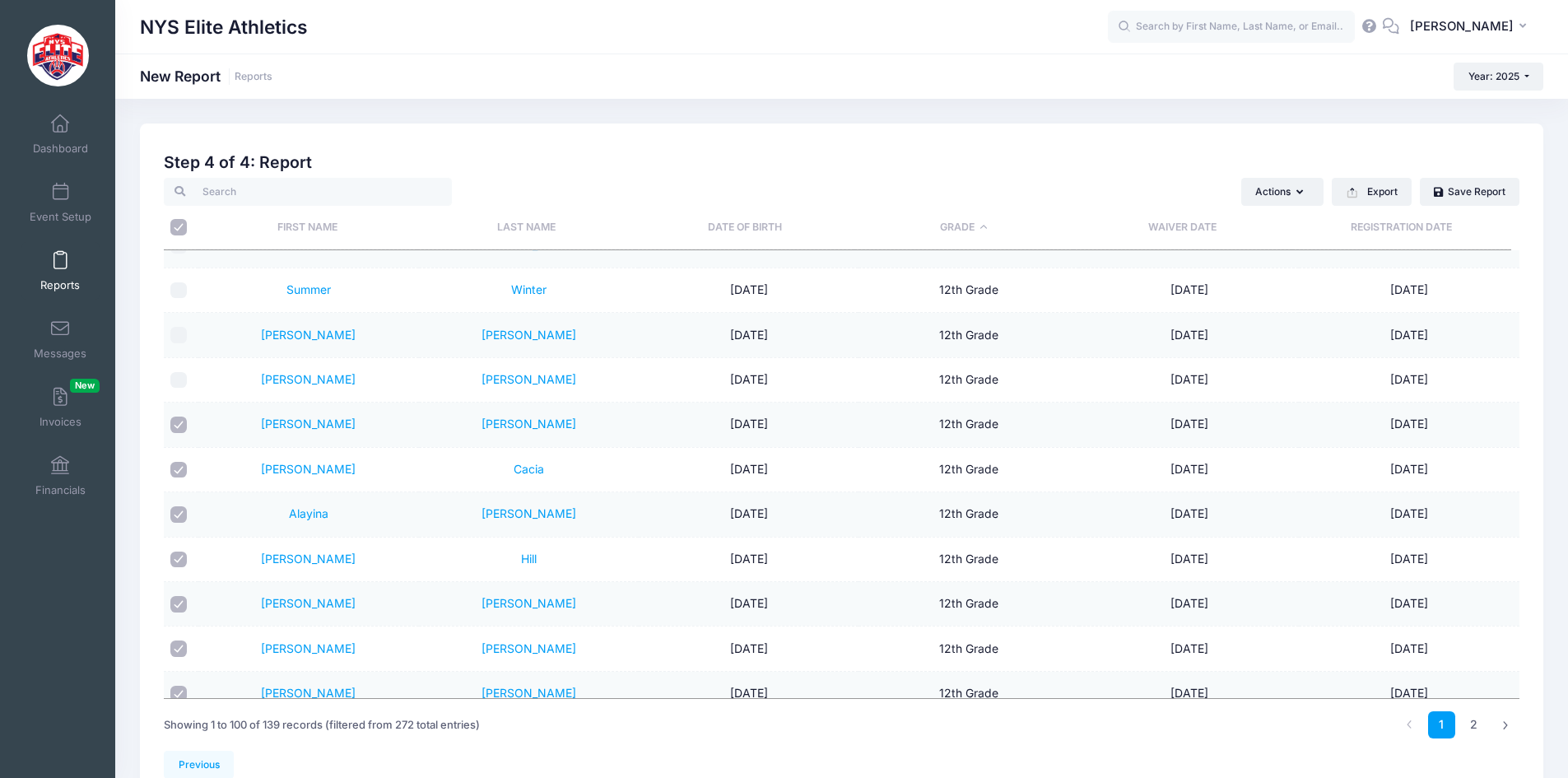
drag, startPoint x: 180, startPoint y: 424, endPoint x: 179, endPoint y: 442, distance: 18.0
click at [179, 424] on input "checkbox" at bounding box center [178, 424] width 17 height 17
checkbox input "false"
click at [182, 462] on input "checkbox" at bounding box center [178, 469] width 17 height 17
checkbox input "false"
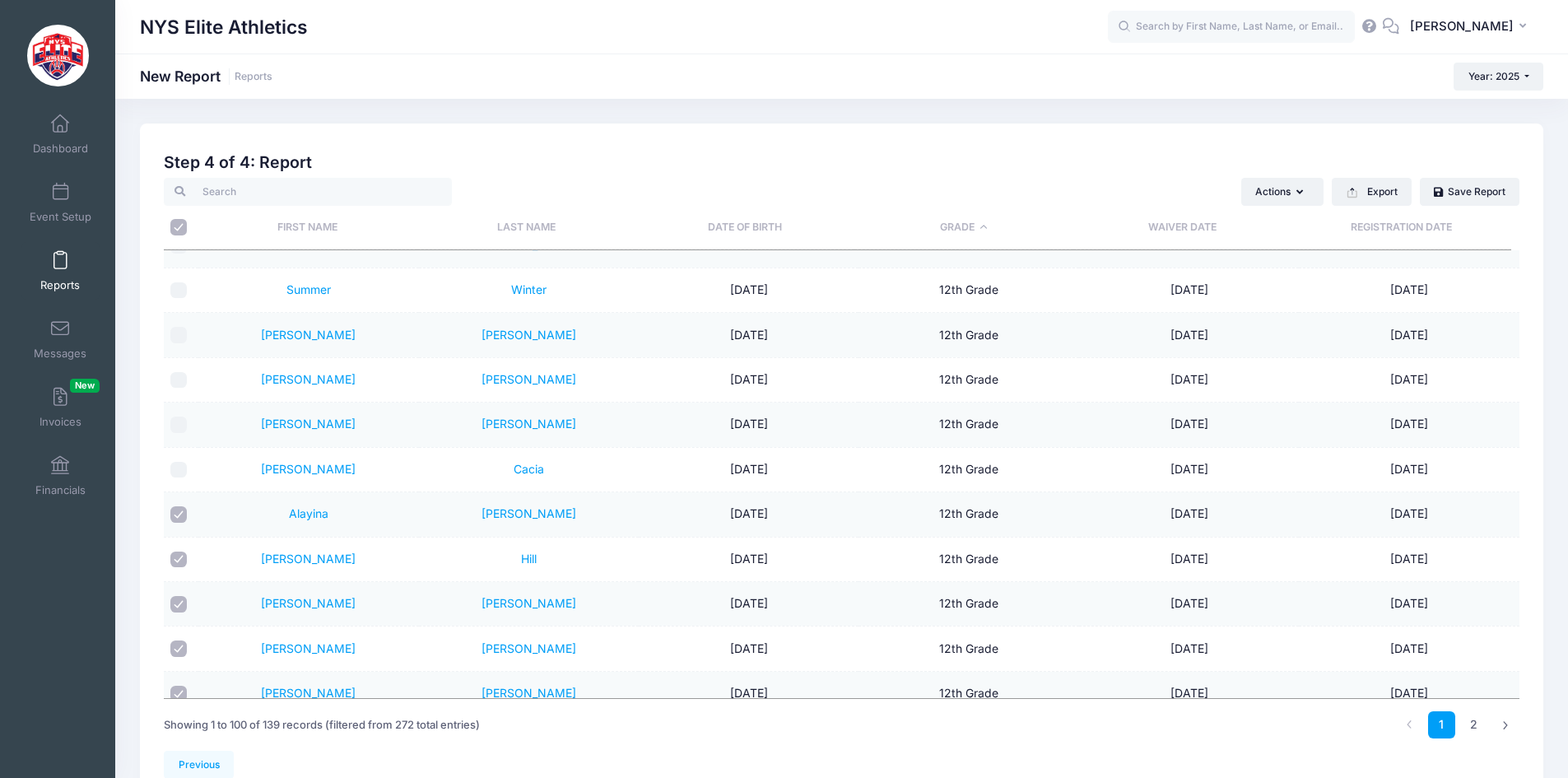
drag, startPoint x: 177, startPoint y: 510, endPoint x: 177, endPoint y: 524, distance: 14.0
click at [177, 511] on input "checkbox" at bounding box center [178, 514] width 17 height 17
checkbox input "false"
click at [181, 557] on input "checkbox" at bounding box center [178, 559] width 17 height 17
checkbox input "false"
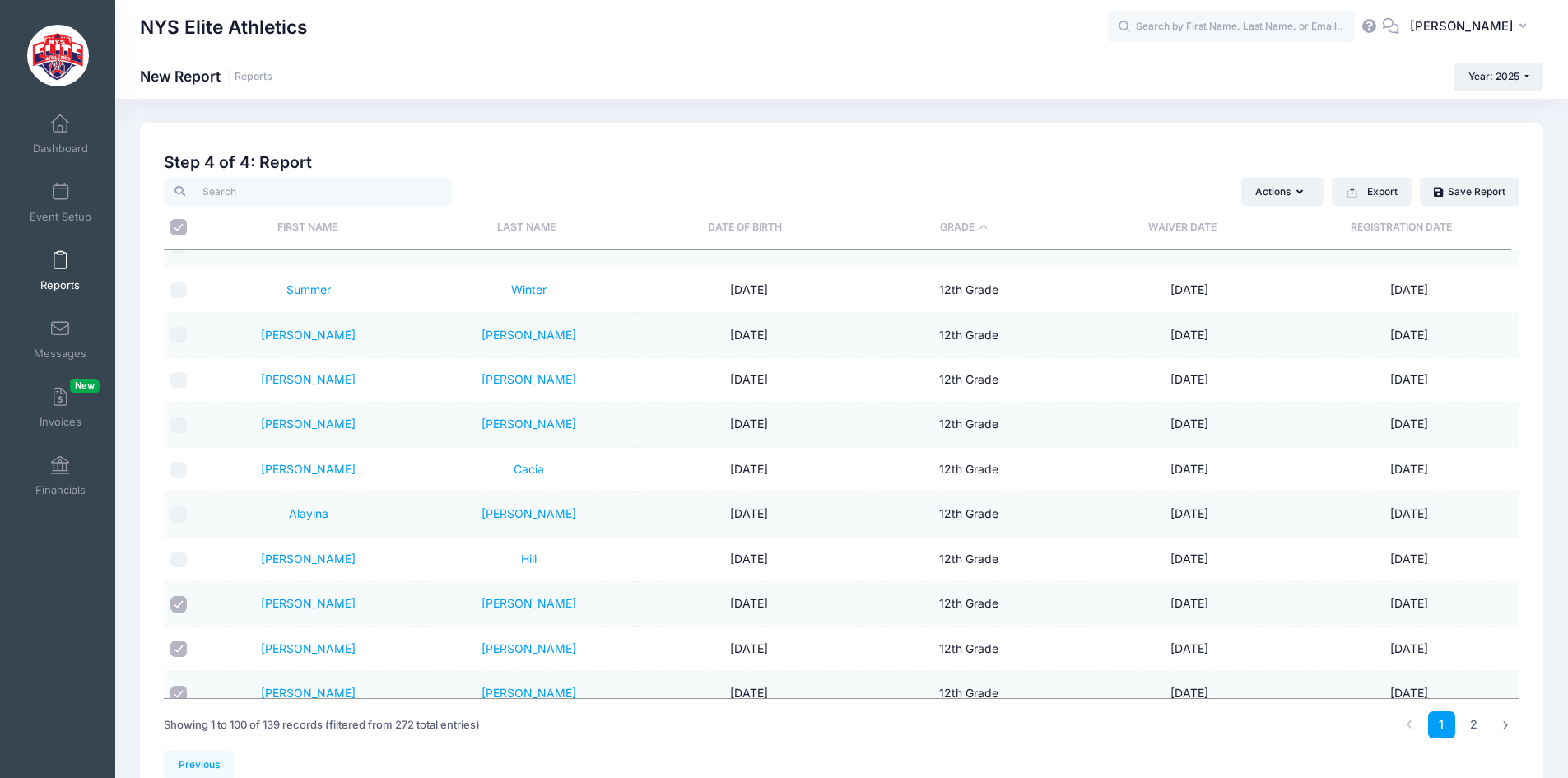
click at [172, 609] on input "checkbox" at bounding box center [178, 604] width 17 height 17
checkbox input "false"
click at [172, 642] on input "checkbox" at bounding box center [178, 648] width 17 height 17
checkbox input "false"
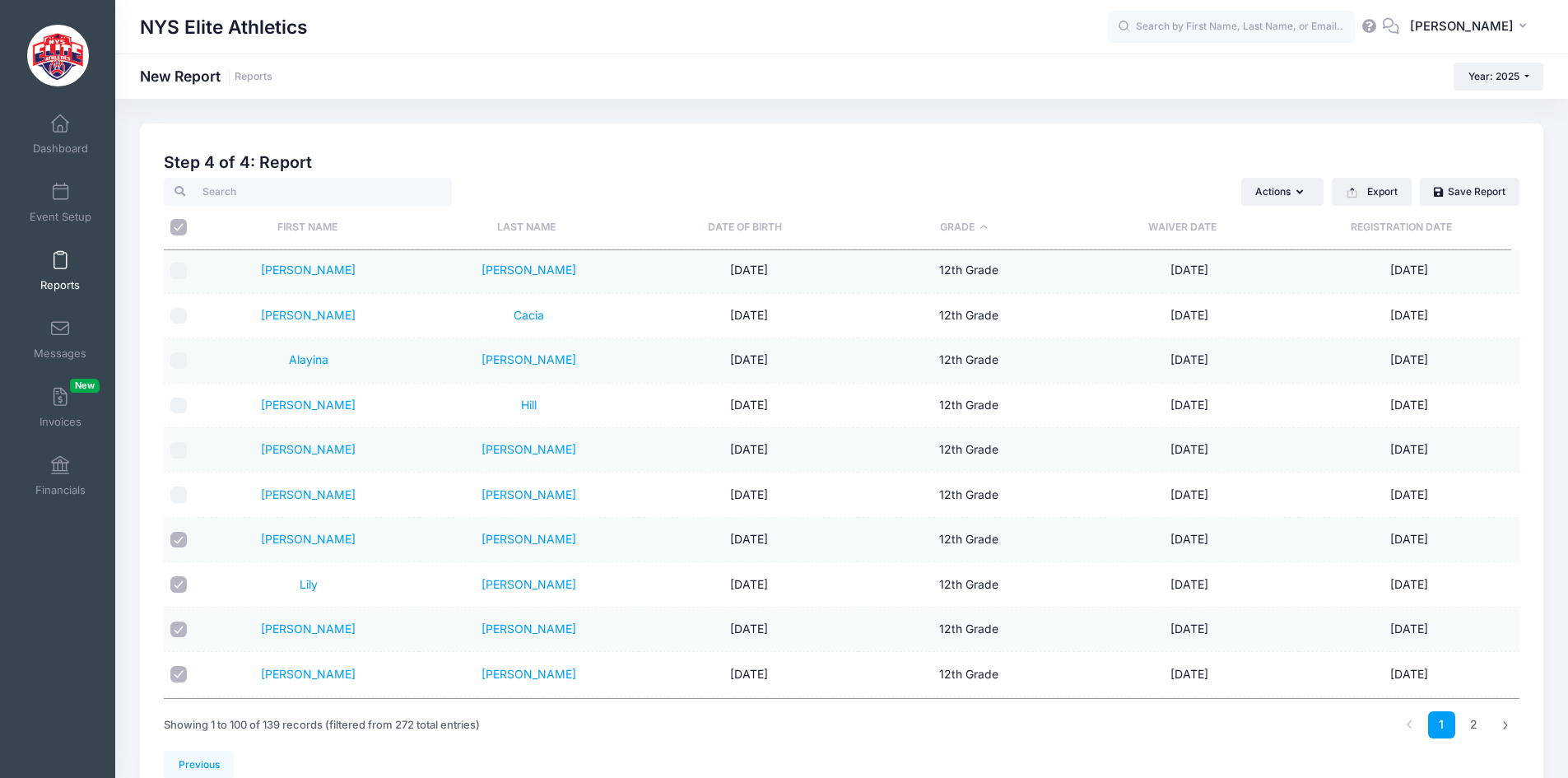
scroll to position [2963, 0]
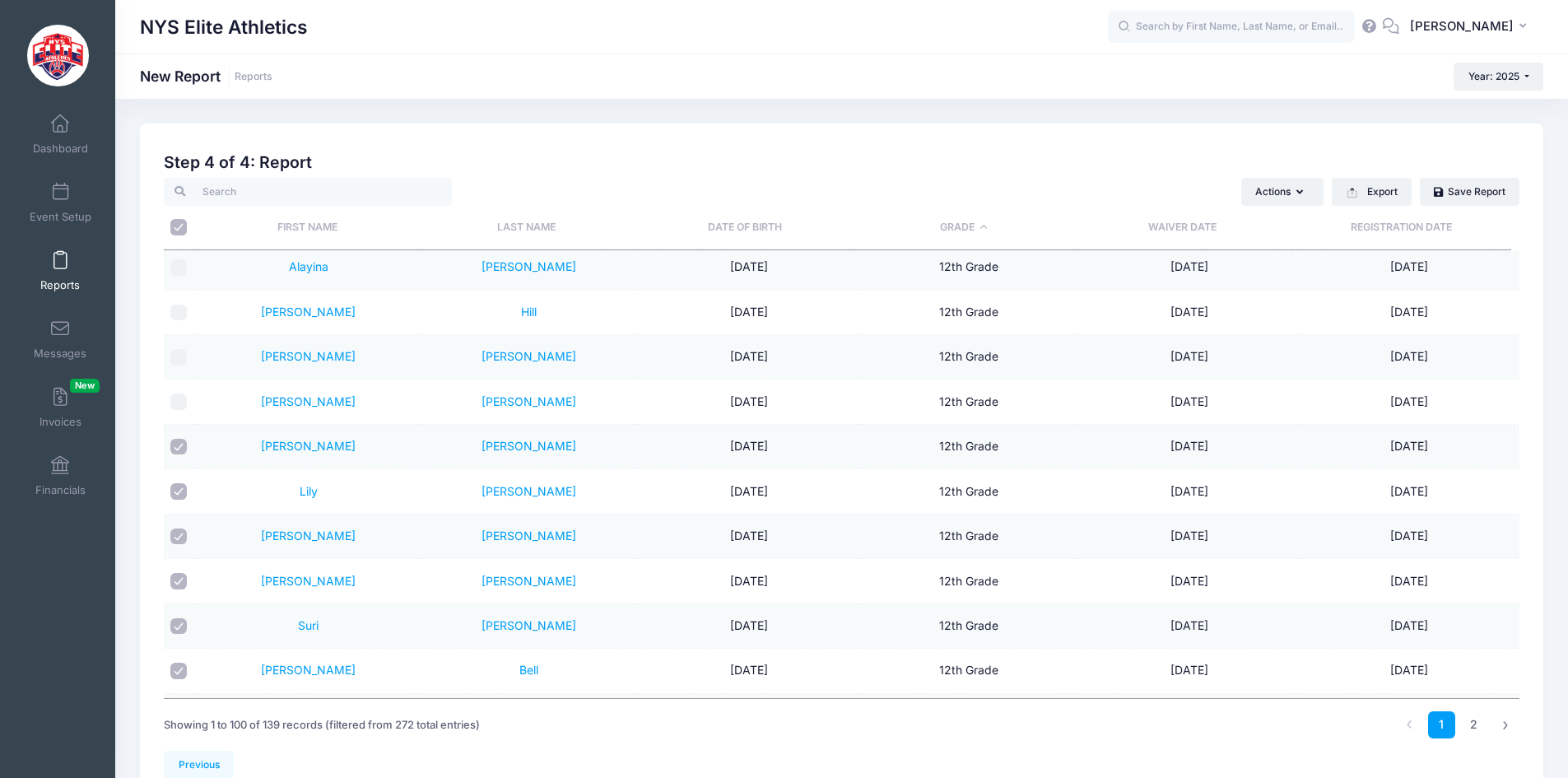
click at [180, 460] on td at bounding box center [180, 446] width 34 height 44
click at [181, 446] on input "checkbox" at bounding box center [178, 447] width 17 height 17
checkbox input "false"
click at [181, 492] on input "checkbox" at bounding box center [178, 491] width 17 height 17
checkbox input "false"
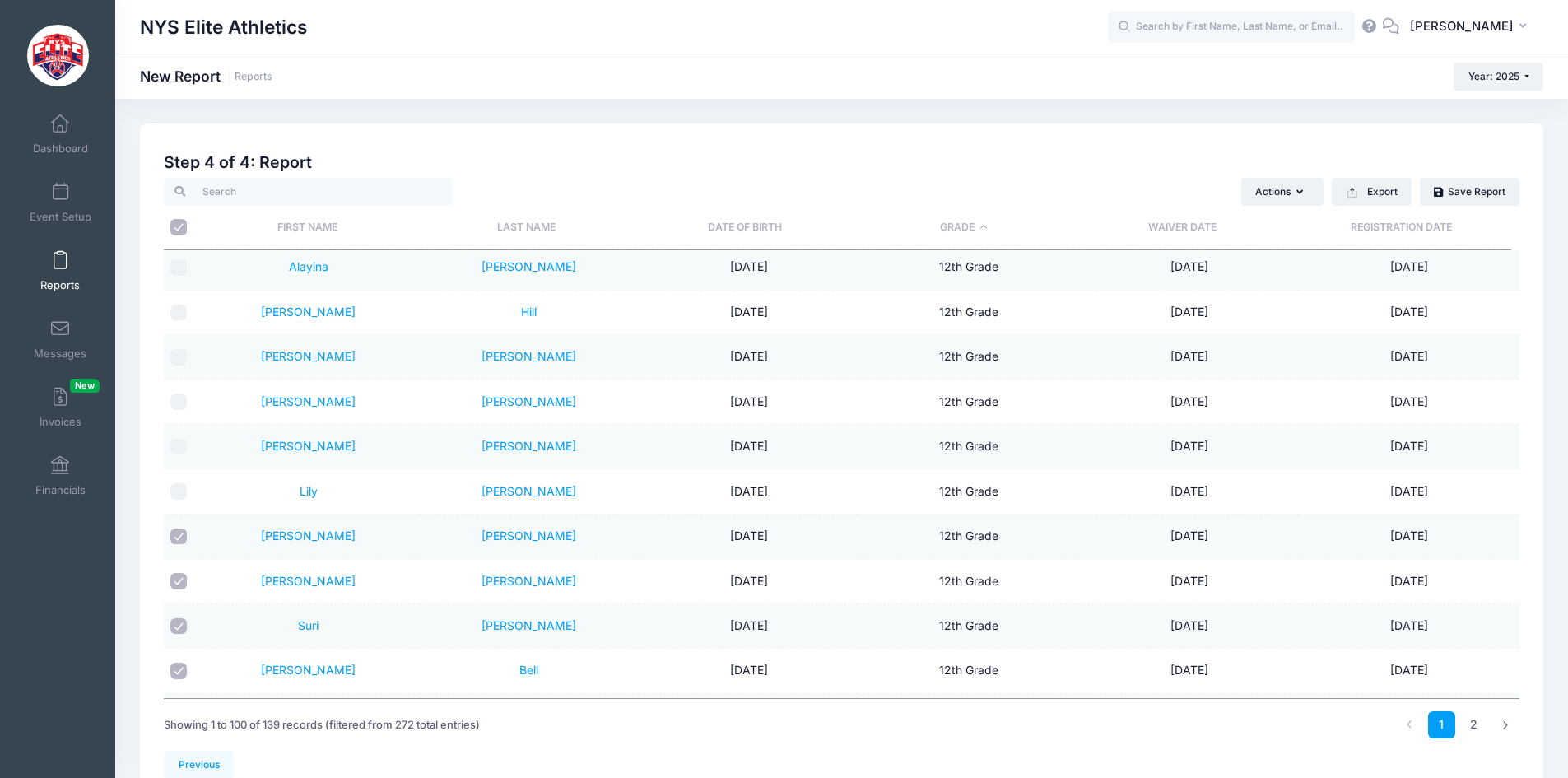
click at [181, 543] on input "checkbox" at bounding box center [178, 536] width 17 height 17
checkbox input "false"
click at [181, 574] on input "checkbox" at bounding box center [178, 581] width 17 height 17
checkbox input "false"
click at [177, 627] on input "checkbox" at bounding box center [178, 626] width 17 height 17
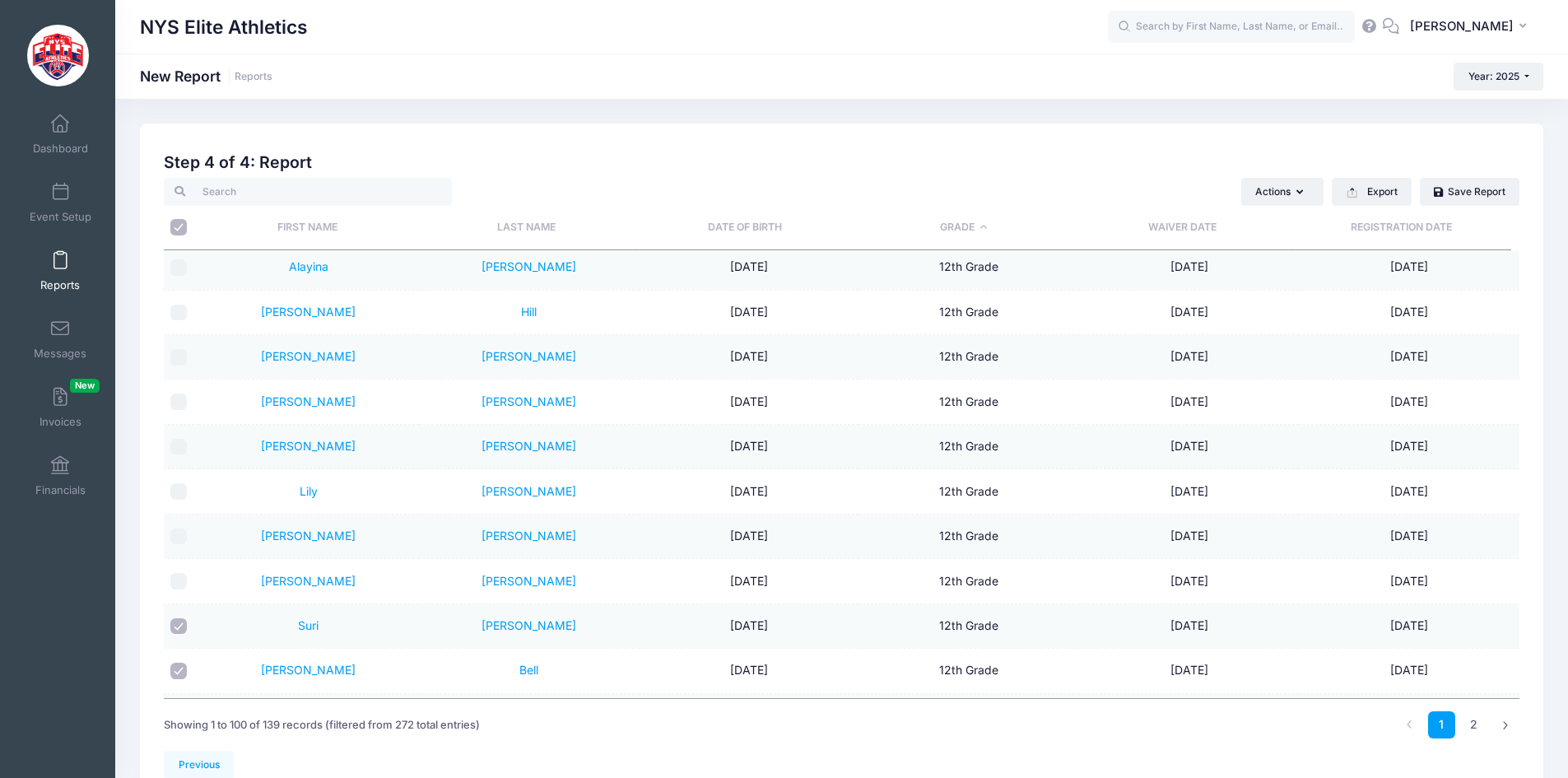
checkbox input "false"
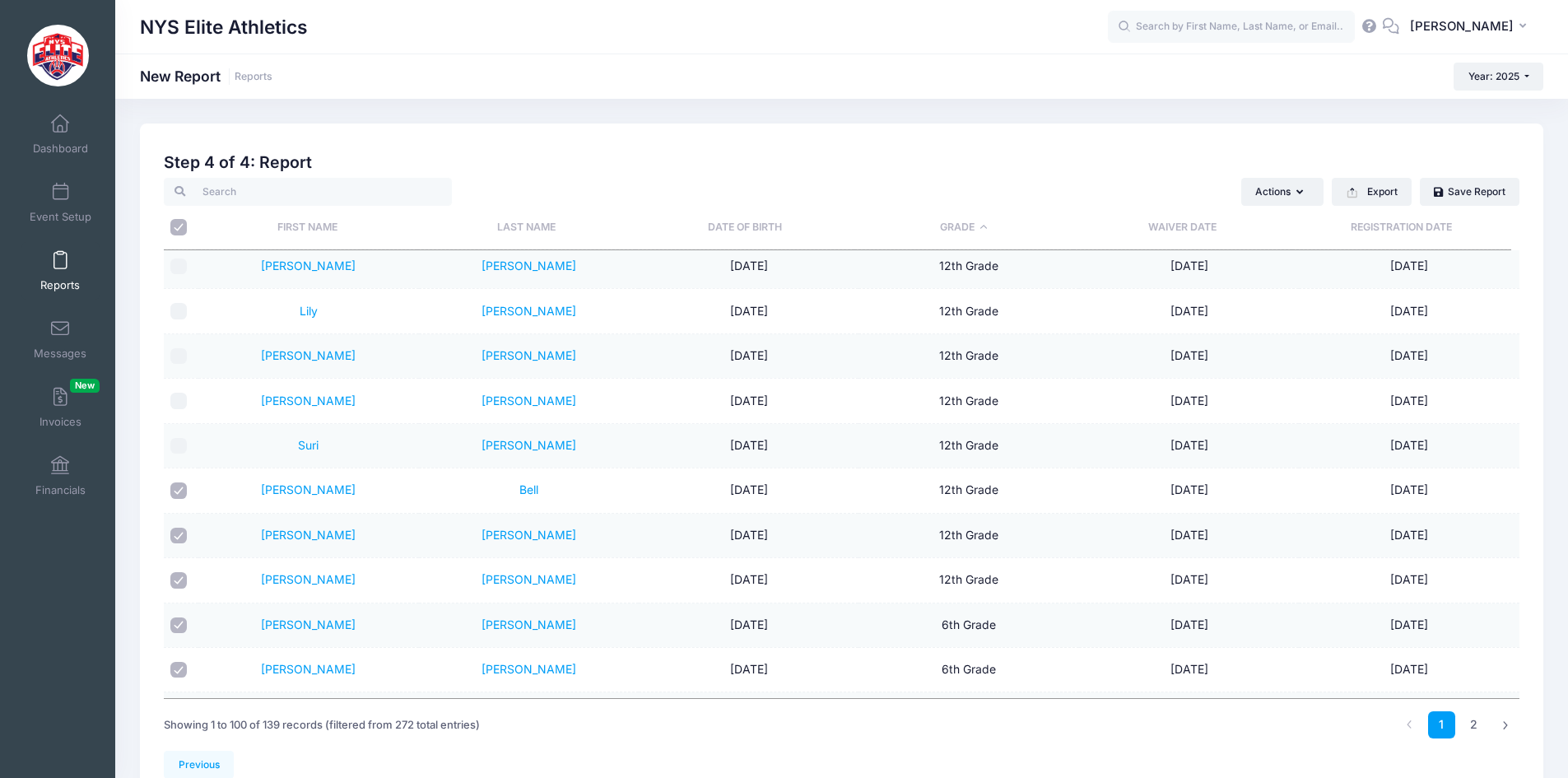
scroll to position [3210, 0]
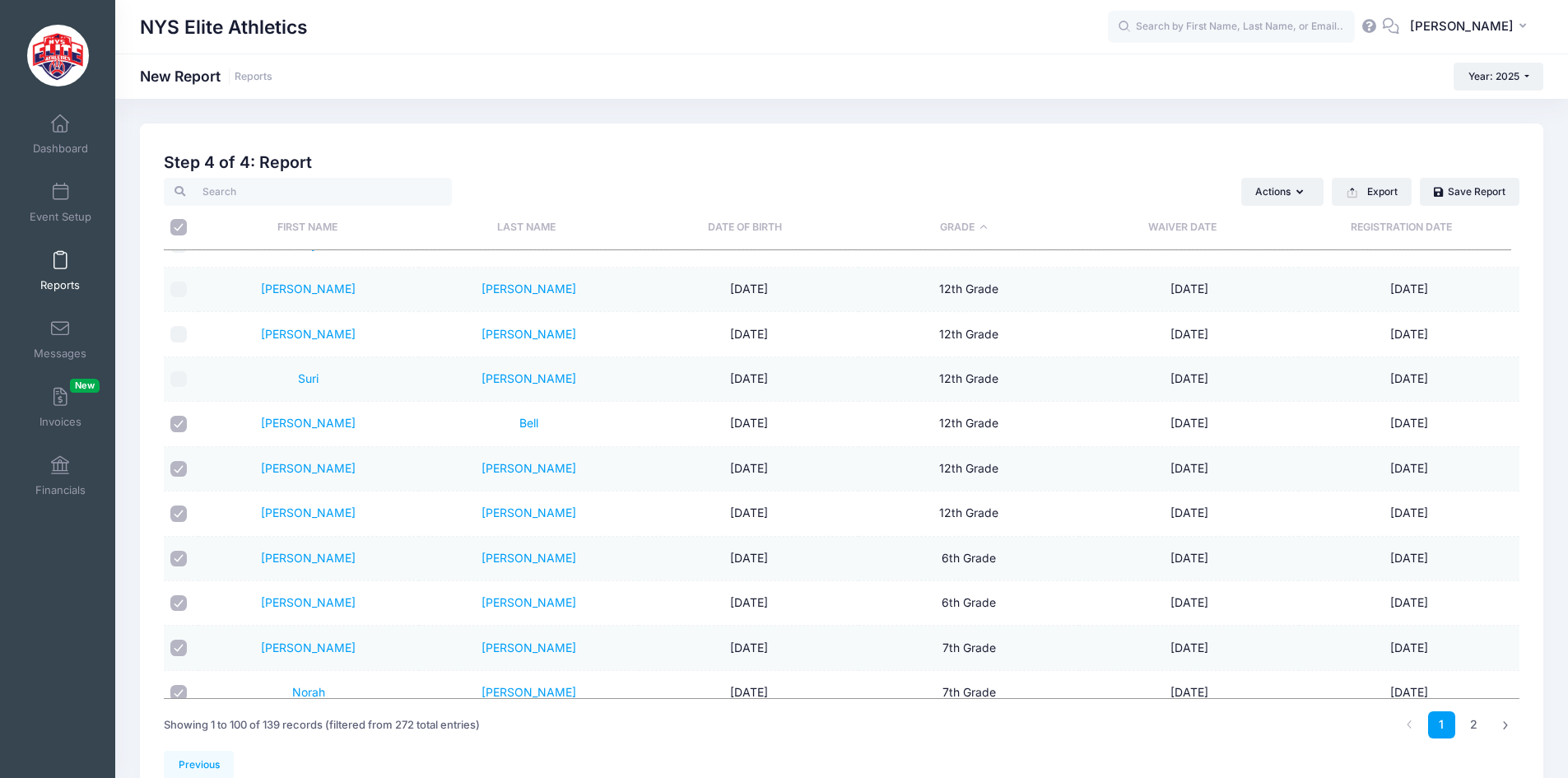
drag, startPoint x: 177, startPoint y: 426, endPoint x: 182, endPoint y: 442, distance: 16.8
click at [177, 427] on input "checkbox" at bounding box center [178, 423] width 17 height 17
checkbox input "false"
click at [183, 470] on input "checkbox" at bounding box center [178, 468] width 17 height 17
checkbox input "false"
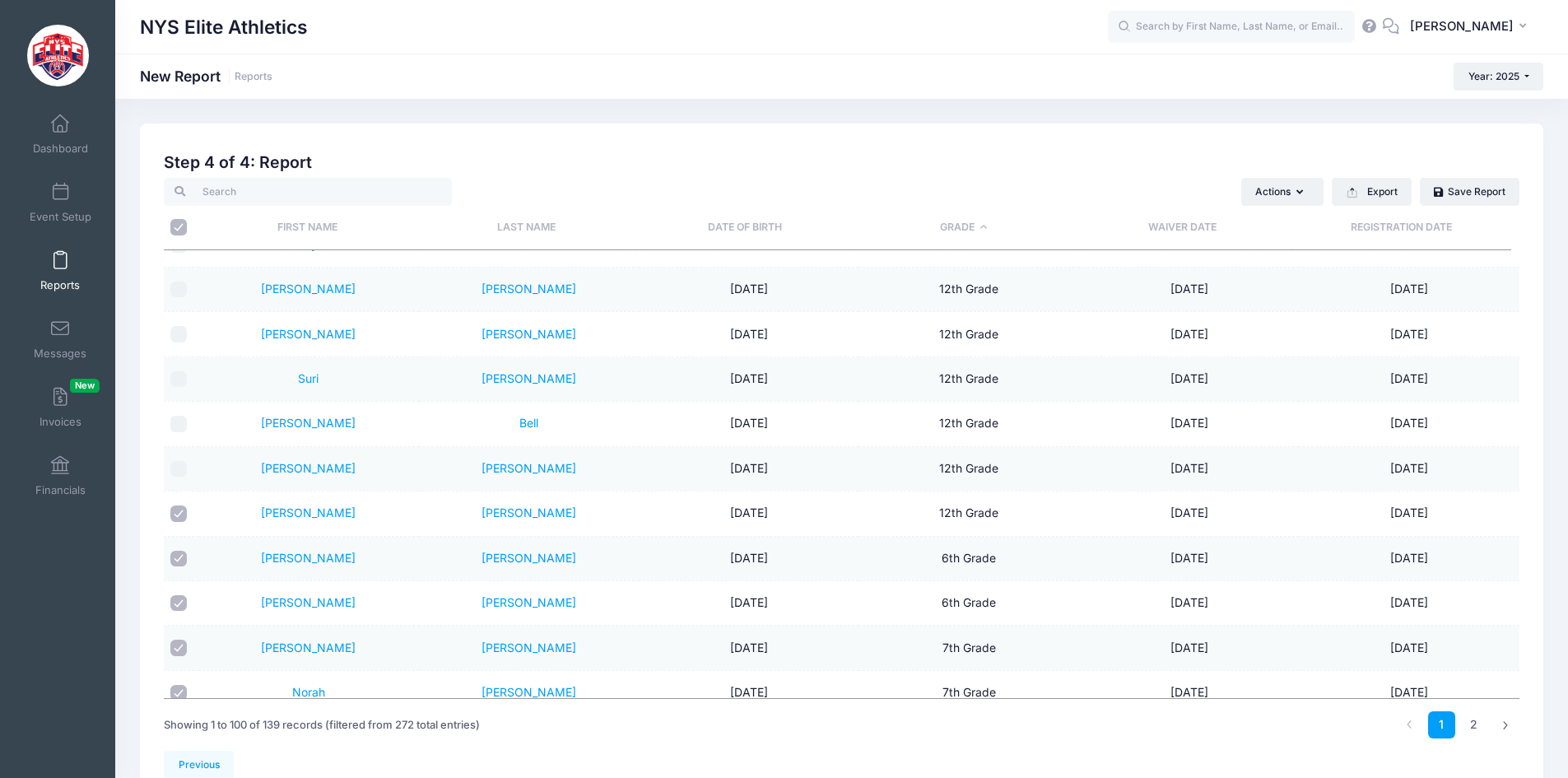
click at [180, 521] on input "checkbox" at bounding box center [178, 513] width 17 height 17
checkbox input "false"
click at [177, 559] on input "checkbox" at bounding box center [178, 559] width 17 height 17
checkbox input "false"
click at [177, 606] on input "checkbox" at bounding box center [178, 603] width 17 height 17
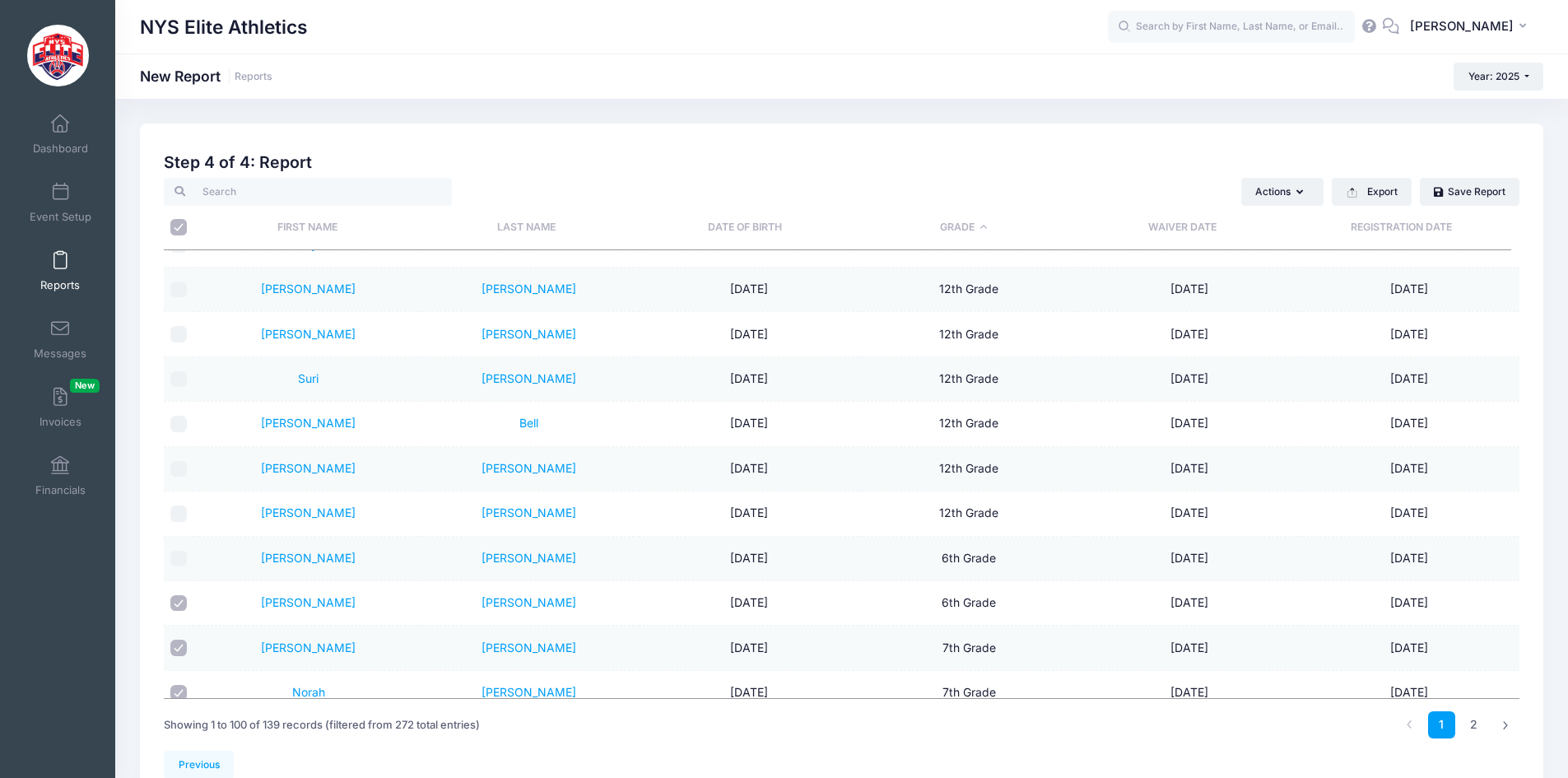
checkbox input "false"
click at [181, 644] on input "checkbox" at bounding box center [178, 648] width 17 height 17
checkbox input "false"
click at [181, 608] on input "checkbox" at bounding box center [178, 603] width 17 height 17
checkbox input "true"
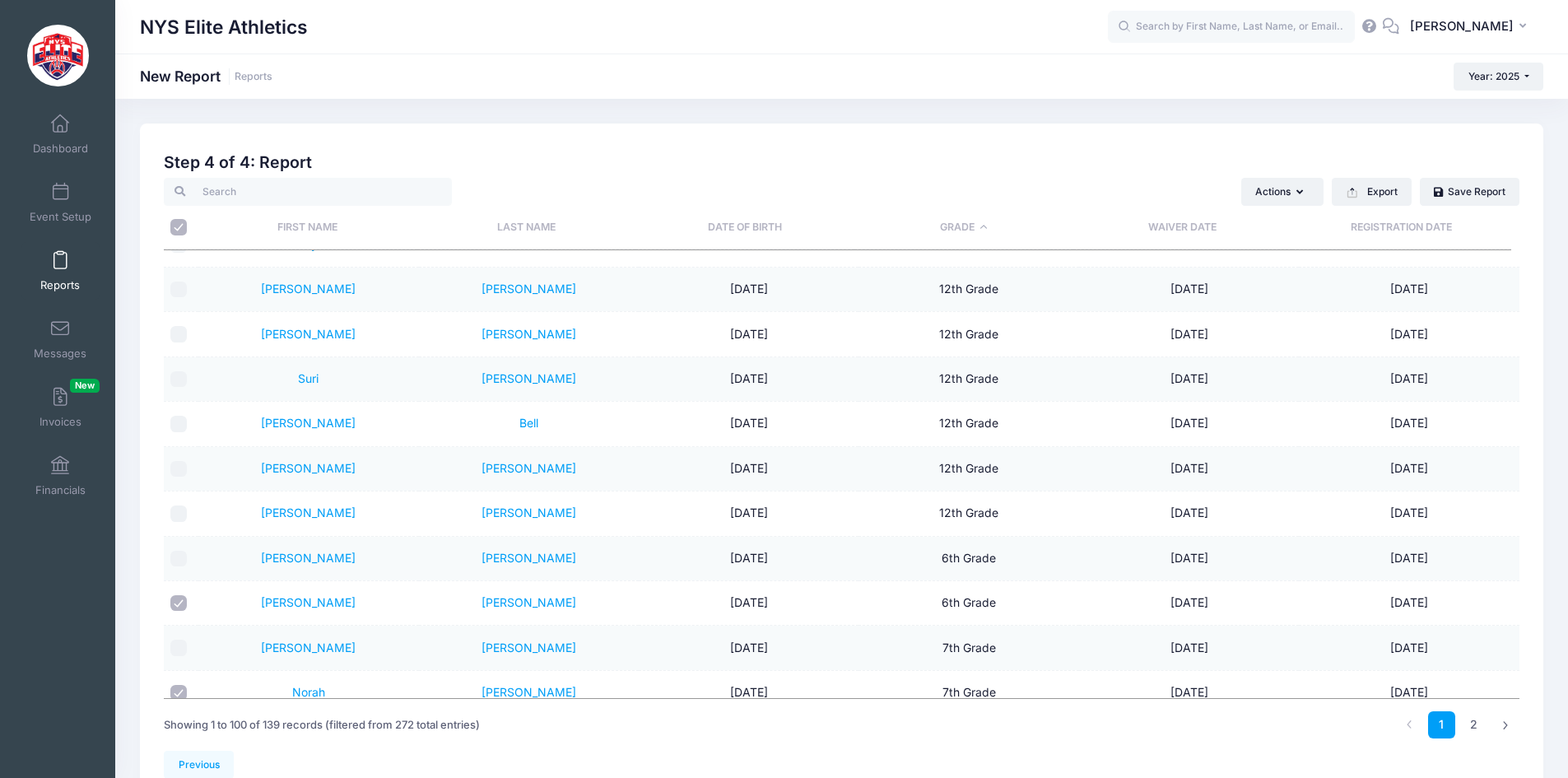
drag, startPoint x: 174, startPoint y: 643, endPoint x: 185, endPoint y: 590, distance: 54.1
click at [177, 630] on td at bounding box center [180, 647] width 34 height 44
click at [181, 557] on input "checkbox" at bounding box center [178, 559] width 17 height 17
checkbox input "true"
click at [176, 642] on input "checkbox" at bounding box center [178, 648] width 17 height 17
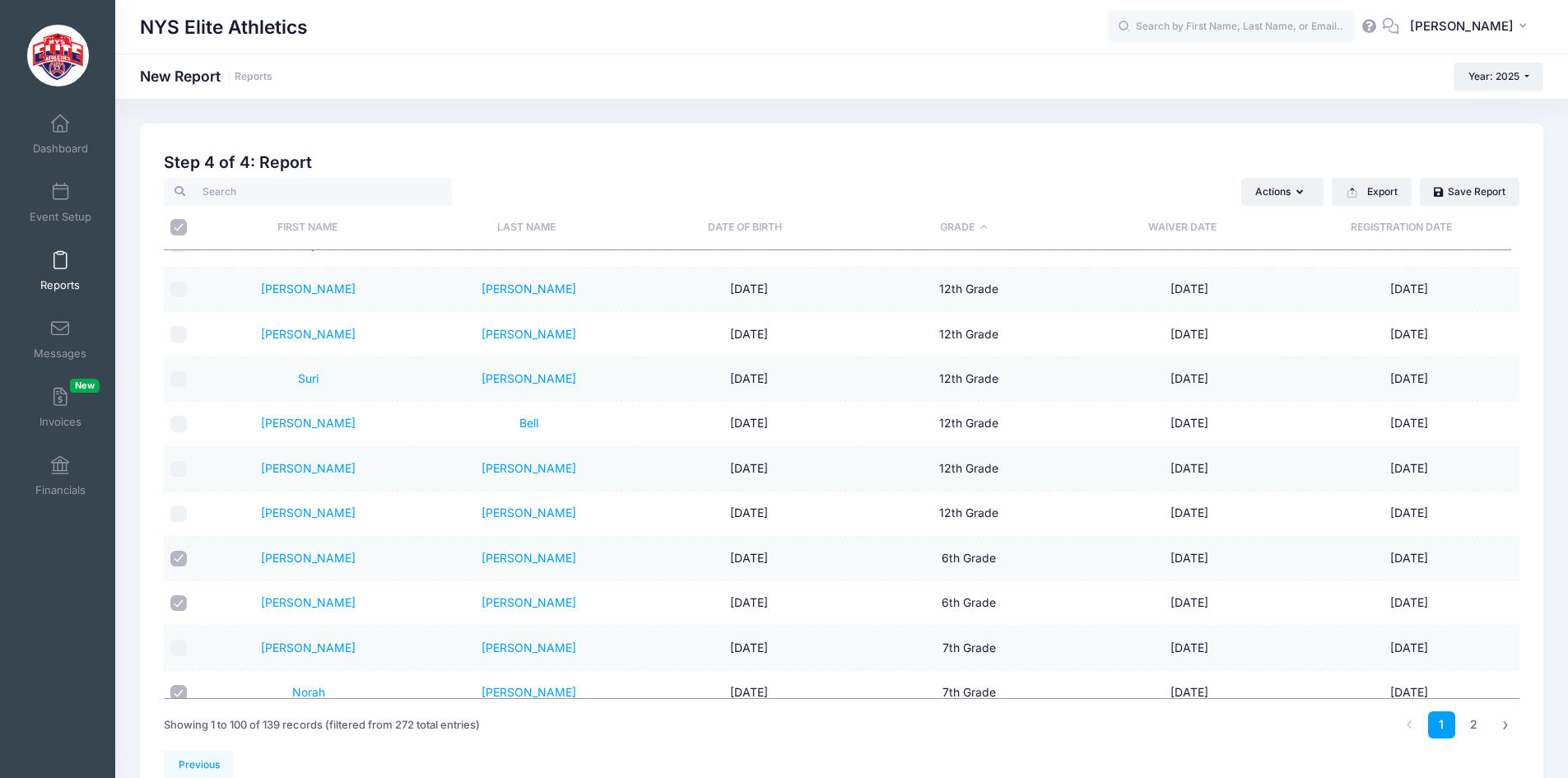
checkbox input "true"
click at [177, 514] on input "checkbox" at bounding box center [178, 513] width 17 height 17
checkbox input "true"
click at [182, 466] on input "checkbox" at bounding box center [178, 468] width 17 height 17
checkbox input "true"
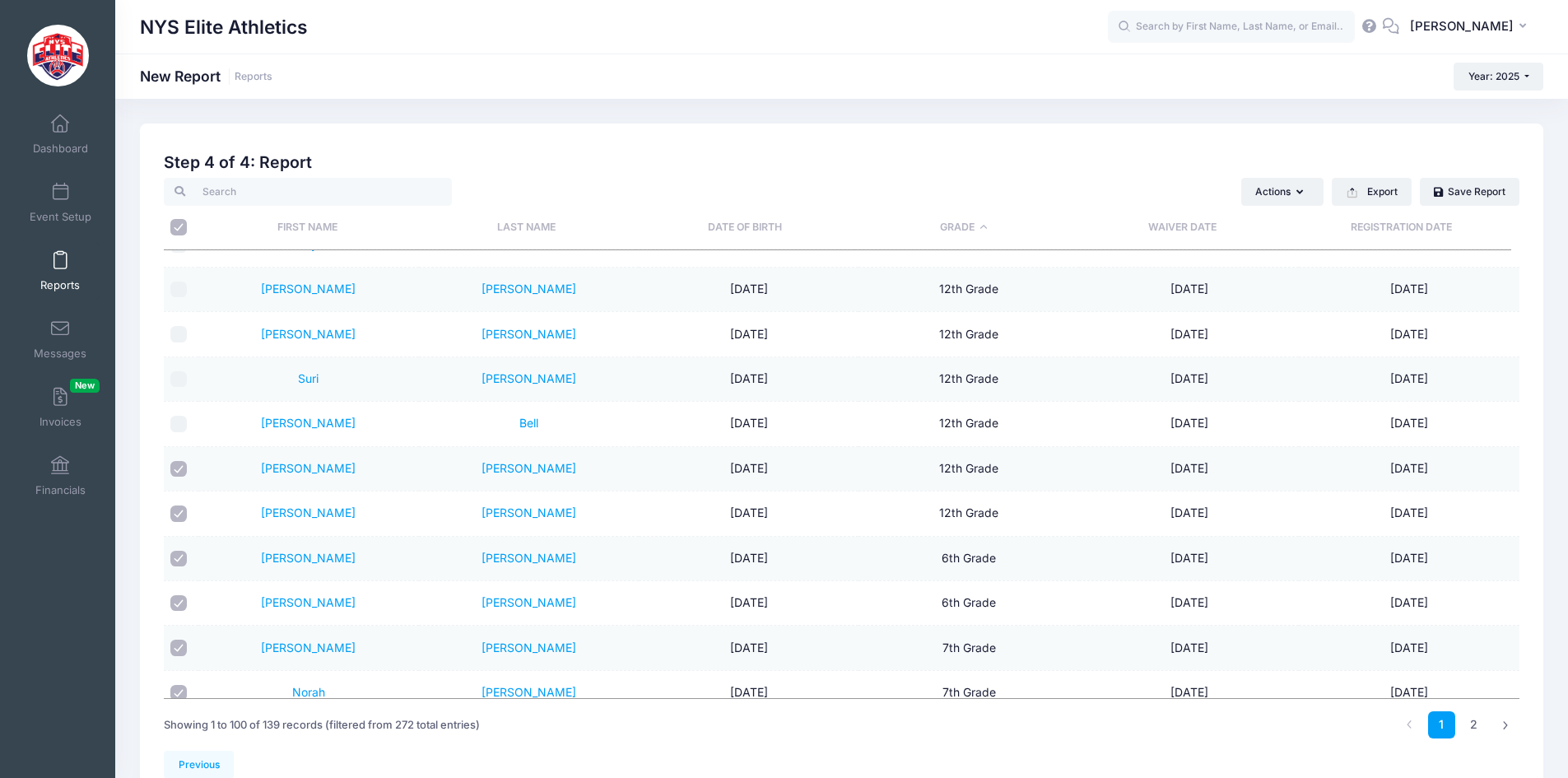
click at [183, 377] on input "checkbox" at bounding box center [178, 379] width 17 height 17
checkbox input "true"
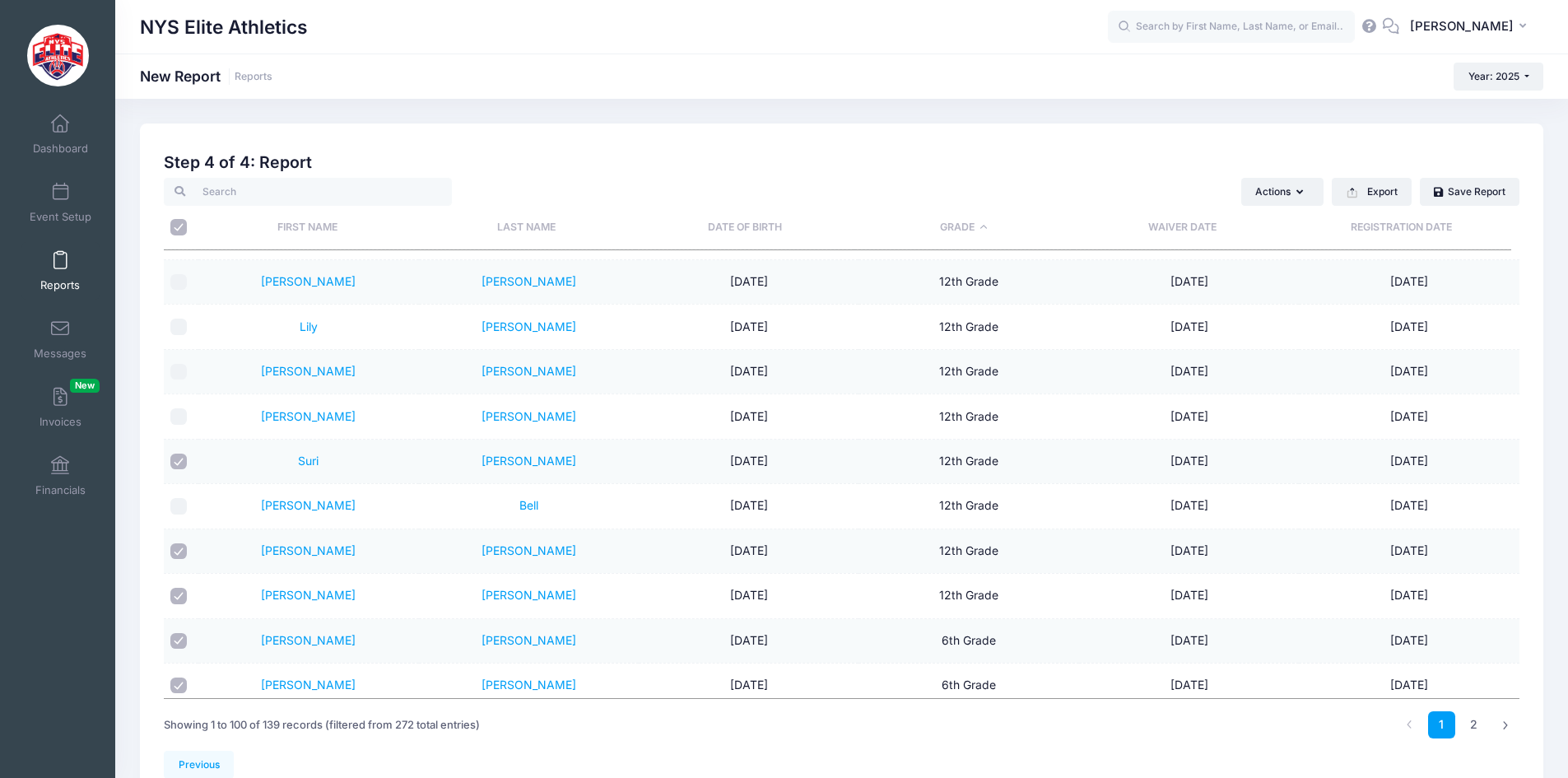
click at [182, 231] on input "\a \a" at bounding box center [178, 226] width 17 height 17
checkbox input "false"
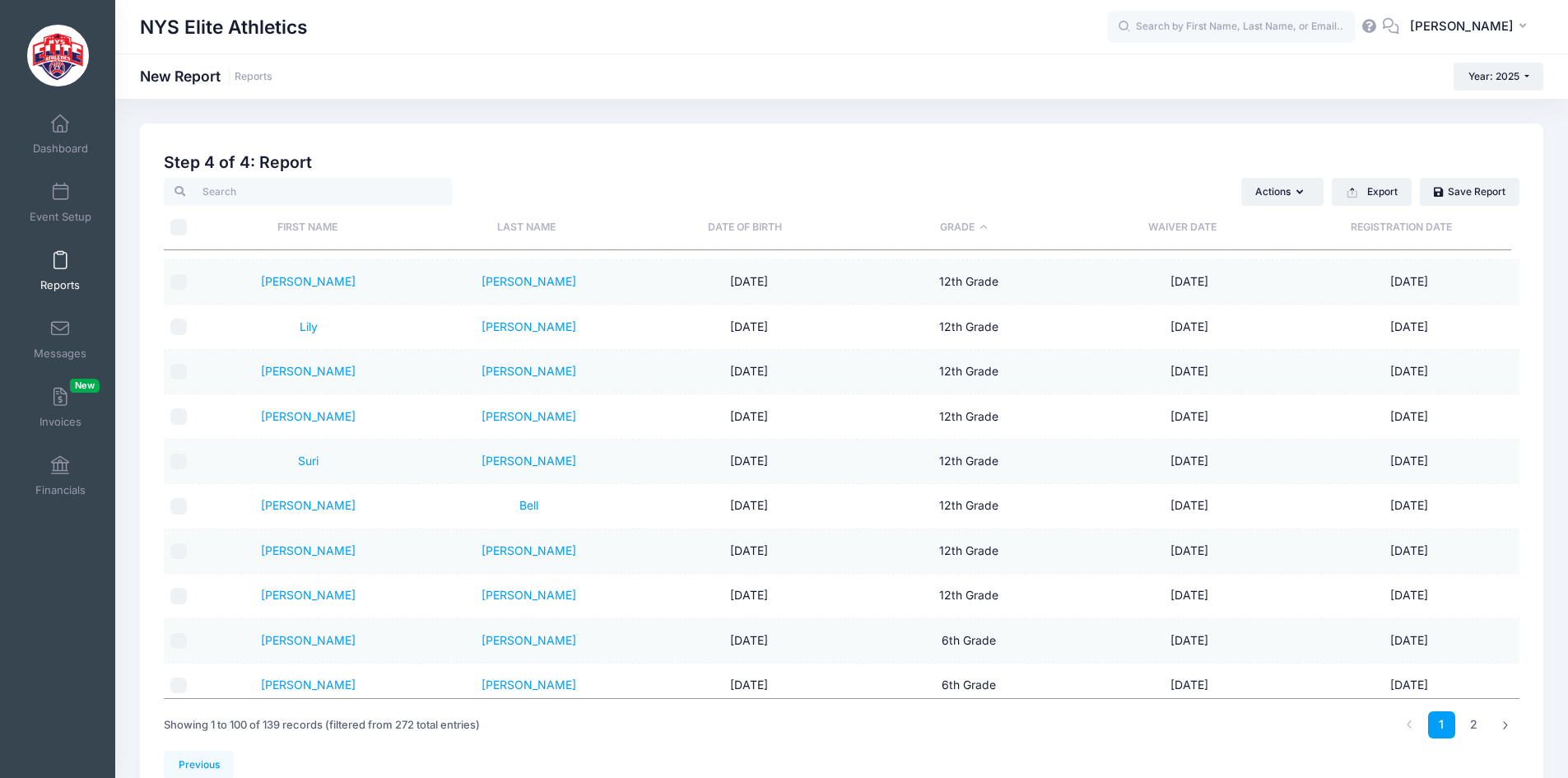
checkbox input "false"
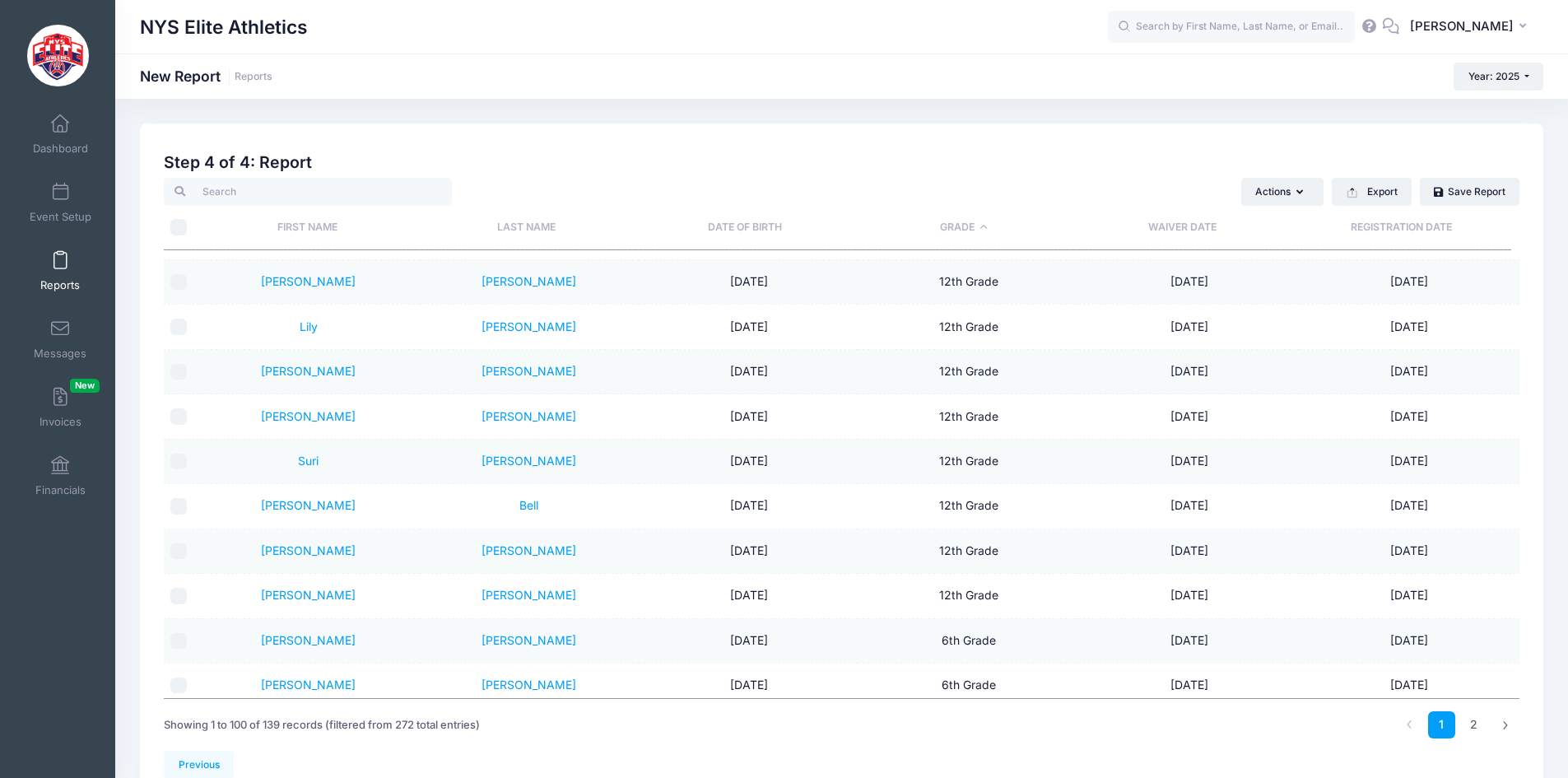
checkbox input "false"
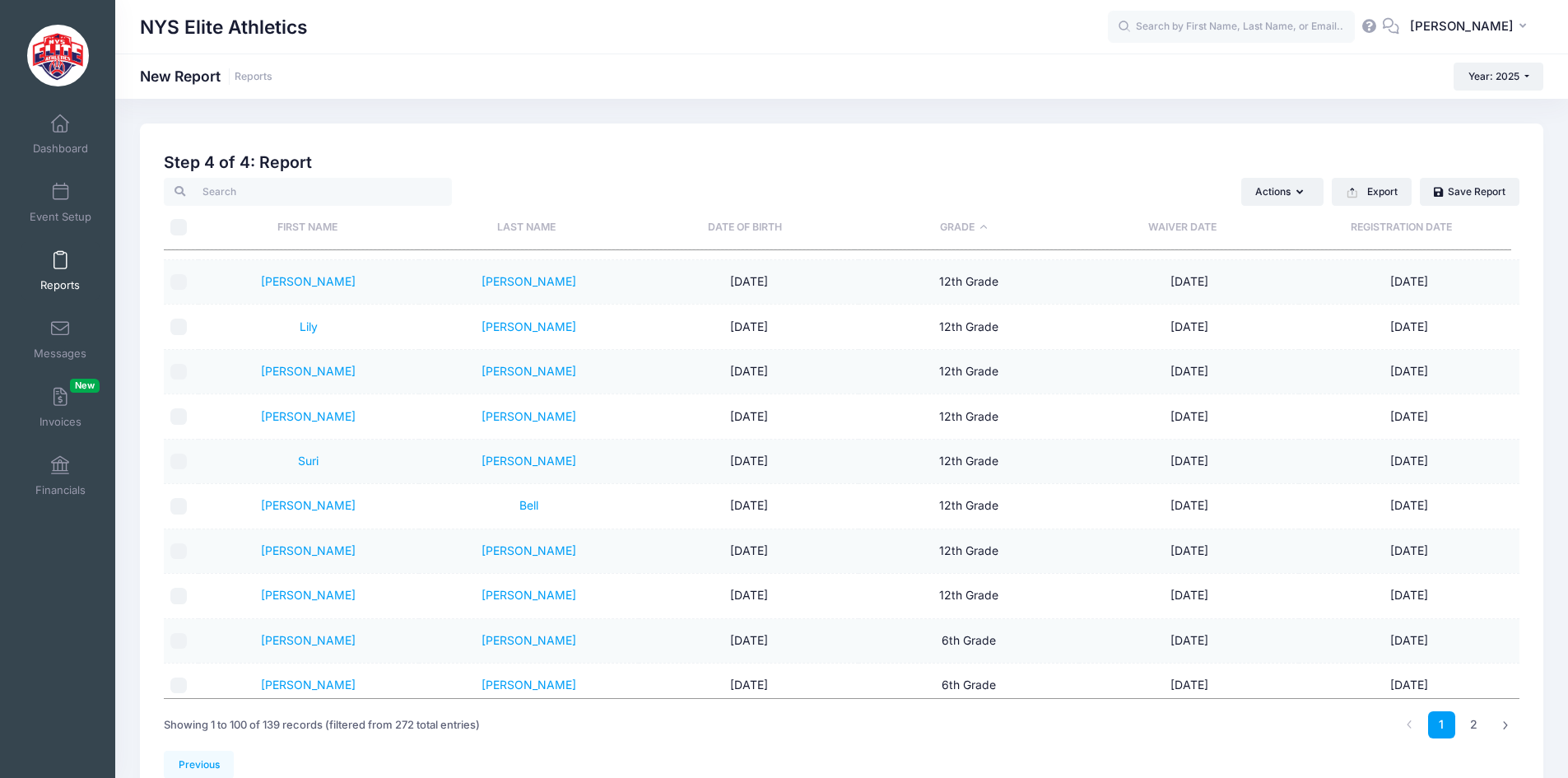
checkbox input "false"
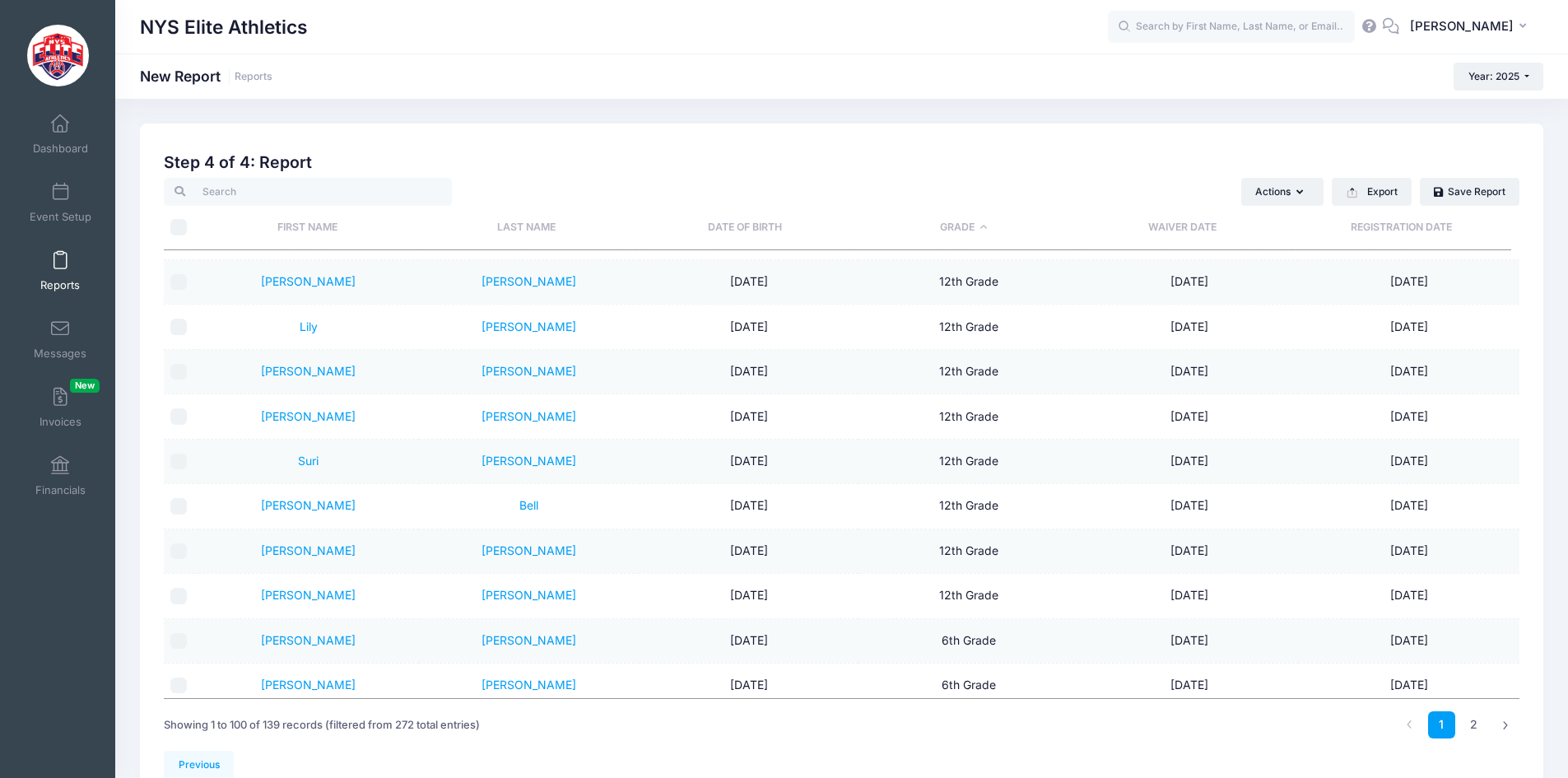
checkbox input "false"
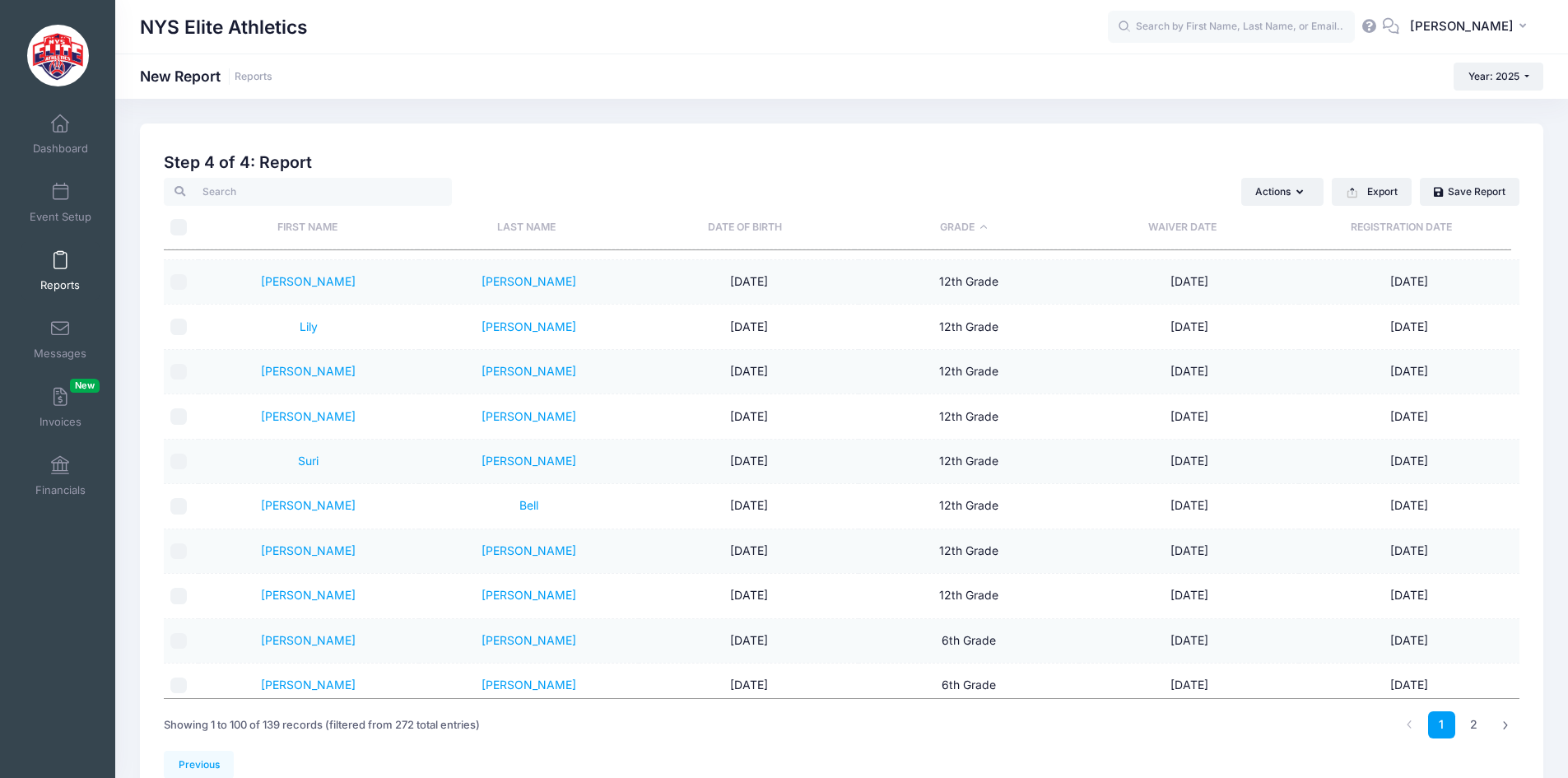
checkbox input "false"
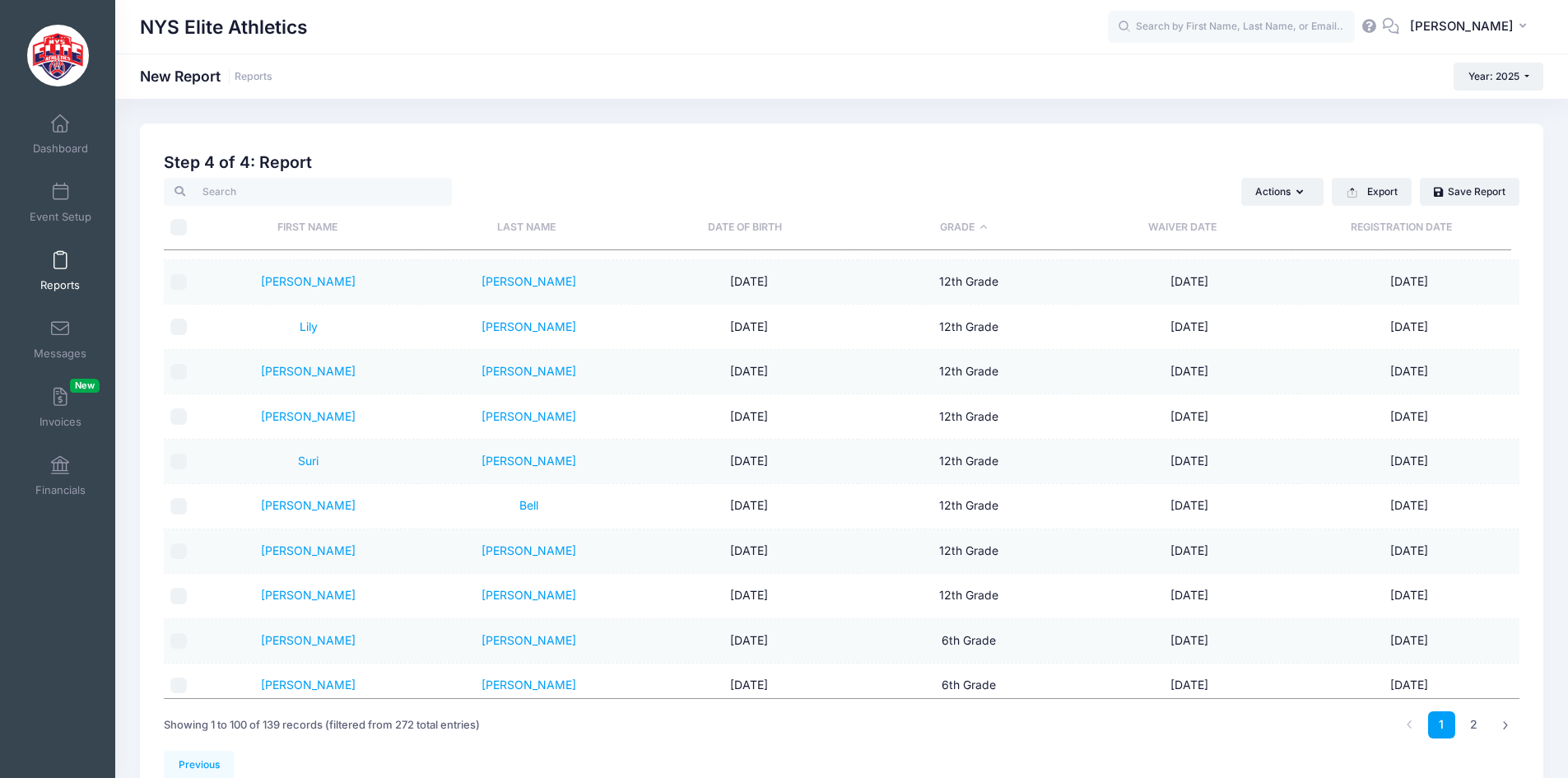
checkbox input "false"
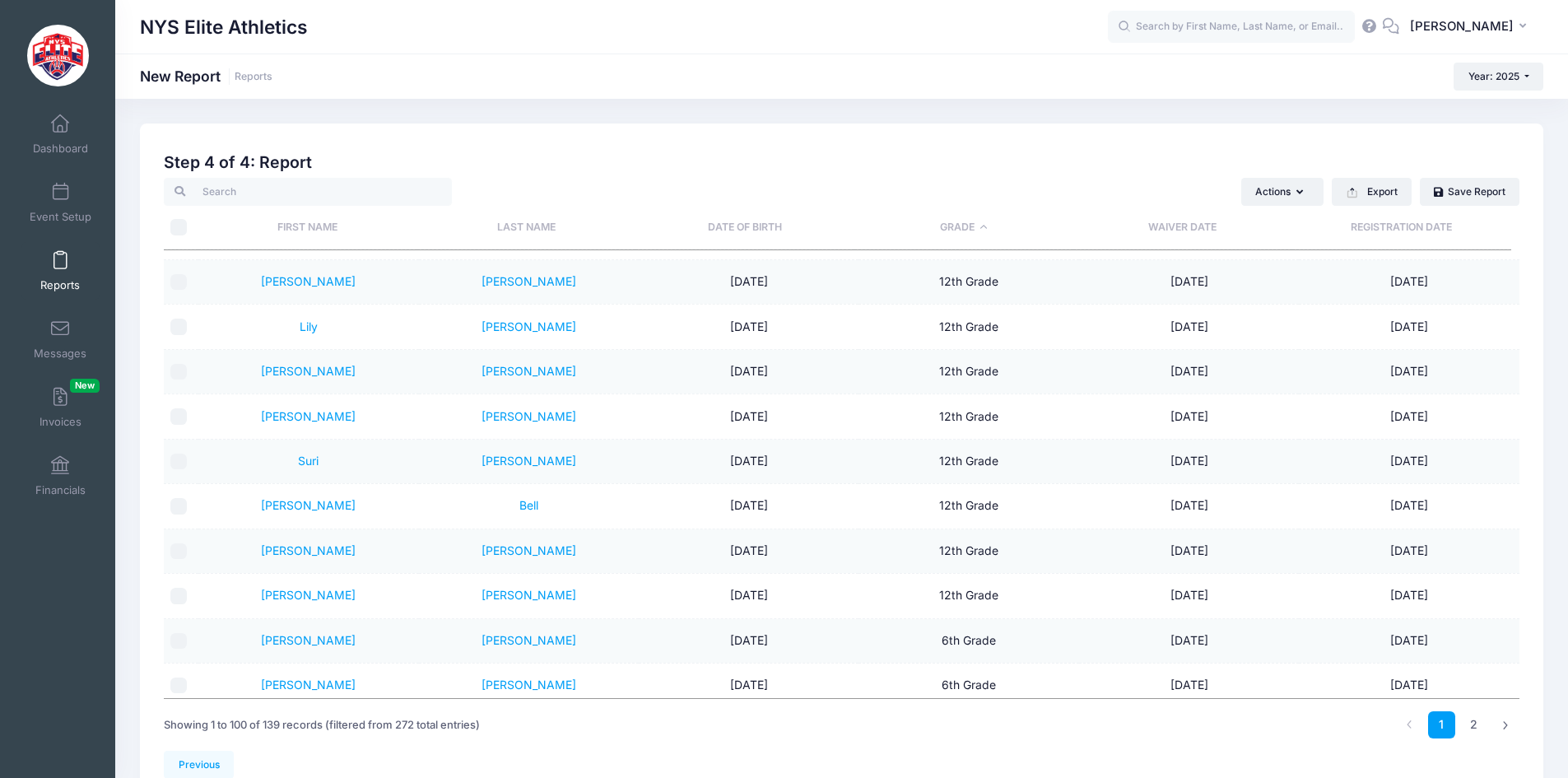
checkbox input "false"
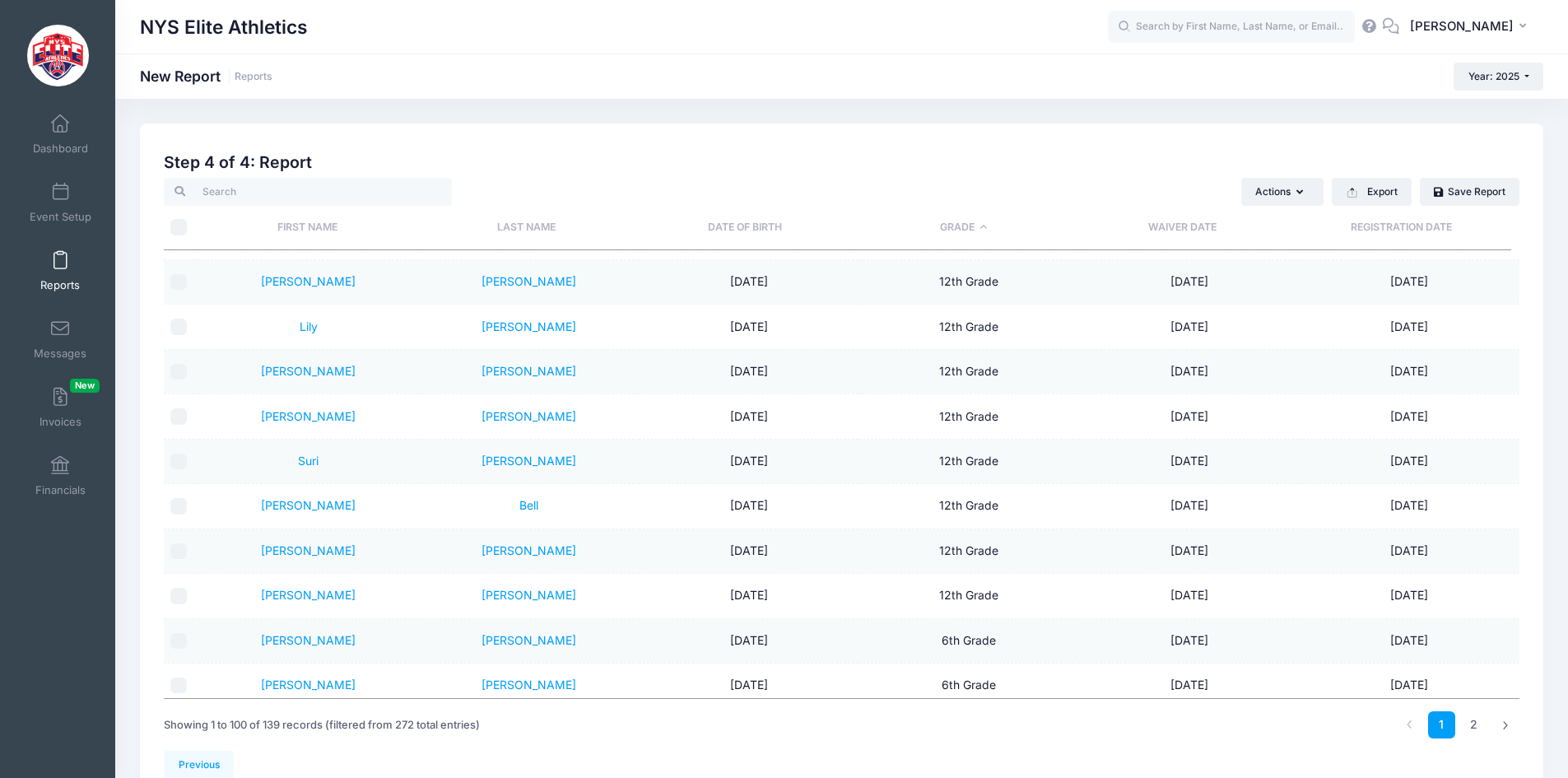
checkbox input "false"
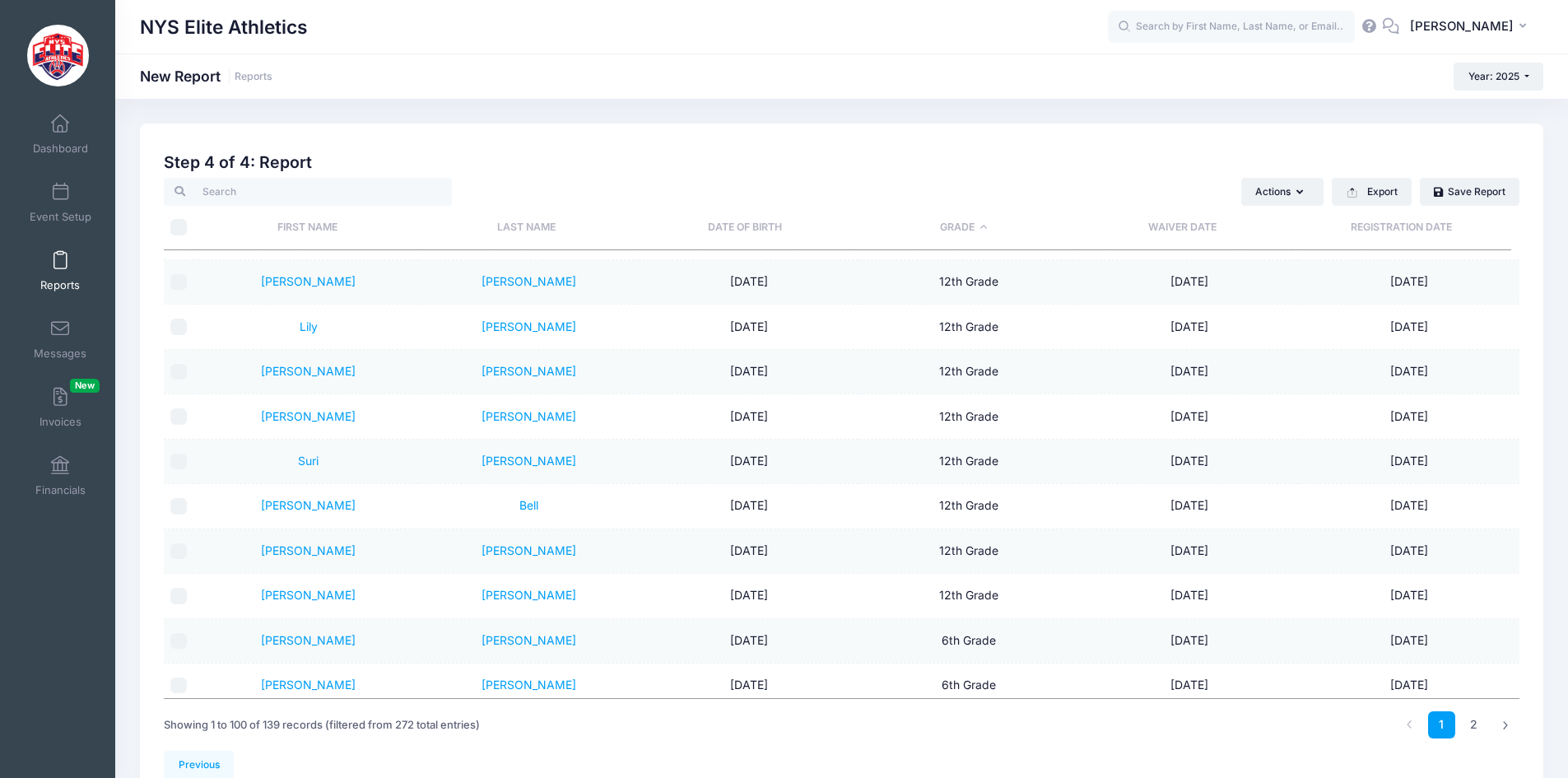
checkbox input "false"
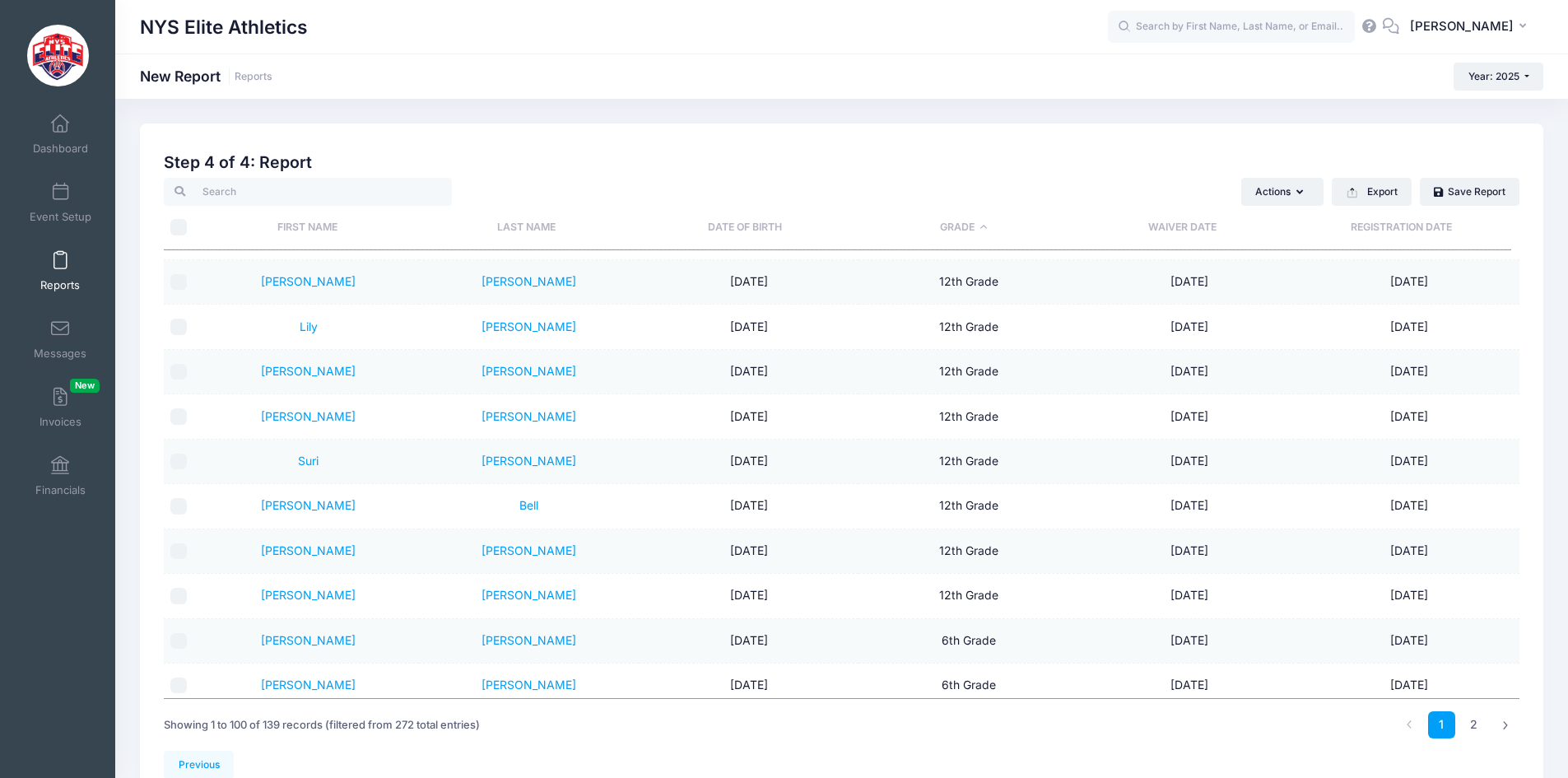
checkbox input "false"
click at [181, 230] on input "\a \a" at bounding box center [178, 226] width 17 height 17
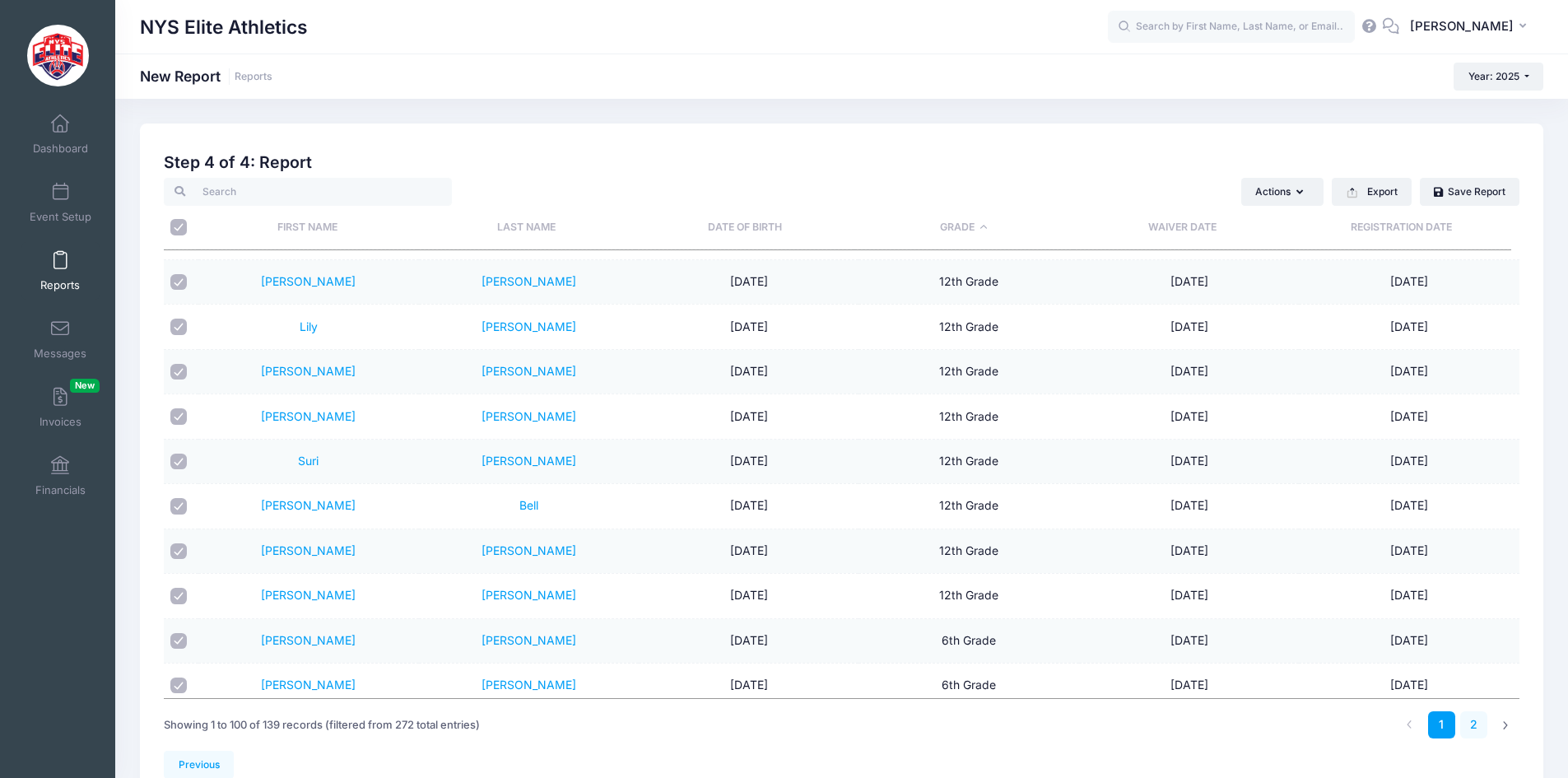
click at [1476, 727] on link "2" at bounding box center [1474, 725] width 27 height 27
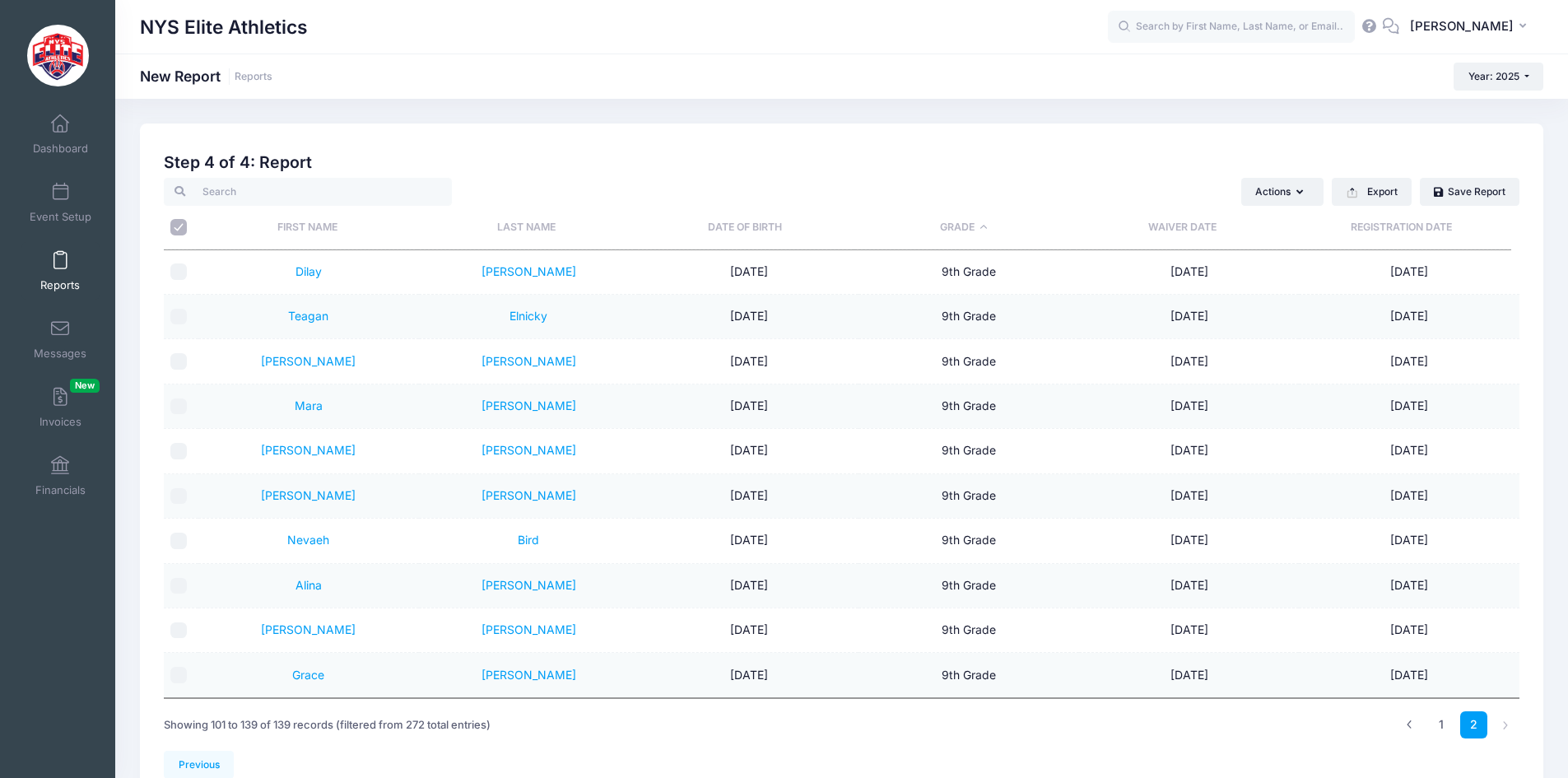
click at [178, 227] on input "\a \a" at bounding box center [178, 226] width 17 height 17
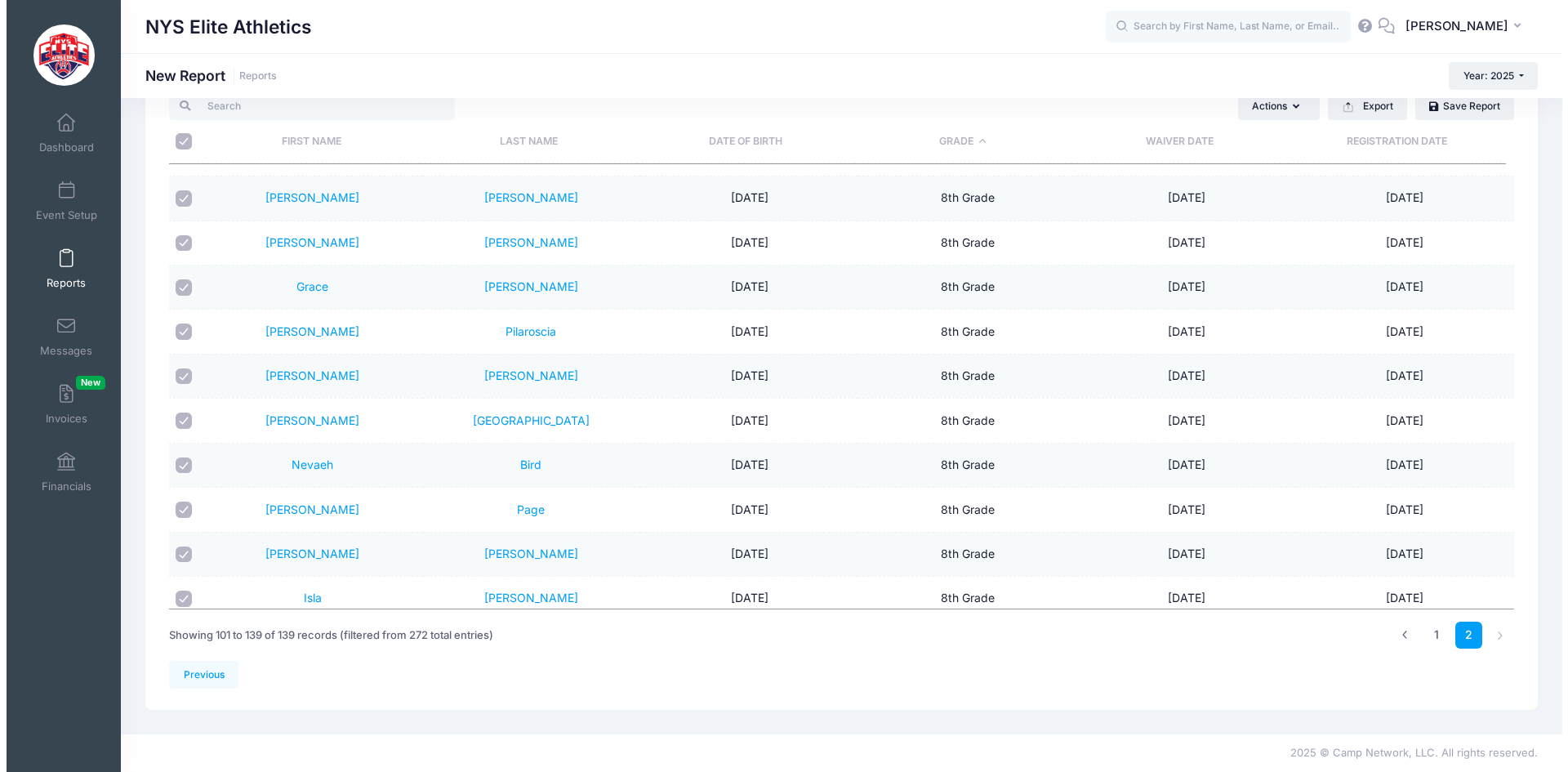
scroll to position [0, 0]
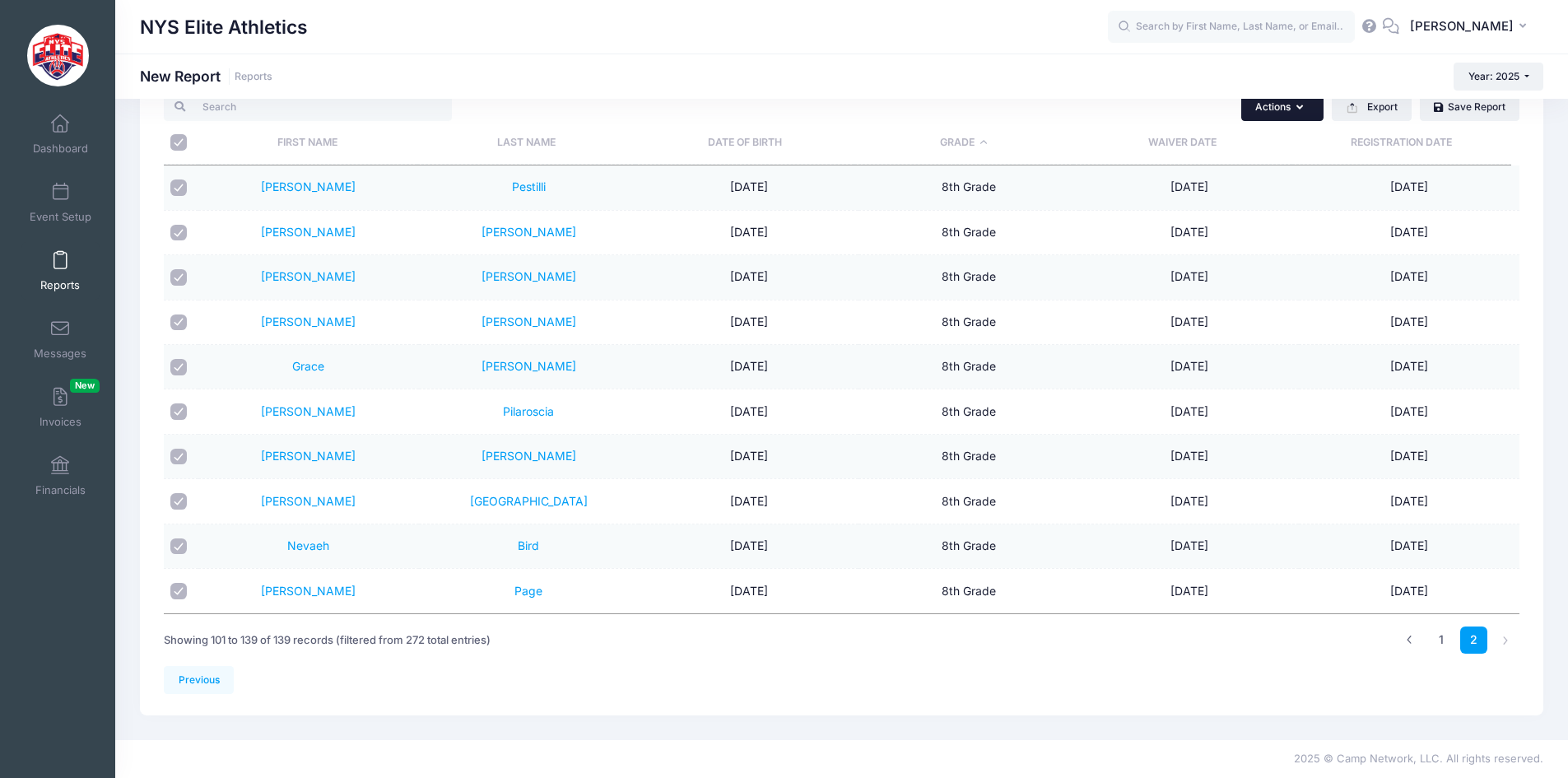
click at [1298, 108] on icon "button" at bounding box center [1302, 108] width 13 height 0
click at [1160, 149] on link "Send Email" at bounding box center [1201, 147] width 229 height 31
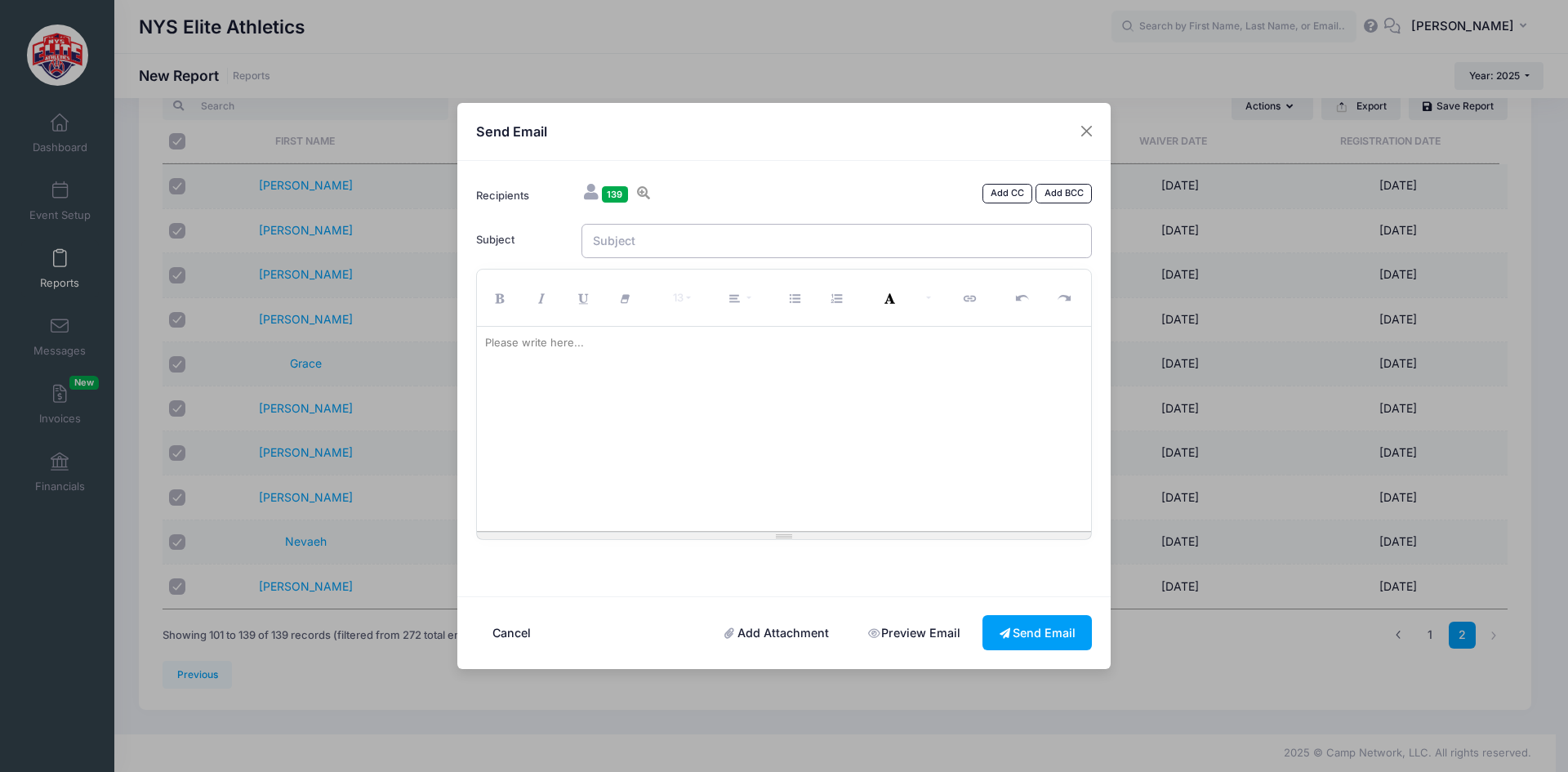
click at [782, 237] on input "Subject" at bounding box center [837, 241] width 511 height 35
drag, startPoint x: 652, startPoint y: 241, endPoint x: 500, endPoint y: 234, distance: 152.2
click at [500, 234] on div "Subject 1st Annual NYS HS Girls Flag Football Players Showcase and College Fair…" at bounding box center [784, 241] width 632 height 35
paste div
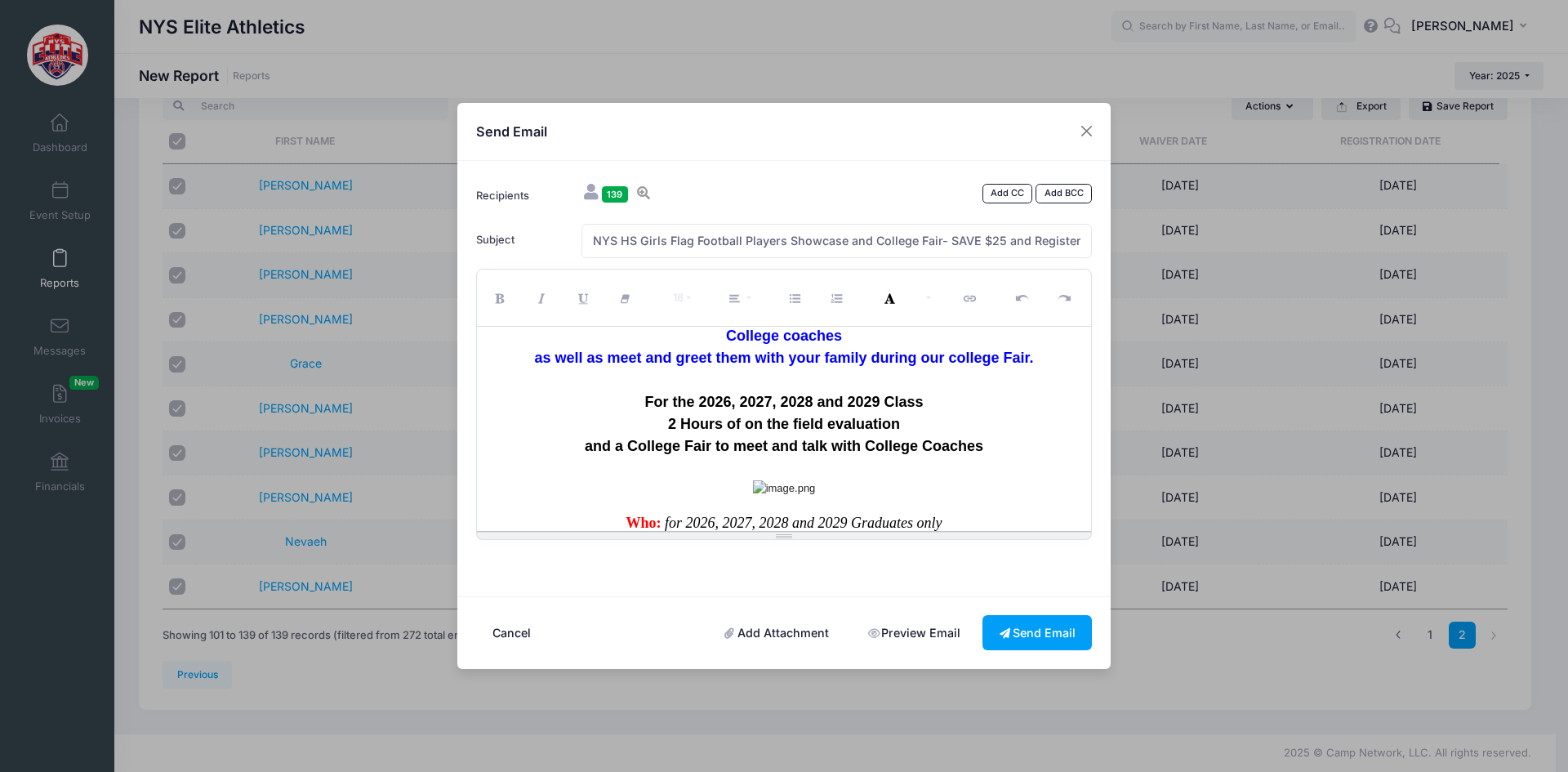
scroll to position [408, 0]
click at [819, 498] on div at bounding box center [784, 506] width 599 height 17
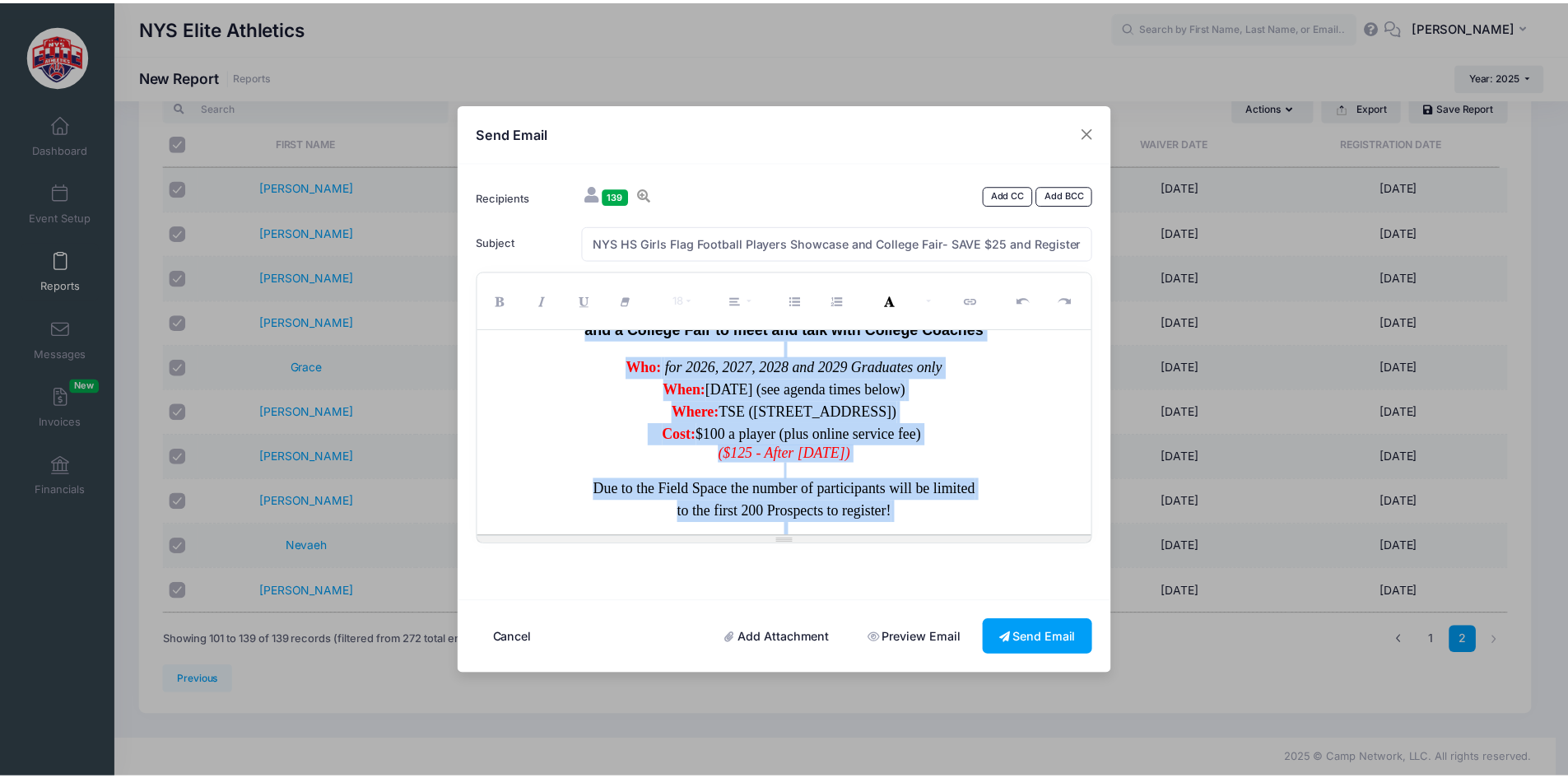
scroll to position [743, 0]
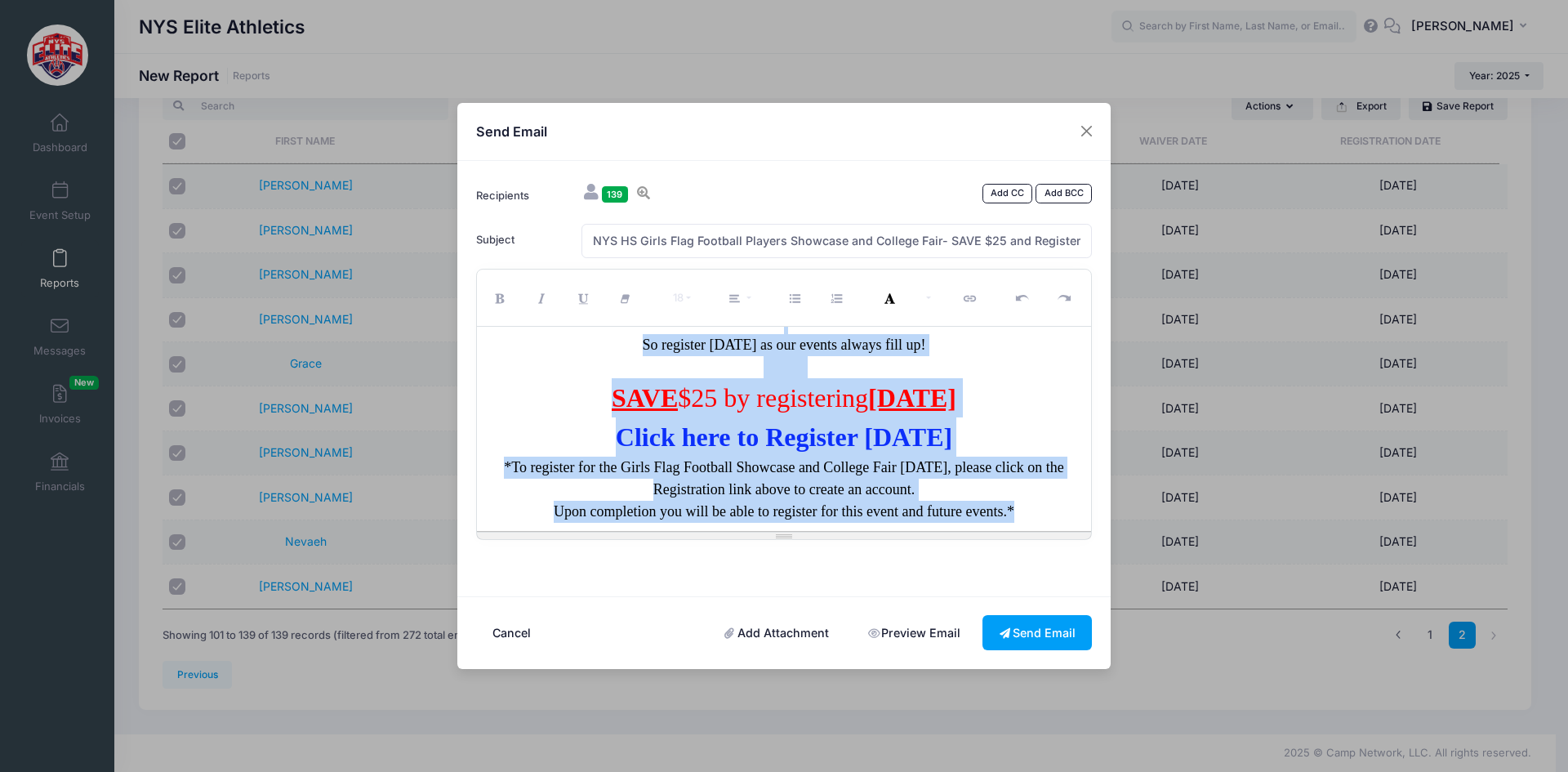
drag, startPoint x: 580, startPoint y: 347, endPoint x: 1028, endPoint y: 506, distance: 475.4
click at [1101, 546] on div "Recipients 139 Add CC Add BCC Clark, RichesDior; Panara, Natalie; Orlando, Brya…" at bounding box center [784, 378] width 653 height 436
copy div "SAVE $25 on Early Registration 1st Annual NYS Girls High School Flag Football P…"
click at [1055, 634] on button "Send Email" at bounding box center [1036, 633] width 110 height 35
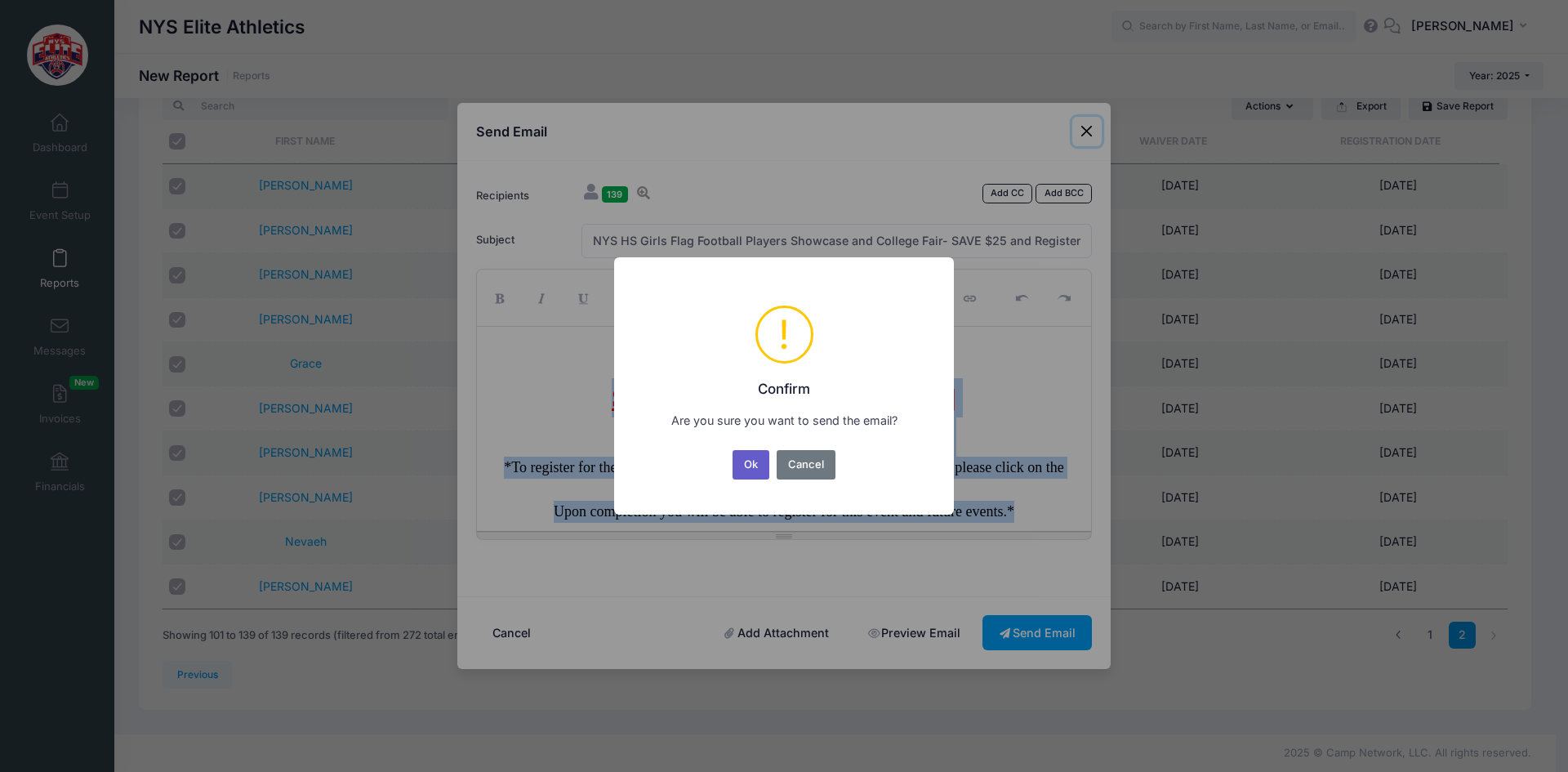
click at [756, 458] on button "Ok" at bounding box center [750, 465] width 38 height 29
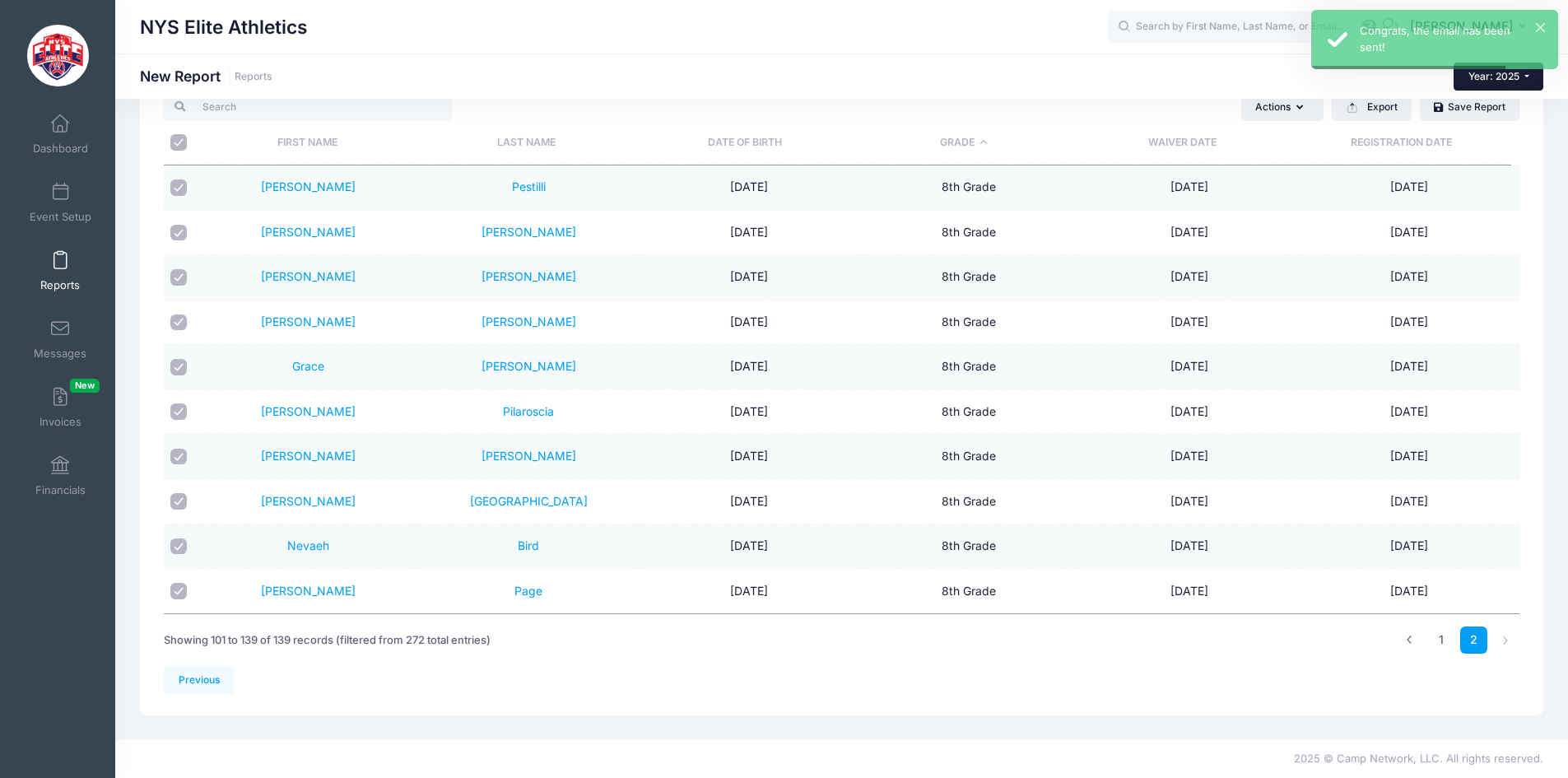
click at [1538, 74] on button "Year: 2025" at bounding box center [1498, 76] width 90 height 28
click at [1503, 136] on link "Year: 2024" at bounding box center [1506, 129] width 107 height 22
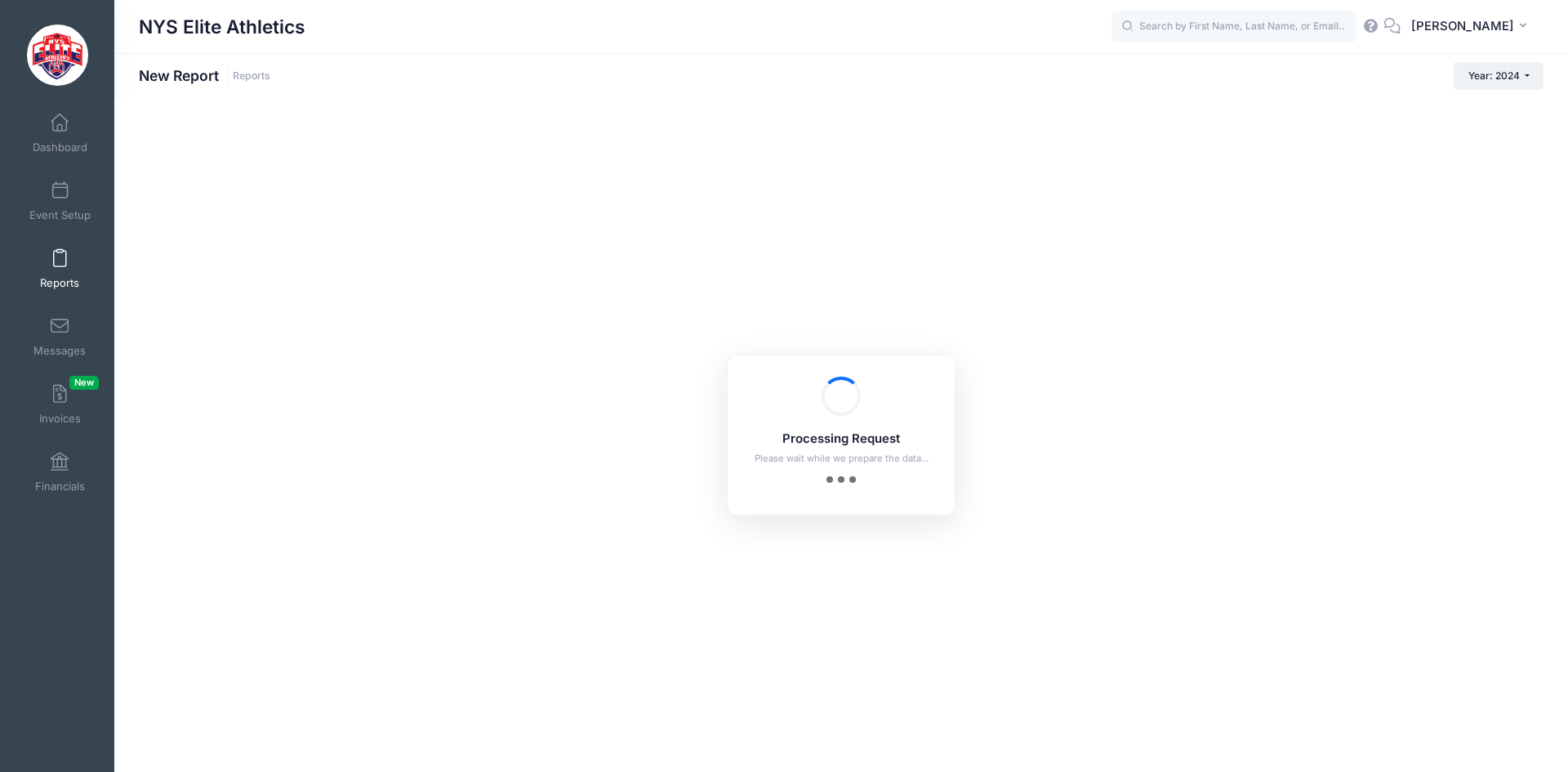
checkbox input "true"
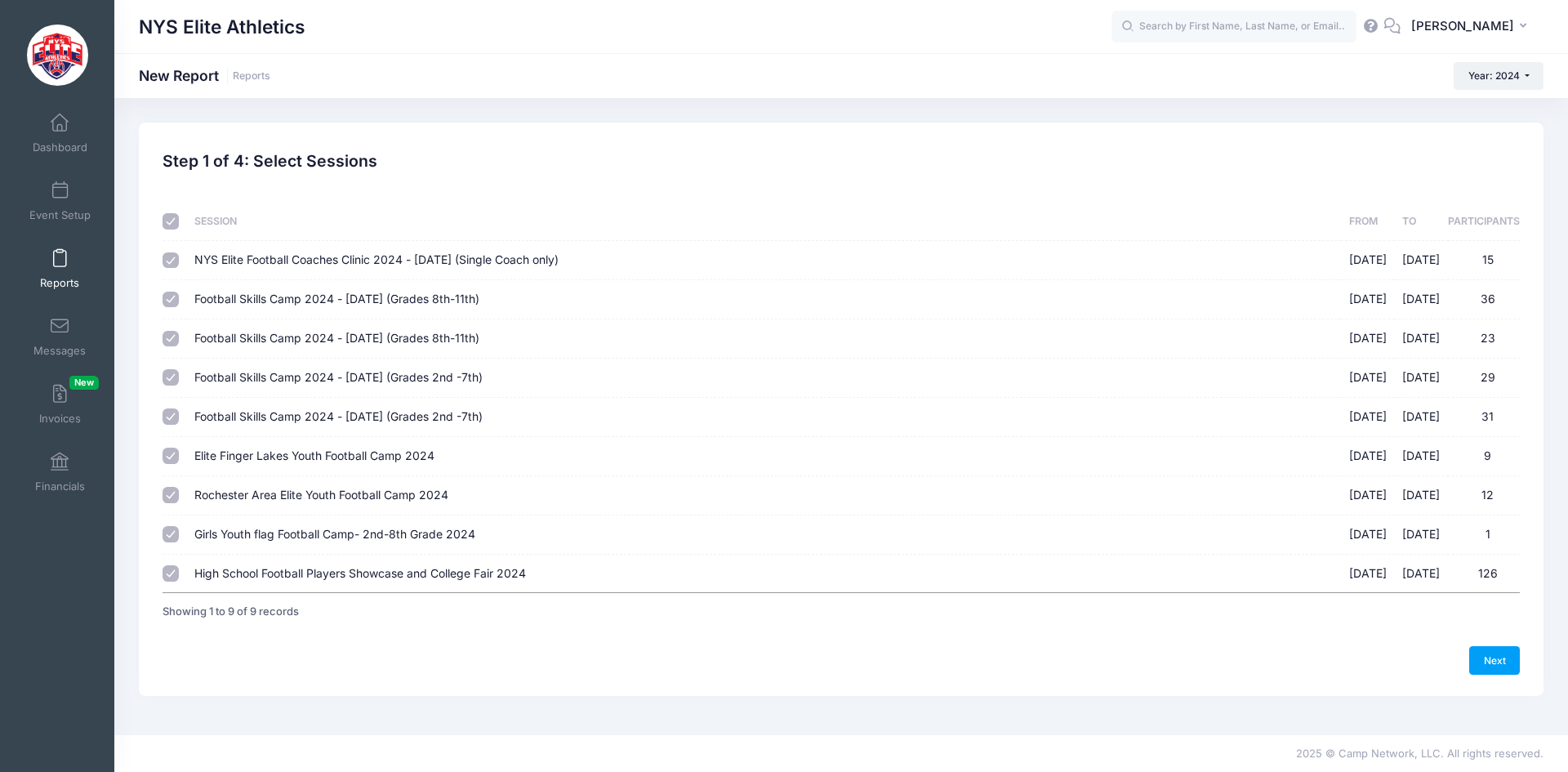
click at [170, 222] on input "checkbox" at bounding box center [170, 221] width 17 height 17
checkbox input "false"
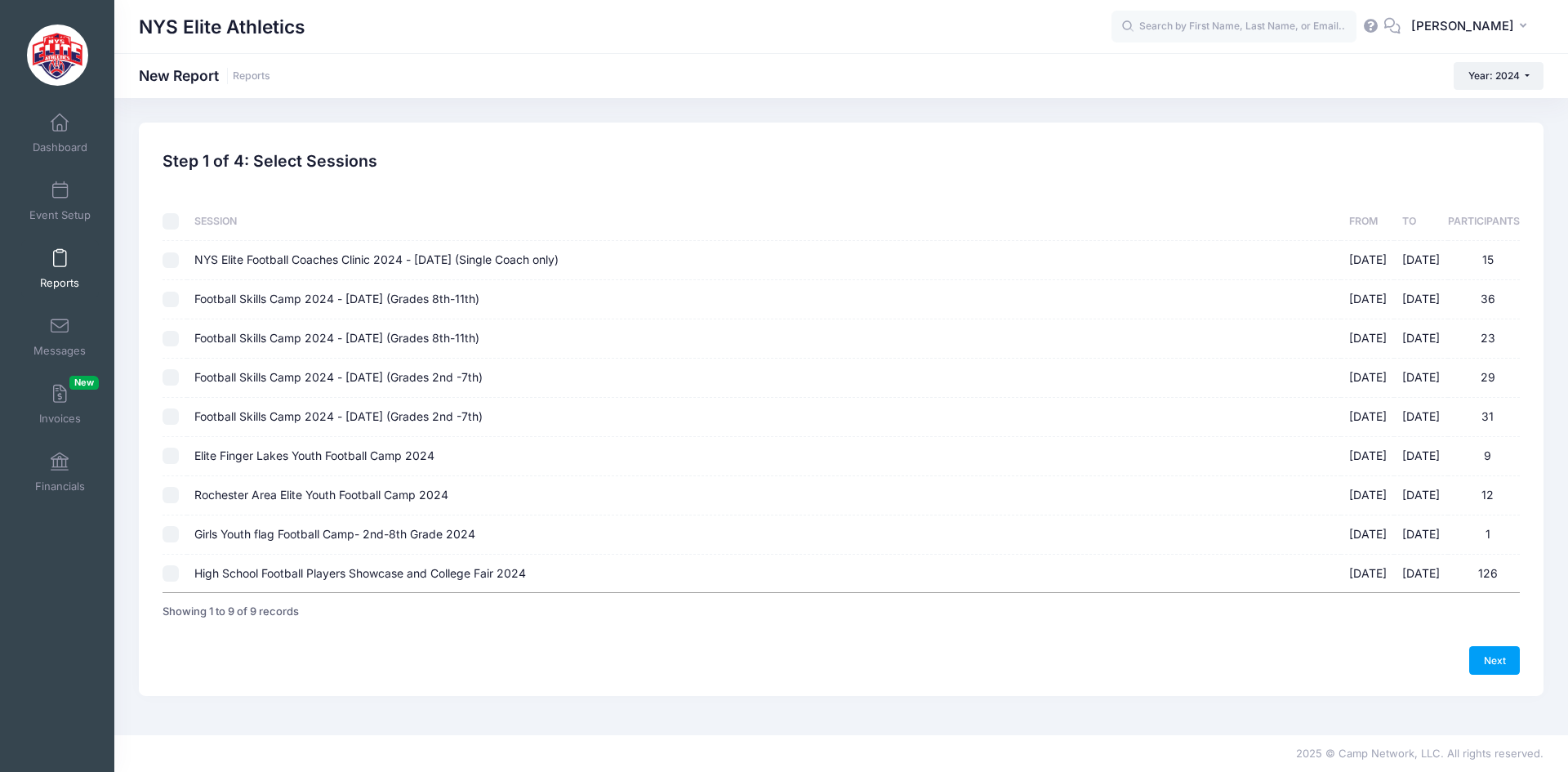
checkbox input "false"
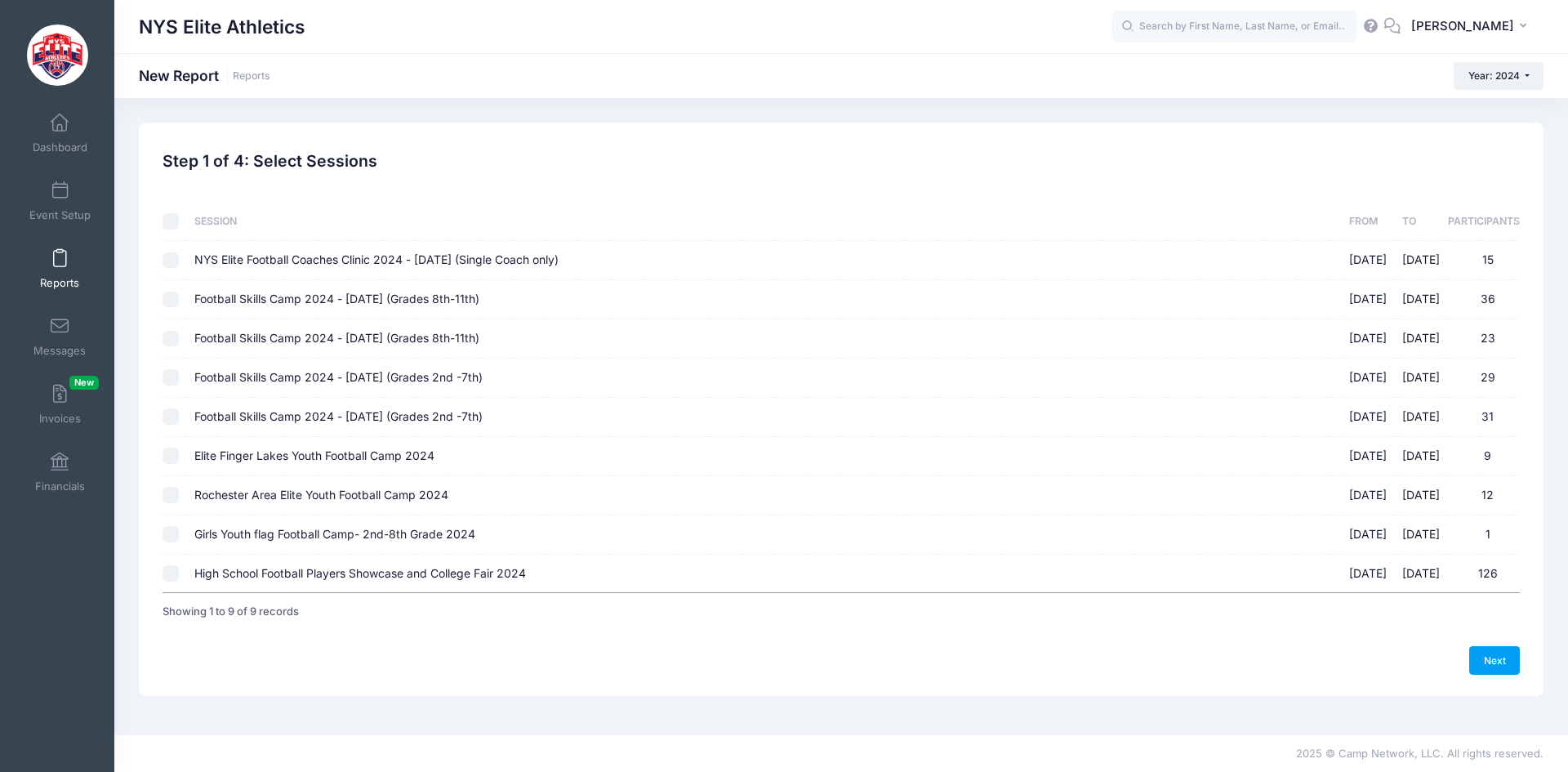
checkbox input "false"
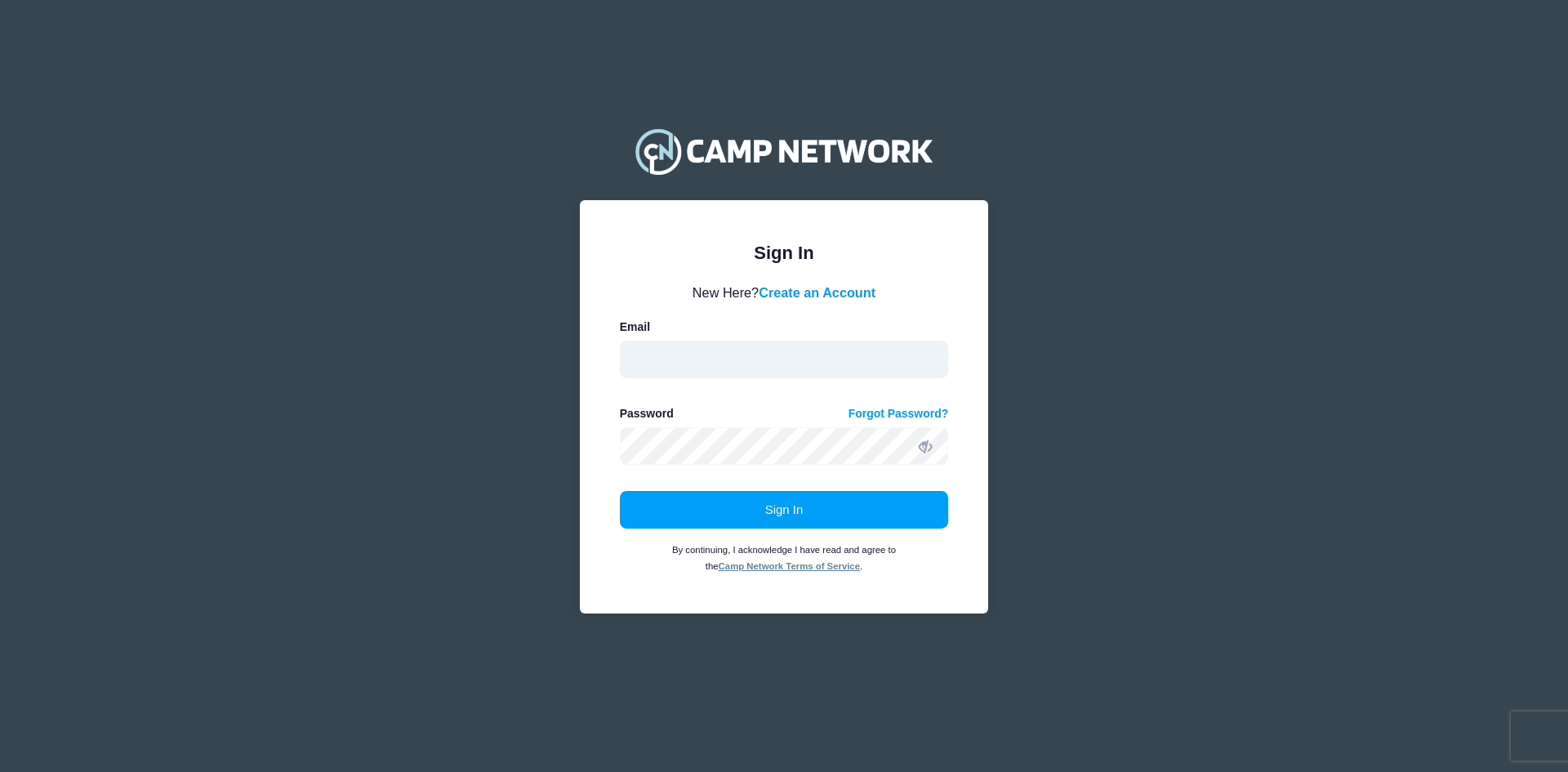
type input "[EMAIL_ADDRESS][DOMAIN_NAME]"
click at [843, 508] on button "Sign In" at bounding box center [784, 509] width 330 height 38
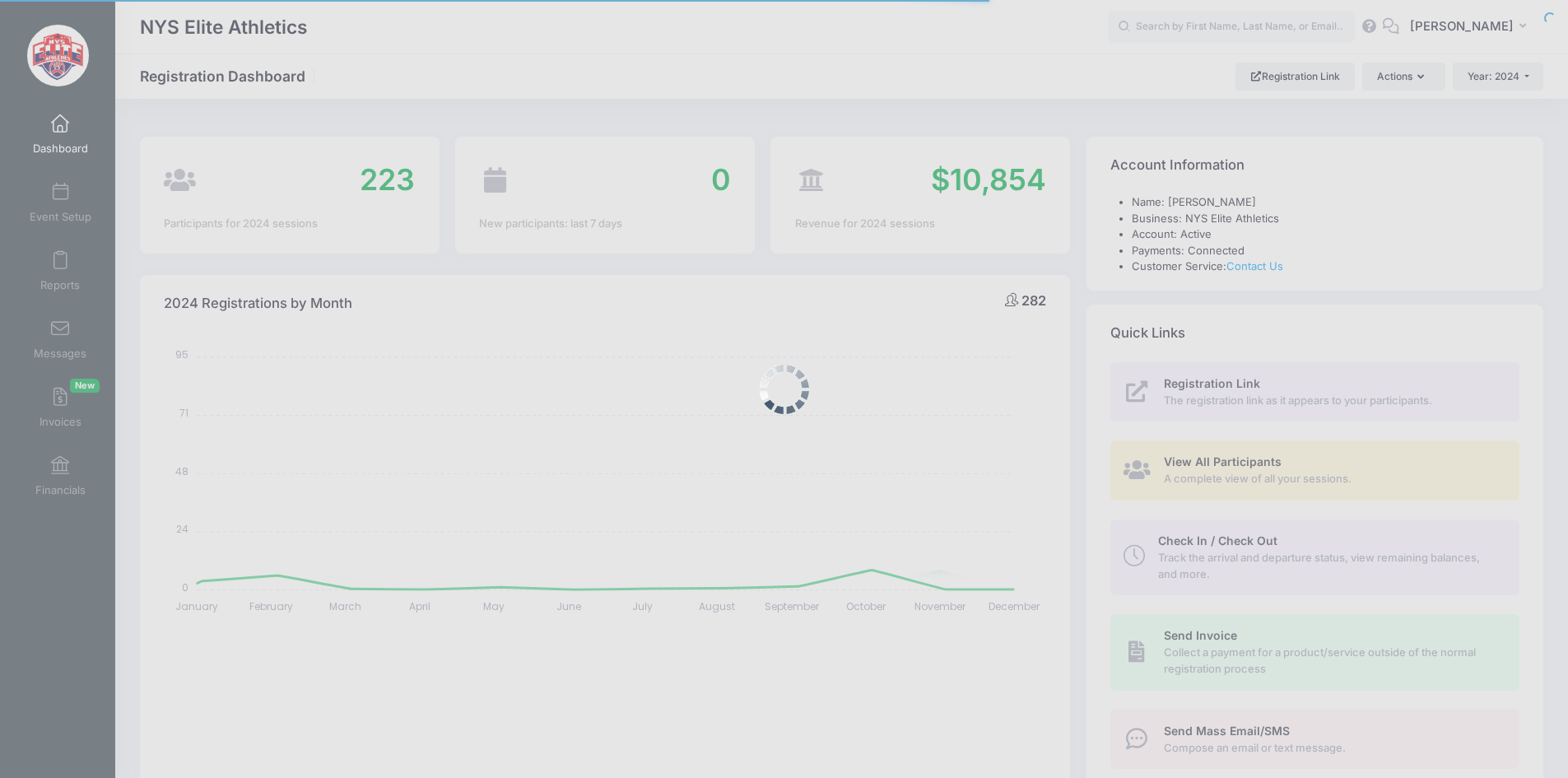
select select
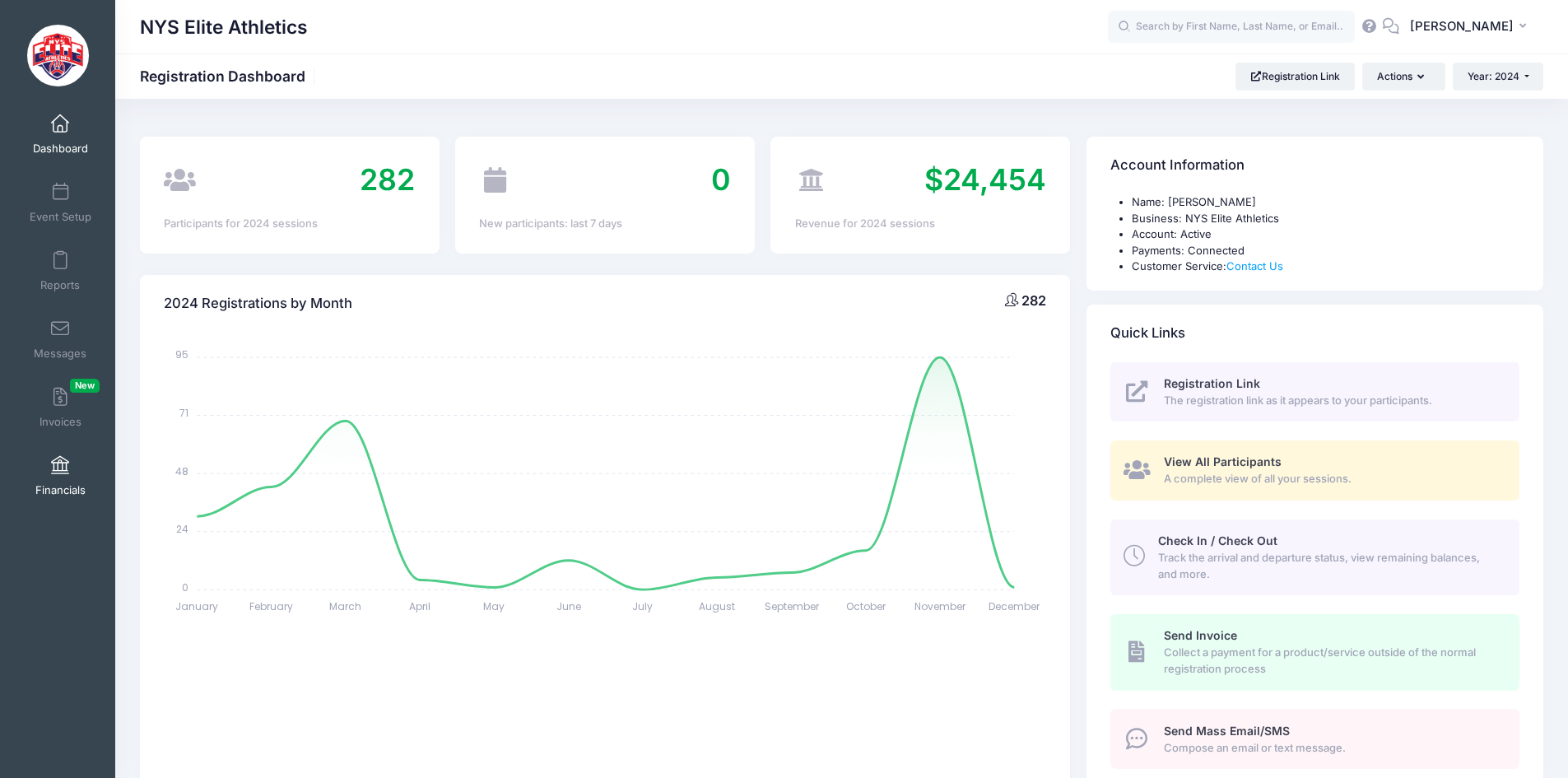
click at [60, 471] on span at bounding box center [60, 465] width 0 height 18
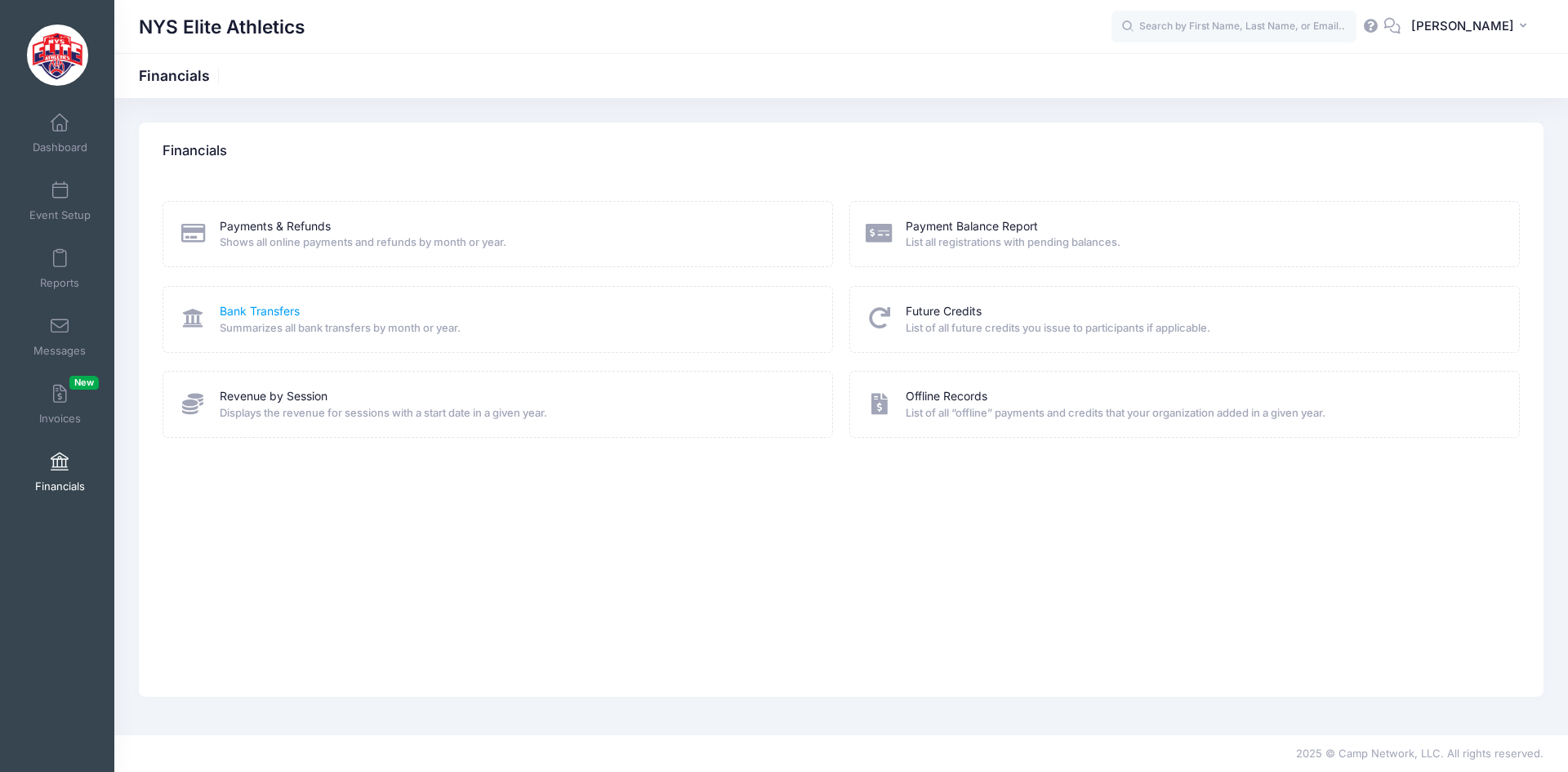
click at [252, 309] on link "Bank Transfers" at bounding box center [260, 312] width 80 height 18
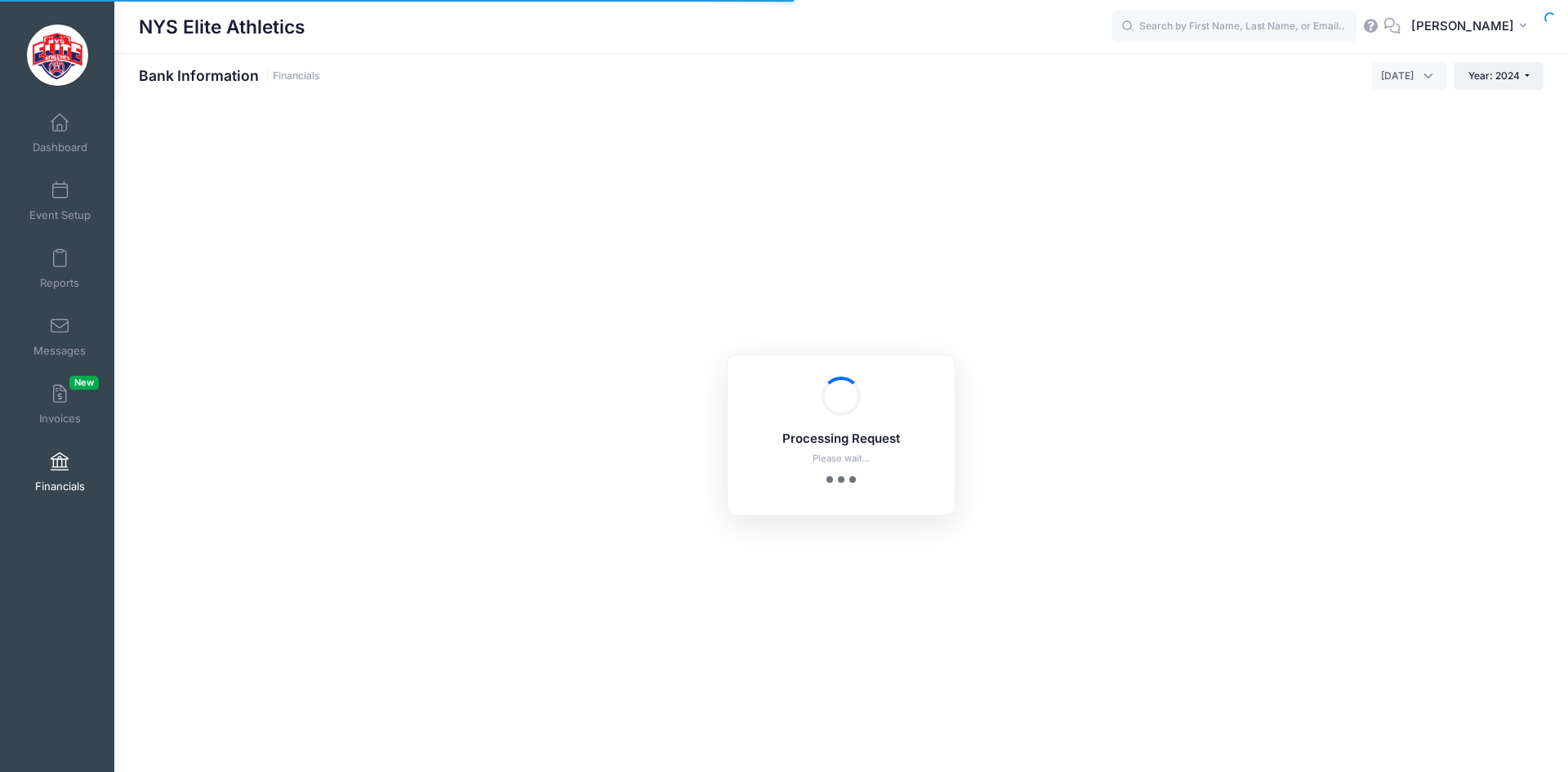
select select "10"
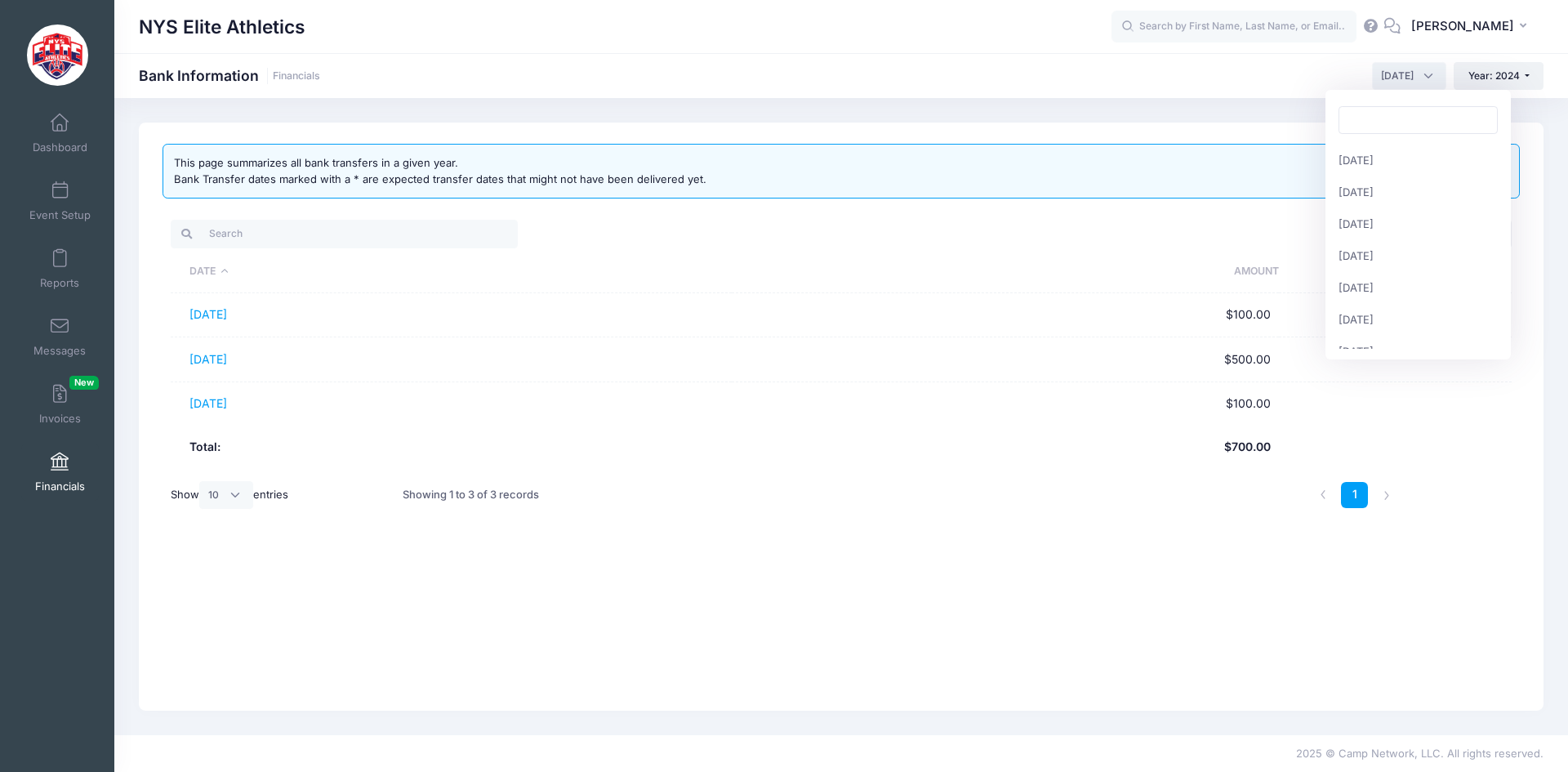
click at [1428, 73] on span "[DATE]" at bounding box center [1409, 76] width 74 height 28
select select "8"
